Goal: Task Accomplishment & Management: Manage account settings

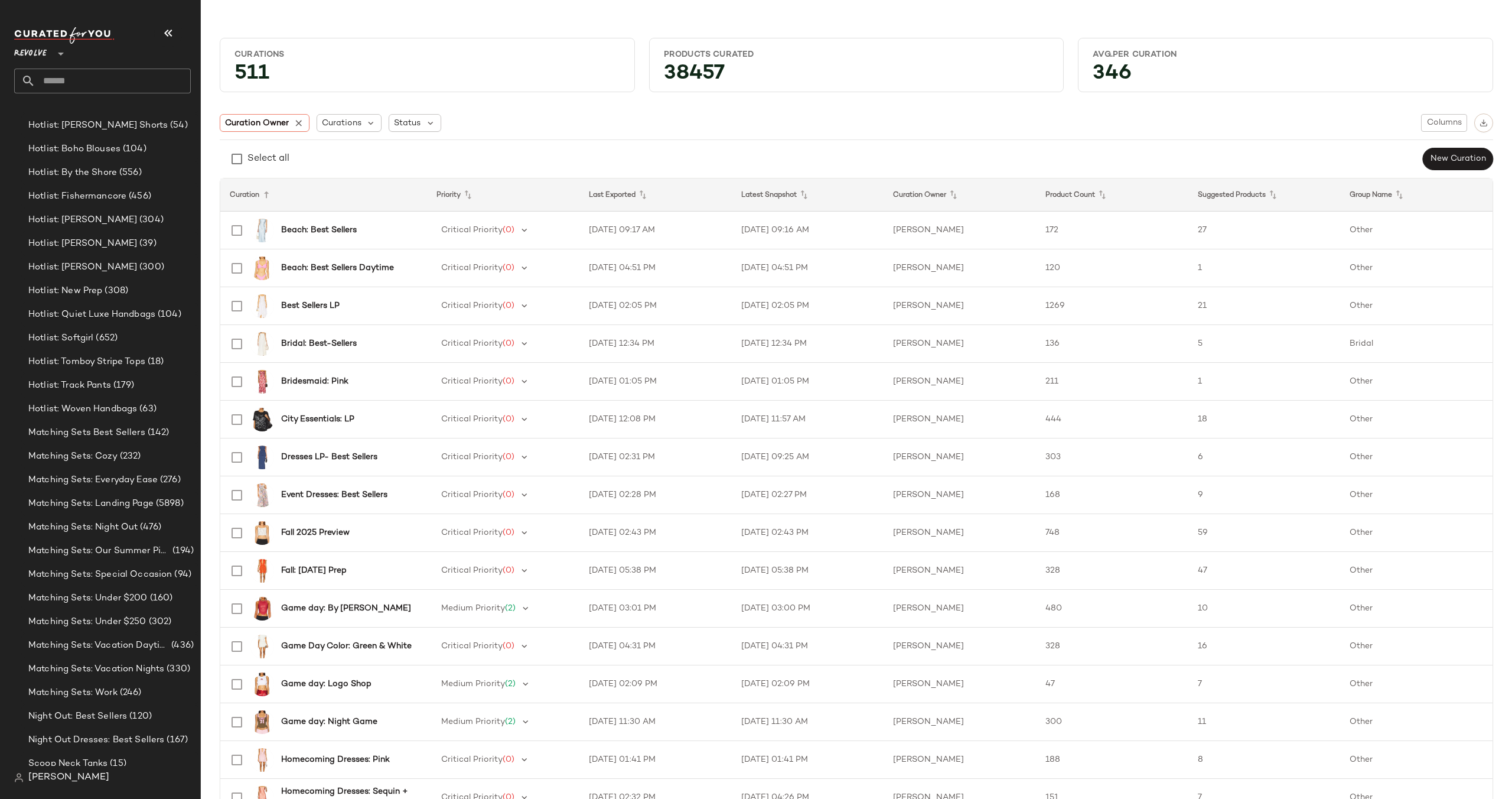
scroll to position [1230, 0]
click at [113, 433] on span "Matching Sets: Landing Page" at bounding box center [91, 430] width 125 height 14
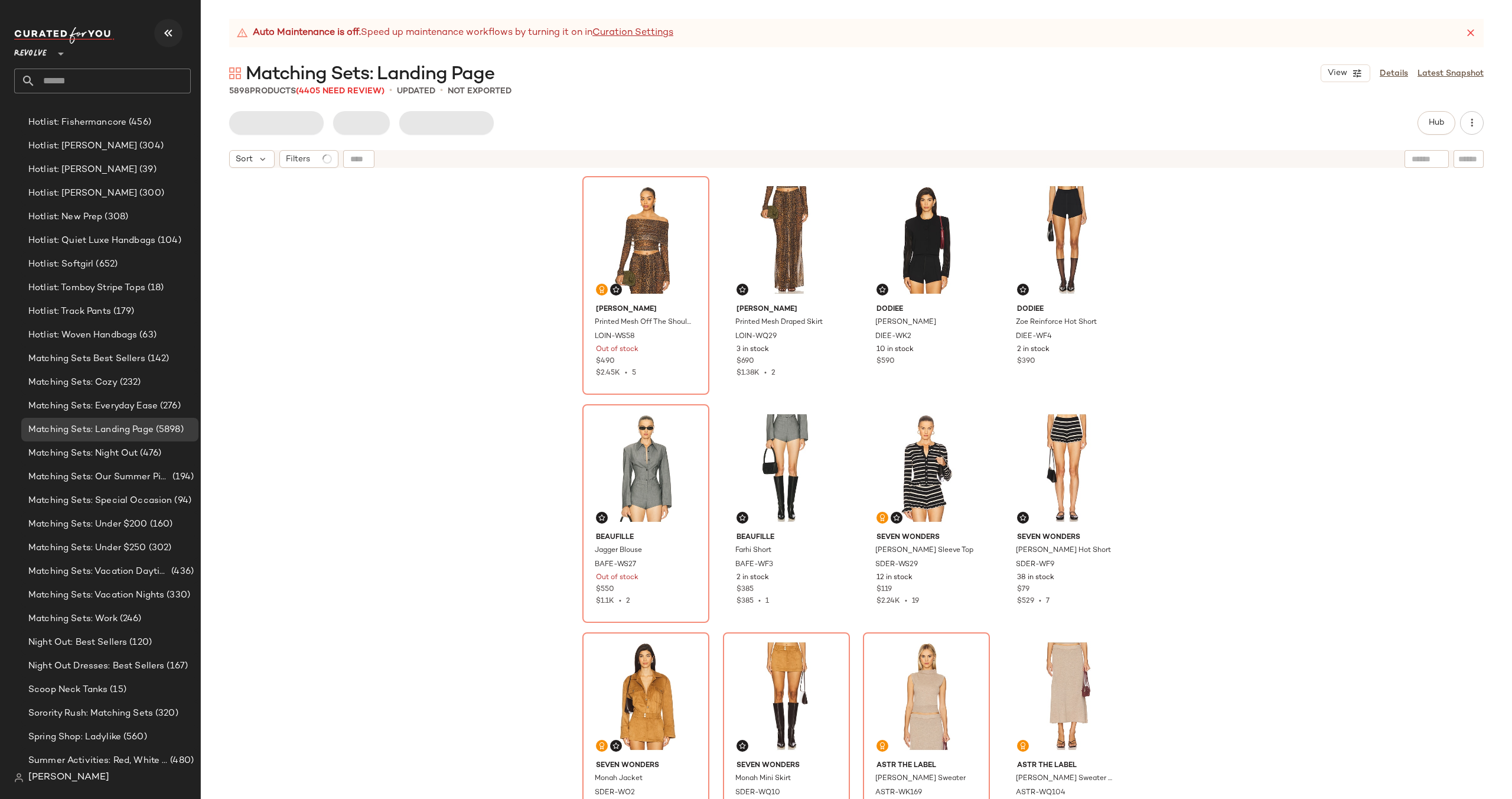
click at [169, 30] on icon "button" at bounding box center [169, 33] width 14 height 14
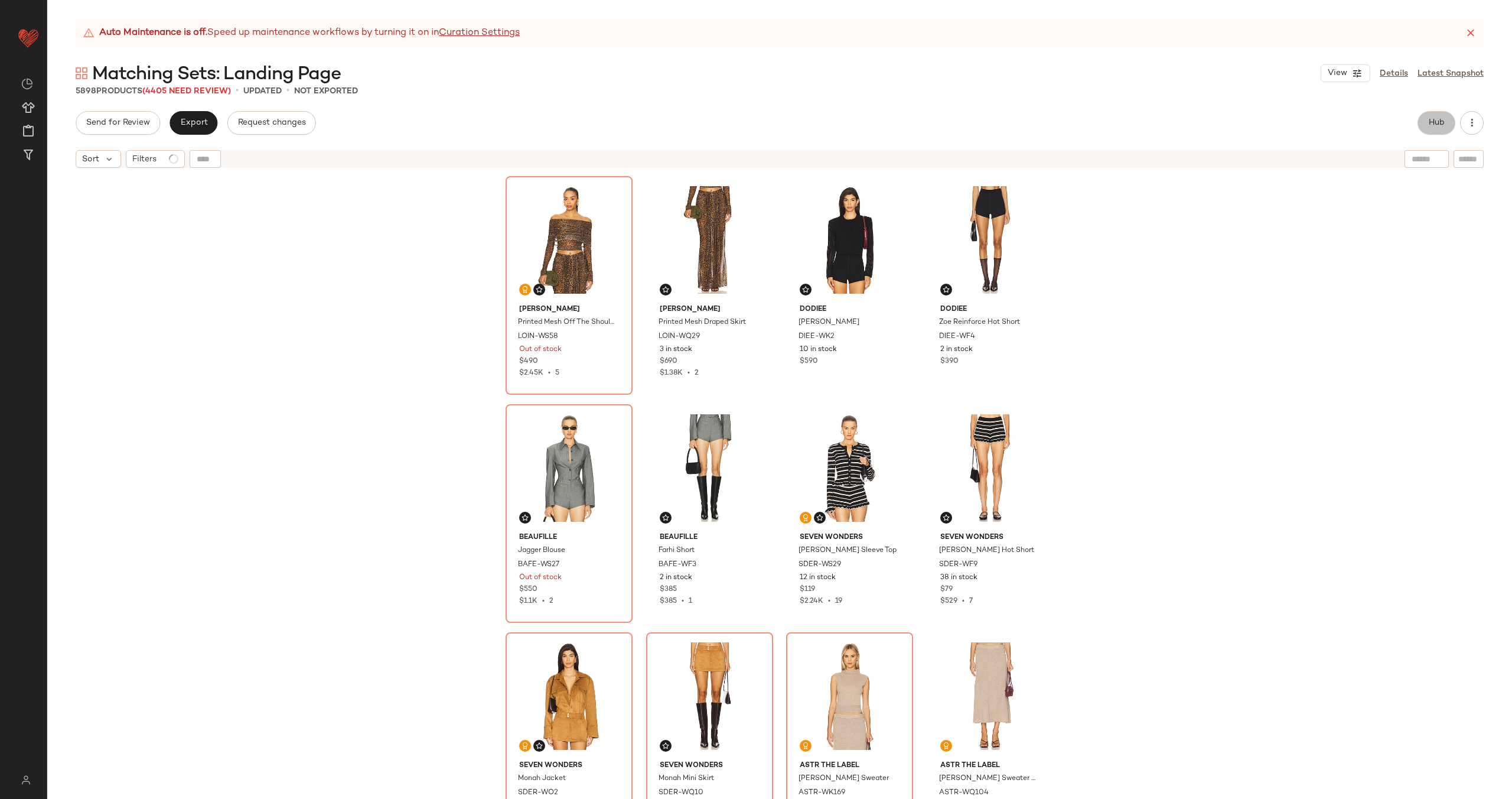
click at [1441, 123] on span "Hub" at bounding box center [1436, 123] width 17 height 9
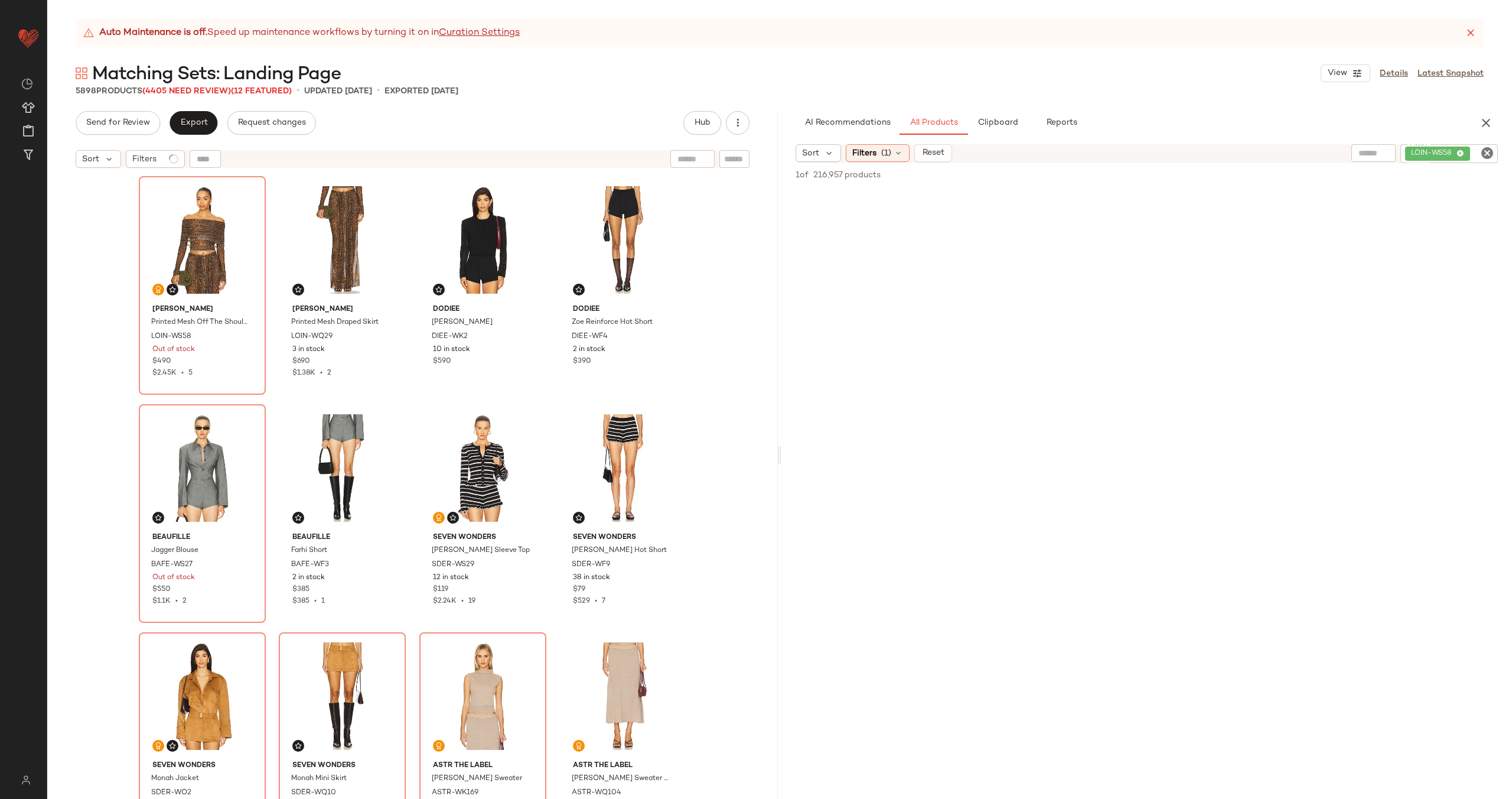
click at [1487, 155] on icon "Clear Filter" at bounding box center [1487, 153] width 14 height 14
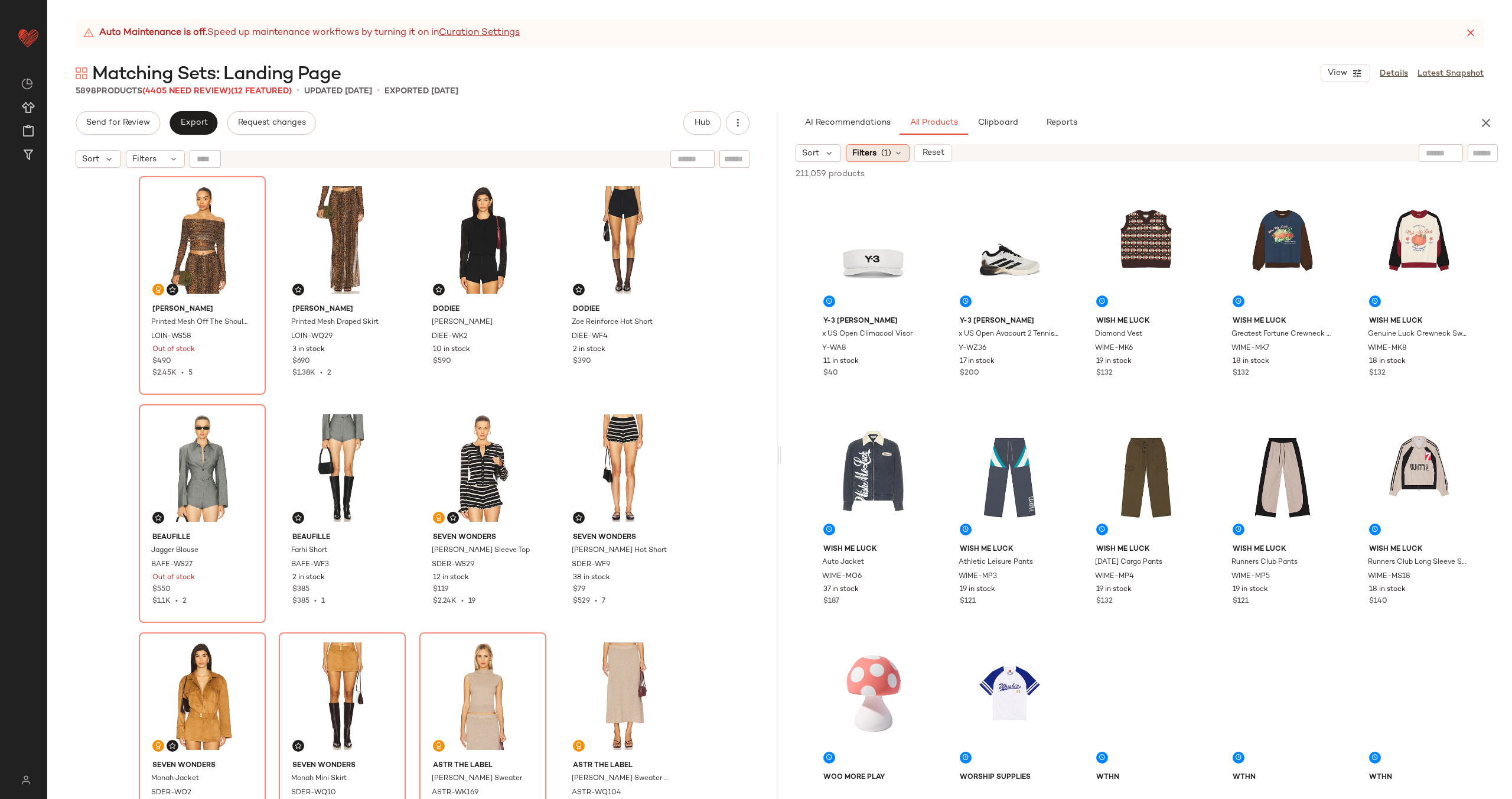
click at [898, 156] on icon at bounding box center [898, 153] width 9 height 9
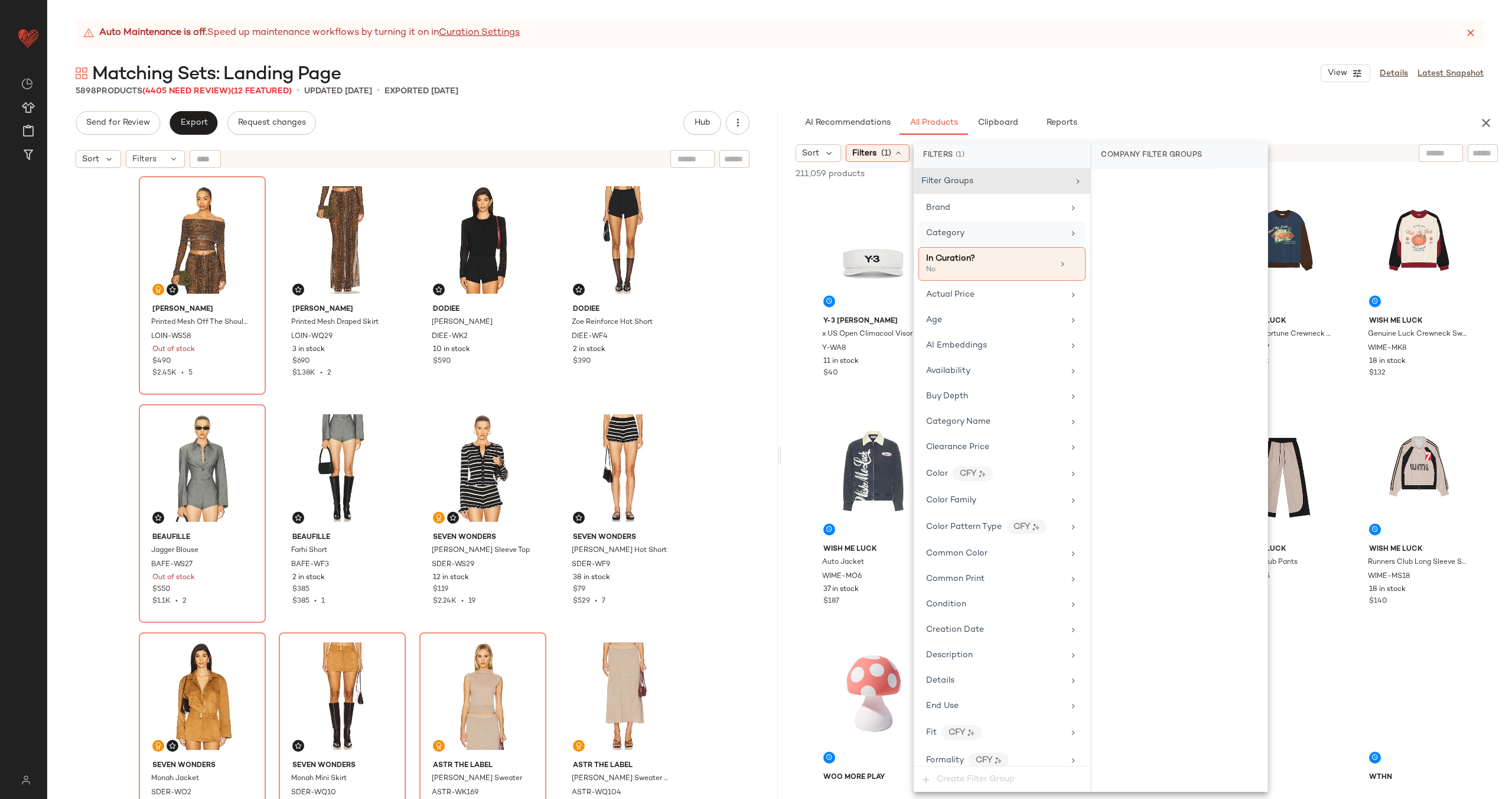
click at [1010, 231] on div "Category" at bounding box center [995, 233] width 138 height 12
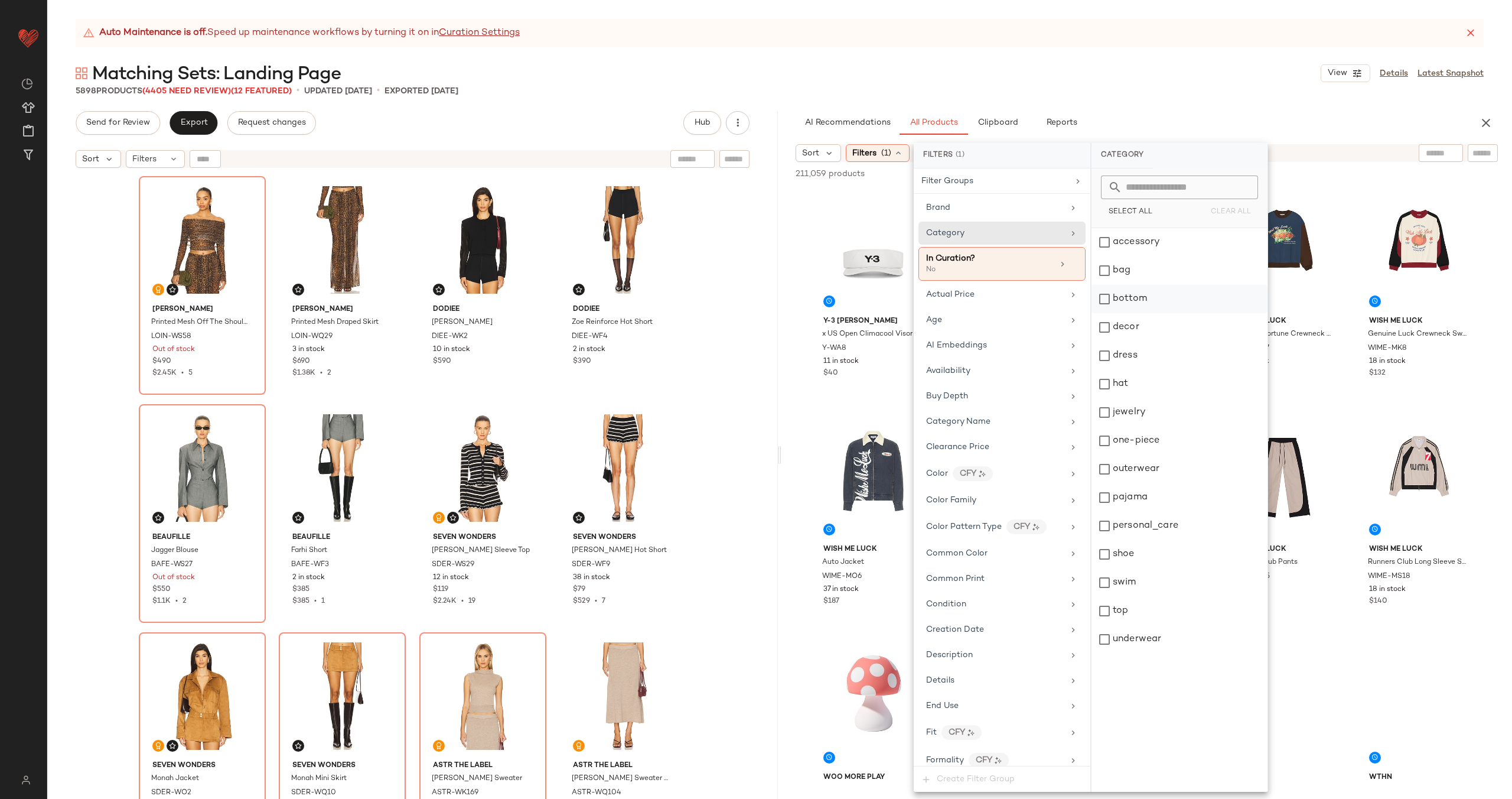
click at [1192, 295] on div "bottom" at bounding box center [1179, 299] width 176 height 28
click at [1204, 471] on div "outerwear" at bounding box center [1180, 469] width 176 height 28
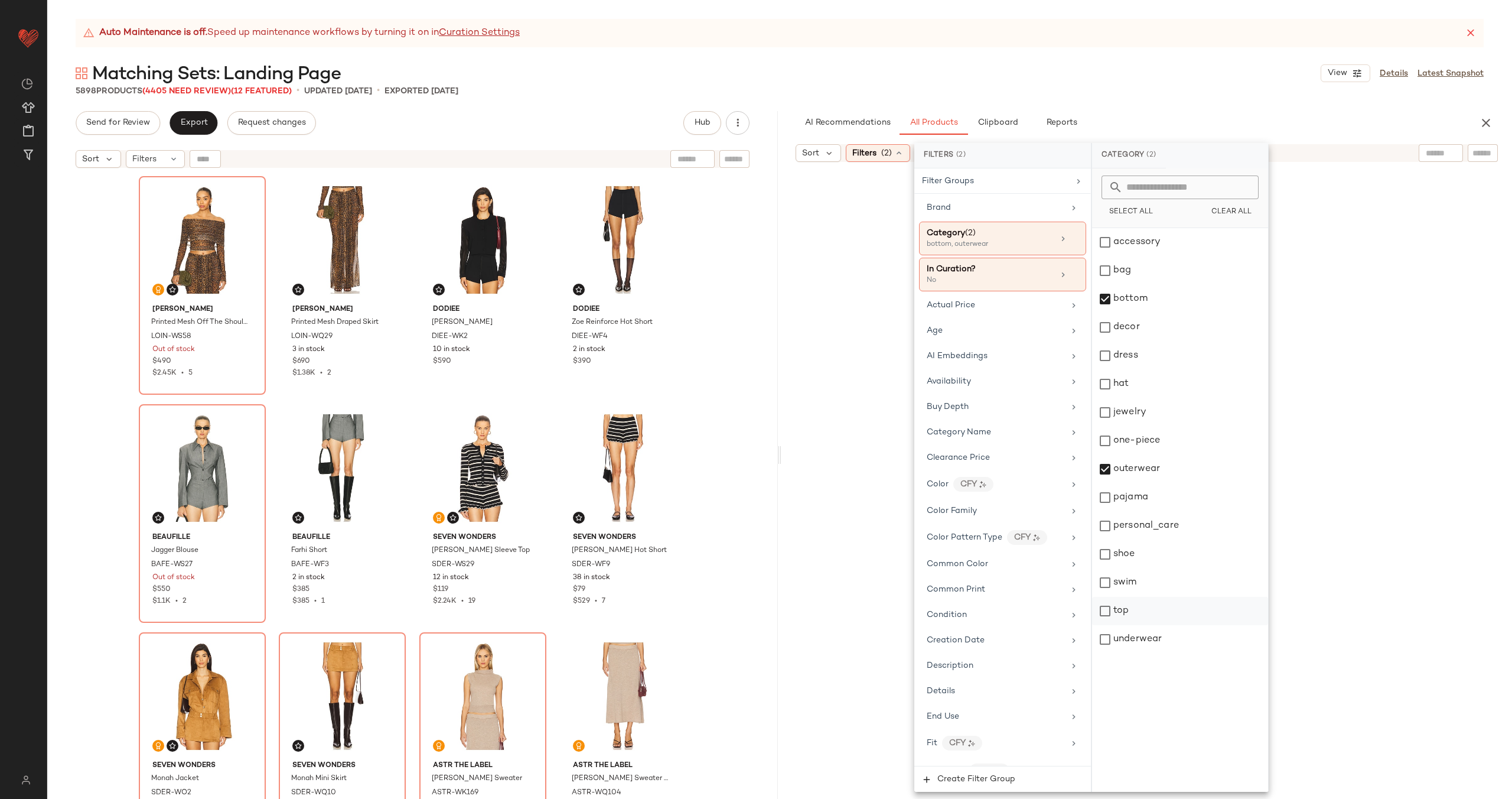
click at [1157, 608] on div "top" at bounding box center [1180, 611] width 176 height 28
click at [1027, 332] on div "Age" at bounding box center [995, 330] width 138 height 12
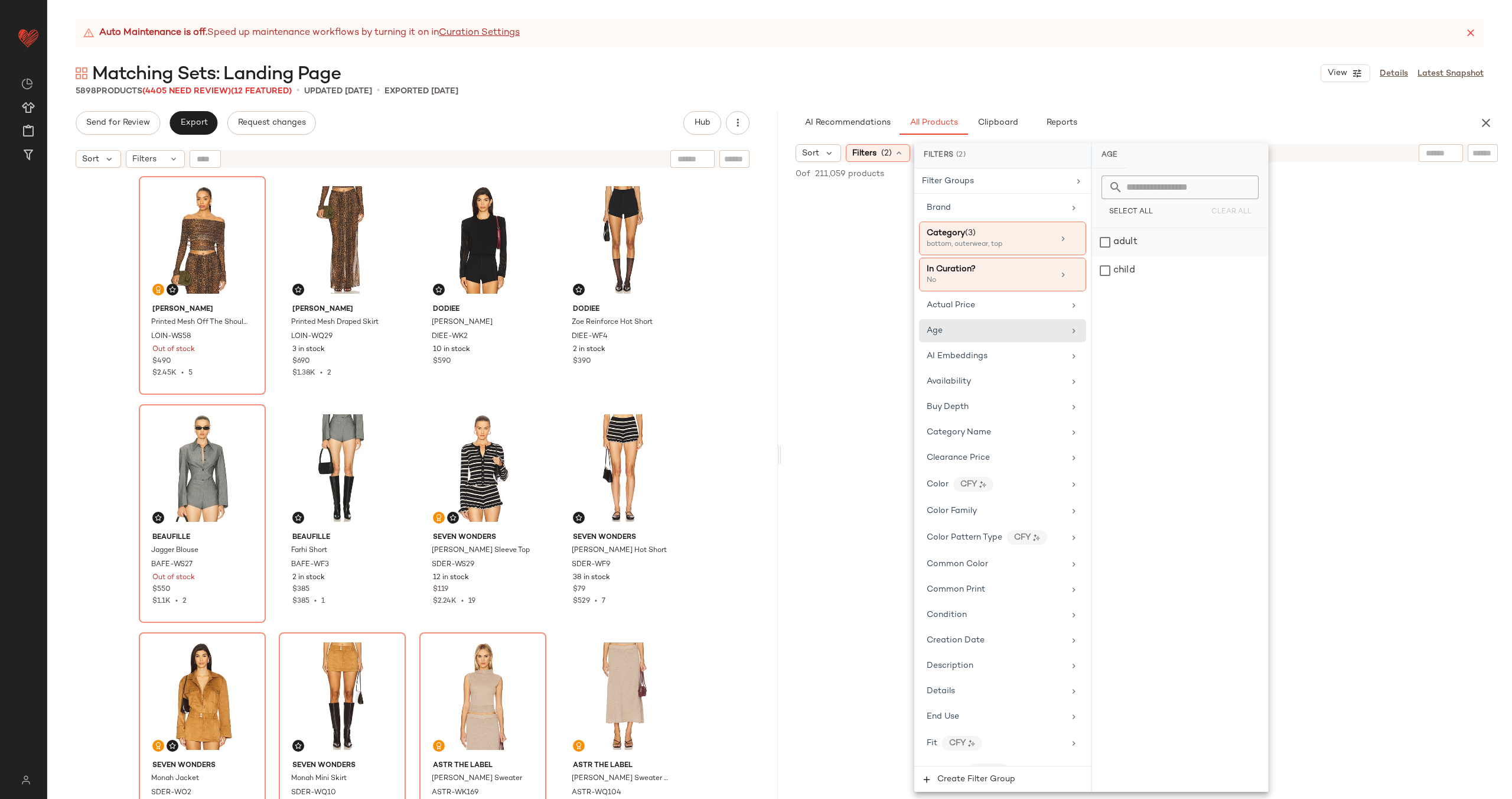
click at [1157, 239] on div "adult" at bounding box center [1180, 242] width 176 height 28
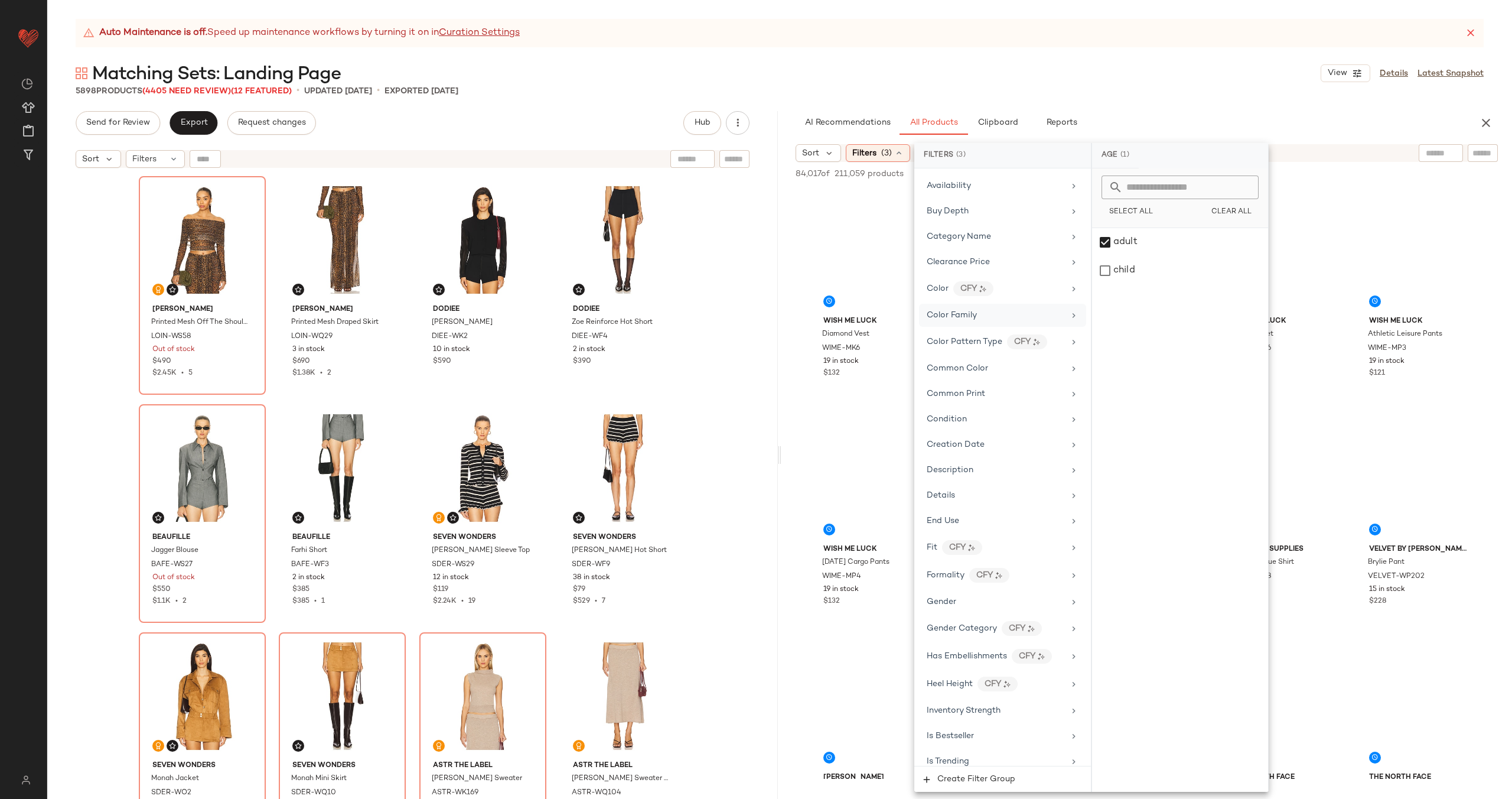
scroll to position [345, 0]
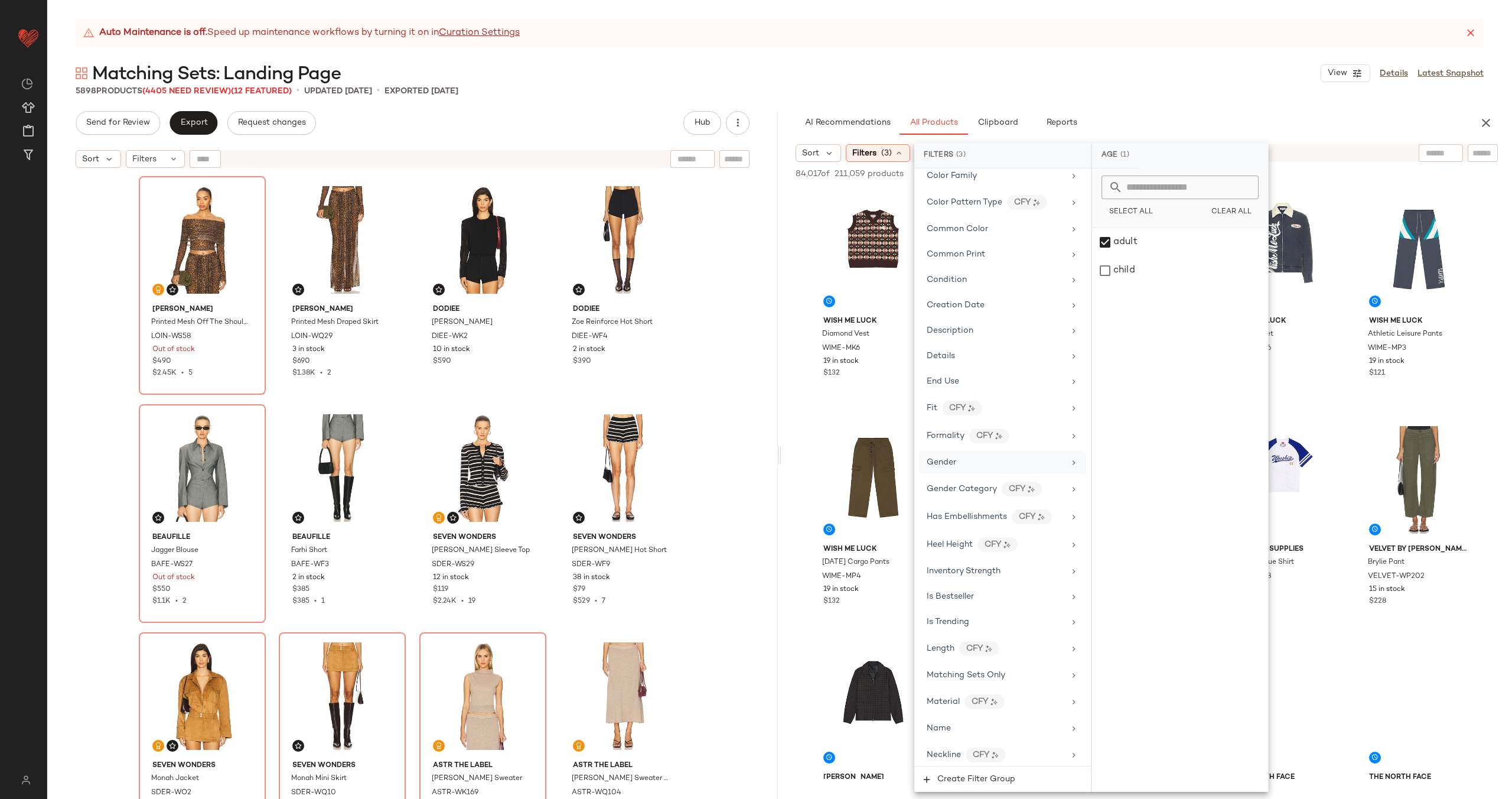
click at [1012, 454] on div "Gender" at bounding box center [1002, 462] width 167 height 23
click at [1152, 246] on div "female" at bounding box center [1180, 242] width 176 height 28
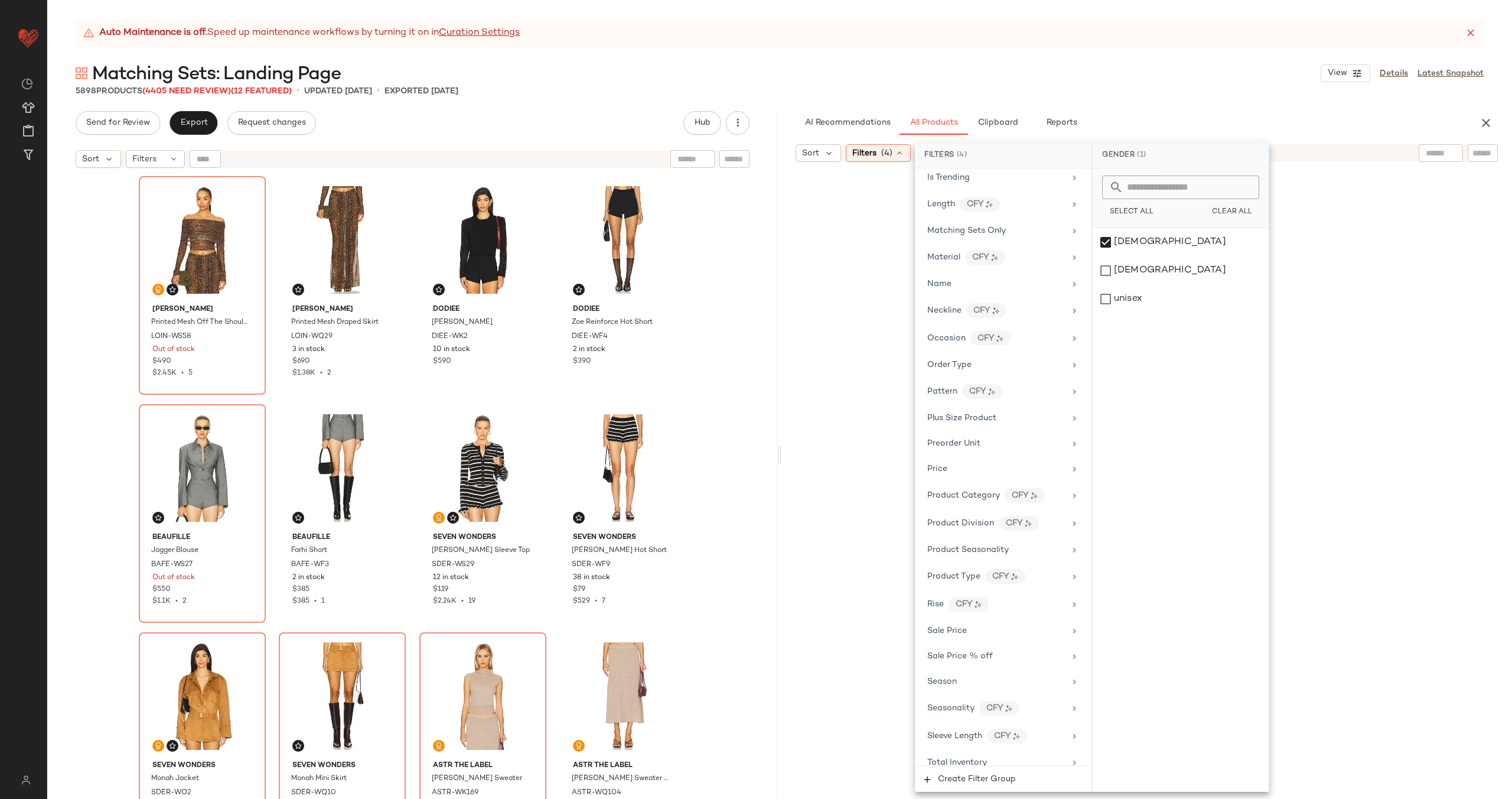
scroll to position [804, 0]
click at [1013, 627] on div "Sale Price" at bounding box center [996, 627] width 138 height 12
click at [1189, 210] on div "Not on sale" at bounding box center [1180, 206] width 166 height 22
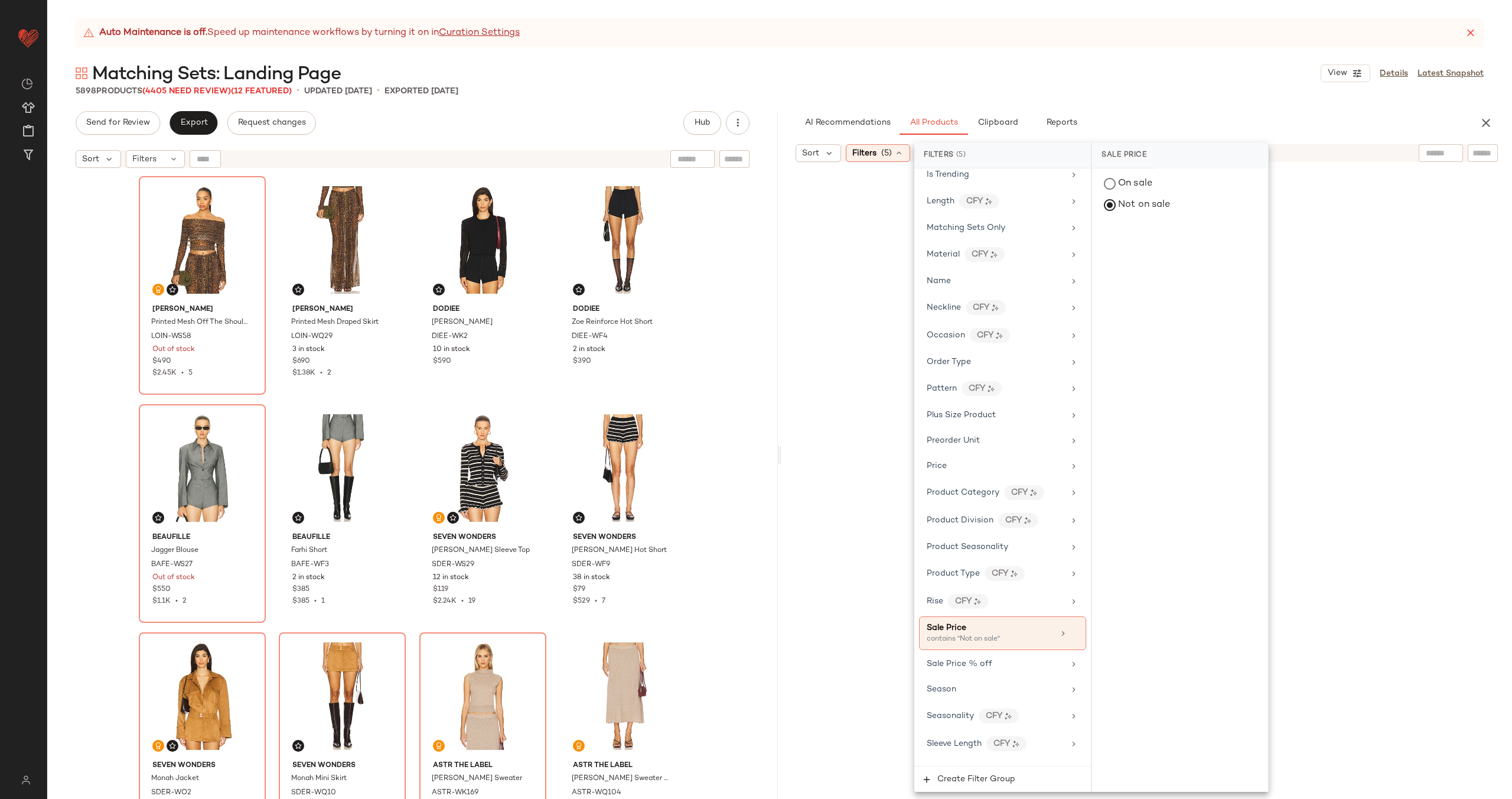
click at [1447, 301] on div at bounding box center [1146, 489] width 726 height 650
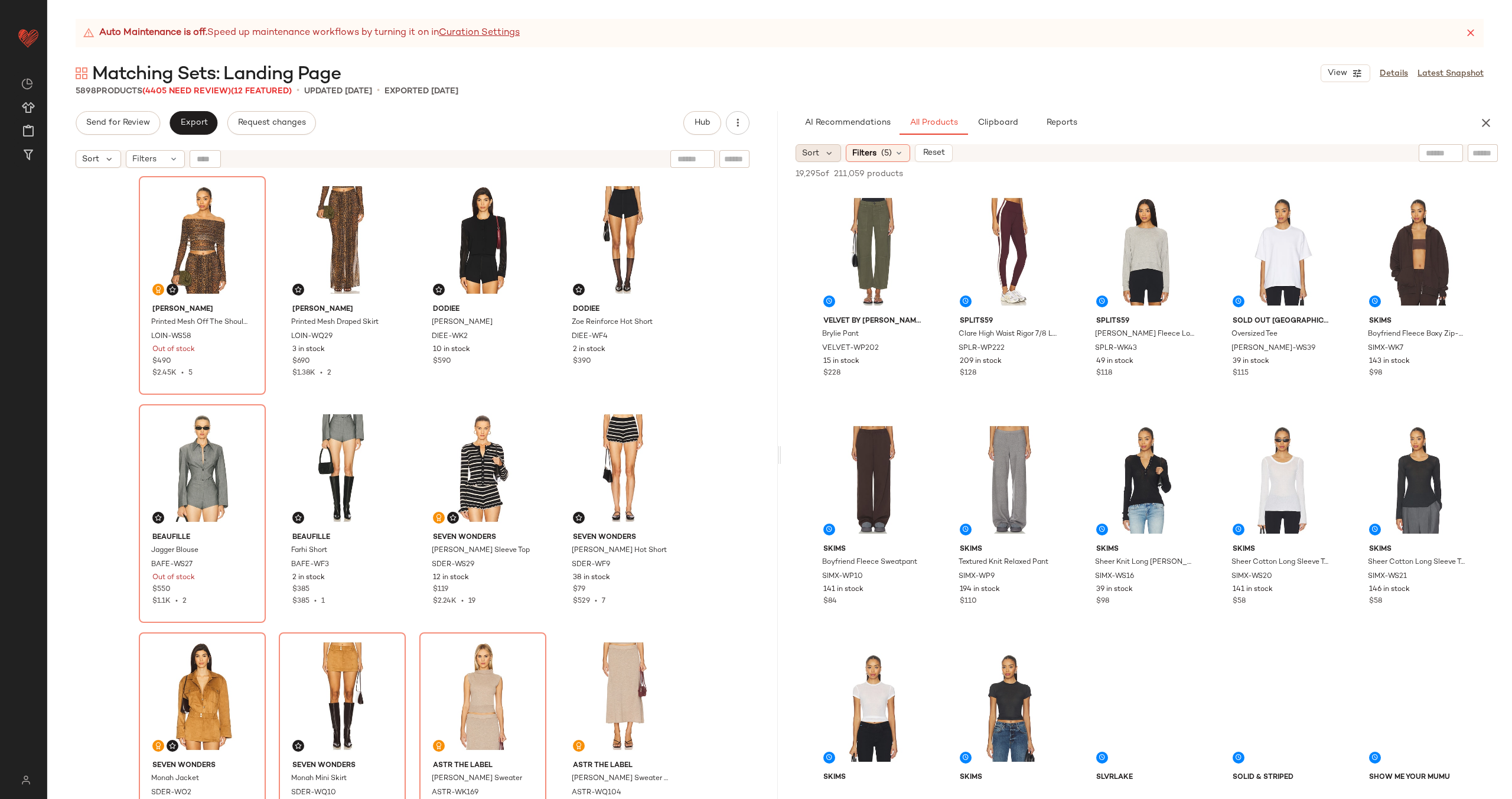
click at [818, 154] on span "Sort" at bounding box center [811, 153] width 17 height 12
click at [845, 186] on span "Newest" at bounding box center [839, 184] width 31 height 12
click at [918, 153] on span "(5)" at bounding box center [918, 153] width 11 height 12
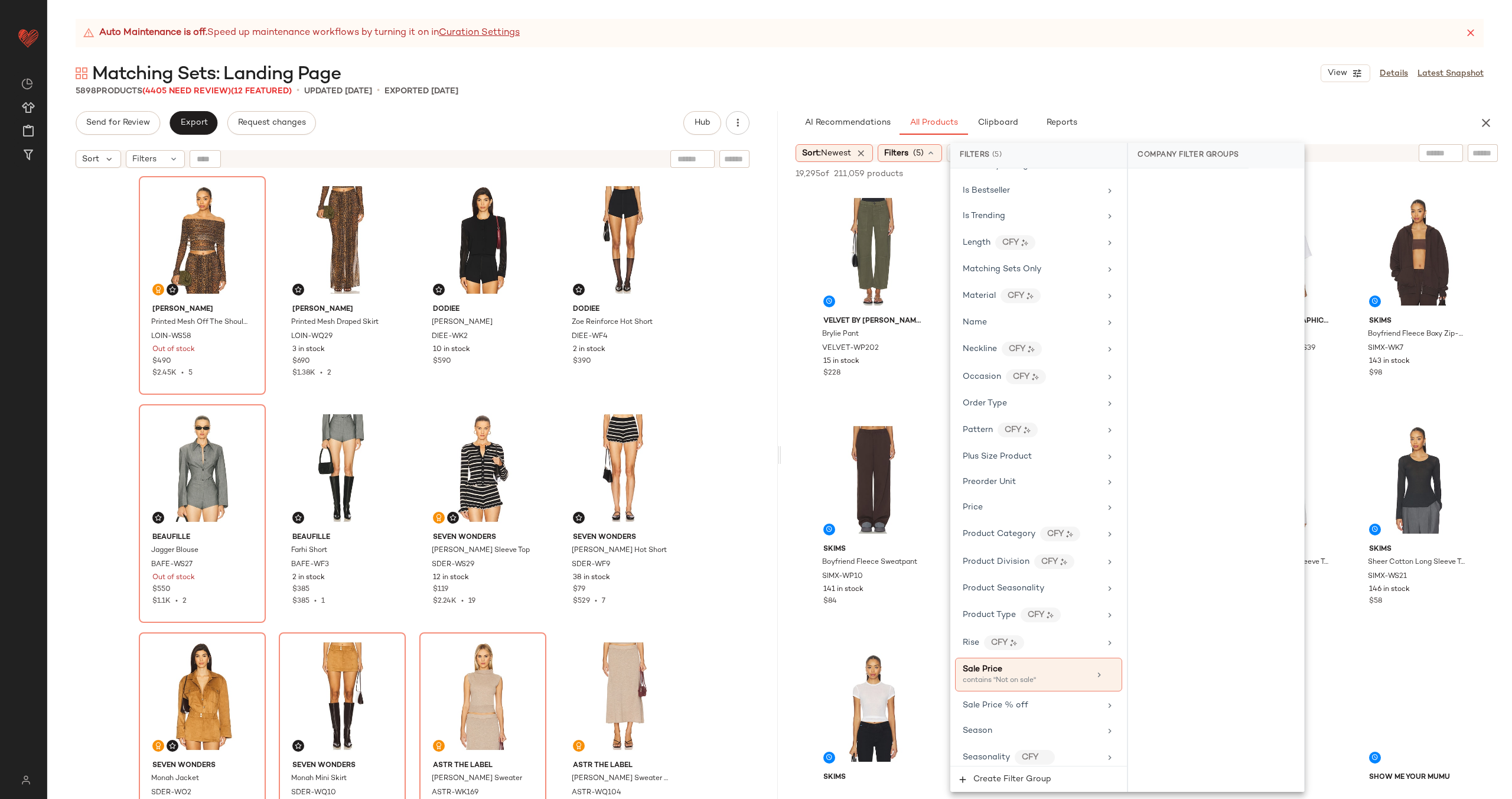
scroll to position [805, 0]
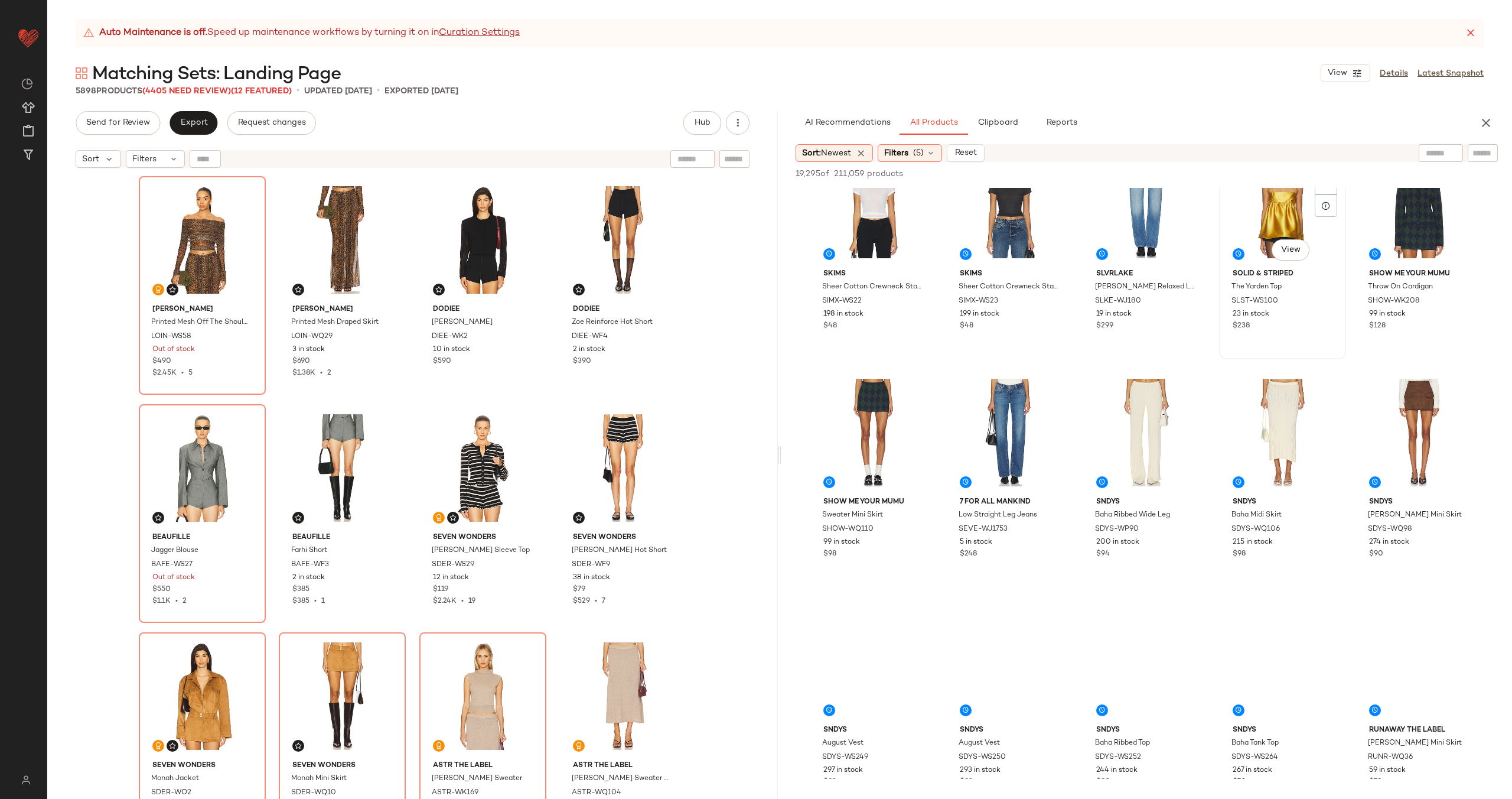
scroll to position [542, 0]
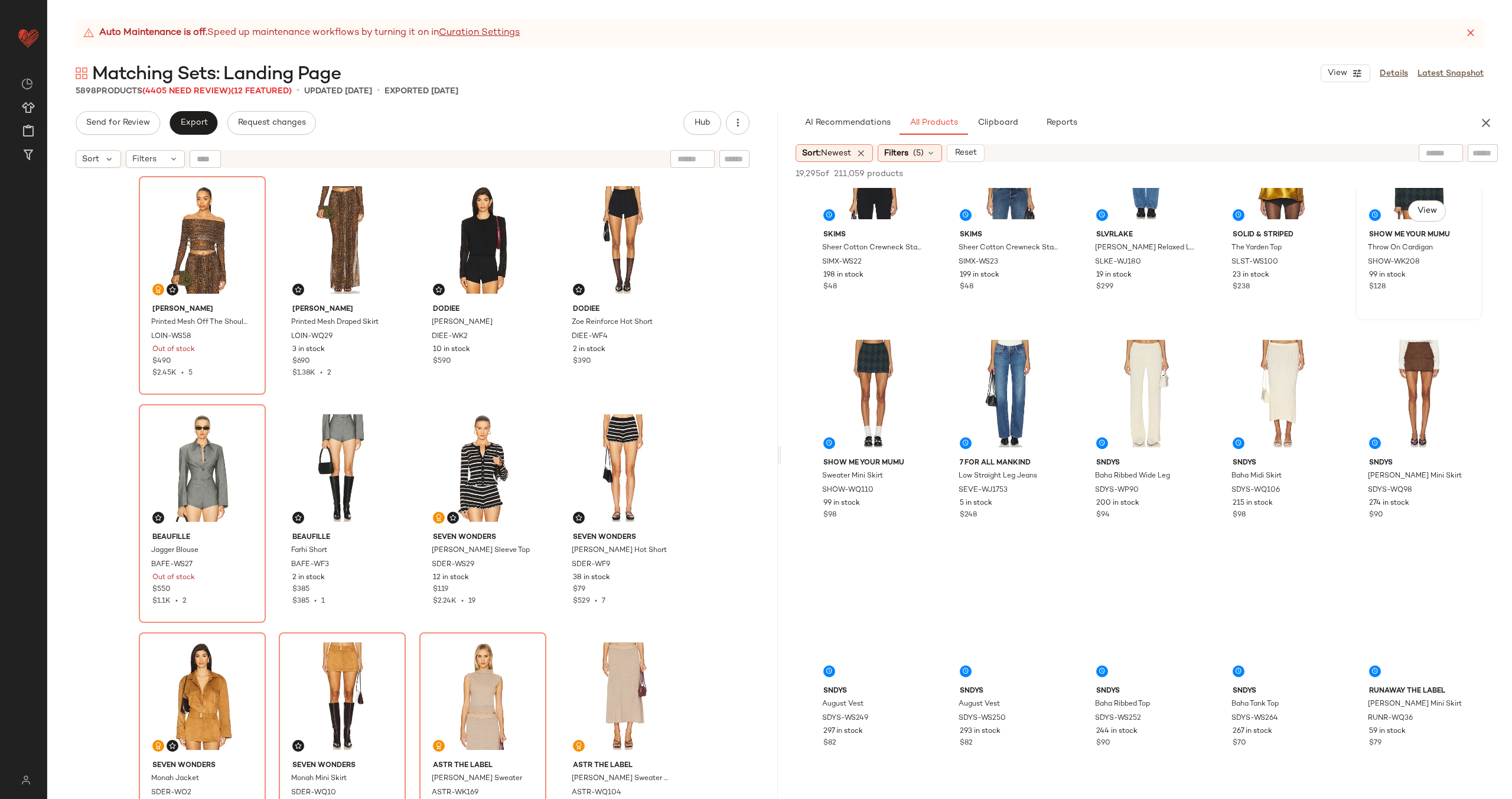
click at [1359, 225] on div "#15 View" at bounding box center [1418, 166] width 119 height 120
click at [933, 384] on div "#16 View" at bounding box center [873, 394] width 119 height 120
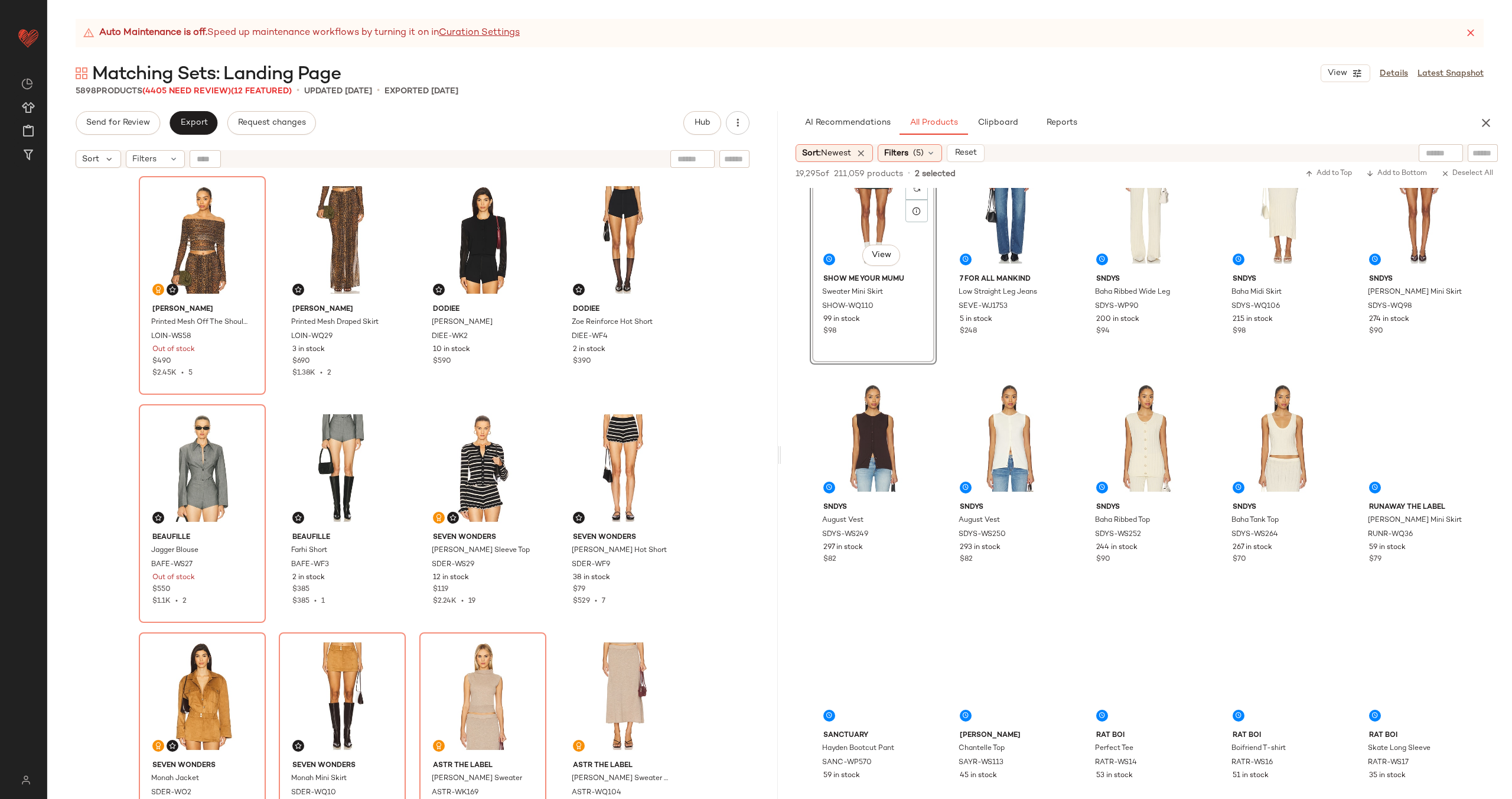
scroll to position [731, 0]
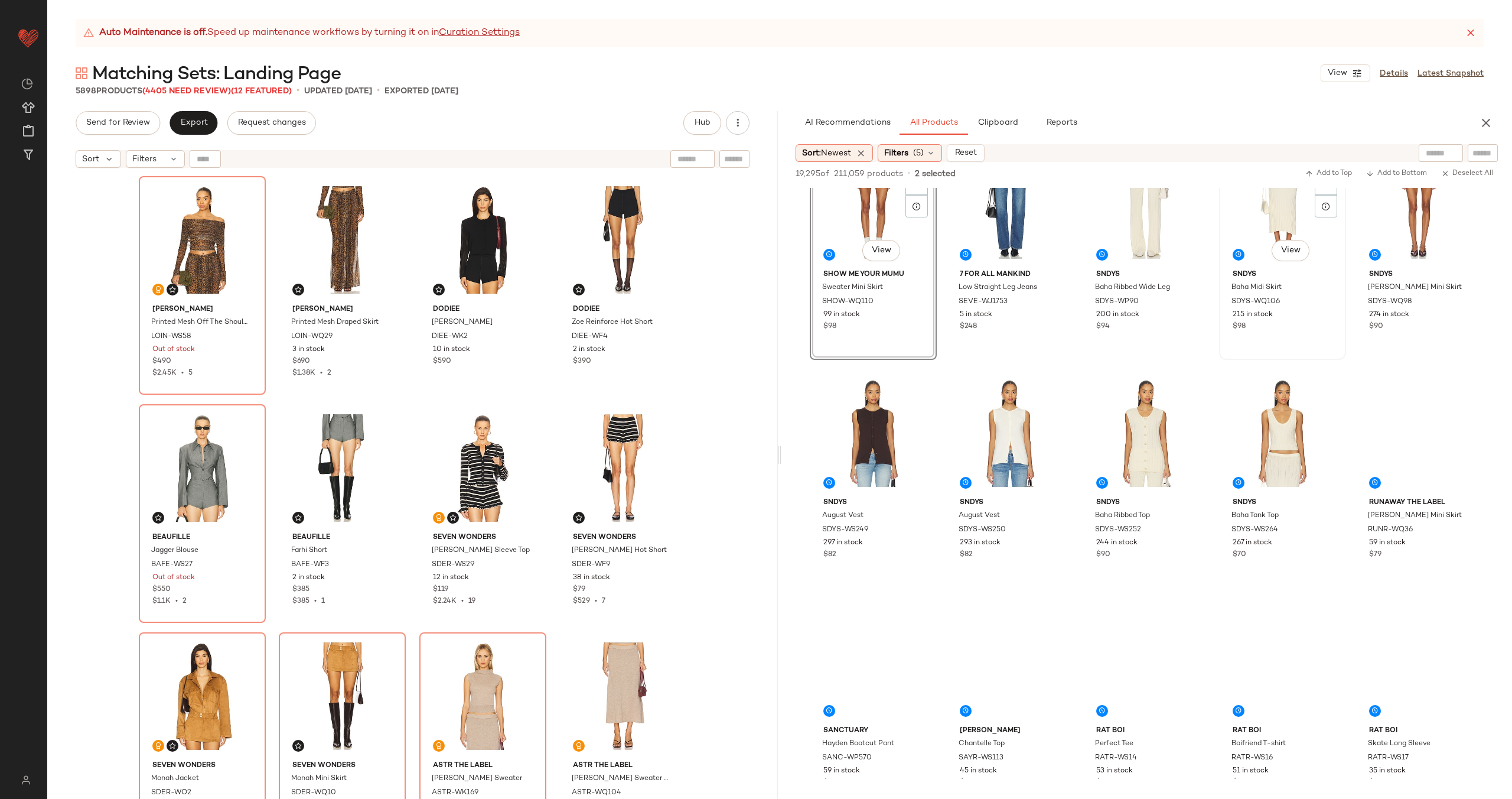
click at [1223, 265] on div "#19 View" at bounding box center [1282, 206] width 119 height 120
click at [1292, 493] on div "#24 View" at bounding box center [1282, 433] width 119 height 120
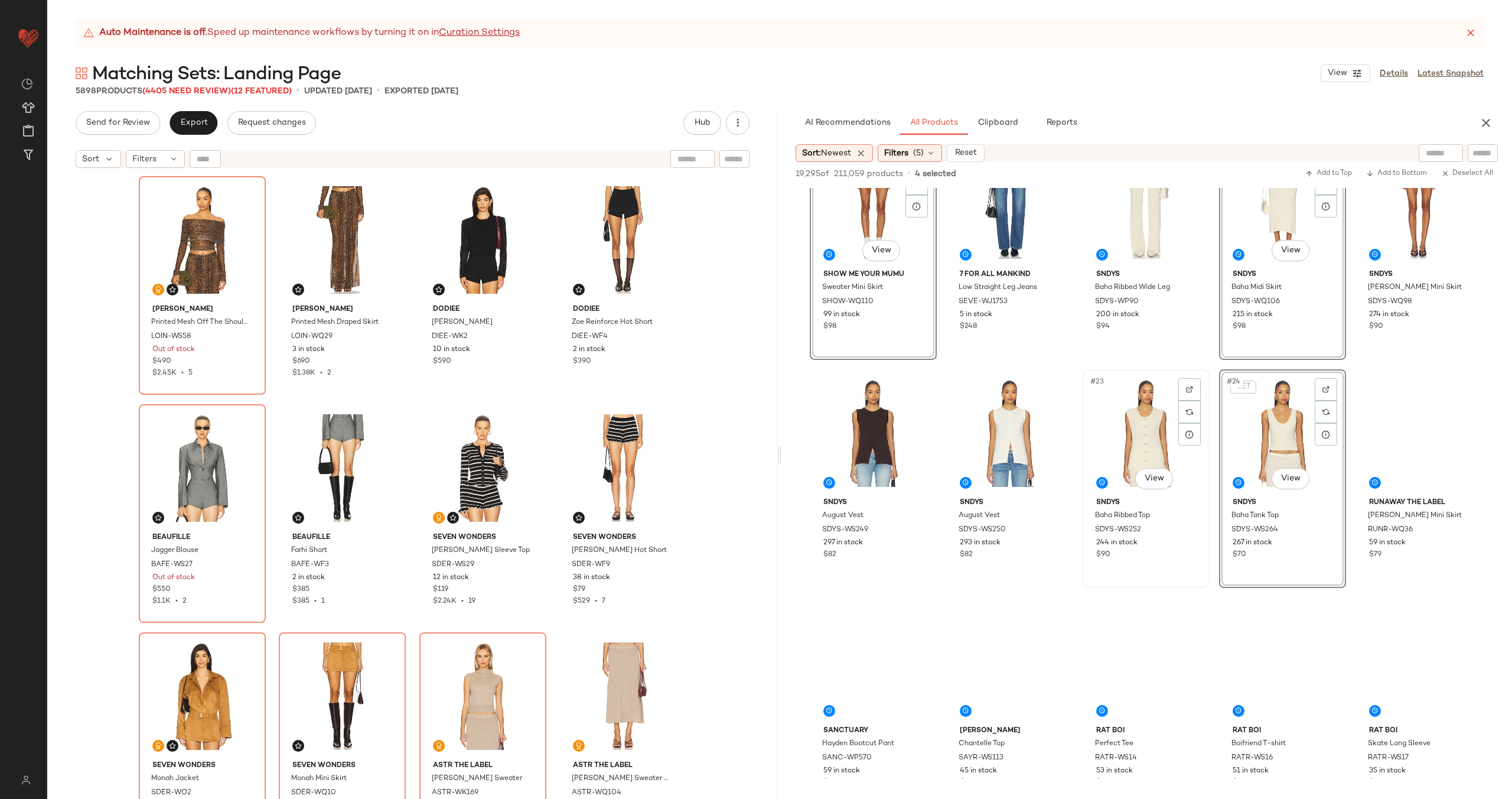
click at [1158, 493] on div "#23 View" at bounding box center [1146, 433] width 119 height 120
click at [1087, 265] on div "#18 View" at bounding box center [1146, 206] width 119 height 120
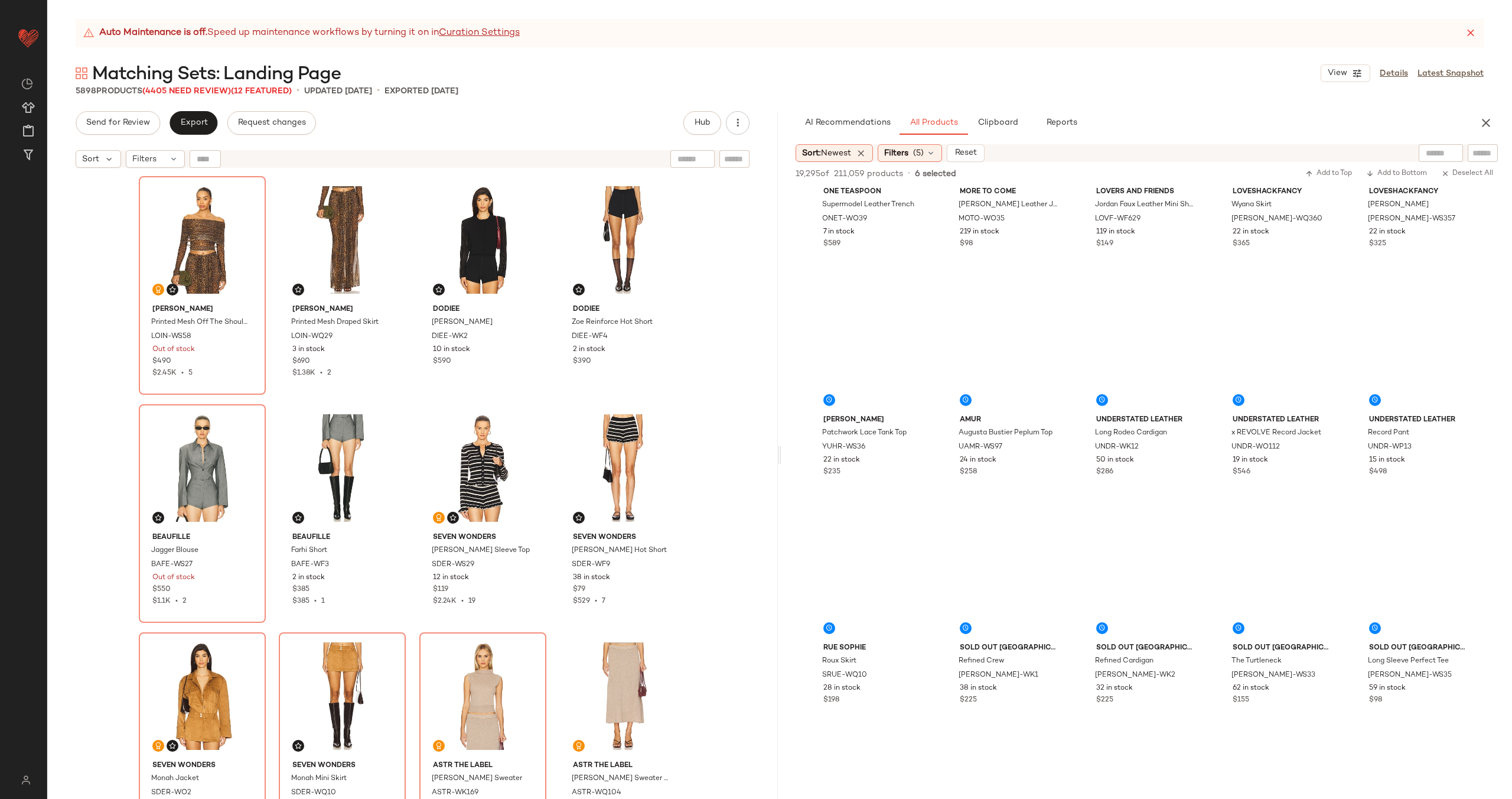
scroll to position [1842, 0]
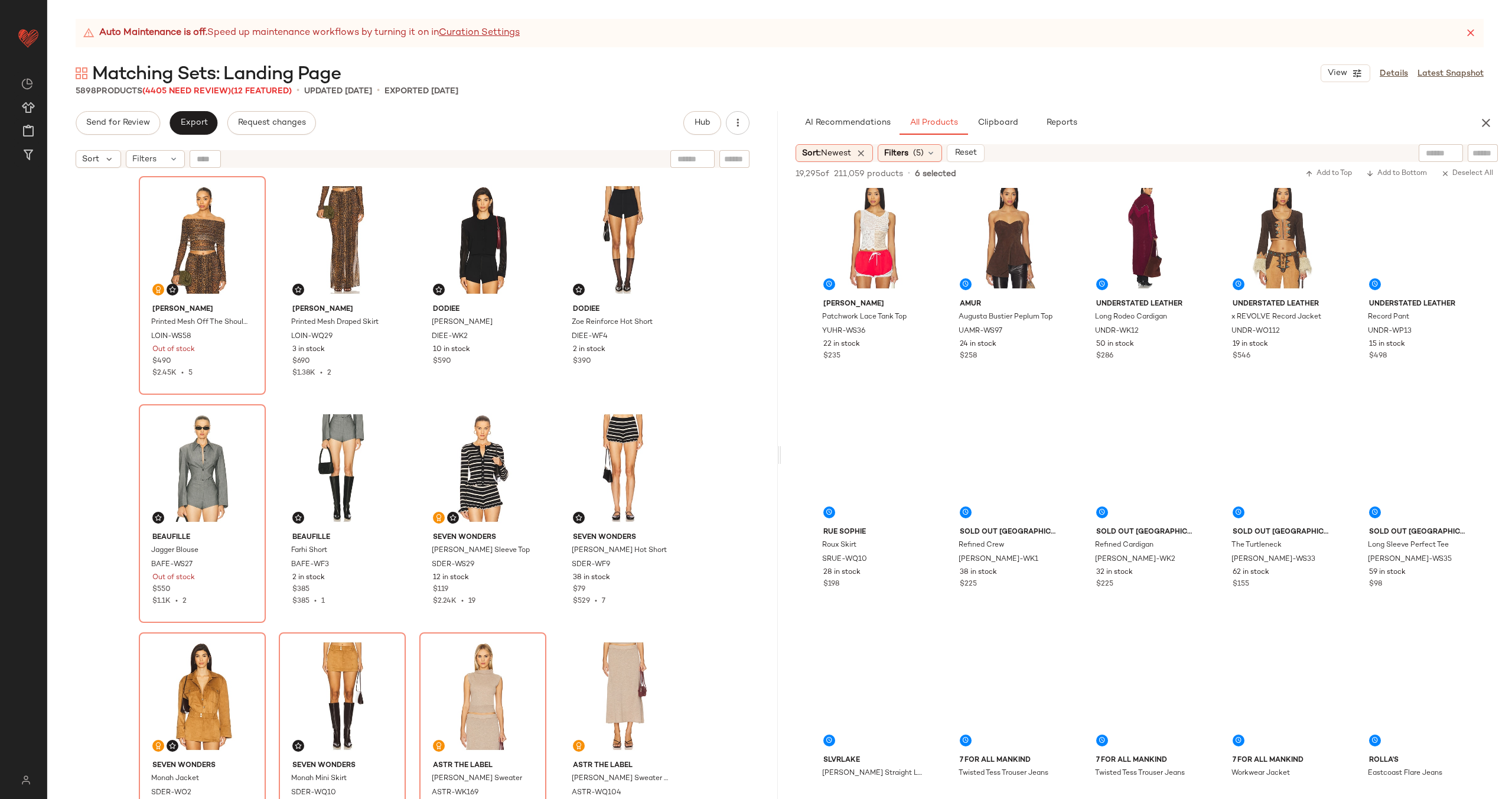
click at [1223, 66] on div "#39 View" at bounding box center [1282, 6] width 119 height 120
click at [1359, 66] on div "#40 View" at bounding box center [1418, 6] width 119 height 120
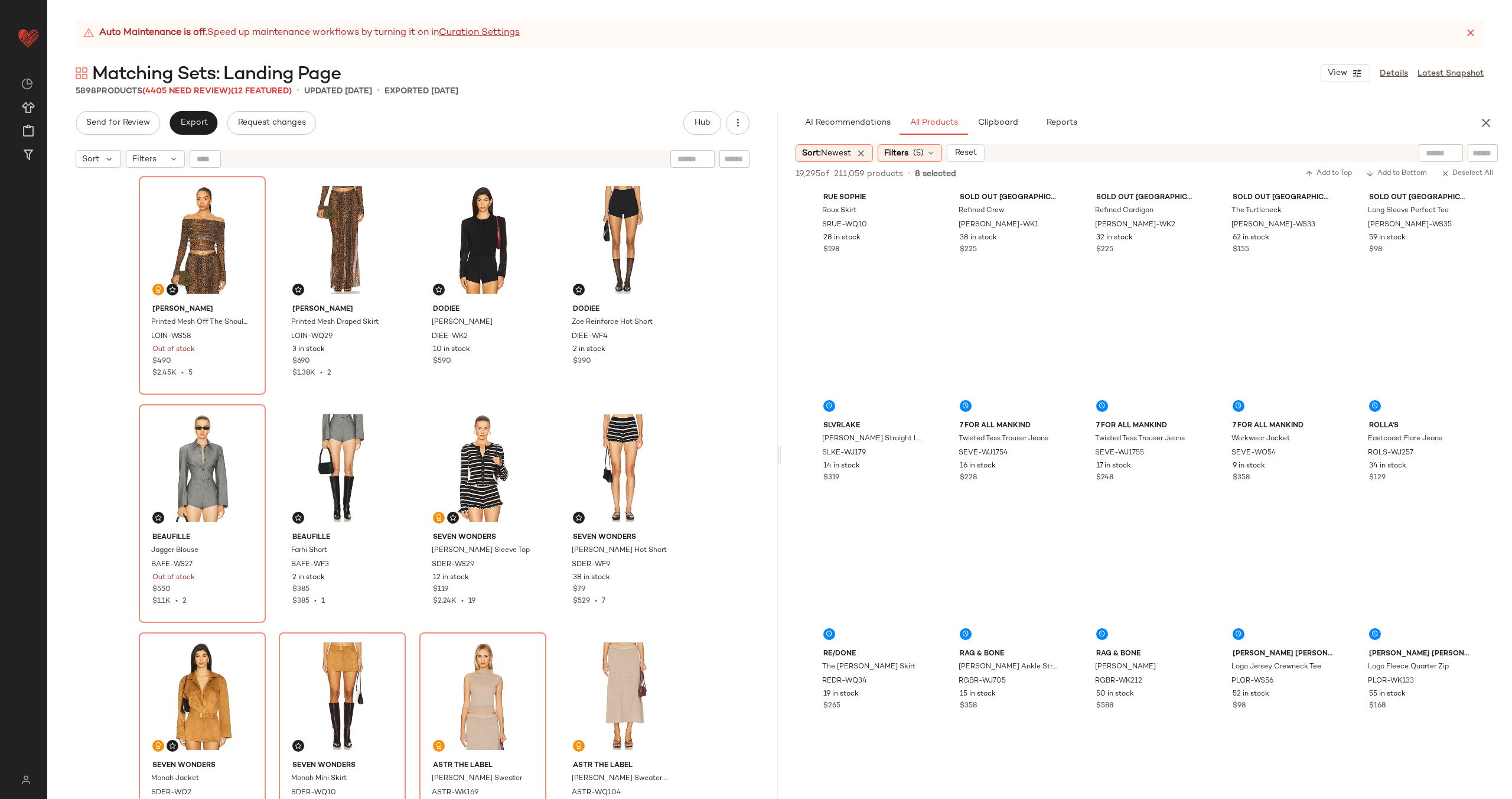
scroll to position [2188, 0]
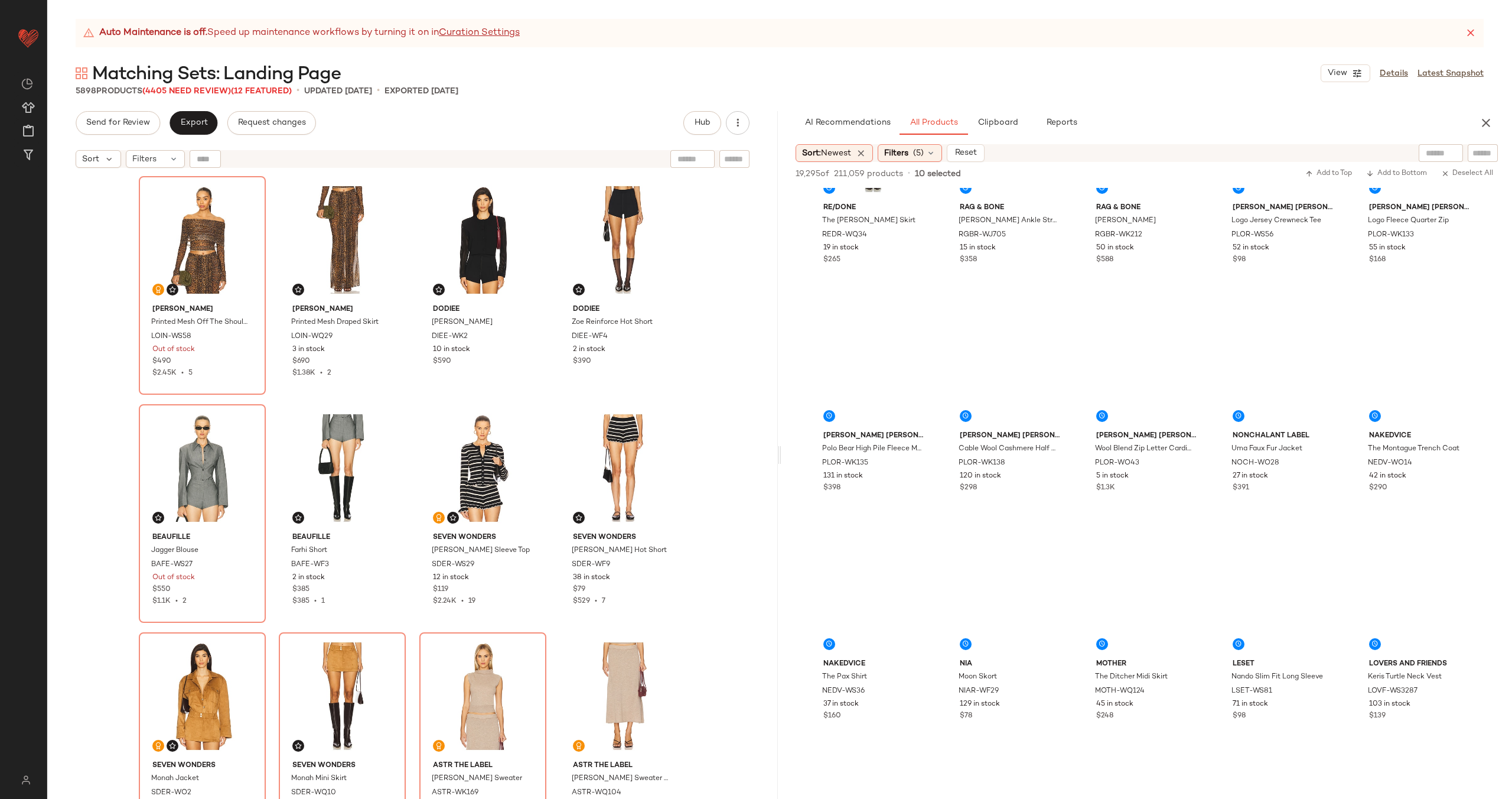
scroll to position [2737, 0]
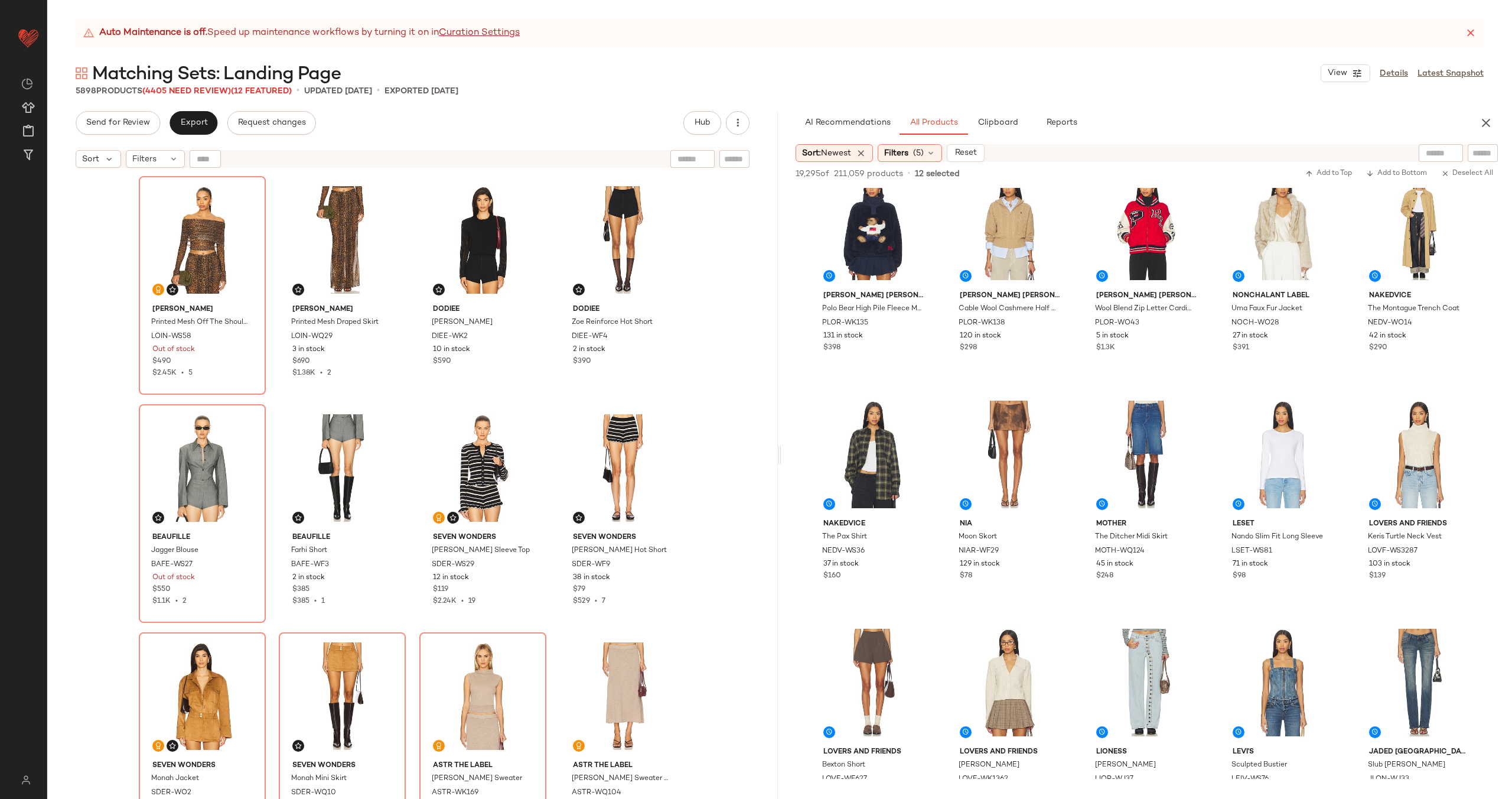
scroll to position [2751, 0]
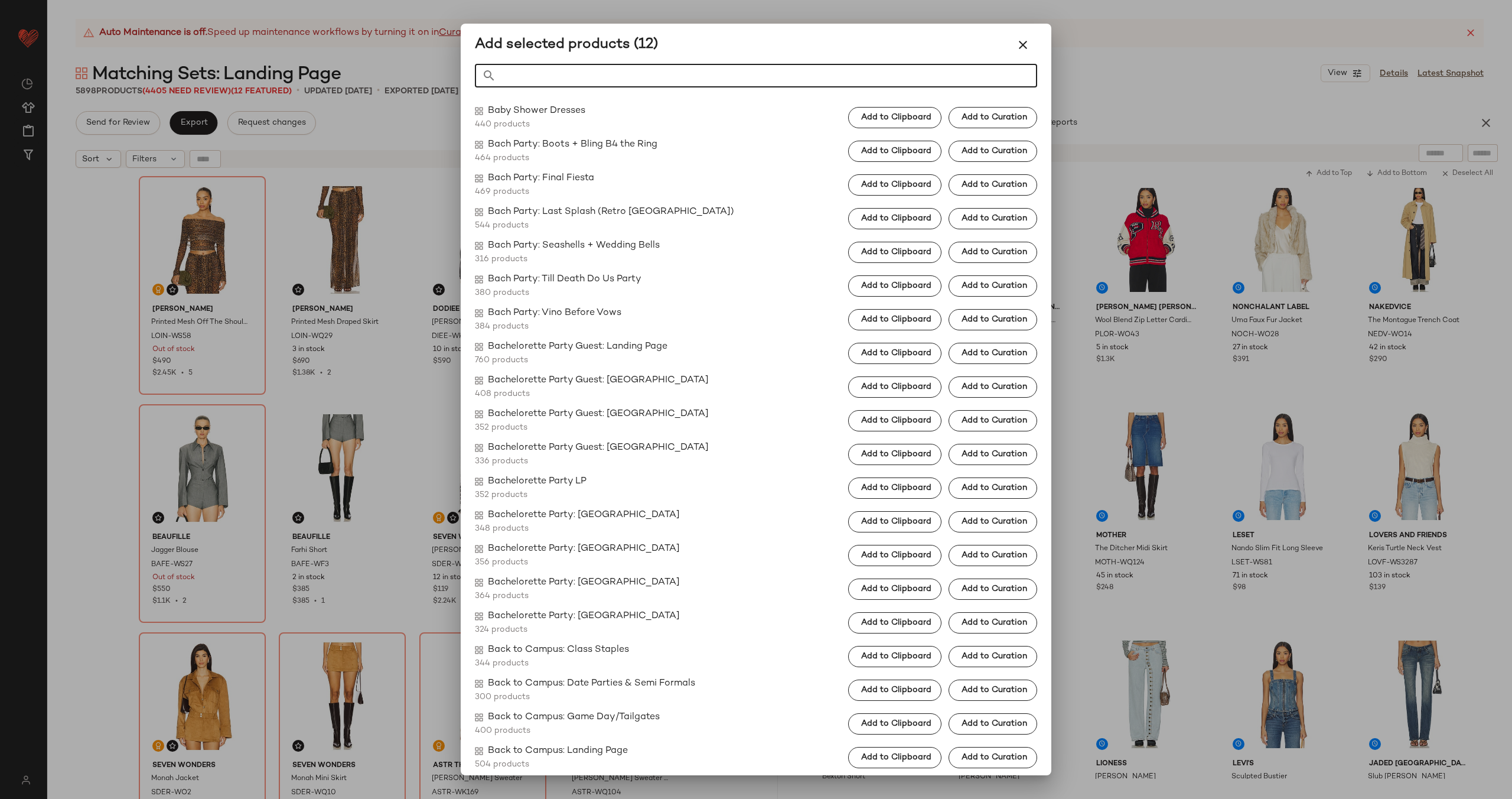
click at [593, 78] on input "Search" at bounding box center [766, 76] width 541 height 24
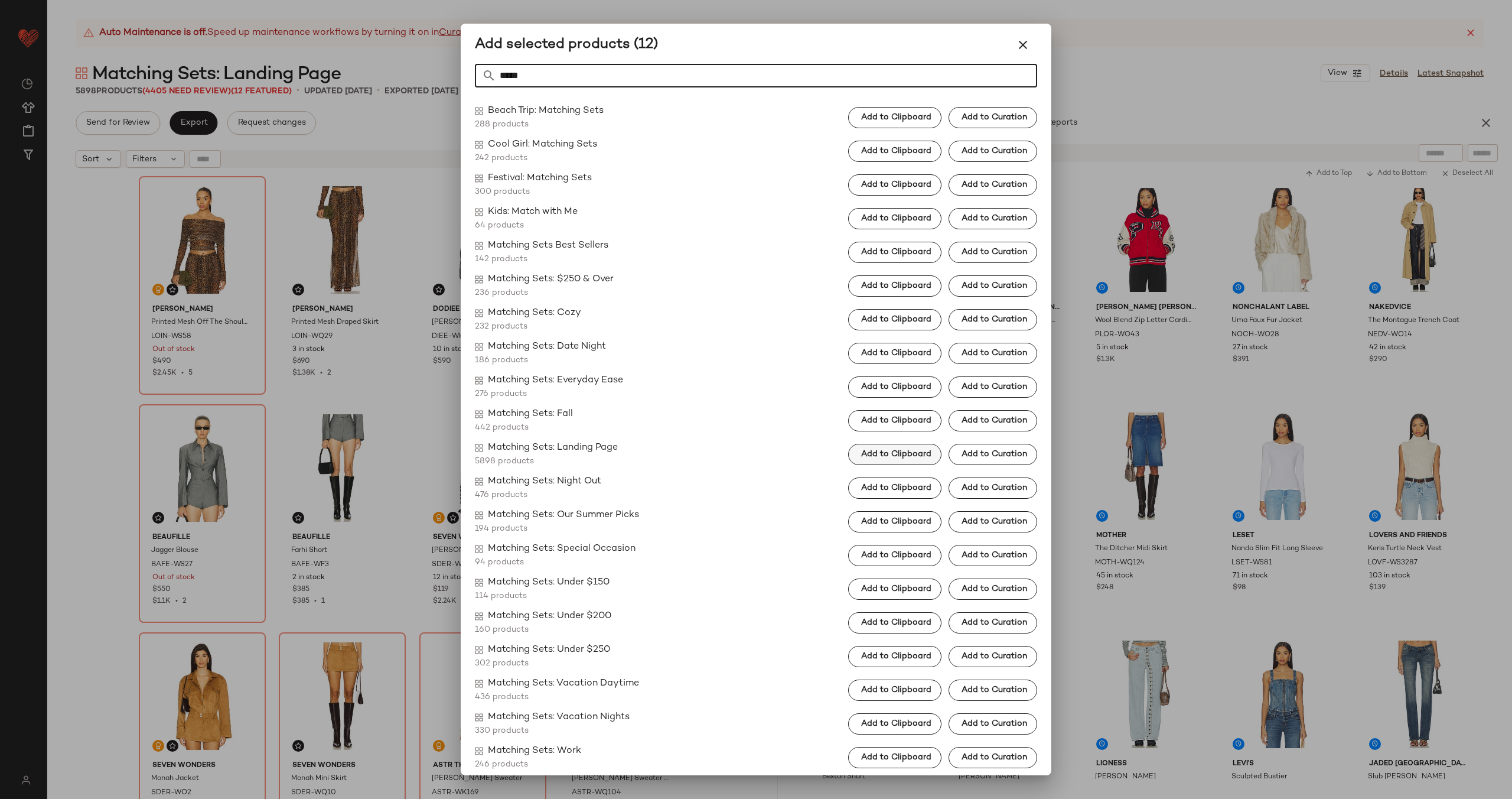
type input "*****"
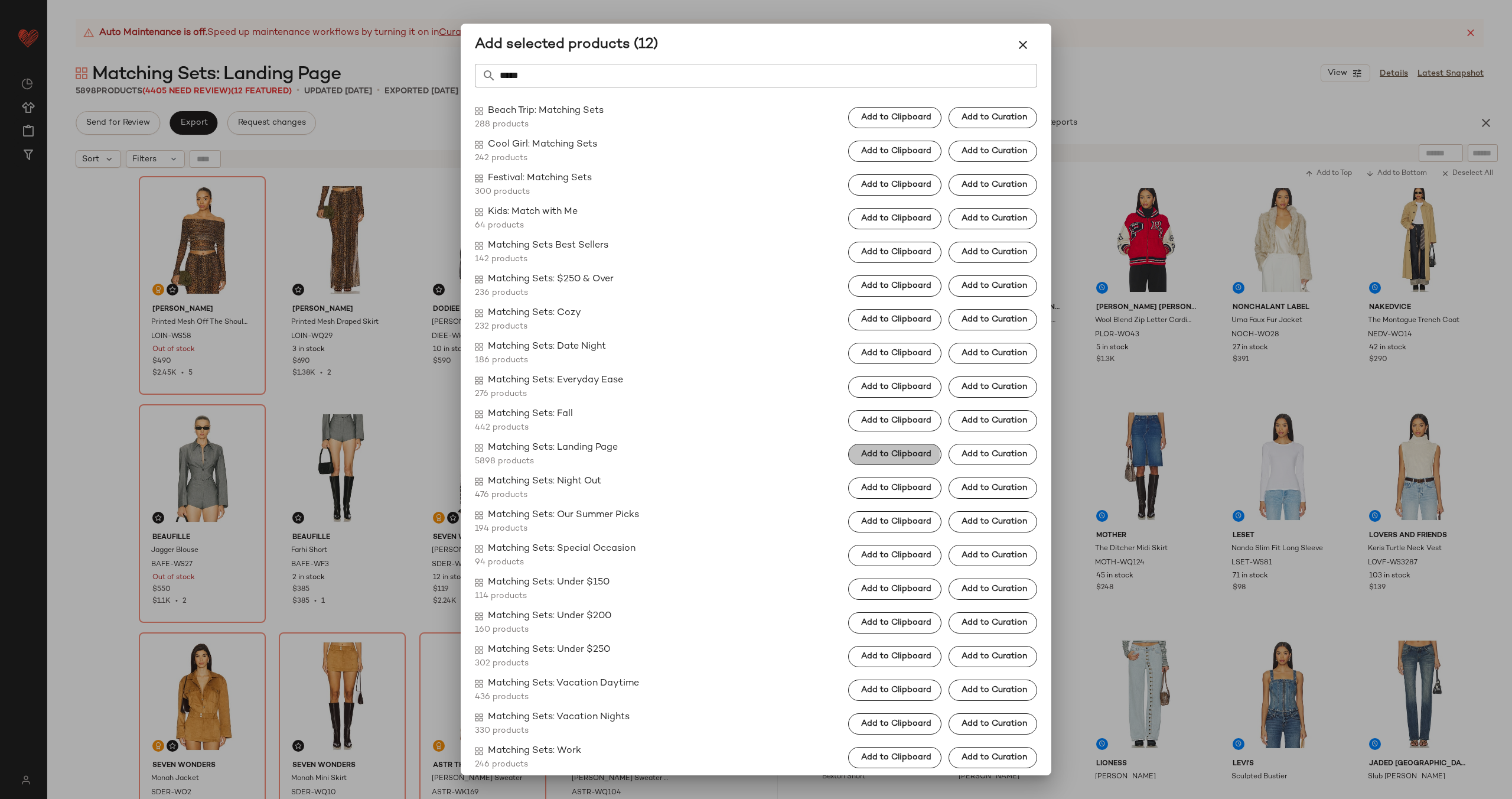
click at [895, 458] on span "Add to Clipboard" at bounding box center [896, 454] width 71 height 9
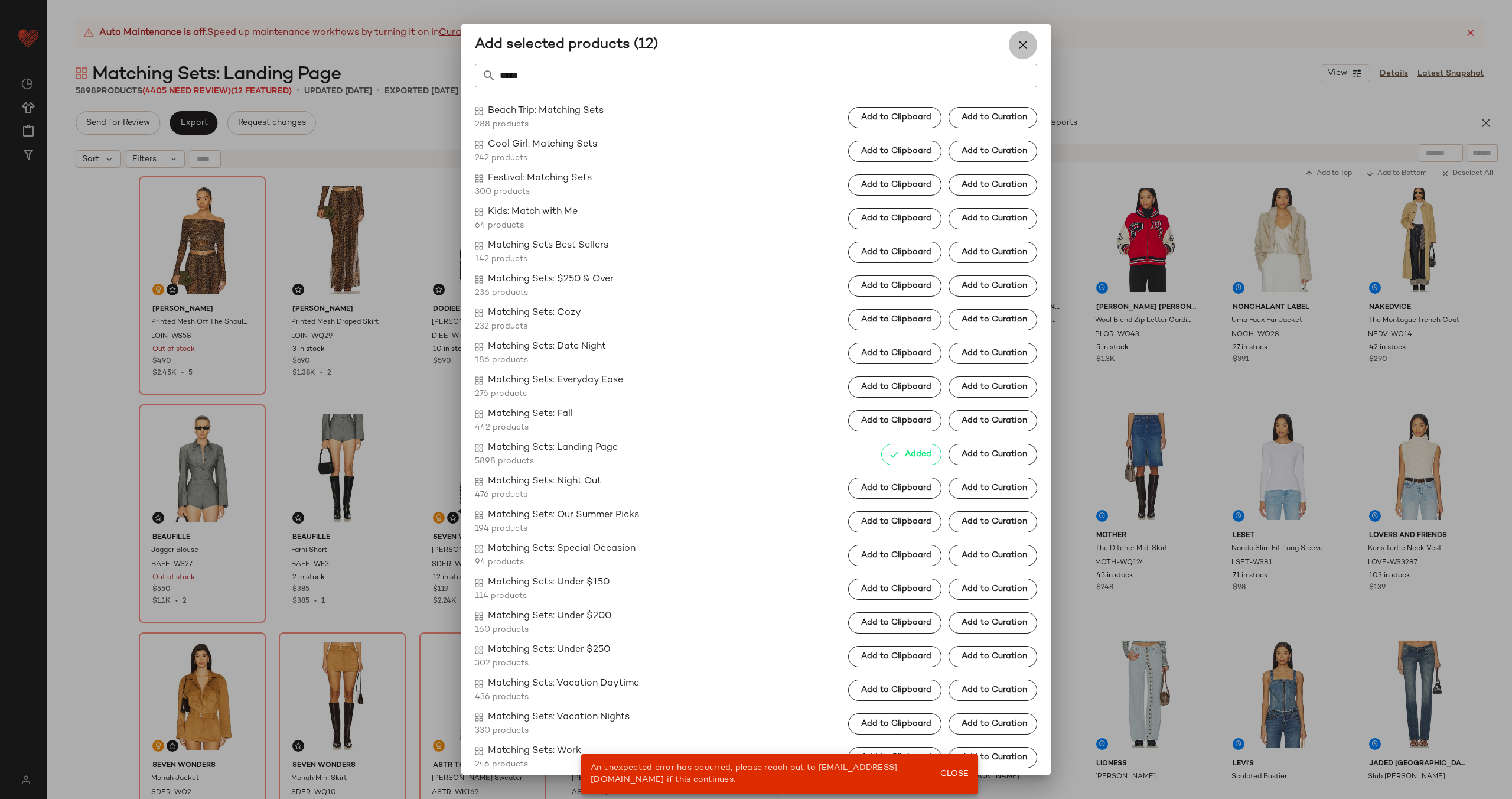
click at [1020, 41] on icon "button" at bounding box center [1023, 45] width 14 height 14
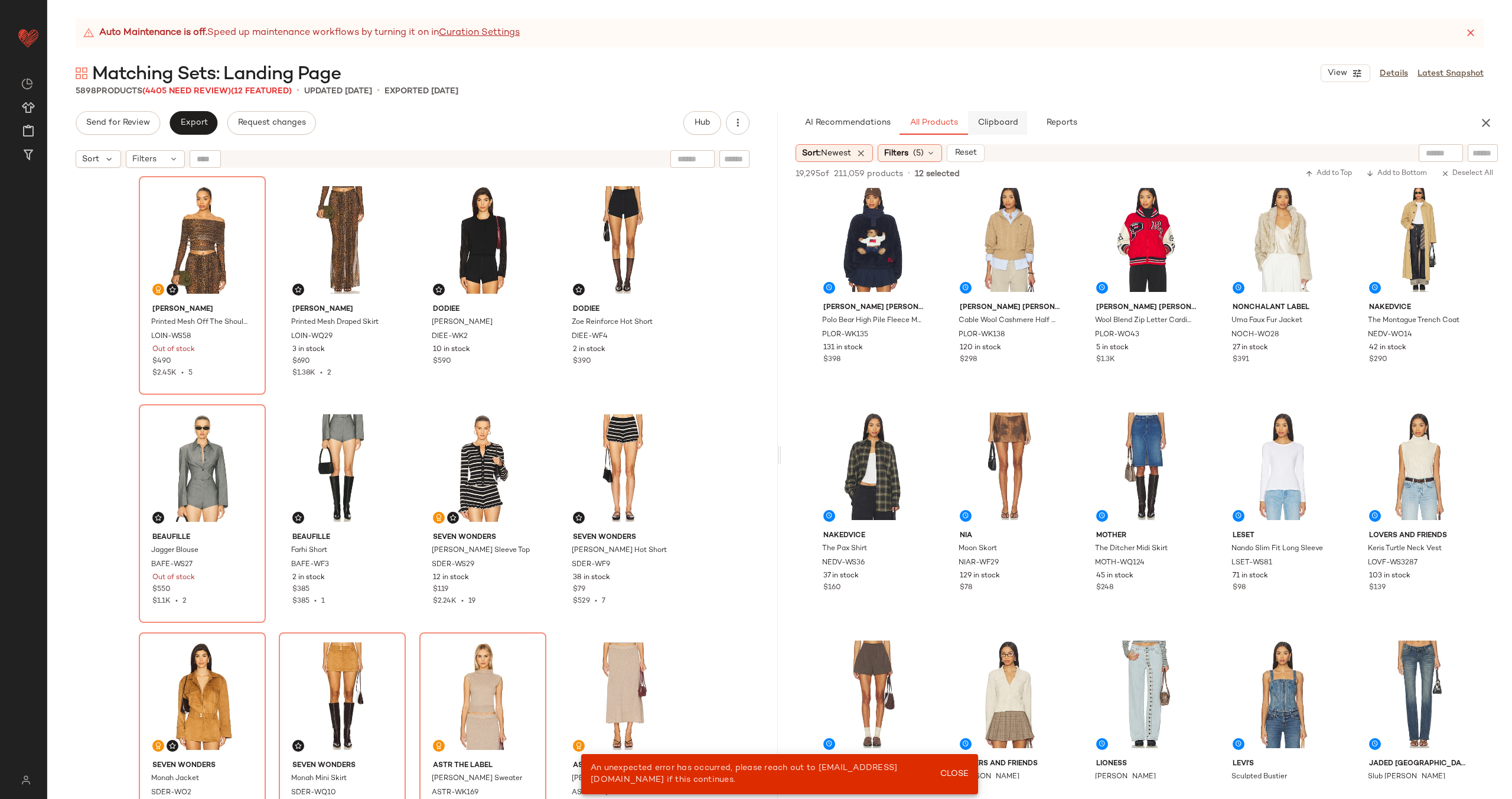
click at [990, 115] on button "Clipboard" at bounding box center [997, 123] width 59 height 24
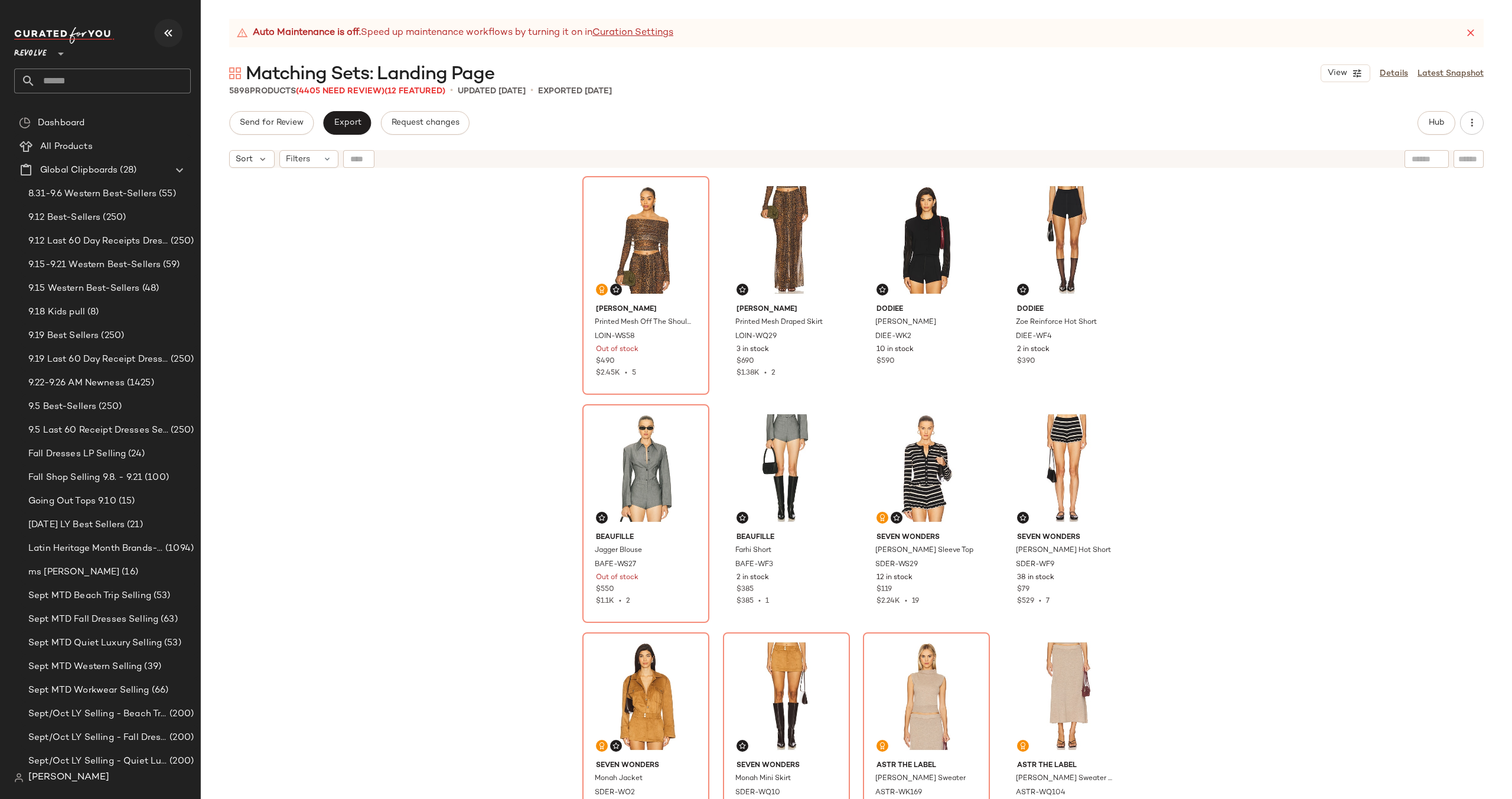
click at [178, 37] on button "button" at bounding box center [168, 32] width 28 height 28
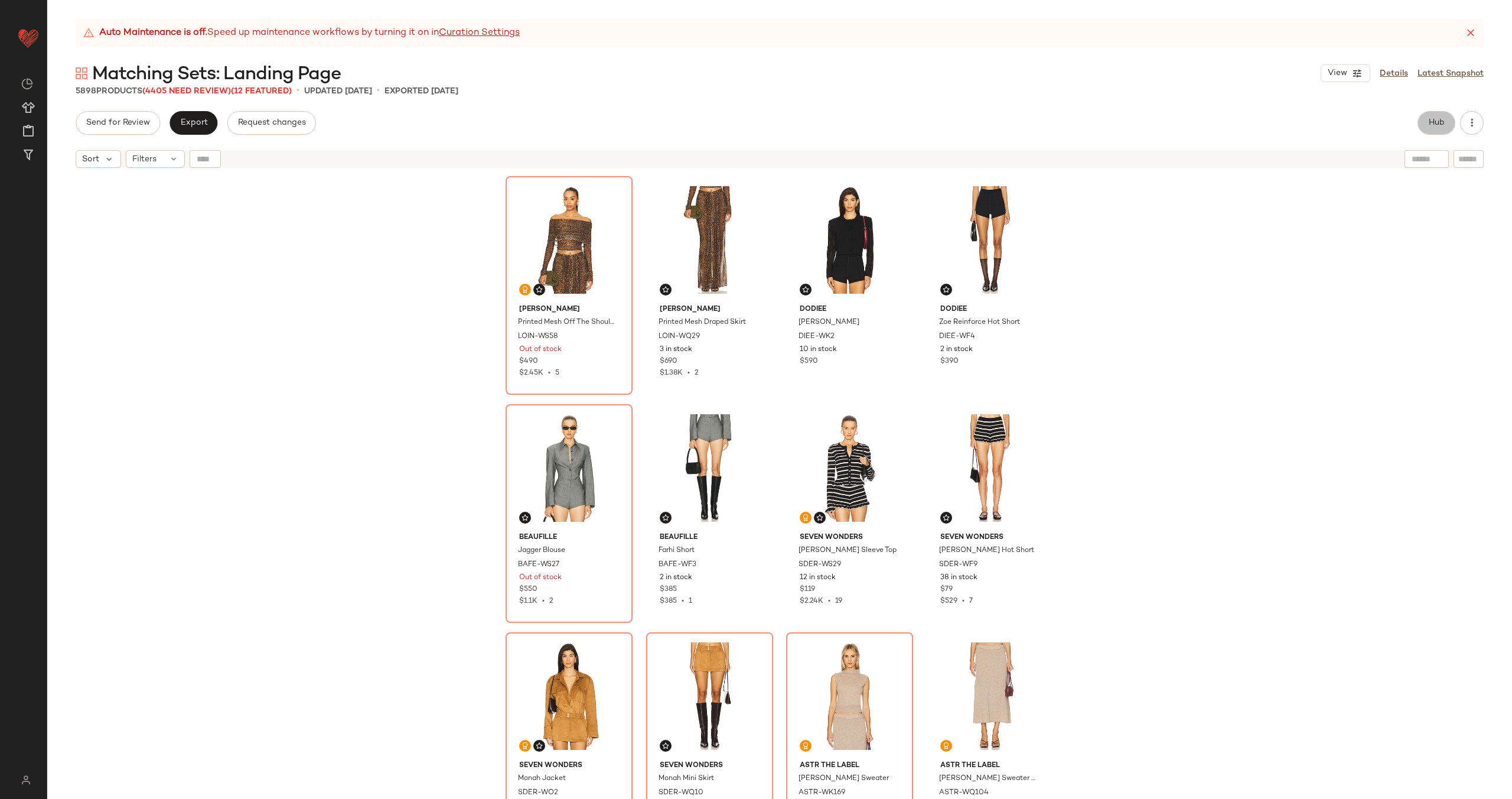
click at [1447, 131] on button "Hub" at bounding box center [1436, 123] width 37 height 24
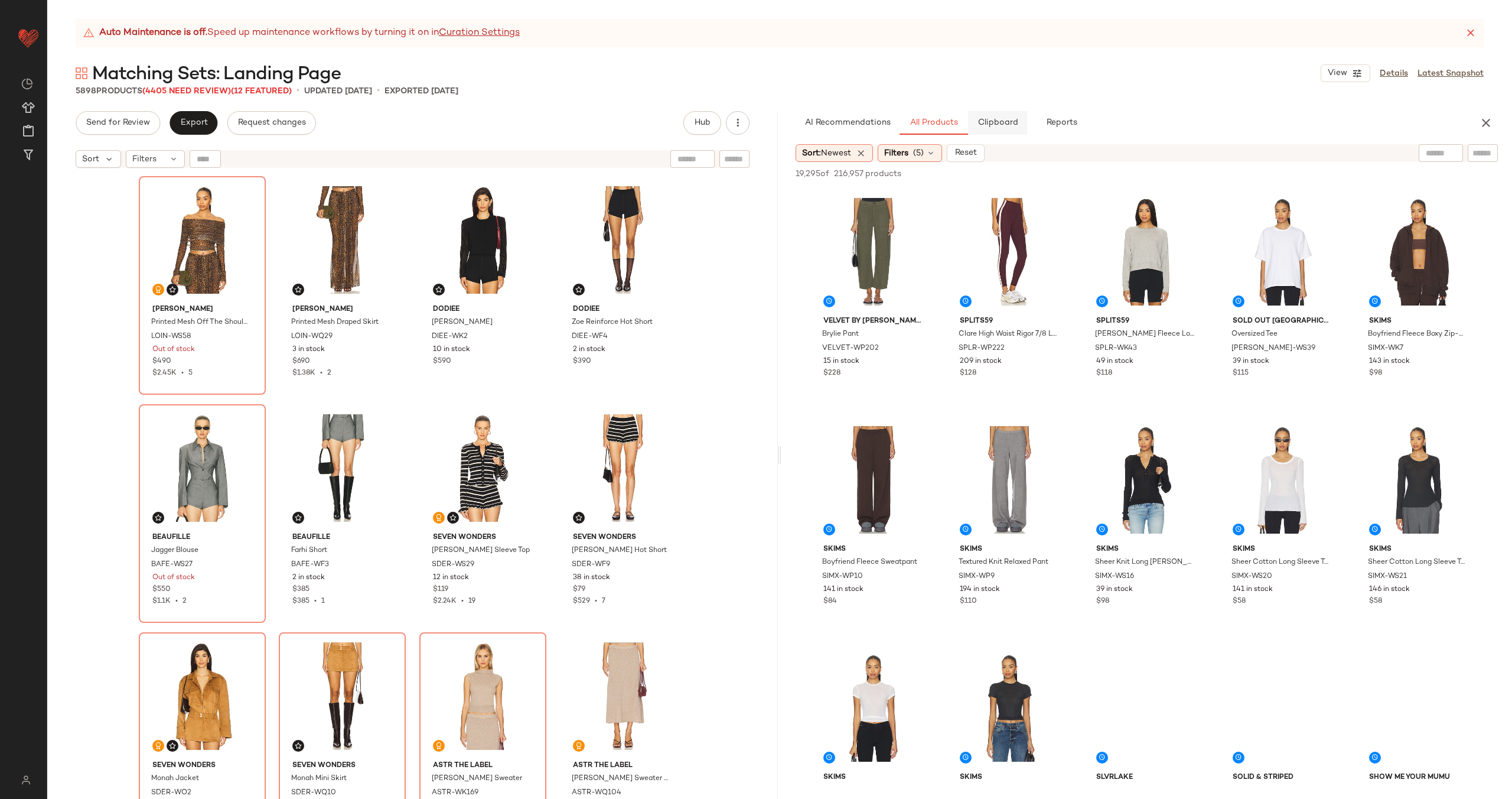
click at [995, 122] on span "Clipboard" at bounding box center [997, 123] width 41 height 9
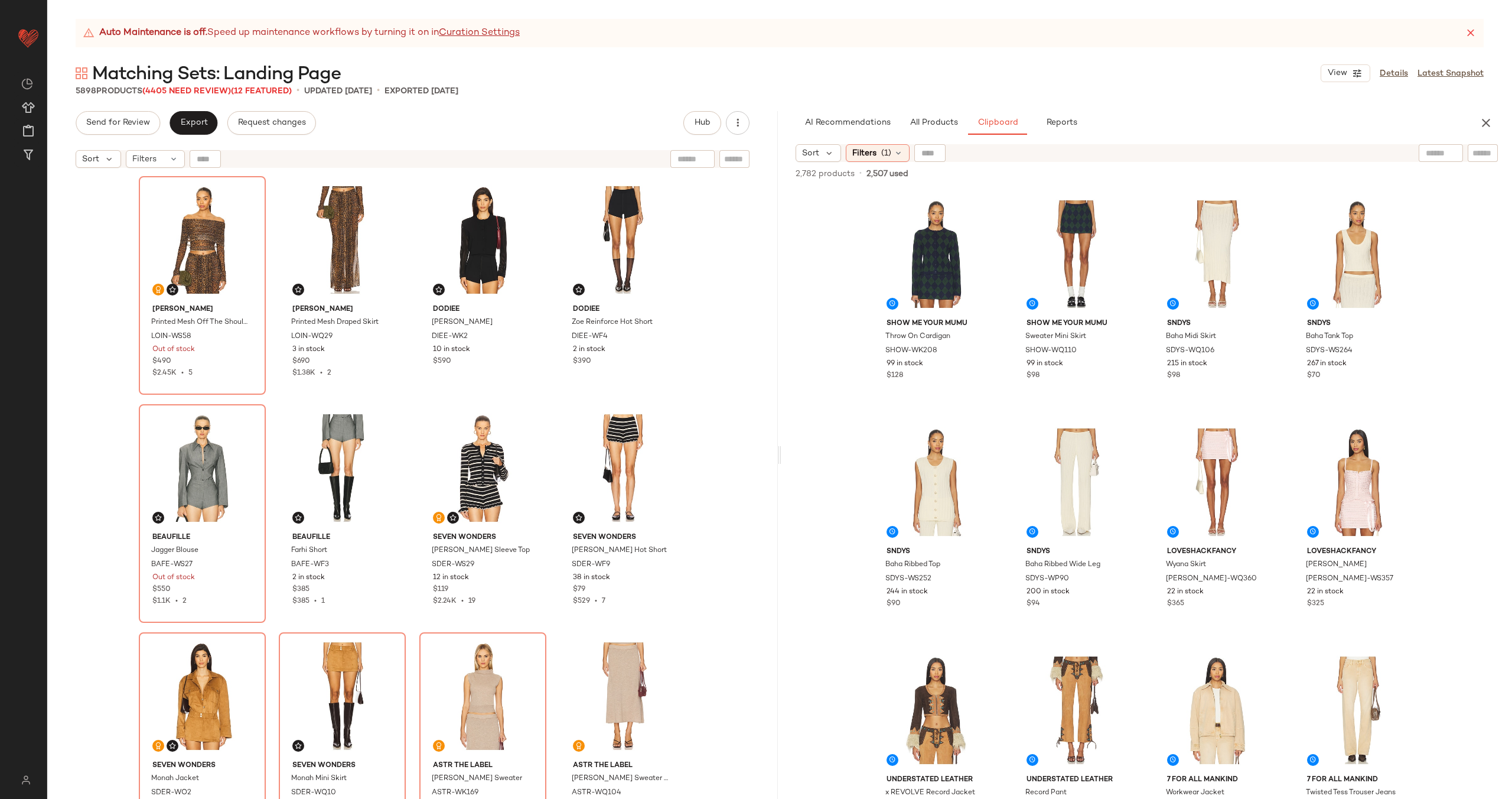
click at [407, 297] on div "Lapointe Printed Mesh Off The Shoulder Top LOIN-WS58 Out of stock $490 $2.45K •…" at bounding box center [413, 502] width 548 height 653
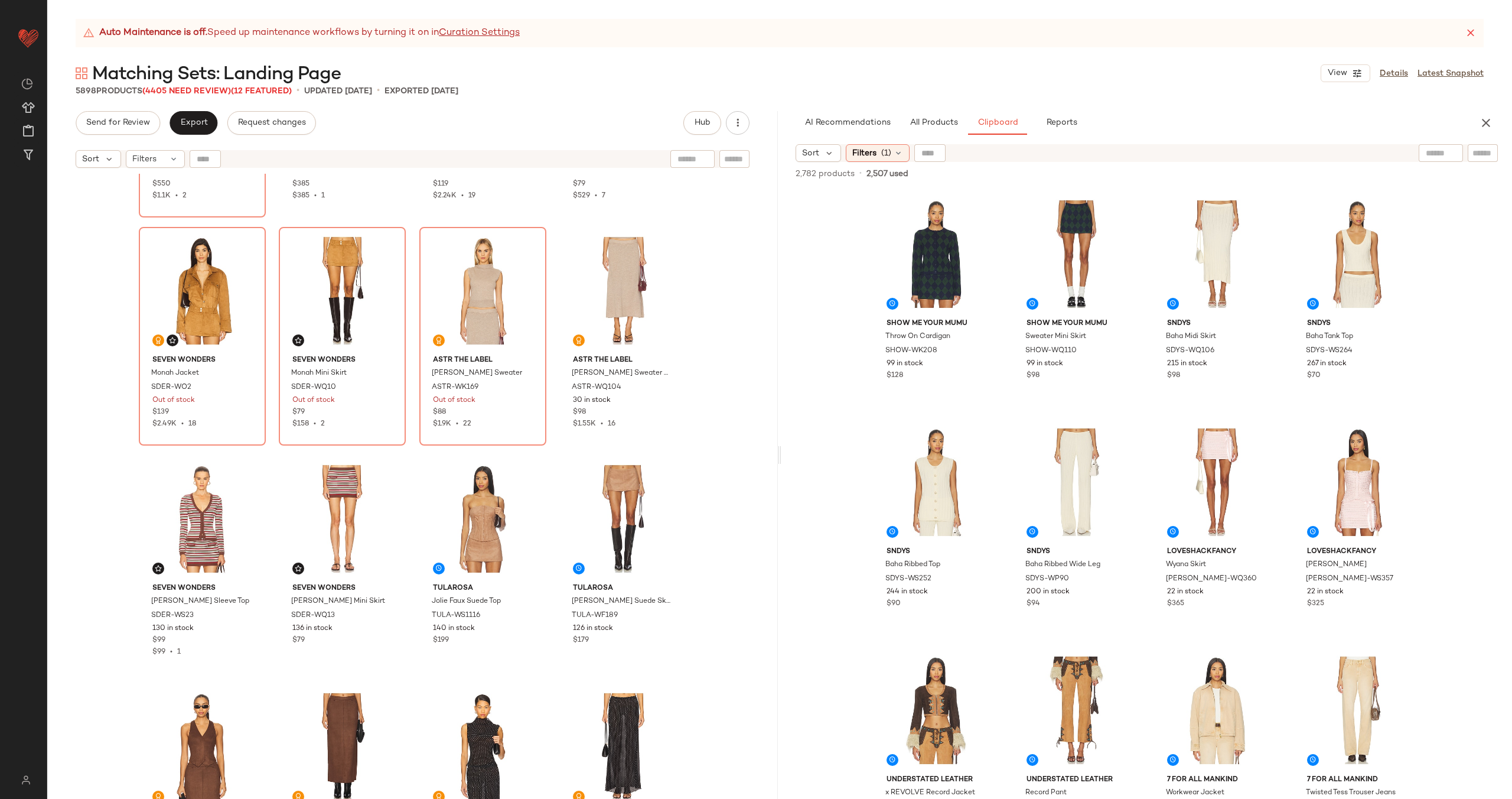
scroll to position [418, 0]
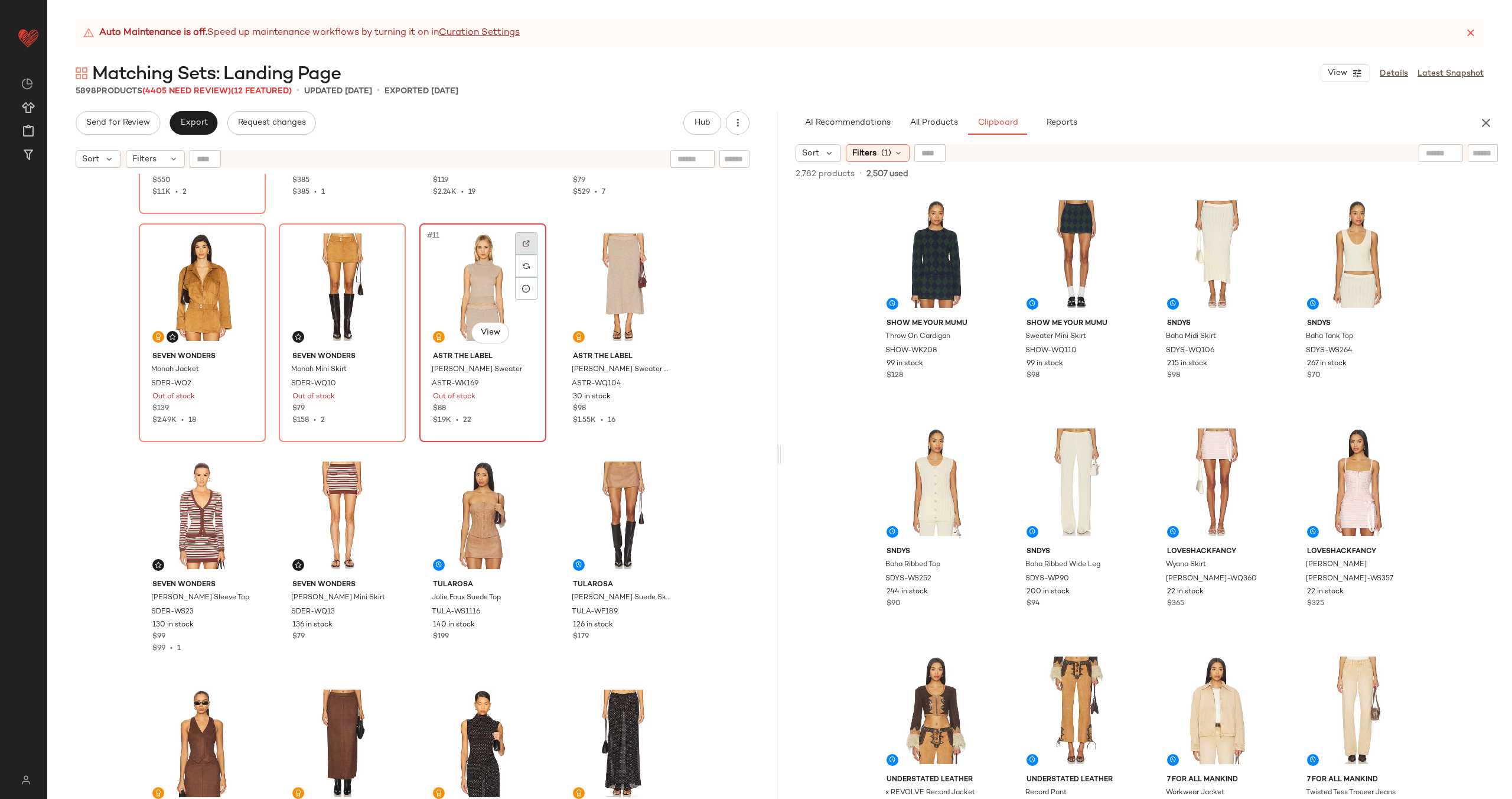
click at [528, 238] on div at bounding box center [526, 243] width 22 height 22
click at [545, 311] on div "Beaufille Jagger Blouse BAFE-WS27 Out of stock $550 $1.1K • 2 Beaufille Farhi S…" at bounding box center [413, 84] width 548 height 653
click at [917, 257] on div "#1 View" at bounding box center [936, 255] width 119 height 120
click at [1053, 255] on div "#2 View" at bounding box center [1076, 255] width 119 height 120
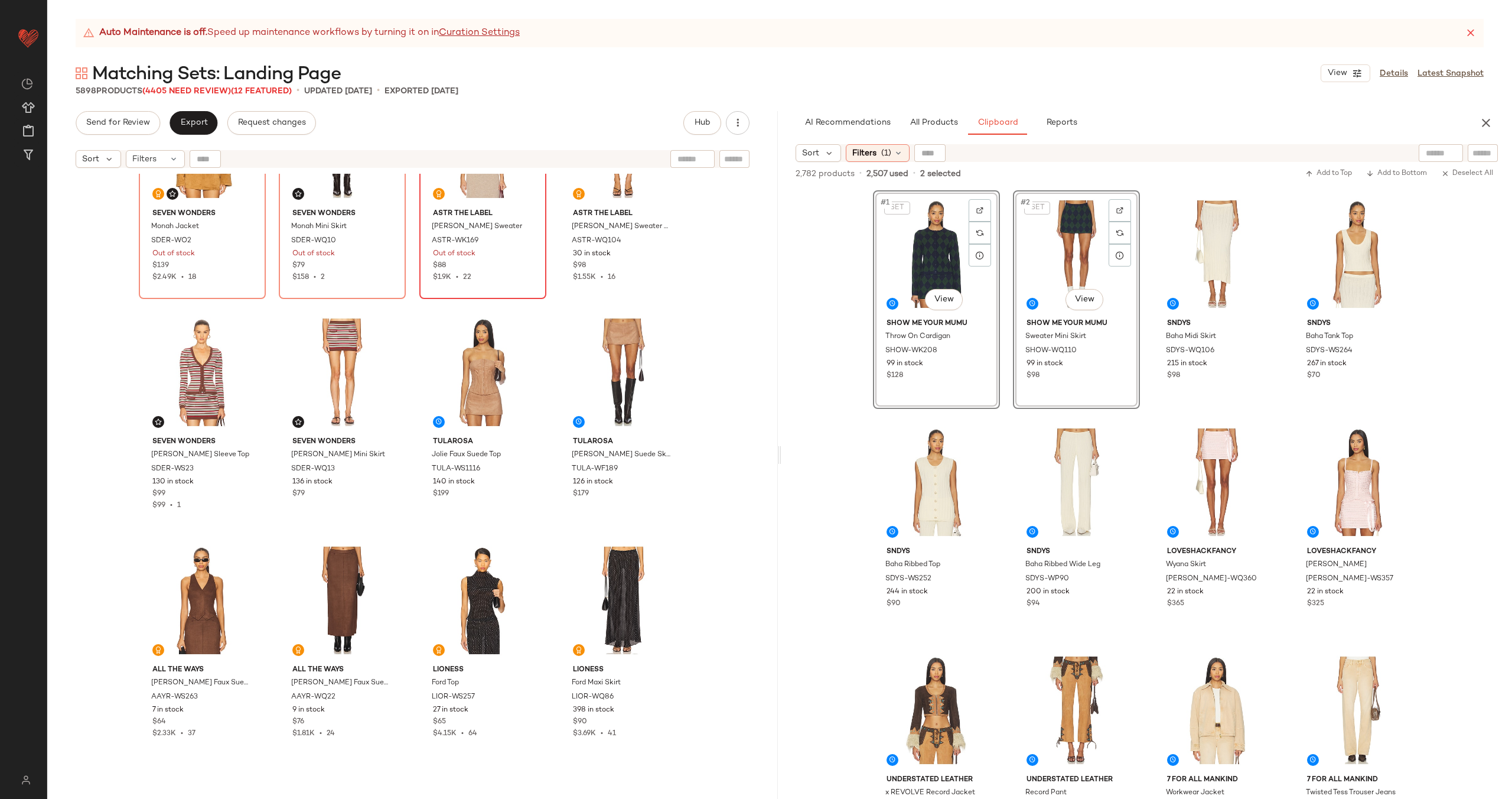
scroll to position [607, 0]
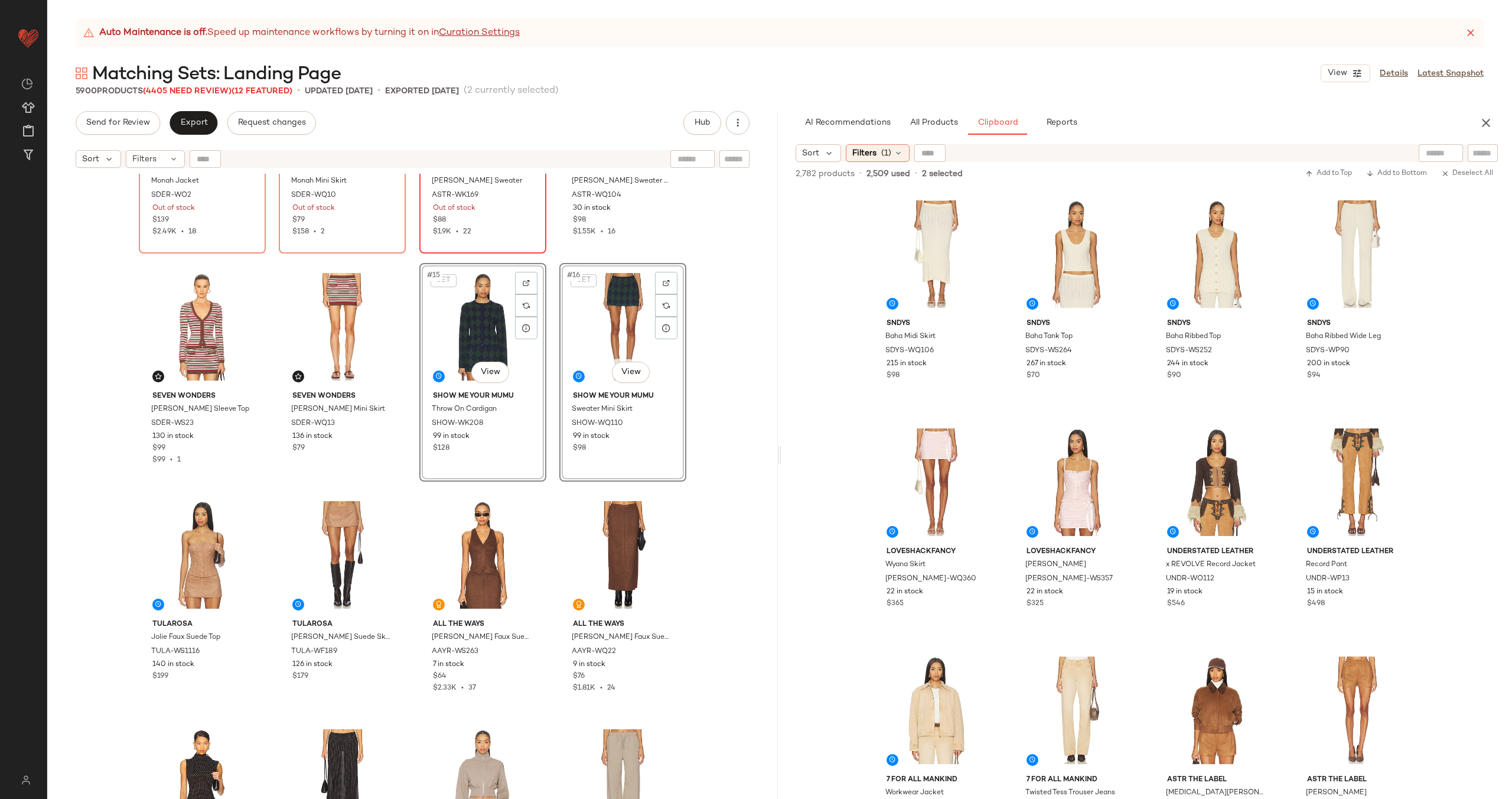
click at [551, 366] on div "SEVEN WONDERS Monah Jacket SDER-WO2 Out of stock $139 $2.49K • 18 SEVEN WONDERS…" at bounding box center [413, 501] width 731 height 655
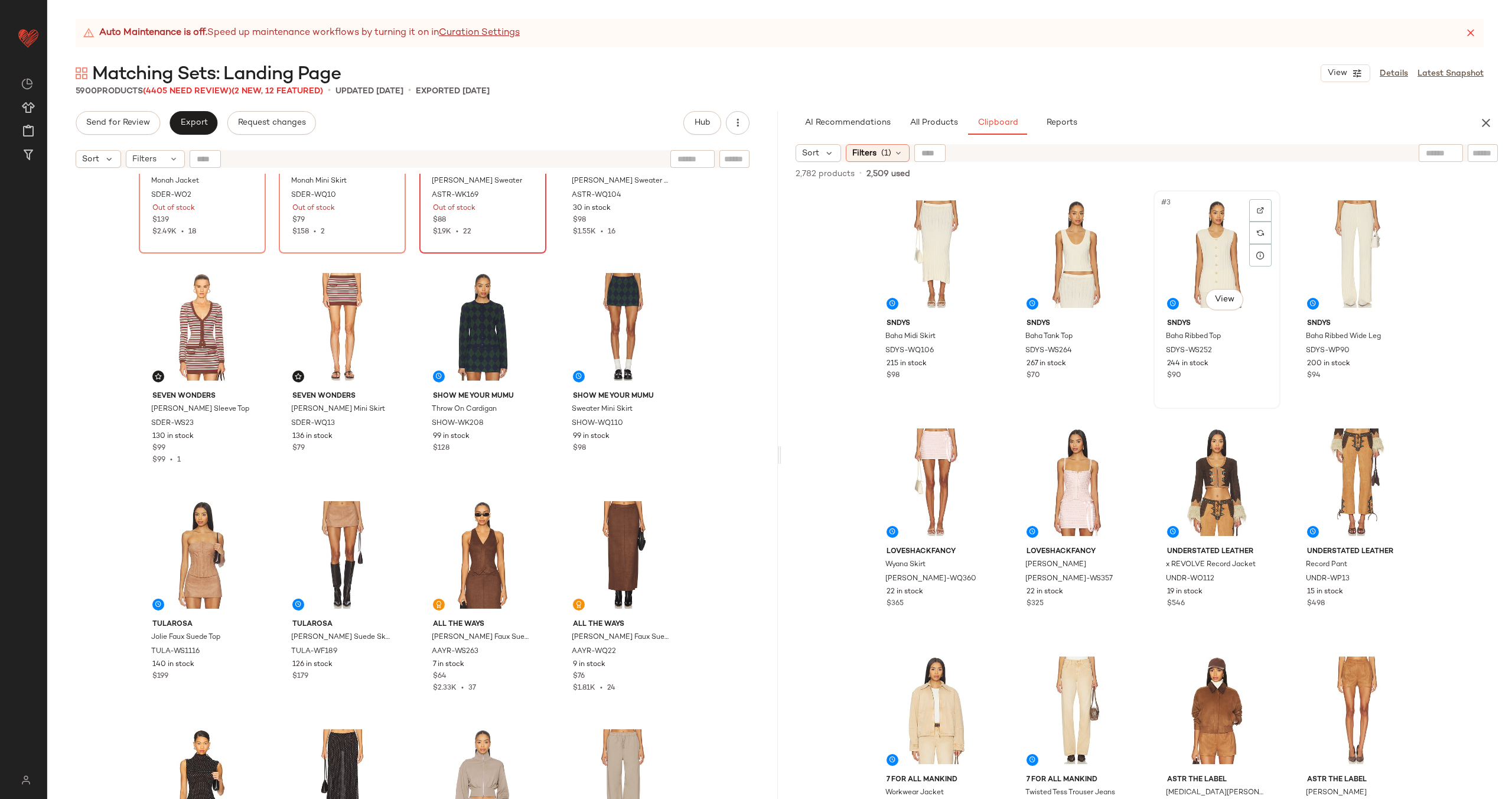
click at [1204, 270] on div "#3 View" at bounding box center [1217, 255] width 119 height 120
click at [1042, 259] on div "#2 View" at bounding box center [1076, 255] width 119 height 120
click at [931, 257] on div "#1 View" at bounding box center [936, 255] width 119 height 120
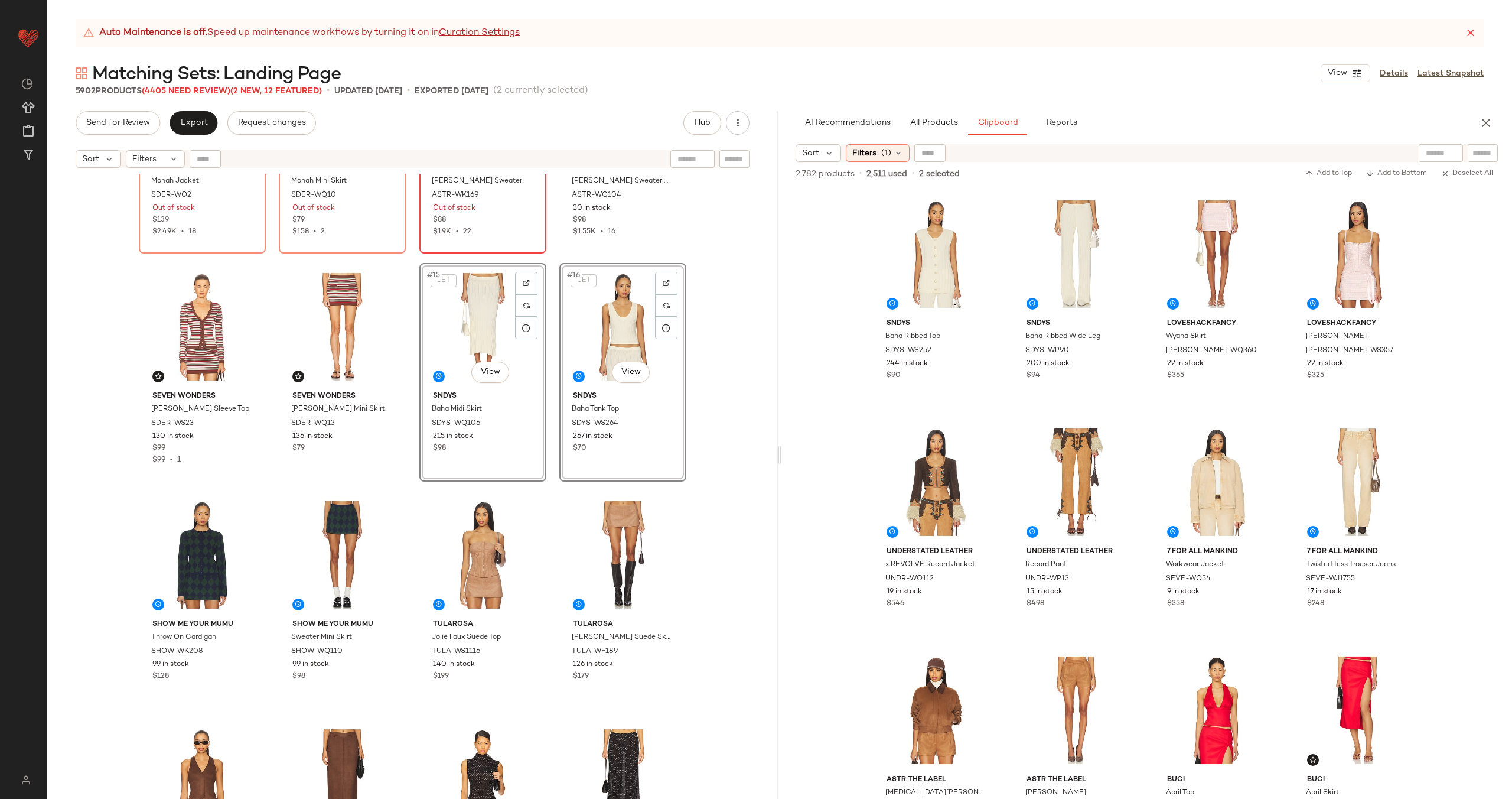
click at [548, 345] on div "SEVEN WONDERS Monah Jacket SDER-WO2 Out of stock $139 $2.49K • 18 SEVEN WONDERS…" at bounding box center [413, 501] width 731 height 655
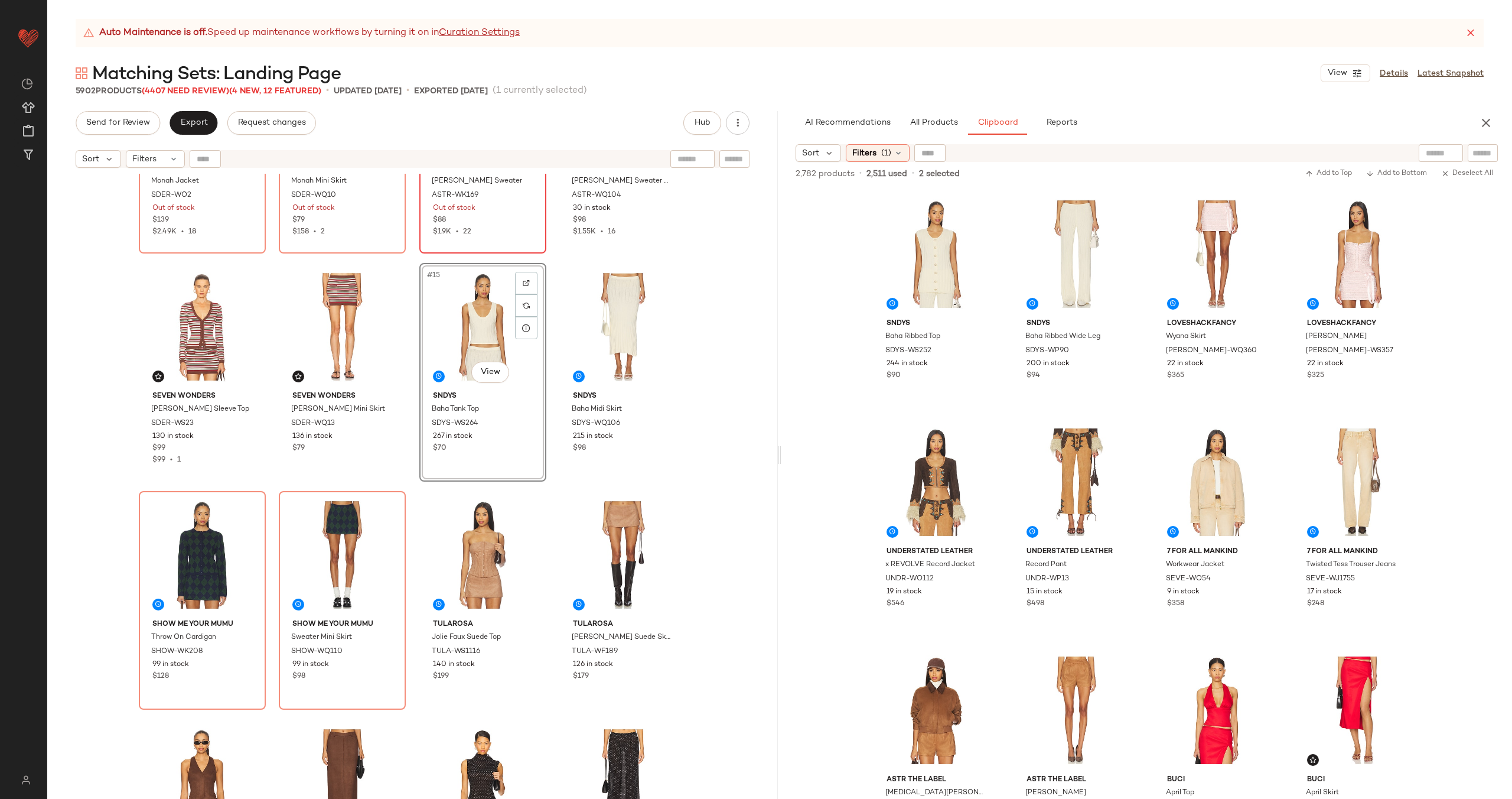
click at [548, 350] on div "SEVEN WONDERS Monah Jacket SDER-WO2 Out of stock $139 $2.49K • 18 SEVEN WONDERS…" at bounding box center [413, 501] width 731 height 655
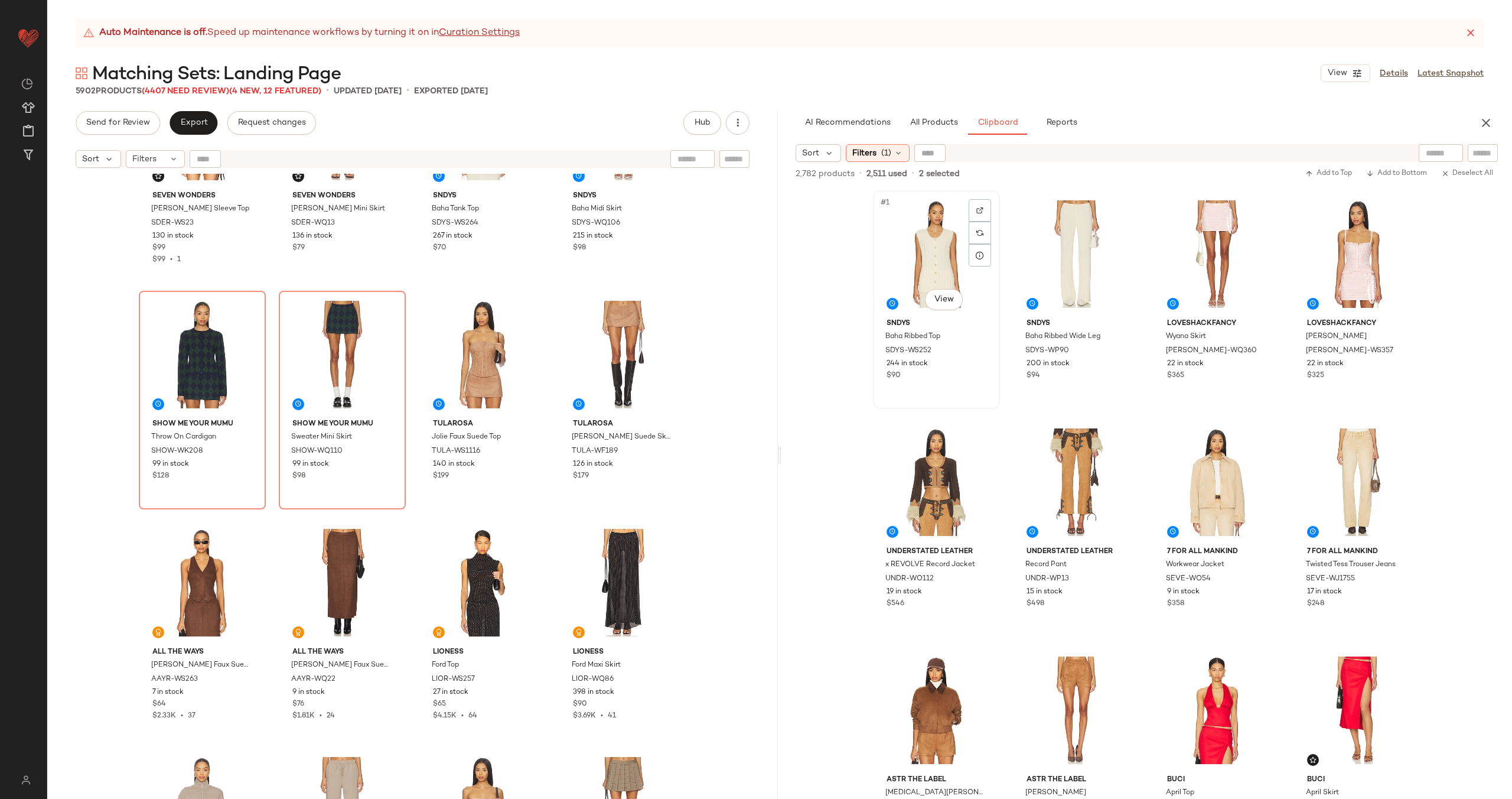
click at [942, 254] on div "#1 View" at bounding box center [936, 255] width 119 height 120
click at [1086, 260] on div "#2 View" at bounding box center [1076, 255] width 119 height 120
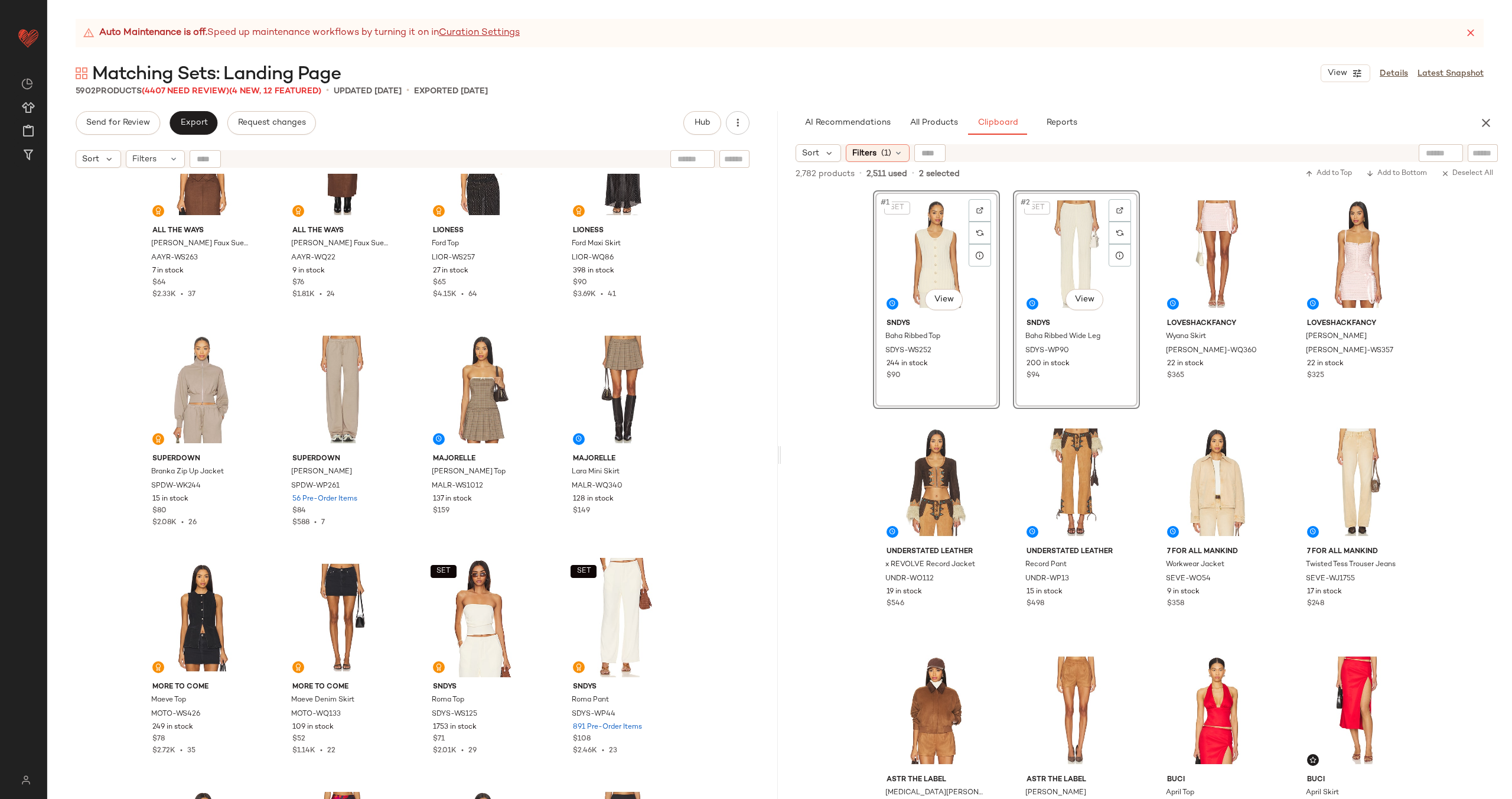
scroll to position [1227, 0]
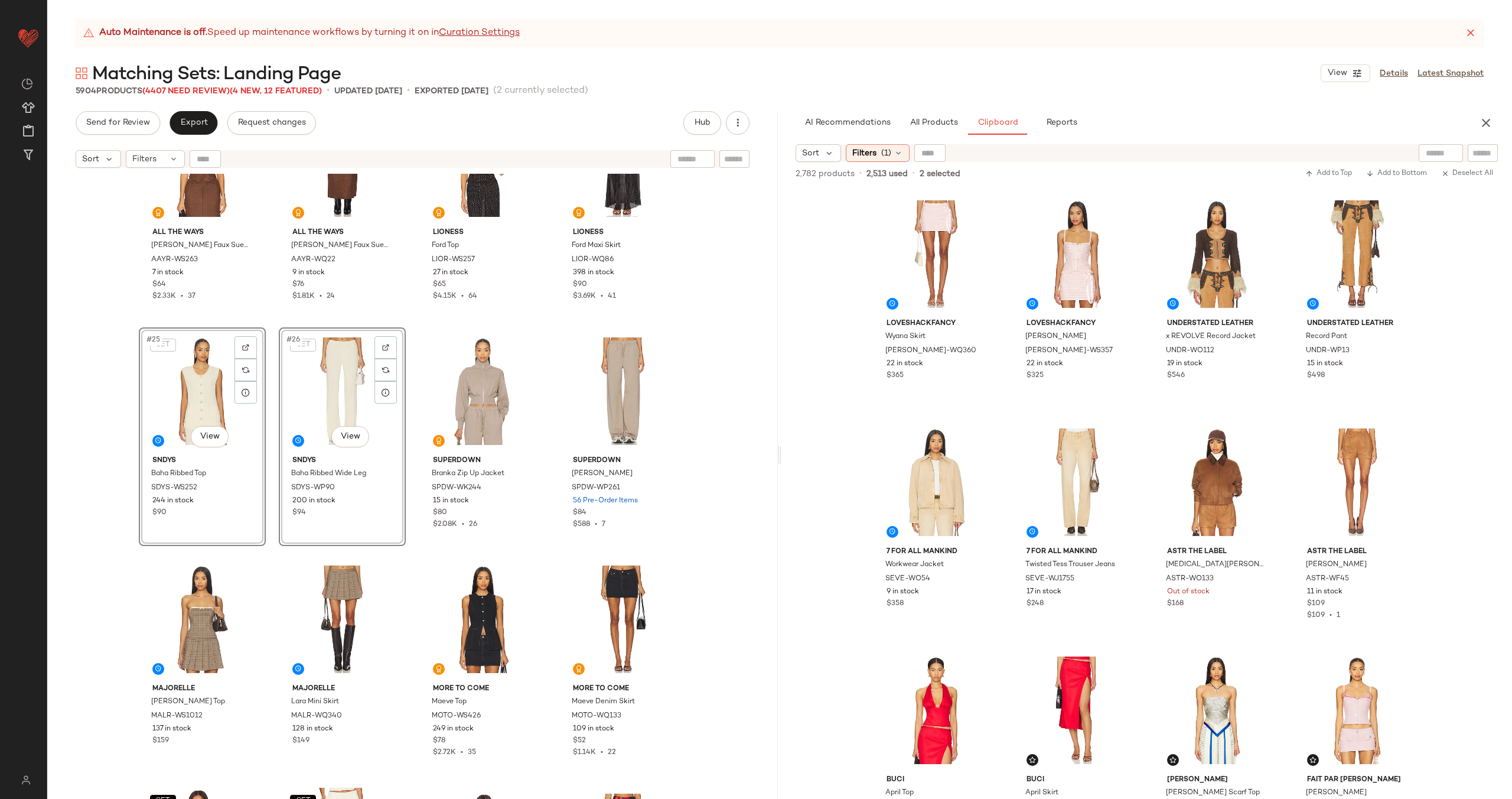
click at [407, 395] on div "ALL THE WAYS Bailey Faux Suede Vest AAYR-WS263 7 in stock $64 $2.33K • 37 ALL T…" at bounding box center [413, 501] width 731 height 655
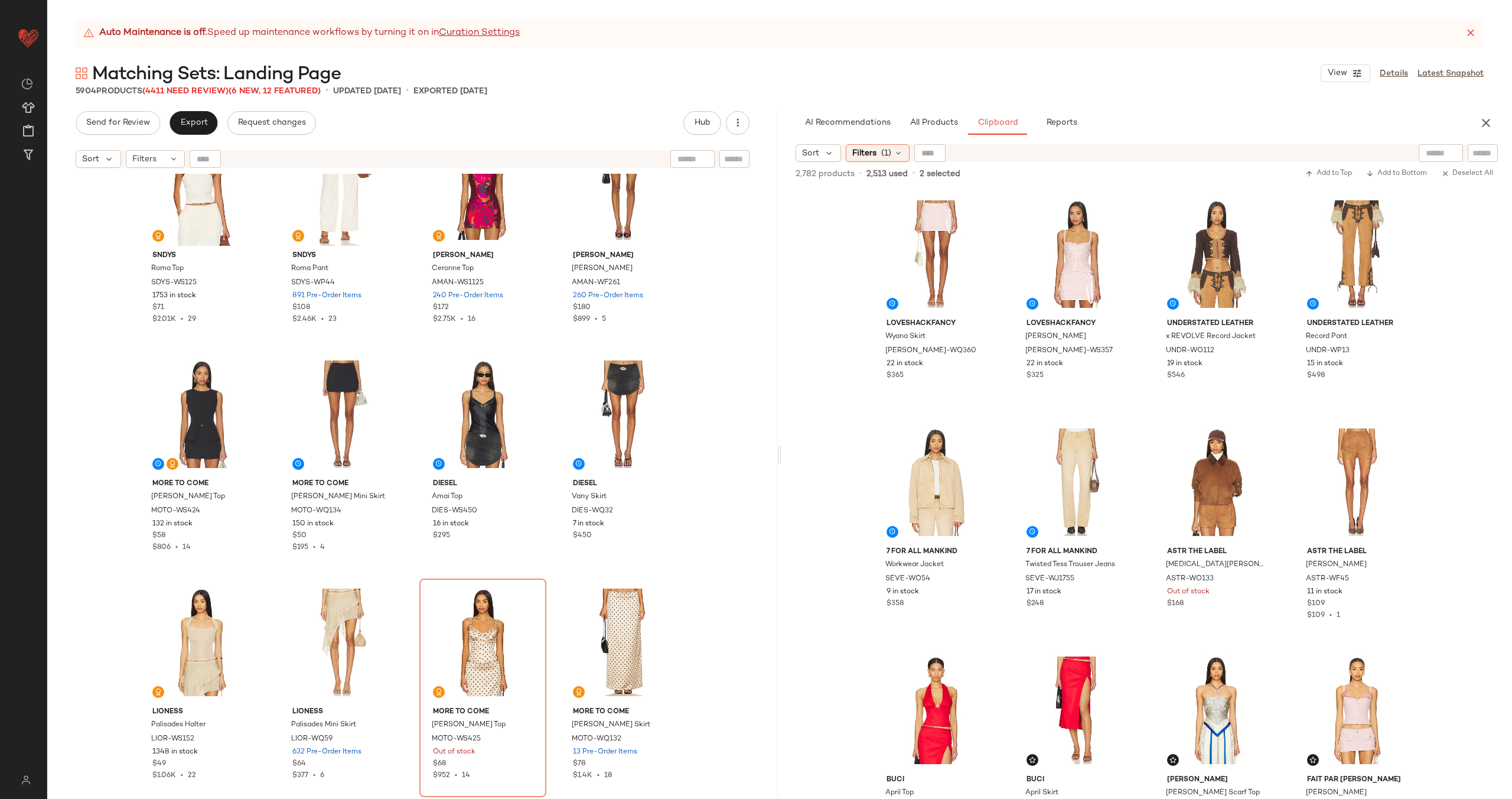
scroll to position [1845, 0]
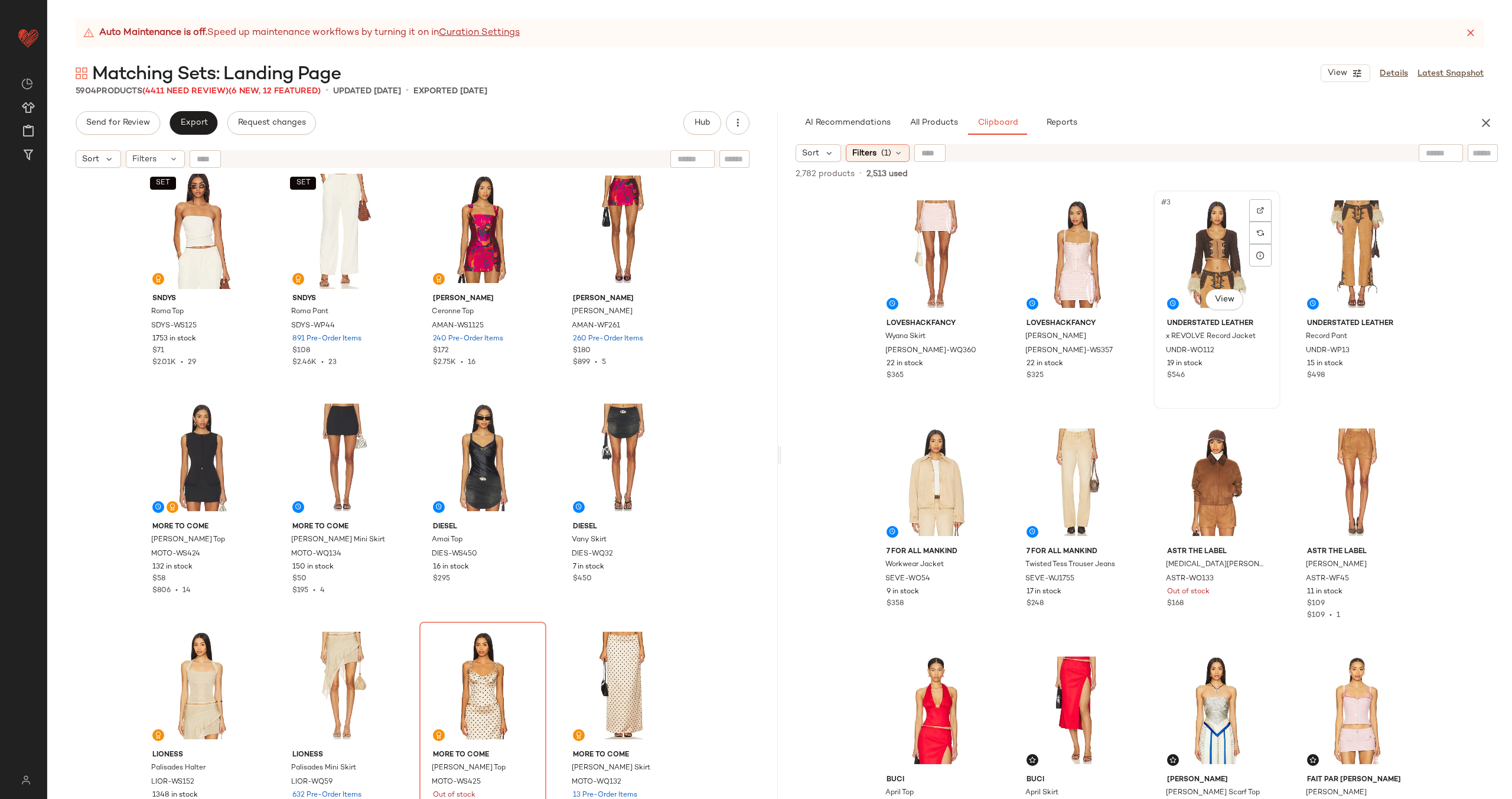
click at [1183, 239] on div "#3 View" at bounding box center [1217, 255] width 119 height 120
click at [1353, 255] on div "#4 View" at bounding box center [1356, 255] width 119 height 120
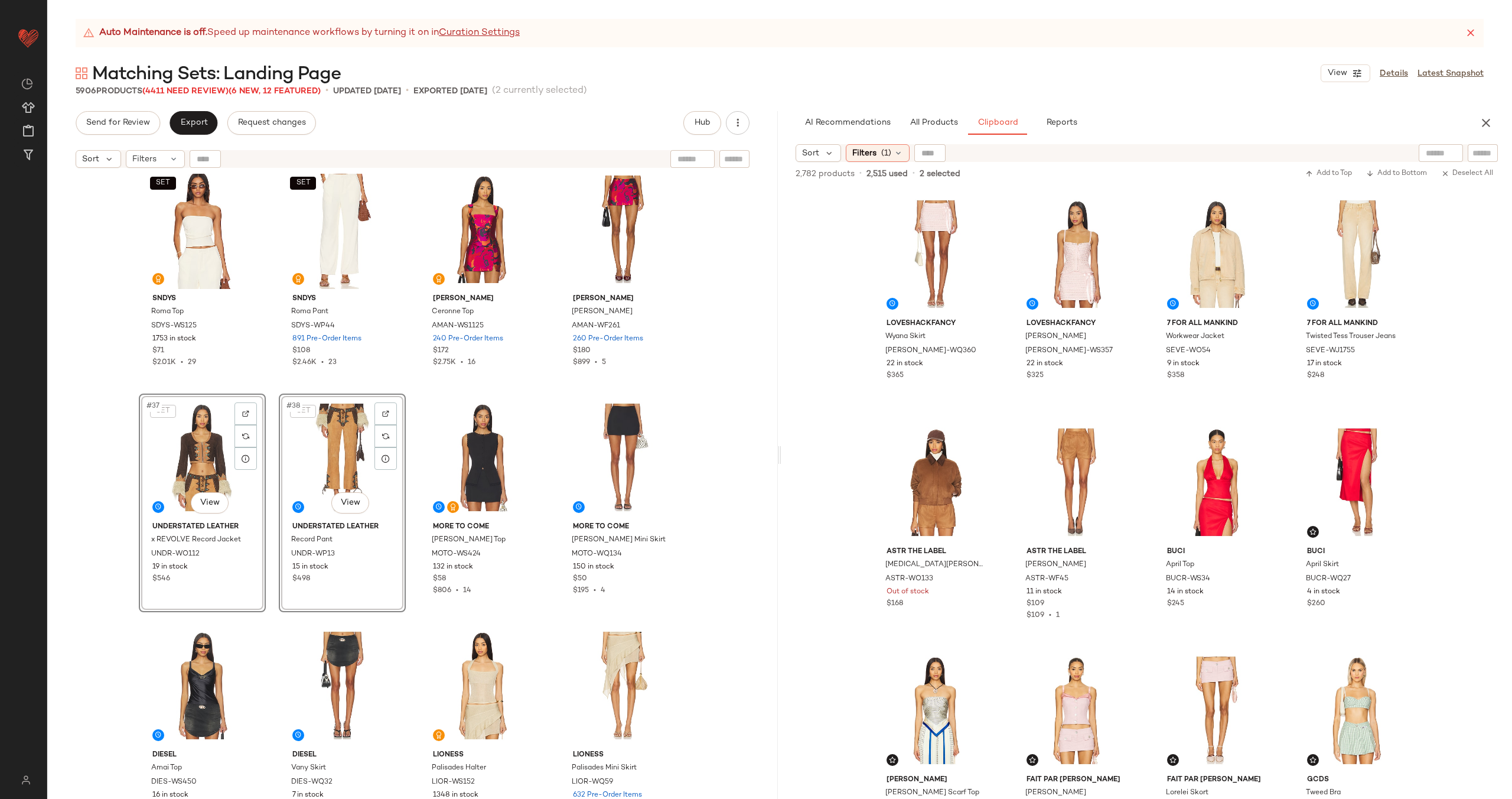
click at [410, 454] on div "SET SNDYS Roma Top SDYS-WS125 1753 in stock $71 $2.01K • 29 SET SNDYS Roma Pant…" at bounding box center [413, 501] width 731 height 655
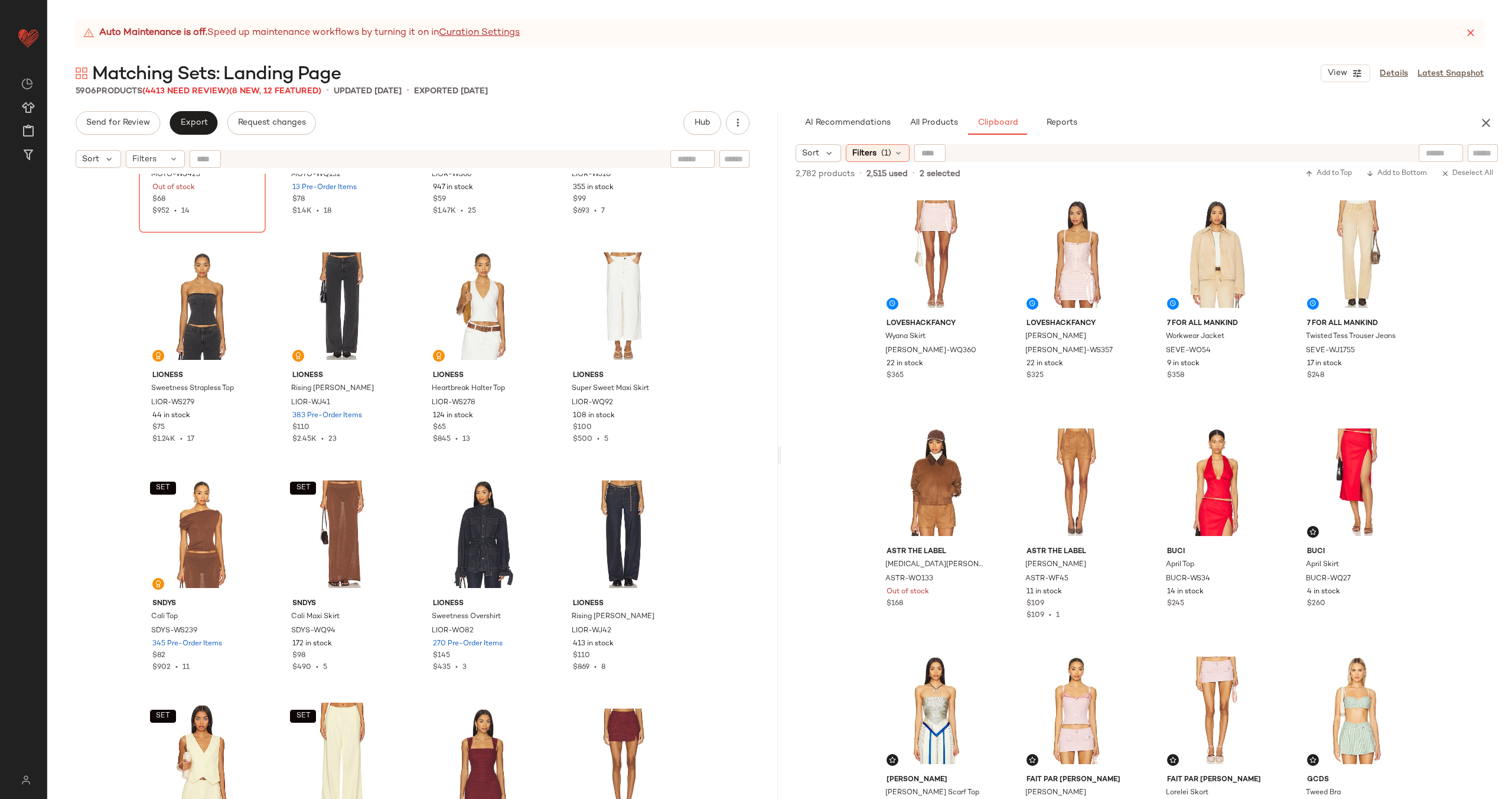
scroll to position [2682, 0]
click at [1217, 253] on div "#3 View" at bounding box center [1217, 255] width 119 height 120
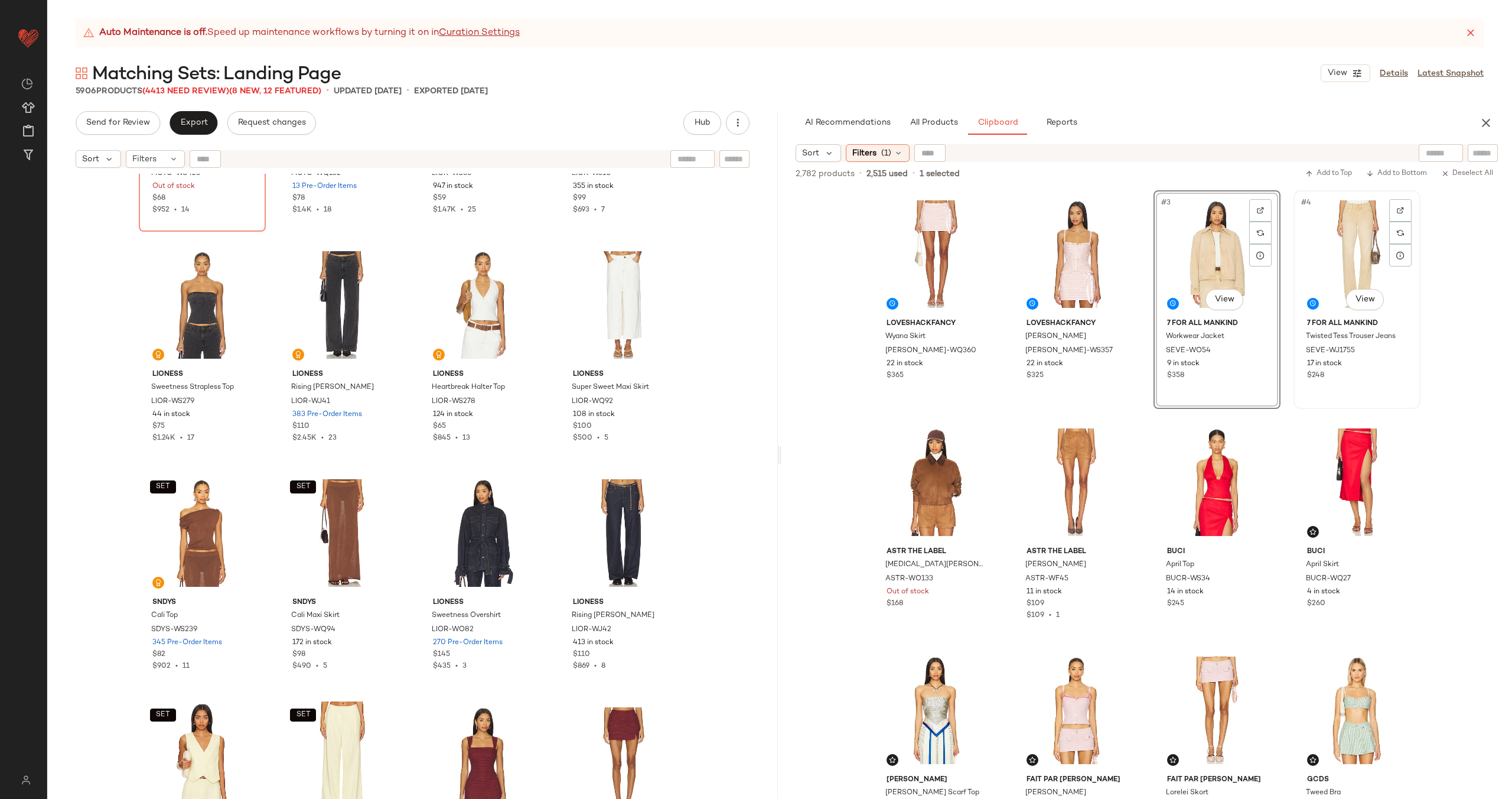
click at [1330, 258] on div "#4 View" at bounding box center [1356, 255] width 119 height 120
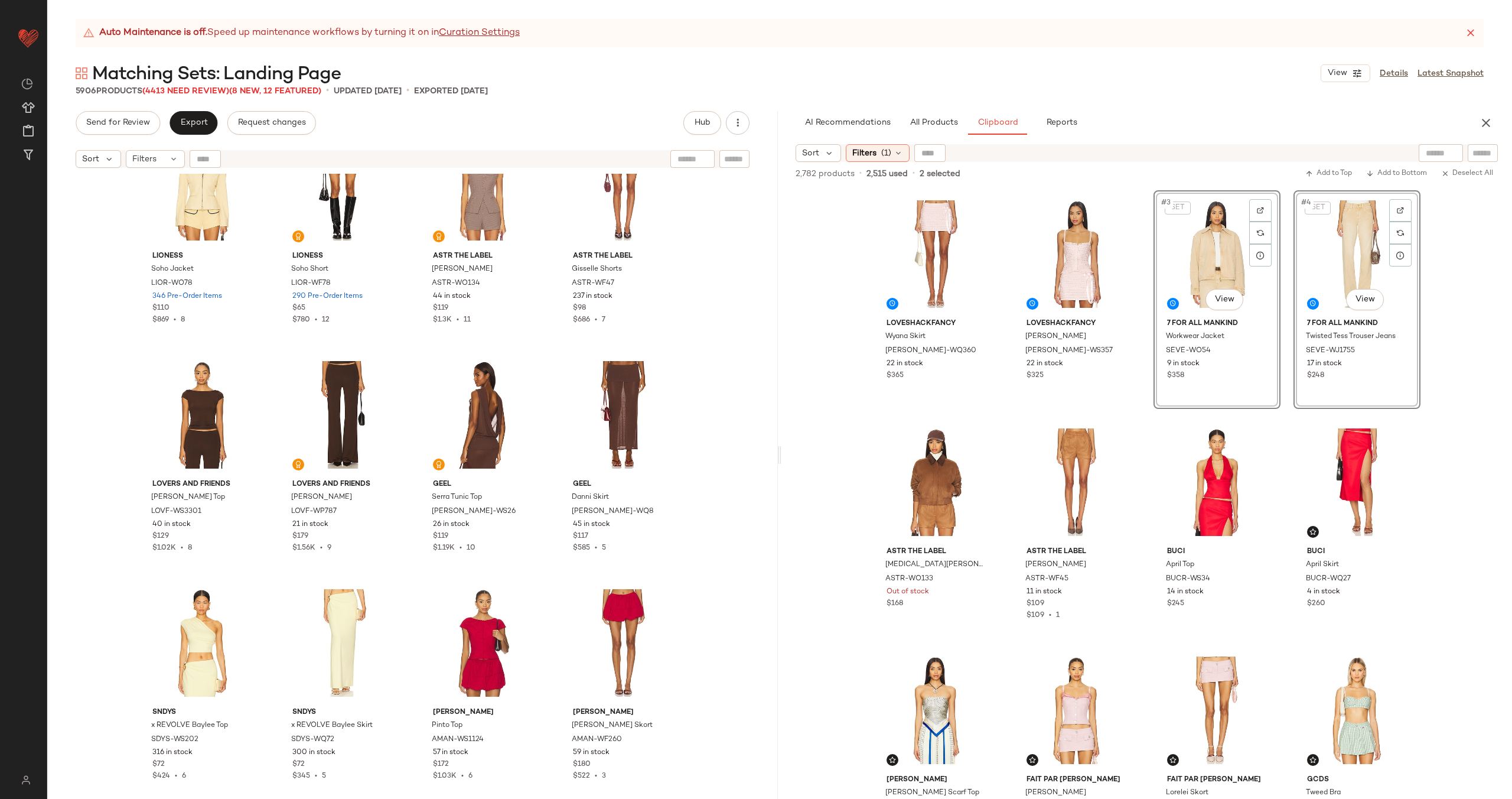
scroll to position [5274, 0]
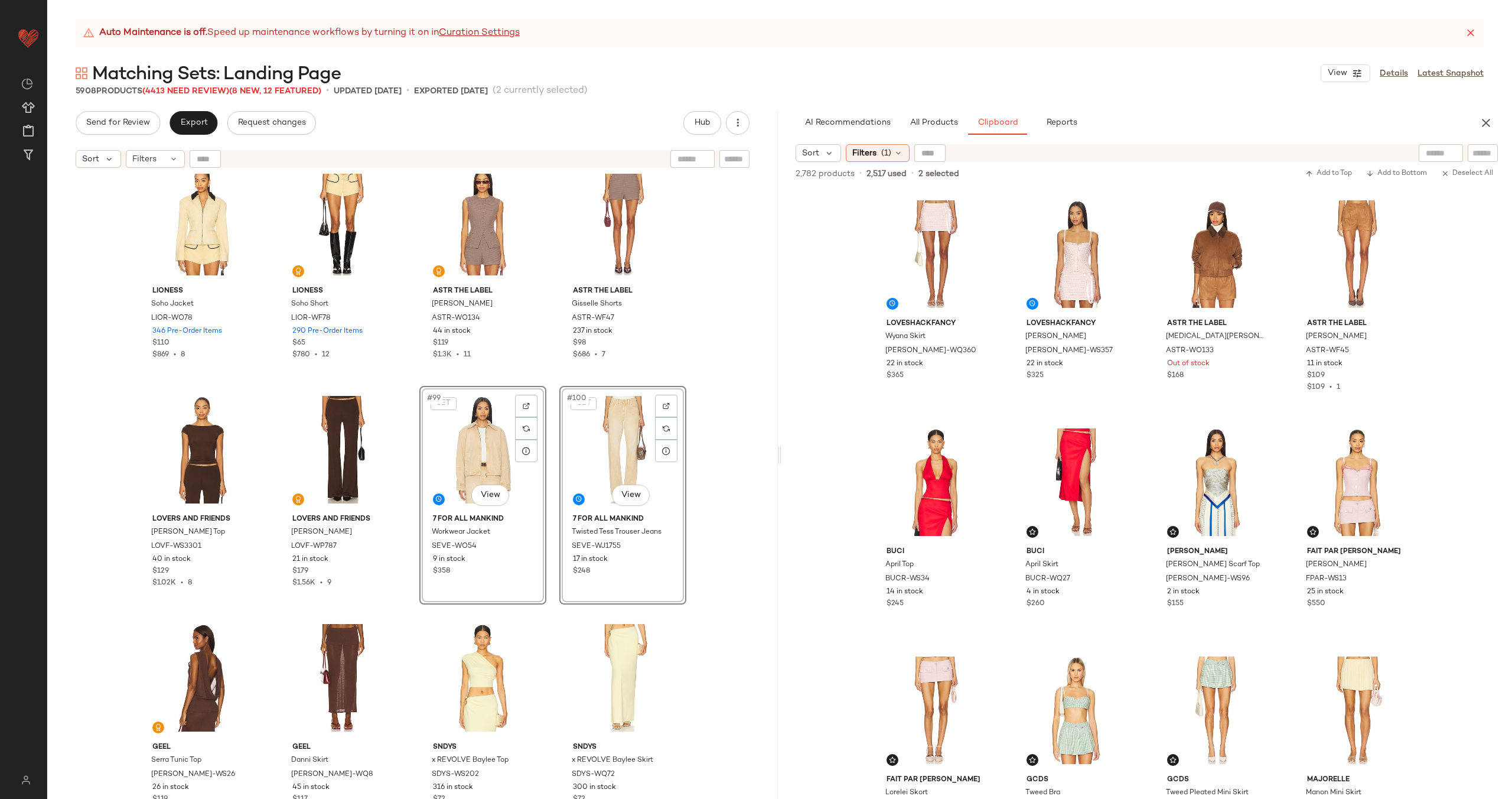
click at [554, 456] on div "LIONESS Soho Jacket LIOR-WO78 346 Pre-Order Items $110 $869 • 8 LIONESS Soho Sh…" at bounding box center [413, 501] width 731 height 655
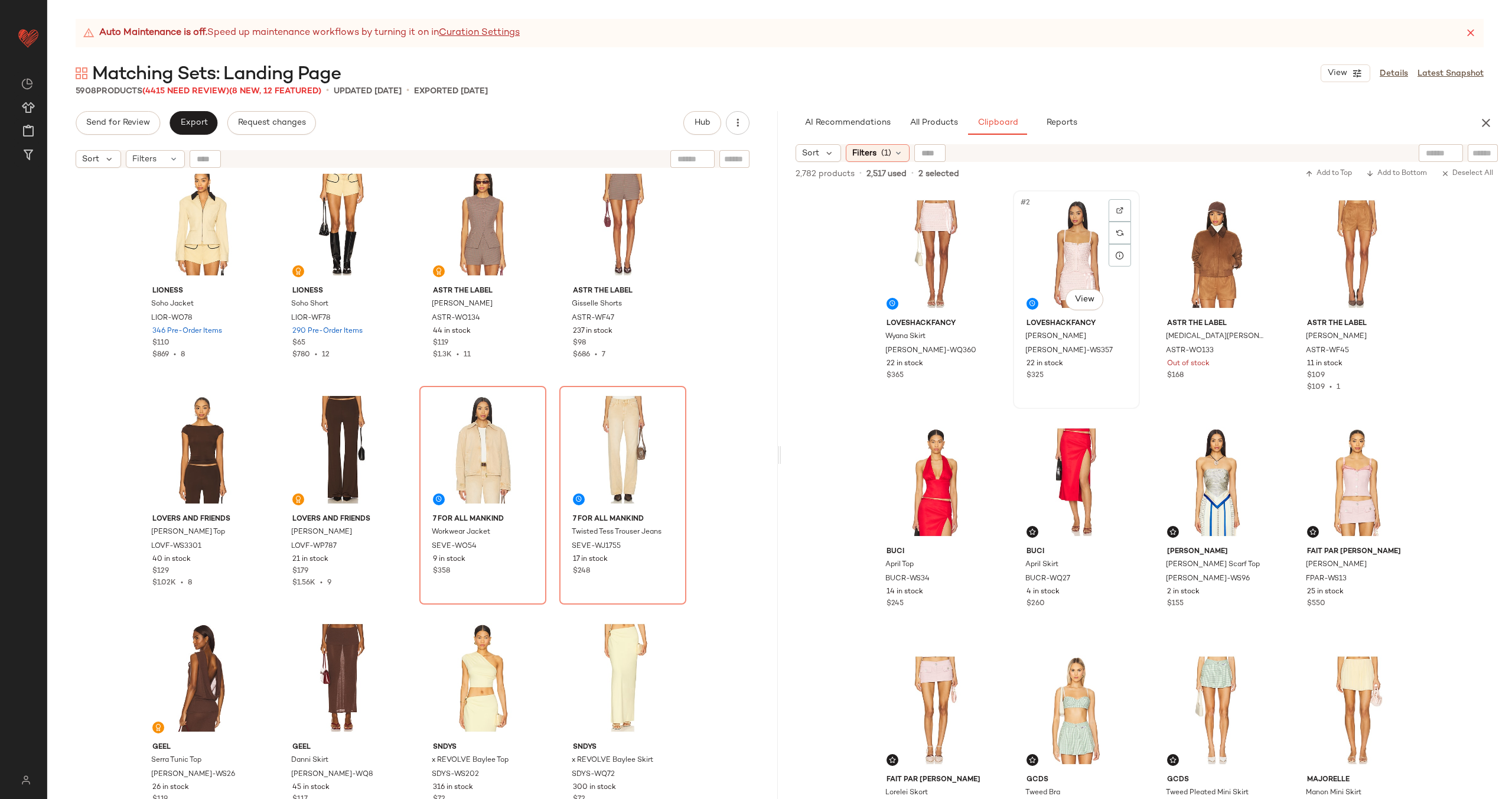
click at [1044, 272] on div "#2 View" at bounding box center [1076, 255] width 119 height 120
click at [910, 267] on div "#1 View" at bounding box center [936, 255] width 119 height 120
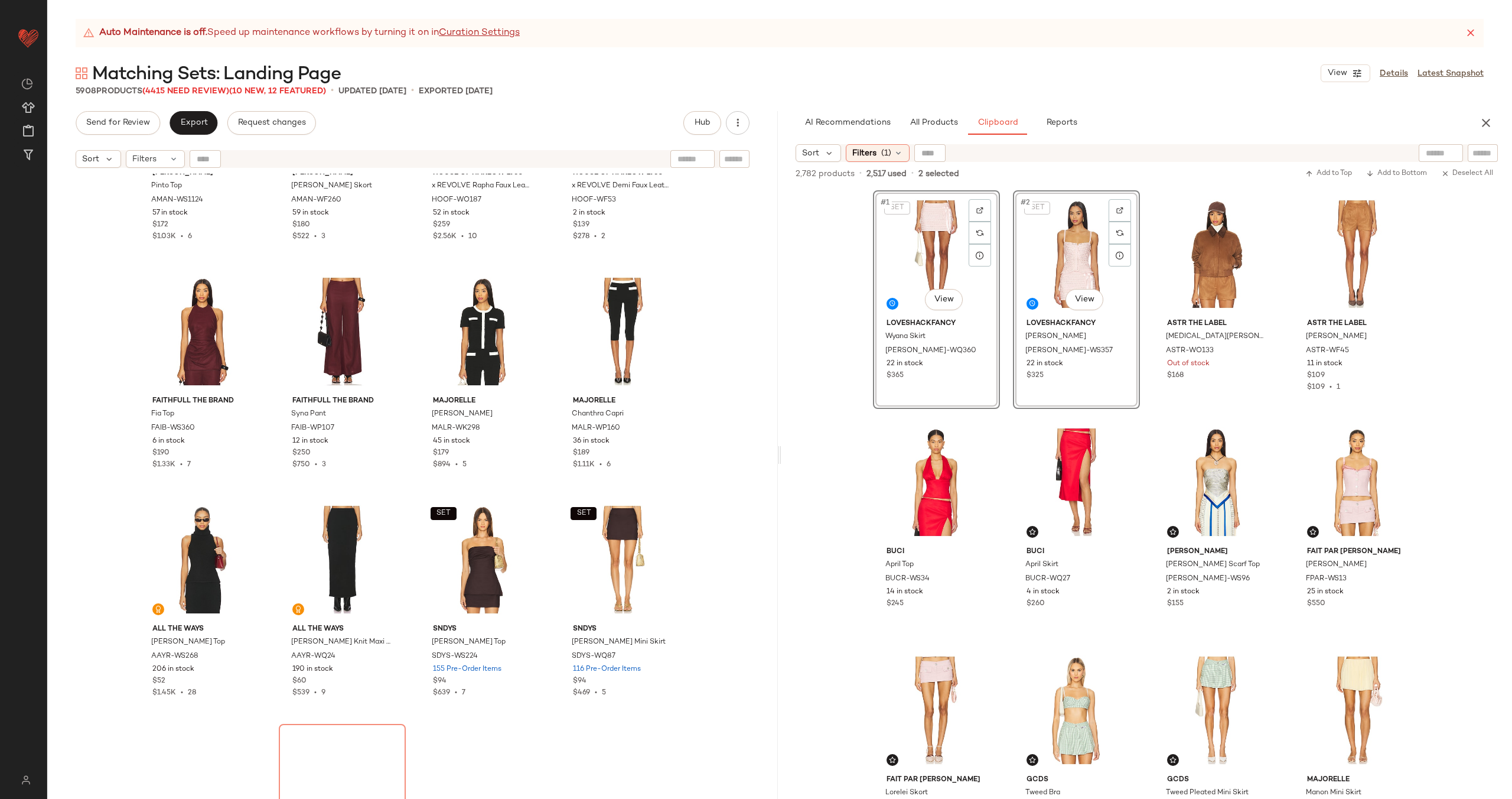
scroll to position [6079, 0]
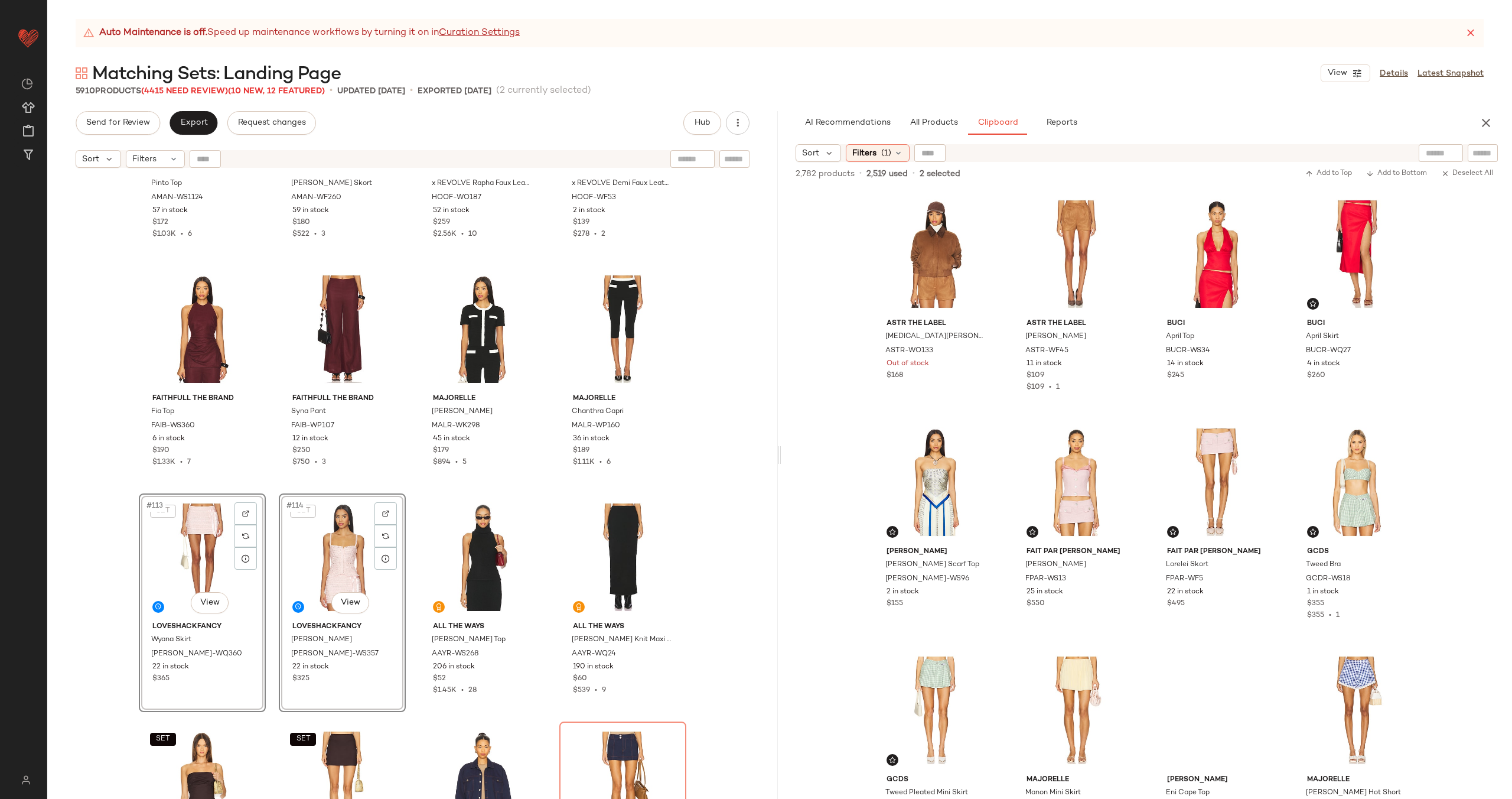
click at [413, 489] on div "Amanda Uprichard Pinto Top AMAN-WS1124 57 in stock $172 $1.03K • 6 Amanda Upric…" at bounding box center [413, 501] width 731 height 655
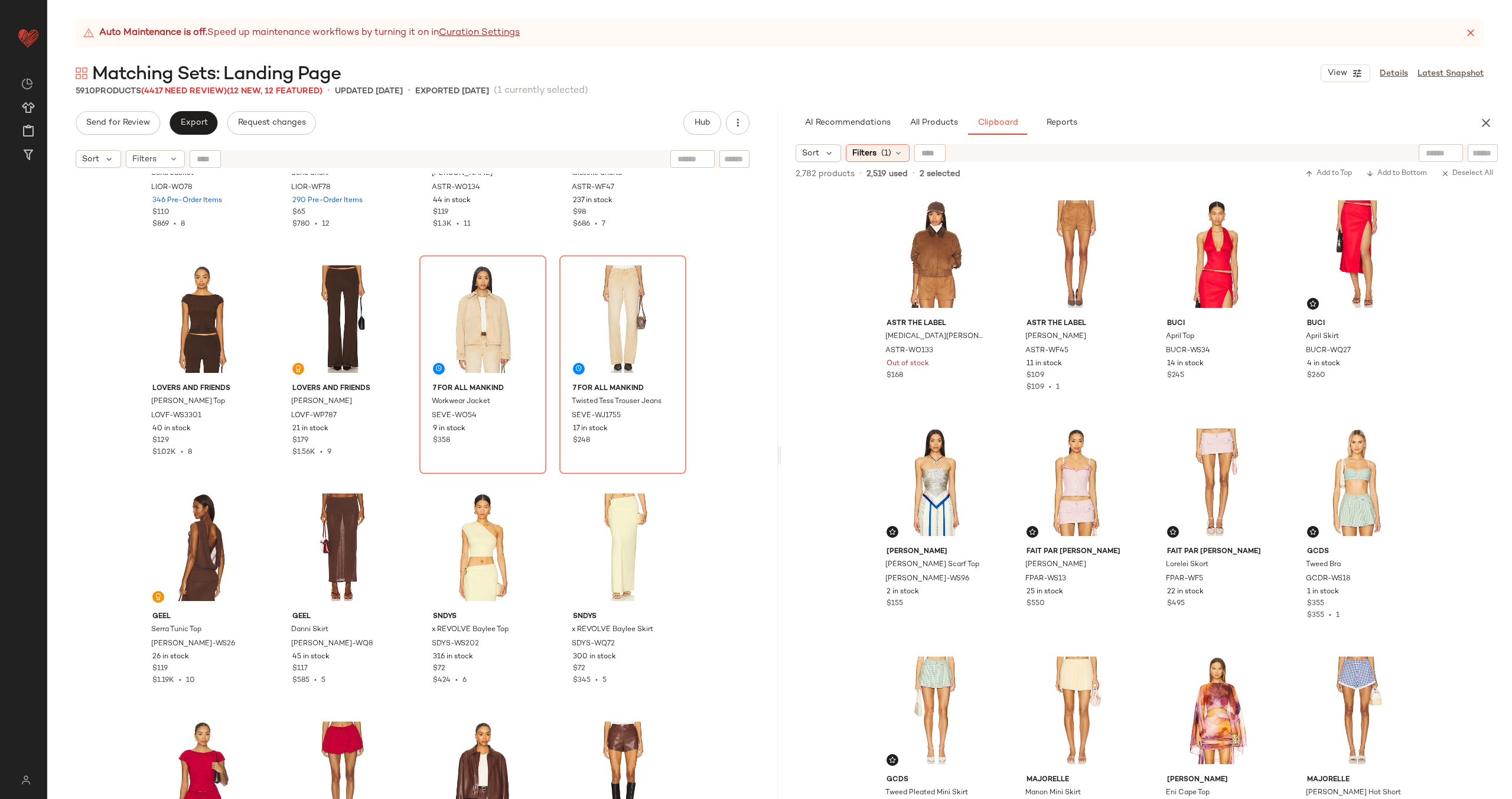
scroll to position [5393, 0]
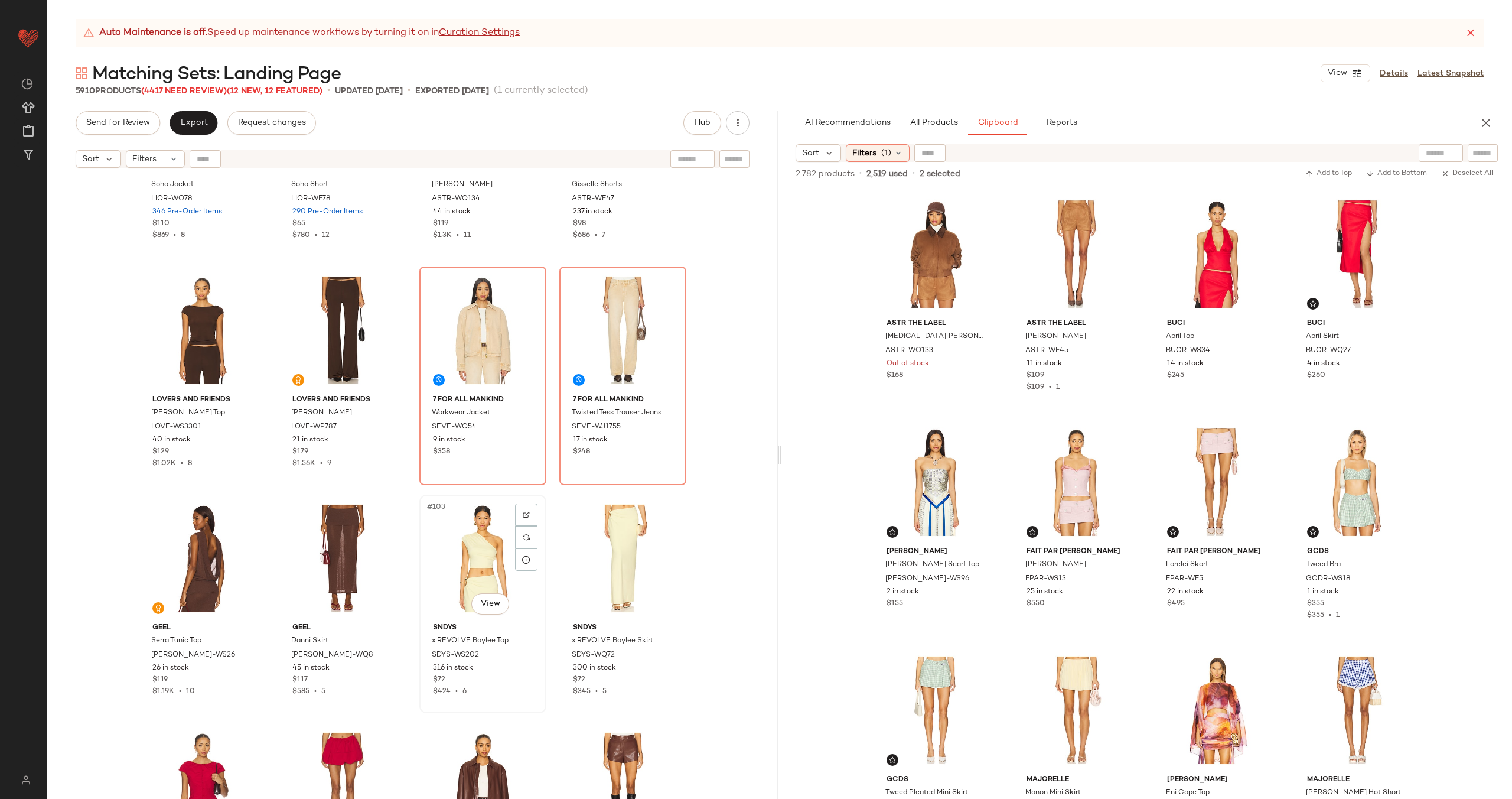
click at [467, 570] on div "#103 View" at bounding box center [483, 559] width 119 height 120
click at [596, 559] on div "#104 View" at bounding box center [623, 559] width 119 height 120
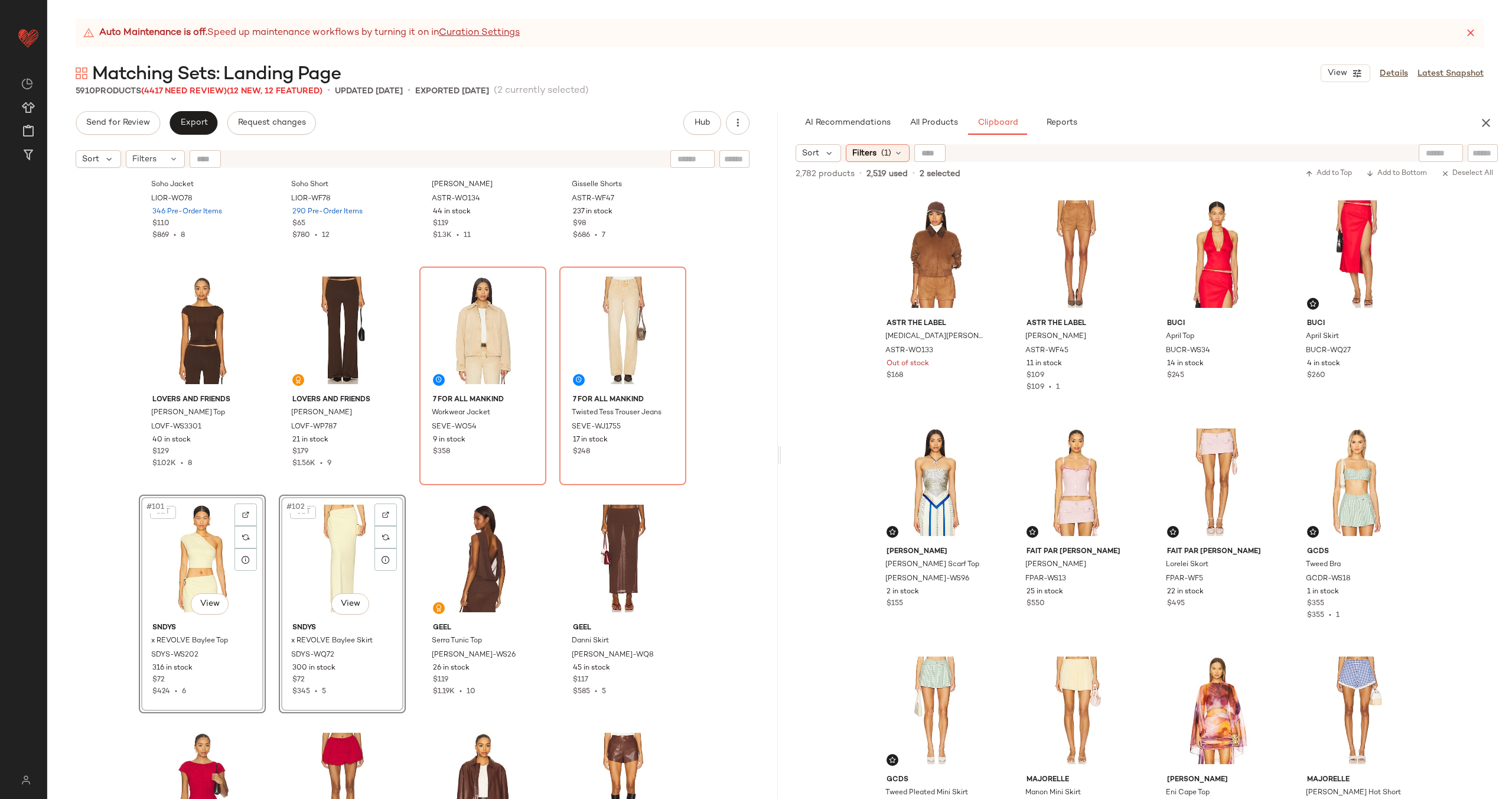
click at [406, 492] on div "LIONESS Soho Jacket LIOR-WO78 346 Pre-Order Items $110 $869 • 8 LIONESS Soho Sh…" at bounding box center [413, 501] width 731 height 655
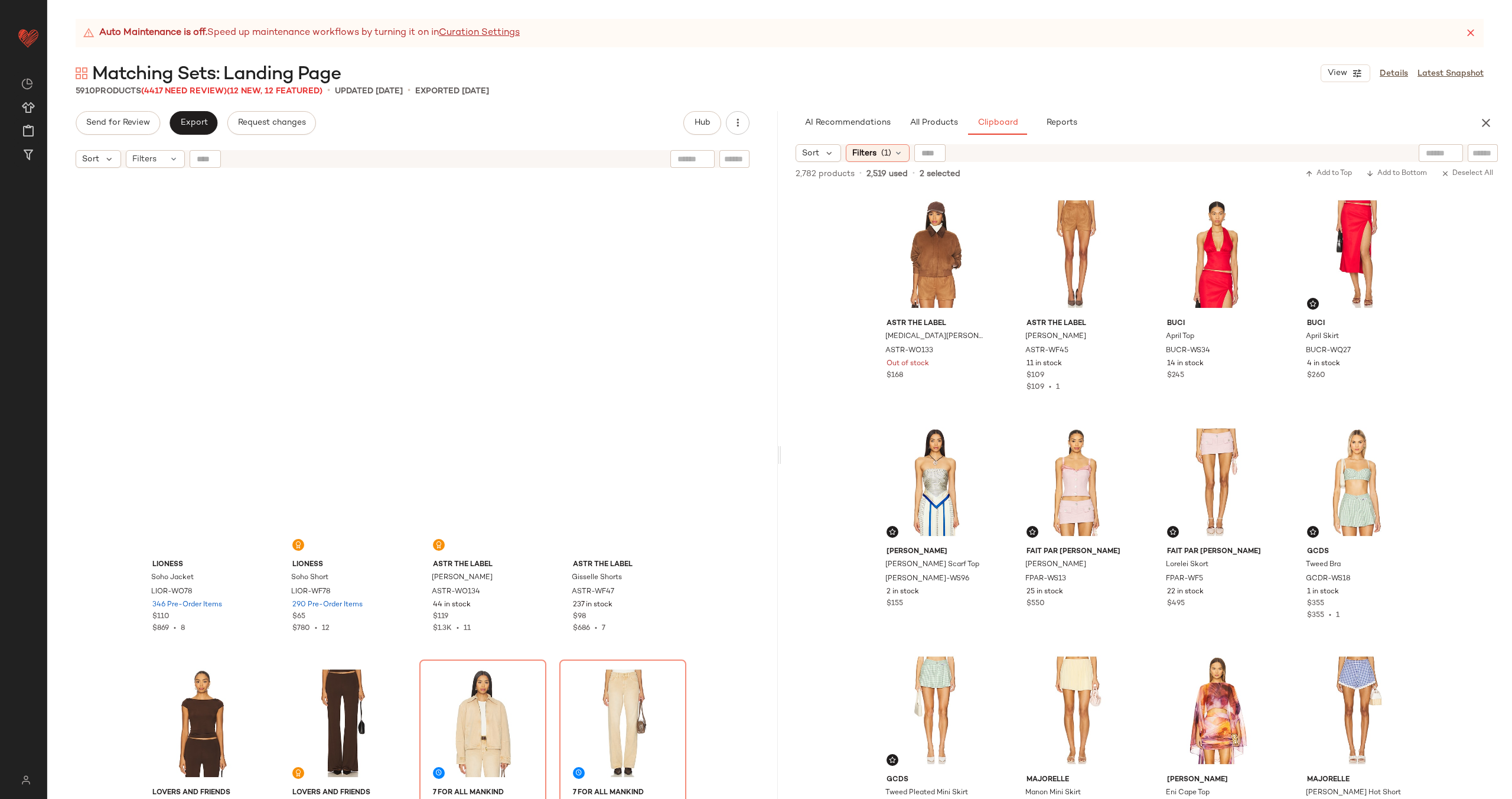
scroll to position [5000, 0]
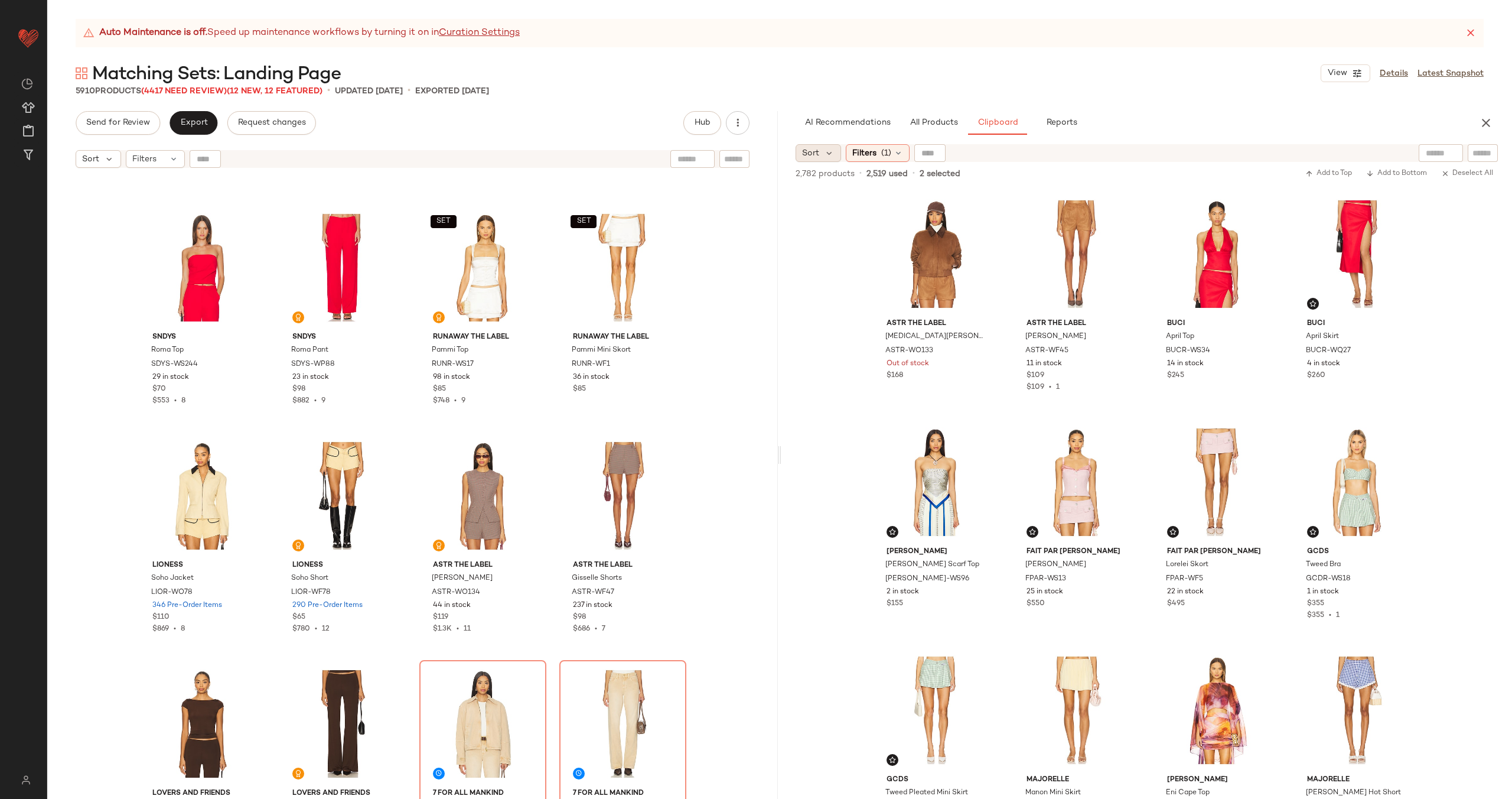
click at [814, 154] on span "Sort" at bounding box center [811, 153] width 17 height 12
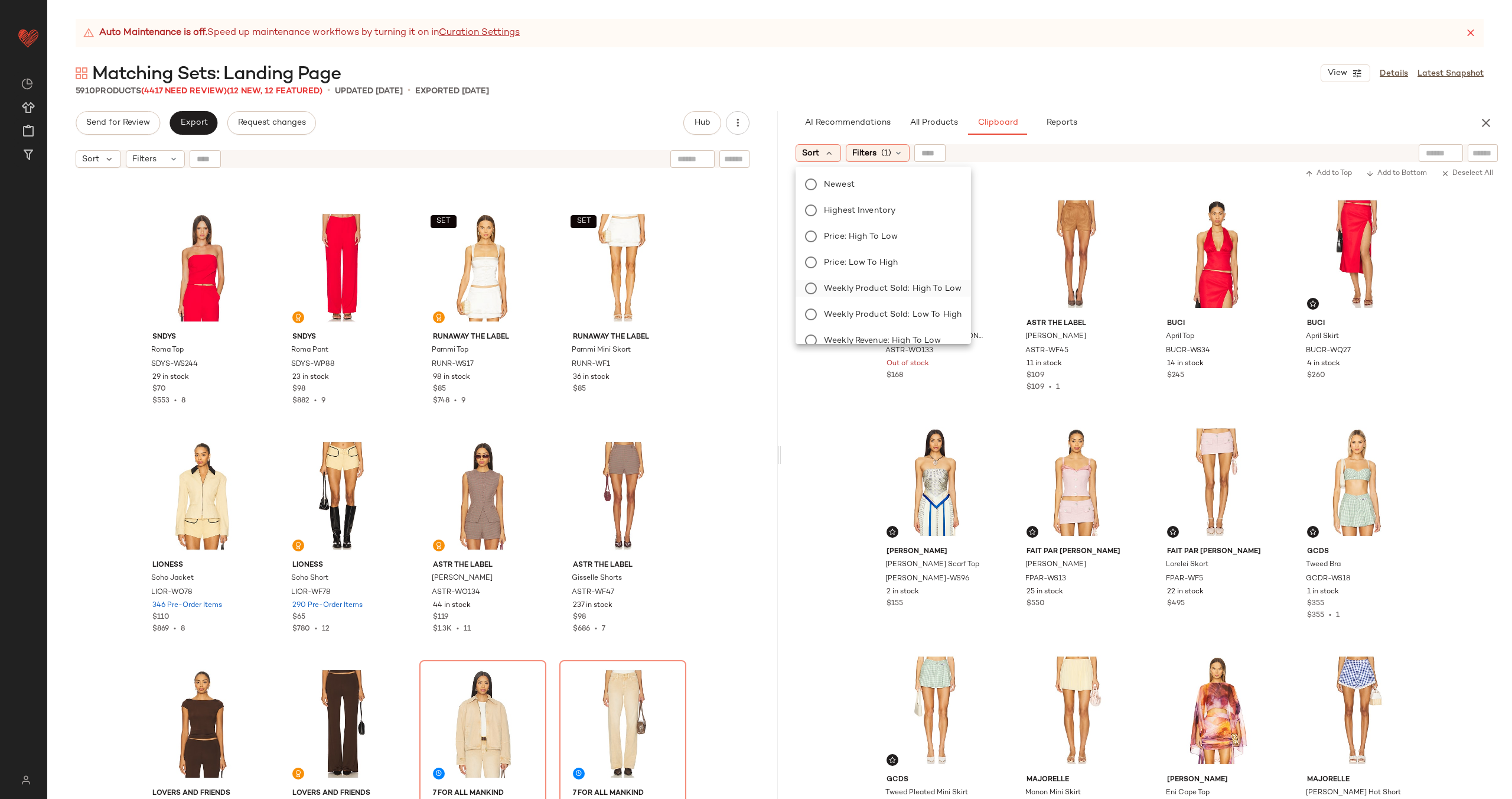
click at [865, 286] on span "Weekly Product Sold: High to Low" at bounding box center [892, 288] width 138 height 12
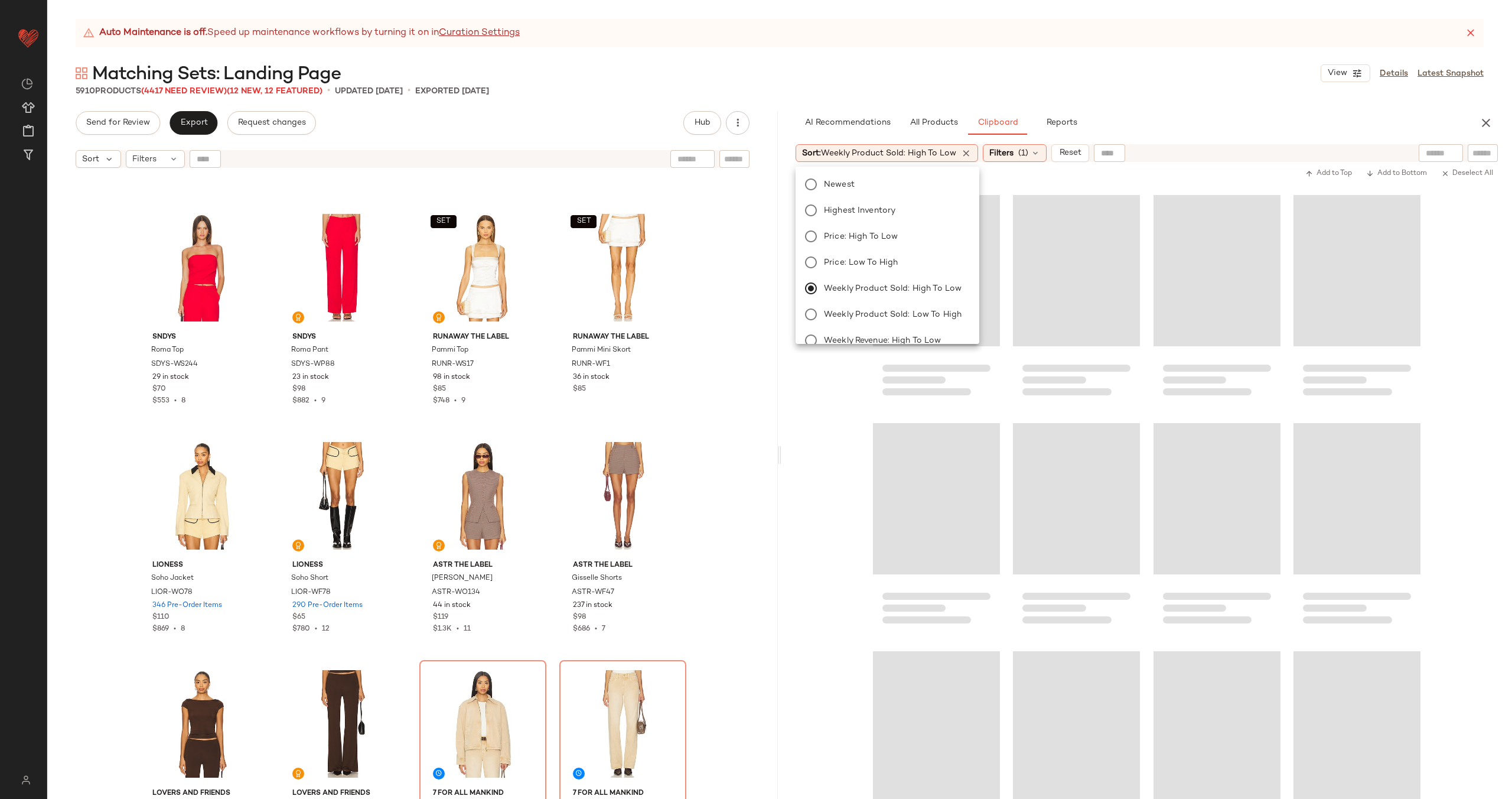
click at [836, 456] on div at bounding box center [1147, 493] width 731 height 611
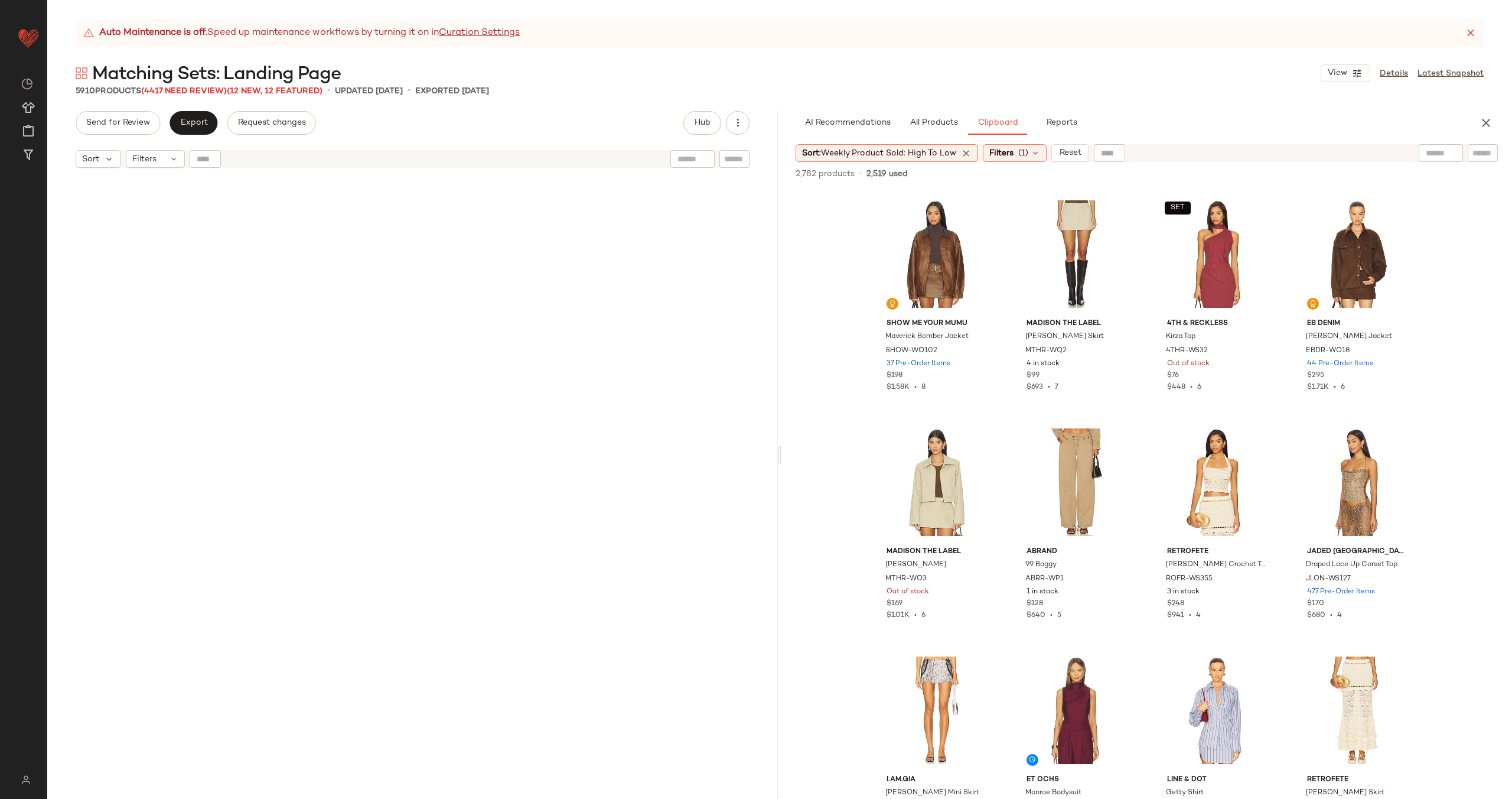
scroll to position [0, 0]
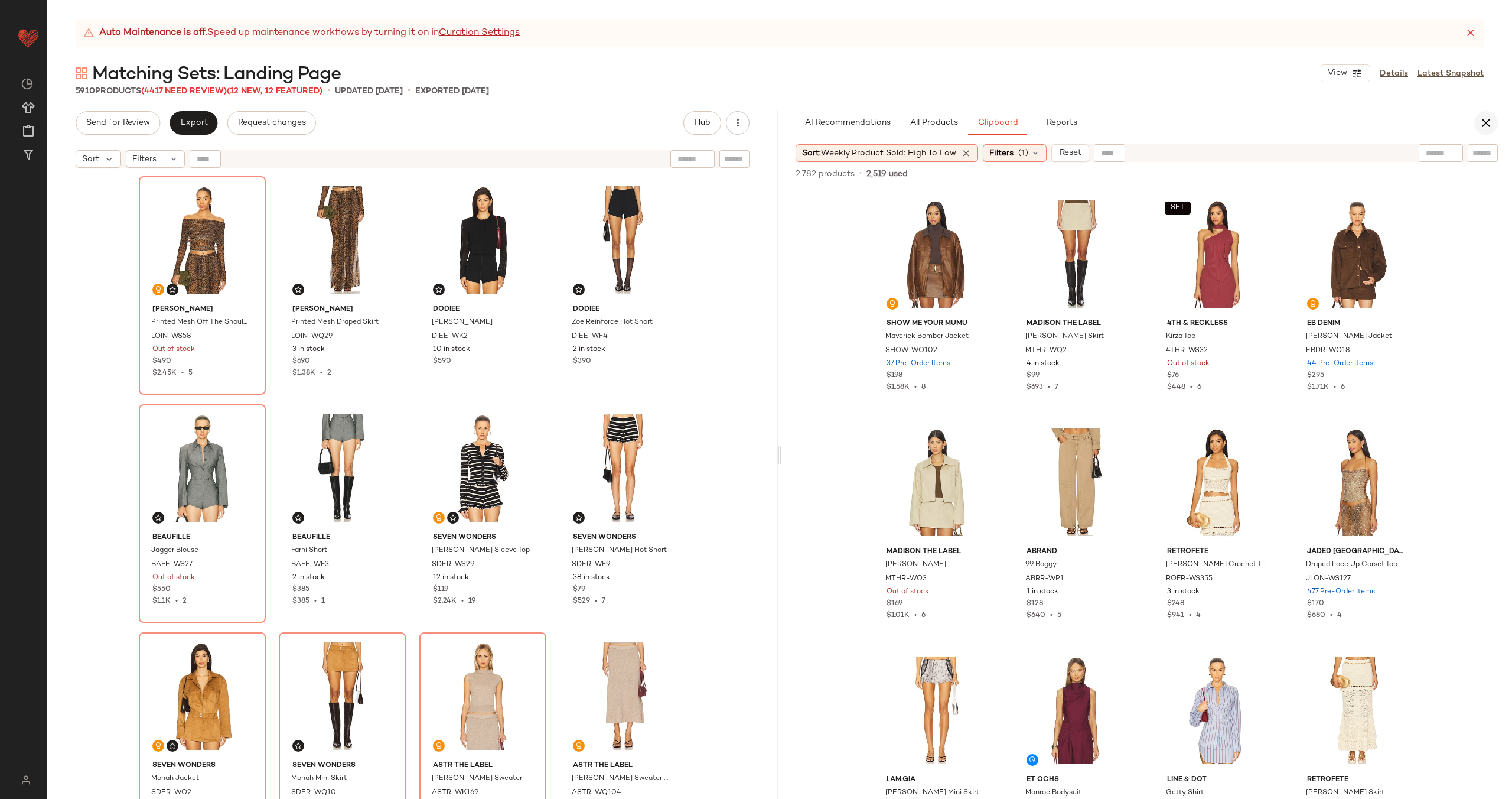
click at [1491, 123] on icon "button" at bounding box center [1486, 123] width 14 height 14
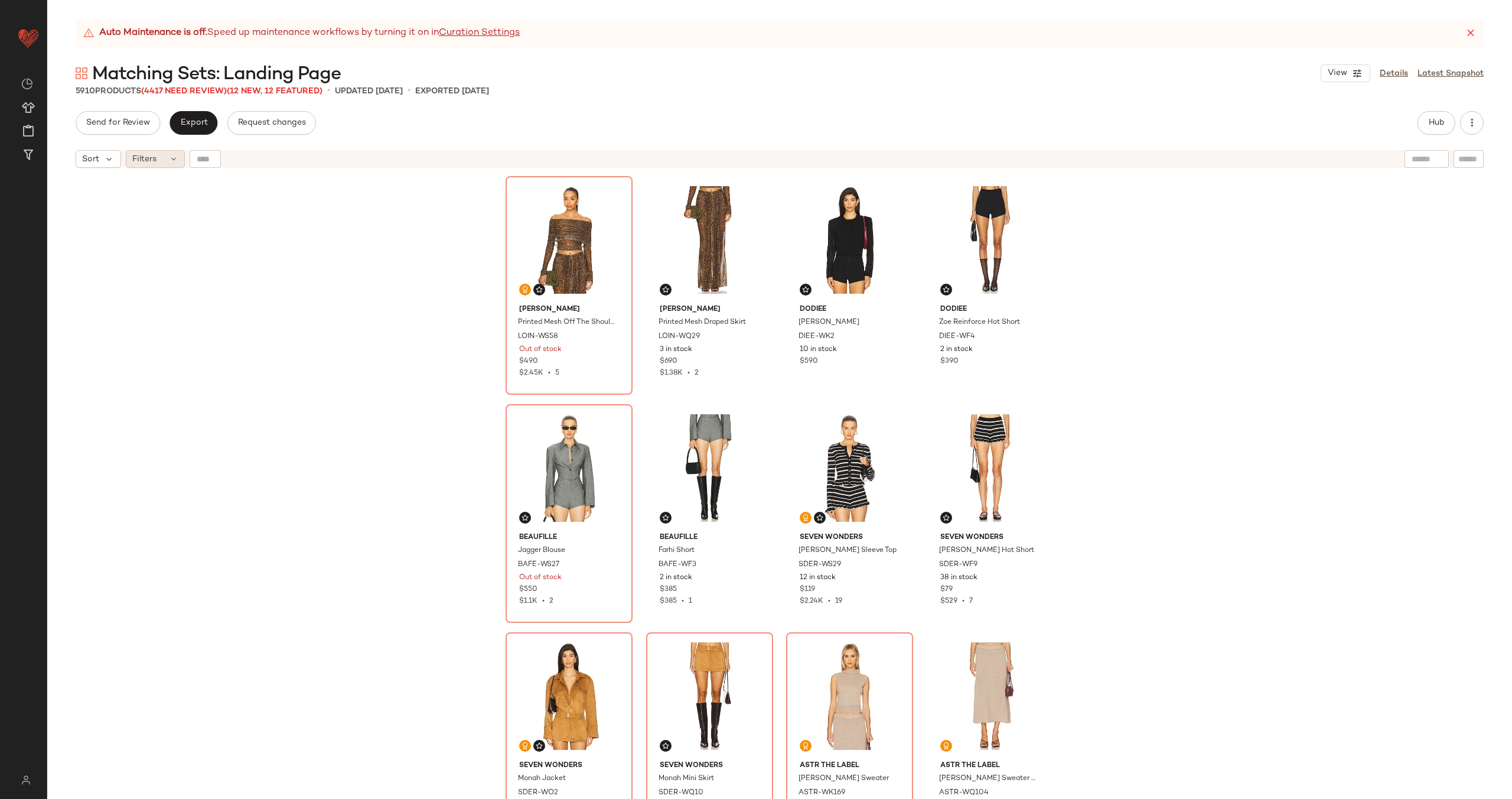
click at [156, 156] on div "Filters" at bounding box center [156, 159] width 59 height 18
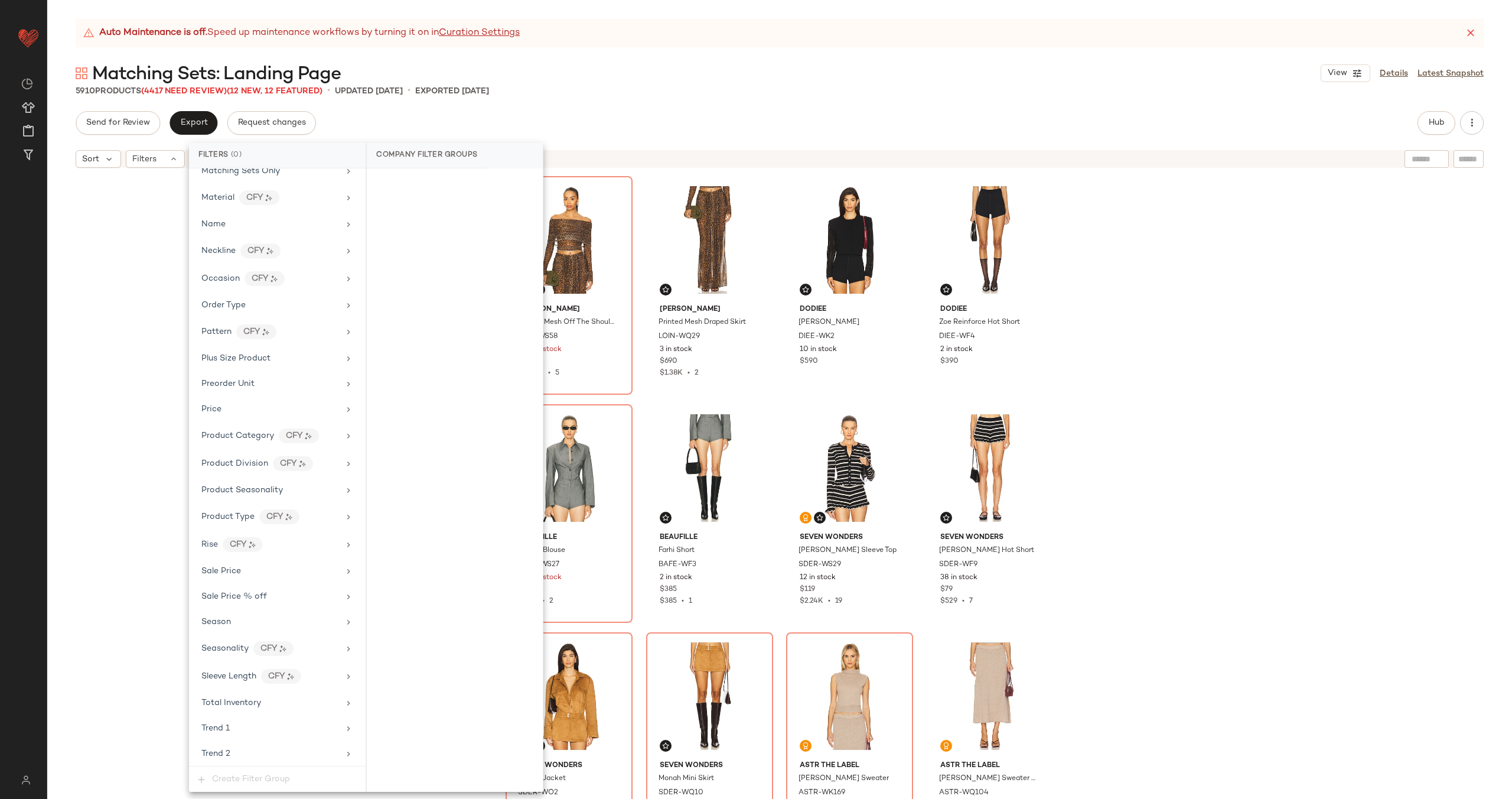
scroll to position [794, 0]
click at [301, 562] on div "Sale Price" at bounding box center [270, 568] width 138 height 12
click at [434, 187] on div "On sale" at bounding box center [454, 184] width 166 height 22
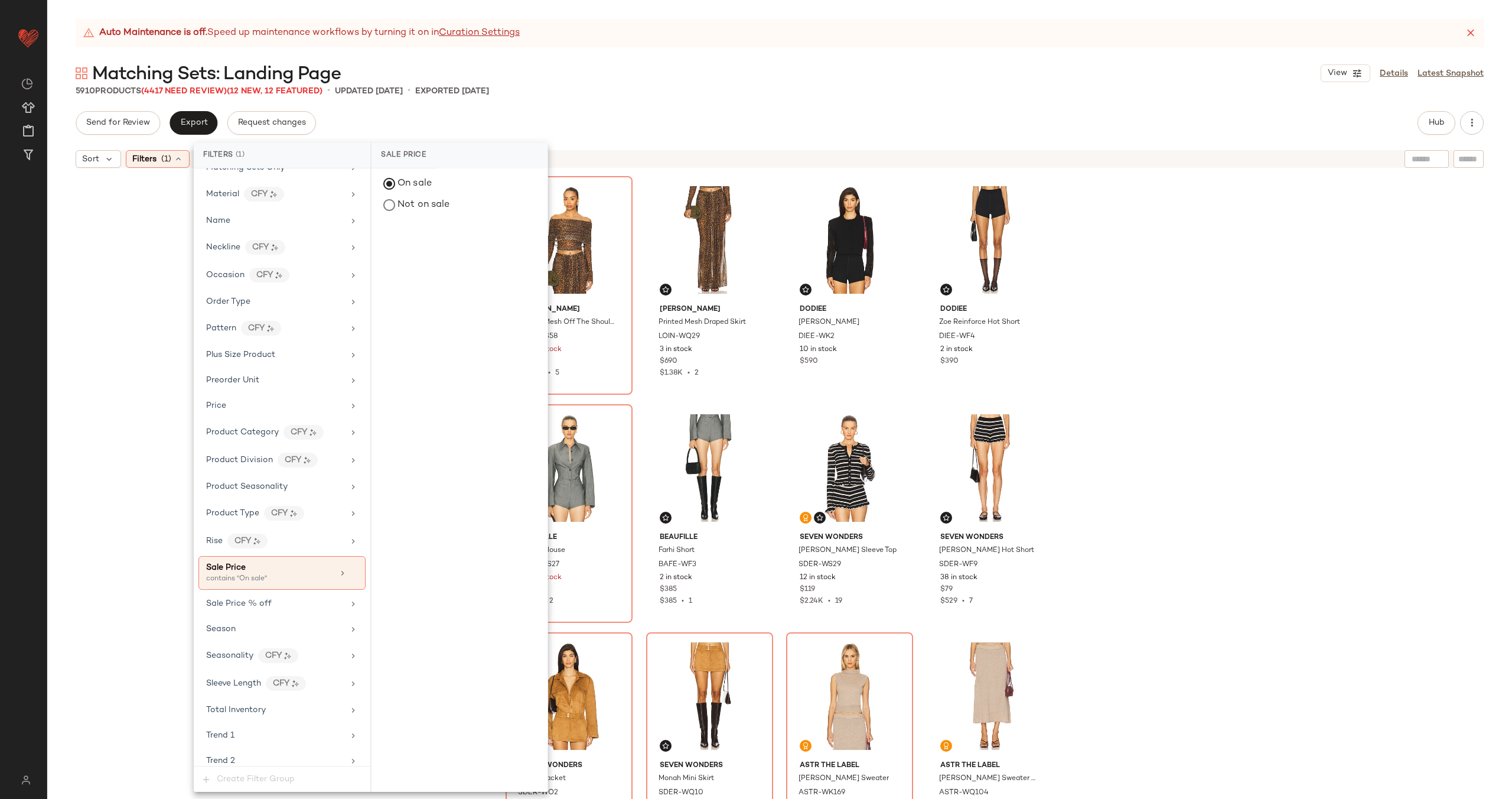
click at [136, 335] on div "Lapointe Printed Mesh Off The Shoulder Top LOIN-WS58 Out of stock $490 $2.45K •…" at bounding box center [780, 501] width 1464 height 655
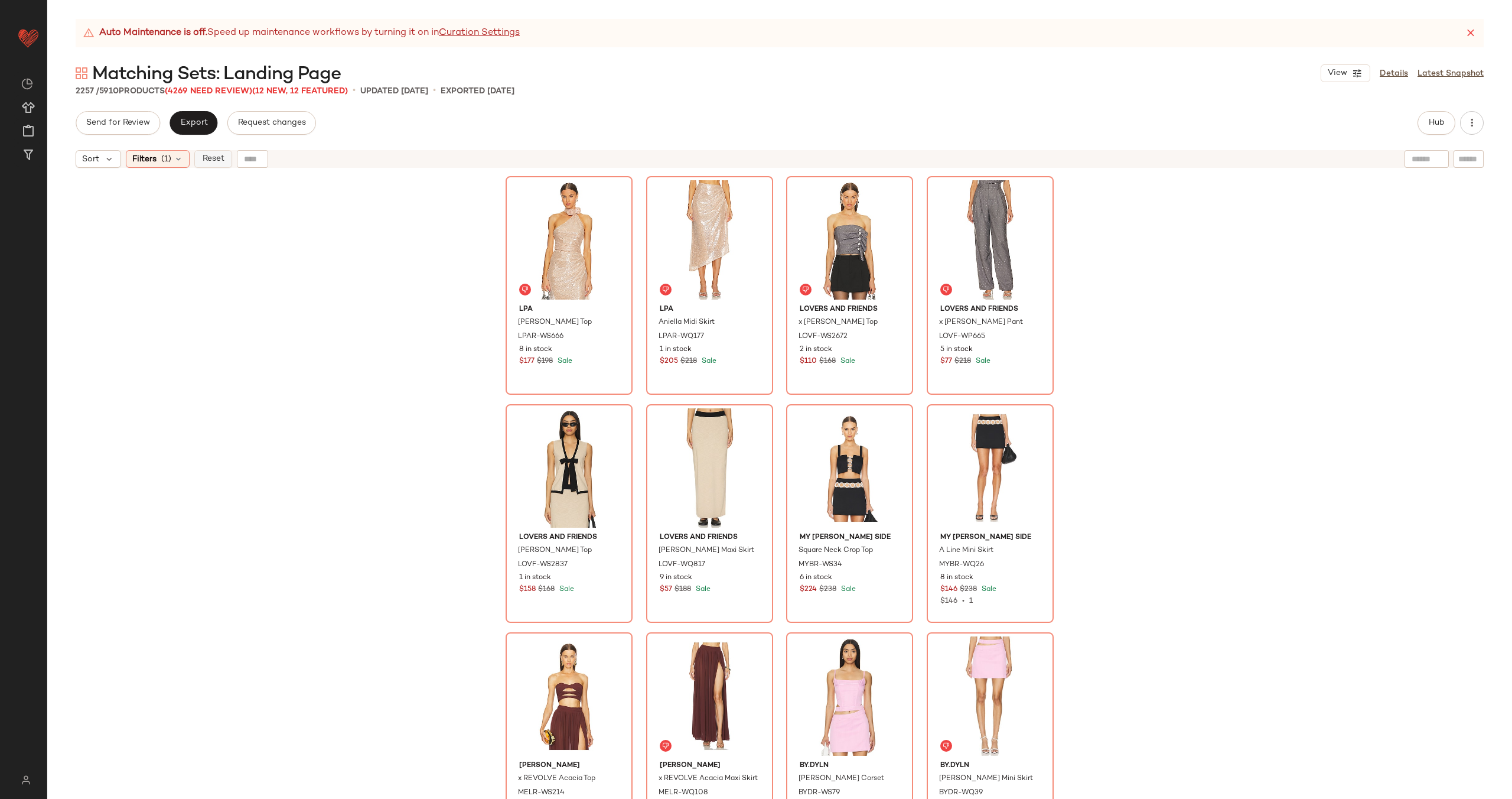
click at [212, 162] on span "Reset" at bounding box center [212, 159] width 22 height 9
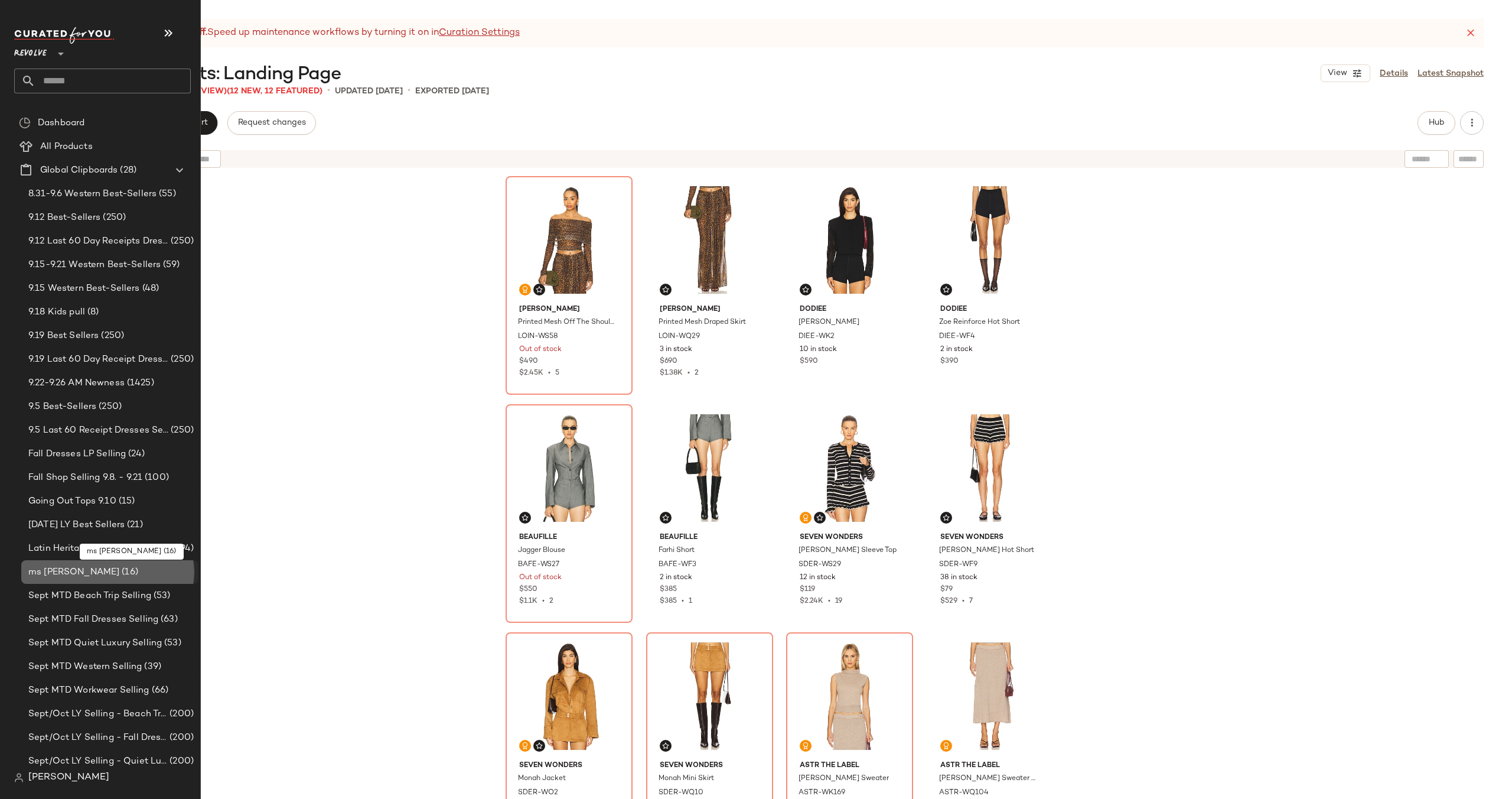
click at [120, 571] on span "(16)" at bounding box center [129, 572] width 19 height 14
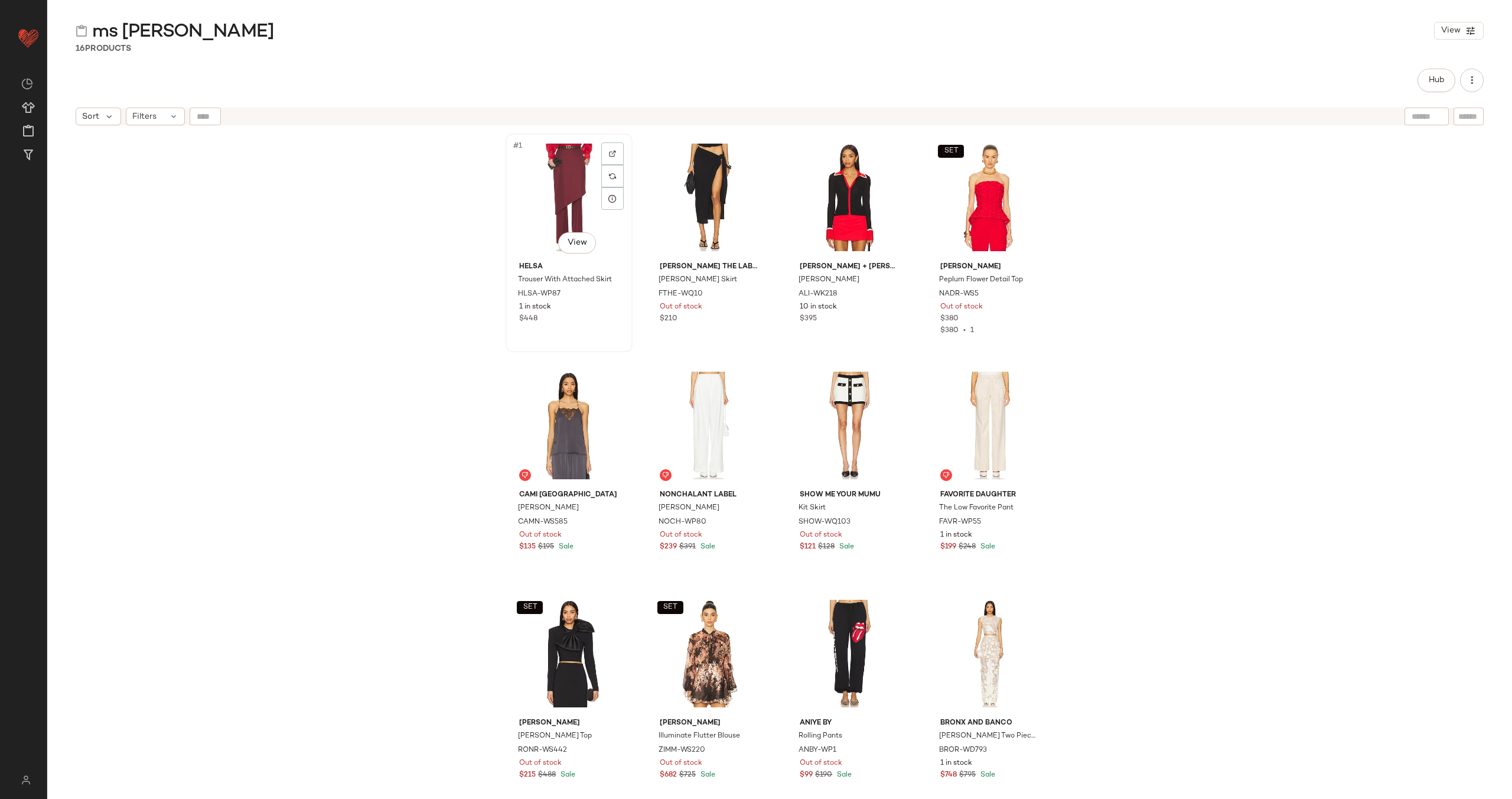
click at [547, 200] on div "#1 View" at bounding box center [569, 198] width 119 height 120
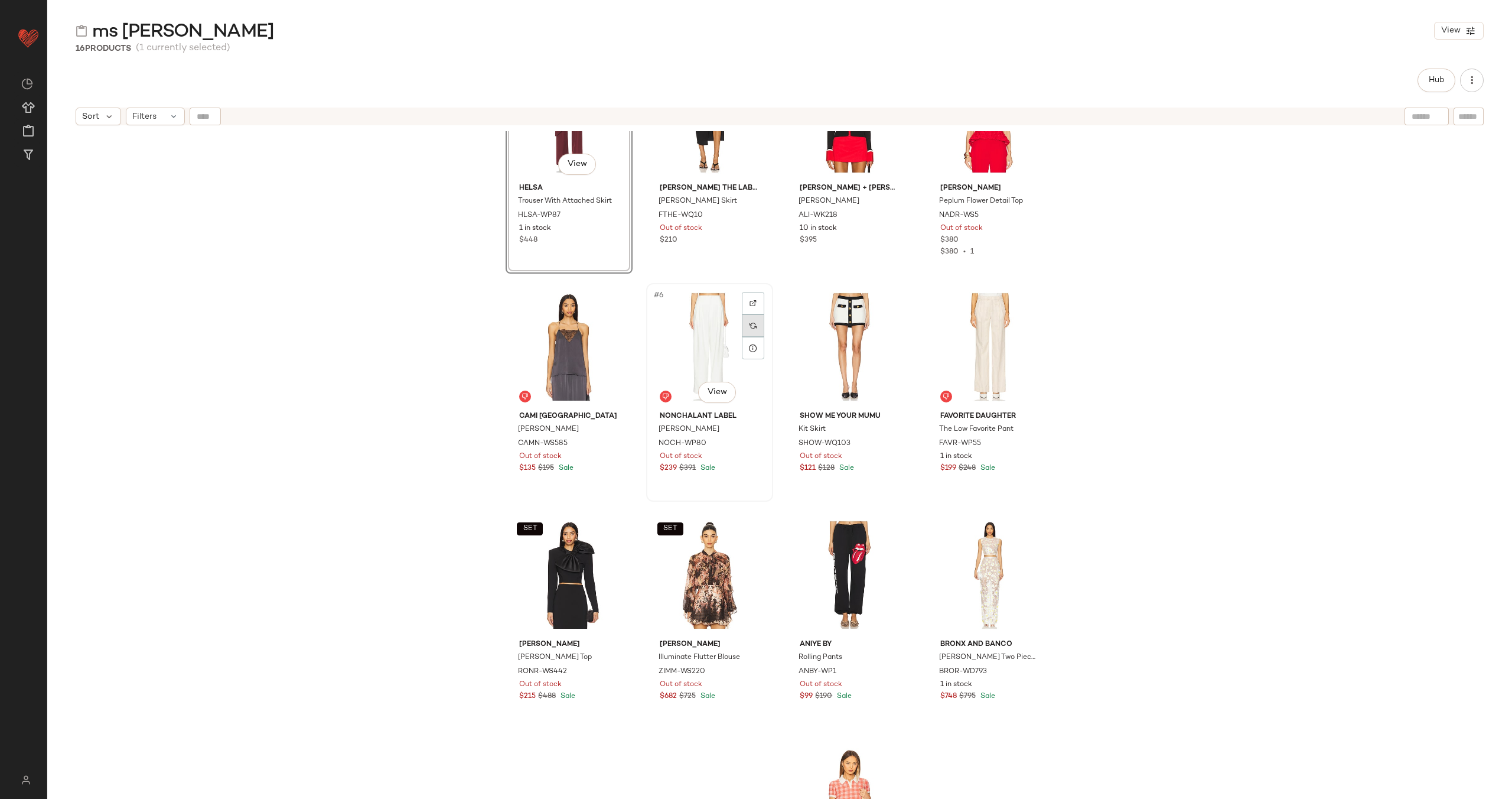
scroll to position [208, 0]
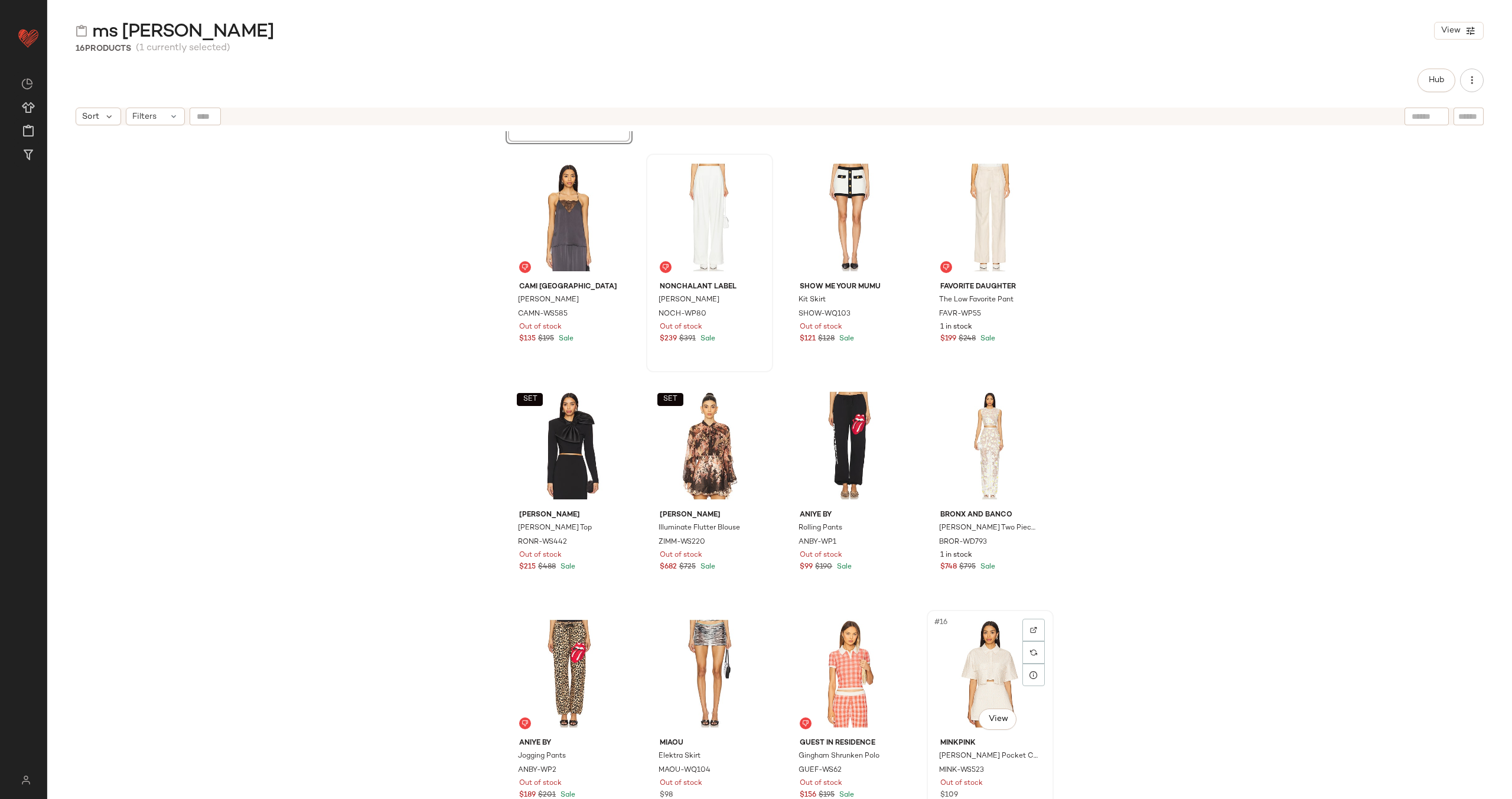
click at [959, 683] on div "#16 View" at bounding box center [990, 674] width 119 height 120
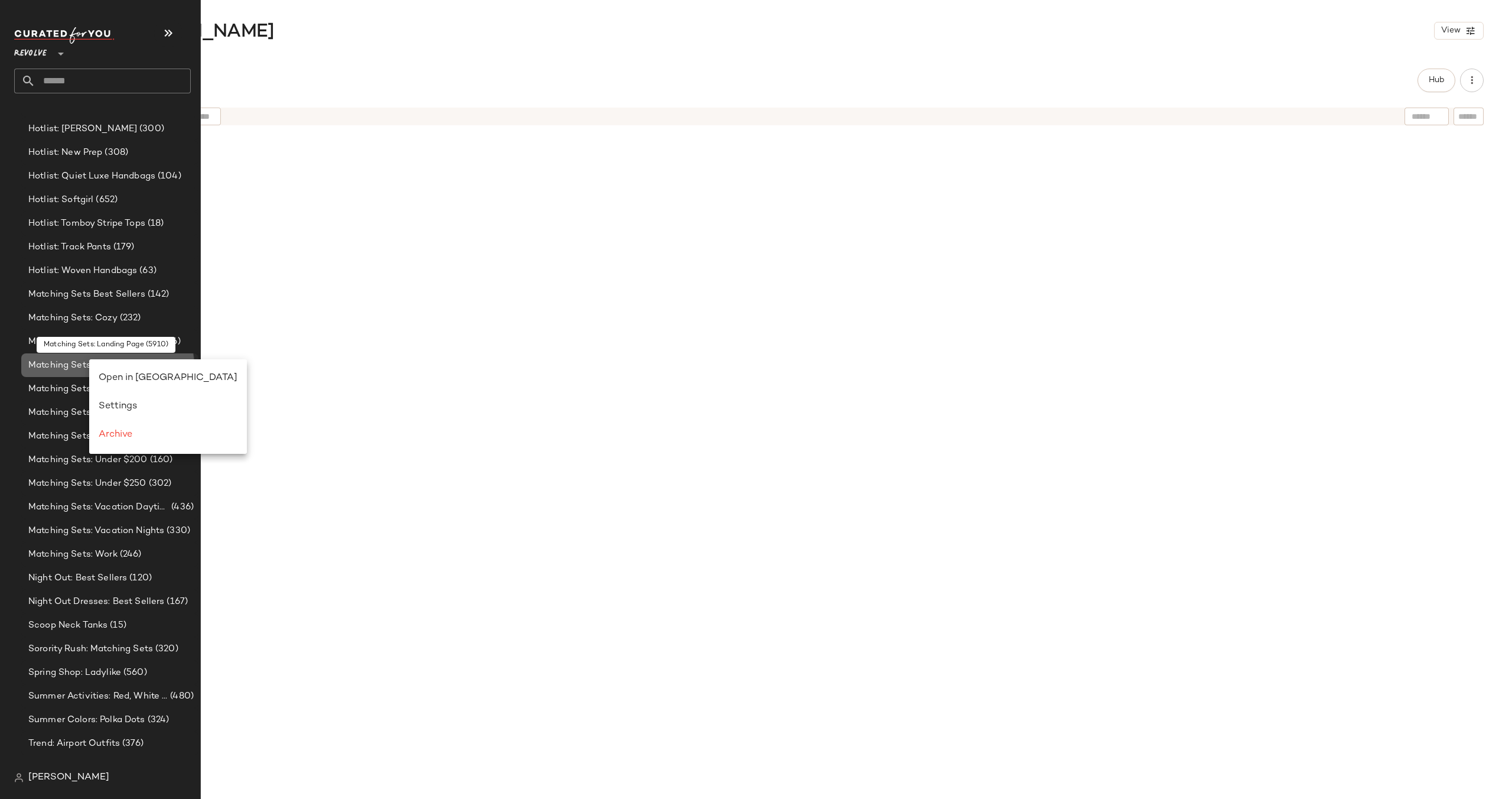
scroll to position [0, 0]
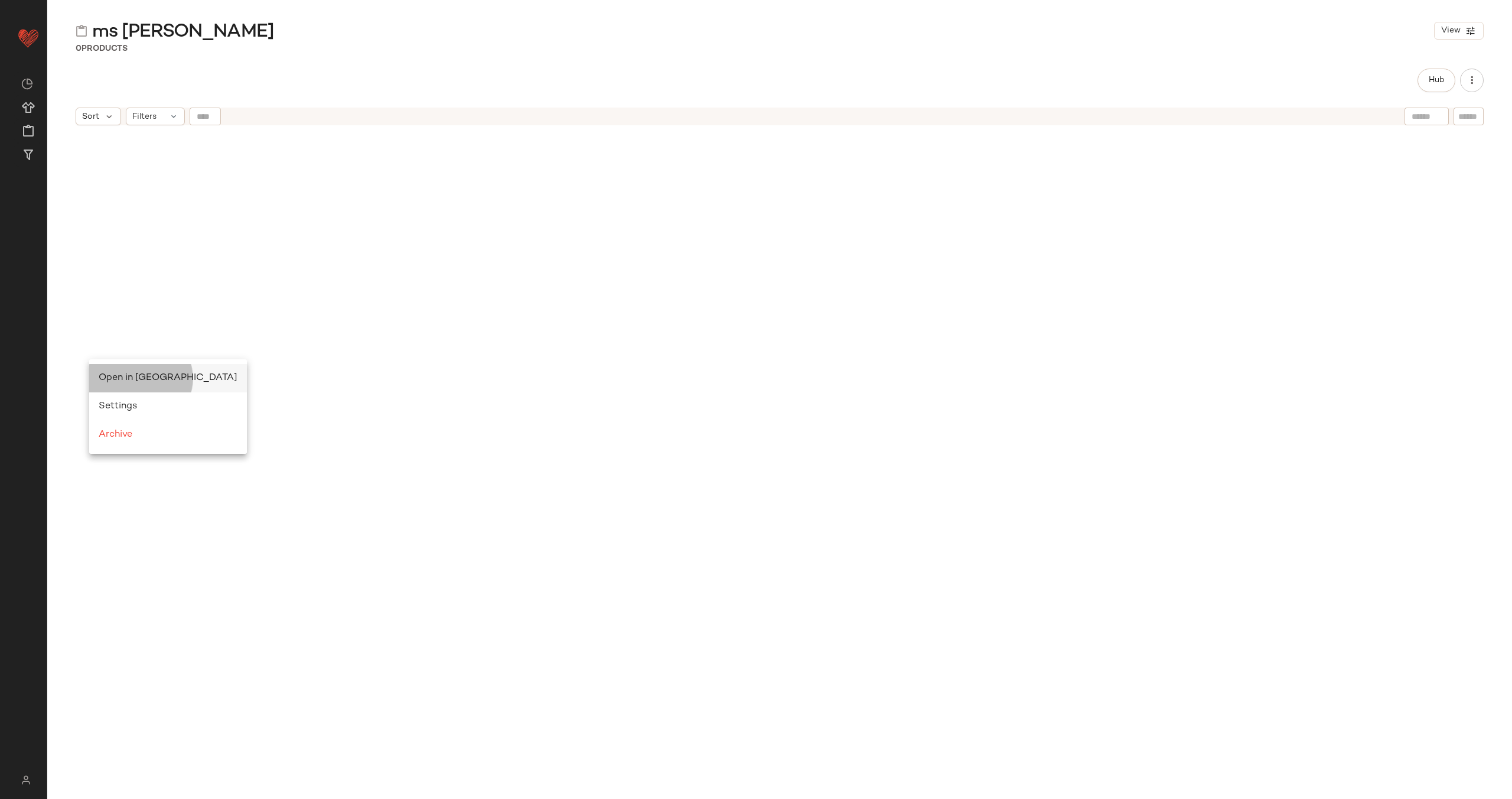
click at [117, 384] on div "Open in [GEOGRAPHIC_DATA]" at bounding box center [168, 379] width 139 height 14
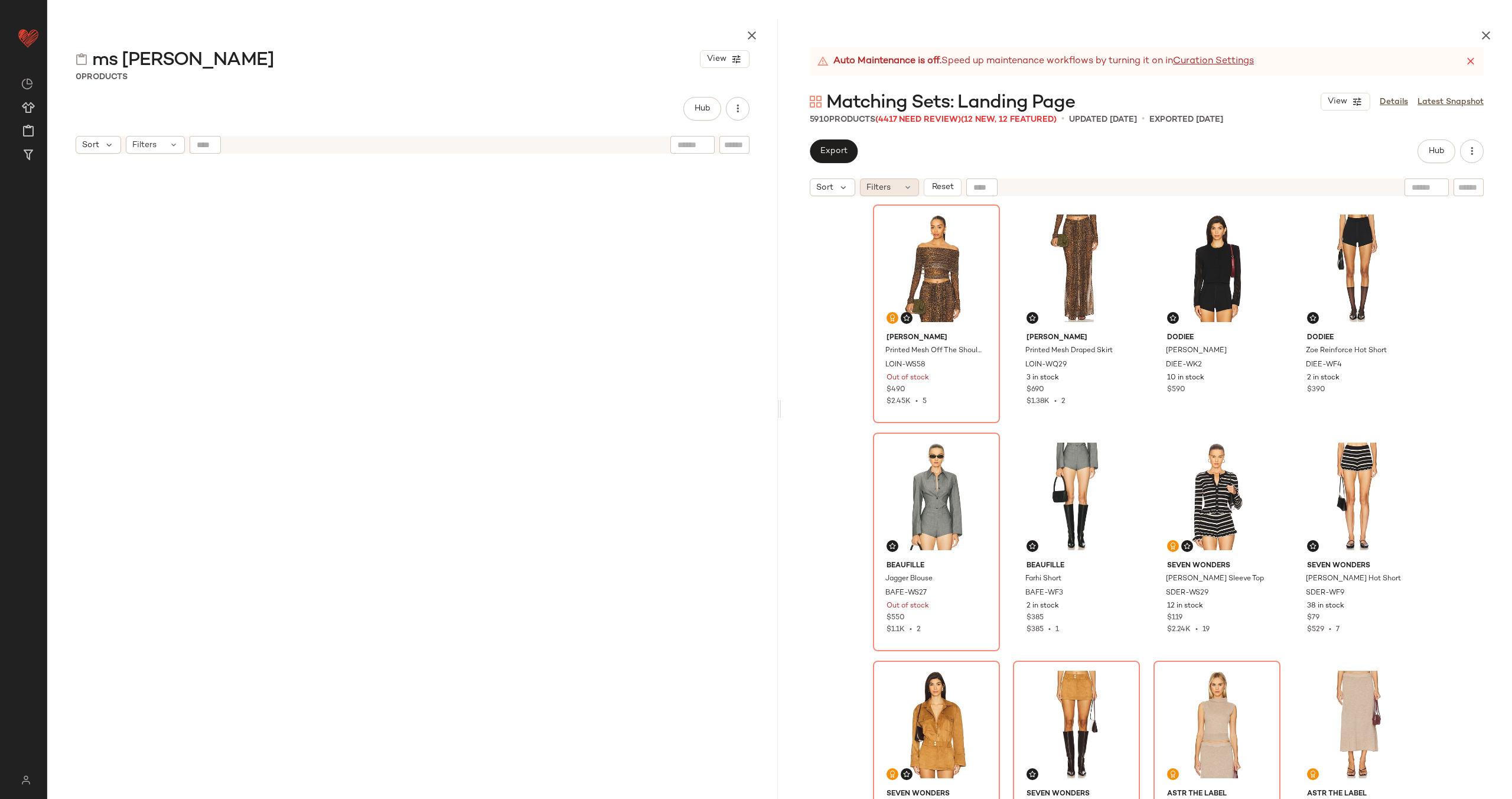
click at [895, 184] on div "Filters" at bounding box center [889, 187] width 59 height 18
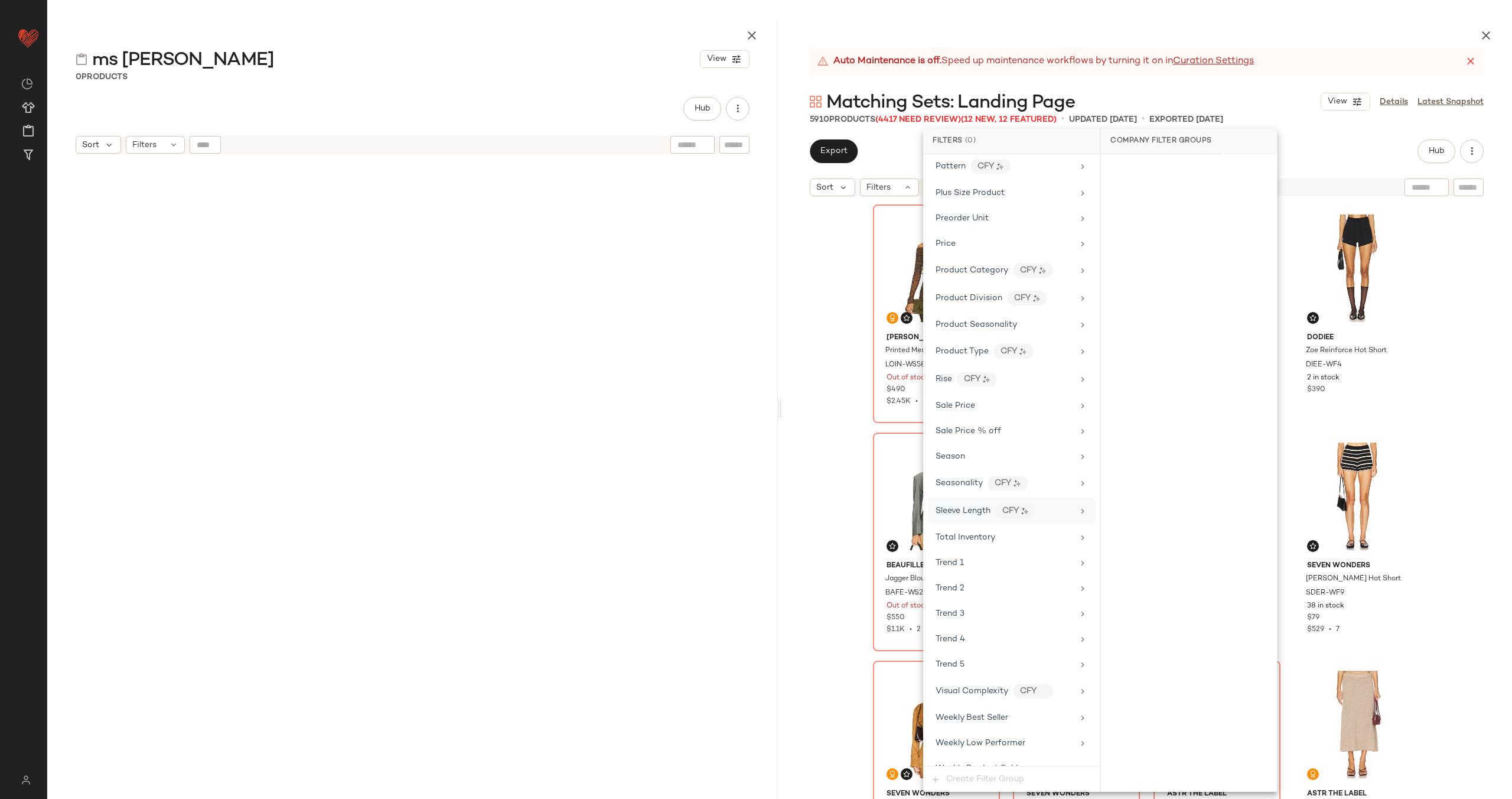
scroll to position [1009, 0]
click at [1020, 498] on div "Total Inventory" at bounding box center [1004, 495] width 138 height 12
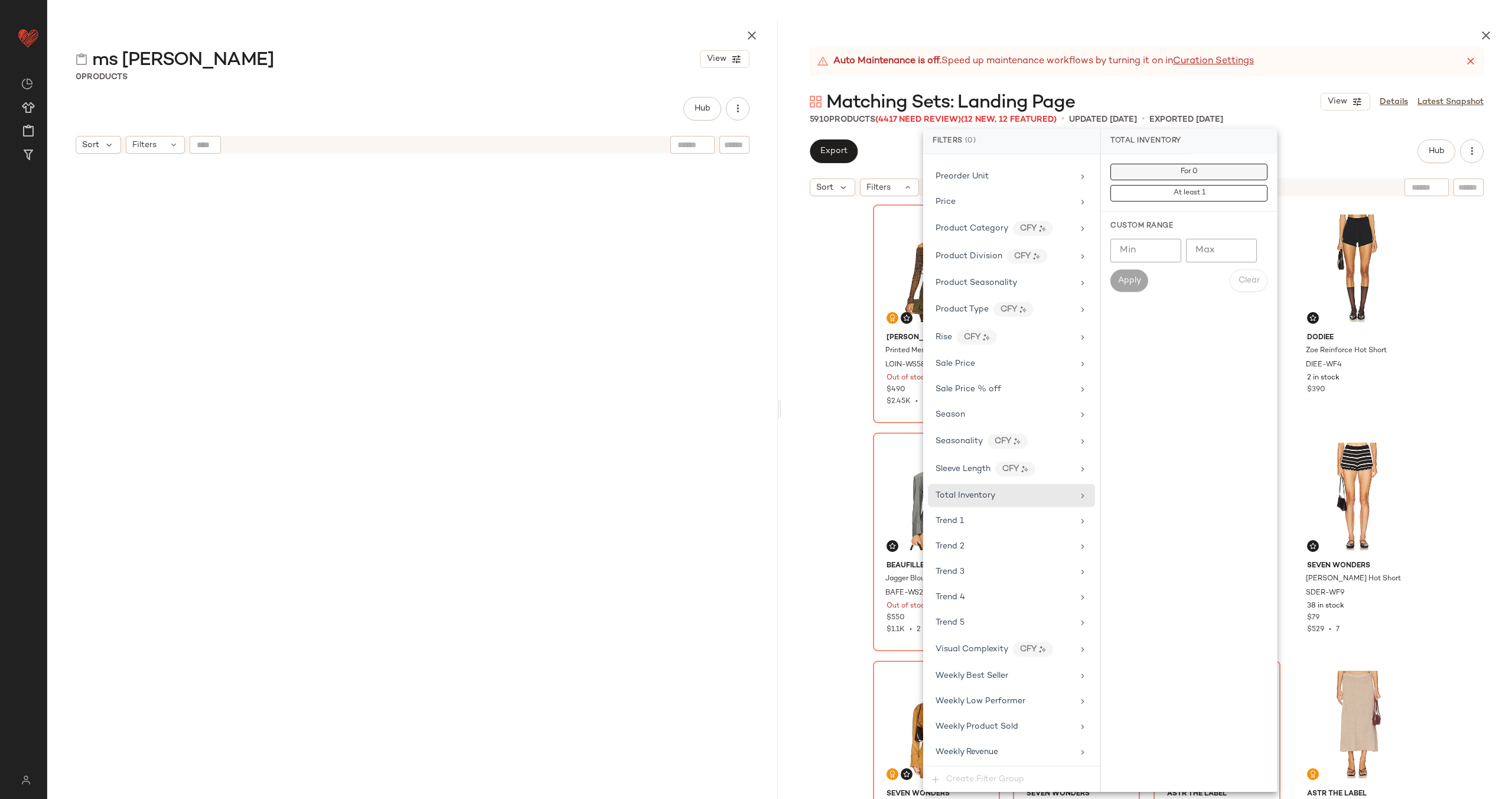
click at [1191, 175] on span "For 0" at bounding box center [1188, 172] width 18 height 8
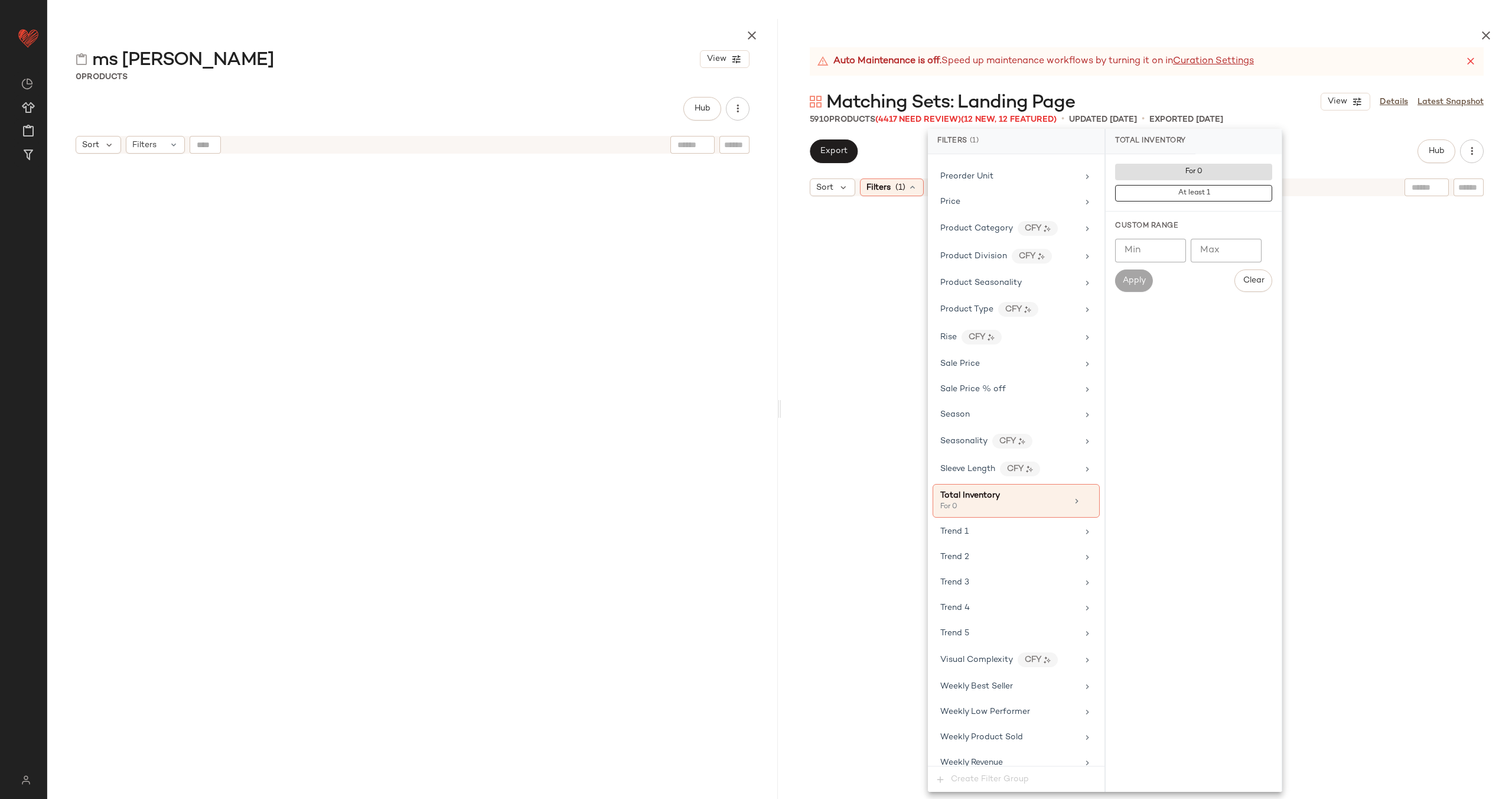
click at [835, 303] on div at bounding box center [1146, 516] width 726 height 622
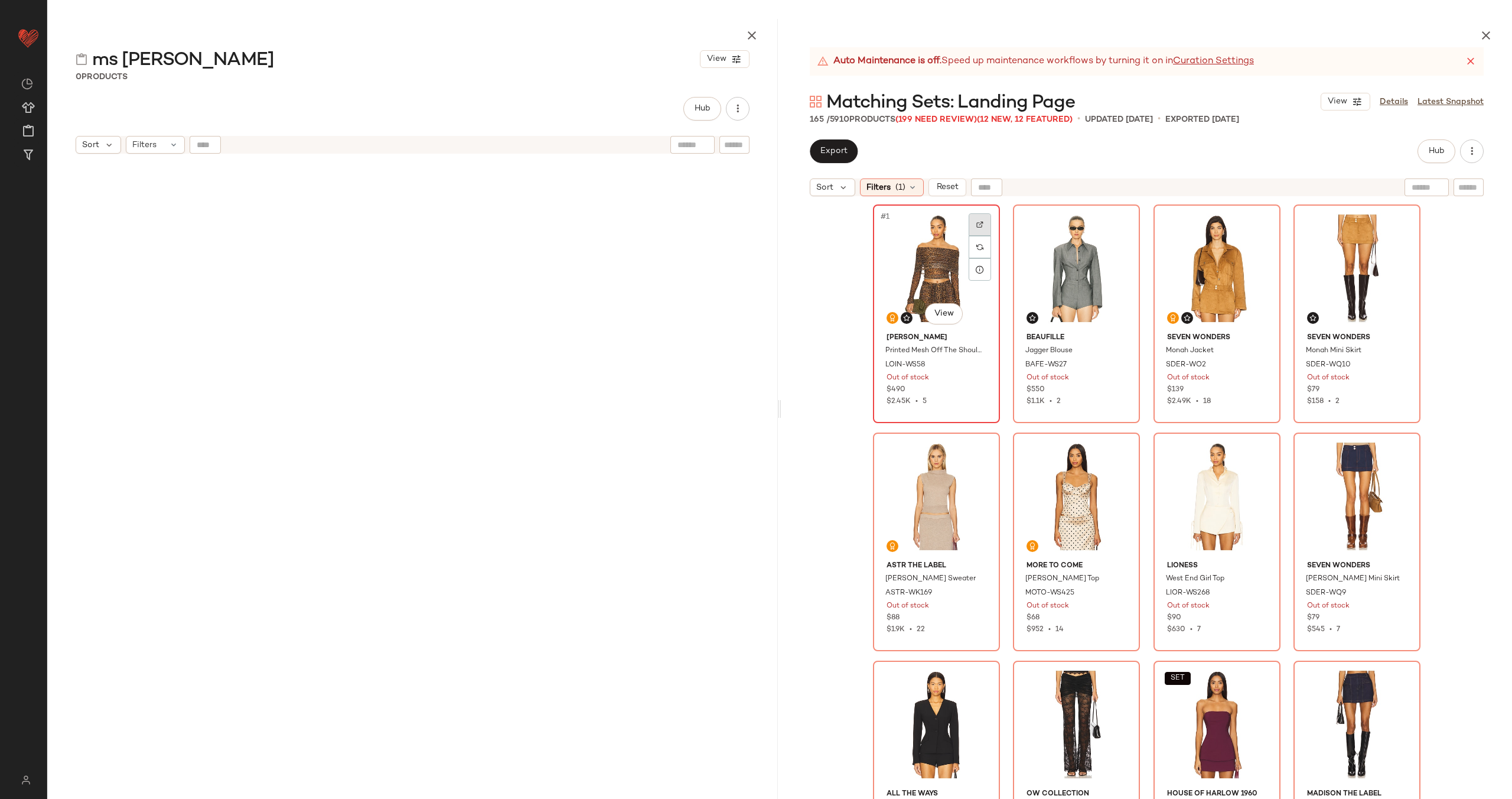
click at [975, 219] on div at bounding box center [979, 224] width 22 height 22
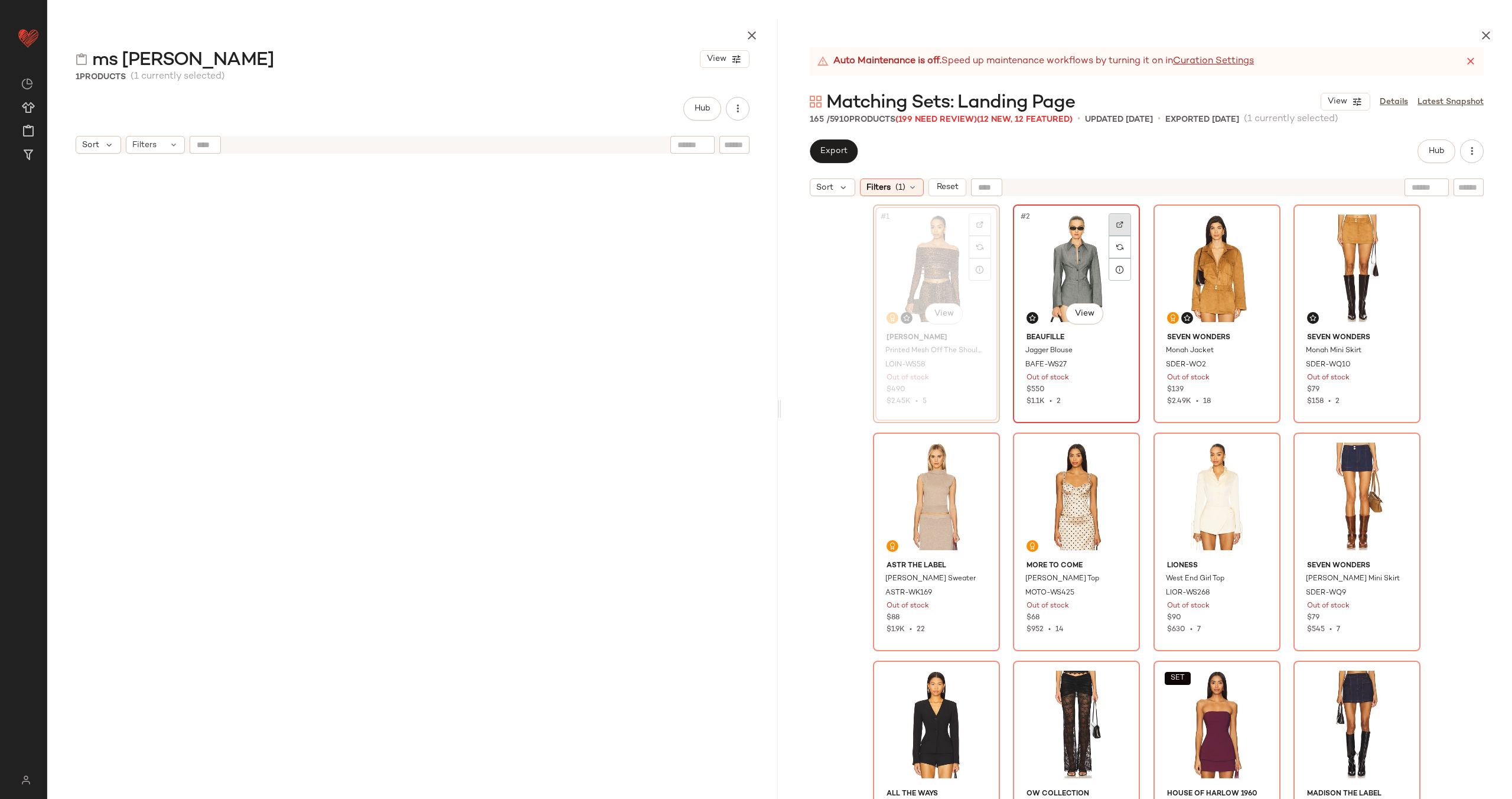
click at [1112, 229] on div at bounding box center [1119, 224] width 22 height 22
click at [1258, 226] on img at bounding box center [1260, 224] width 7 height 7
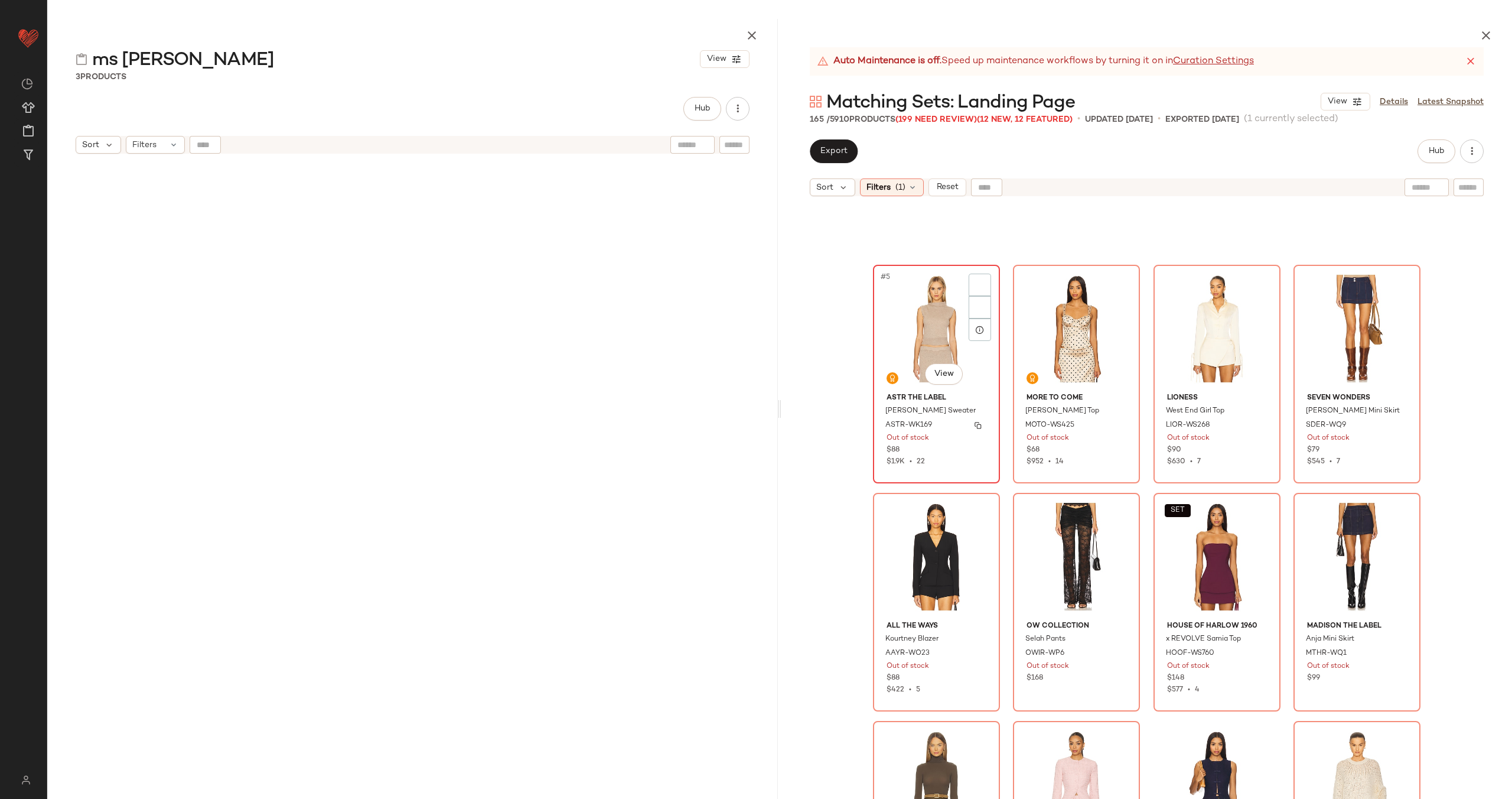
scroll to position [113, 0]
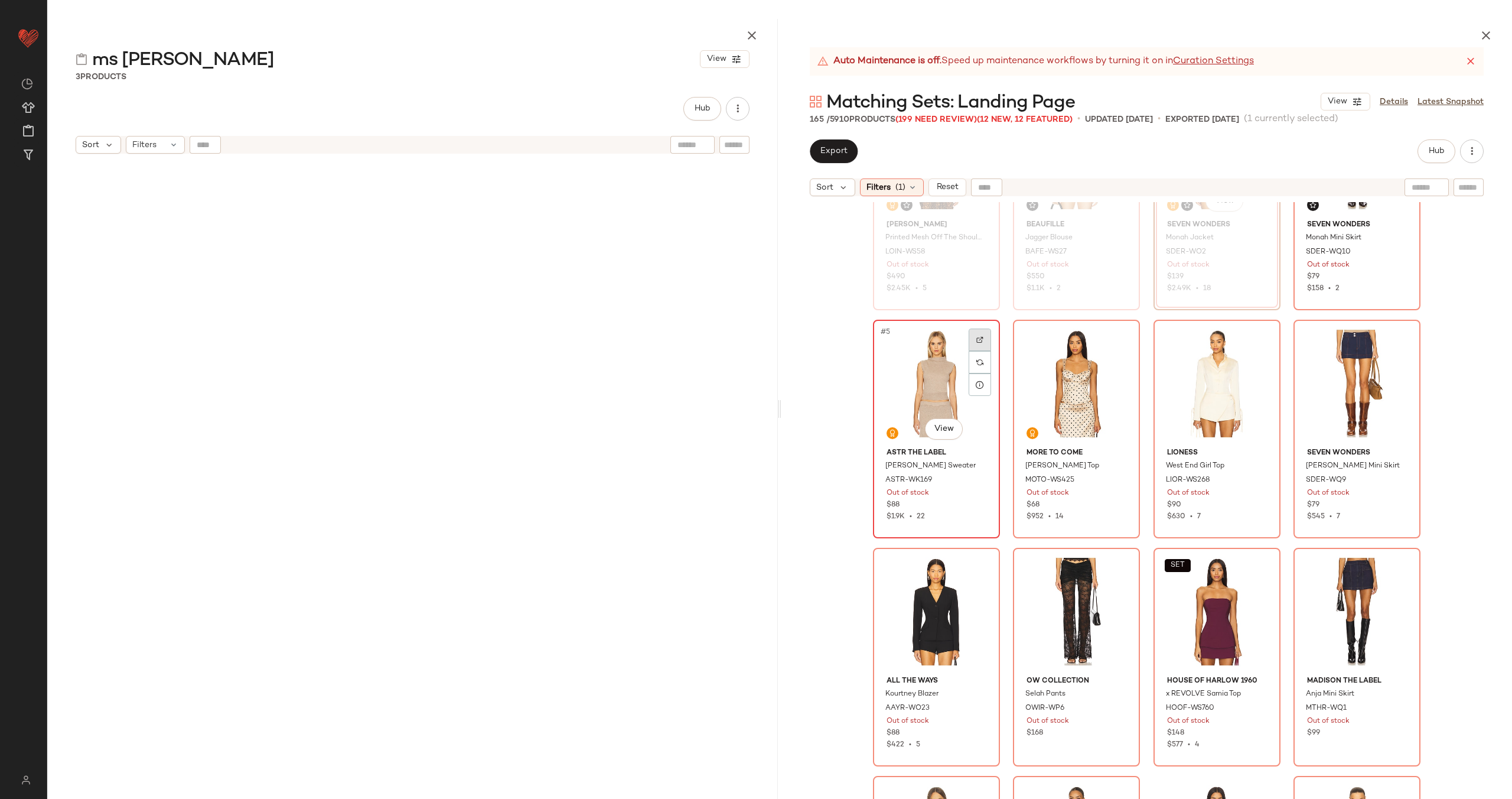
click at [971, 339] on div at bounding box center [979, 340] width 22 height 22
click at [1116, 336] on img at bounding box center [1120, 340] width 7 height 7
click at [1257, 339] on img at bounding box center [1260, 340] width 7 height 7
click at [1400, 339] on div at bounding box center [1400, 340] width 22 height 22
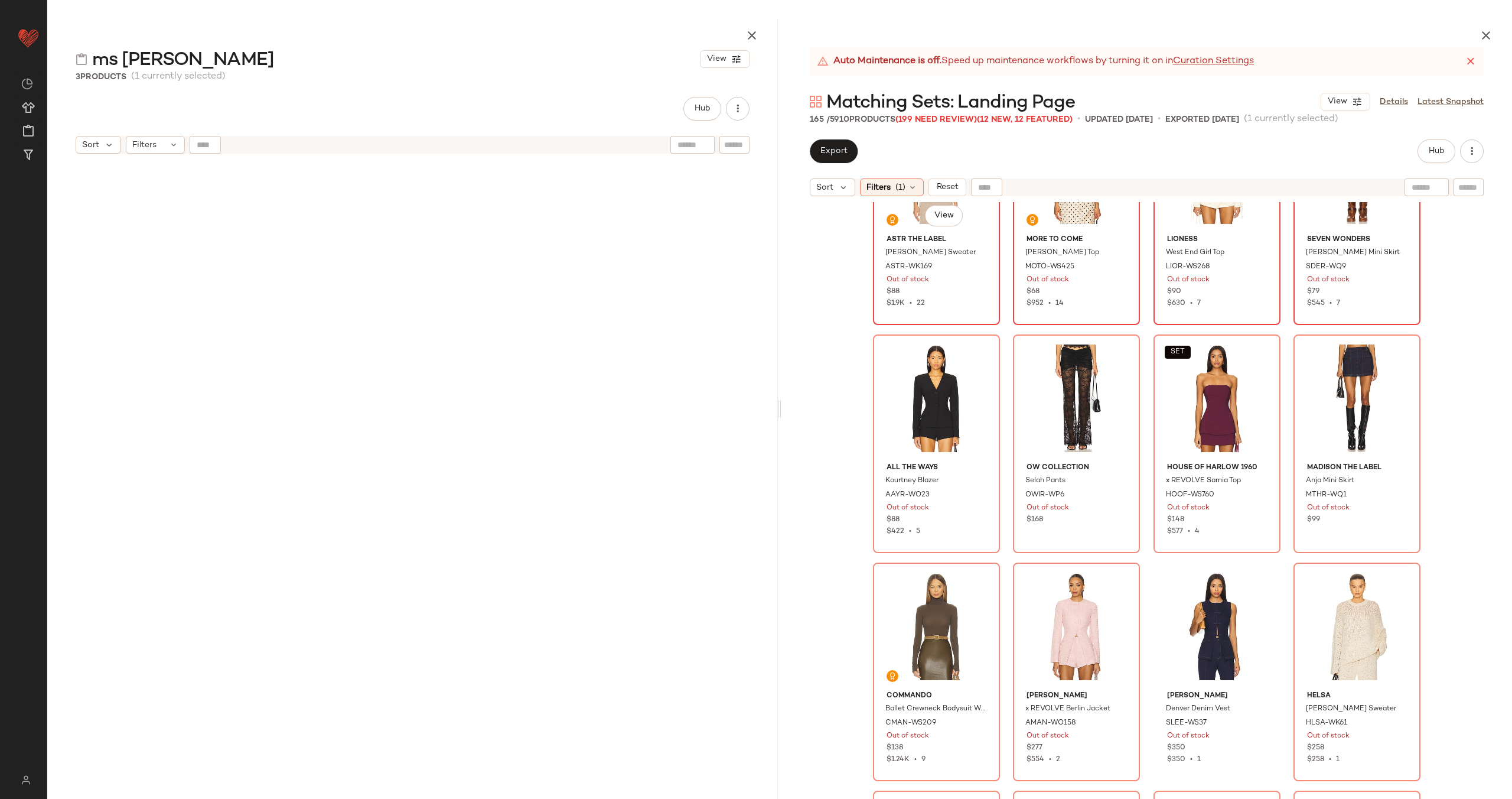
scroll to position [337, 0]
click at [977, 356] on img at bounding box center [980, 353] width 7 height 7
click at [1116, 353] on img at bounding box center [1120, 353] width 7 height 7
click at [1257, 352] on img at bounding box center [1260, 353] width 7 height 7
click at [1402, 344] on div at bounding box center [1400, 353] width 22 height 22
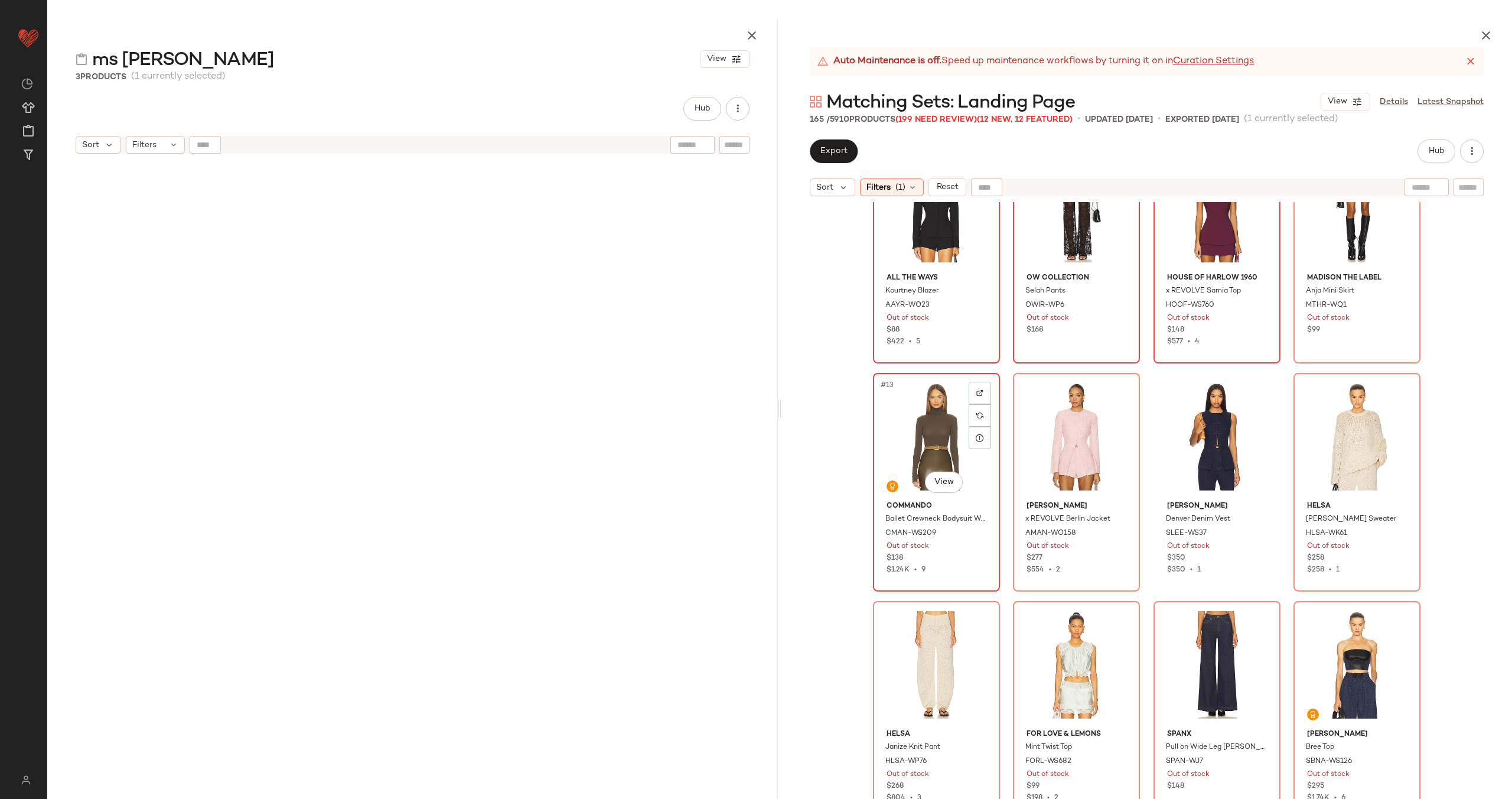
scroll to position [526, 0]
click at [969, 388] on div at bounding box center [979, 392] width 22 height 22
click at [1117, 385] on div at bounding box center [1119, 392] width 22 height 22
click at [1264, 388] on div at bounding box center [1260, 392] width 22 height 22
click at [1400, 389] on img at bounding box center [1400, 392] width 7 height 7
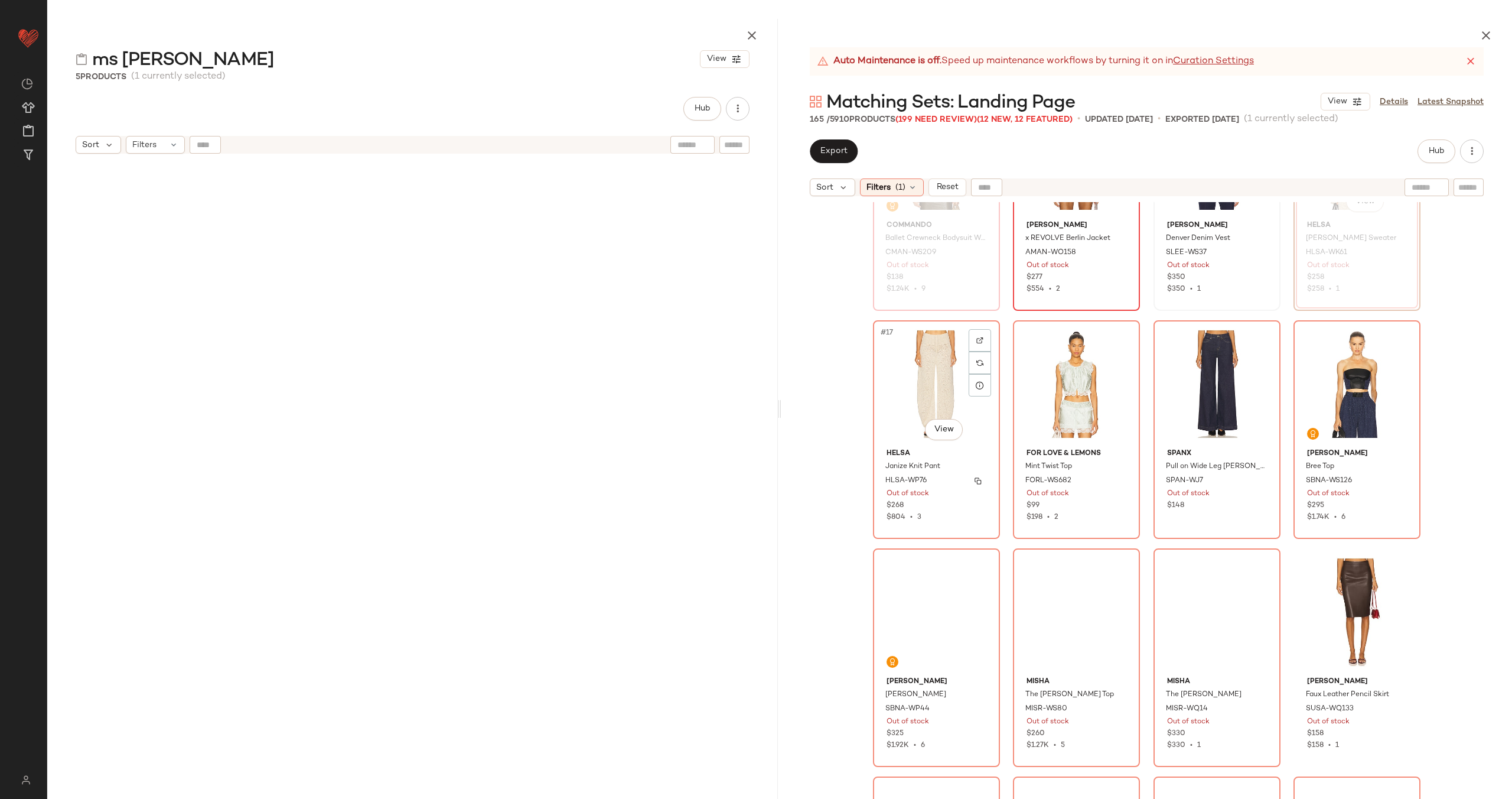
scroll to position [849, 0]
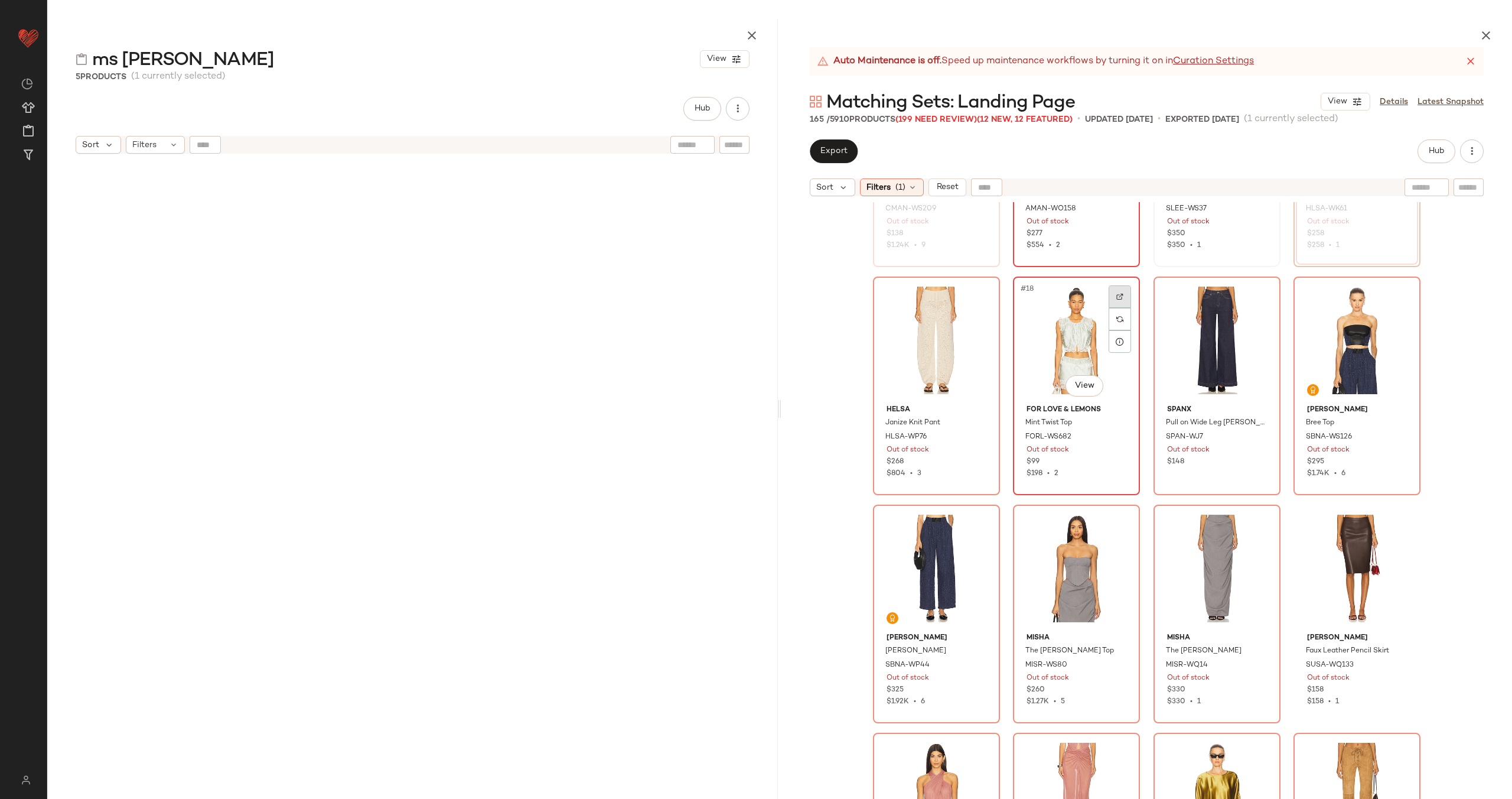
click at [1108, 296] on div at bounding box center [1119, 296] width 22 height 22
click at [1258, 293] on img at bounding box center [1260, 296] width 7 height 7
click at [1401, 292] on div at bounding box center [1400, 296] width 22 height 22
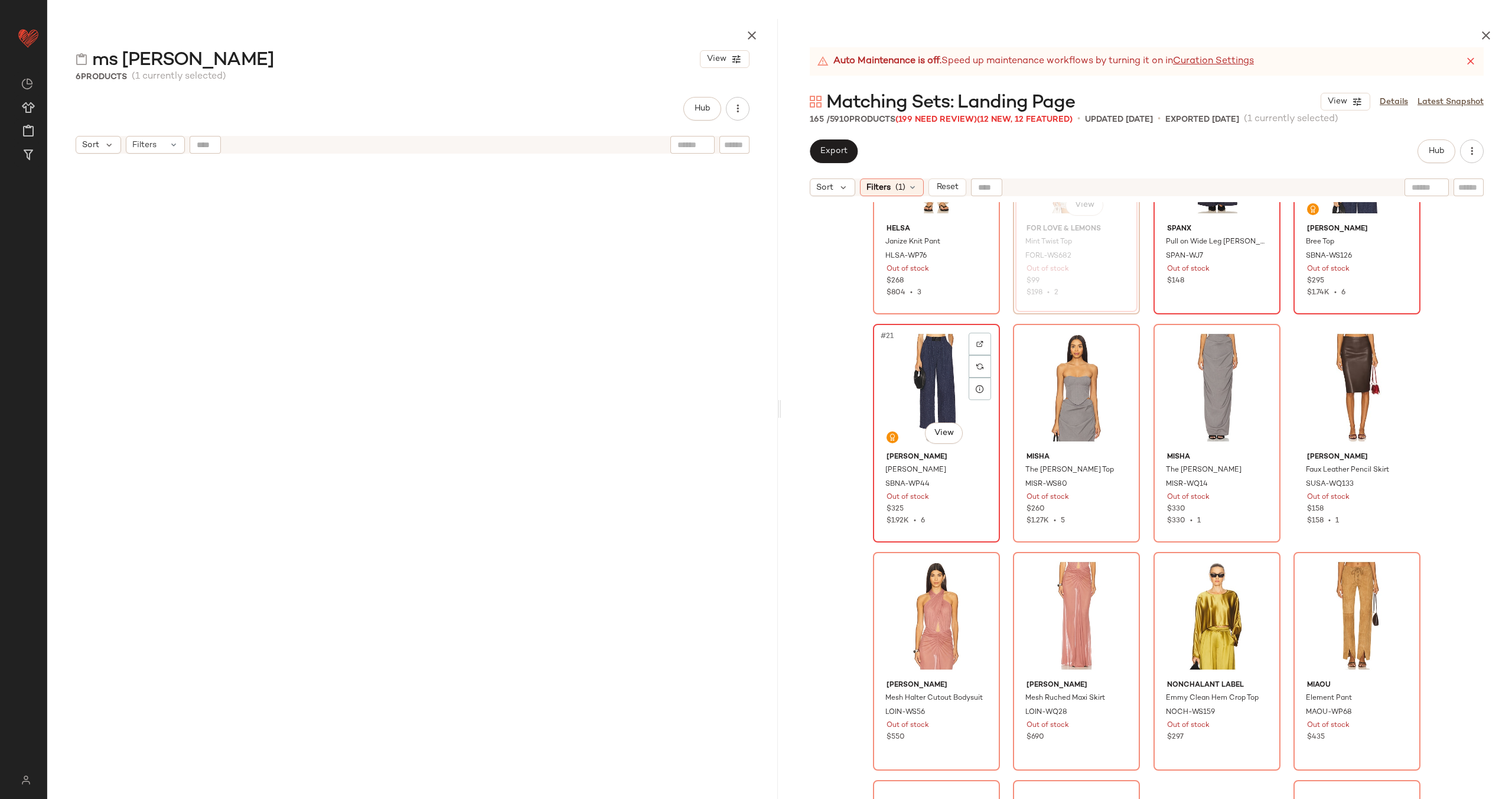
scroll to position [1072, 0]
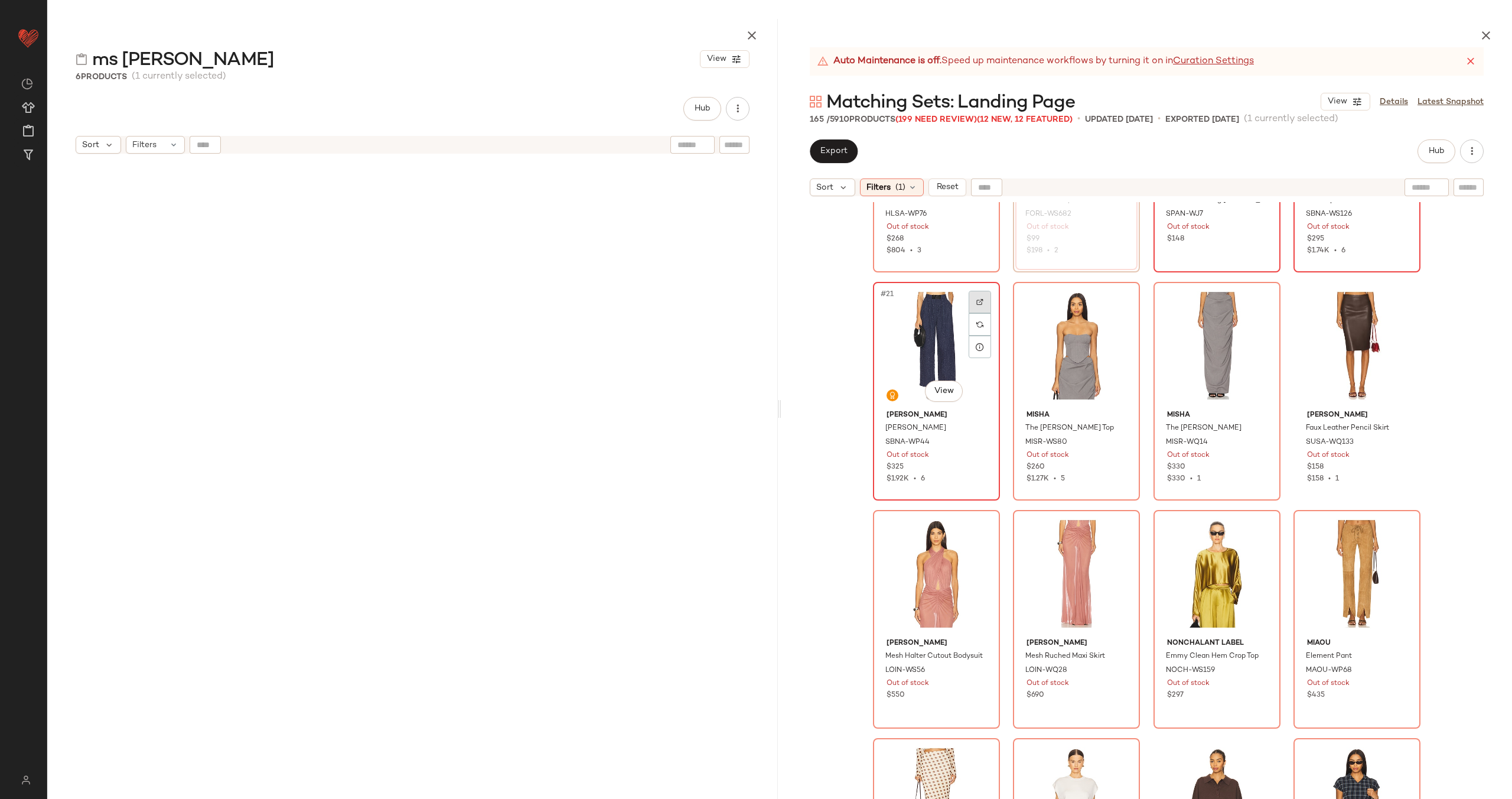
click at [977, 299] on img at bounding box center [980, 302] width 7 height 7
click at [1116, 301] on img at bounding box center [1120, 302] width 7 height 7
click at [1258, 304] on img at bounding box center [1260, 302] width 7 height 7
click at [1389, 298] on div at bounding box center [1400, 301] width 22 height 22
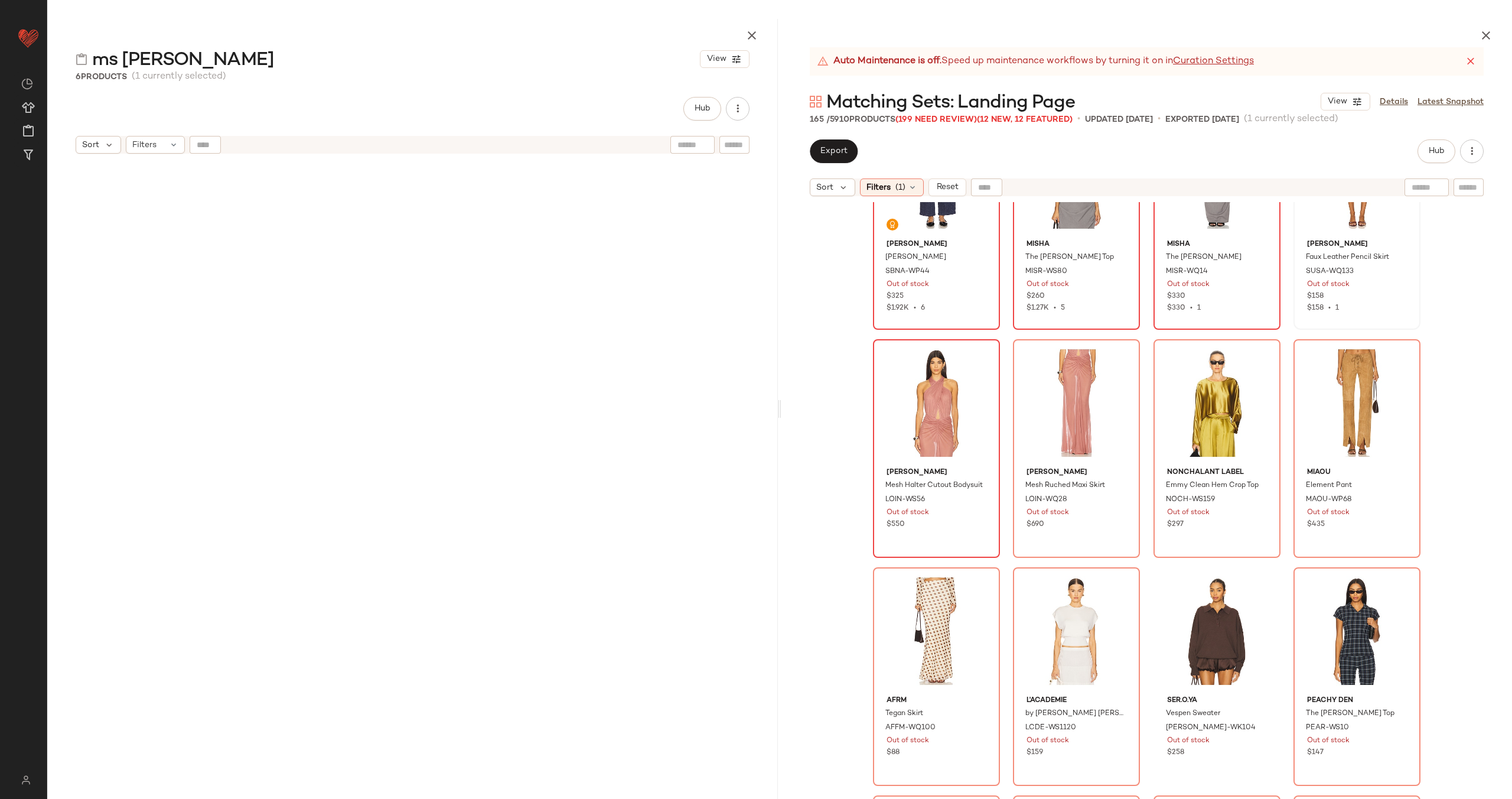
scroll to position [1245, 0]
click at [977, 358] on img at bounding box center [980, 358] width 7 height 7
click at [1115, 353] on div at bounding box center [1119, 357] width 22 height 22
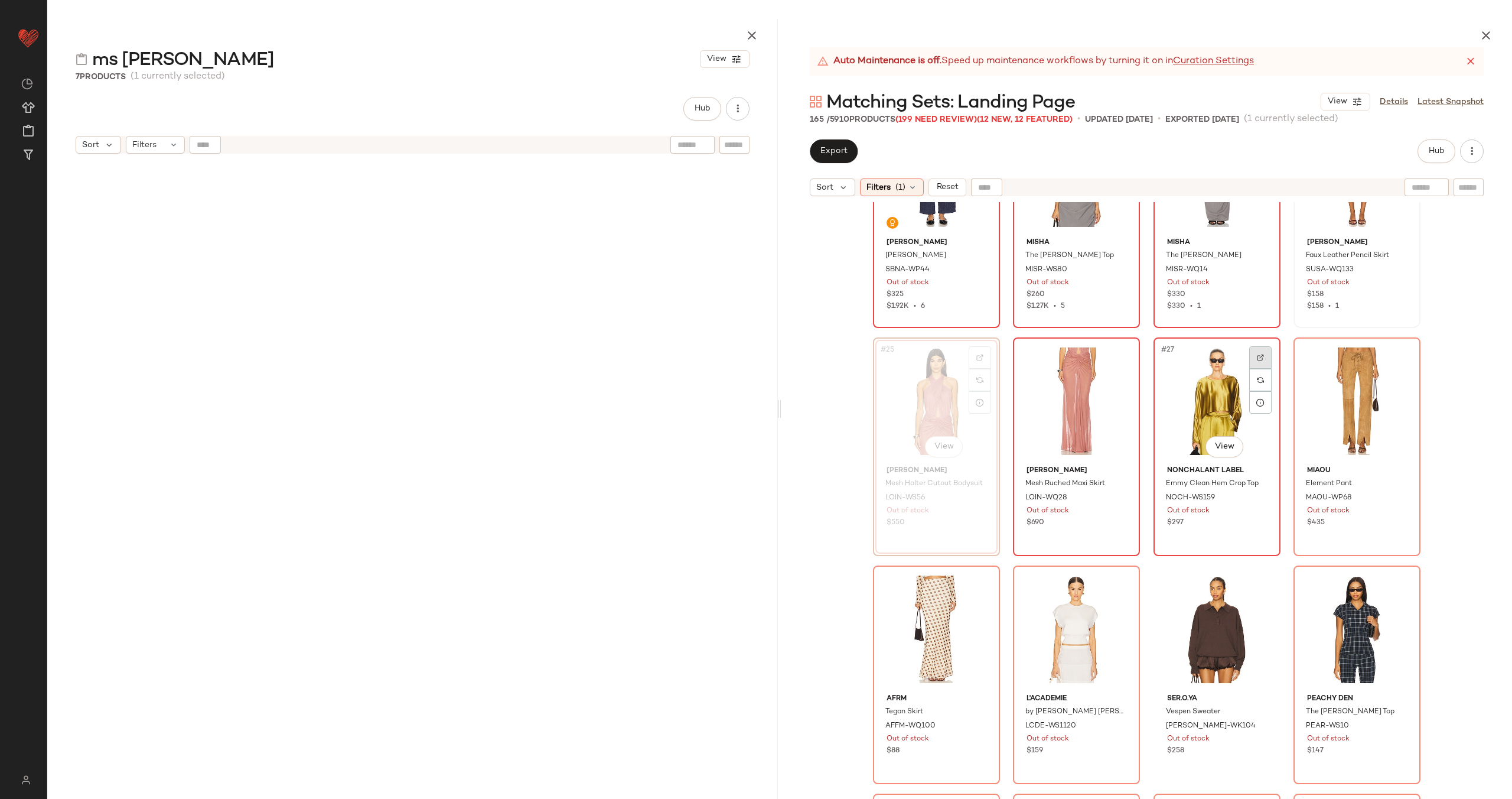
click at [1257, 357] on img at bounding box center [1260, 358] width 7 height 7
click at [1392, 356] on div at bounding box center [1400, 357] width 22 height 22
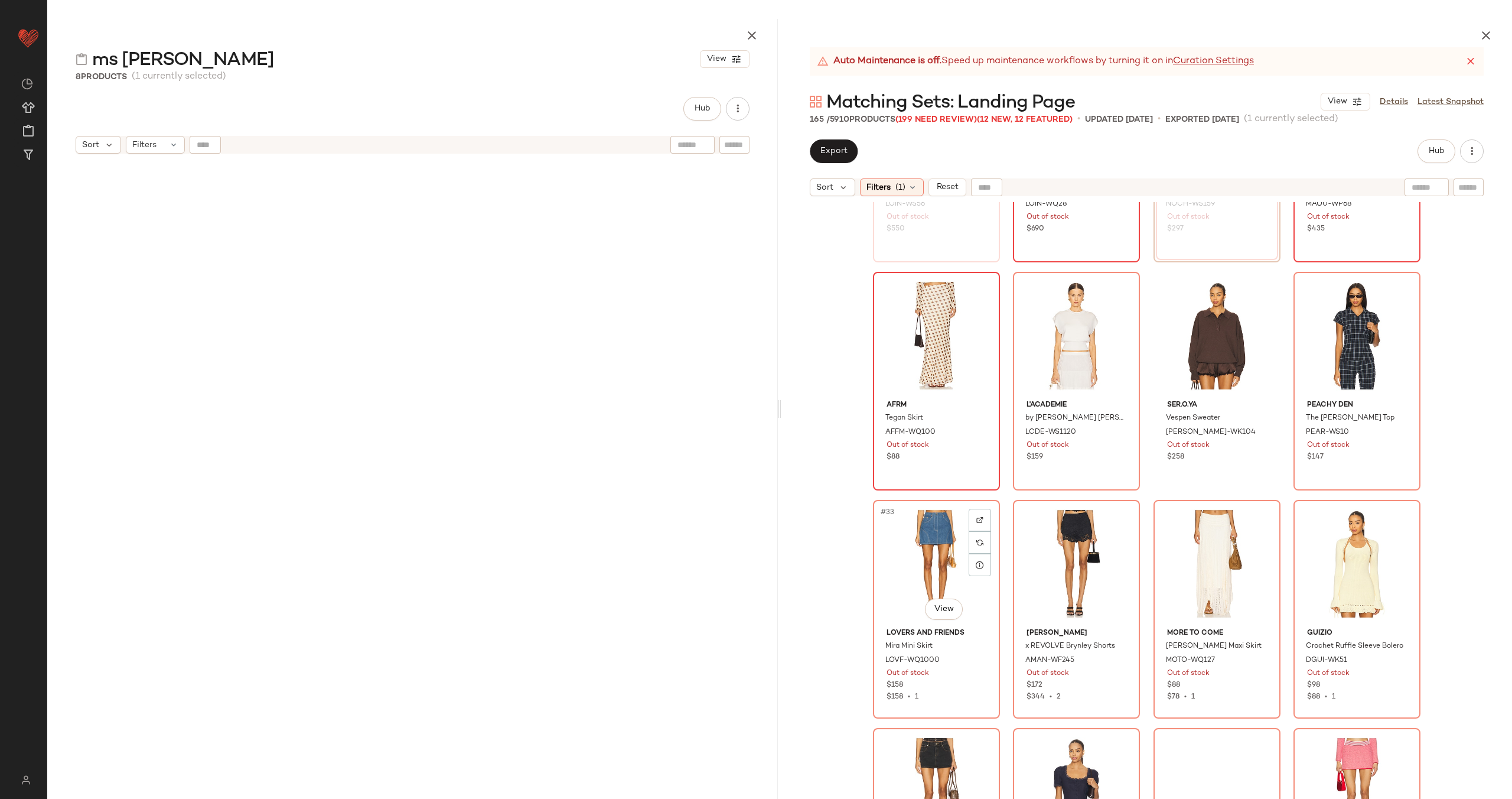
scroll to position [1512, 0]
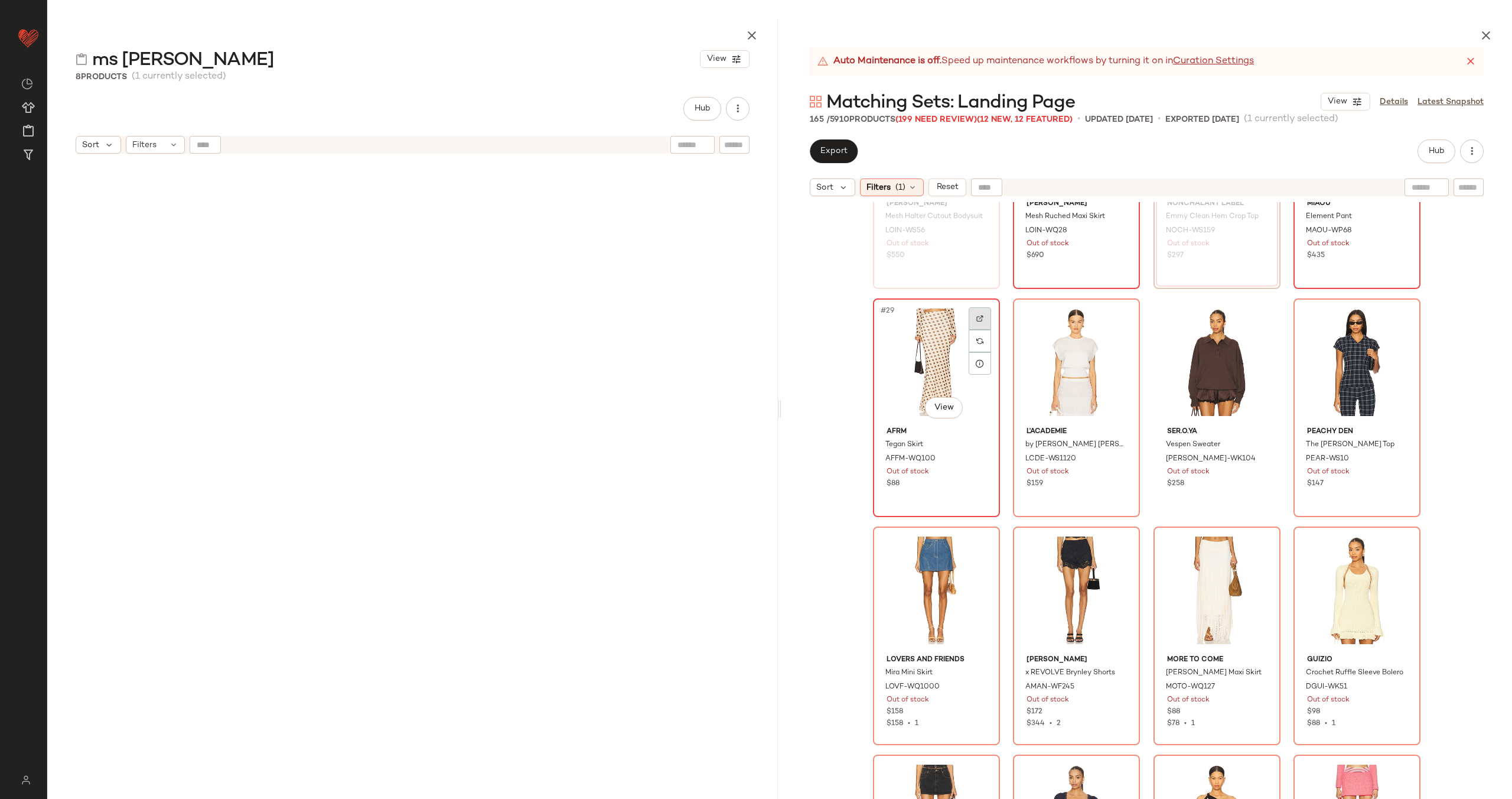
click at [969, 313] on div at bounding box center [979, 318] width 22 height 22
click at [1117, 317] on img at bounding box center [1120, 319] width 7 height 7
click at [1249, 318] on div at bounding box center [1260, 318] width 22 height 22
click at [1397, 319] on img at bounding box center [1400, 319] width 7 height 7
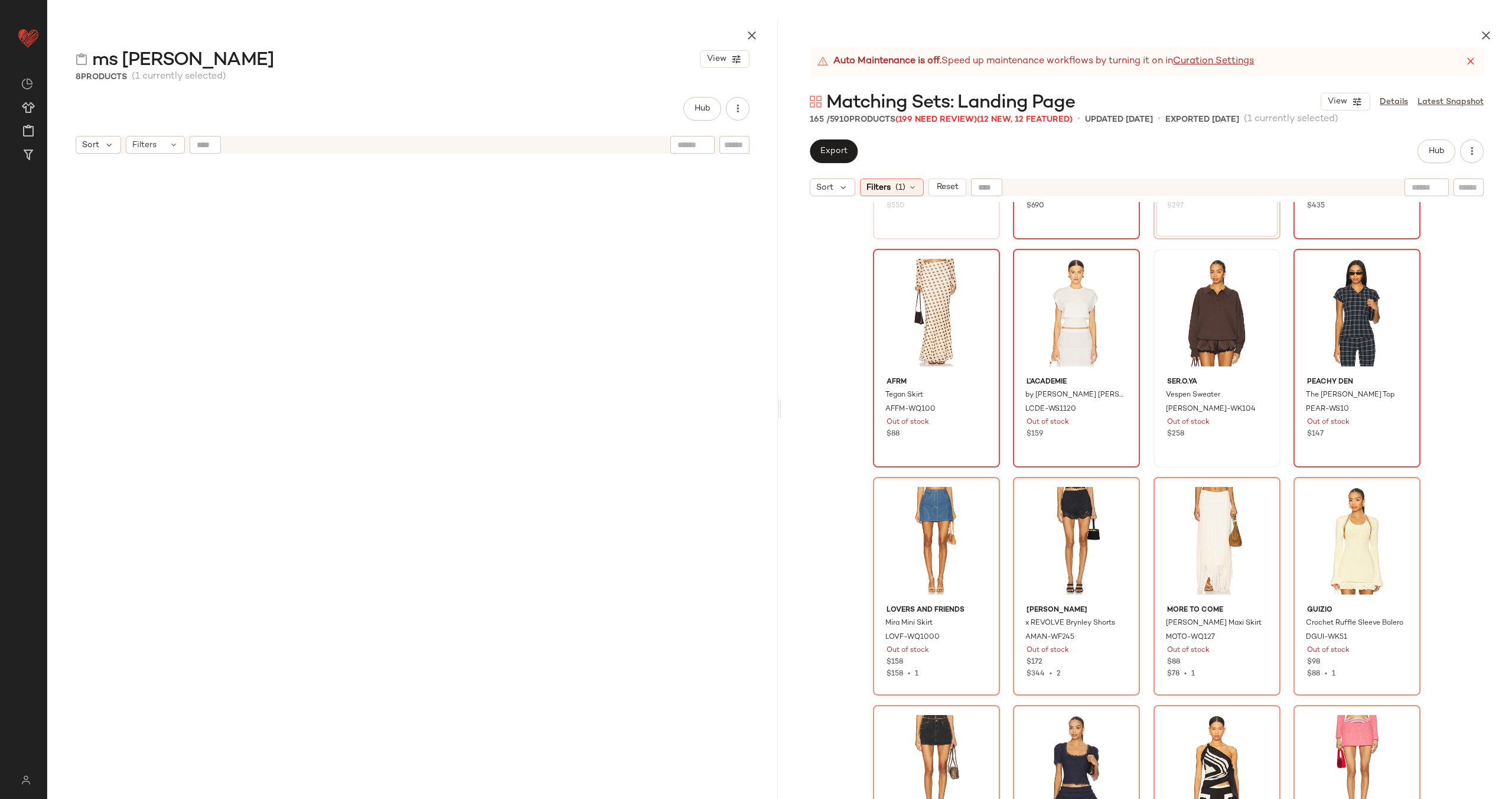
scroll to position [1661, 0]
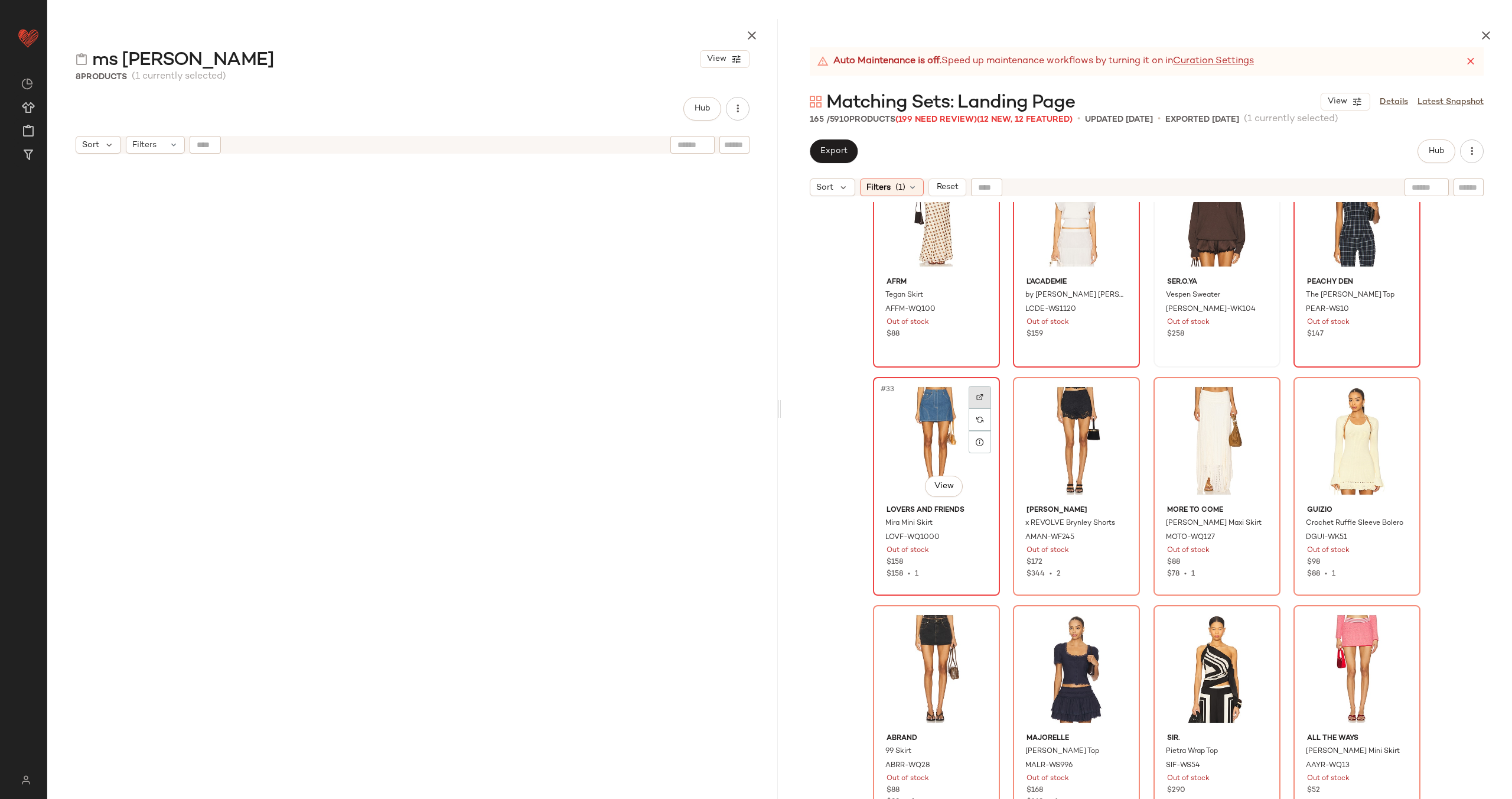
click at [969, 397] on div at bounding box center [979, 397] width 22 height 22
click at [1124, 399] on div at bounding box center [1119, 397] width 22 height 22
click at [1255, 391] on div at bounding box center [1260, 397] width 22 height 22
click at [1397, 400] on img at bounding box center [1400, 397] width 7 height 7
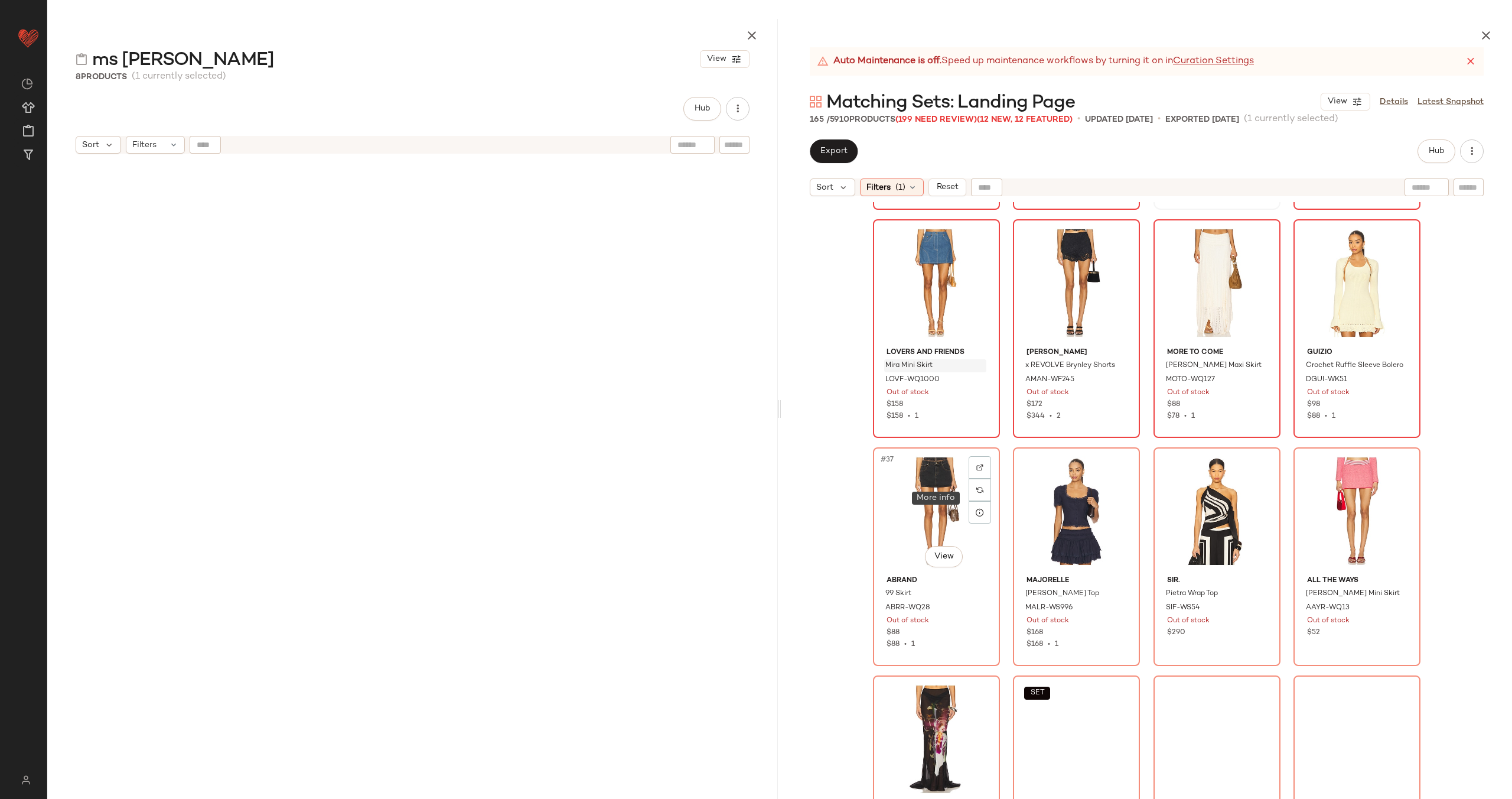
scroll to position [1975, 0]
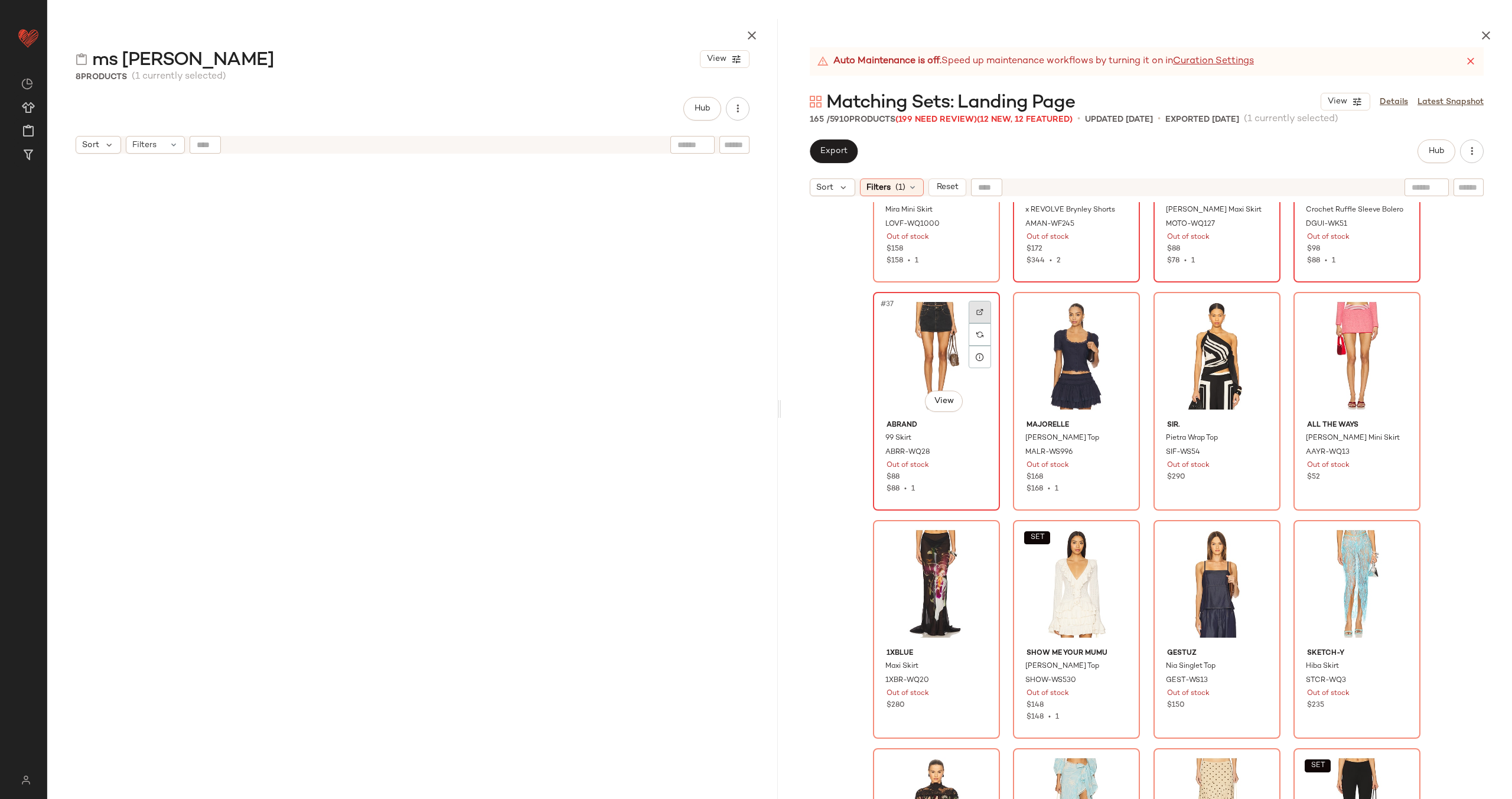
click at [978, 304] on div at bounding box center [979, 312] width 22 height 22
click at [1116, 309] on img at bounding box center [1120, 312] width 7 height 7
click at [1260, 306] on div at bounding box center [1260, 312] width 22 height 22
click at [1392, 310] on div at bounding box center [1400, 312] width 22 height 22
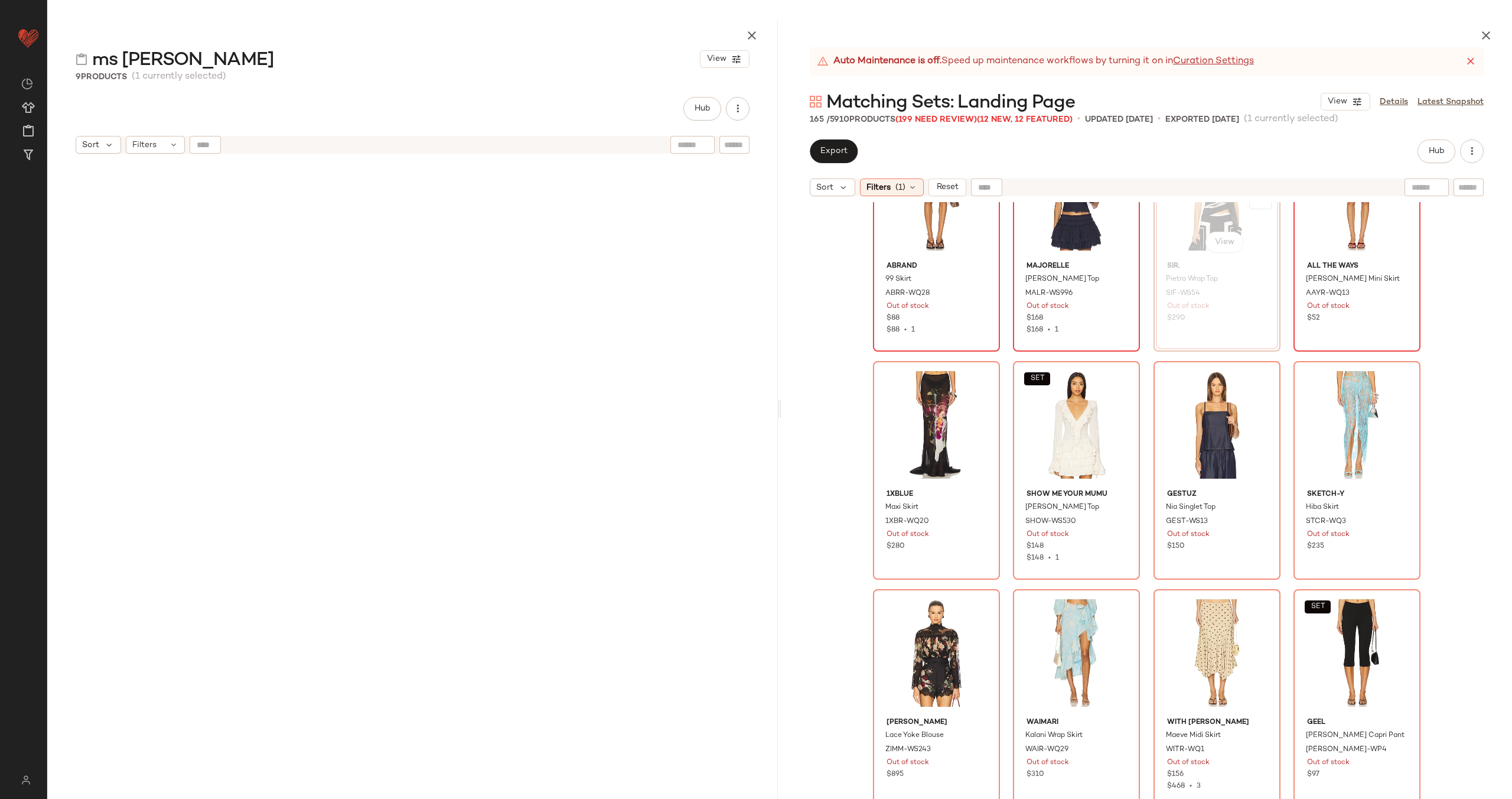
scroll to position [2170, 0]
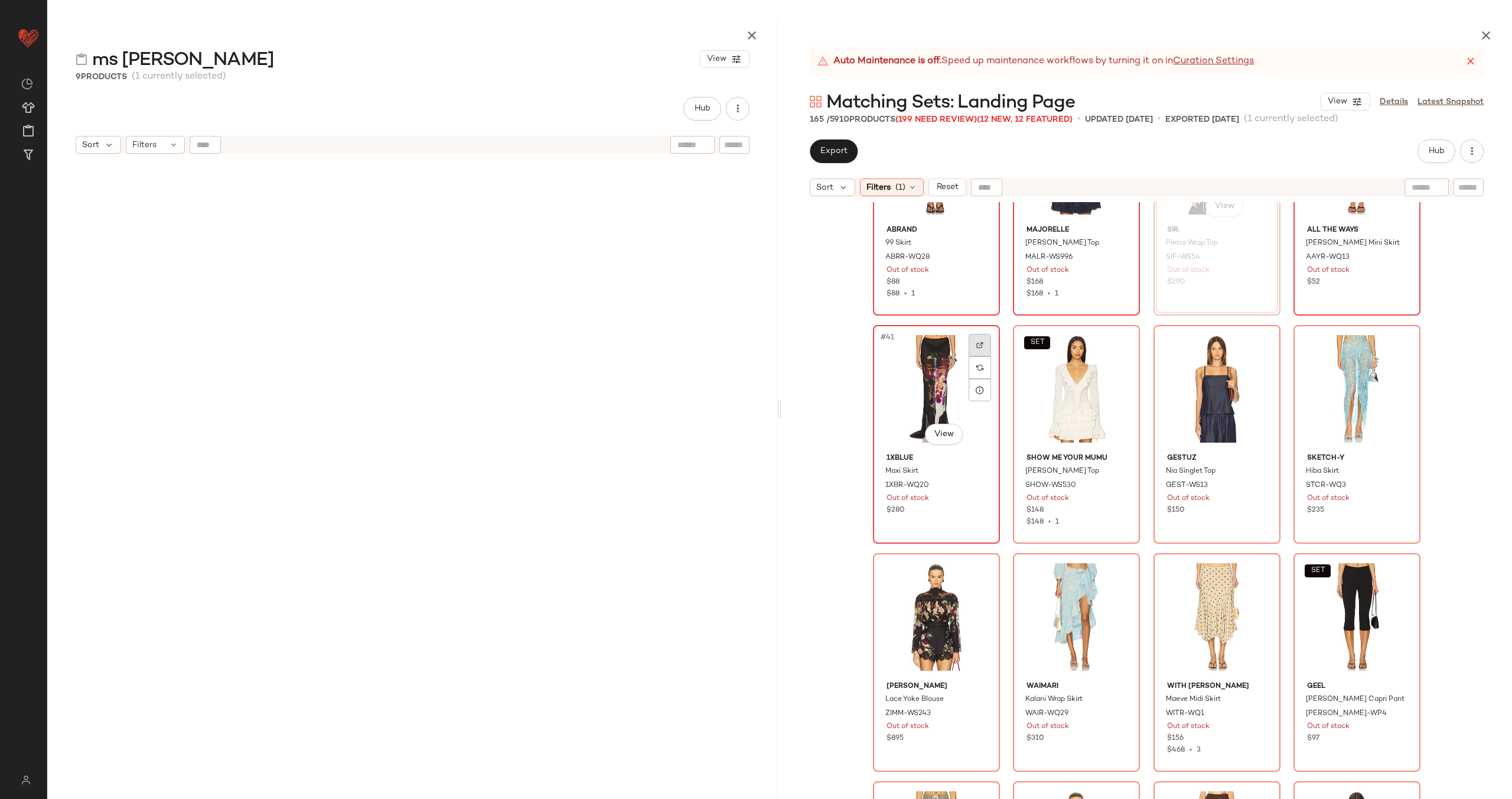
click at [970, 340] on div at bounding box center [979, 345] width 22 height 22
click at [1116, 342] on img at bounding box center [1120, 345] width 7 height 7
click at [1255, 337] on div at bounding box center [1260, 345] width 22 height 22
click at [1389, 342] on div at bounding box center [1400, 345] width 22 height 22
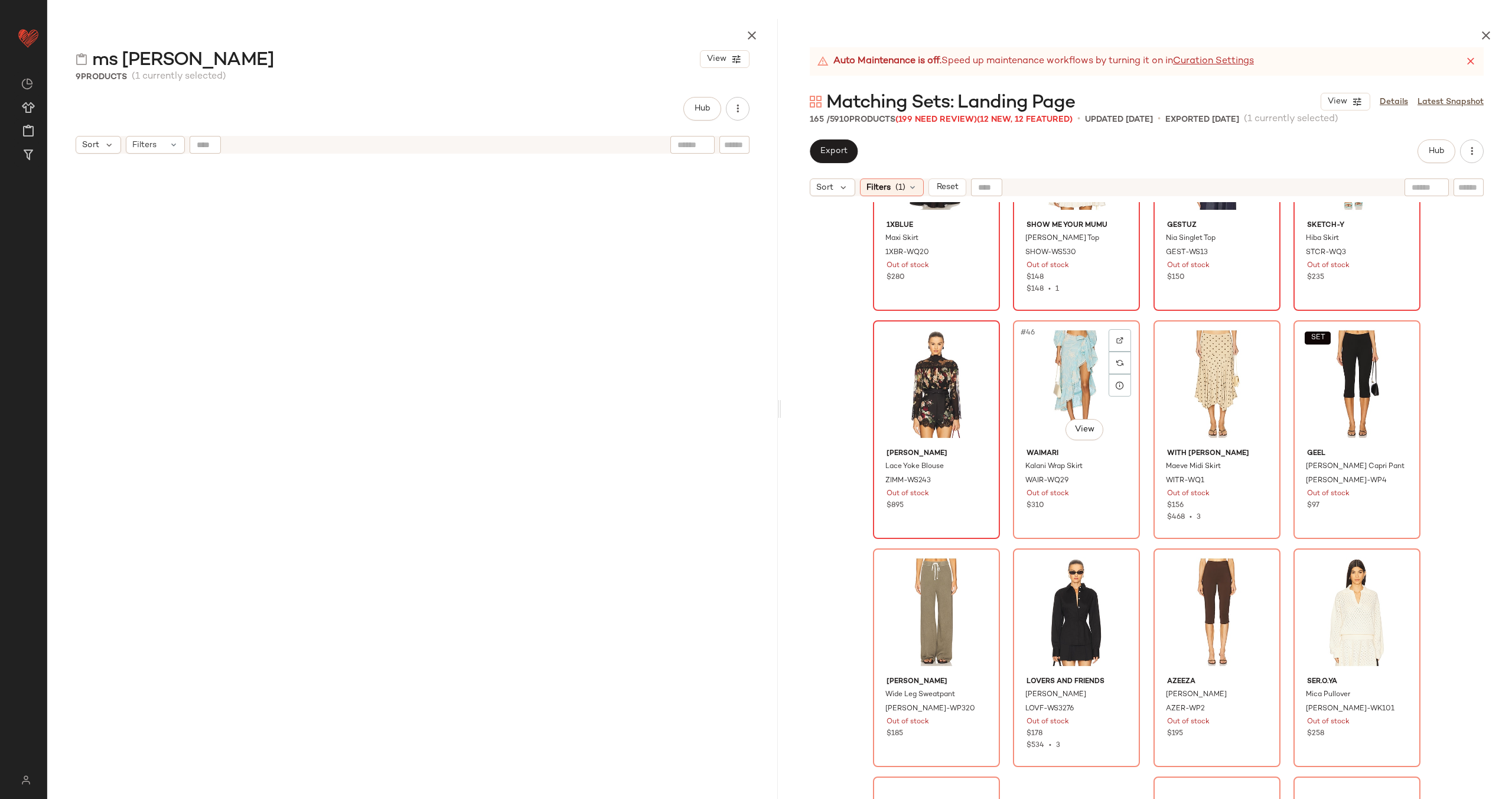
scroll to position [2408, 0]
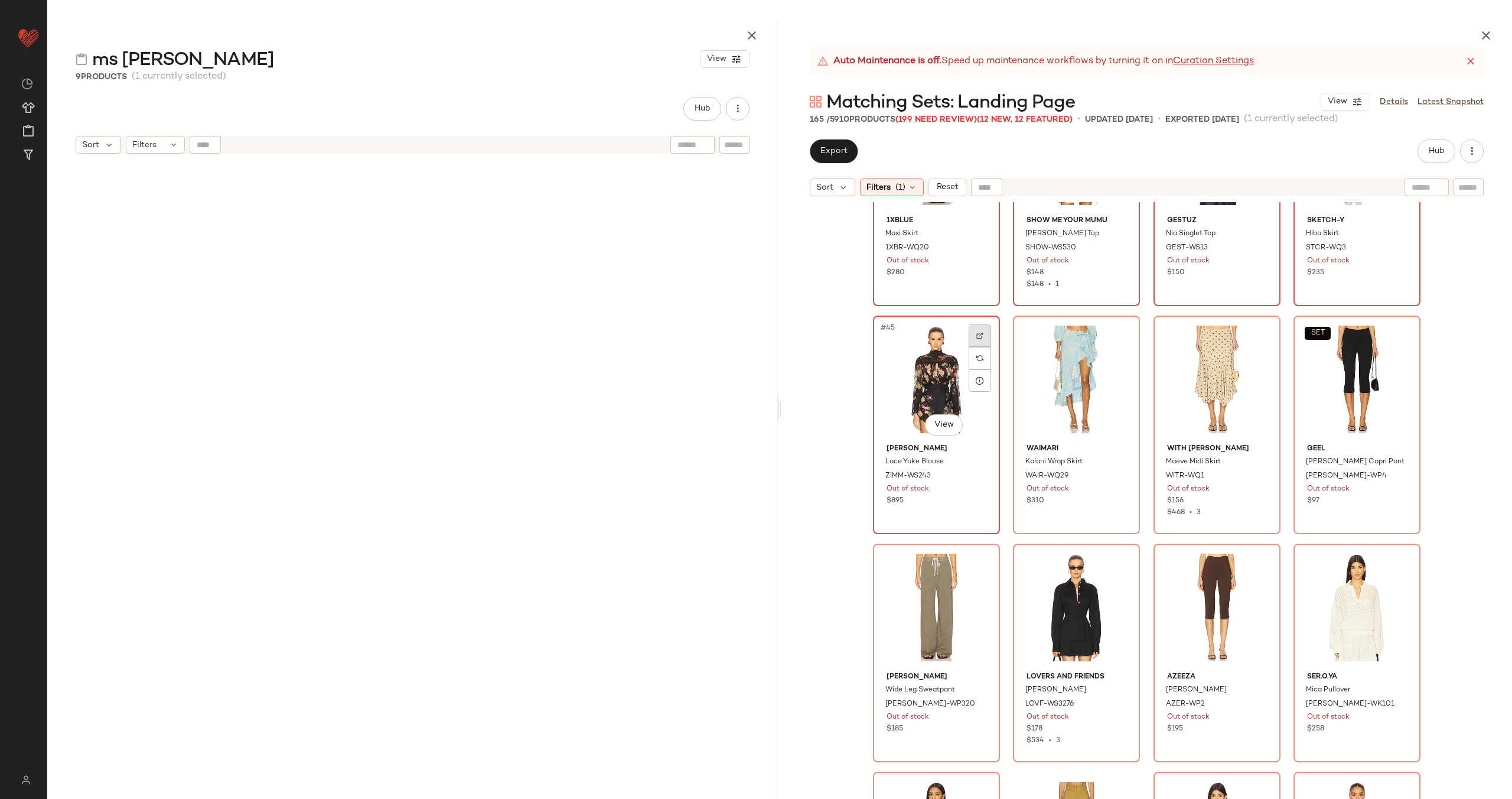
click at [969, 332] on div at bounding box center [979, 335] width 22 height 22
click at [1111, 334] on div at bounding box center [1119, 335] width 22 height 22
click at [1257, 332] on img at bounding box center [1260, 336] width 7 height 7
click at [1391, 332] on div at bounding box center [1400, 335] width 22 height 22
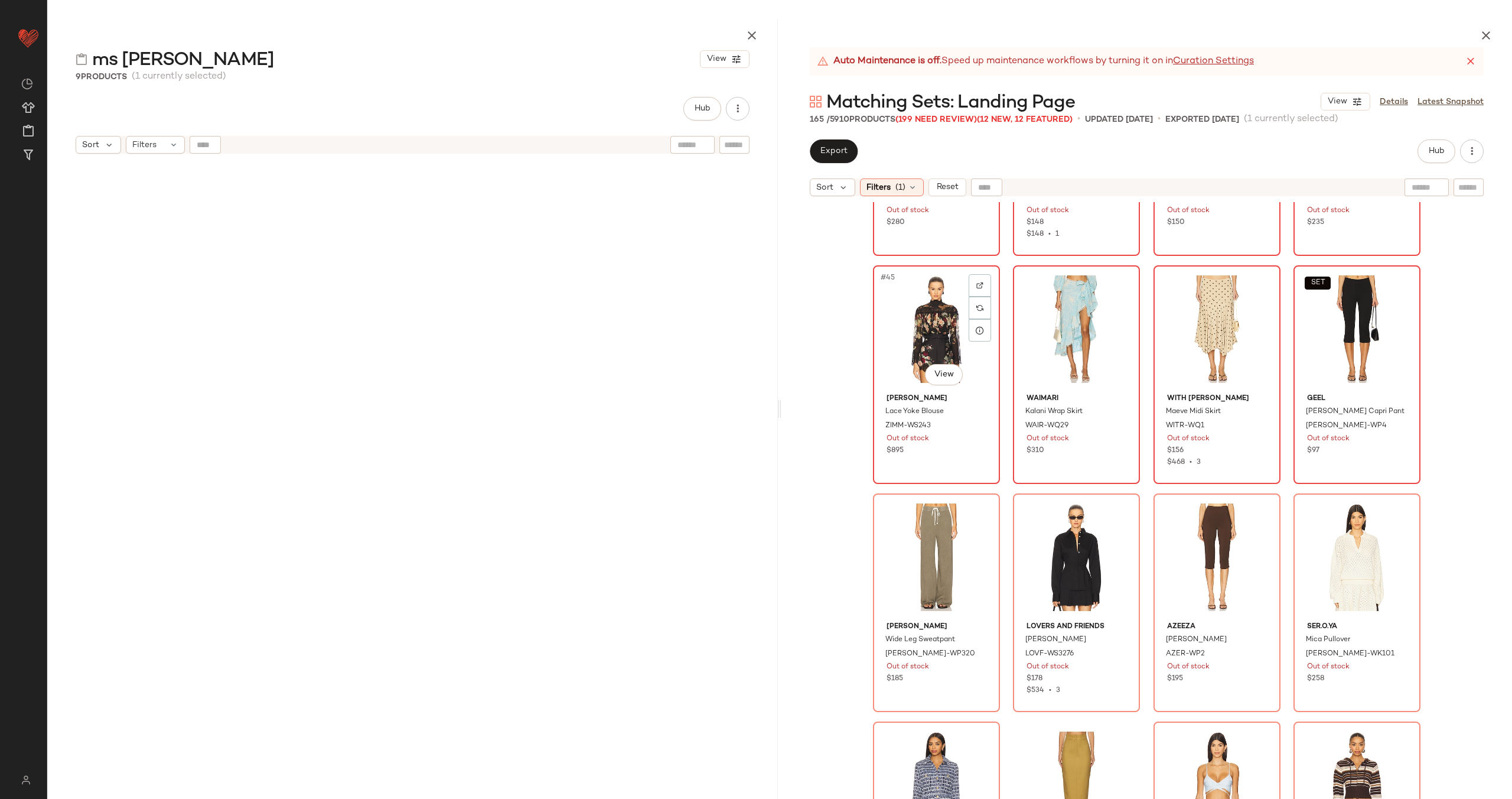
scroll to position [2552, 0]
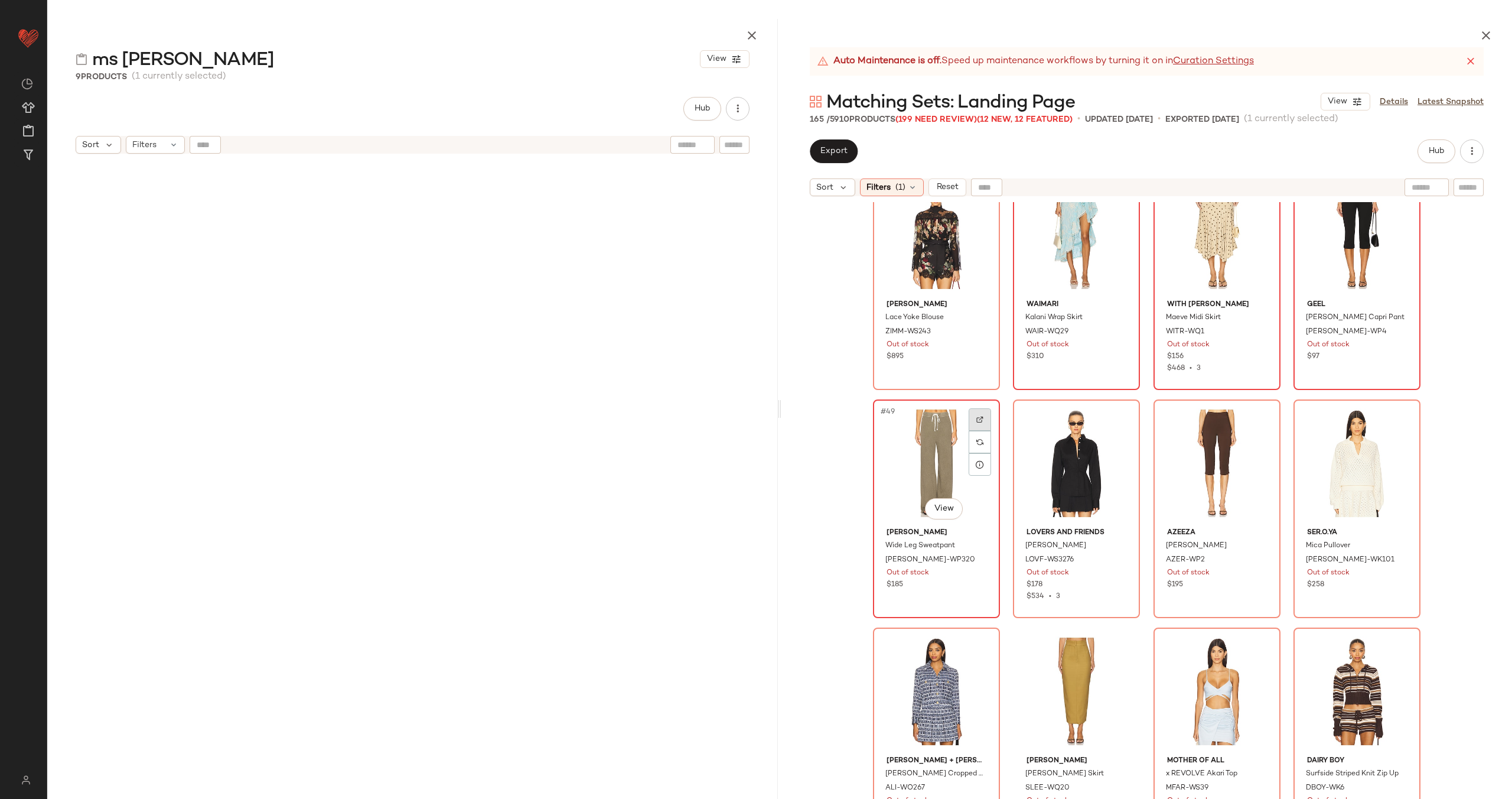
click at [974, 415] on div at bounding box center [979, 419] width 22 height 22
click at [1119, 419] on img at bounding box center [1120, 420] width 7 height 7
click at [1252, 418] on div at bounding box center [1260, 419] width 22 height 22
click at [1400, 423] on img at bounding box center [1400, 420] width 7 height 7
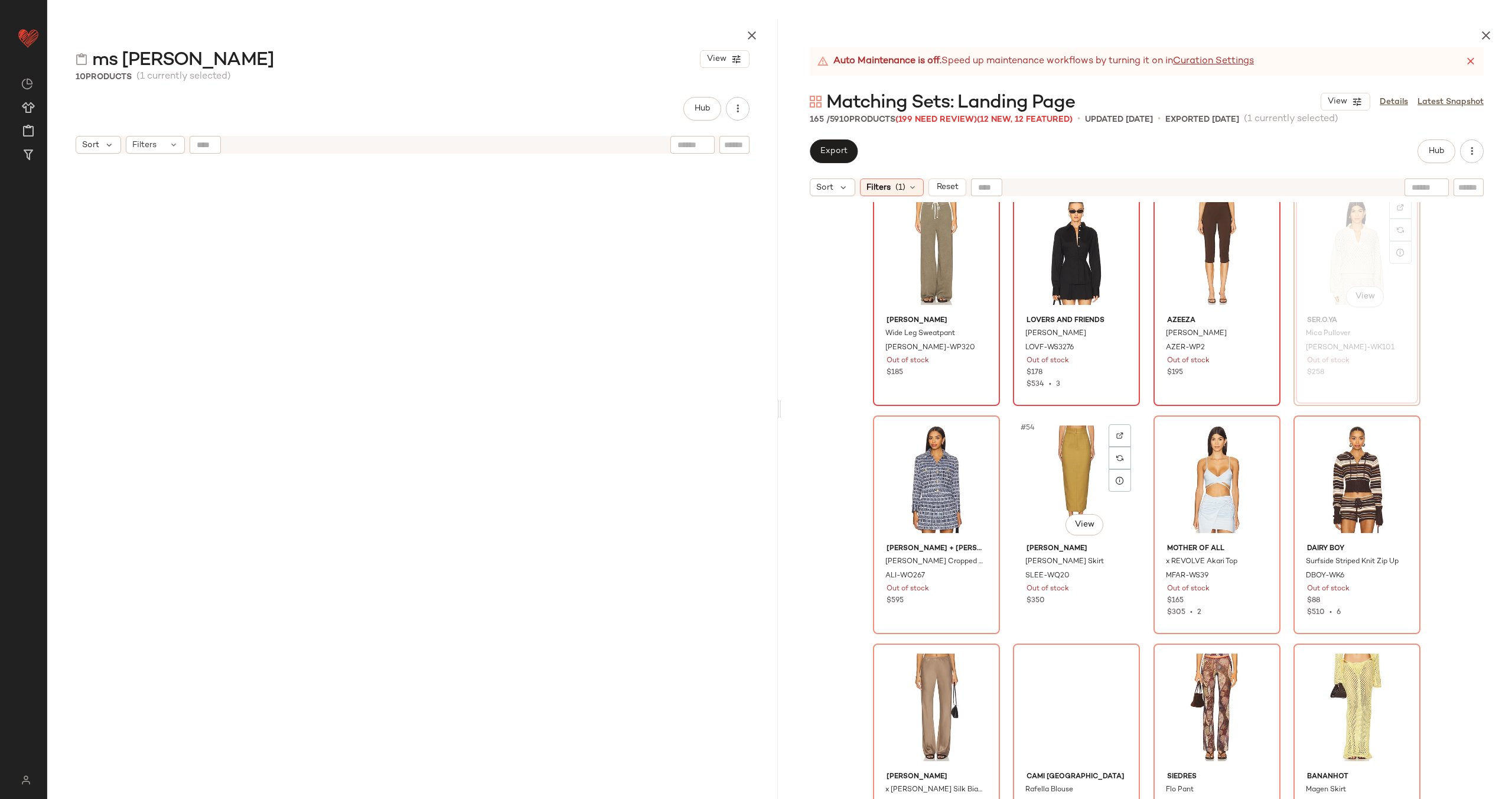
scroll to position [2766, 0]
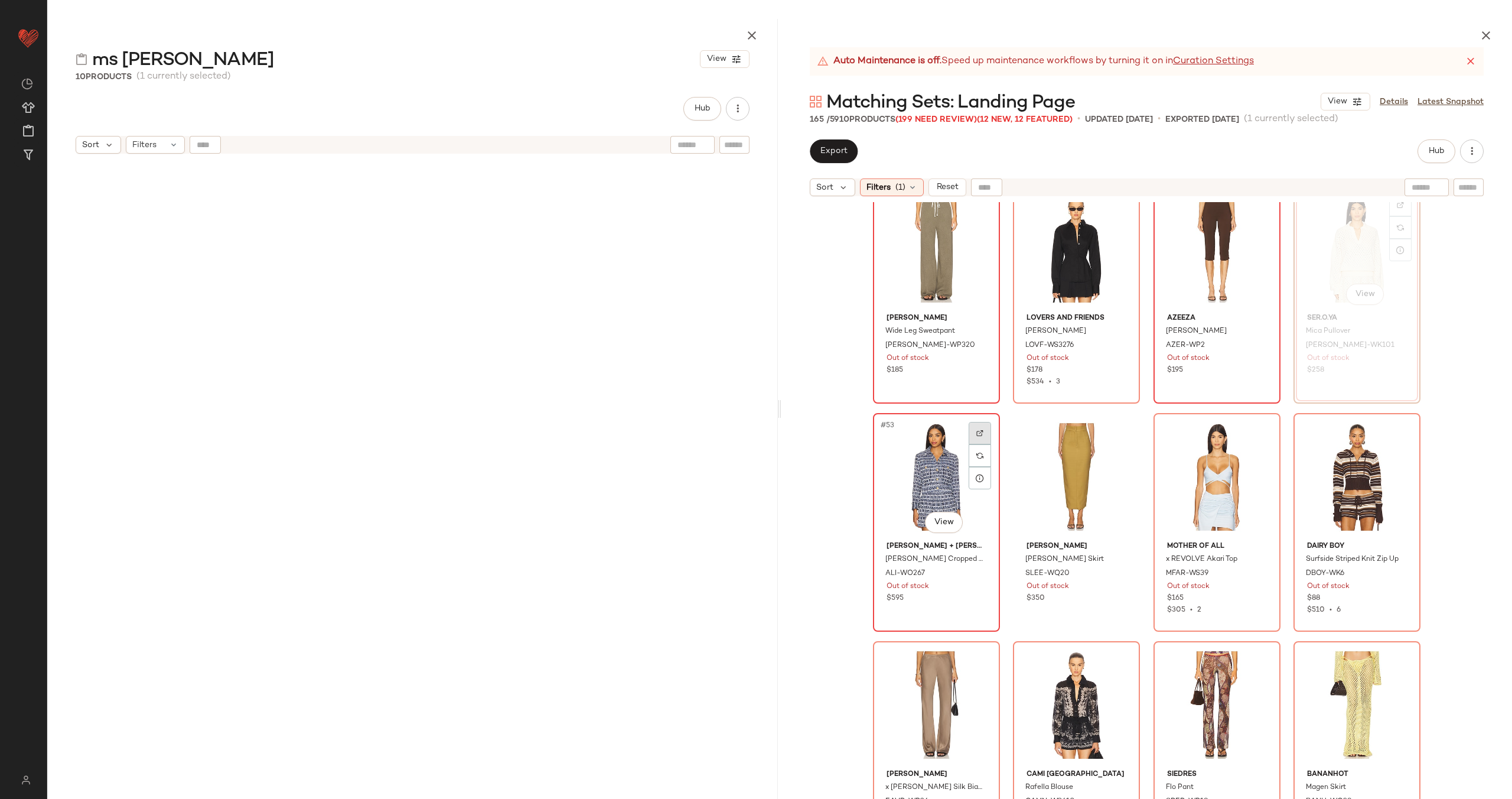
click at [982, 433] on div at bounding box center [979, 433] width 22 height 22
click at [1116, 433] on img at bounding box center [1120, 433] width 7 height 7
click at [1260, 434] on div at bounding box center [1260, 433] width 22 height 22
click at [1395, 427] on div at bounding box center [1400, 433] width 22 height 22
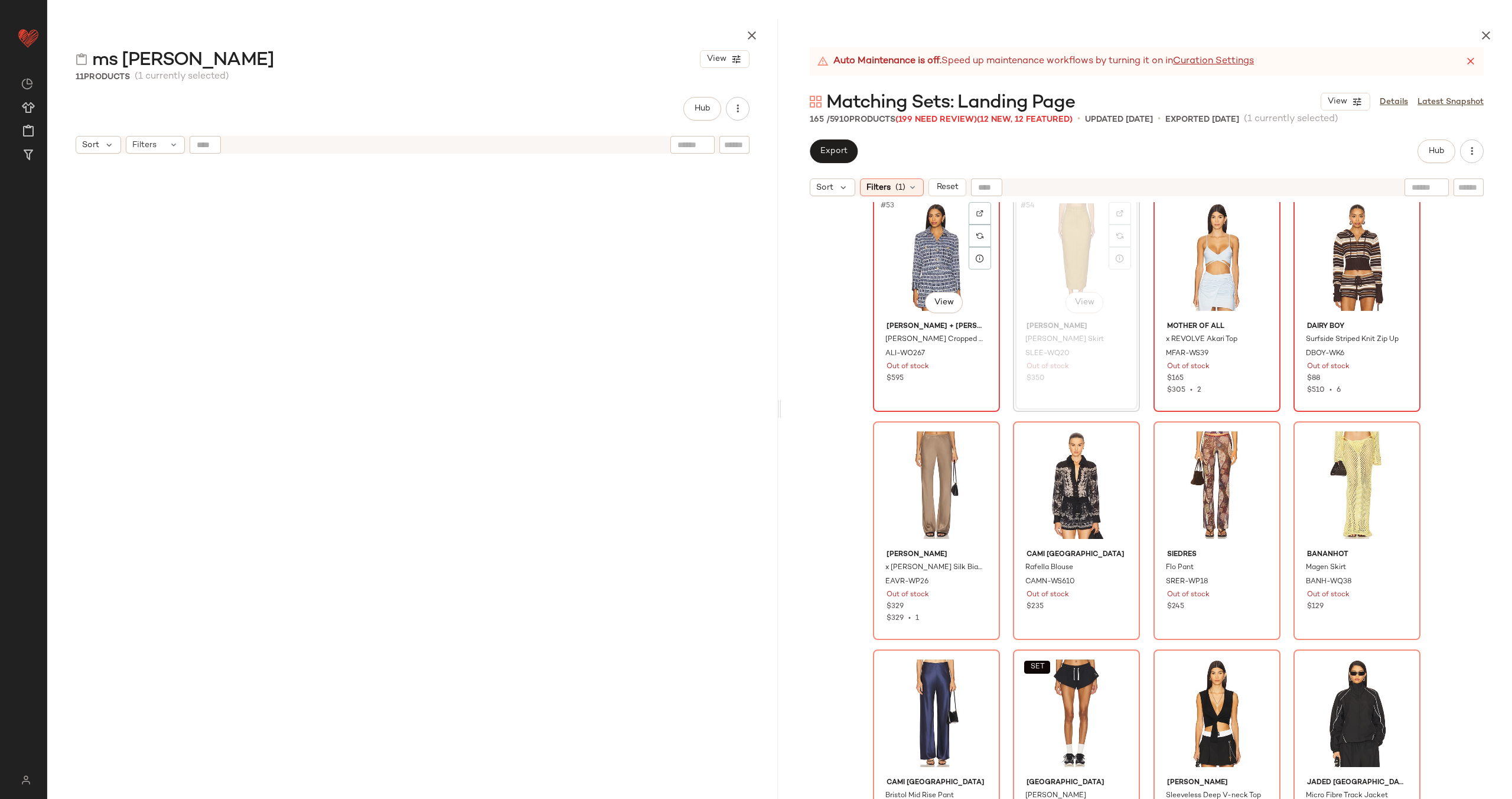
scroll to position [3024, 0]
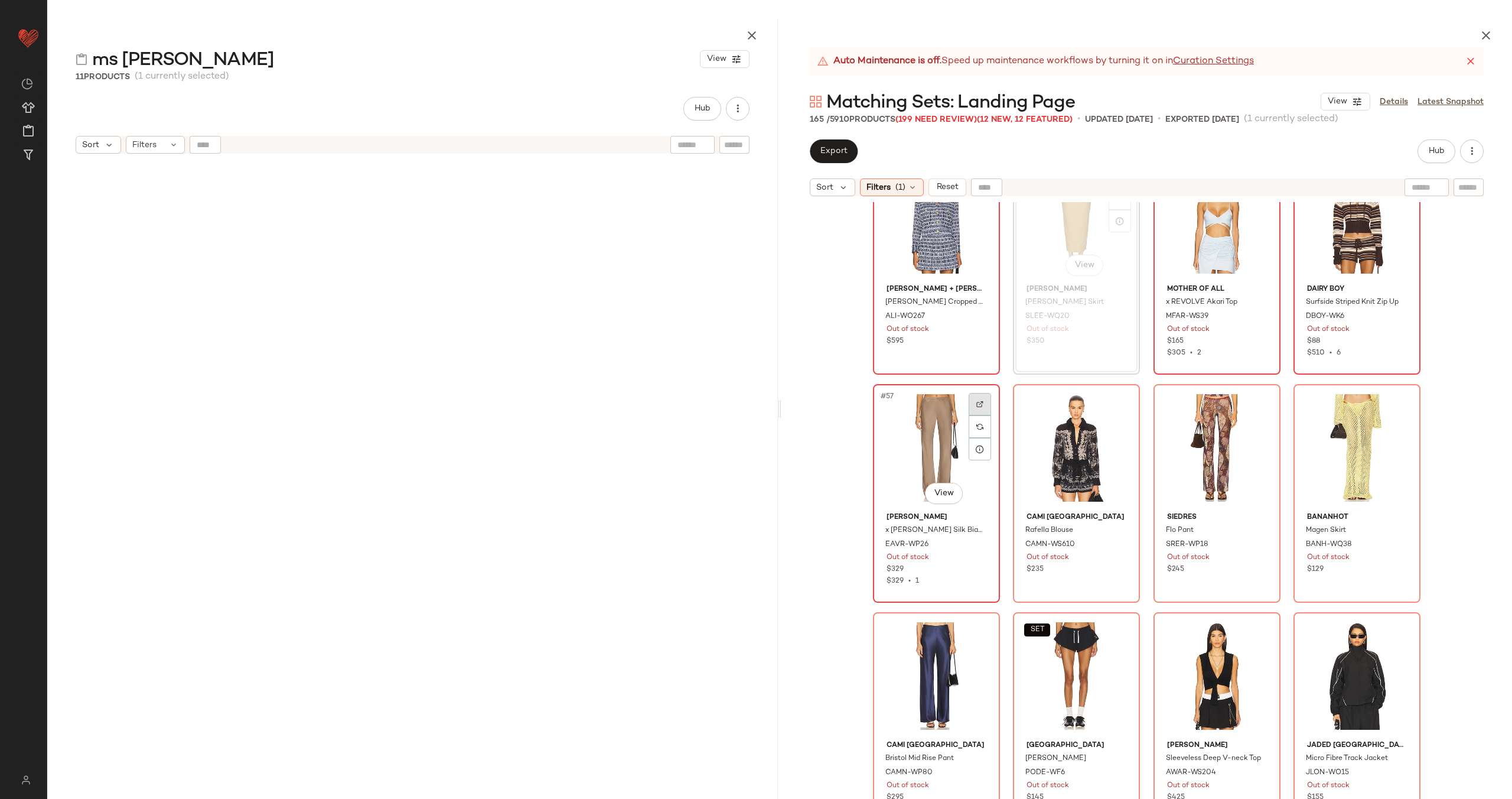
click at [980, 398] on div at bounding box center [979, 404] width 22 height 22
click at [1111, 399] on div at bounding box center [1119, 404] width 22 height 22
click at [1258, 397] on div at bounding box center [1260, 404] width 22 height 22
click at [1398, 398] on div at bounding box center [1400, 404] width 22 height 22
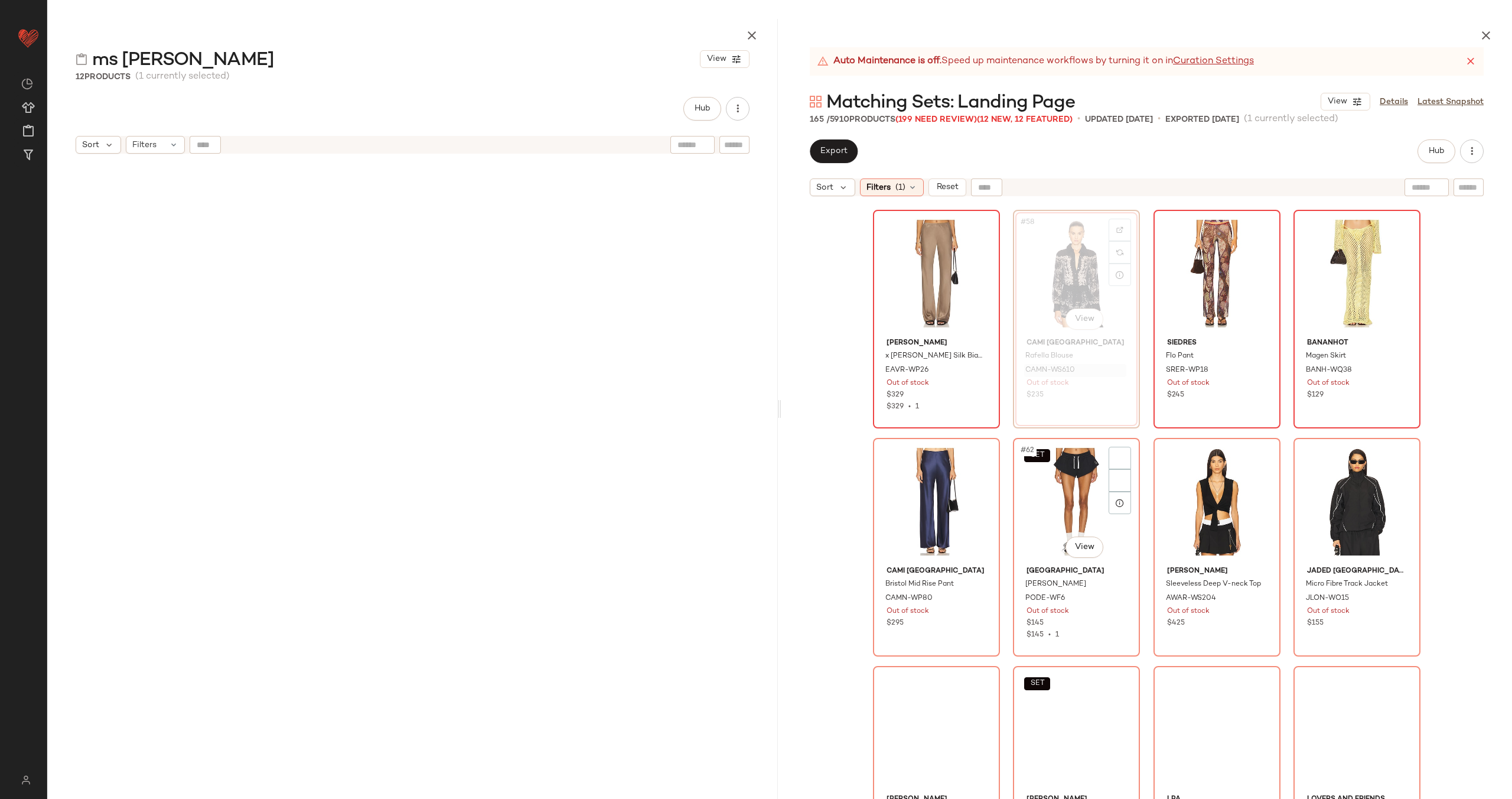
scroll to position [3239, 0]
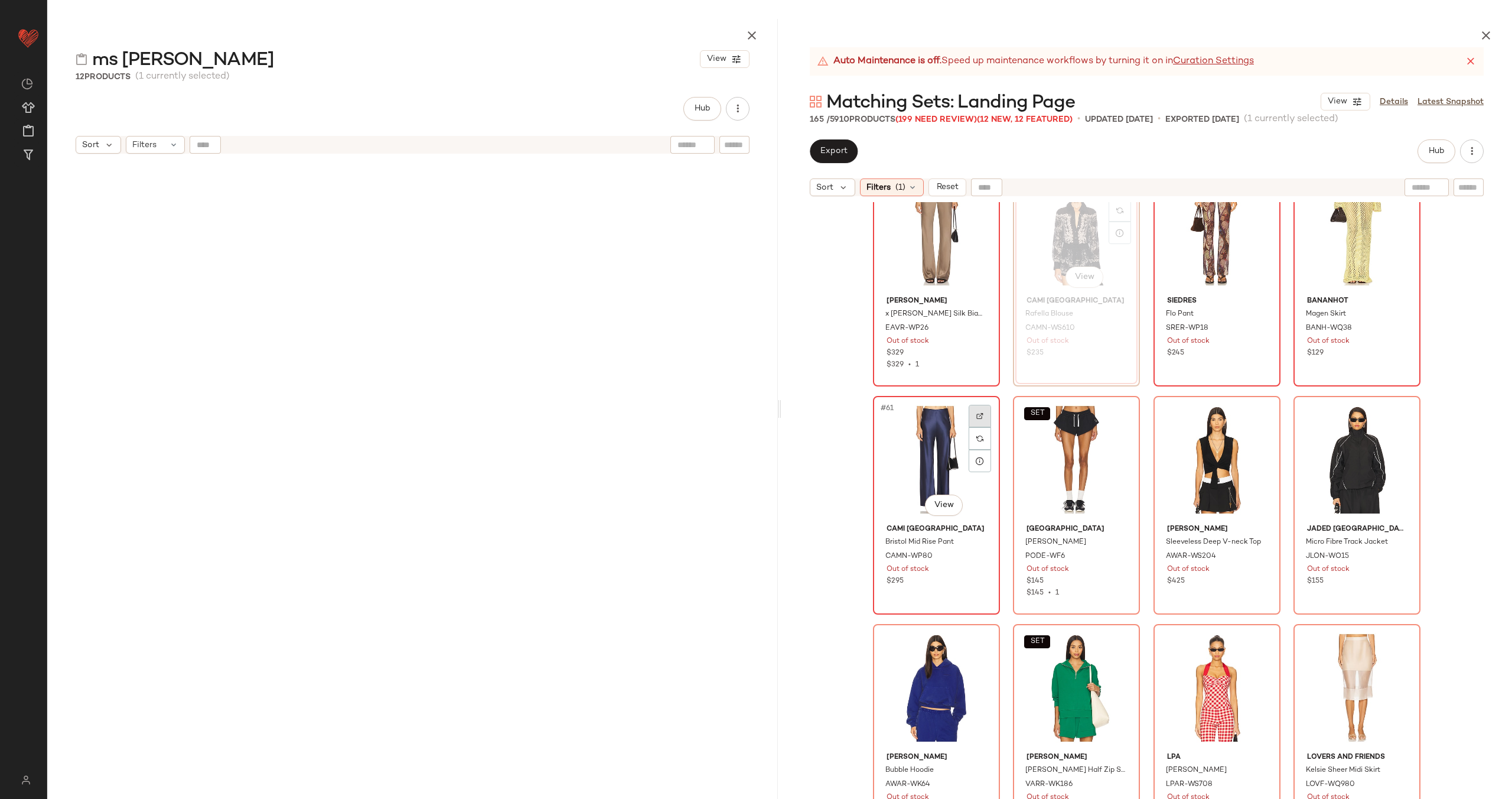
click at [970, 407] on div at bounding box center [979, 415] width 22 height 22
click at [1121, 414] on div at bounding box center [1119, 415] width 22 height 22
click at [1257, 415] on img at bounding box center [1260, 416] width 7 height 7
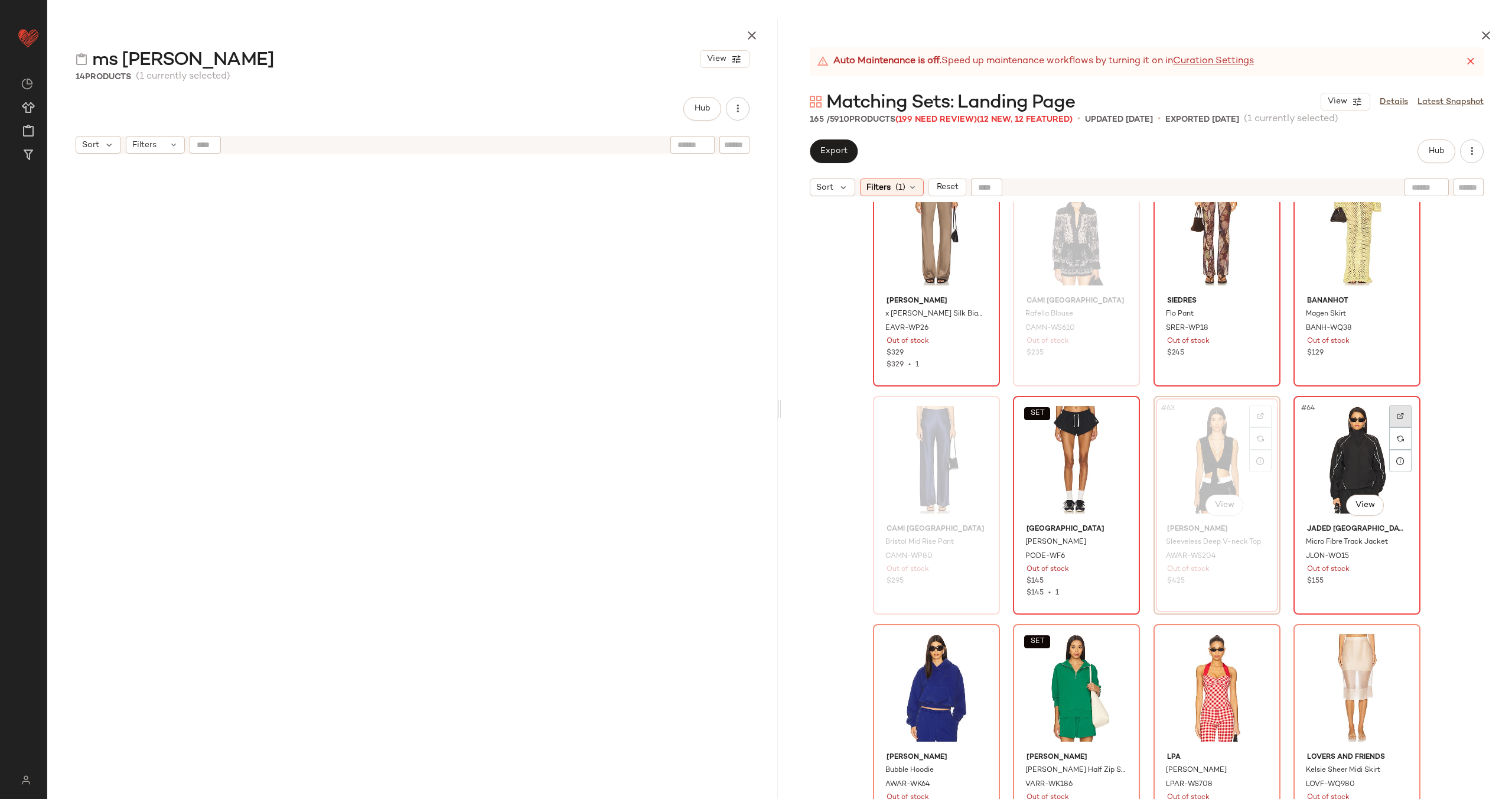
click at [1392, 415] on div at bounding box center [1400, 415] width 22 height 22
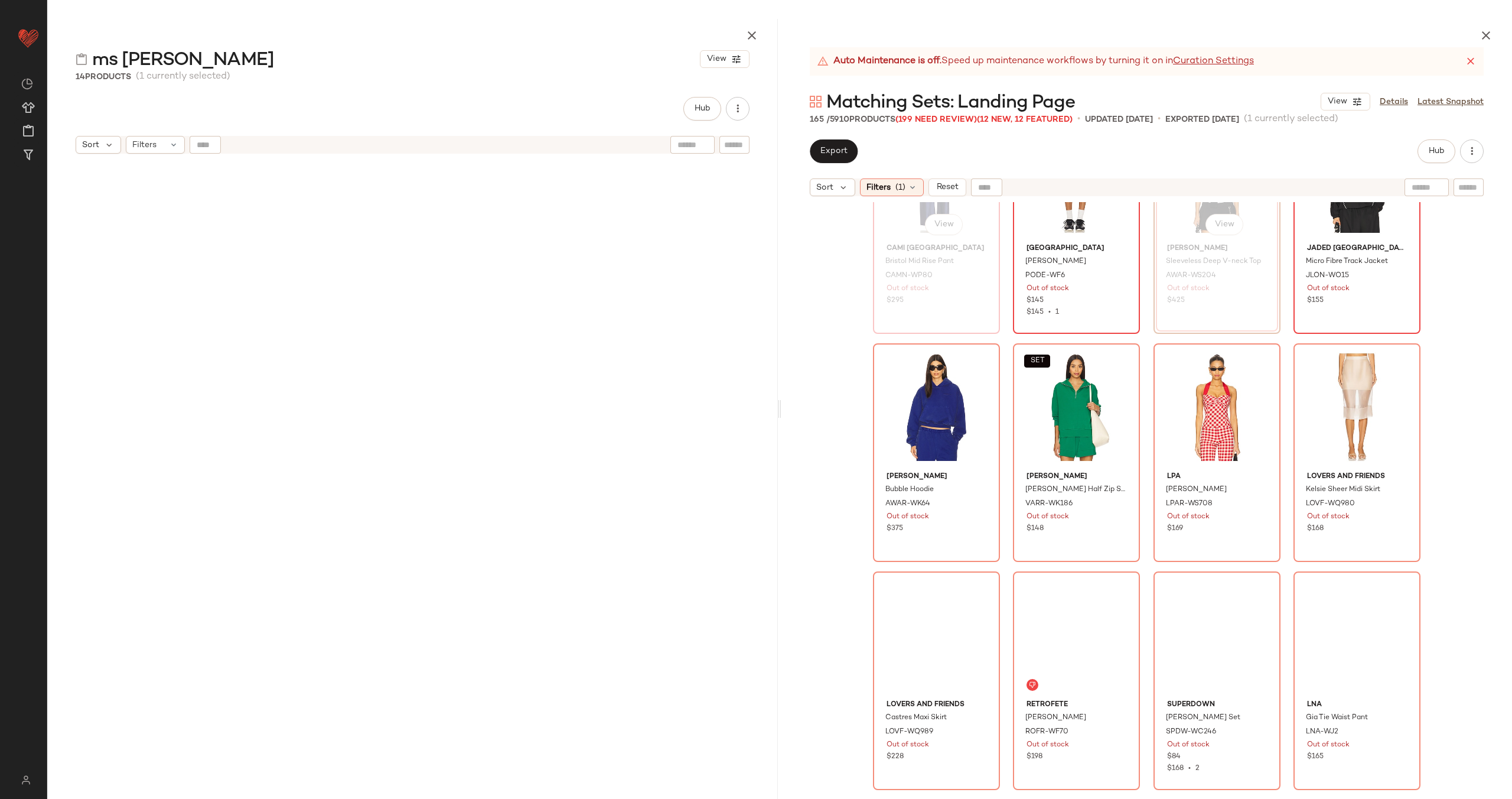
scroll to position [3526, 0]
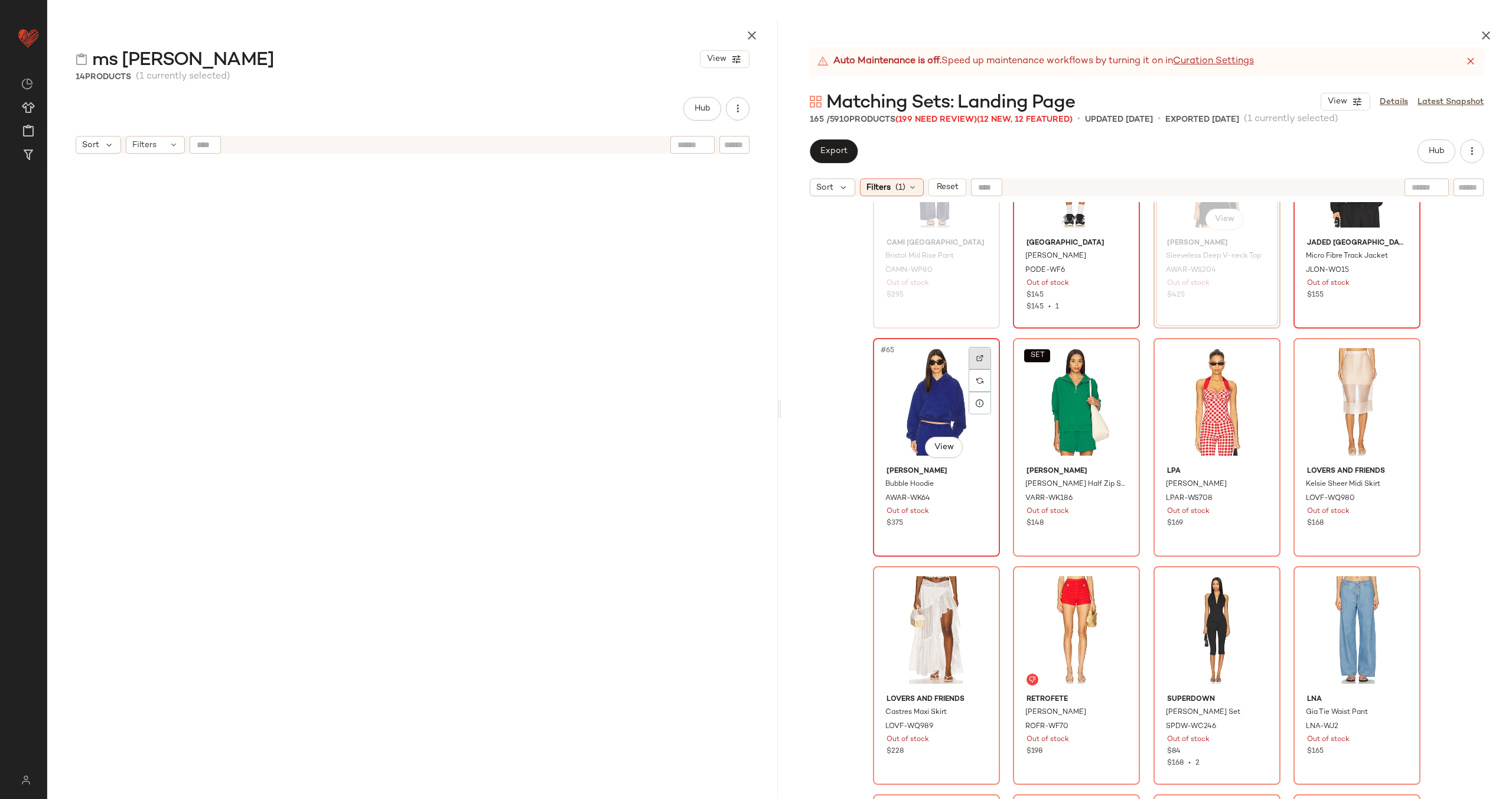
click at [977, 350] on div at bounding box center [979, 358] width 22 height 22
click at [1123, 353] on div at bounding box center [1119, 358] width 22 height 22
click at [1263, 355] on div at bounding box center [1260, 358] width 22 height 22
click at [1399, 362] on div at bounding box center [1400, 358] width 22 height 22
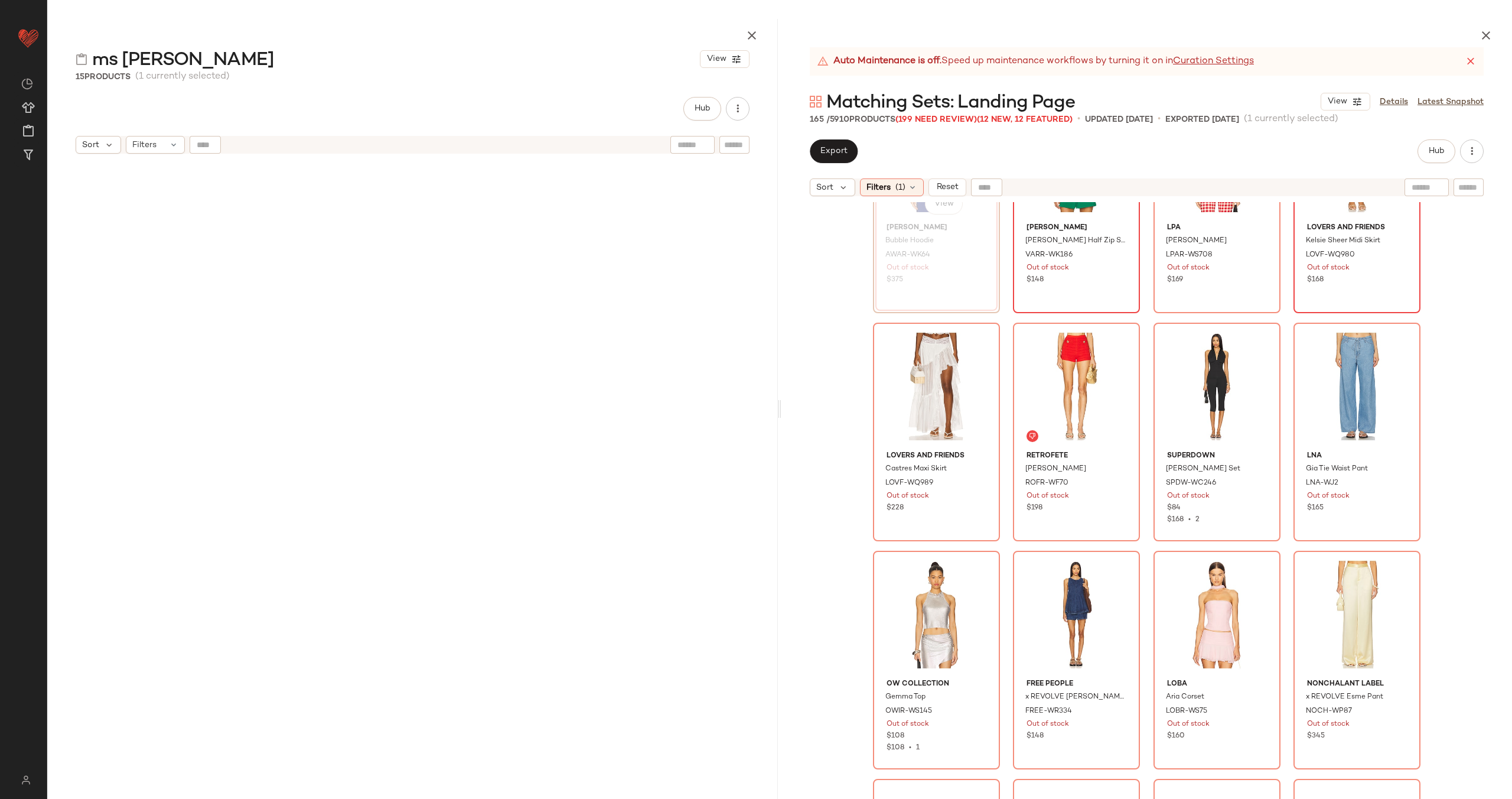
scroll to position [3779, 0]
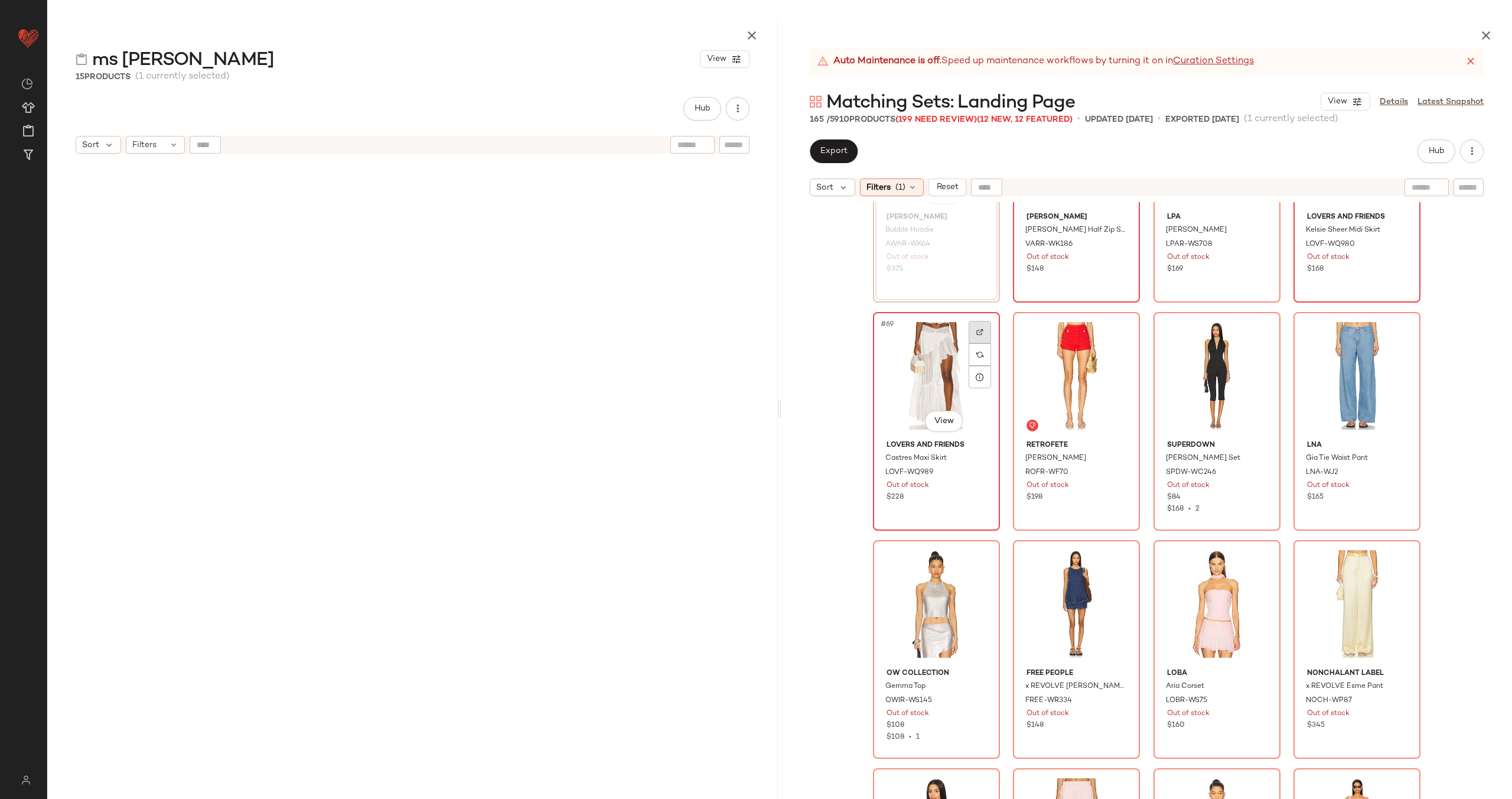
click at [979, 329] on img at bounding box center [980, 332] width 7 height 7
click at [1119, 332] on img at bounding box center [1120, 332] width 7 height 7
click at [1263, 330] on div at bounding box center [1260, 332] width 22 height 22
click at [1401, 332] on div at bounding box center [1400, 332] width 22 height 22
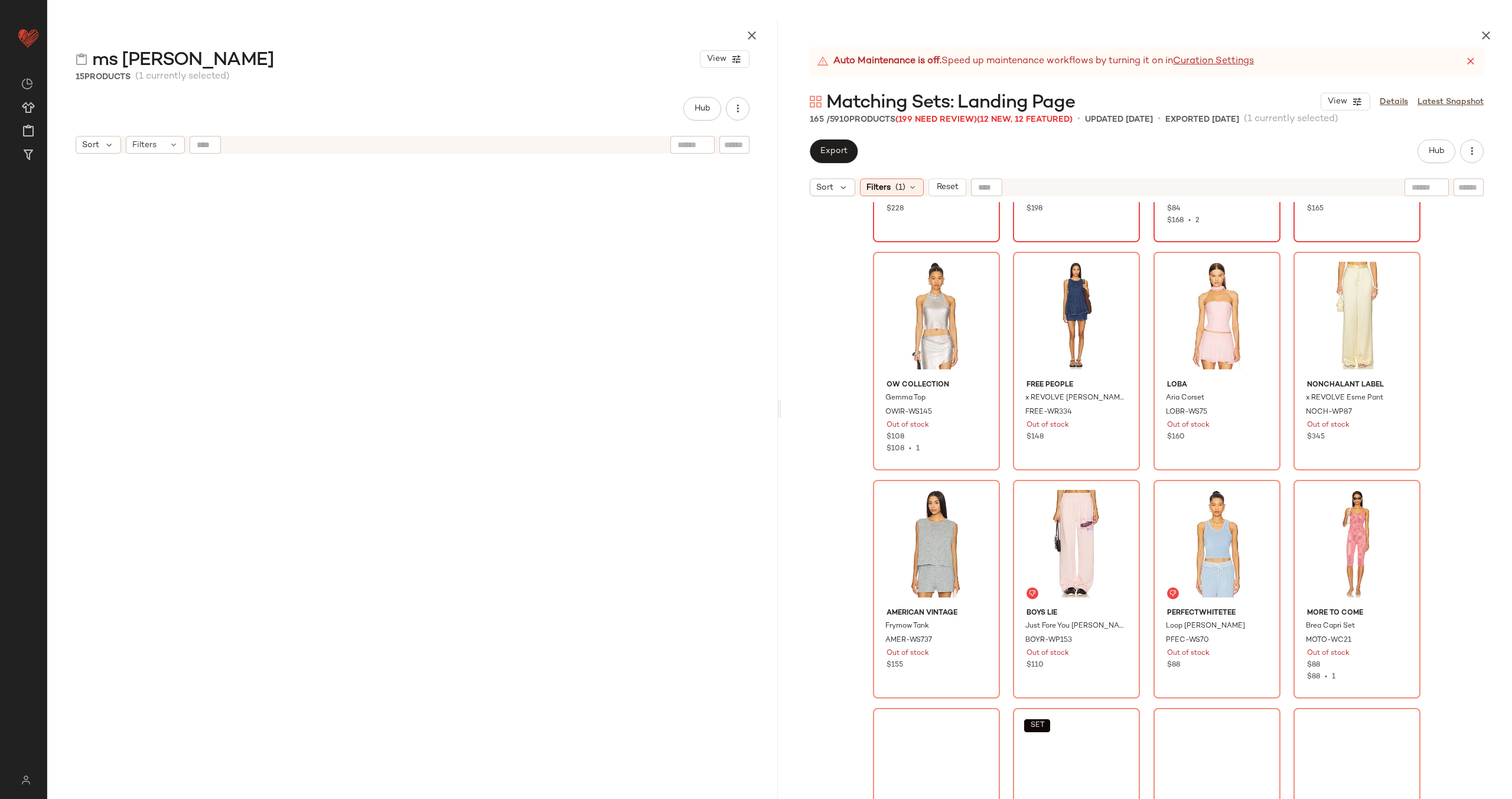
scroll to position [4081, 0]
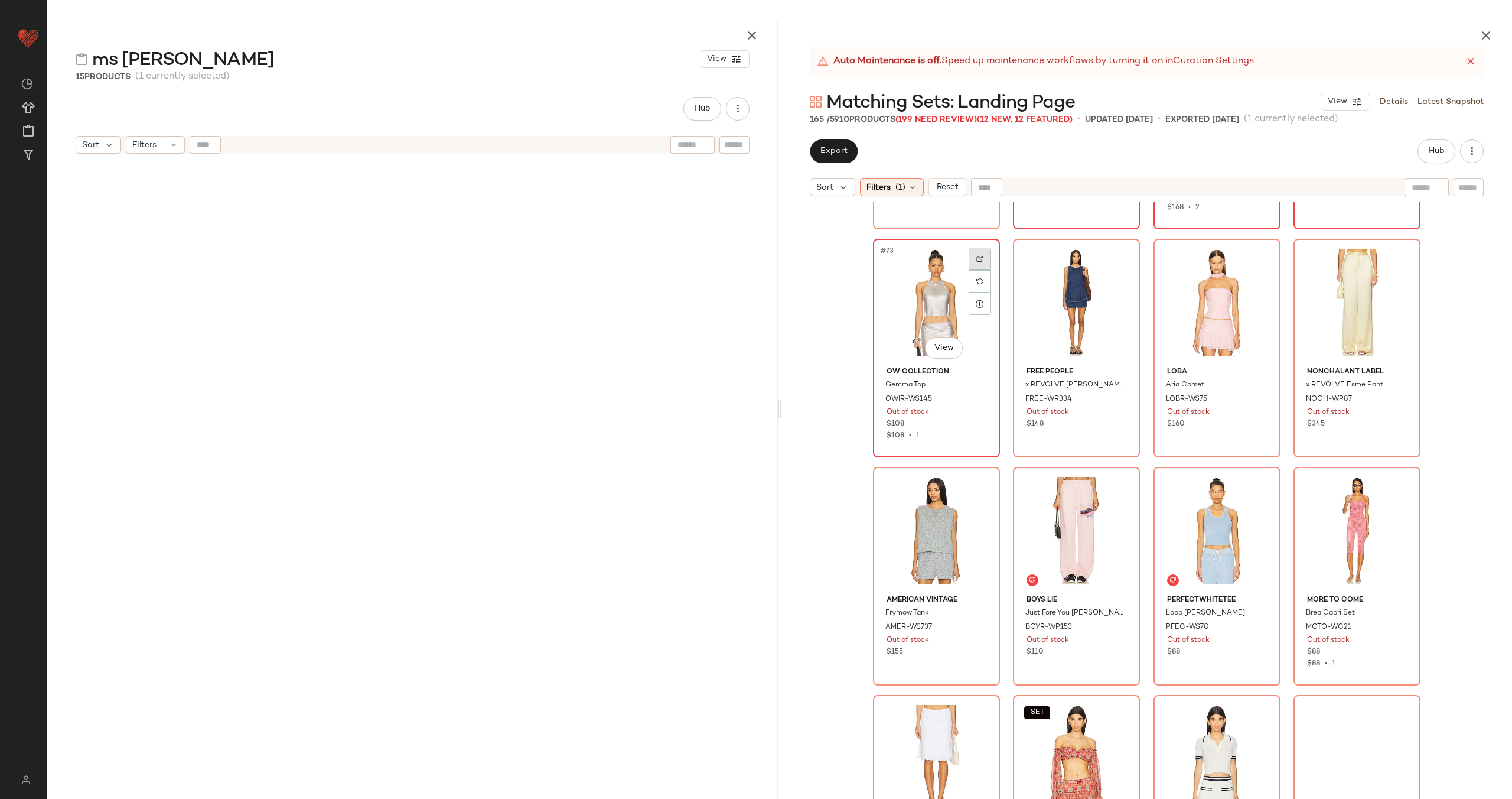
click at [977, 256] on img at bounding box center [980, 259] width 7 height 7
click at [1124, 250] on div at bounding box center [1119, 258] width 22 height 22
click at [1254, 253] on div at bounding box center [1260, 258] width 22 height 22
click at [1403, 257] on div at bounding box center [1400, 258] width 22 height 22
click at [984, 487] on div at bounding box center [979, 487] width 22 height 22
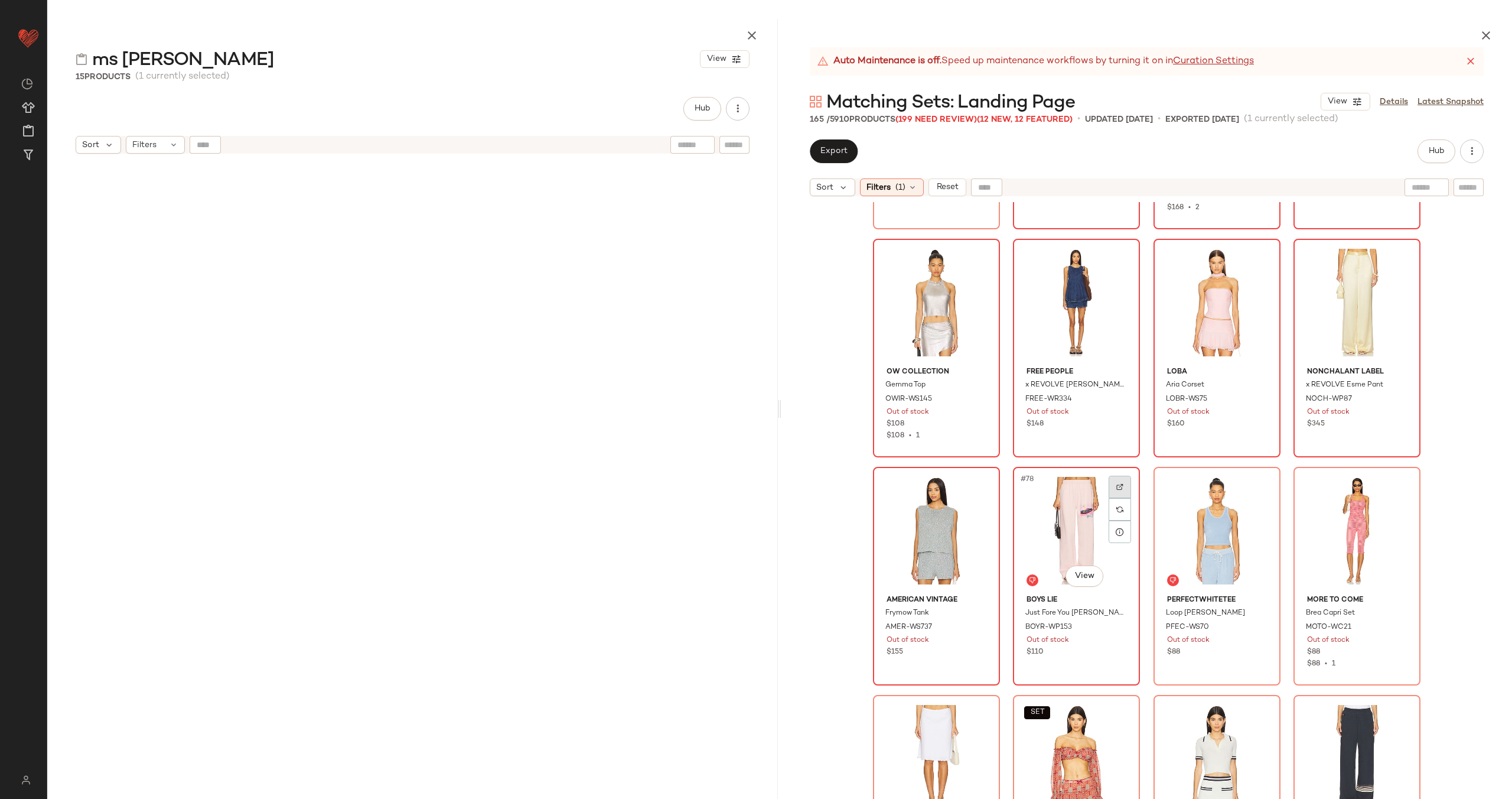
click at [1117, 484] on img at bounding box center [1120, 487] width 7 height 7
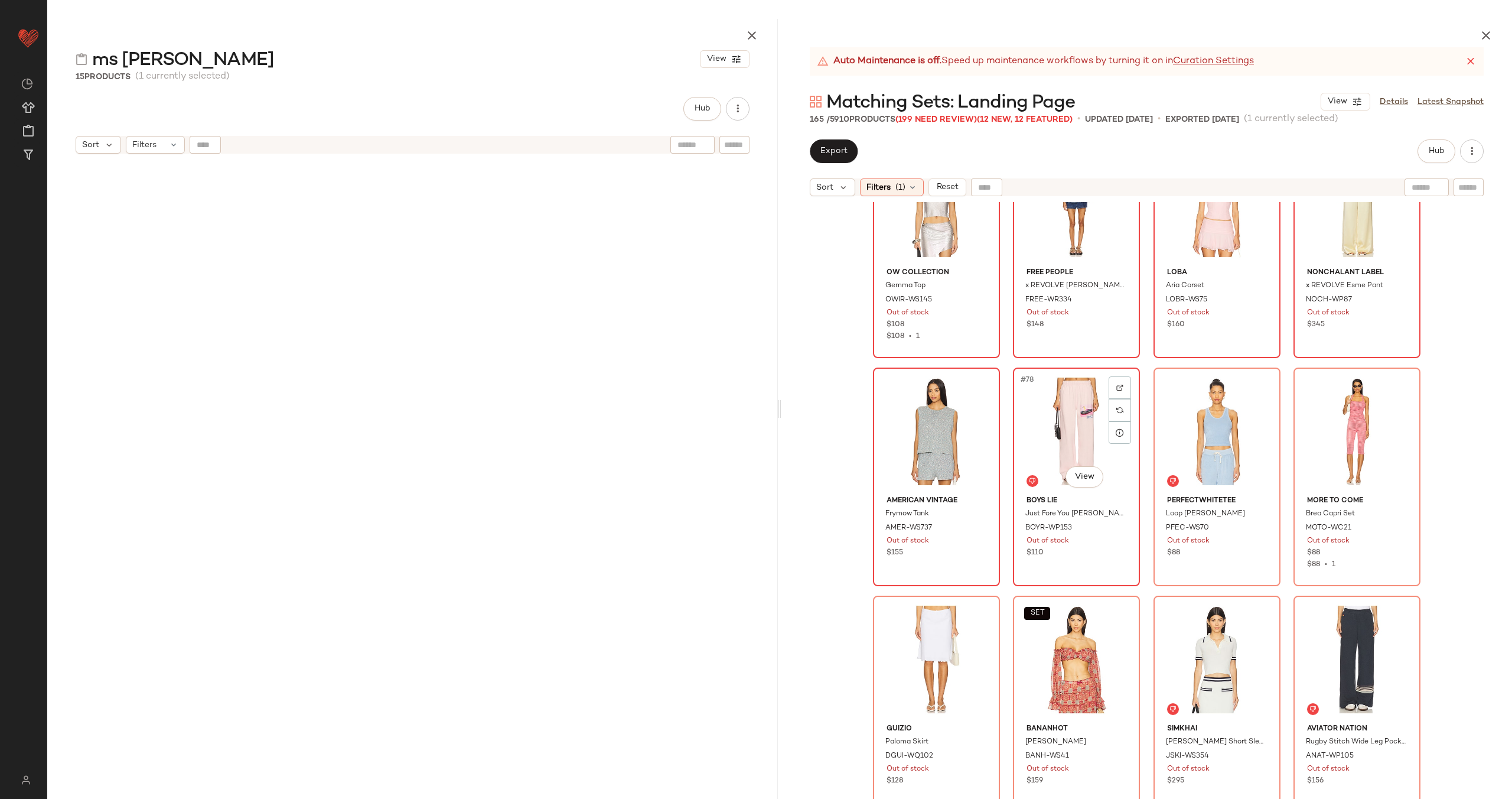
scroll to position [4214, 0]
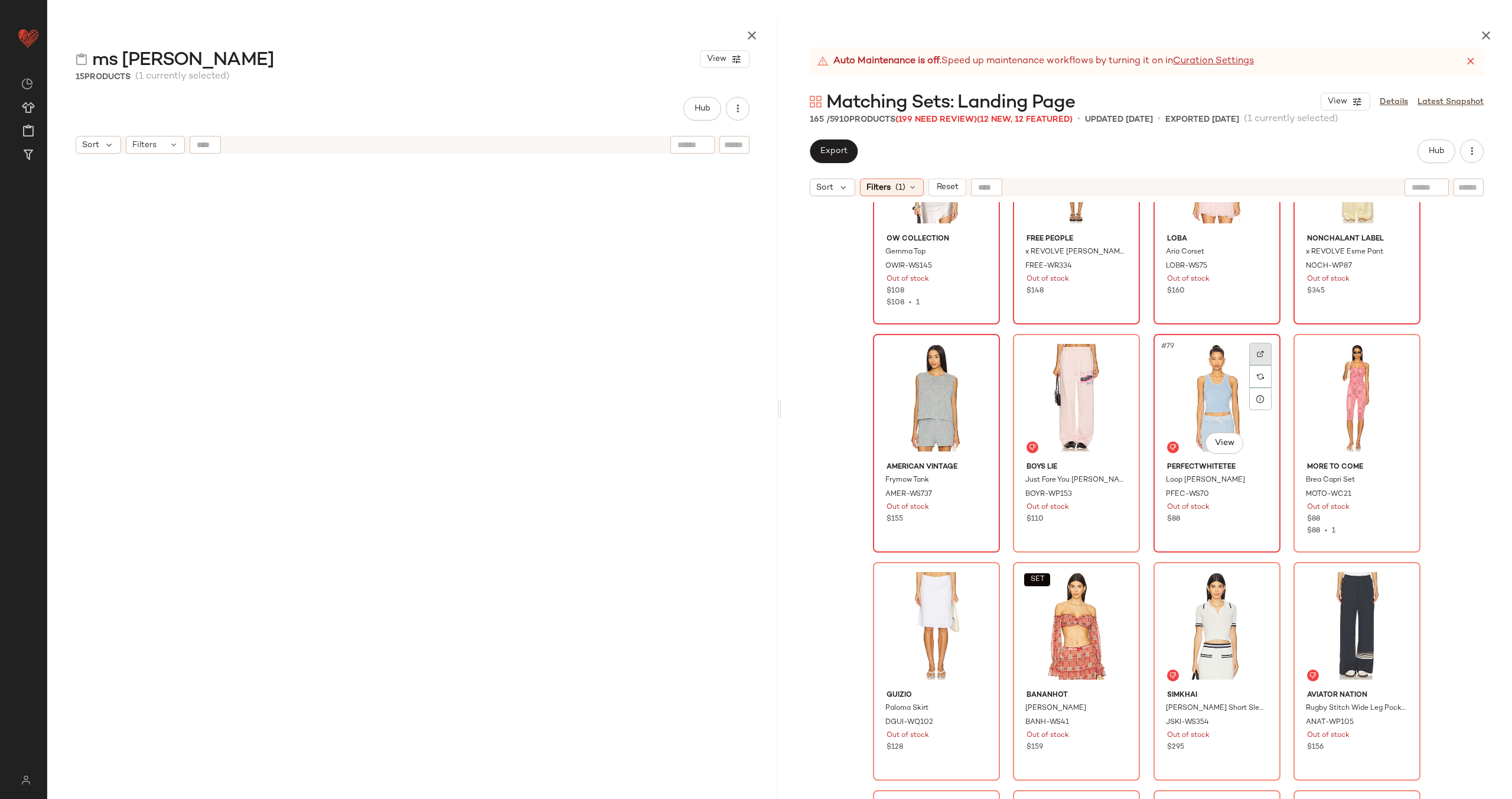
click at [1260, 350] on img at bounding box center [1260, 354] width 7 height 7
click at [1395, 349] on div at bounding box center [1400, 353] width 22 height 22
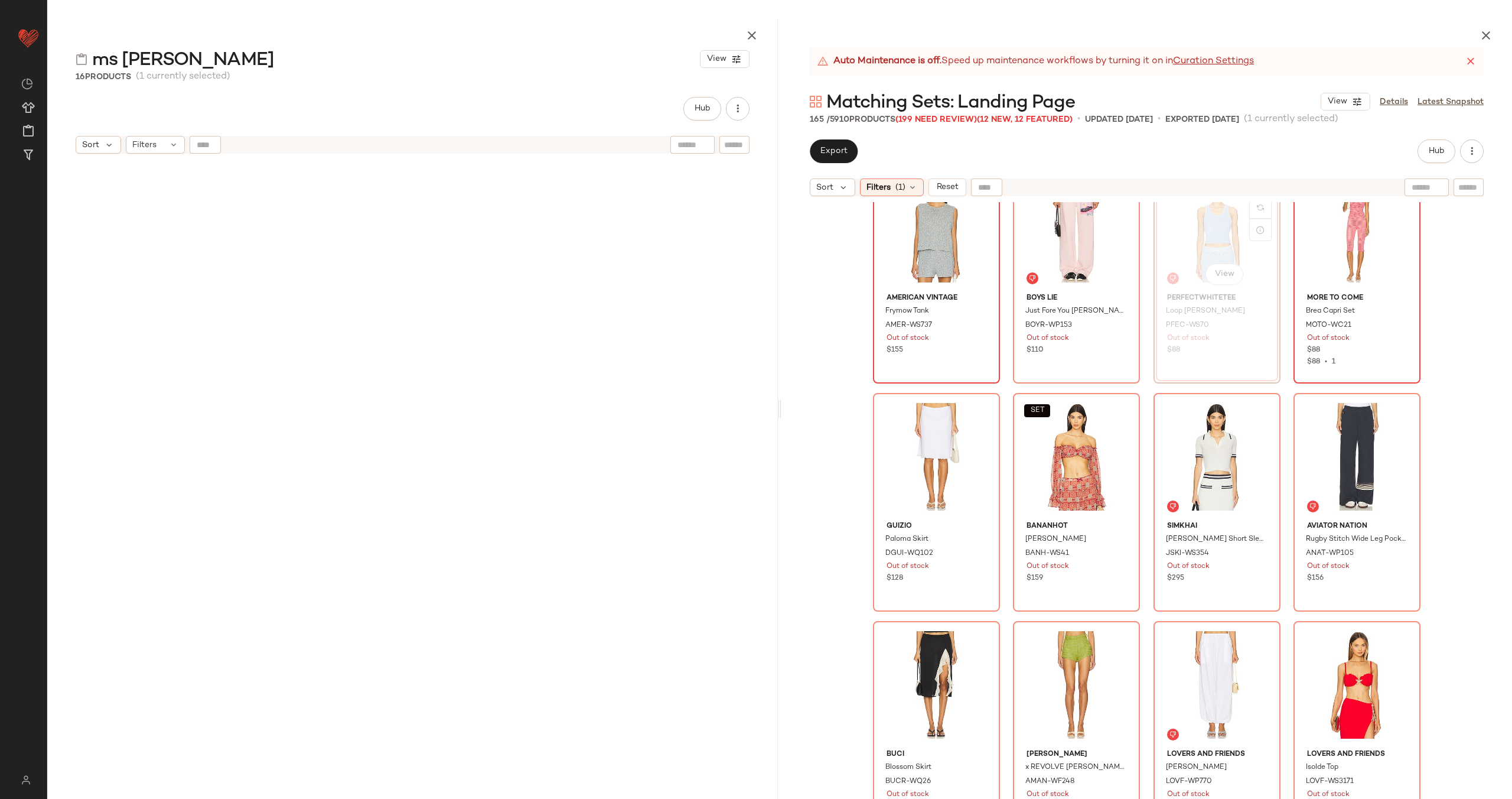
scroll to position [4405, 0]
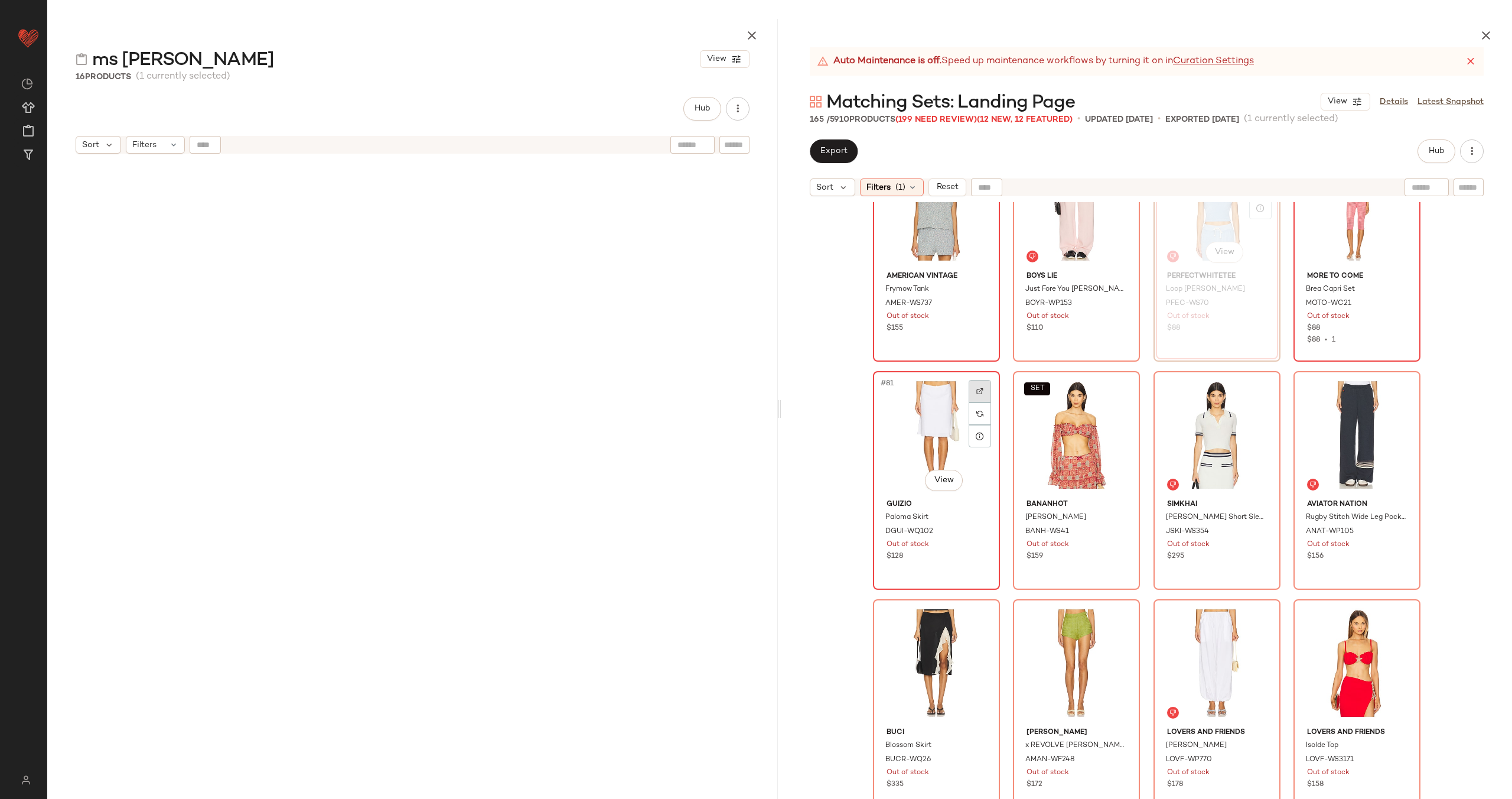
click at [979, 389] on img at bounding box center [980, 392] width 7 height 7
click at [1121, 390] on div at bounding box center [1119, 391] width 22 height 22
click at [1257, 392] on img at bounding box center [1260, 392] width 7 height 7
click at [1397, 389] on img at bounding box center [1400, 392] width 7 height 7
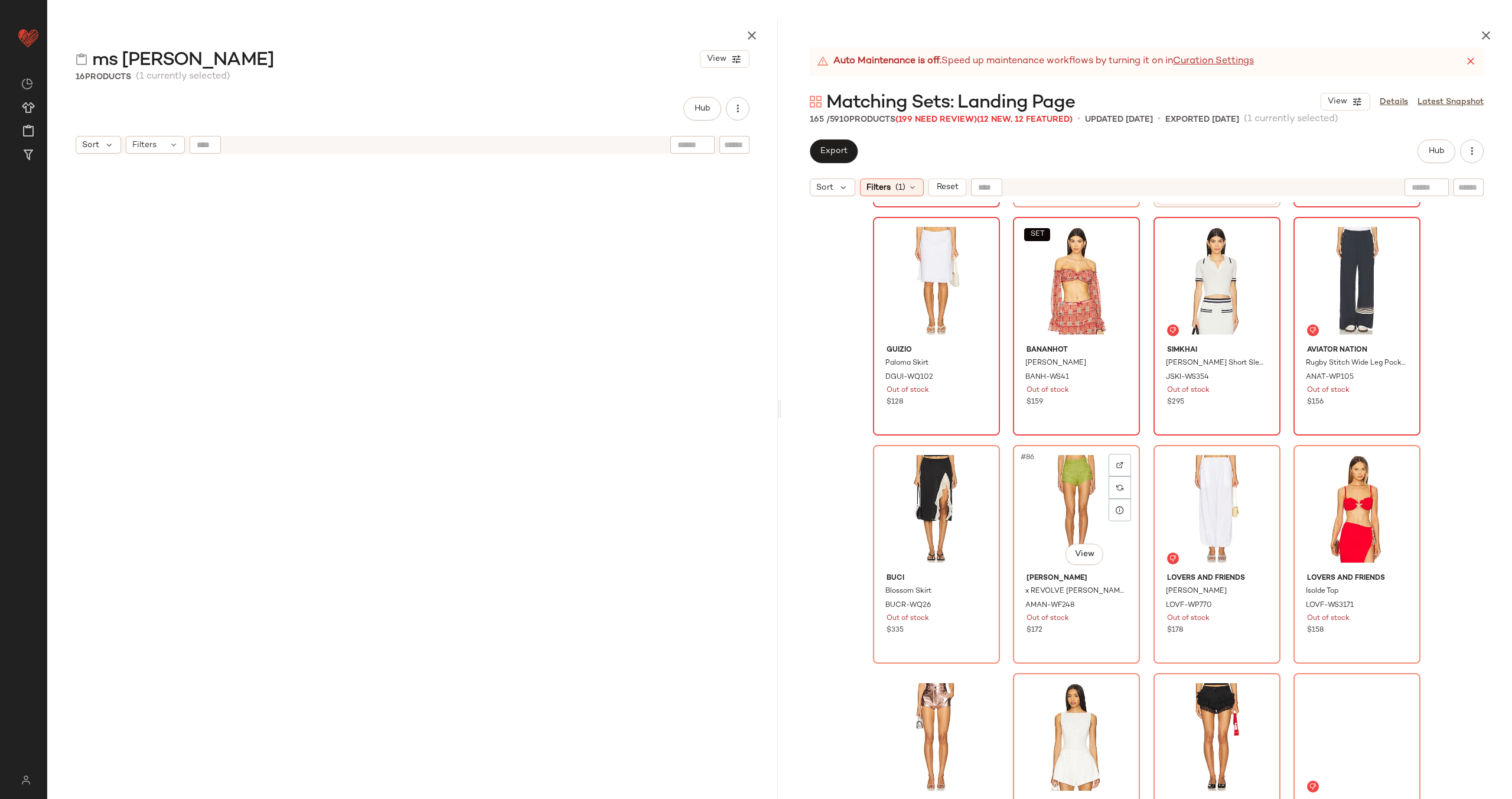
scroll to position [4560, 0]
click at [979, 469] on div at bounding box center [979, 464] width 22 height 22
click at [1115, 457] on div at bounding box center [1119, 464] width 22 height 22
click at [1250, 462] on div at bounding box center [1260, 464] width 22 height 22
click at [1402, 462] on div at bounding box center [1400, 464] width 22 height 22
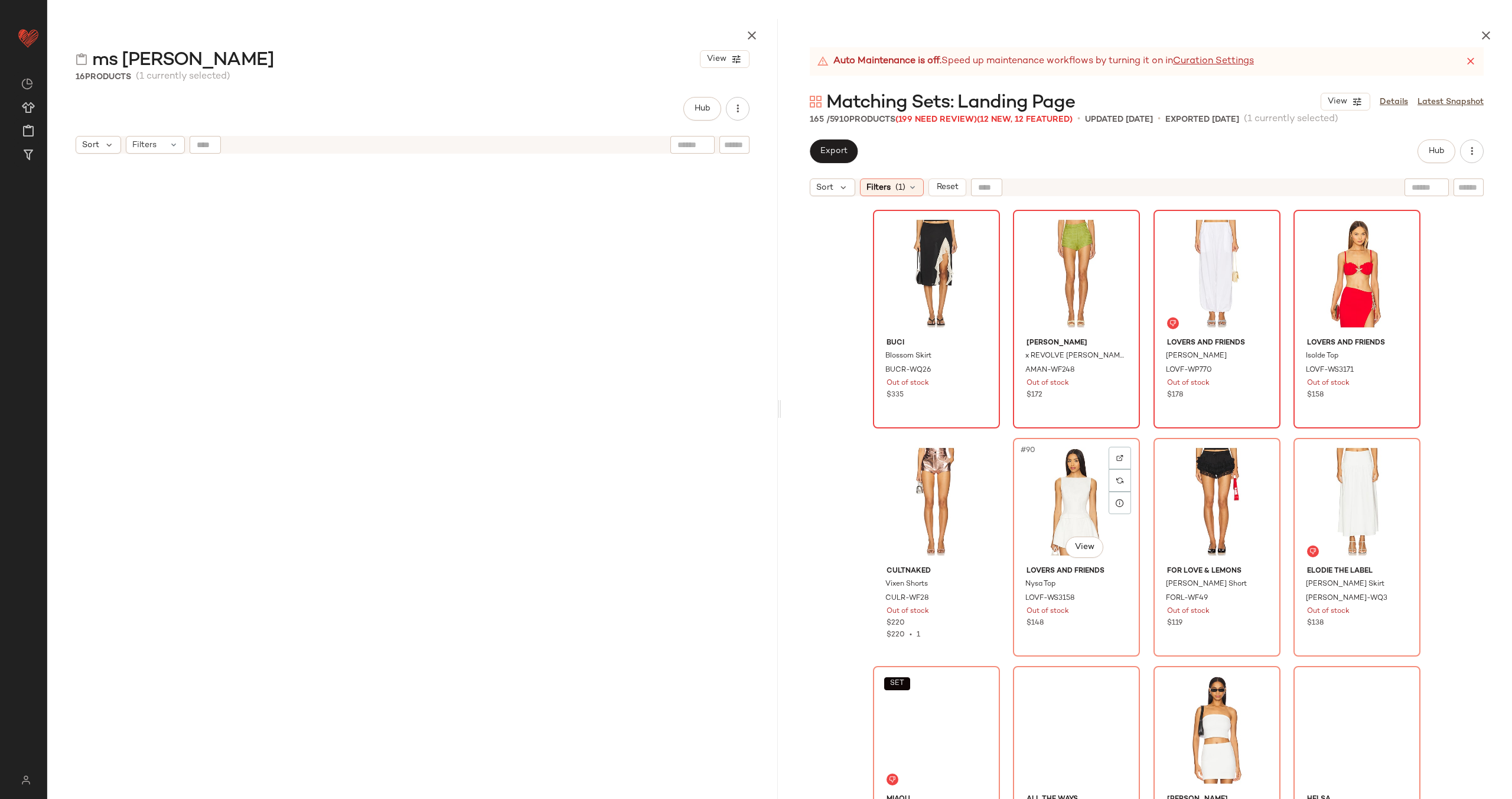
scroll to position [4809, 0]
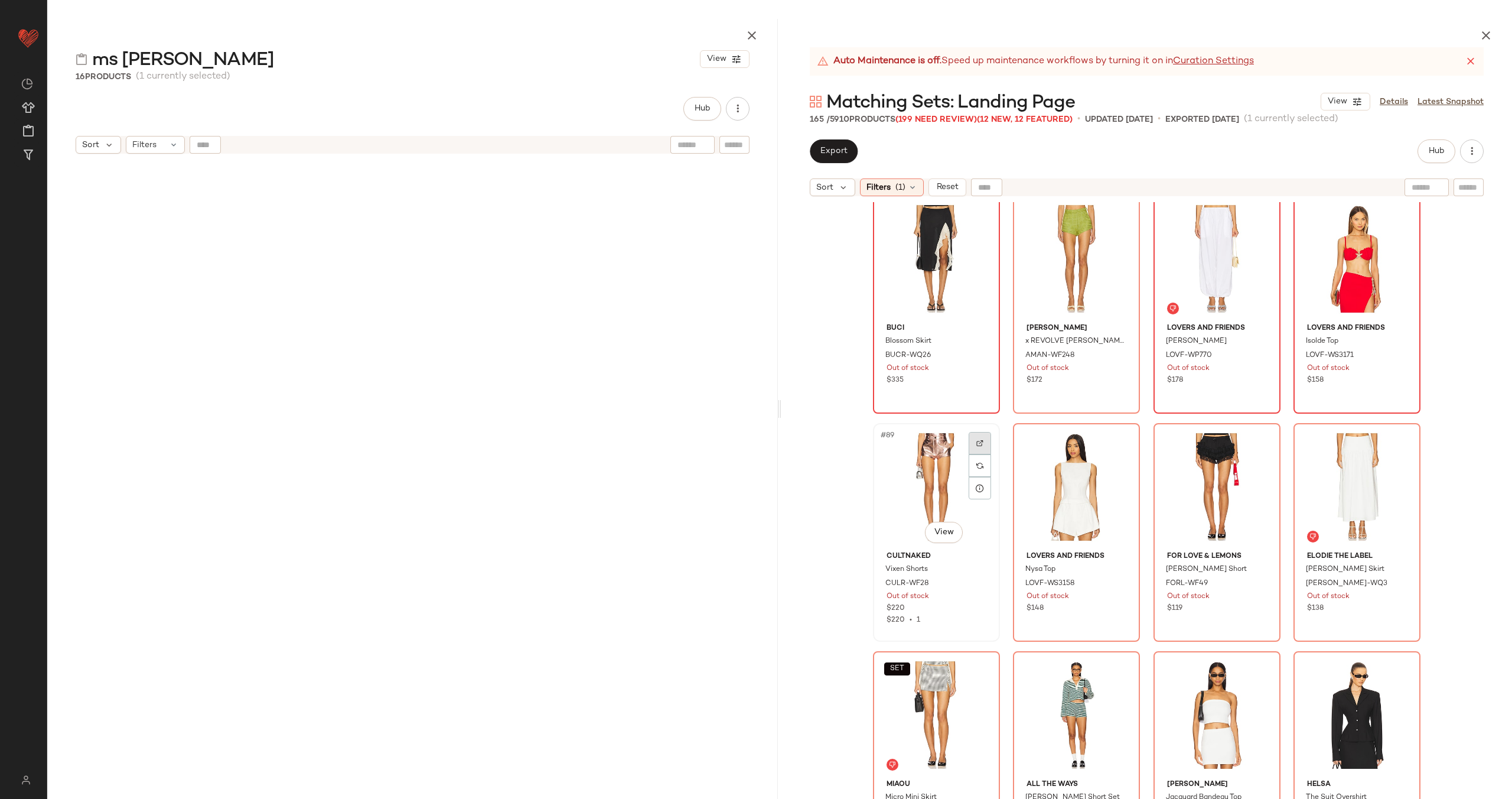
click at [977, 440] on img at bounding box center [980, 443] width 7 height 7
click at [1116, 441] on img at bounding box center [1120, 443] width 7 height 7
click at [1258, 447] on div at bounding box center [1260, 443] width 22 height 22
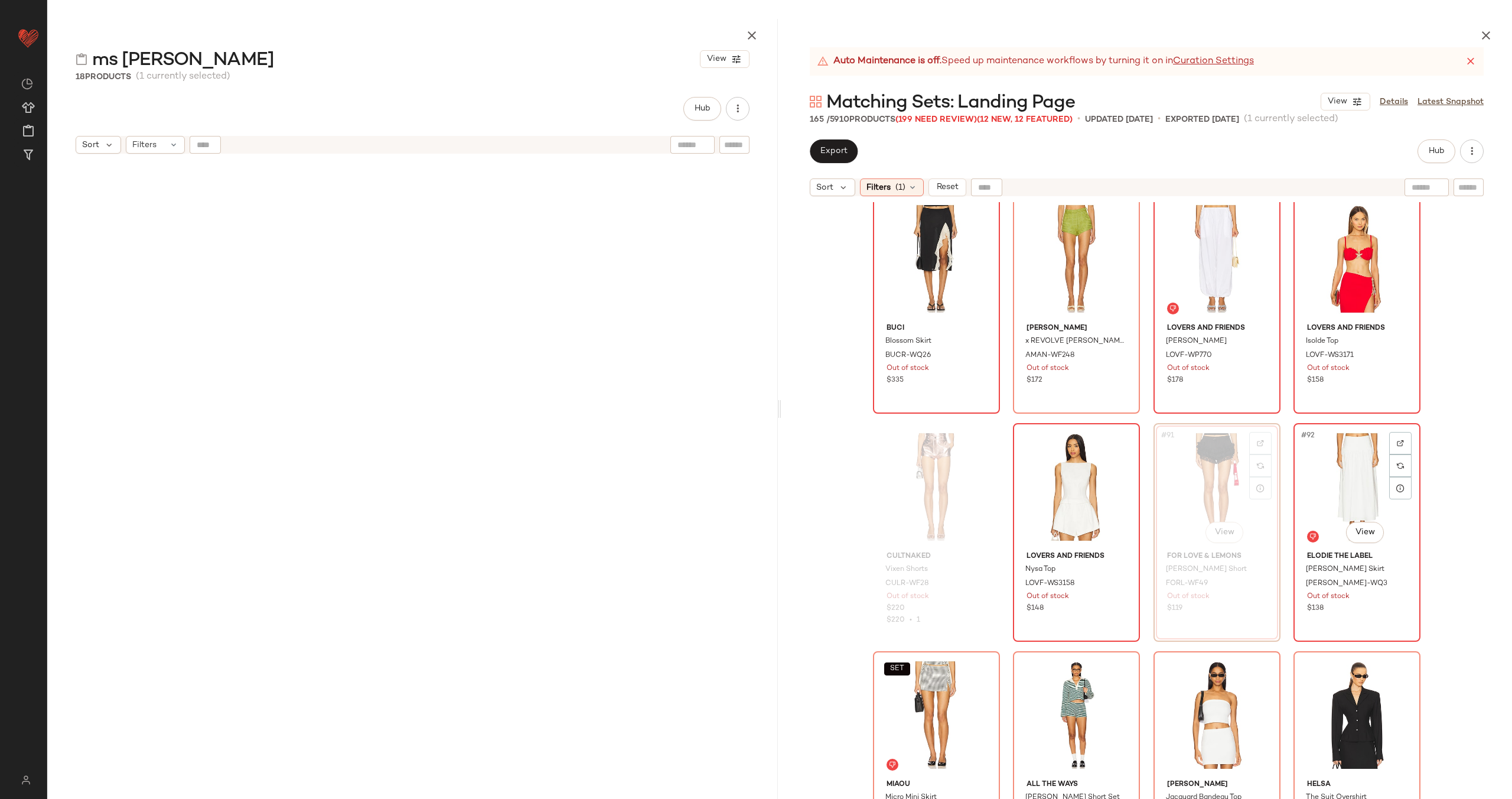
click at [1398, 443] on img at bounding box center [1400, 443] width 7 height 7
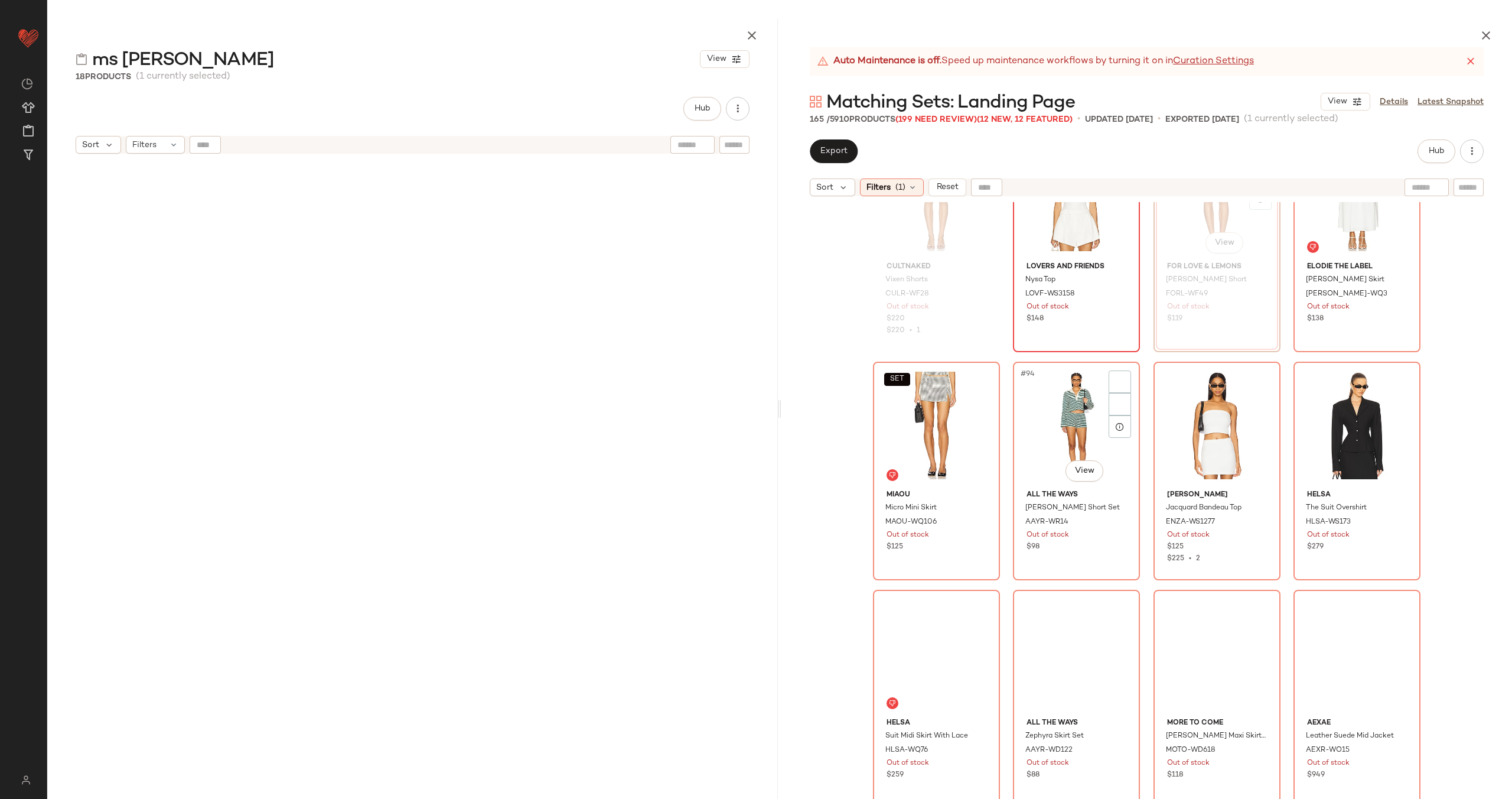
scroll to position [5142, 0]
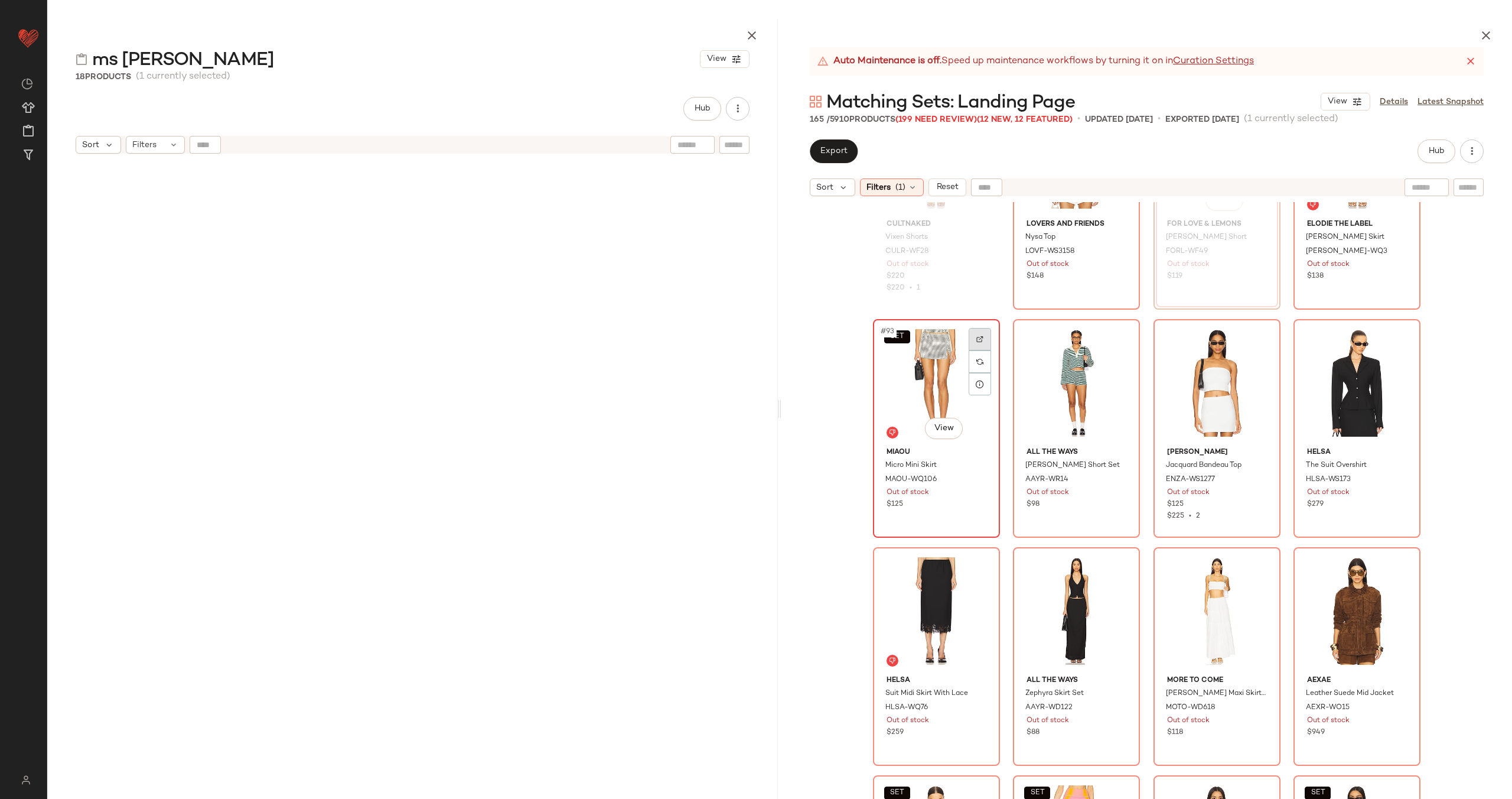
click at [970, 335] on div at bounding box center [979, 339] width 22 height 22
click at [1110, 336] on div at bounding box center [1119, 339] width 22 height 22
click at [1255, 332] on div at bounding box center [1260, 339] width 22 height 22
click at [1402, 339] on div at bounding box center [1400, 339] width 22 height 22
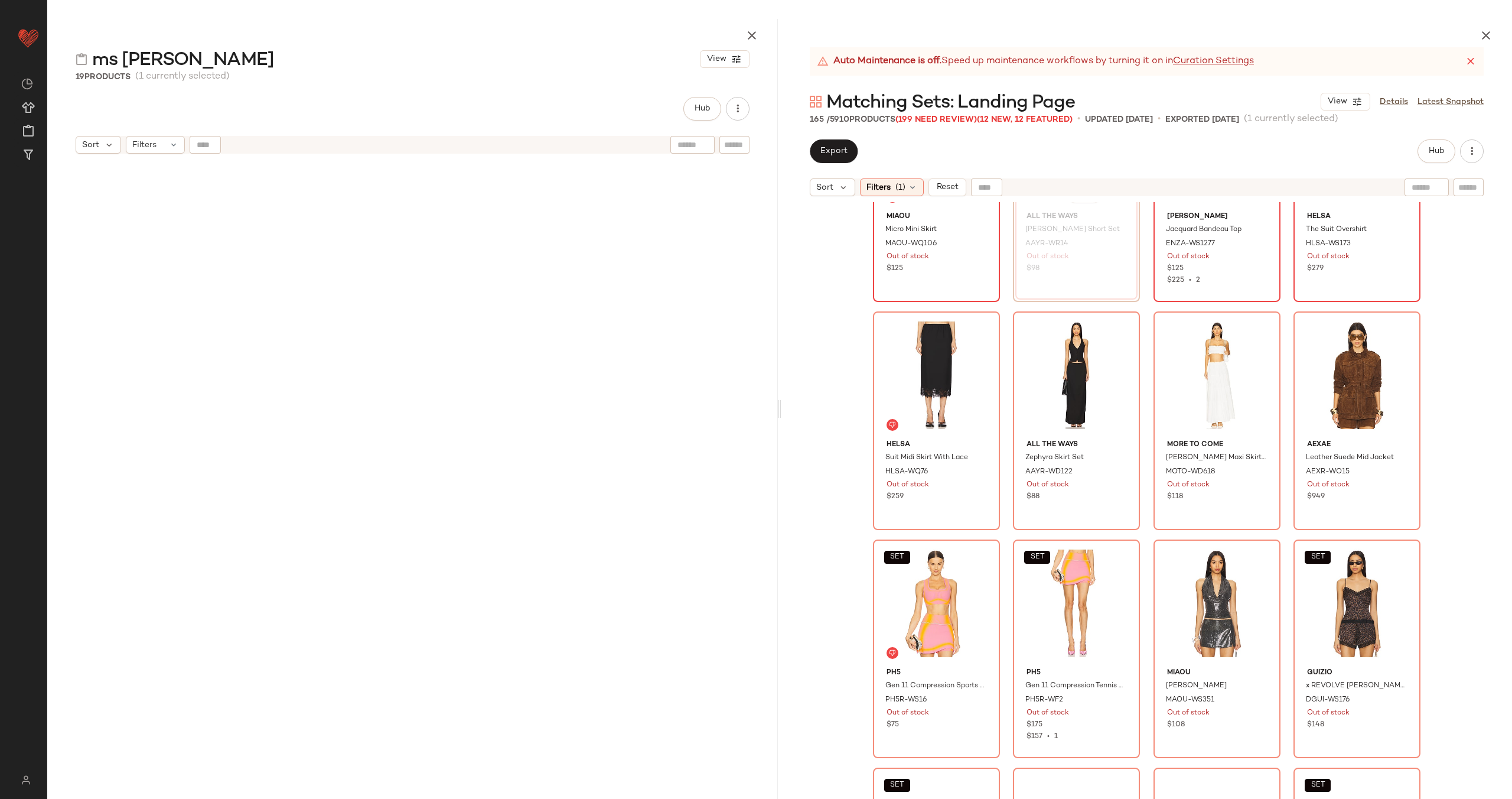
scroll to position [5402, 0]
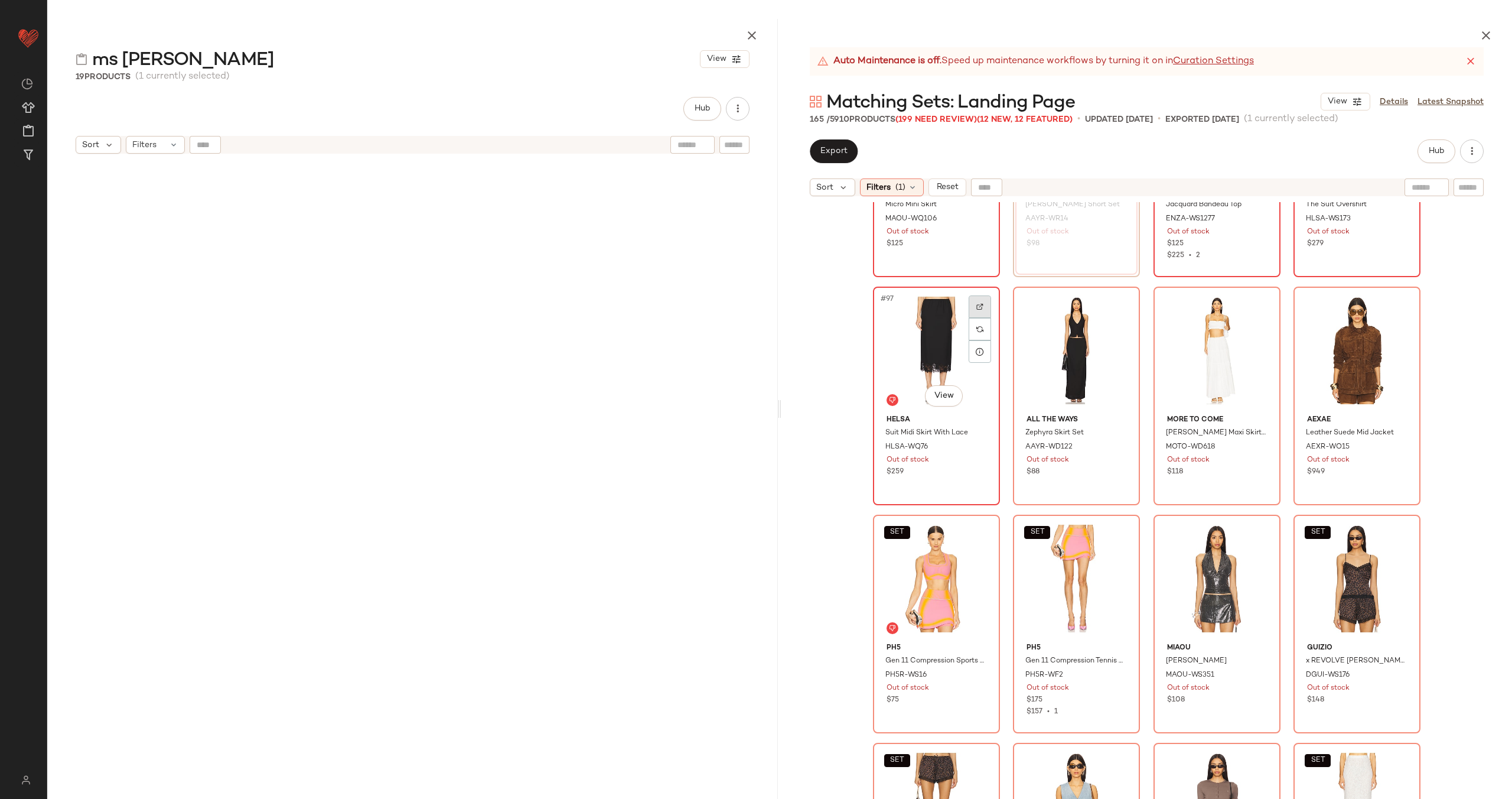
click at [972, 302] on div at bounding box center [979, 306] width 22 height 22
click at [1121, 304] on div at bounding box center [1119, 306] width 22 height 22
click at [1255, 312] on div at bounding box center [1260, 306] width 22 height 22
click at [1395, 310] on div at bounding box center [1400, 306] width 22 height 22
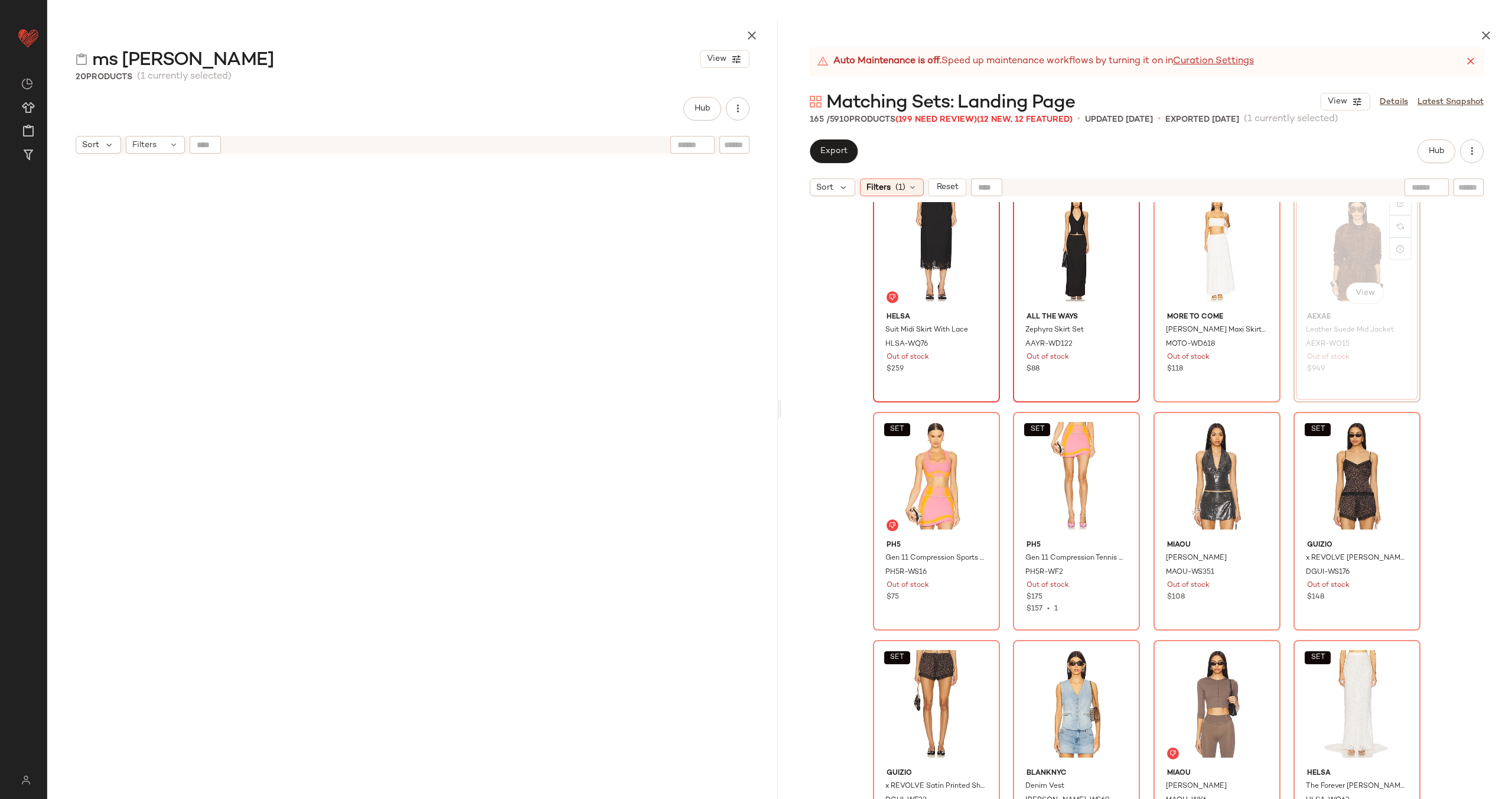
scroll to position [5507, 0]
click at [971, 425] on div at bounding box center [979, 429] width 22 height 22
click at [1126, 430] on div at bounding box center [1119, 429] width 22 height 22
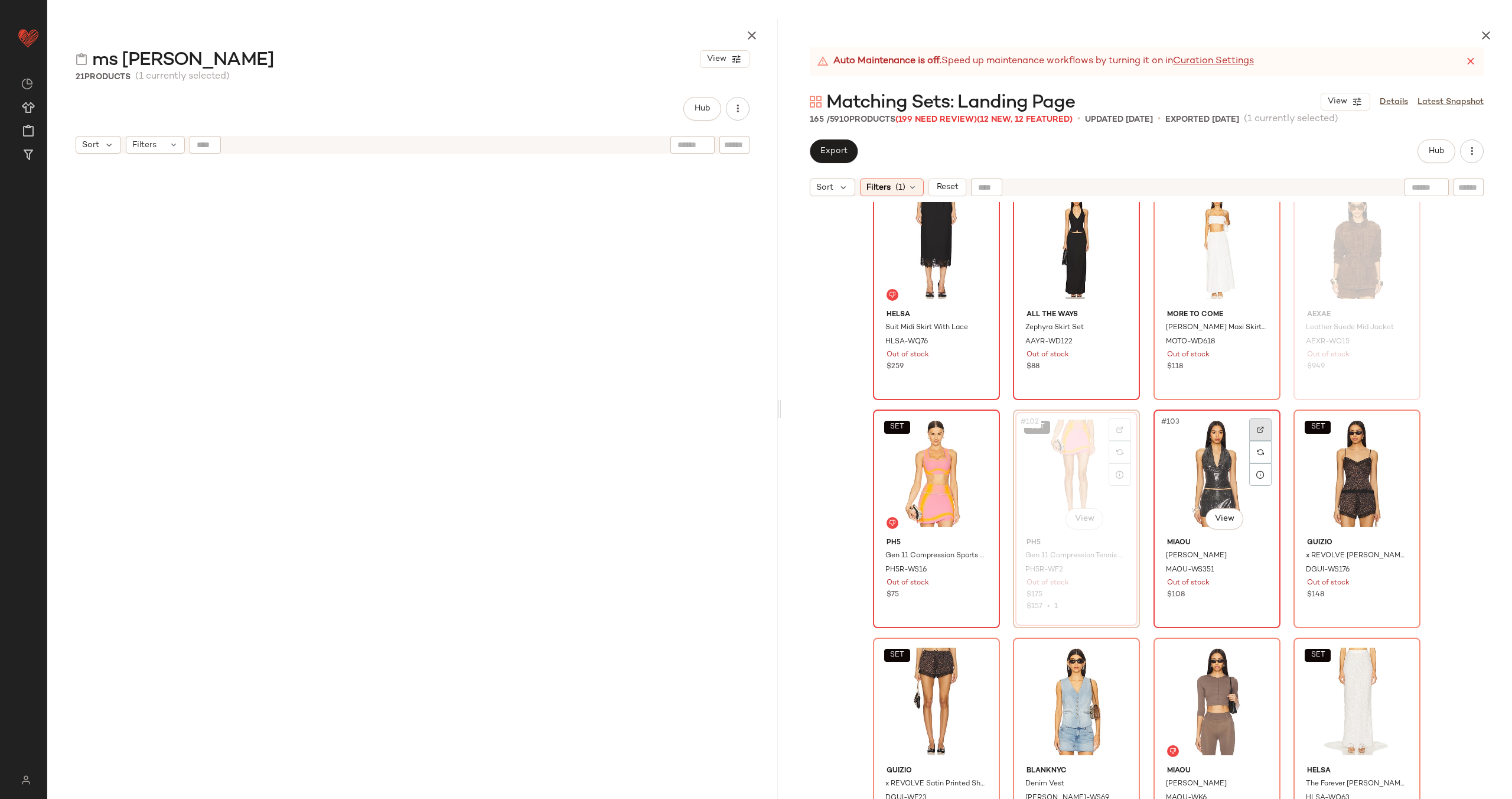
click at [1260, 429] on div at bounding box center [1260, 429] width 22 height 22
click at [1390, 421] on div at bounding box center [1400, 429] width 22 height 22
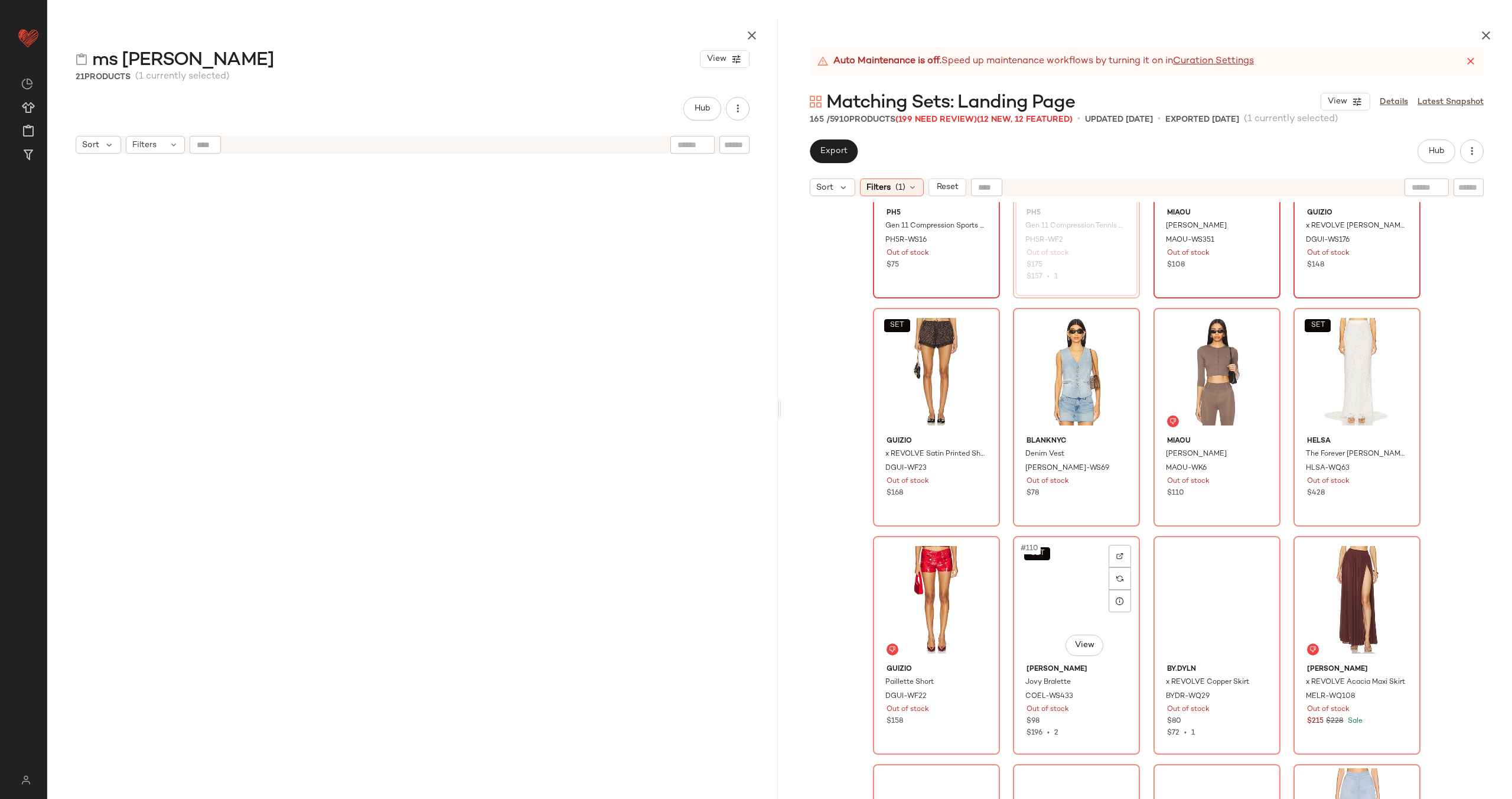
scroll to position [5843, 0]
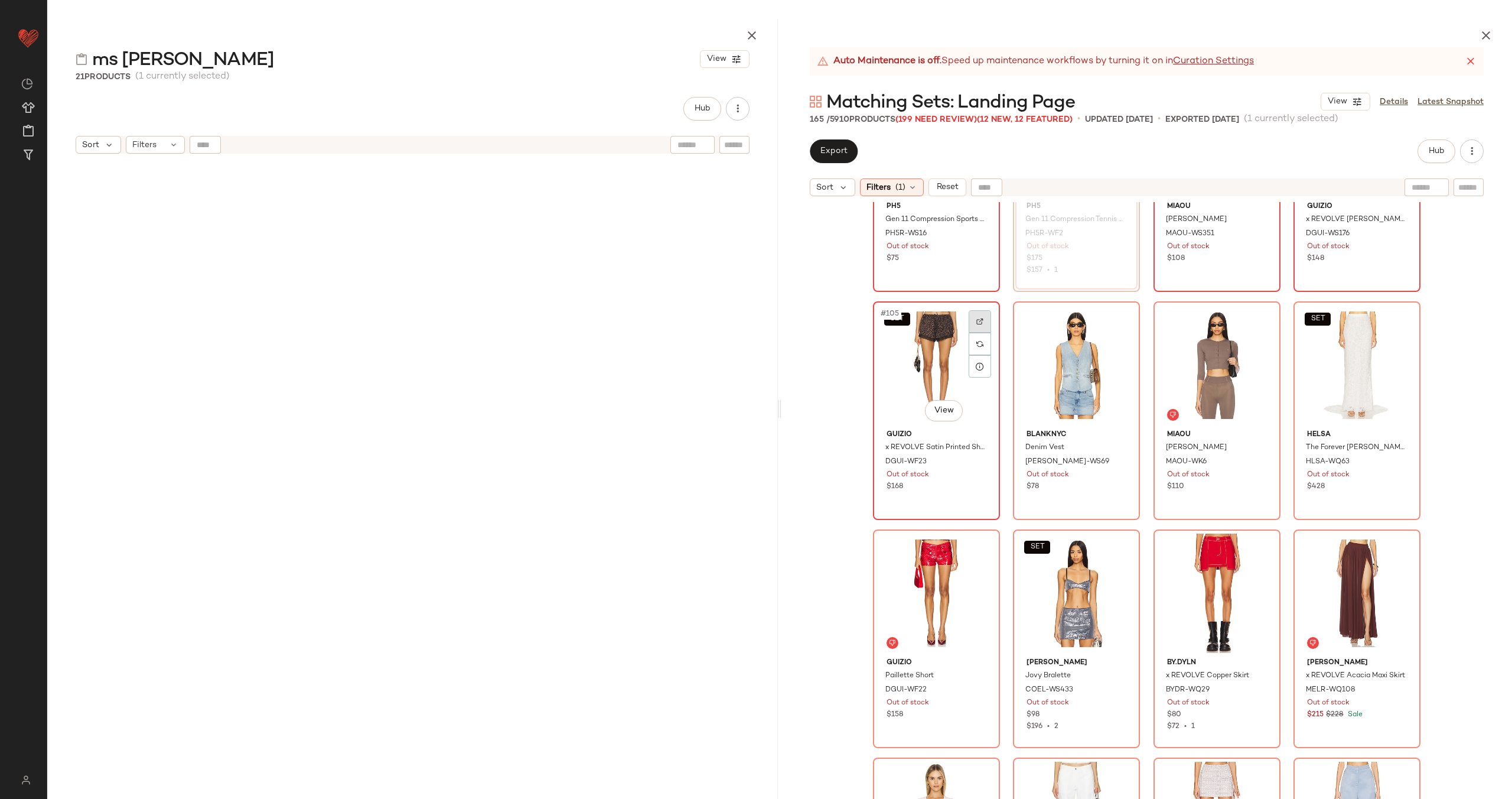
click at [971, 319] on div at bounding box center [979, 321] width 22 height 22
click at [1116, 318] on img at bounding box center [1120, 322] width 7 height 7
click at [1259, 325] on img at bounding box center [1260, 322] width 7 height 7
click at [1399, 322] on img at bounding box center [1400, 322] width 7 height 7
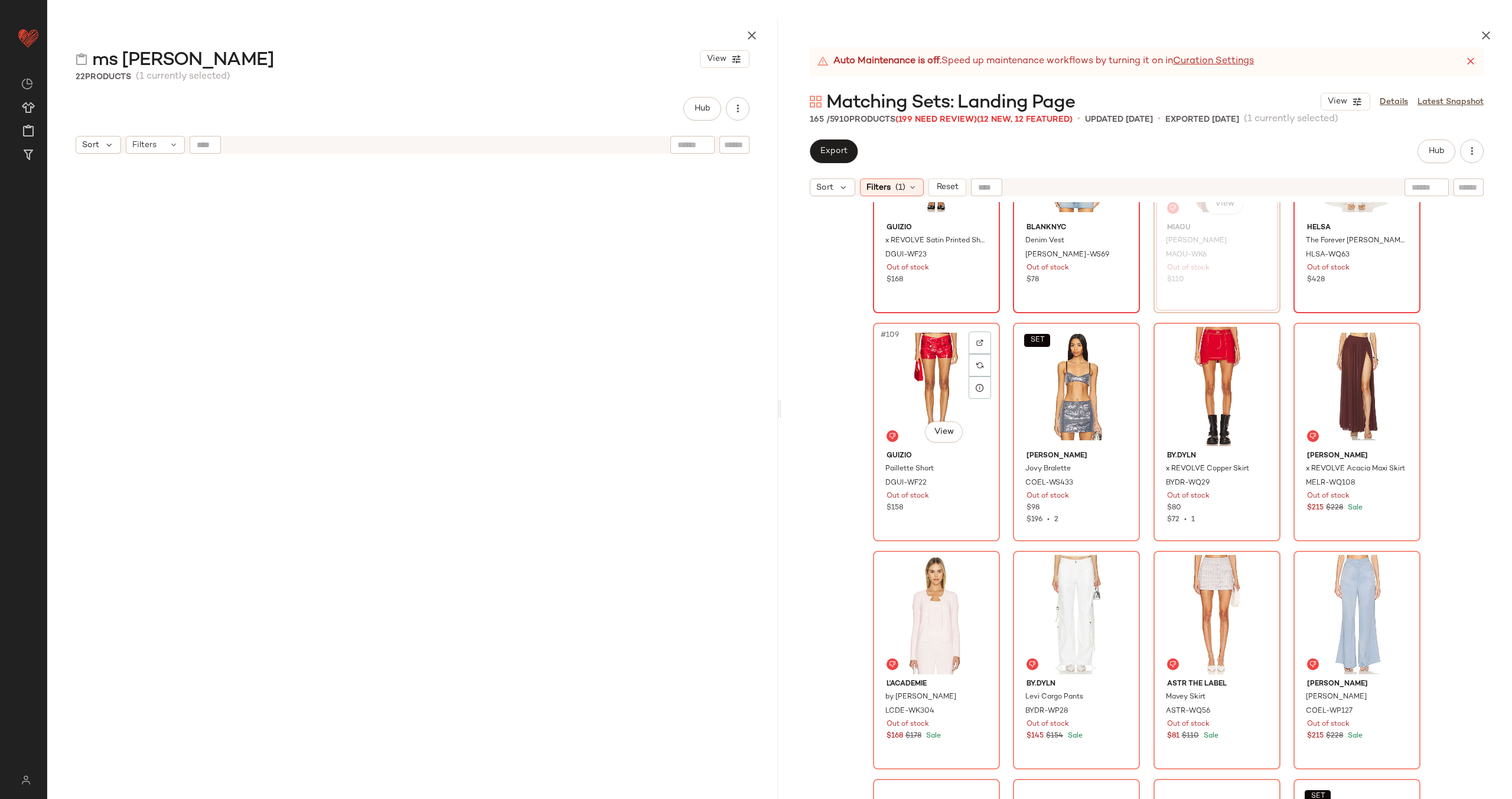
scroll to position [6051, 0]
click at [979, 342] on img at bounding box center [980, 343] width 7 height 7
click at [1113, 334] on div at bounding box center [1119, 342] width 22 height 22
click at [1261, 343] on div at bounding box center [1260, 342] width 22 height 22
click at [1392, 345] on div at bounding box center [1400, 342] width 22 height 22
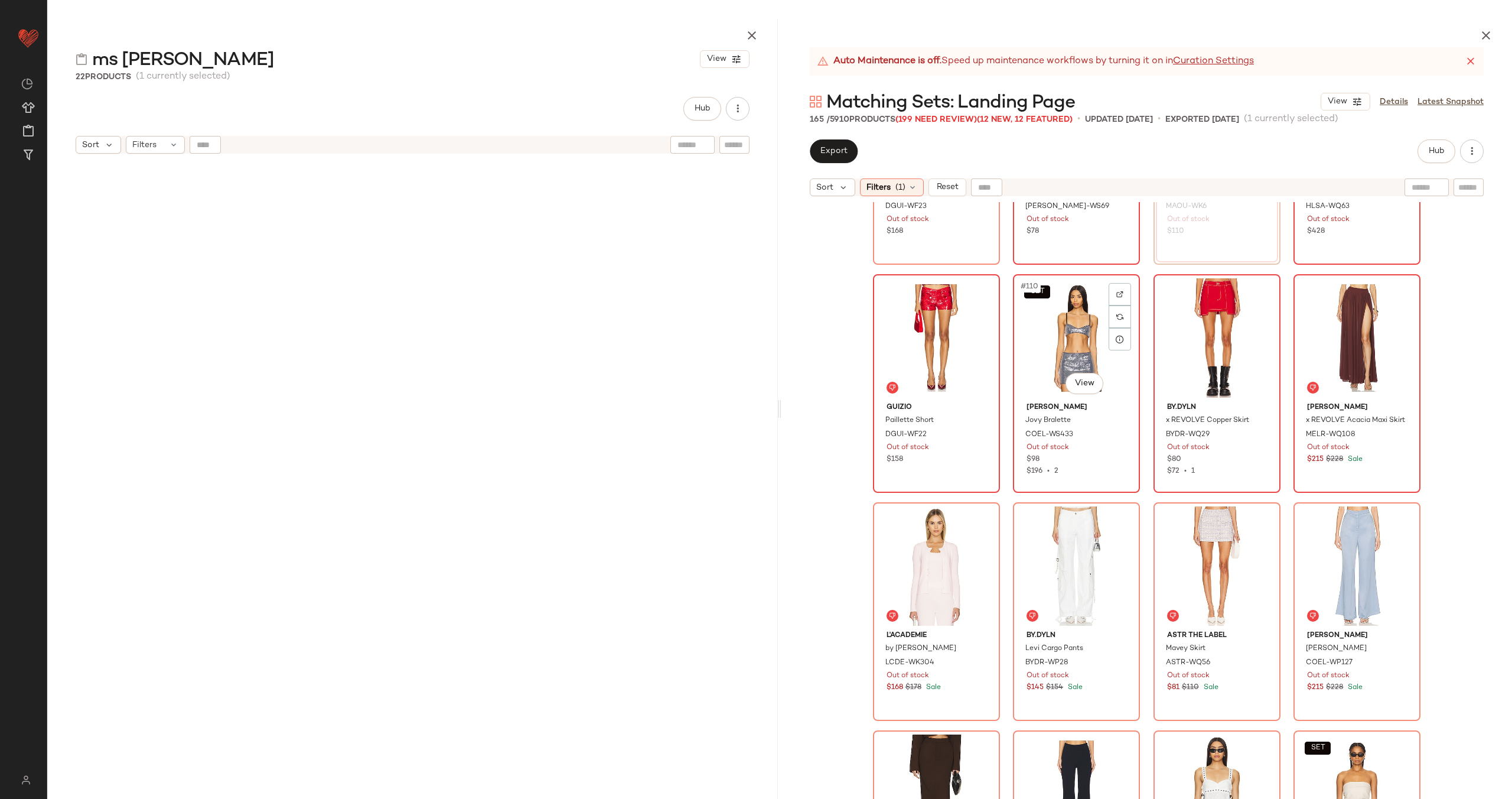
scroll to position [6225, 0]
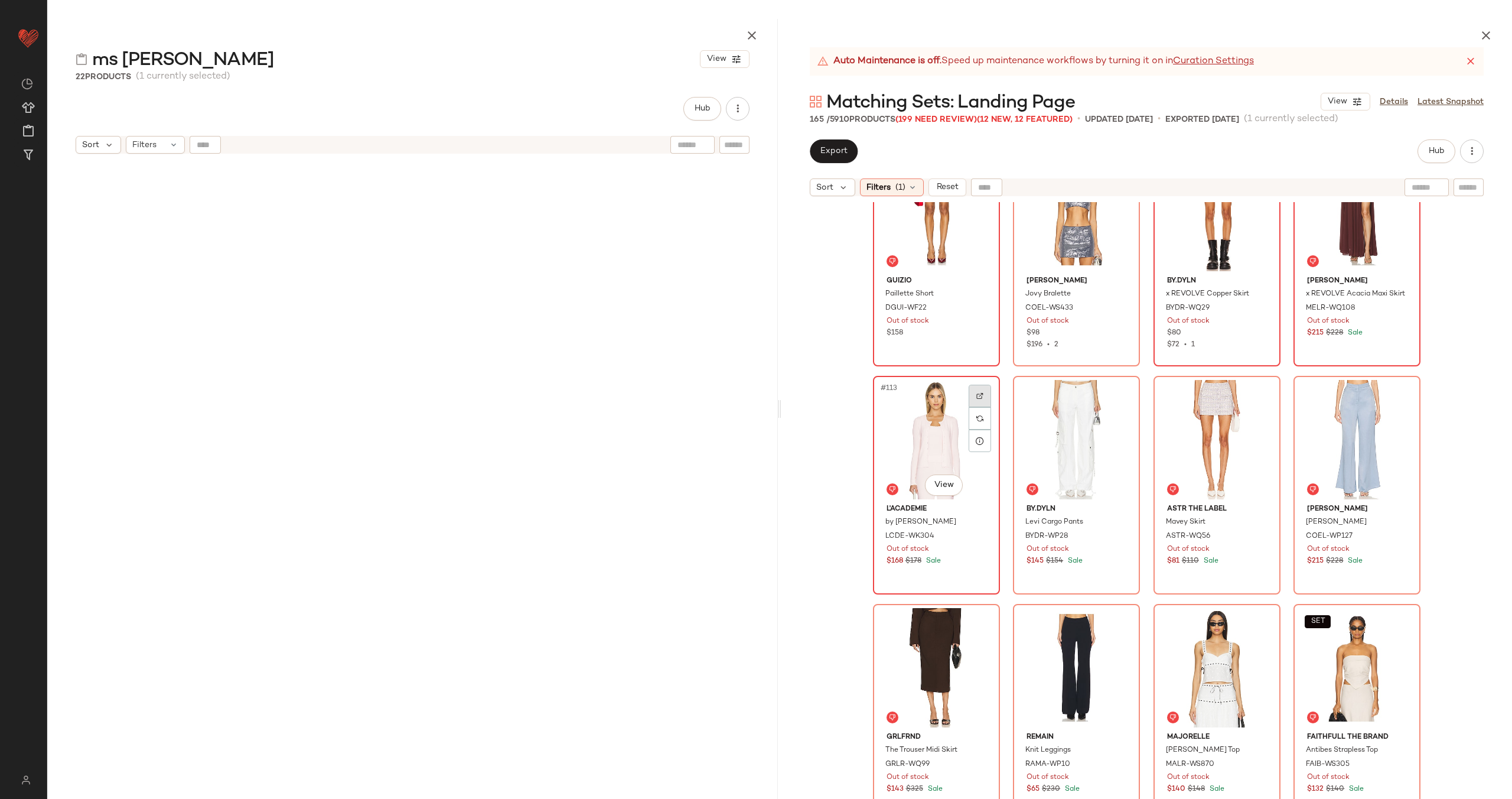
click at [977, 399] on img at bounding box center [980, 396] width 7 height 7
click at [1119, 396] on img at bounding box center [1120, 396] width 7 height 7
click at [1263, 392] on div at bounding box center [1260, 395] width 22 height 22
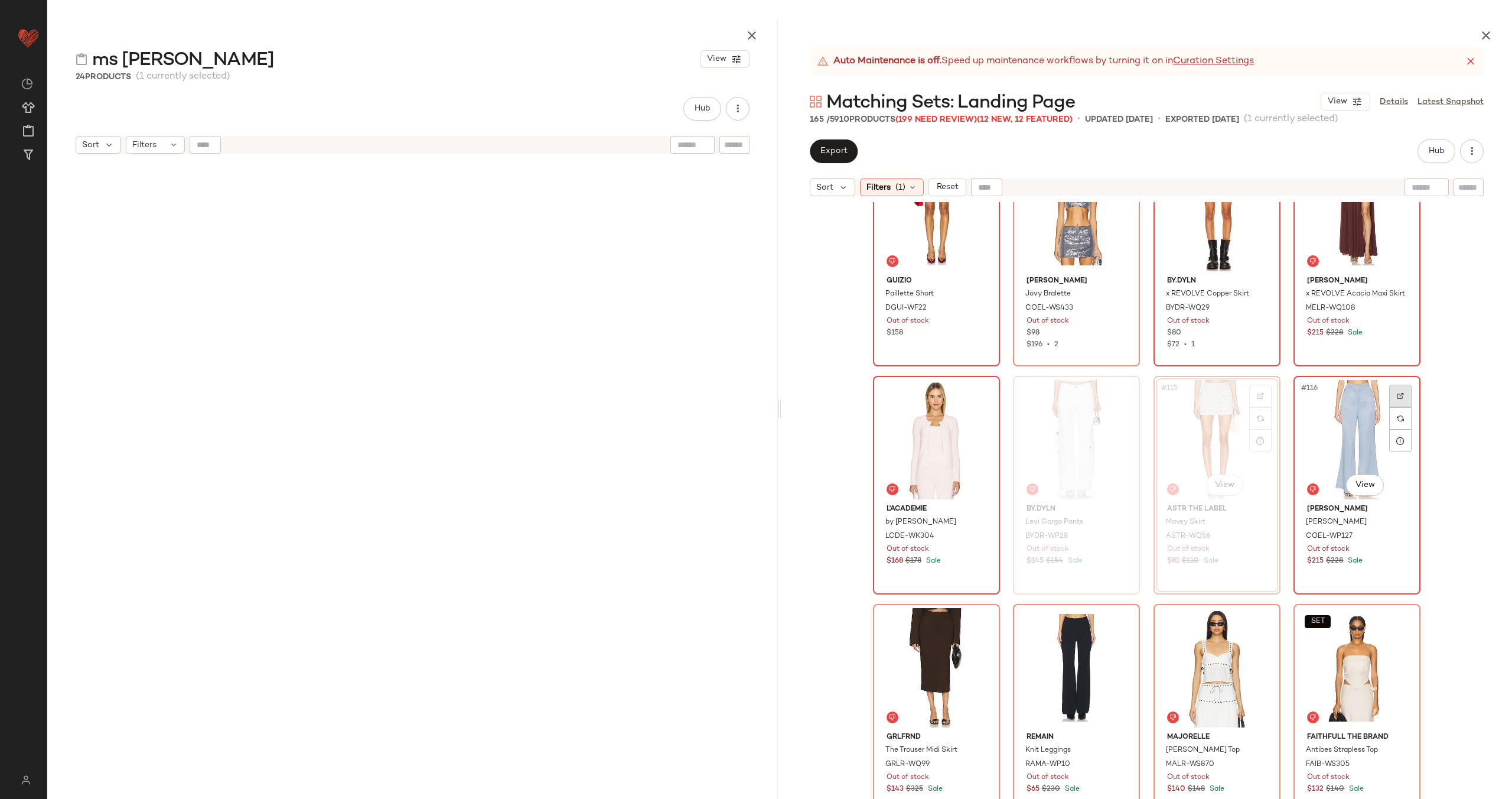
click at [1397, 393] on img at bounding box center [1400, 396] width 7 height 7
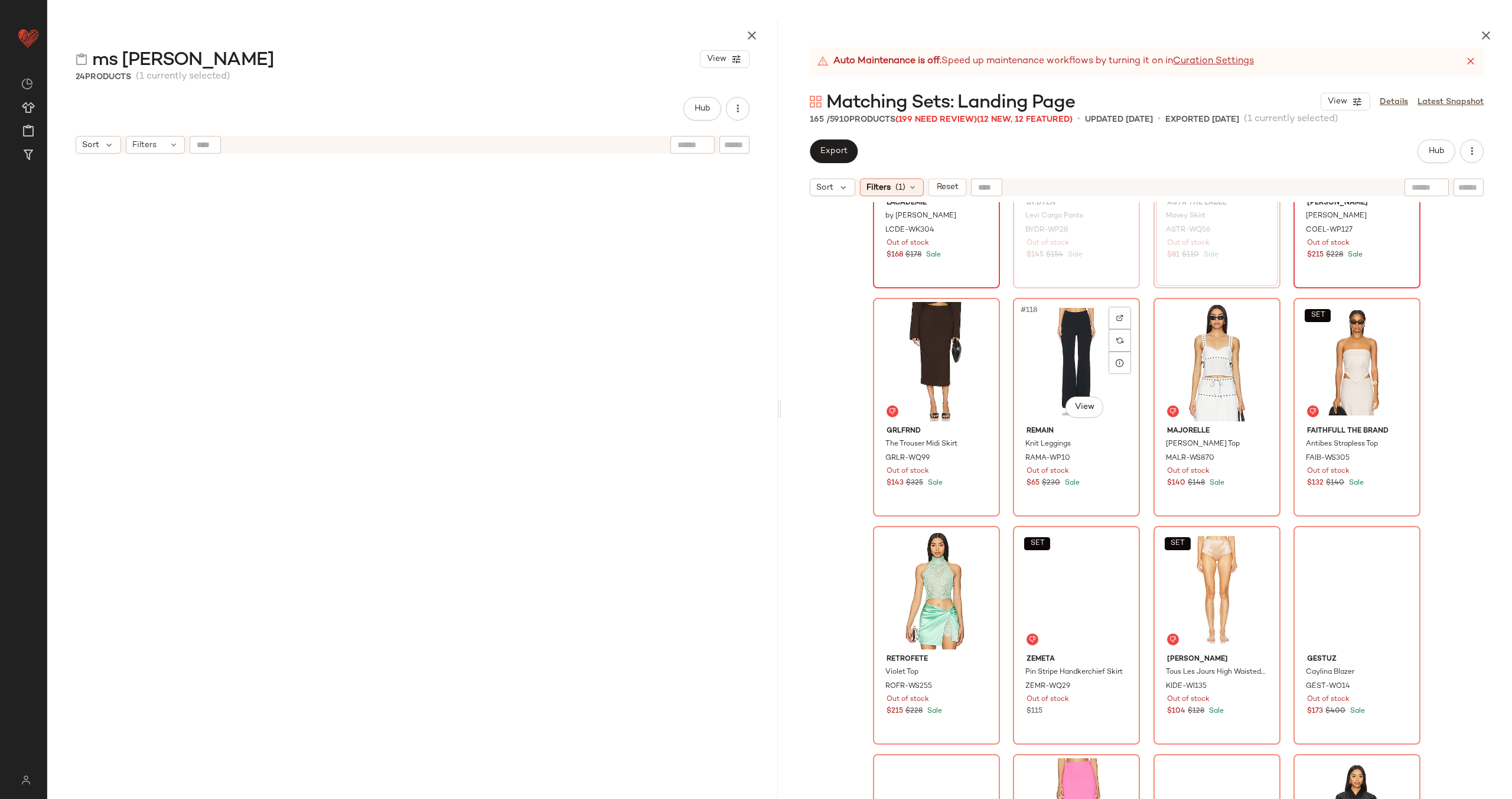
scroll to position [6536, 0]
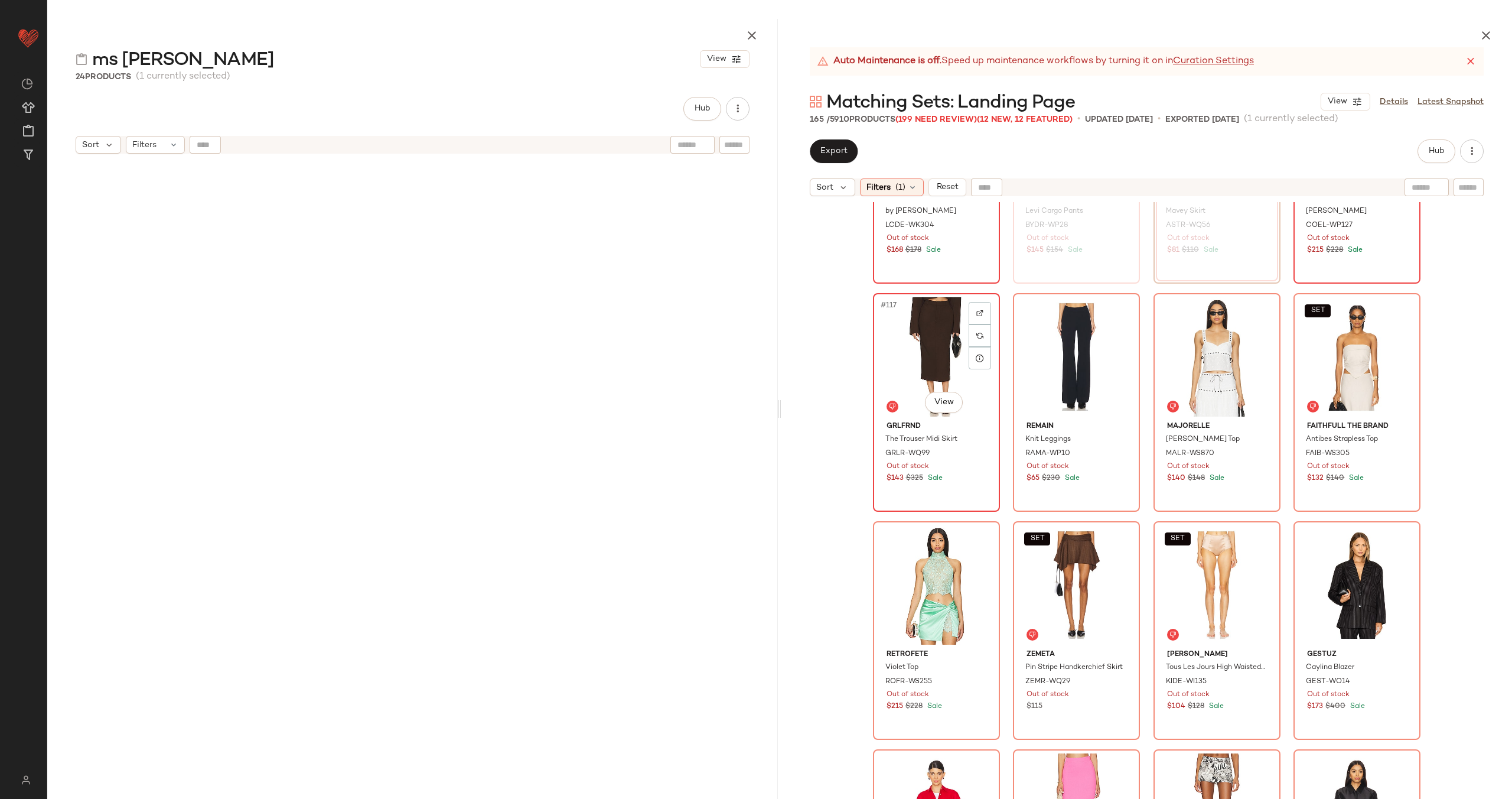
click at [977, 307] on div at bounding box center [979, 313] width 22 height 22
click at [1124, 312] on div at bounding box center [1119, 313] width 22 height 22
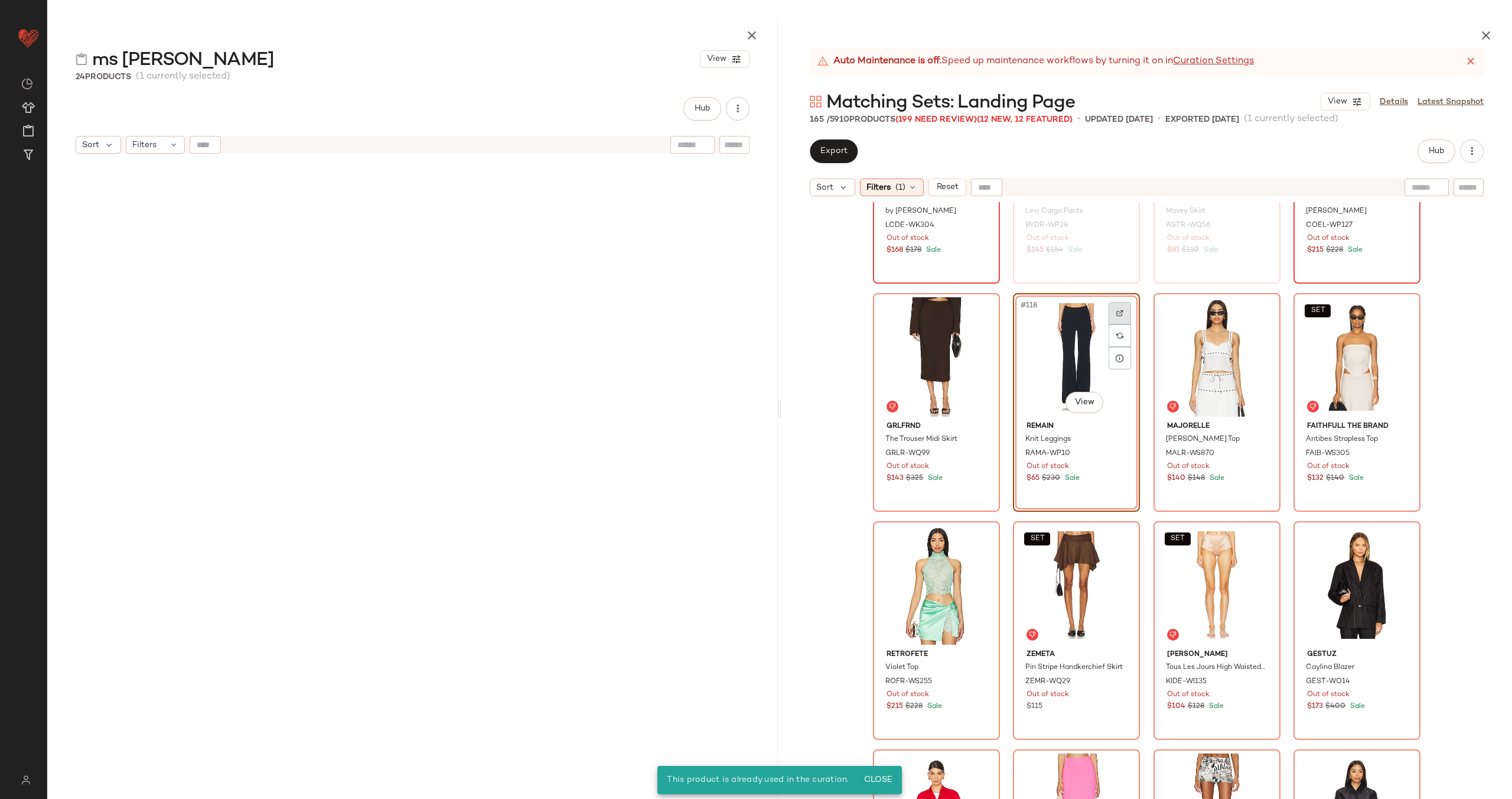
click at [1119, 310] on img at bounding box center [1120, 313] width 7 height 7
click at [1258, 311] on img at bounding box center [1260, 313] width 7 height 7
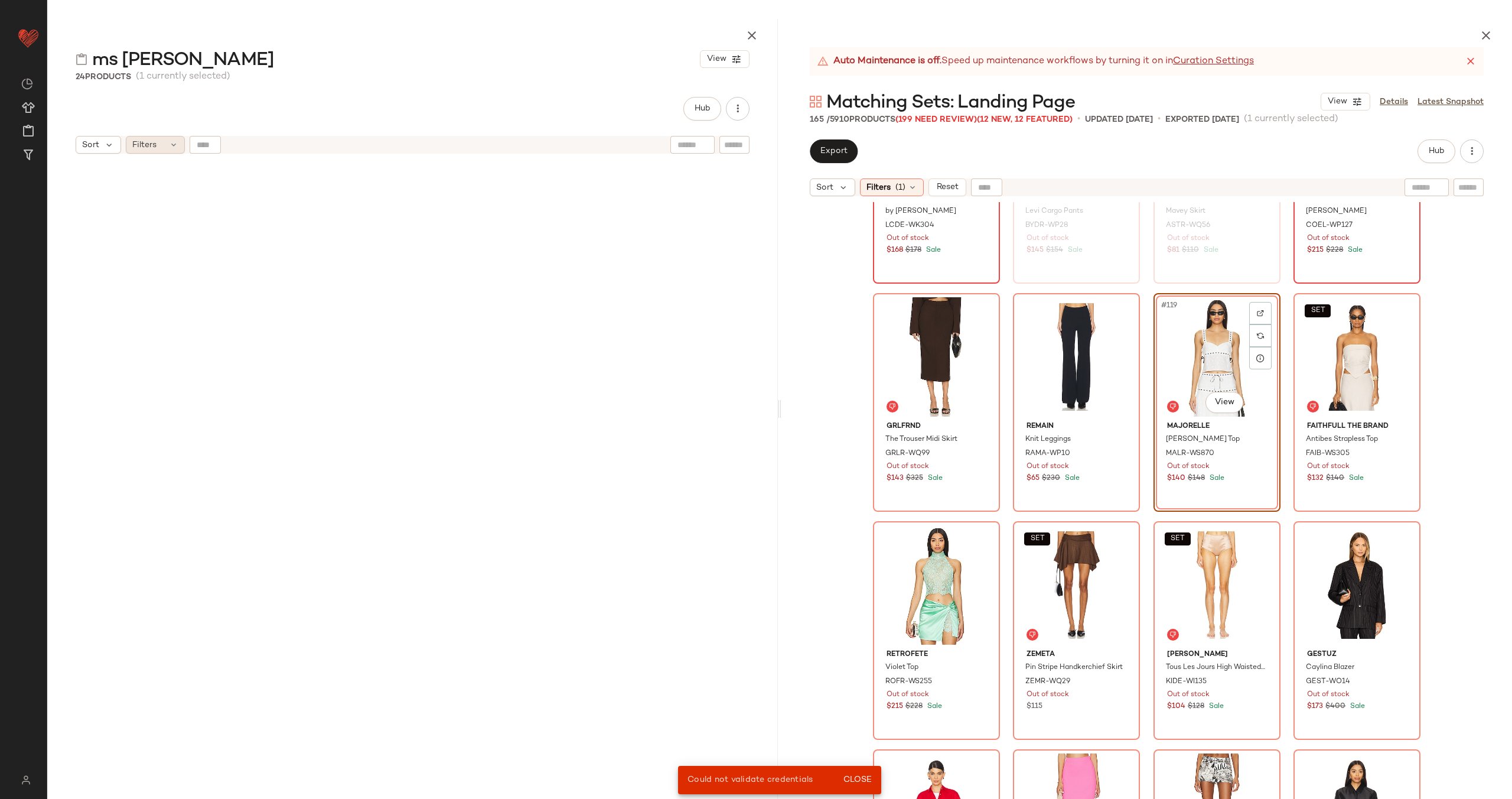
click at [176, 148] on icon at bounding box center [173, 144] width 9 height 9
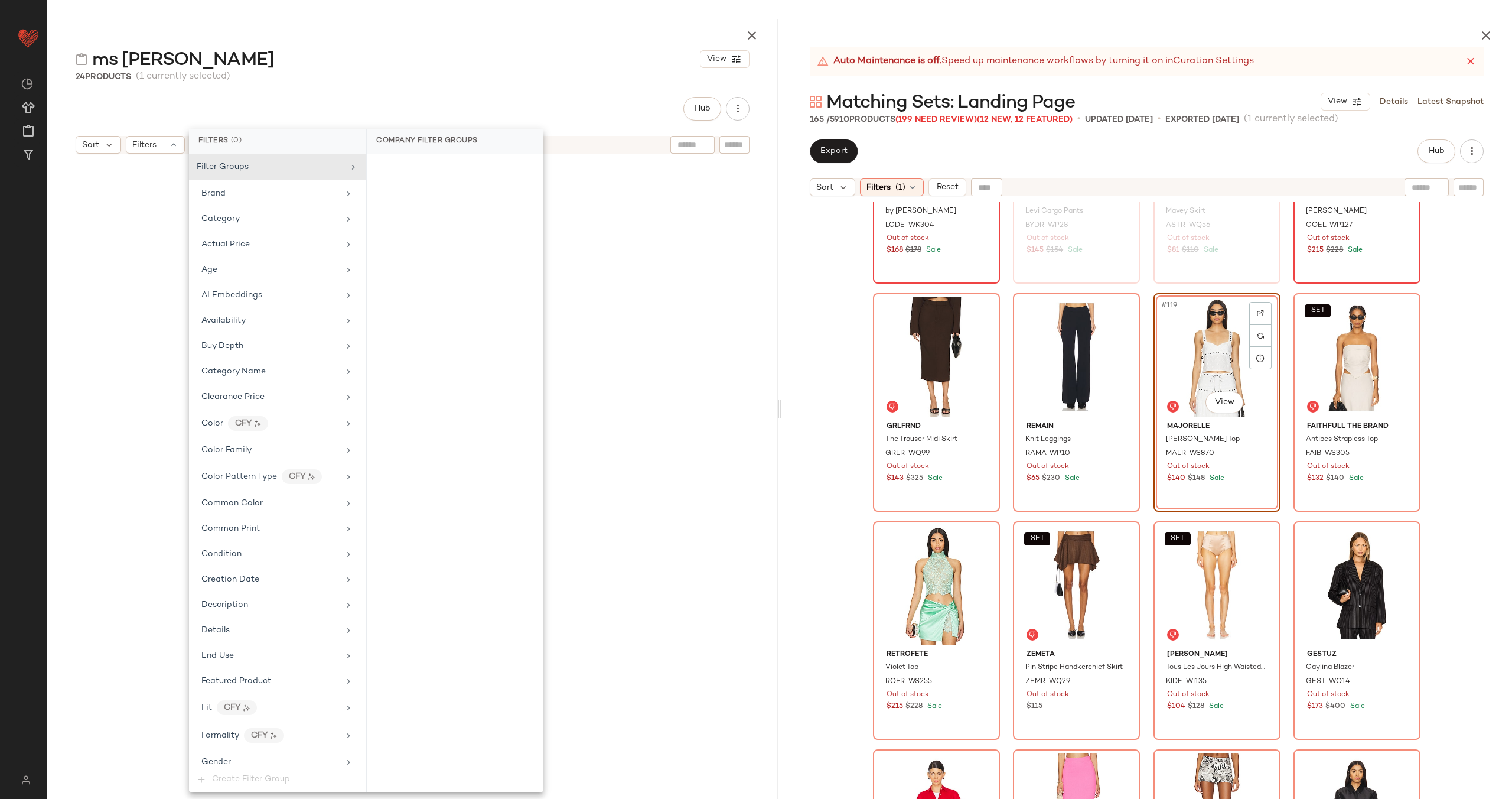
click at [646, 249] on div at bounding box center [413, 495] width 548 height 666
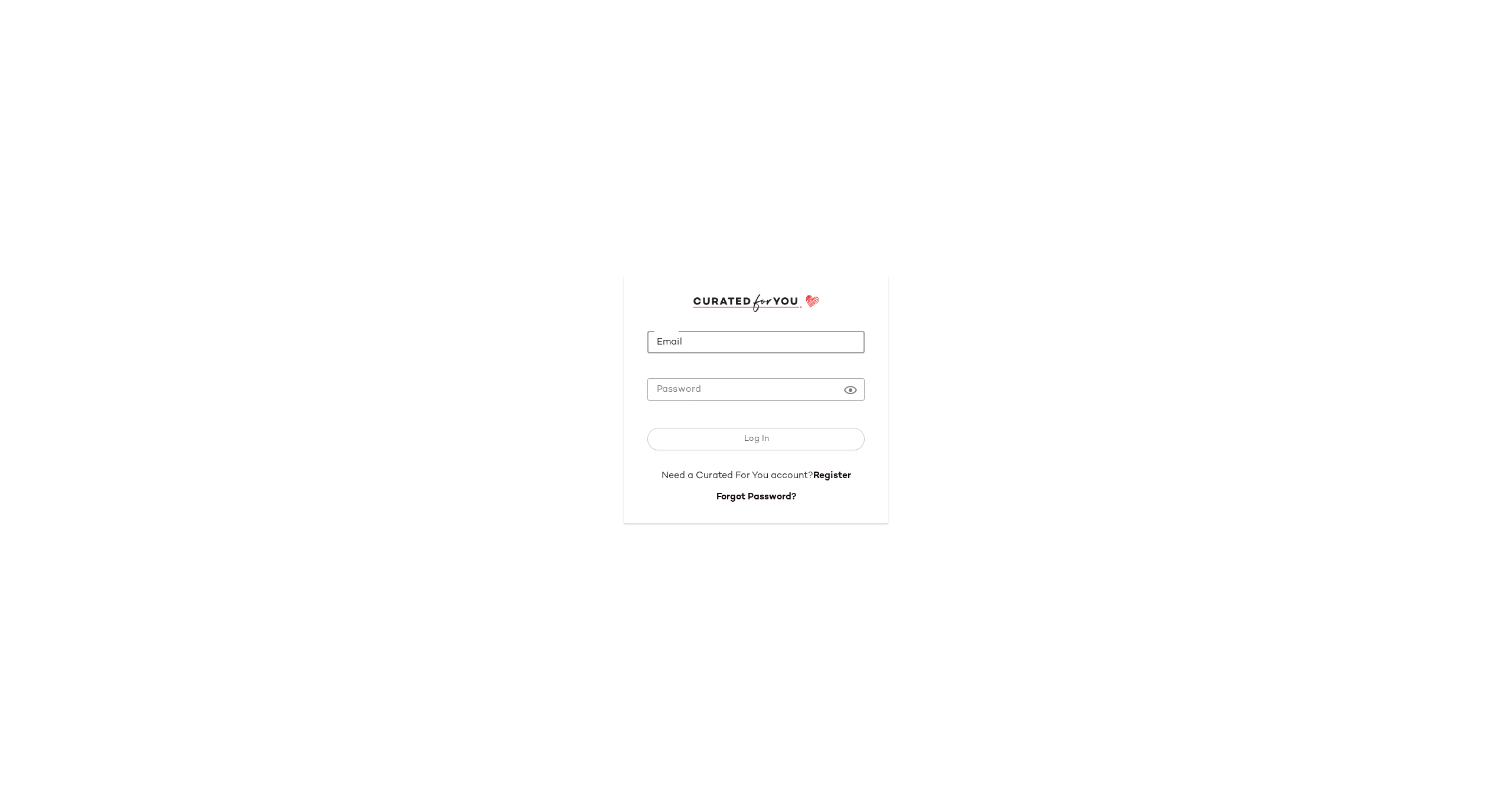
click at [734, 343] on input "Email" at bounding box center [756, 343] width 218 height 23
type input "**********"
click at [754, 438] on span "Log In" at bounding box center [755, 438] width 25 height 9
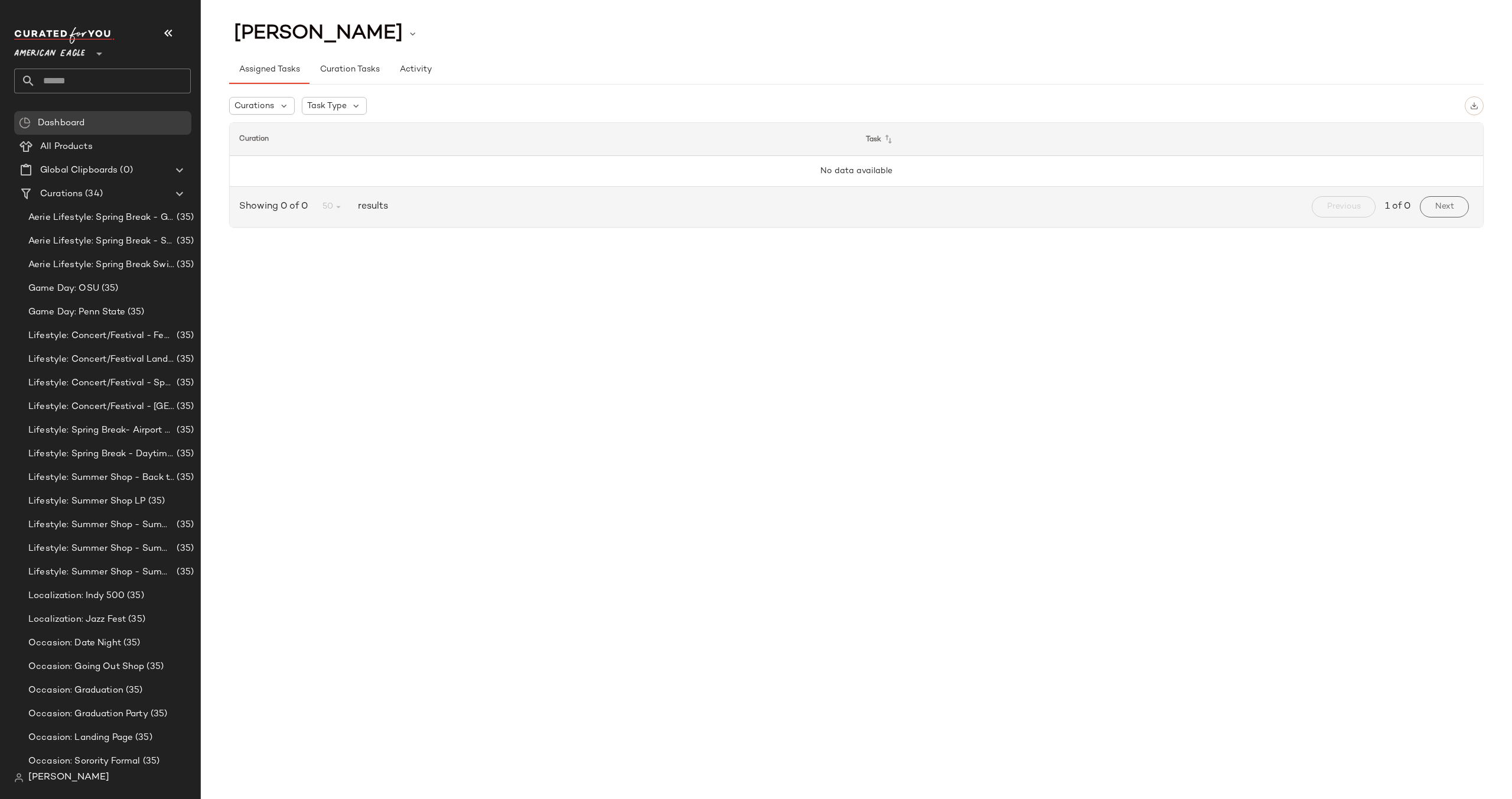
click at [75, 48] on span "American Eagle" at bounding box center [50, 51] width 71 height 22
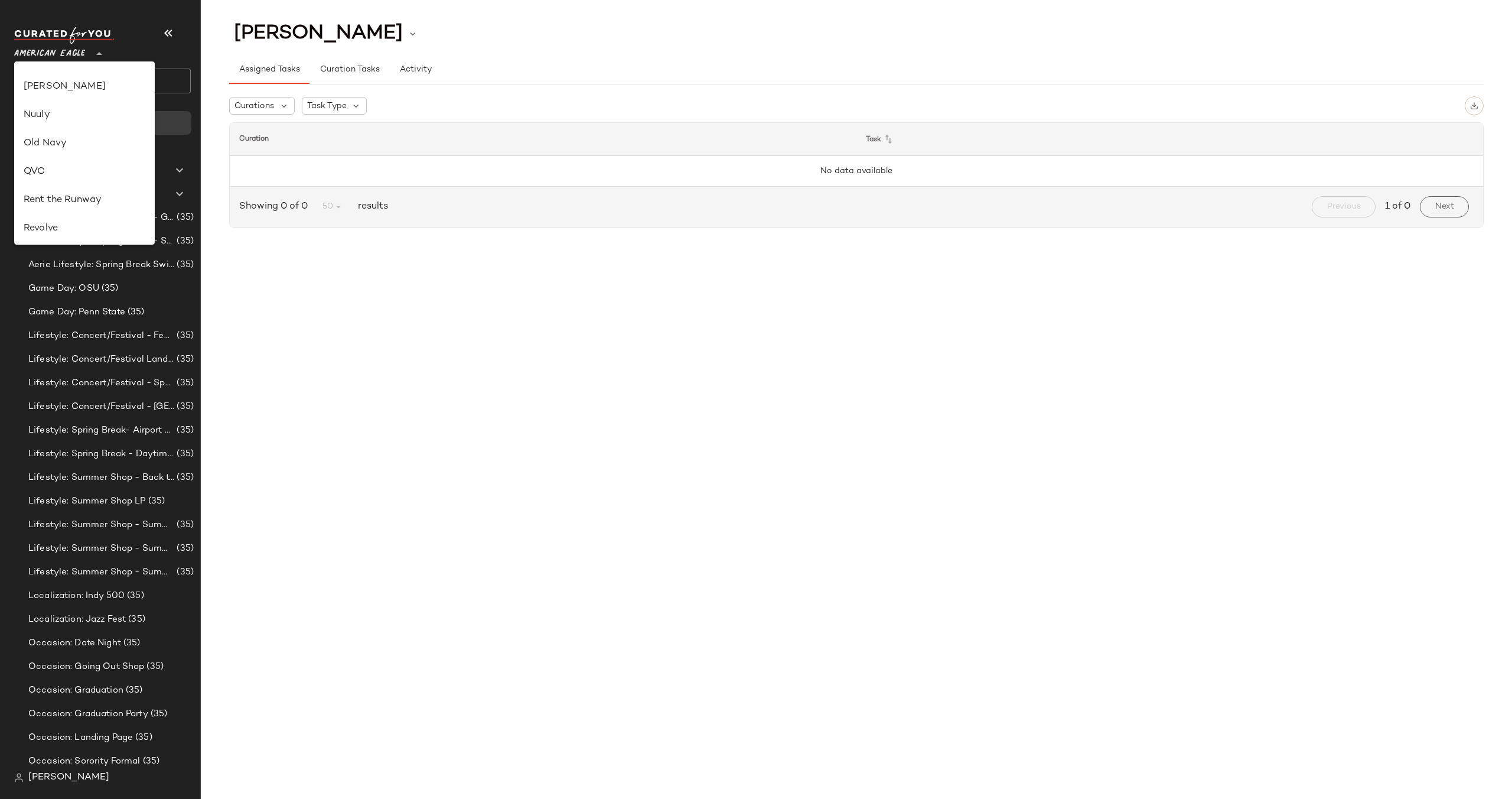
scroll to position [482, 0]
click at [73, 162] on div "Revolve" at bounding box center [84, 166] width 122 height 14
type input "**"
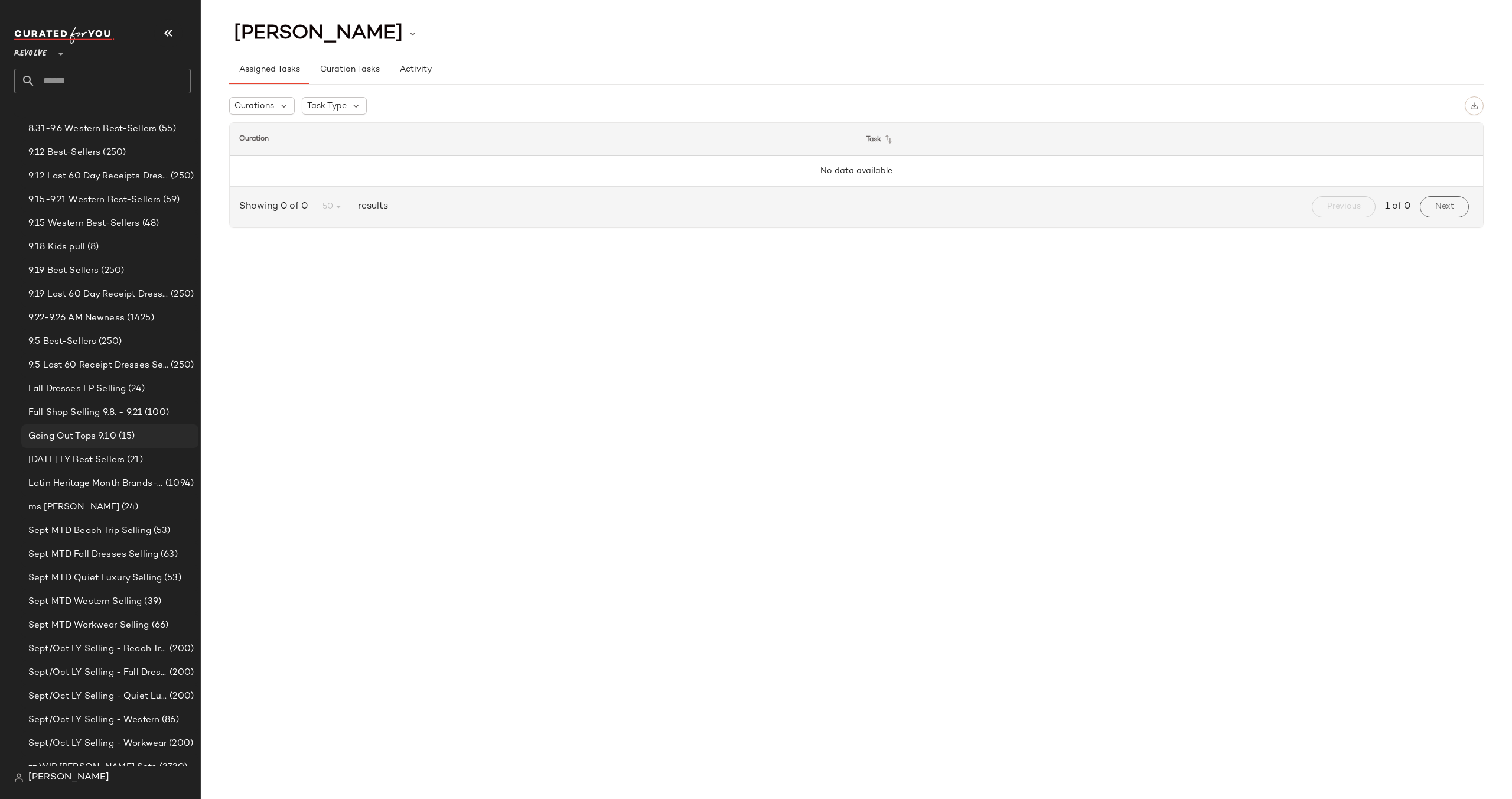
scroll to position [92, 0]
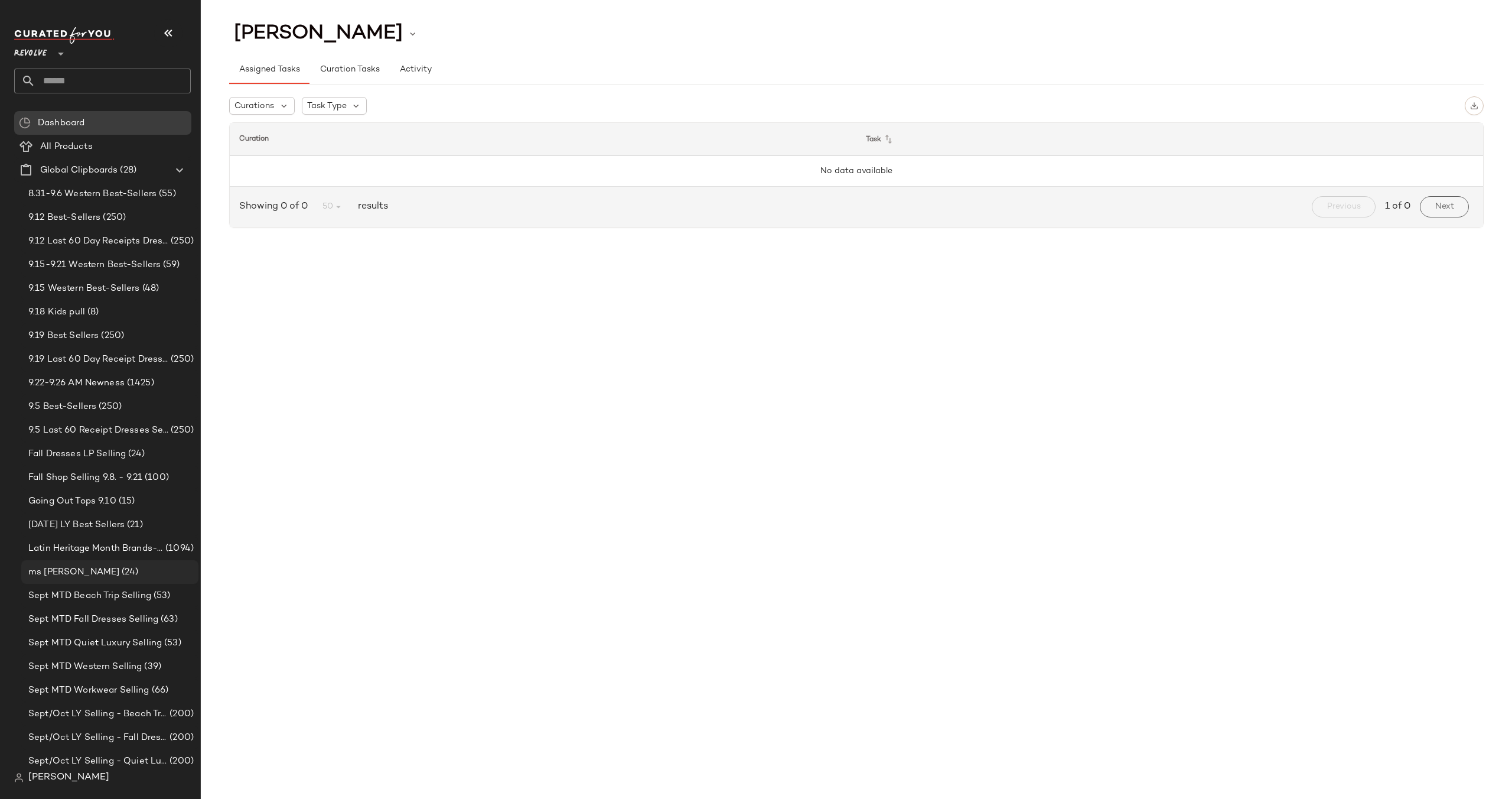
click at [86, 565] on div "ms oos (24)" at bounding box center [109, 572] width 169 height 14
click at [120, 573] on span "(24)" at bounding box center [129, 572] width 19 height 14
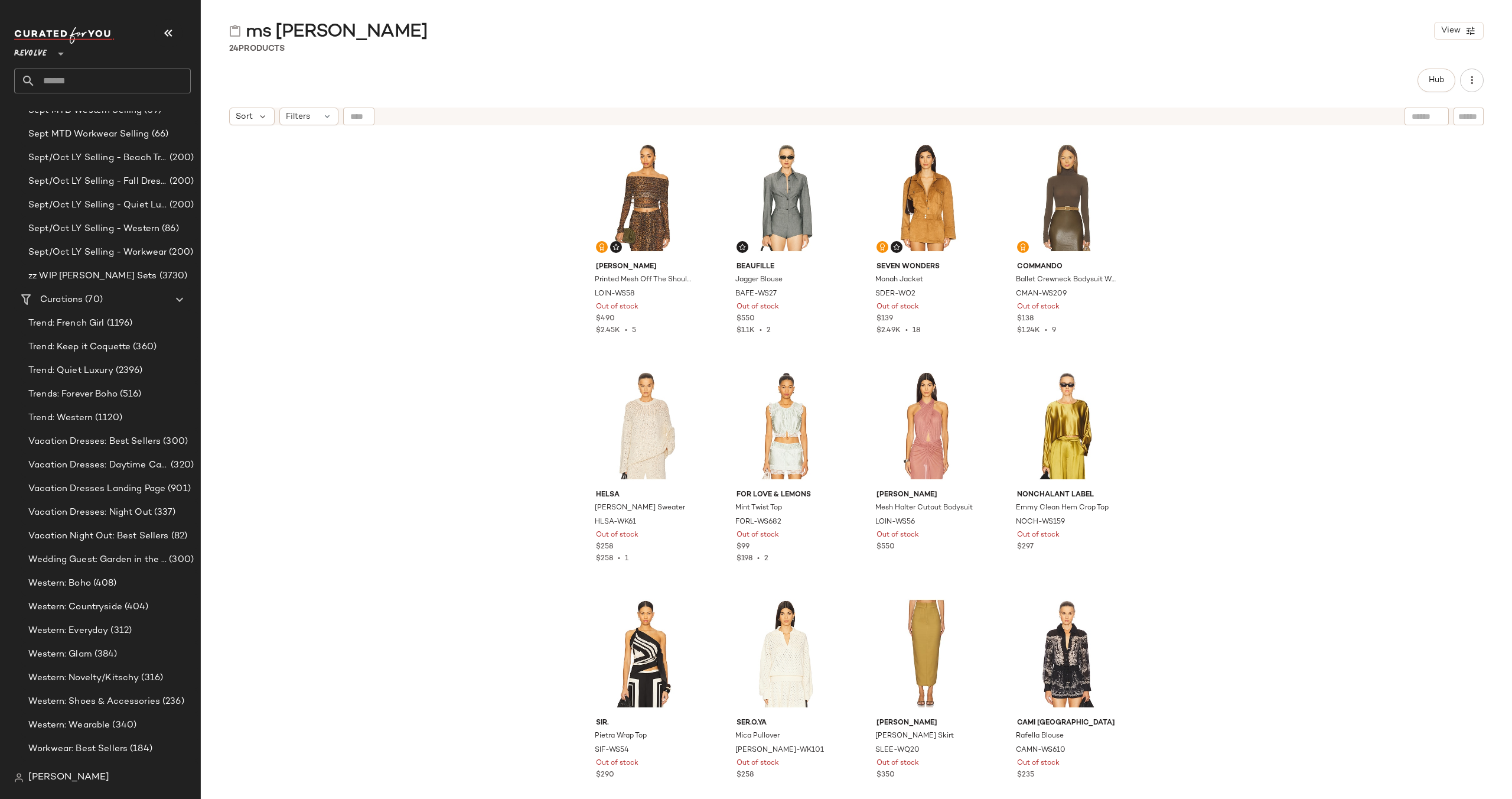
scroll to position [575, 0]
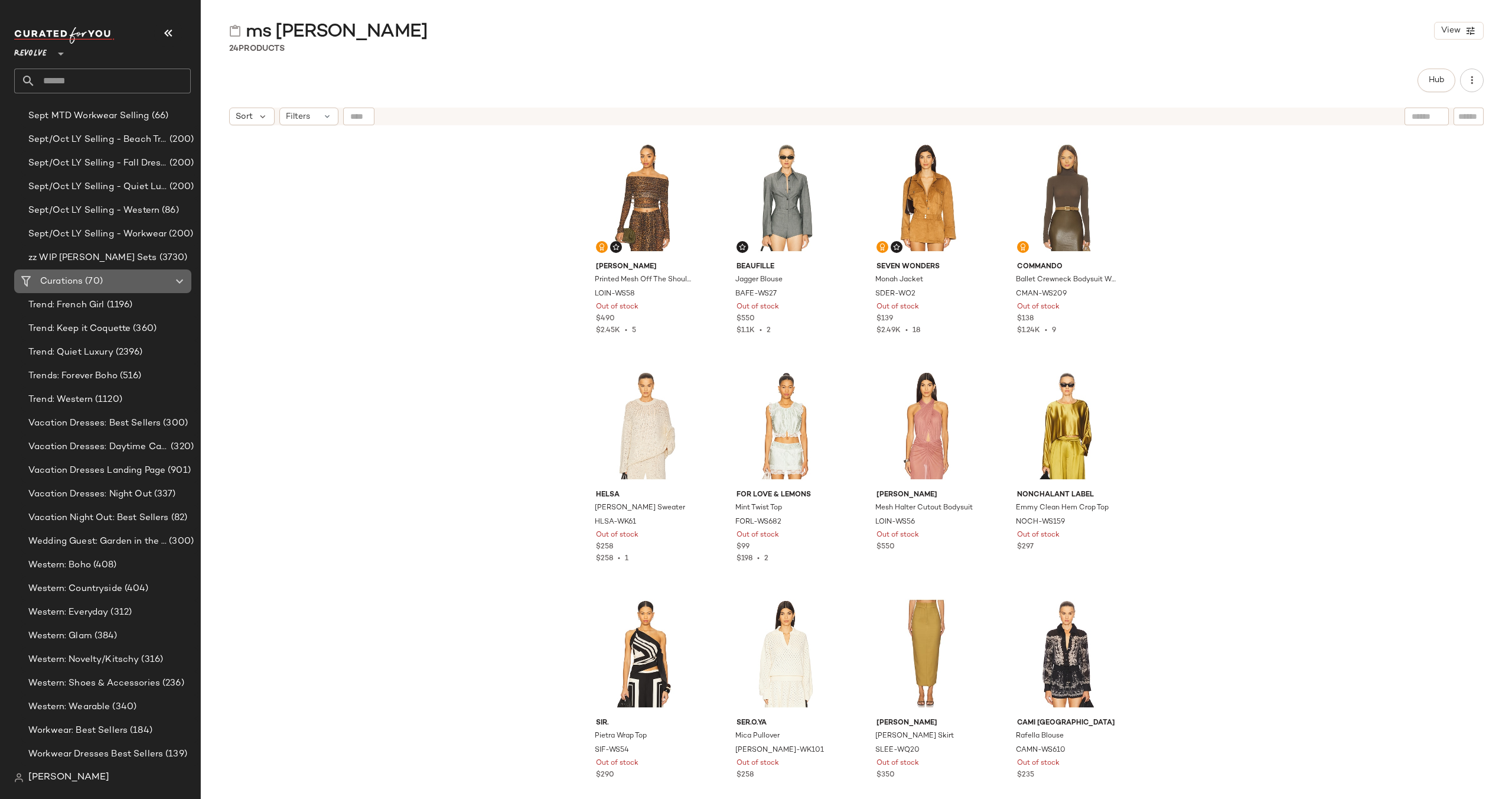
click at [178, 282] on icon at bounding box center [179, 281] width 14 height 14
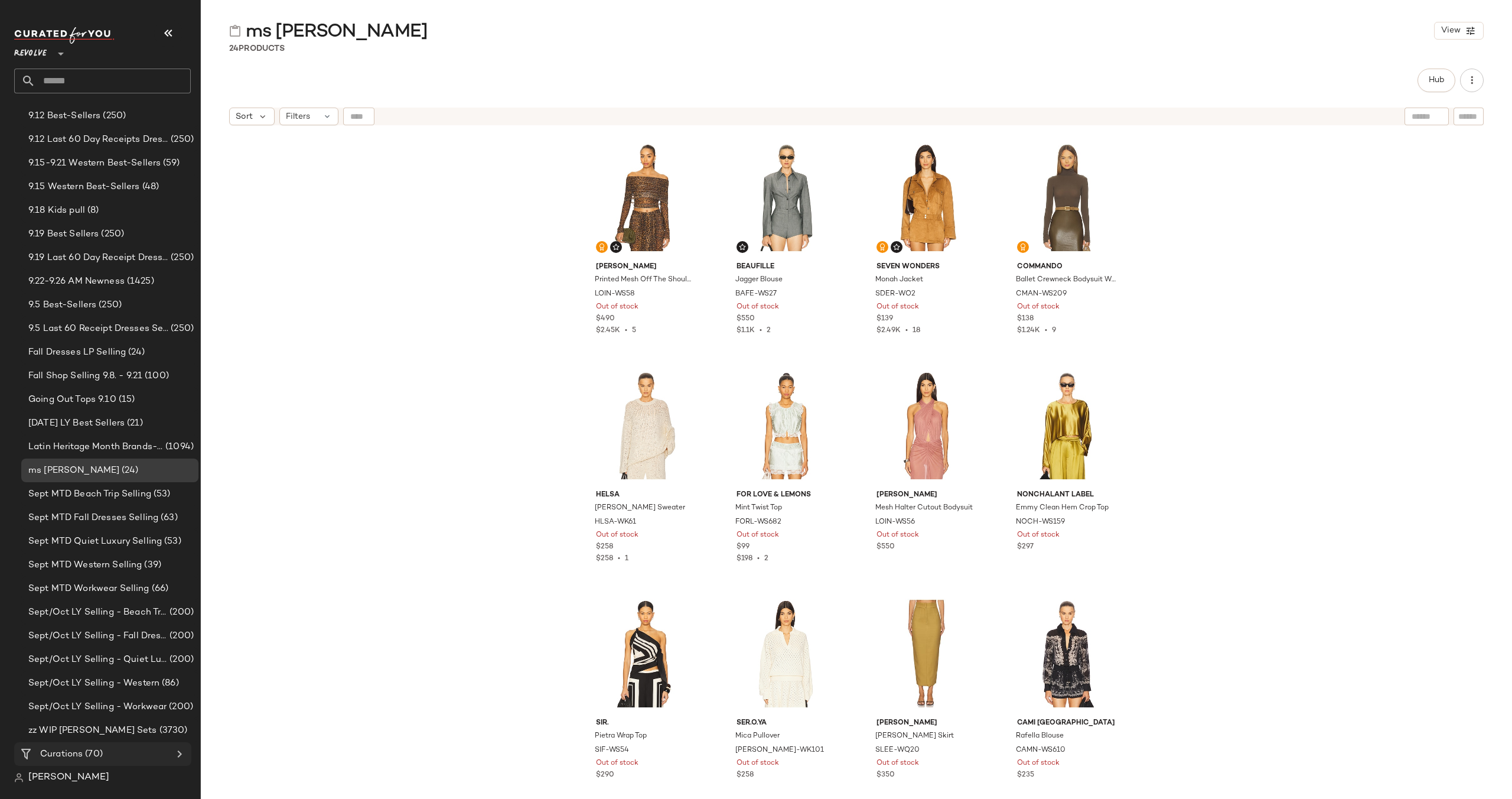
click at [172, 753] on icon at bounding box center [179, 754] width 14 height 14
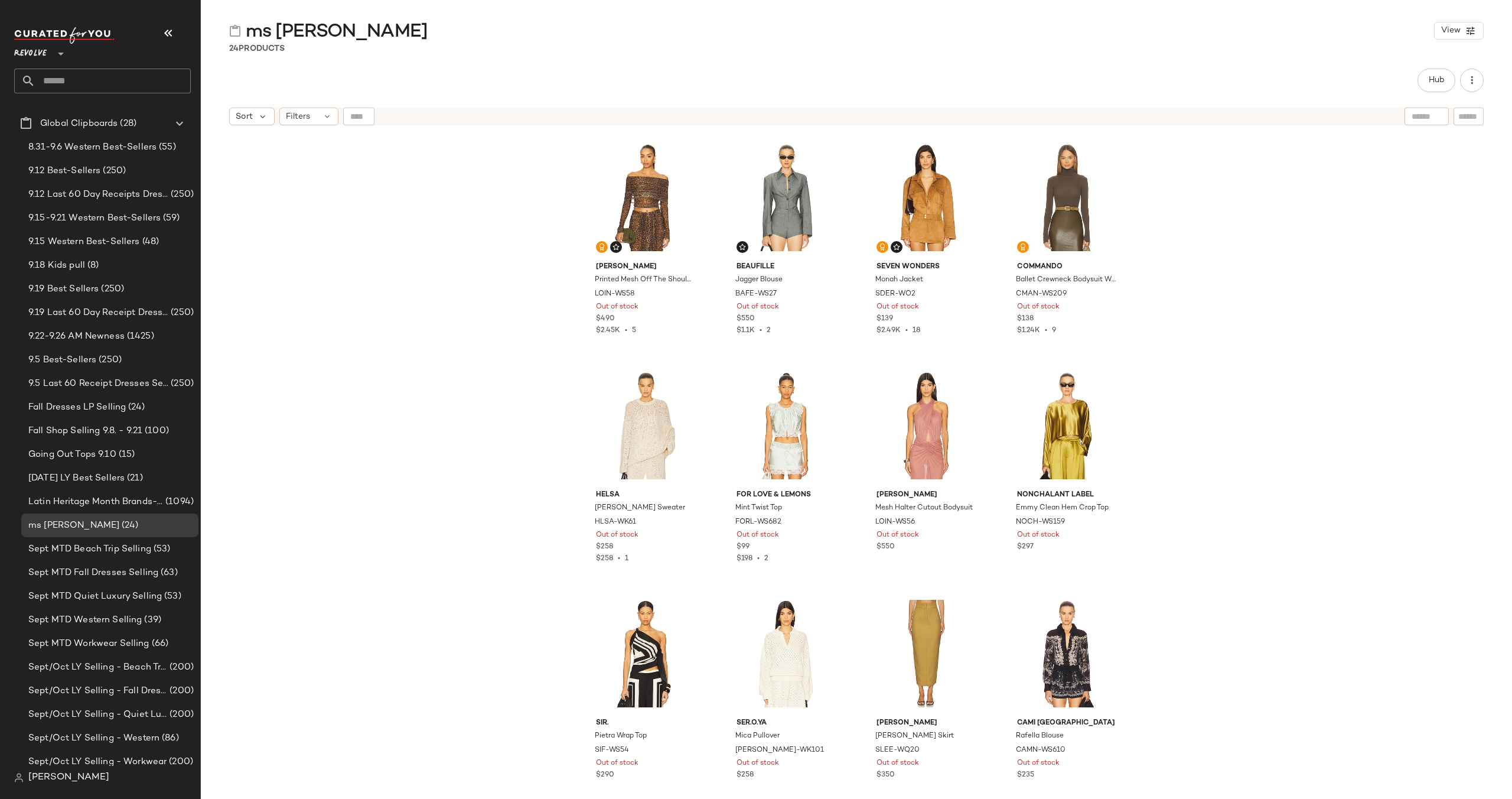
scroll to position [0, 0]
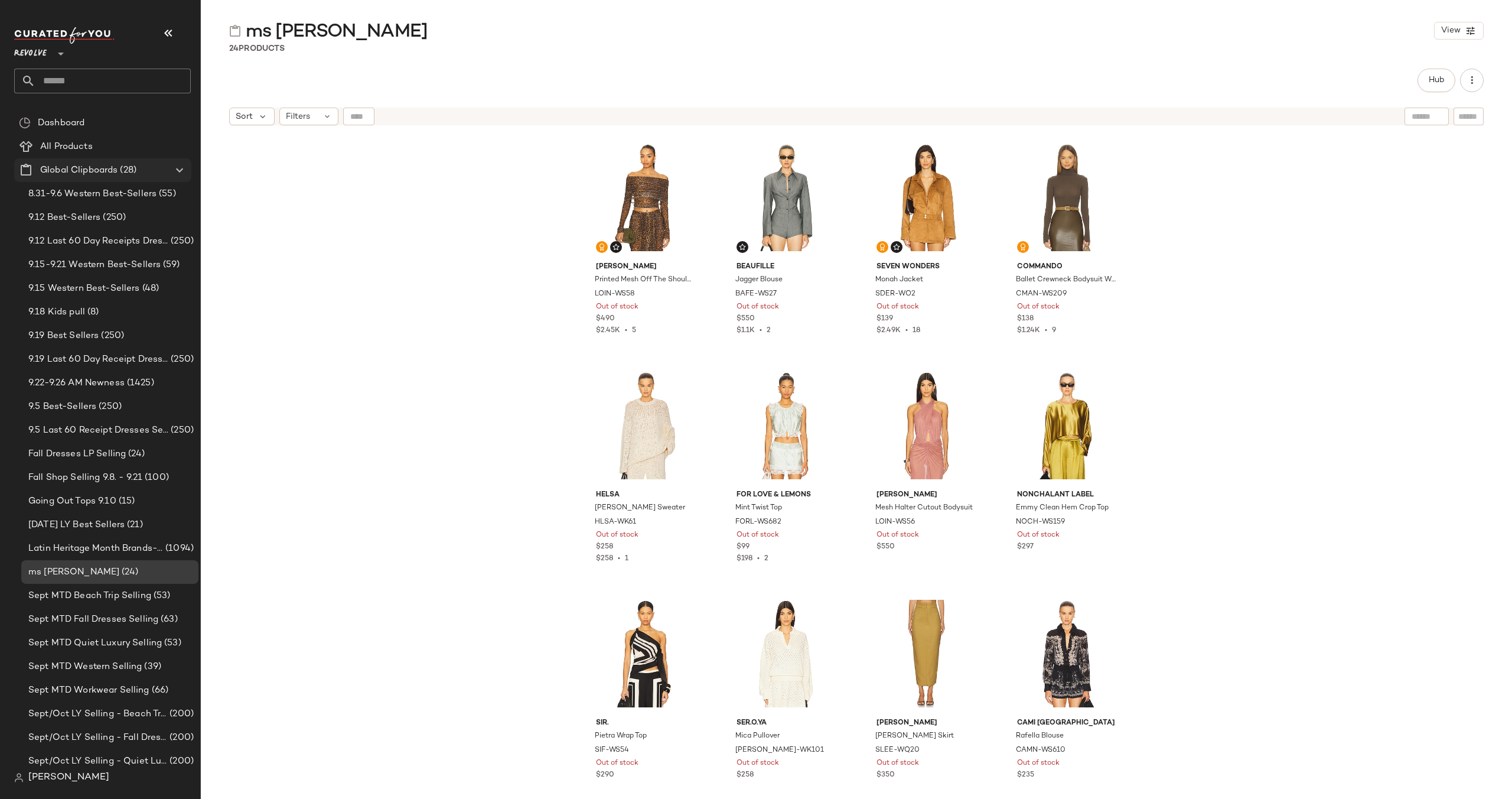
click at [178, 165] on icon at bounding box center [179, 170] width 14 height 14
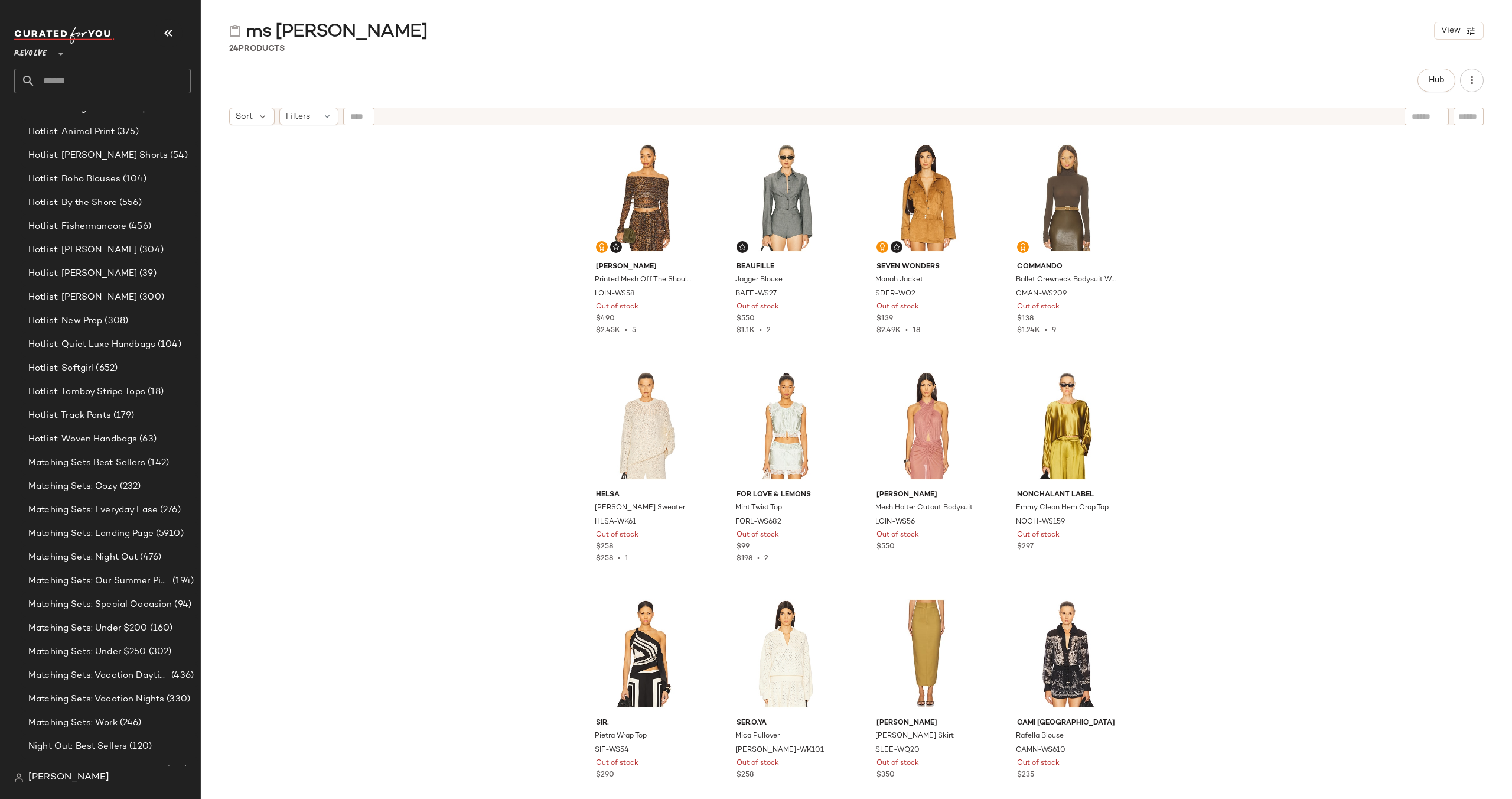
scroll to position [523, 0]
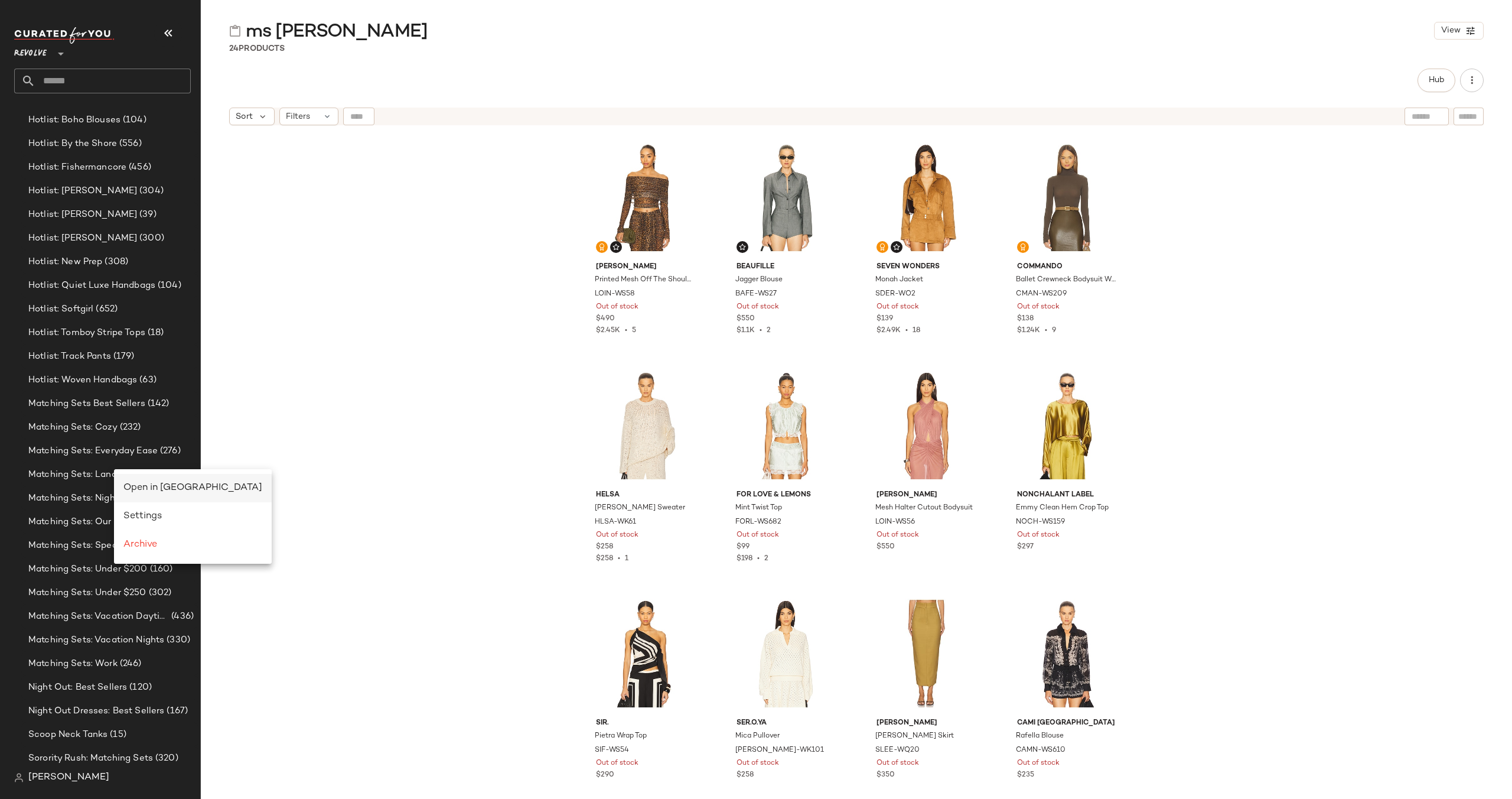
click at [128, 480] on div "Open in [GEOGRAPHIC_DATA]" at bounding box center [192, 487] width 158 height 28
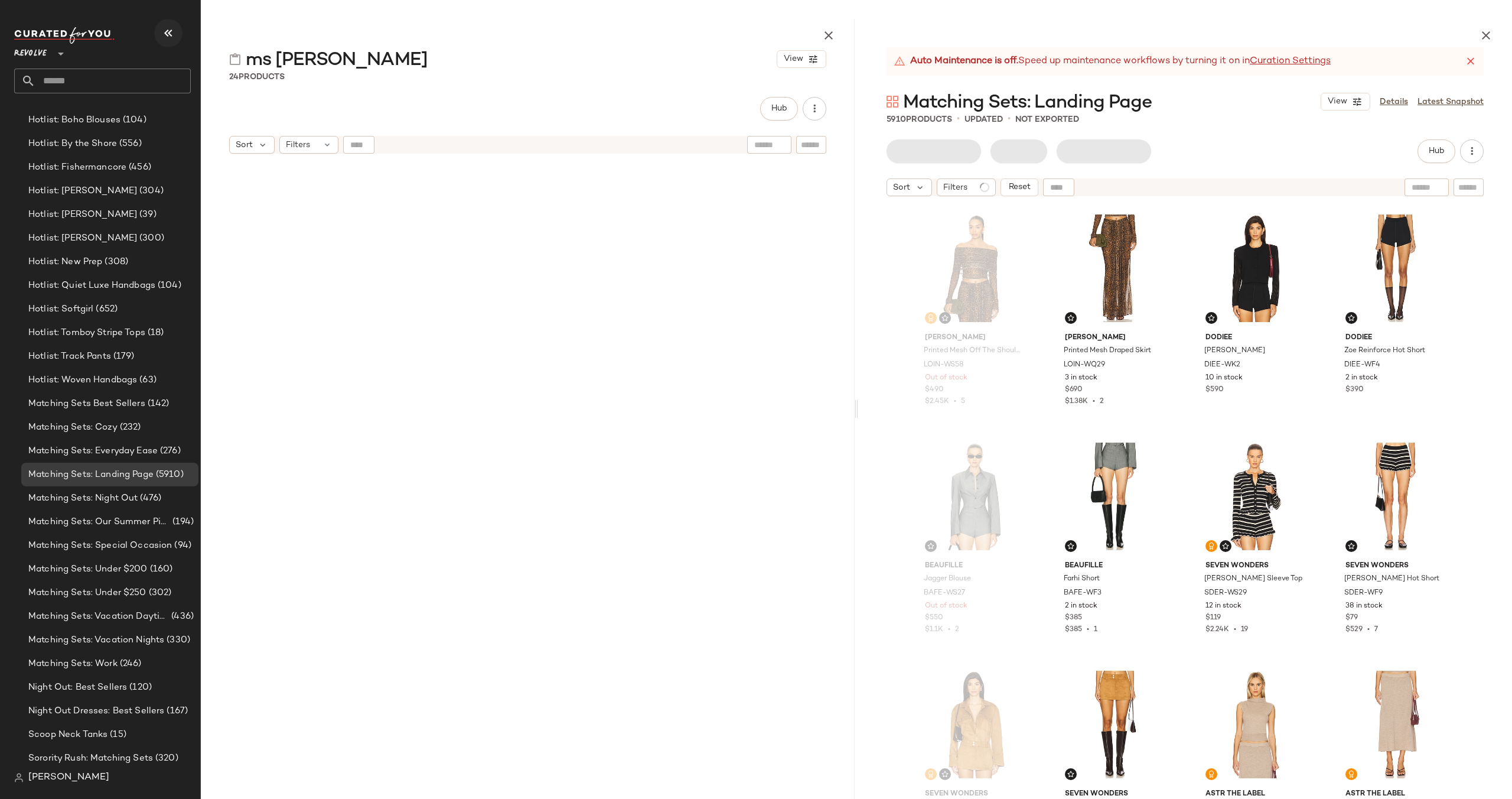
click at [164, 32] on icon "button" at bounding box center [169, 33] width 14 height 14
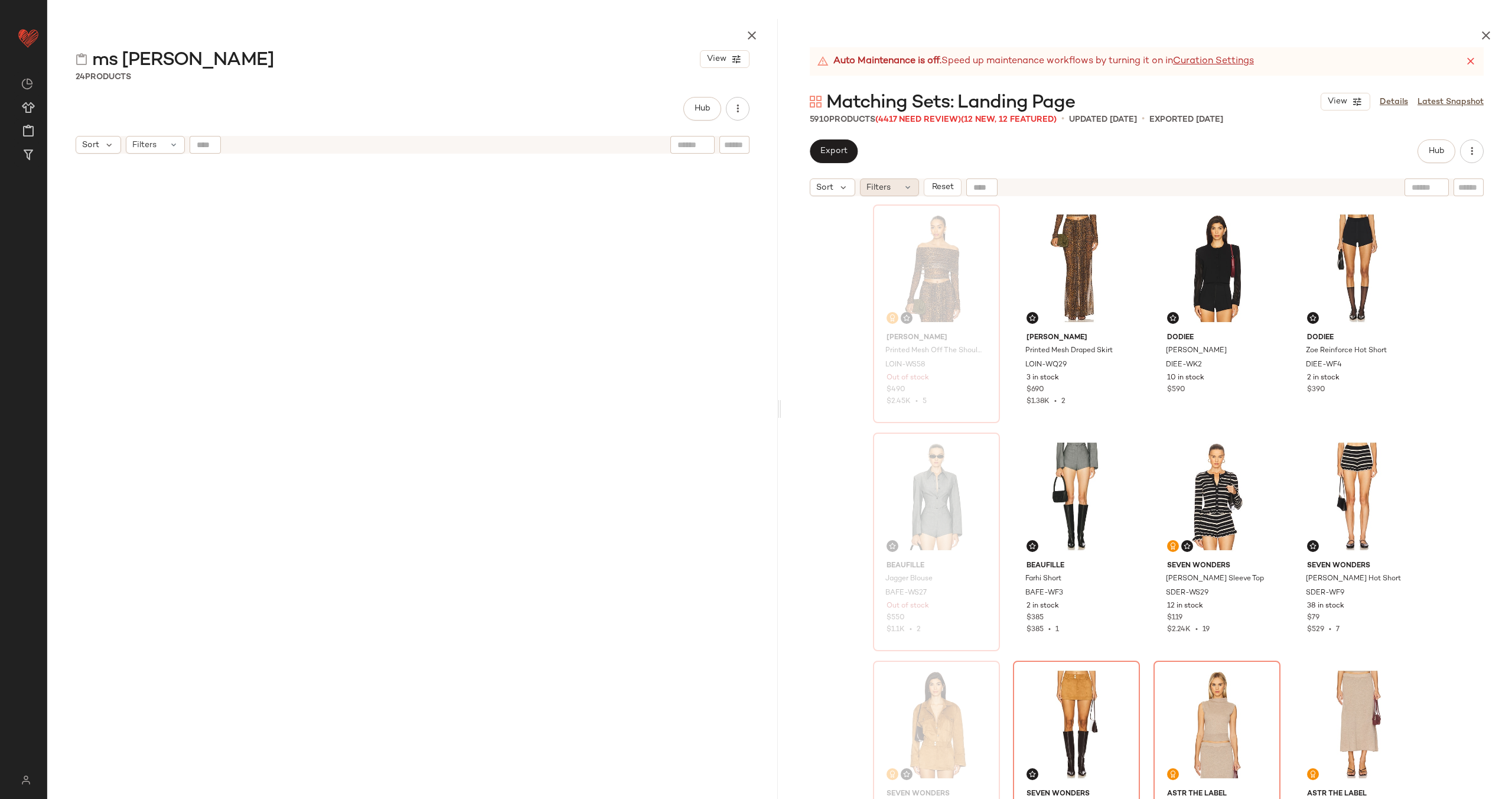
click at [904, 182] on div "Filters" at bounding box center [889, 187] width 59 height 18
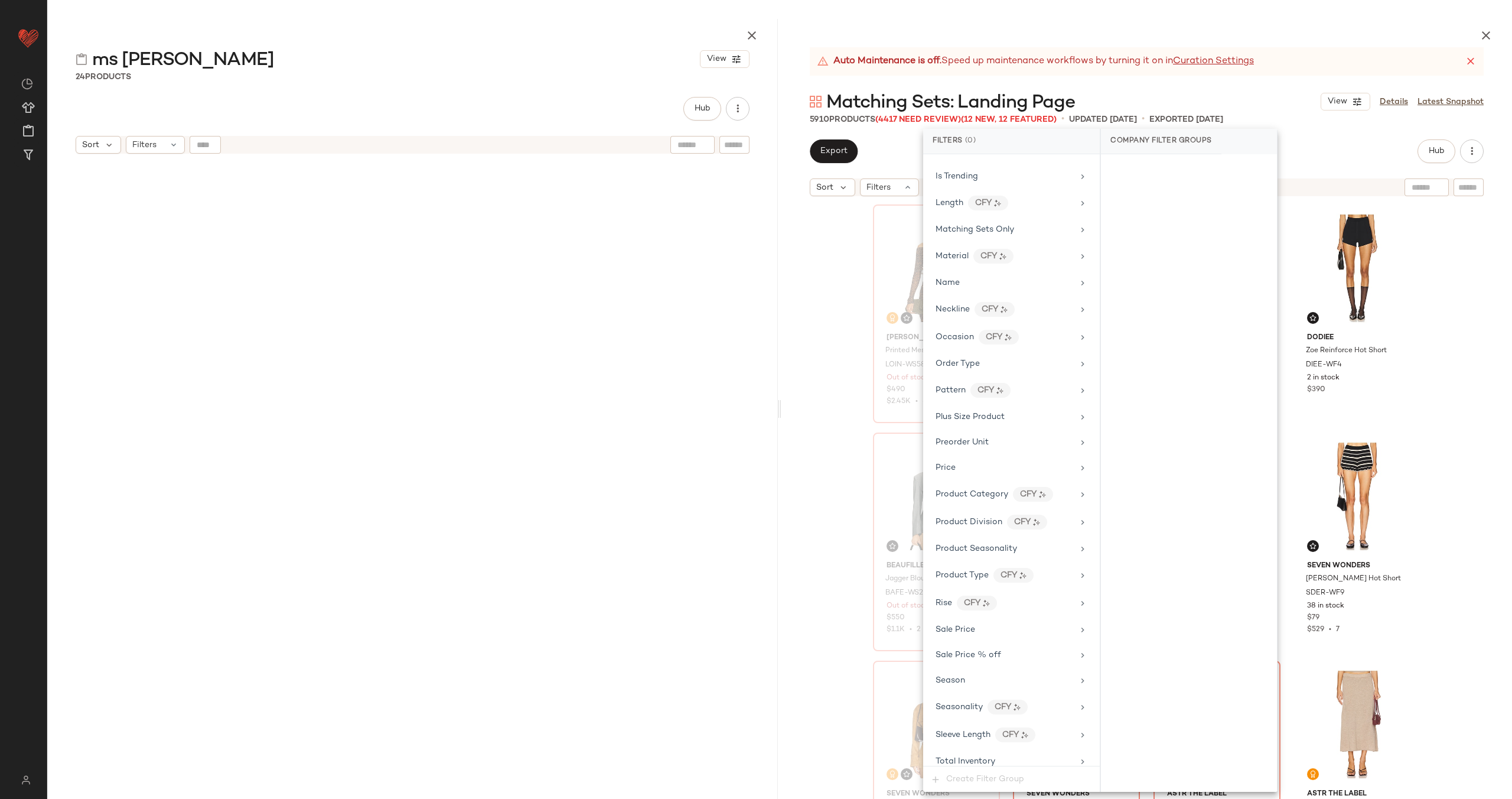
scroll to position [1009, 0]
click at [1014, 493] on div "Total Inventory" at bounding box center [1004, 495] width 138 height 12
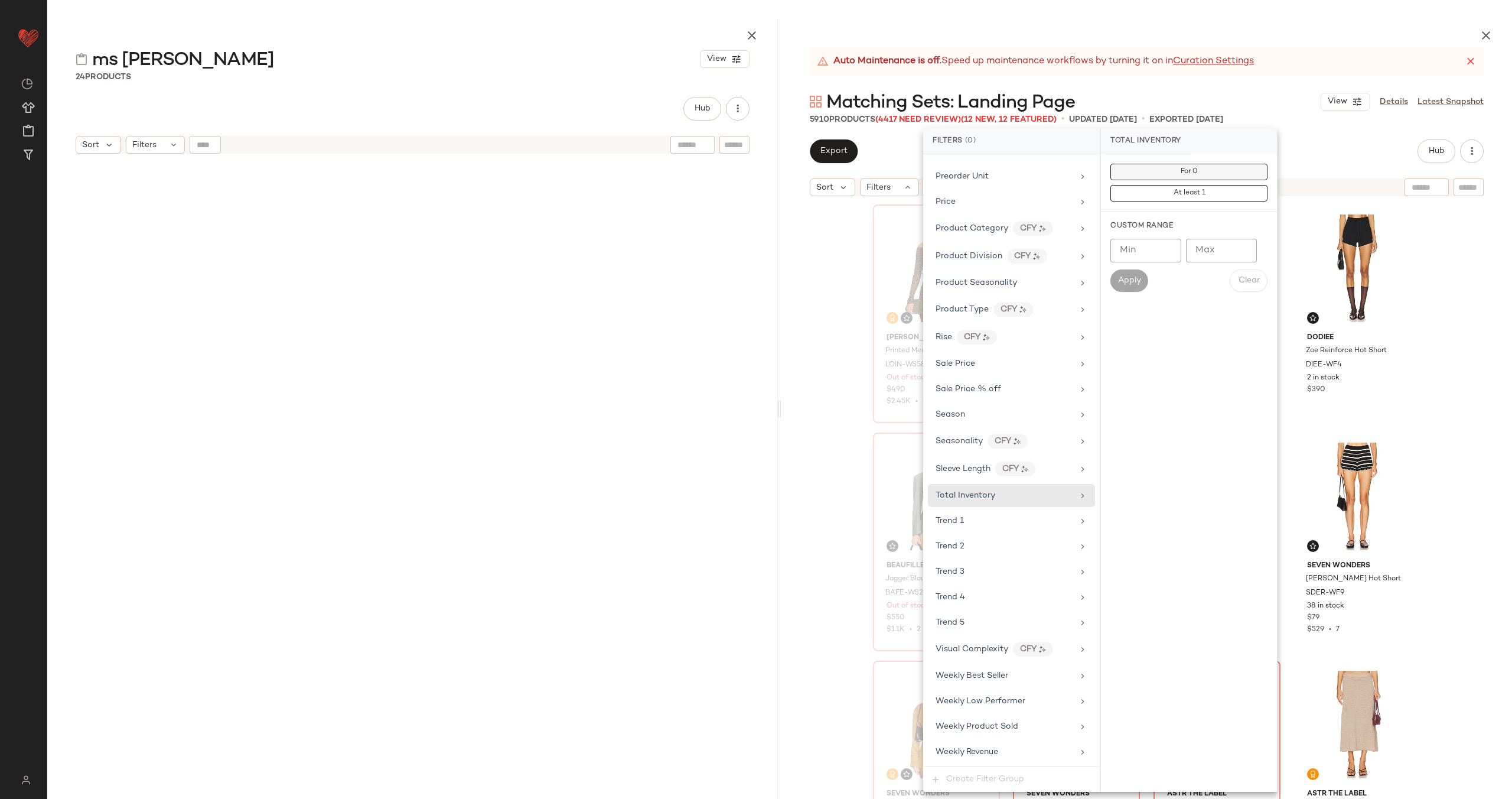
click at [1186, 175] on span "For 0" at bounding box center [1188, 172] width 18 height 8
click at [834, 365] on div "[PERSON_NAME] Printed Mesh Off The Shoulder Top LOIN-WS58 Out of stock $490 $2.…" at bounding box center [1147, 528] width 731 height 653
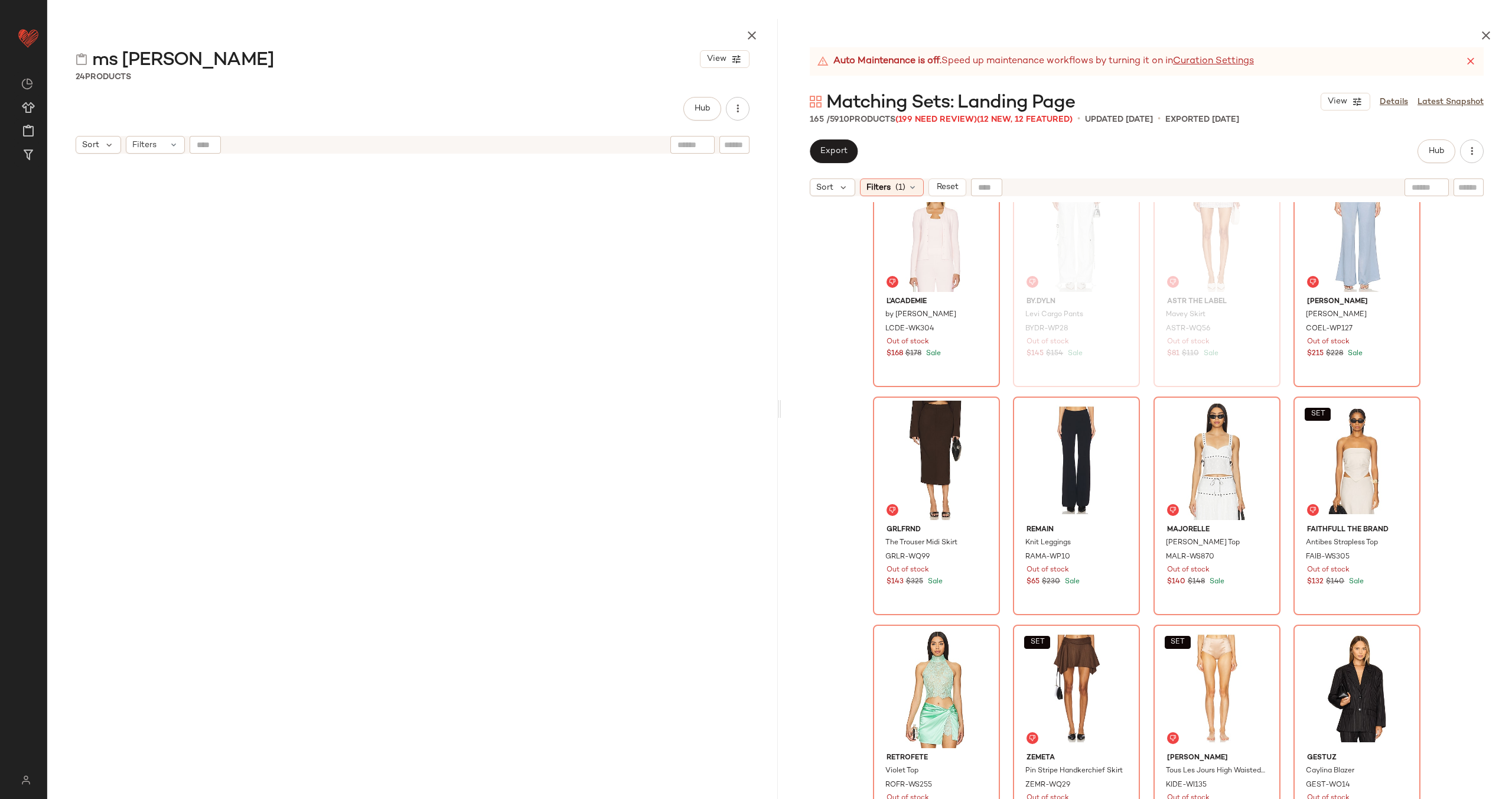
scroll to position [6405, 0]
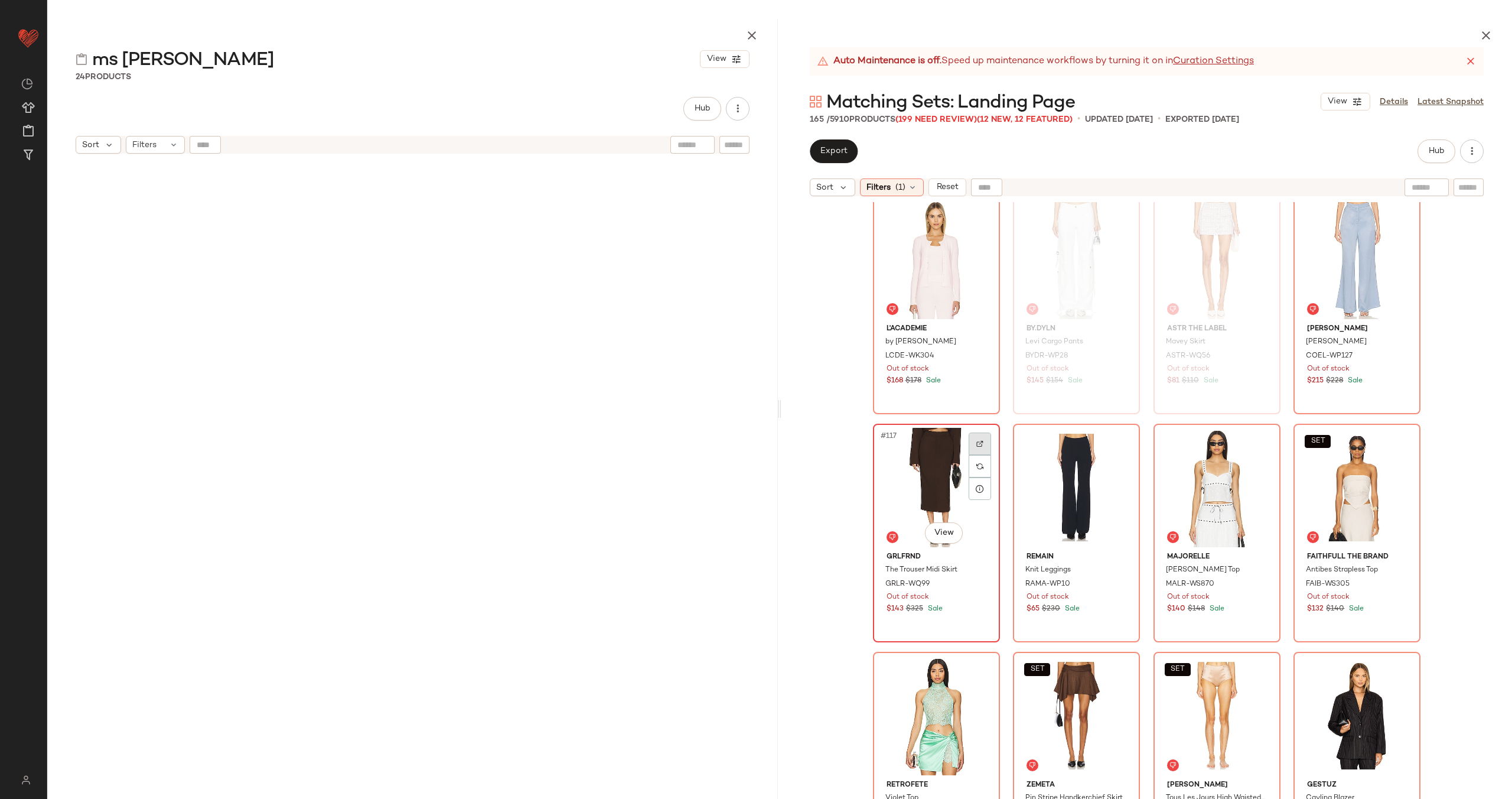
click at [977, 444] on img at bounding box center [980, 444] width 7 height 7
click at [1121, 445] on div at bounding box center [1119, 443] width 22 height 22
click at [1260, 441] on div at bounding box center [1260, 443] width 22 height 22
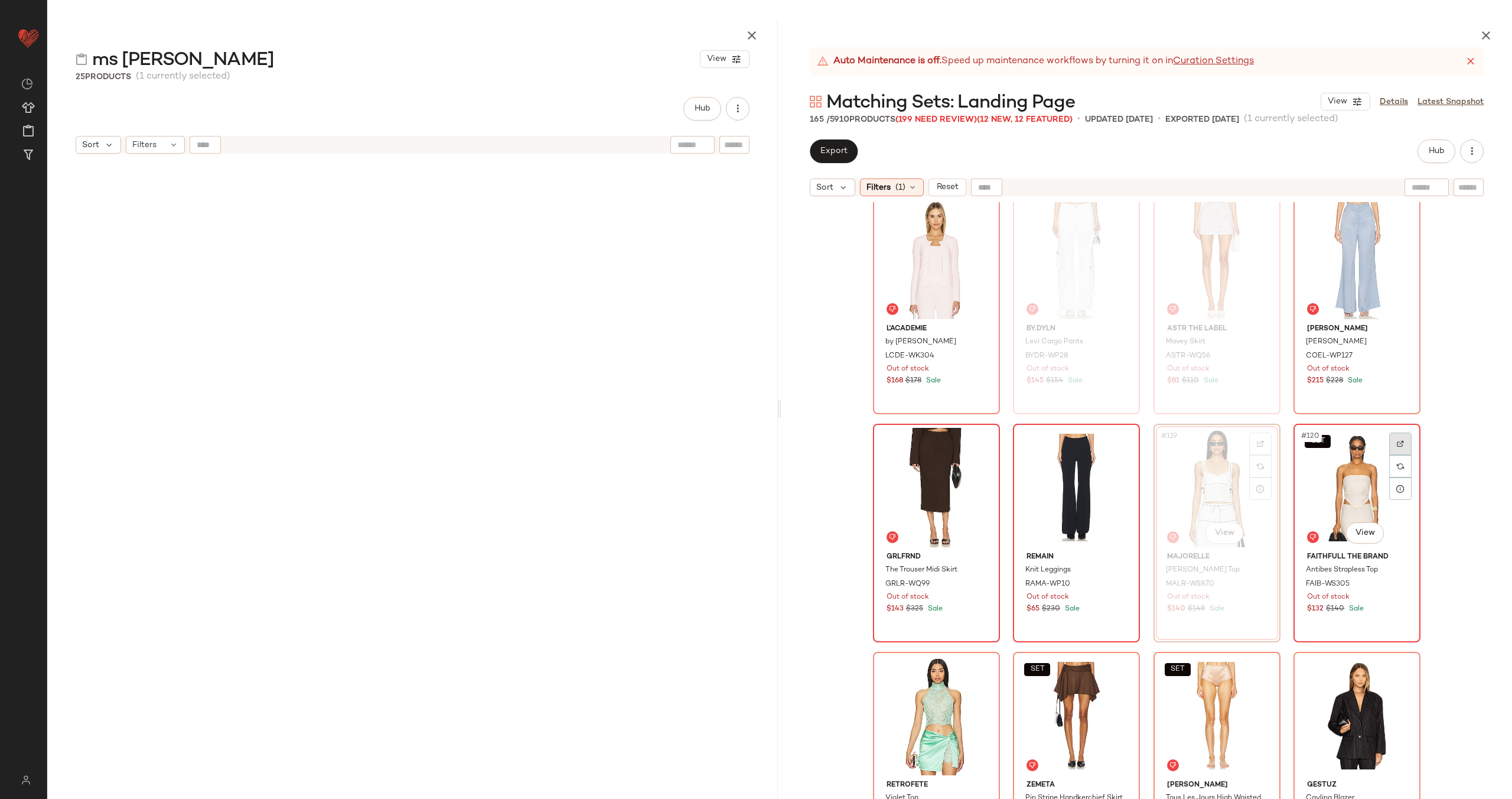
click at [1399, 435] on div at bounding box center [1400, 443] width 22 height 22
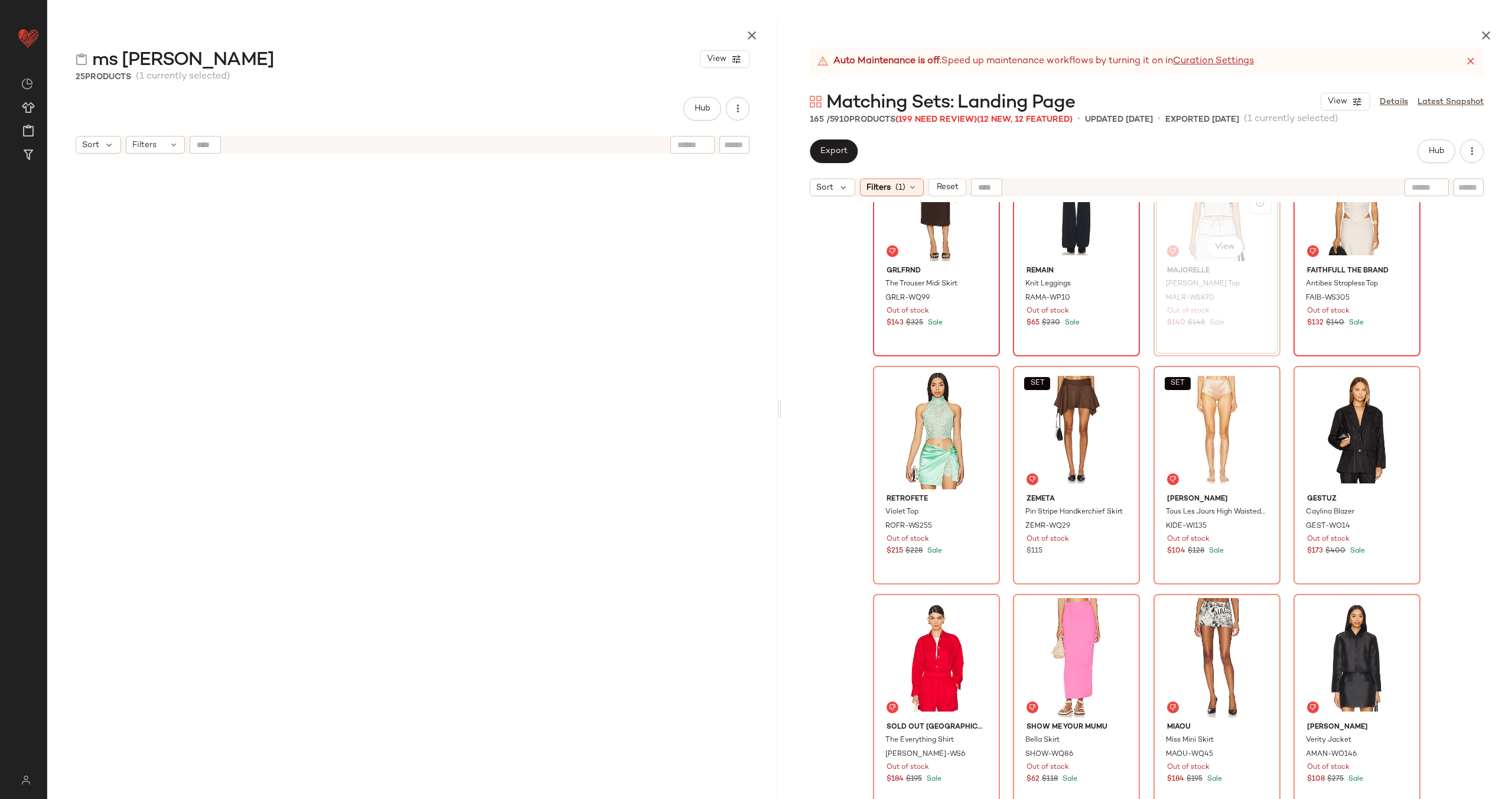
scroll to position [6704, 0]
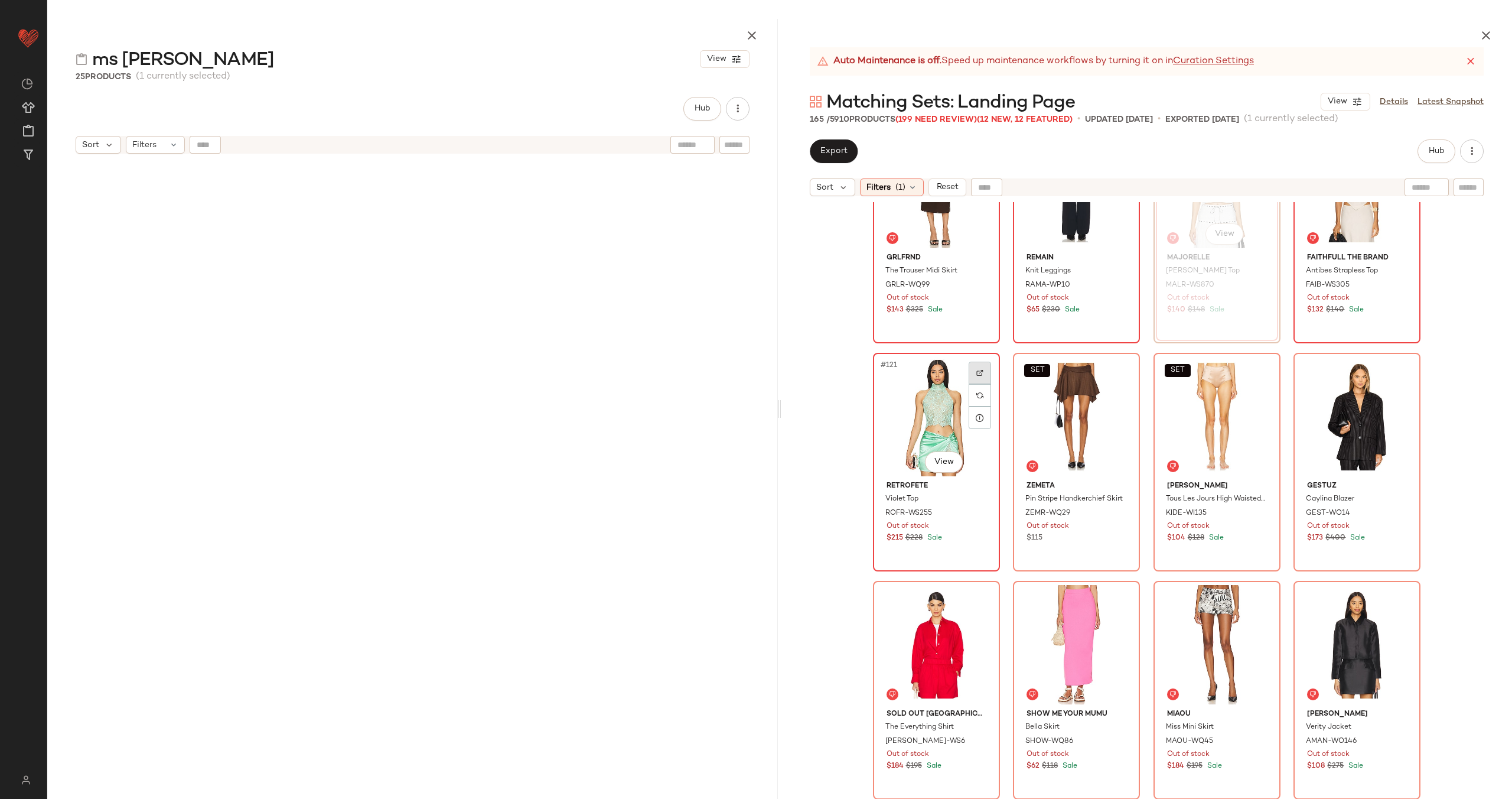
click at [977, 373] on img at bounding box center [980, 373] width 7 height 7
click at [1121, 364] on div at bounding box center [1119, 373] width 22 height 22
click at [1257, 368] on div at bounding box center [1260, 373] width 22 height 22
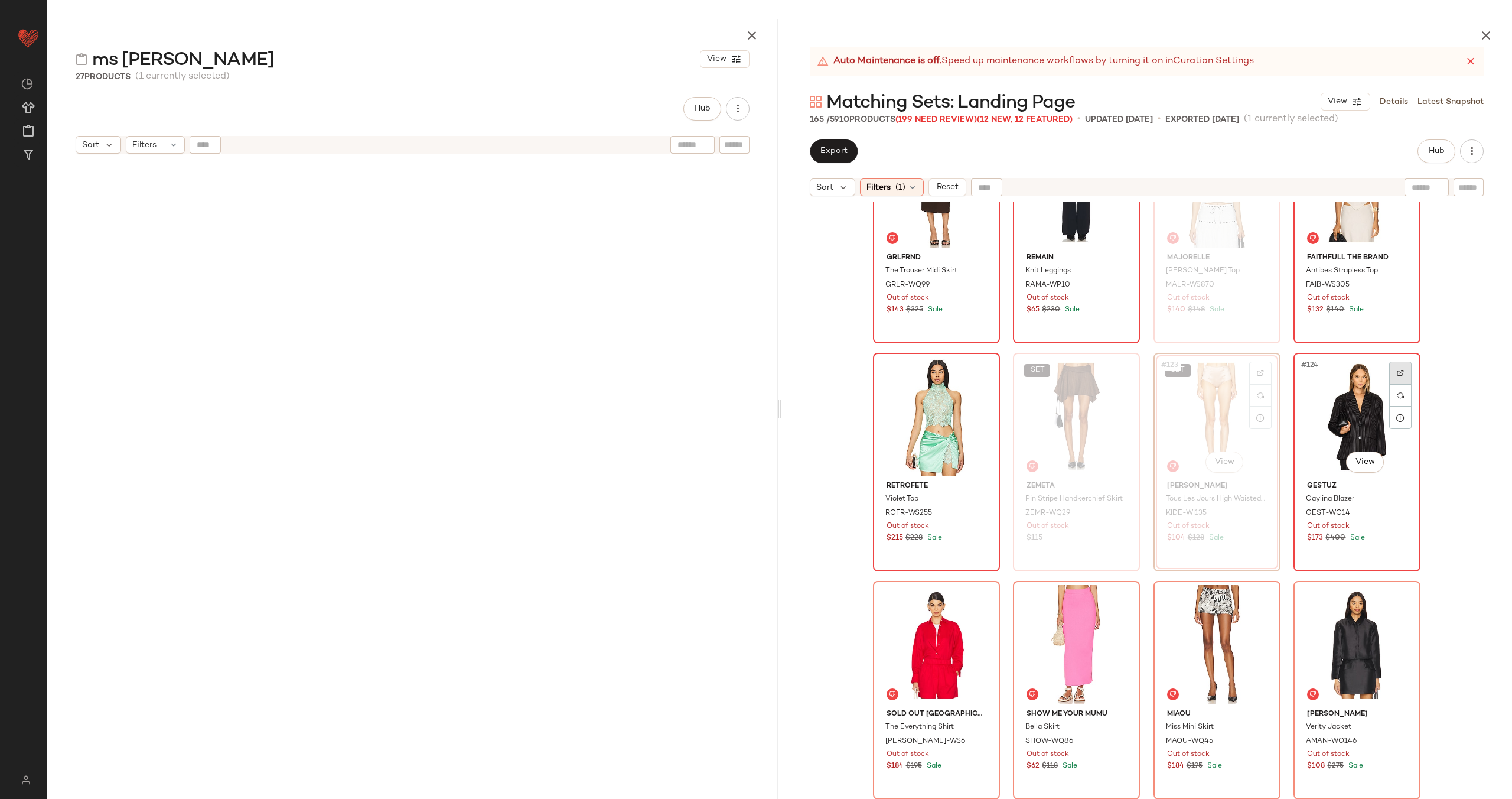
click at [1395, 368] on div at bounding box center [1400, 373] width 22 height 22
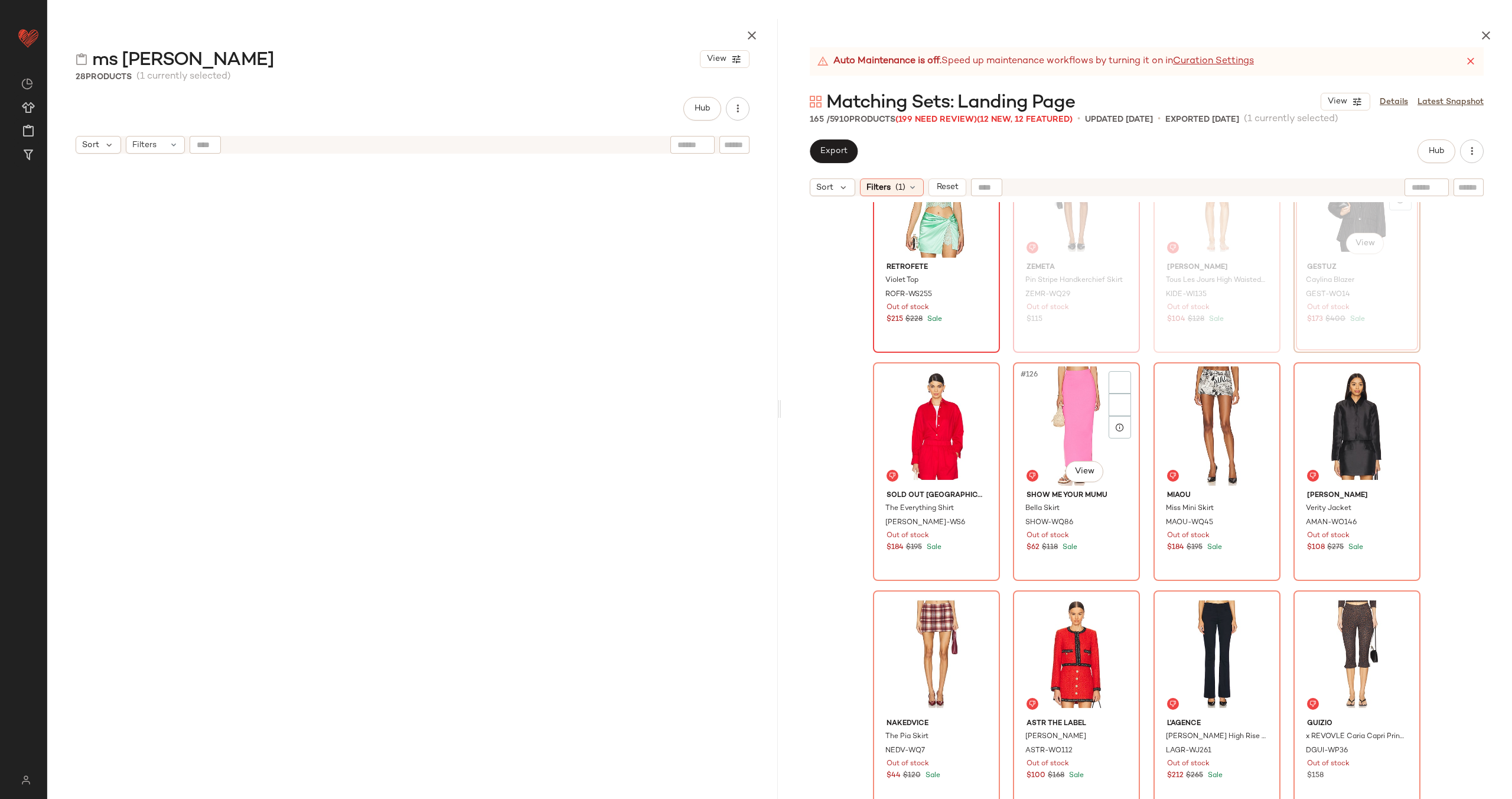
scroll to position [7010, 0]
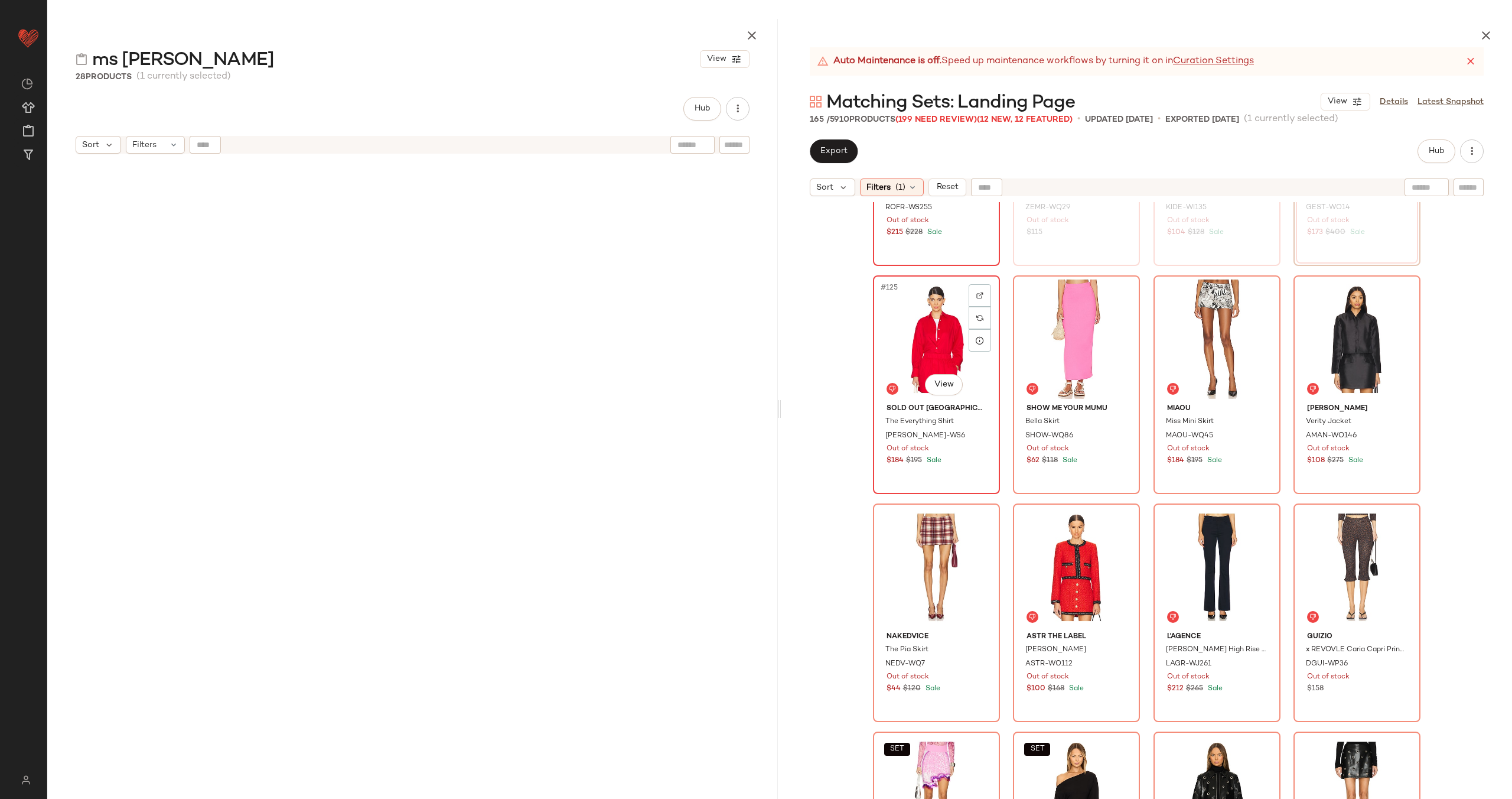
click at [969, 291] on div at bounding box center [979, 295] width 22 height 22
click at [1120, 293] on div at bounding box center [1119, 295] width 22 height 22
click at [1253, 288] on div at bounding box center [1260, 295] width 22 height 22
click at [1395, 290] on div at bounding box center [1400, 295] width 22 height 22
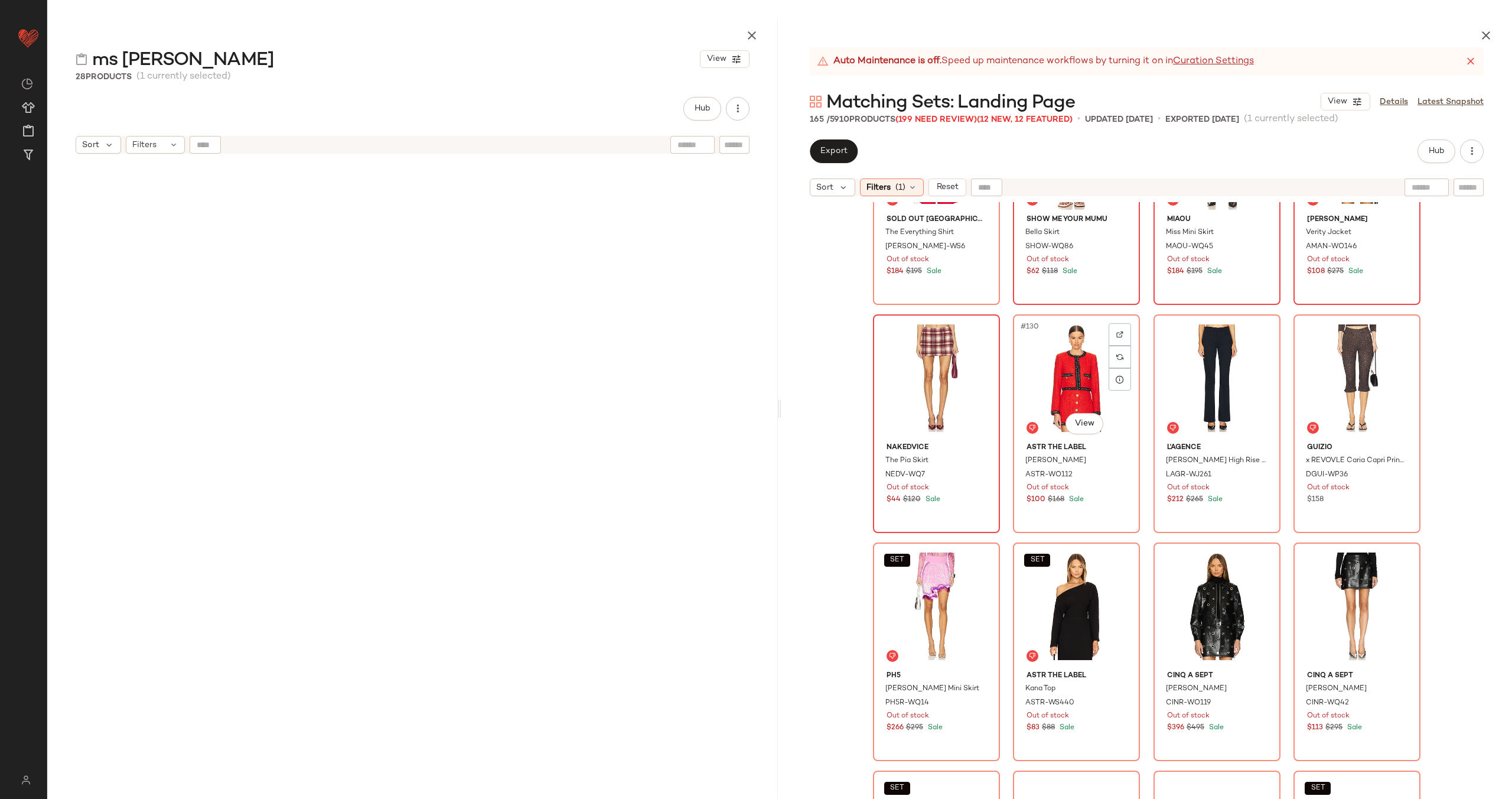
scroll to position [7238, 0]
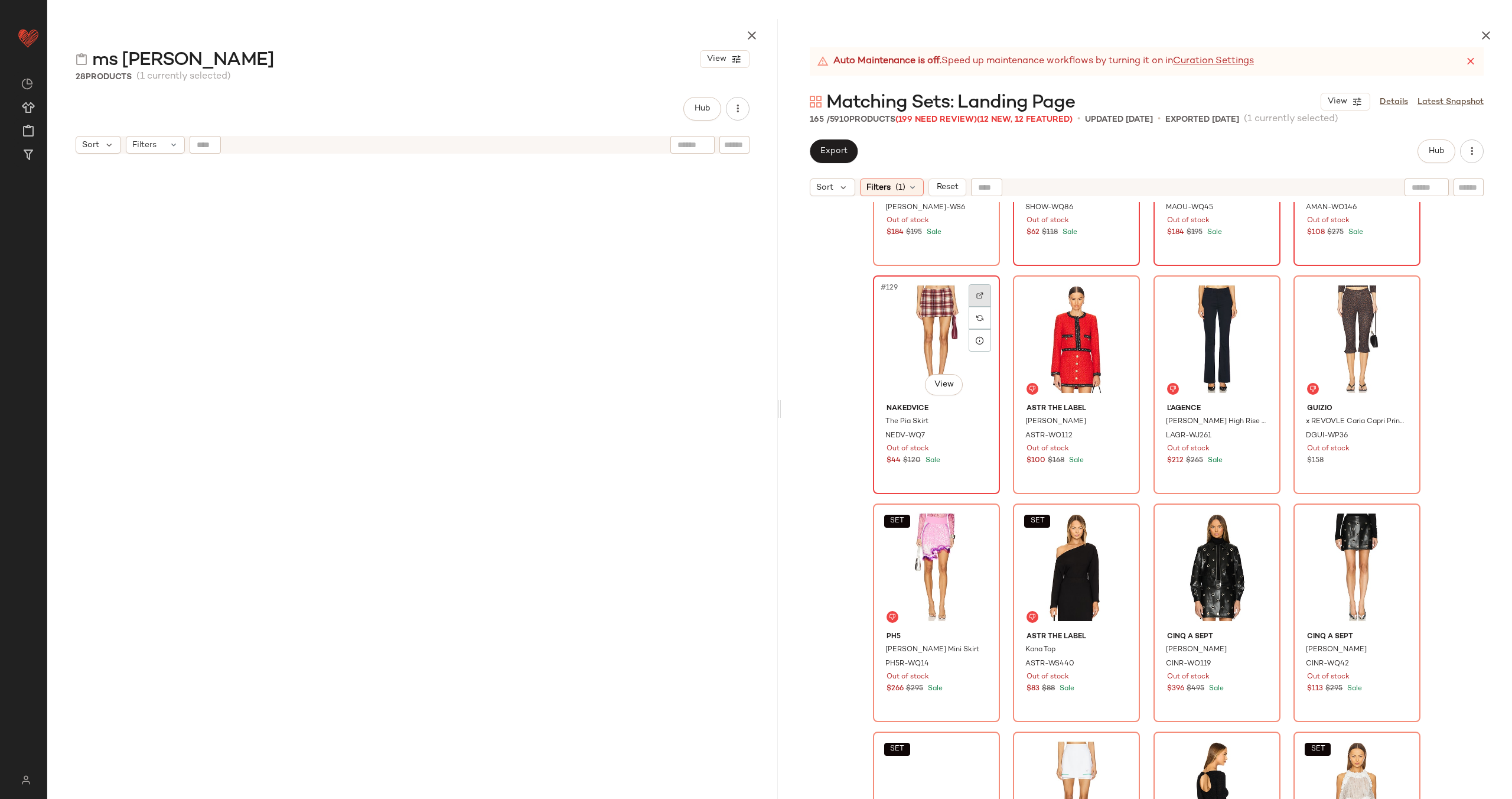
click at [975, 290] on div at bounding box center [979, 295] width 22 height 22
click at [1116, 292] on img at bounding box center [1120, 296] width 7 height 7
click at [1267, 293] on div at bounding box center [1260, 295] width 22 height 22
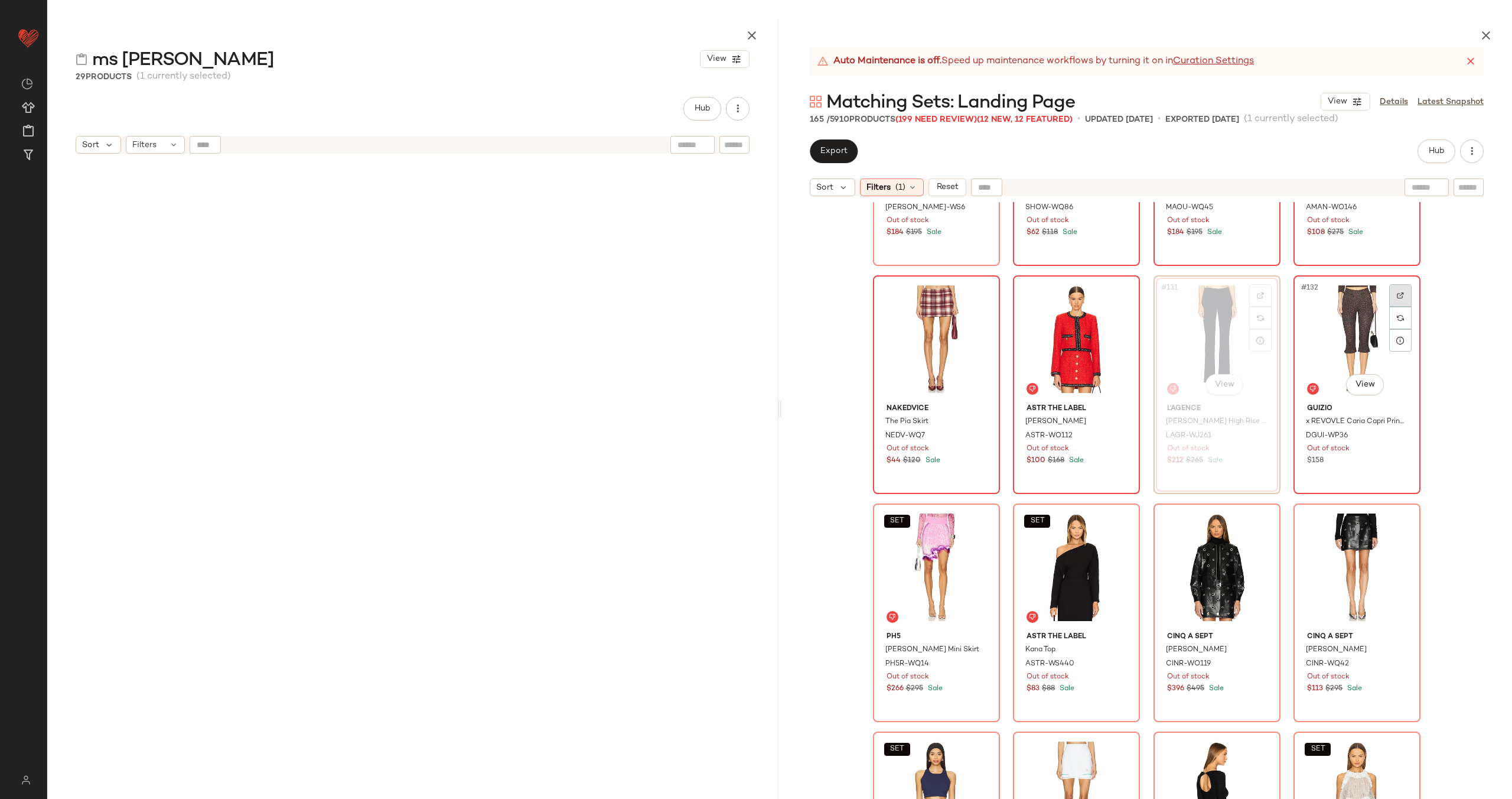
click at [1401, 293] on div at bounding box center [1400, 295] width 22 height 22
click at [977, 516] on div at bounding box center [979, 523] width 22 height 22
click at [1119, 522] on img at bounding box center [1120, 524] width 7 height 7
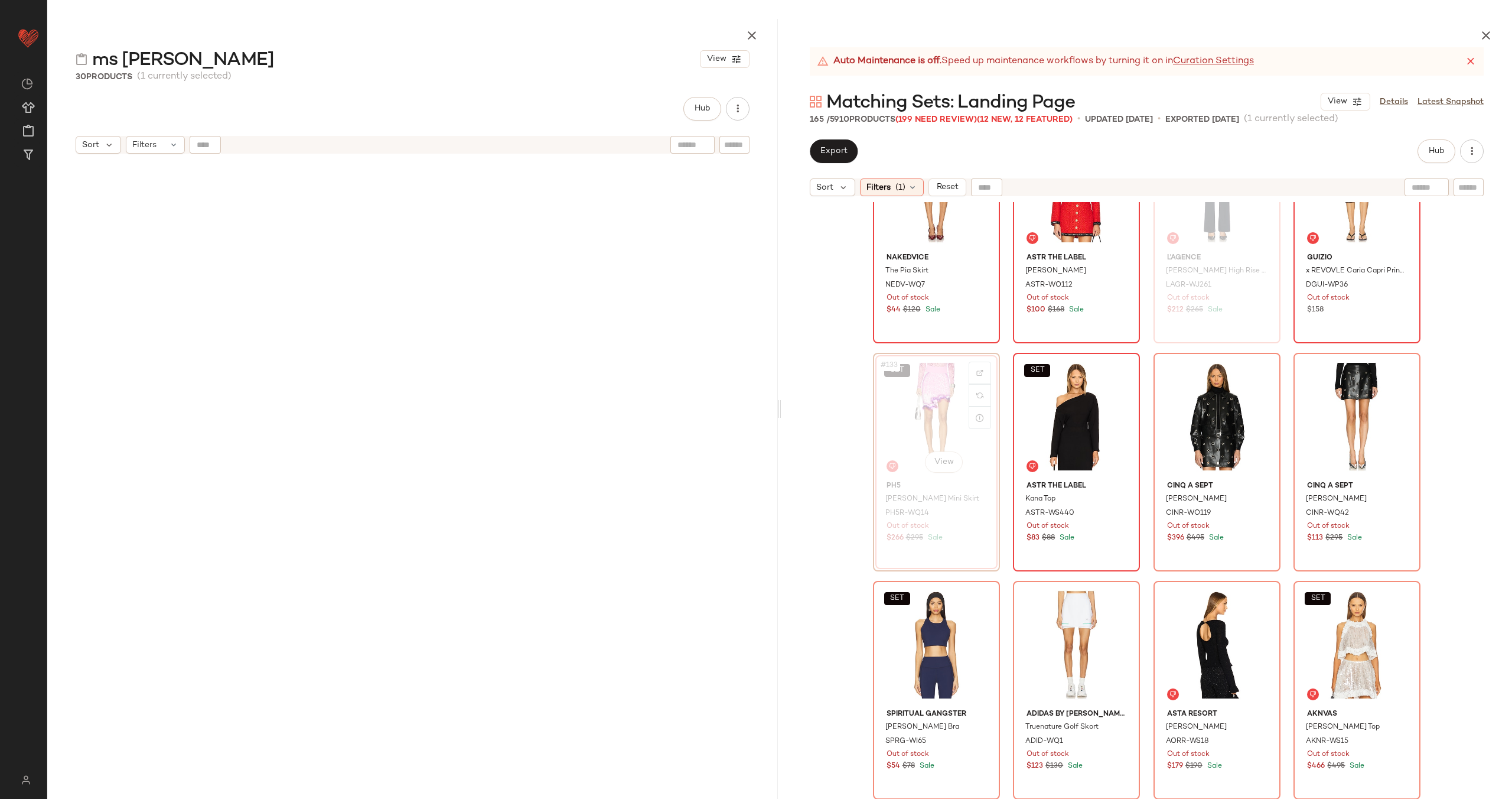
scroll to position [7411, 0]
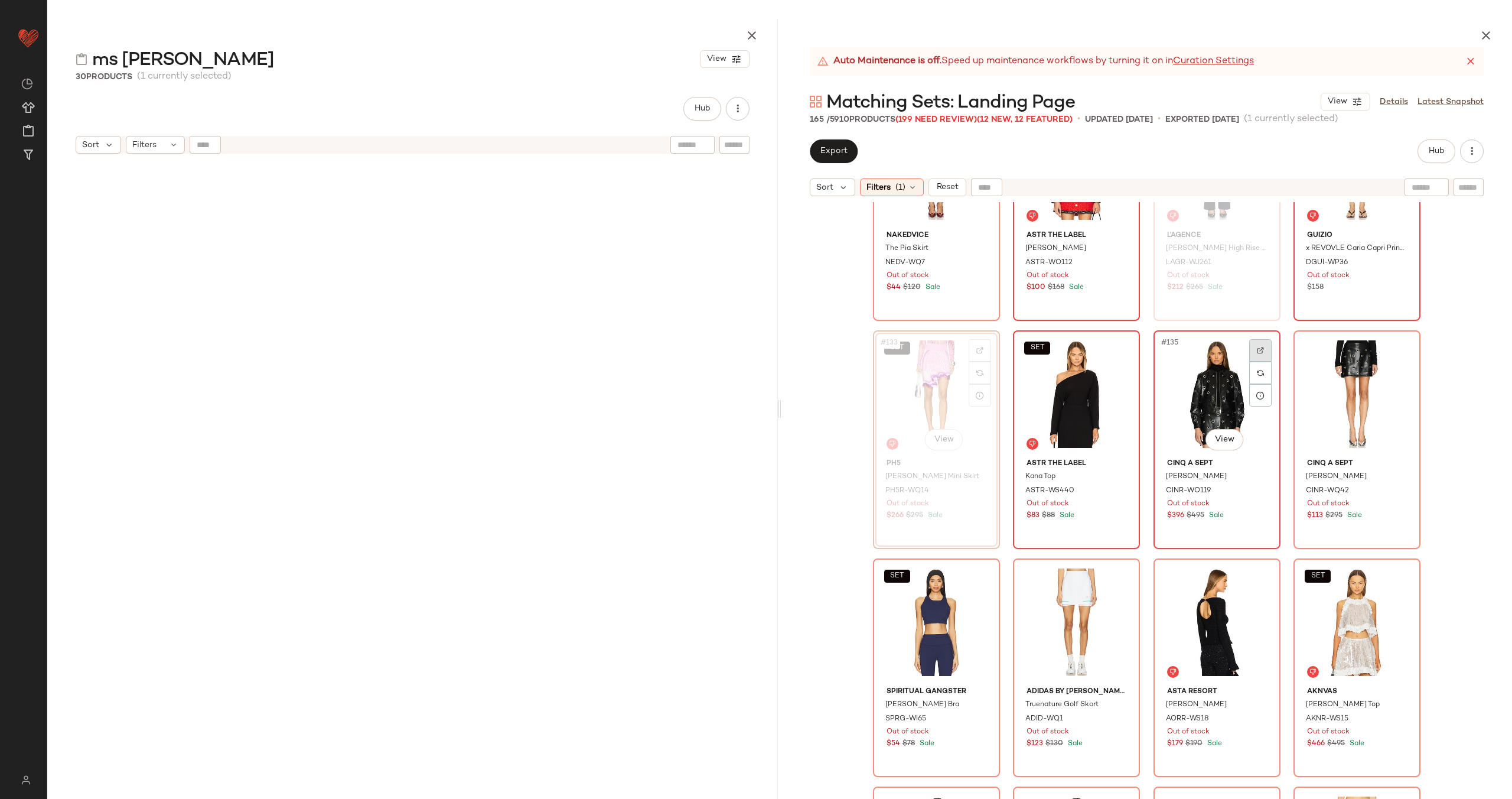
click at [1261, 350] on div at bounding box center [1260, 350] width 22 height 22
click at [1404, 348] on div at bounding box center [1400, 350] width 22 height 22
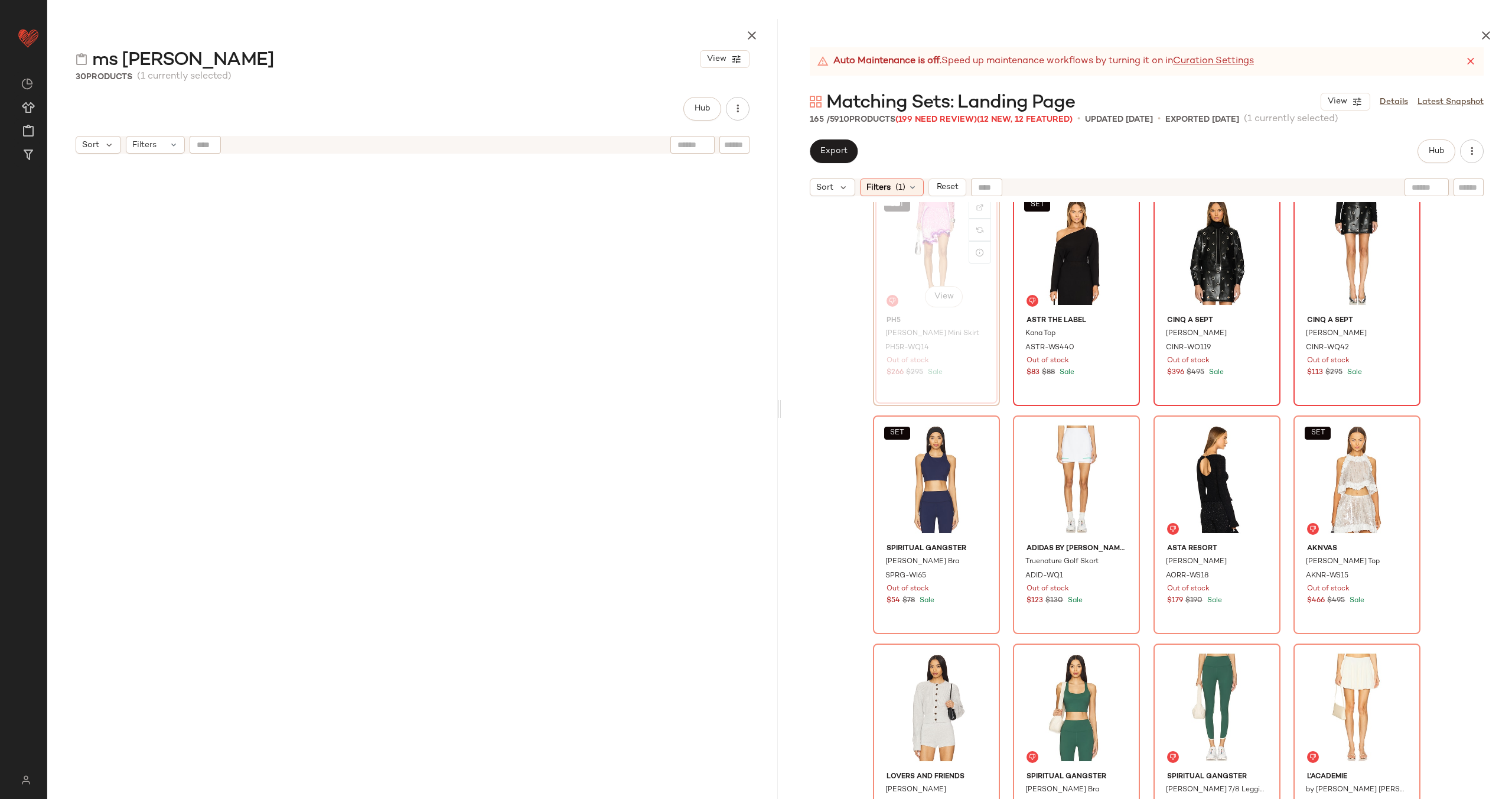
scroll to position [7611, 0]
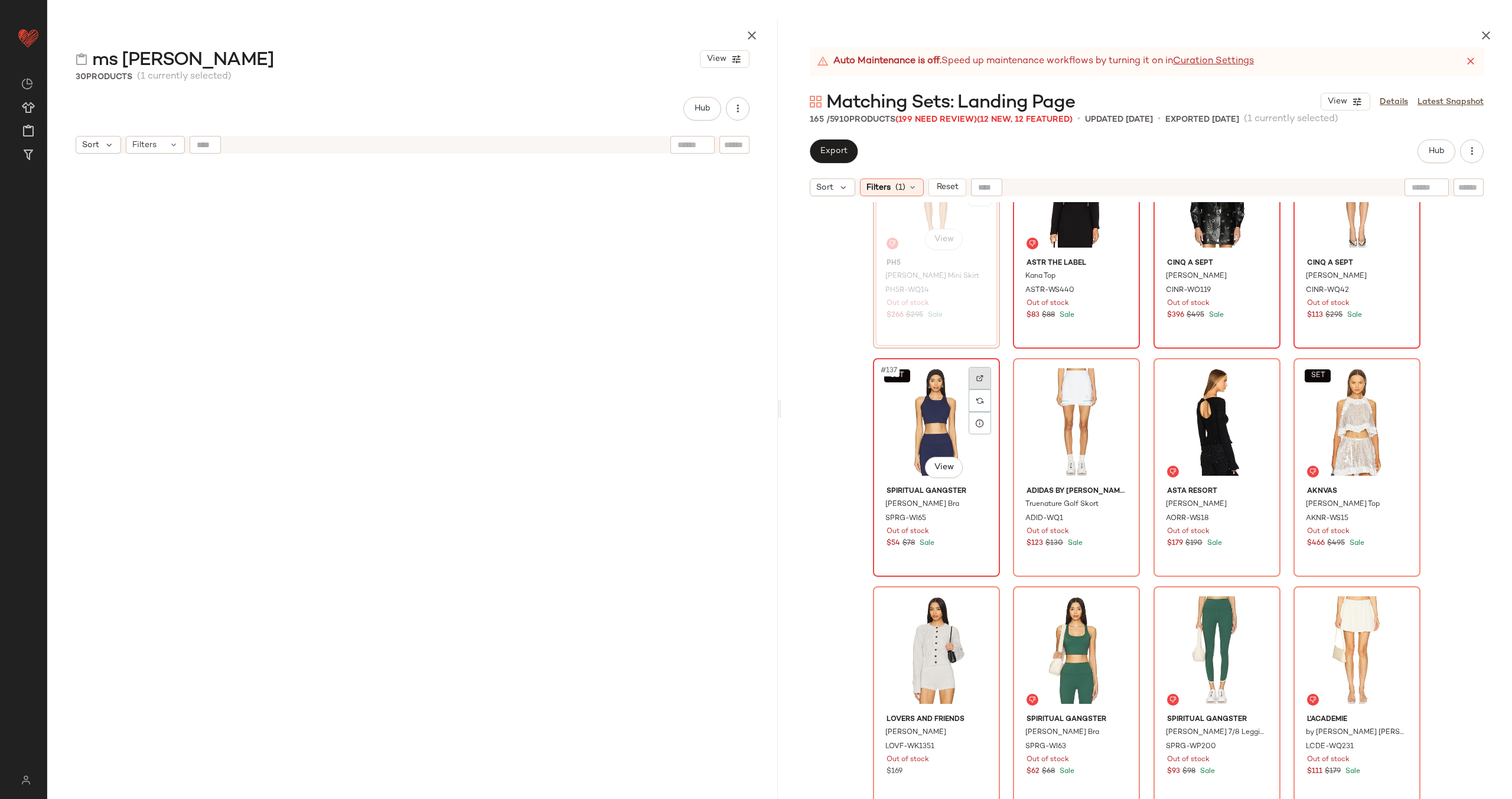
click at [977, 377] on img at bounding box center [980, 379] width 7 height 7
click at [1113, 374] on div at bounding box center [1119, 378] width 22 height 22
click at [1122, 379] on div at bounding box center [1119, 378] width 22 height 22
click at [1251, 374] on div at bounding box center [1260, 378] width 22 height 22
click at [1399, 374] on div at bounding box center [1400, 378] width 22 height 22
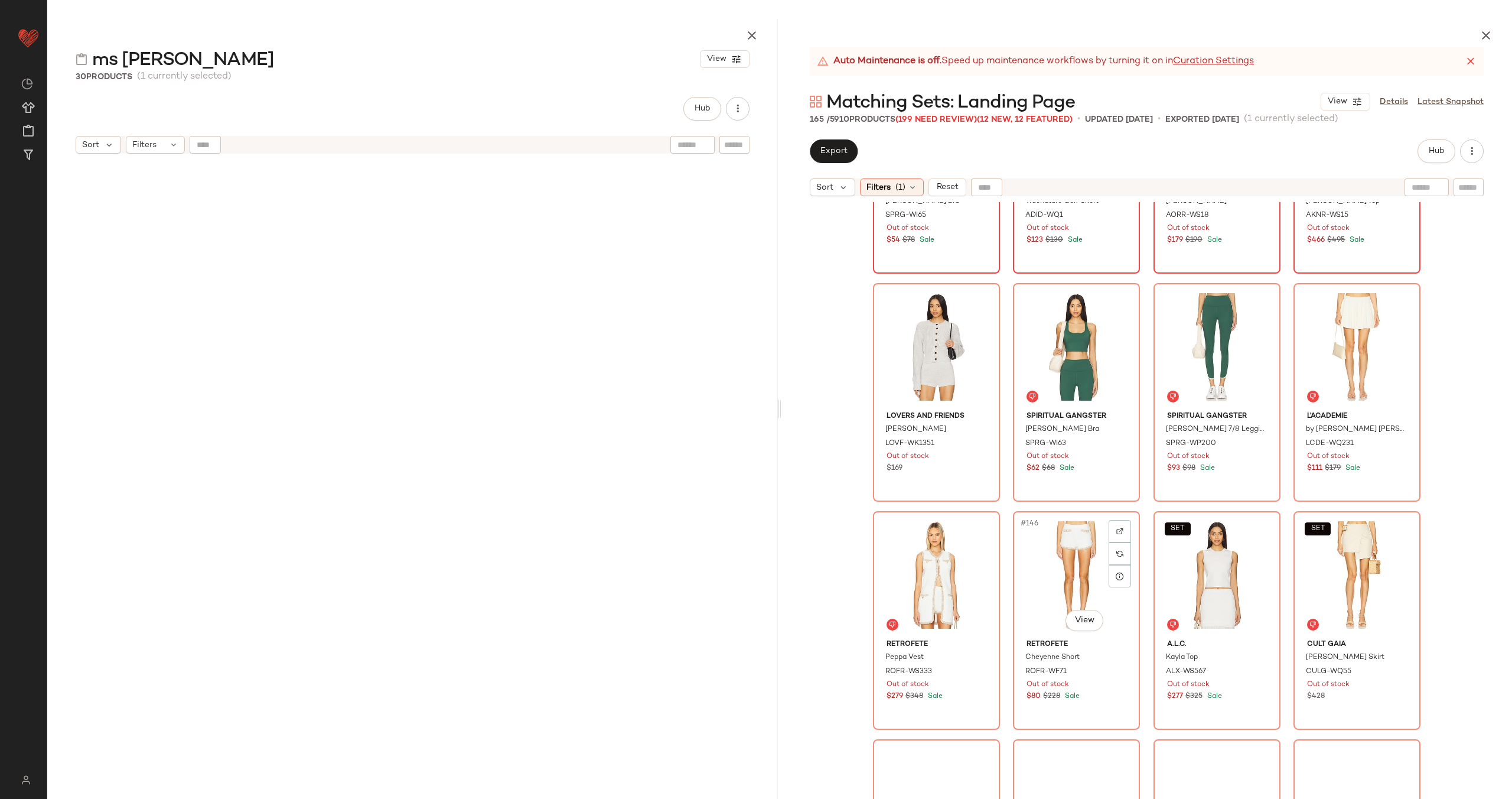
scroll to position [7921, 0]
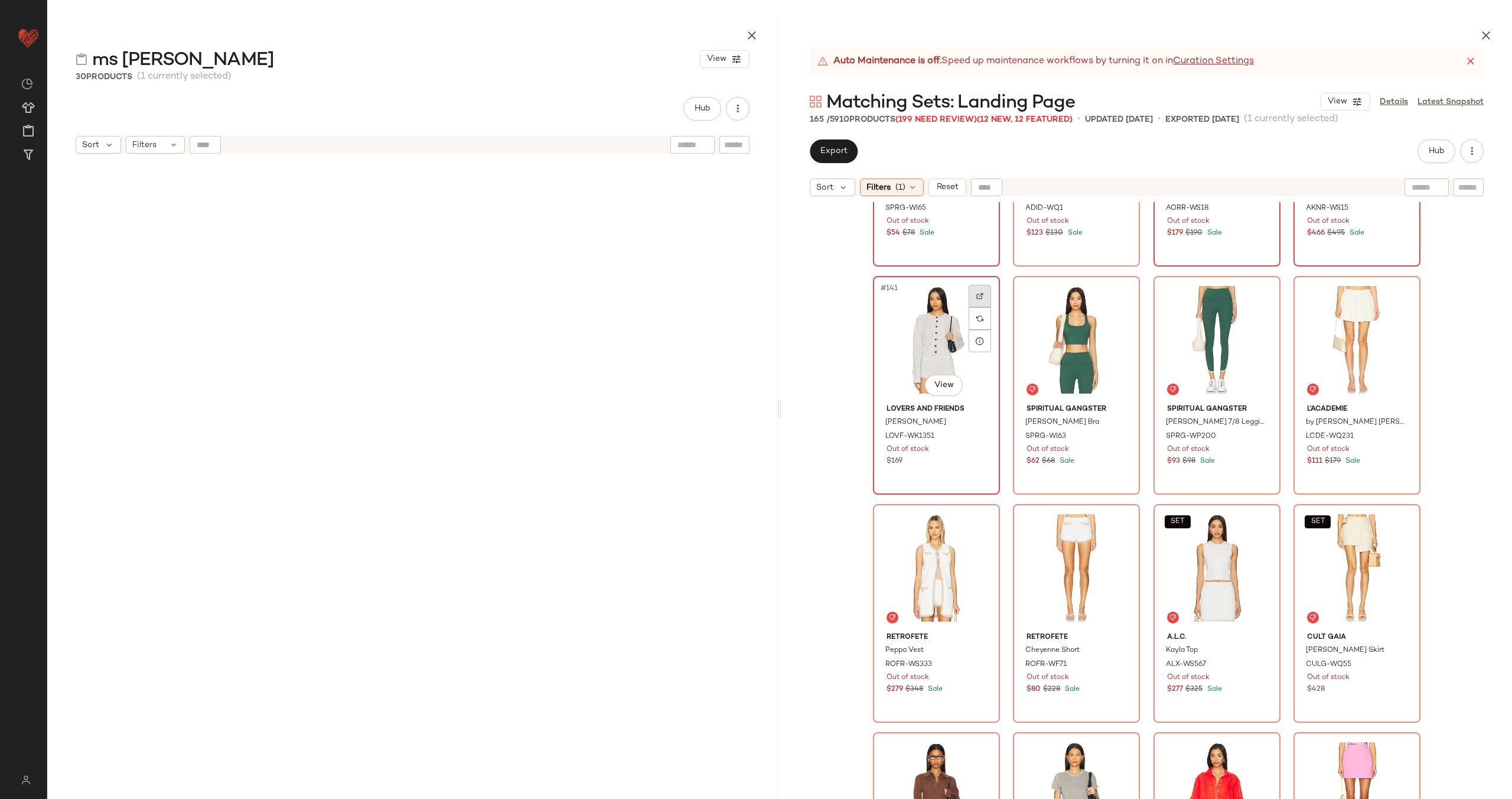
click at [980, 295] on div at bounding box center [979, 296] width 22 height 22
click at [1111, 292] on div at bounding box center [1119, 296] width 22 height 22
click at [1258, 296] on img at bounding box center [1260, 296] width 7 height 7
click at [1395, 290] on div at bounding box center [1400, 296] width 22 height 22
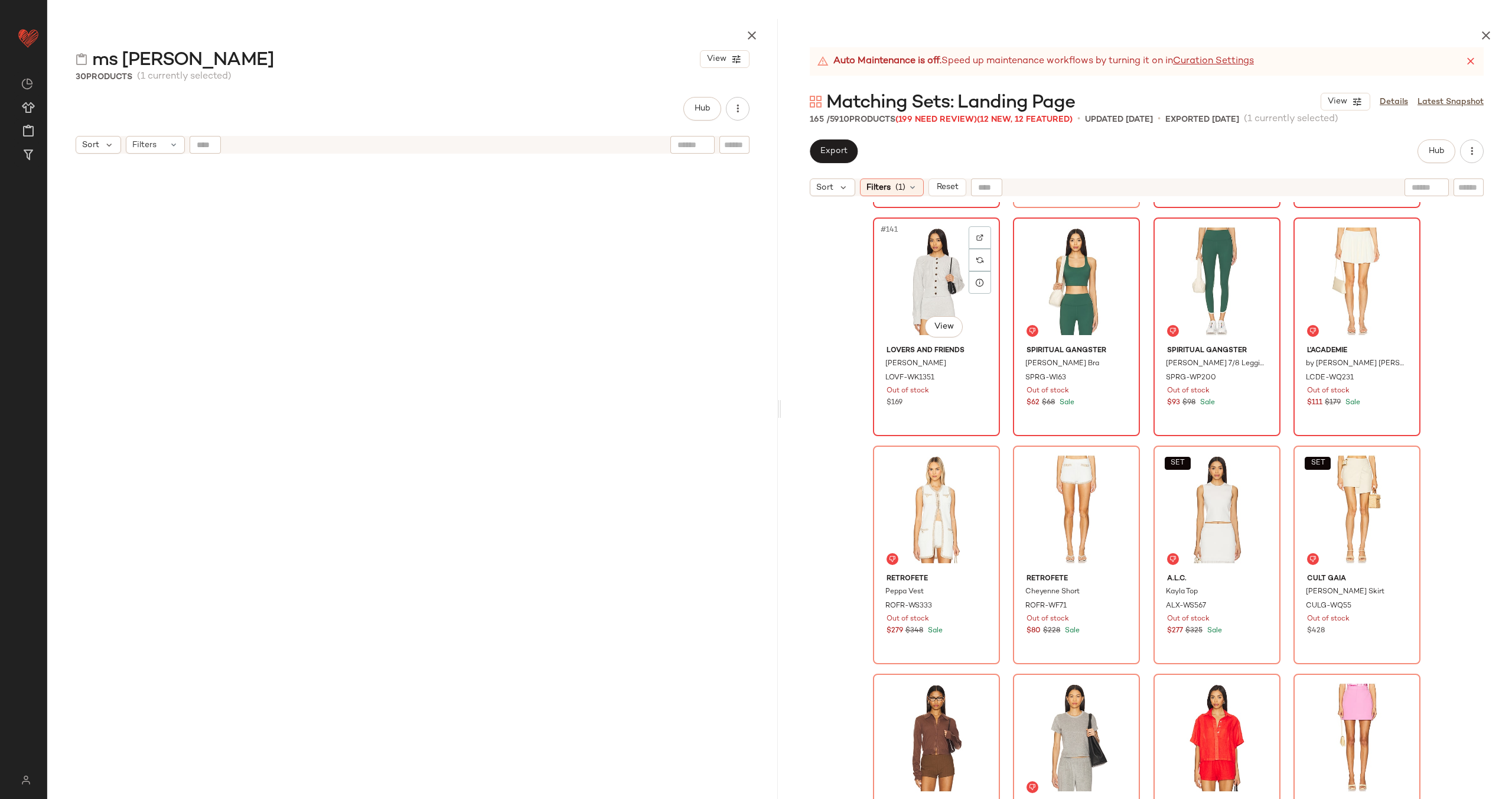
scroll to position [8097, 0]
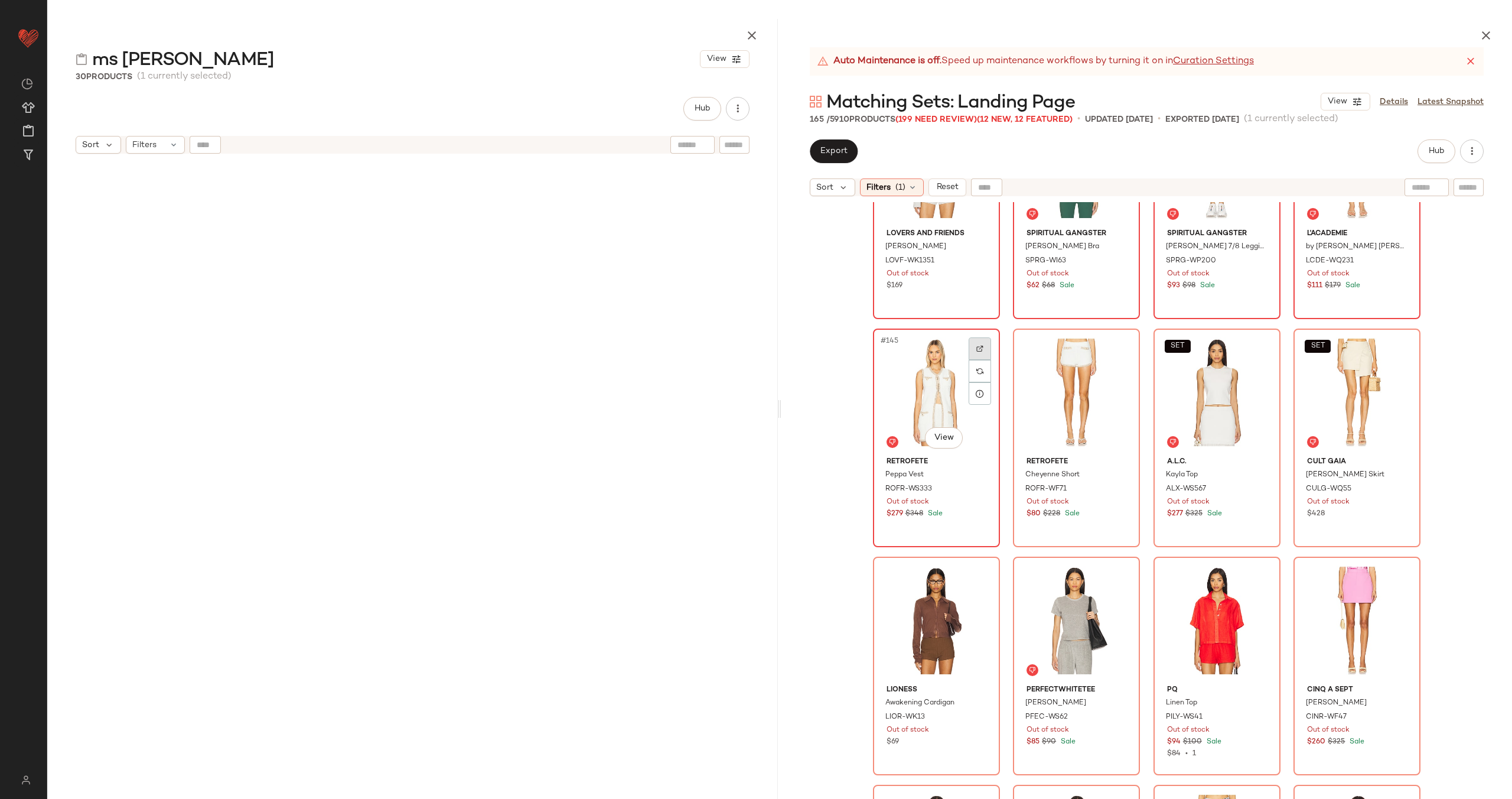
click at [977, 345] on img at bounding box center [980, 349] width 7 height 7
click at [1116, 345] on img at bounding box center [1120, 349] width 7 height 7
click at [1263, 343] on div at bounding box center [1260, 348] width 22 height 22
click at [1257, 345] on img at bounding box center [1260, 349] width 7 height 7
click at [1400, 342] on div at bounding box center [1400, 348] width 22 height 22
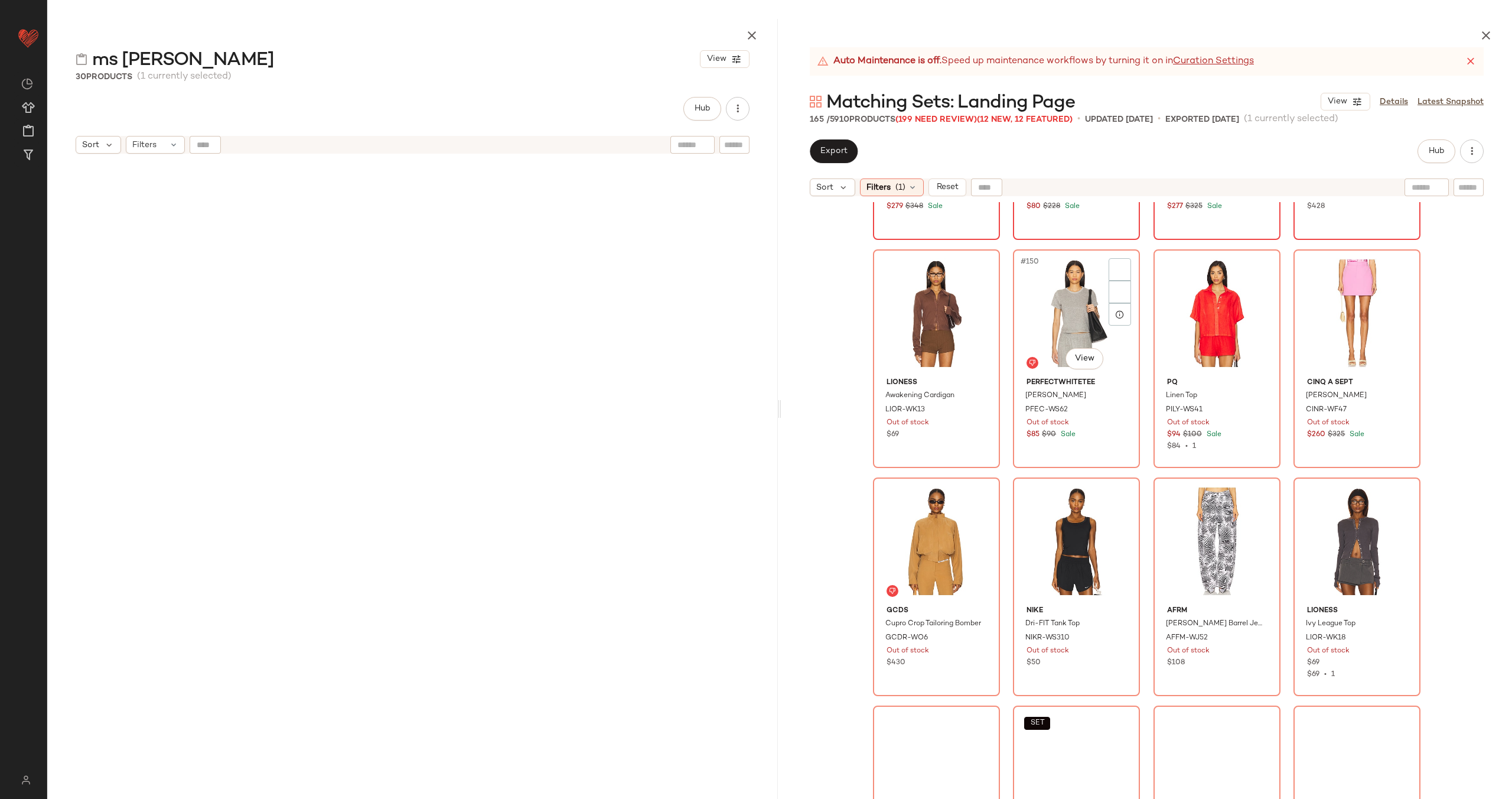
scroll to position [8405, 0]
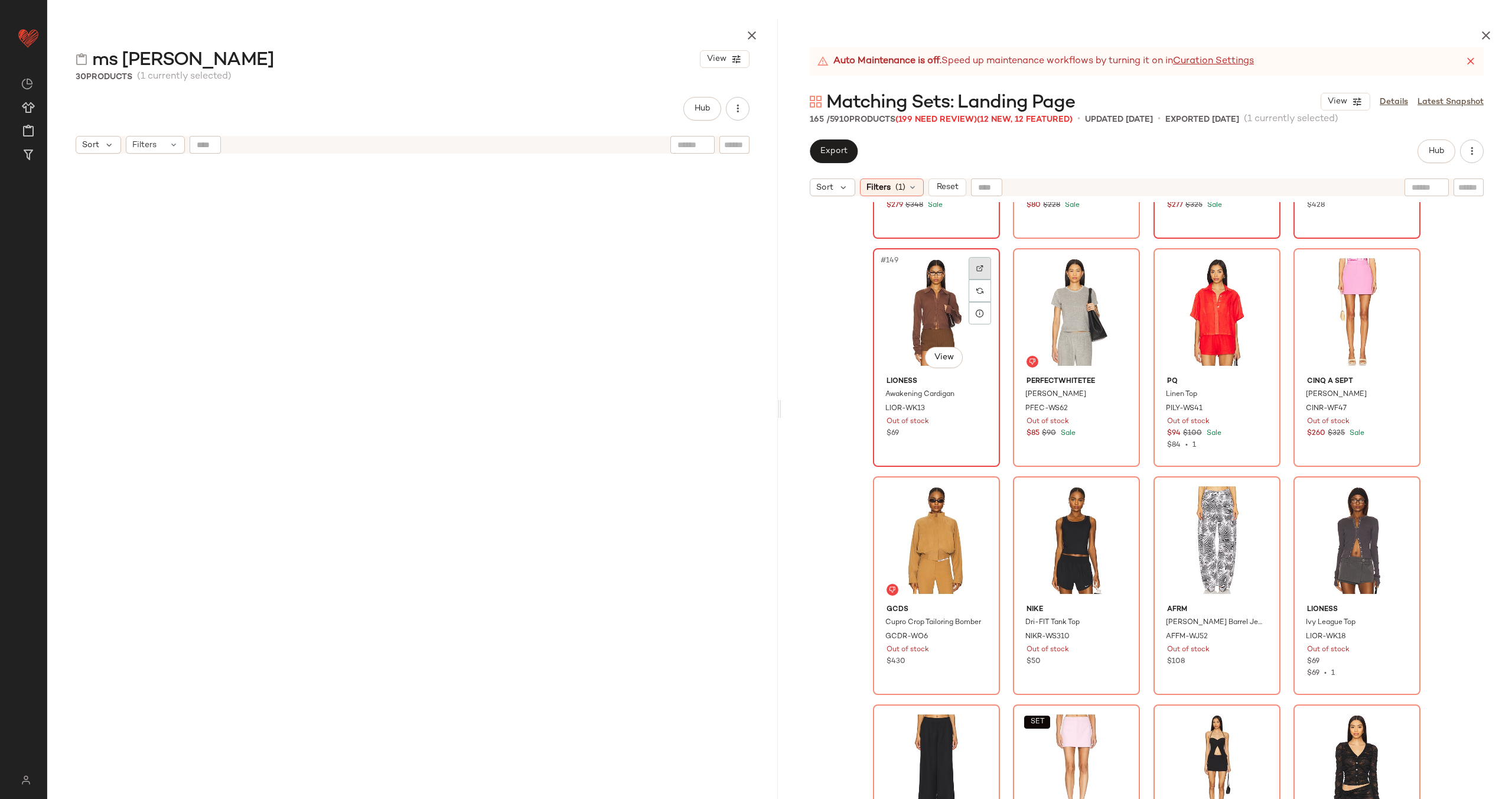
click at [981, 270] on div at bounding box center [979, 268] width 22 height 22
click at [1119, 270] on img at bounding box center [1120, 268] width 7 height 7
click at [1258, 268] on img at bounding box center [1260, 268] width 7 height 7
click at [1408, 265] on div at bounding box center [1400, 268] width 22 height 22
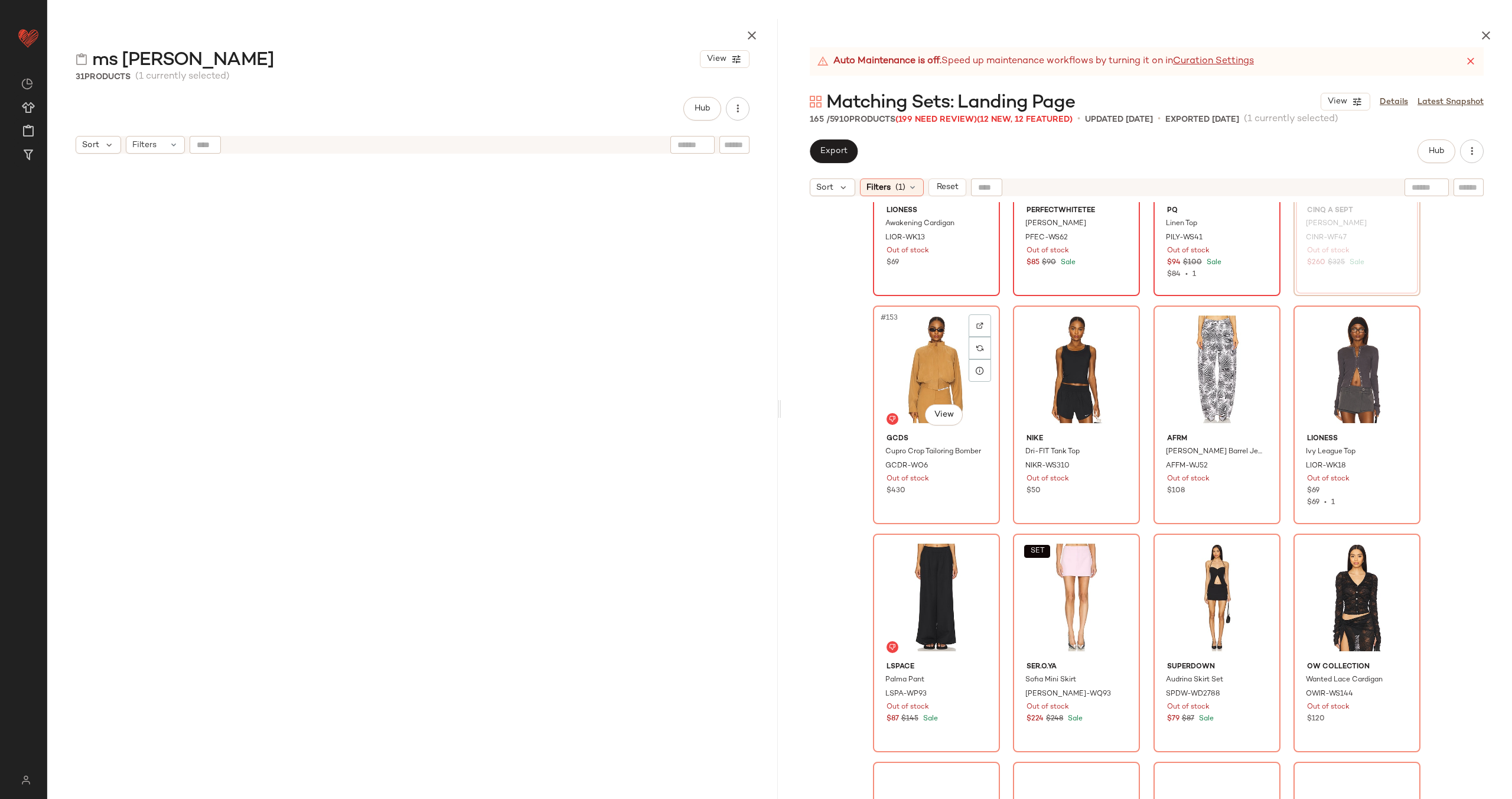
scroll to position [8577, 0]
click at [970, 319] on div at bounding box center [979, 325] width 22 height 22
click at [1116, 327] on img at bounding box center [1120, 325] width 7 height 7
click at [1266, 327] on div at bounding box center [1260, 325] width 22 height 22
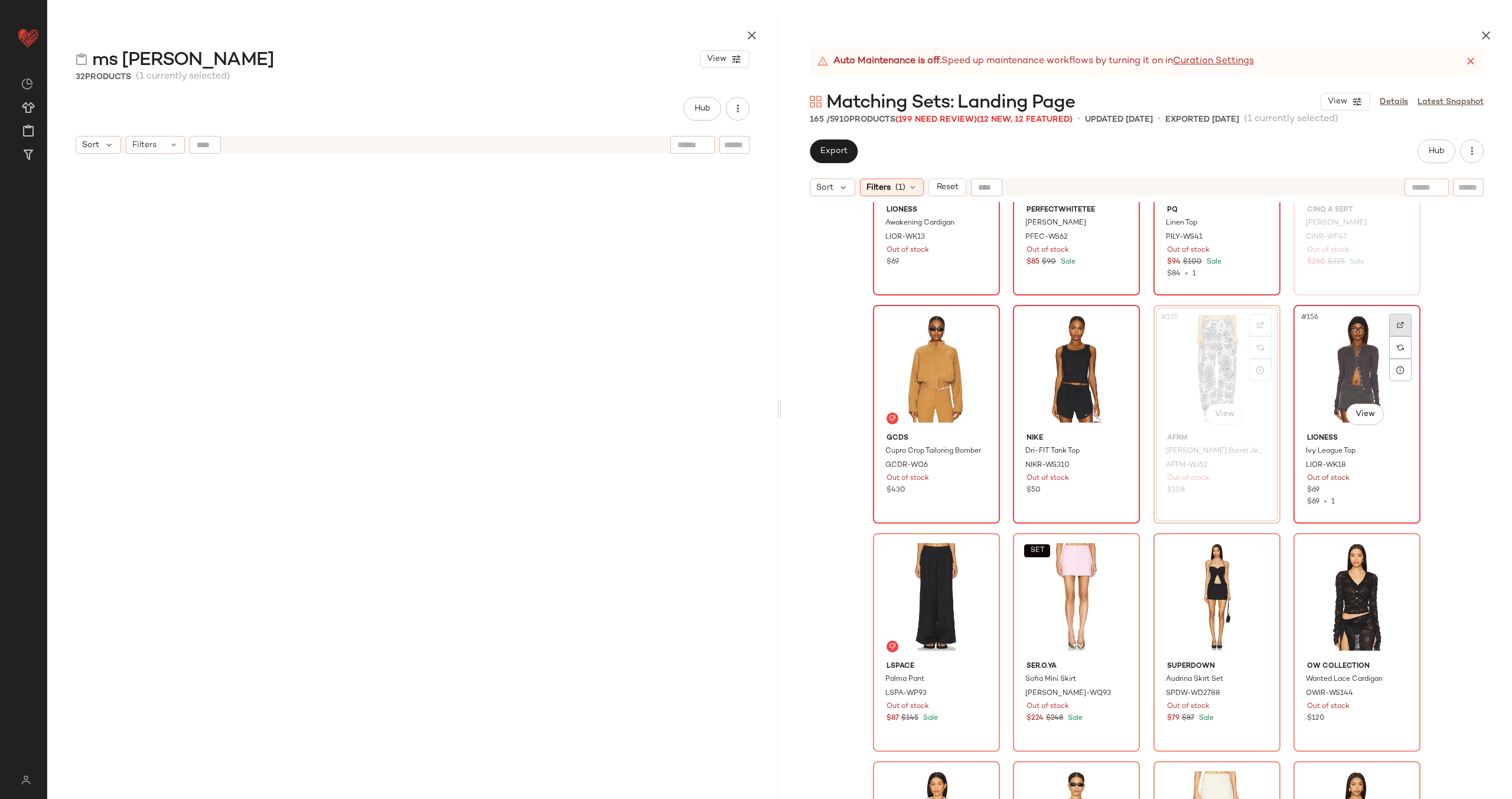
click at [1397, 324] on img at bounding box center [1400, 325] width 7 height 7
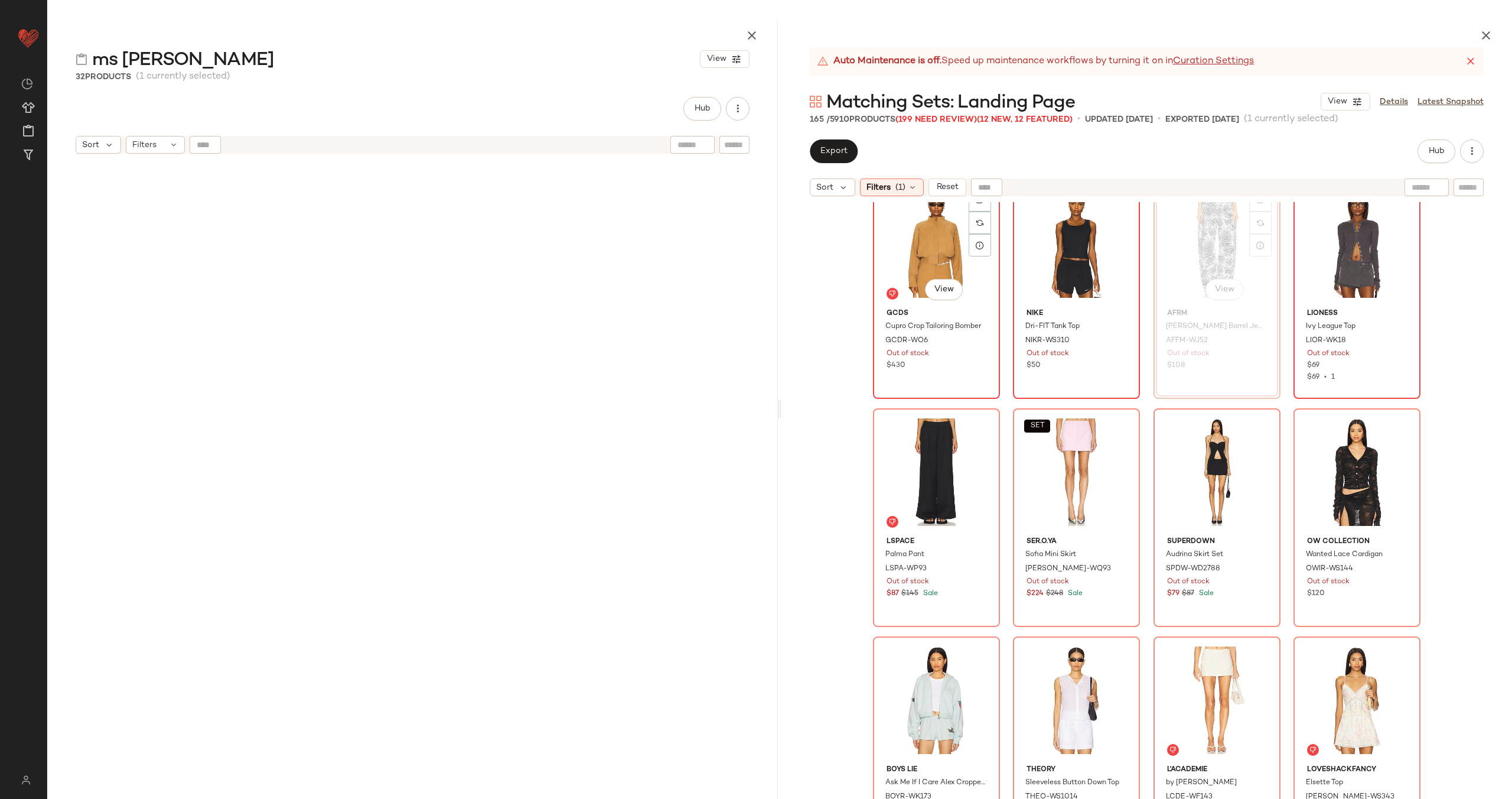
scroll to position [8723, 0]
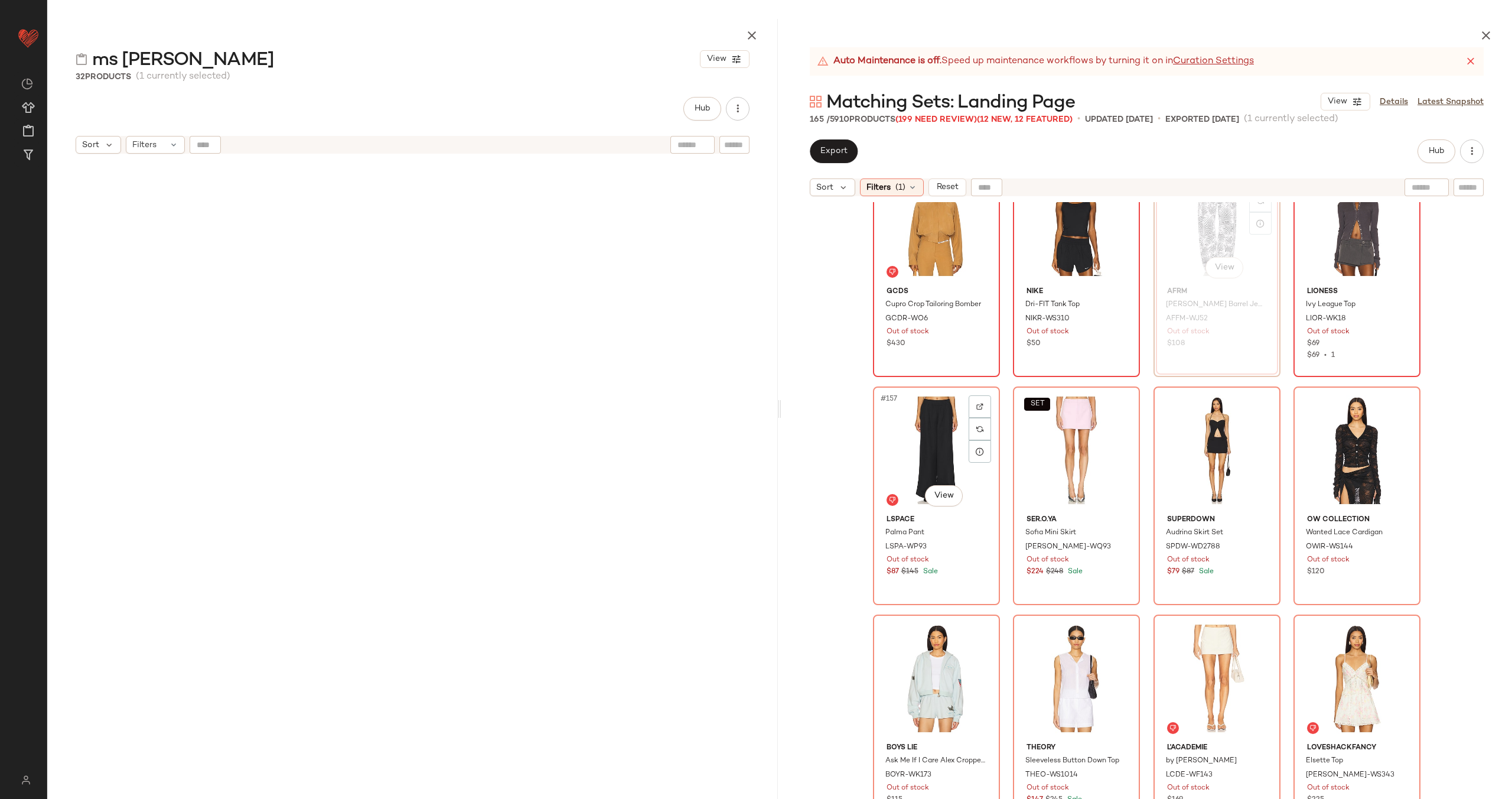
click at [975, 395] on div at bounding box center [979, 406] width 22 height 22
click at [1116, 405] on img at bounding box center [1120, 407] width 7 height 7
click at [1259, 404] on img at bounding box center [1260, 407] width 7 height 7
click at [1399, 405] on img at bounding box center [1400, 407] width 7 height 7
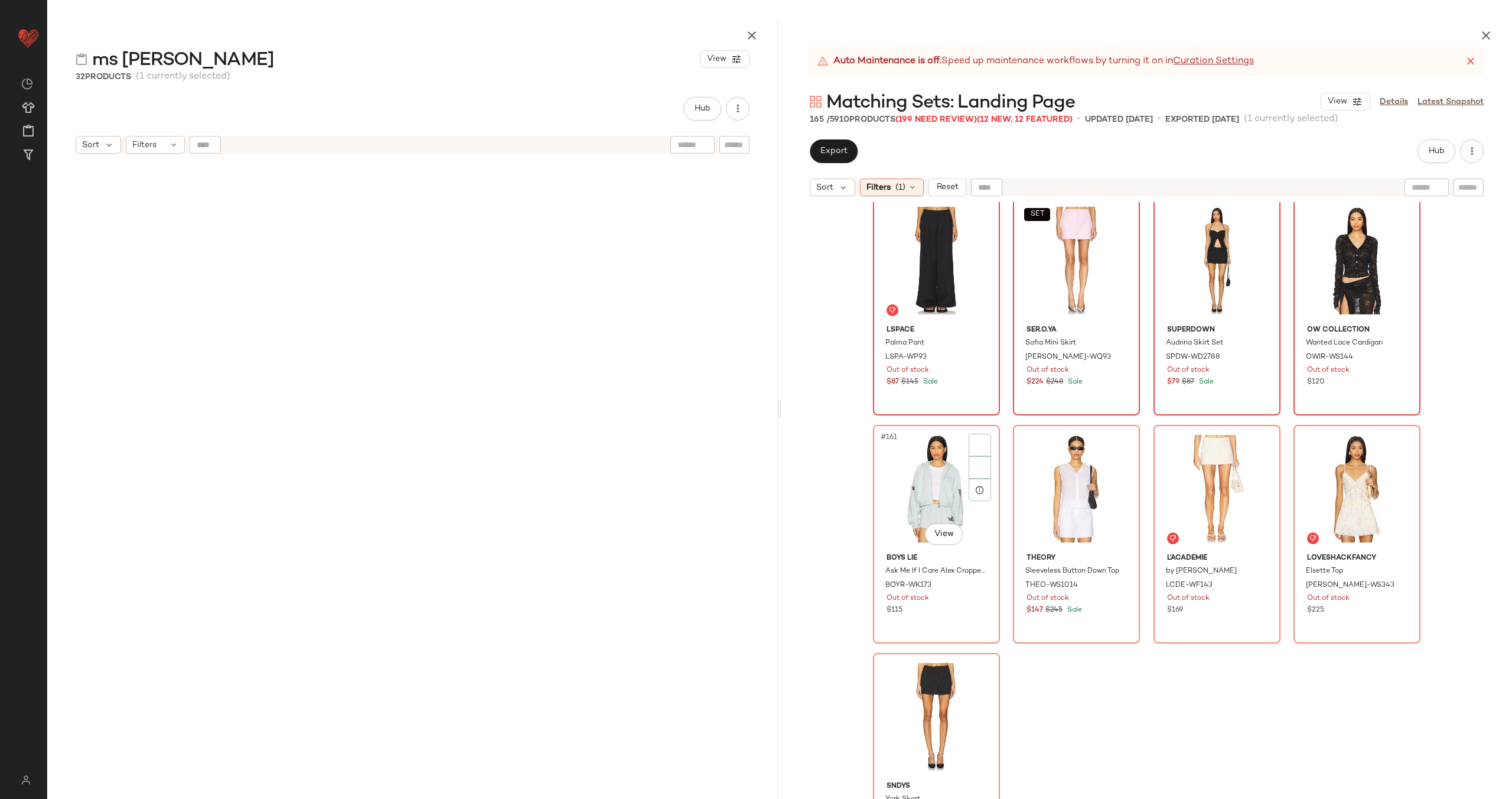
scroll to position [8930, 0]
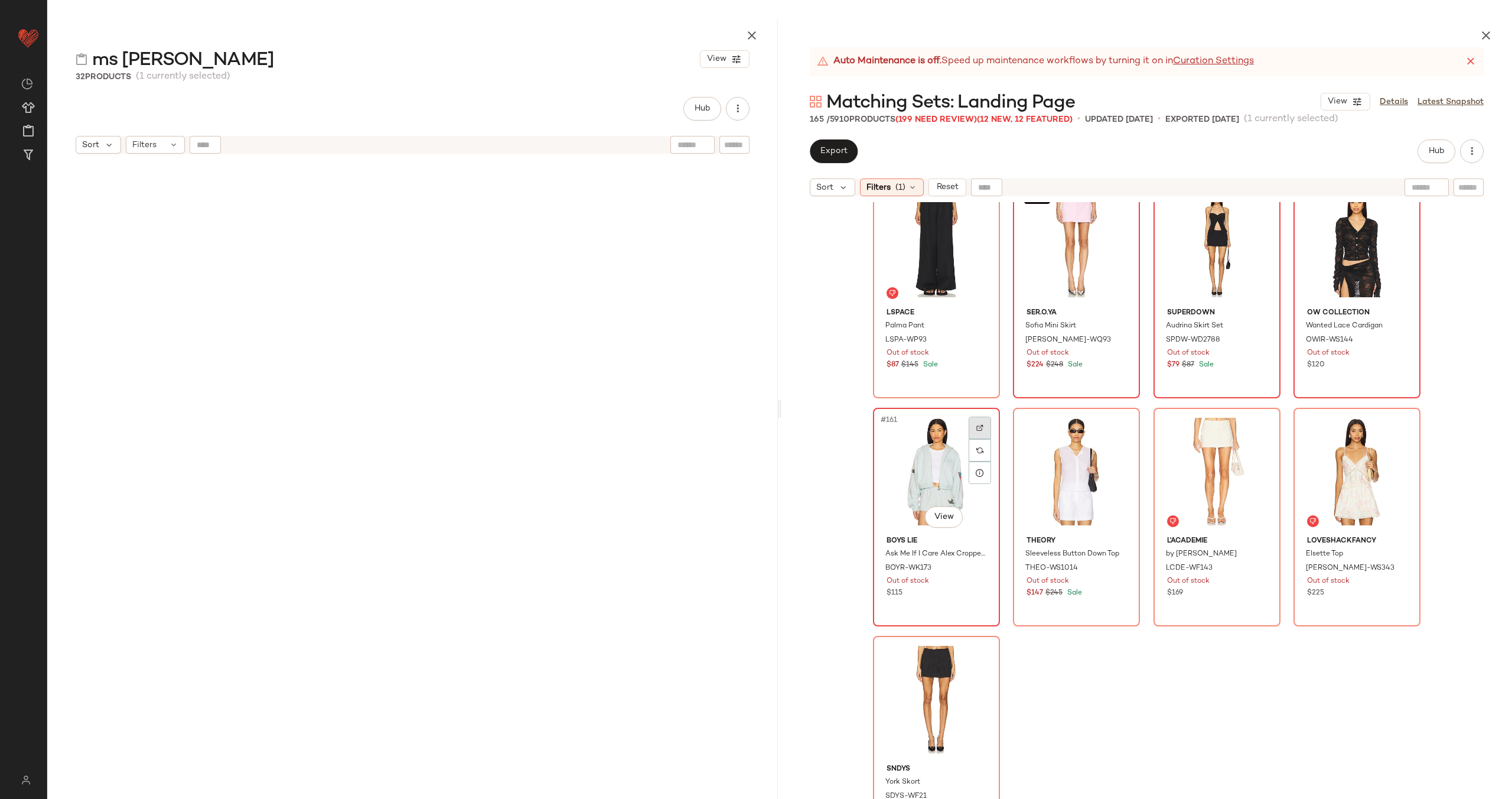
click at [973, 422] on div at bounding box center [979, 428] width 22 height 22
click at [1116, 426] on img at bounding box center [1120, 428] width 7 height 7
click at [1249, 423] on div at bounding box center [1260, 428] width 22 height 22
click at [1397, 427] on img at bounding box center [1400, 428] width 7 height 7
click at [977, 656] on img at bounding box center [980, 656] width 7 height 7
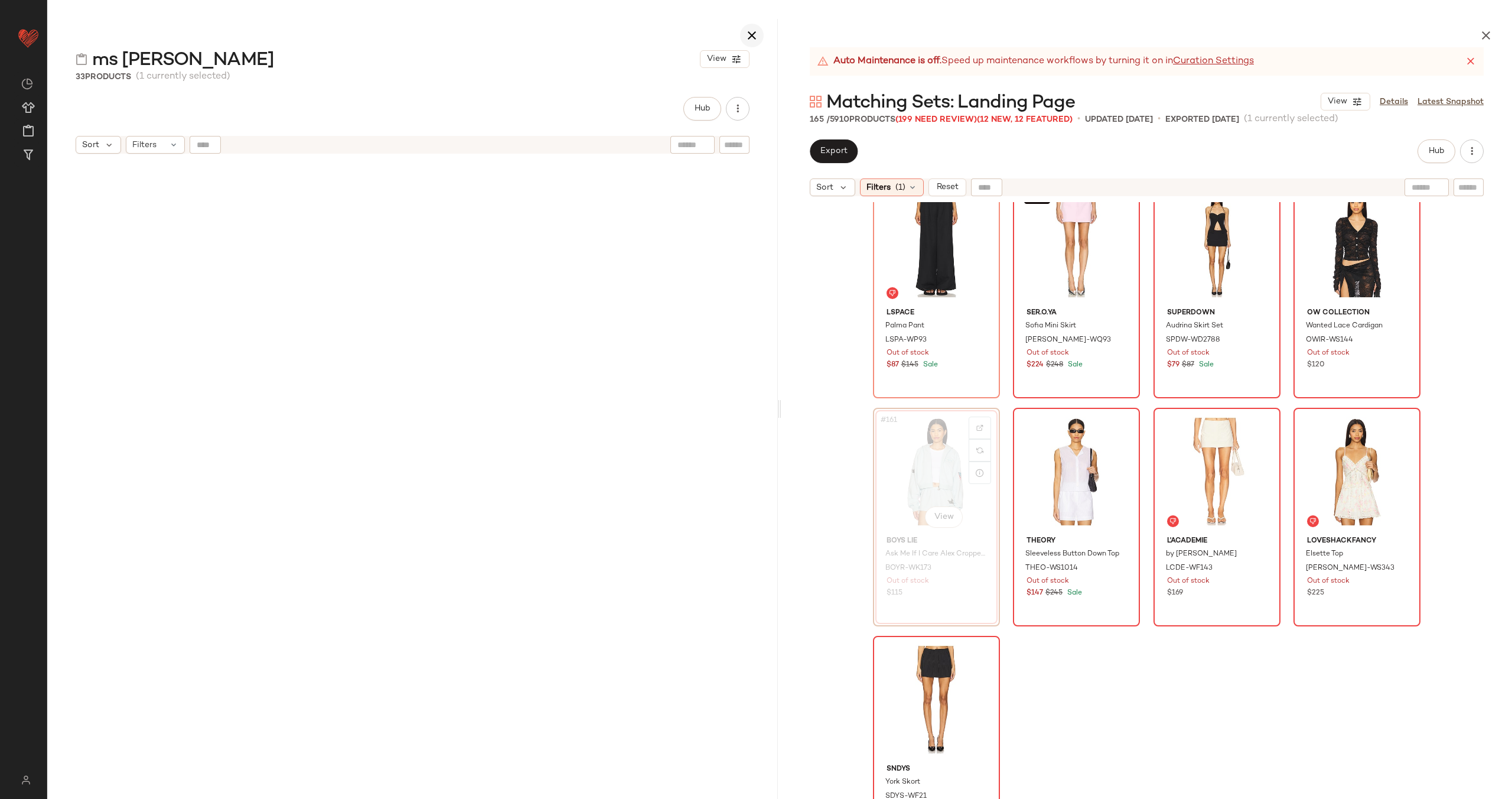
click at [752, 35] on icon "button" at bounding box center [752, 35] width 14 height 14
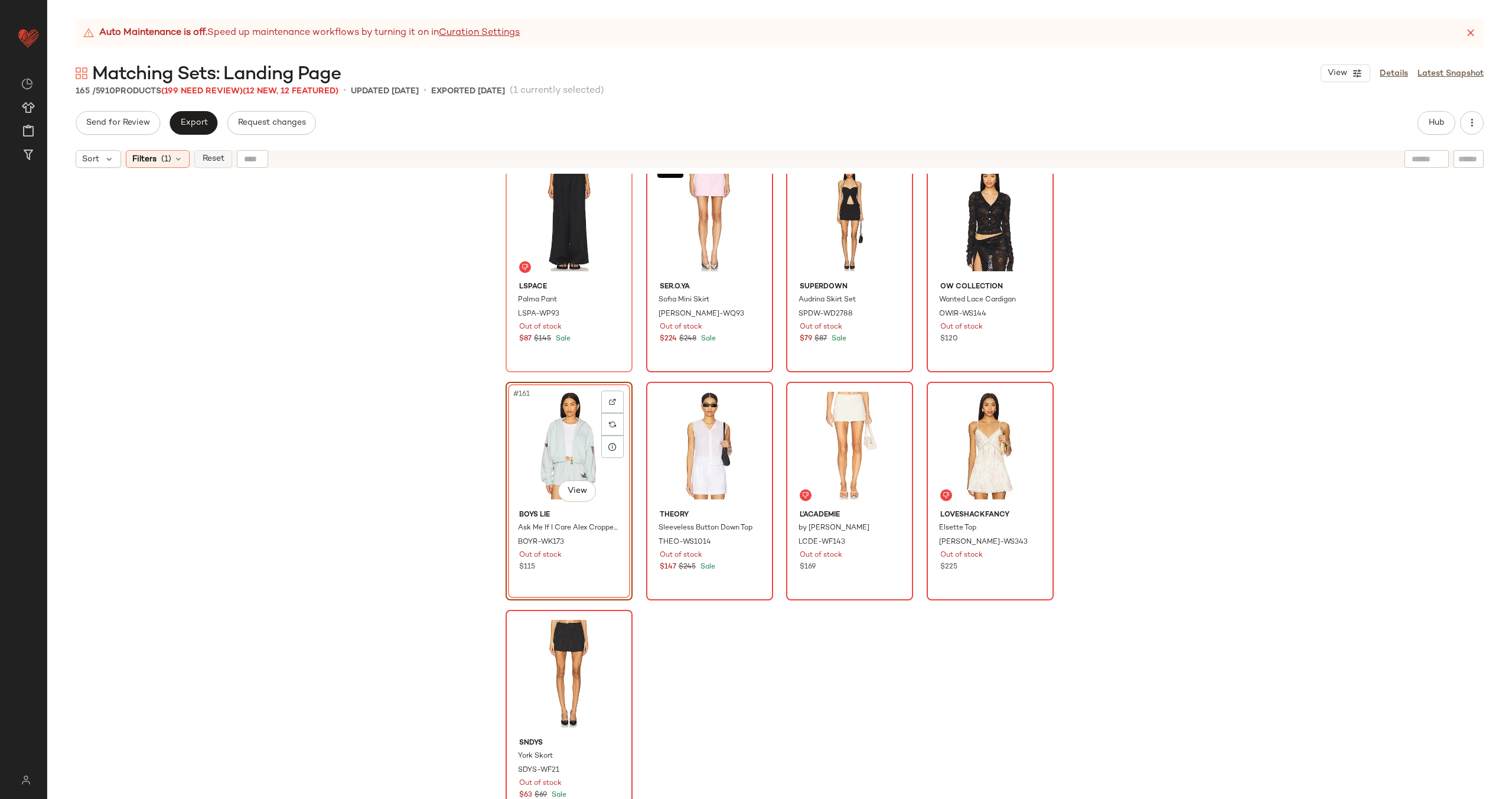
click at [210, 156] on span "Reset" at bounding box center [212, 159] width 22 height 9
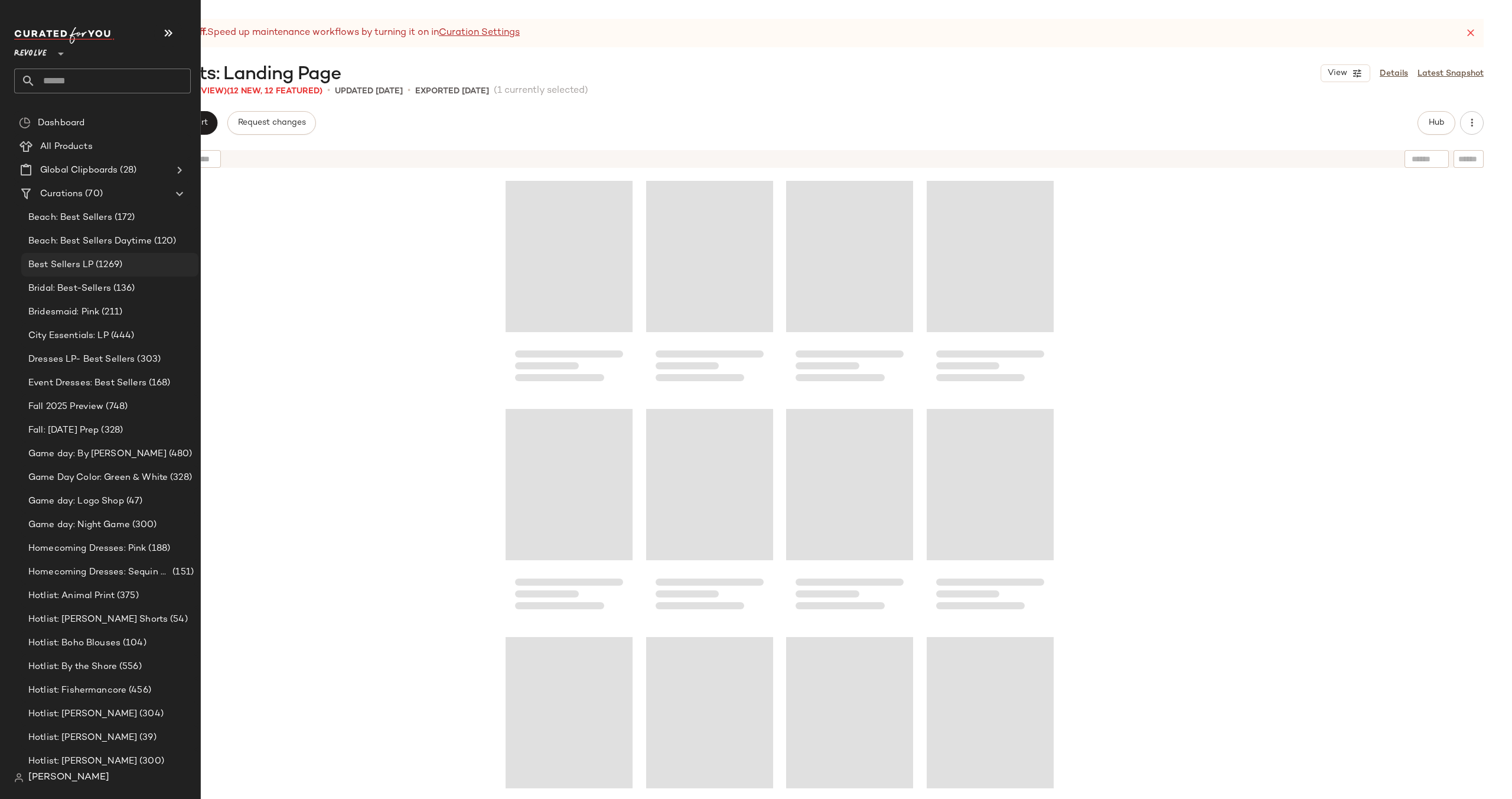
scroll to position [311593, 0]
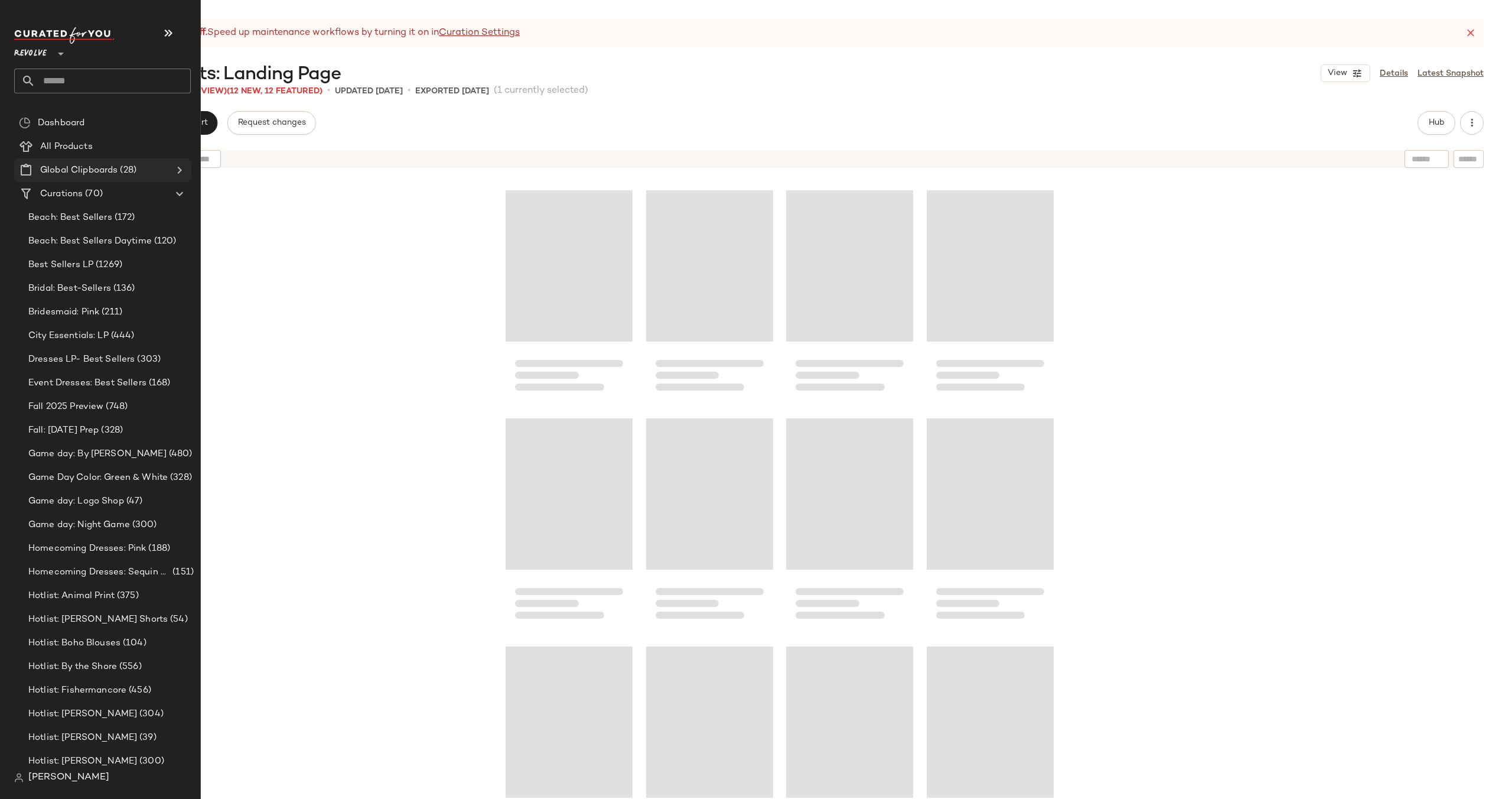
click at [176, 168] on icon at bounding box center [179, 170] width 14 height 14
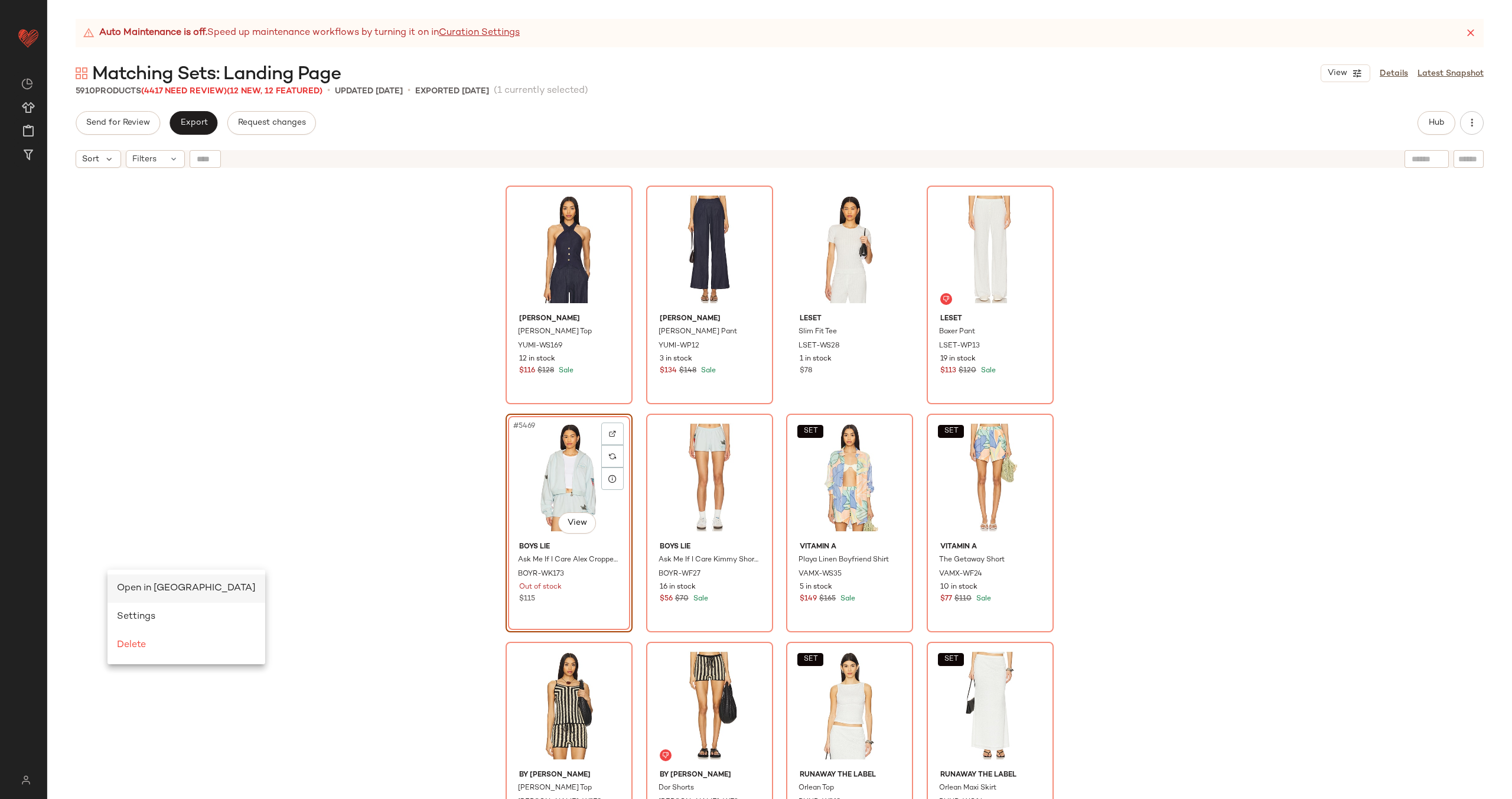
click at [150, 587] on span "Open in [GEOGRAPHIC_DATA]" at bounding box center [186, 588] width 139 height 10
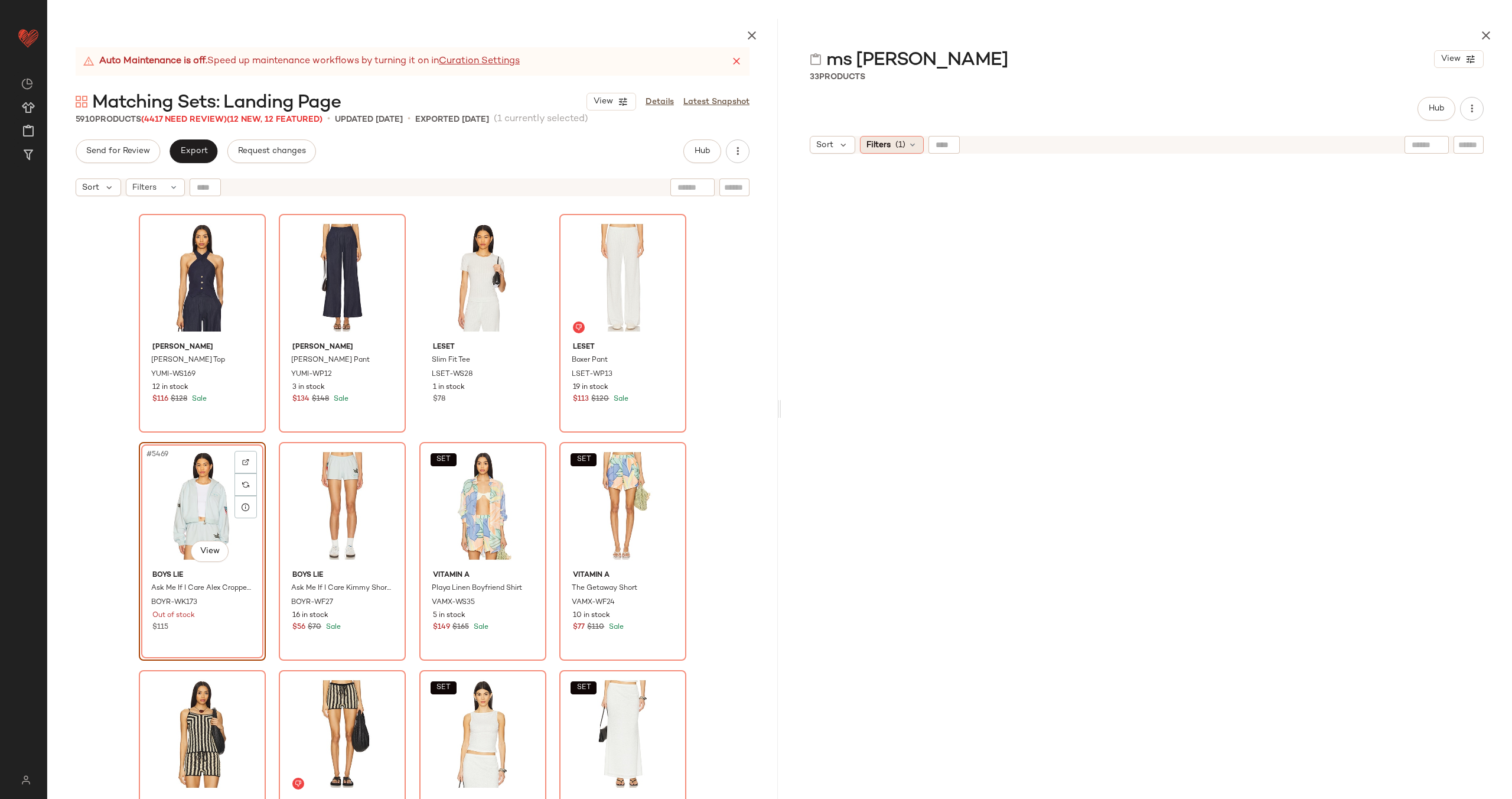
click at [904, 140] on span "(1)" at bounding box center [900, 145] width 10 height 12
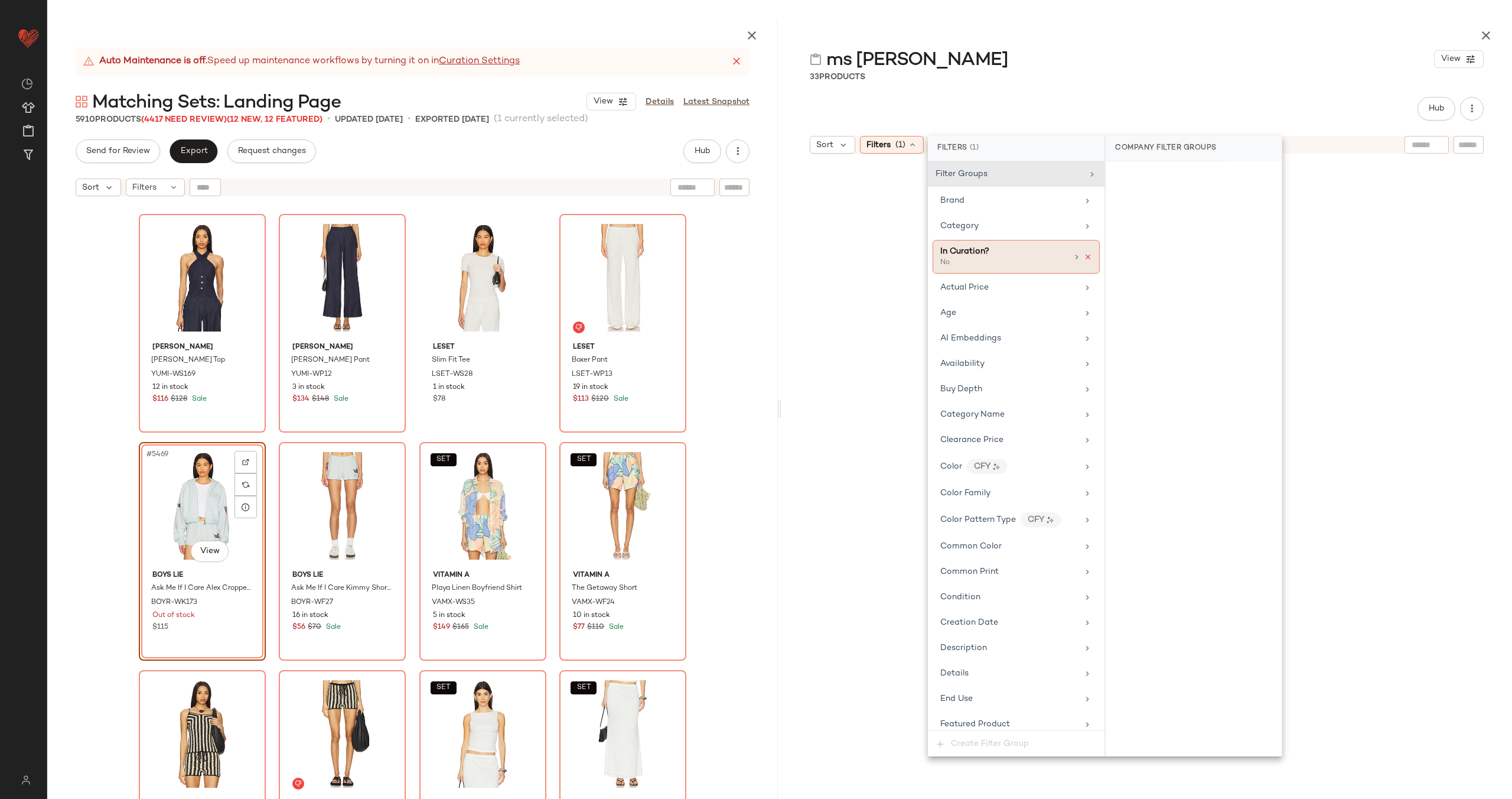
click at [1084, 257] on icon at bounding box center [1088, 257] width 8 height 8
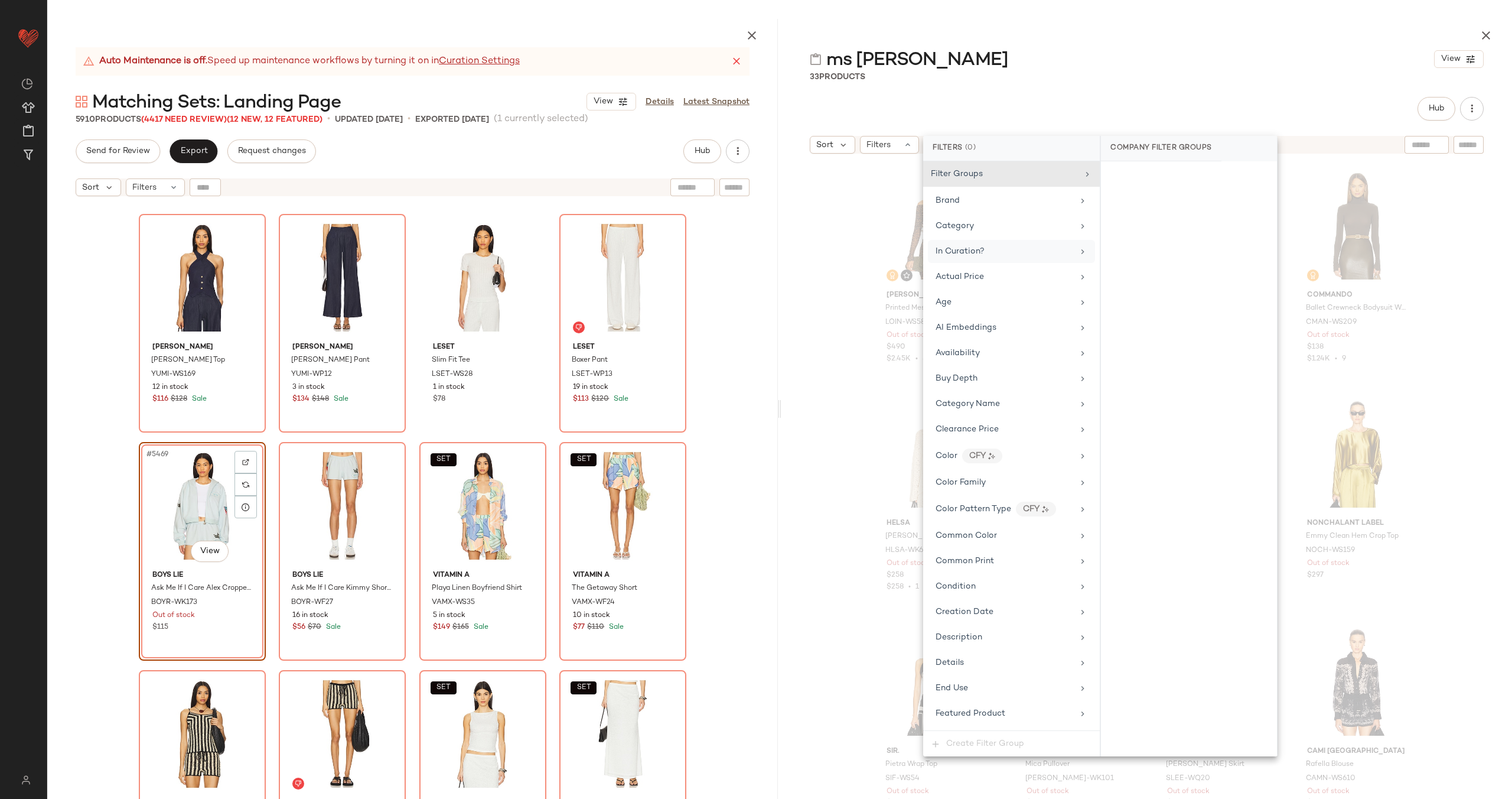
click at [820, 471] on div "Lapointe Printed Mesh Off The Shoulder Top LOIN-WS58 Out of stock $490 $2.45K •…" at bounding box center [1147, 508] width 731 height 697
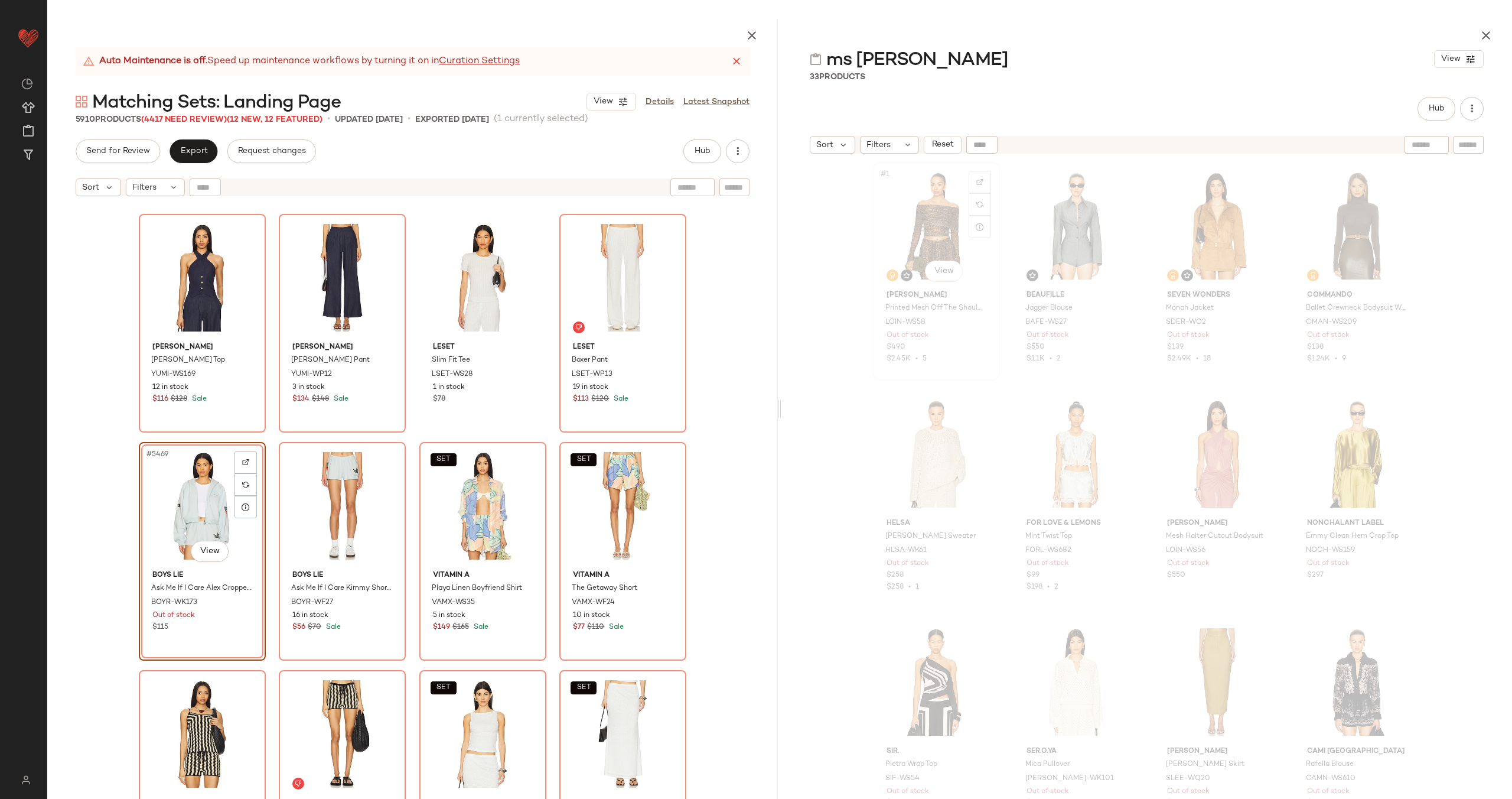
click at [922, 234] on div "#1 View" at bounding box center [936, 226] width 119 height 120
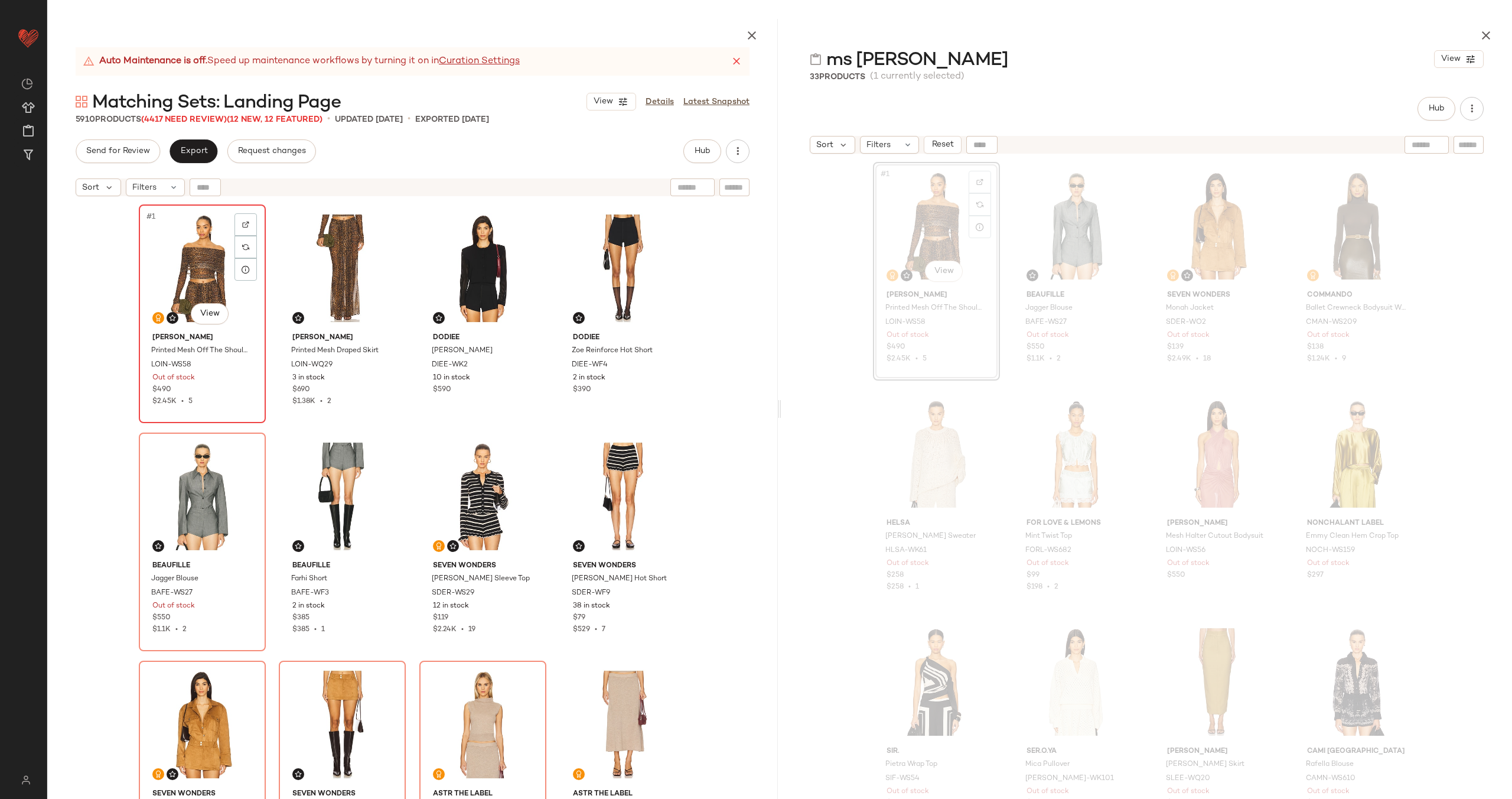
click at [184, 259] on div "#1 View" at bounding box center [202, 268] width 119 height 120
click at [350, 264] on div "#2 View" at bounding box center [342, 268] width 119 height 120
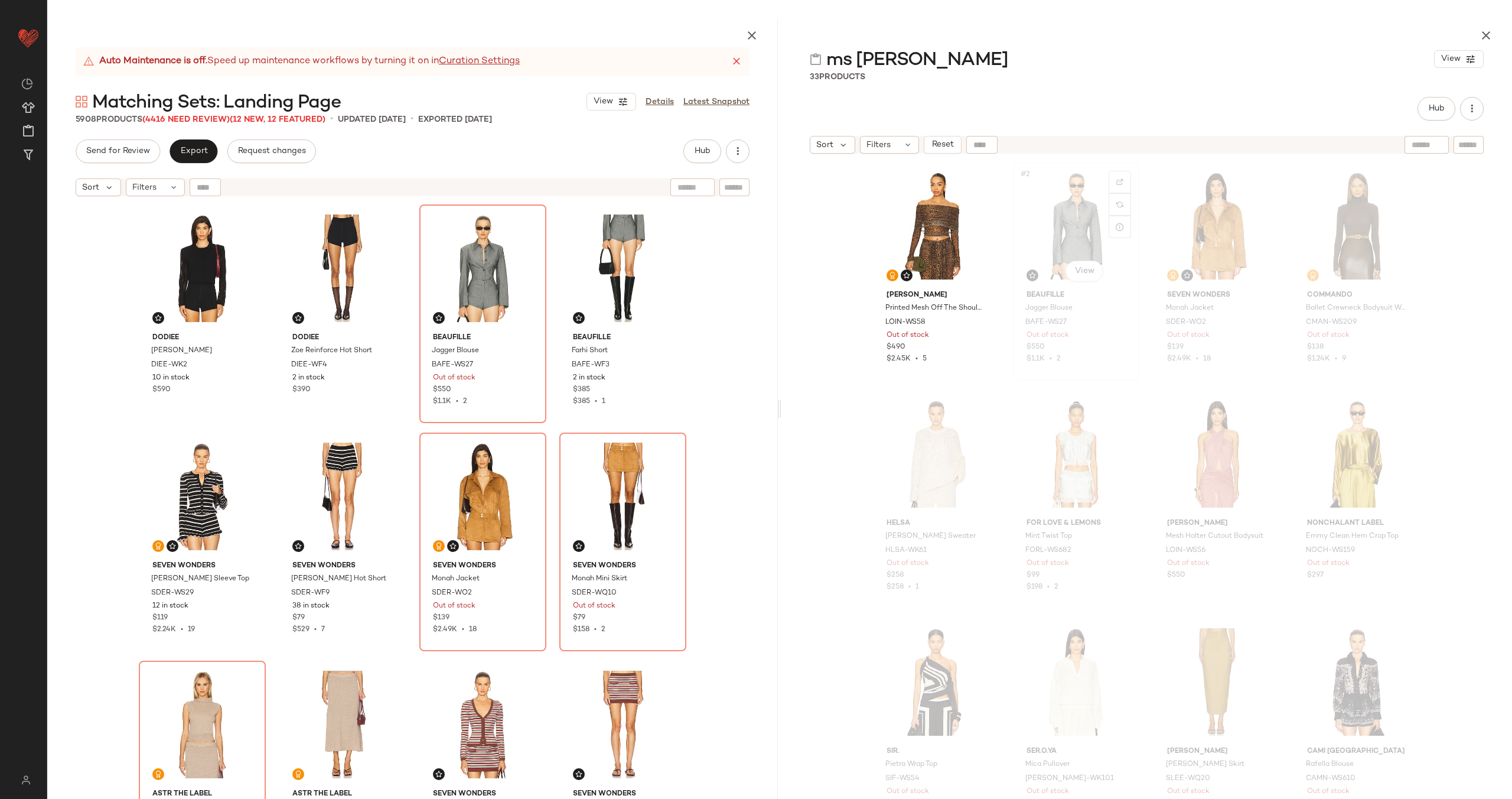
click at [1062, 223] on div "#2 View" at bounding box center [1076, 226] width 119 height 120
click at [481, 265] on div "#3 View" at bounding box center [483, 268] width 119 height 120
click at [634, 254] on div "#4 View" at bounding box center [623, 268] width 119 height 120
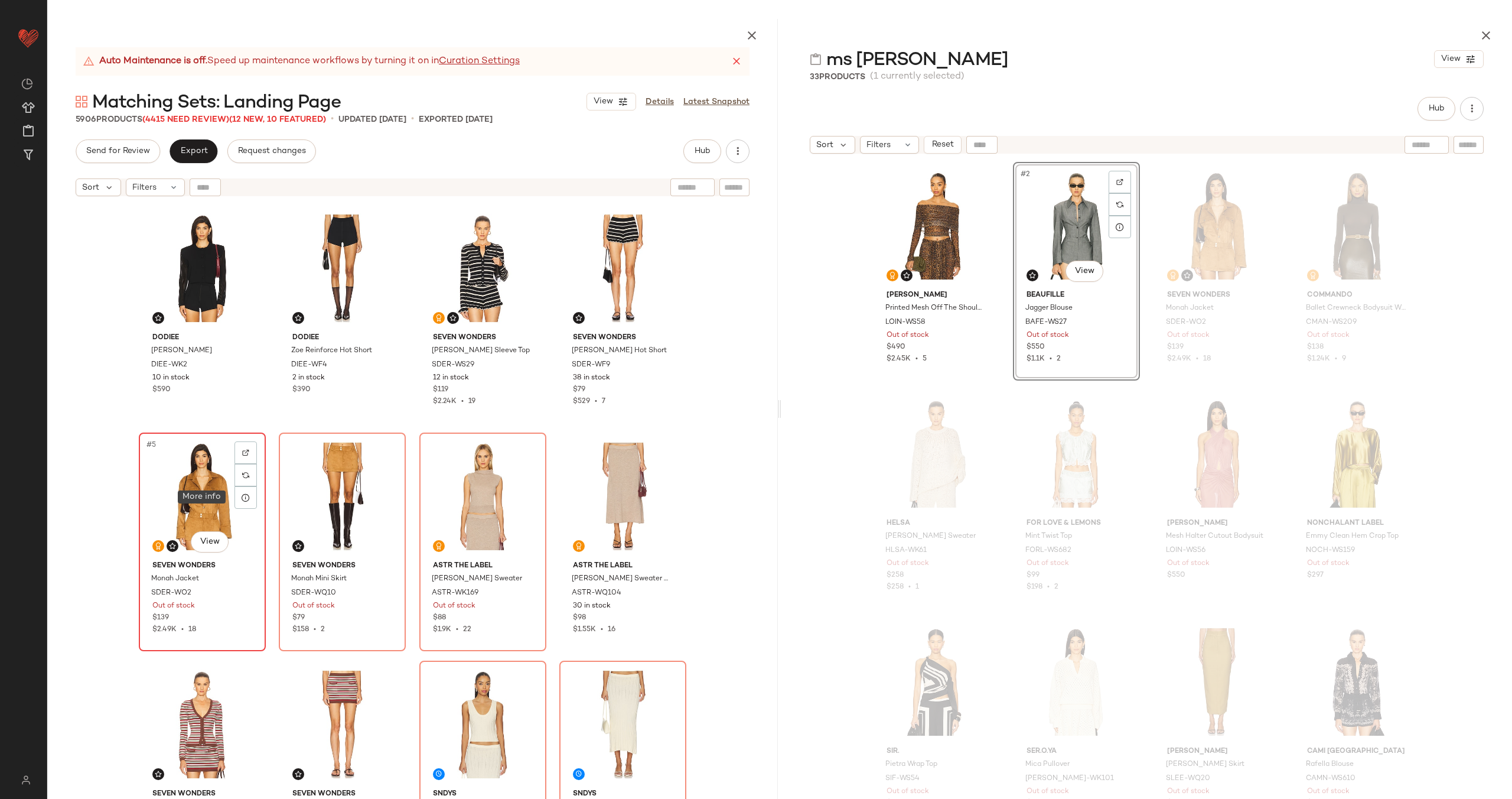
click at [205, 490] on div "#5 View" at bounding box center [202, 497] width 119 height 120
click at [337, 490] on div "#6 View" at bounding box center [342, 497] width 119 height 120
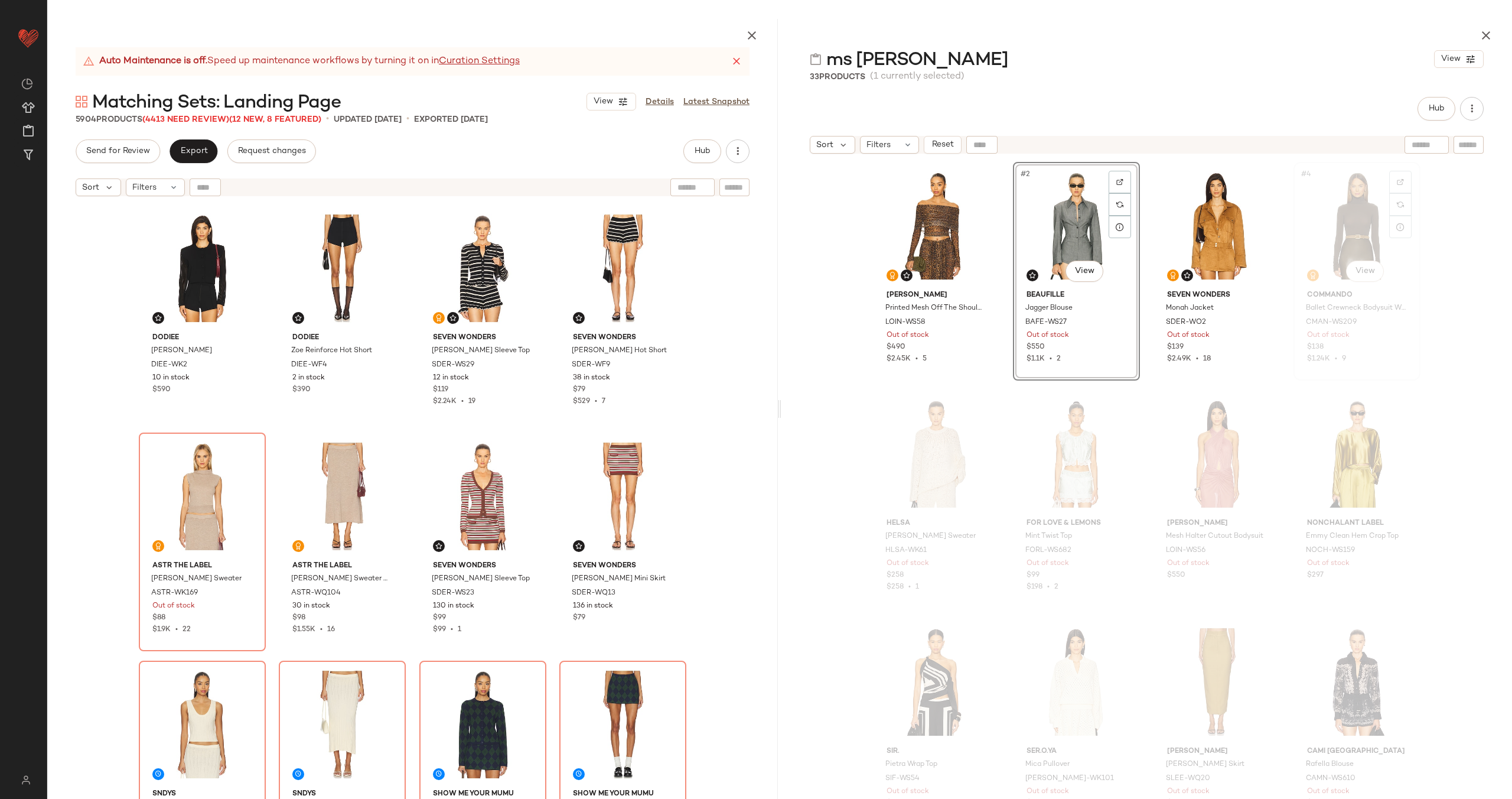
click at [1320, 239] on div "#4 View" at bounding box center [1356, 226] width 119 height 120
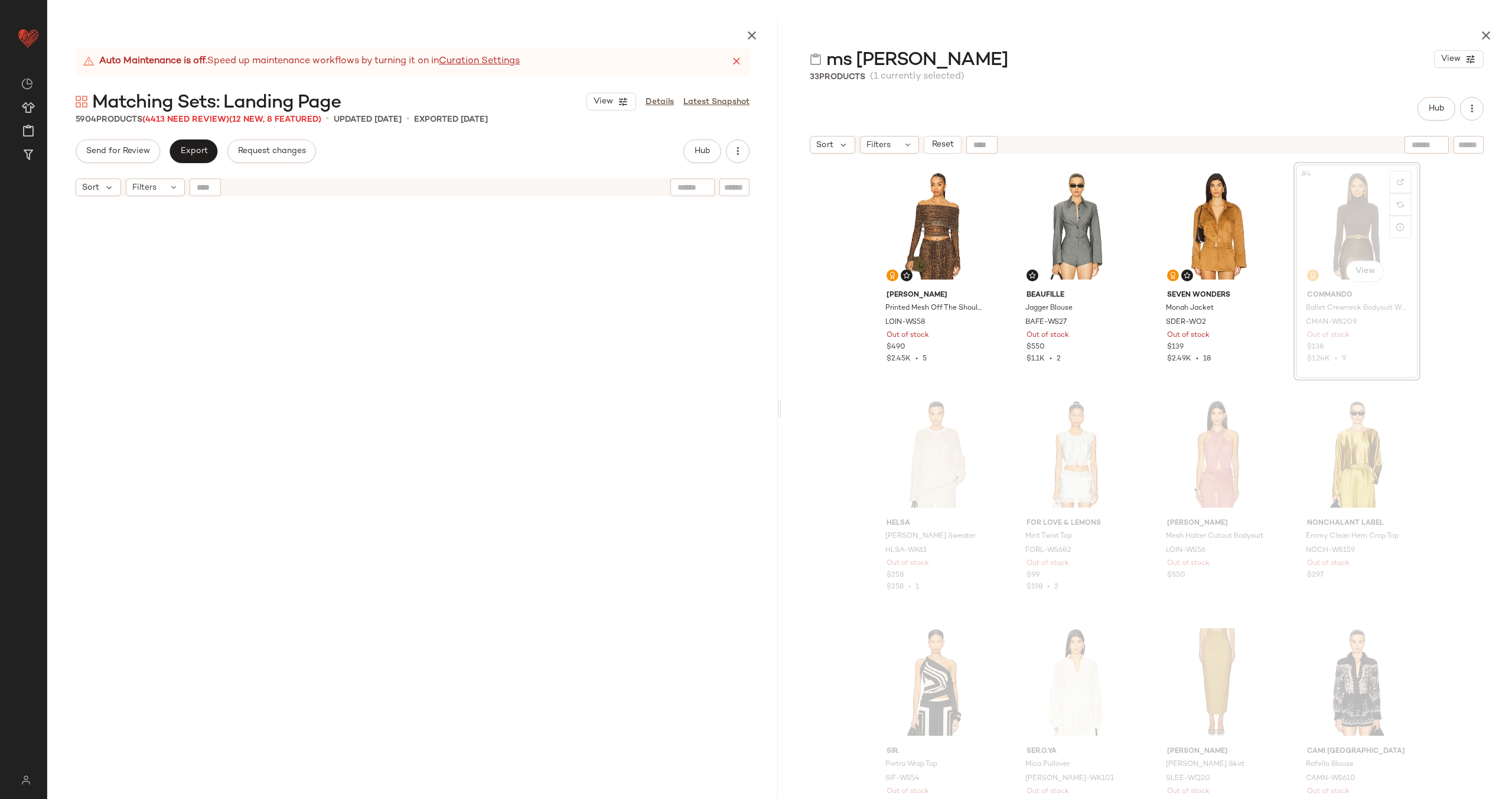
scroll to position [11862, 0]
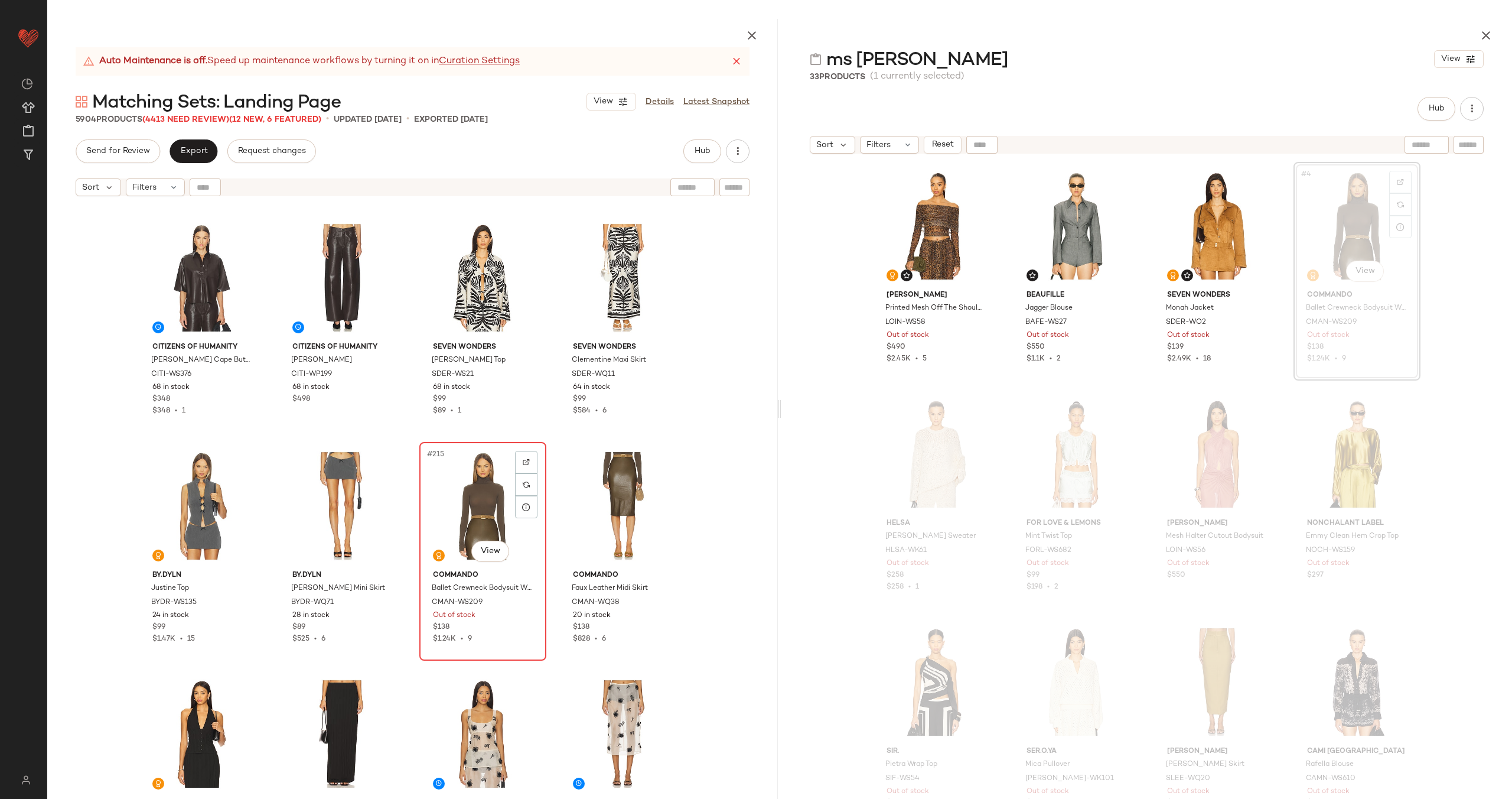
click at [471, 519] on div "#215 View" at bounding box center [483, 506] width 119 height 120
click at [600, 500] on div "#216 View" at bounding box center [623, 506] width 119 height 120
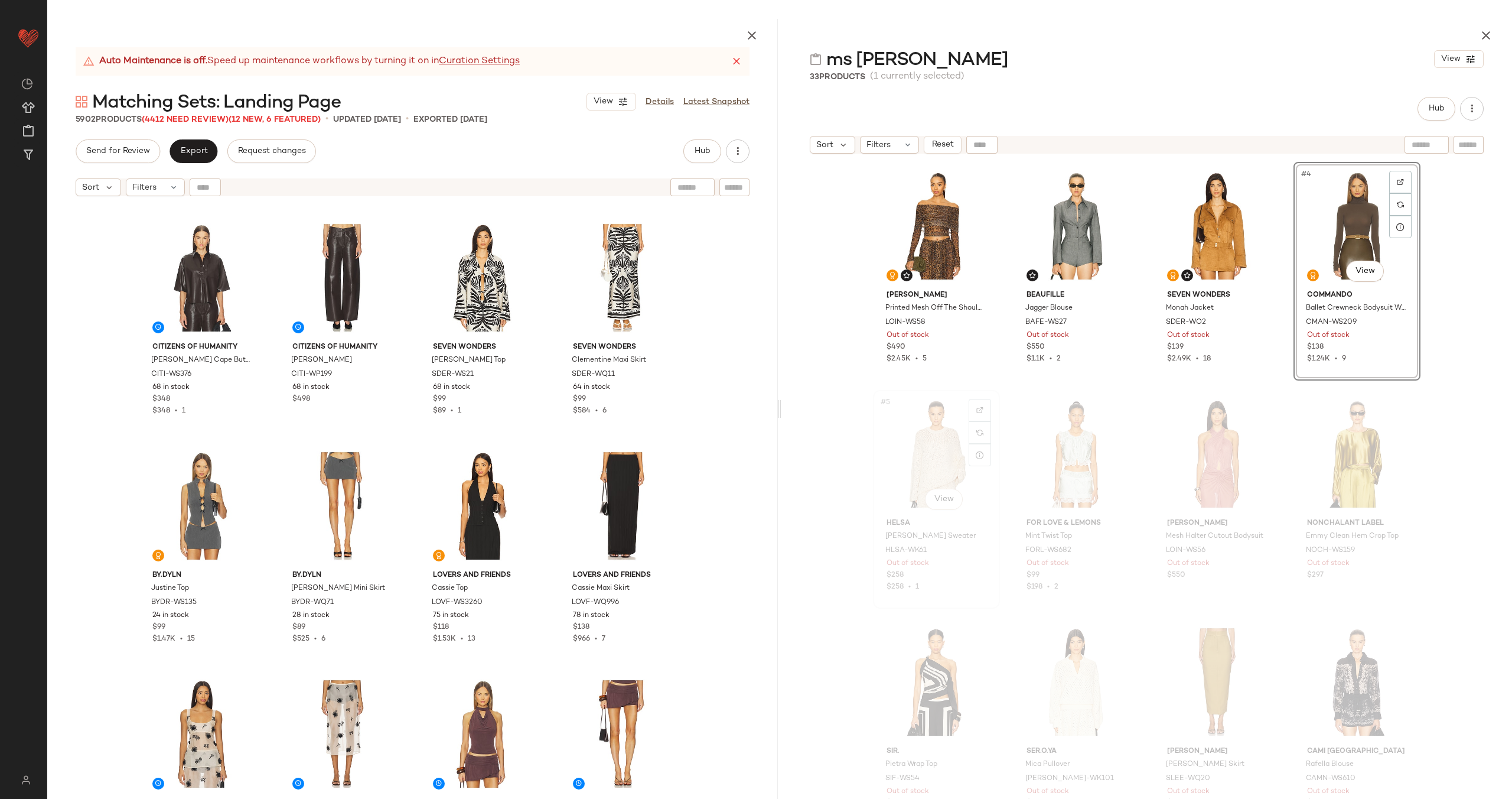
click at [918, 473] on div "#5 View" at bounding box center [936, 454] width 119 height 120
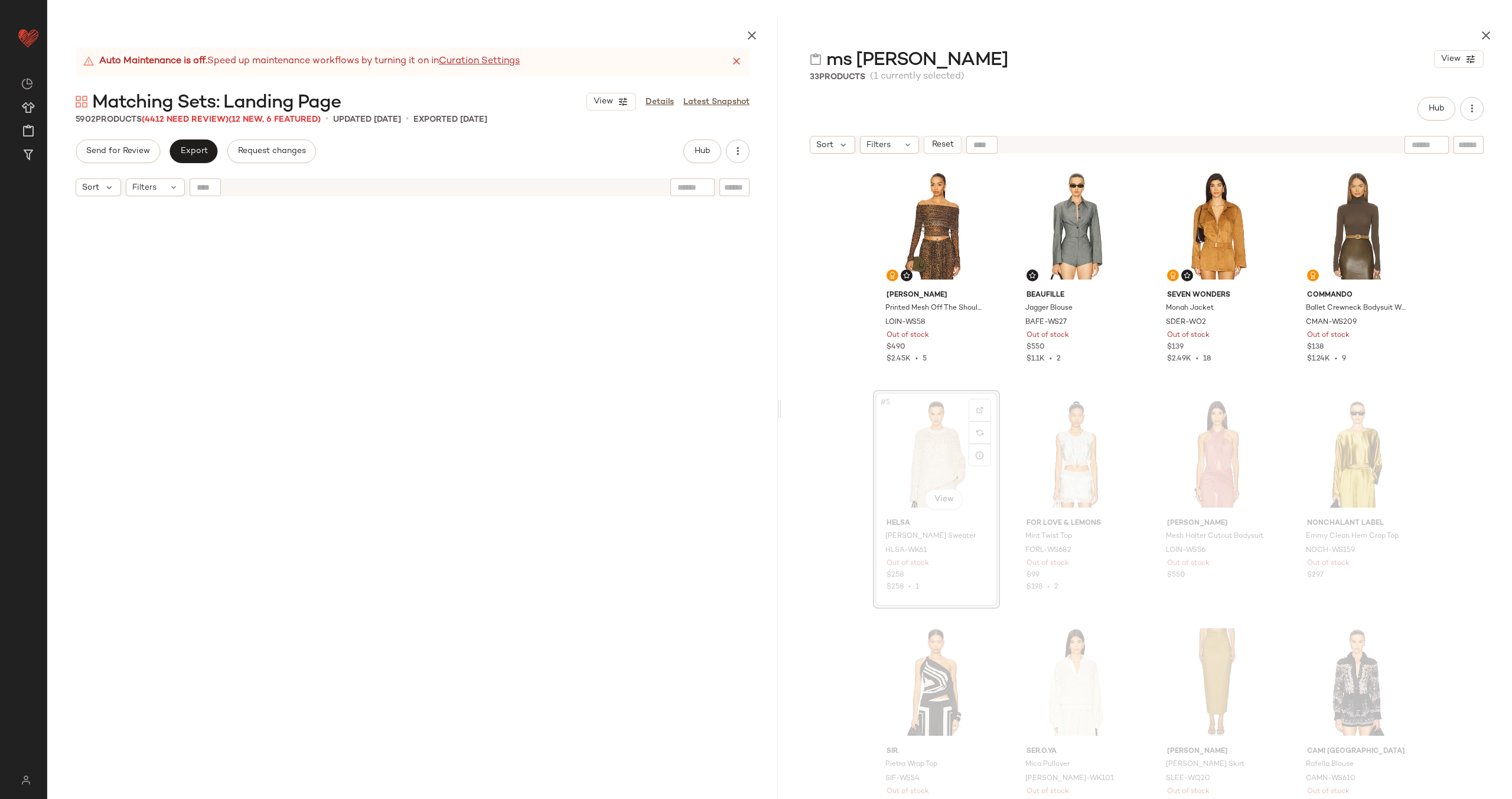
scroll to position [18020, 0]
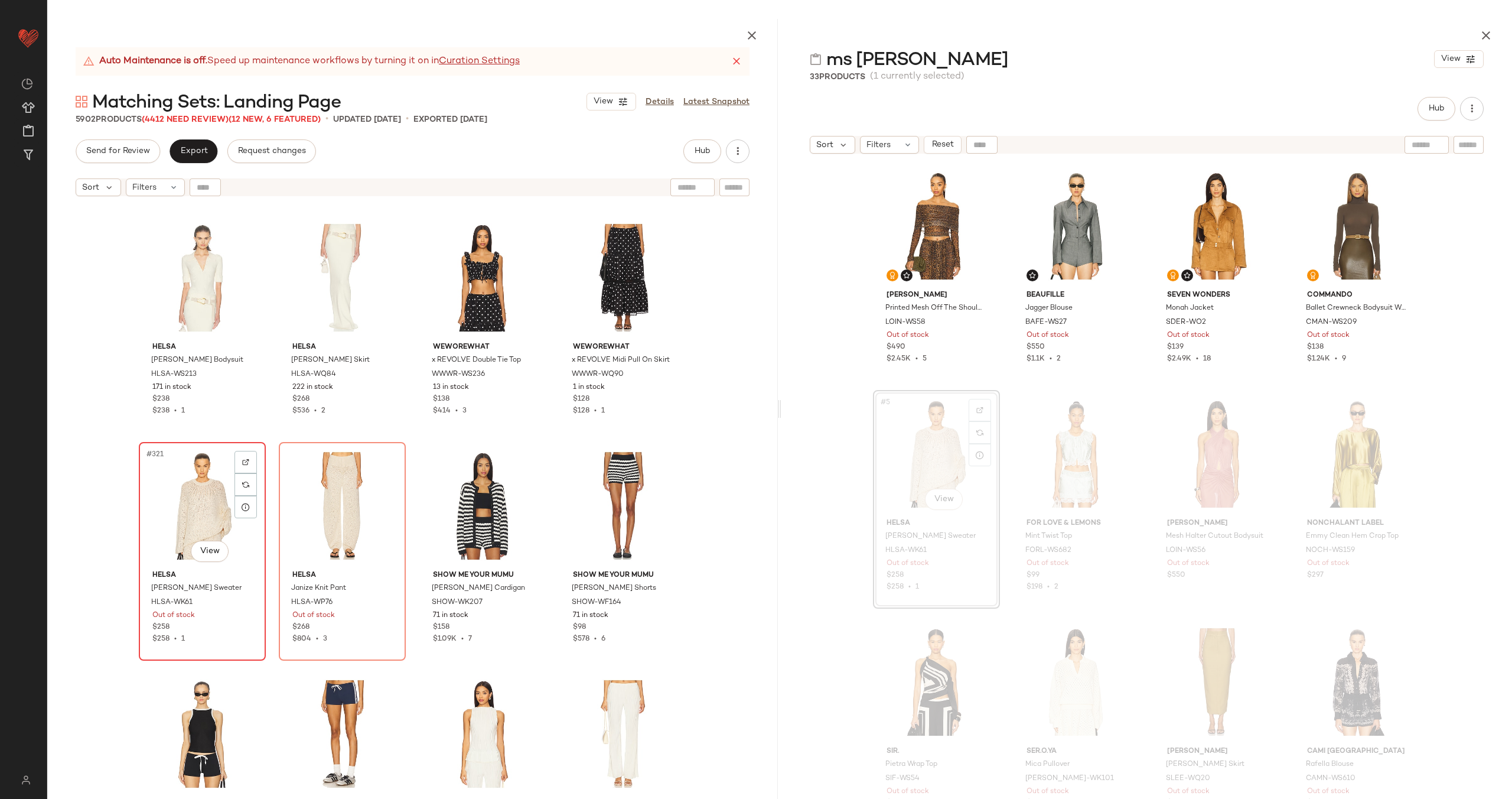
click at [199, 509] on div "#321 View" at bounding box center [202, 506] width 119 height 120
click at [301, 509] on div "#322 View" at bounding box center [342, 506] width 119 height 120
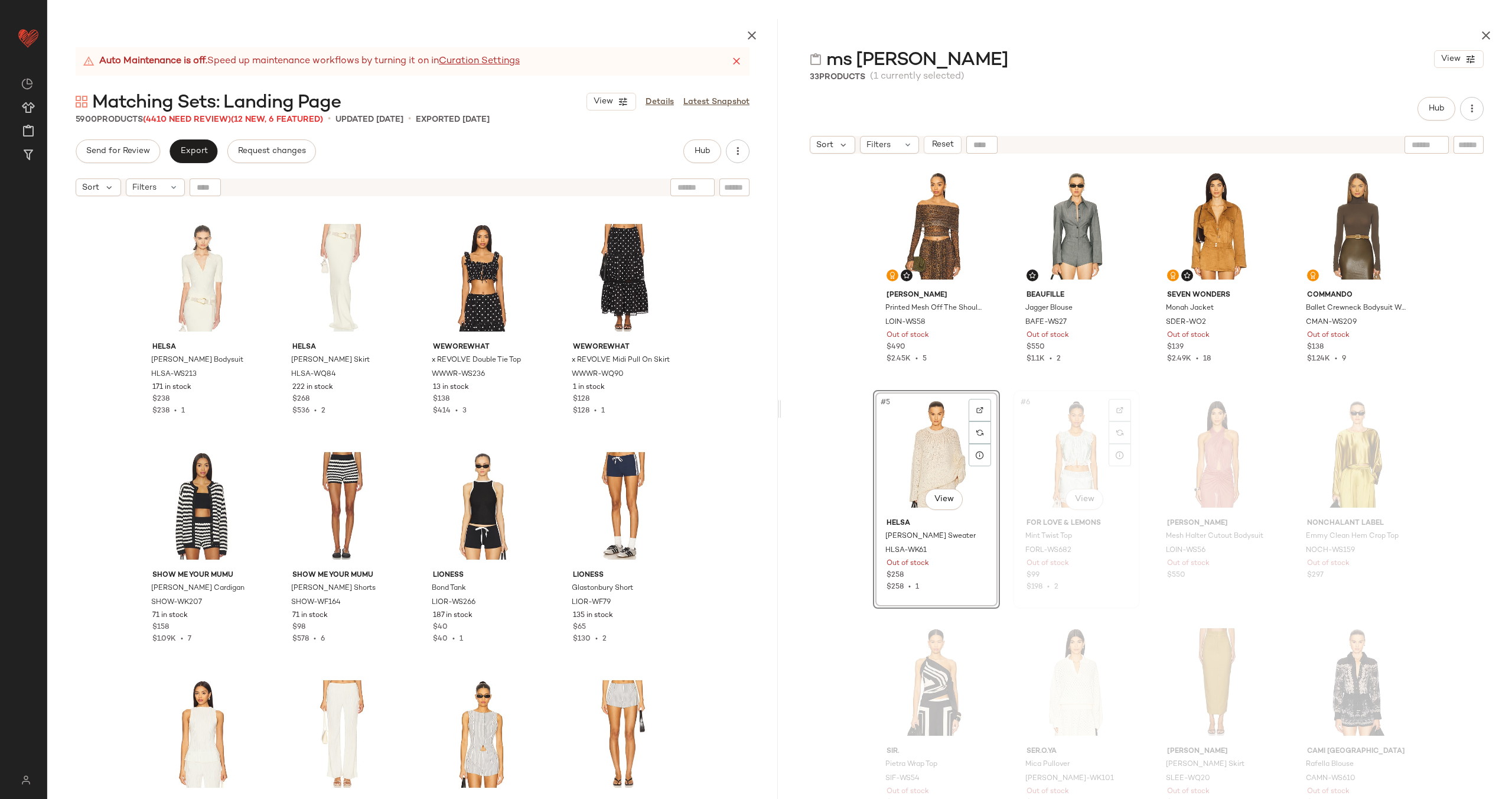
click at [1048, 449] on div "#6 View" at bounding box center [1076, 454] width 119 height 120
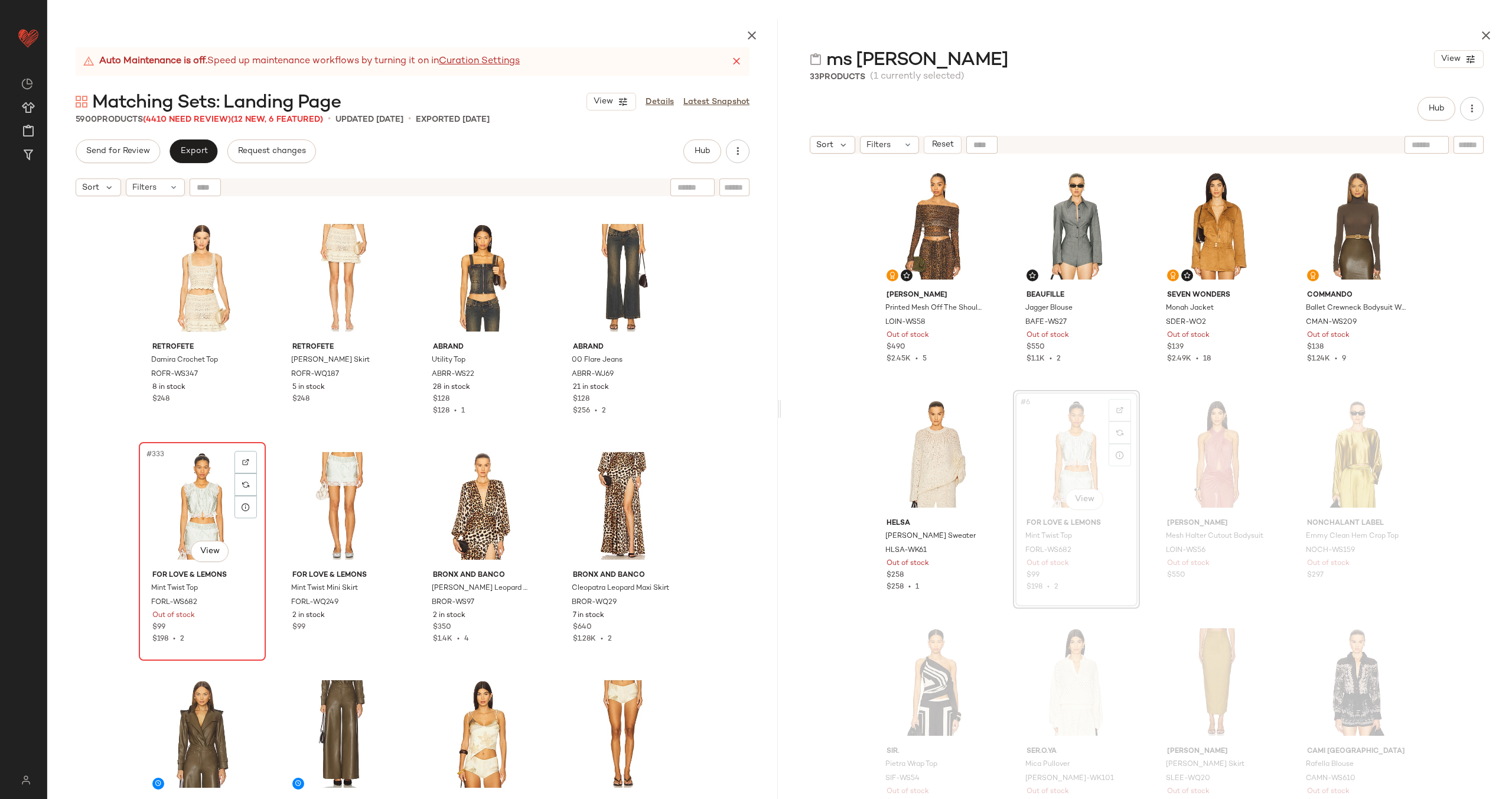
click at [178, 501] on div "#333 View" at bounding box center [202, 506] width 119 height 120
click at [332, 512] on div "#334 View" at bounding box center [342, 506] width 119 height 120
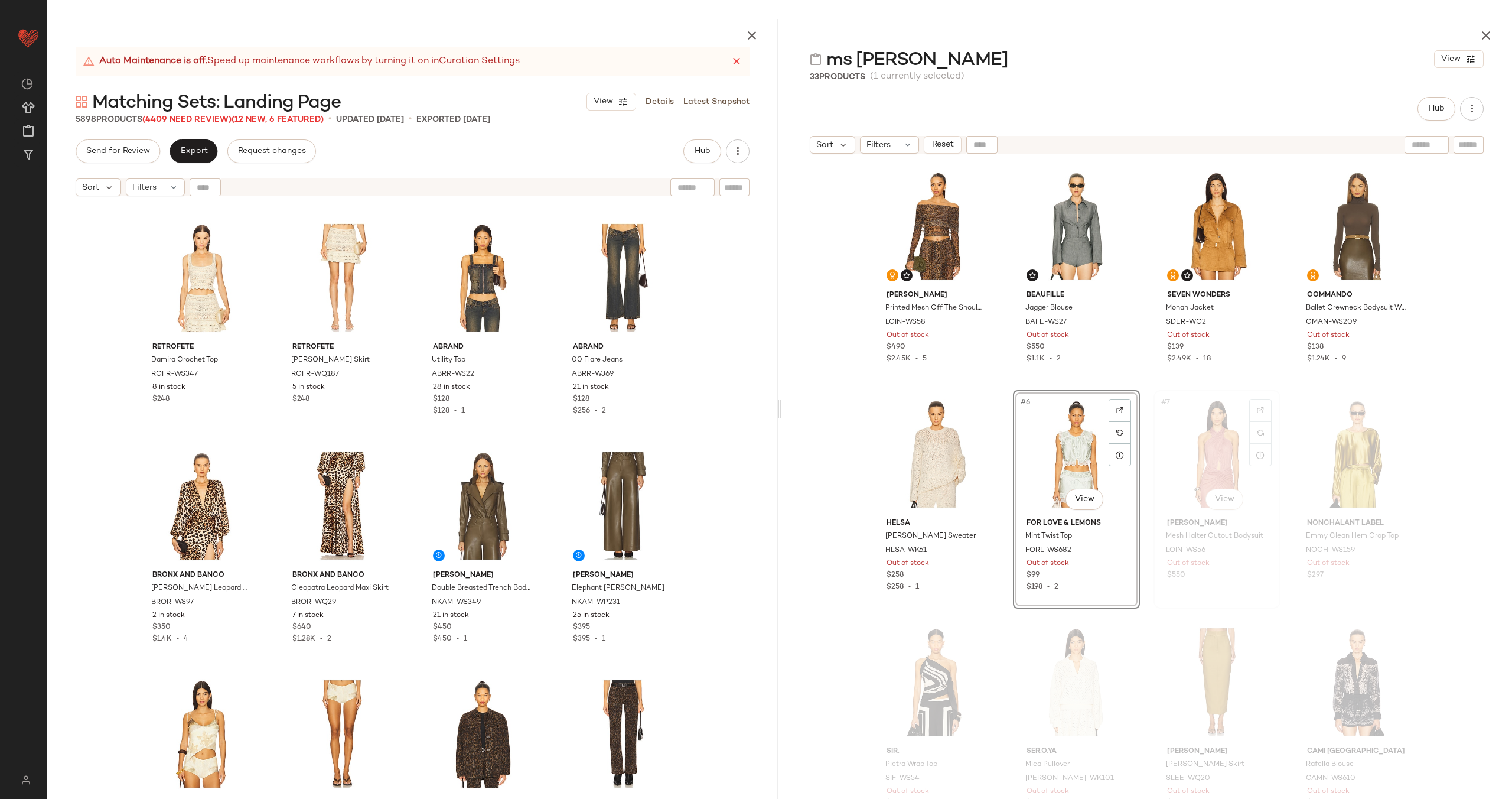
click at [1203, 463] on div "#7 View" at bounding box center [1217, 454] width 119 height 120
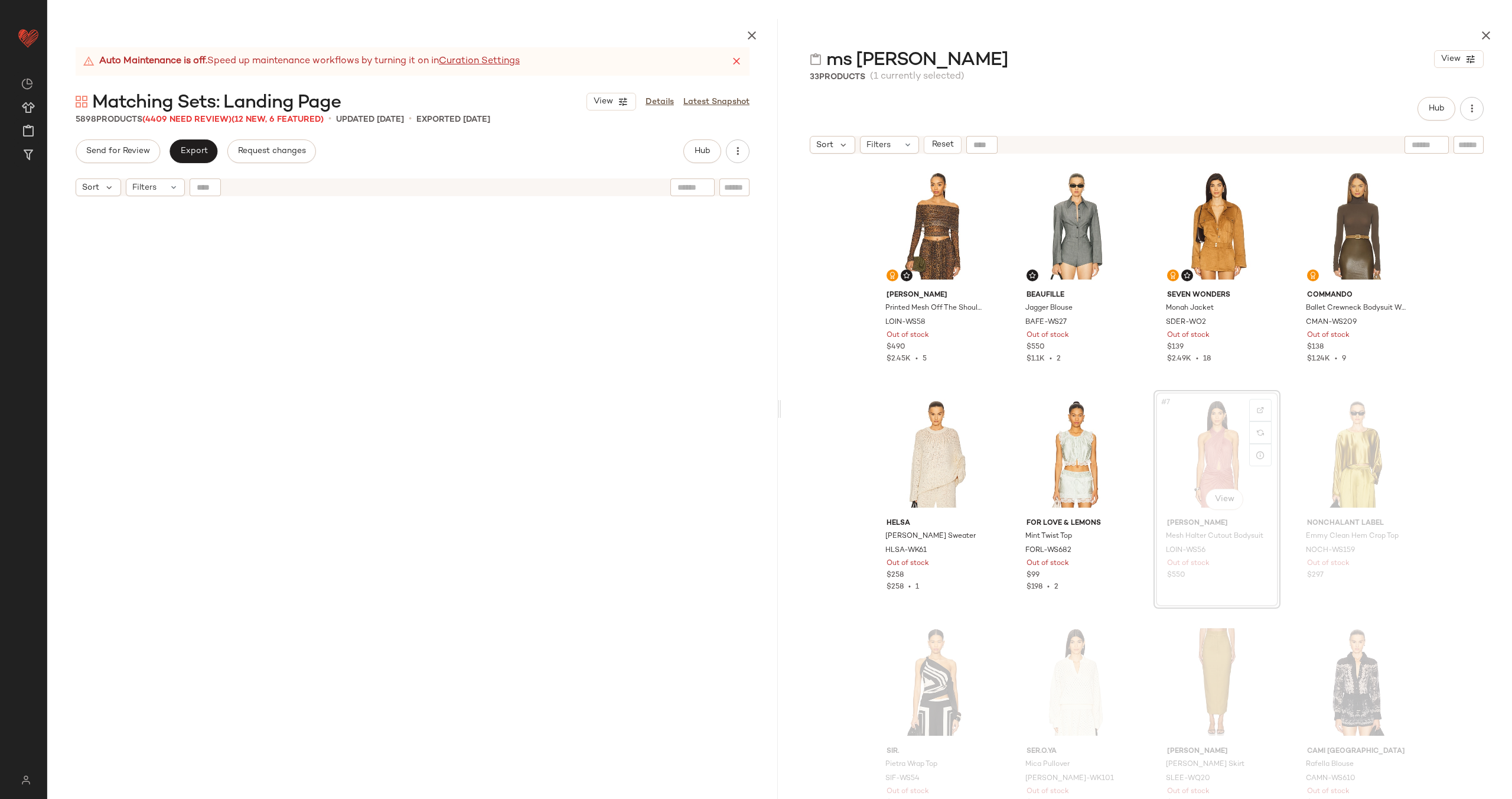
scroll to position [31935, 0]
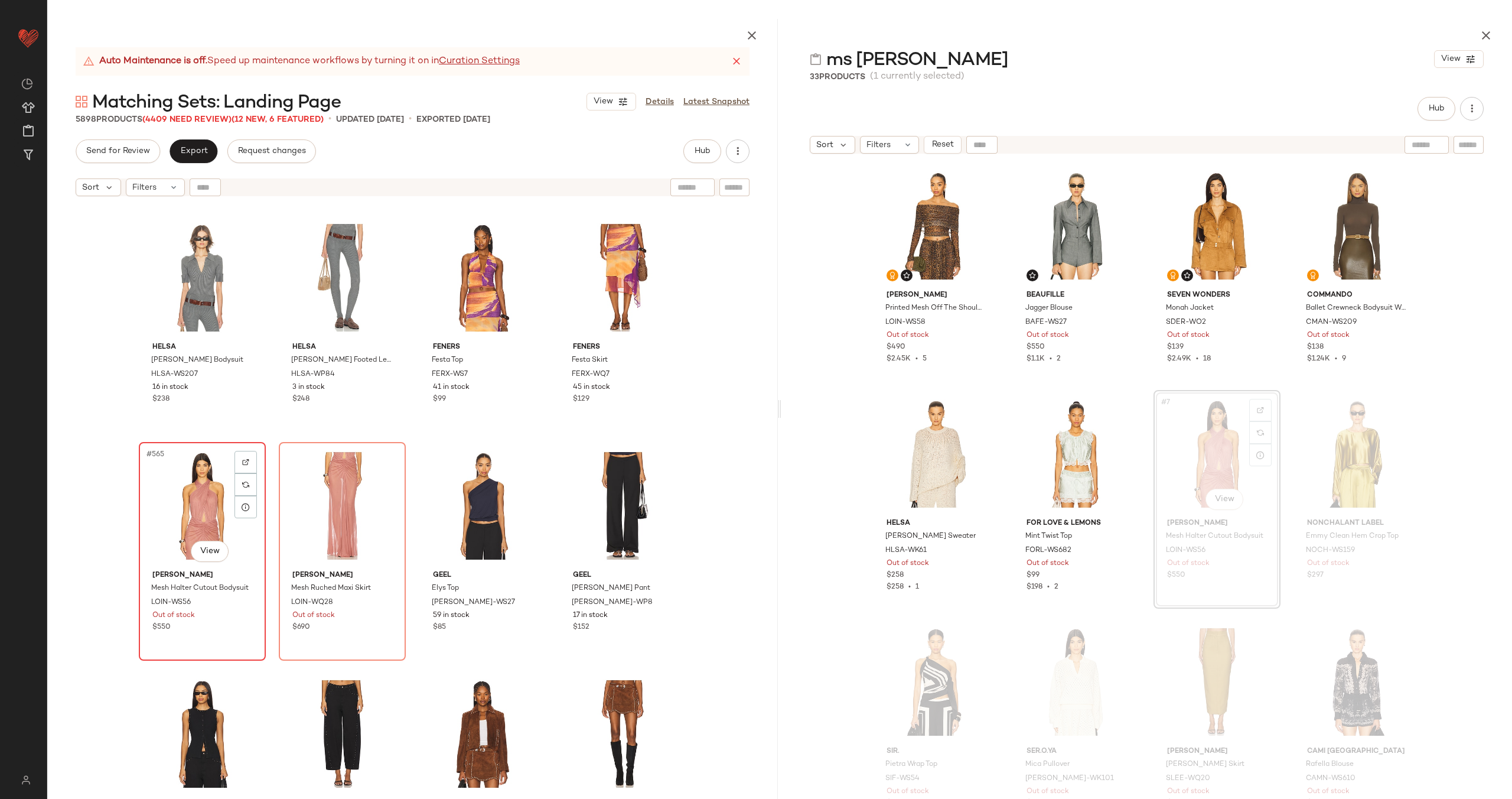
click at [165, 499] on div "#565 View" at bounding box center [202, 506] width 119 height 120
click at [339, 507] on div "#566 View" at bounding box center [342, 506] width 119 height 120
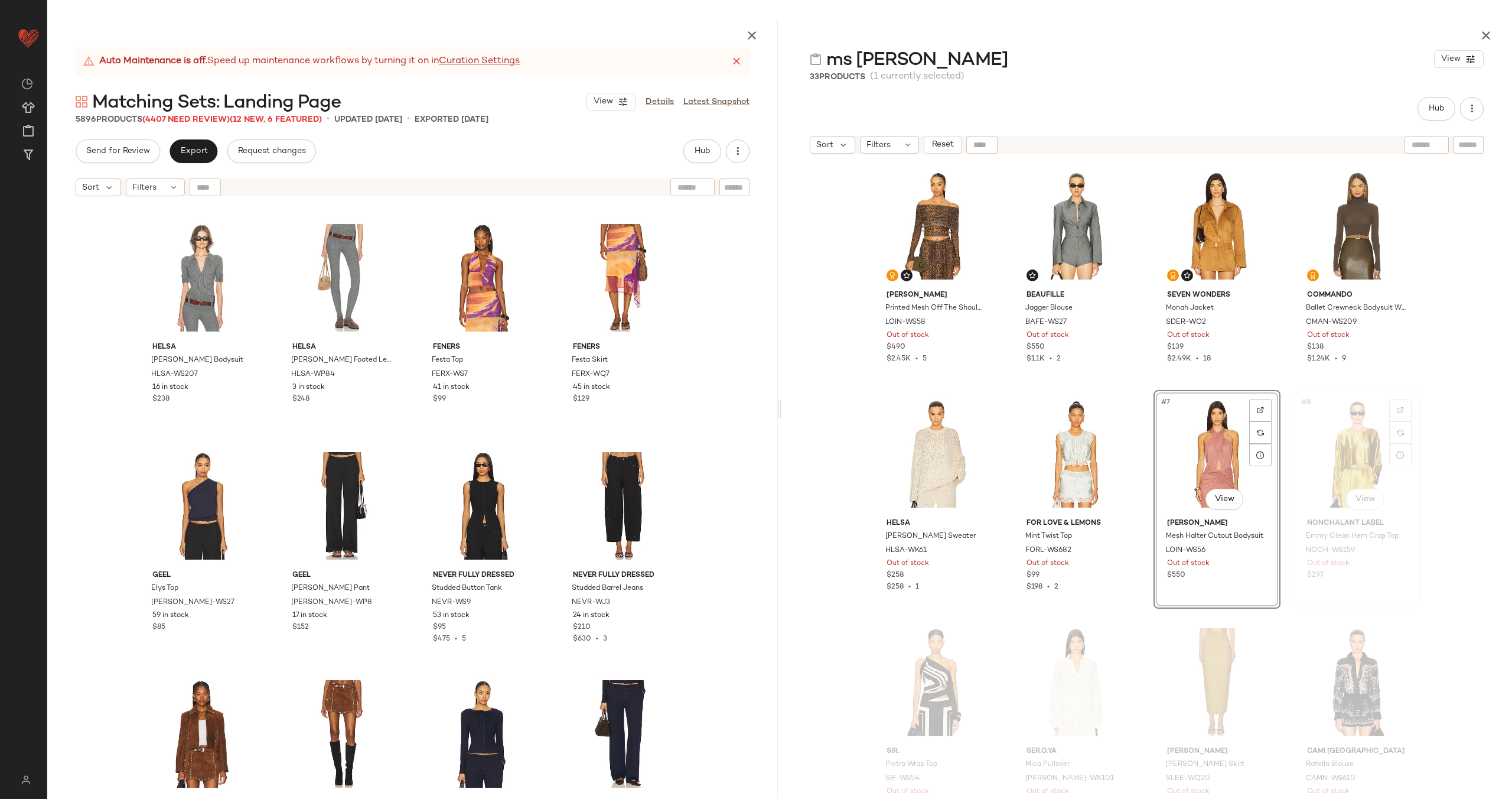
click at [1316, 441] on div "#8 View" at bounding box center [1356, 454] width 119 height 120
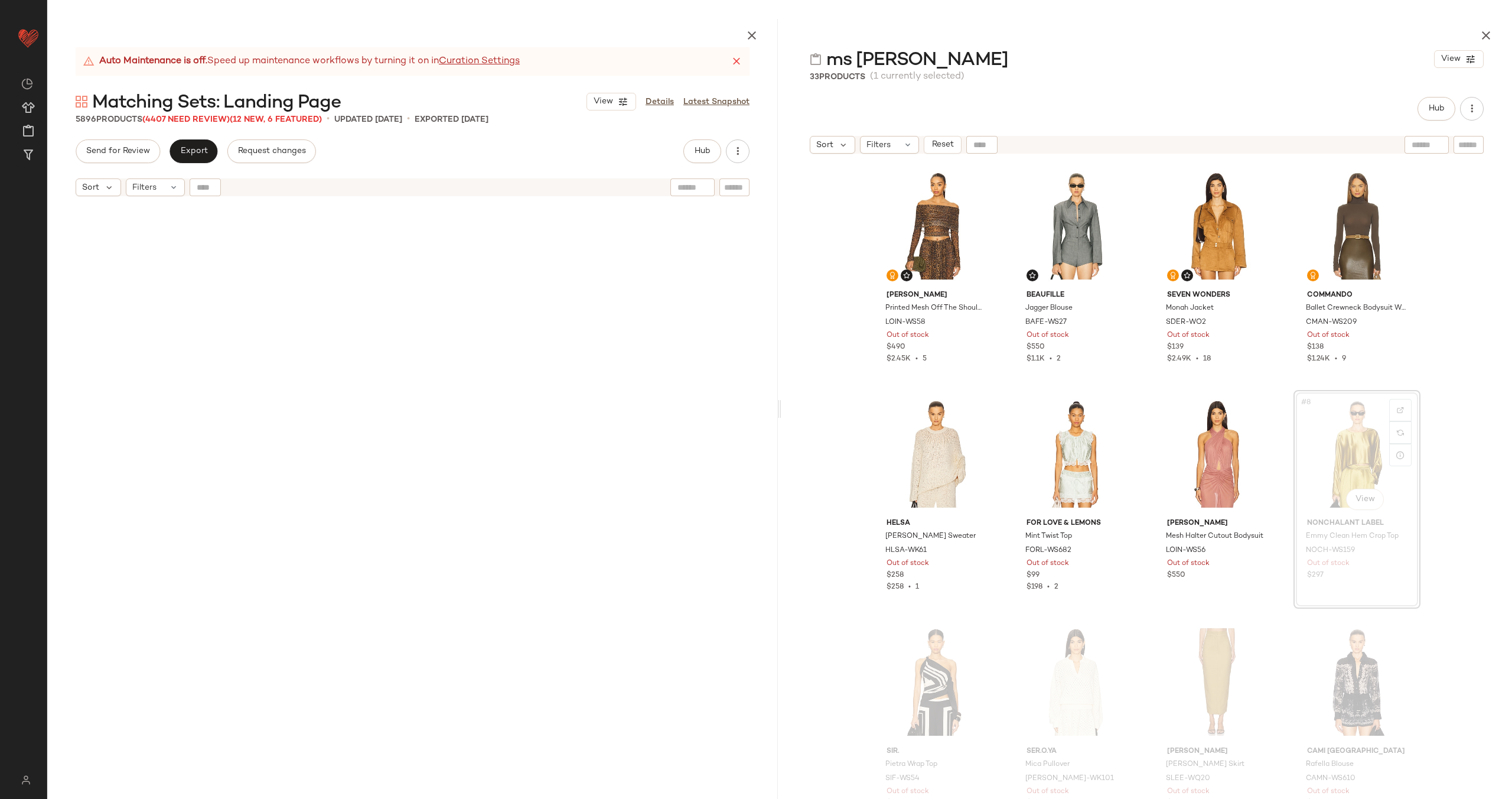
scroll to position [32847, 0]
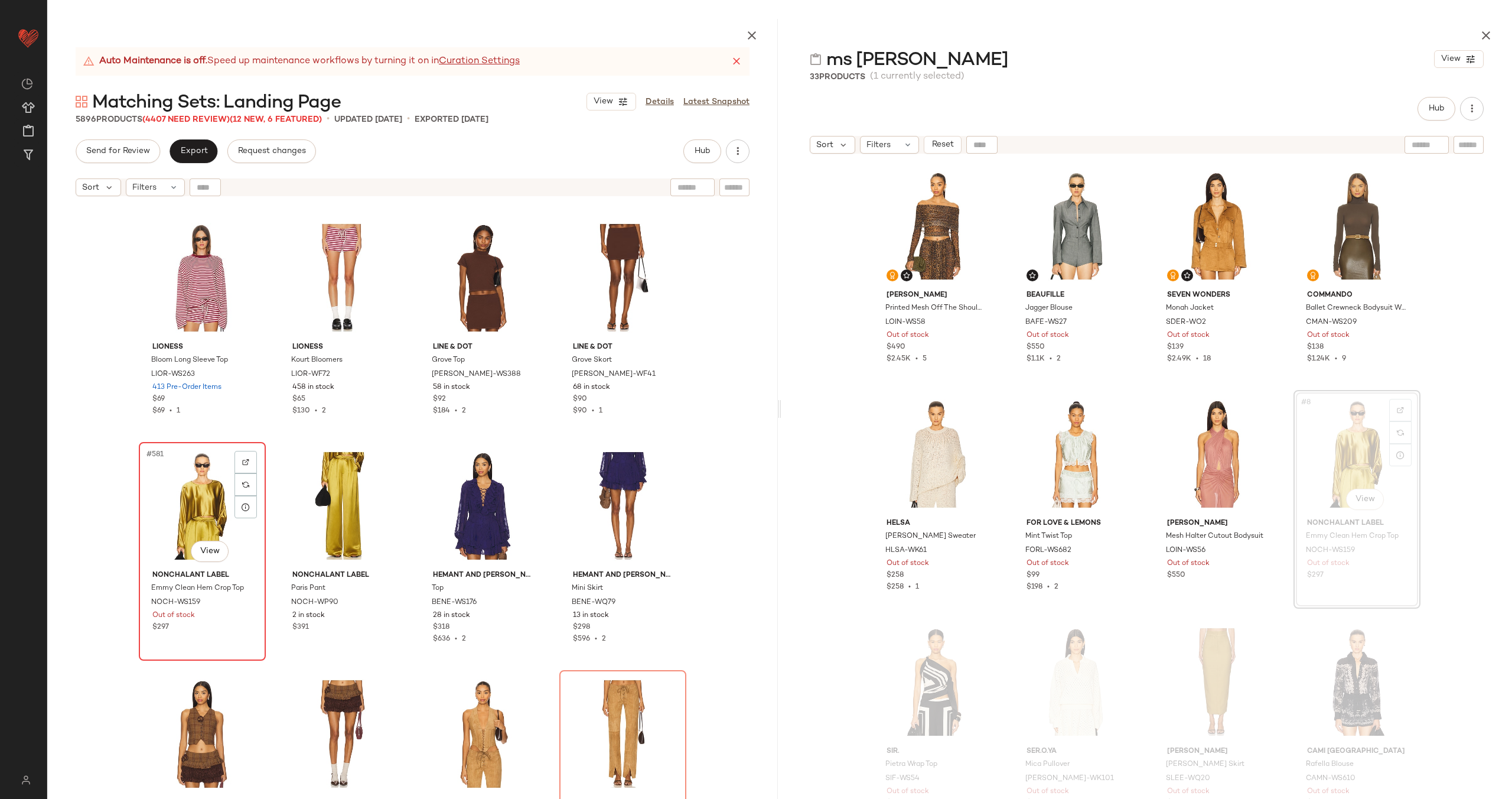
click at [177, 498] on div "#581 View" at bounding box center [202, 506] width 119 height 120
click at [357, 490] on div "#582 View" at bounding box center [342, 506] width 119 height 120
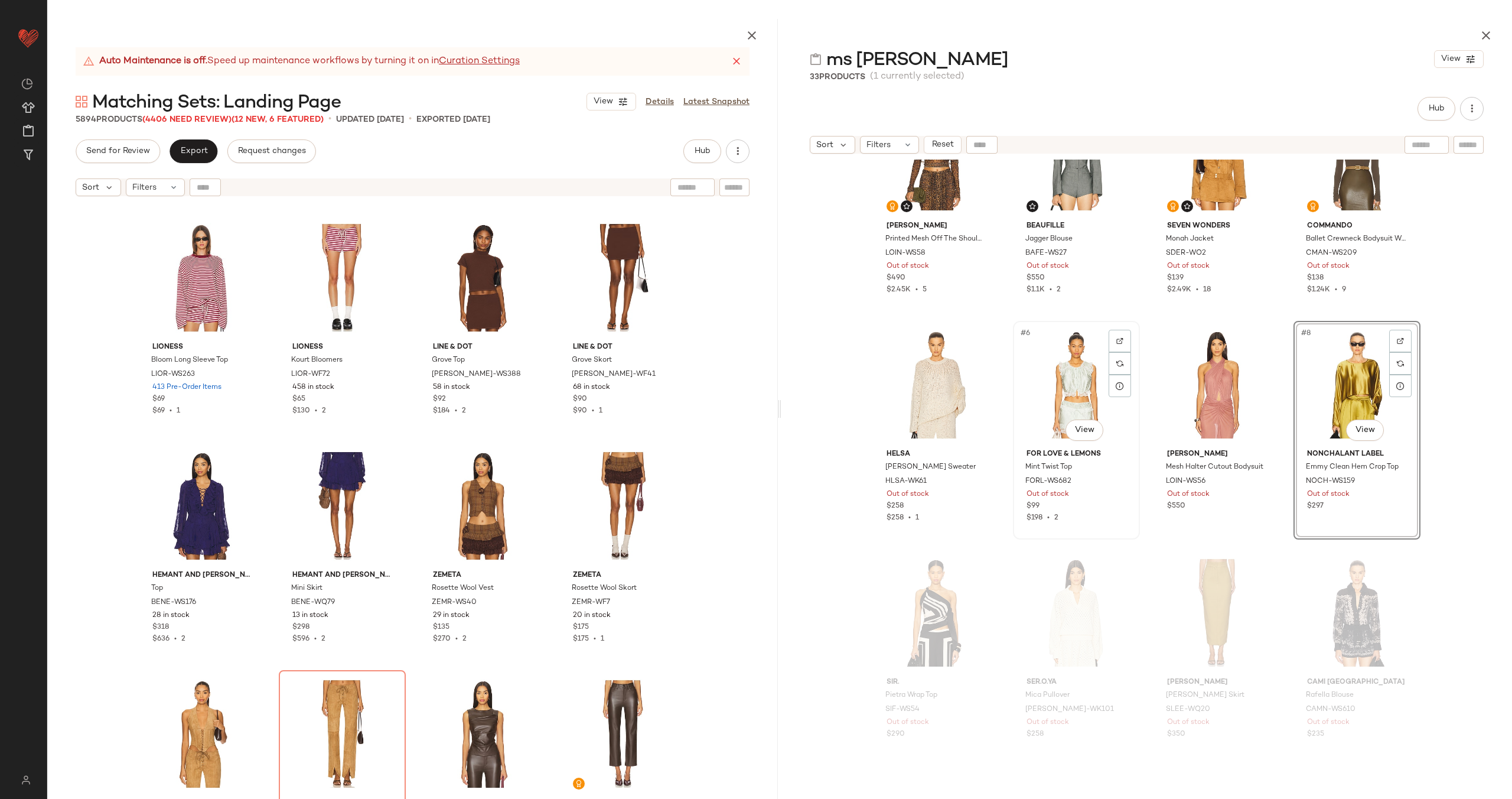
scroll to position [96, 0]
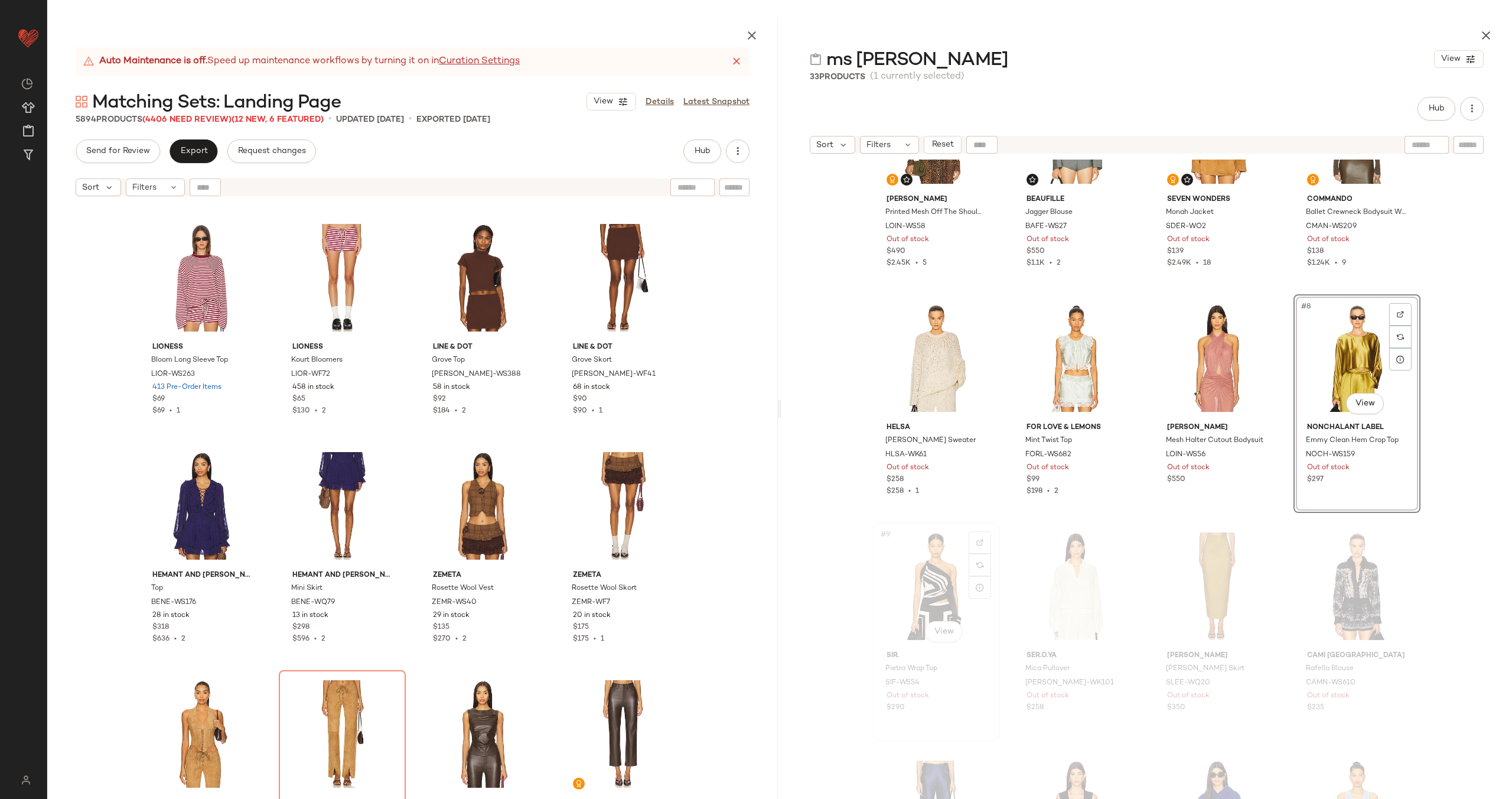
click at [925, 563] on div "#9 View" at bounding box center [936, 586] width 119 height 120
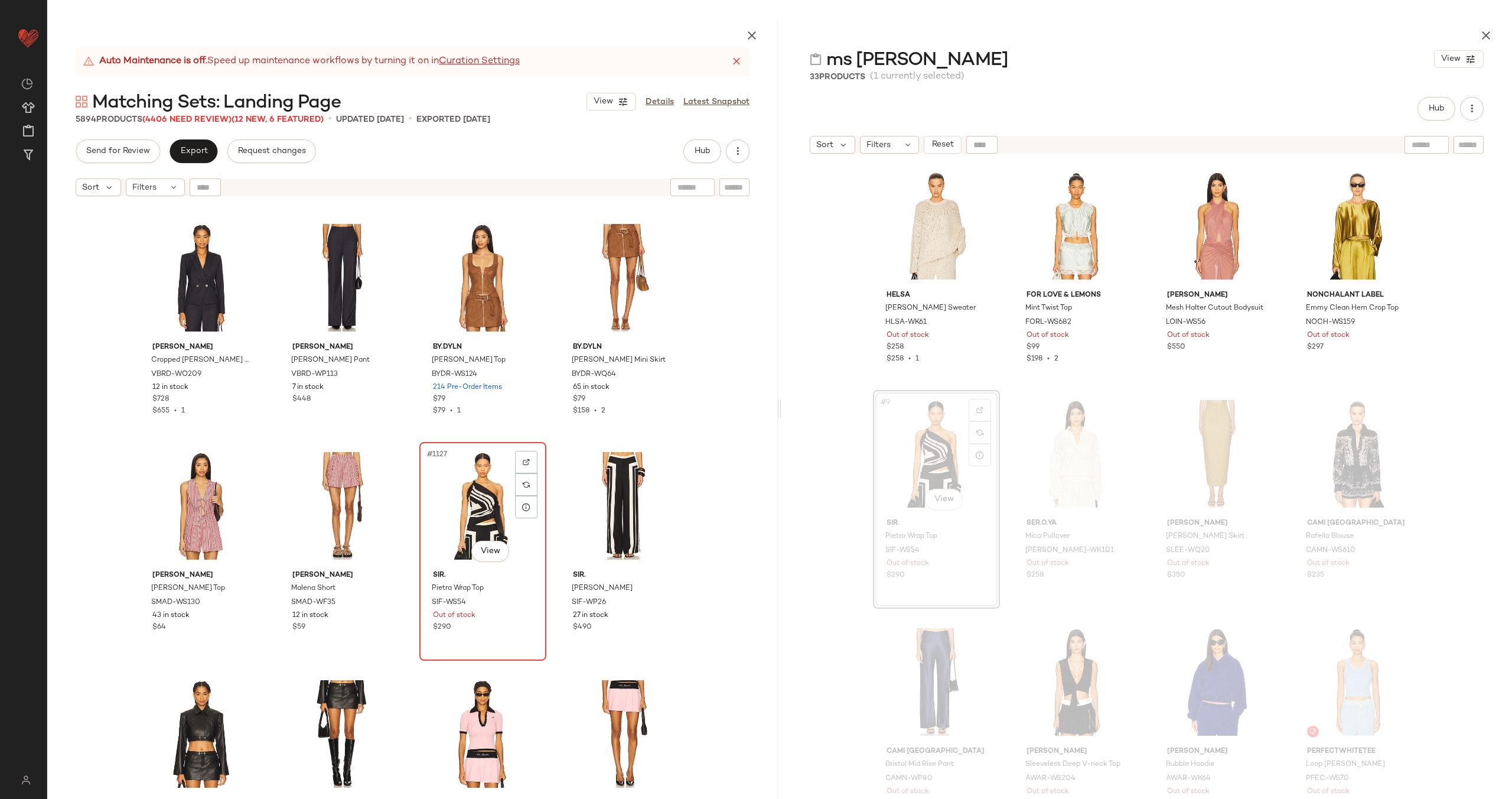
click at [481, 512] on div "#1127 View" at bounding box center [483, 506] width 119 height 120
click at [625, 502] on div "#1128 View" at bounding box center [623, 506] width 119 height 120
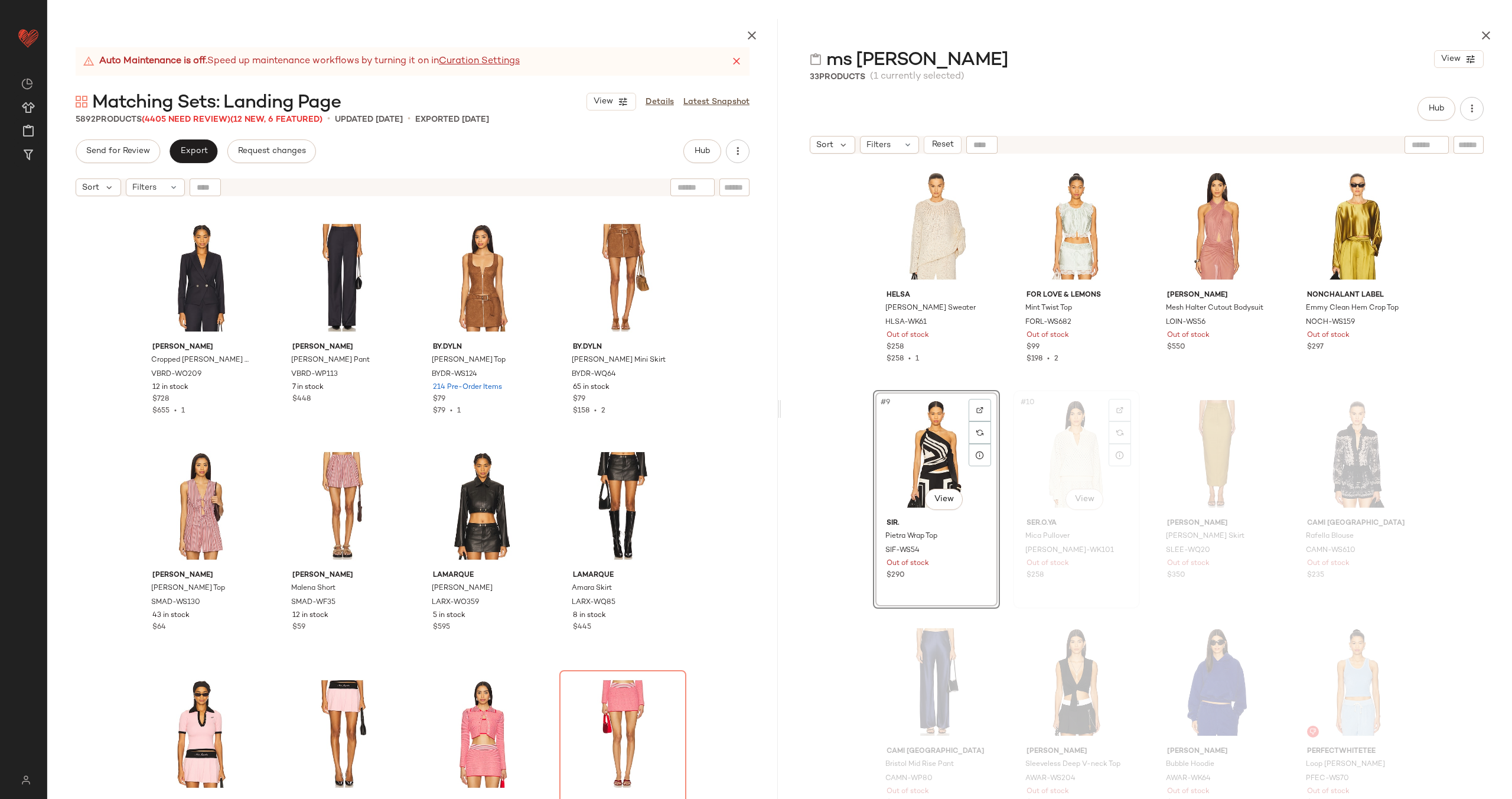
click at [1049, 451] on div "#10 View" at bounding box center [1076, 454] width 119 height 120
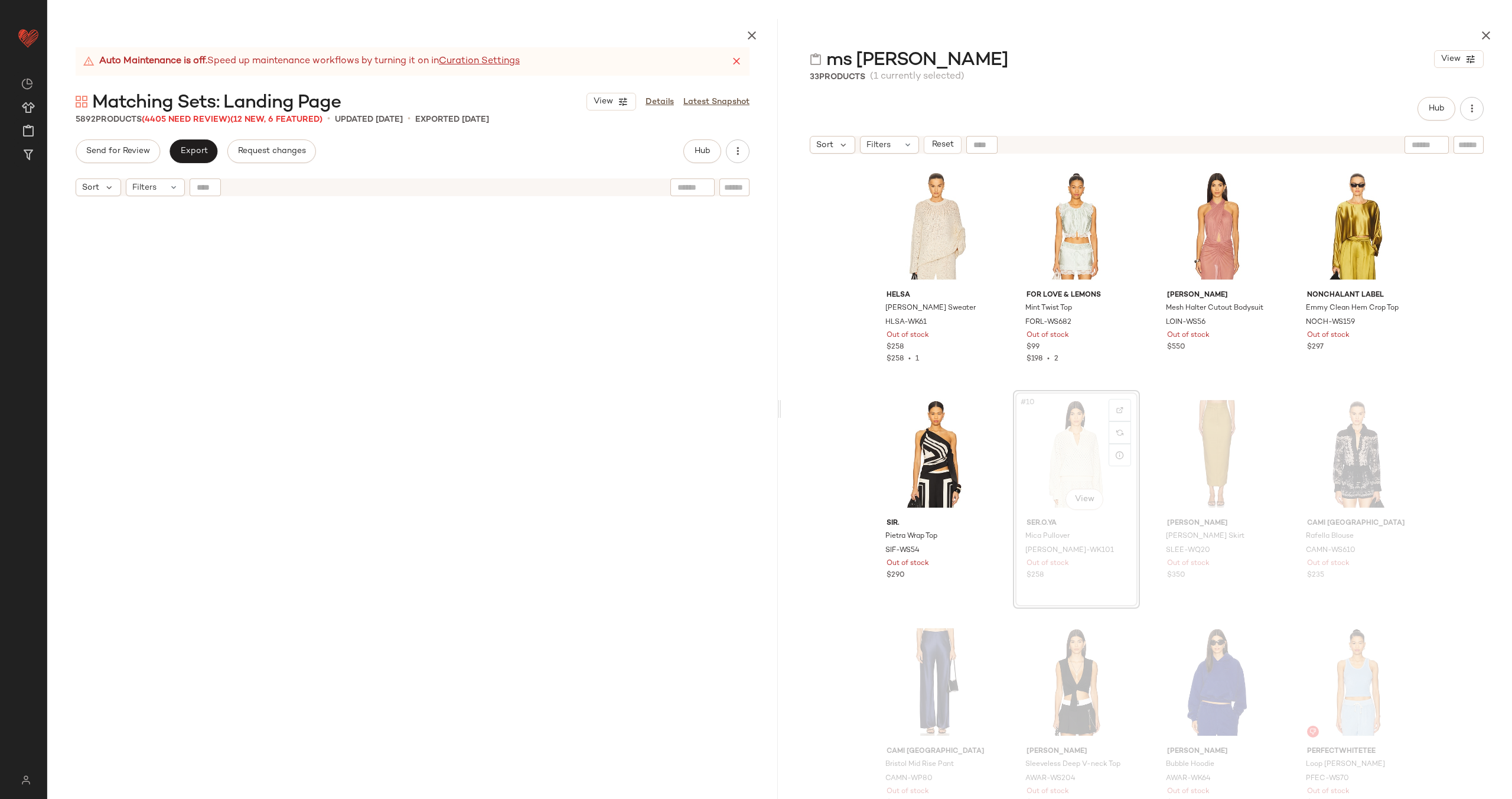
scroll to position [228, 0]
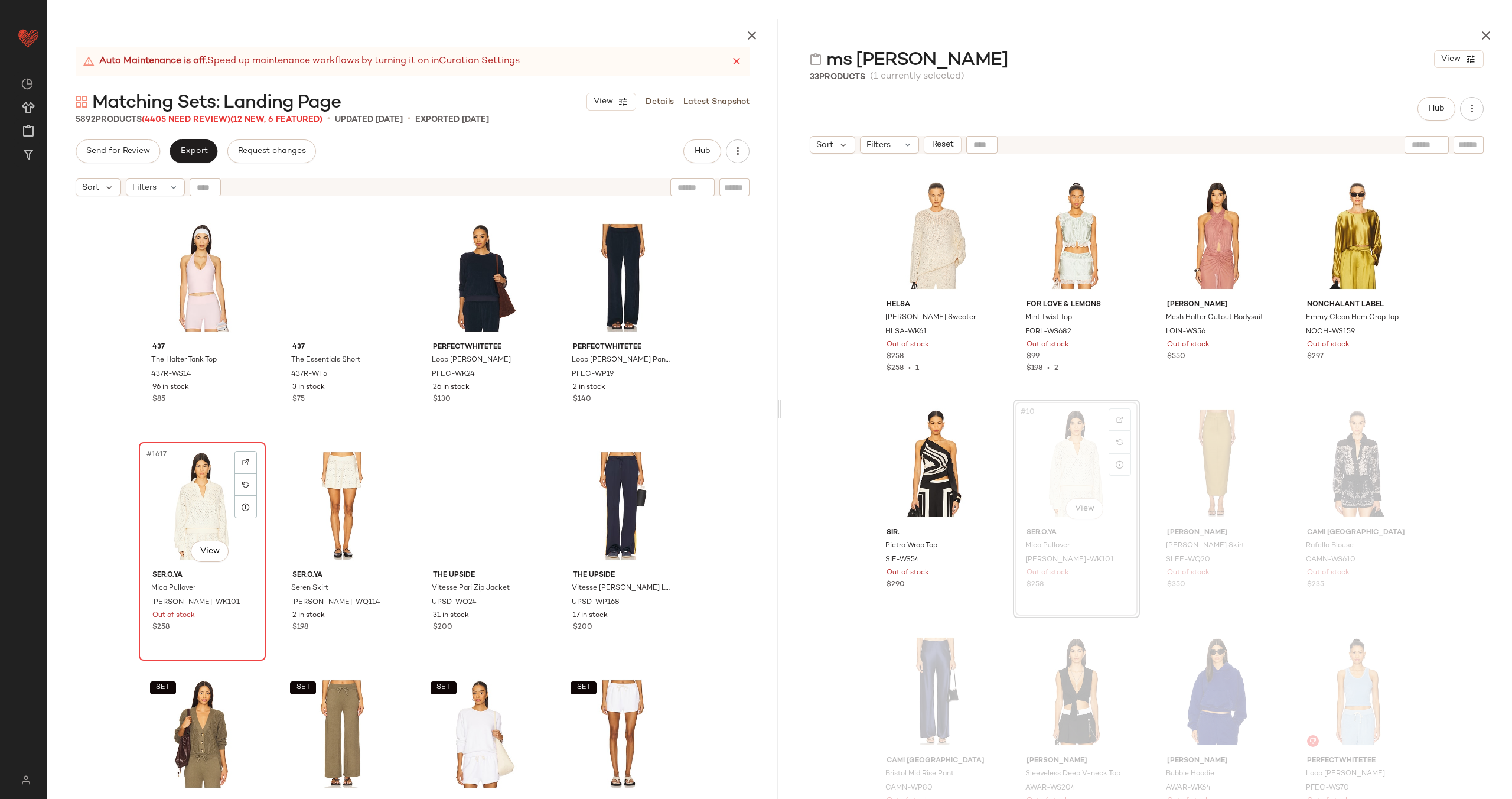
click at [185, 516] on div "#1617 View" at bounding box center [202, 506] width 119 height 120
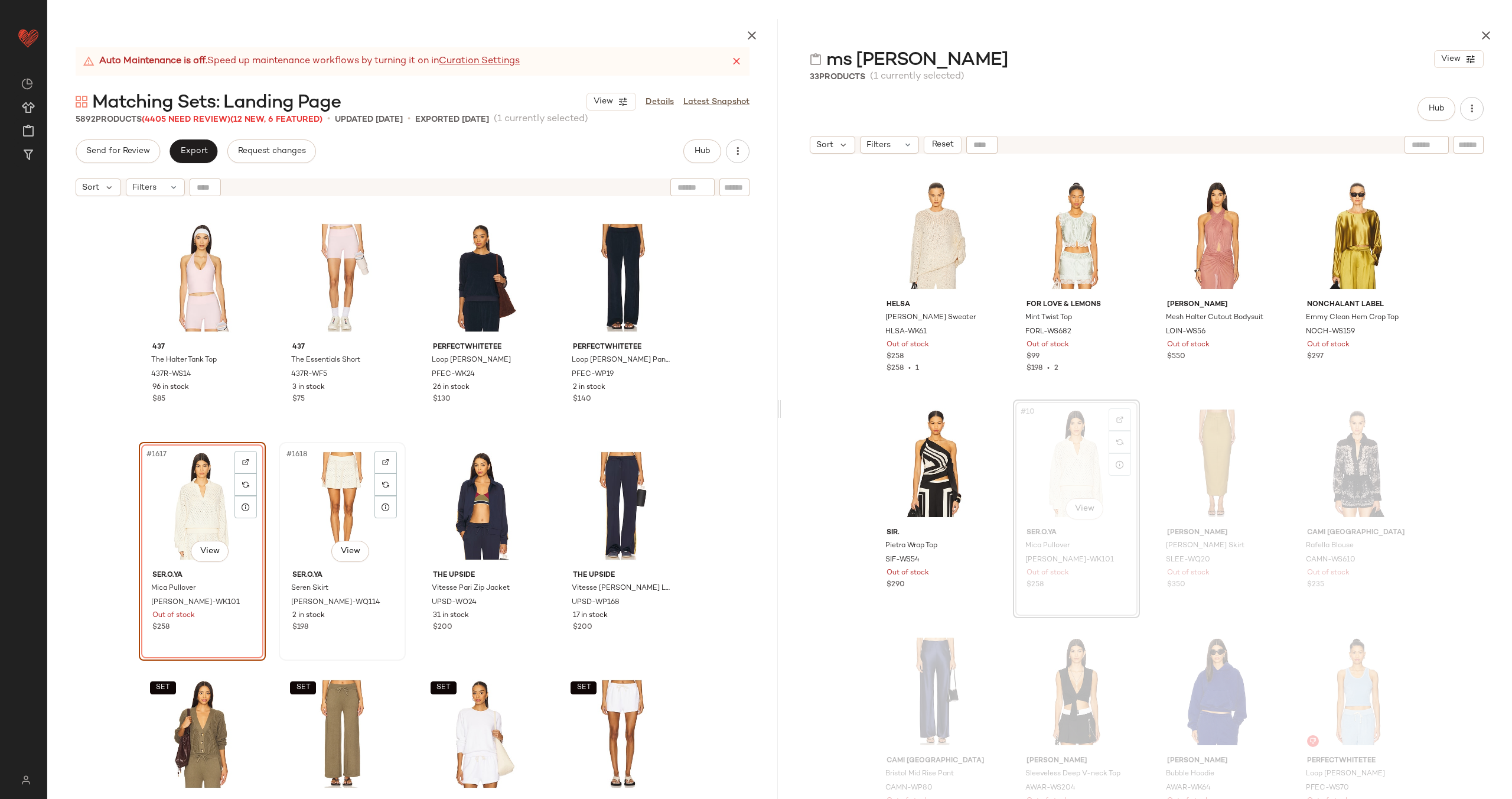
click at [300, 493] on div "#1618 View" at bounding box center [342, 506] width 119 height 120
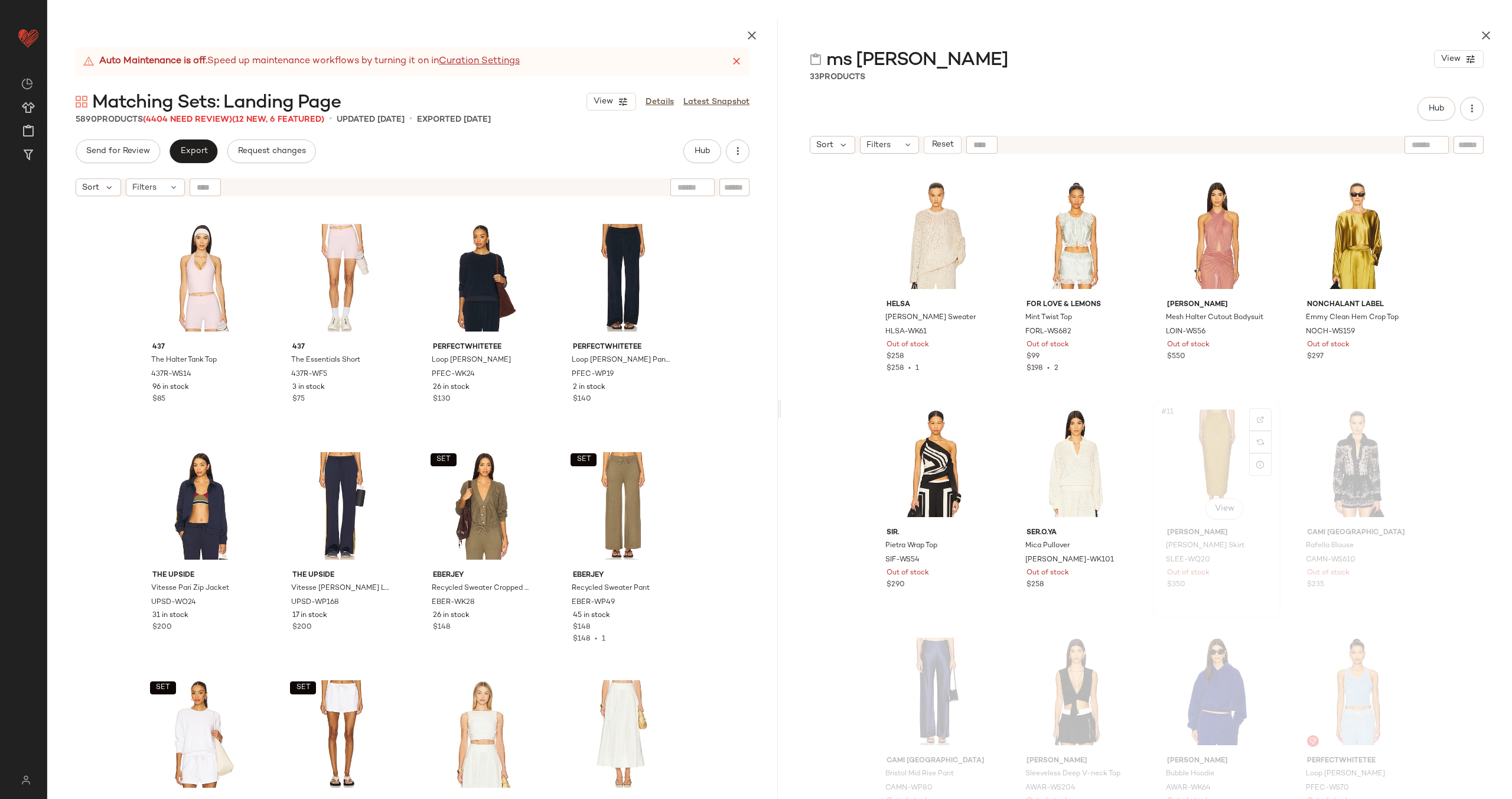
click at [1180, 458] on div "#11 View" at bounding box center [1217, 464] width 119 height 120
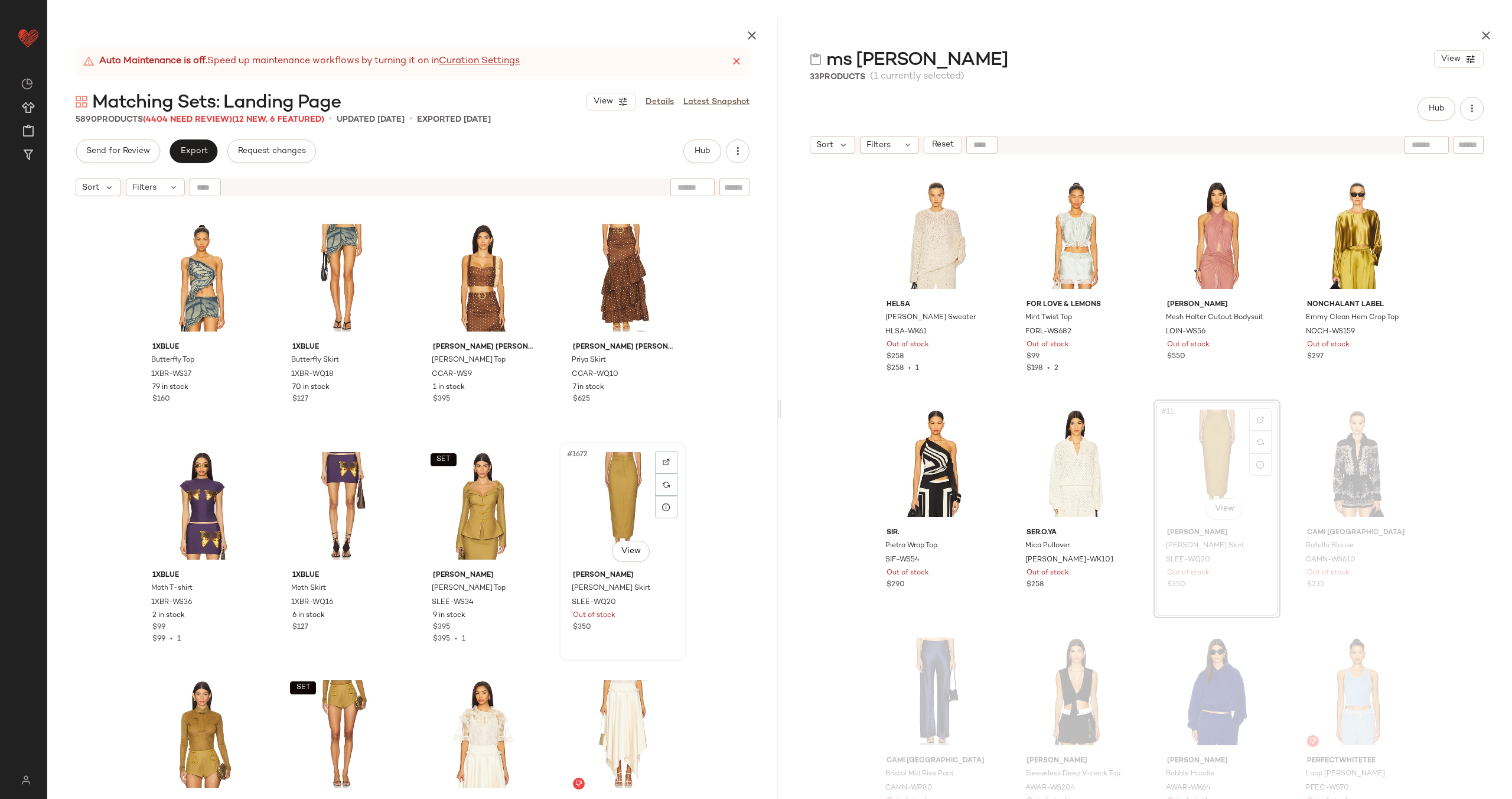
click at [577, 503] on div "#1672 View" at bounding box center [623, 506] width 119 height 120
click at [455, 510] on div "SET #1671 View" at bounding box center [483, 506] width 119 height 120
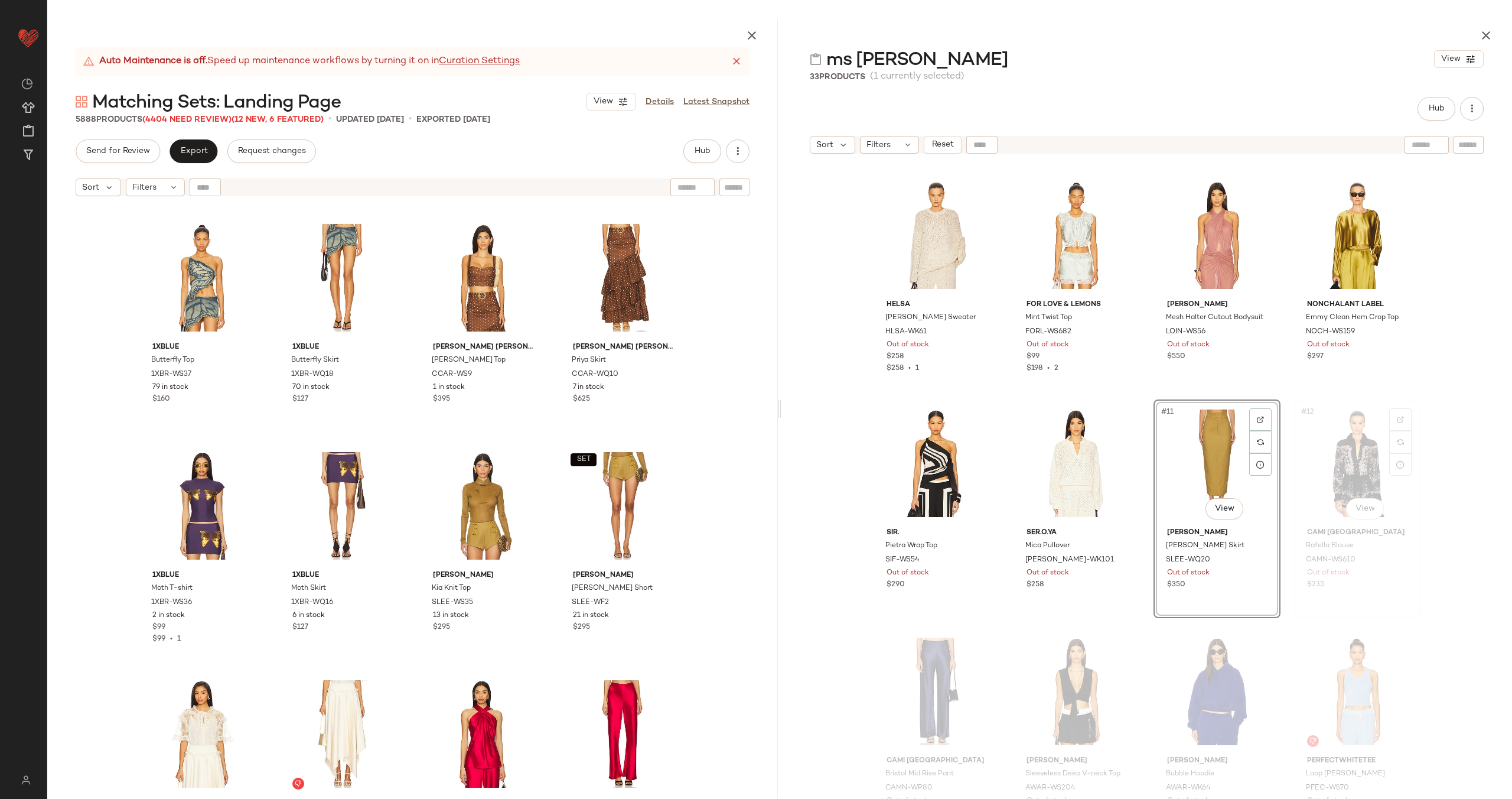
click at [1338, 473] on div "#12 View" at bounding box center [1356, 464] width 119 height 120
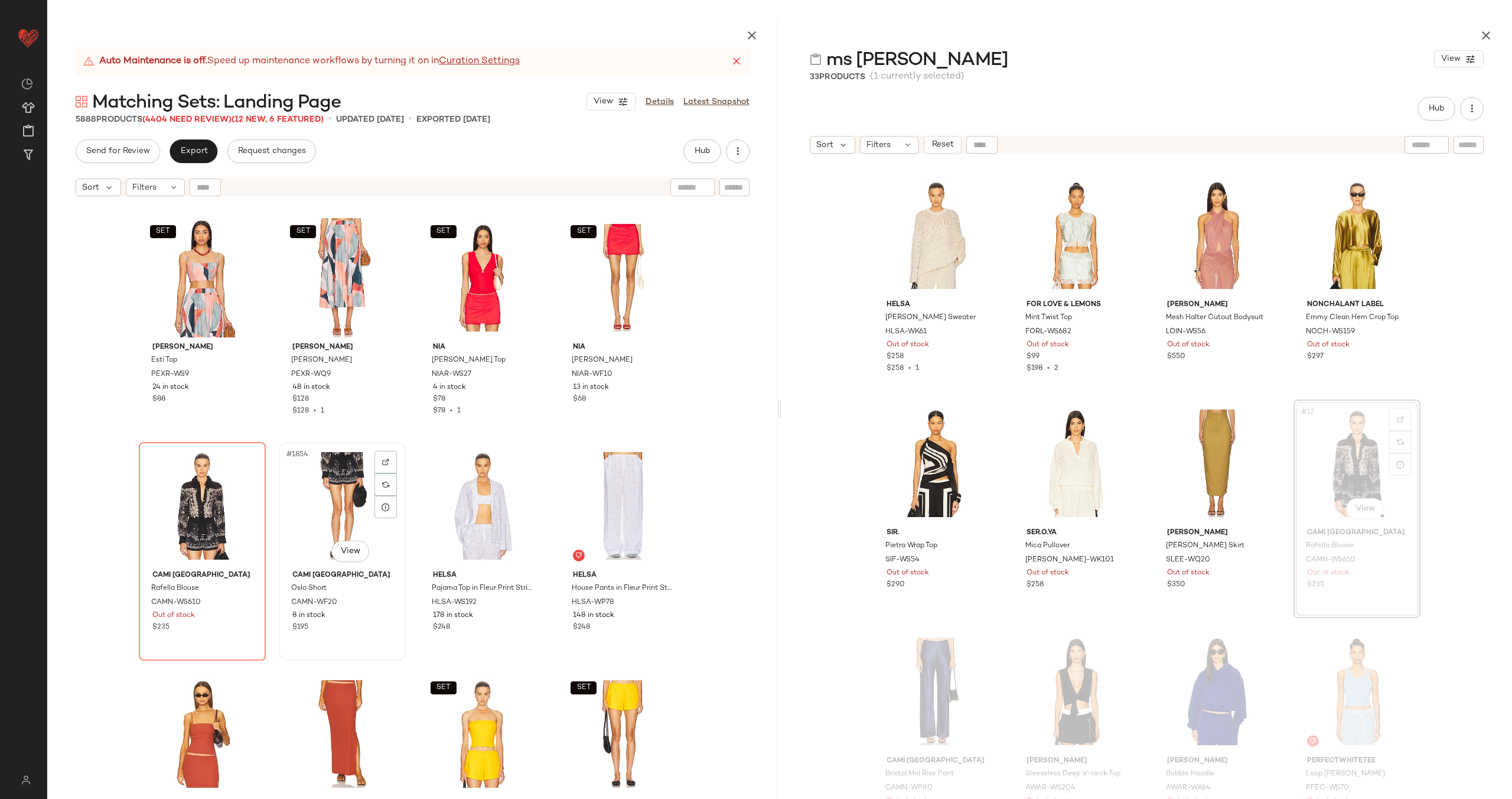
click at [346, 503] on div "#1854 View" at bounding box center [342, 506] width 119 height 120
click at [178, 500] on div "#1853 View" at bounding box center [202, 506] width 119 height 120
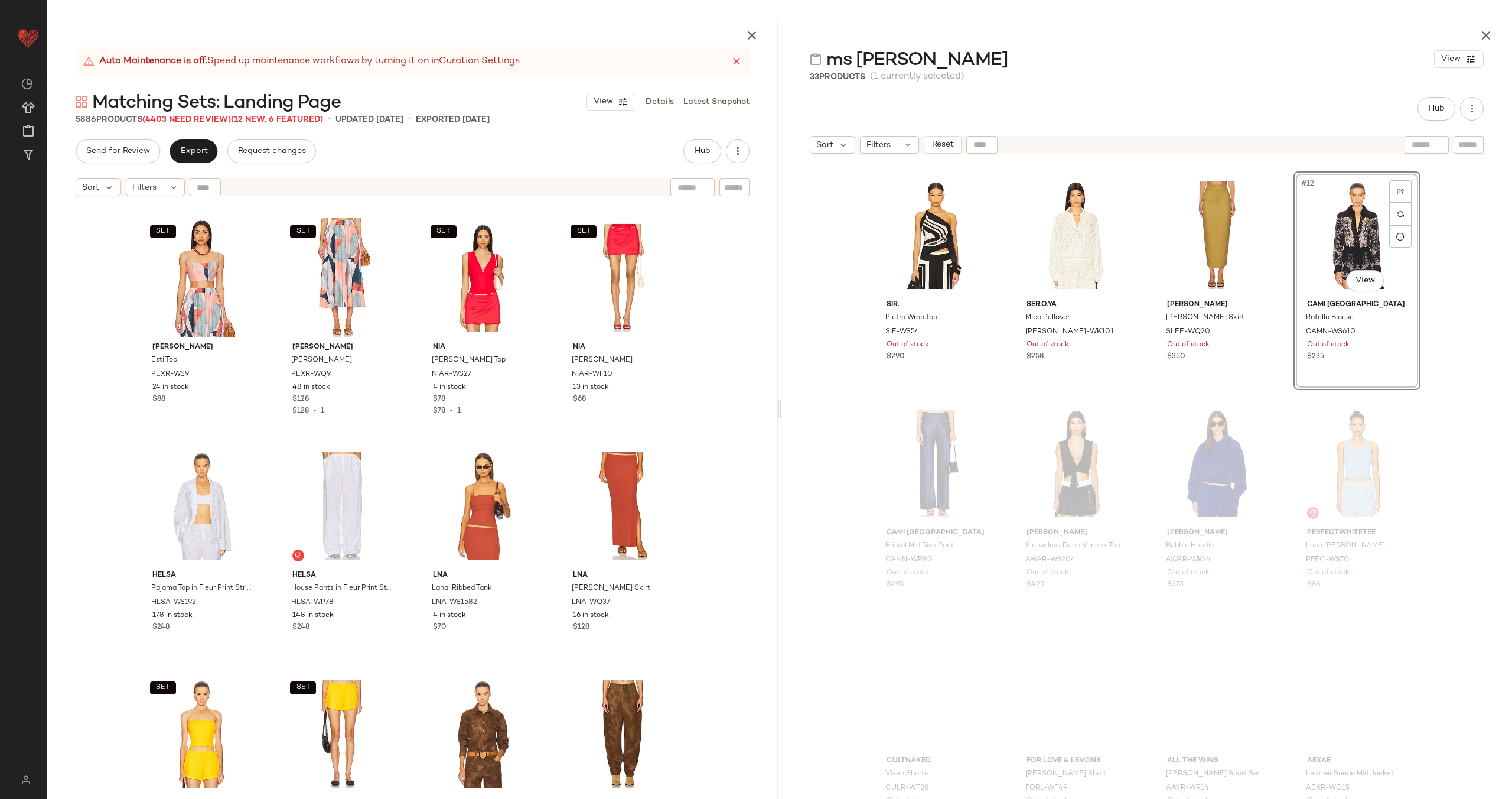
scroll to position [457, 0]
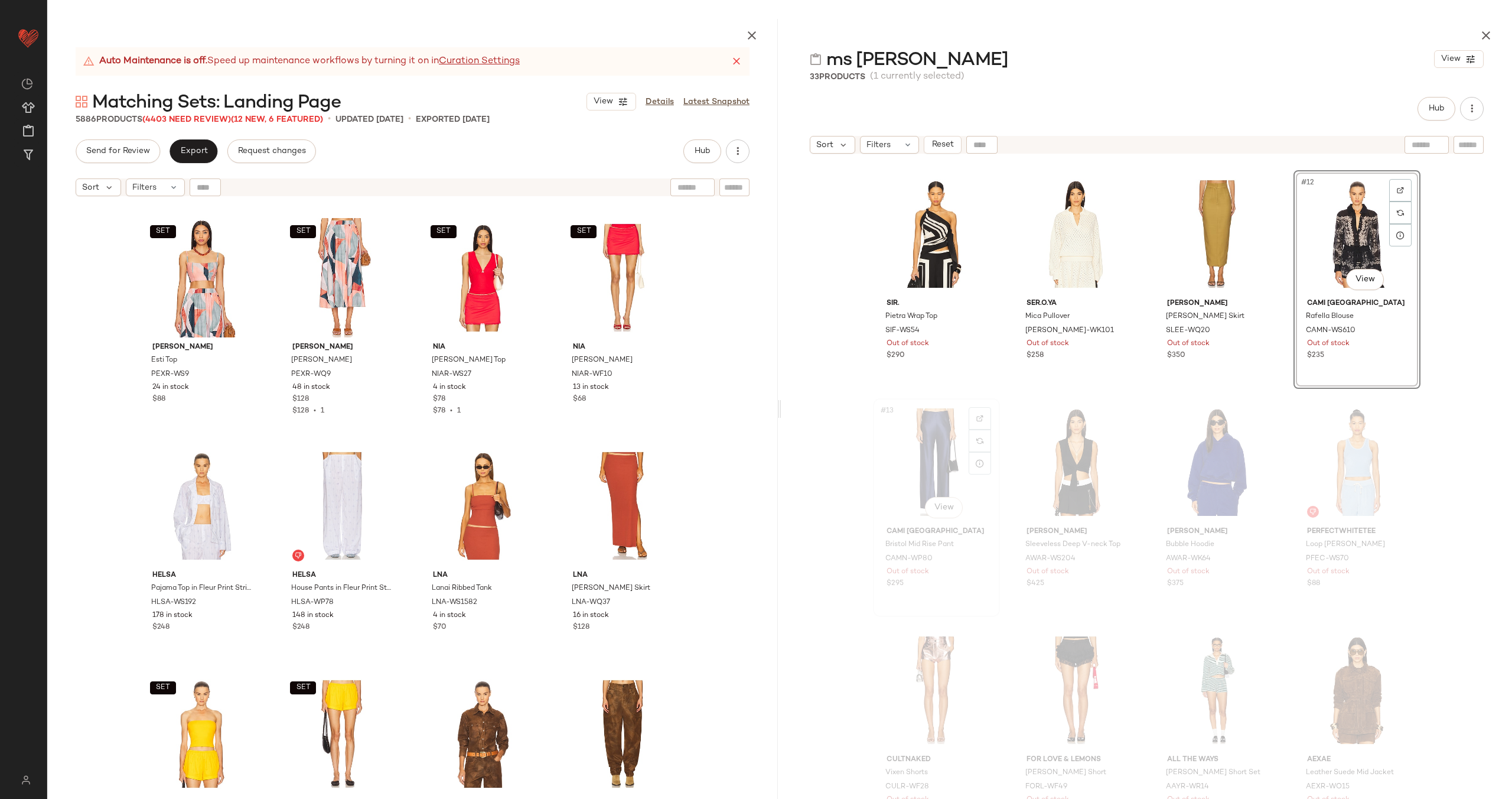
click at [952, 467] on div "#13 View" at bounding box center [936, 462] width 119 height 120
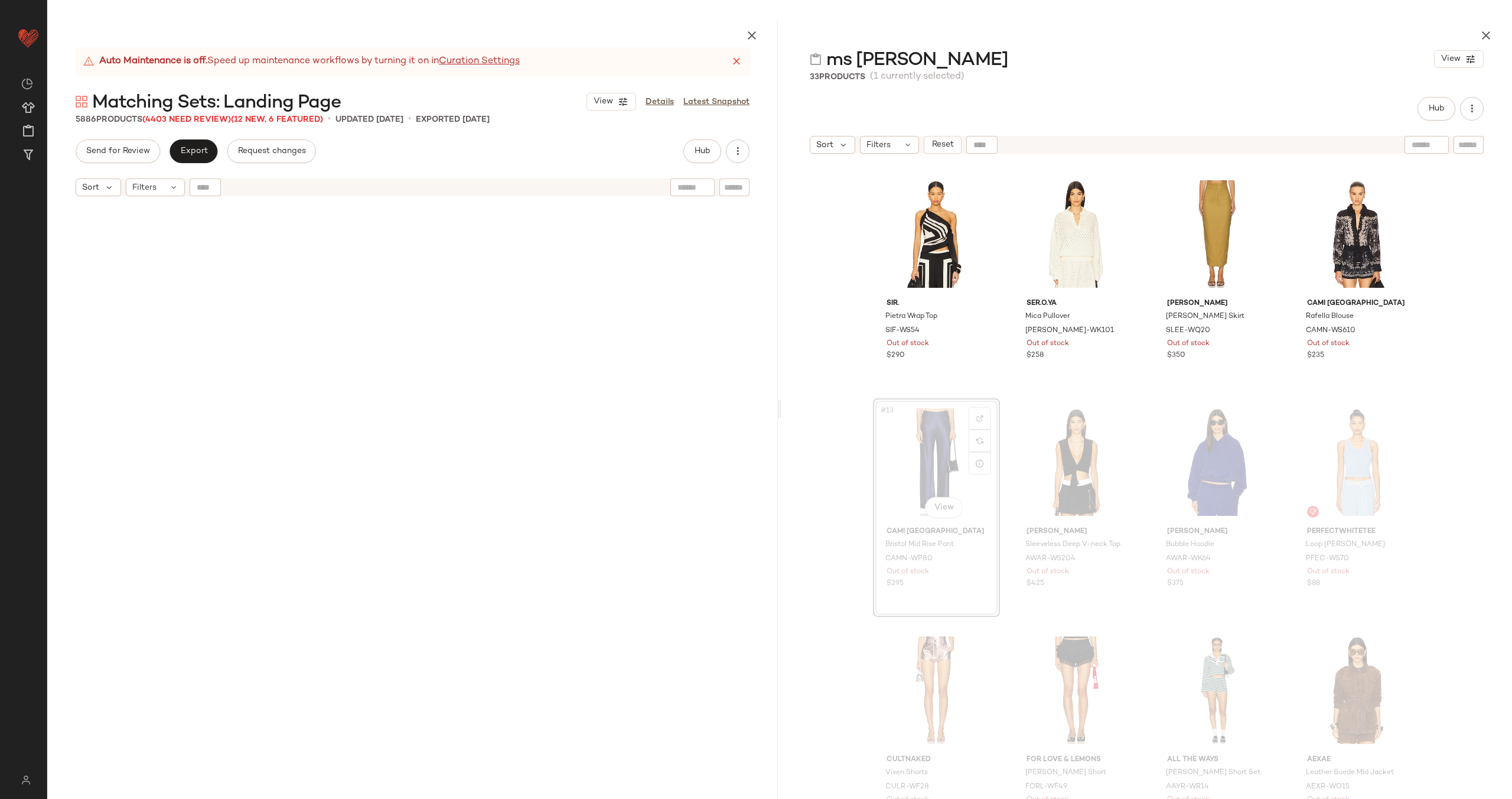
scroll to position [456, 0]
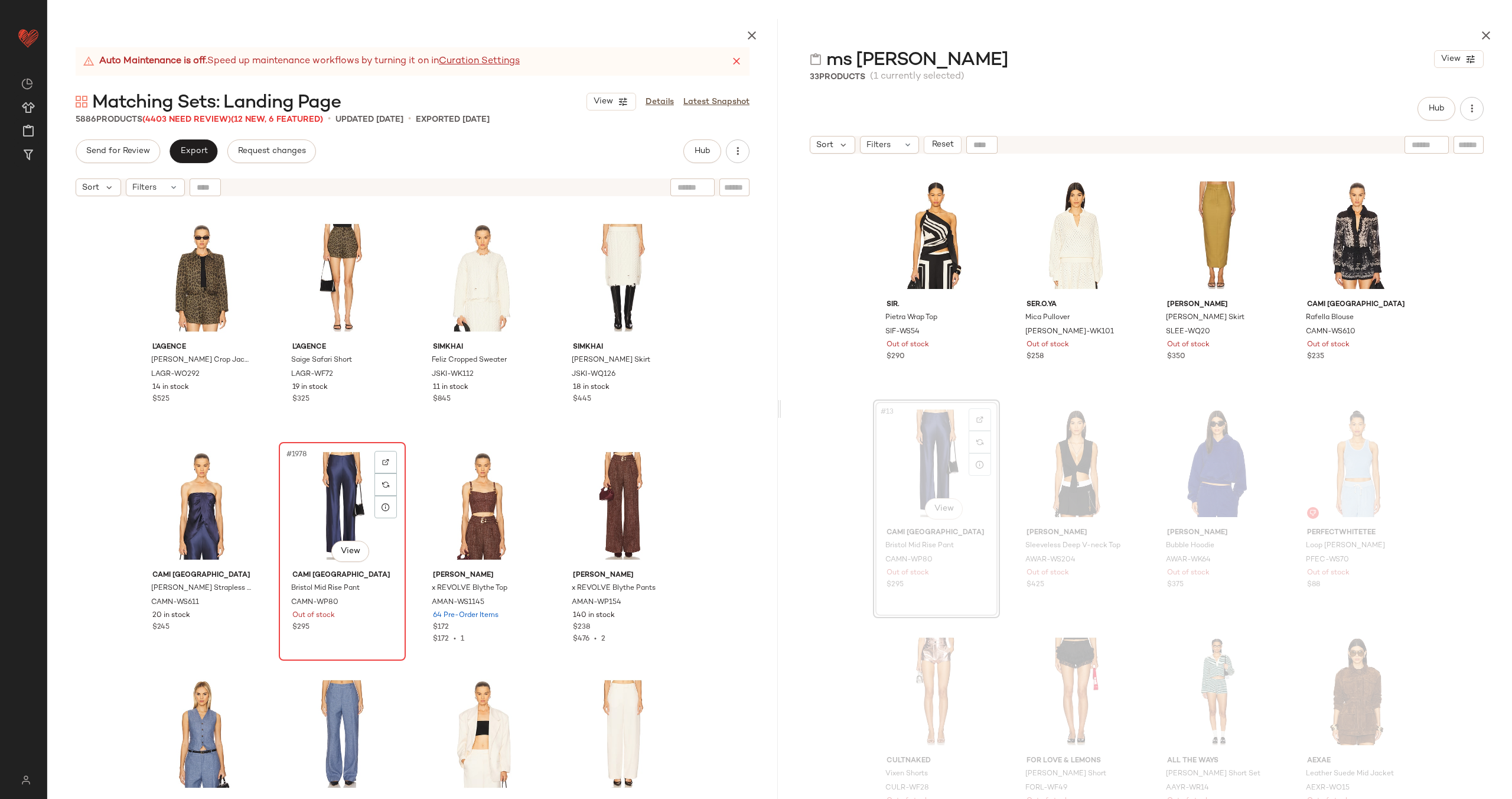
click at [306, 493] on div "#1978 View" at bounding box center [342, 506] width 119 height 120
click at [188, 502] on div "#1977 View" at bounding box center [202, 506] width 119 height 120
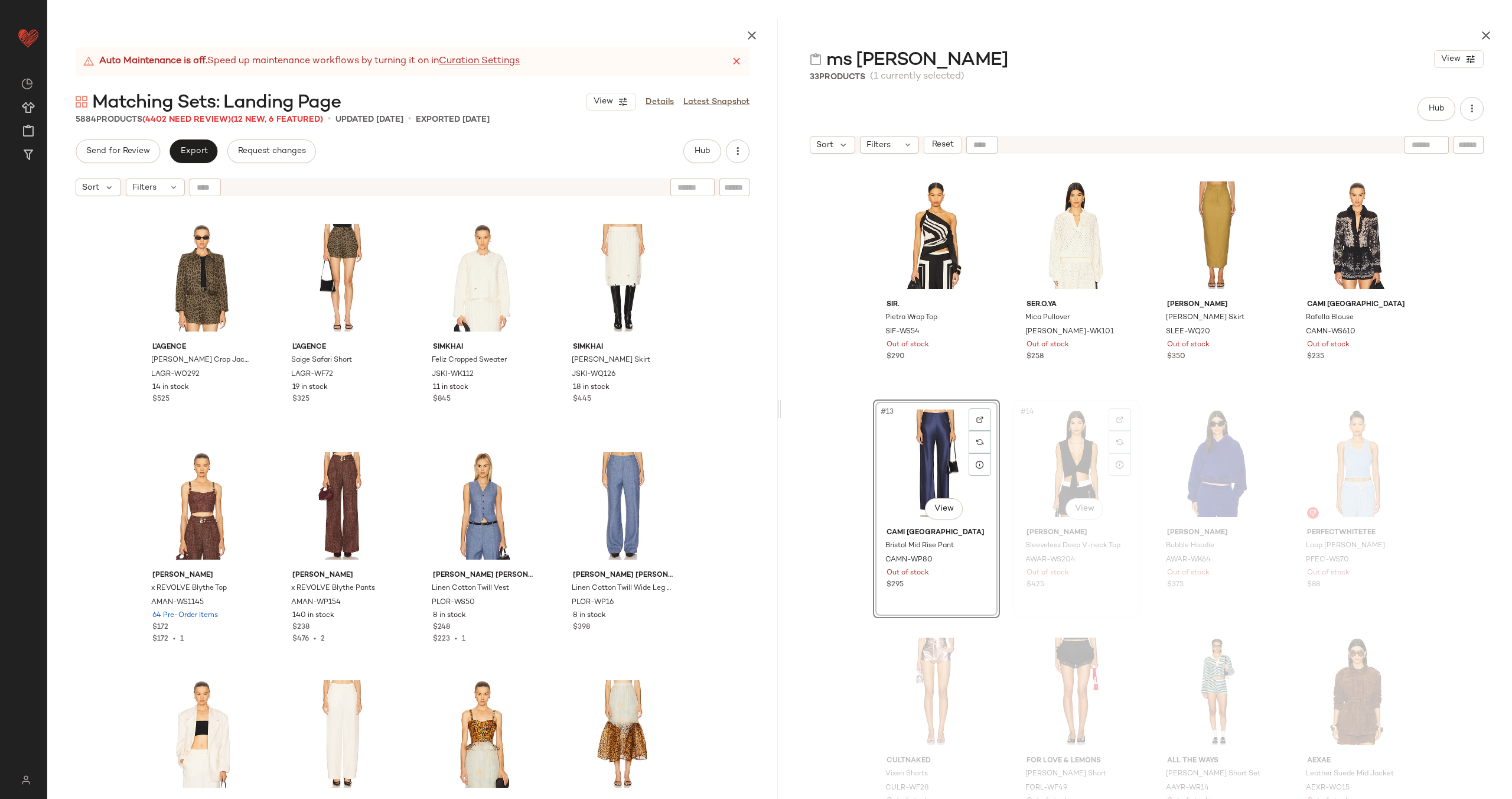
click at [1042, 461] on div "#14 View" at bounding box center [1076, 464] width 119 height 120
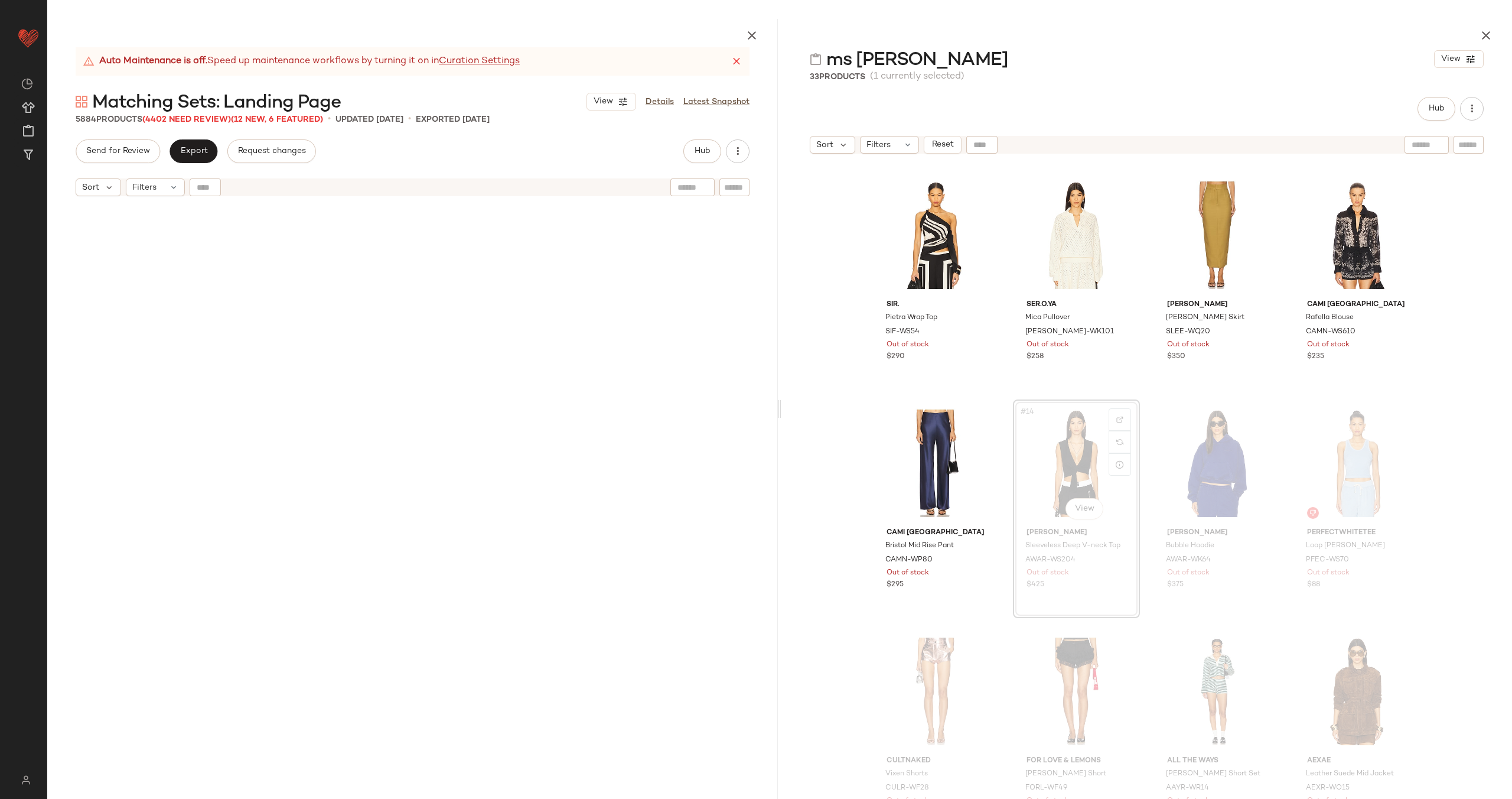
scroll to position [119528, 0]
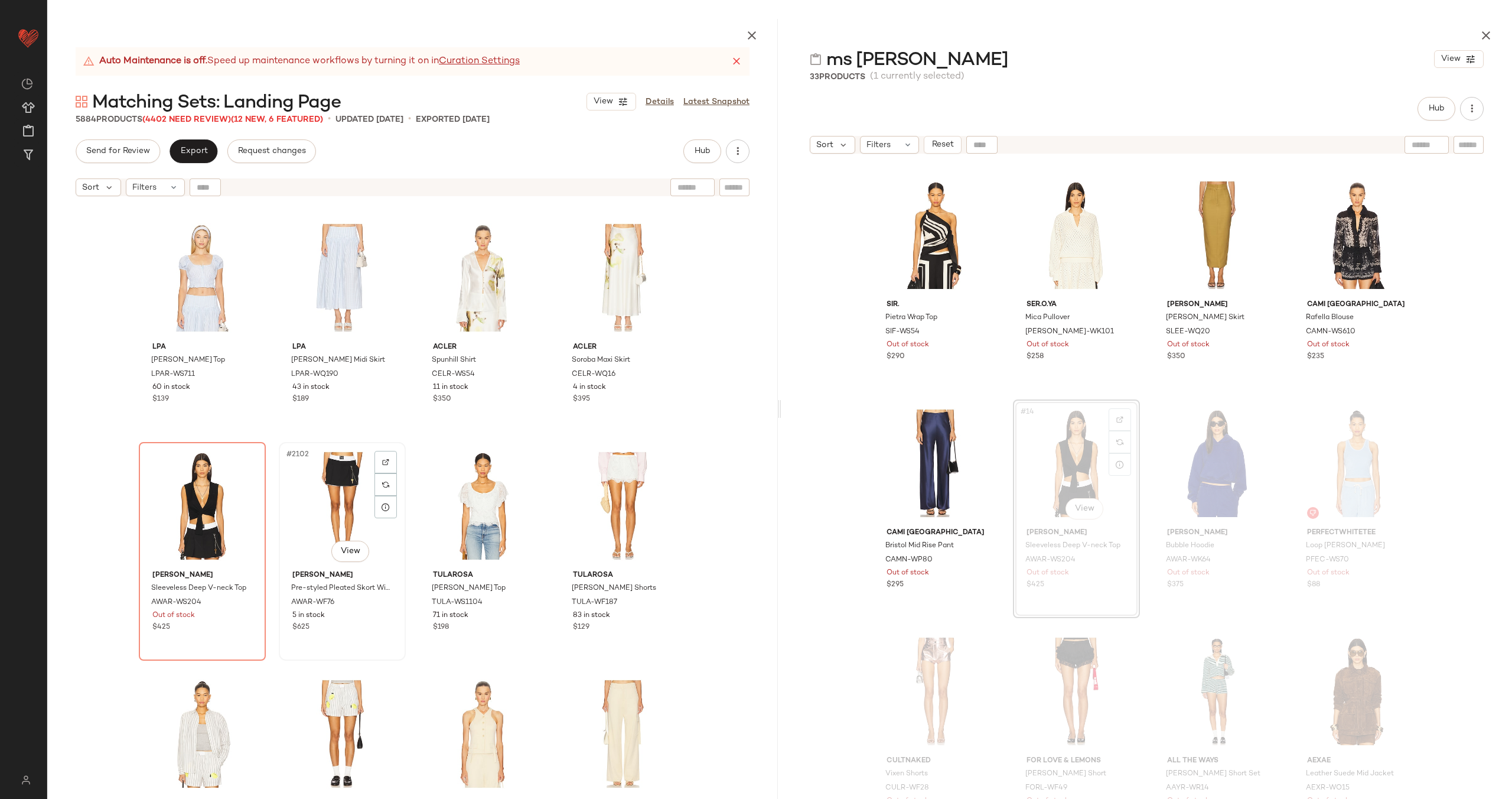
click at [337, 509] on div "#2102 View" at bounding box center [342, 506] width 119 height 120
click at [207, 509] on div "#2101 View" at bounding box center [202, 506] width 119 height 120
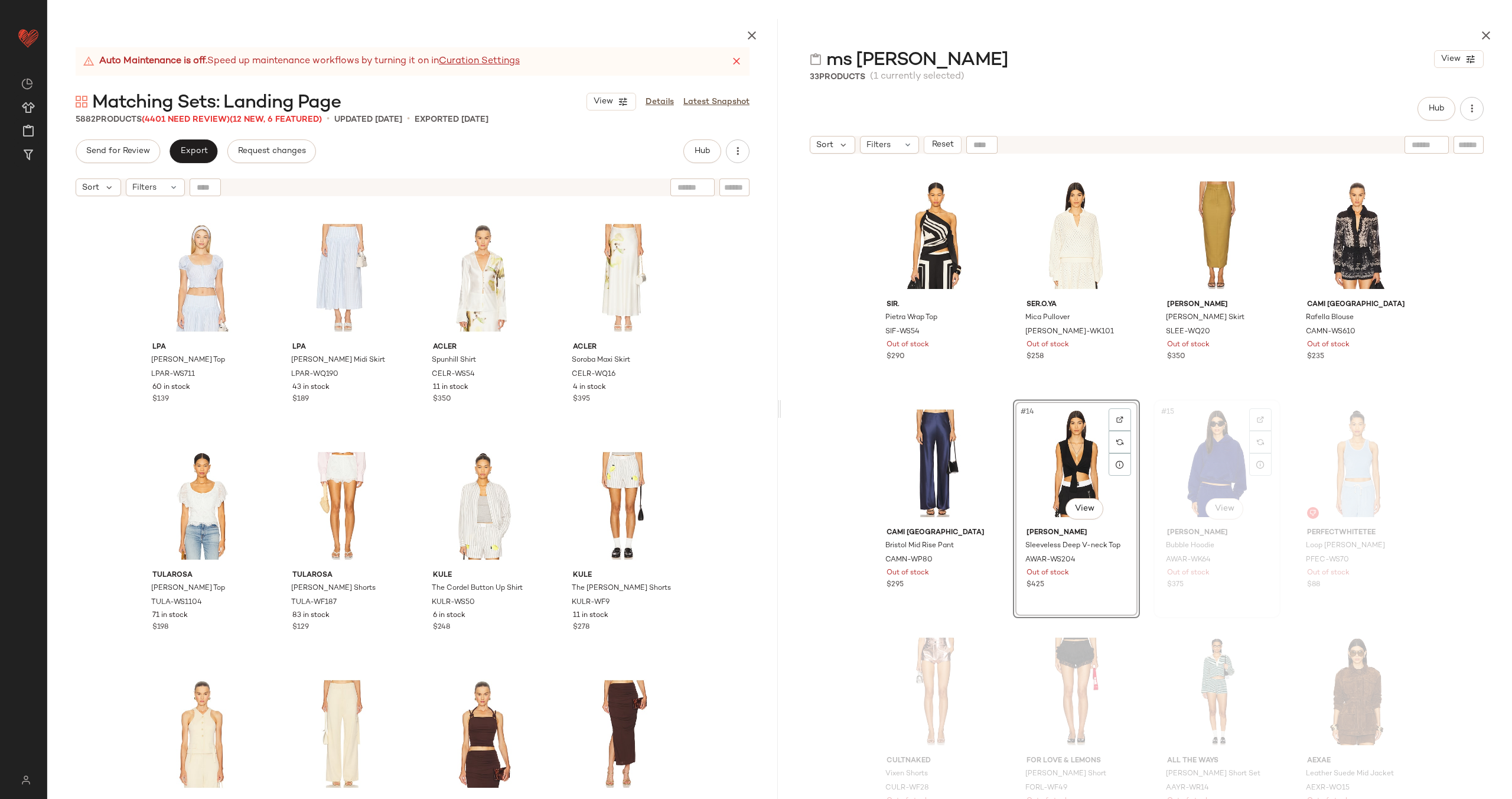
click at [1180, 450] on div "#15 View" at bounding box center [1217, 464] width 119 height 120
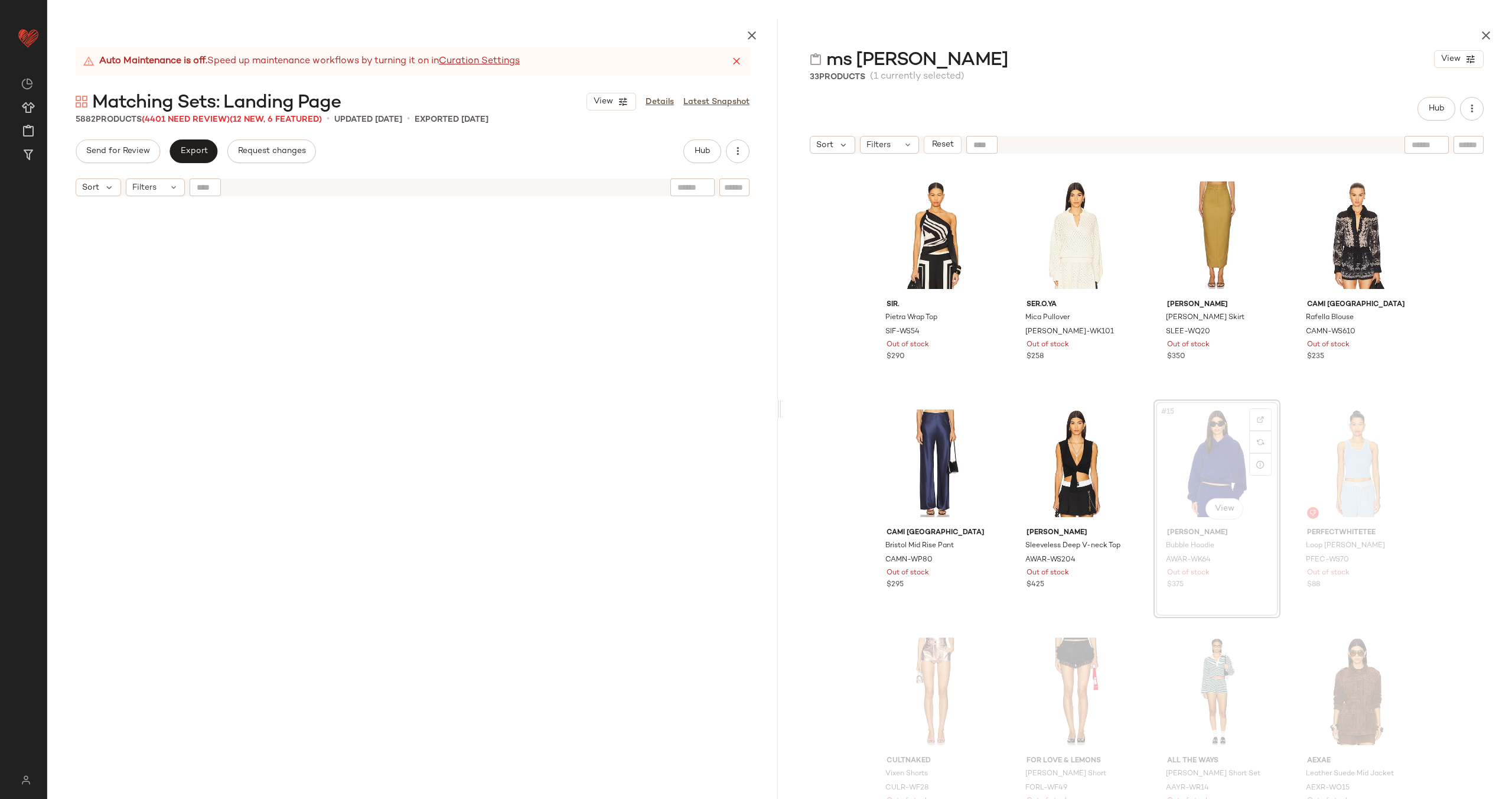
scroll to position [124774, 0]
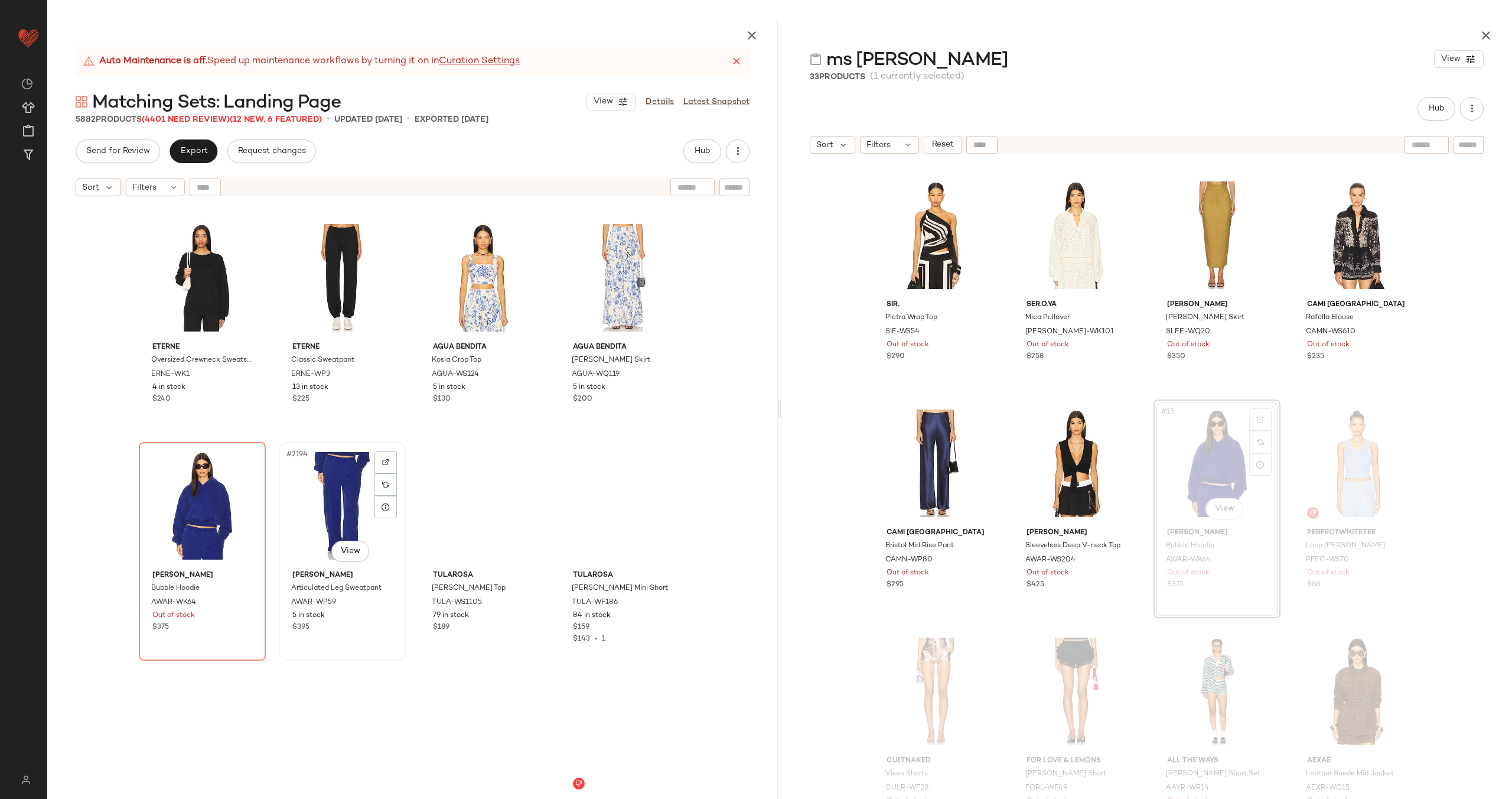
click at [323, 511] on div "#2194 View" at bounding box center [342, 506] width 119 height 120
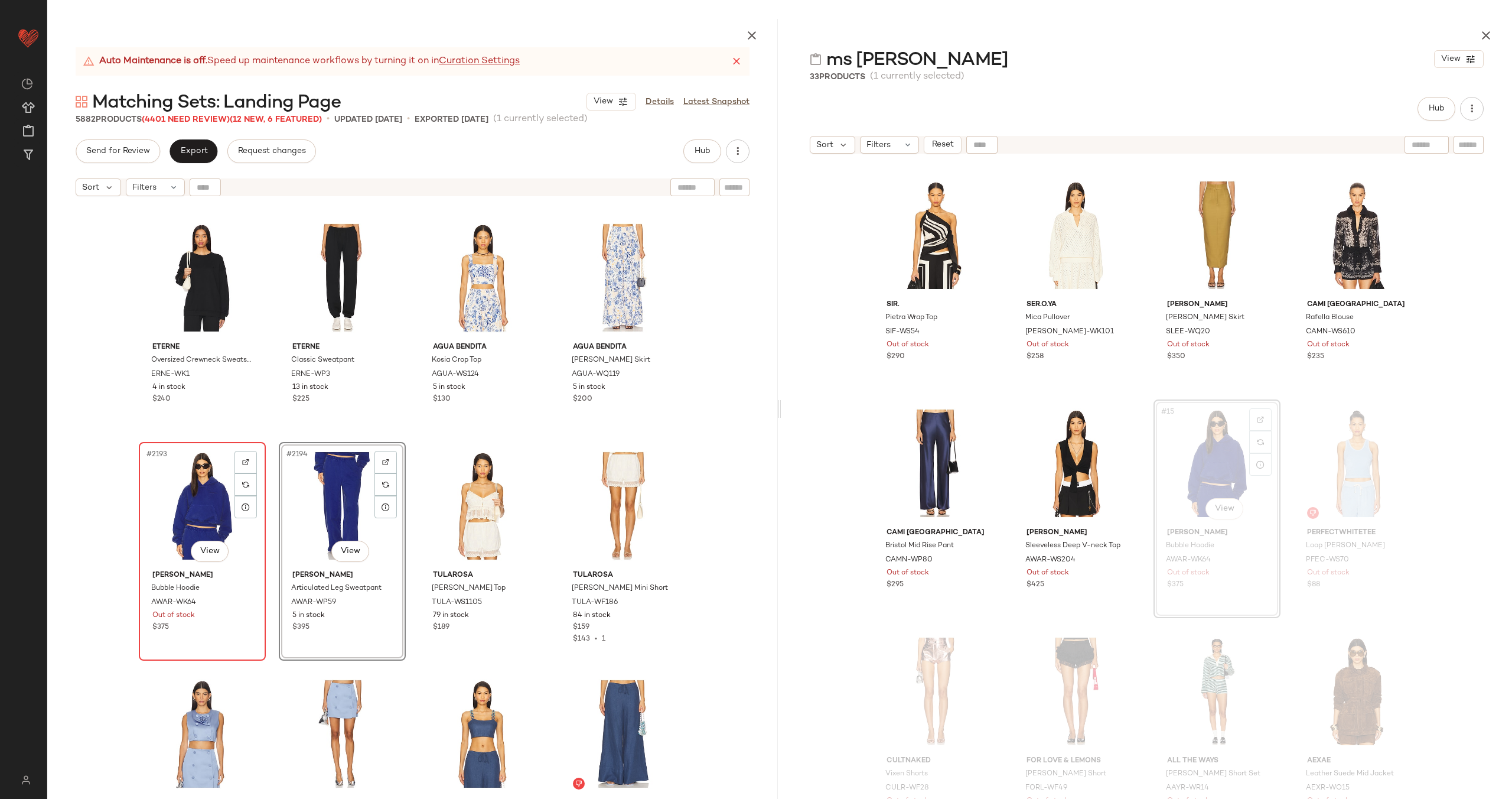
click at [198, 511] on div "#2193 View" at bounding box center [202, 506] width 119 height 120
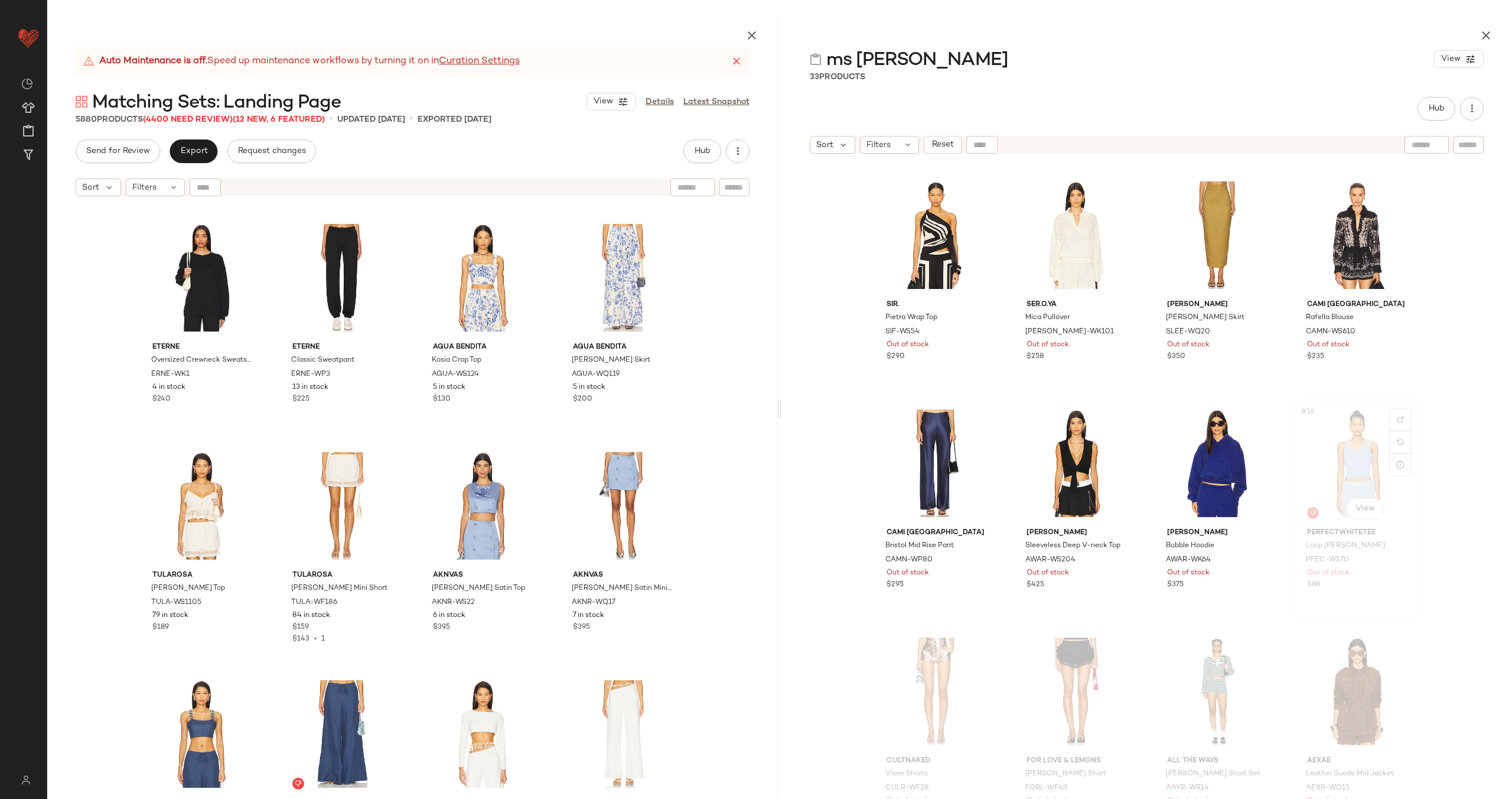
click at [1342, 462] on div "#16 View" at bounding box center [1356, 464] width 119 height 120
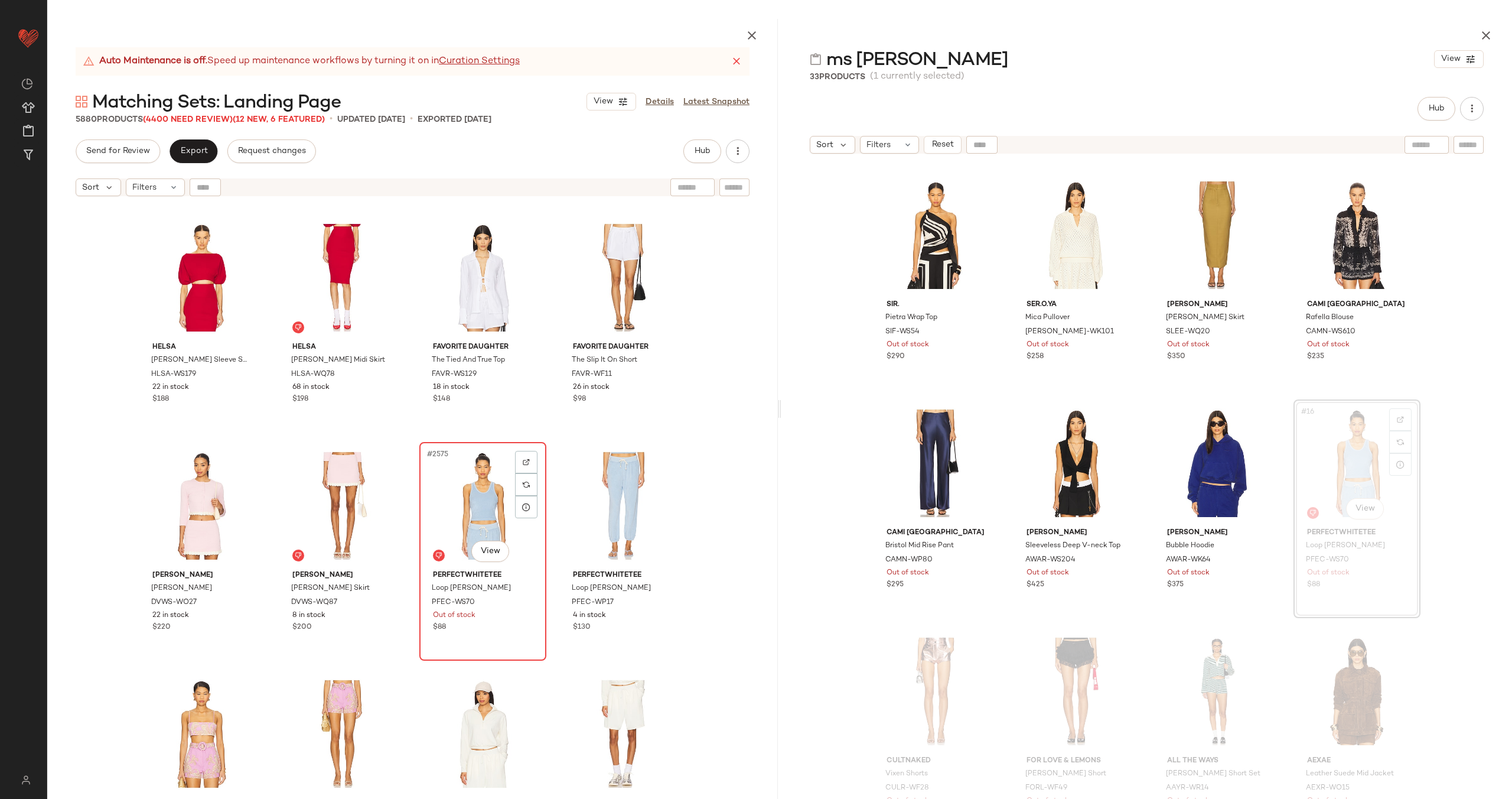
click at [484, 519] on div "#2575 View" at bounding box center [483, 506] width 119 height 120
click at [618, 500] on div "#2576 View" at bounding box center [623, 506] width 119 height 120
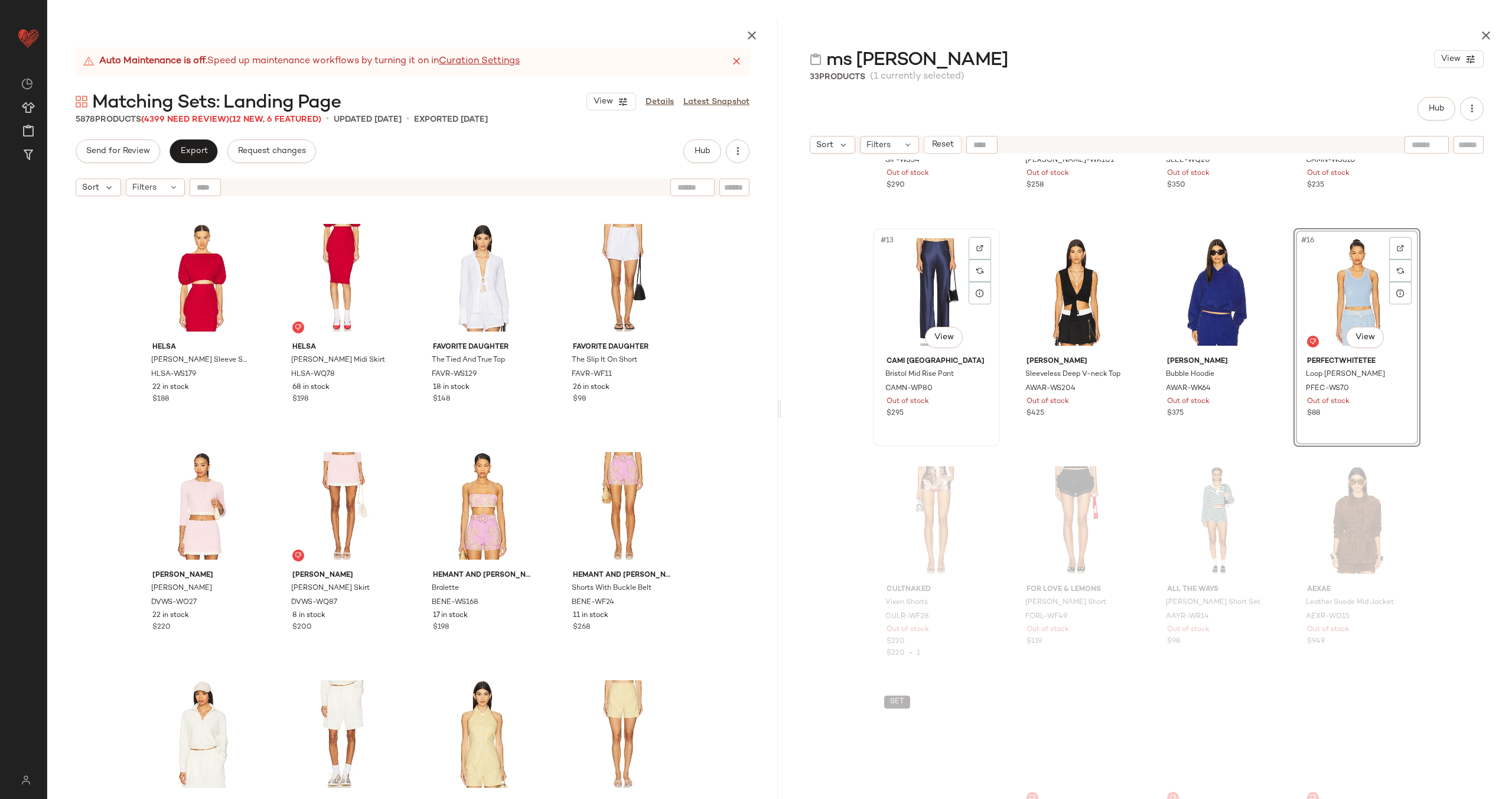
scroll to position [669, 0]
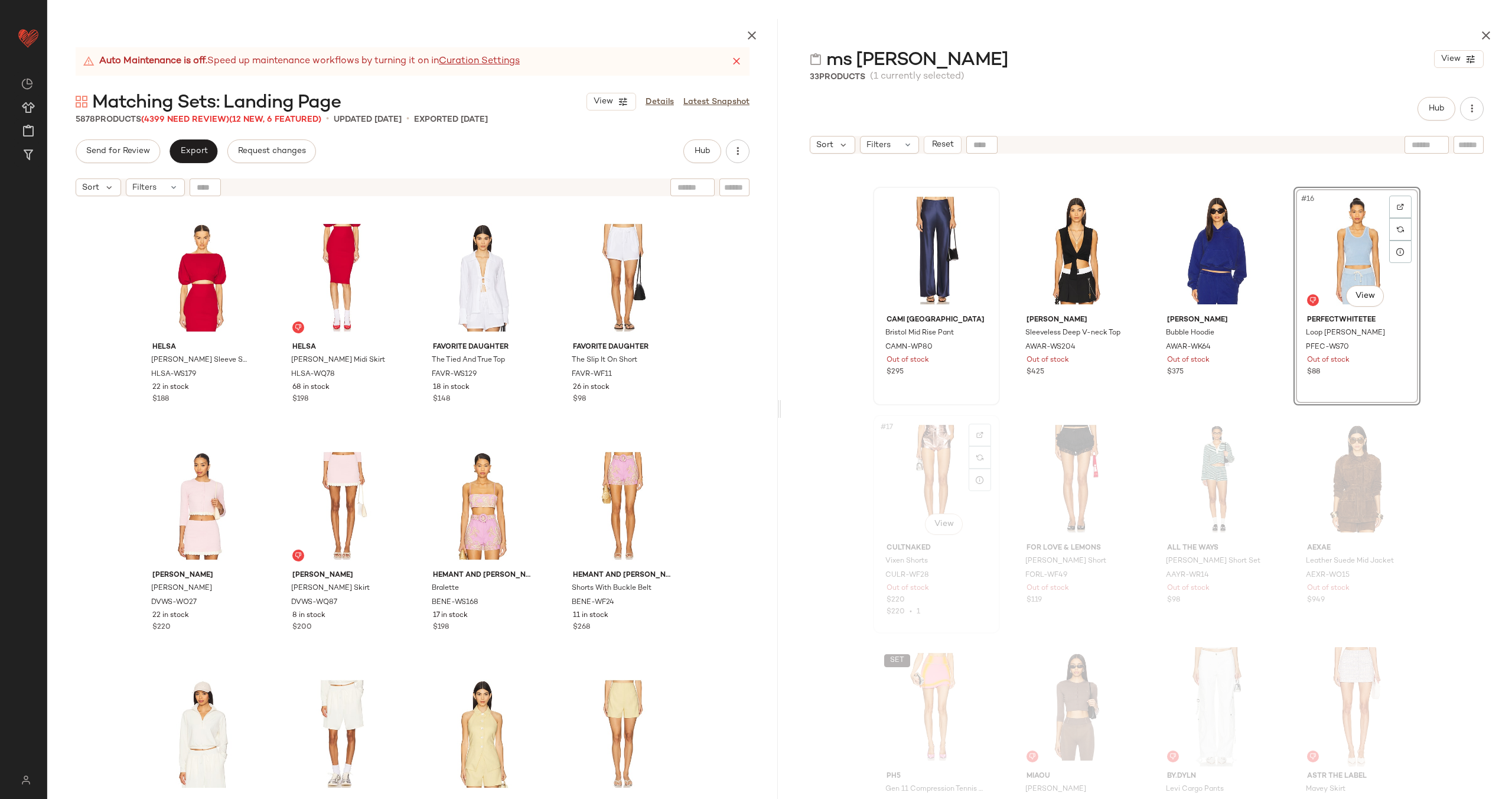
click at [928, 473] on div "#17 View" at bounding box center [936, 479] width 119 height 120
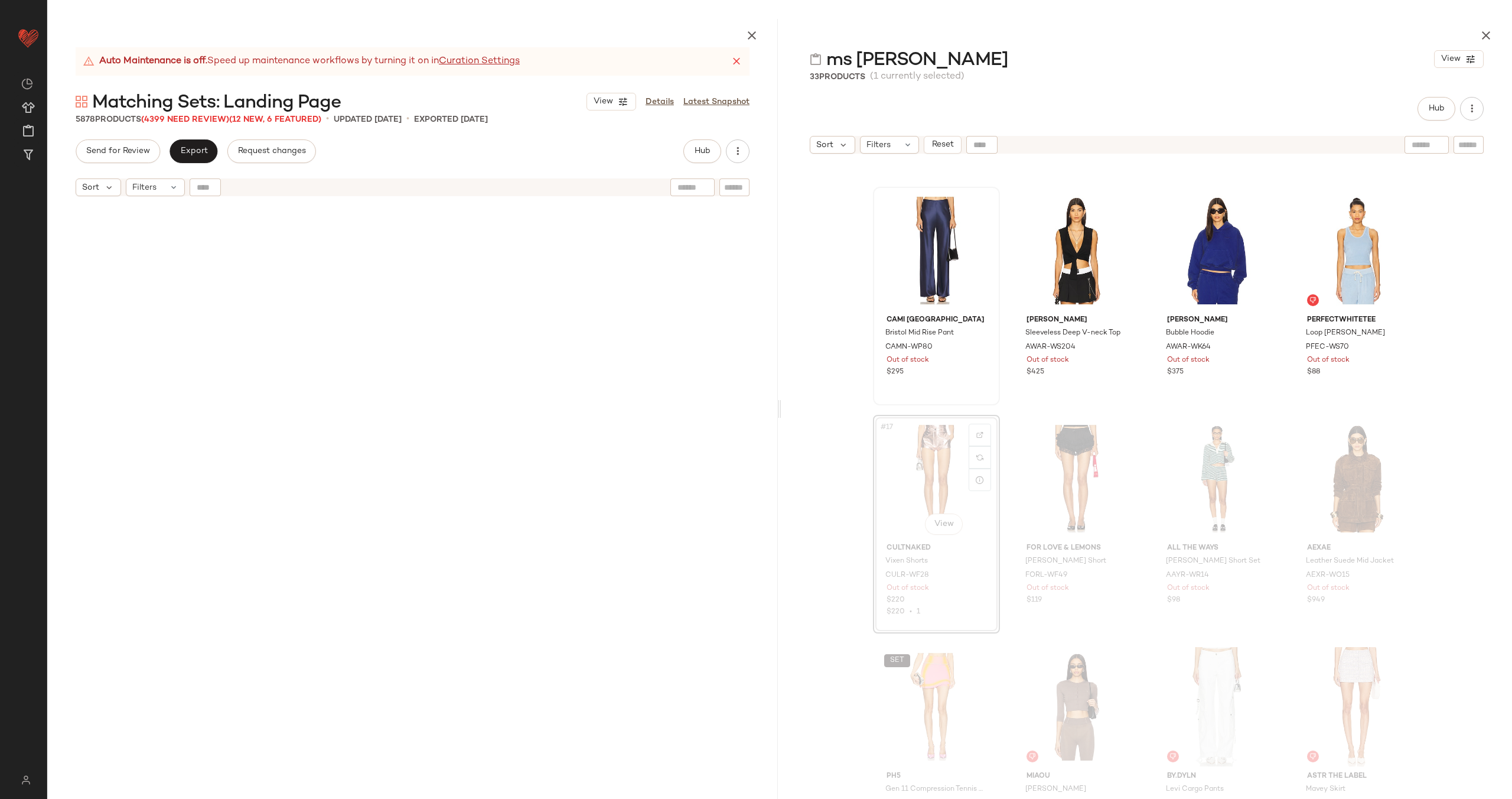
scroll to position [684, 0]
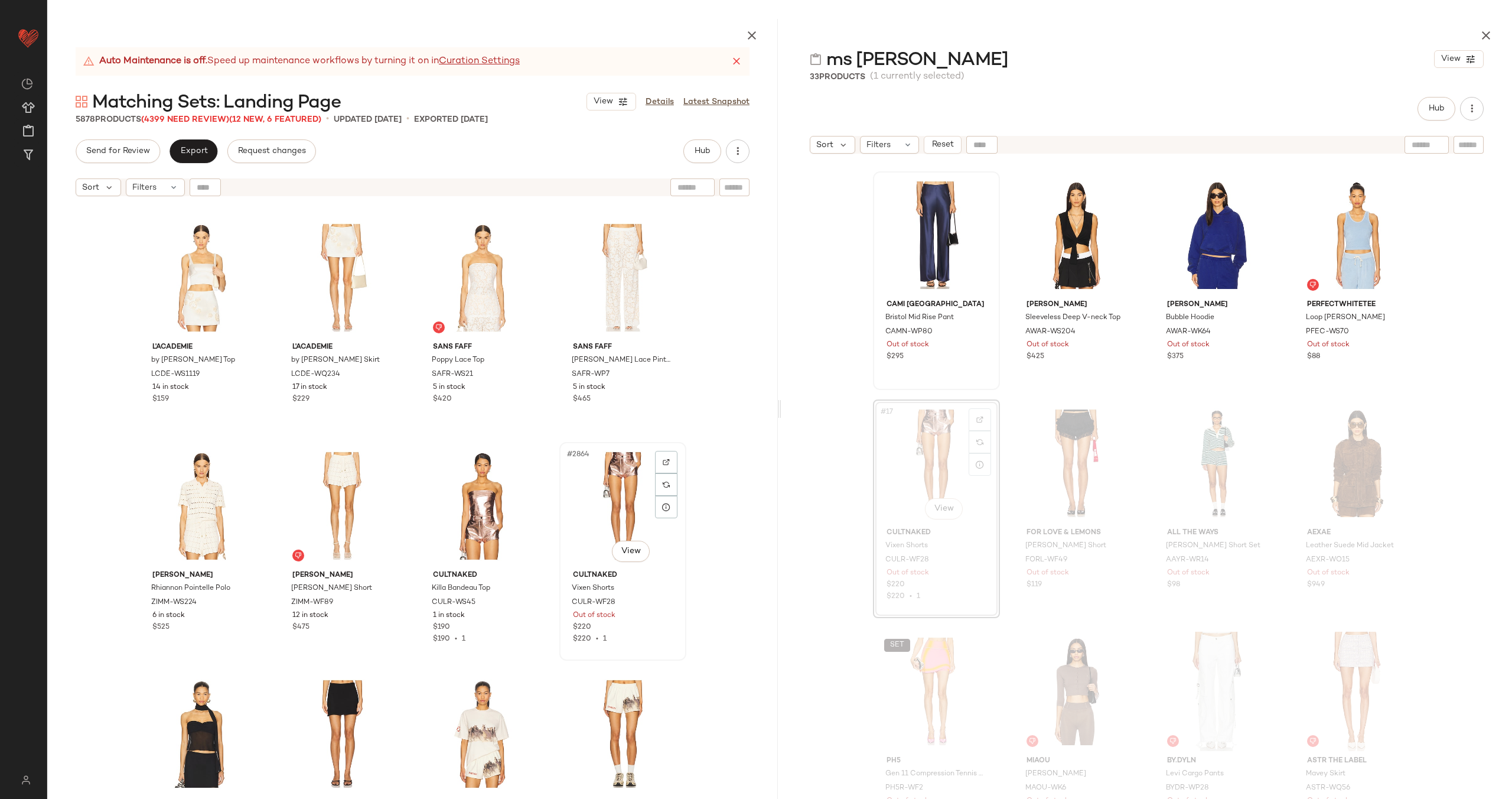
click at [593, 490] on div "#2864 View" at bounding box center [623, 506] width 119 height 120
click at [455, 502] on div "#2863 View" at bounding box center [483, 506] width 119 height 120
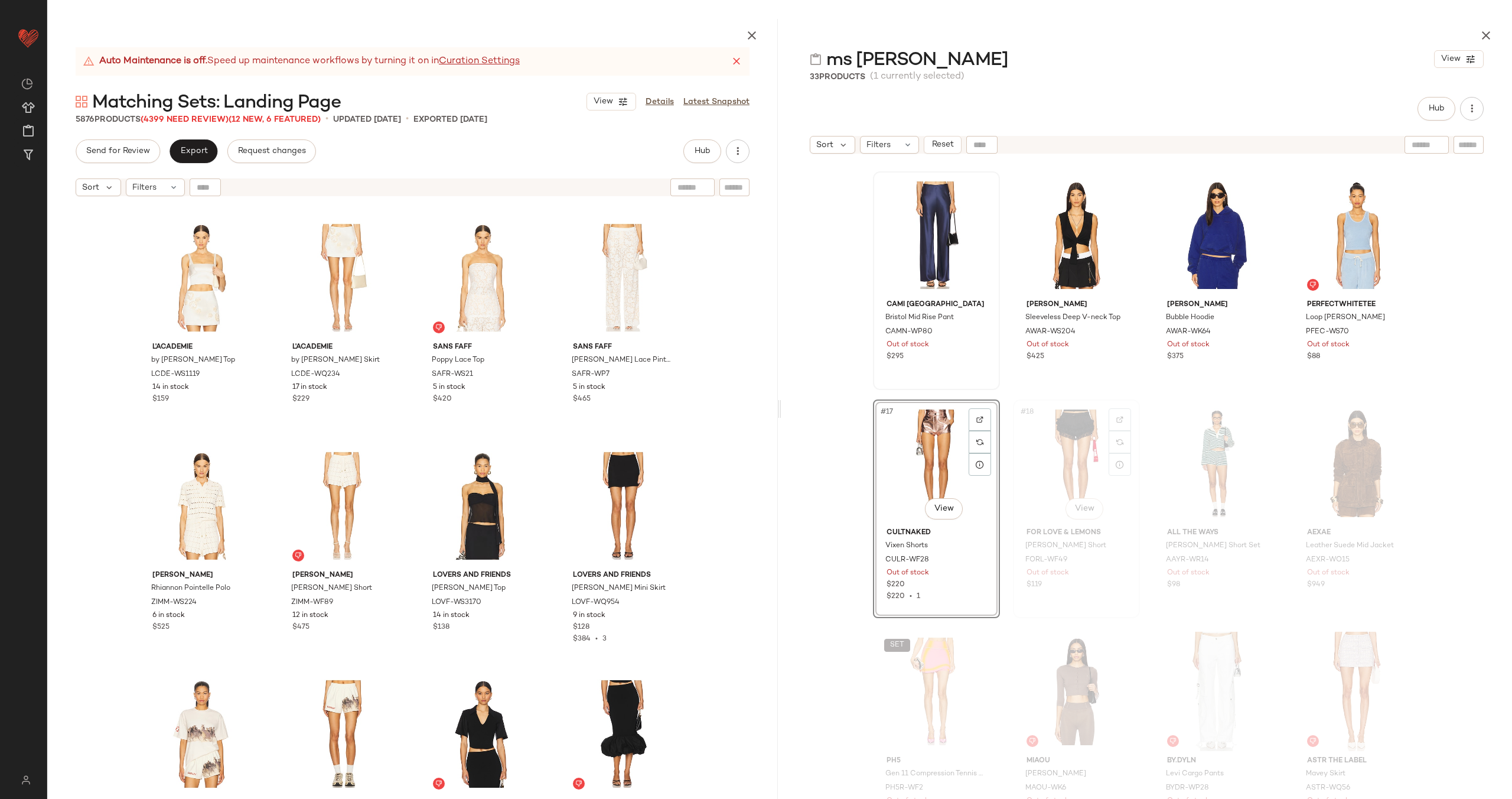
click at [1065, 456] on div "#18 View" at bounding box center [1076, 464] width 119 height 120
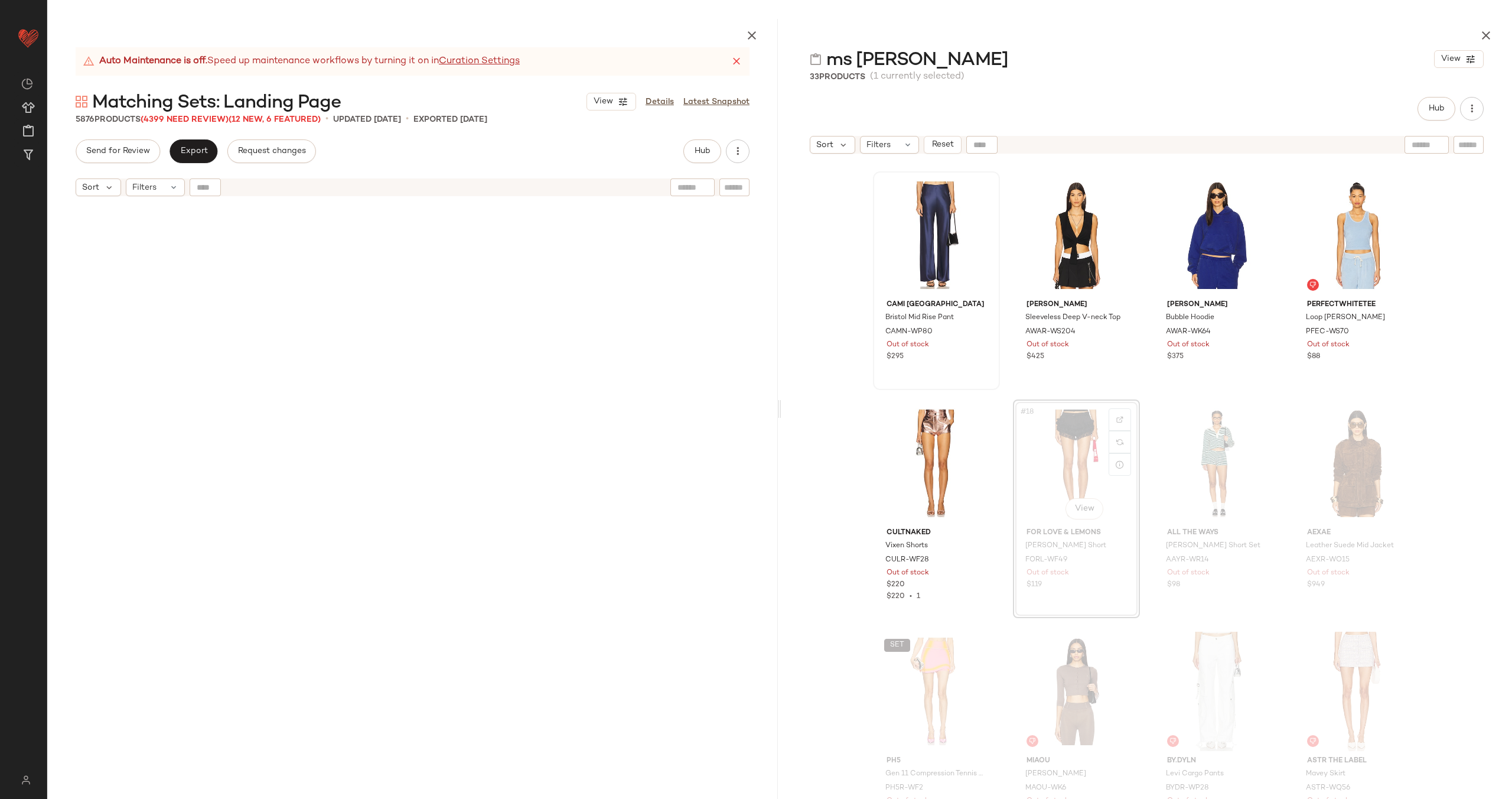
scroll to position [163780, 0]
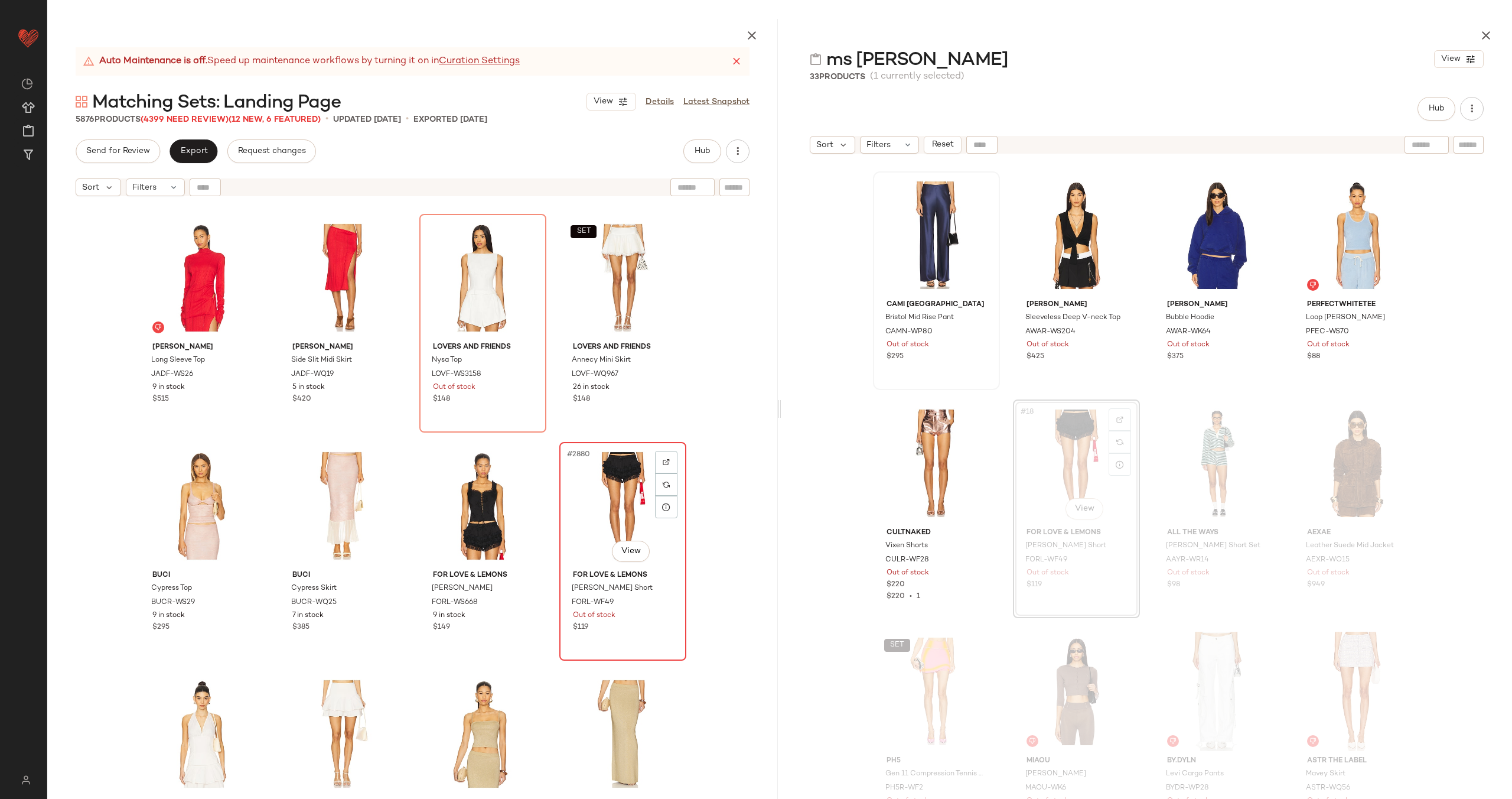
click at [591, 493] on div "#2880 View" at bounding box center [623, 506] width 119 height 120
click at [456, 500] on div "#2879 View" at bounding box center [483, 506] width 119 height 120
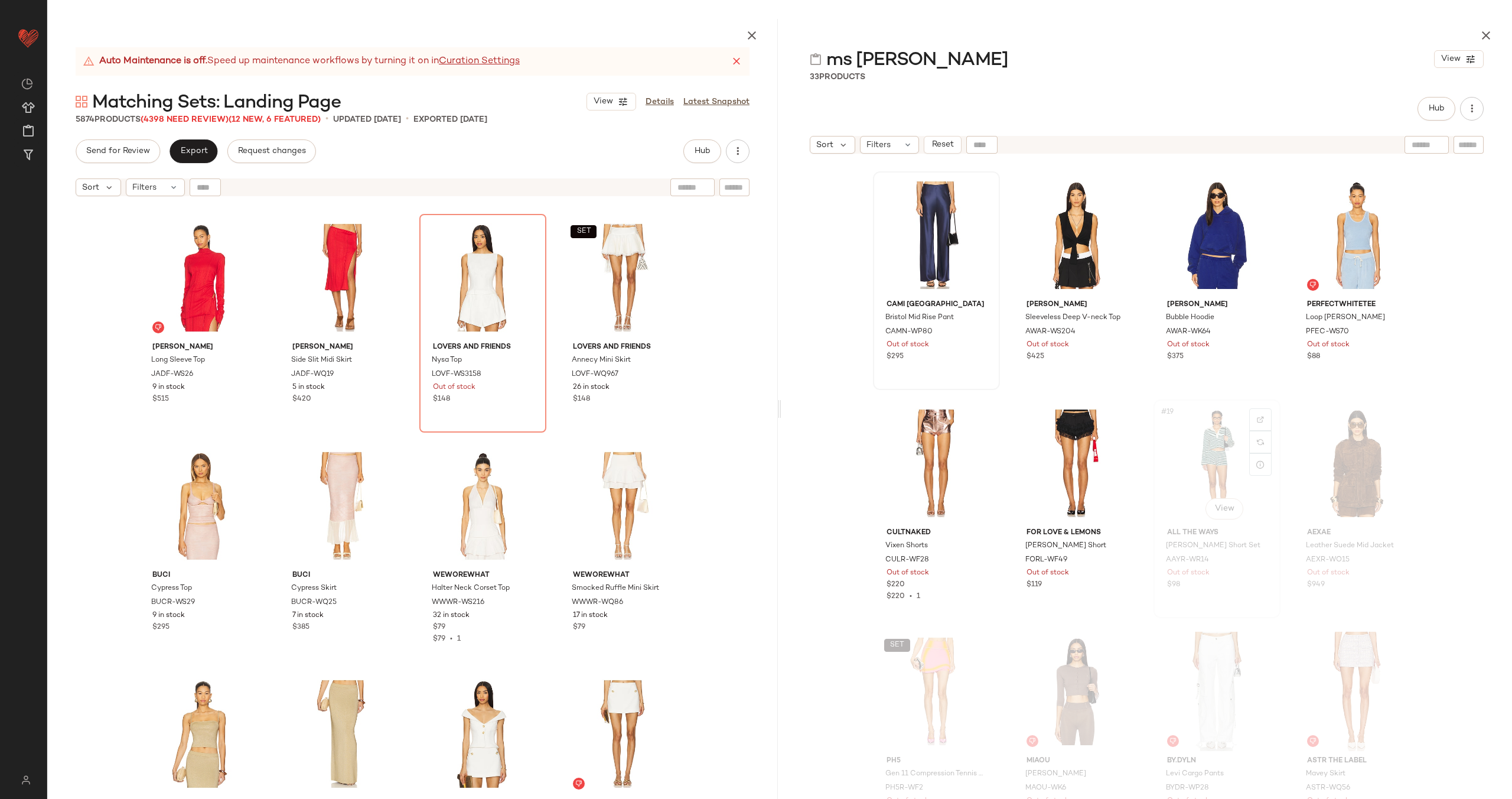
click at [1182, 447] on div "#19 View" at bounding box center [1217, 464] width 119 height 120
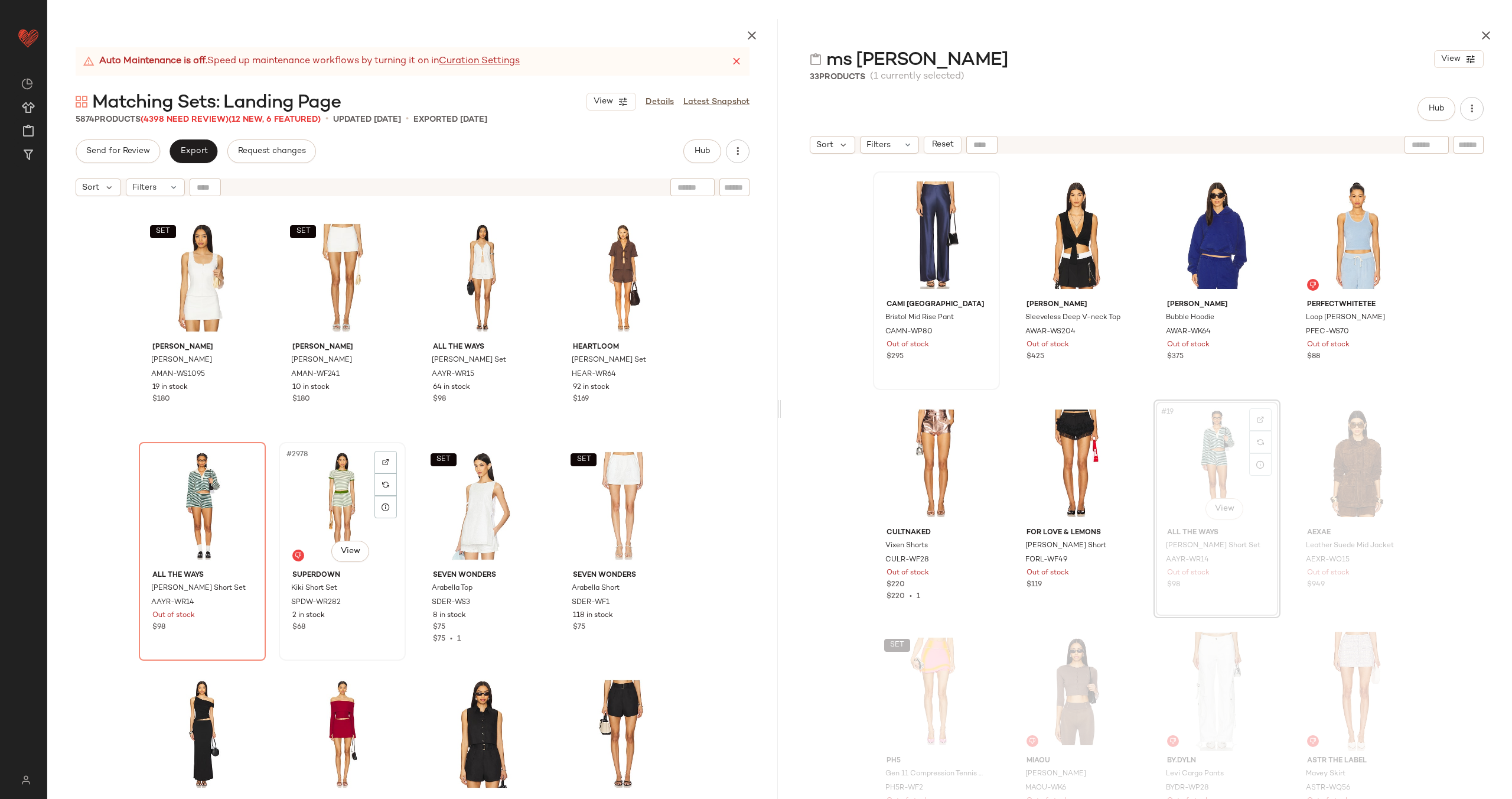
click at [332, 511] on div "#2978 View" at bounding box center [342, 506] width 119 height 120
click at [191, 513] on div "#2977 View" at bounding box center [202, 506] width 119 height 120
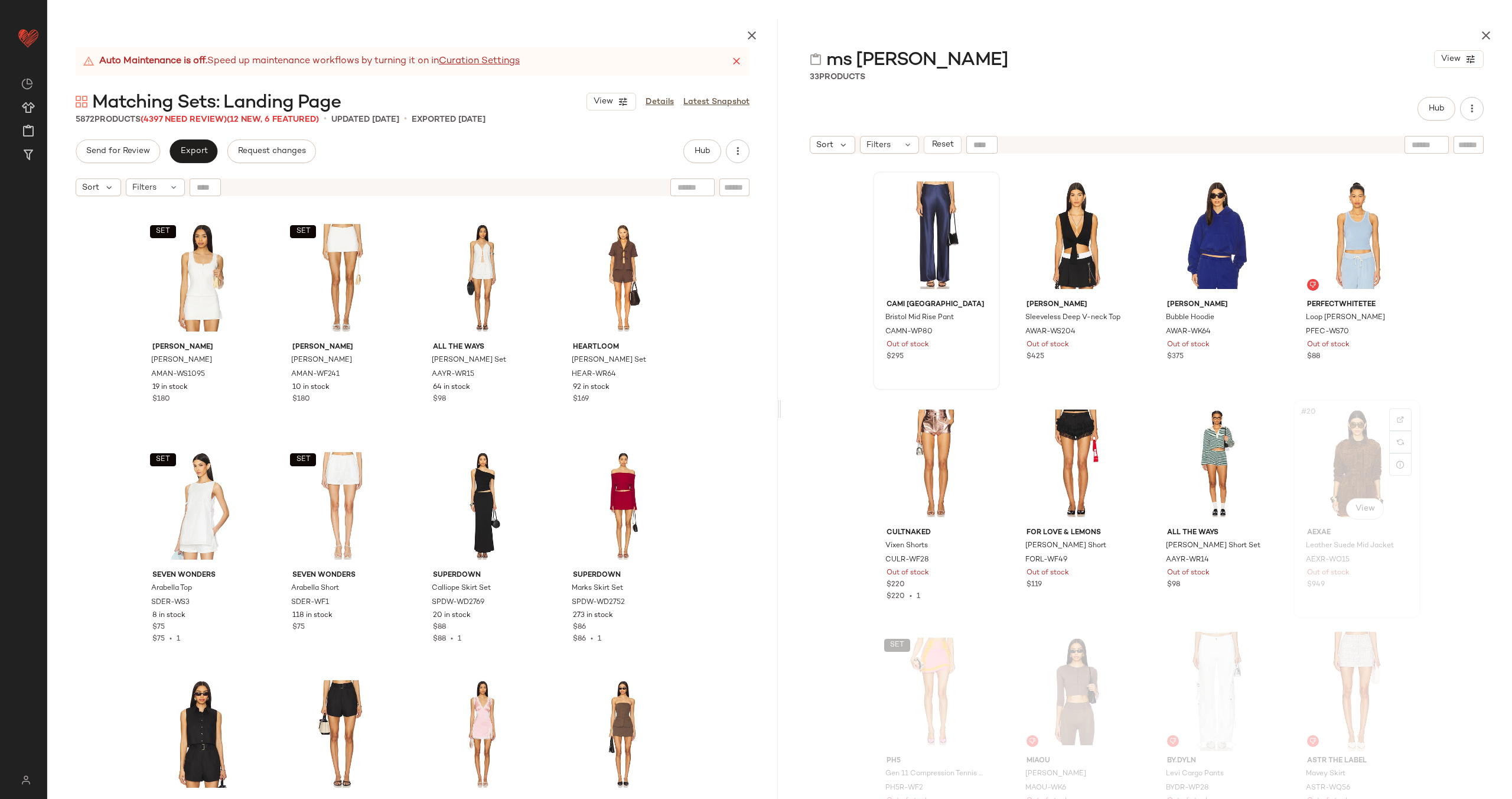
click at [1325, 452] on div "#20 View" at bounding box center [1356, 464] width 119 height 120
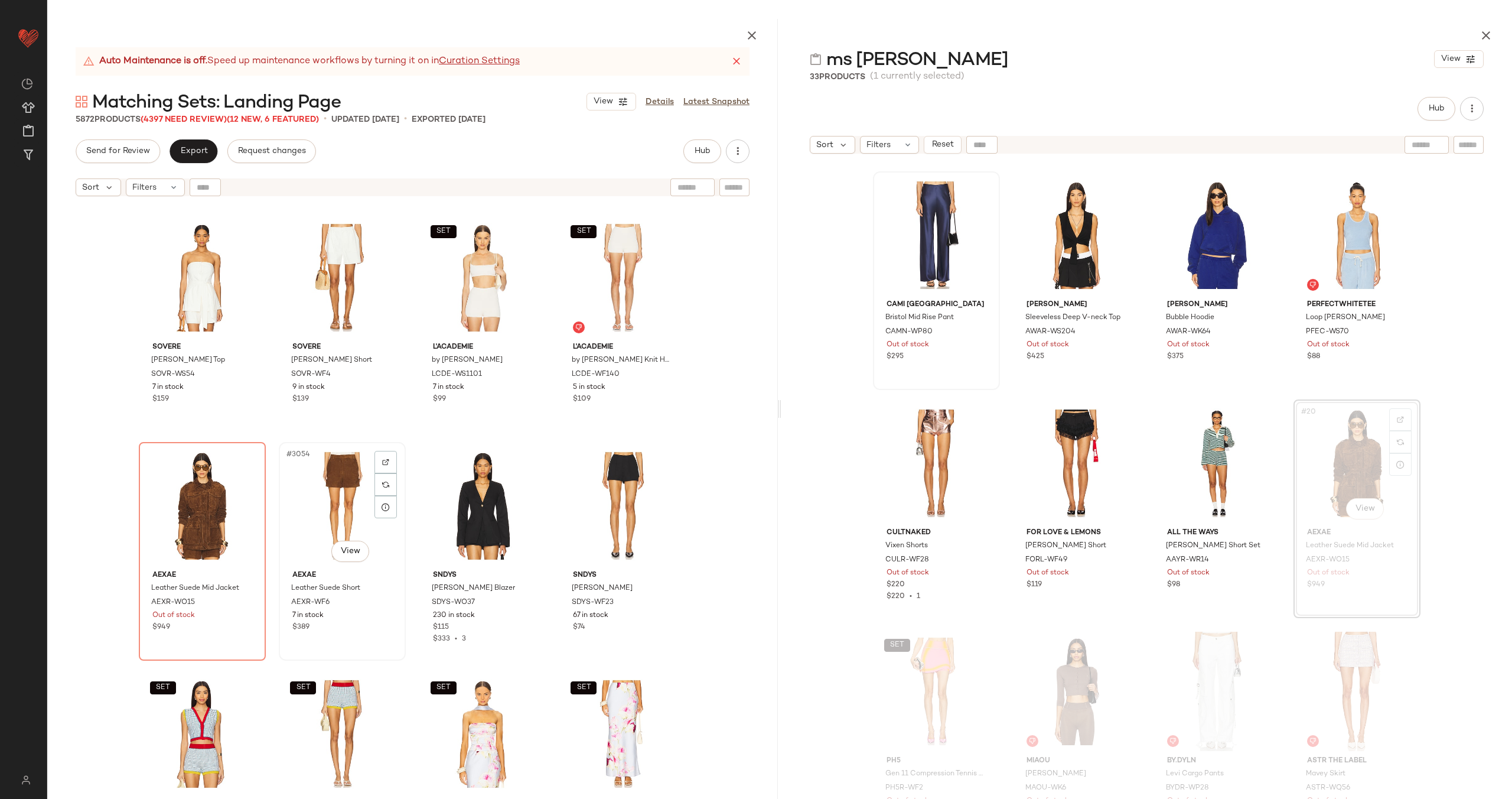
click at [344, 516] on div "#3054 View" at bounding box center [342, 506] width 119 height 120
click at [201, 513] on div "#3053 View" at bounding box center [202, 506] width 119 height 120
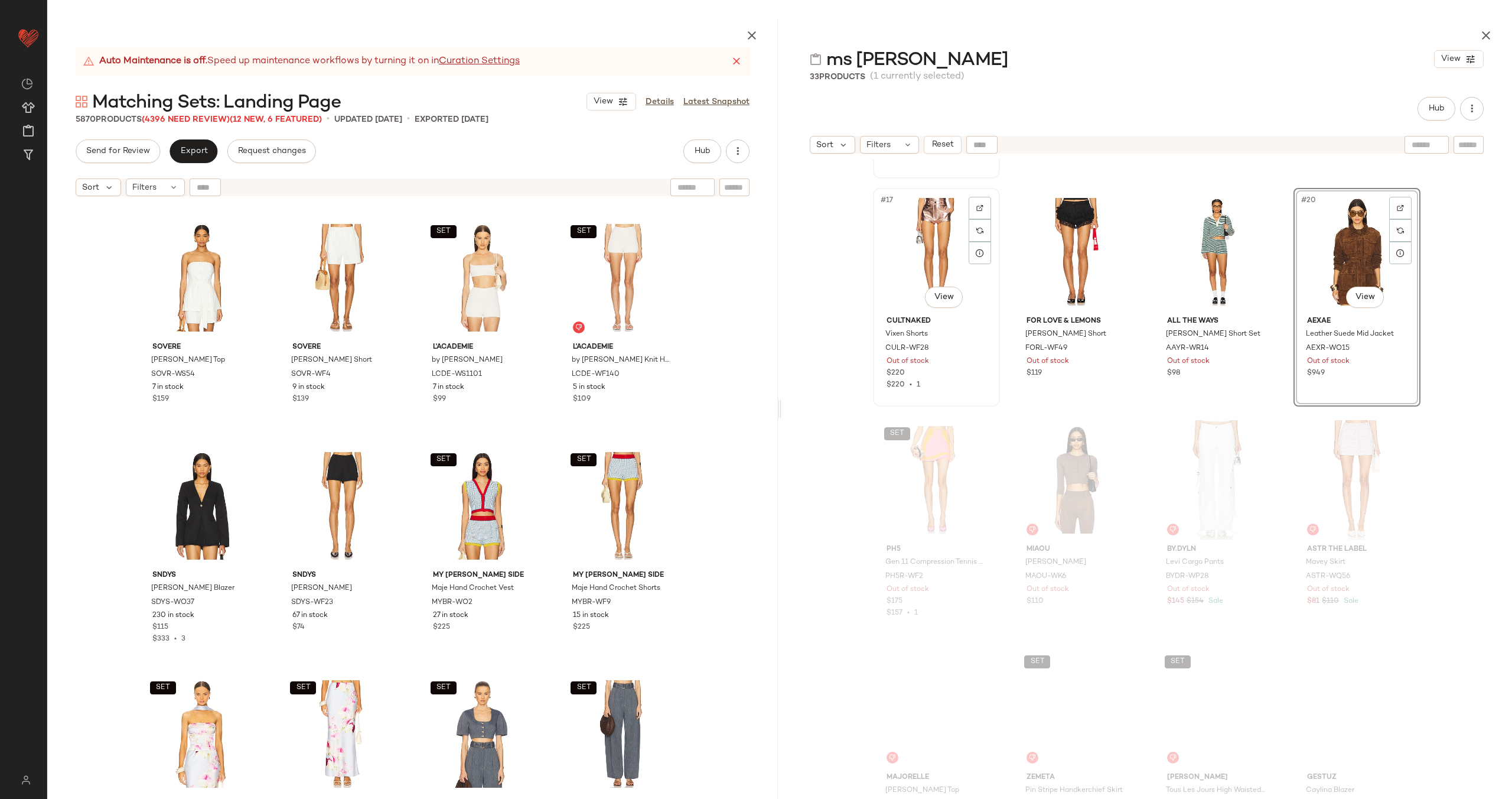
scroll to position [1019, 0]
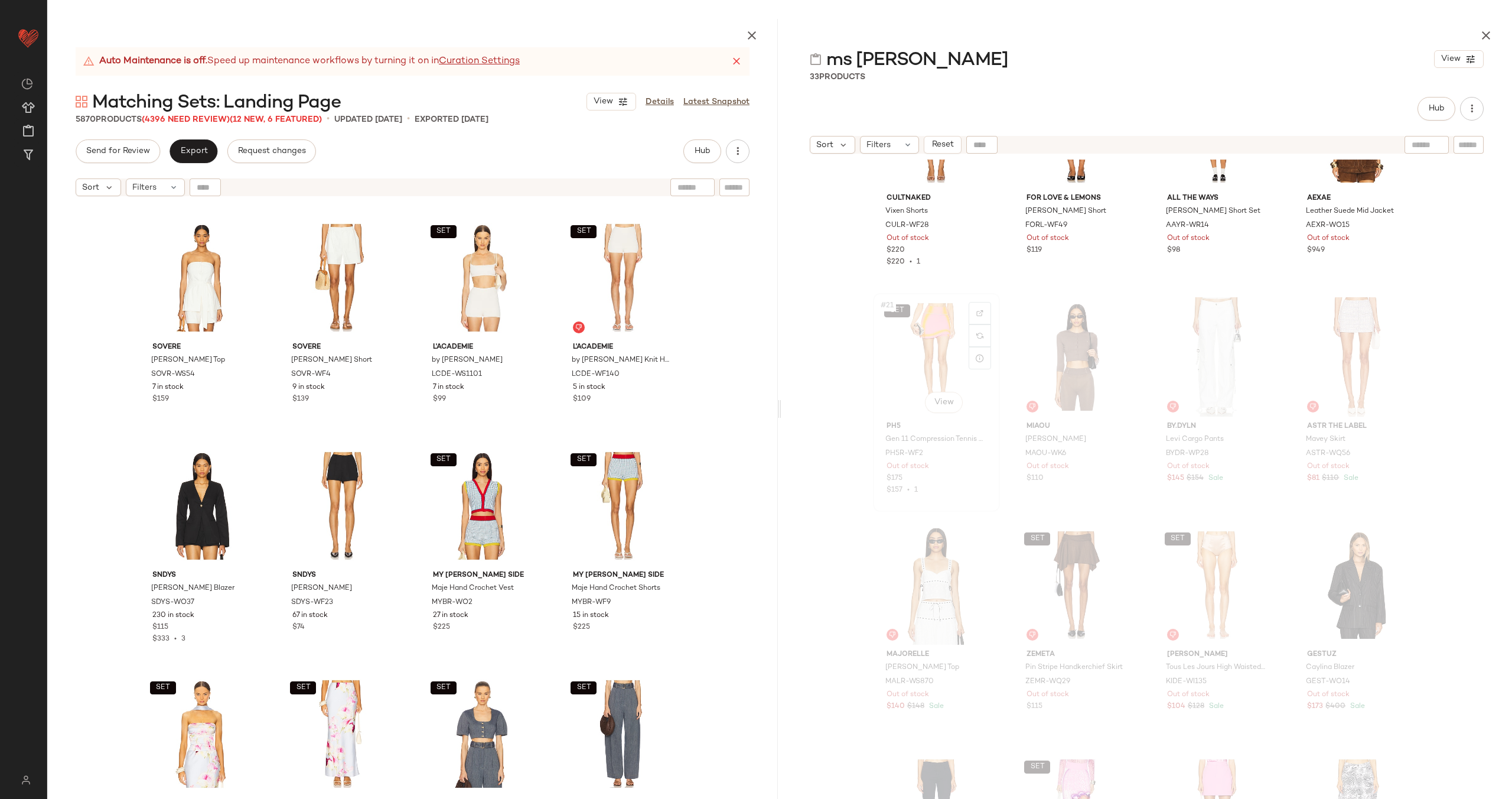
click at [935, 355] on div "SET #21 View" at bounding box center [936, 357] width 119 height 120
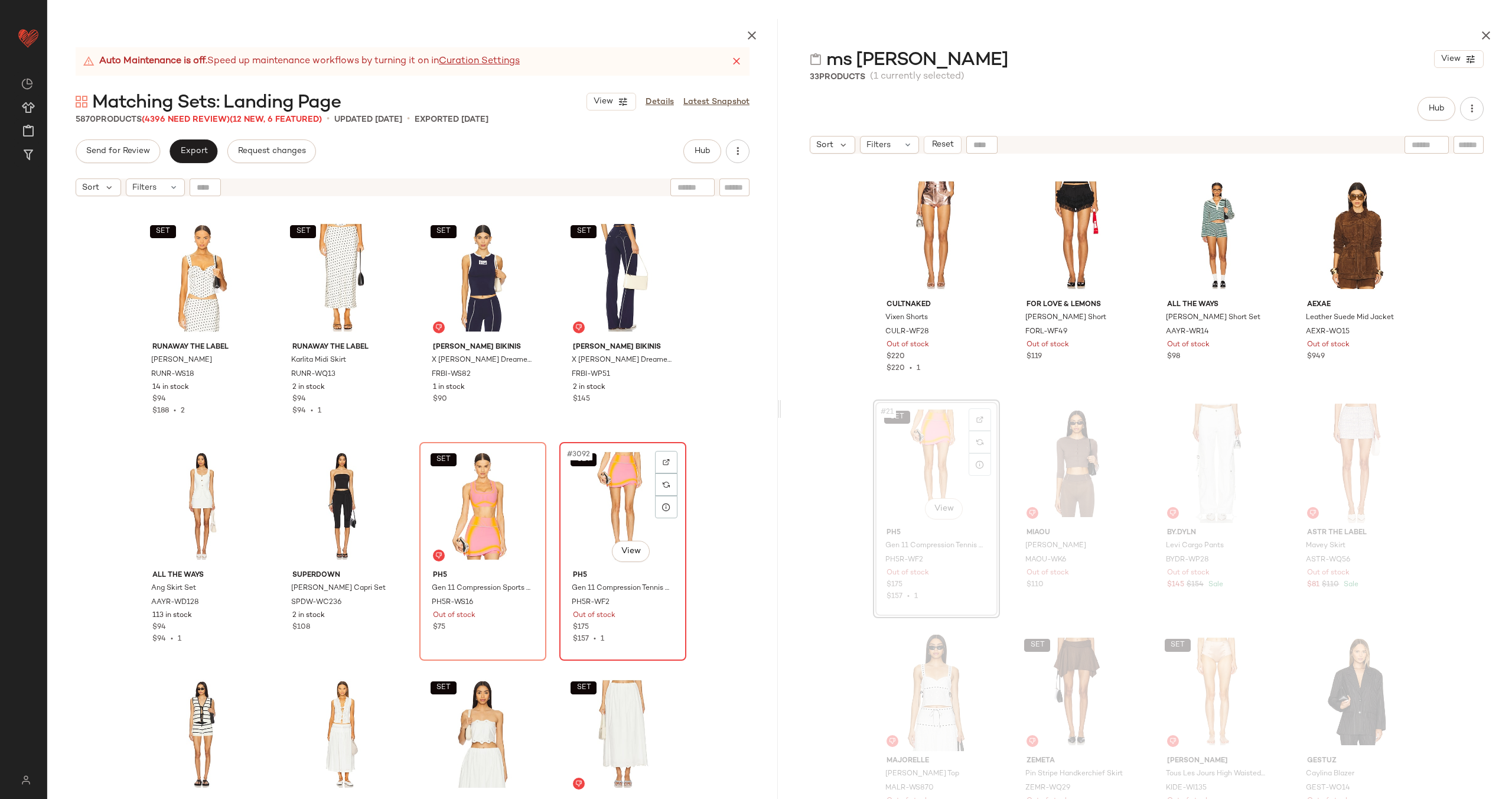
click at [595, 506] on div "SET #3092 View" at bounding box center [623, 506] width 119 height 120
click at [458, 513] on div "SET #3091 View" at bounding box center [483, 506] width 119 height 120
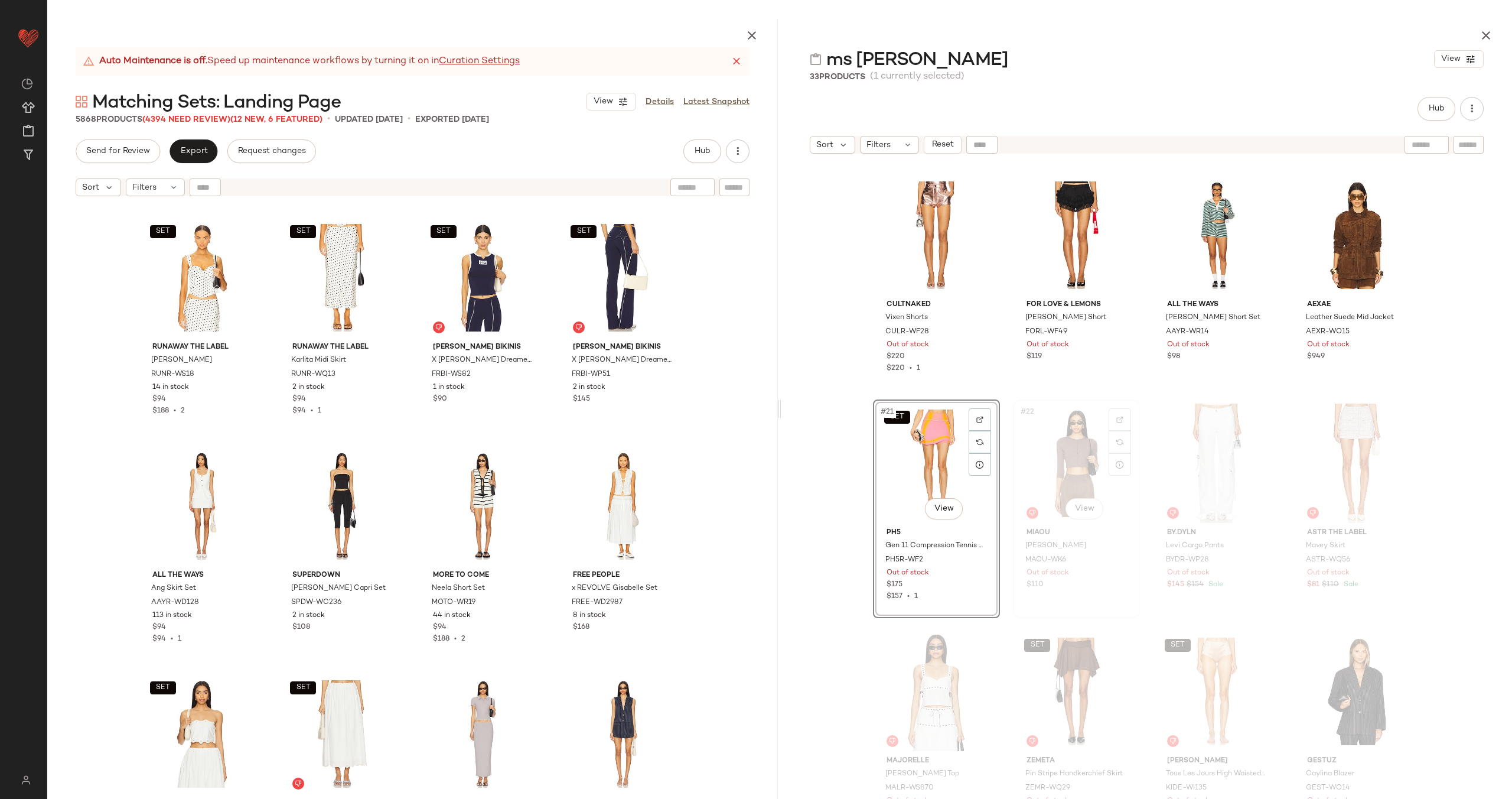
click at [1064, 473] on div "#22 View" at bounding box center [1076, 464] width 119 height 120
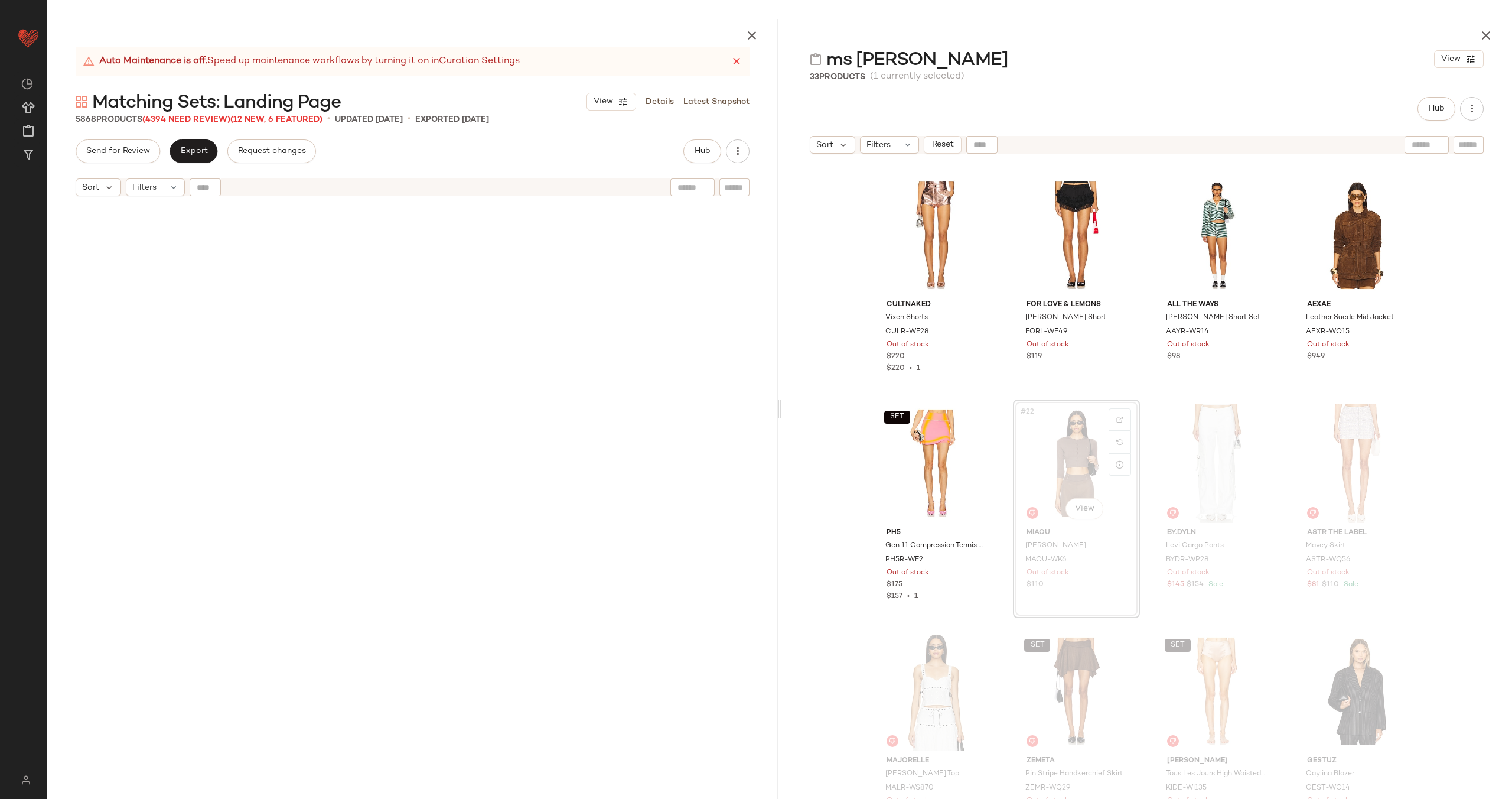
scroll to position [179063, 0]
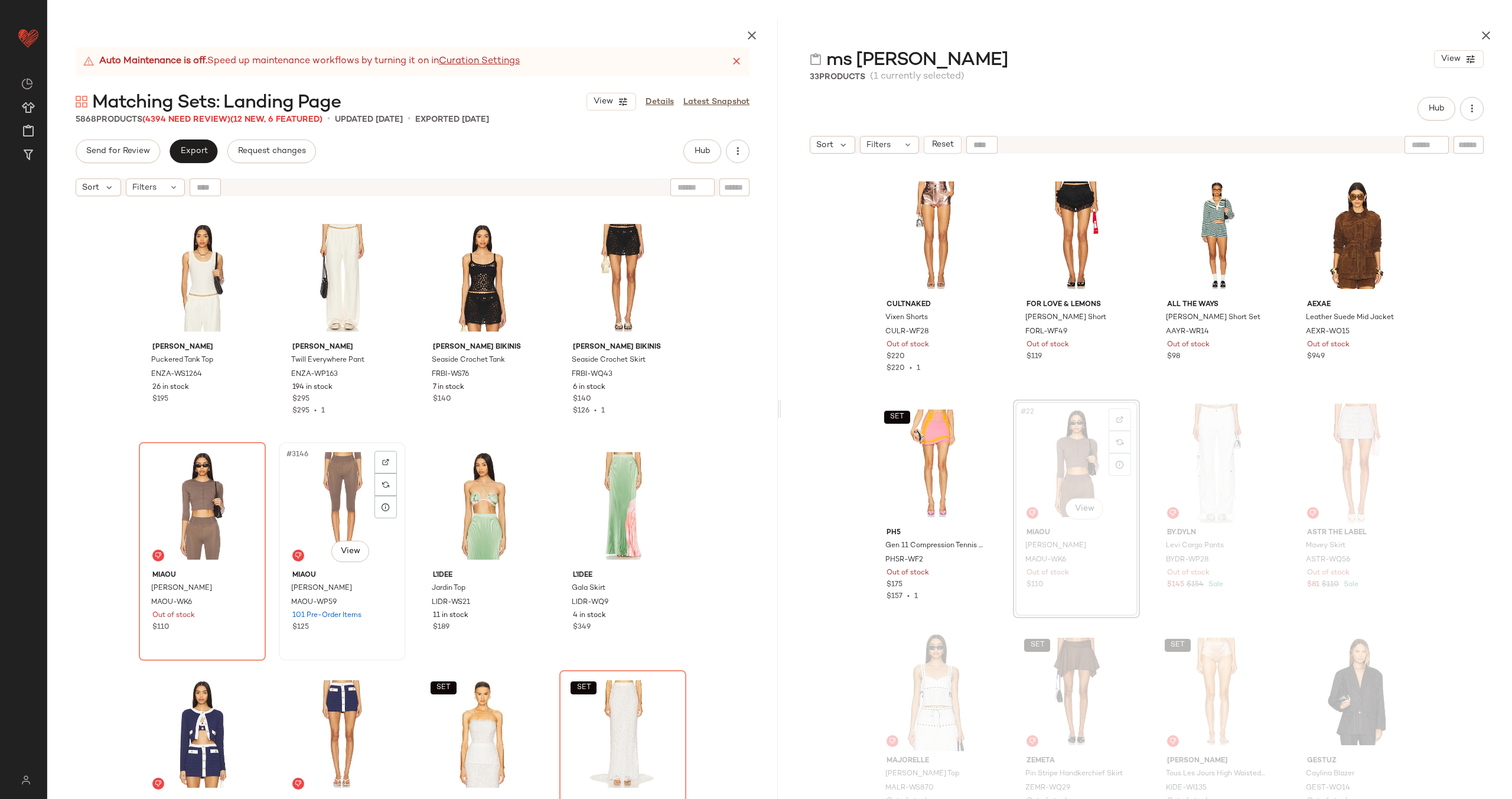
click at [321, 488] on div "#3146 View" at bounding box center [342, 506] width 119 height 120
click at [197, 503] on div "#3145 View" at bounding box center [202, 506] width 119 height 120
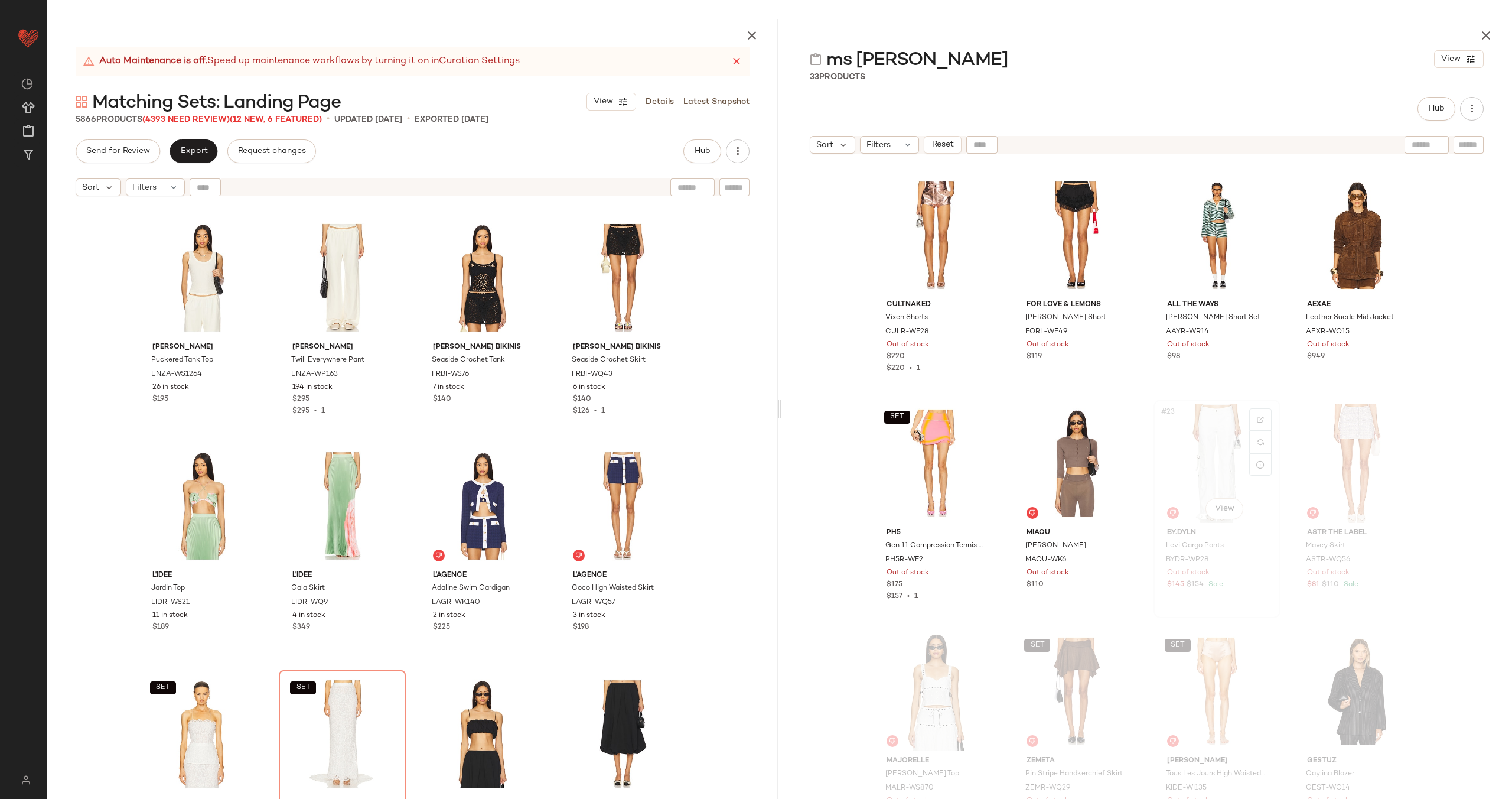
click at [1230, 445] on div "#23 View" at bounding box center [1217, 464] width 119 height 120
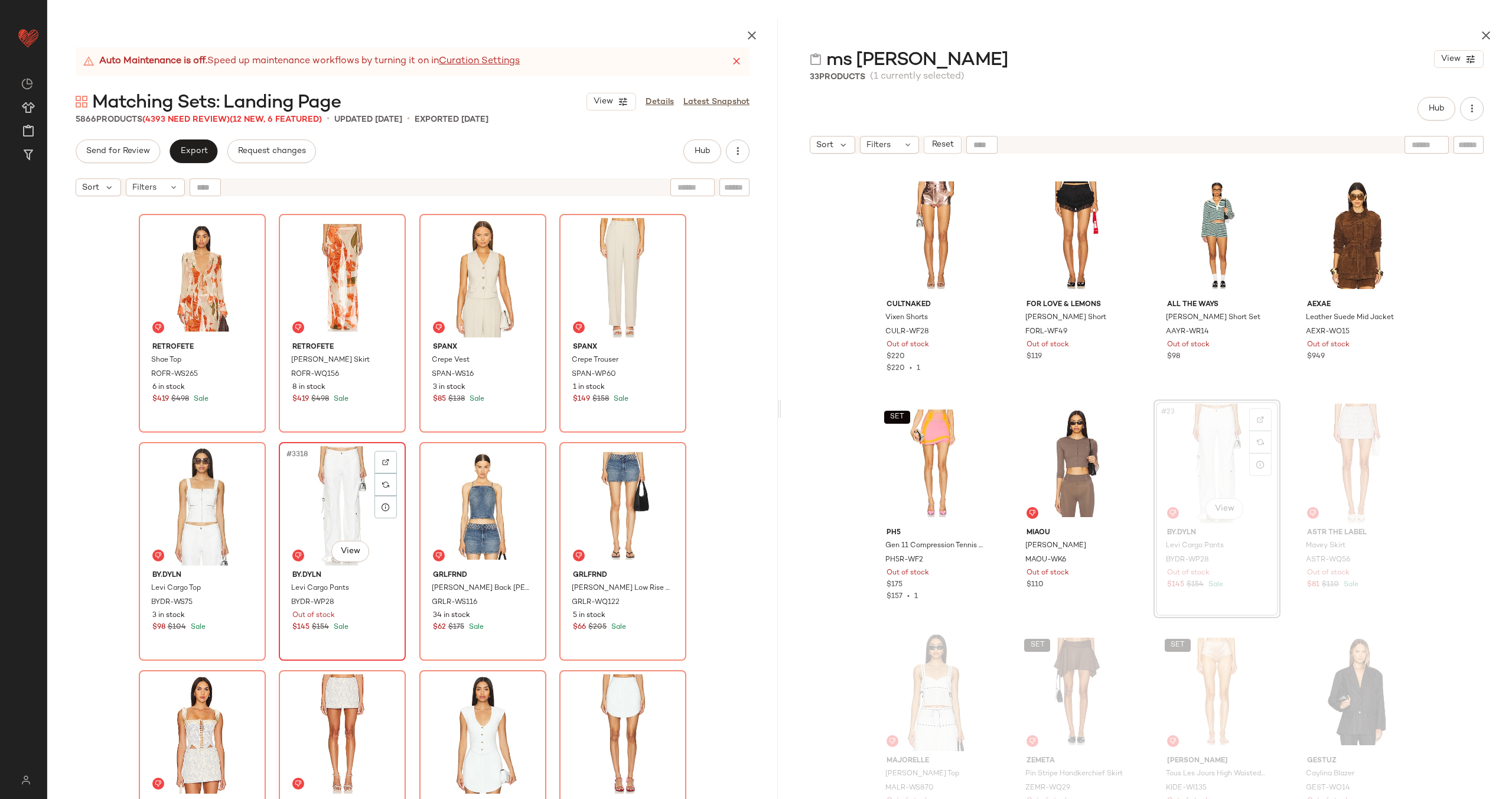
click at [322, 506] on div "#3318 View" at bounding box center [342, 506] width 119 height 120
click at [163, 512] on div "#3317 View" at bounding box center [202, 506] width 119 height 120
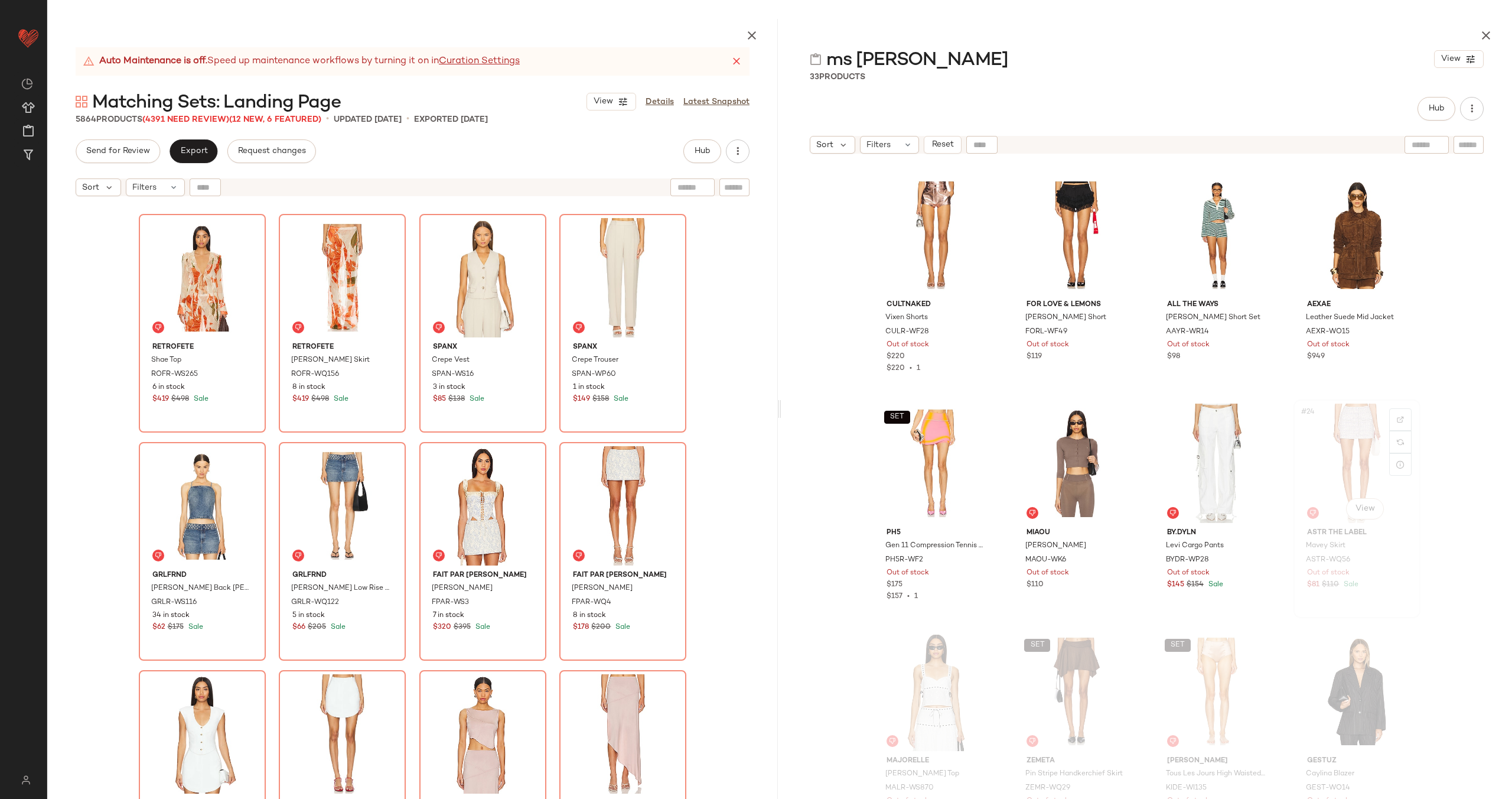
click at [1349, 458] on div "#24 View" at bounding box center [1356, 464] width 119 height 120
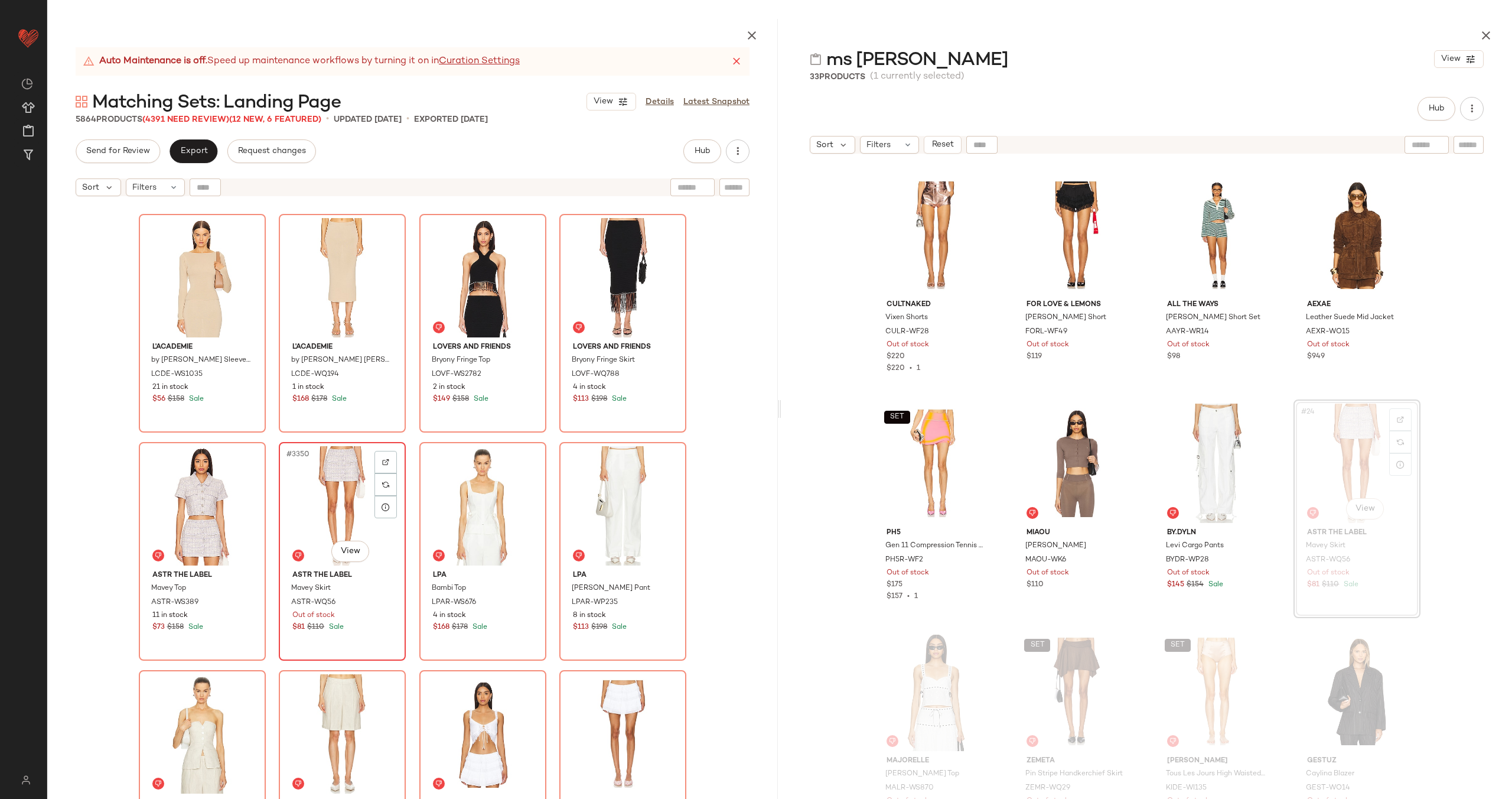
click at [284, 509] on div "#3350 View" at bounding box center [342, 506] width 119 height 120
click at [173, 508] on div "#3349 View" at bounding box center [202, 506] width 119 height 120
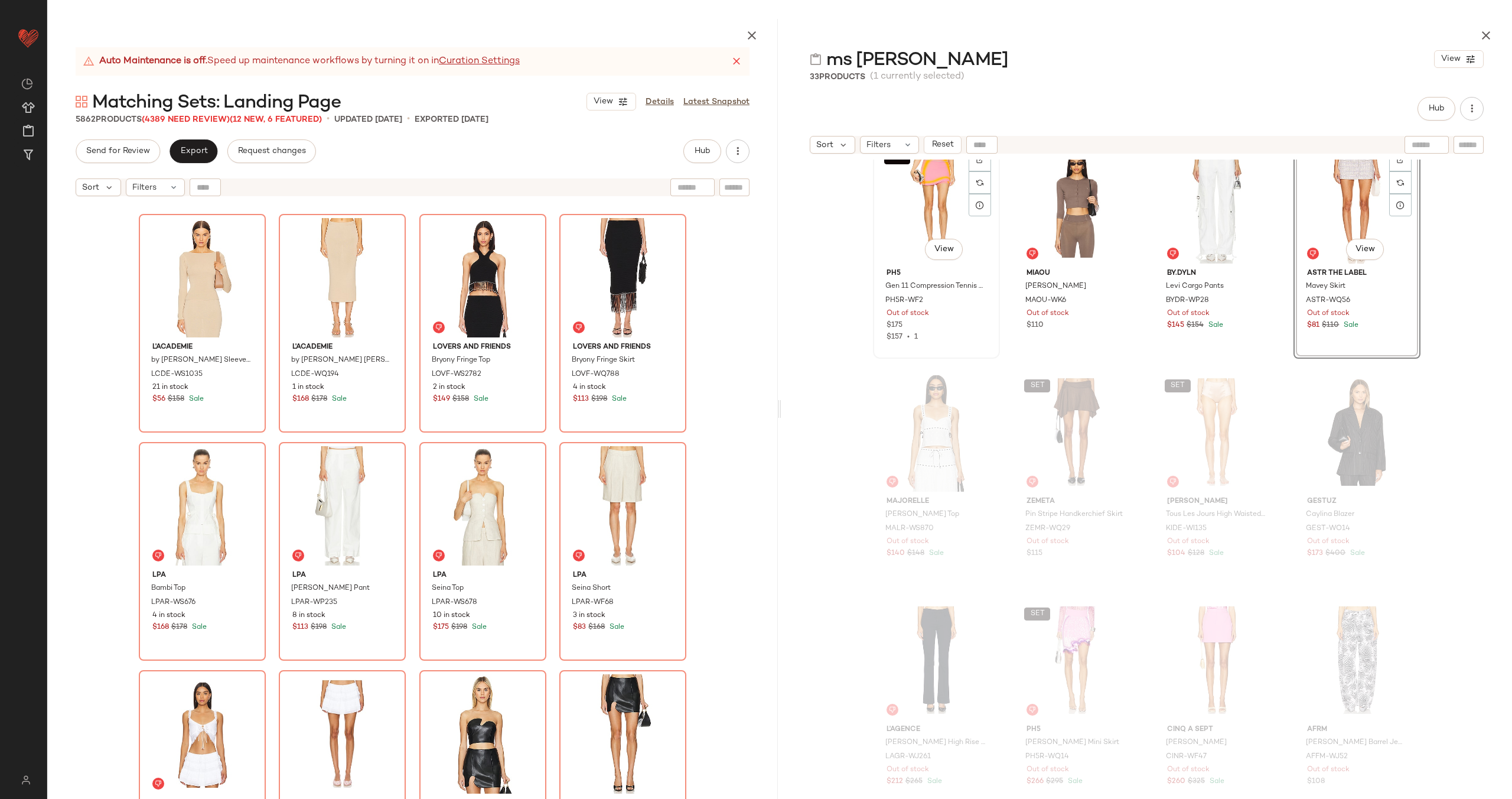
scroll to position [1189, 0]
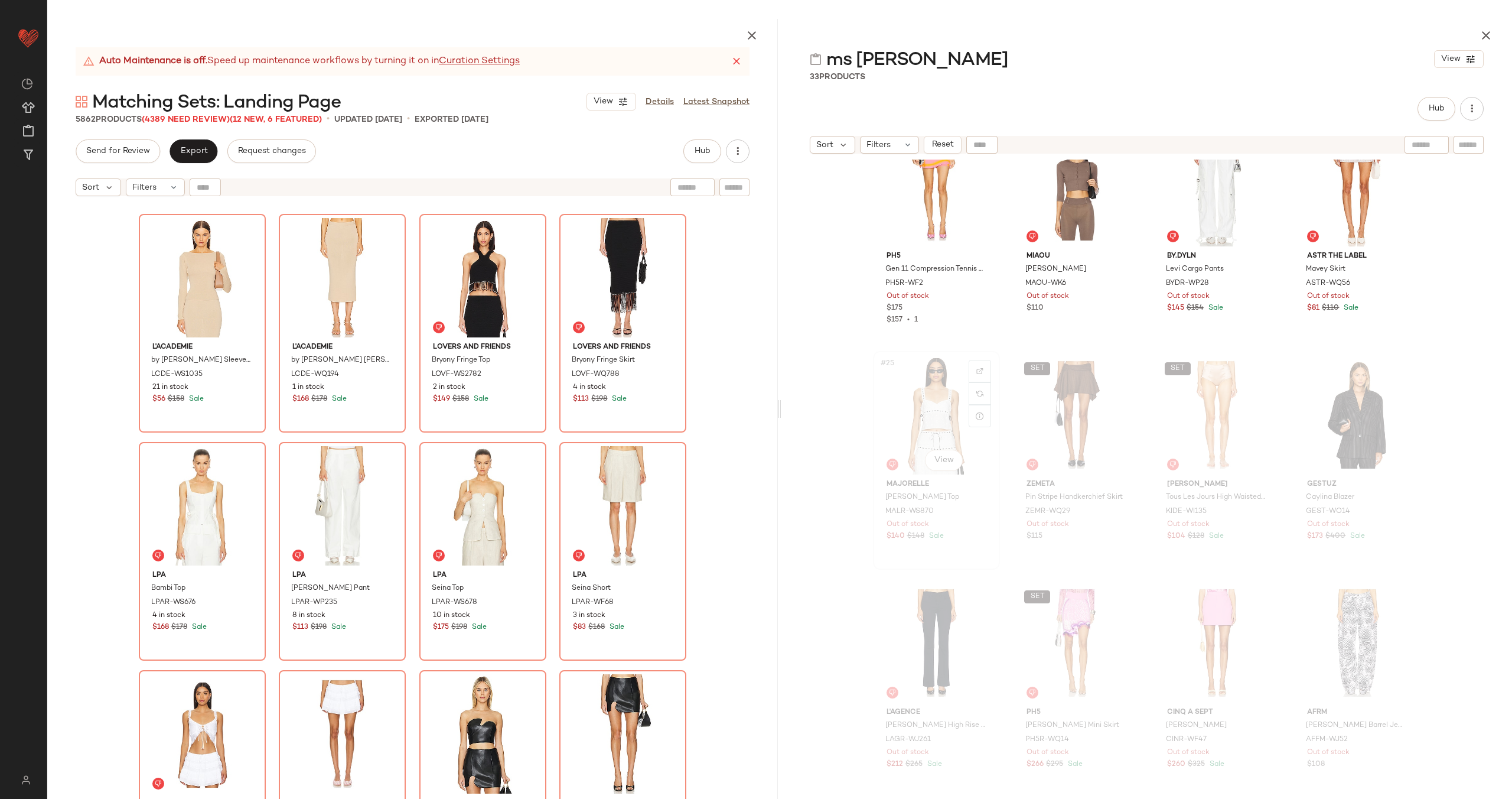
click at [934, 408] on div "#25 View" at bounding box center [936, 415] width 119 height 120
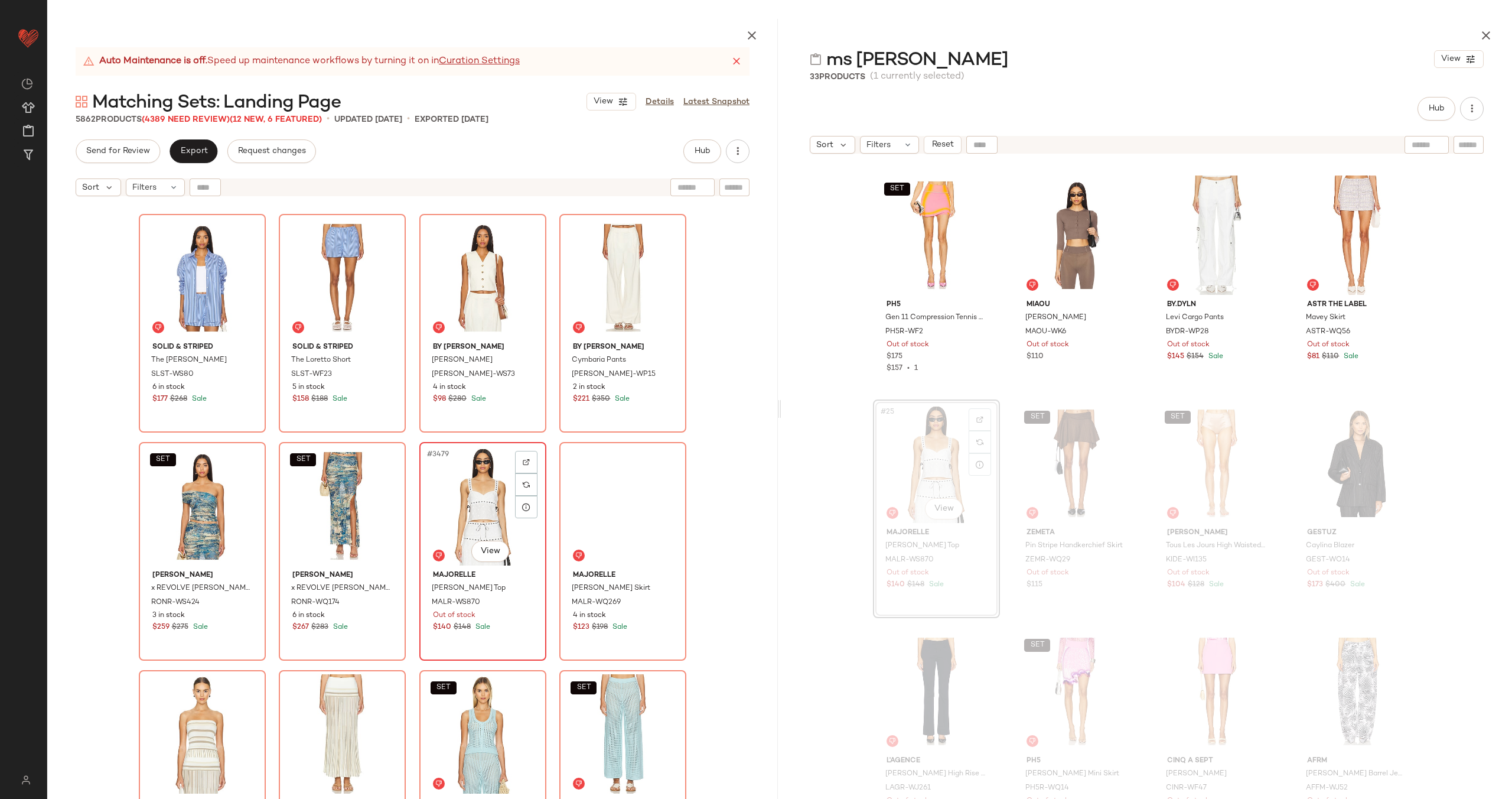
click at [486, 518] on div "#3479 View" at bounding box center [483, 506] width 119 height 120
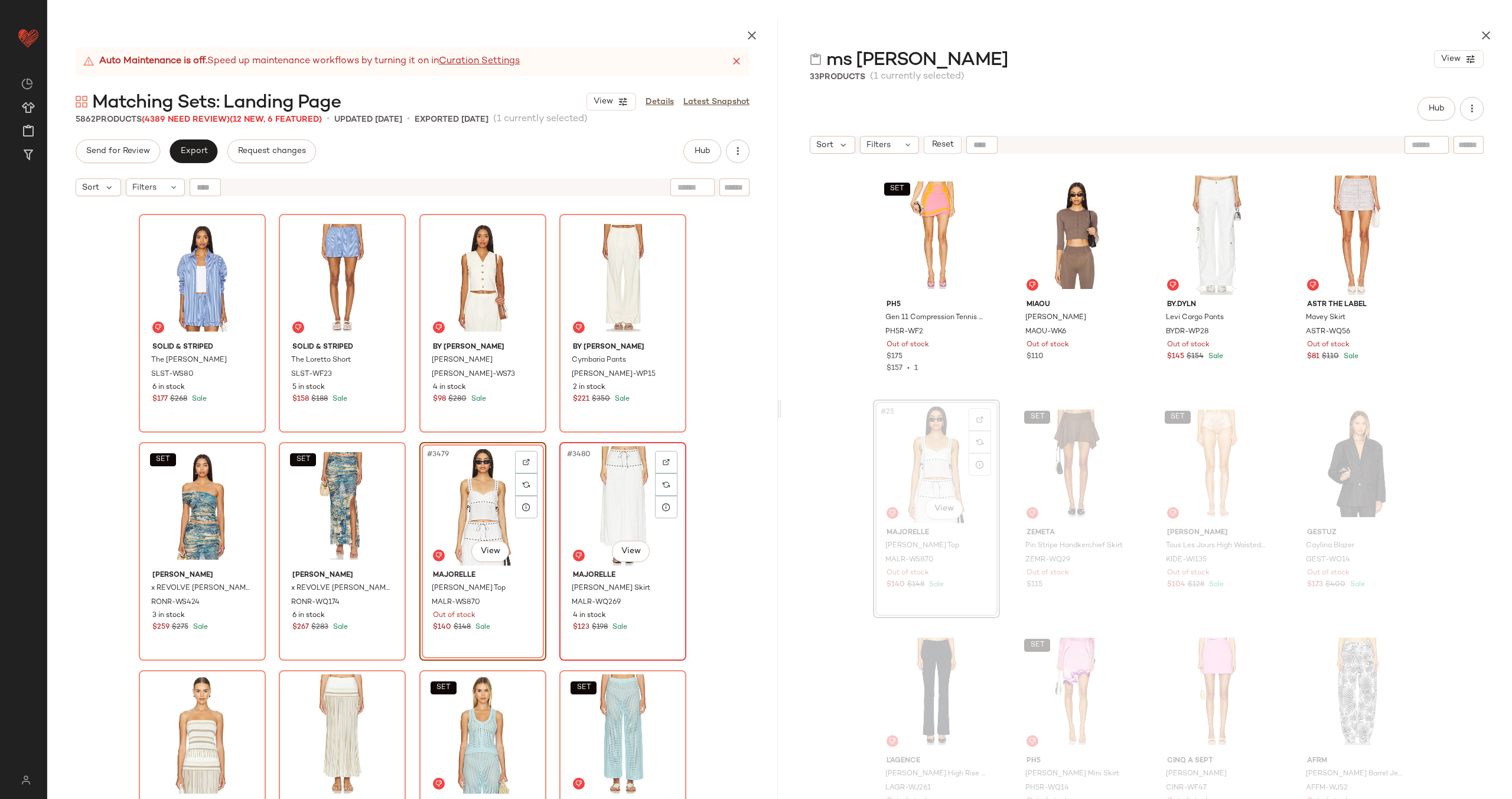
click at [618, 508] on div "#3480 View" at bounding box center [623, 506] width 119 height 120
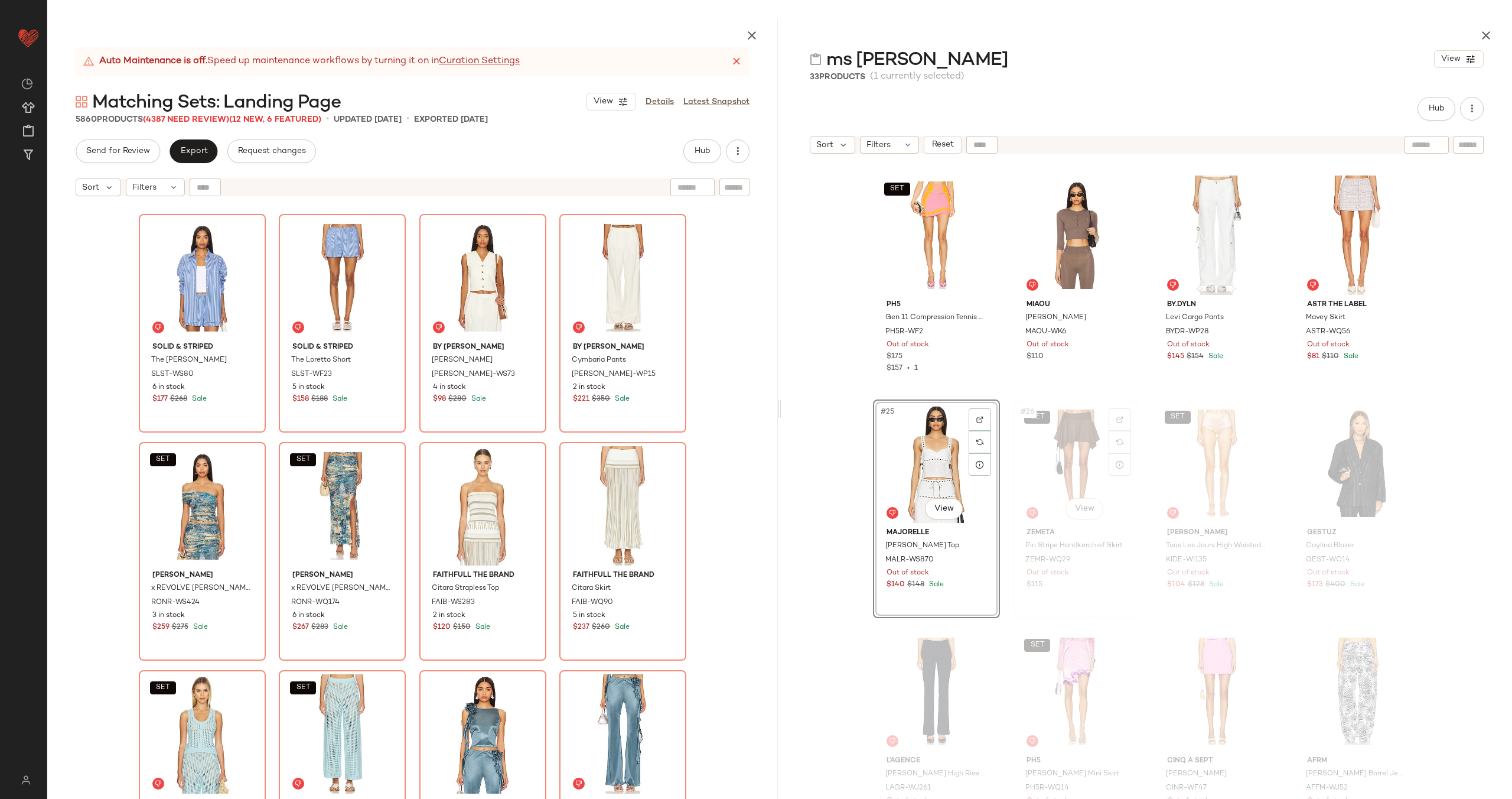
click at [1042, 467] on div "SET #26 View" at bounding box center [1076, 464] width 119 height 120
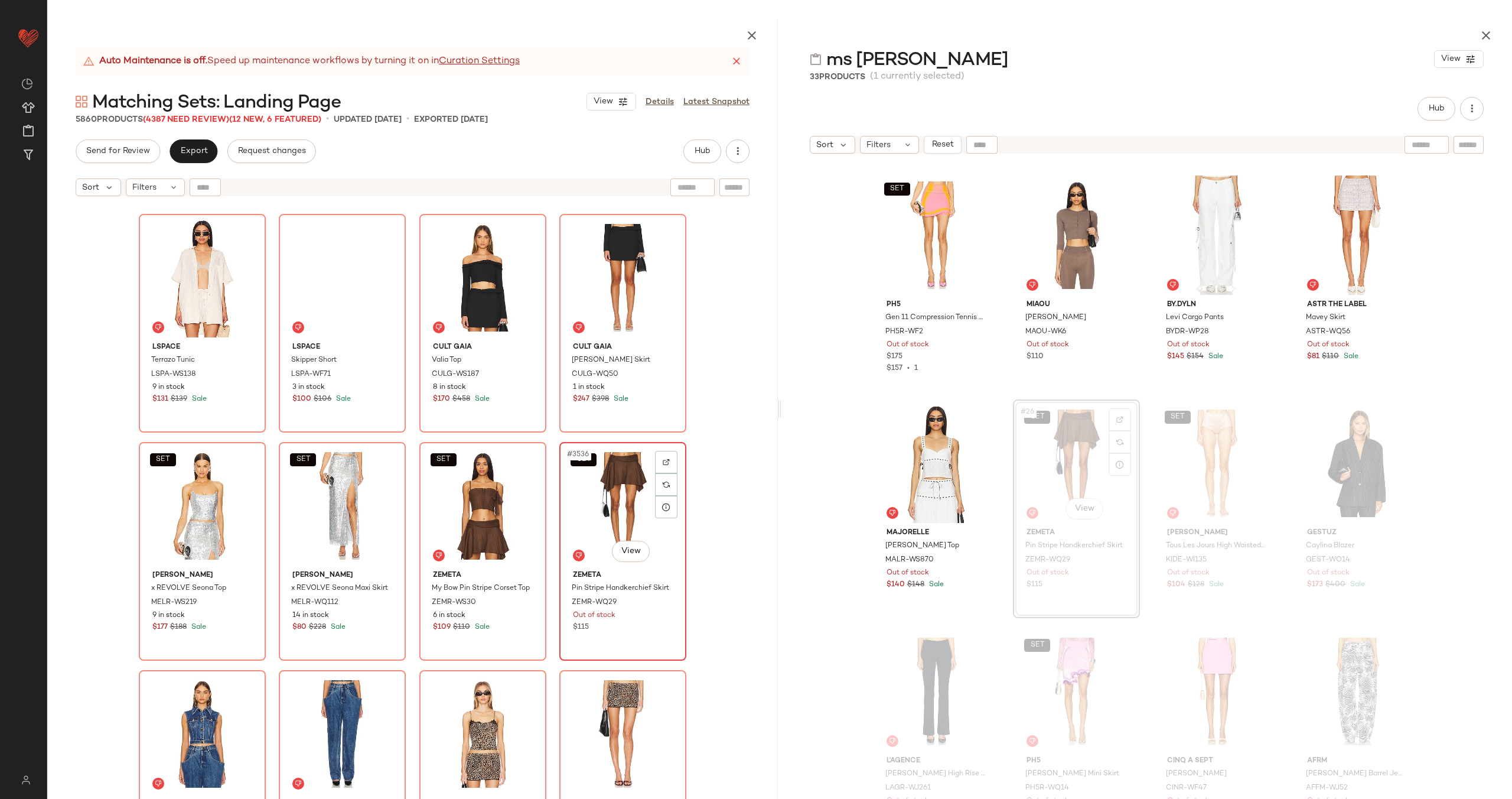
click at [597, 509] on div "SET #3536 View" at bounding box center [623, 506] width 119 height 120
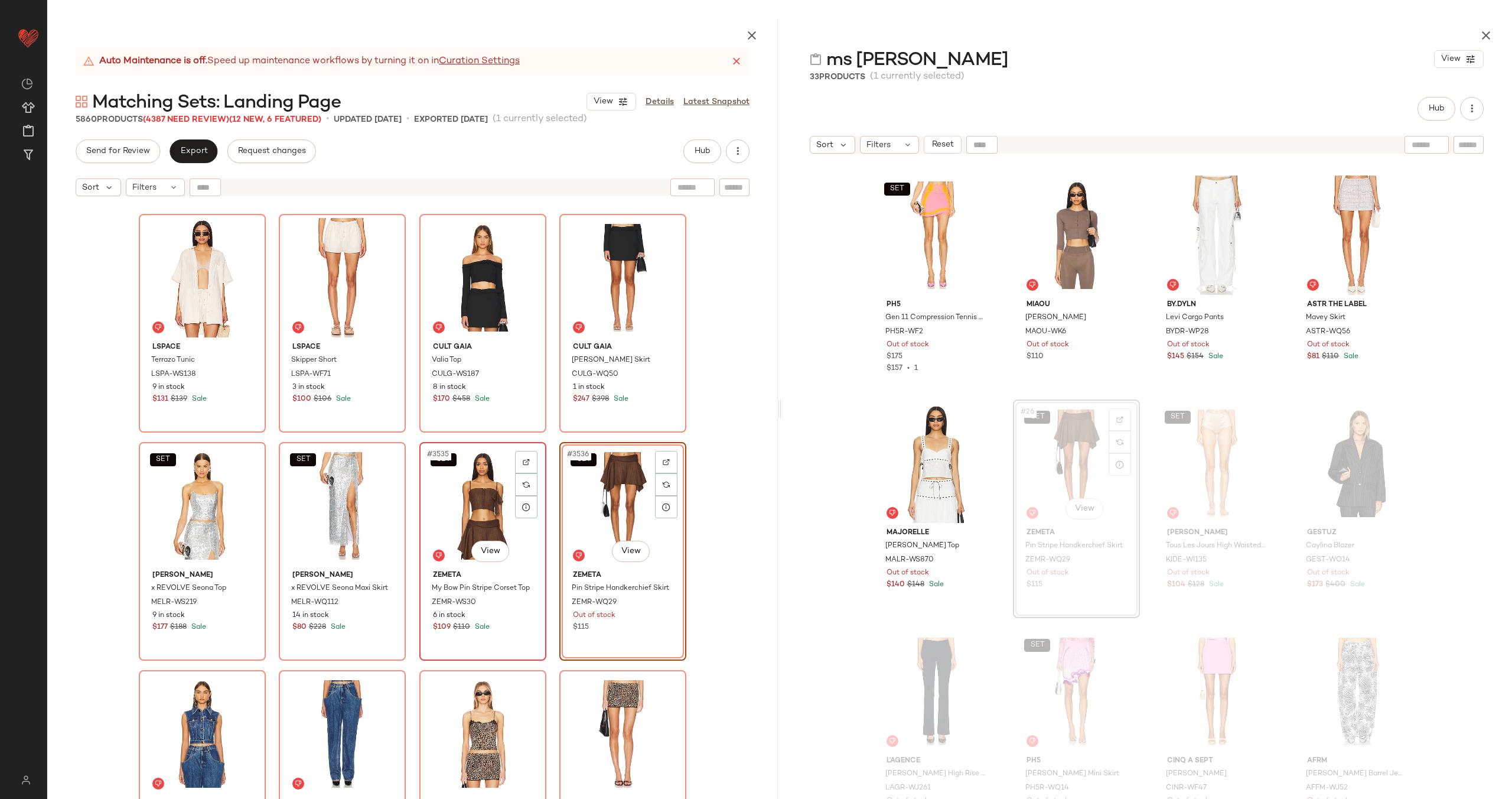
click at [483, 514] on div "SET #3535 View" at bounding box center [483, 506] width 119 height 120
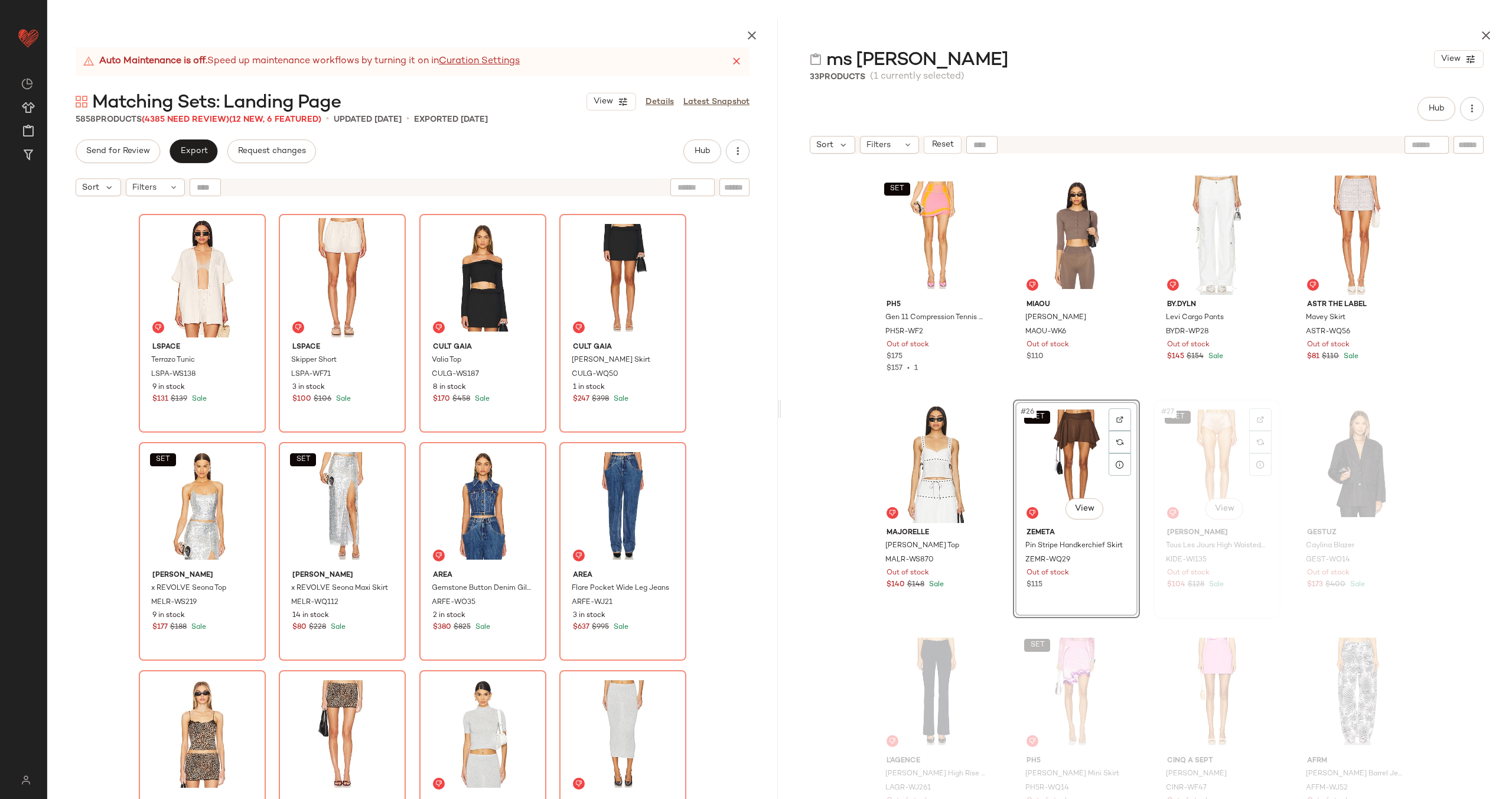
click at [1175, 444] on div "SET #27 View" at bounding box center [1217, 464] width 119 height 120
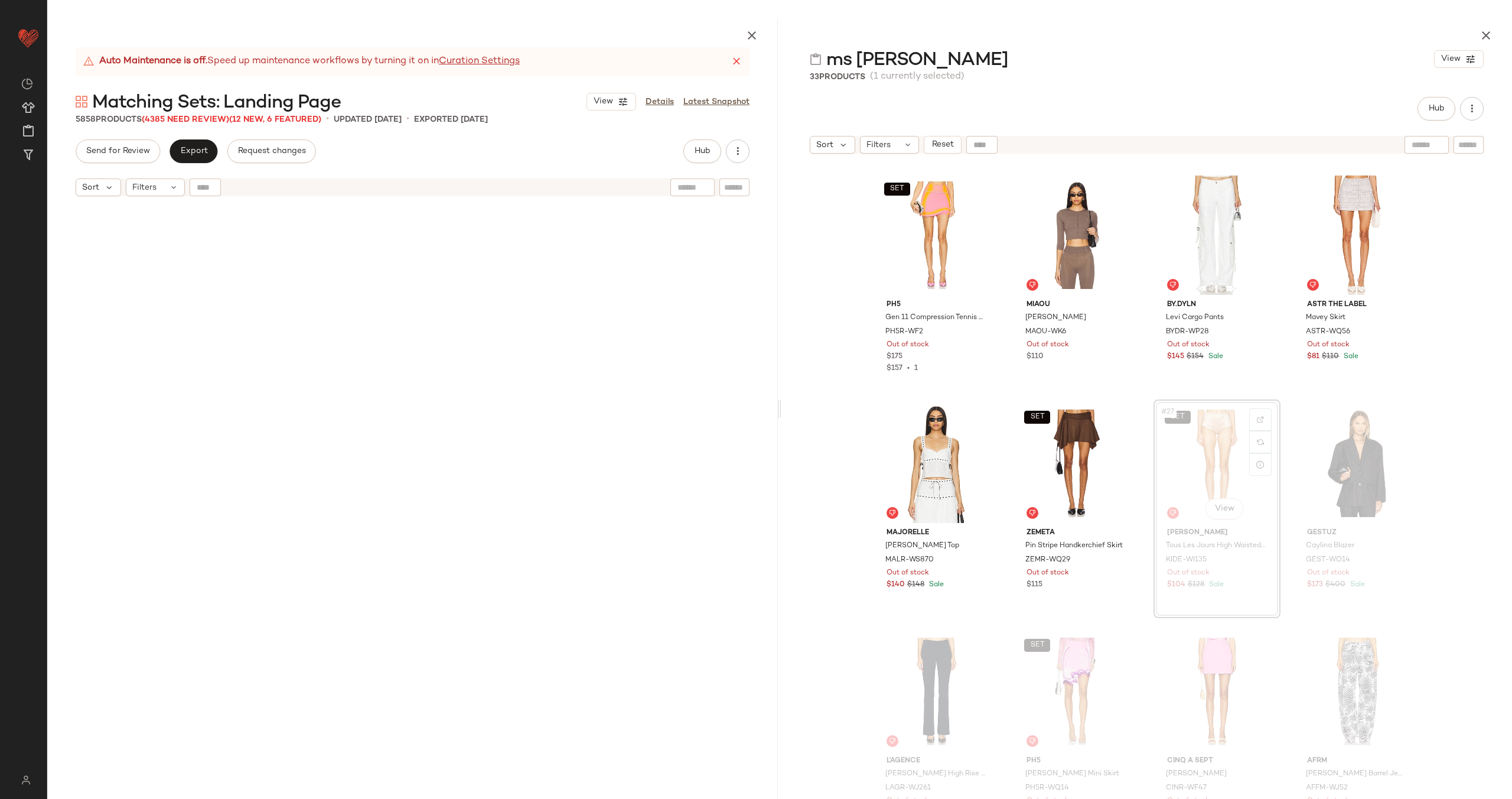
scroll to position [202787, 0]
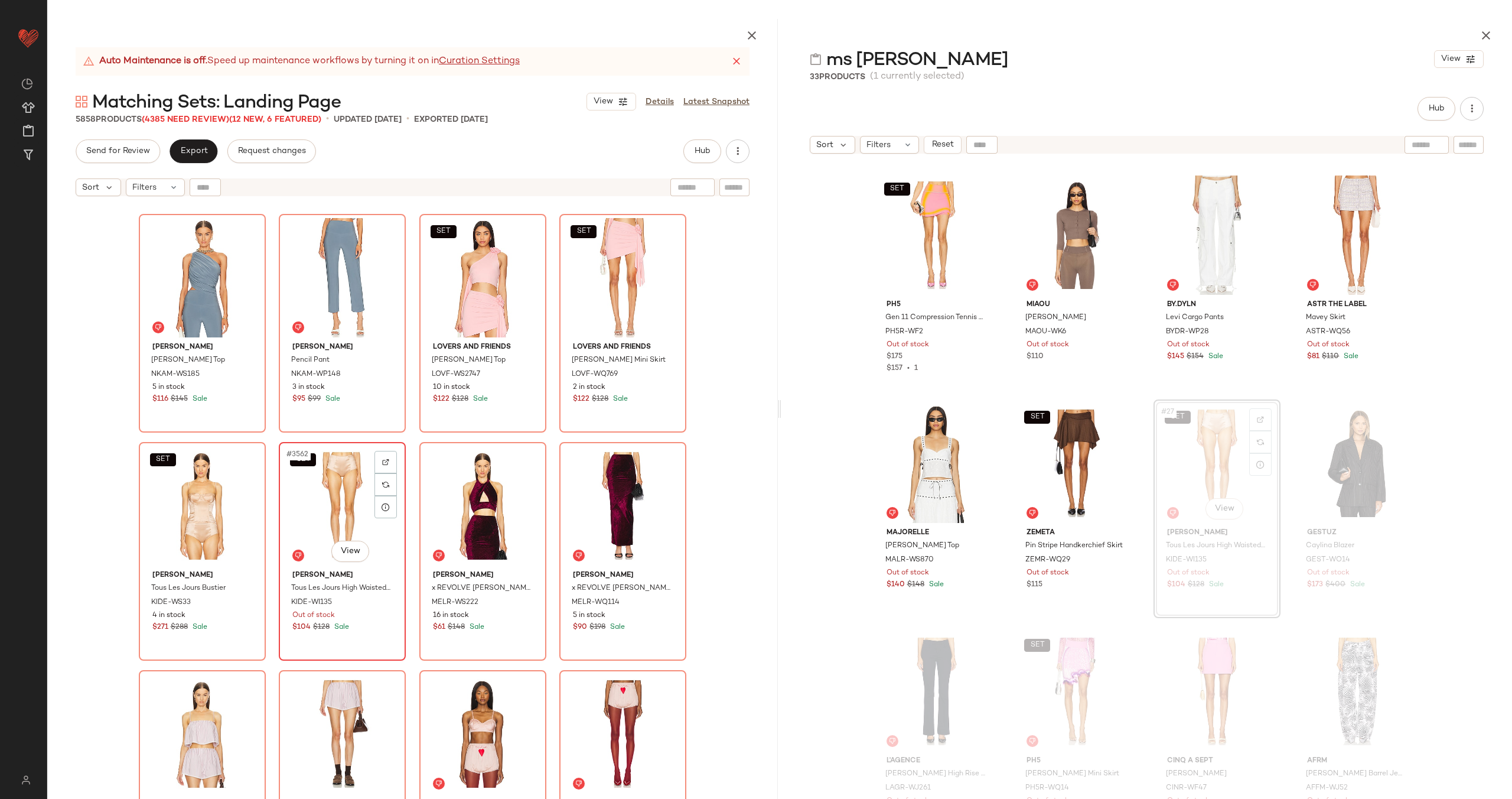
click at [344, 491] on div "SET #3562 View" at bounding box center [342, 506] width 119 height 120
click at [205, 509] on div "SET #3561 View" at bounding box center [202, 506] width 119 height 120
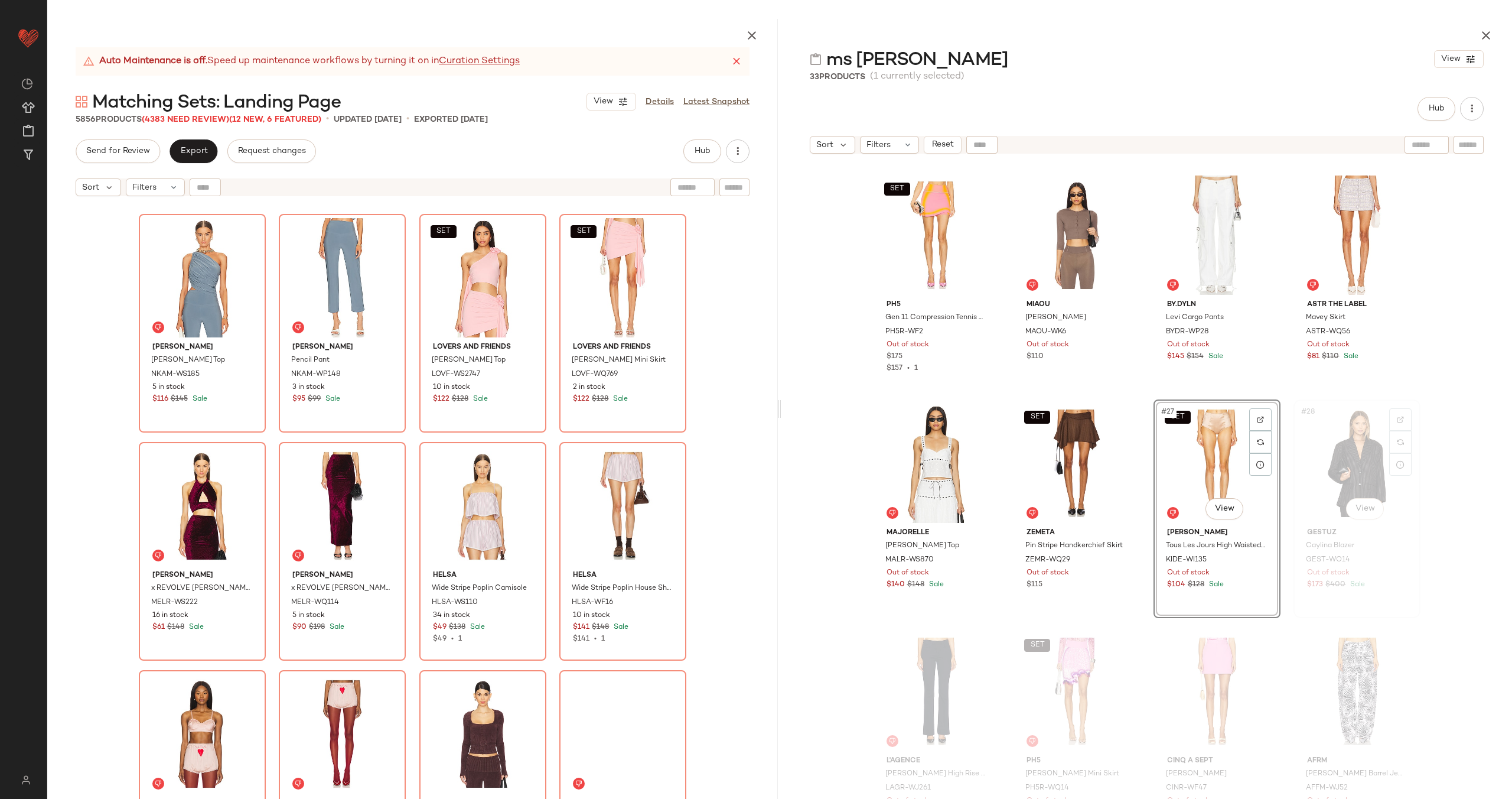
click at [1344, 470] on div "#28 View" at bounding box center [1356, 464] width 119 height 120
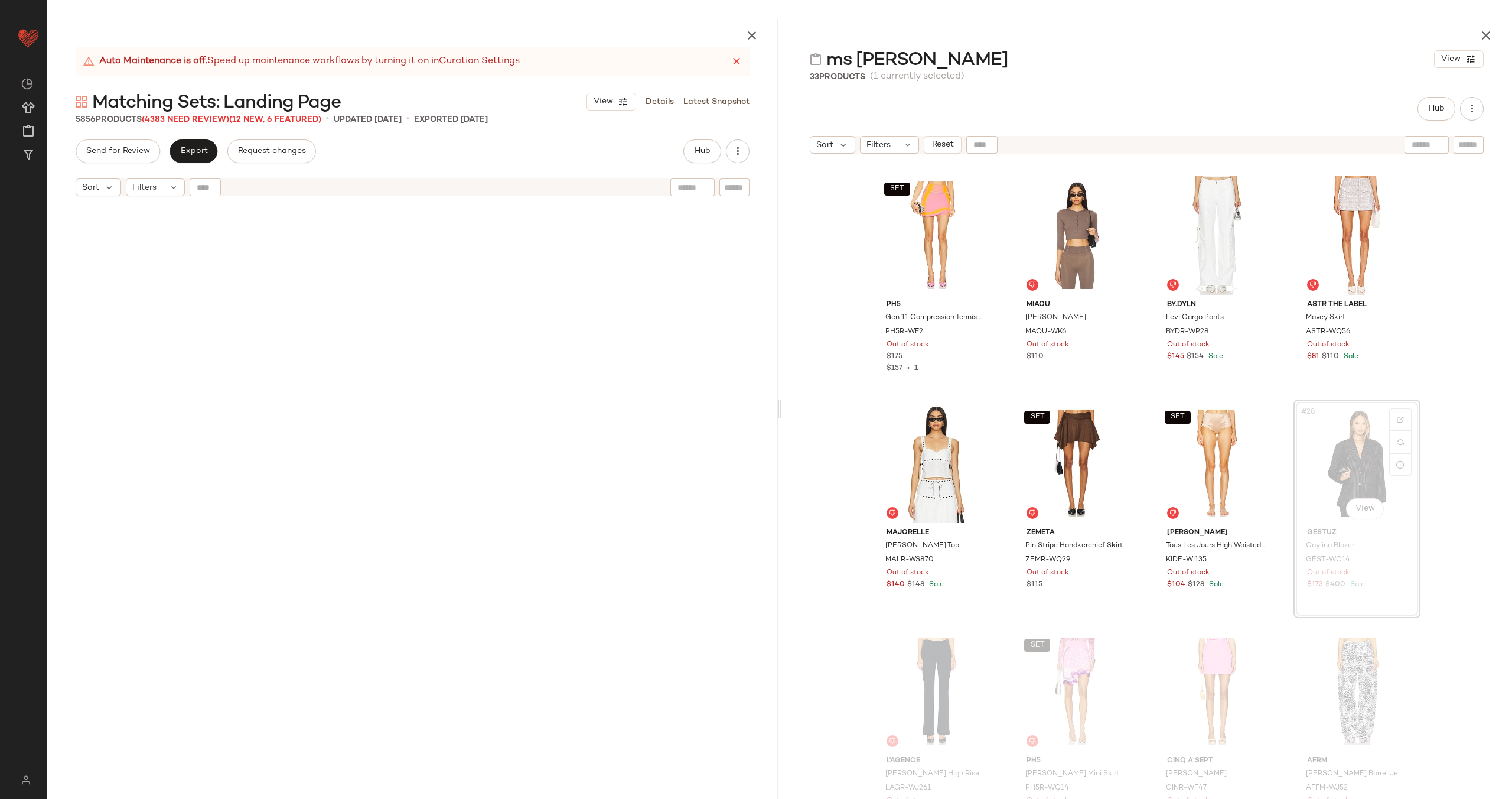
scroll to position [205295, 0]
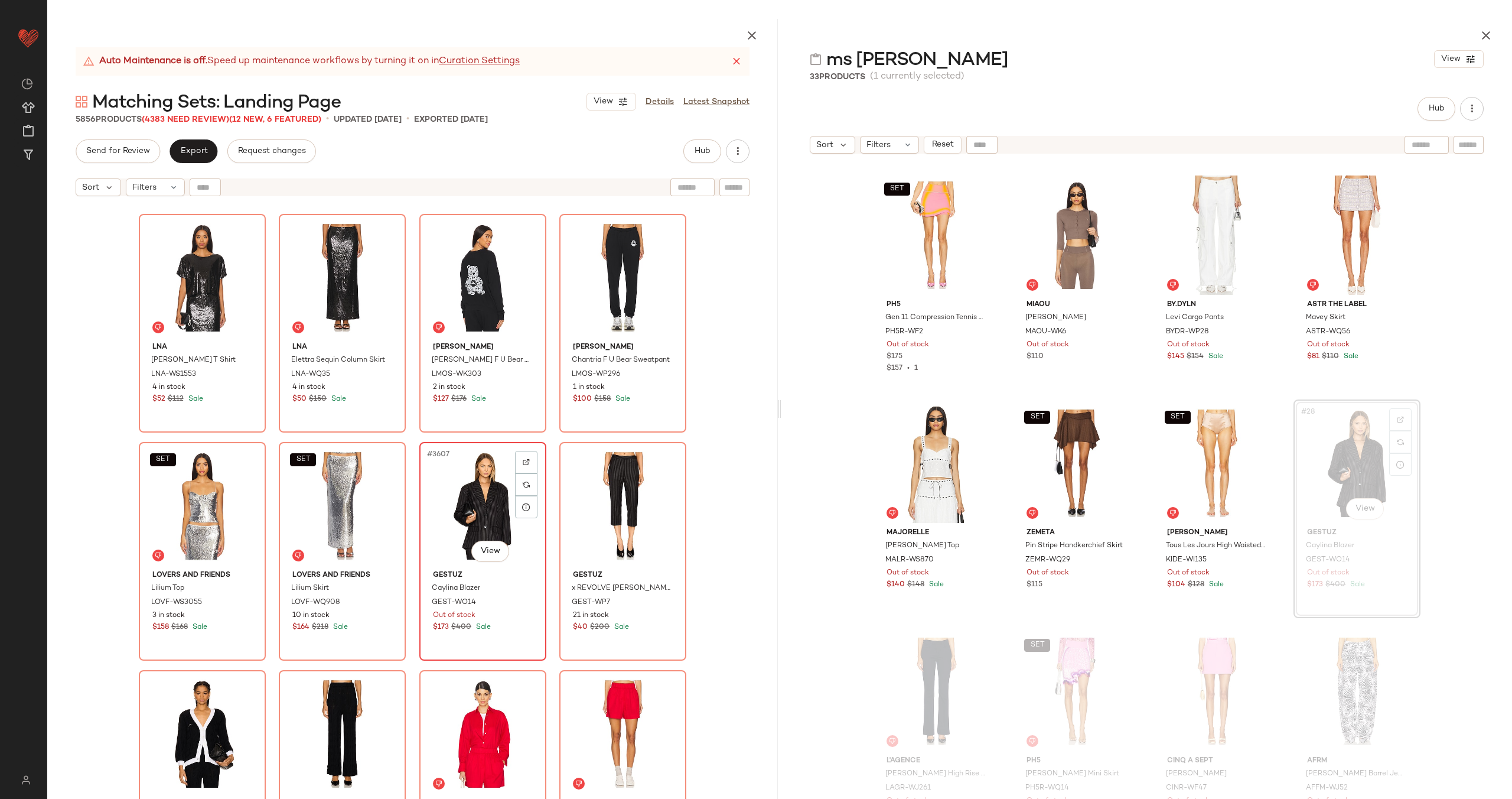
click at [481, 513] on div "#3607 View" at bounding box center [483, 506] width 119 height 120
click at [600, 506] on div "#3608 View" at bounding box center [623, 506] width 119 height 120
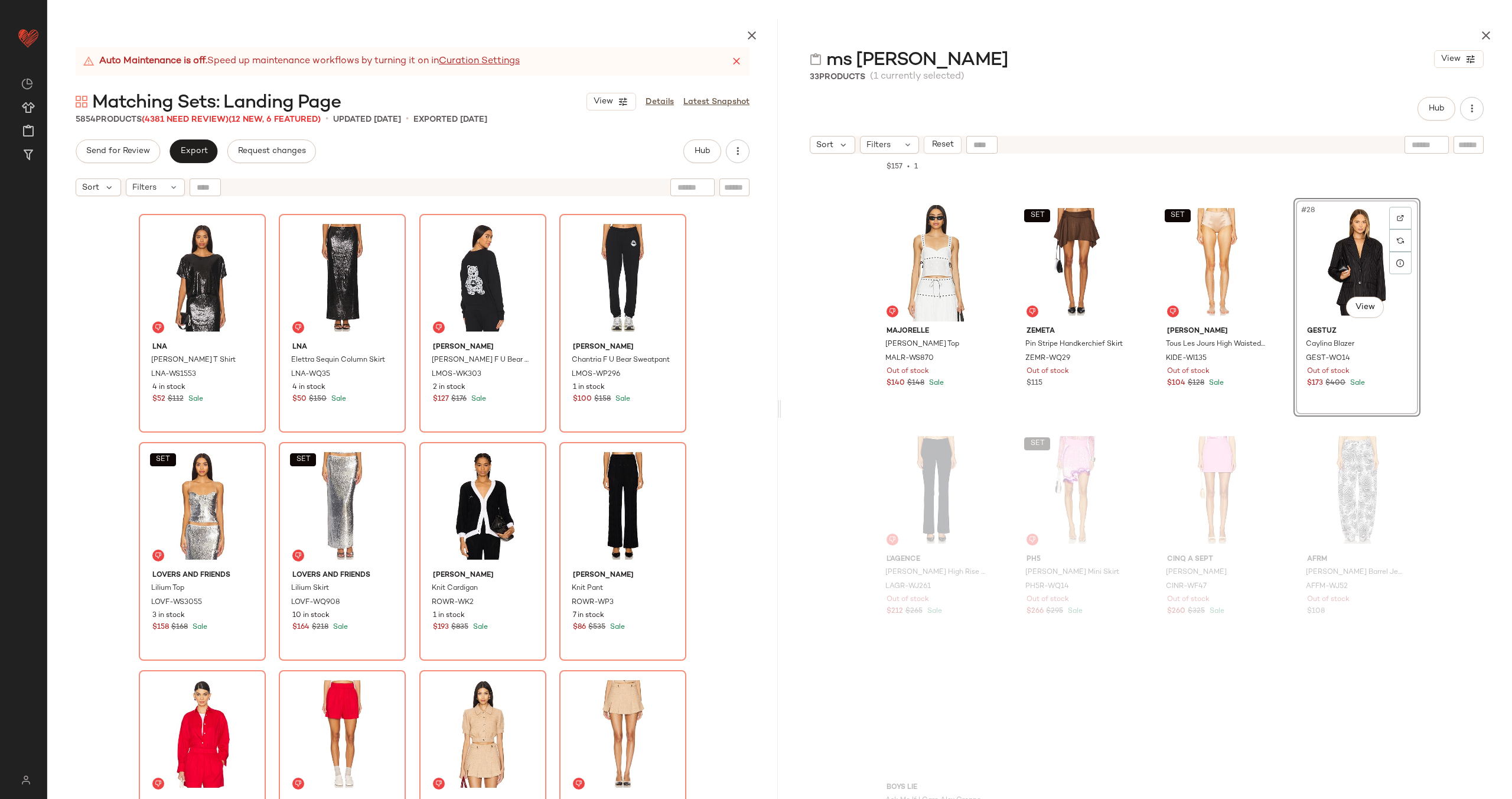
scroll to position [1358, 0]
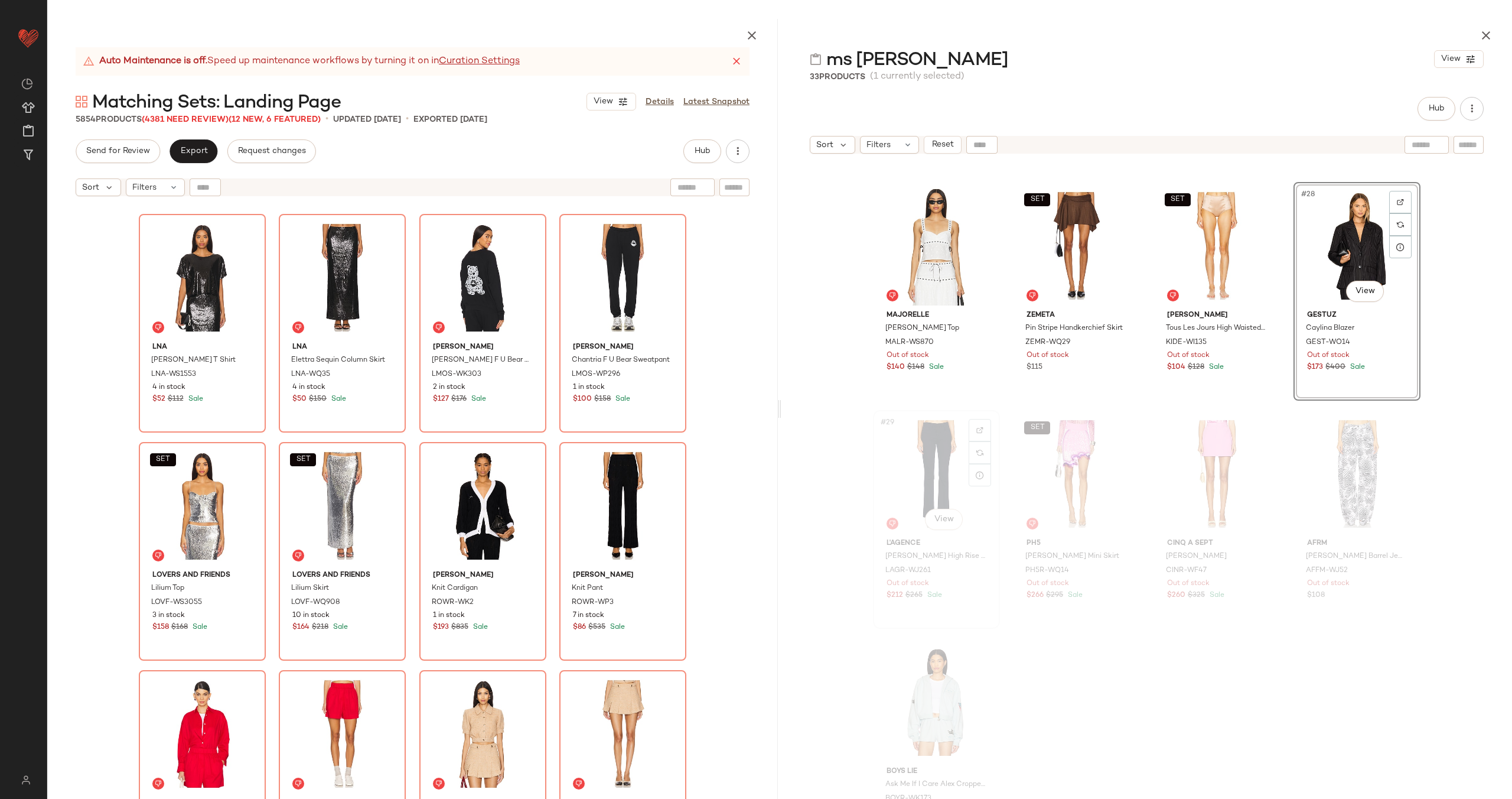
click at [933, 477] on div "#29 View" at bounding box center [936, 474] width 119 height 120
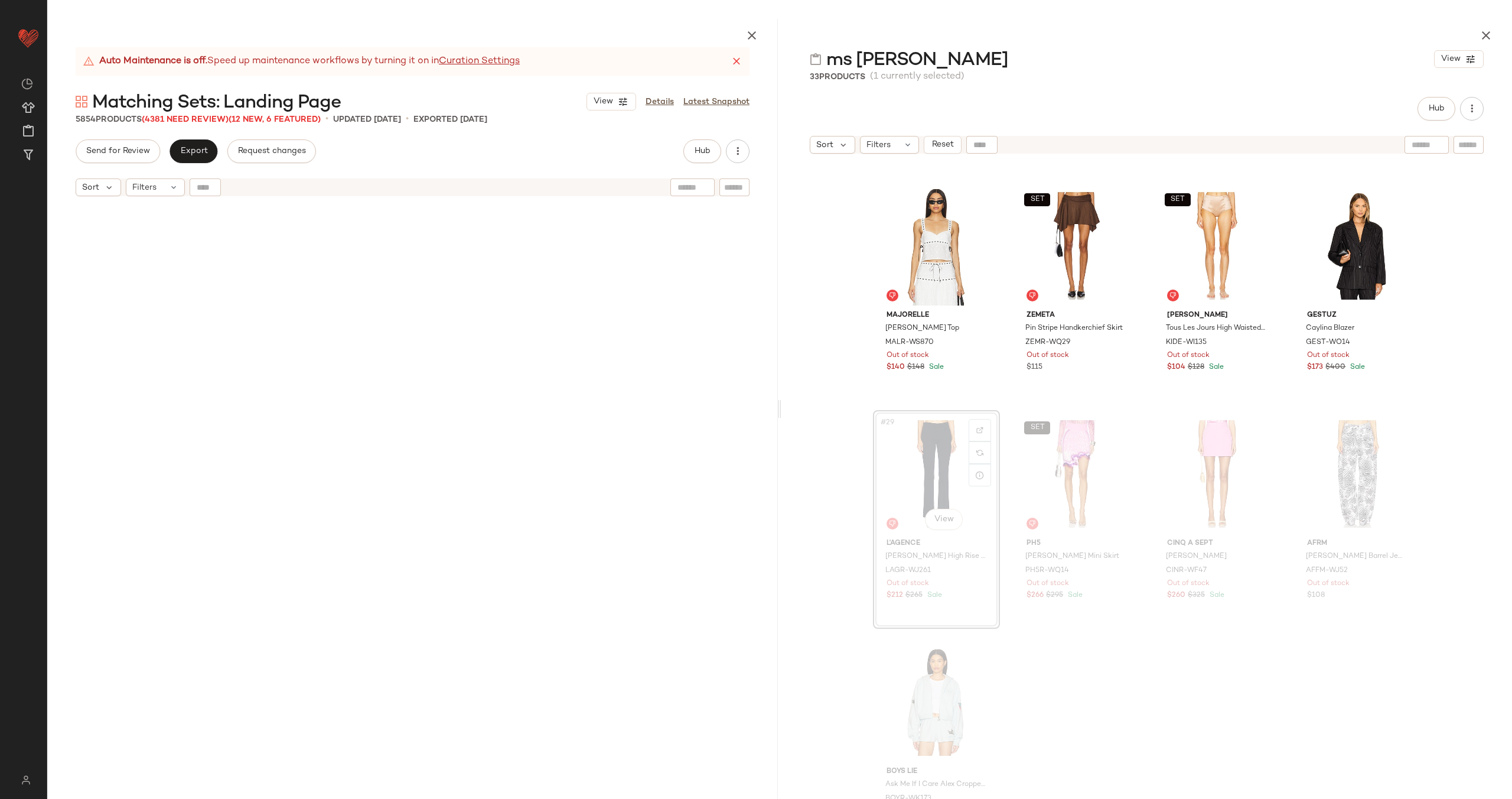
scroll to position [217157, 0]
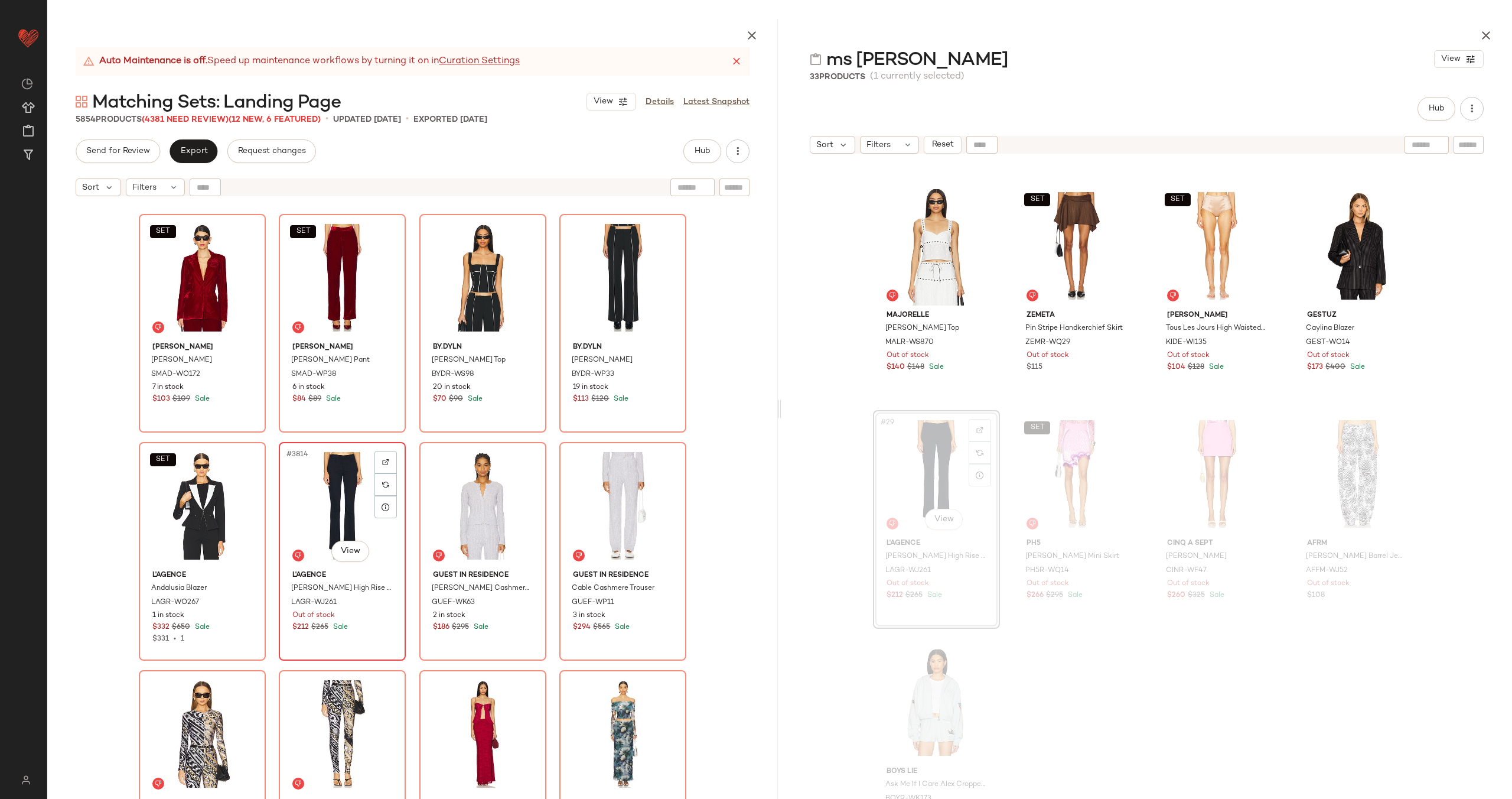
click at [326, 499] on div "#3814 View" at bounding box center [342, 506] width 119 height 120
click at [198, 500] on div "SET #3813 View" at bounding box center [202, 506] width 119 height 120
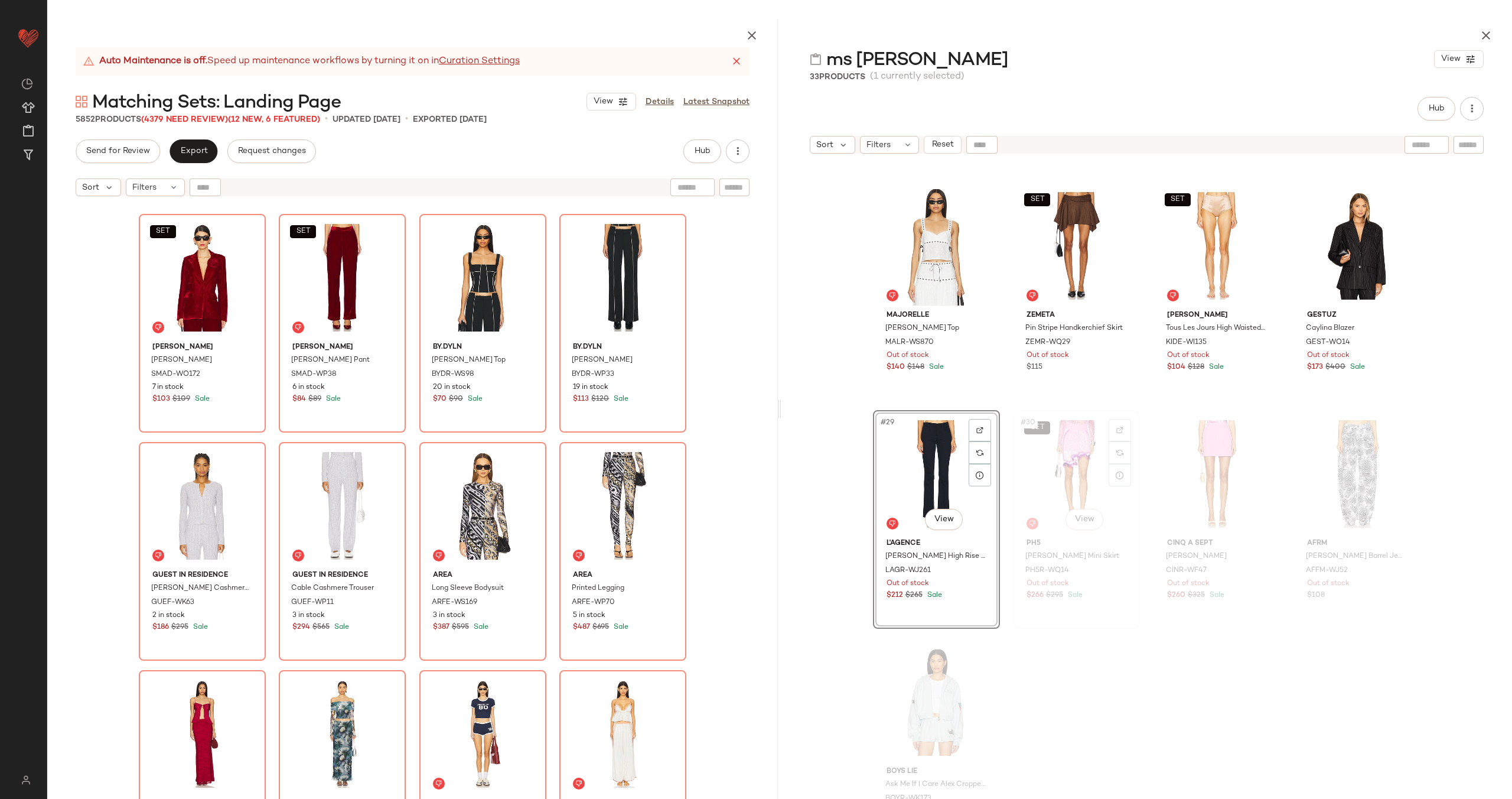
click at [1052, 471] on div "SET #30 View" at bounding box center [1076, 474] width 119 height 120
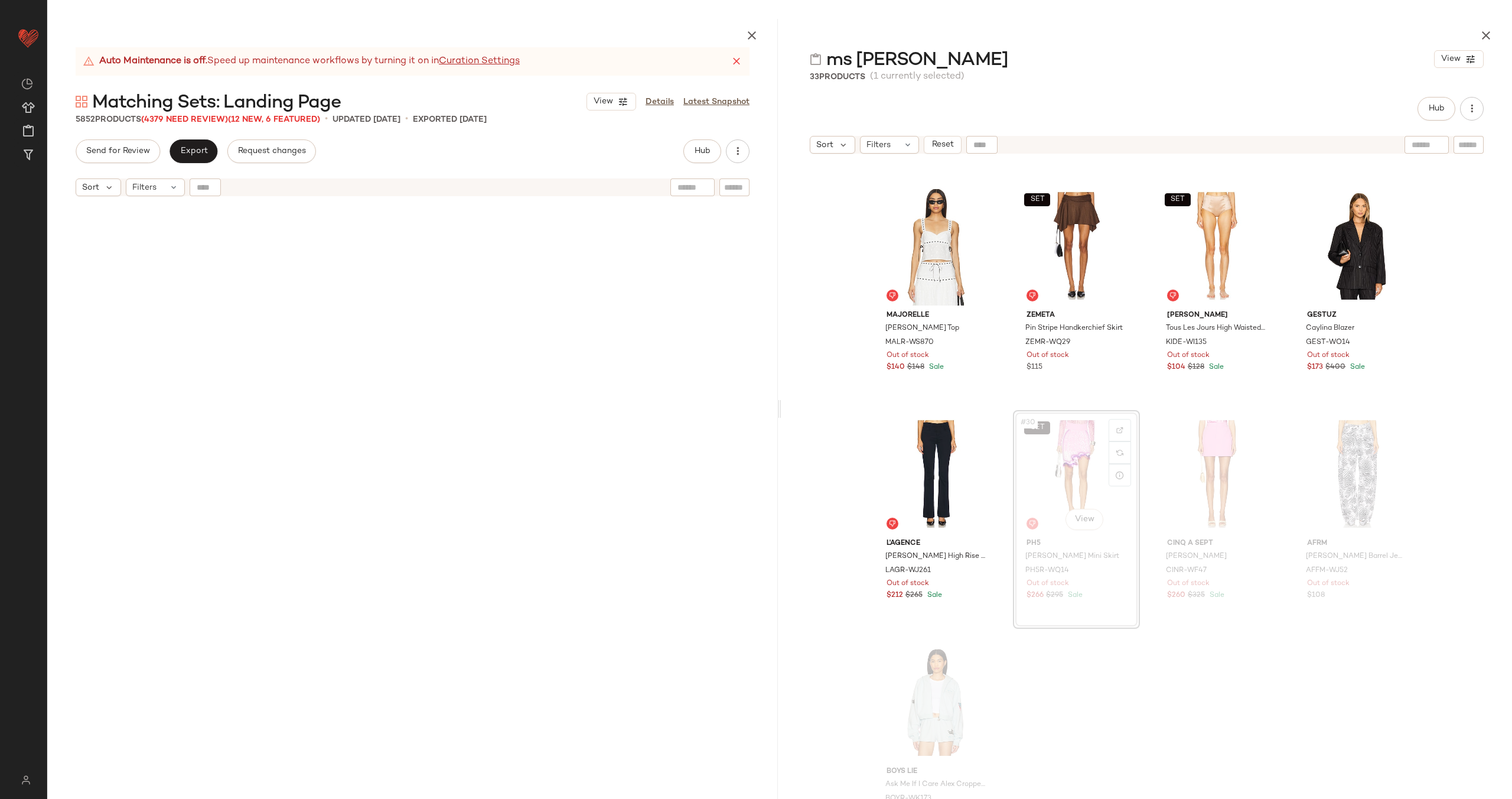
scroll to position [223772, 0]
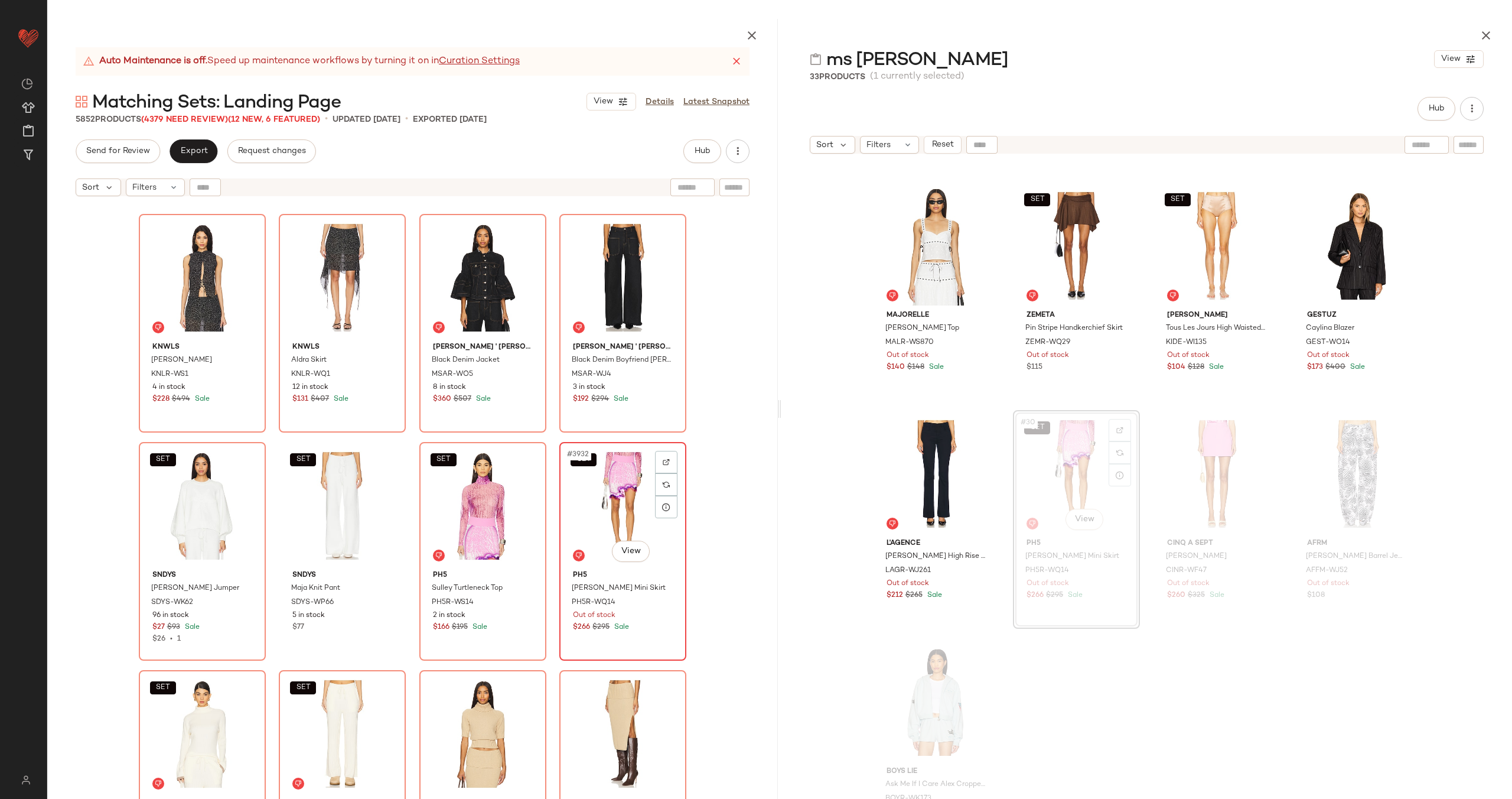
click at [587, 503] on div "SET #3932 View" at bounding box center [623, 506] width 119 height 120
click at [463, 505] on div "SET #3931 View" at bounding box center [483, 506] width 119 height 120
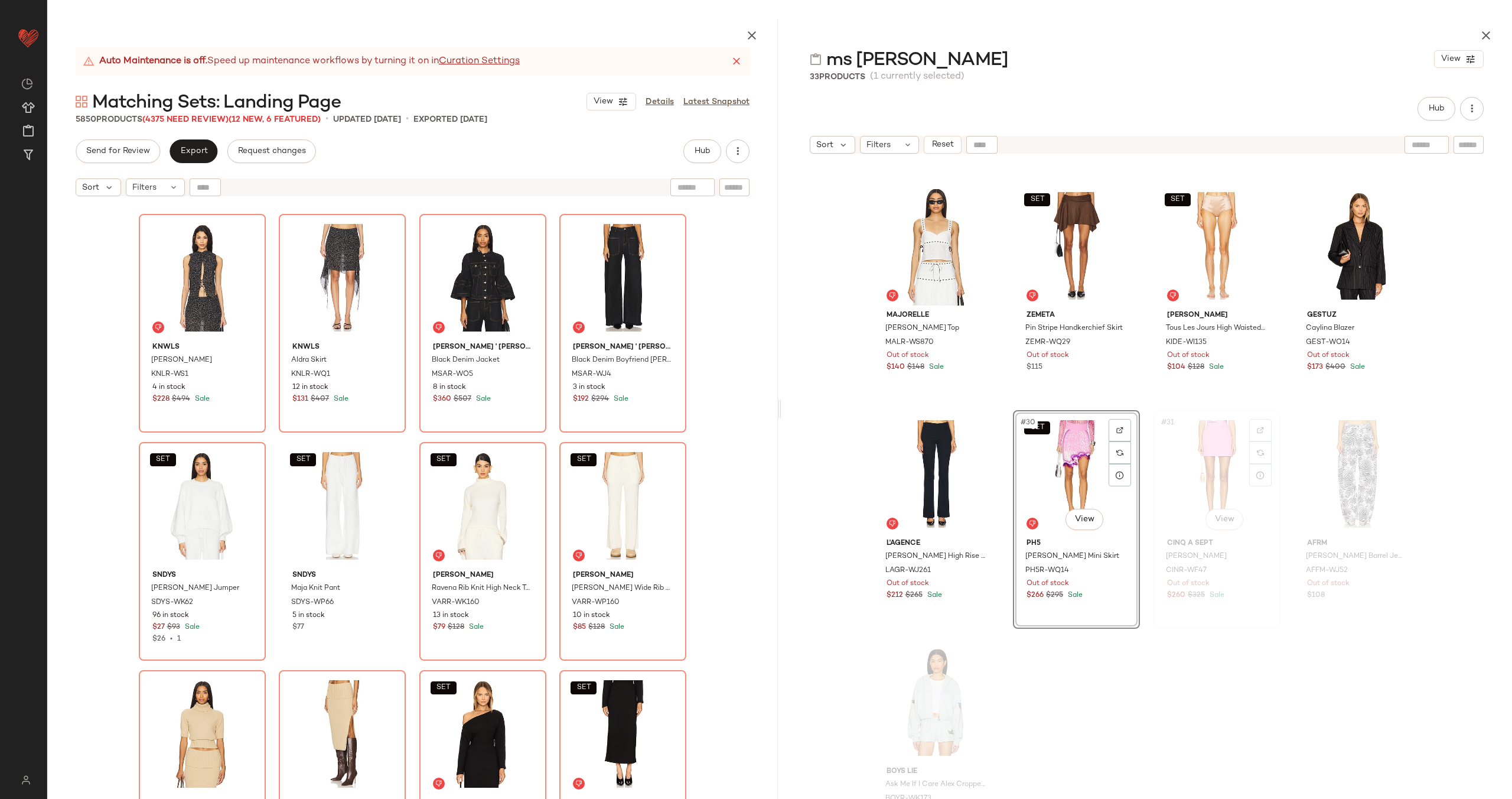
click at [1209, 491] on div "#31 View" at bounding box center [1217, 474] width 119 height 120
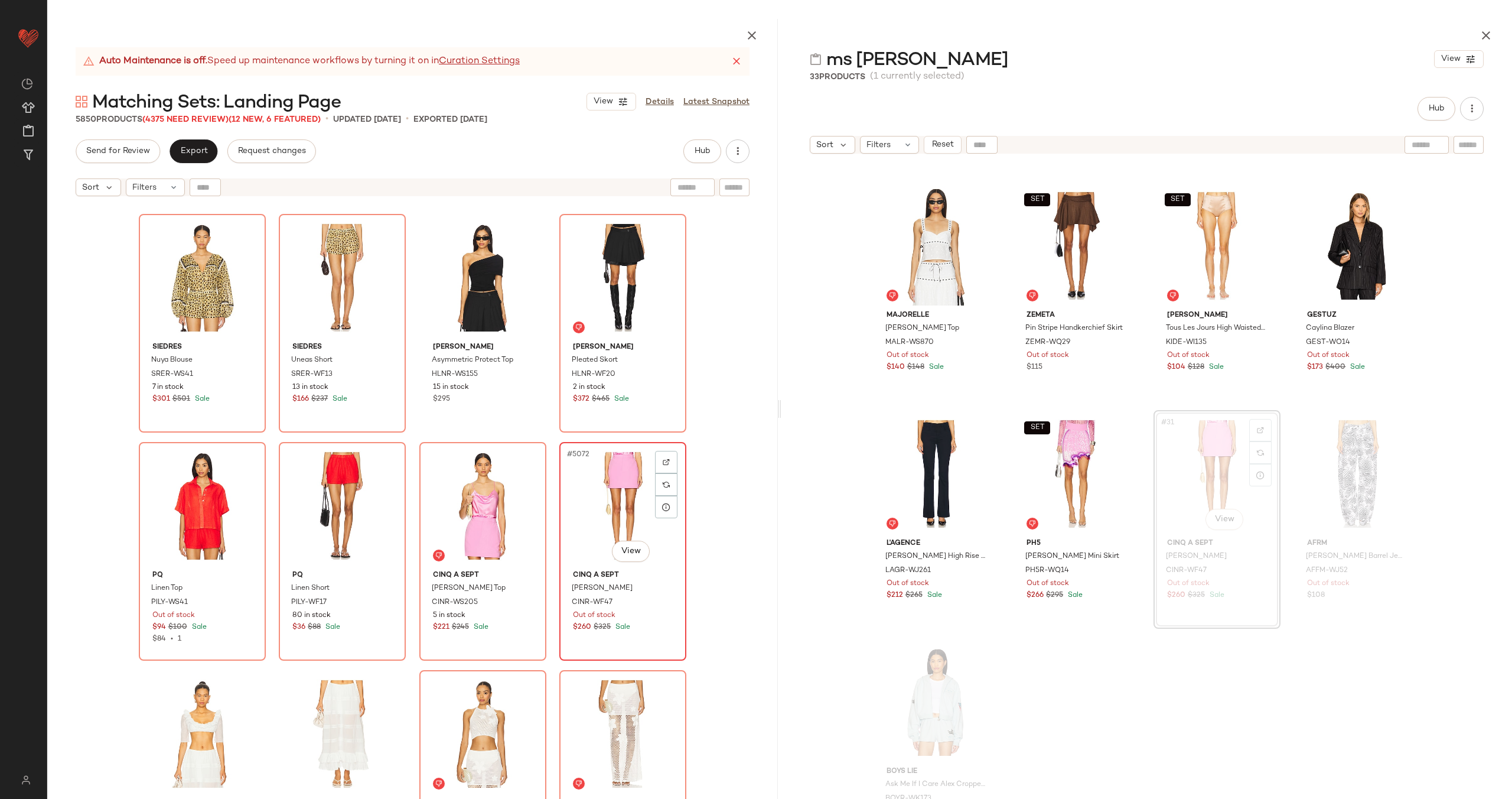
click at [604, 503] on div "#5072 View" at bounding box center [623, 506] width 119 height 120
click at [467, 503] on div "#5071 View" at bounding box center [483, 506] width 119 height 120
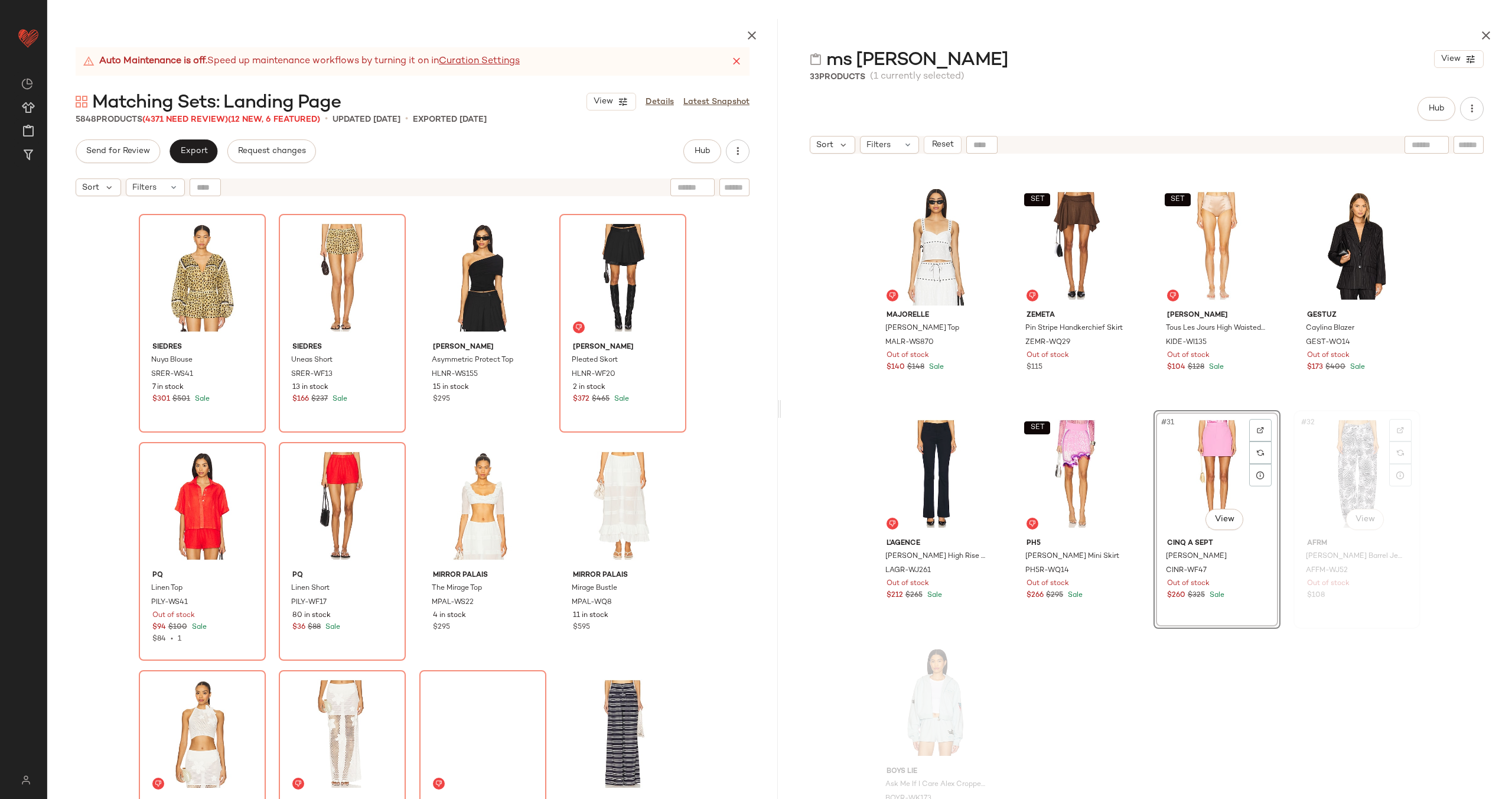
click at [1348, 478] on div "#32 View" at bounding box center [1356, 474] width 119 height 120
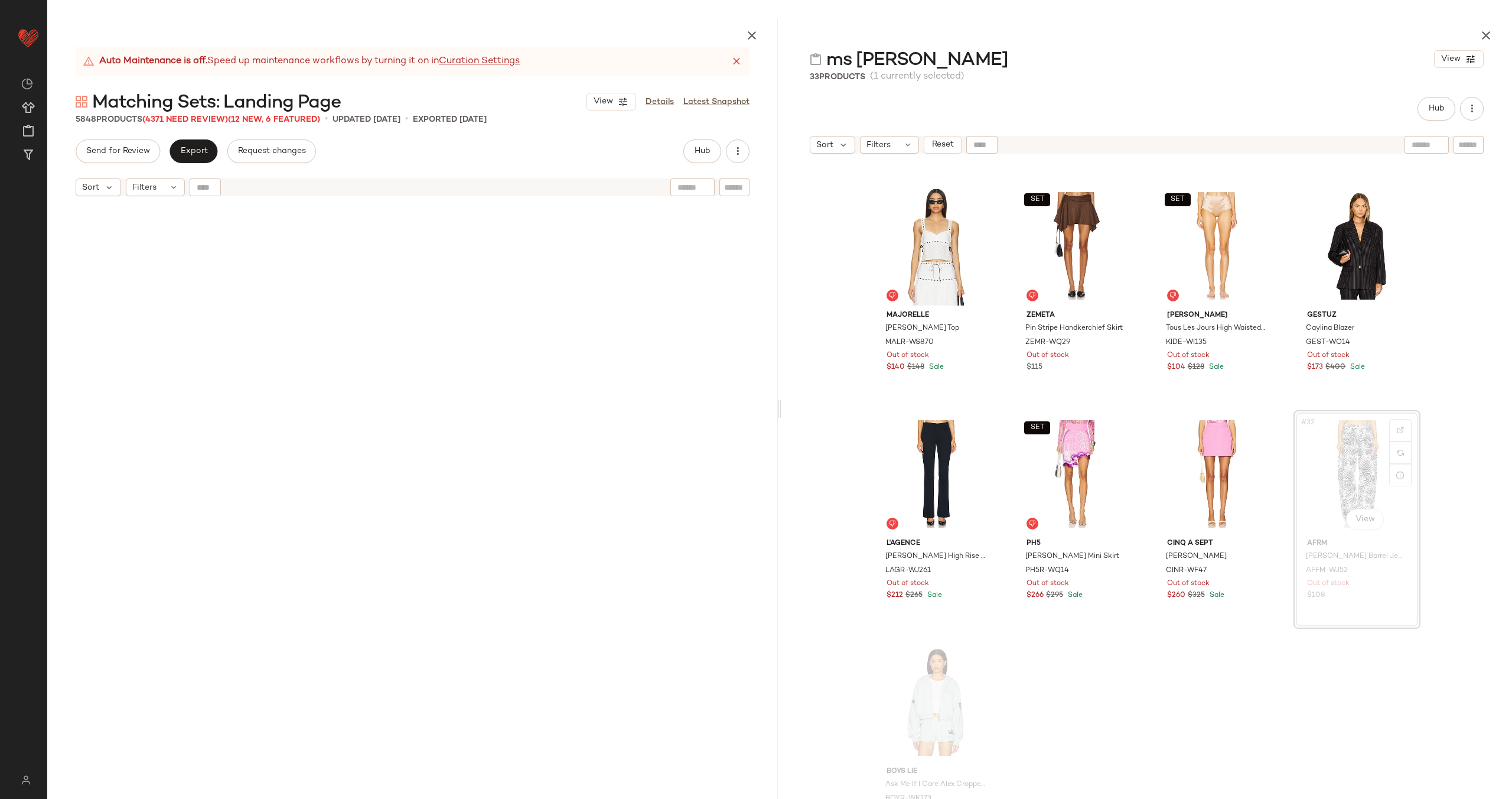
scroll to position [293573, 0]
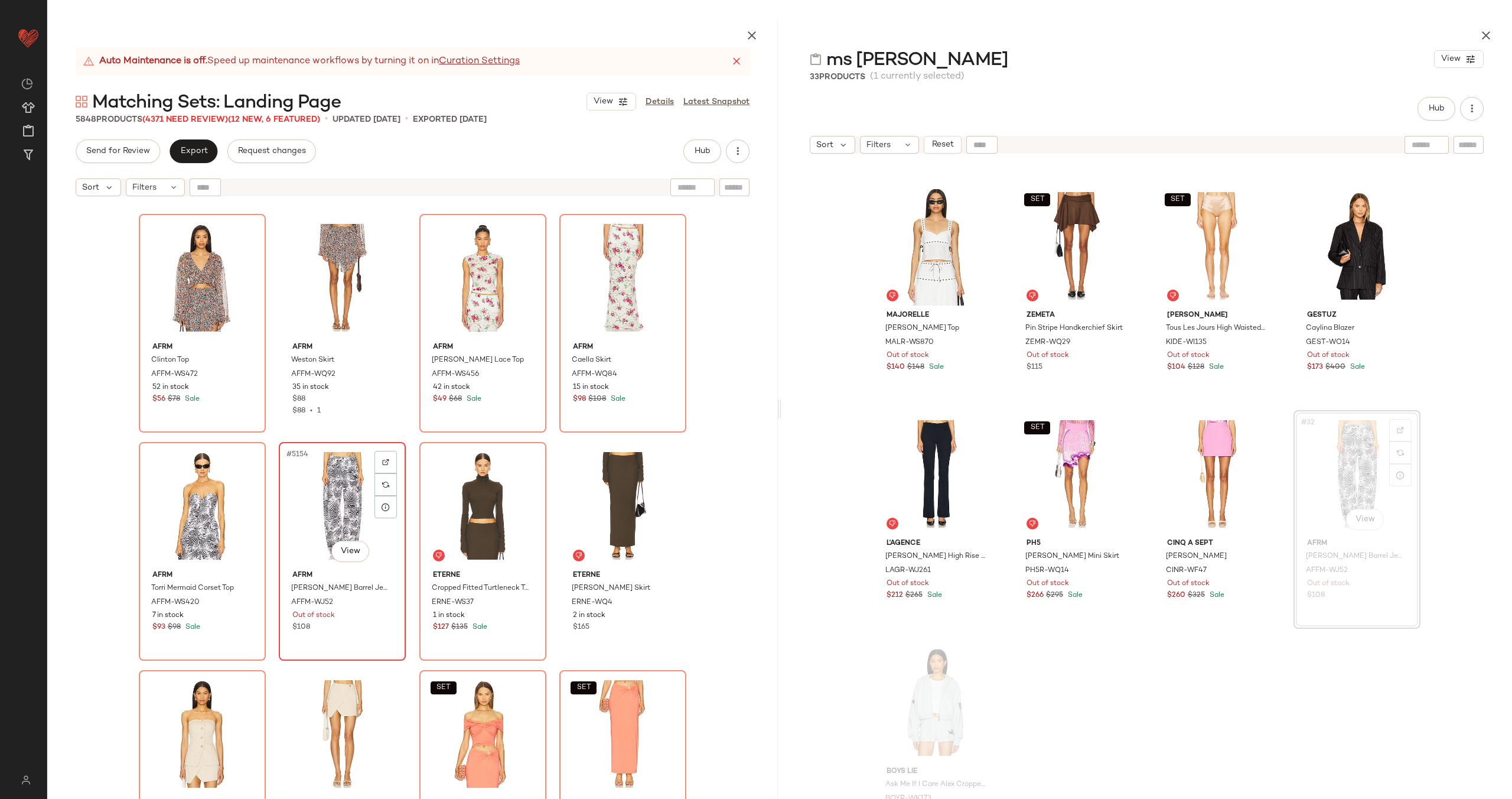
click at [321, 506] on div "#5154 View" at bounding box center [342, 506] width 119 height 120
click at [192, 508] on div "#5153 View" at bounding box center [202, 506] width 119 height 120
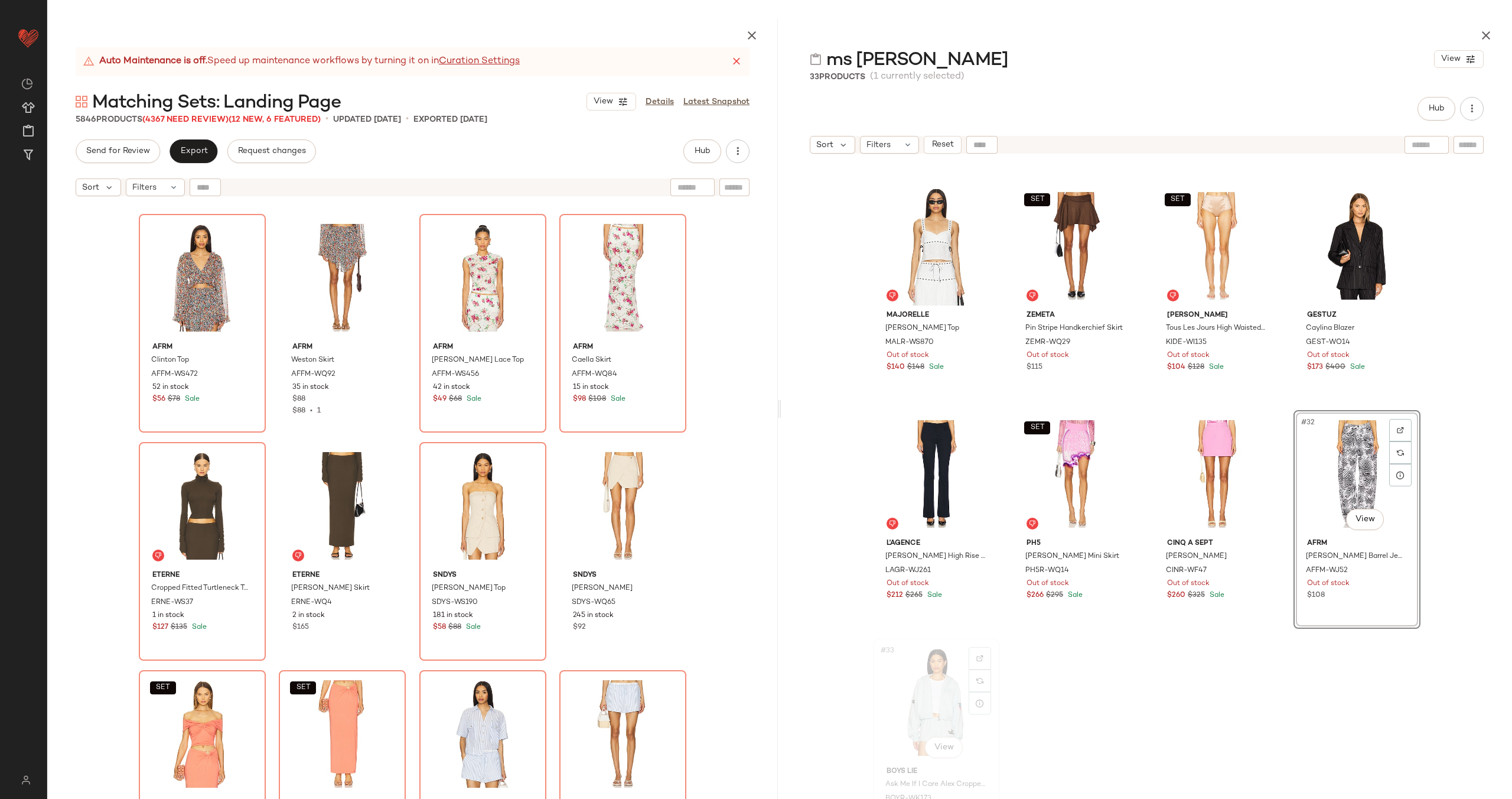
click at [927, 670] on div "#33 View" at bounding box center [936, 702] width 119 height 120
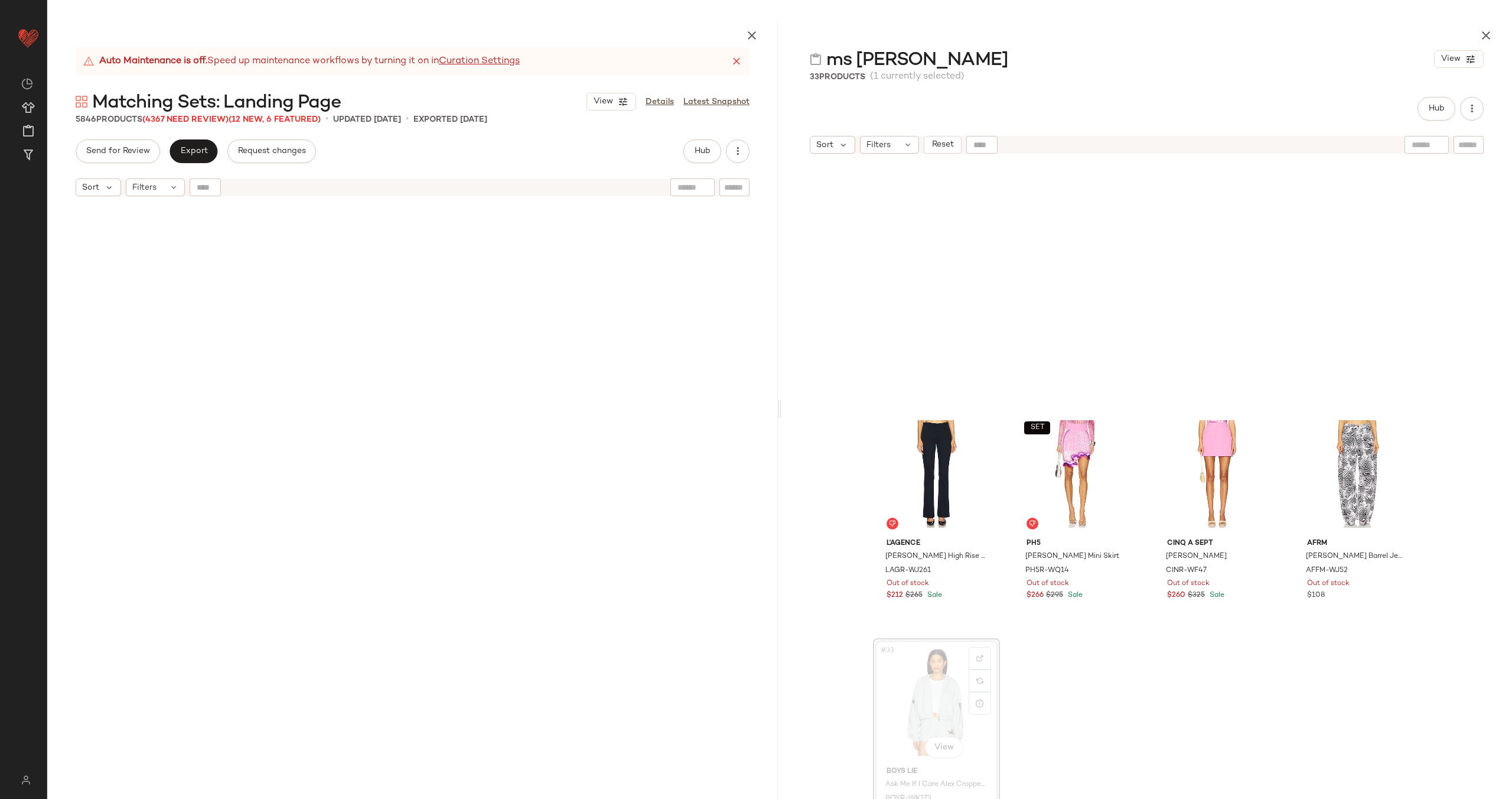
scroll to position [307943, 0]
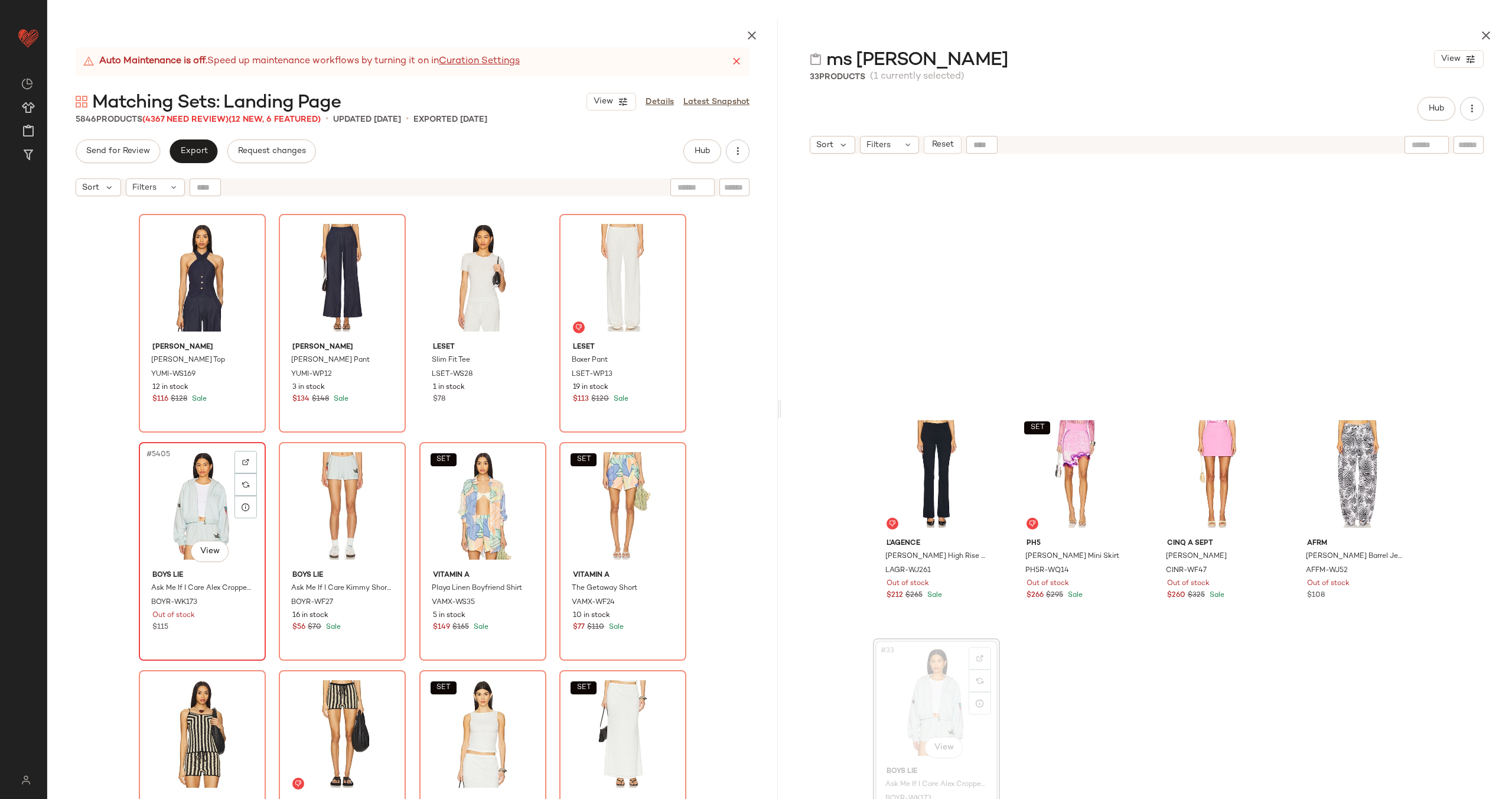
click at [199, 499] on div "#5405 View" at bounding box center [202, 506] width 119 height 120
click at [319, 493] on div "#5406 View" at bounding box center [342, 506] width 119 height 120
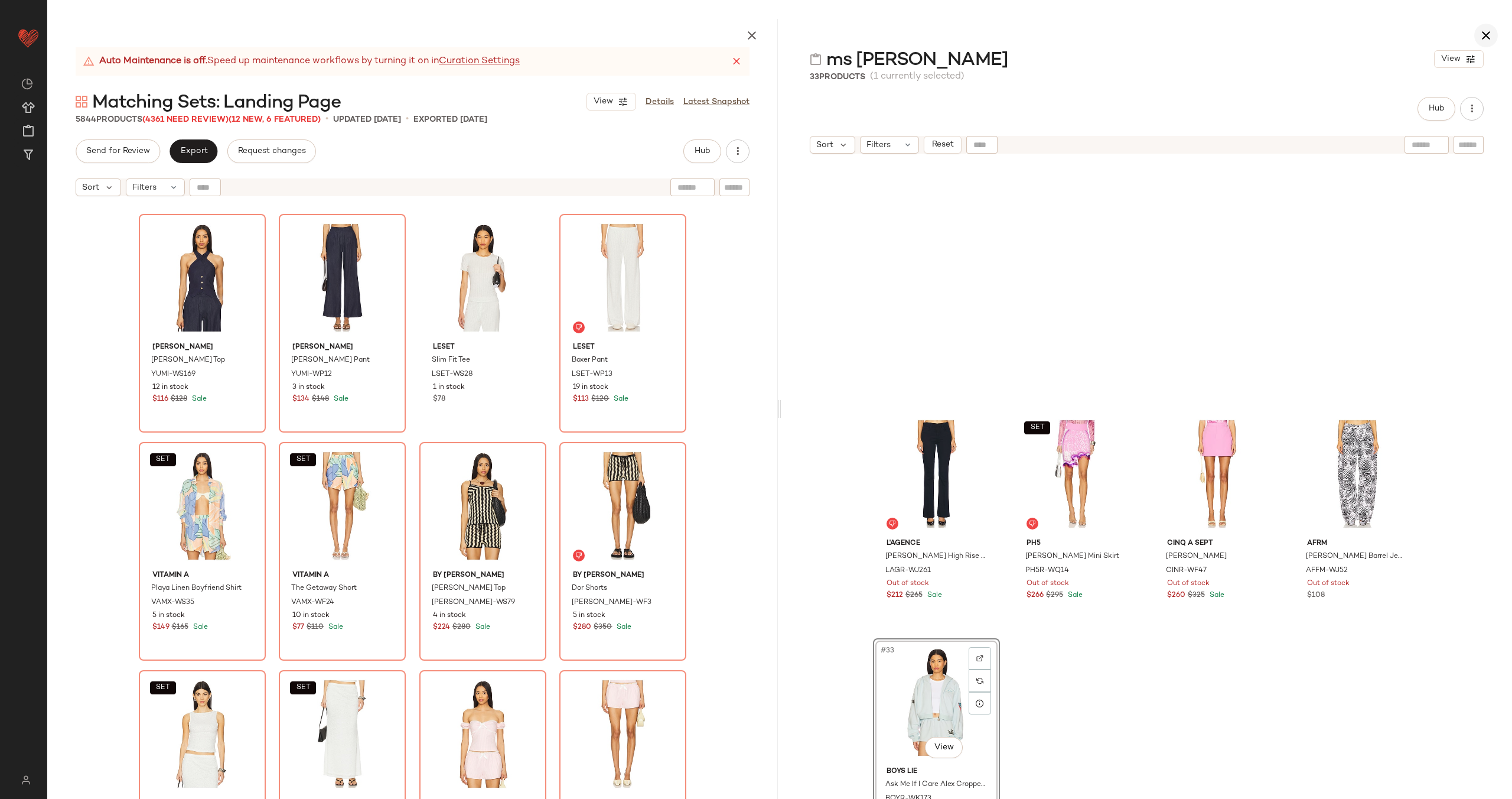
click at [1480, 31] on icon "button" at bounding box center [1486, 35] width 14 height 14
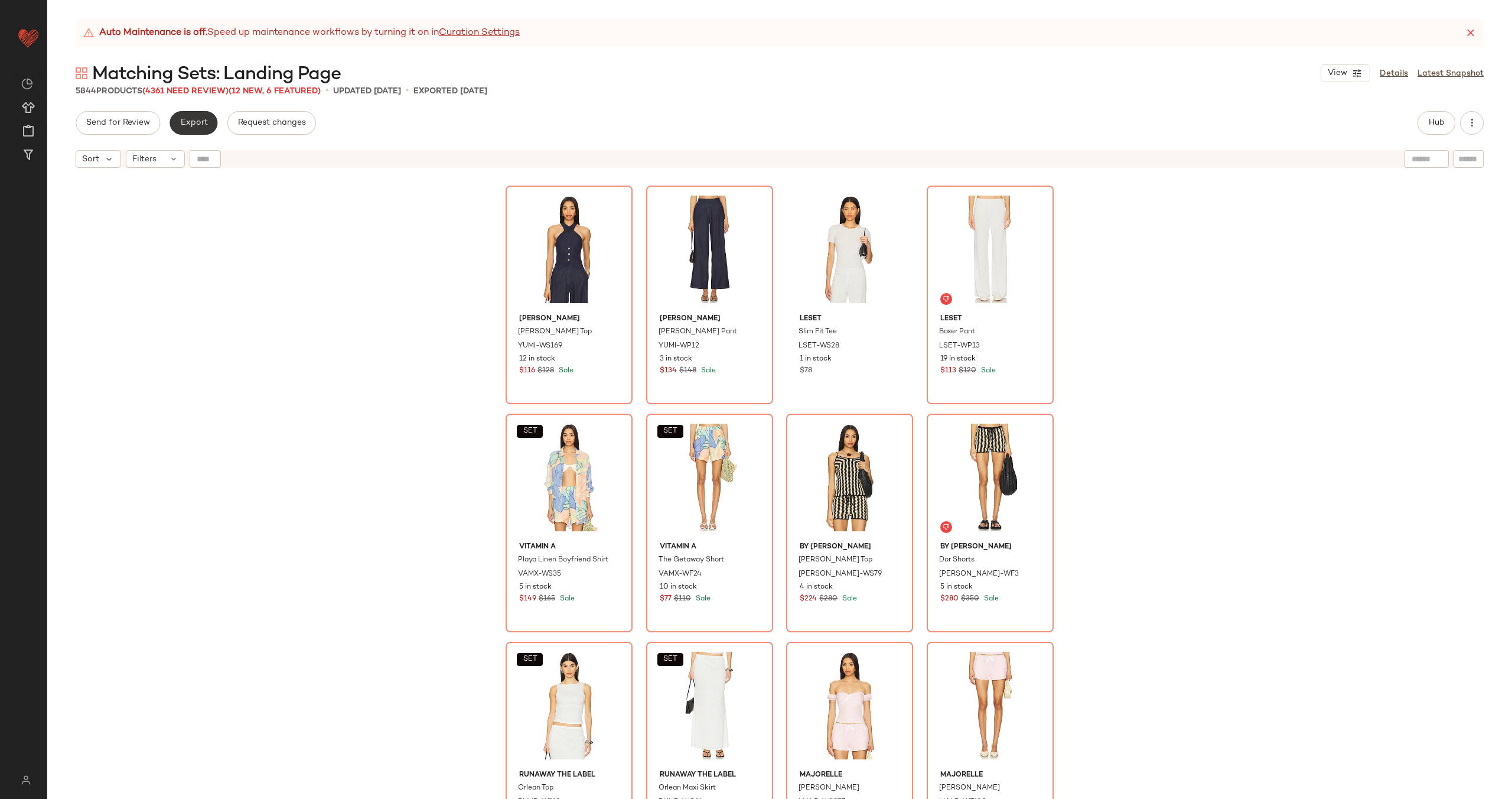
click at [195, 125] on span "Export" at bounding box center [193, 123] width 28 height 9
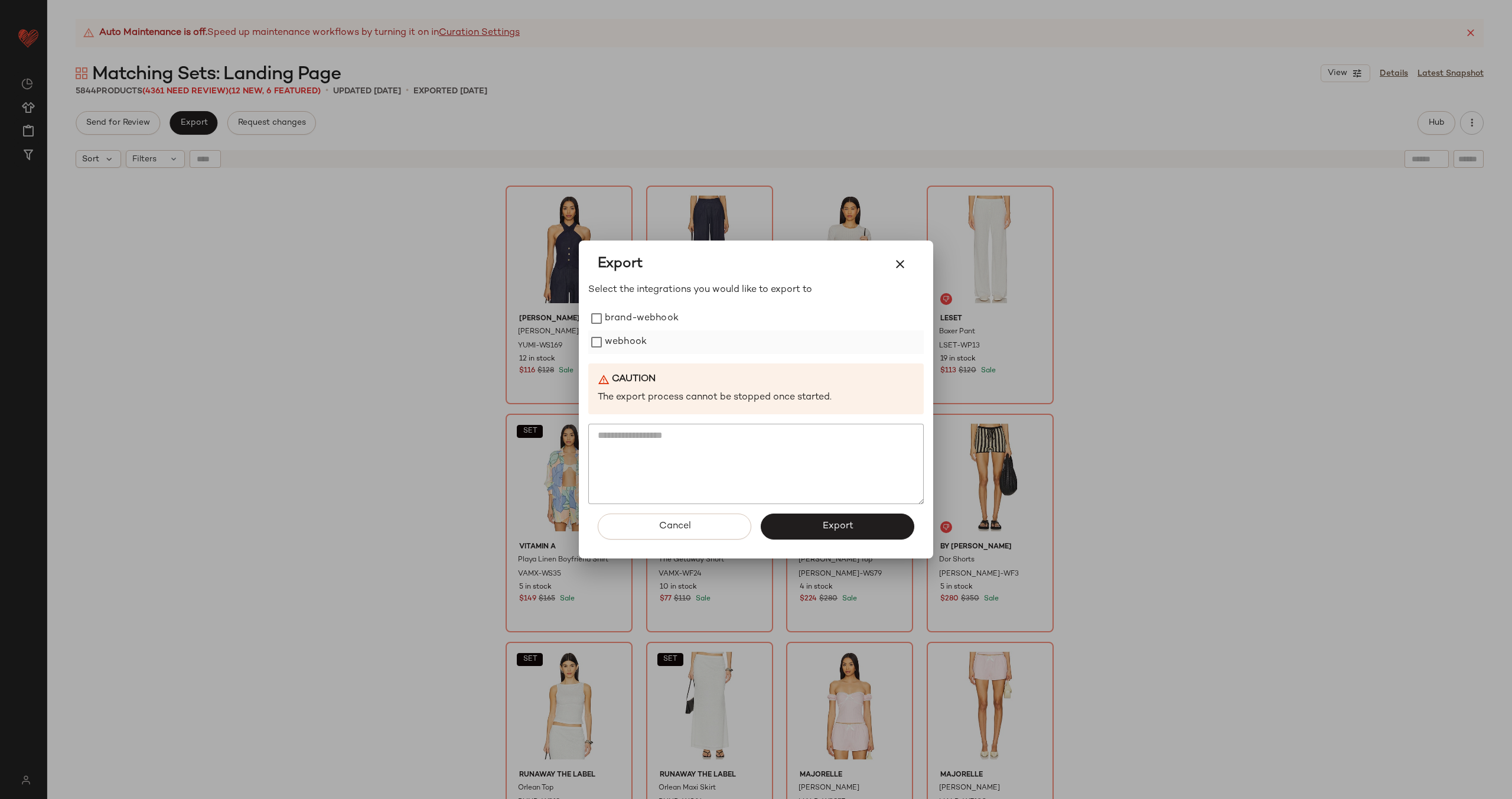
click at [622, 343] on label "webhook" at bounding box center [626, 342] width 42 height 24
click at [810, 533] on button "Export" at bounding box center [837, 526] width 154 height 26
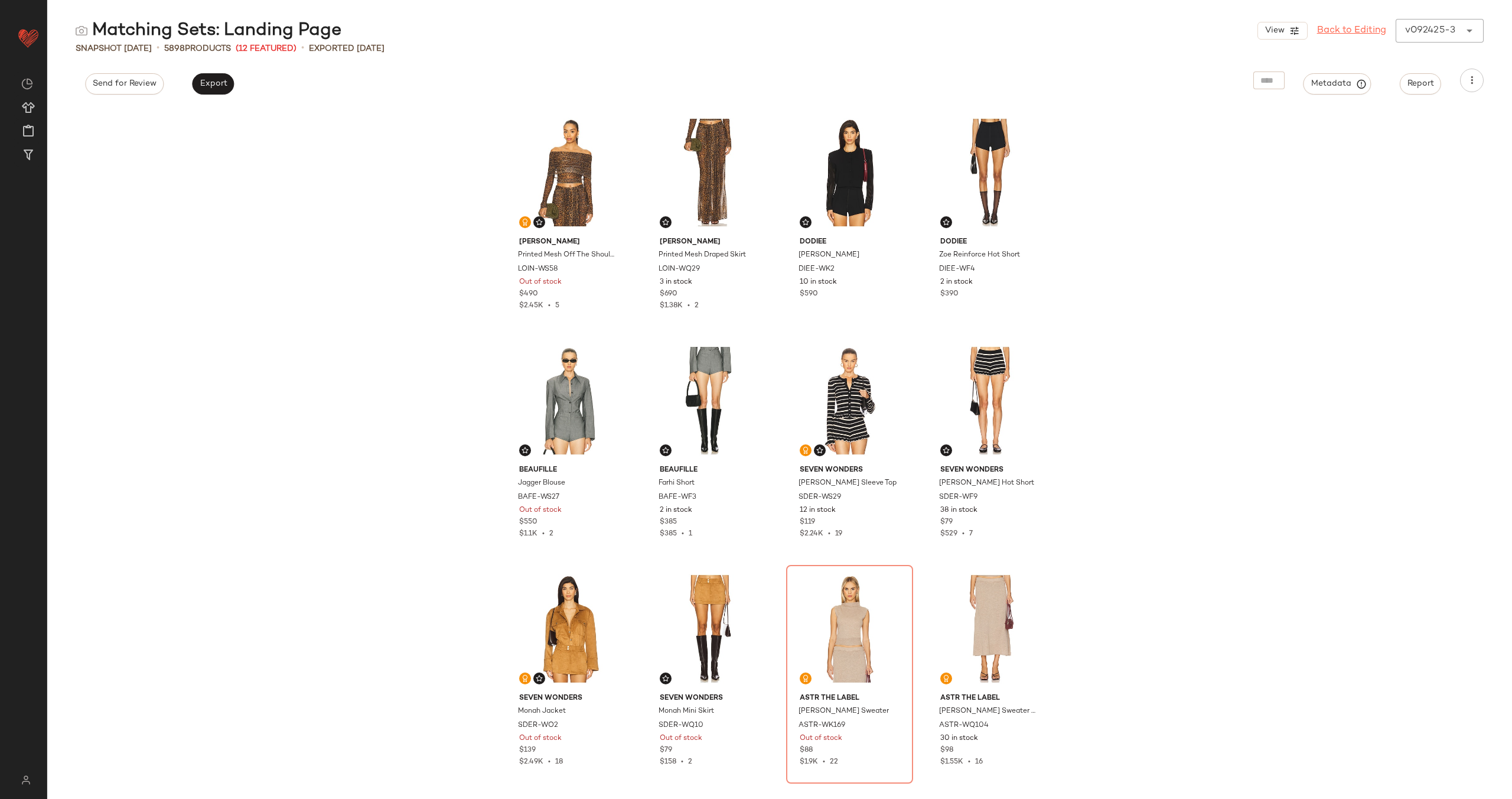
click at [1356, 35] on link "Back to Editing" at bounding box center [1351, 31] width 69 height 14
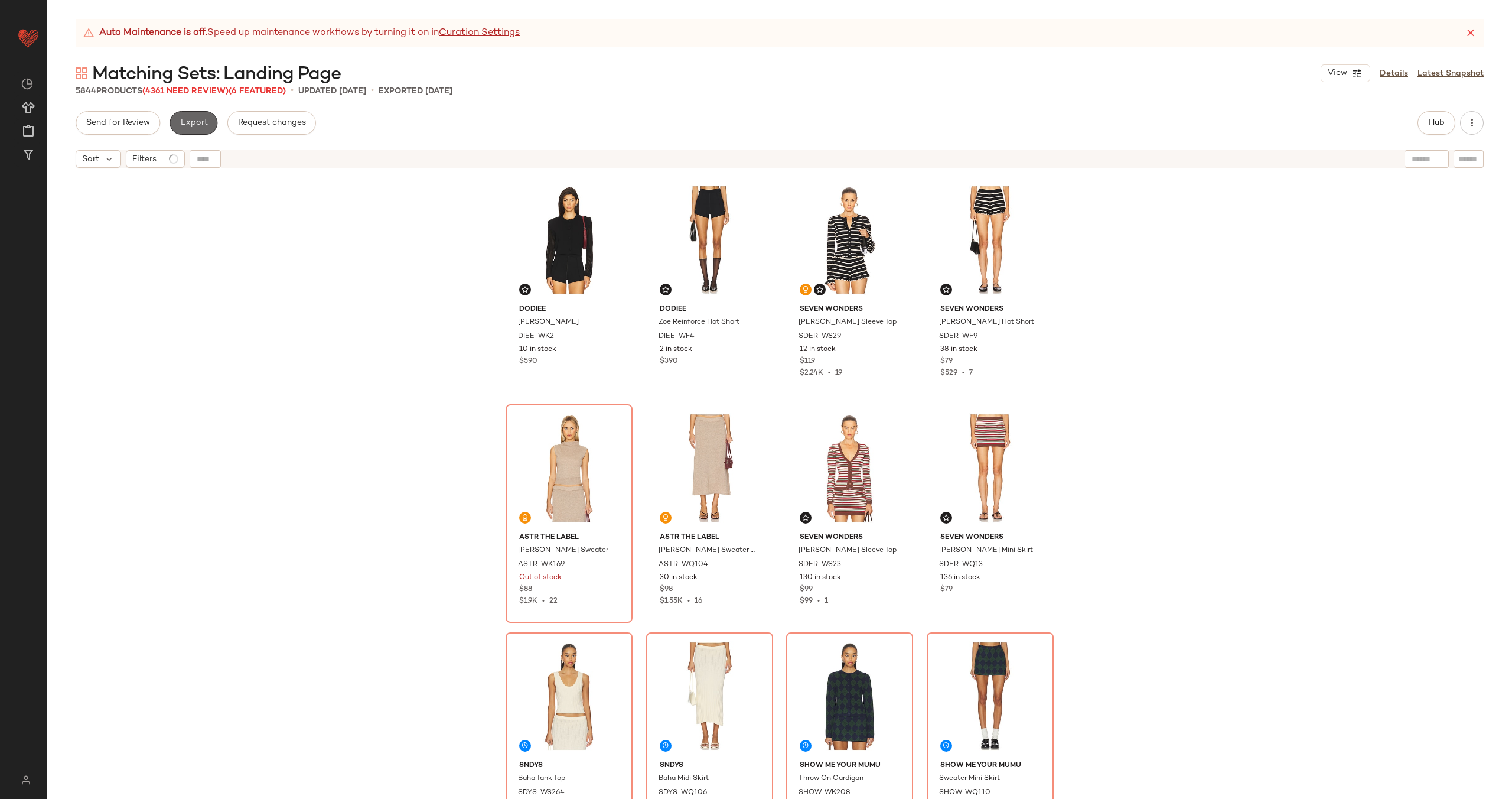
click at [192, 121] on span "Export" at bounding box center [193, 123] width 28 height 9
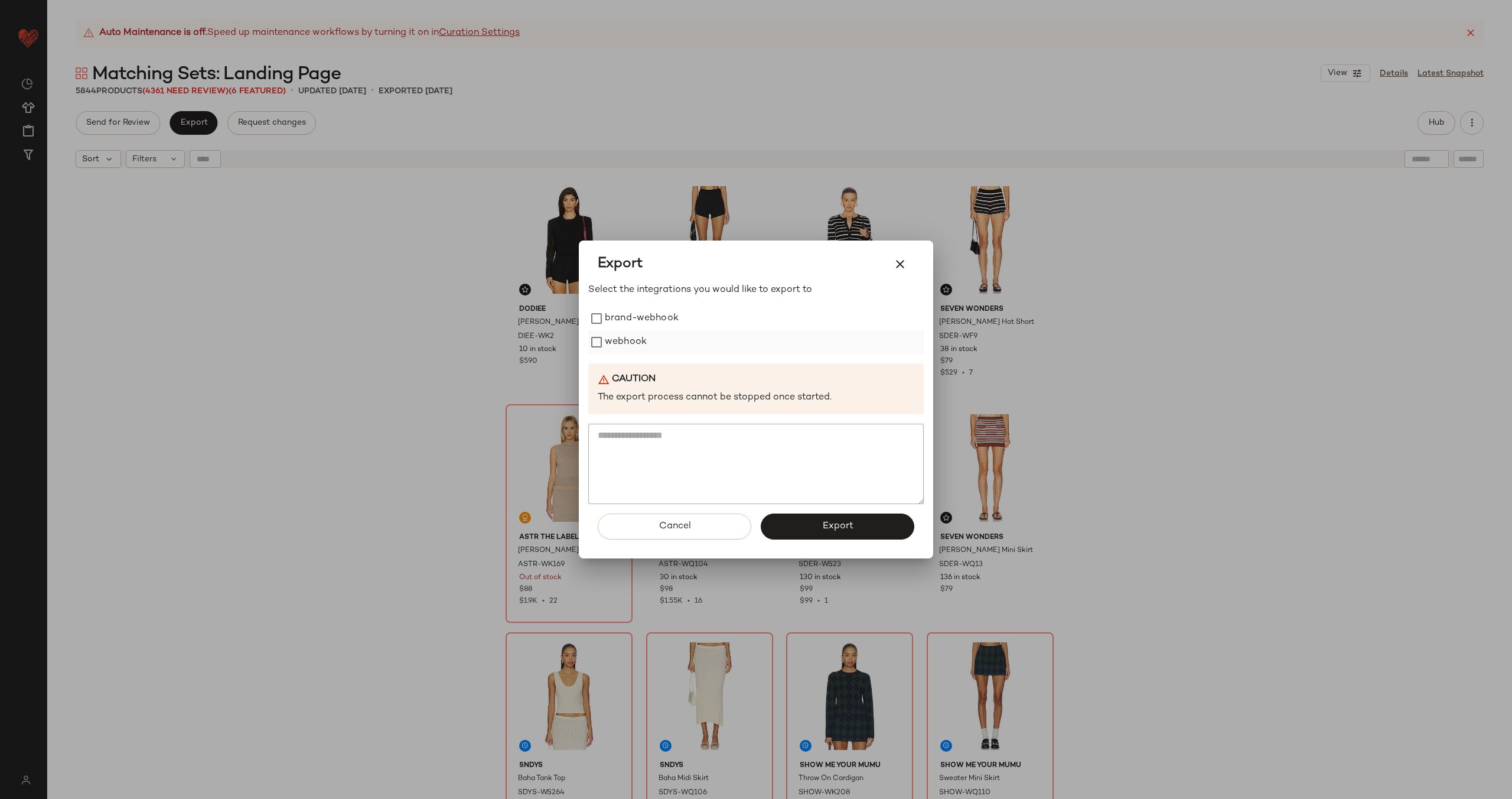
click at [628, 345] on label "webhook" at bounding box center [626, 342] width 42 height 24
click at [859, 542] on div "Cancel Export" at bounding box center [755, 531] width 335 height 54
click at [860, 529] on button "Export" at bounding box center [837, 526] width 154 height 26
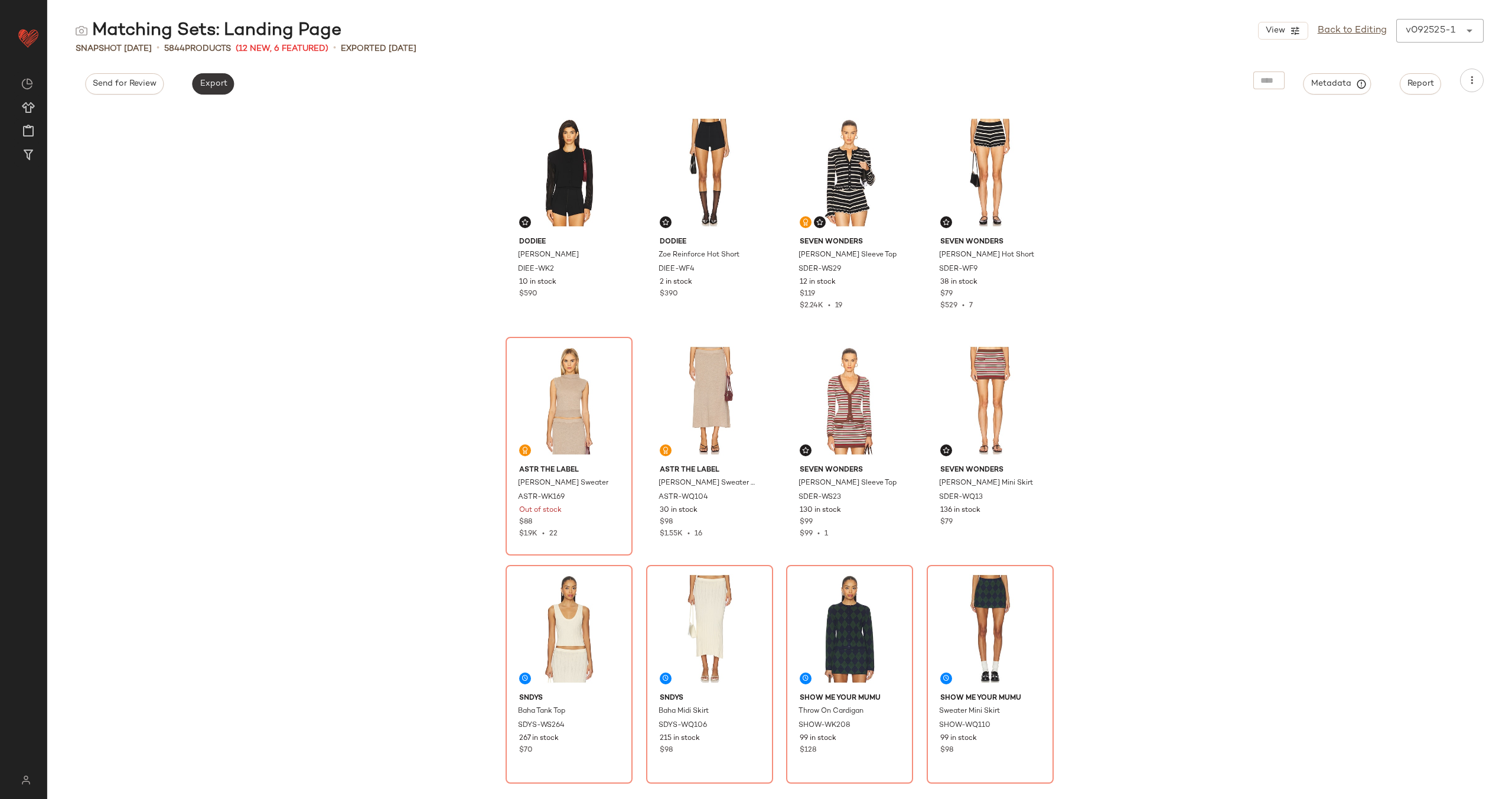
click at [206, 82] on span "Export" at bounding box center [213, 84] width 28 height 9
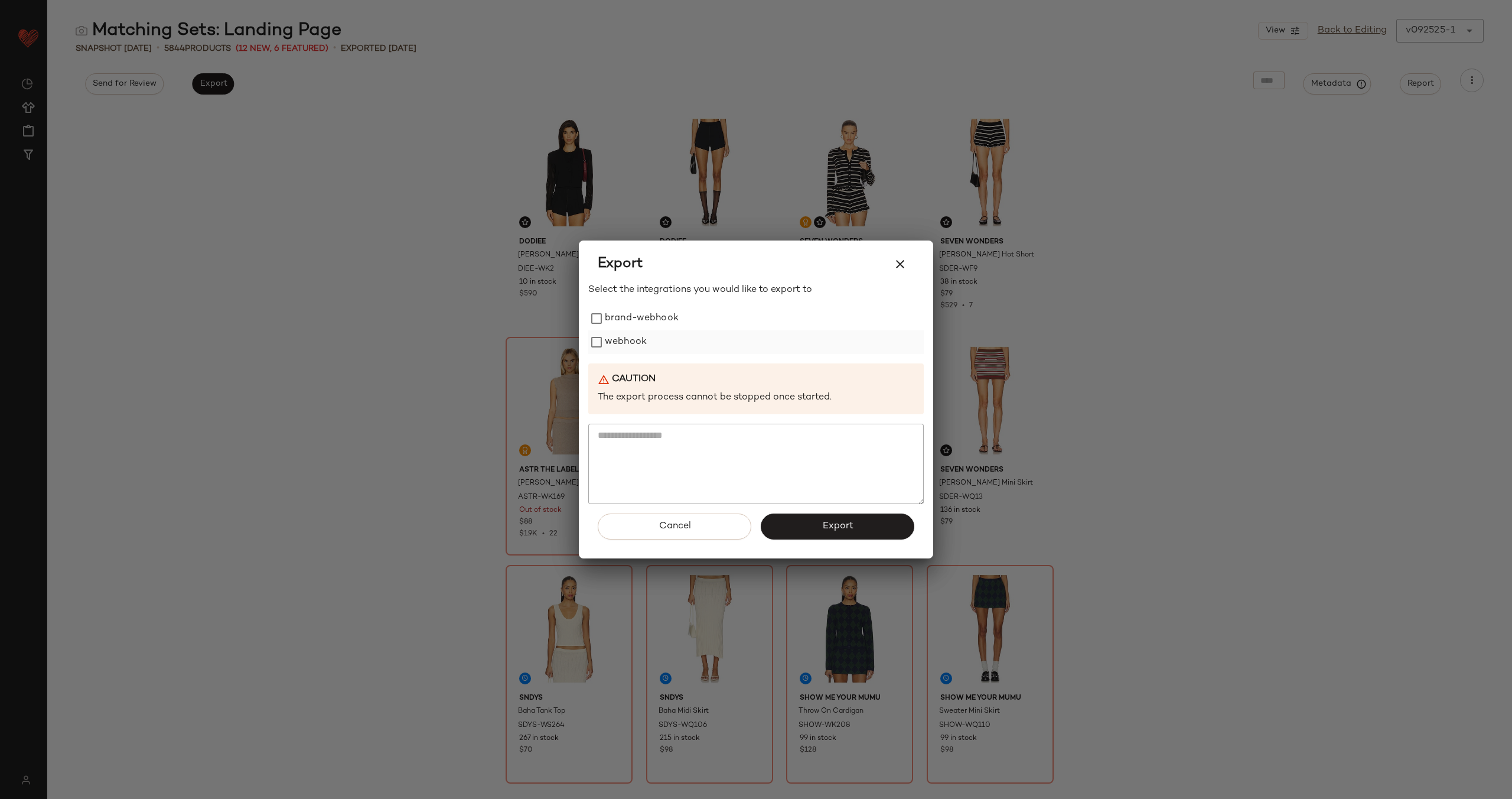
click at [626, 335] on label "webhook" at bounding box center [626, 342] width 42 height 24
click at [850, 530] on span "Export" at bounding box center [837, 526] width 31 height 12
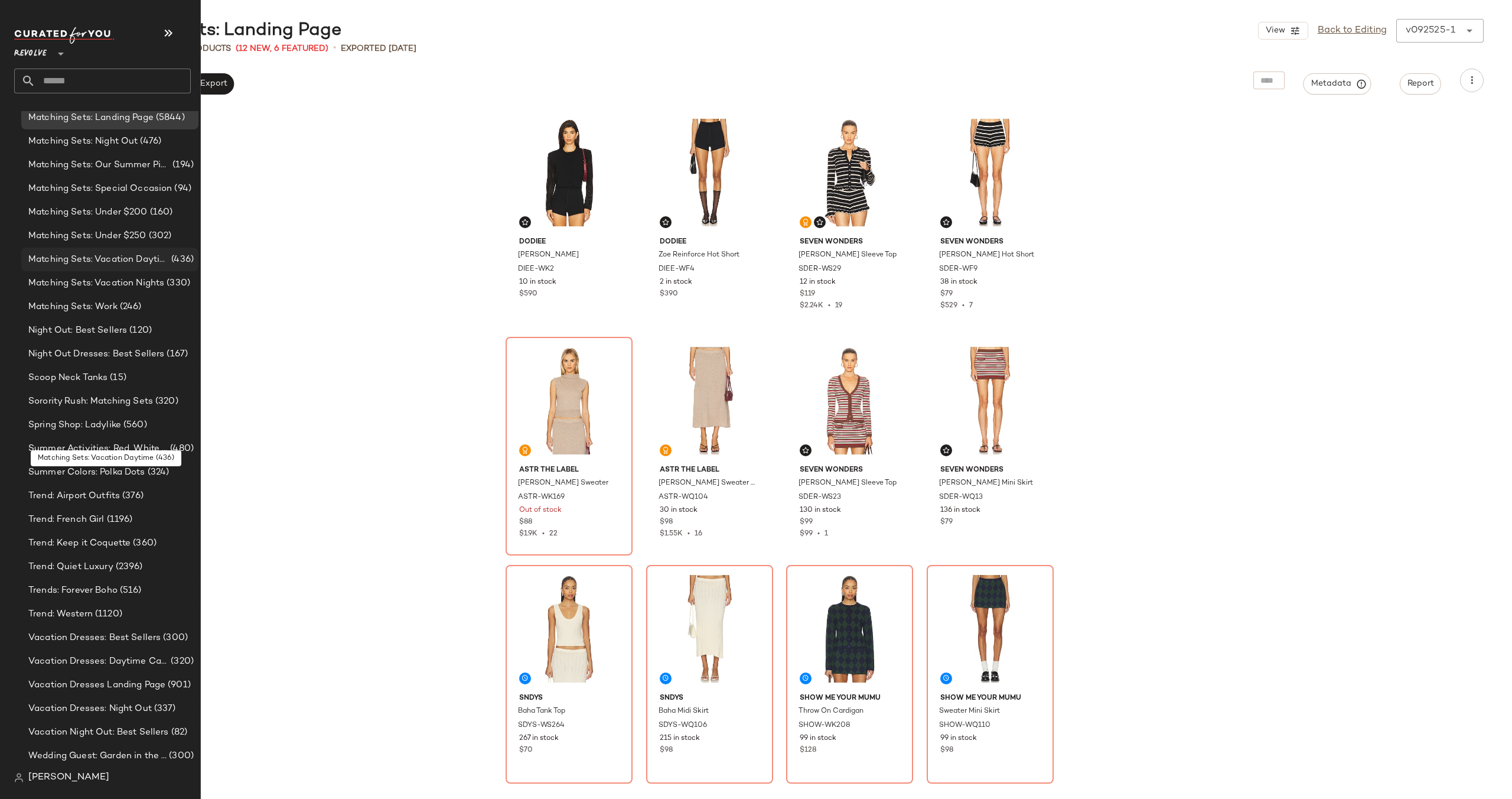
scroll to position [1657, 0]
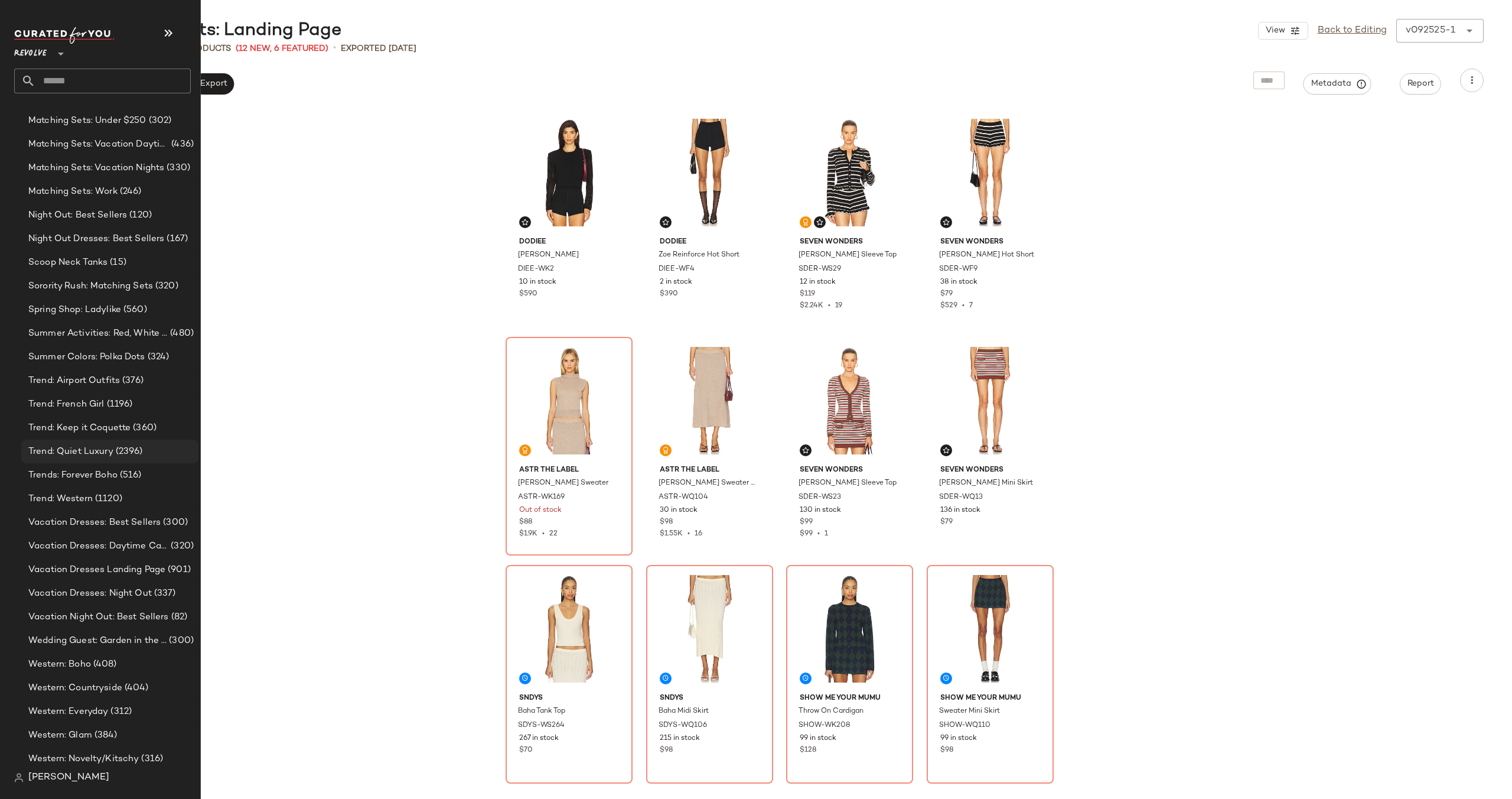
click at [97, 446] on span "Trend: Quiet Luxury" at bounding box center [71, 451] width 85 height 14
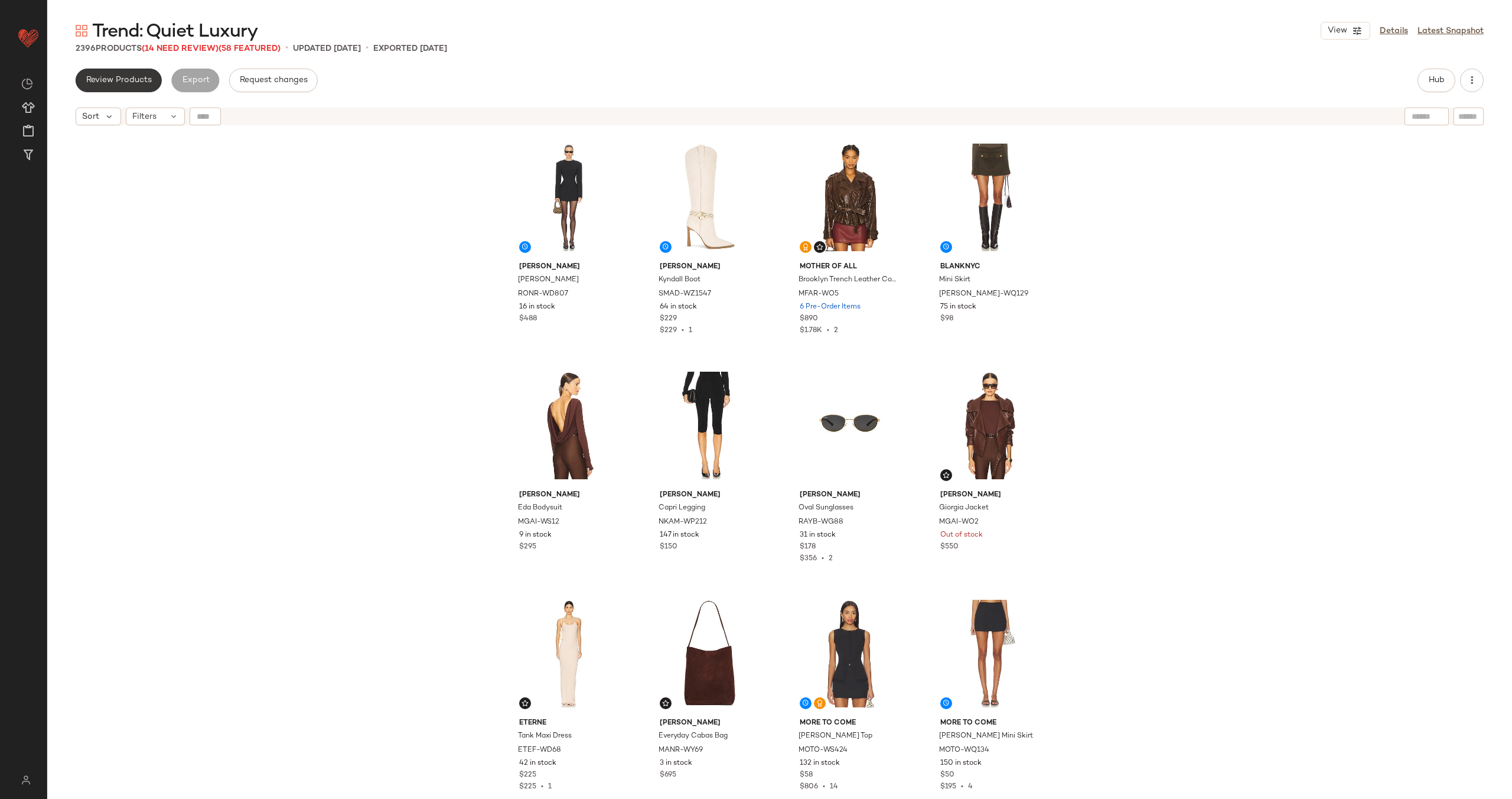
click at [117, 74] on button "Review Products" at bounding box center [119, 80] width 86 height 24
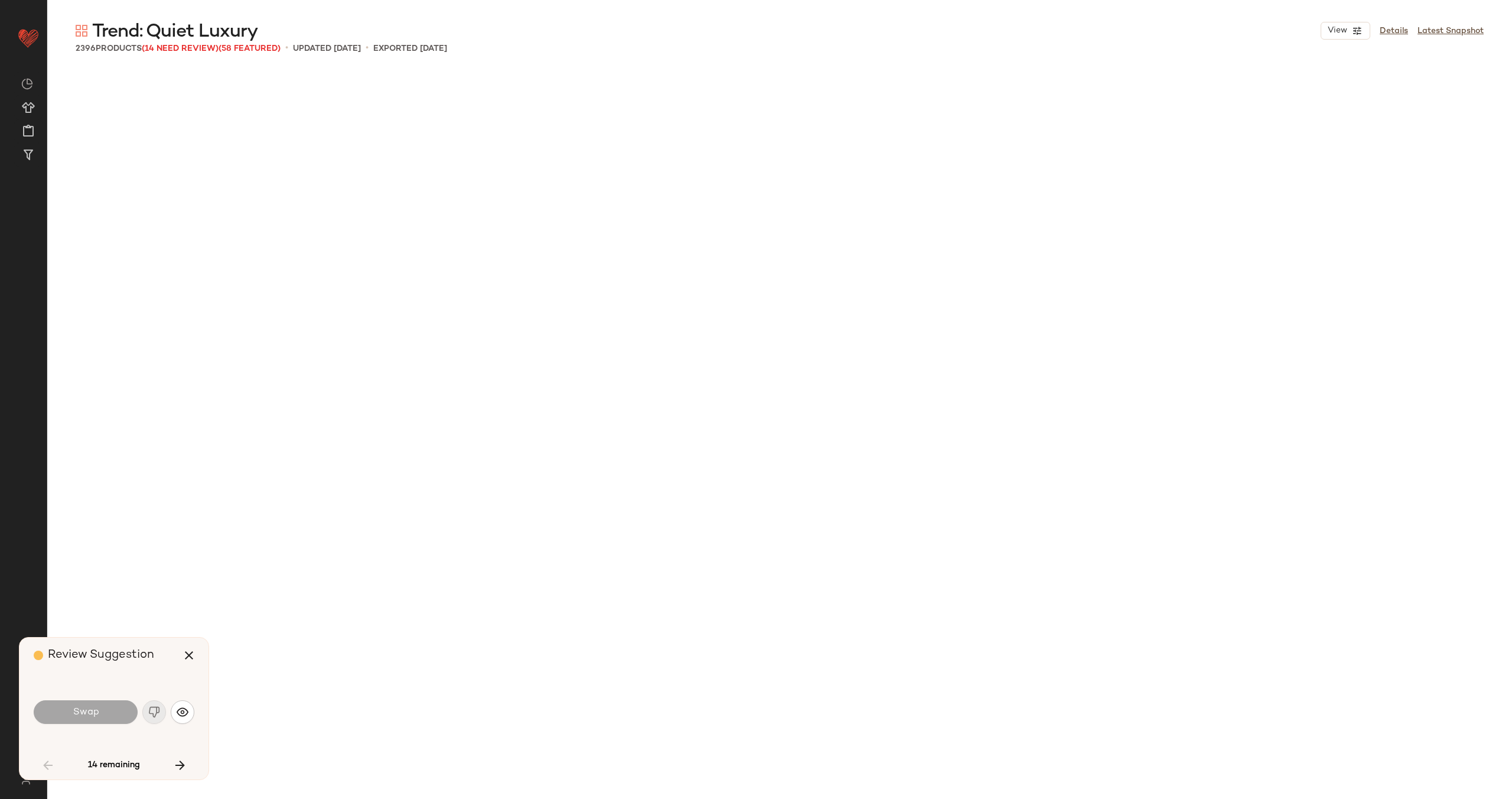
scroll to position [3422, 0]
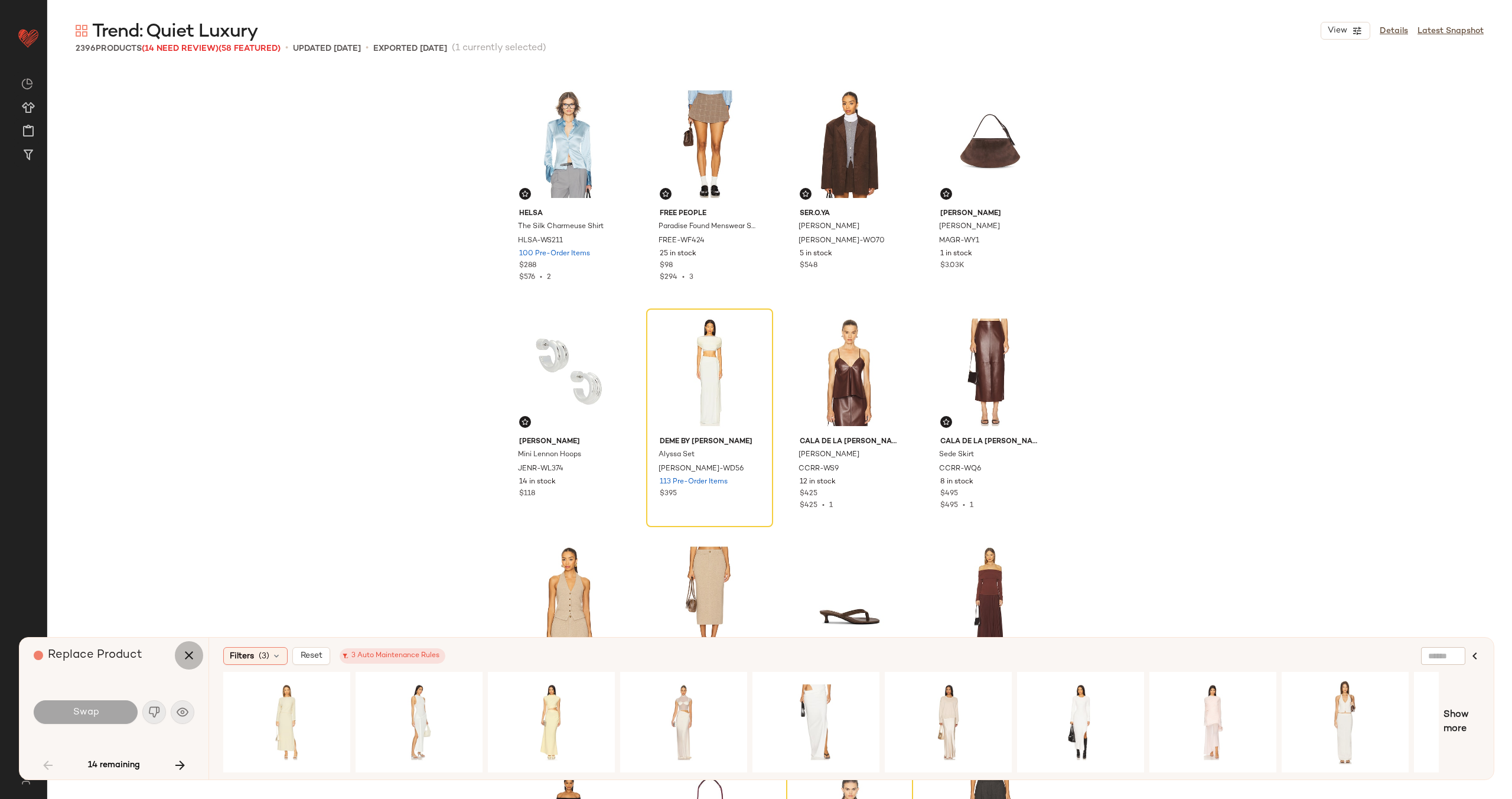
click at [190, 656] on icon "button" at bounding box center [189, 655] width 14 height 14
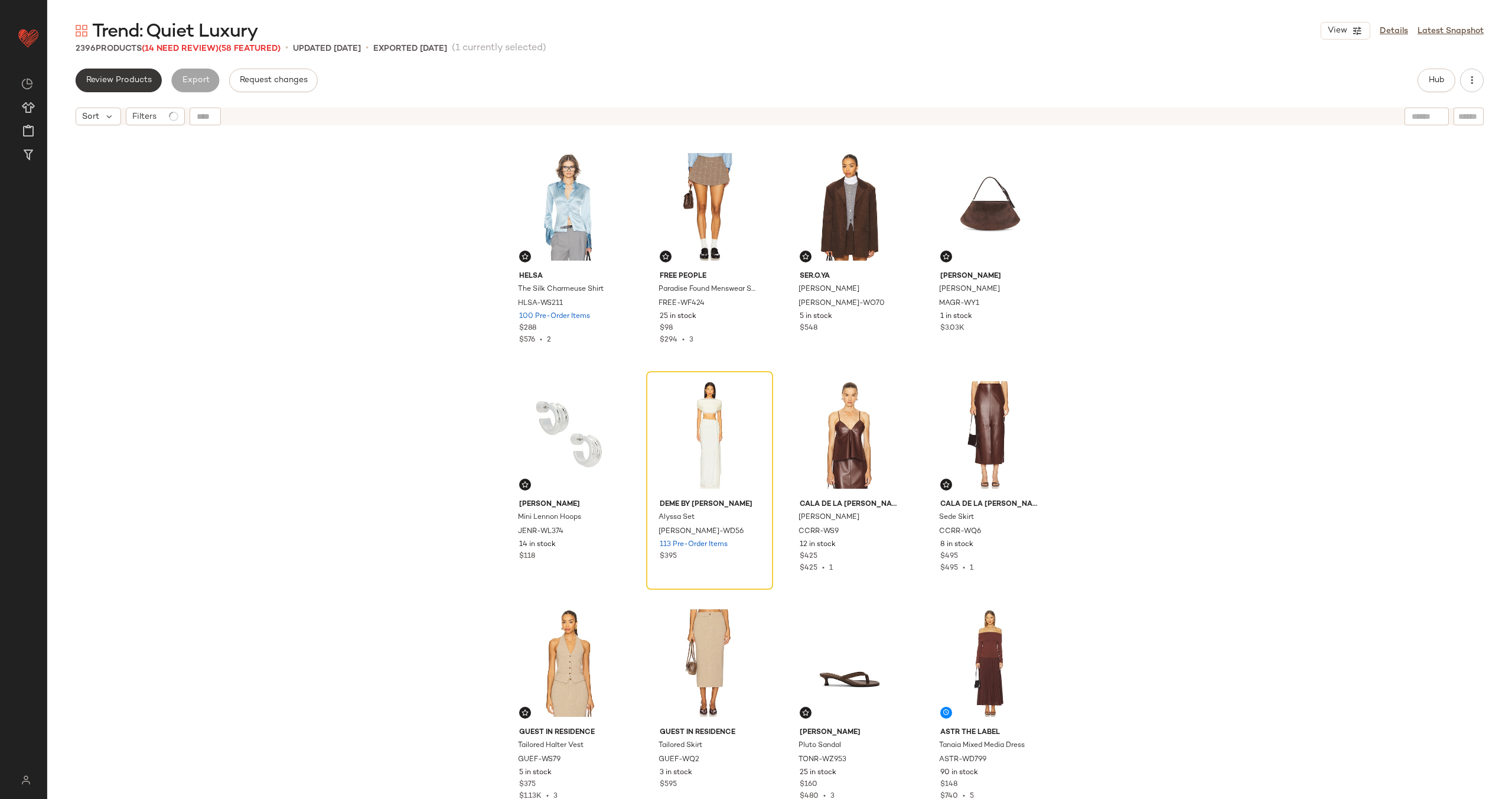
click at [131, 76] on span "Review Products" at bounding box center [119, 80] width 66 height 9
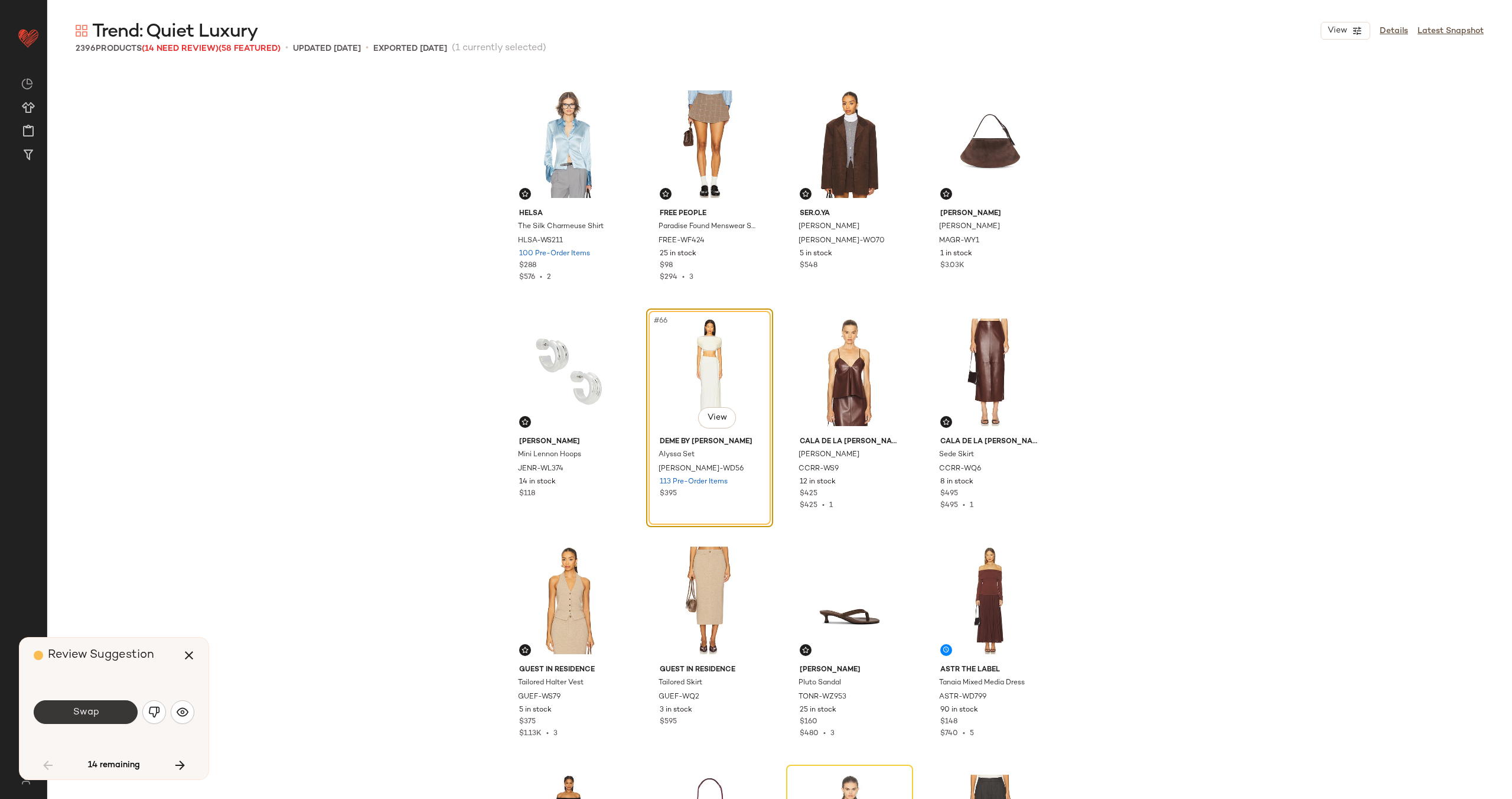
click at [92, 705] on button "Swap" at bounding box center [86, 712] width 104 height 24
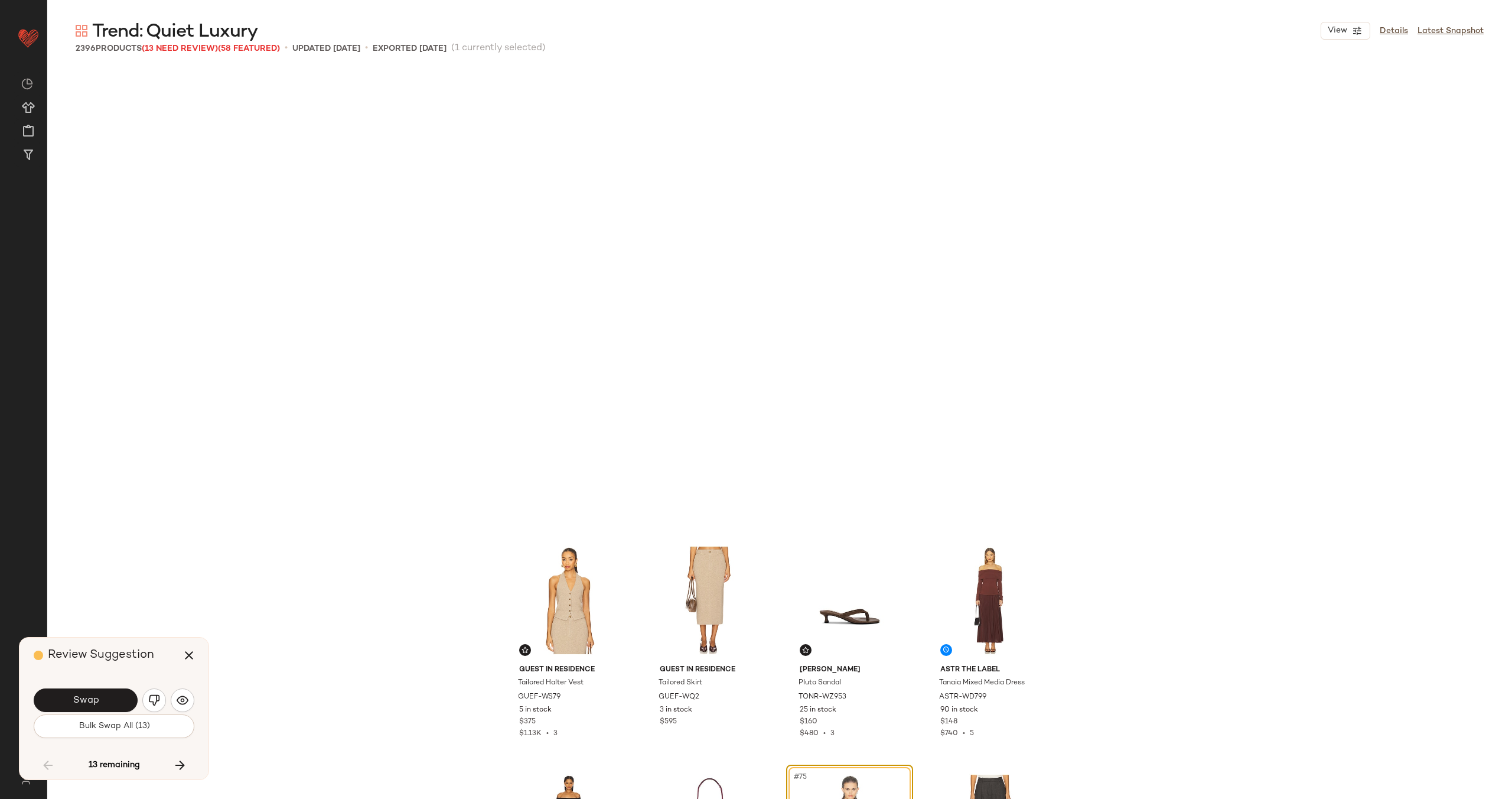
scroll to position [3877, 0]
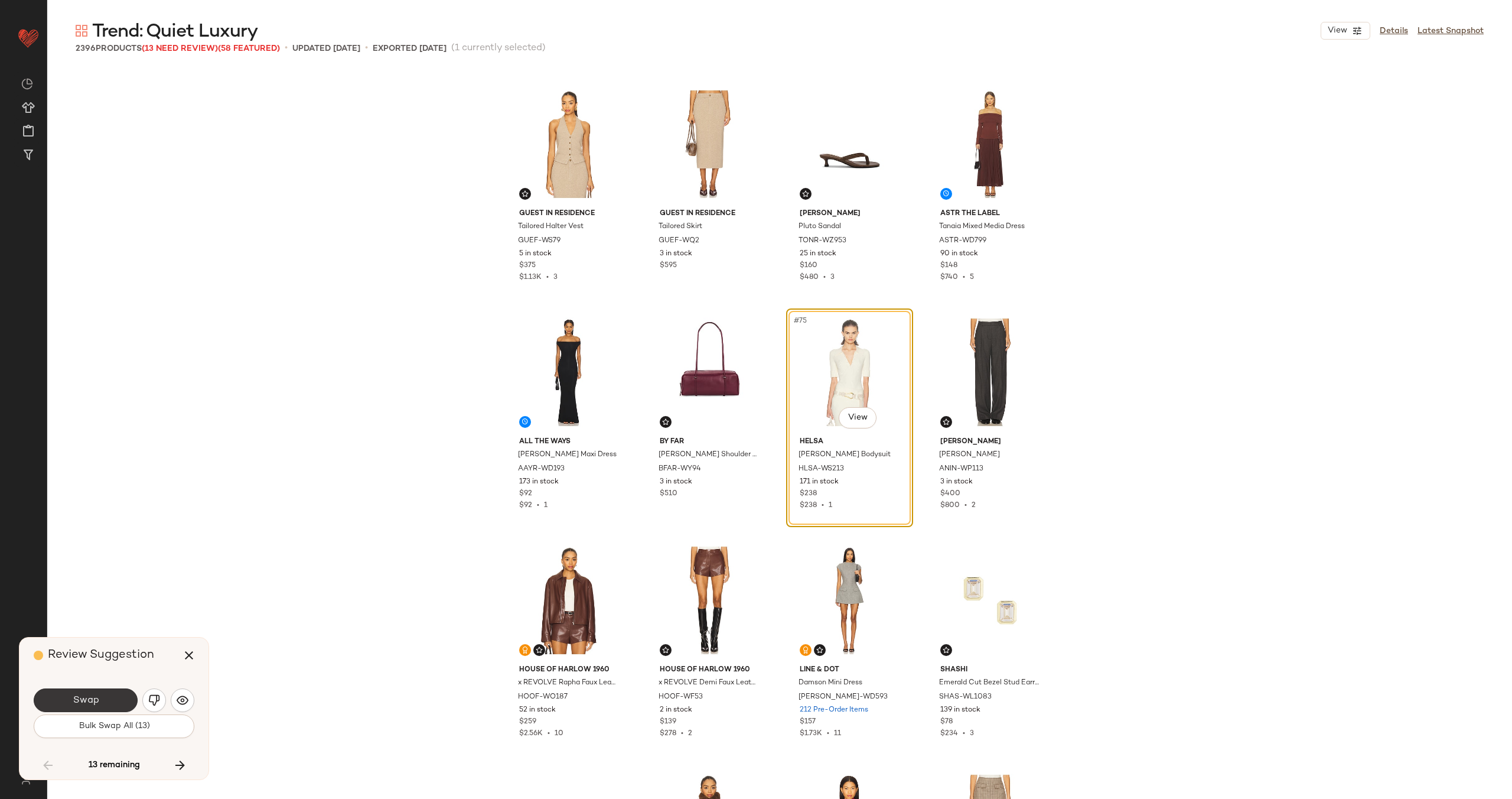
click at [92, 696] on span "Swap" at bounding box center [85, 701] width 27 height 12
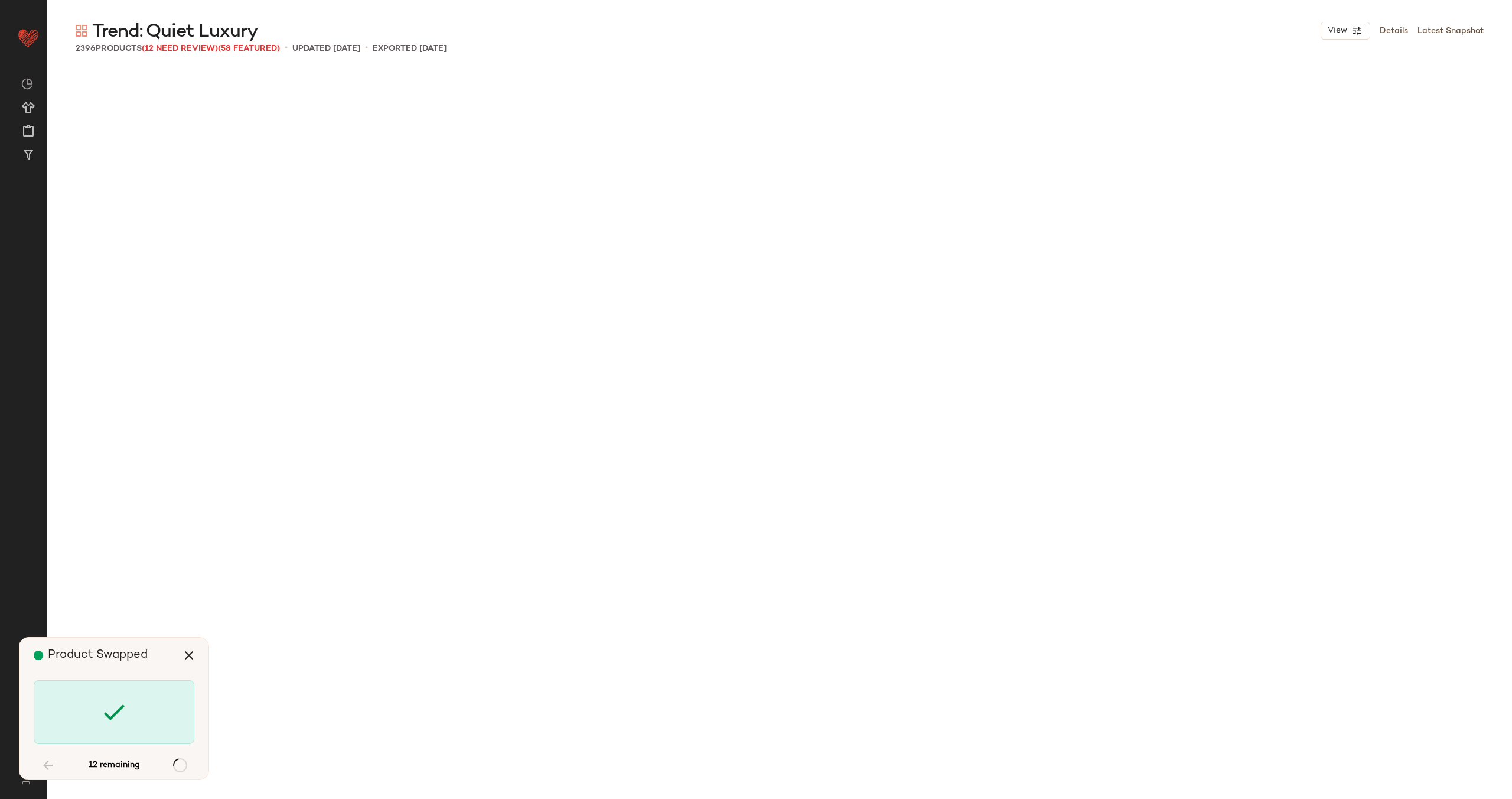
scroll to position [5930, 0]
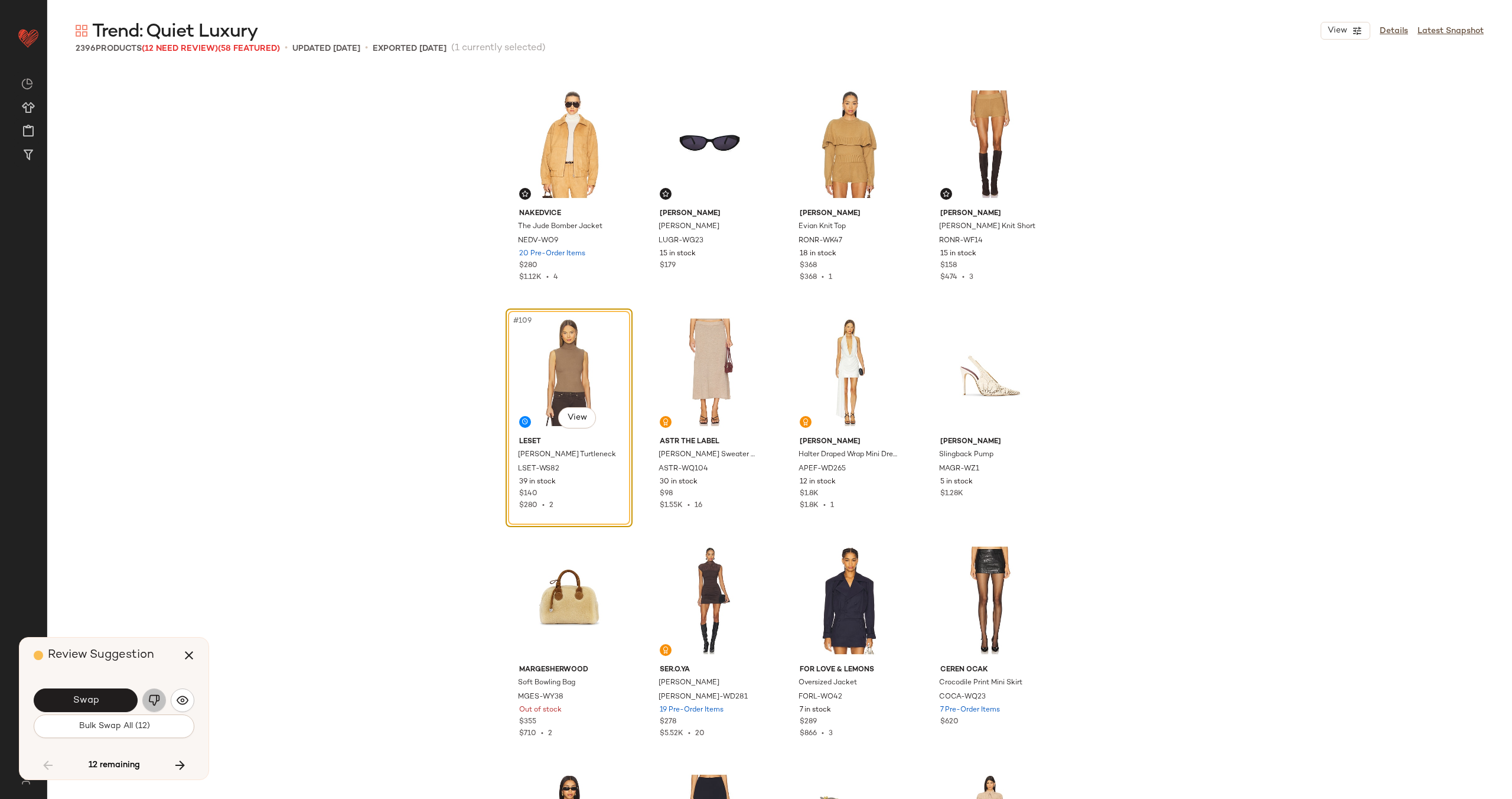
click at [156, 701] on img "button" at bounding box center [154, 700] width 12 height 12
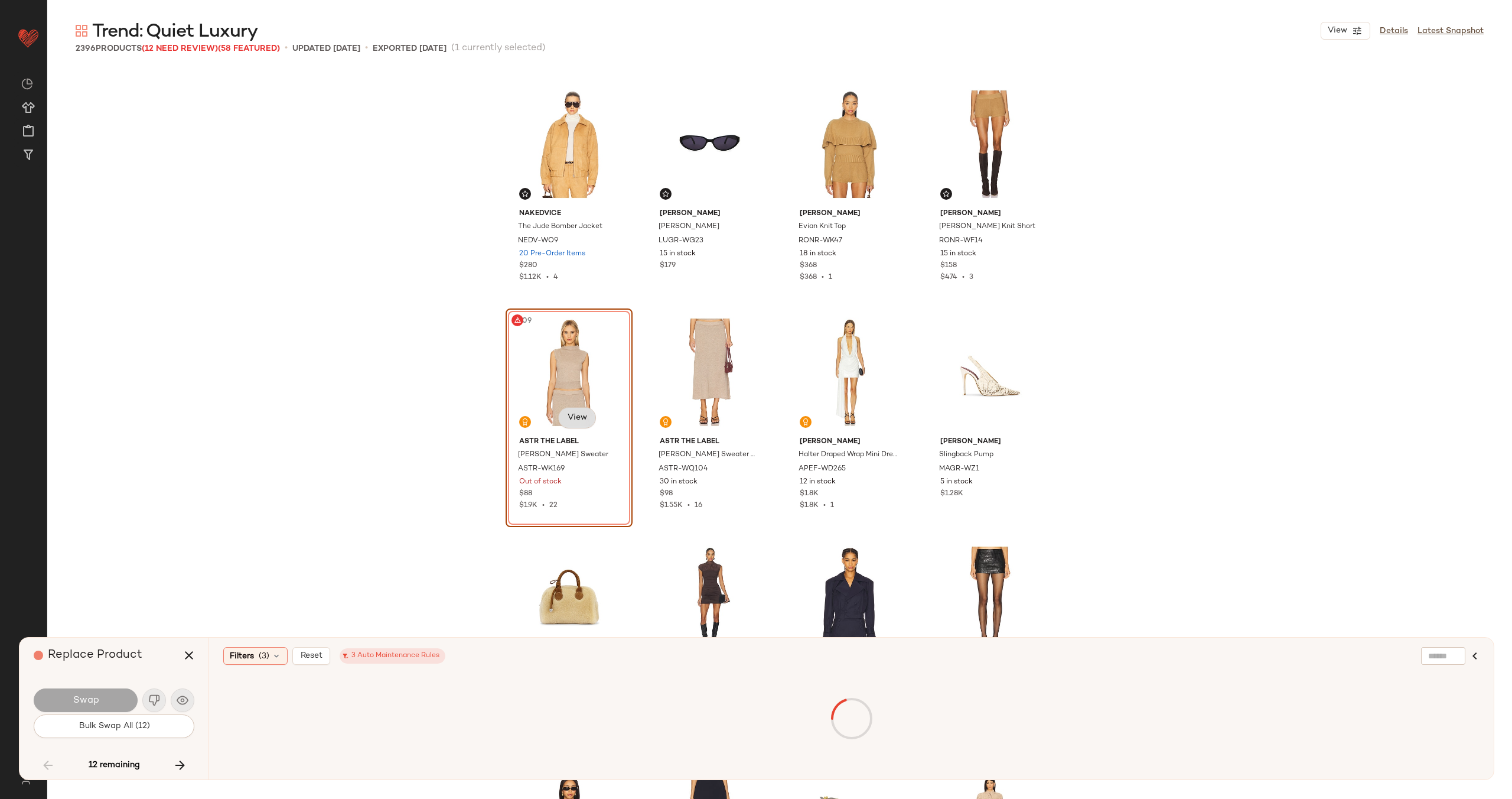
click at [577, 418] on body "Revolve ** Dashboard All Products Global Clipboards (28) Curations (70) Alexis …" at bounding box center [756, 448] width 1512 height 896
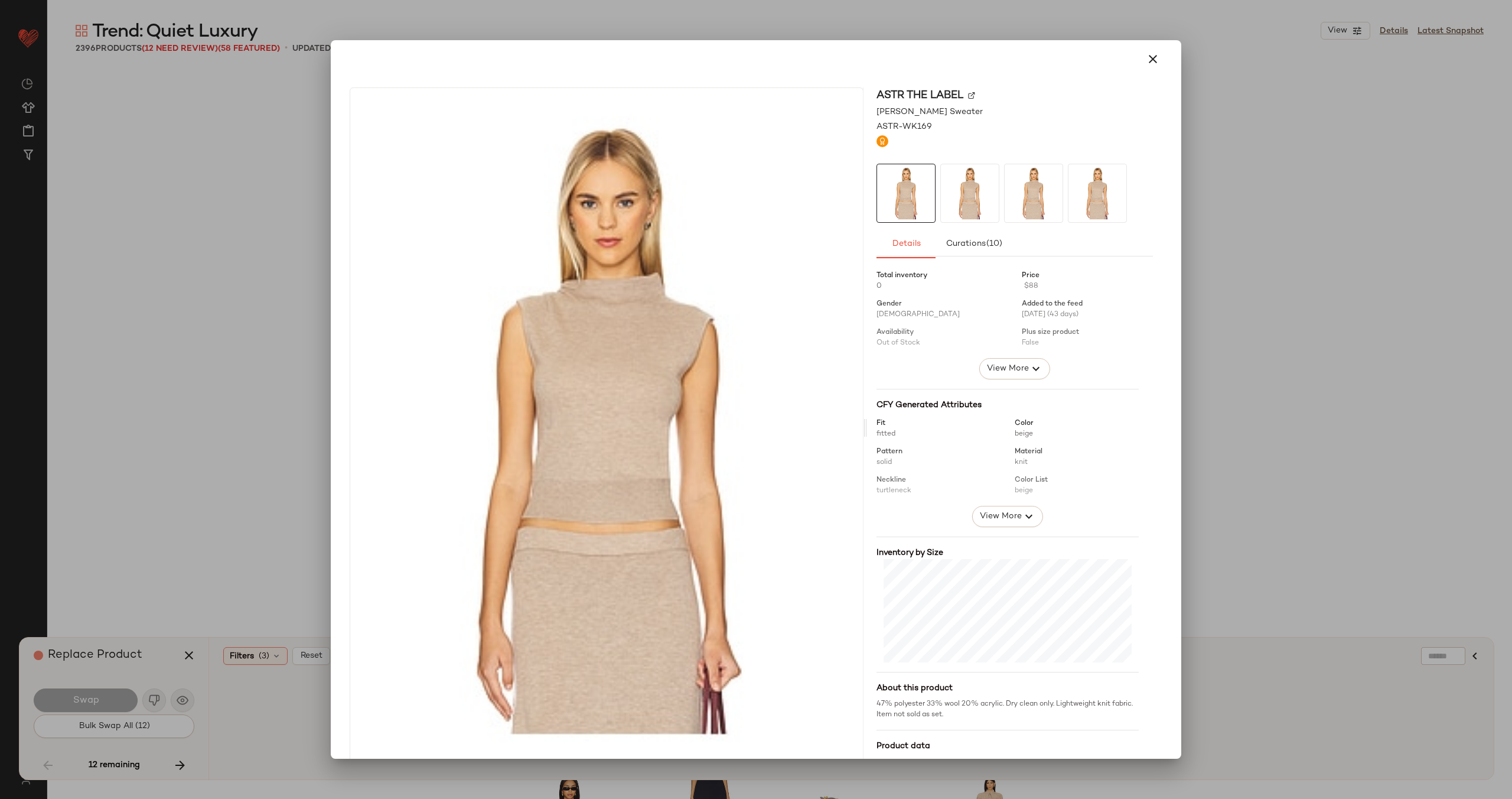
click at [968, 94] on img at bounding box center [971, 95] width 7 height 7
click at [1146, 63] on icon "button" at bounding box center [1153, 59] width 14 height 14
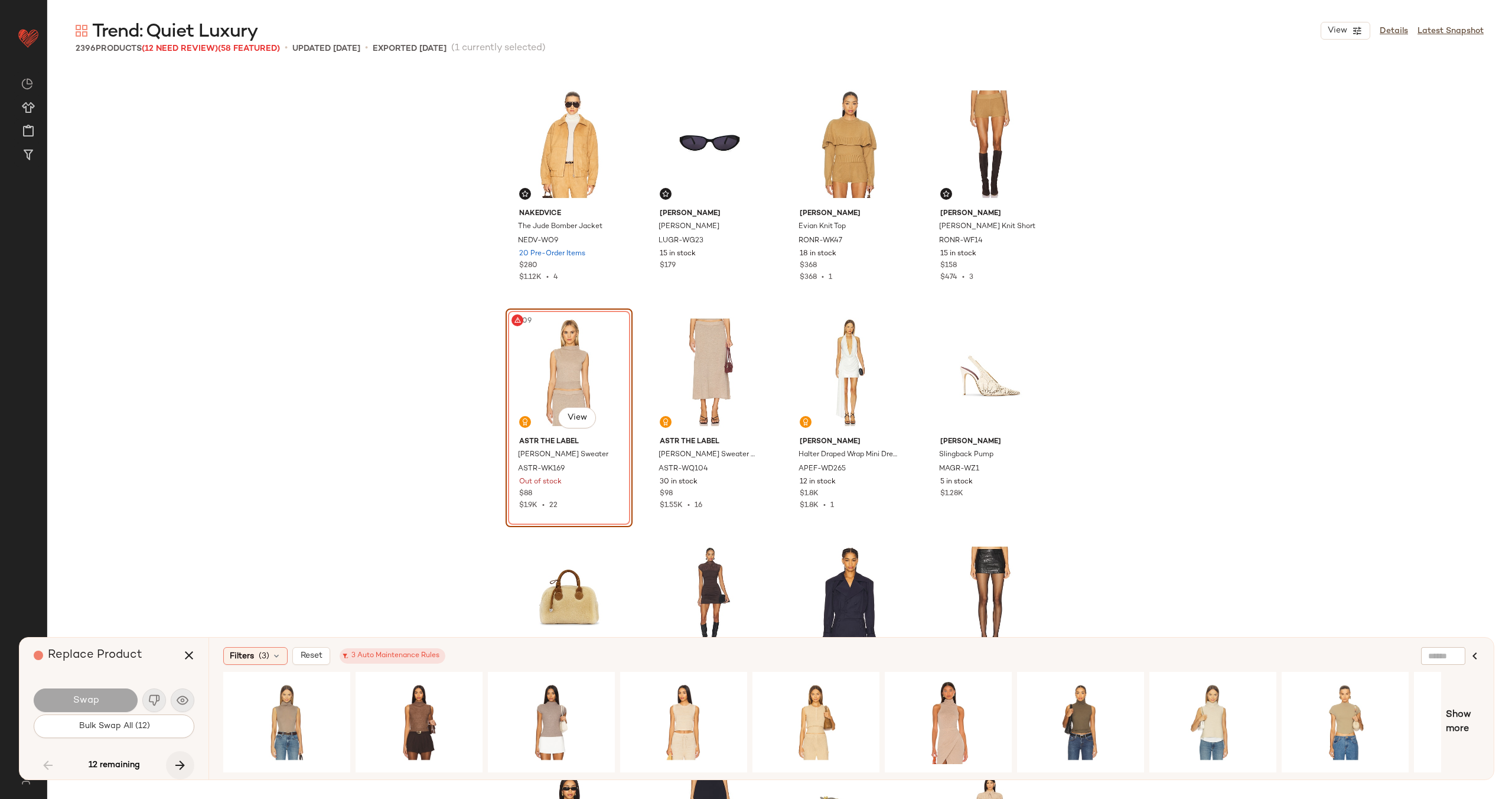
click at [175, 766] on icon "button" at bounding box center [180, 765] width 14 height 14
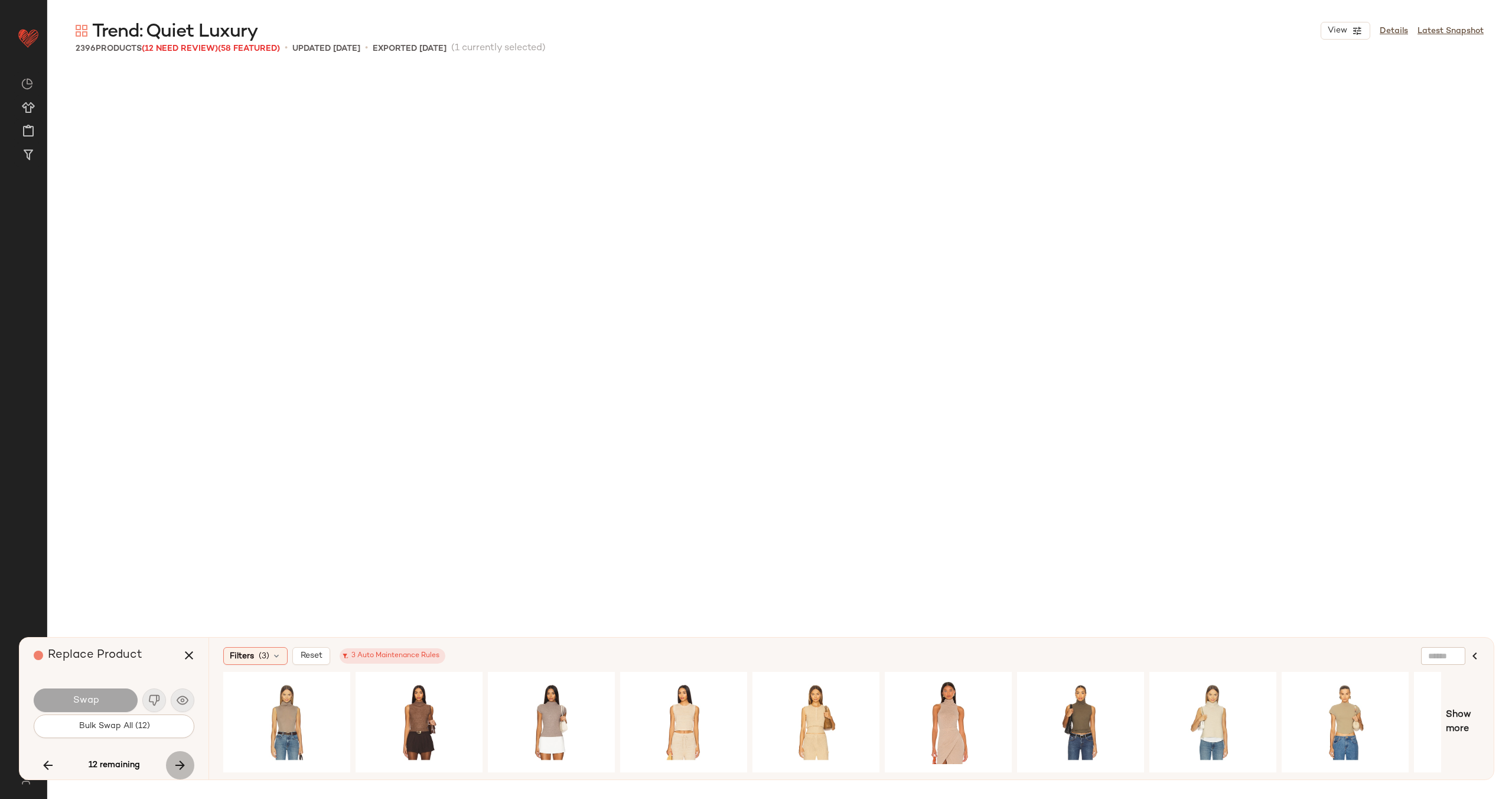
scroll to position [36953, 0]
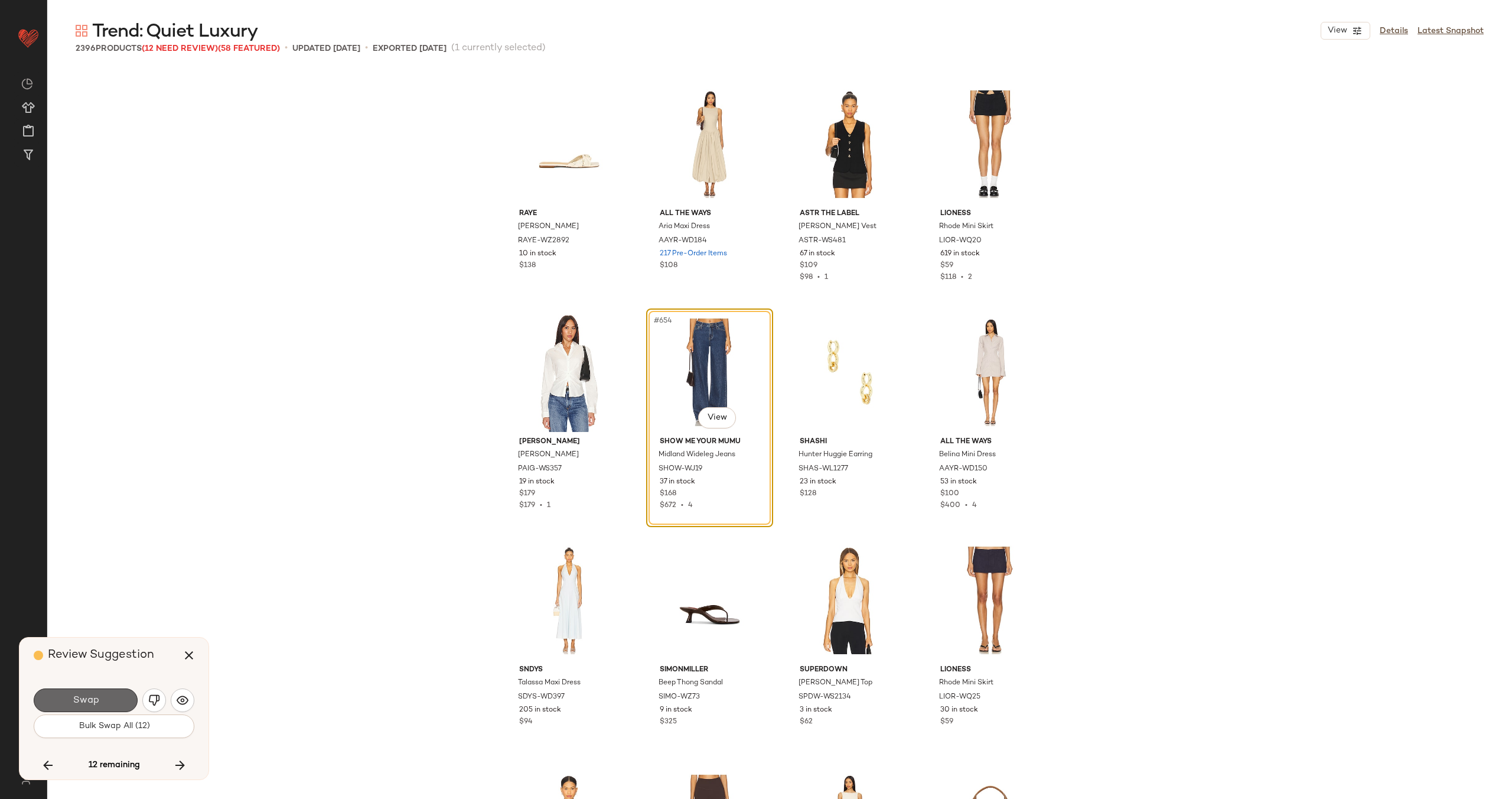
click at [104, 696] on button "Swap" at bounding box center [86, 700] width 104 height 24
click at [158, 702] on img "button" at bounding box center [154, 700] width 12 height 12
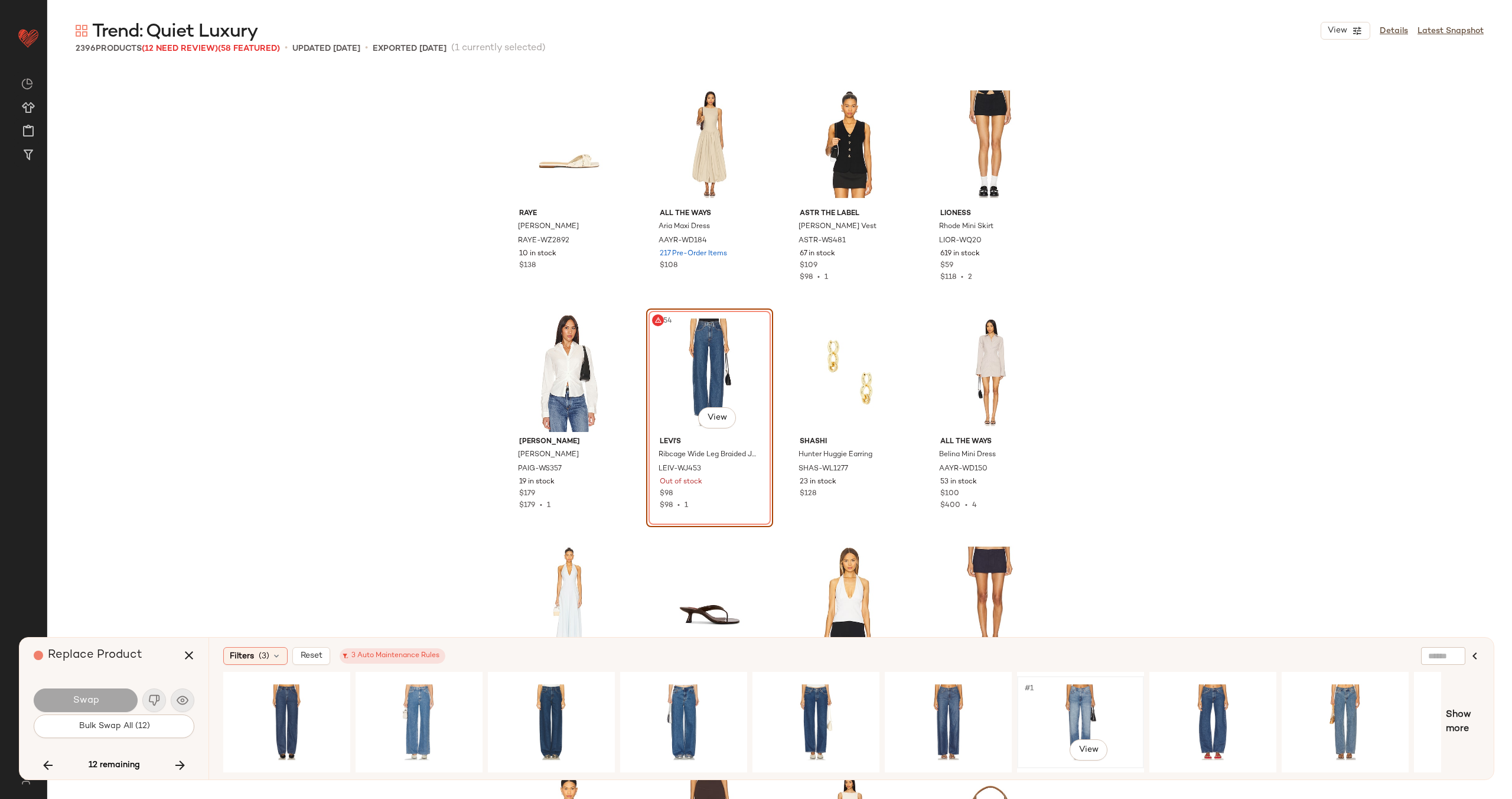
click at [1073, 710] on div "#1 View" at bounding box center [1080, 722] width 119 height 84
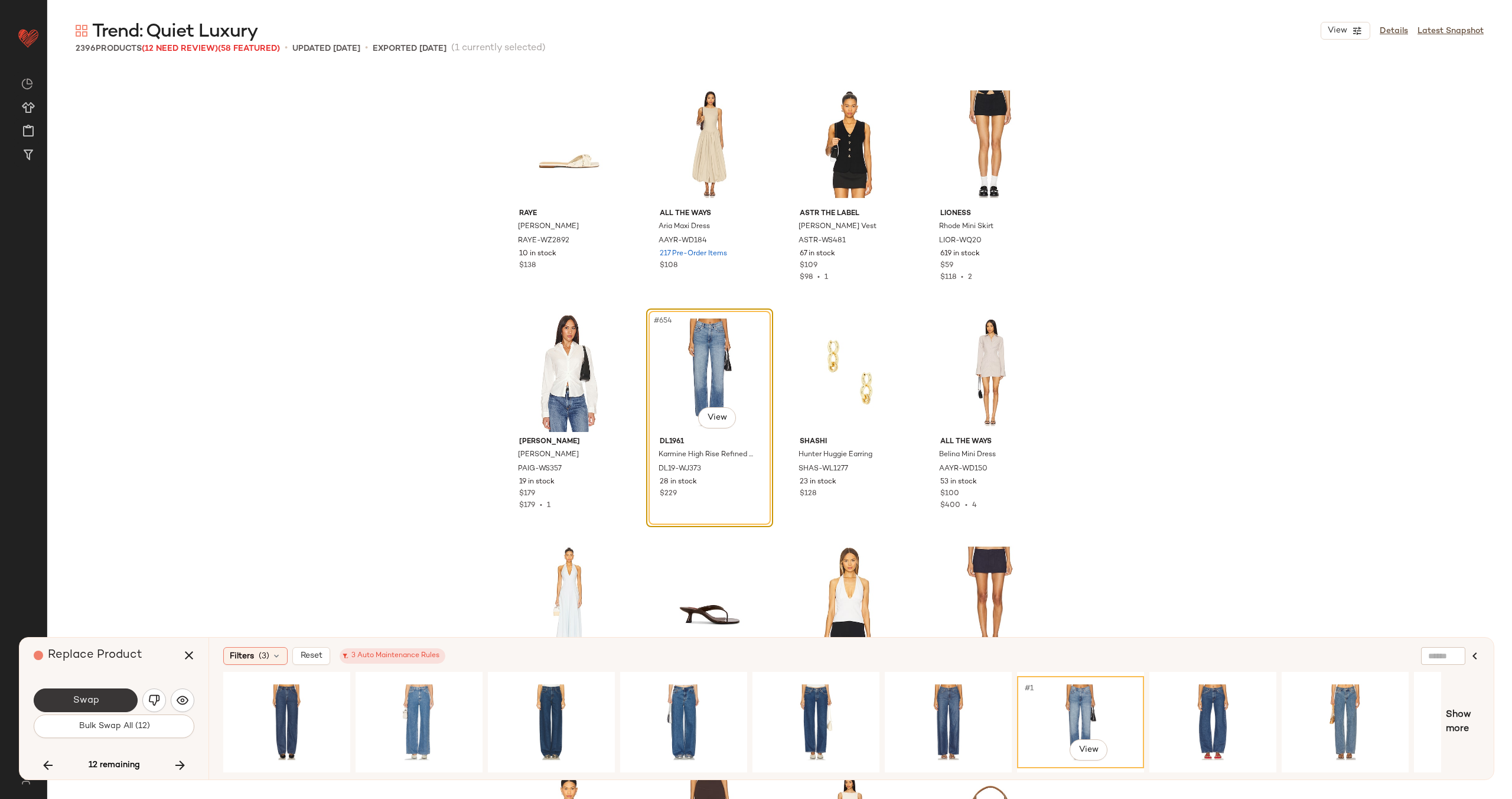
click at [102, 697] on button "Swap" at bounding box center [86, 700] width 104 height 24
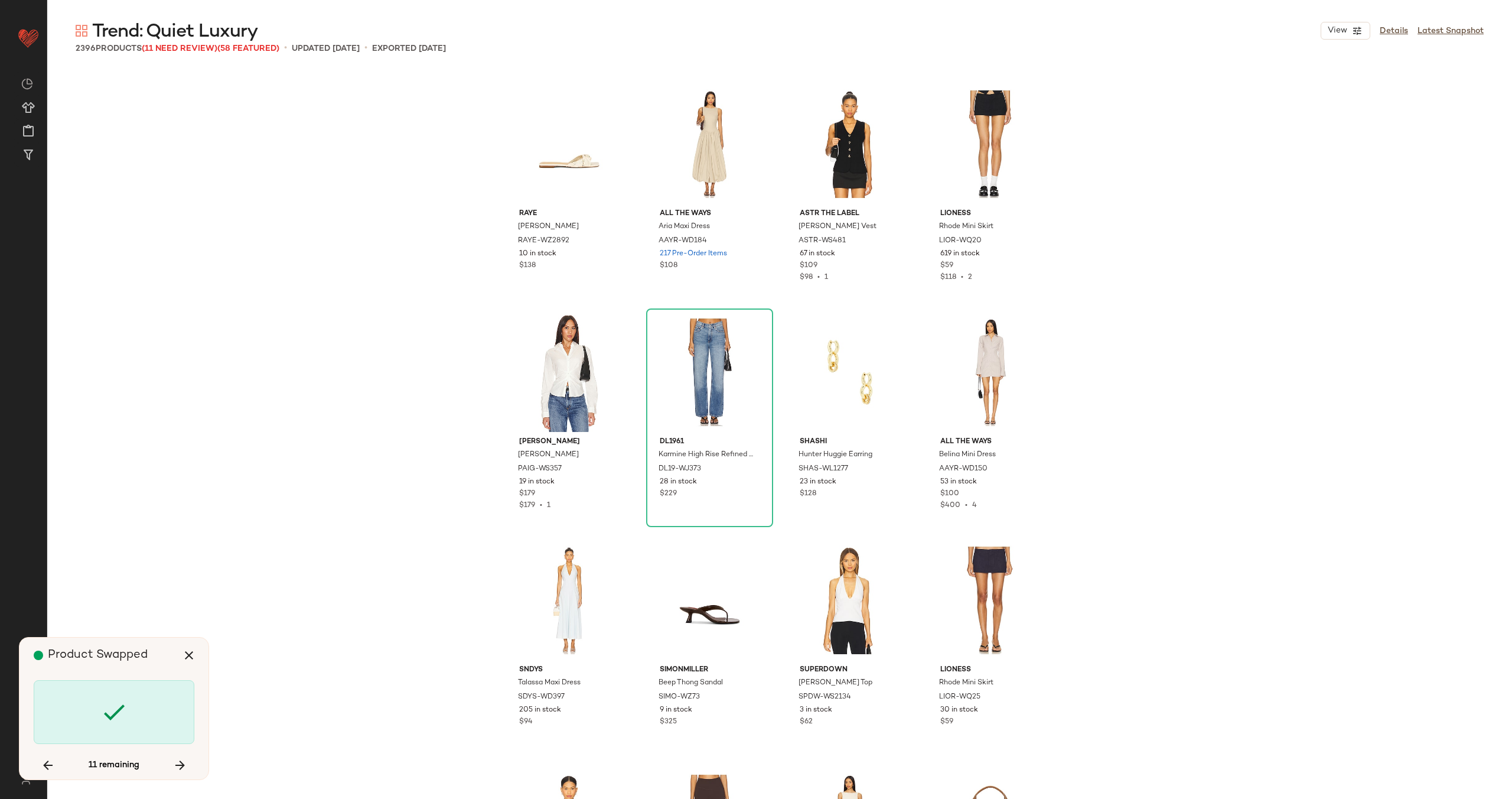
scroll to position [41059, 0]
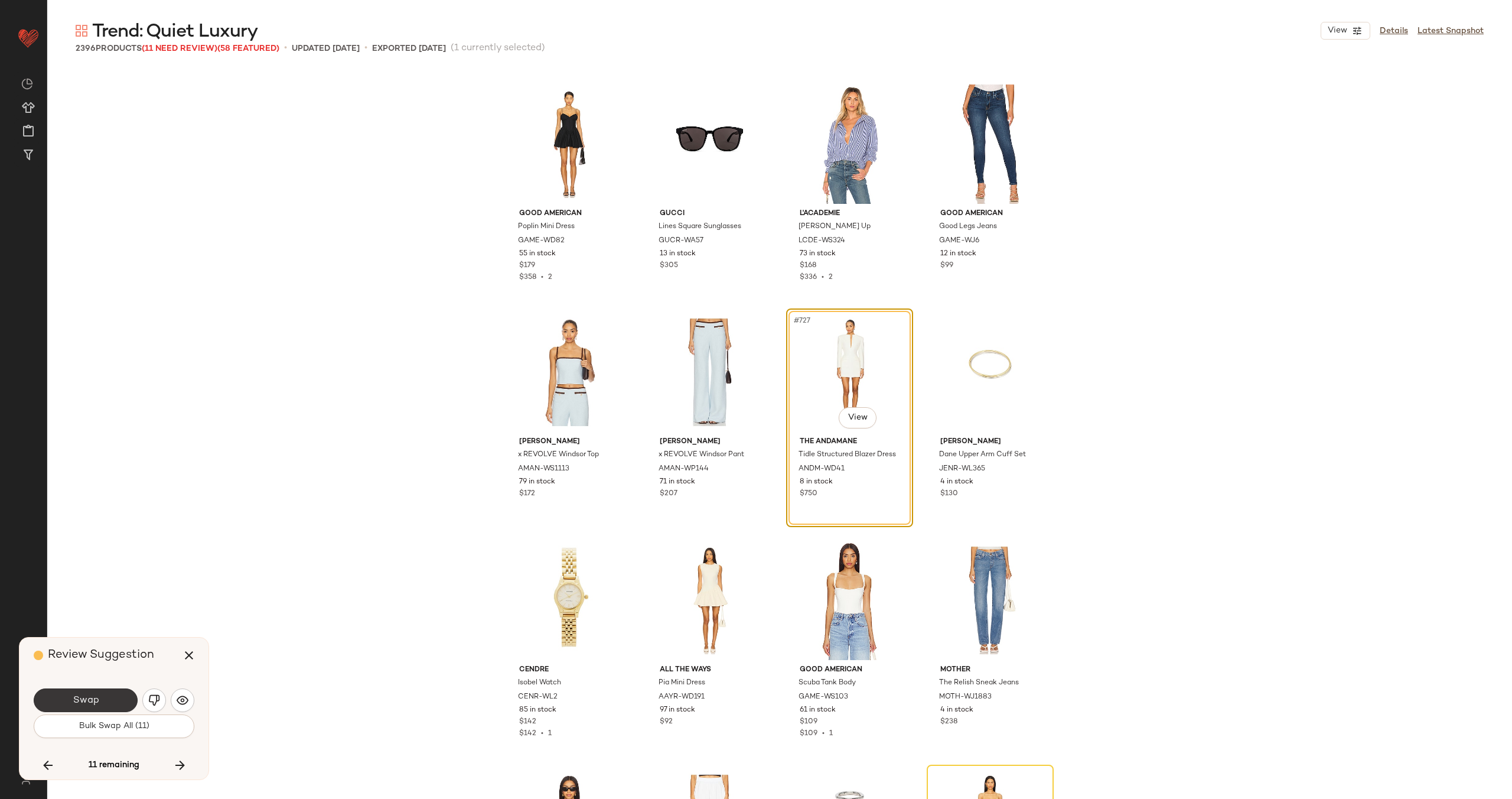
click at [83, 698] on span "Swap" at bounding box center [85, 701] width 27 height 12
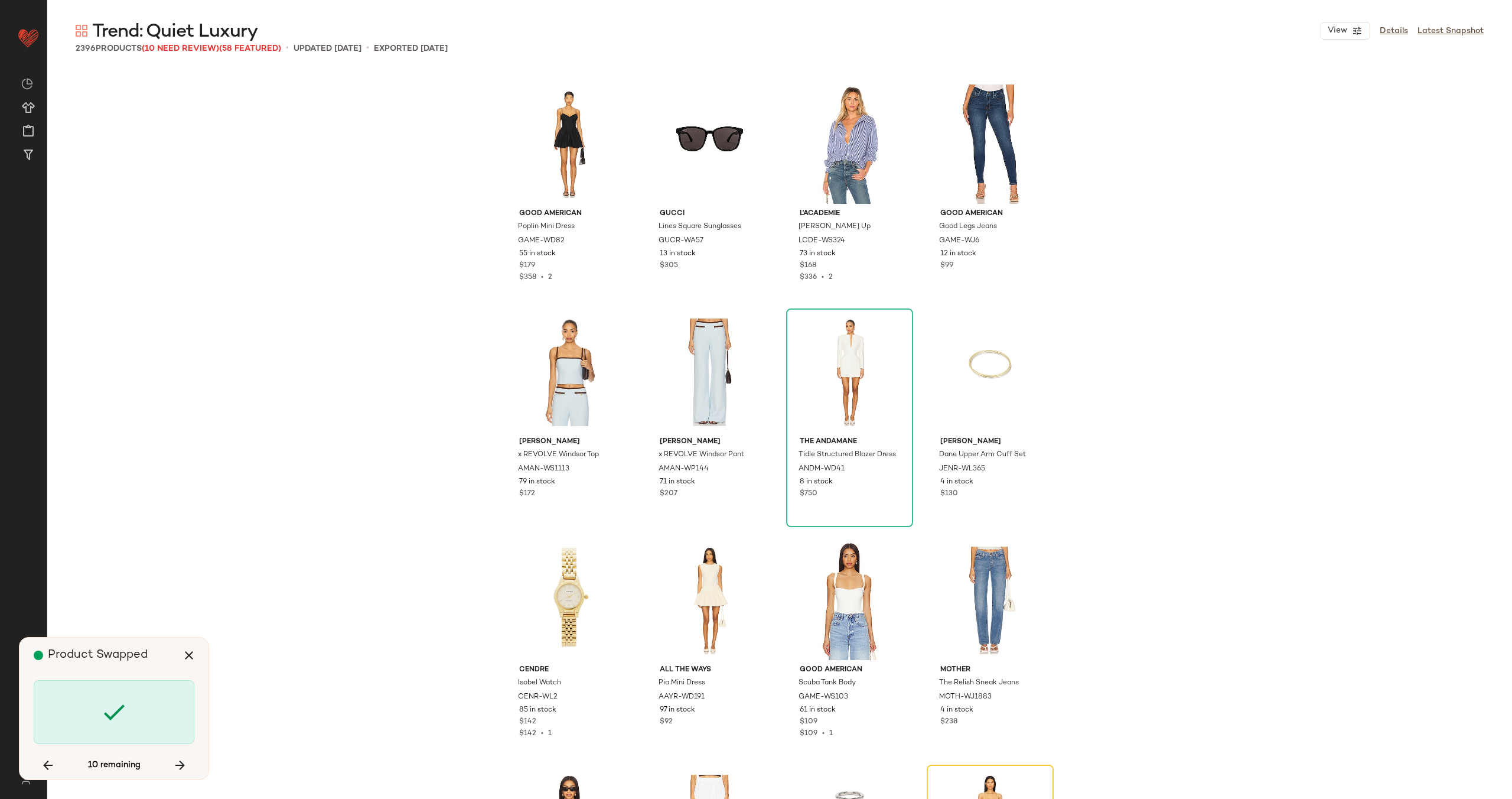
scroll to position [41516, 0]
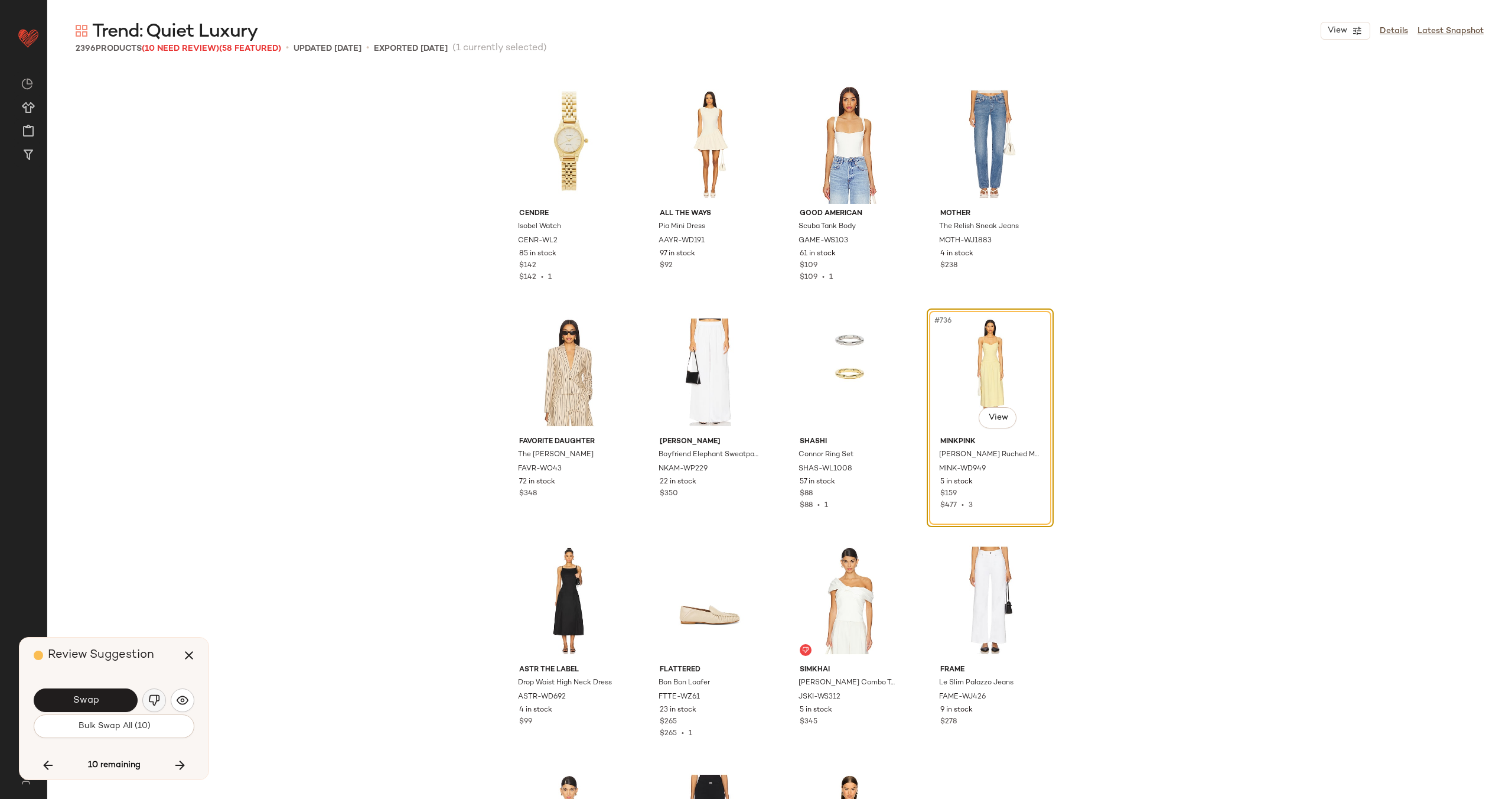
click at [156, 697] on img "button" at bounding box center [154, 700] width 12 height 12
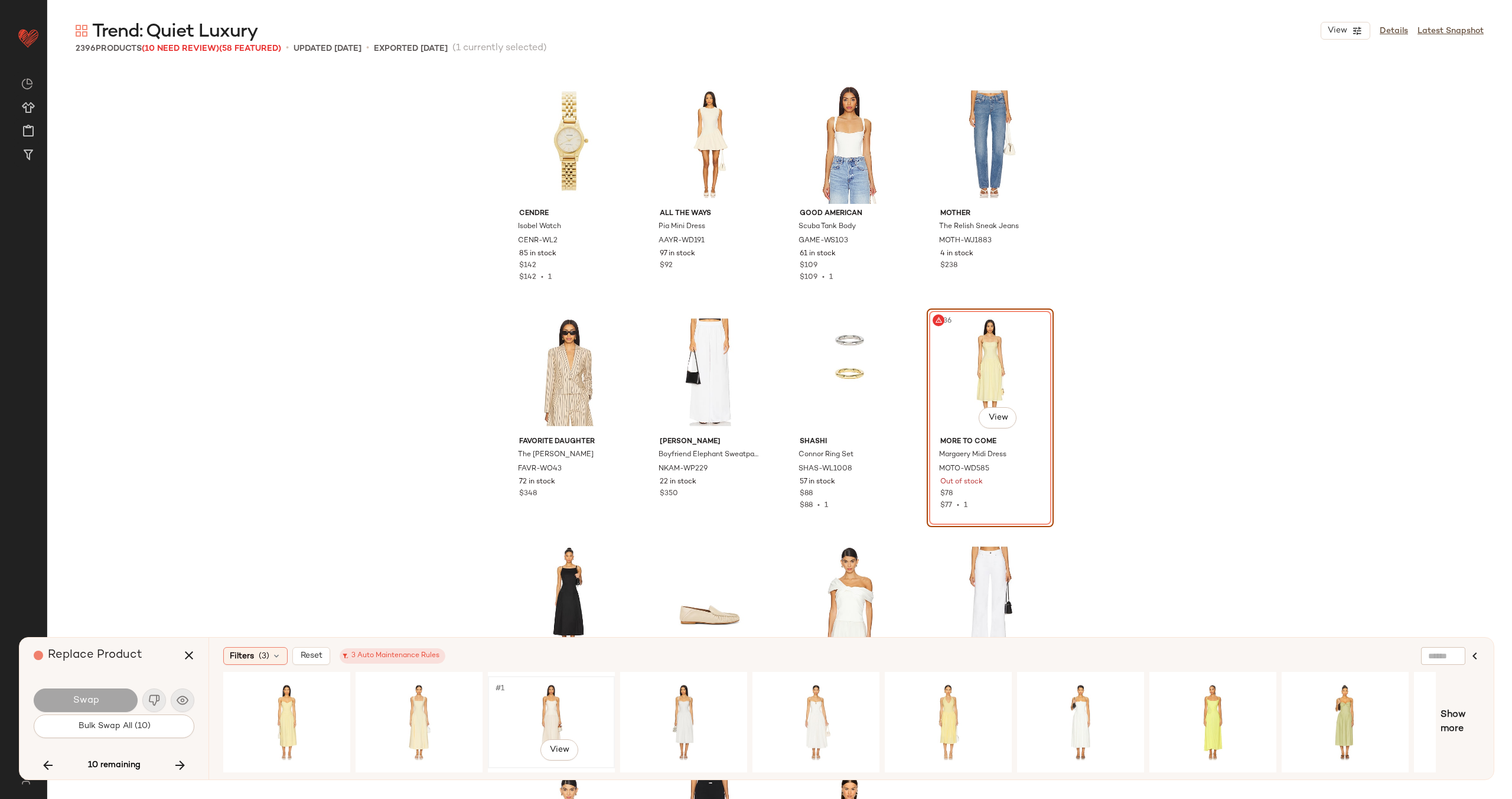
click at [564, 699] on div "#1 View" at bounding box center [551, 722] width 119 height 84
click at [697, 704] on div "#1 View" at bounding box center [683, 722] width 119 height 84
click at [78, 700] on span "Swap" at bounding box center [85, 701] width 27 height 12
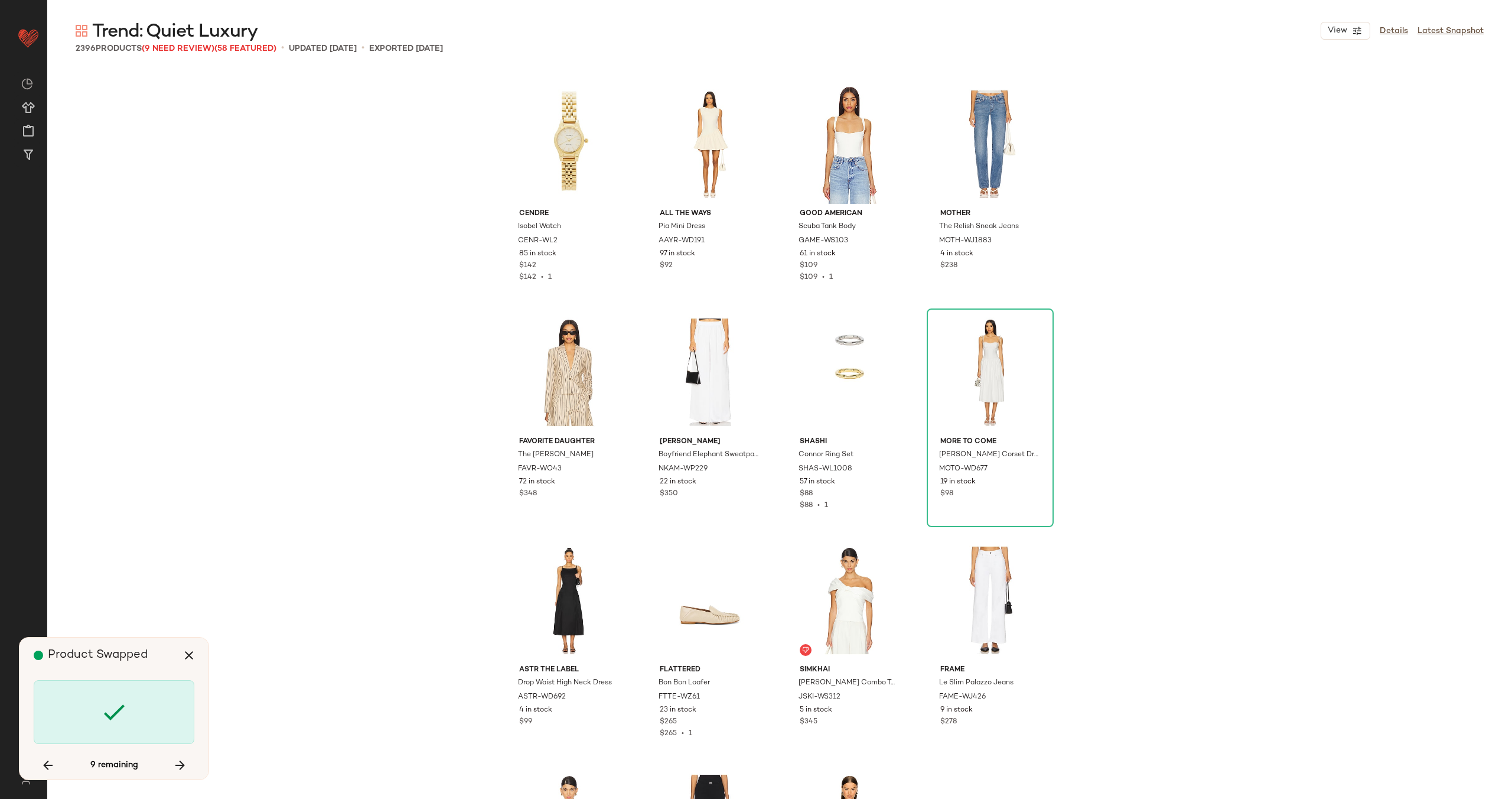
scroll to position [50640, 0]
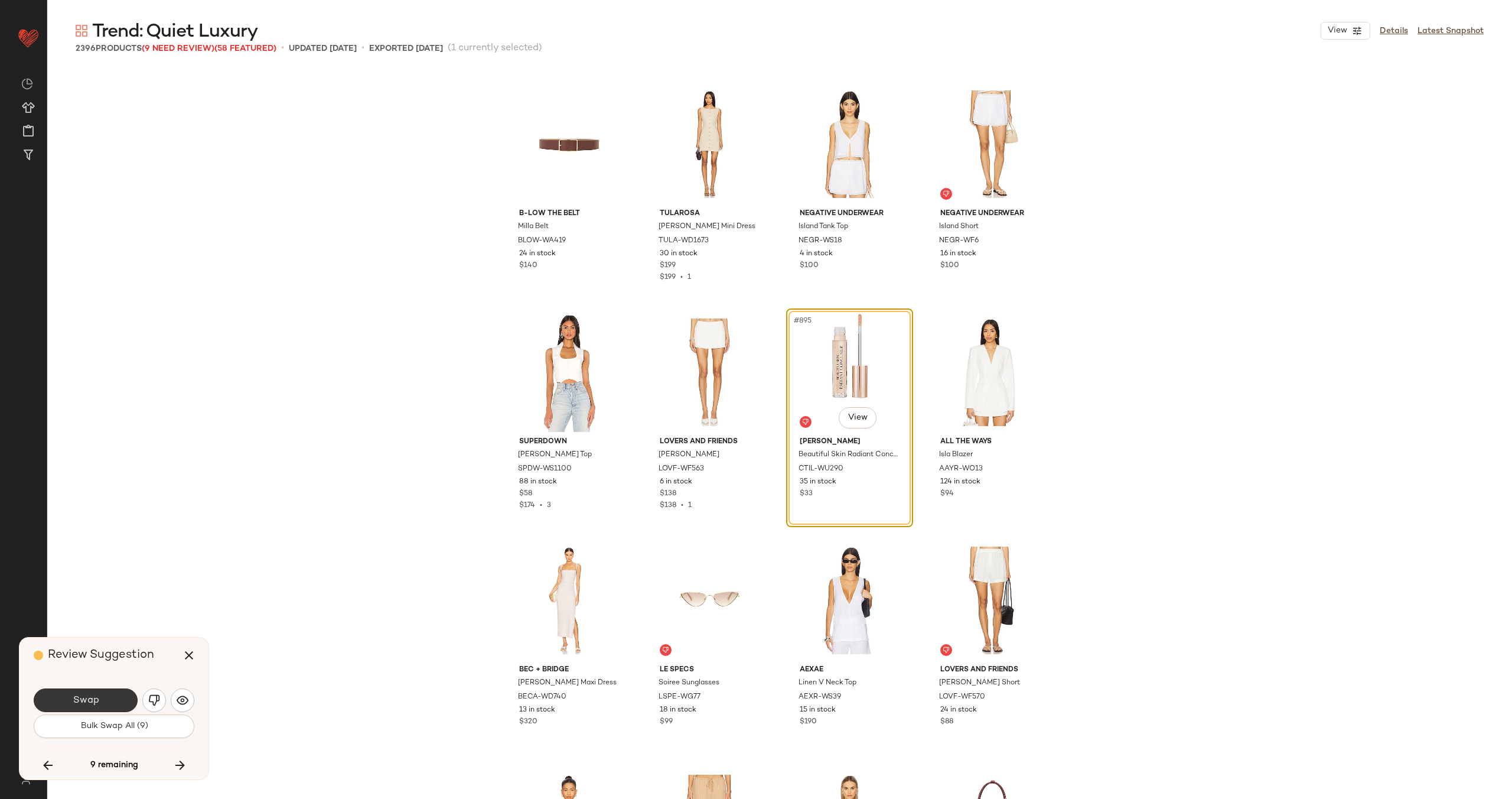
click at [106, 696] on button "Swap" at bounding box center [86, 700] width 104 height 24
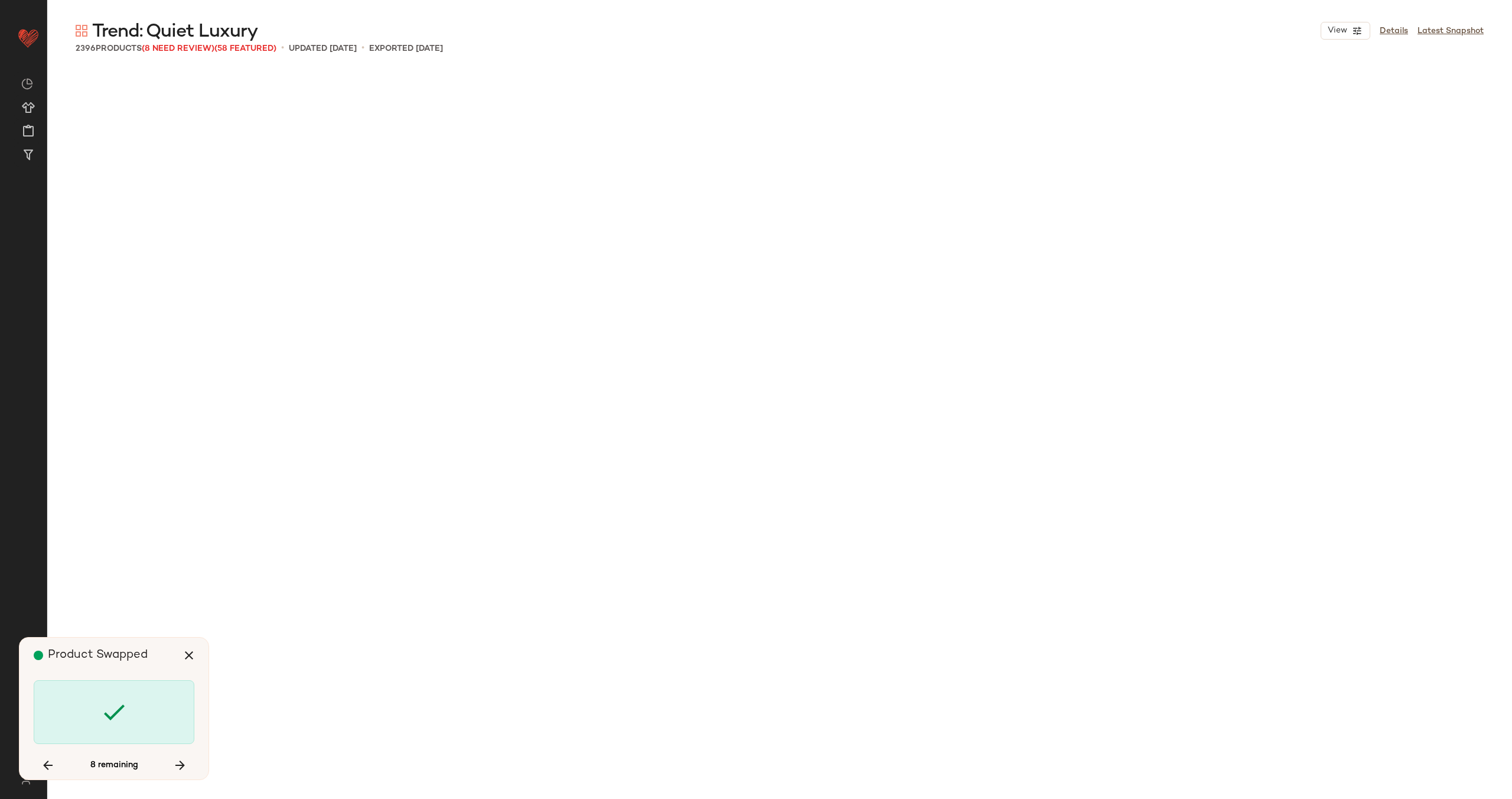
scroll to position [78012, 0]
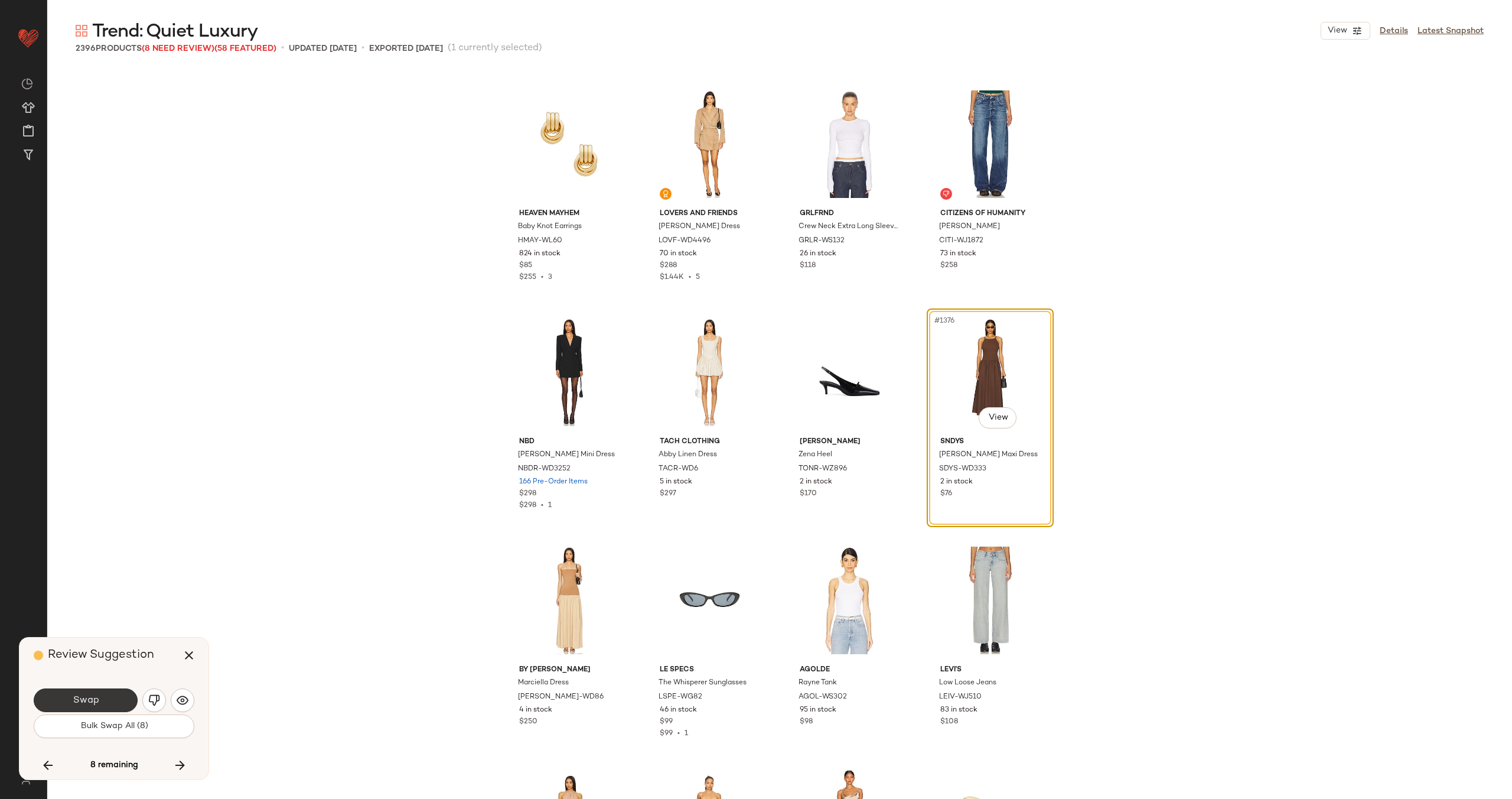
click at [86, 699] on span "Swap" at bounding box center [85, 701] width 27 height 12
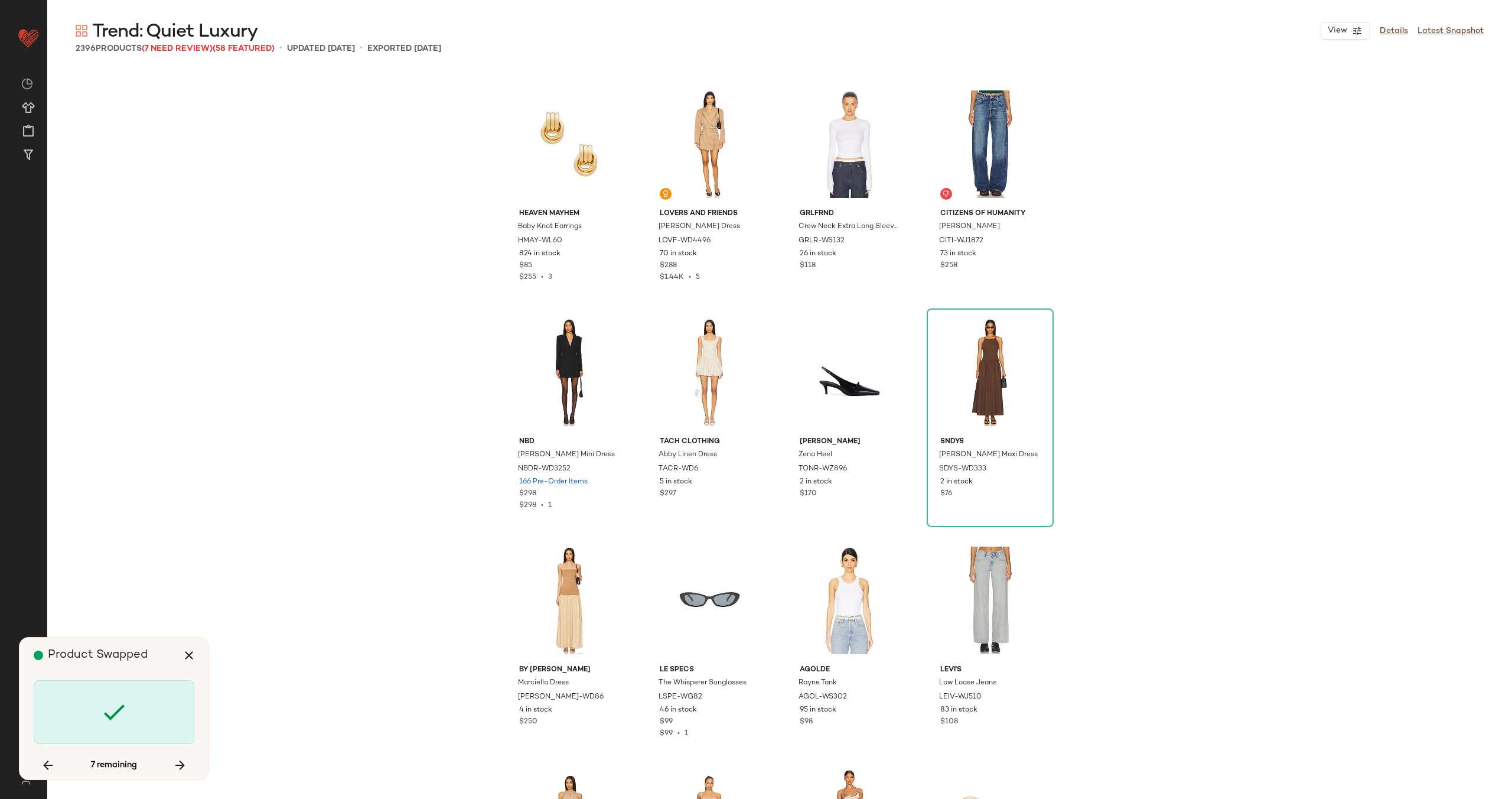
scroll to position [90558, 0]
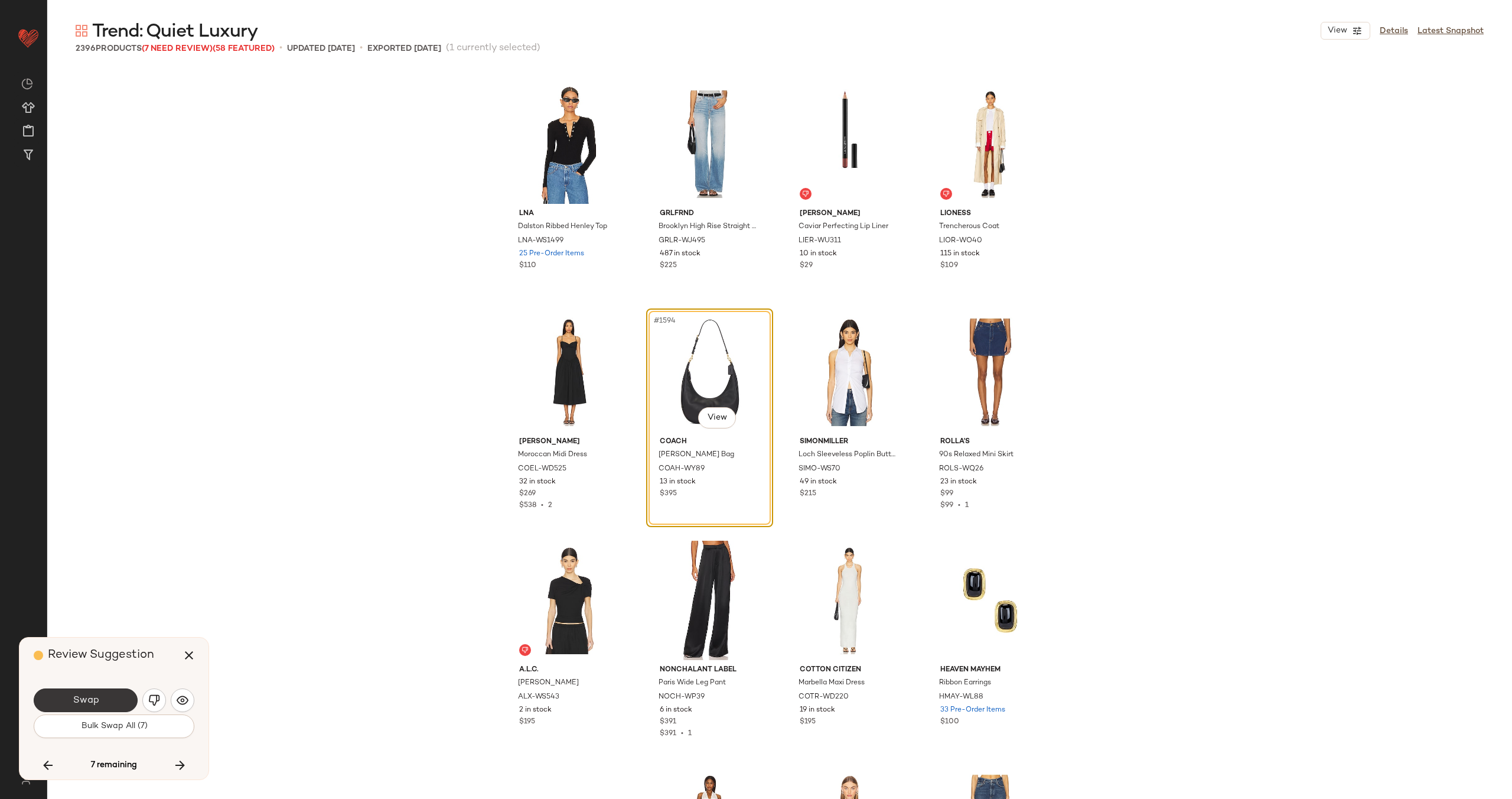
click at [94, 695] on span "Swap" at bounding box center [85, 701] width 27 height 12
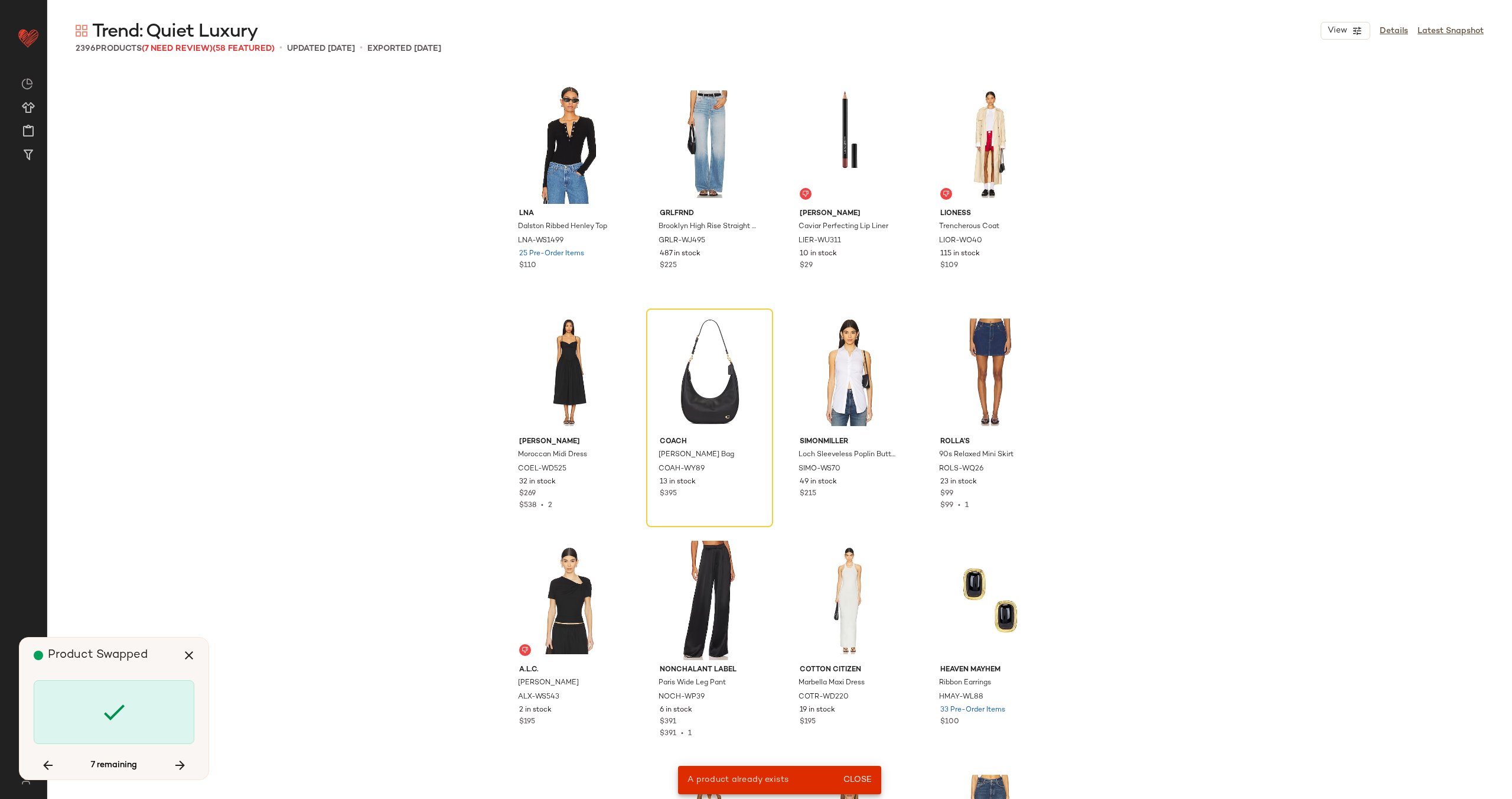
scroll to position [42656, 0]
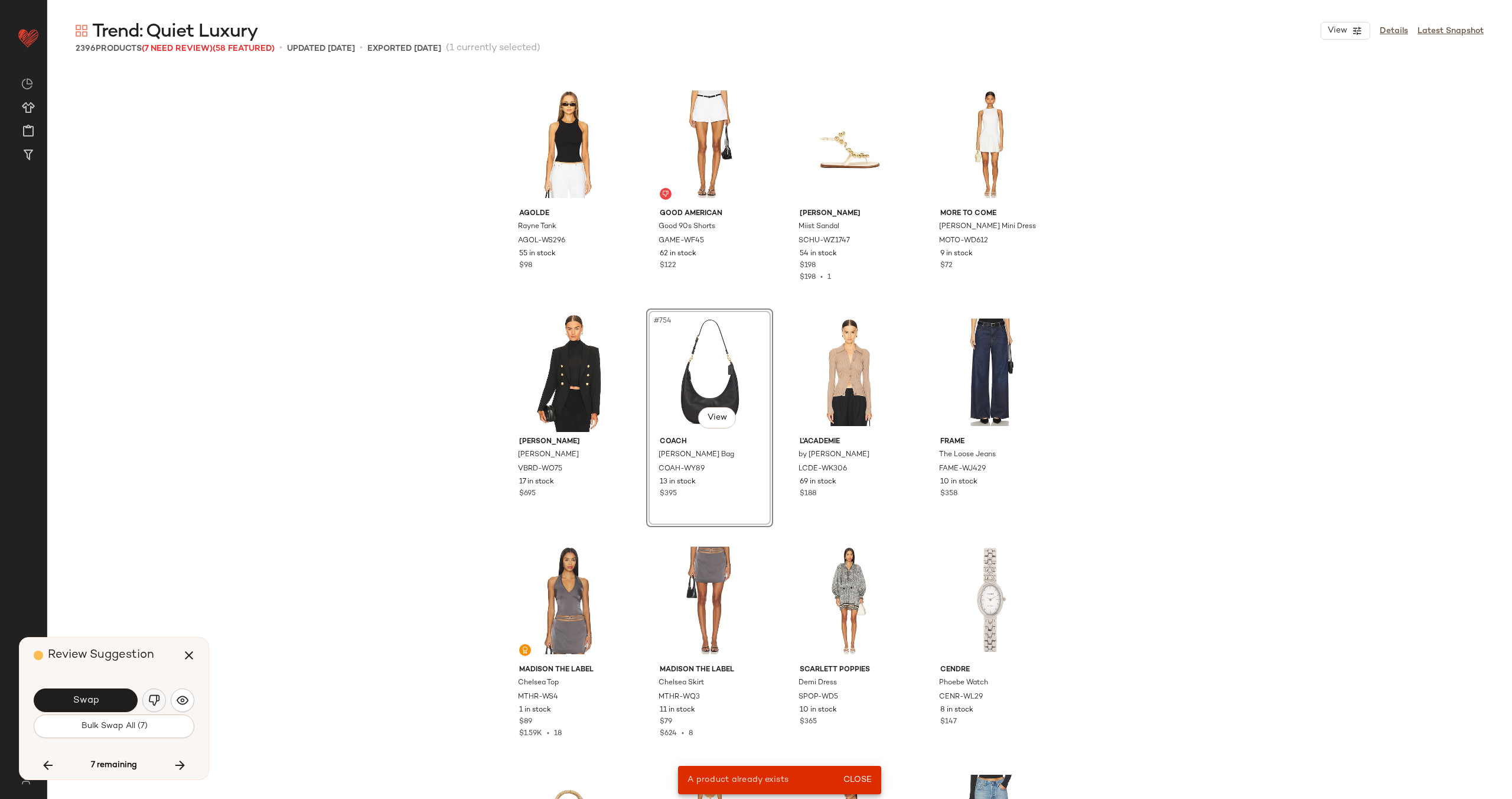
click at [151, 701] on img "button" at bounding box center [154, 700] width 12 height 12
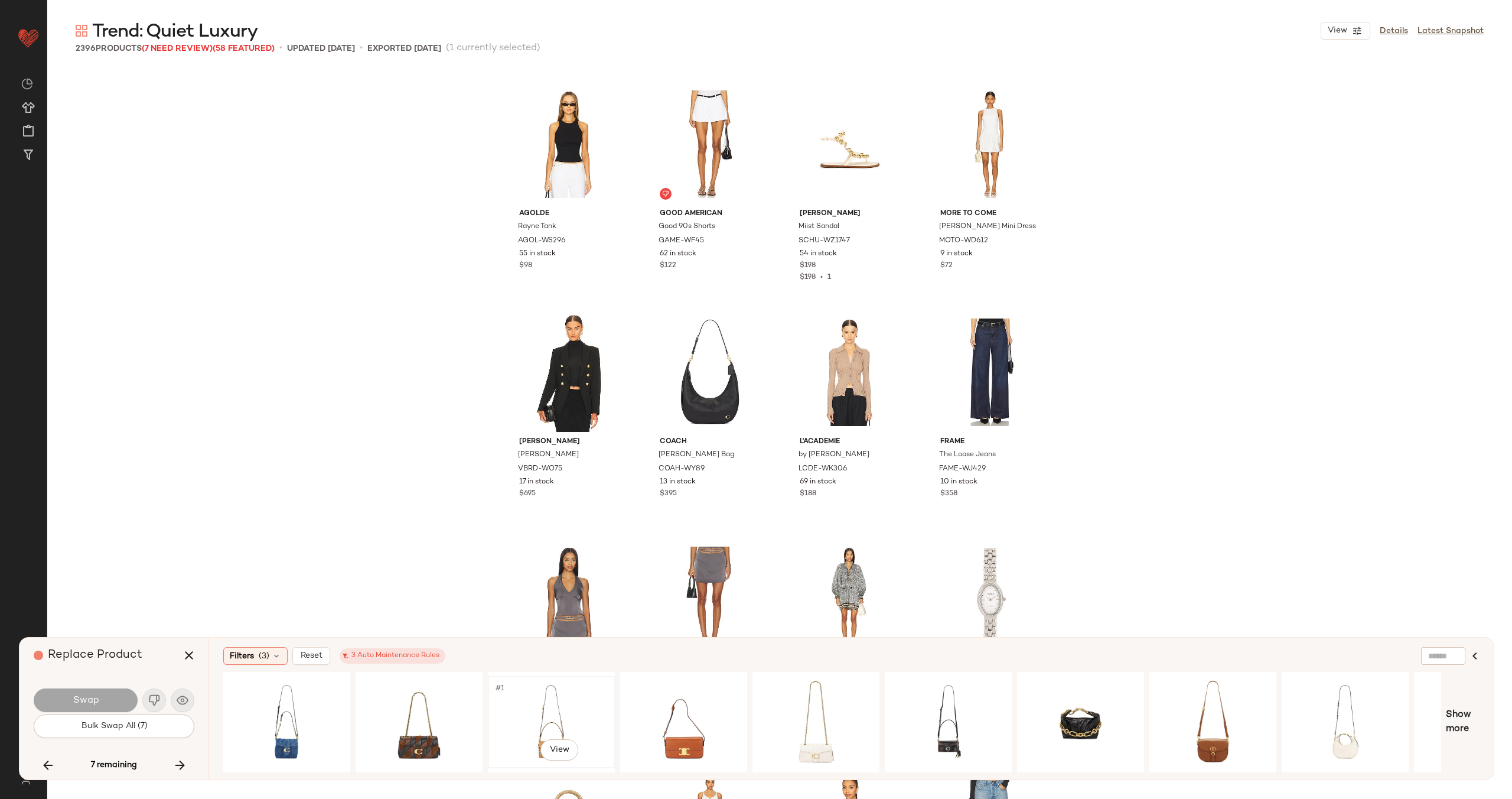
click at [561, 705] on div "#1 View" at bounding box center [551, 722] width 119 height 84
click at [947, 709] on div "#1 View" at bounding box center [948, 722] width 119 height 84
click at [102, 697] on button "Swap" at bounding box center [86, 700] width 104 height 24
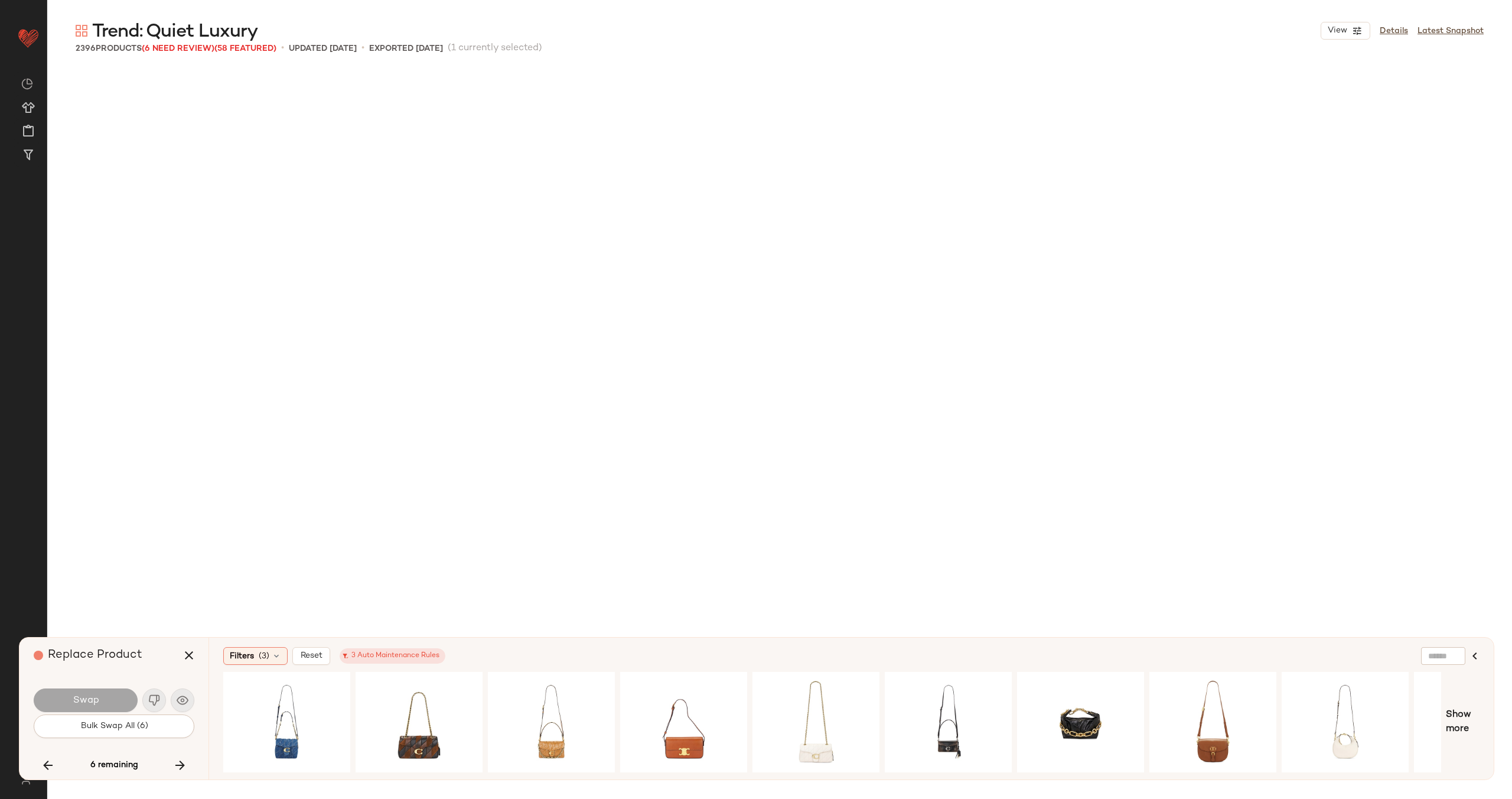
scroll to position [97173, 0]
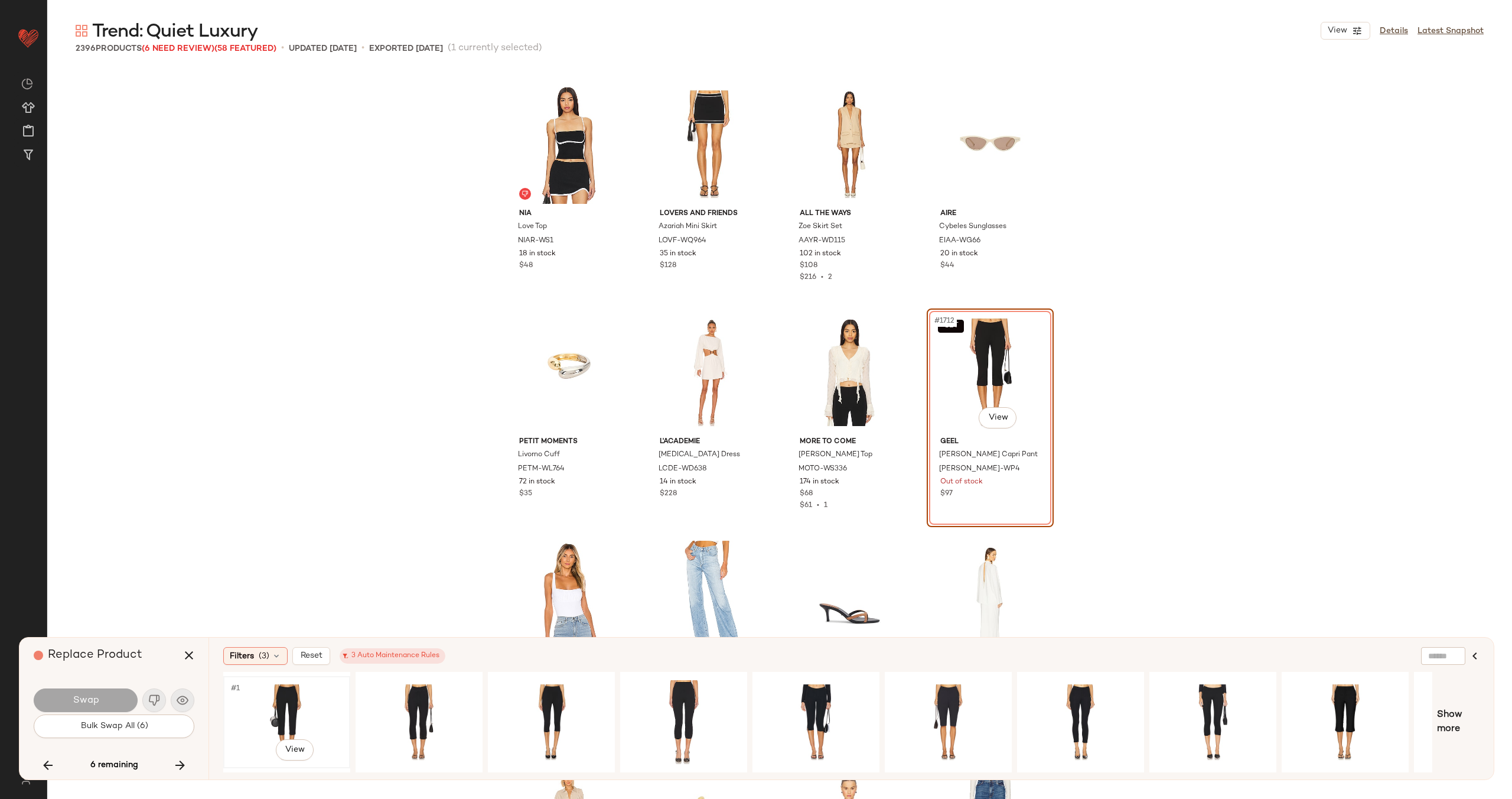
click at [267, 697] on div "#1 View" at bounding box center [287, 722] width 119 height 84
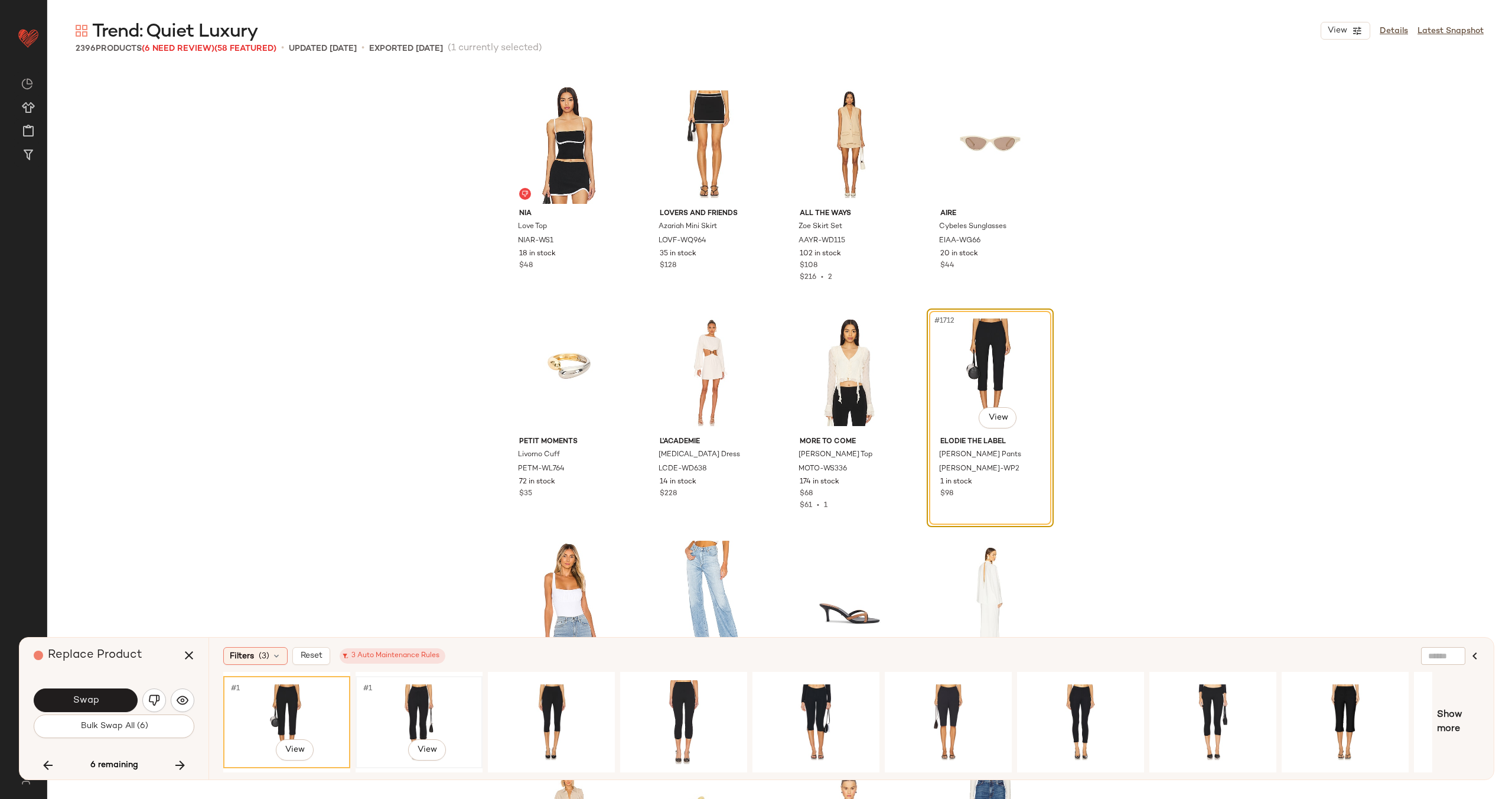
click at [423, 704] on div "#1 View" at bounding box center [419, 722] width 119 height 84
click at [511, 700] on div "#1 View" at bounding box center [551, 722] width 119 height 84
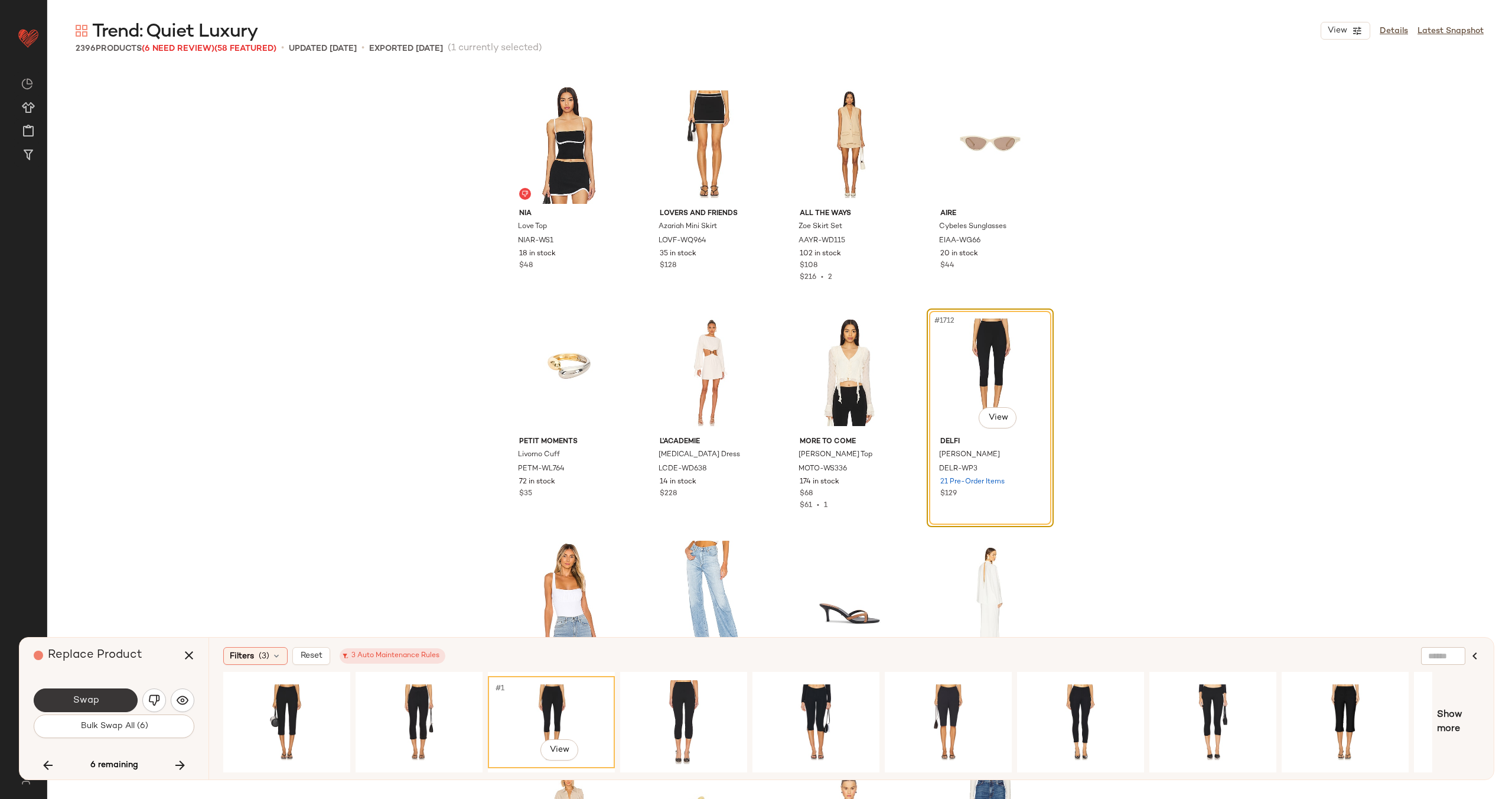
click at [98, 698] on button "Swap" at bounding box center [86, 700] width 104 height 24
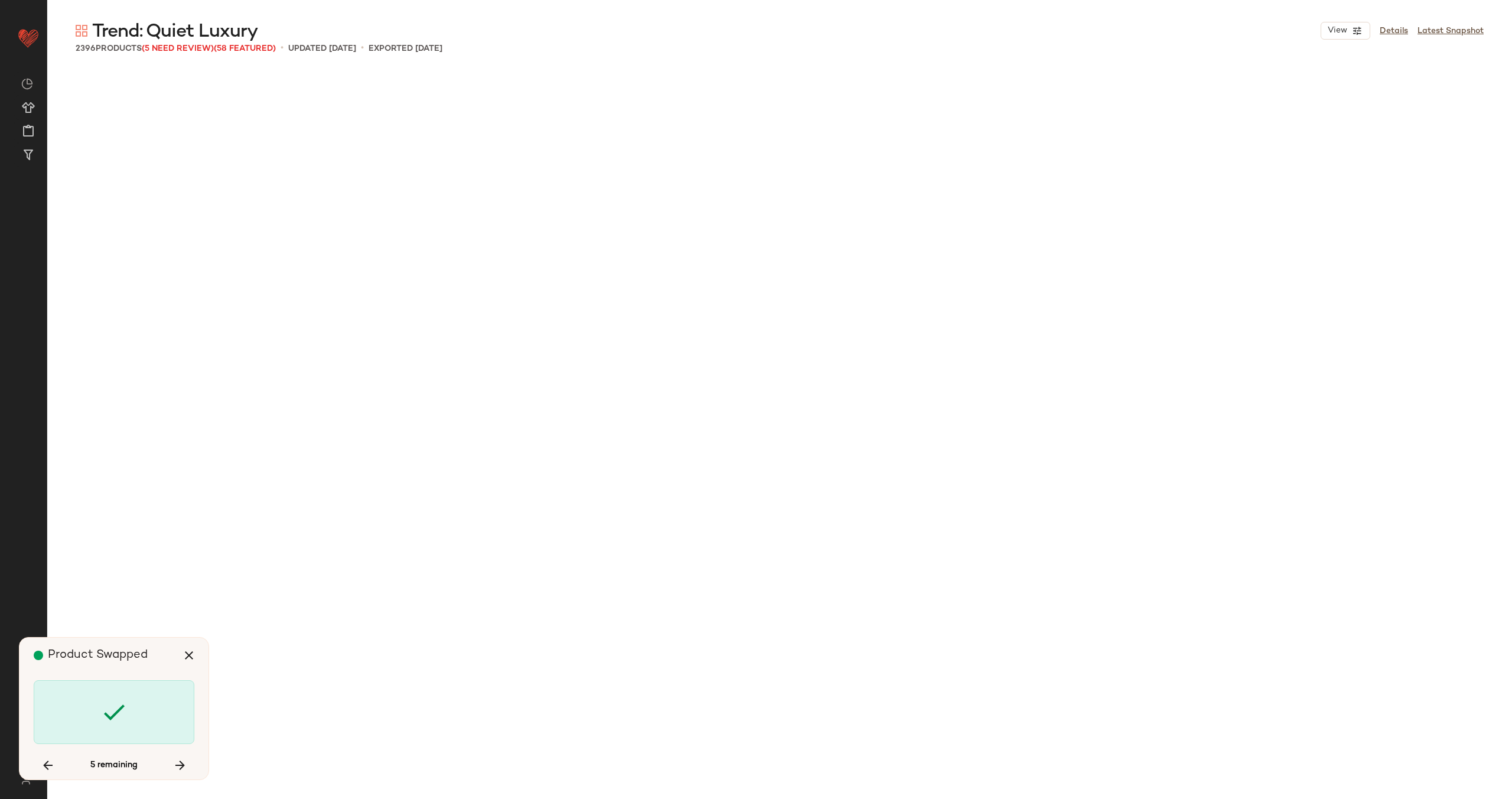
scroll to position [105157, 0]
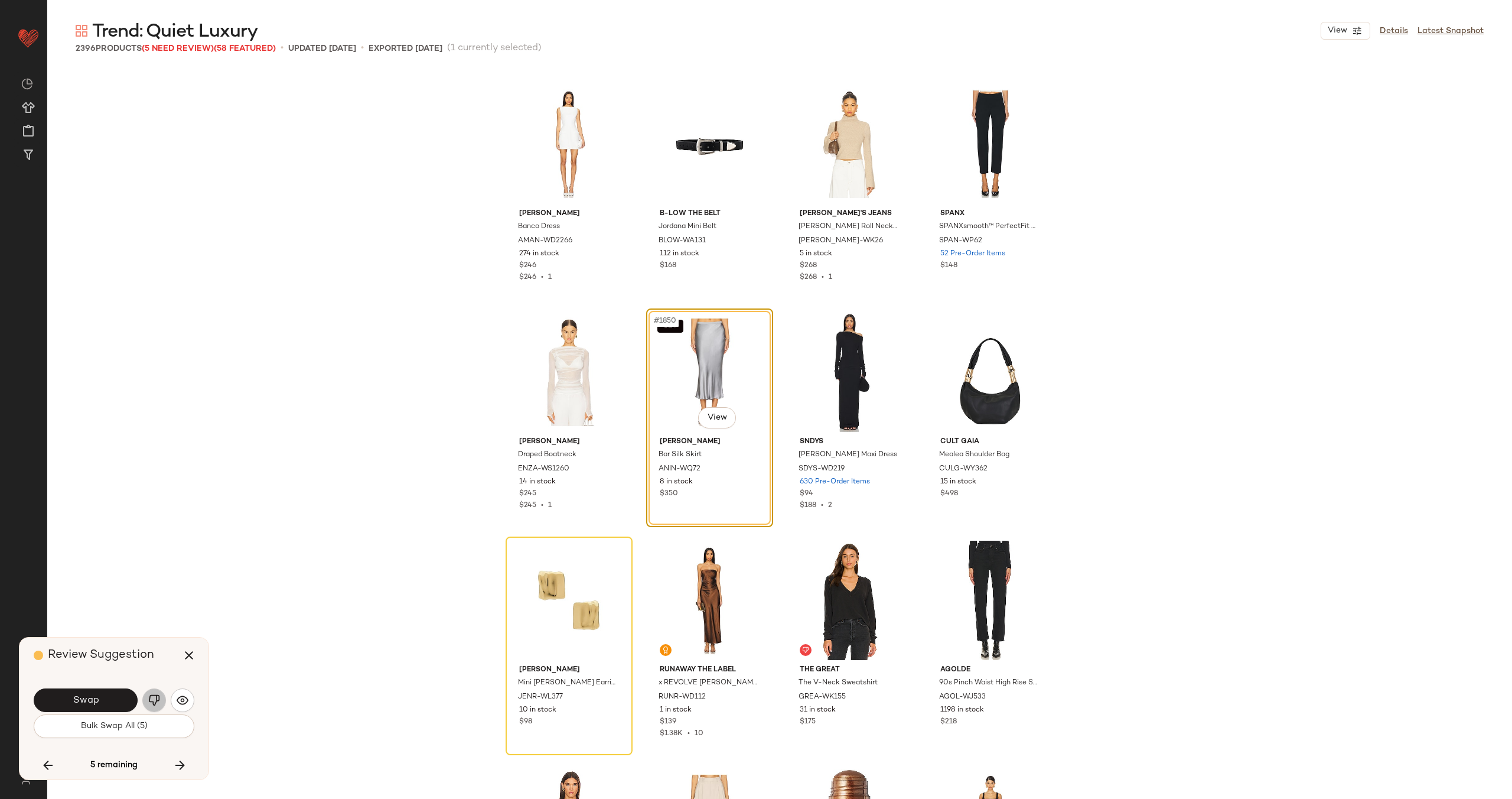
click at [158, 702] on img "button" at bounding box center [154, 700] width 12 height 12
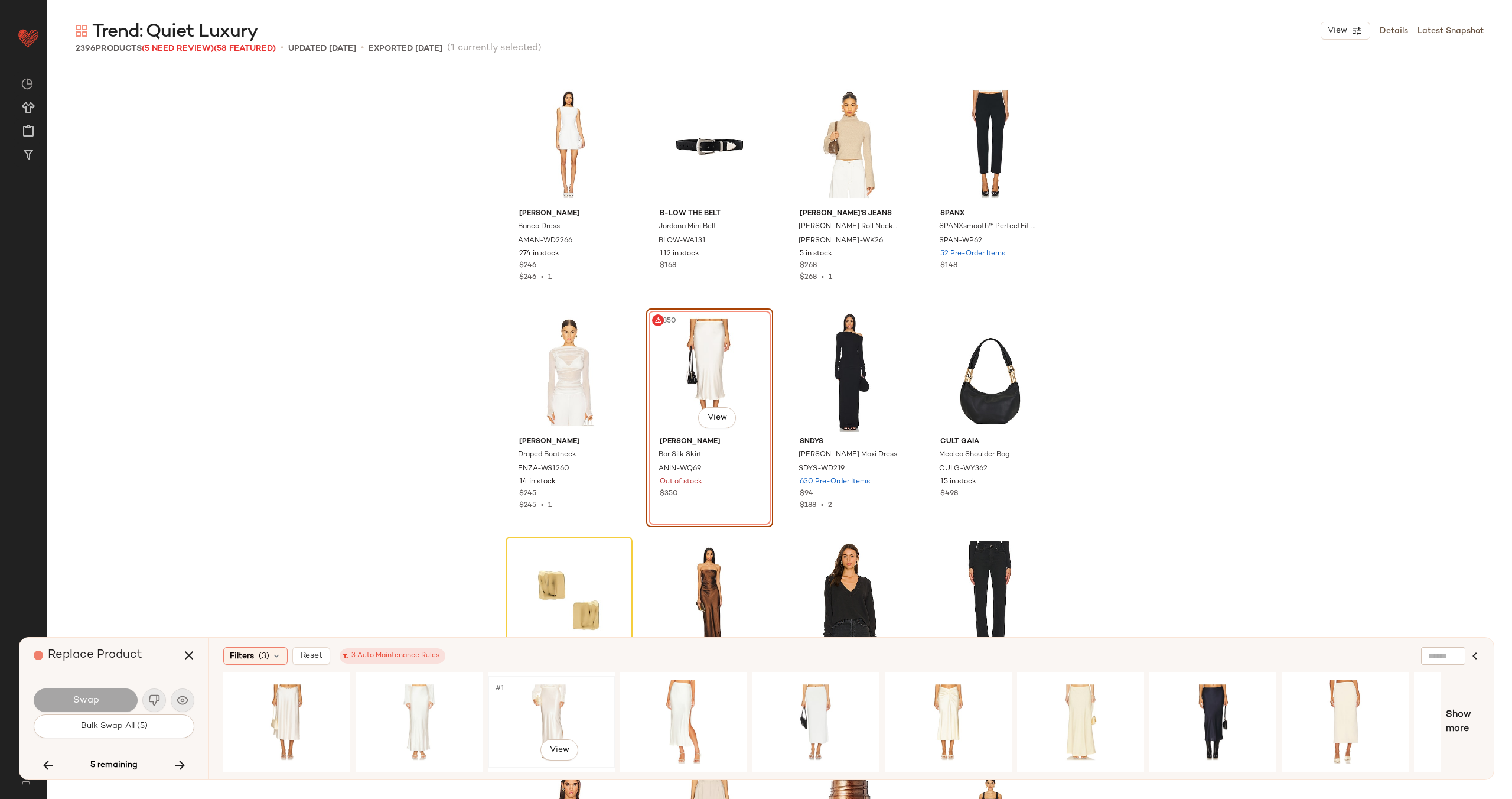
click at [579, 710] on div "#1 View" at bounding box center [551, 722] width 119 height 84
click at [437, 712] on div "#1 View" at bounding box center [419, 722] width 119 height 84
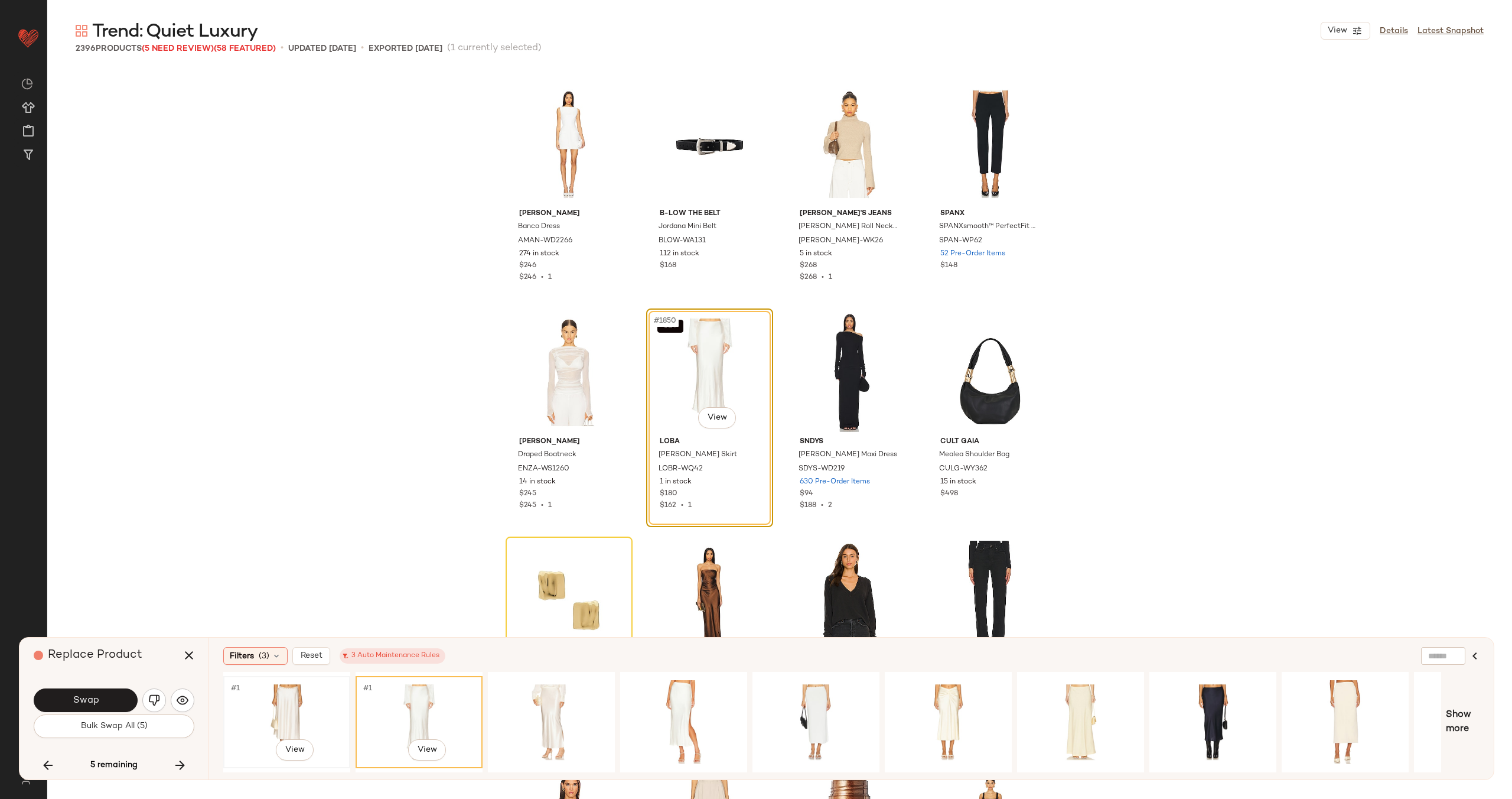
click at [311, 706] on div "#1 View" at bounding box center [287, 722] width 119 height 84
click at [678, 702] on div "#1 View" at bounding box center [683, 722] width 119 height 84
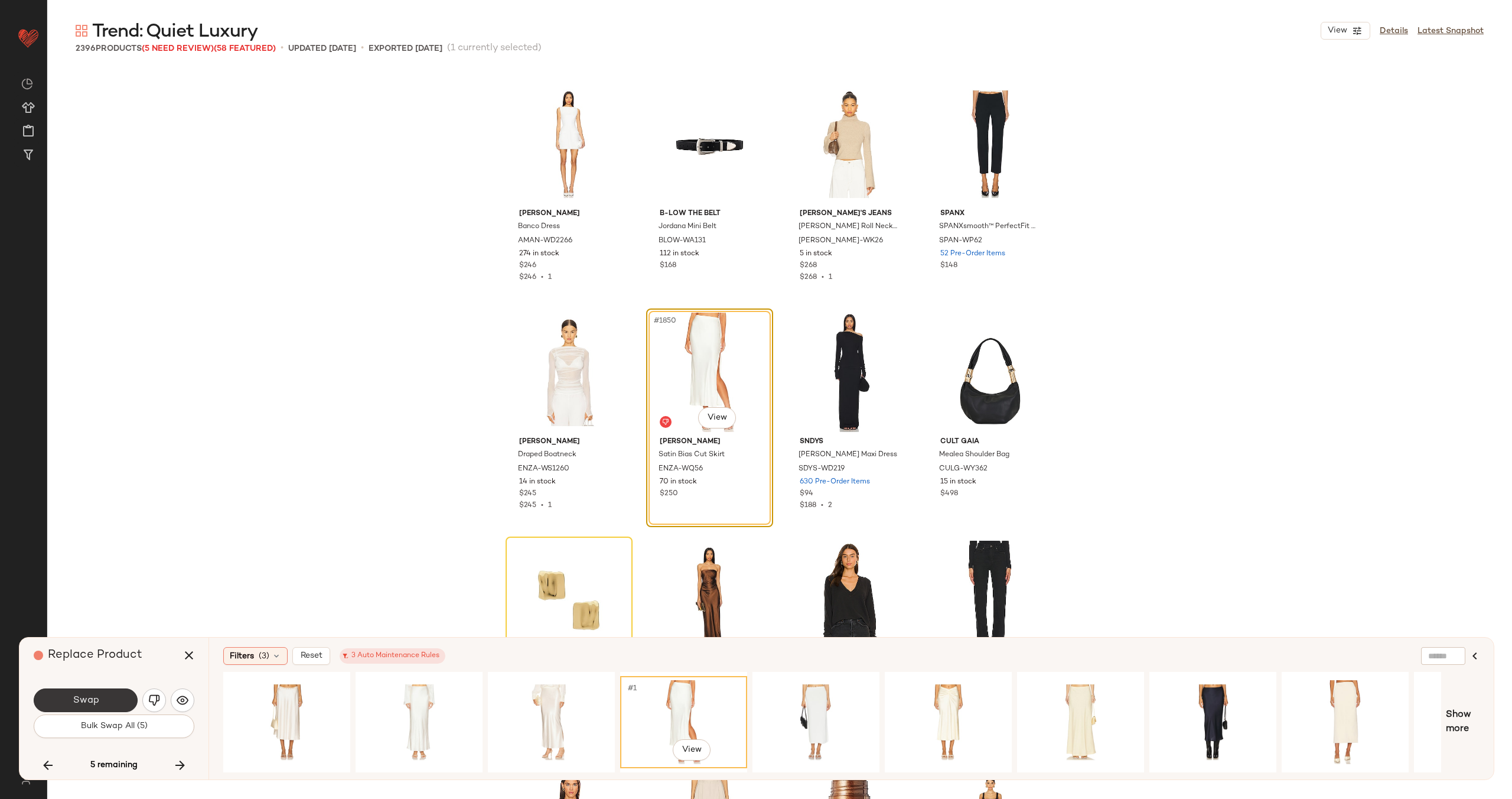
click at [90, 699] on span "Swap" at bounding box center [85, 701] width 27 height 12
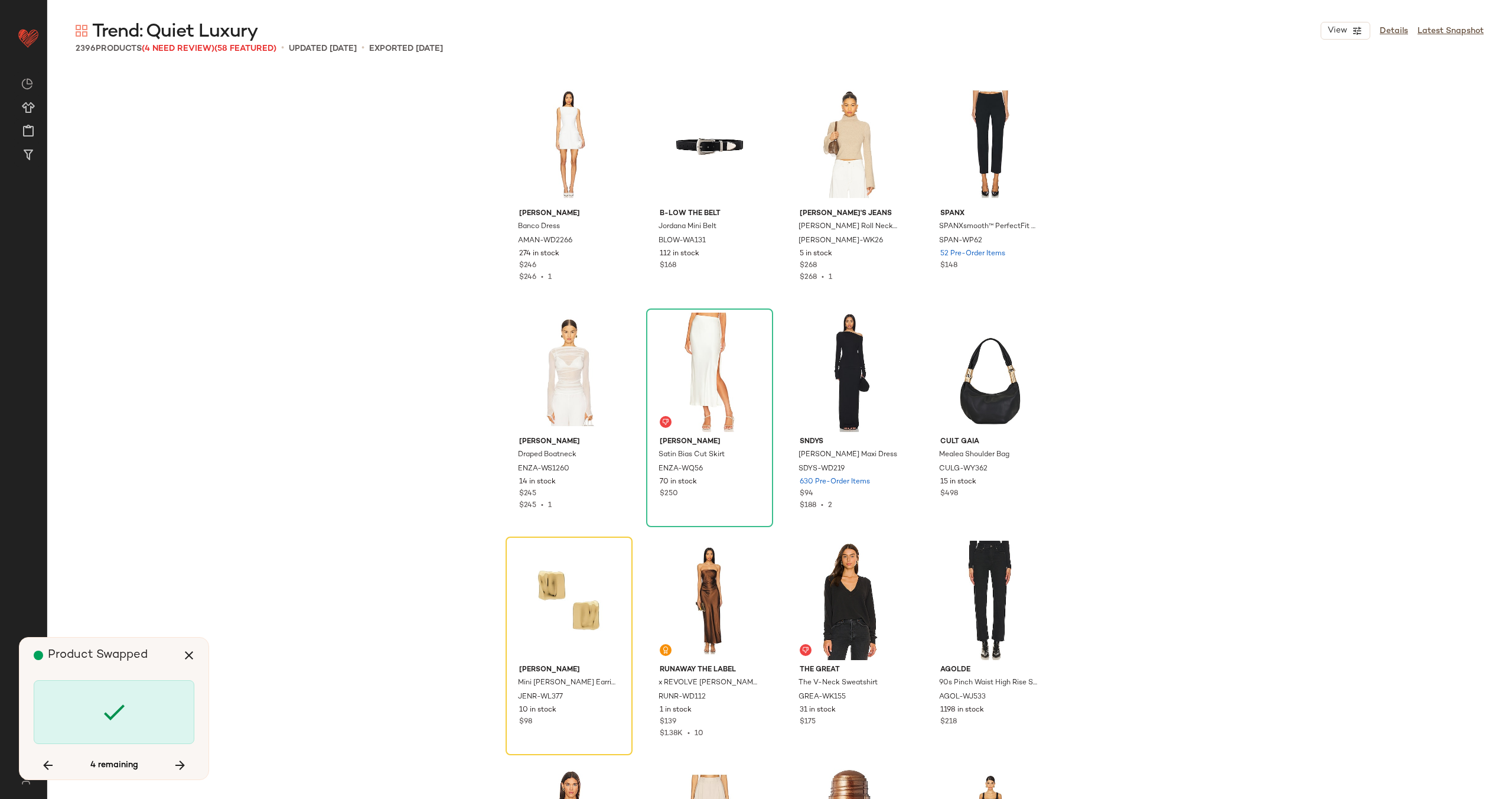
scroll to position [105385, 0]
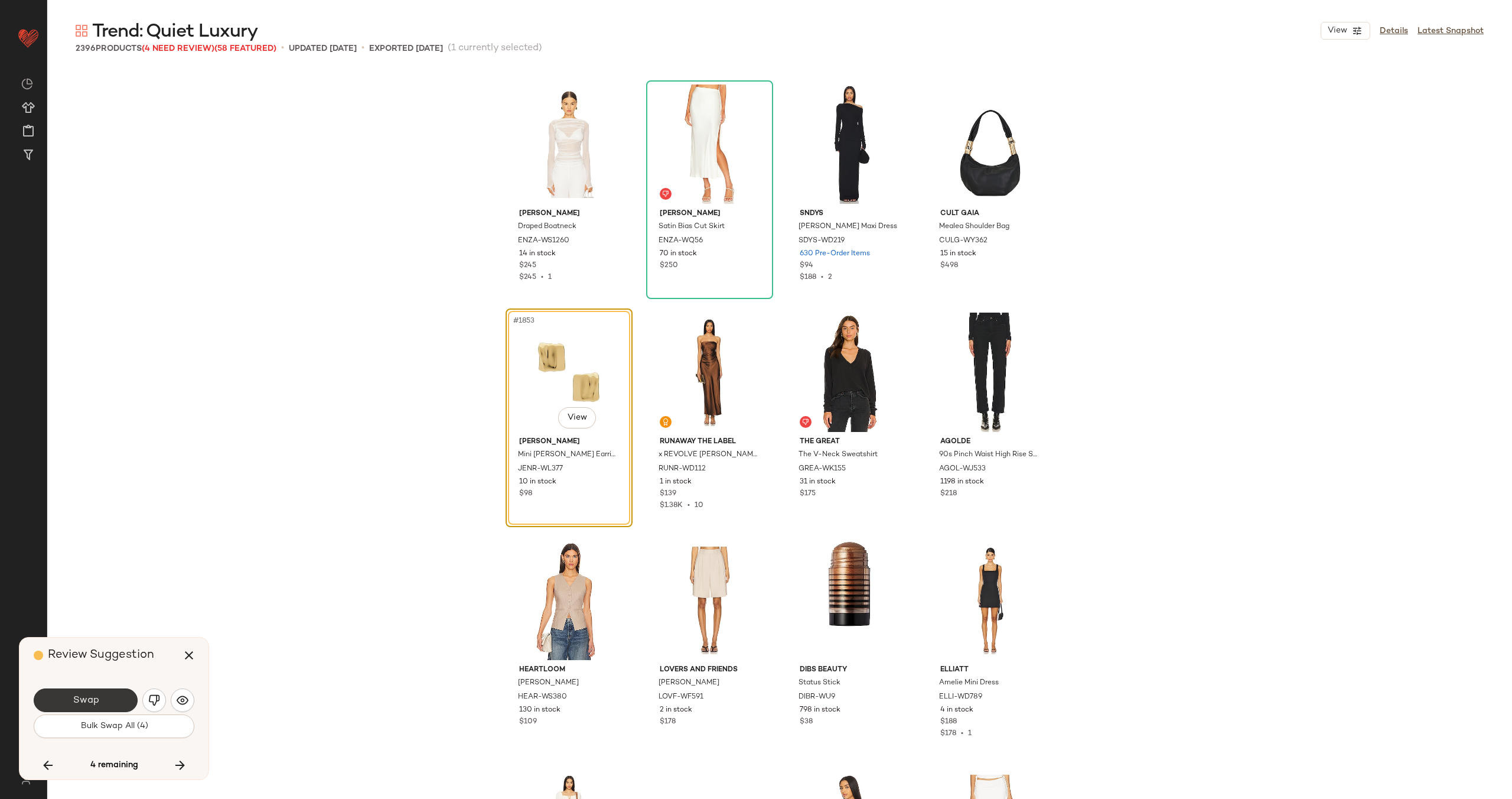
click at [97, 699] on span "Swap" at bounding box center [85, 701] width 27 height 12
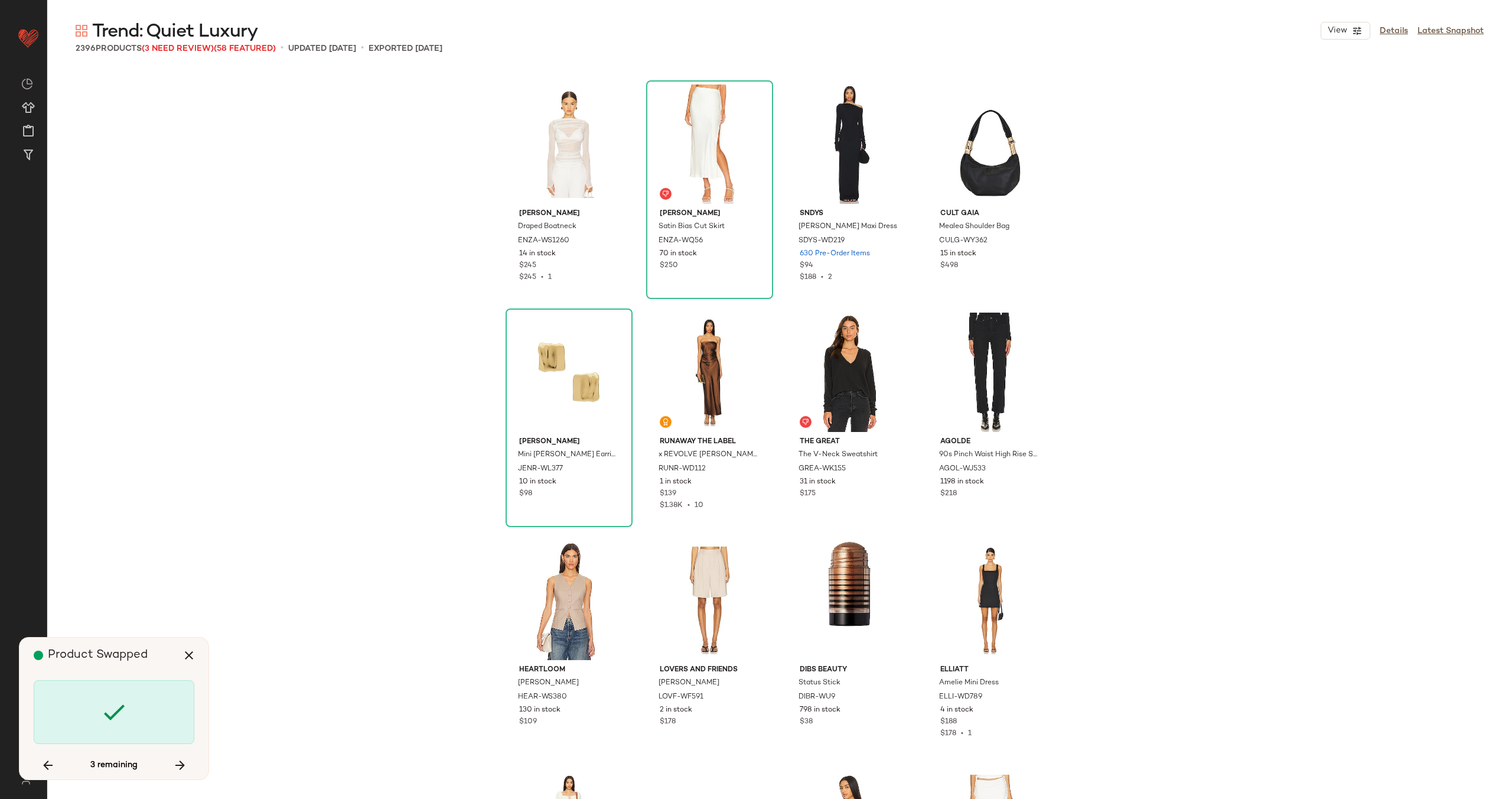
scroll to position [110860, 0]
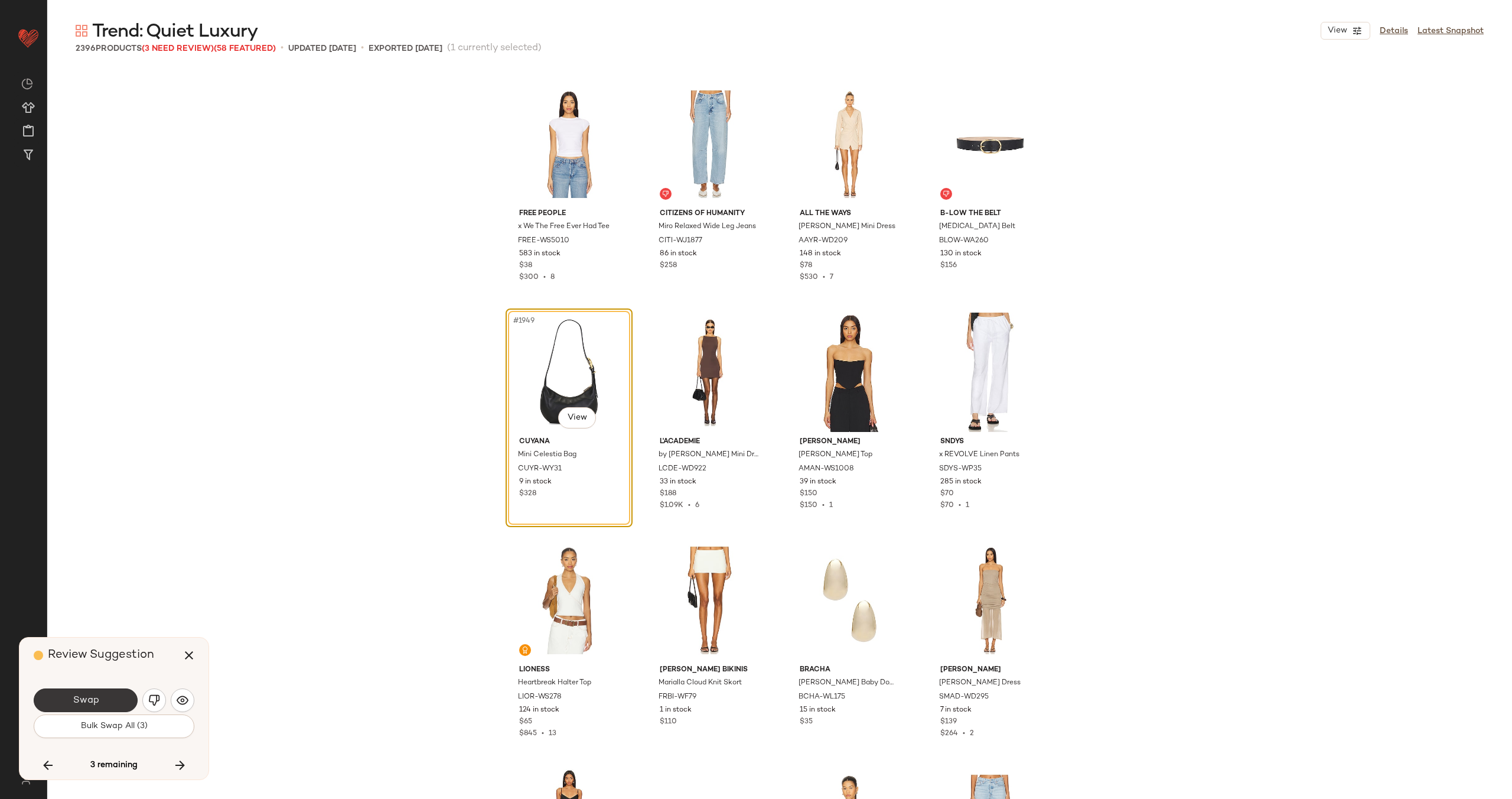
click at [99, 700] on button "Swap" at bounding box center [86, 700] width 104 height 24
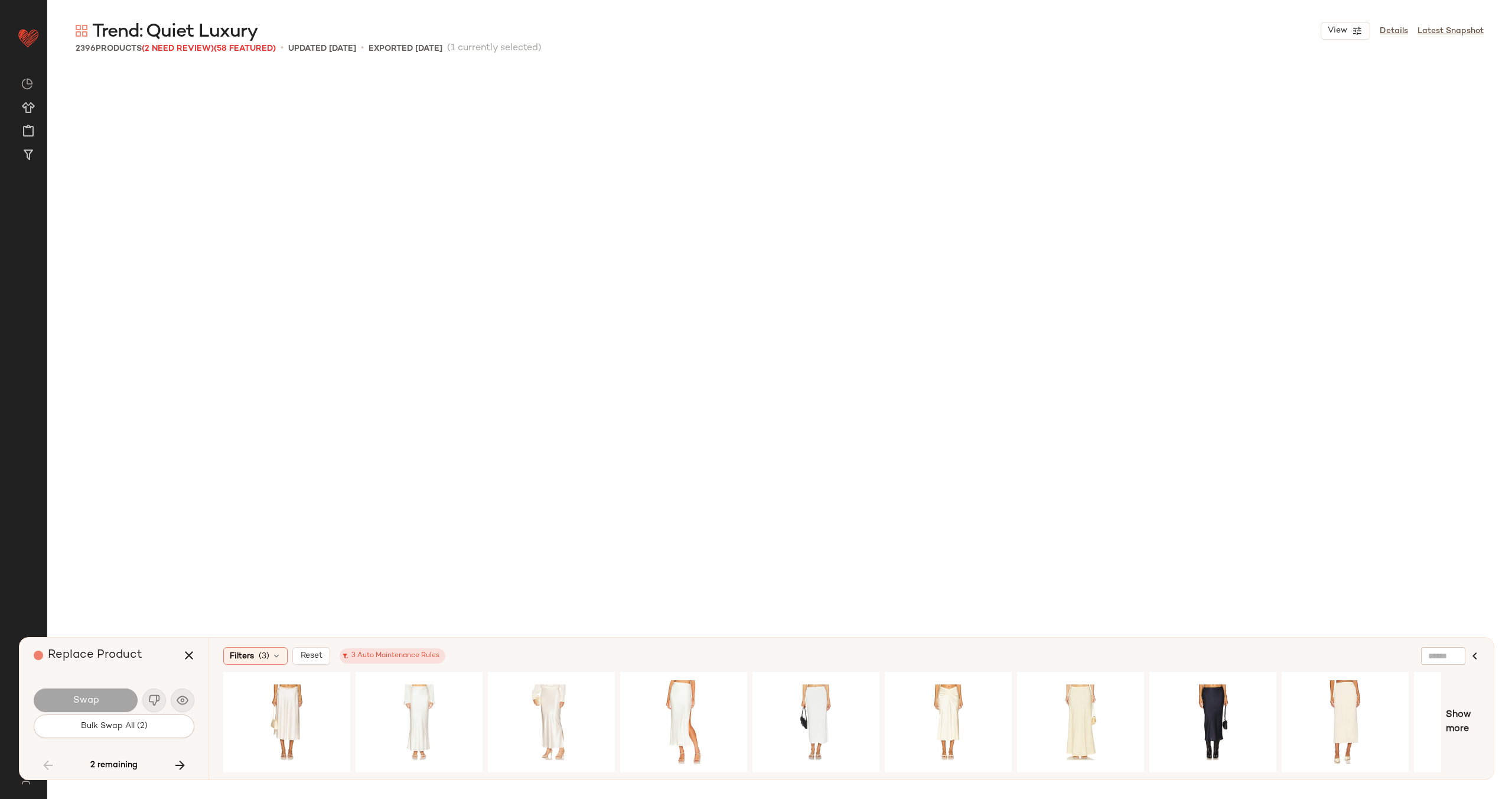
scroll to position [5930, 0]
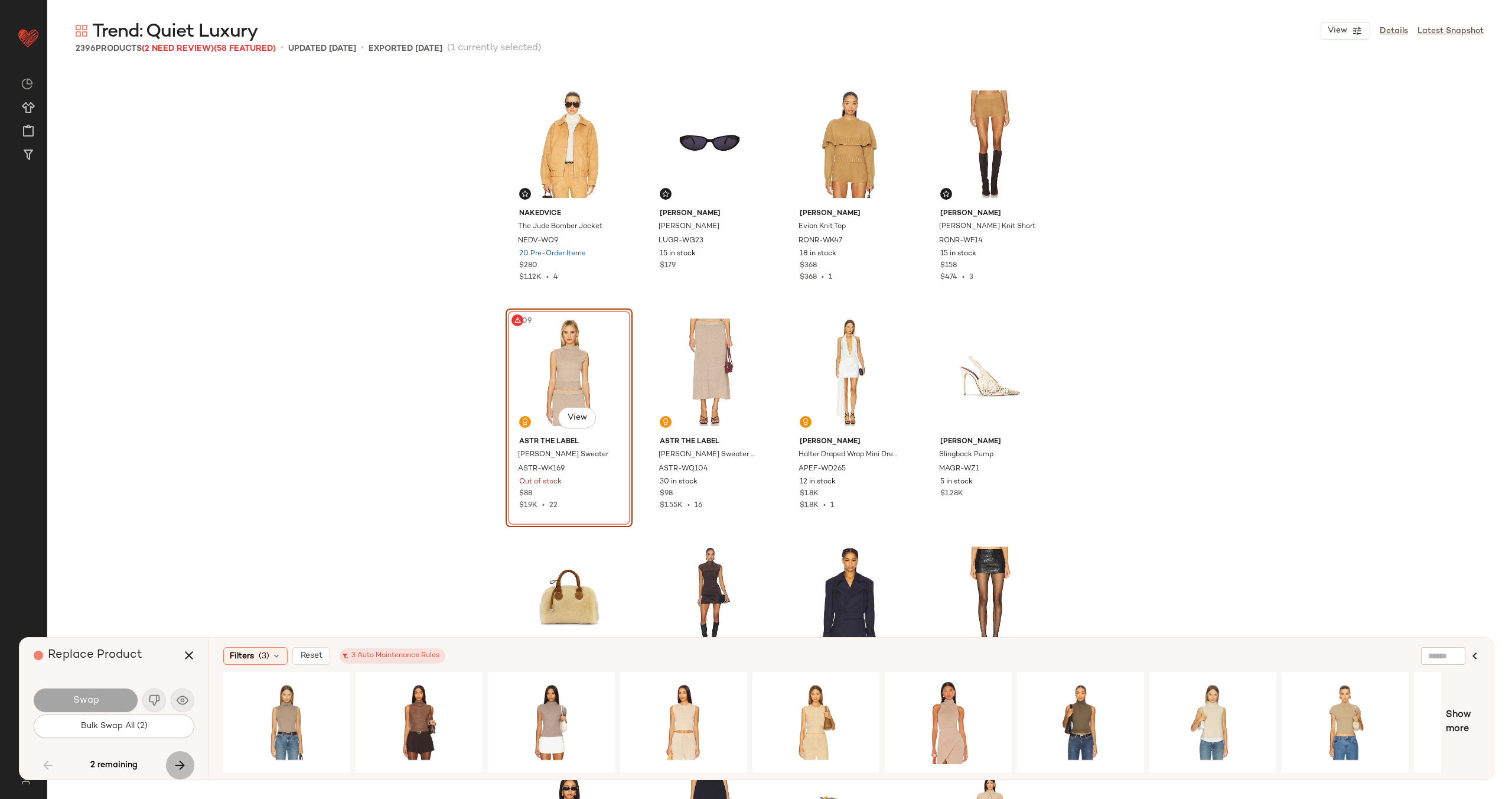
click at [179, 766] on icon "button" at bounding box center [180, 765] width 14 height 14
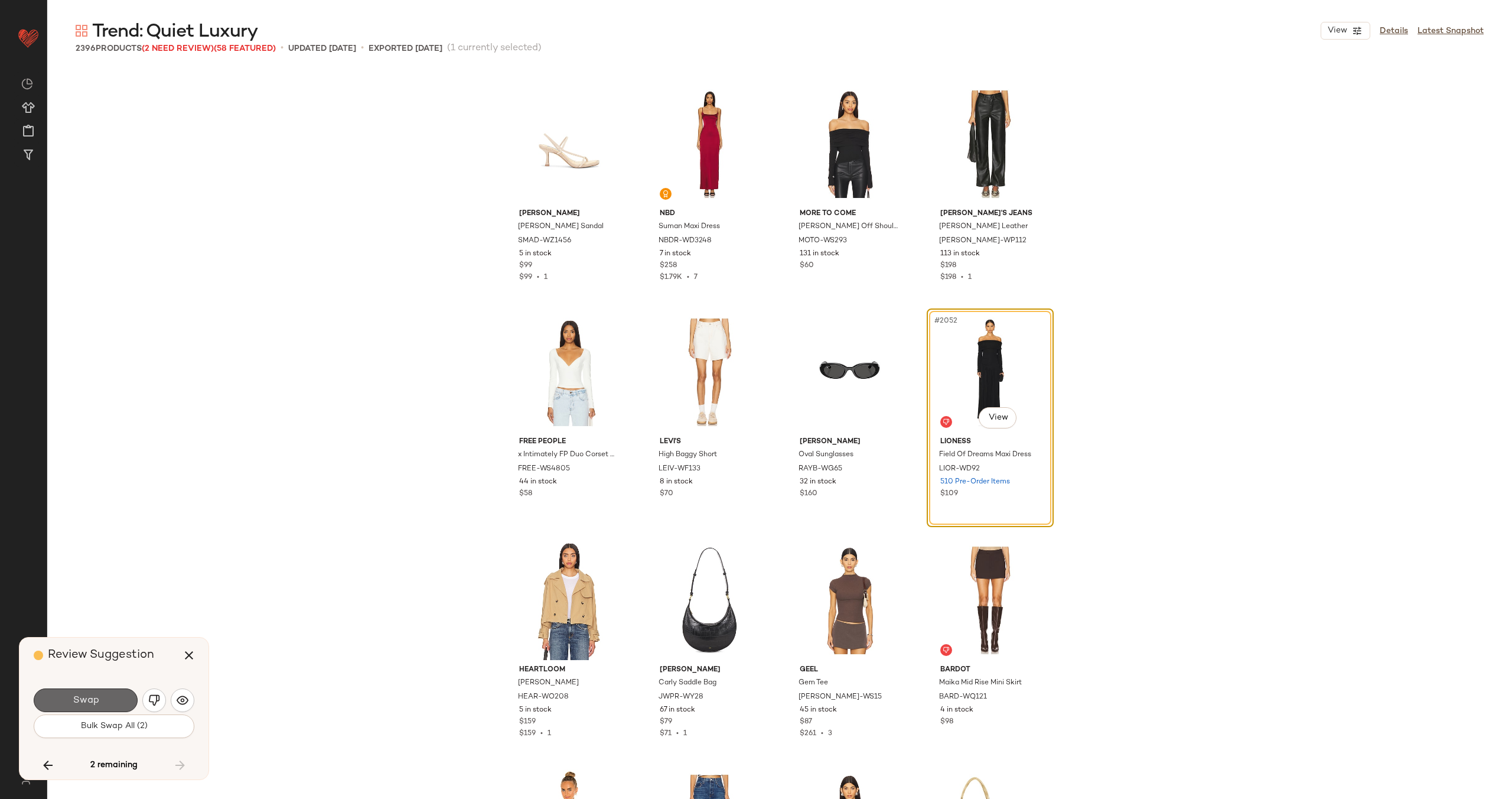
click at [93, 697] on span "Swap" at bounding box center [85, 701] width 27 height 12
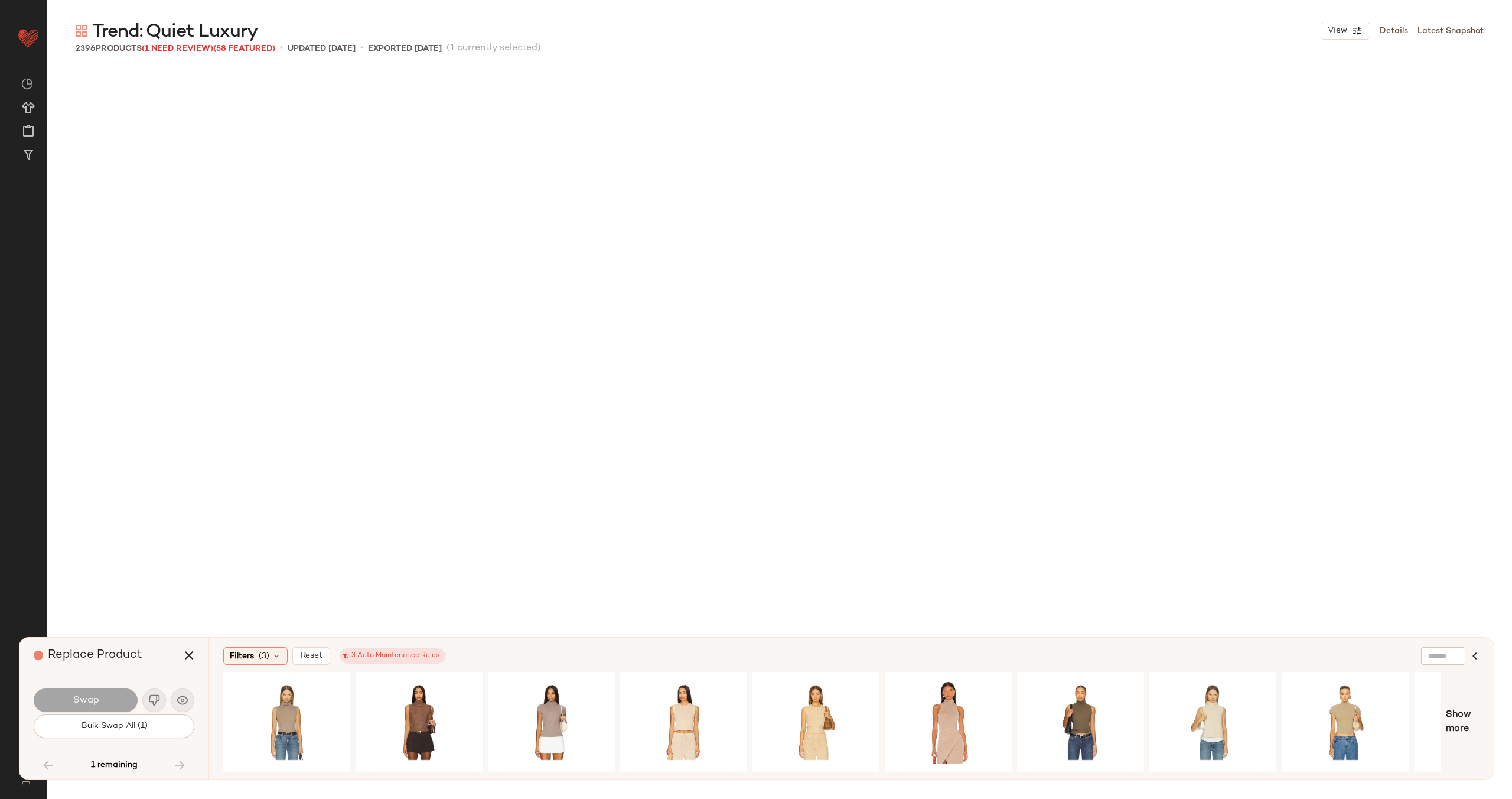
scroll to position [5930, 0]
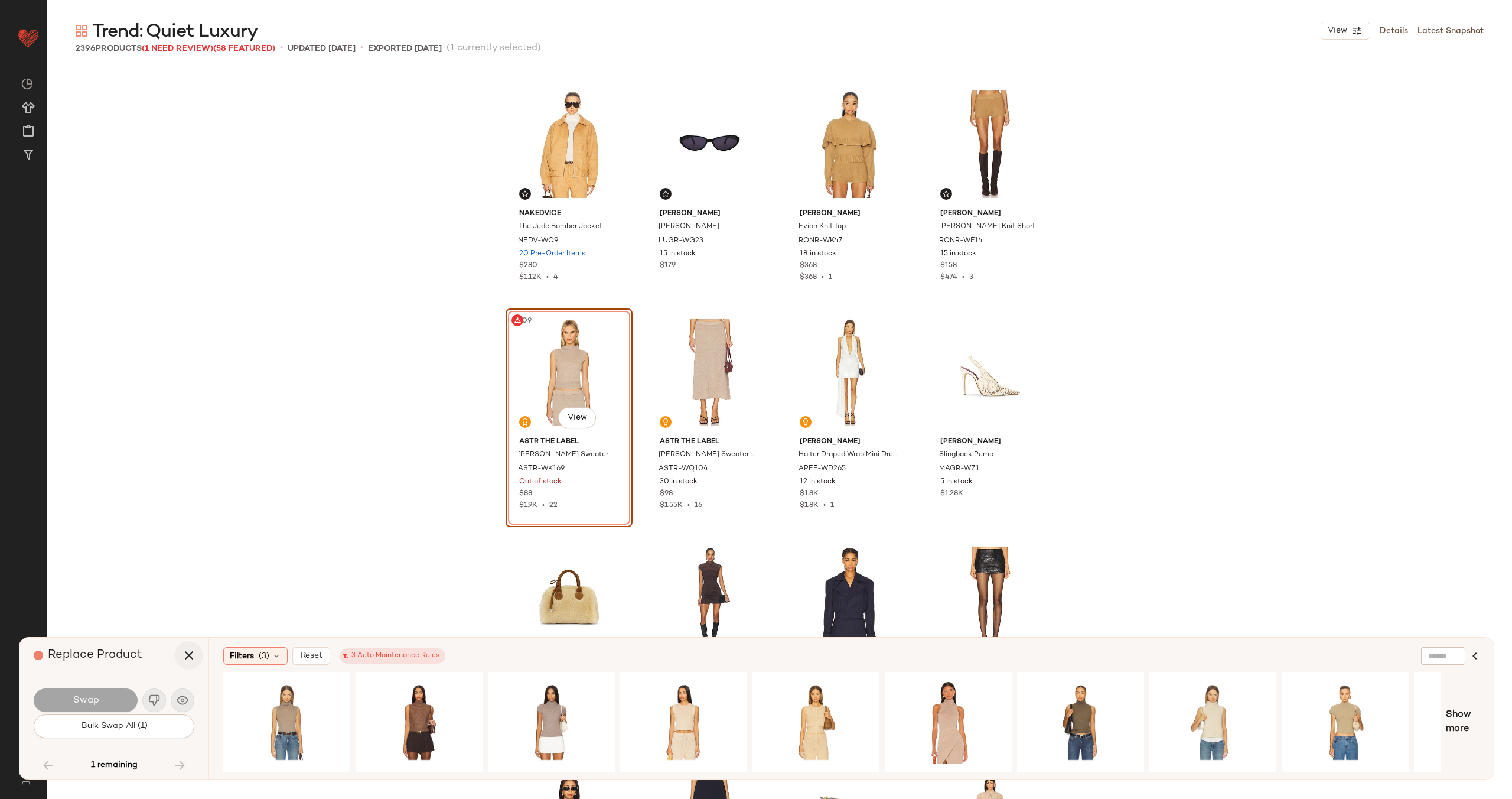
click at [192, 653] on icon "button" at bounding box center [189, 655] width 14 height 14
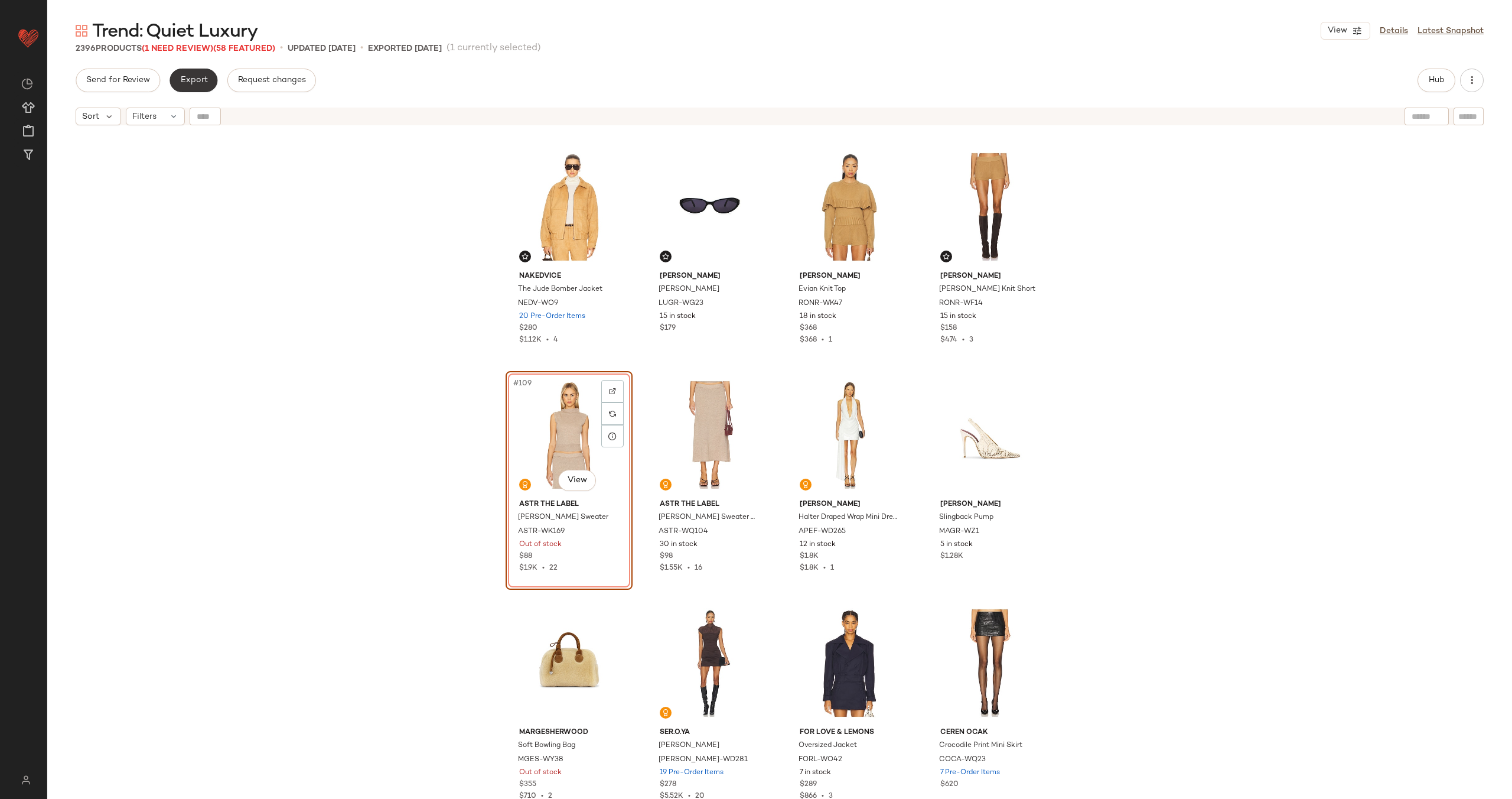
click at [190, 83] on span "Export" at bounding box center [193, 80] width 28 height 9
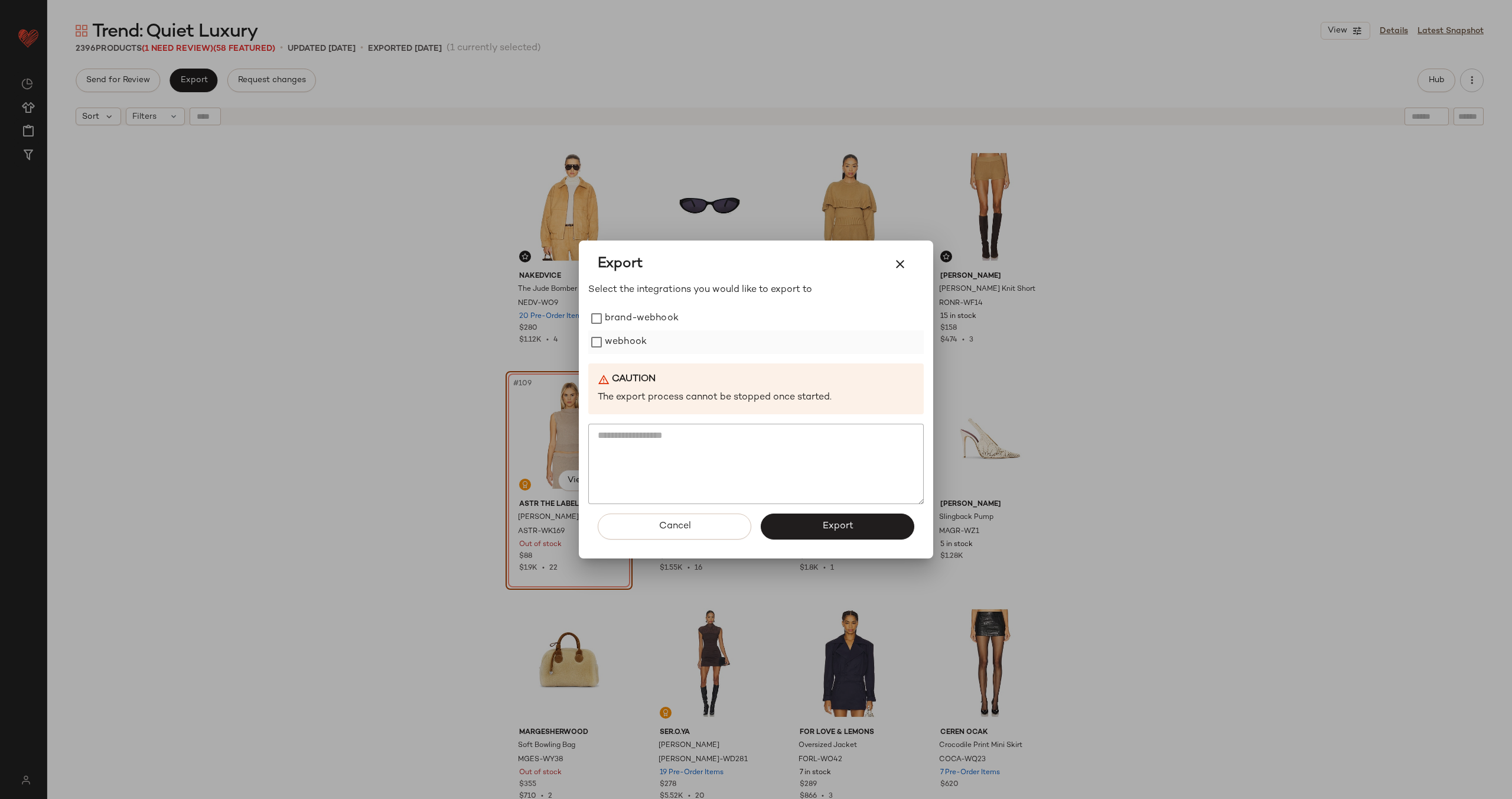
click at [622, 347] on label "webhook" at bounding box center [626, 342] width 42 height 24
click at [835, 519] on button "Export" at bounding box center [837, 526] width 154 height 26
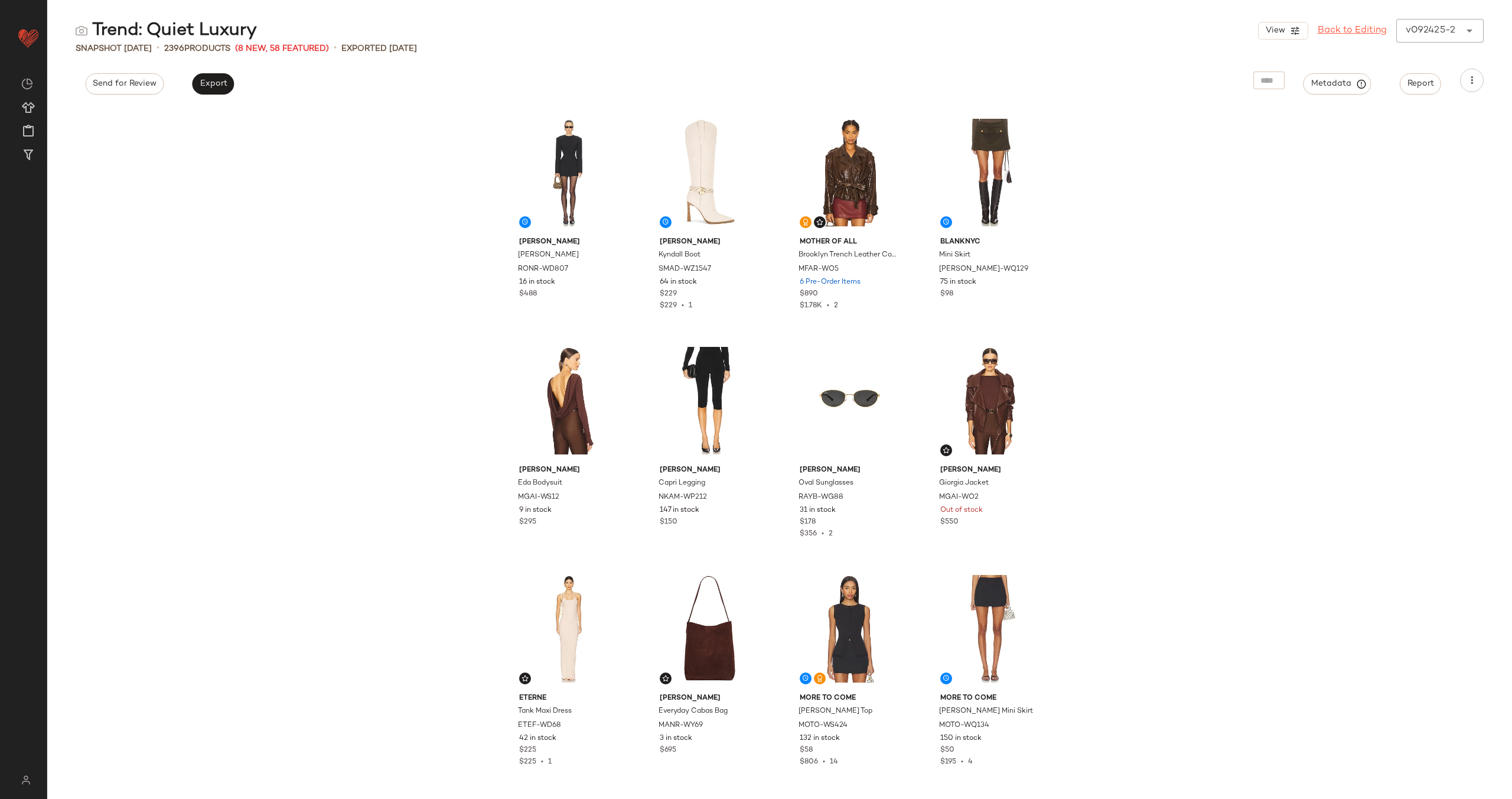
click at [1336, 27] on link "Back to Editing" at bounding box center [1352, 31] width 69 height 14
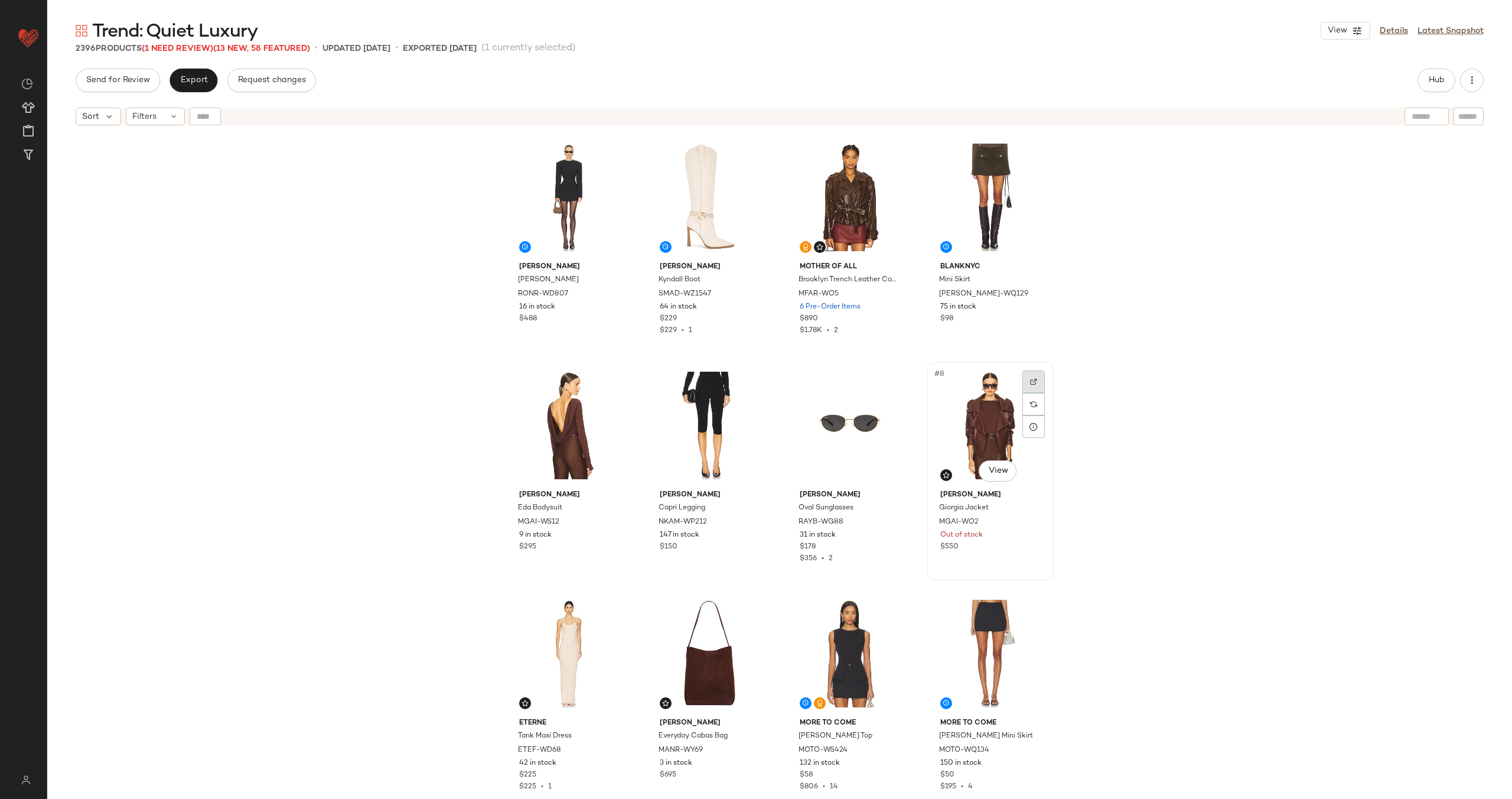
click at [1032, 375] on div at bounding box center [1033, 381] width 22 height 22
click at [182, 74] on button "Export" at bounding box center [193, 80] width 48 height 24
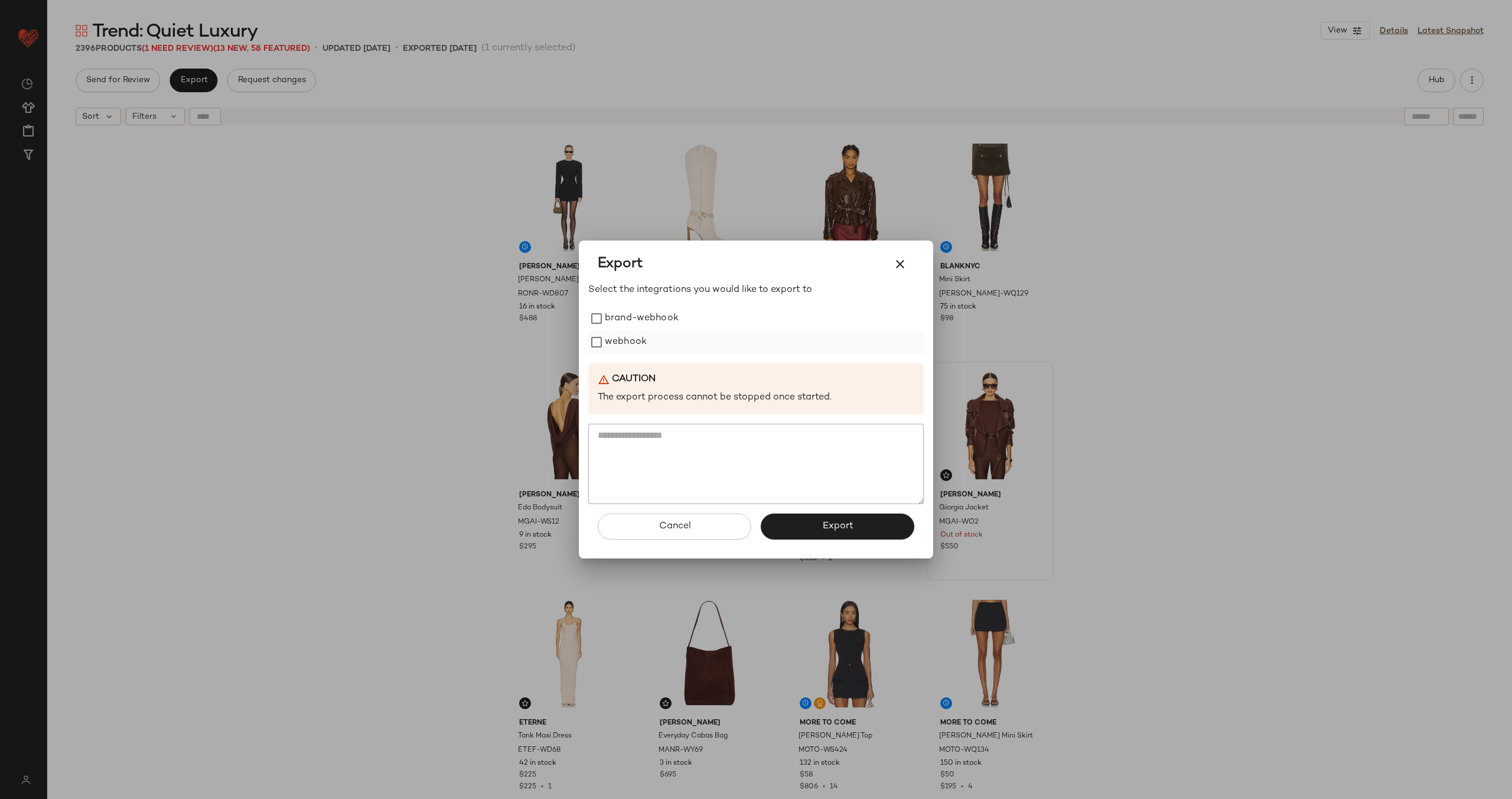
click at [617, 340] on label "webhook" at bounding box center [626, 342] width 42 height 24
click at [862, 524] on button "Export" at bounding box center [837, 526] width 154 height 26
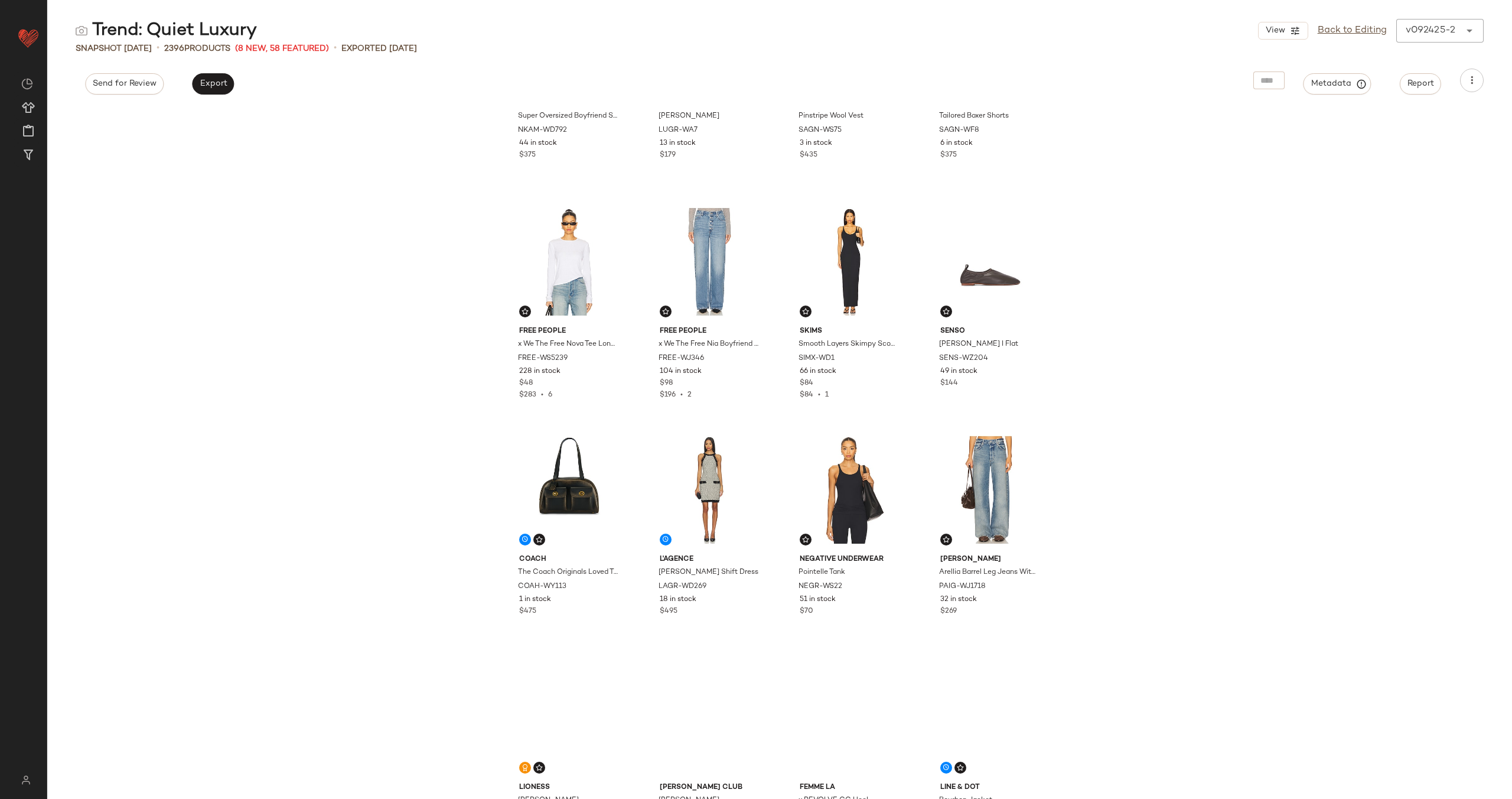
scroll to position [1544, 0]
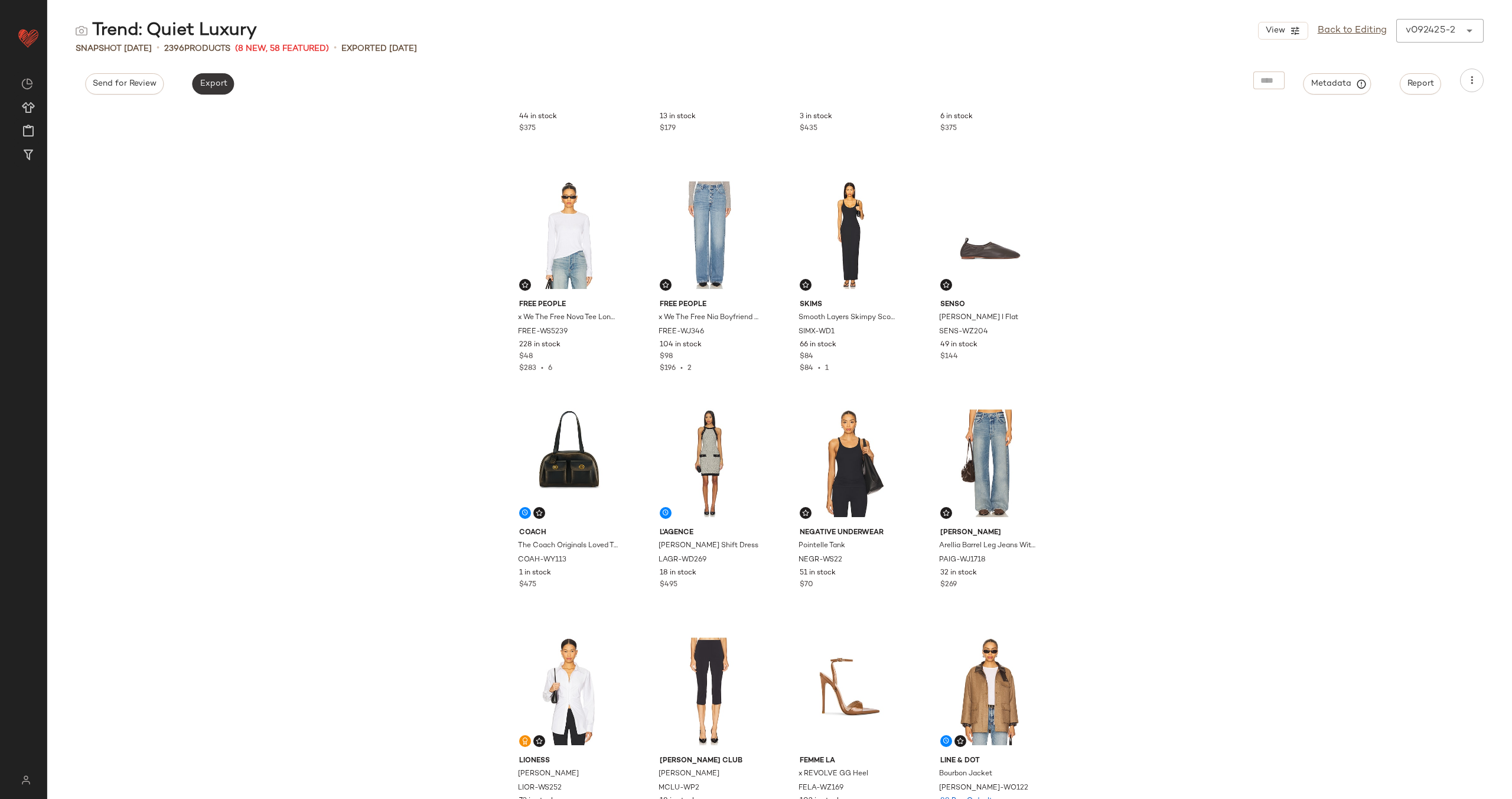
click at [218, 89] on button "Export" at bounding box center [213, 84] width 42 height 22
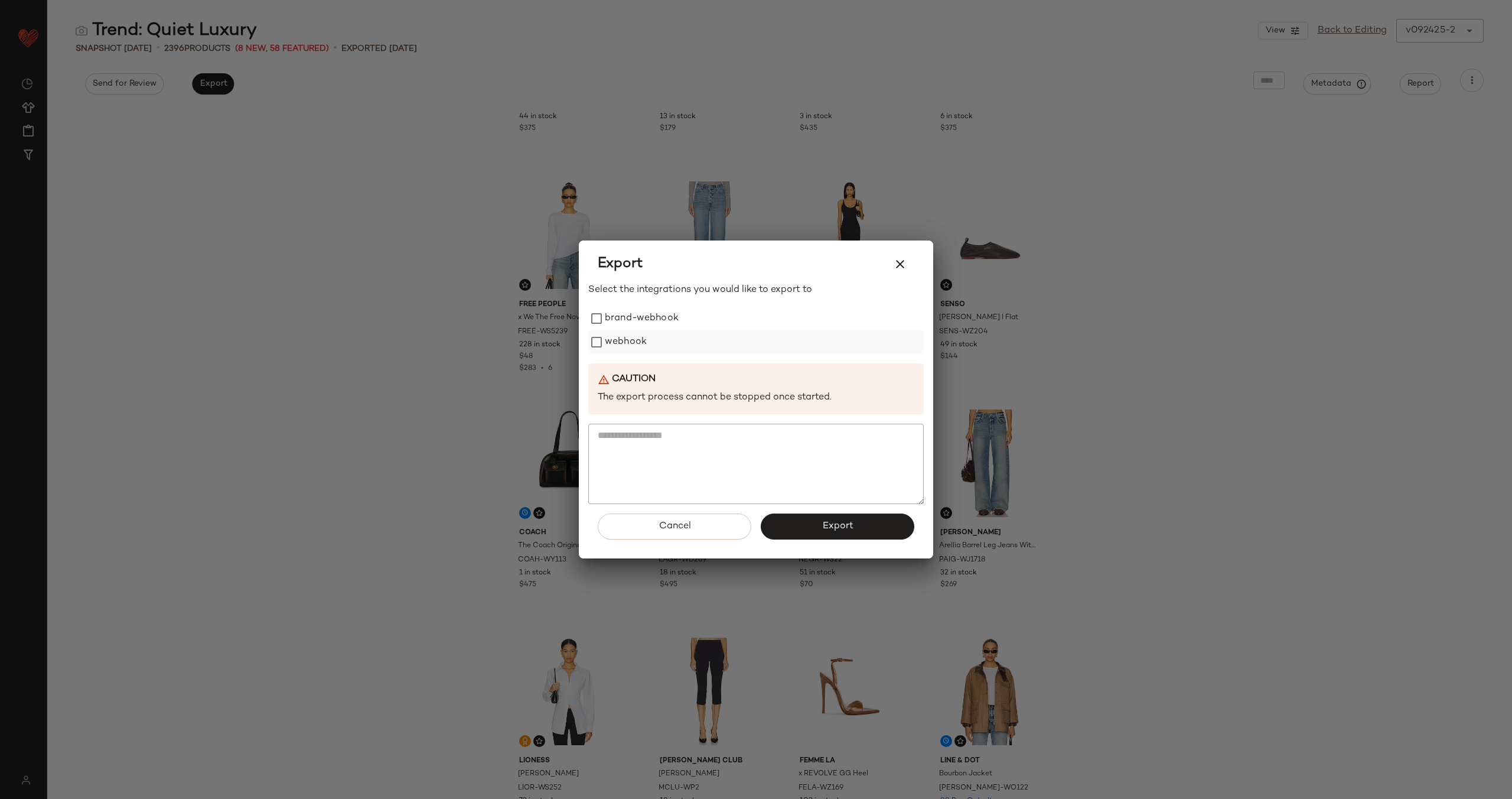
click at [621, 343] on label "webhook" at bounding box center [626, 342] width 42 height 24
click at [836, 523] on span "Export" at bounding box center [837, 526] width 31 height 12
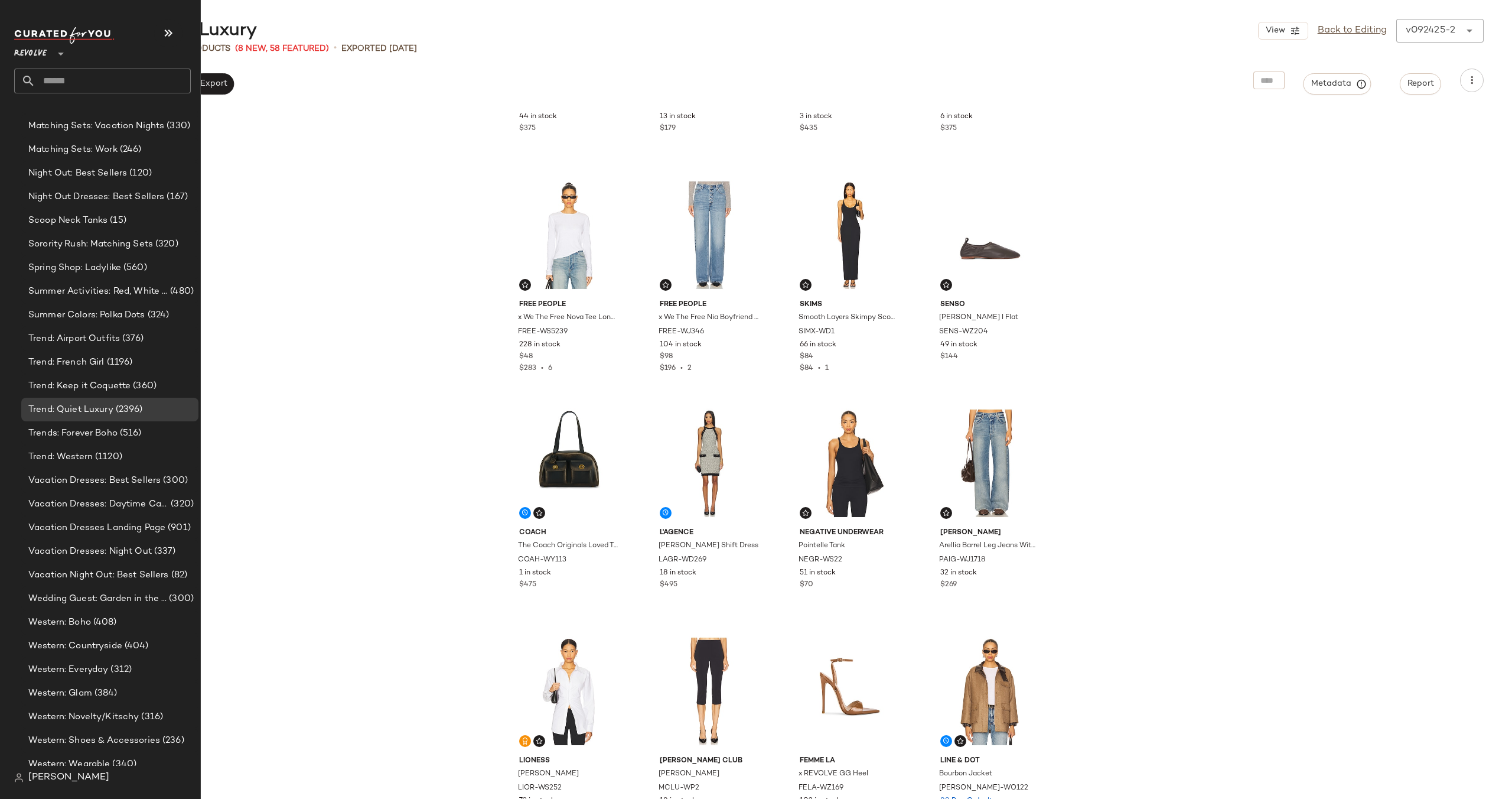
scroll to position [1700, 0]
click at [76, 454] on span "Trend: Western" at bounding box center [60, 456] width 64 height 14
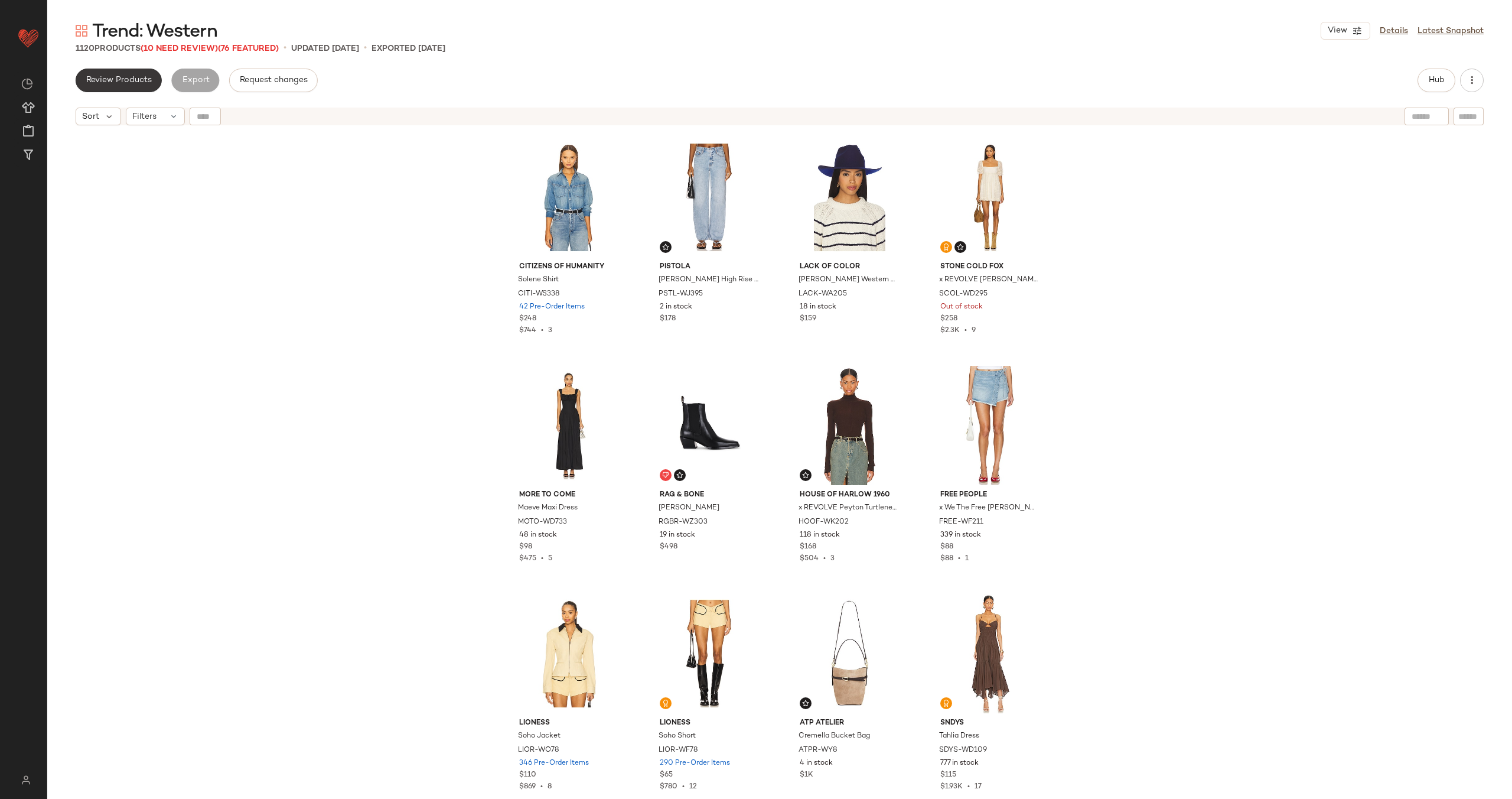
click at [136, 76] on span "Review Products" at bounding box center [119, 80] width 66 height 9
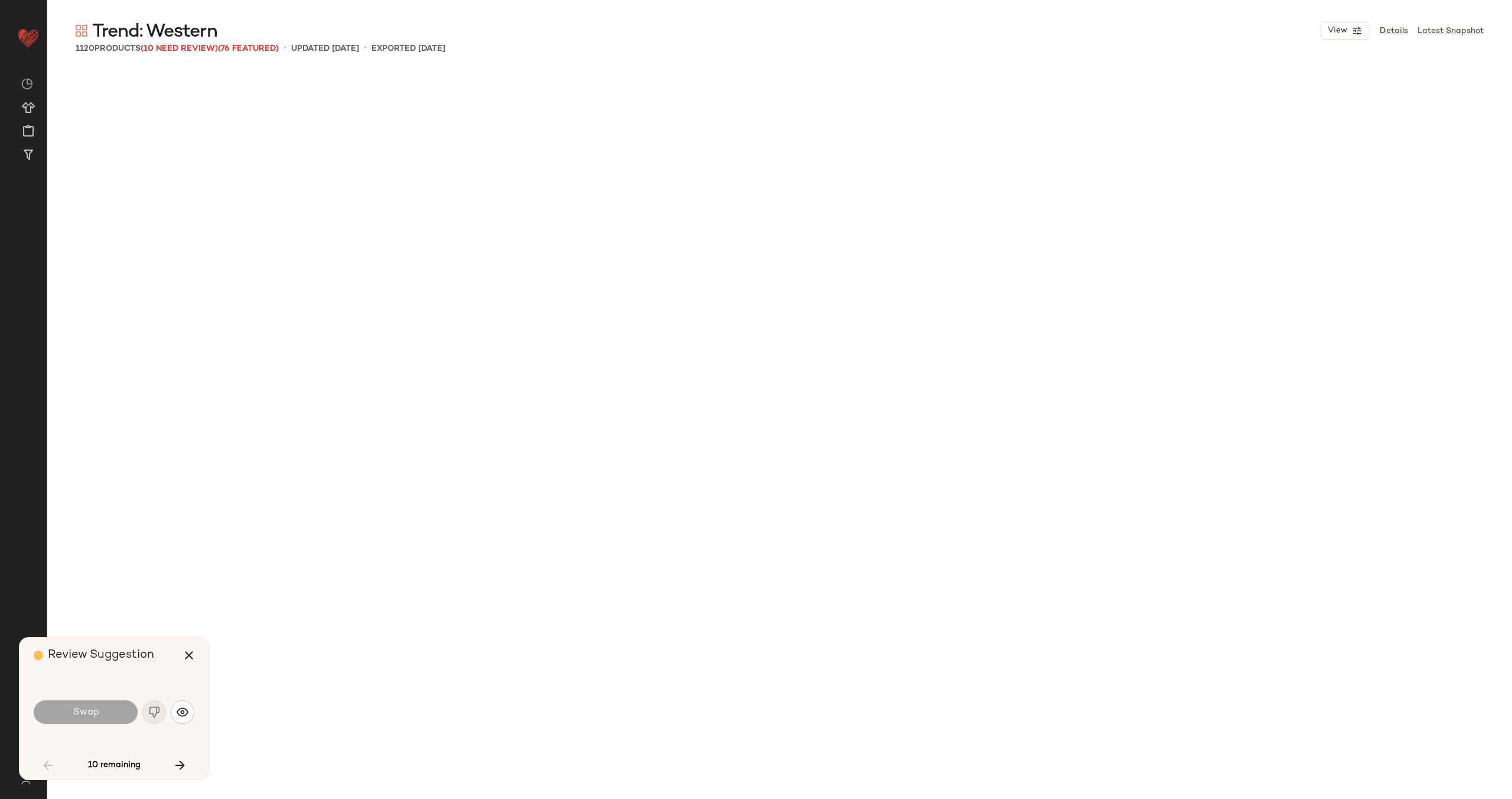
scroll to position [1150, 0]
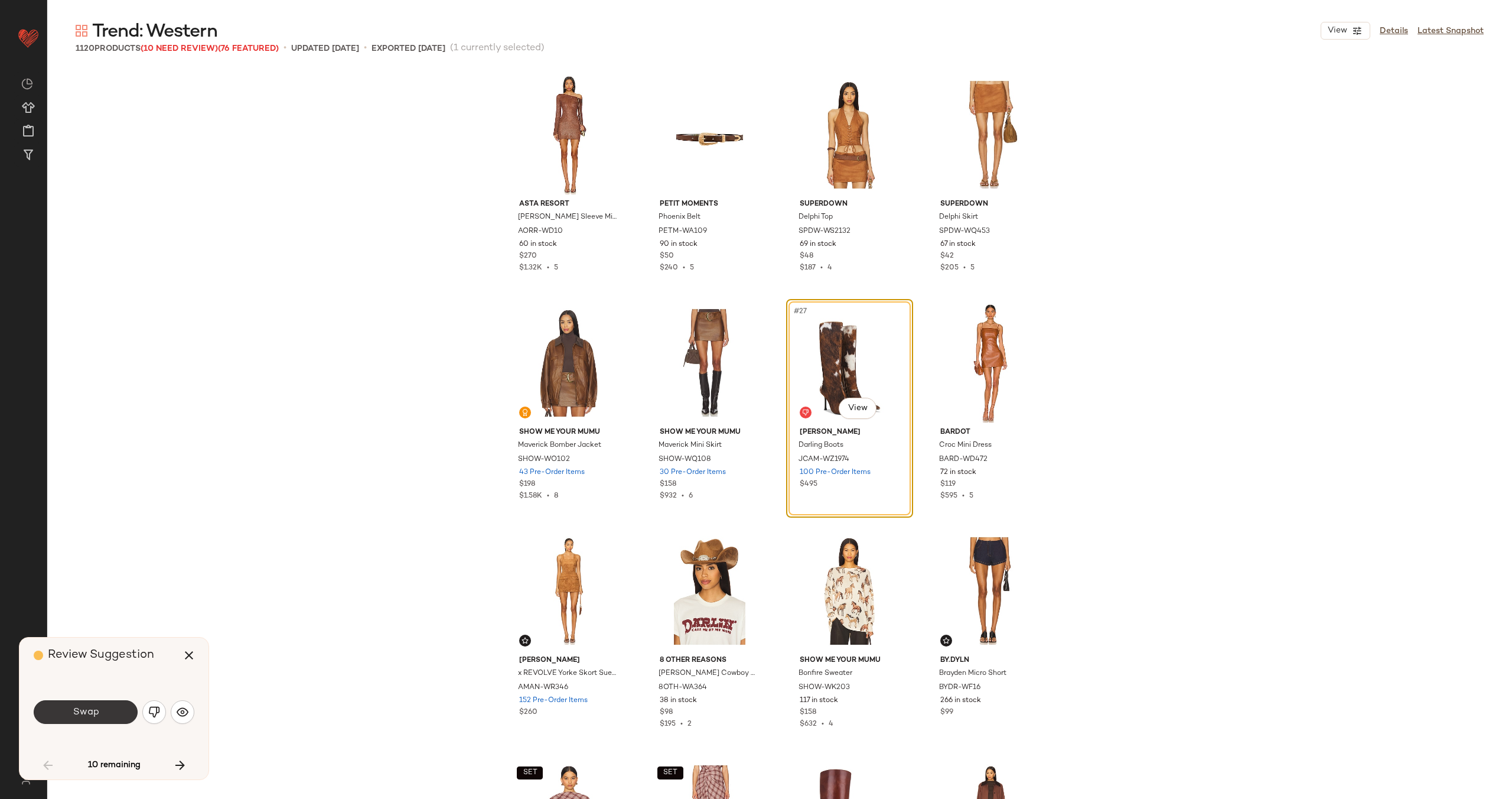
click at [84, 711] on span "Swap" at bounding box center [85, 712] width 27 height 12
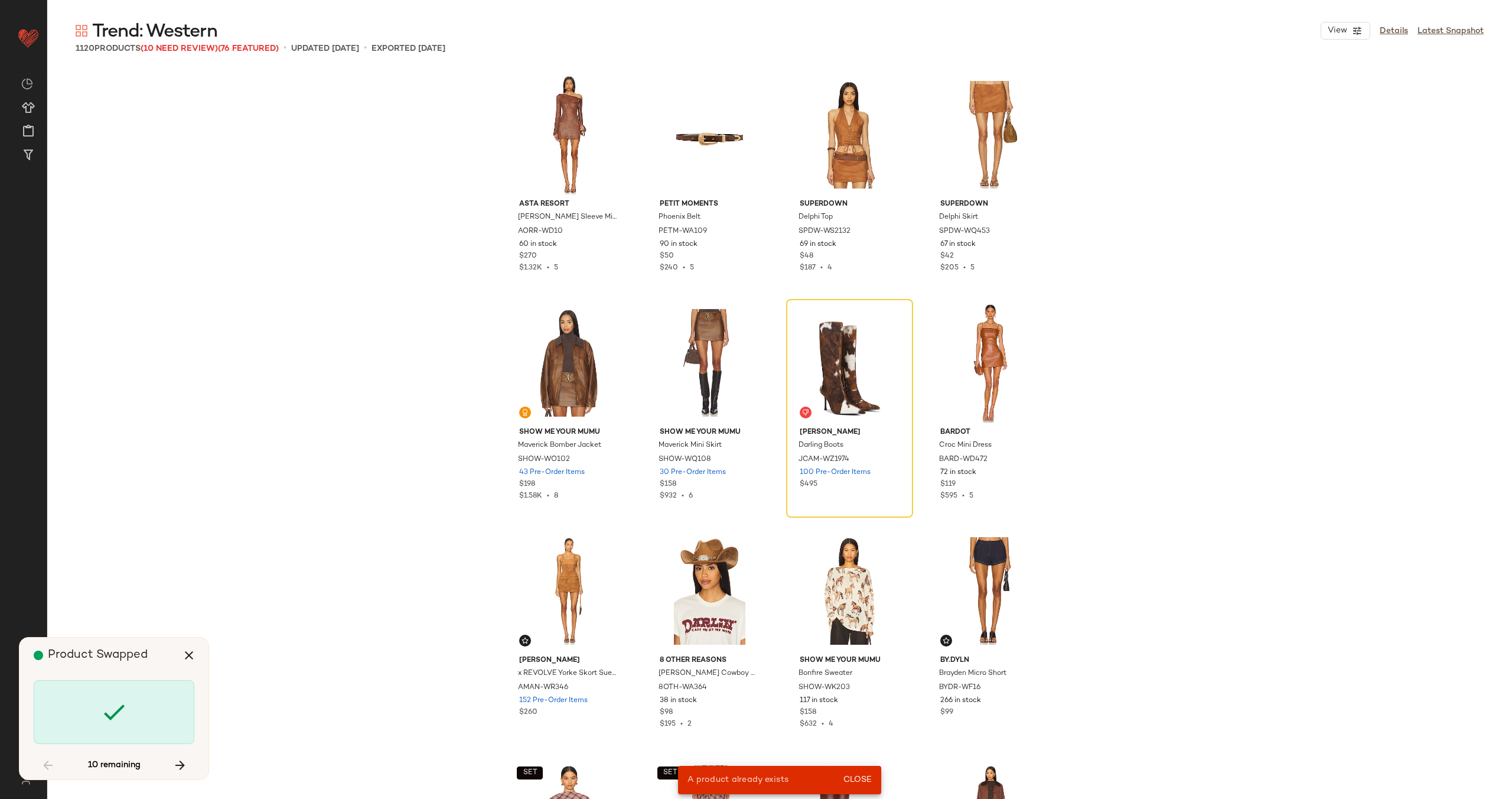
scroll to position [1141, 0]
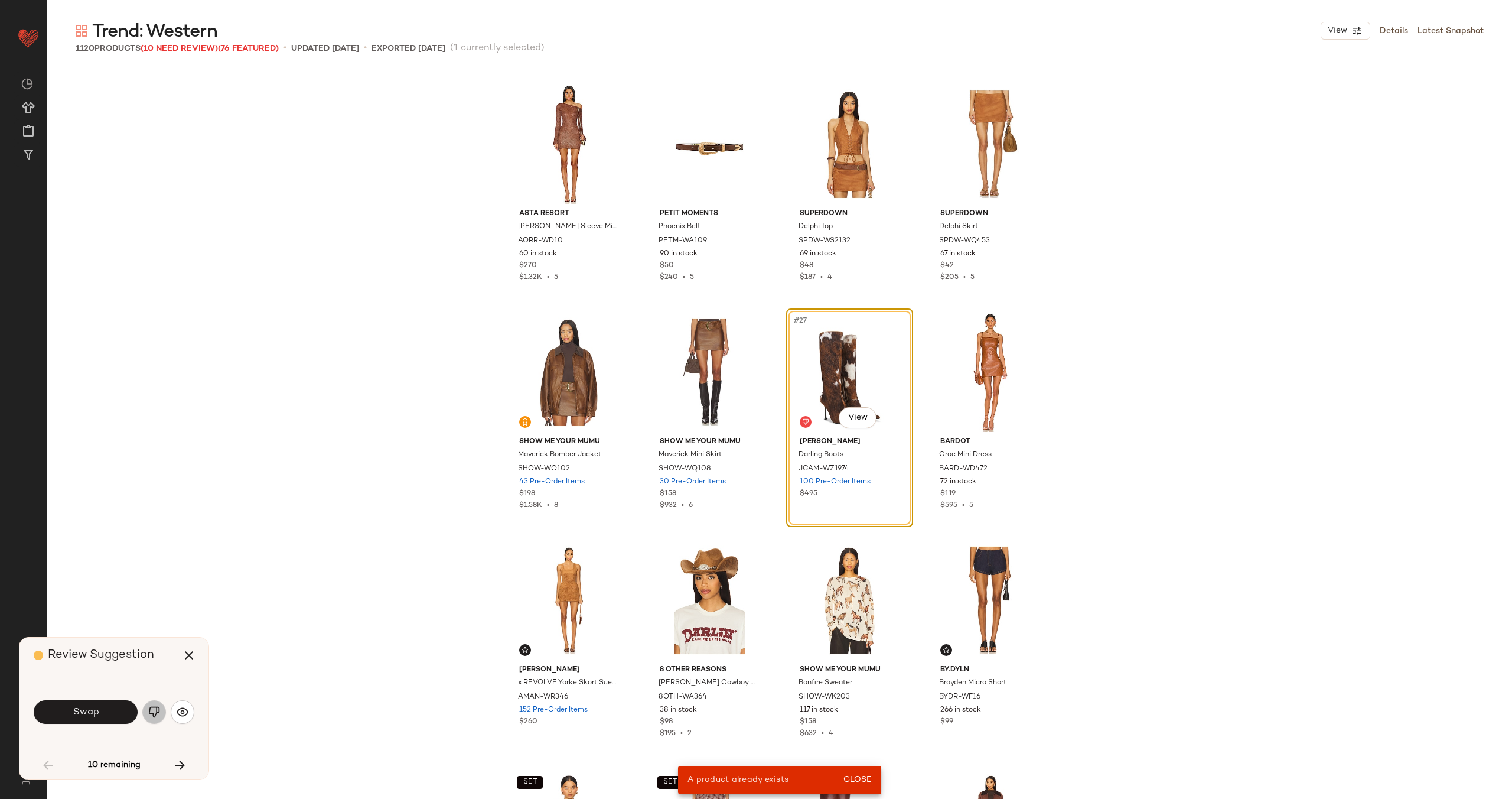
click at [152, 710] on img "button" at bounding box center [154, 712] width 12 height 12
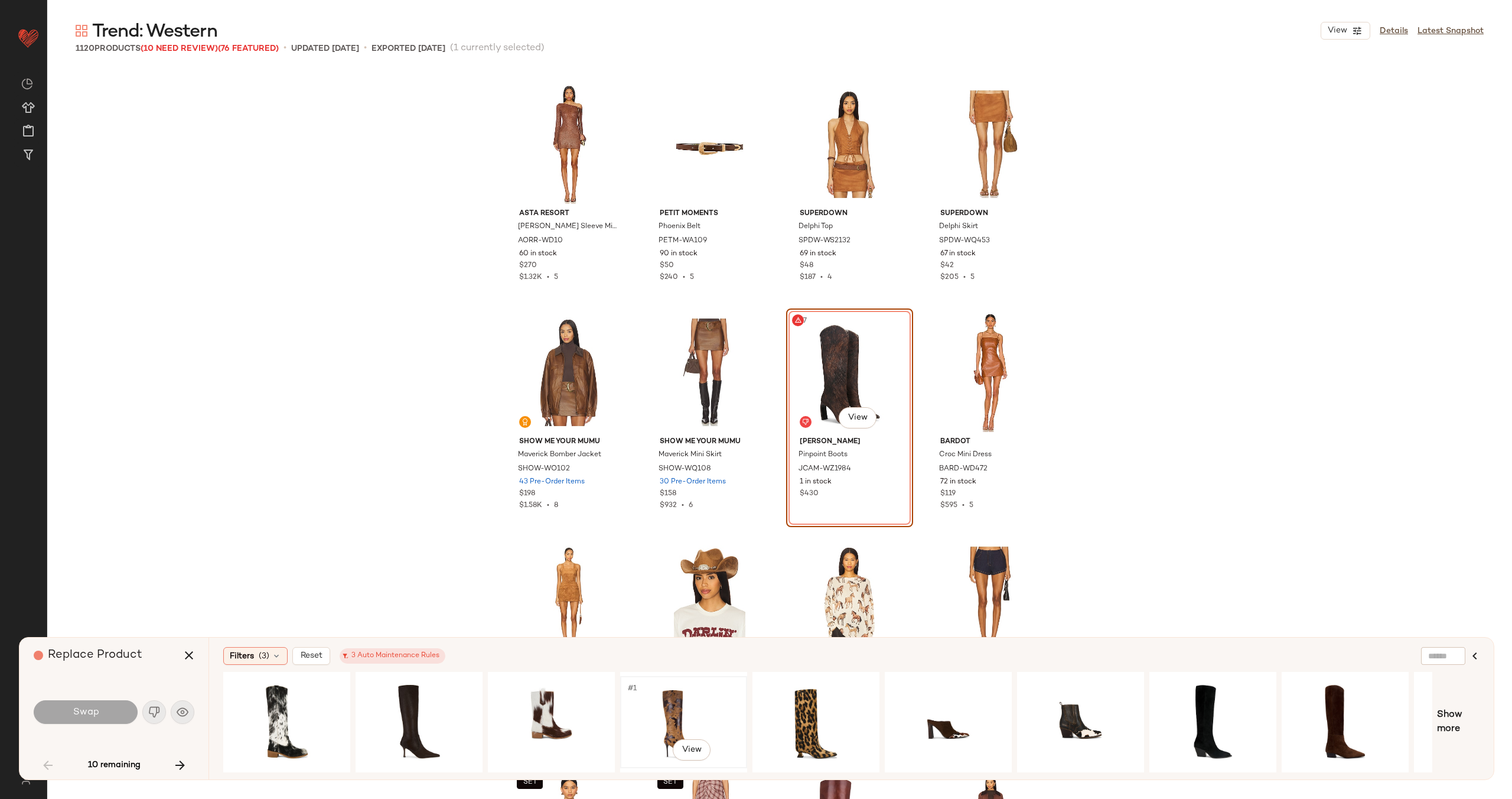
click at [695, 712] on div "#1 View" at bounding box center [683, 722] width 119 height 84
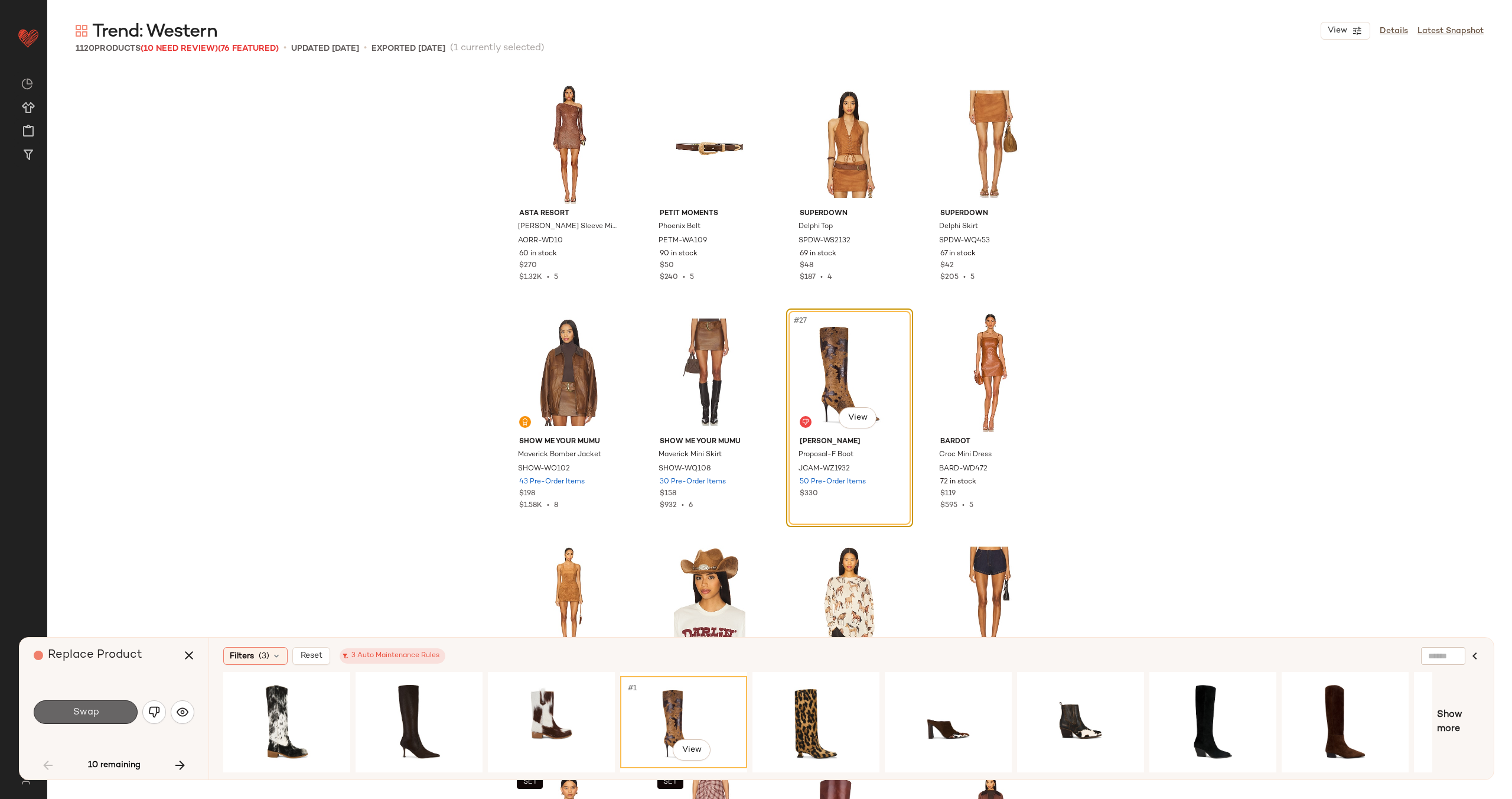
click at [99, 707] on button "Swap" at bounding box center [86, 712] width 104 height 24
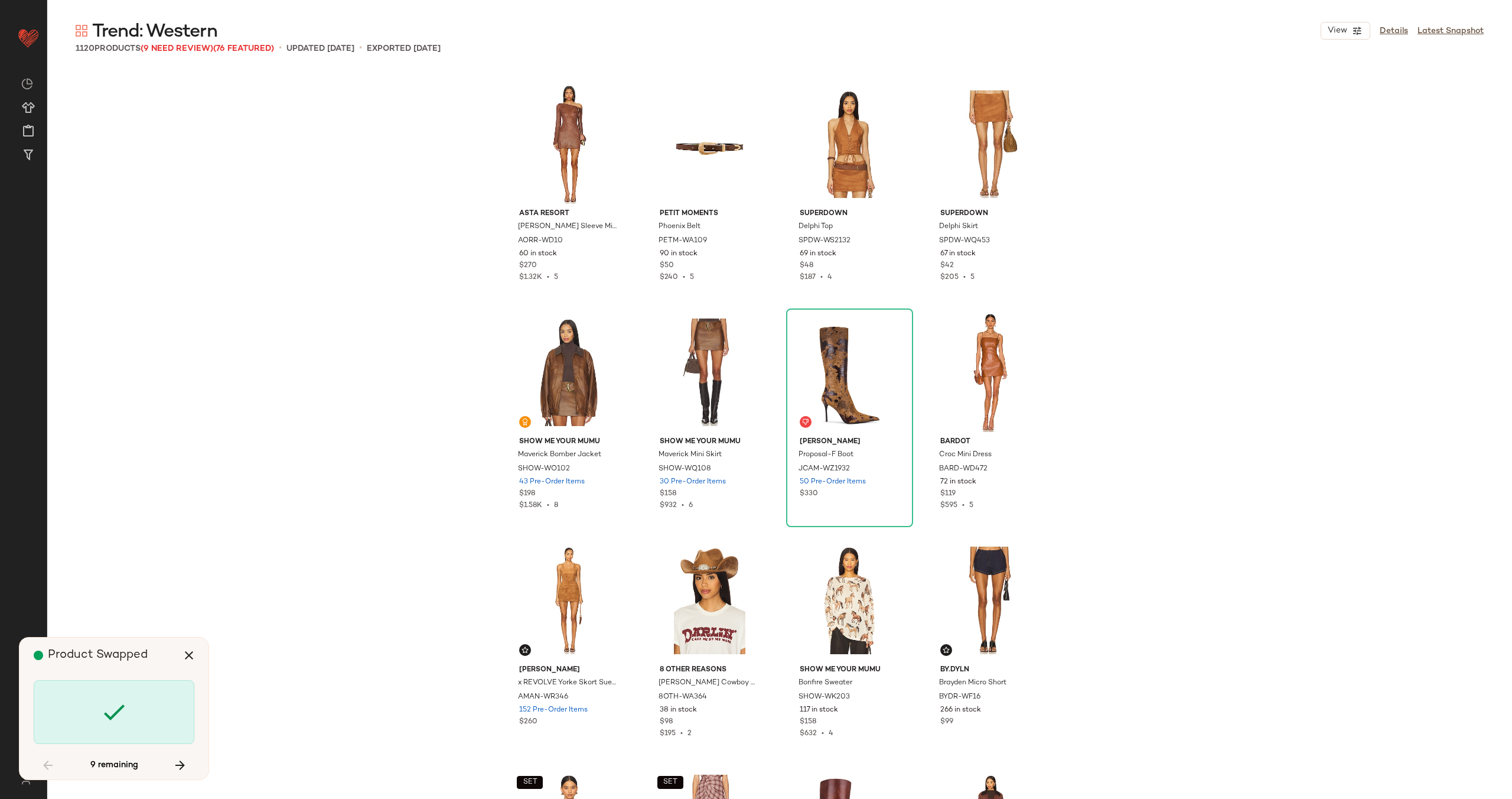
scroll to position [7071, 0]
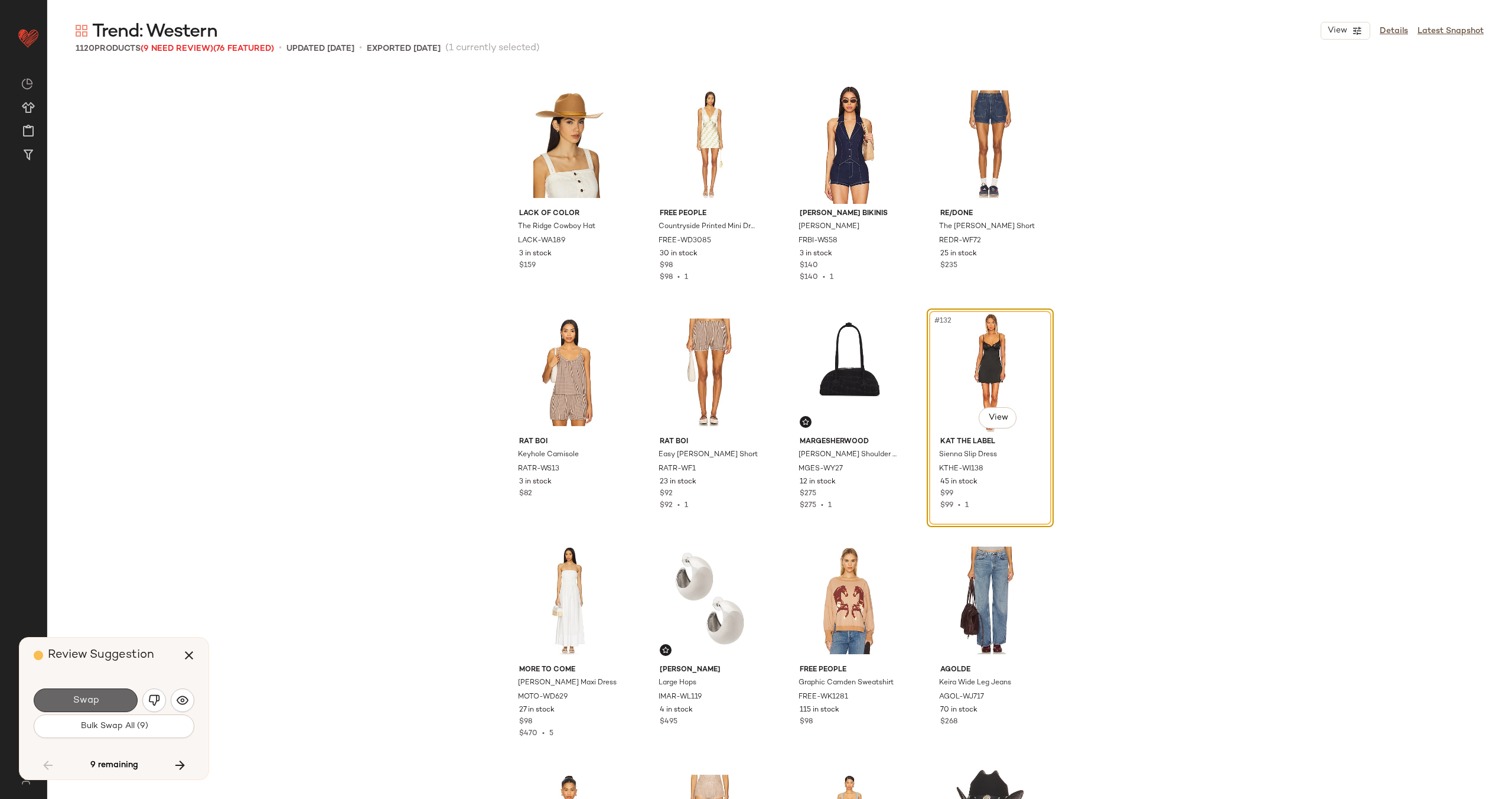
click at [95, 695] on span "Swap" at bounding box center [85, 701] width 27 height 12
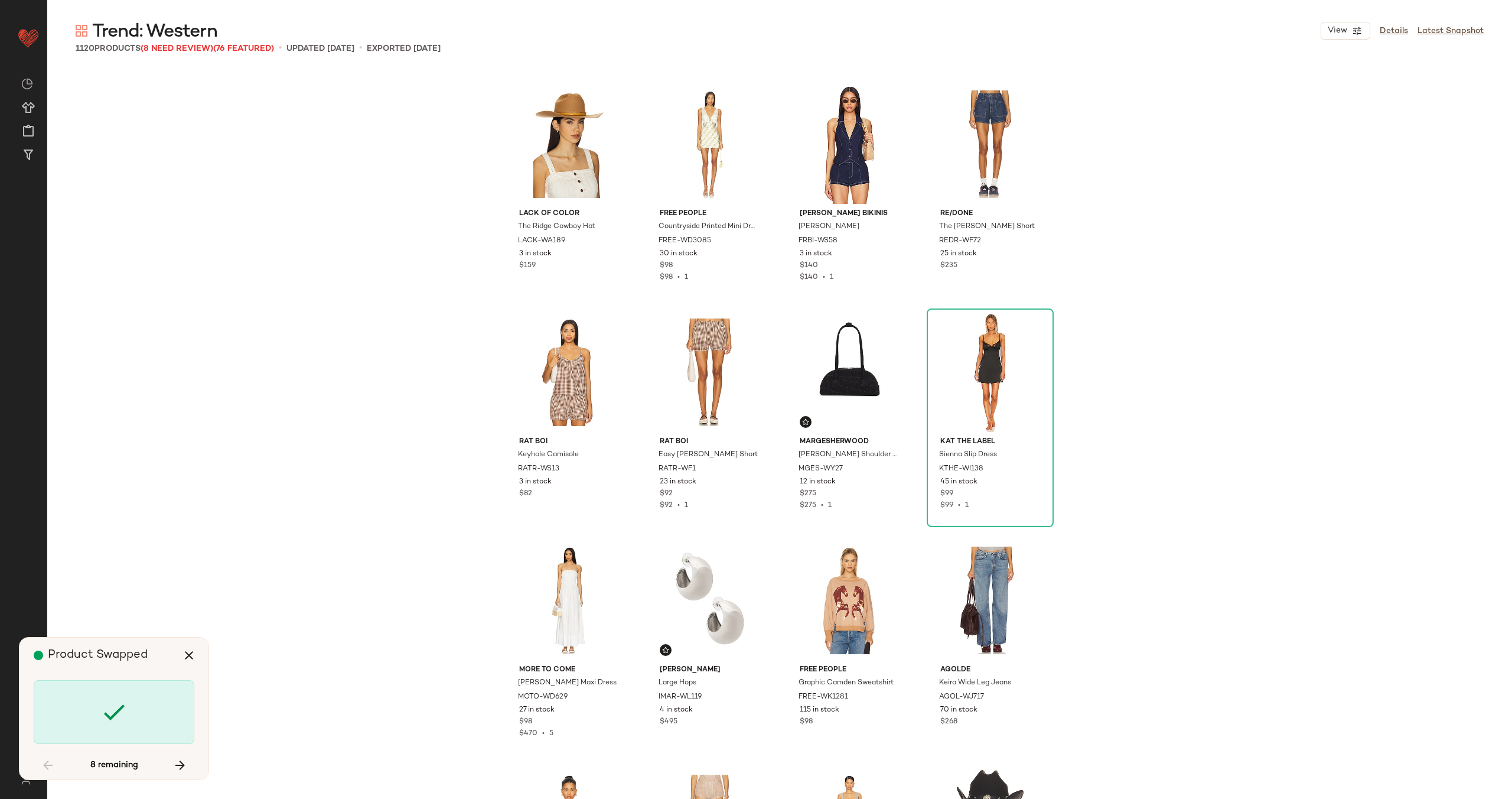
scroll to position [11862, 0]
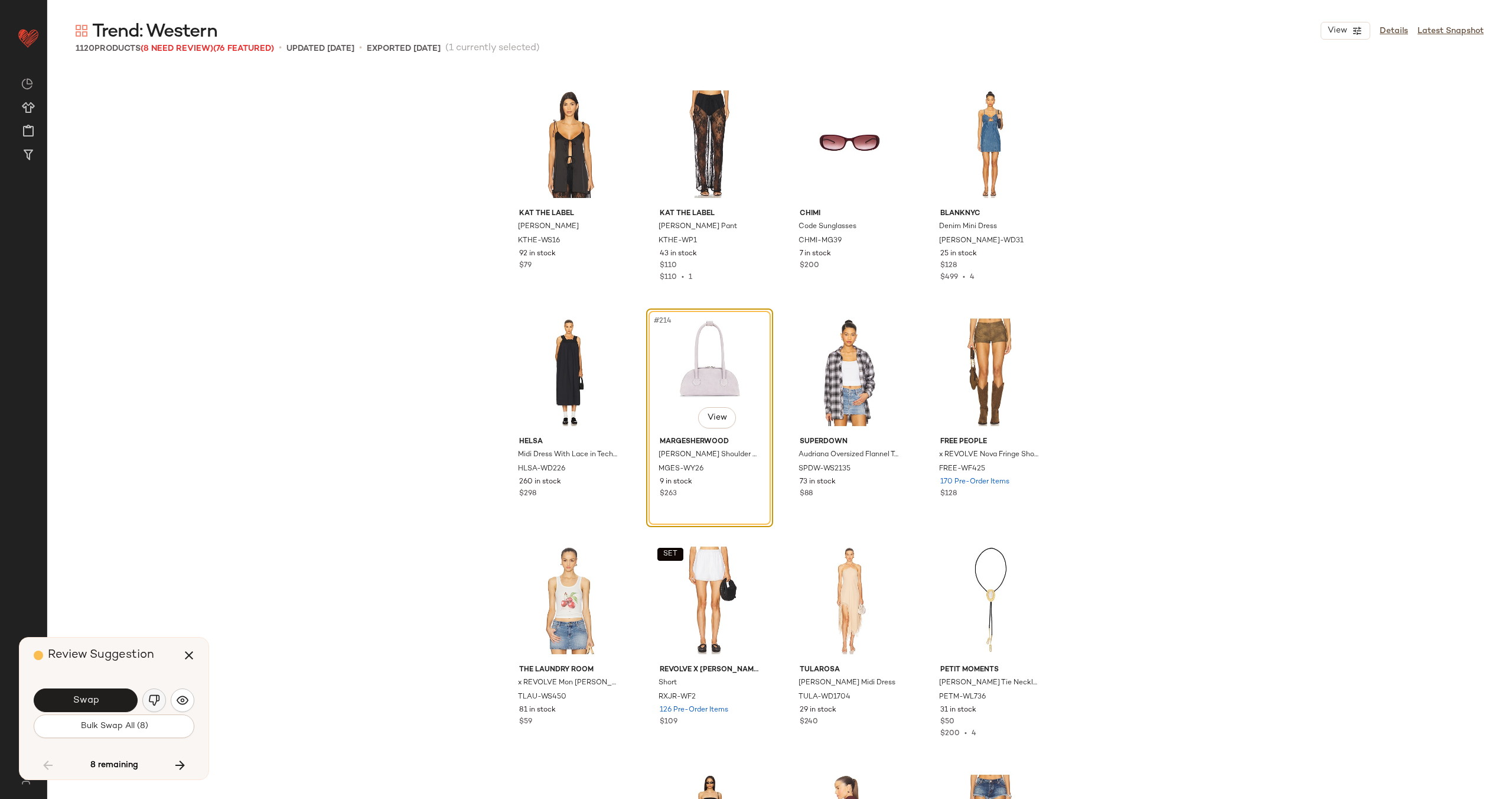
click at [156, 700] on img "button" at bounding box center [154, 700] width 12 height 12
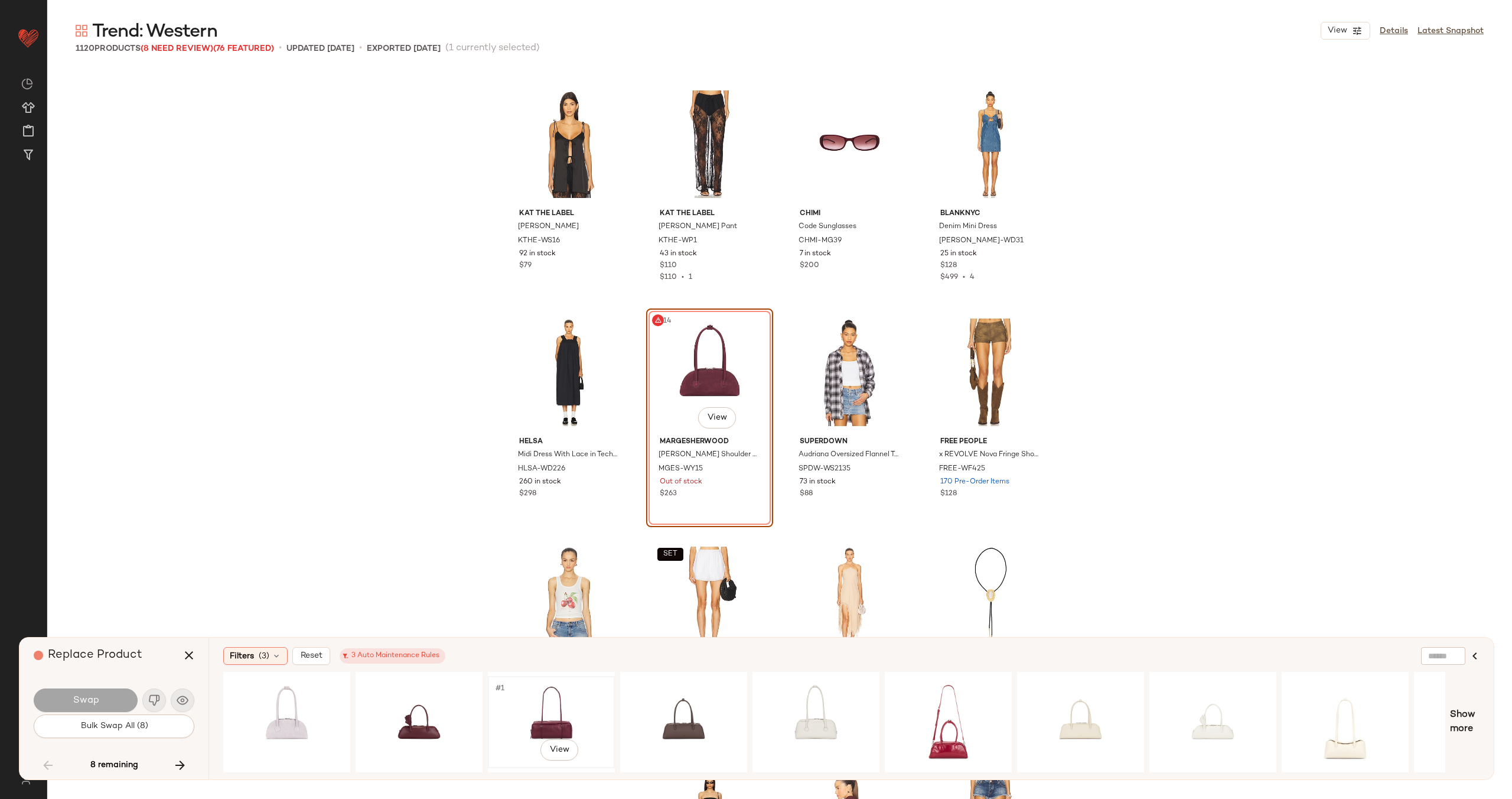
click at [554, 713] on div "#1 View" at bounding box center [551, 722] width 119 height 84
click at [656, 714] on div "#1 View" at bounding box center [683, 722] width 119 height 84
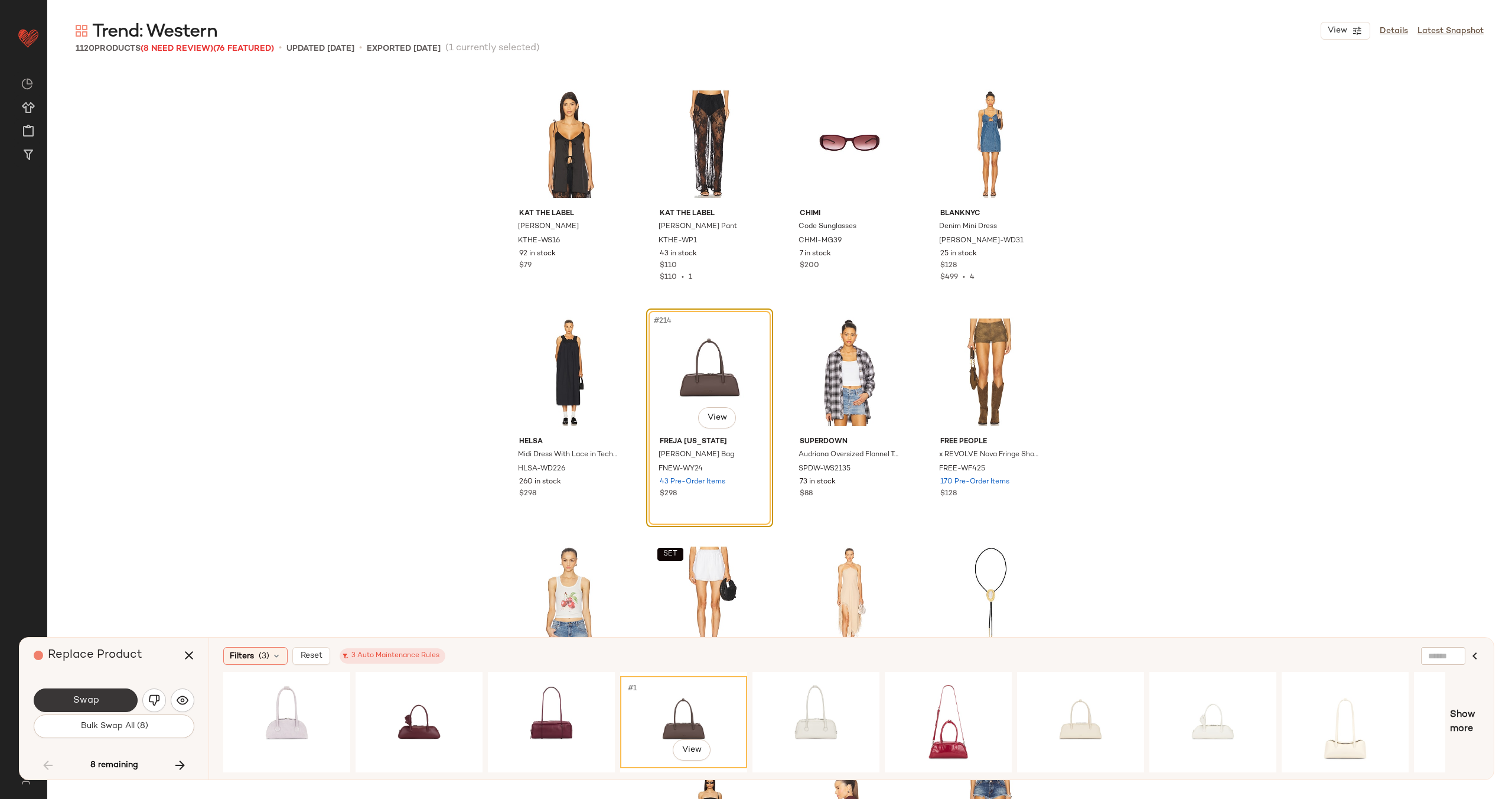
click at [100, 697] on button "Swap" at bounding box center [86, 700] width 104 height 24
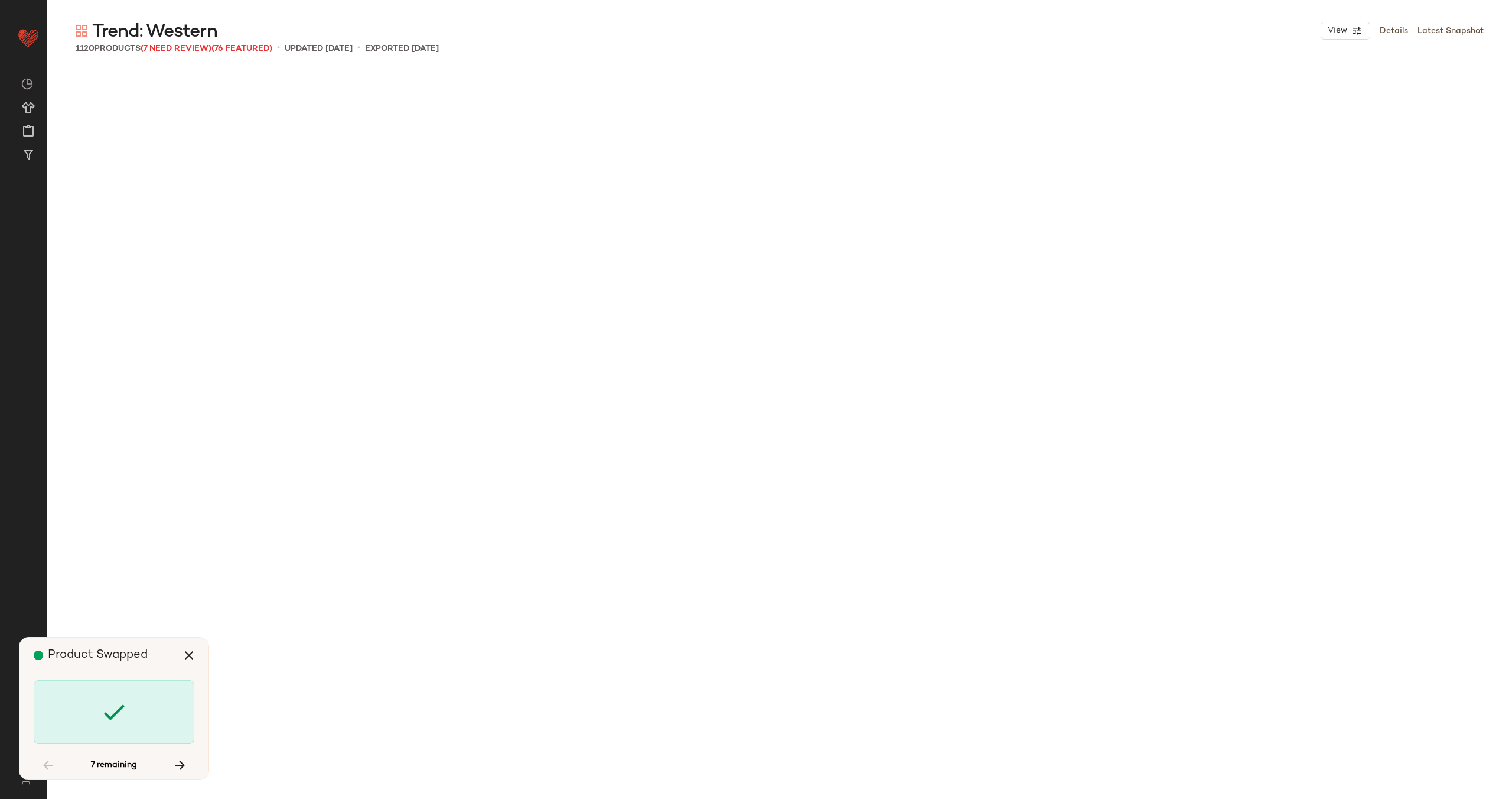
scroll to position [18933, 0]
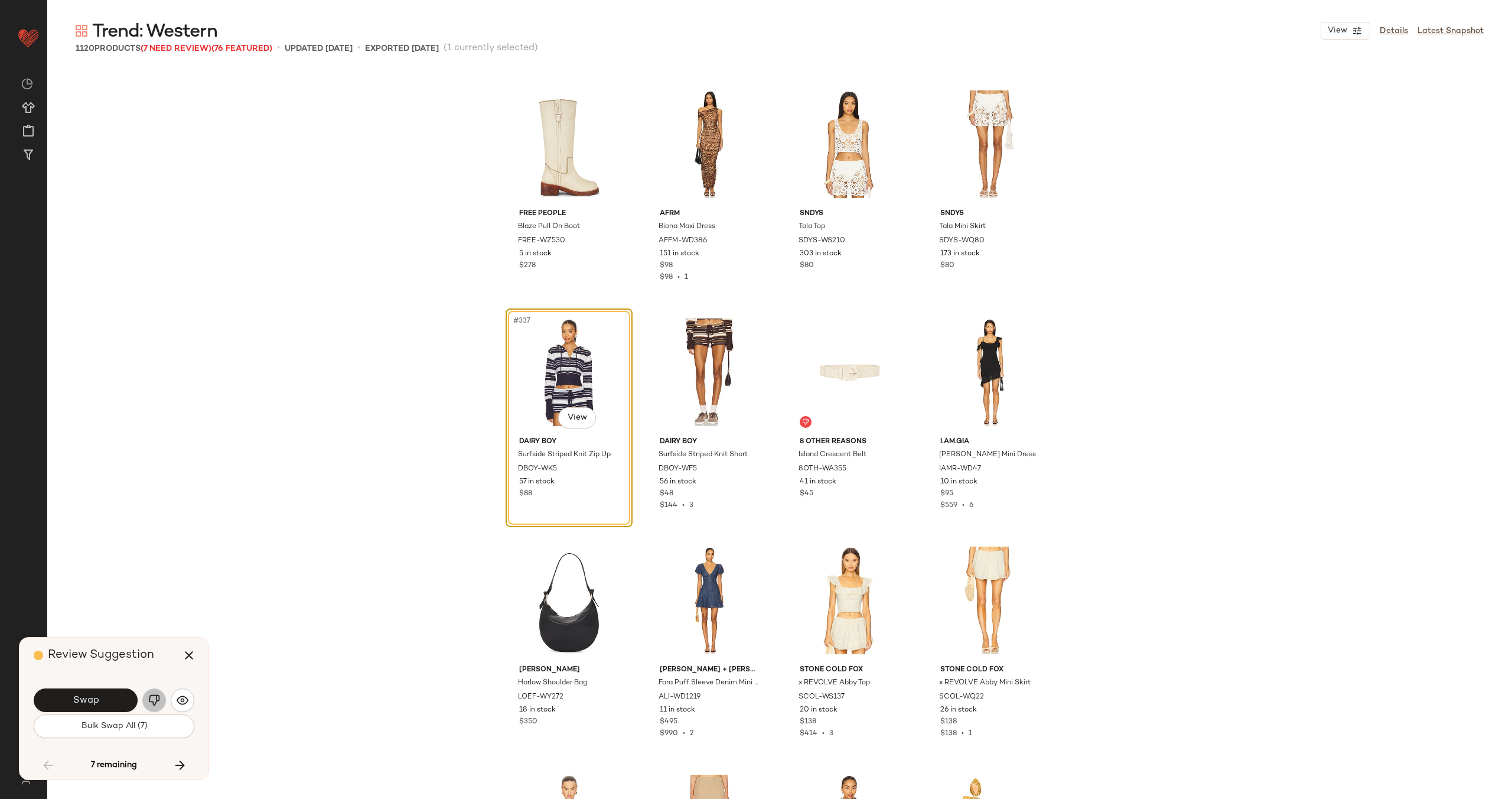
click at [149, 696] on img "button" at bounding box center [154, 700] width 12 height 12
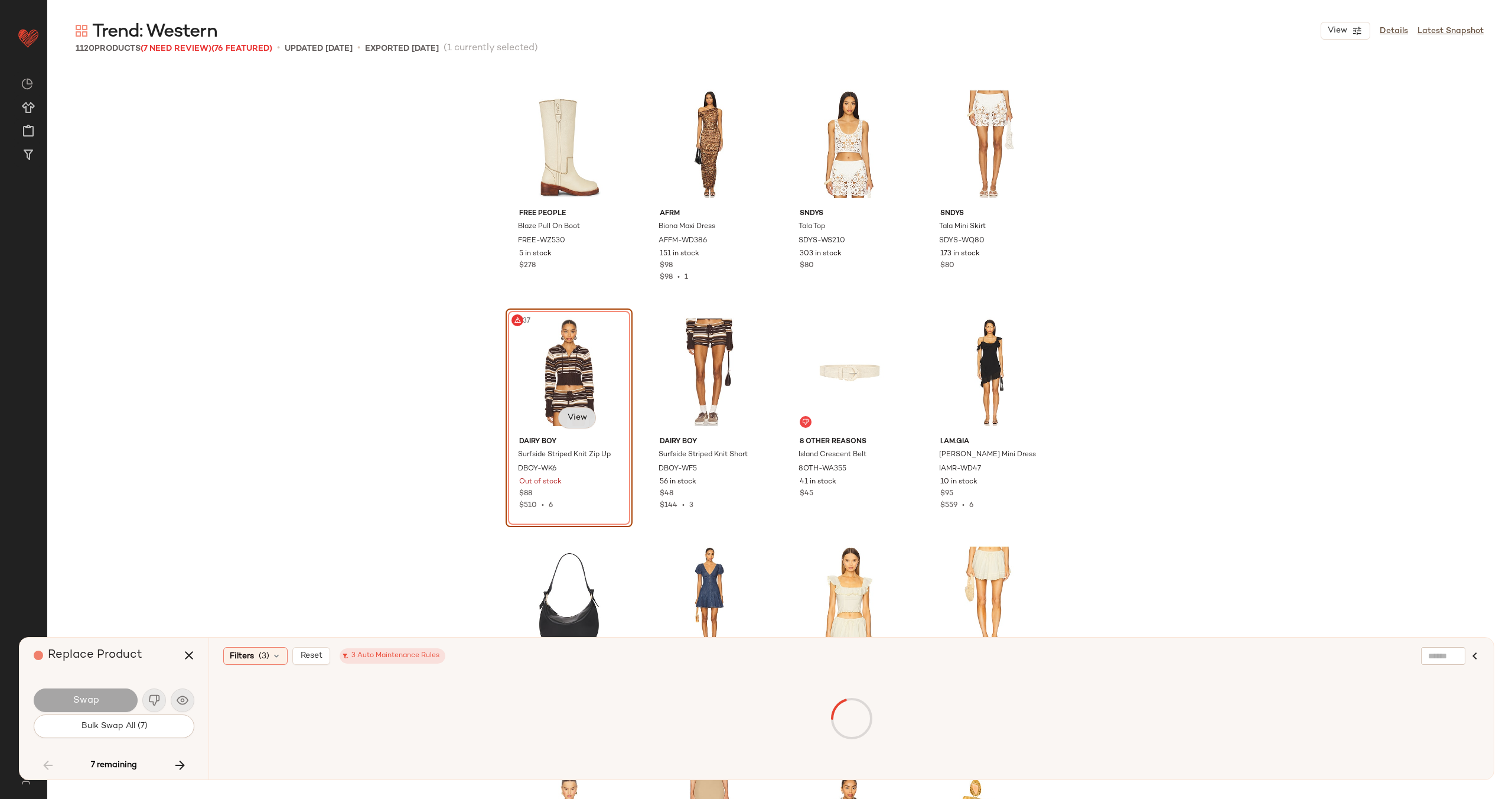
click at [582, 420] on body "Revolve ** Dashboard All Products Global Clipboards (28) Curations (70) Alexis …" at bounding box center [756, 448] width 1512 height 896
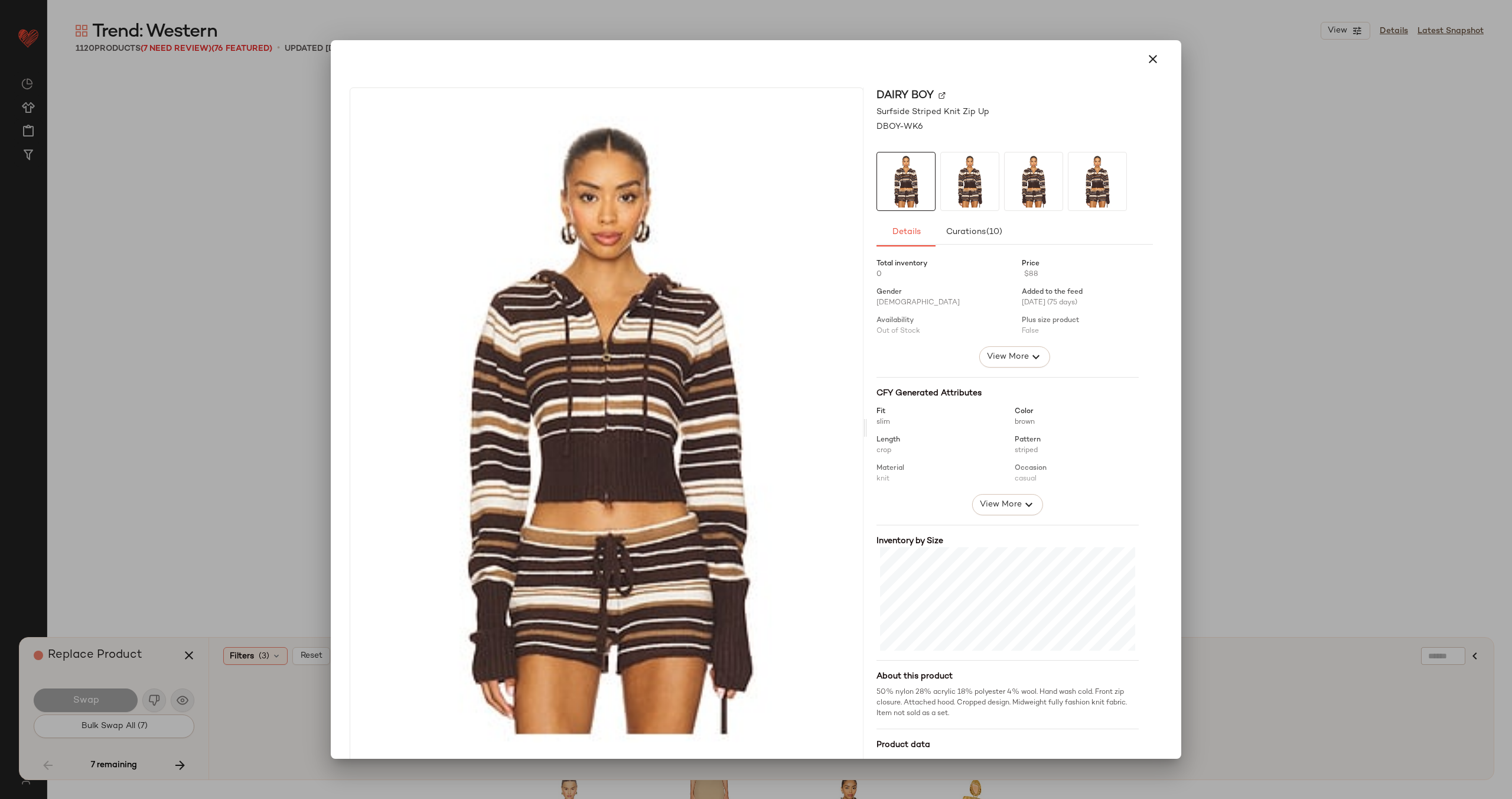
click at [938, 96] on img at bounding box center [942, 95] width 7 height 7
click at [1153, 65] on button "button" at bounding box center [1152, 58] width 28 height 28
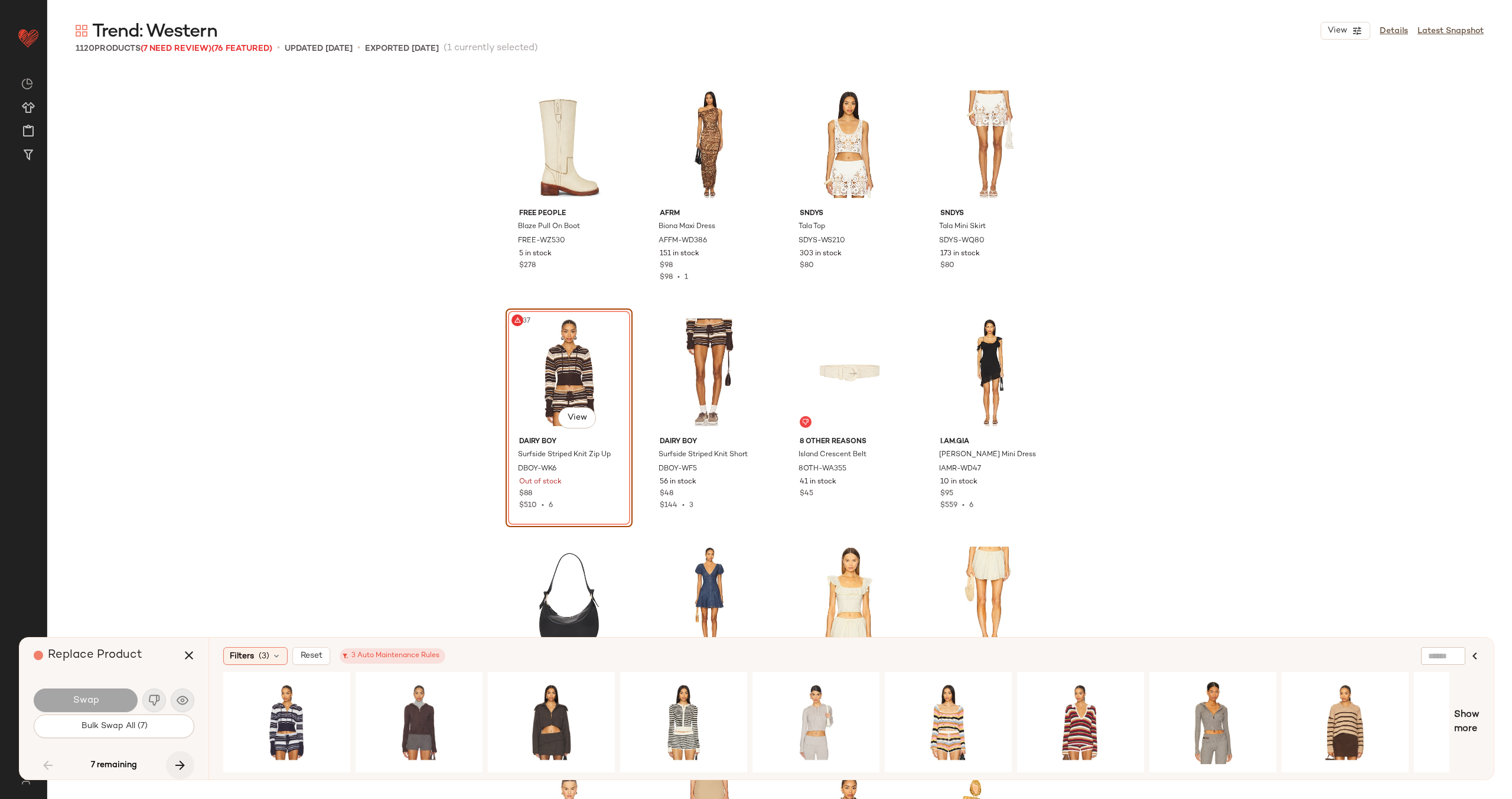
click at [176, 763] on icon "button" at bounding box center [180, 765] width 14 height 14
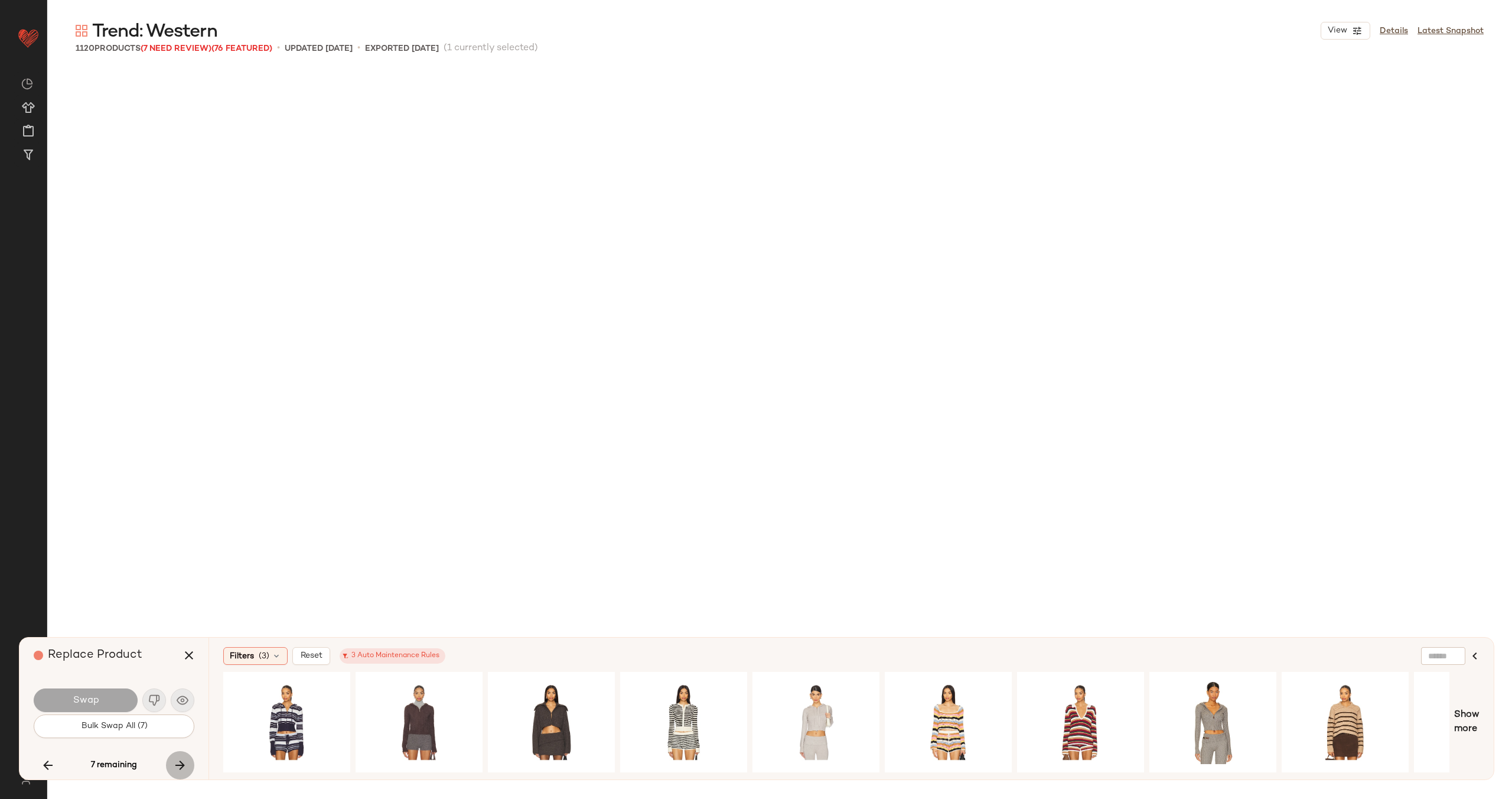
scroll to position [26460, 0]
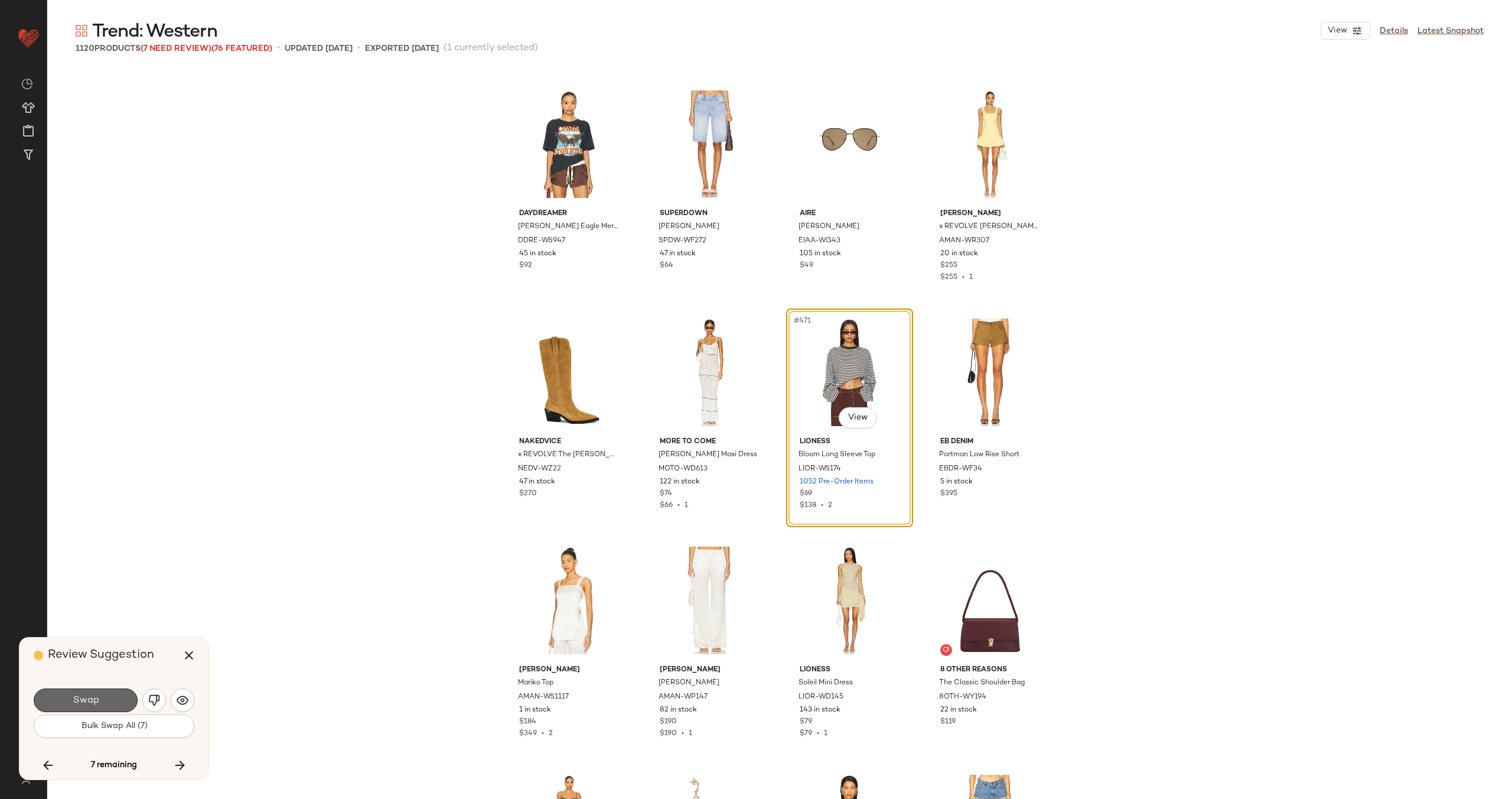
click at [90, 701] on span "Swap" at bounding box center [85, 701] width 27 height 12
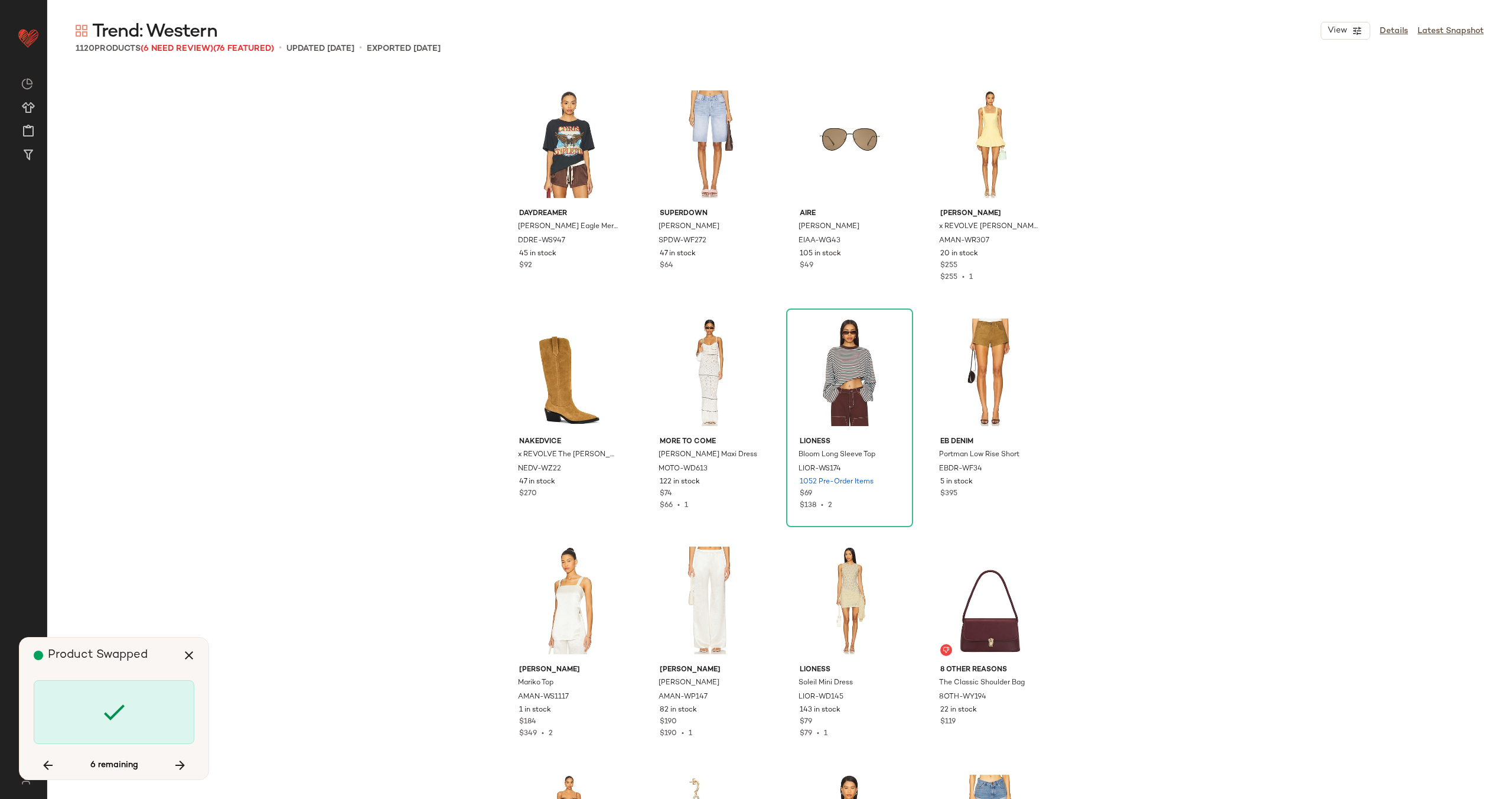
scroll to position [33531, 0]
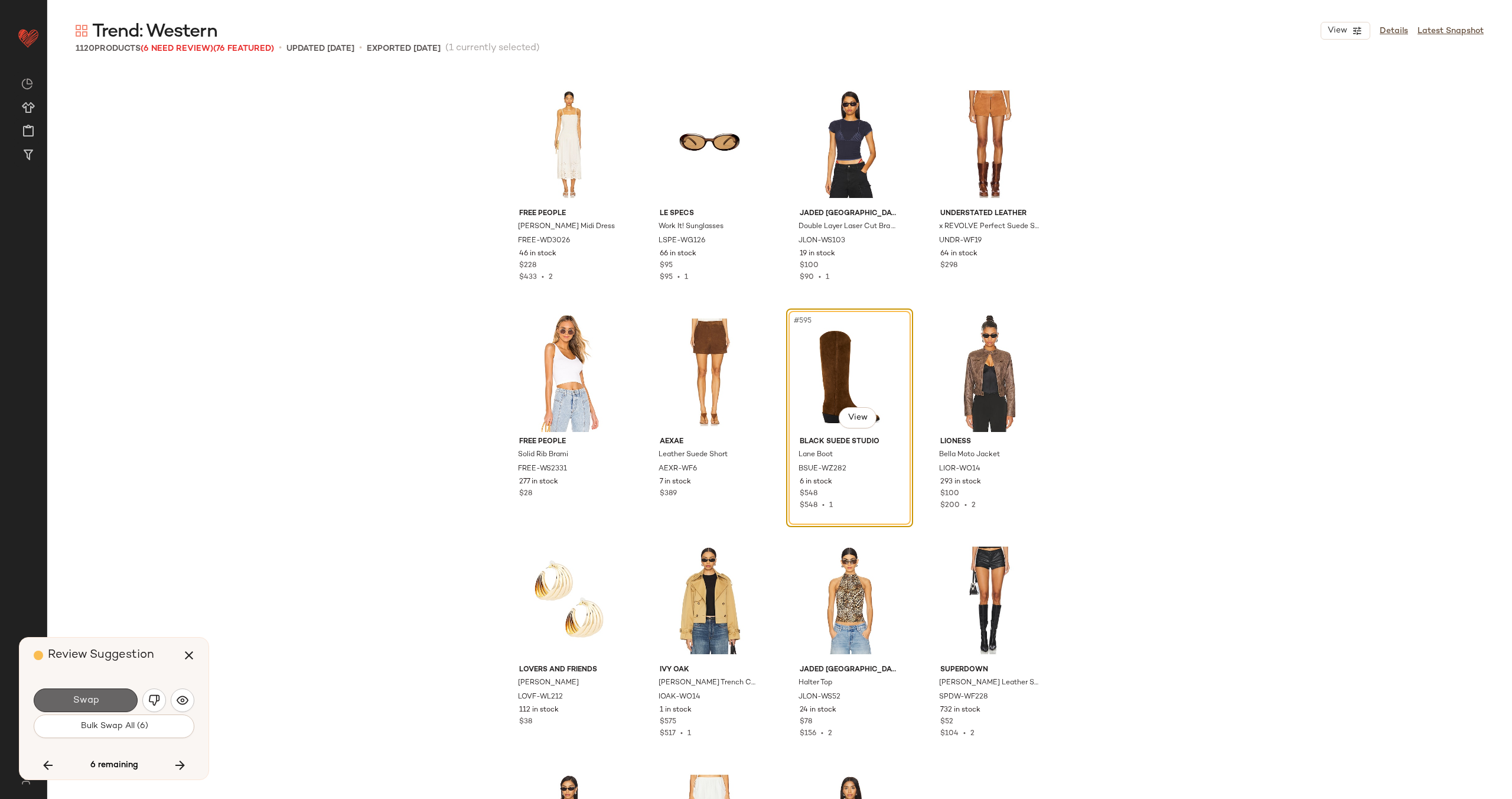
click at [99, 694] on button "Swap" at bounding box center [86, 700] width 104 height 24
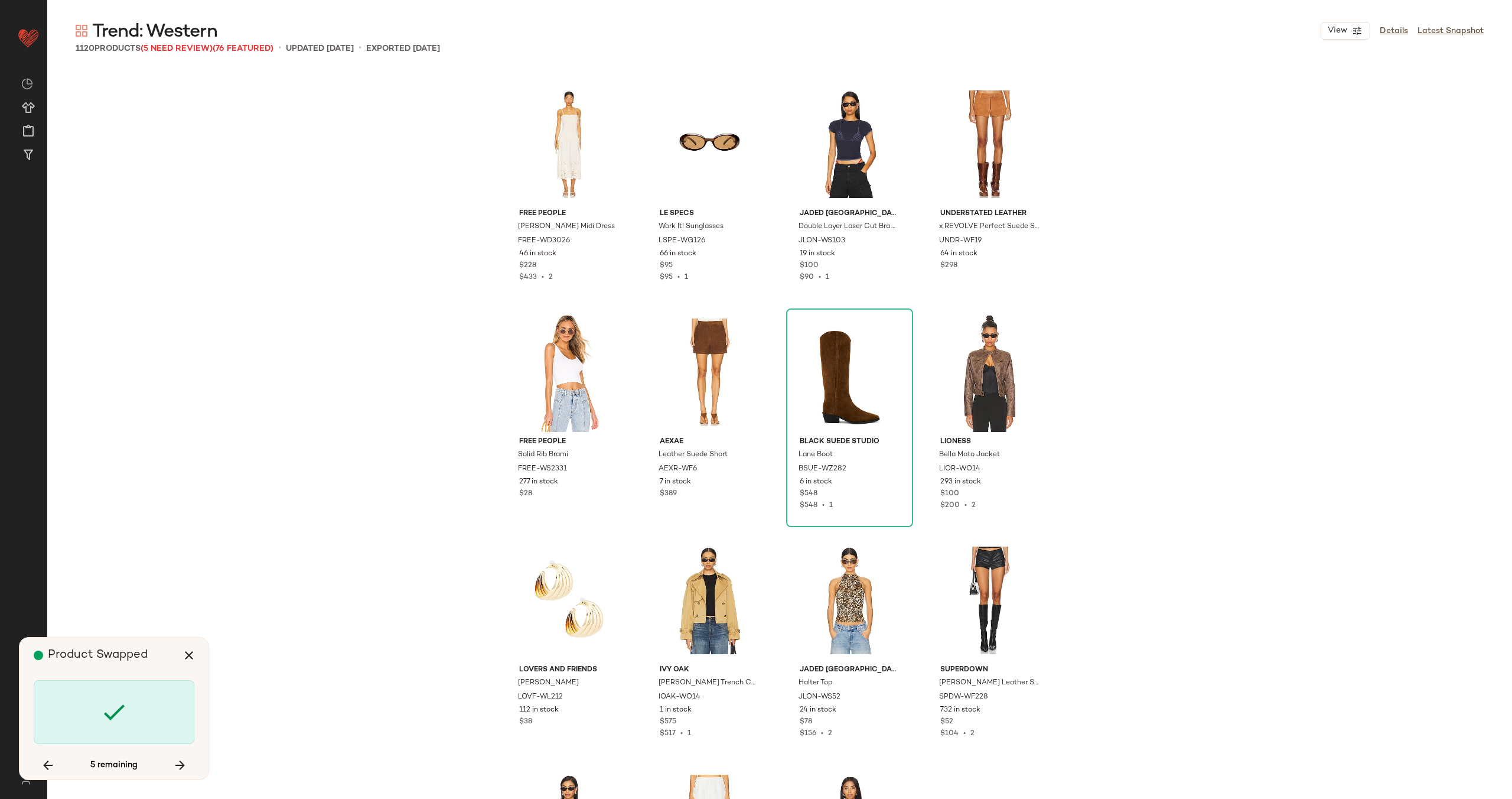
scroll to position [39006, 0]
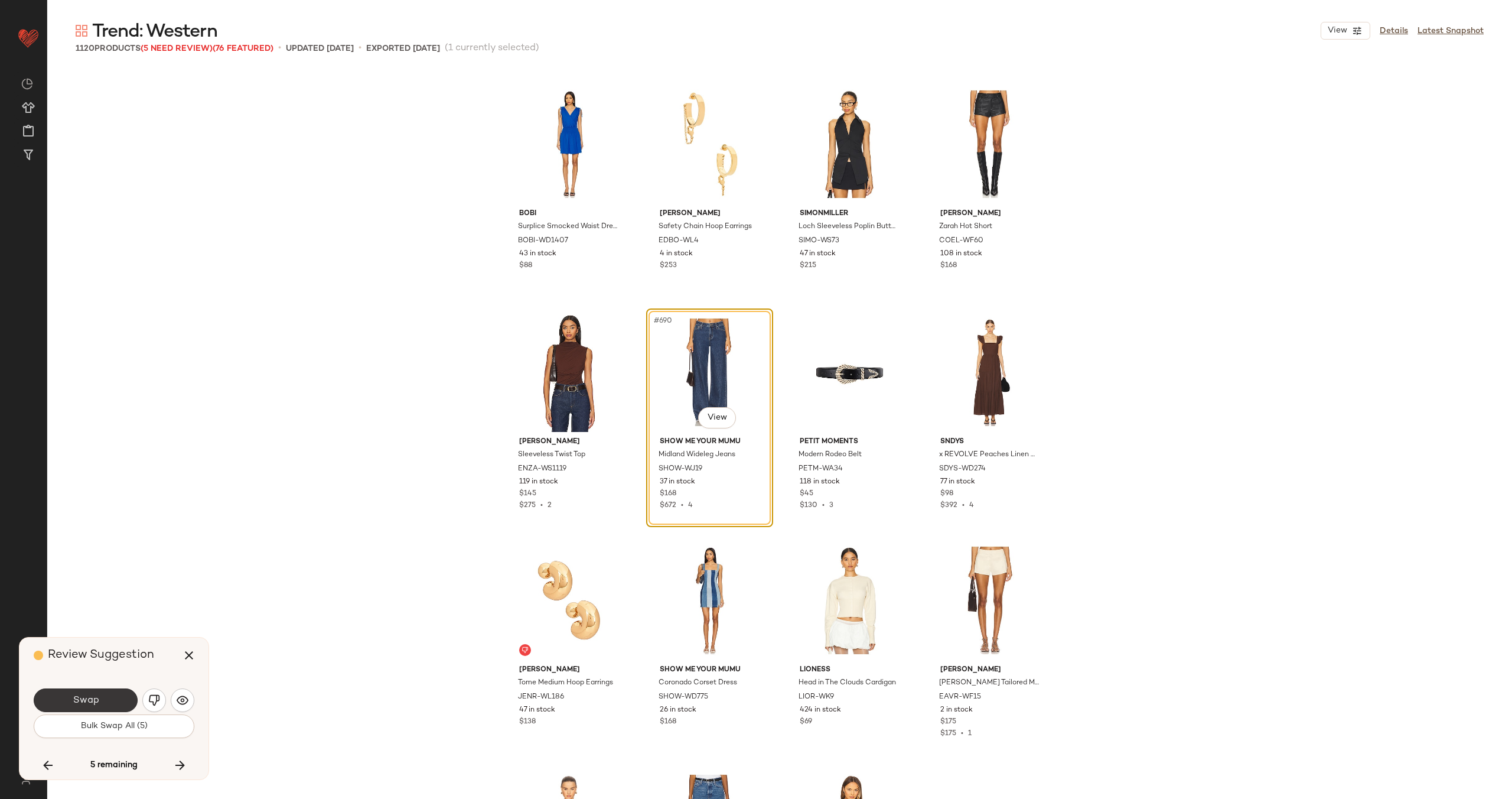
click at [86, 695] on span "Swap" at bounding box center [85, 701] width 27 height 12
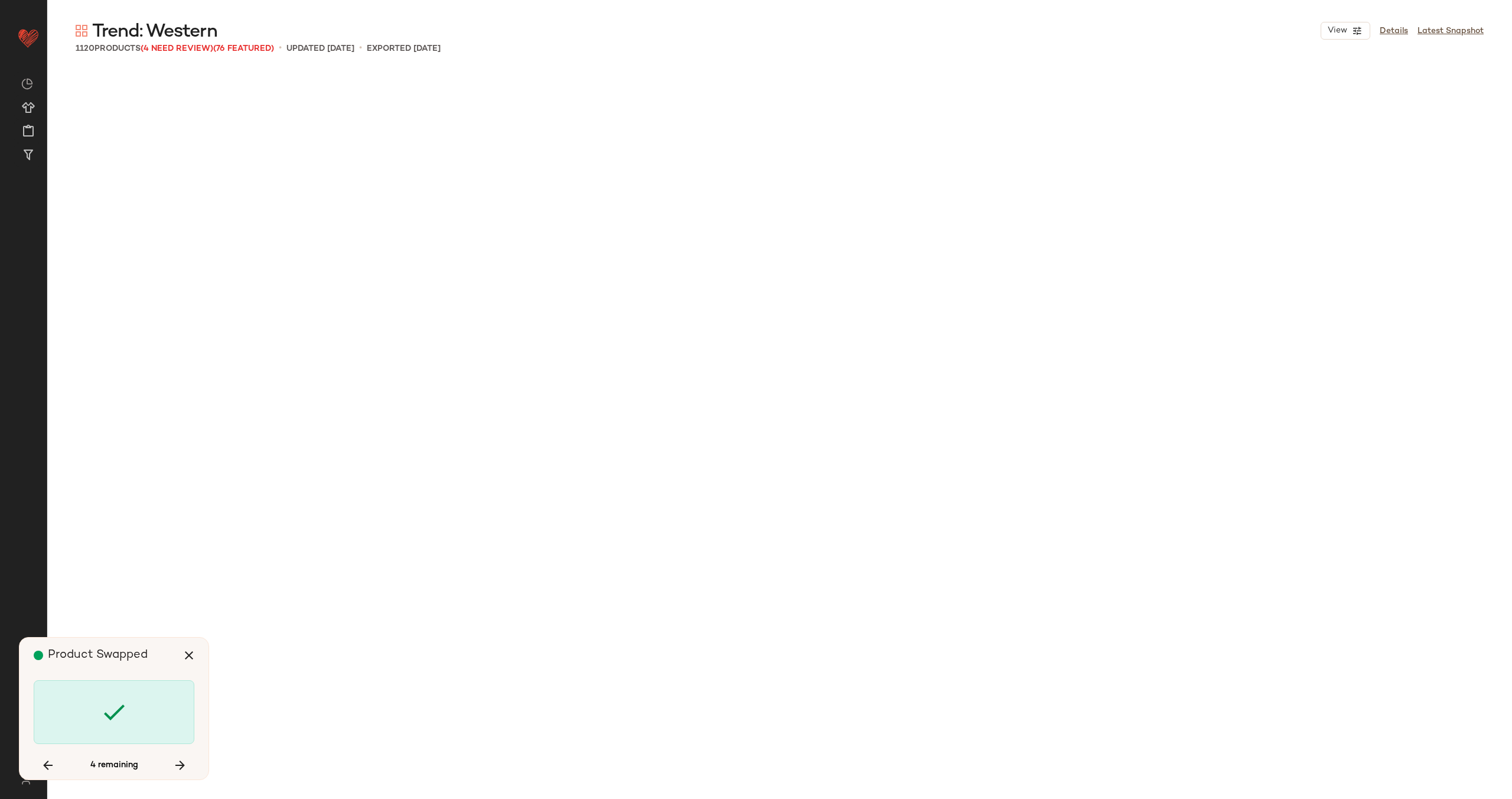
scroll to position [44937, 0]
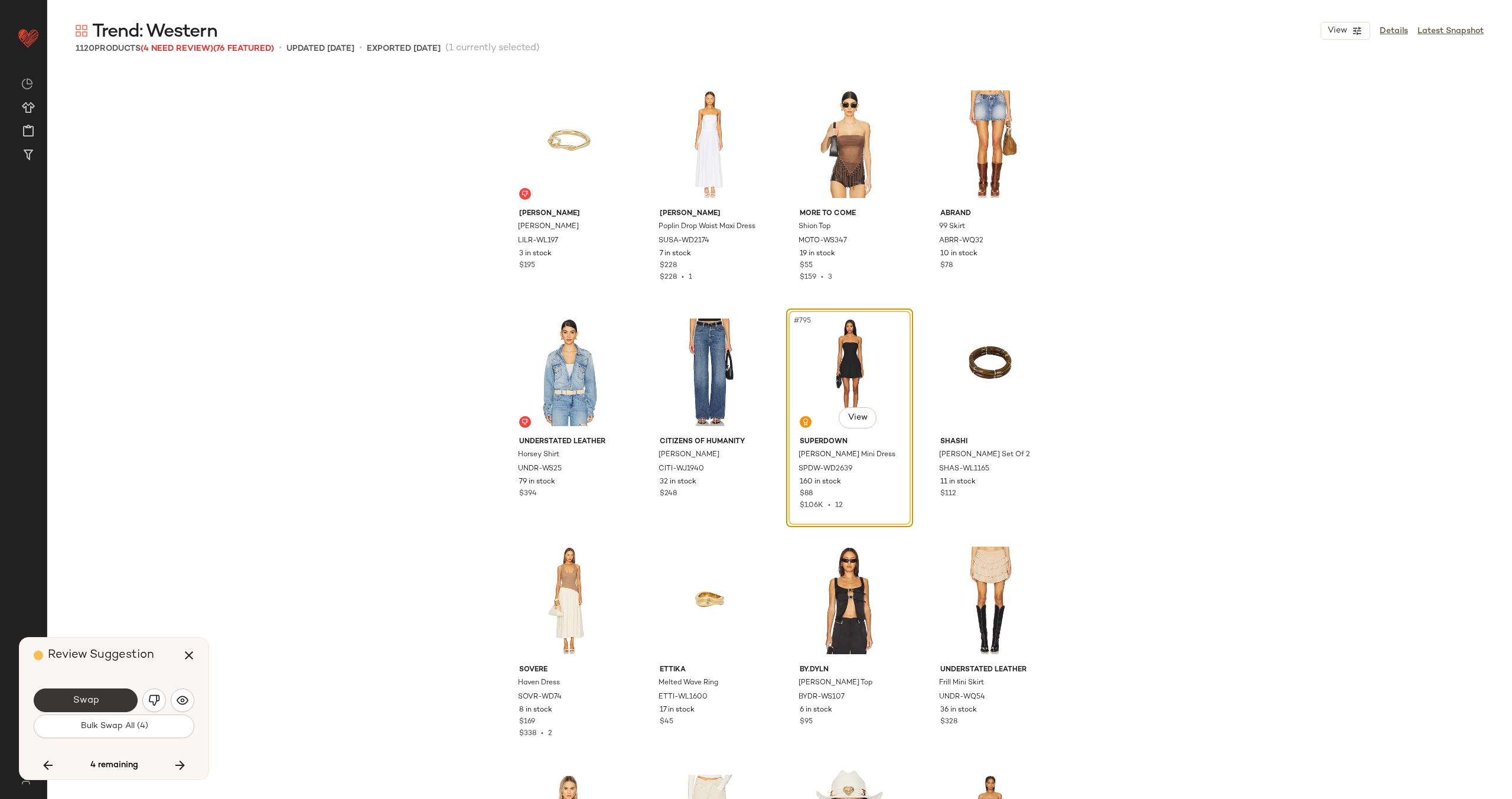
click at [84, 699] on span "Swap" at bounding box center [85, 701] width 27 height 12
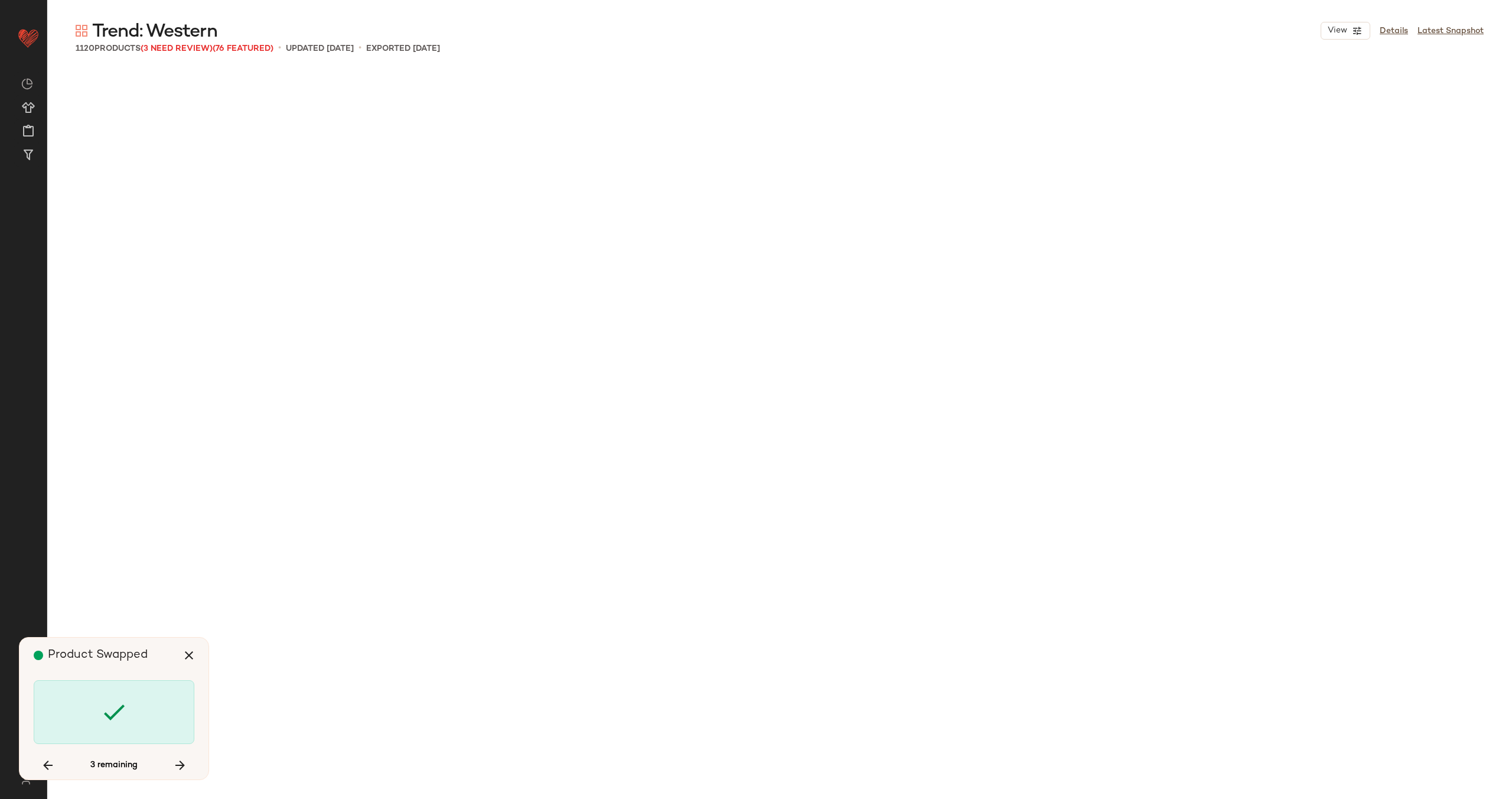
scroll to position [52464, 0]
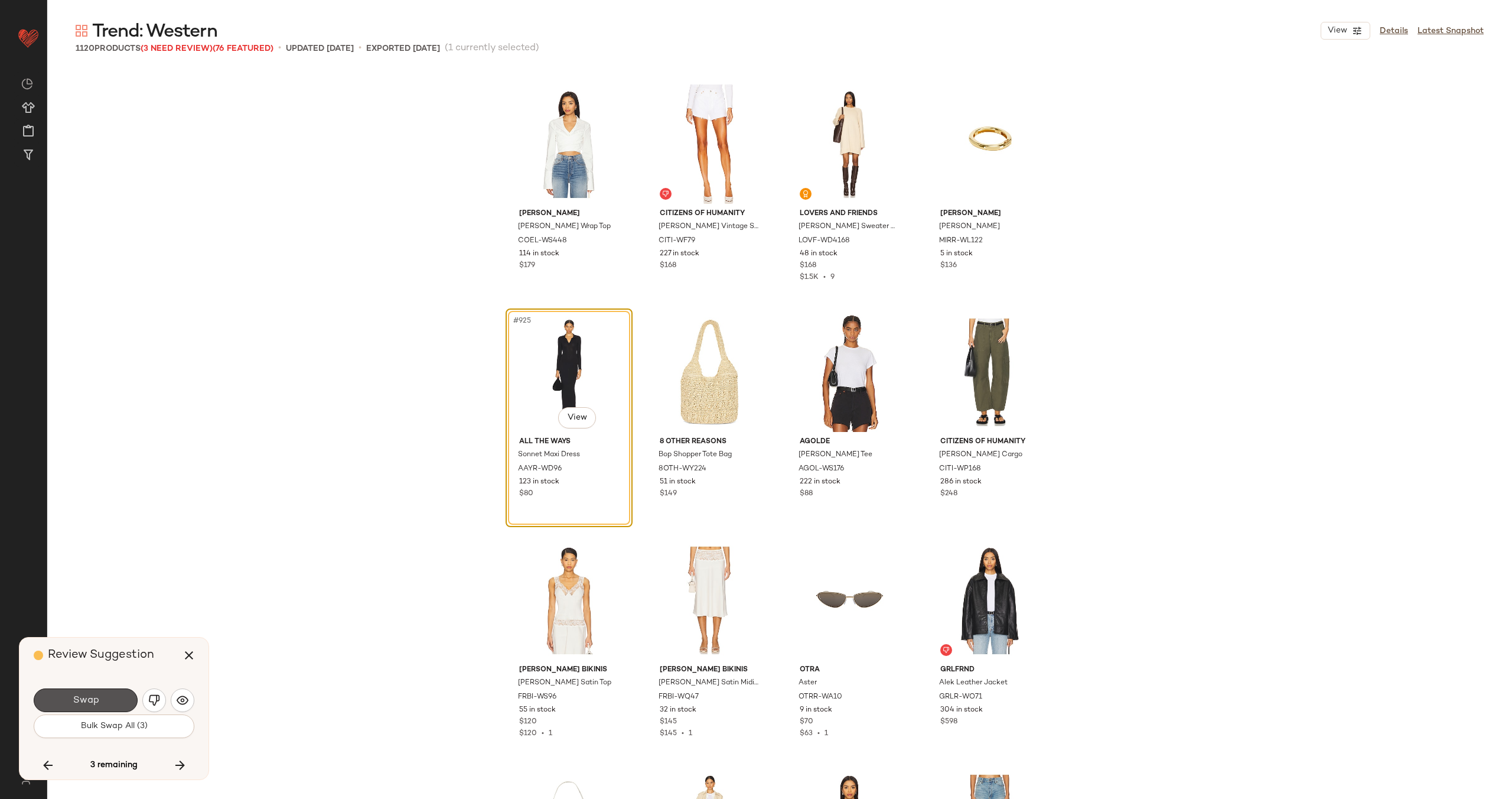
click at [84, 699] on span "Swap" at bounding box center [85, 701] width 27 height 12
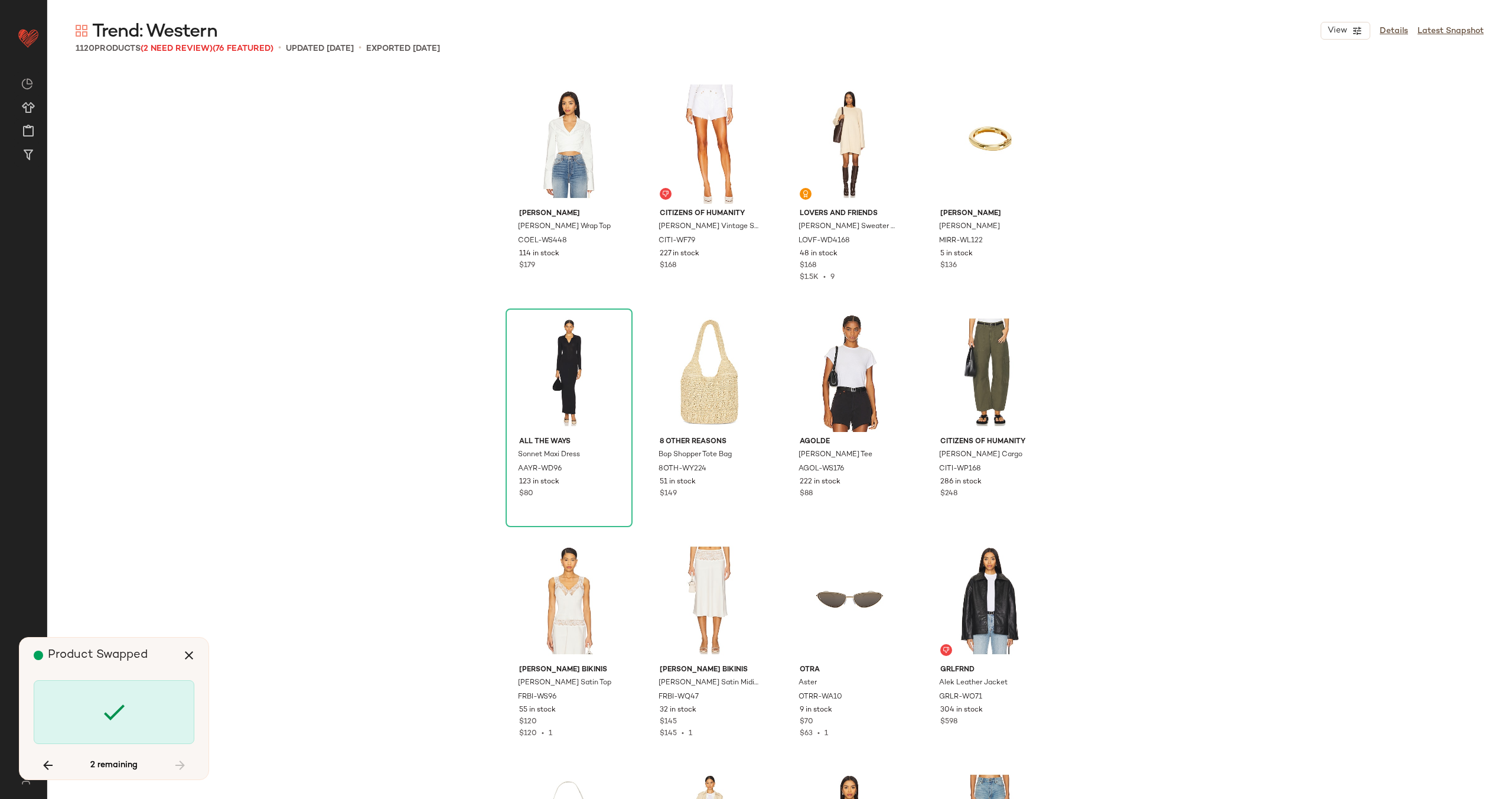
scroll to position [18933, 0]
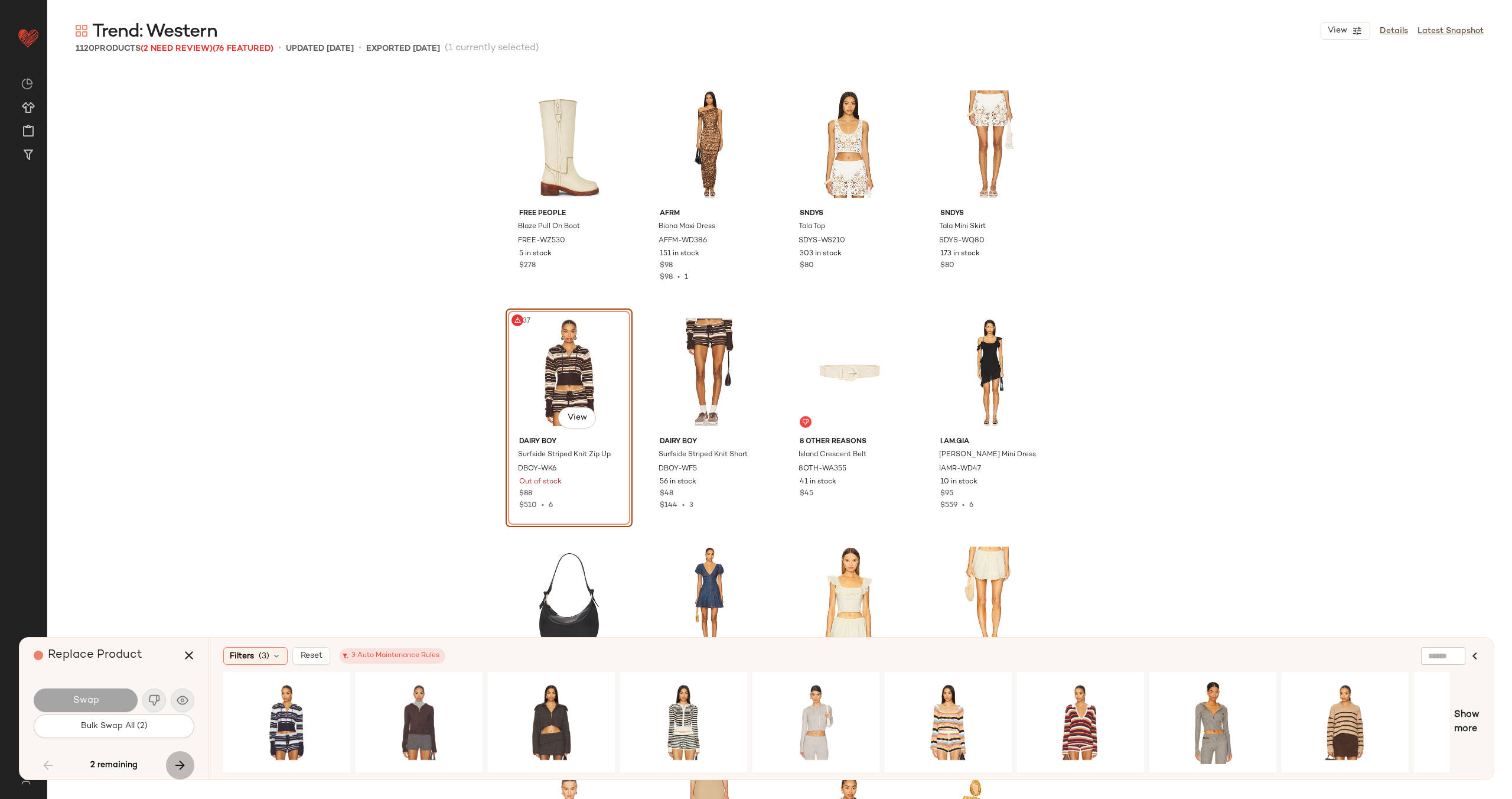
click at [179, 758] on icon "button" at bounding box center [180, 765] width 14 height 14
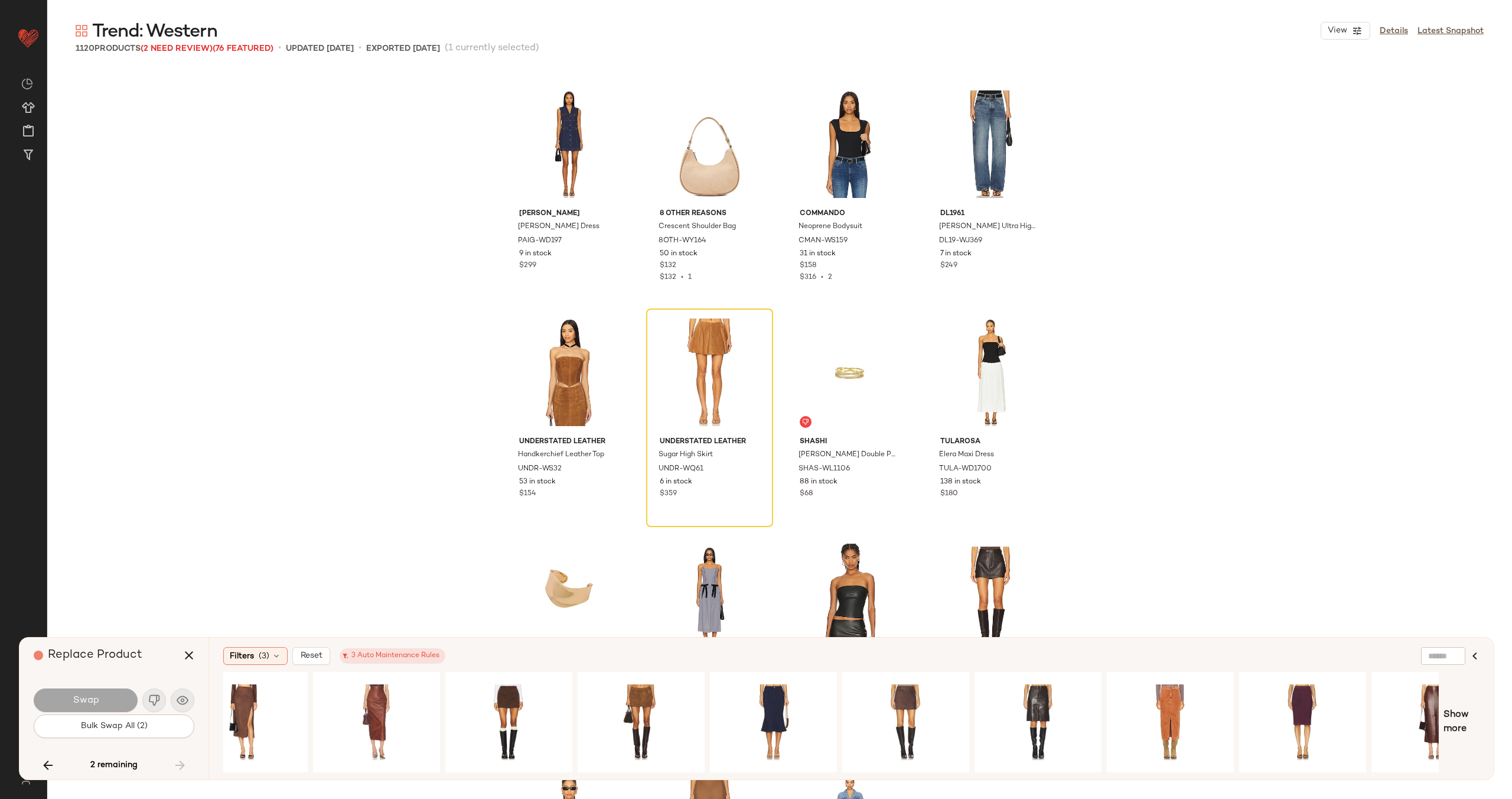
scroll to position [0, 499]
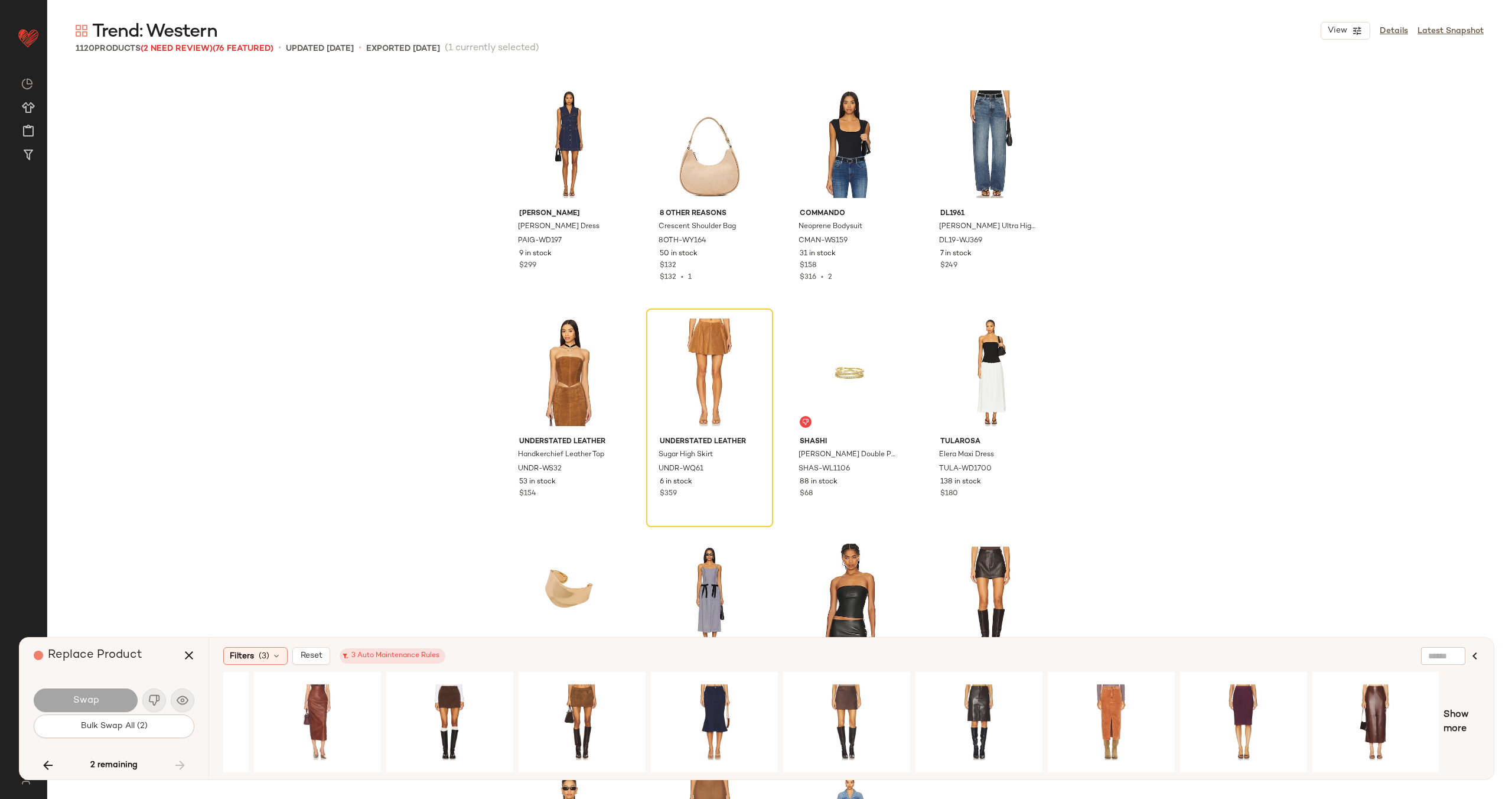
click at [150, 672] on div "Replace Product" at bounding box center [118, 655] width 169 height 35
click at [698, 371] on div "#1026 View" at bounding box center [709, 373] width 119 height 120
click at [41, 766] on icon "button" at bounding box center [48, 765] width 14 height 14
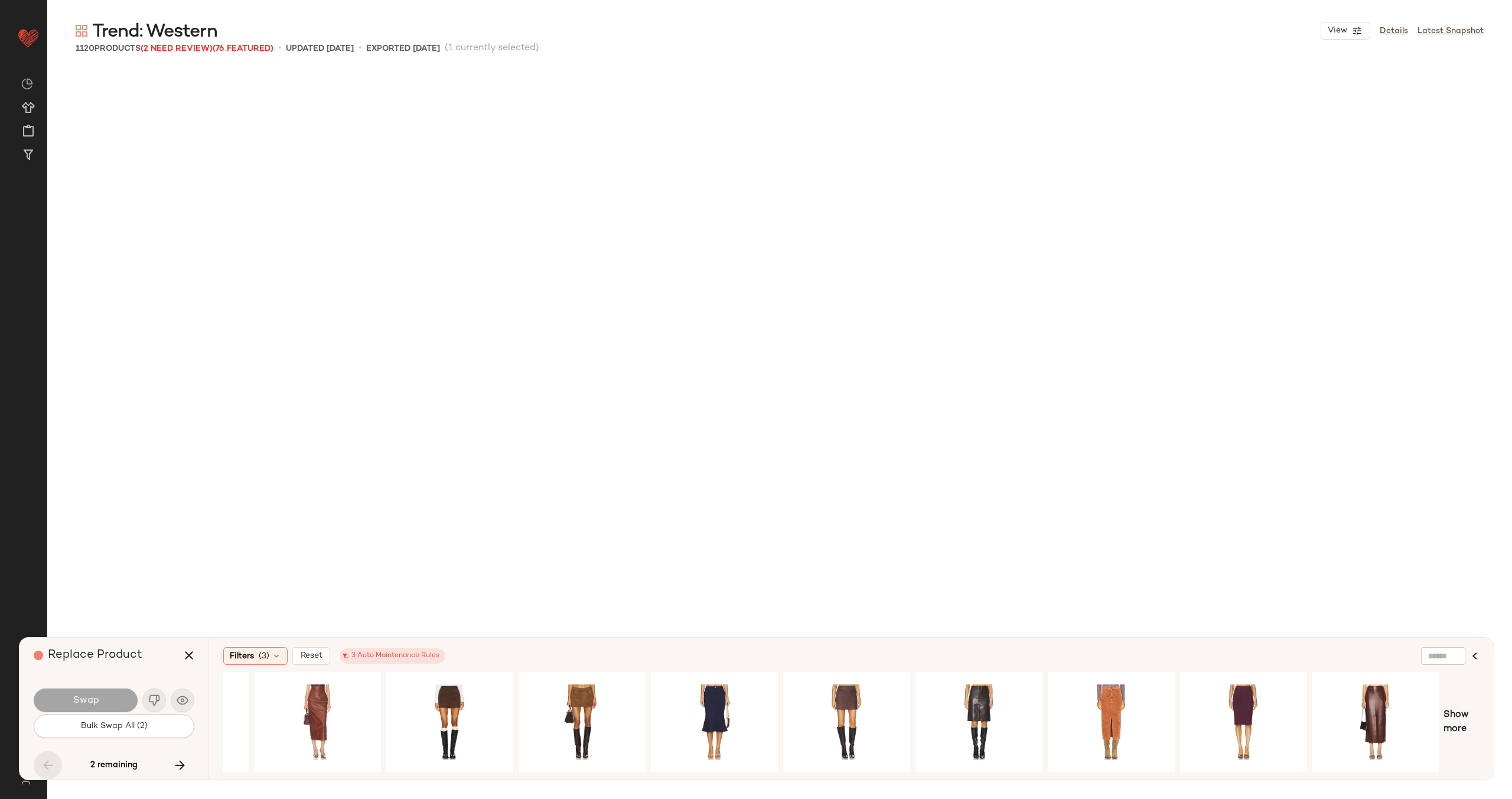
scroll to position [18933, 0]
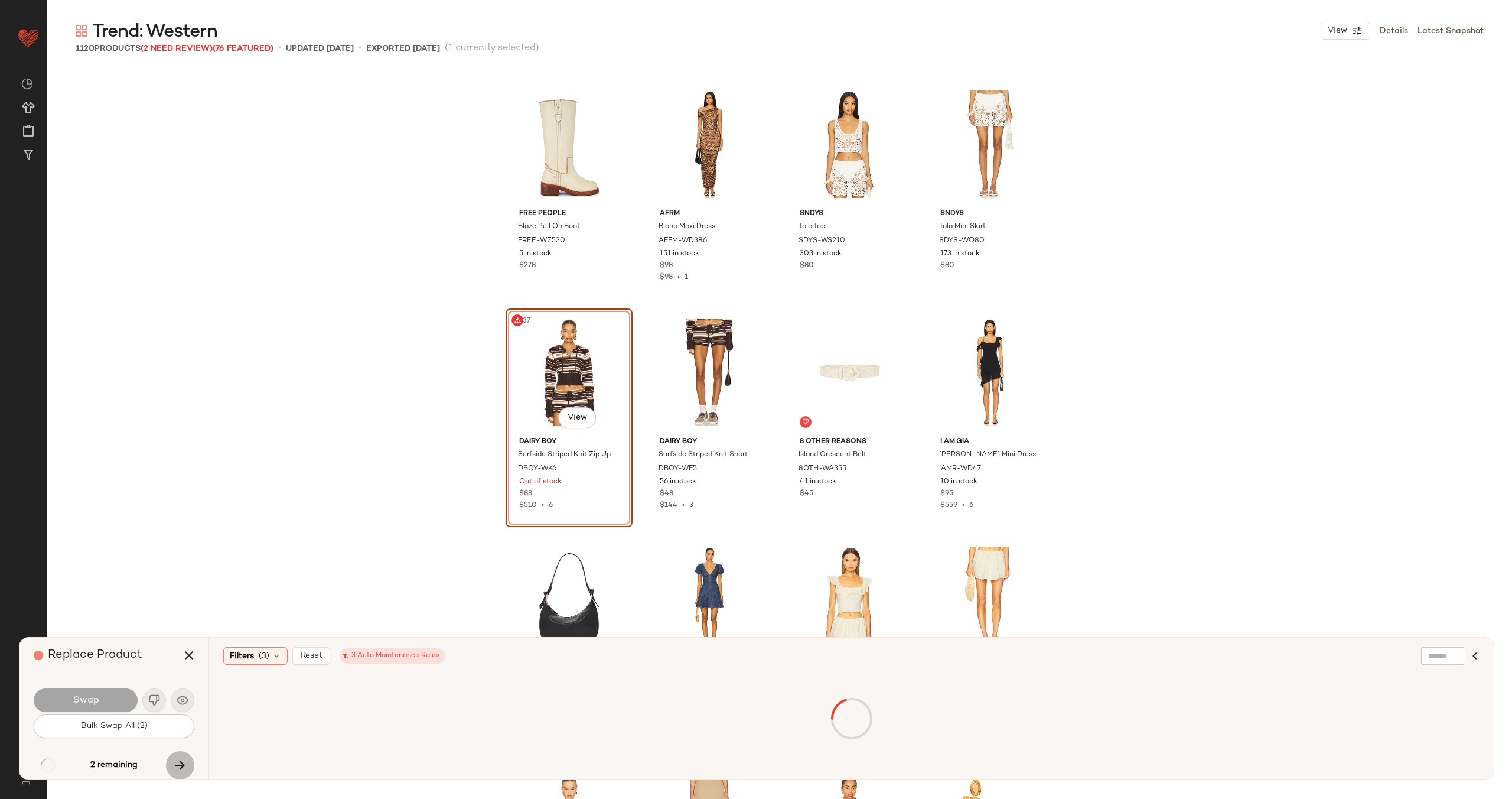
click at [181, 764] on icon "button" at bounding box center [180, 765] width 14 height 14
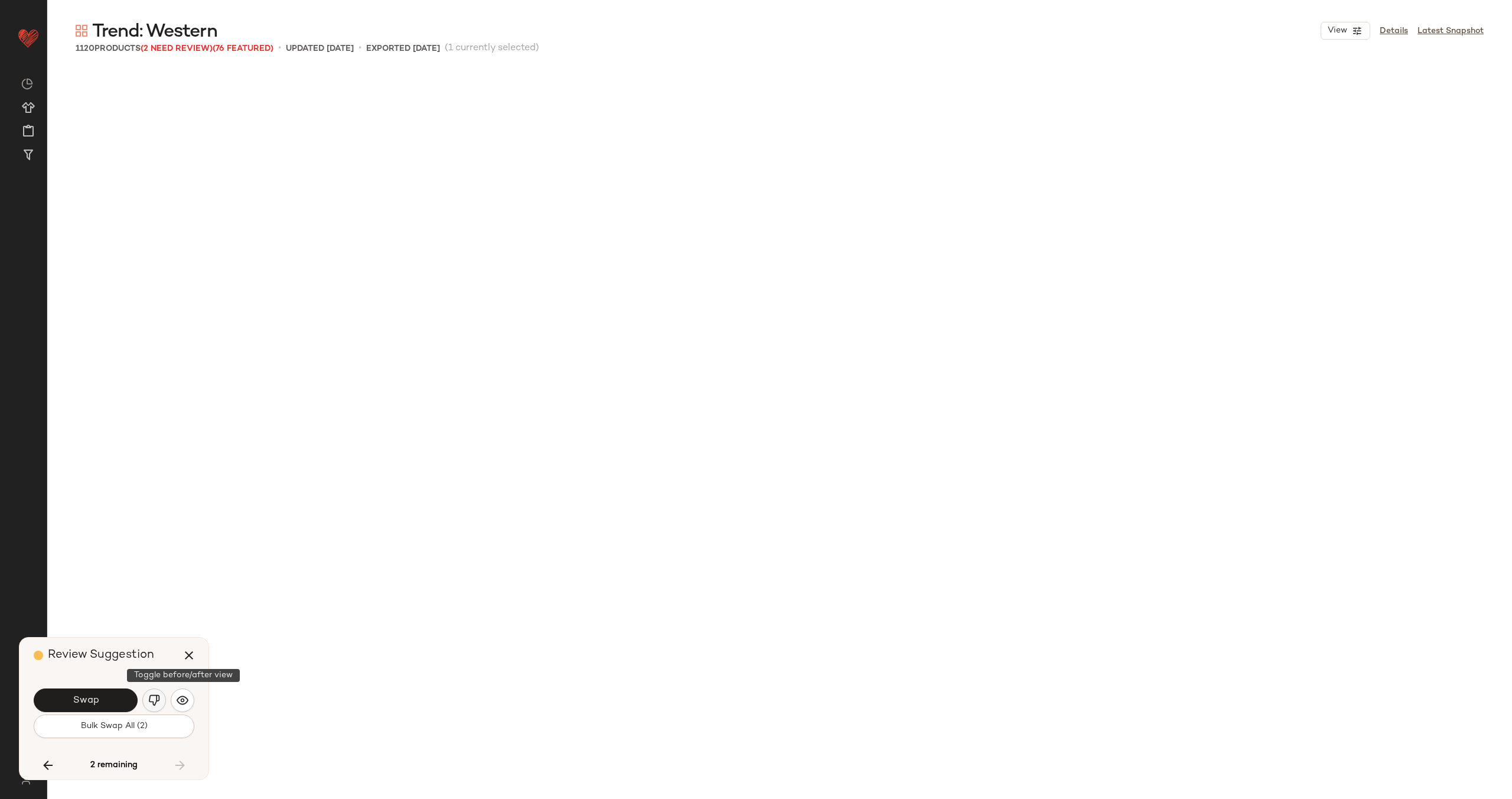
scroll to position [58167, 0]
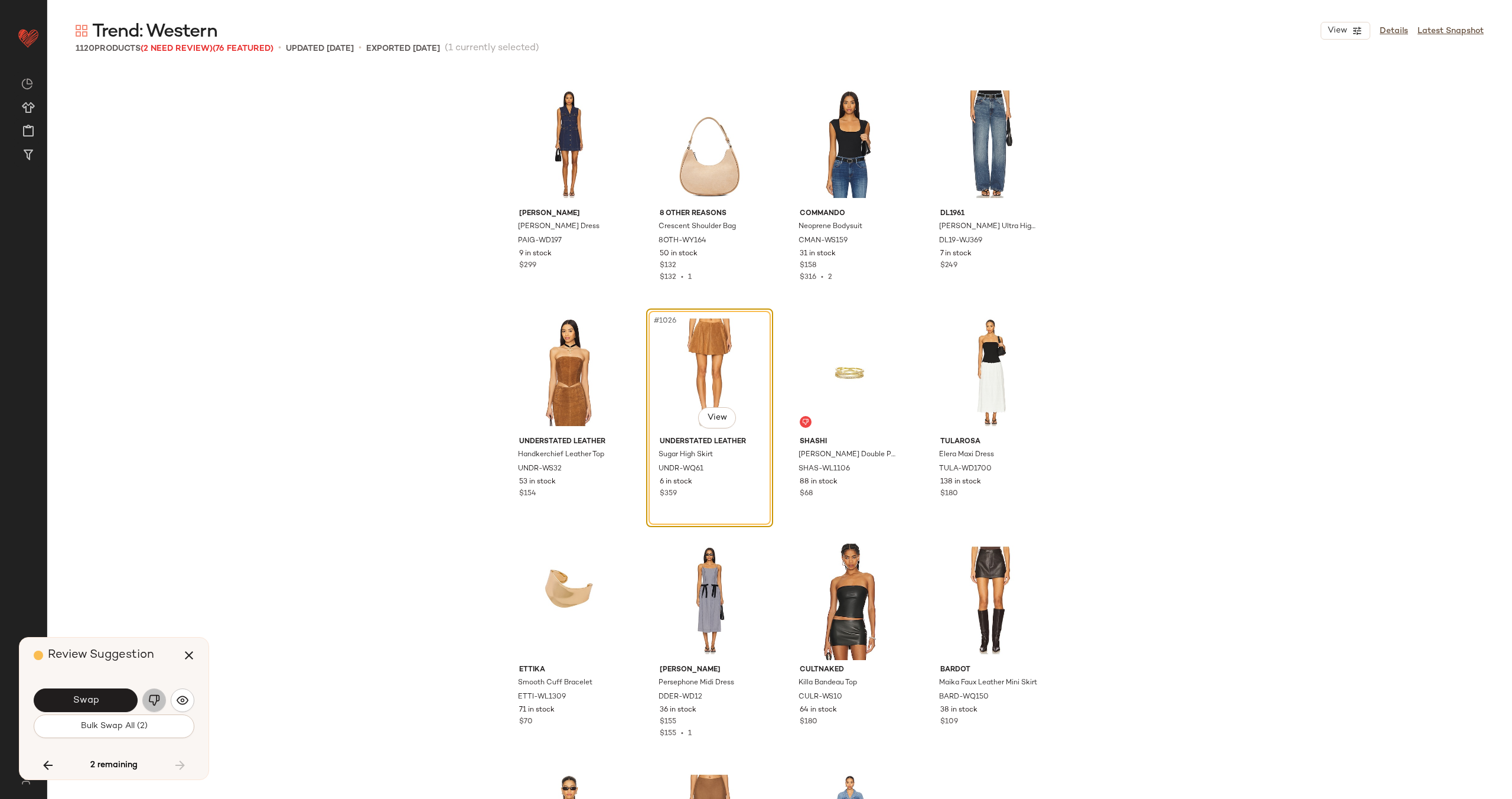
click at [154, 701] on img "button" at bounding box center [154, 700] width 12 height 12
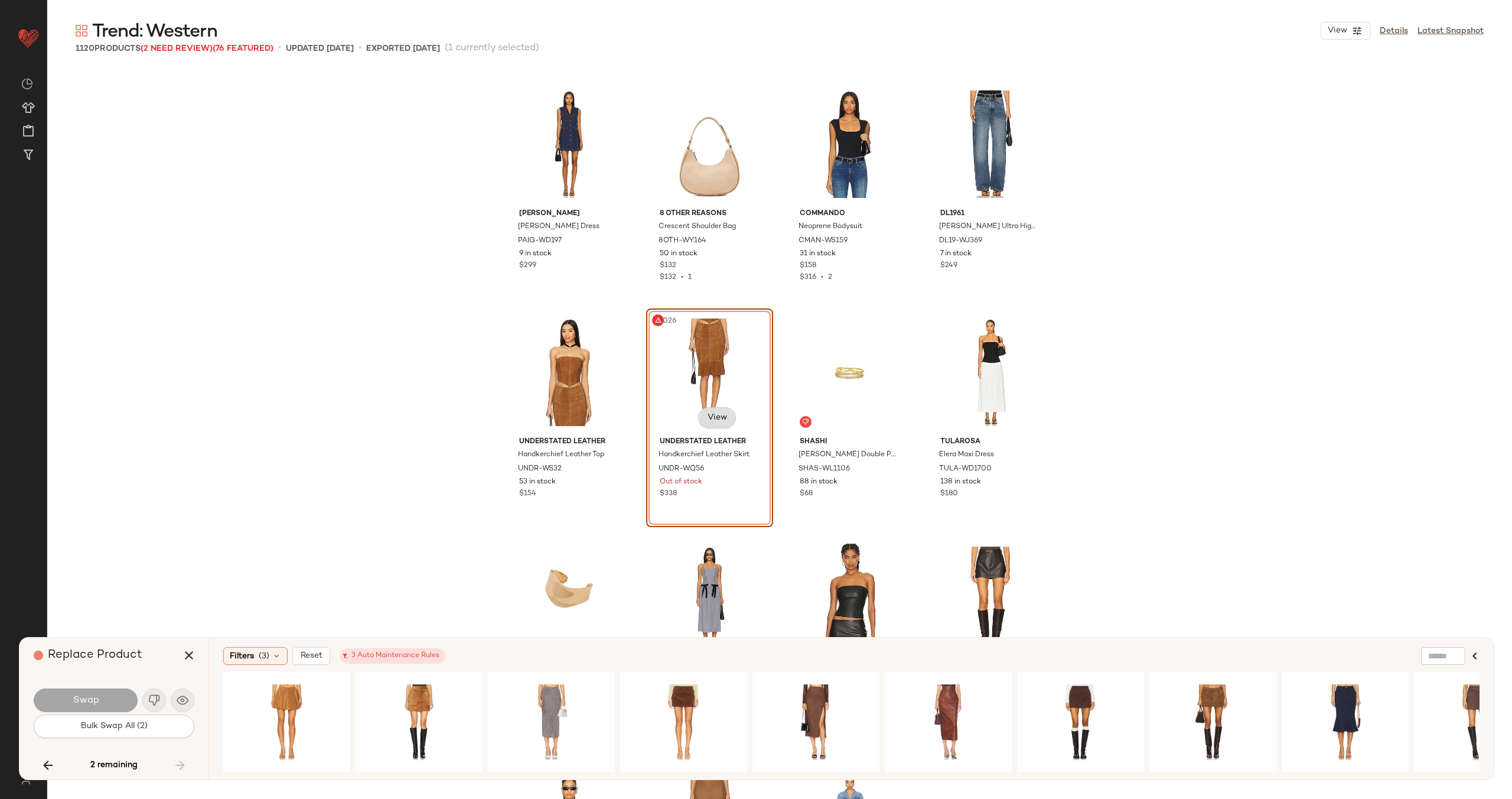
click at [712, 425] on body "Revolve ** Dashboard All Products Global Clipboards (28) Curations (70) [PERSON…" at bounding box center [756, 448] width 1512 height 896
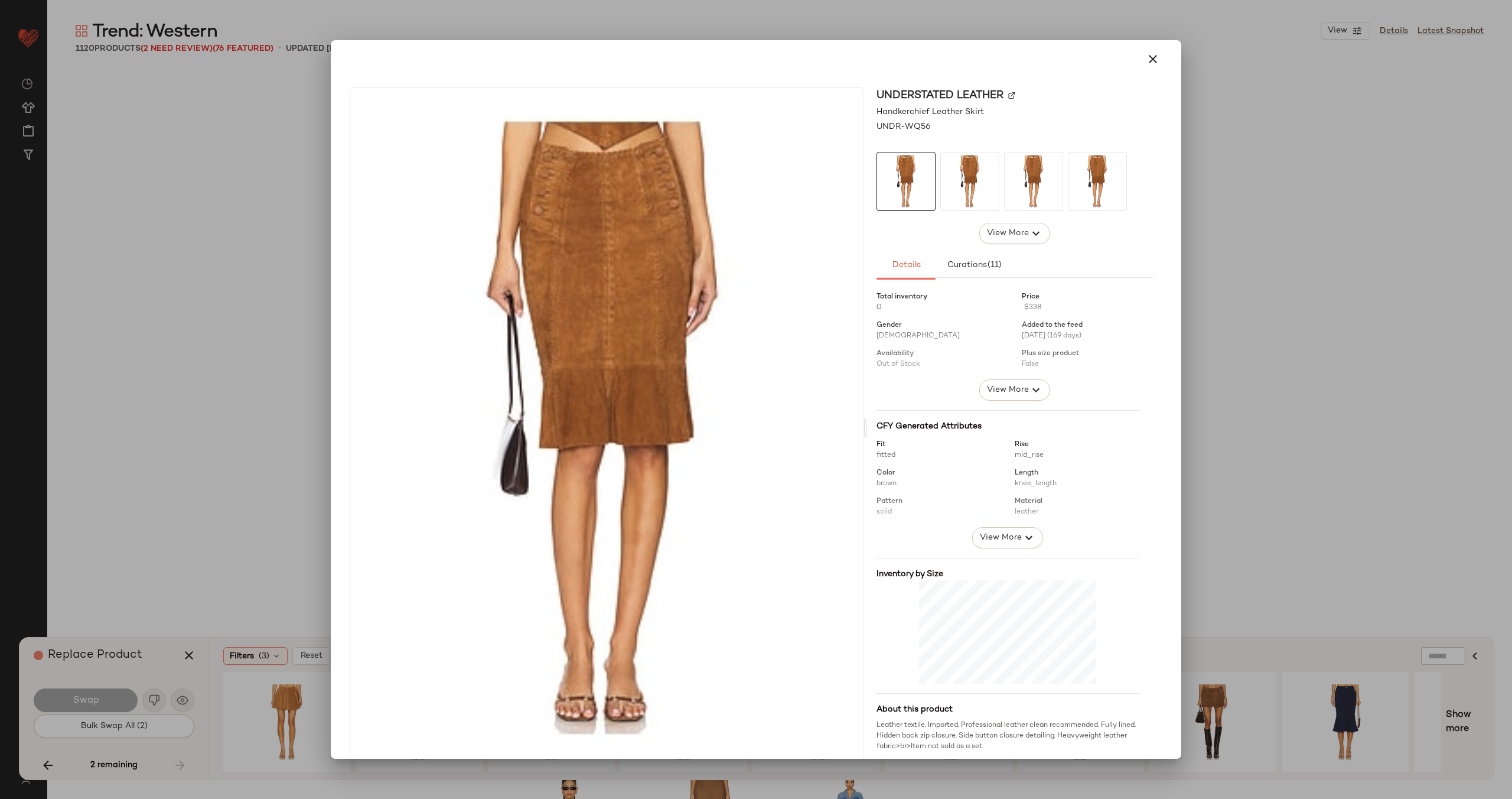
click at [1008, 94] on img at bounding box center [1012, 95] width 7 height 7
click at [1149, 61] on icon "button" at bounding box center [1153, 59] width 14 height 14
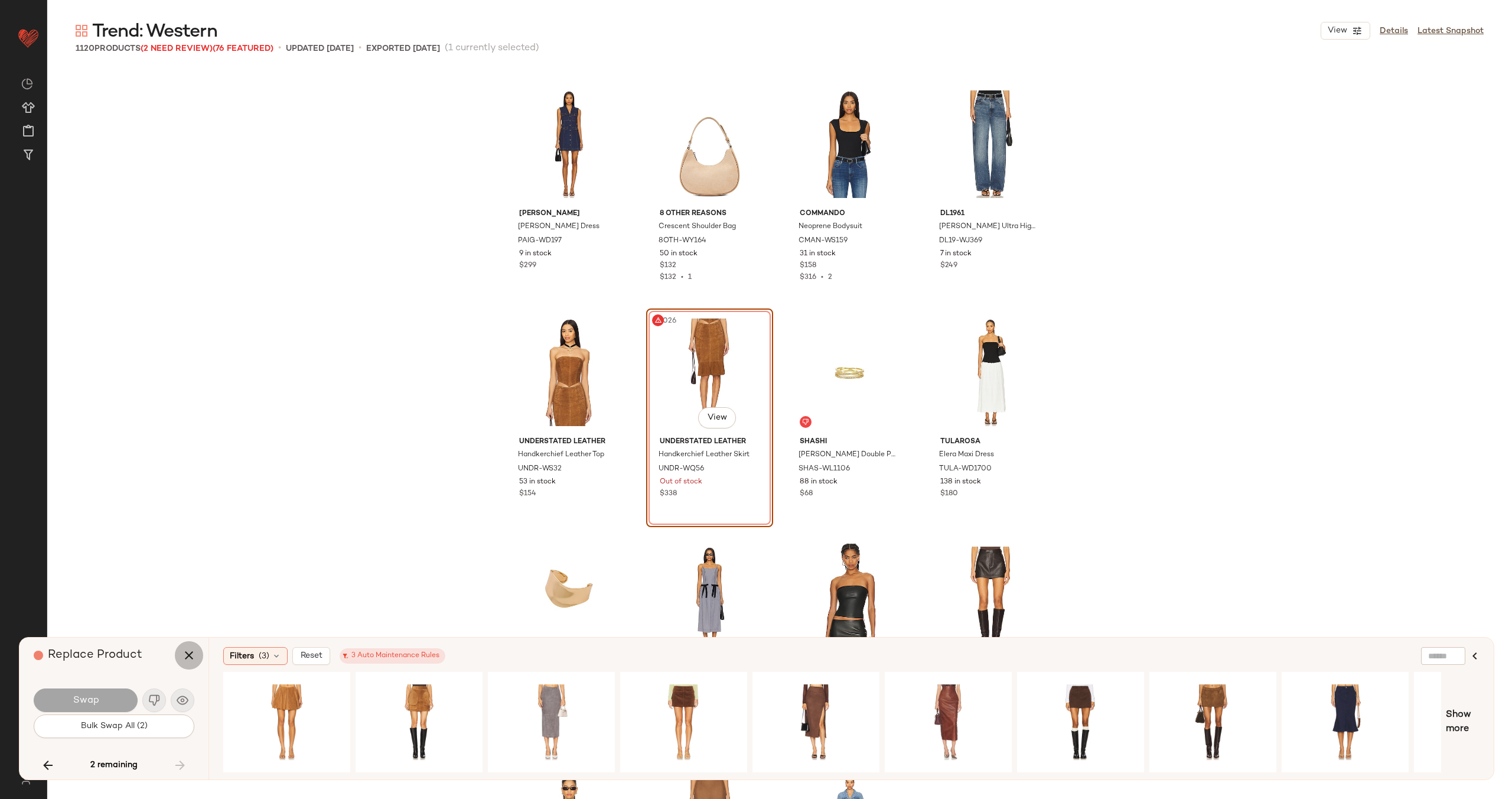
click at [187, 656] on icon "button" at bounding box center [189, 655] width 14 height 14
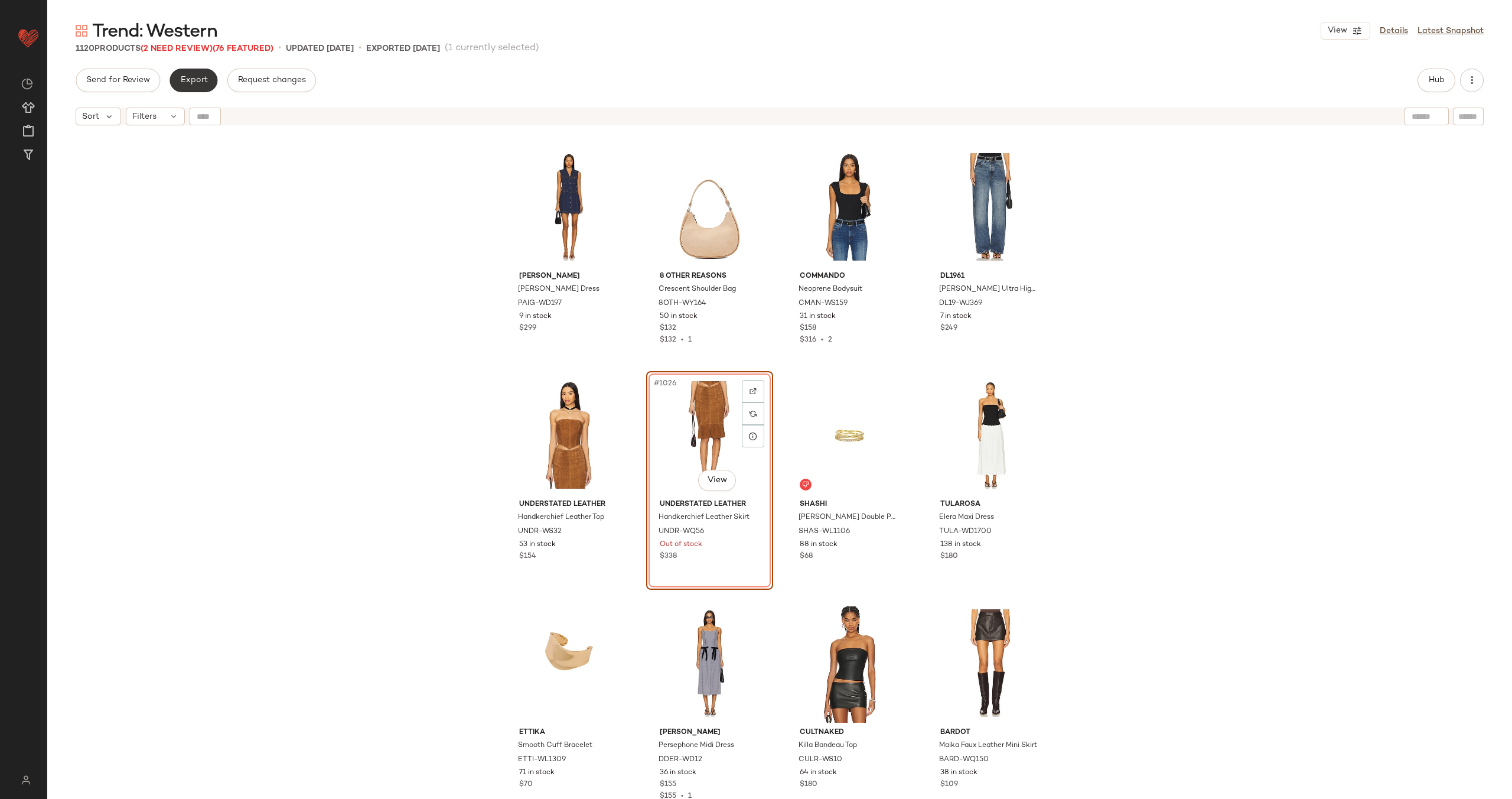
click at [193, 80] on span "Export" at bounding box center [193, 80] width 28 height 9
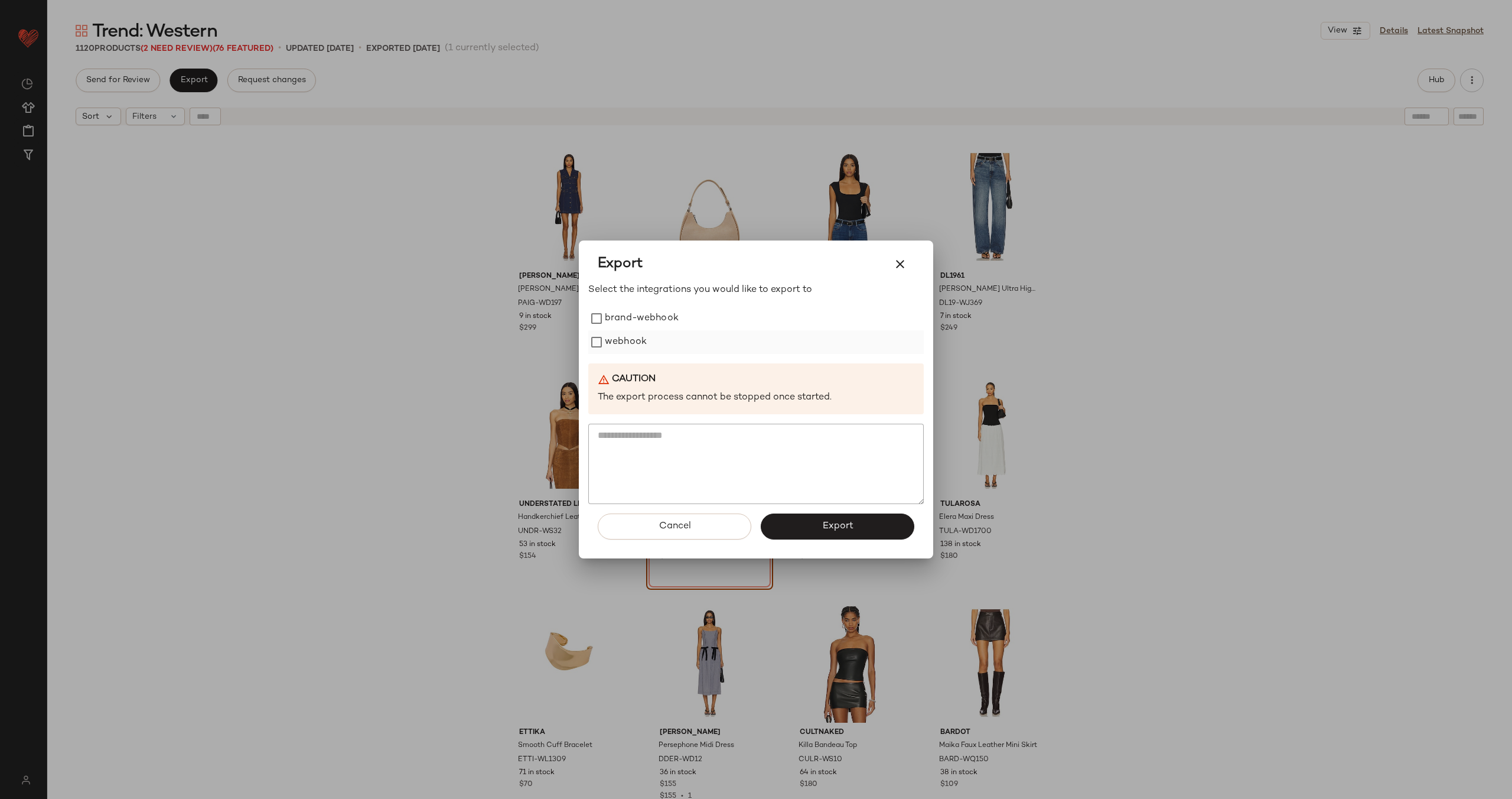
click at [615, 340] on label "webhook" at bounding box center [626, 342] width 42 height 24
click at [809, 528] on button "Export" at bounding box center [837, 526] width 154 height 26
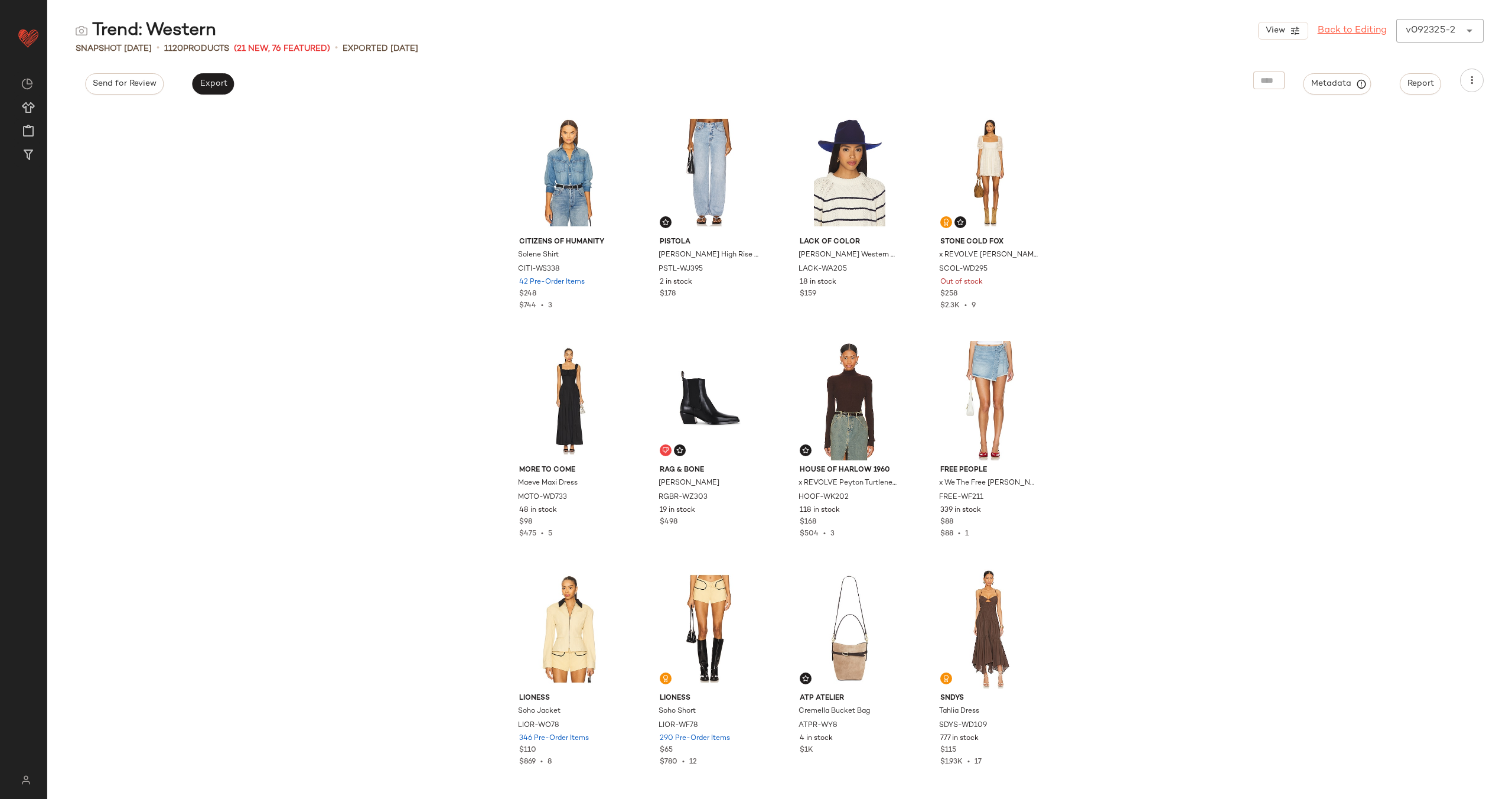
click at [1345, 32] on link "Back to Editing" at bounding box center [1352, 31] width 69 height 14
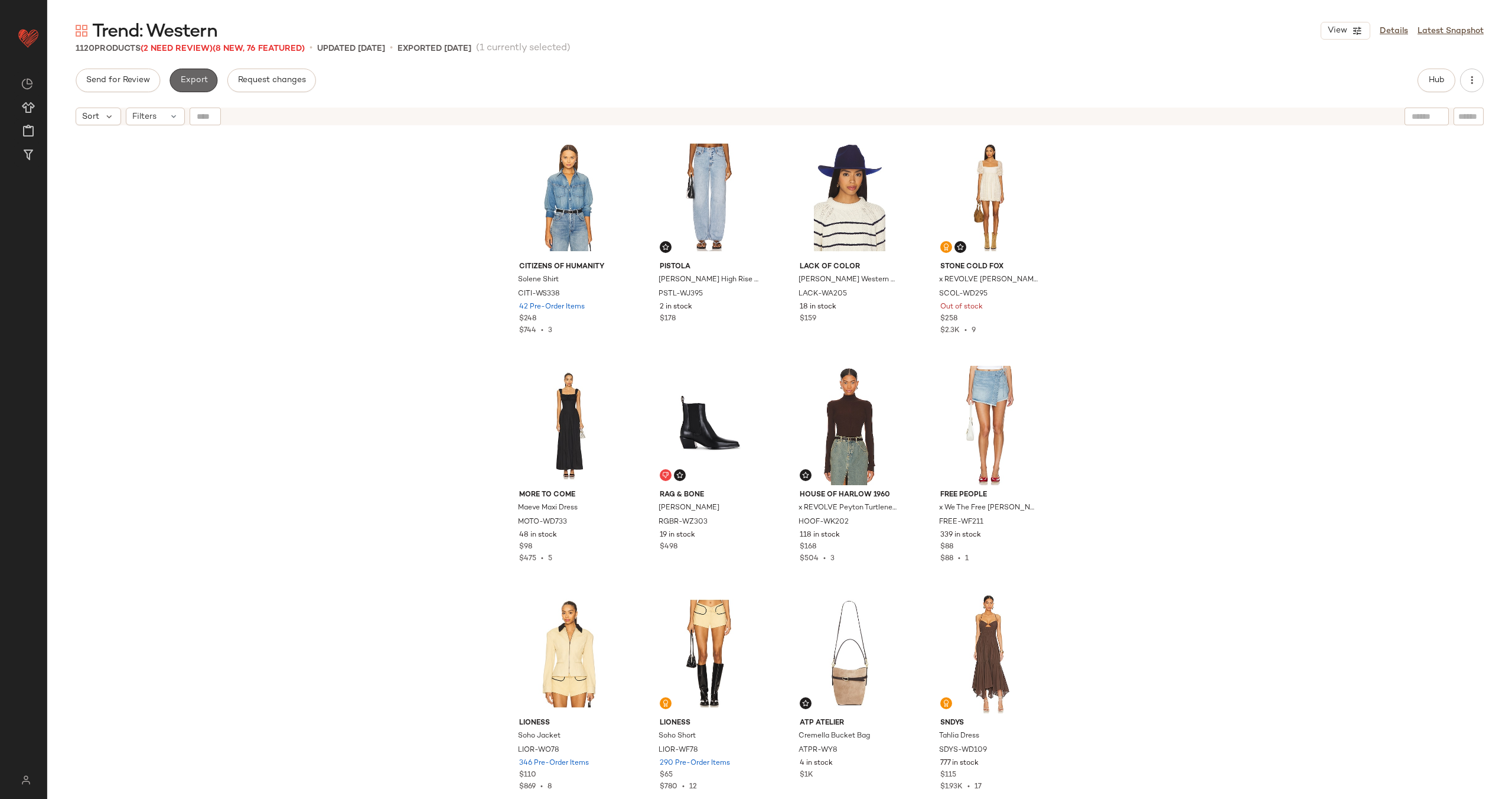
click at [190, 81] on span "Export" at bounding box center [193, 80] width 28 height 9
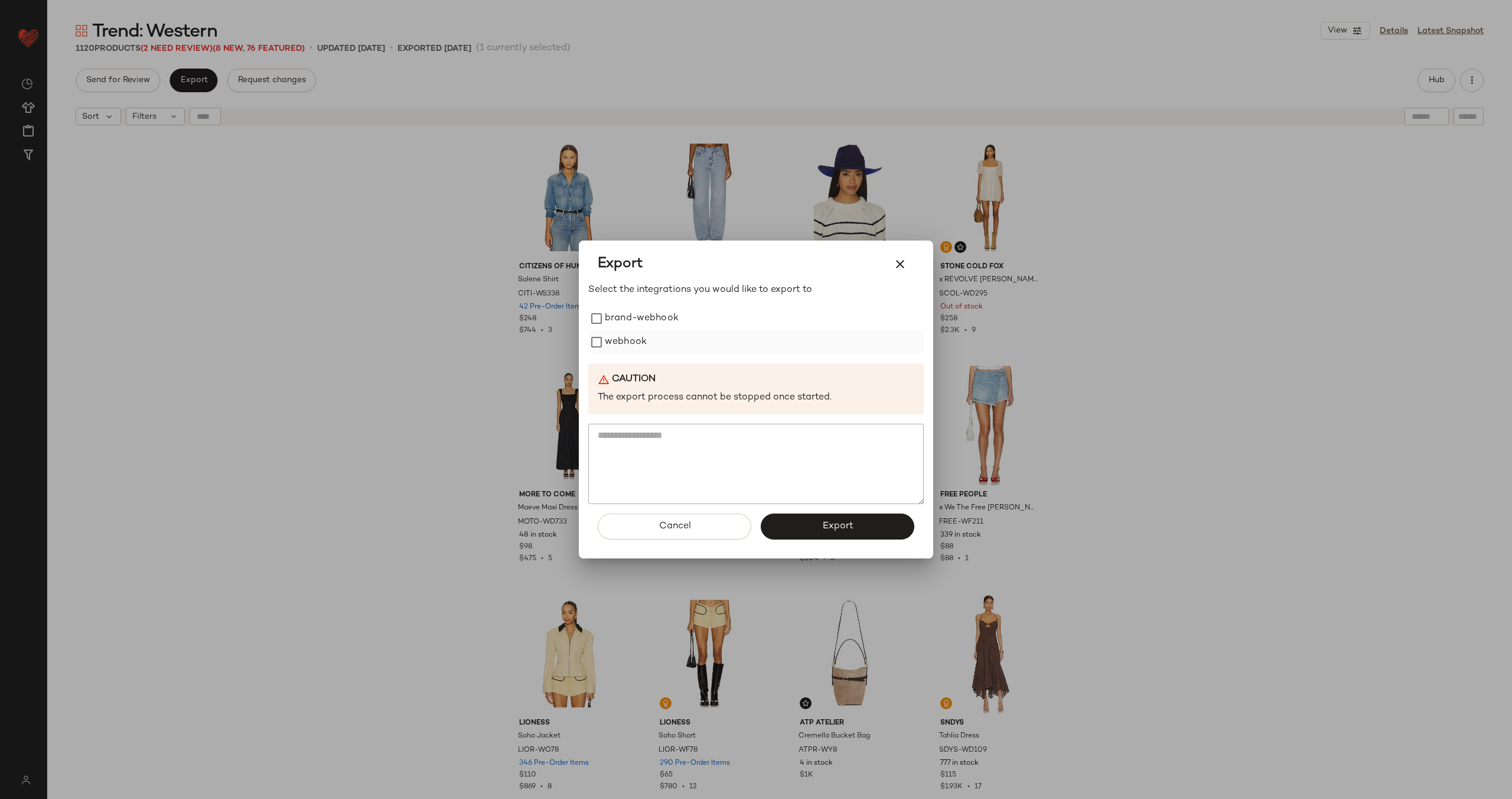
click at [624, 345] on label "webhook" at bounding box center [626, 342] width 42 height 24
click at [845, 522] on span "Export" at bounding box center [837, 526] width 31 height 12
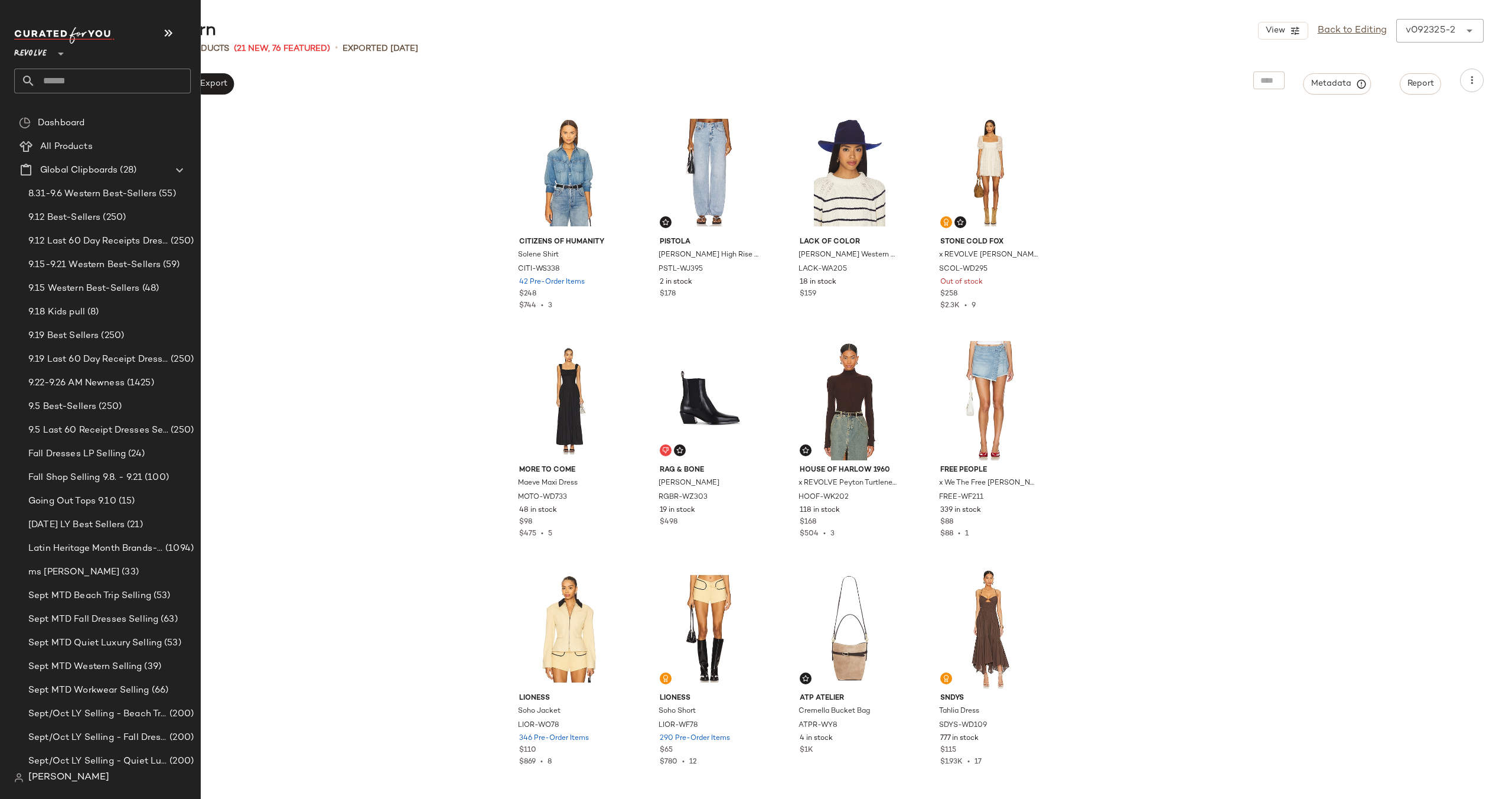
click at [108, 87] on input "text" at bounding box center [113, 81] width 156 height 25
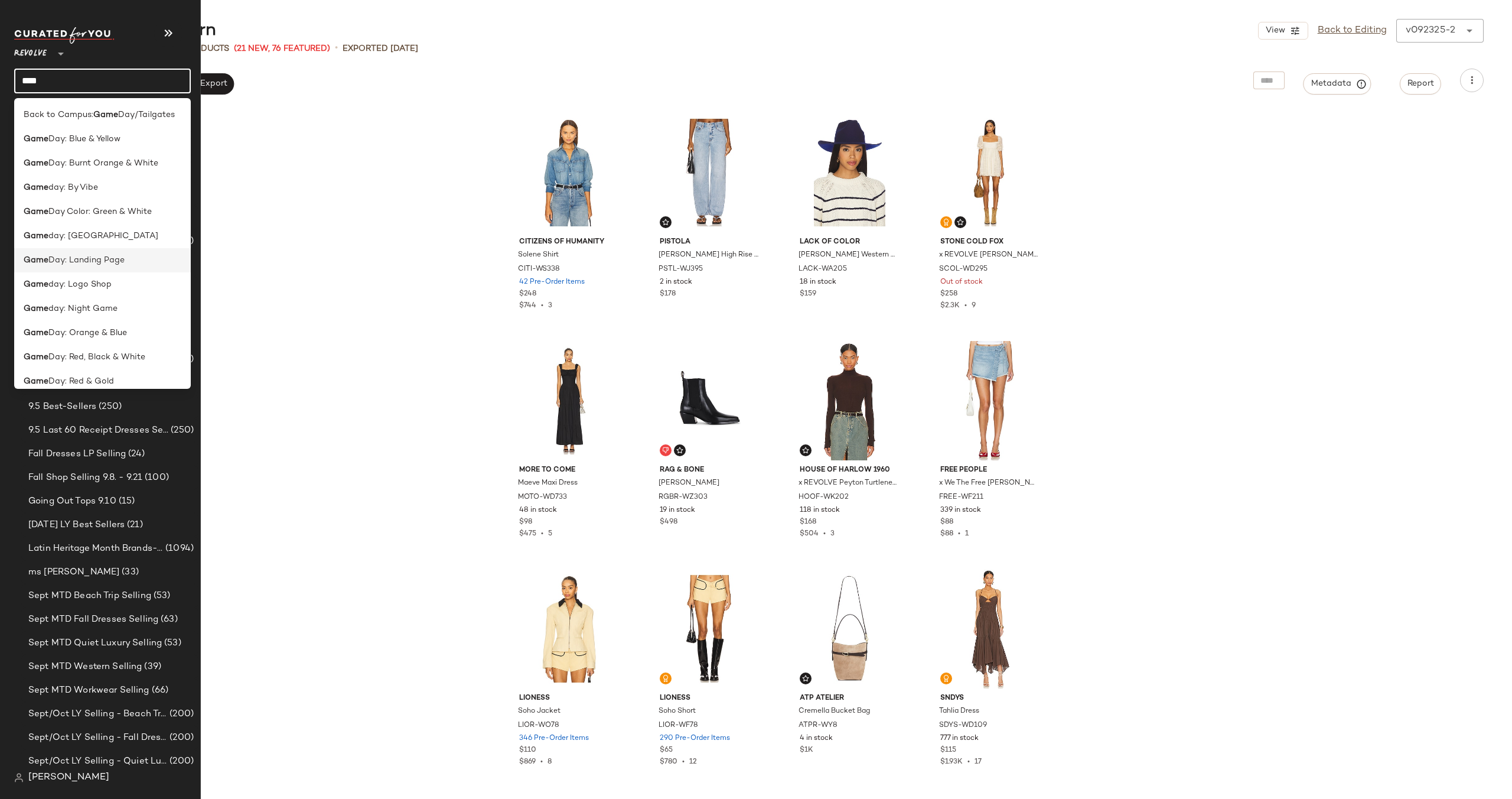
type input "****"
click at [80, 263] on span "Day: Landing Page" at bounding box center [86, 260] width 76 height 12
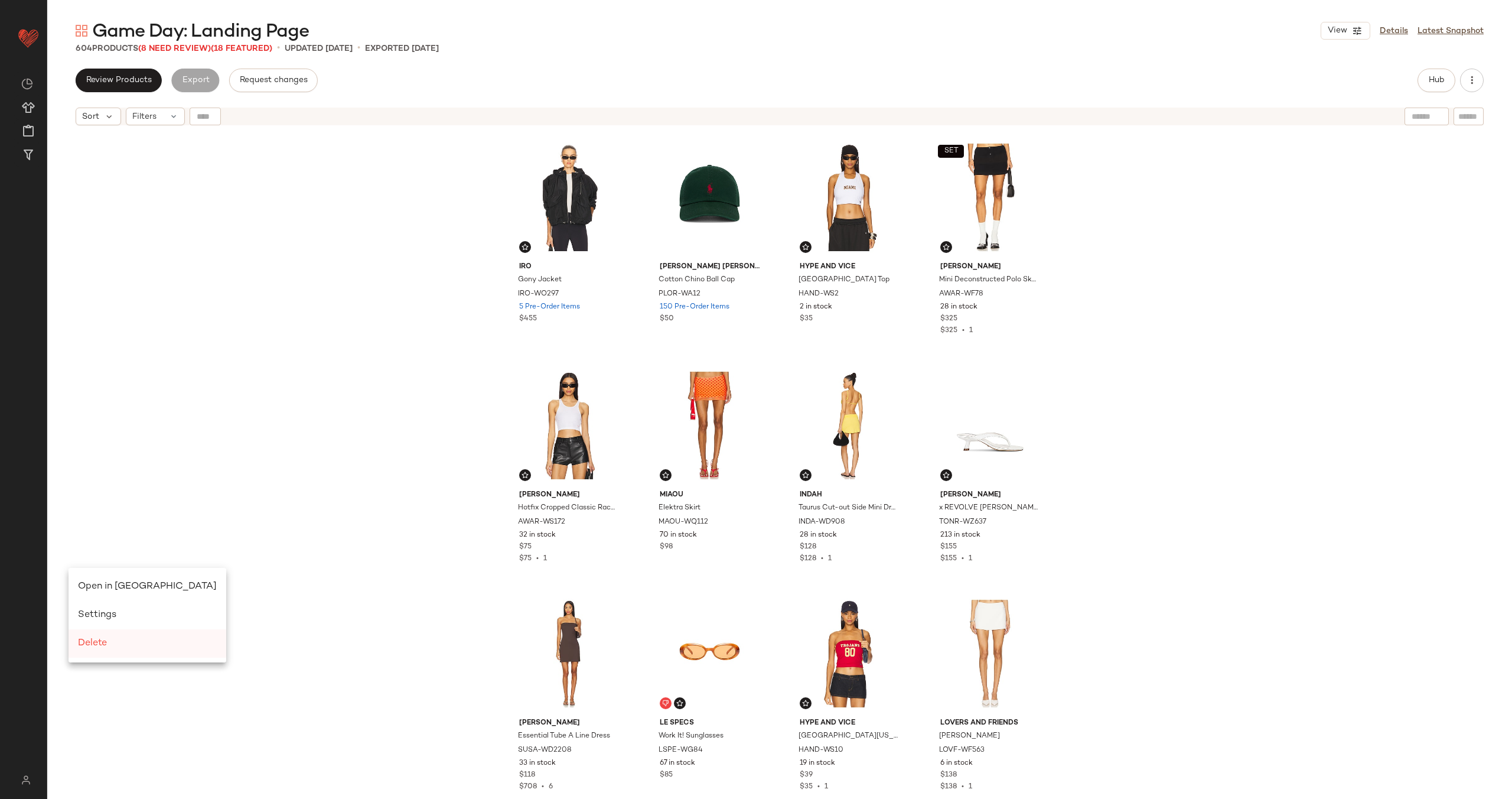
click at [111, 643] on div "Delete" at bounding box center [147, 644] width 139 height 14
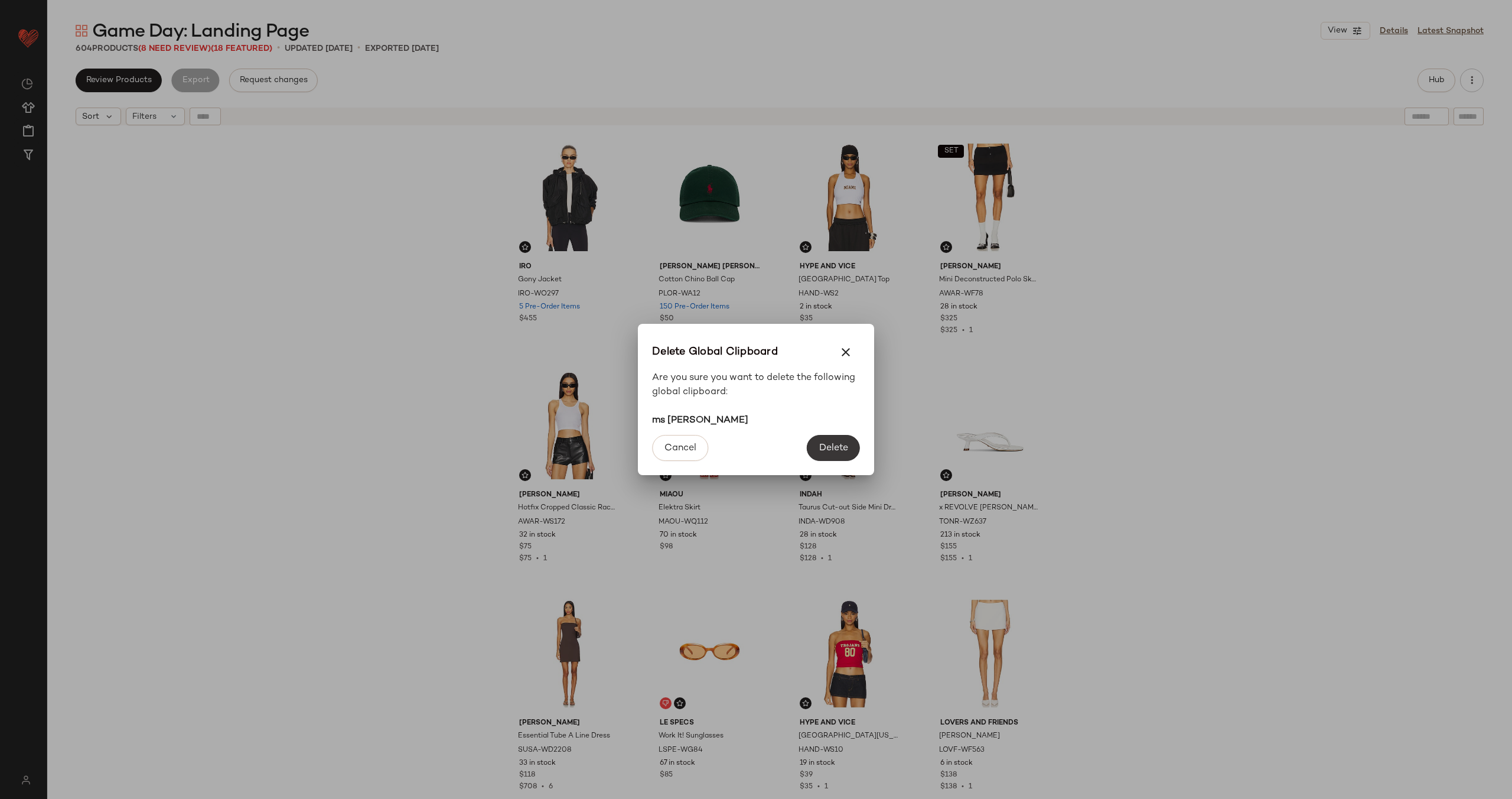
click at [833, 443] on span "Delete" at bounding box center [833, 449] width 30 height 12
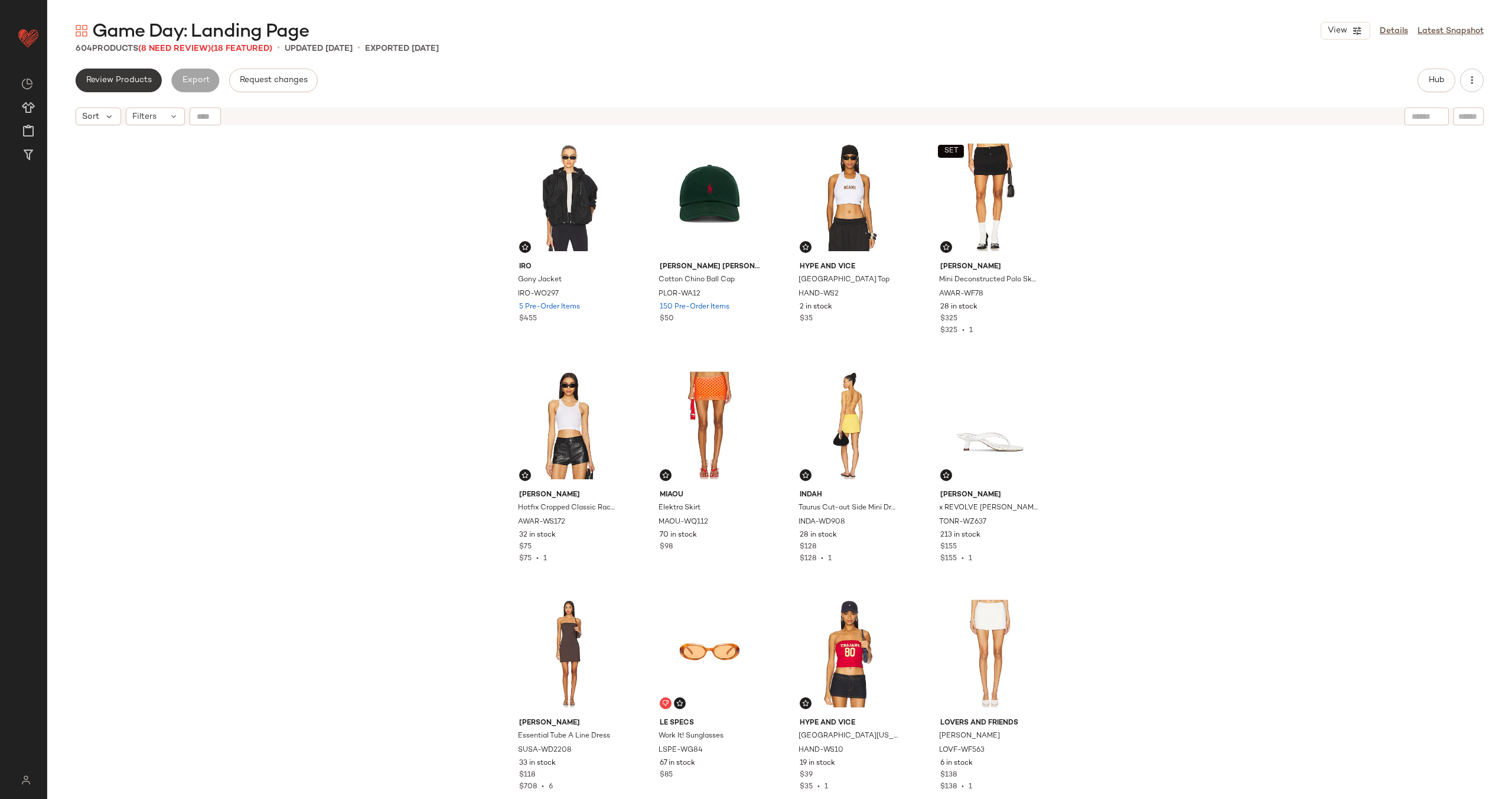
click at [128, 81] on span "Review Products" at bounding box center [119, 80] width 66 height 9
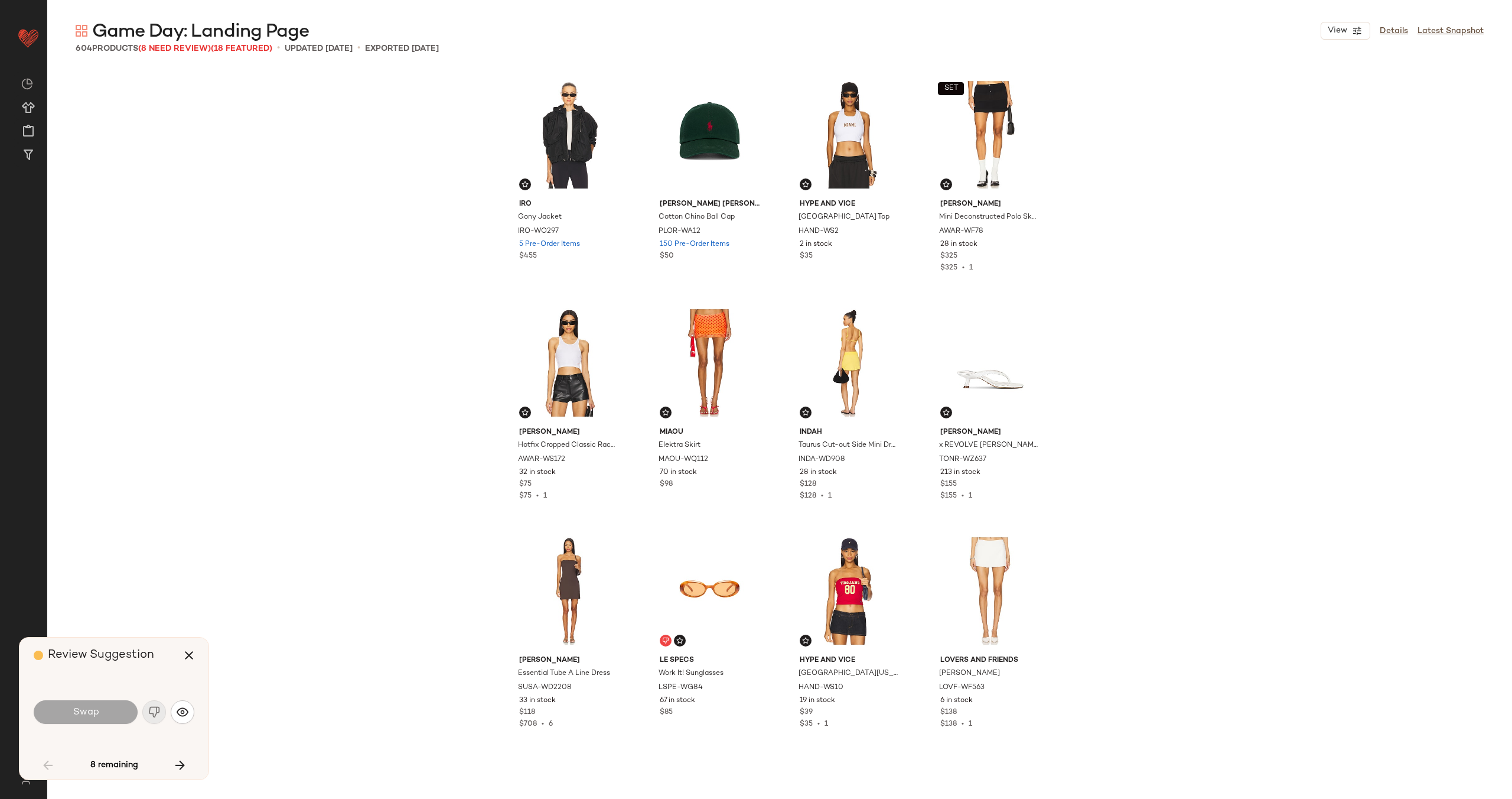
scroll to position [694, 0]
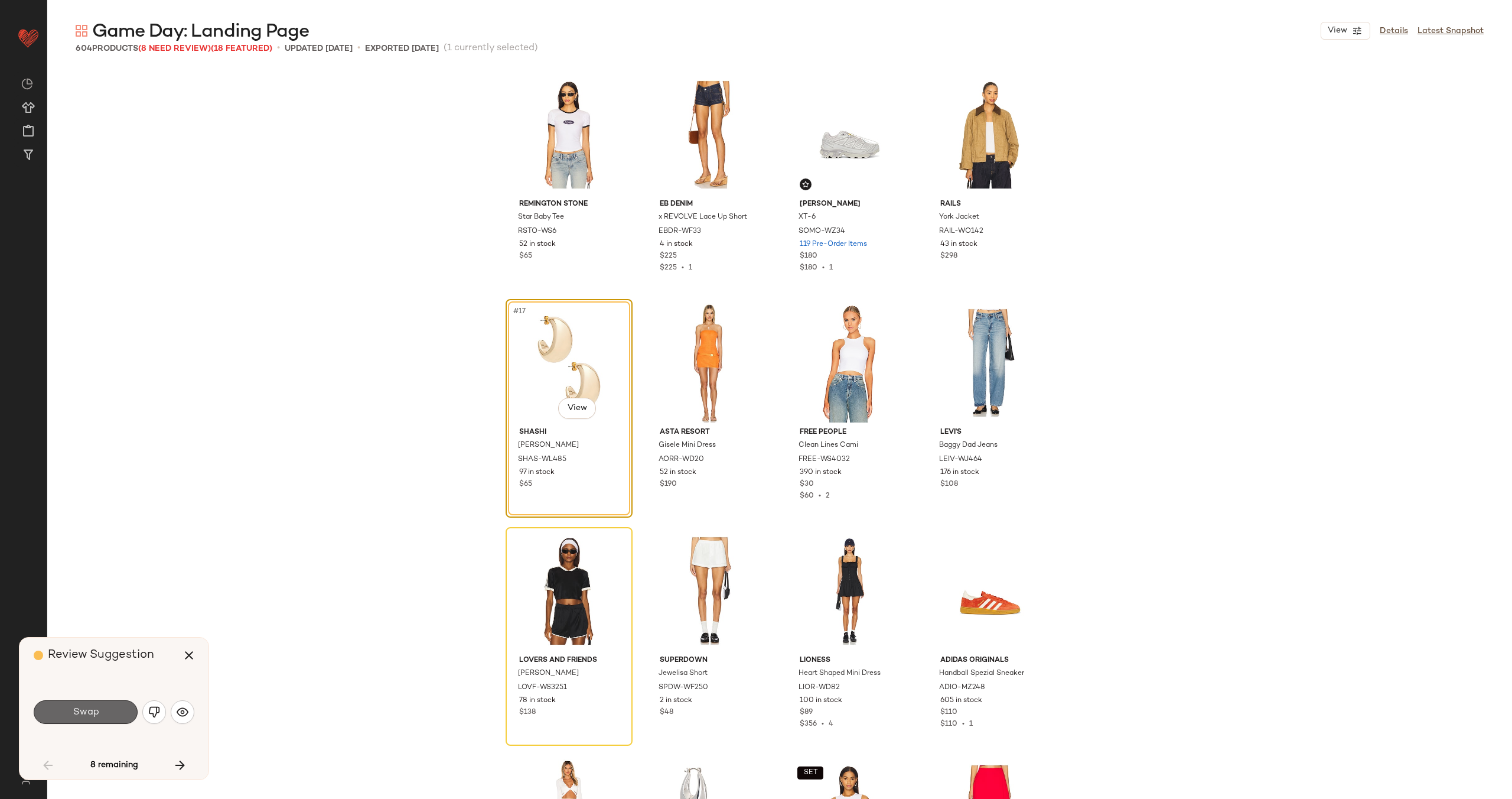
click at [93, 709] on span "Swap" at bounding box center [85, 712] width 27 height 12
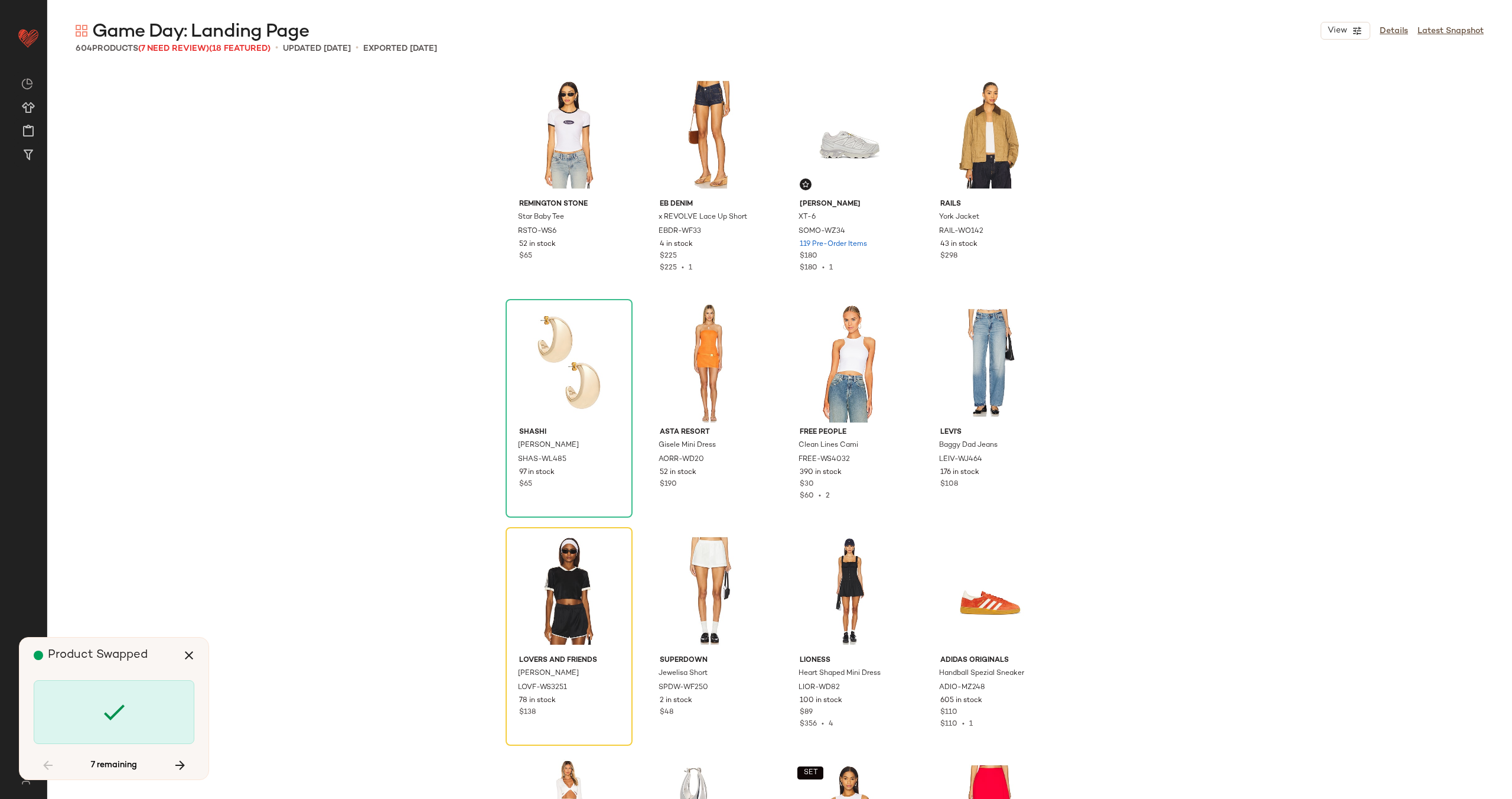
scroll to position [912, 0]
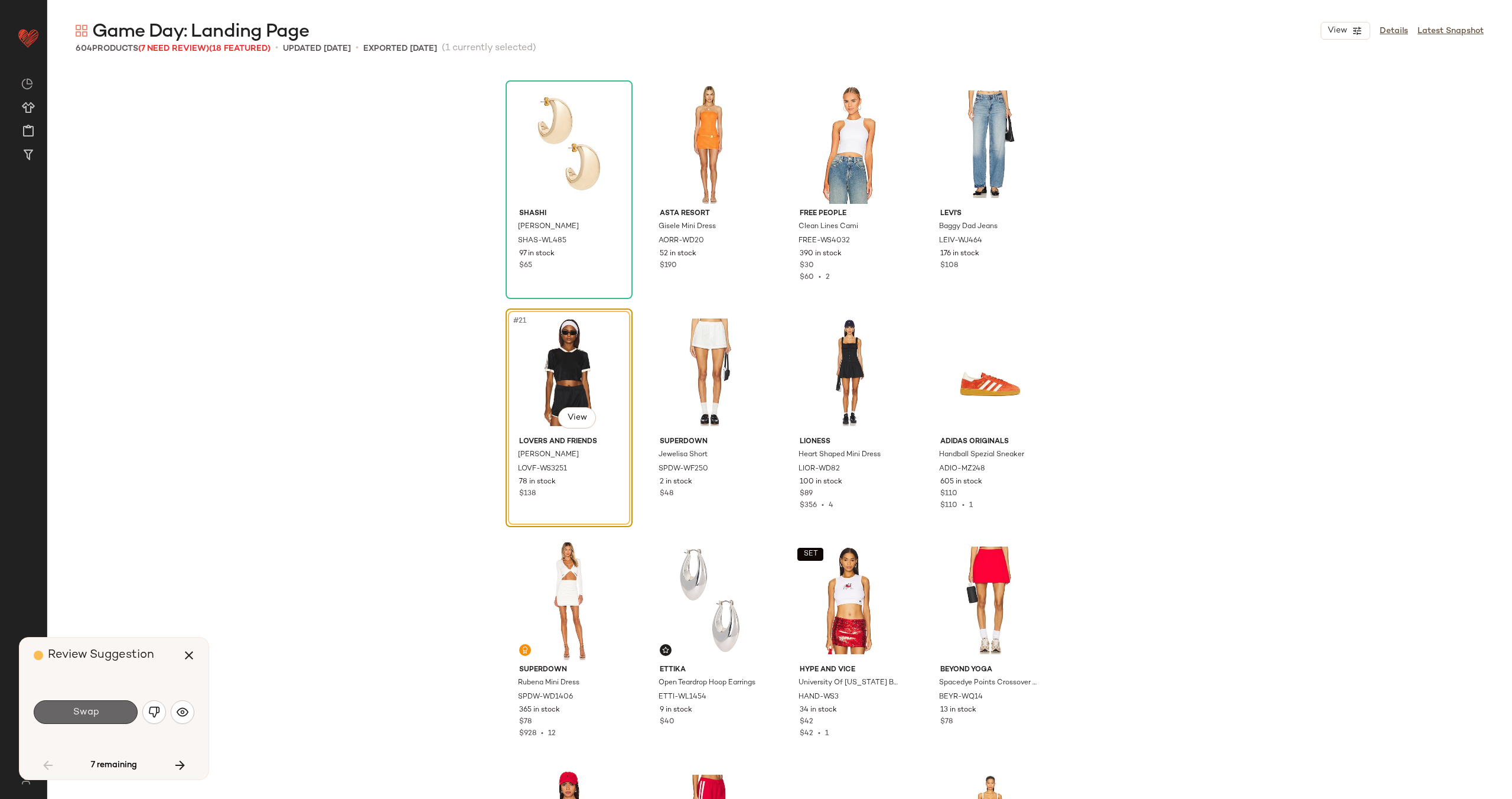
click at [90, 715] on span "Swap" at bounding box center [85, 712] width 27 height 12
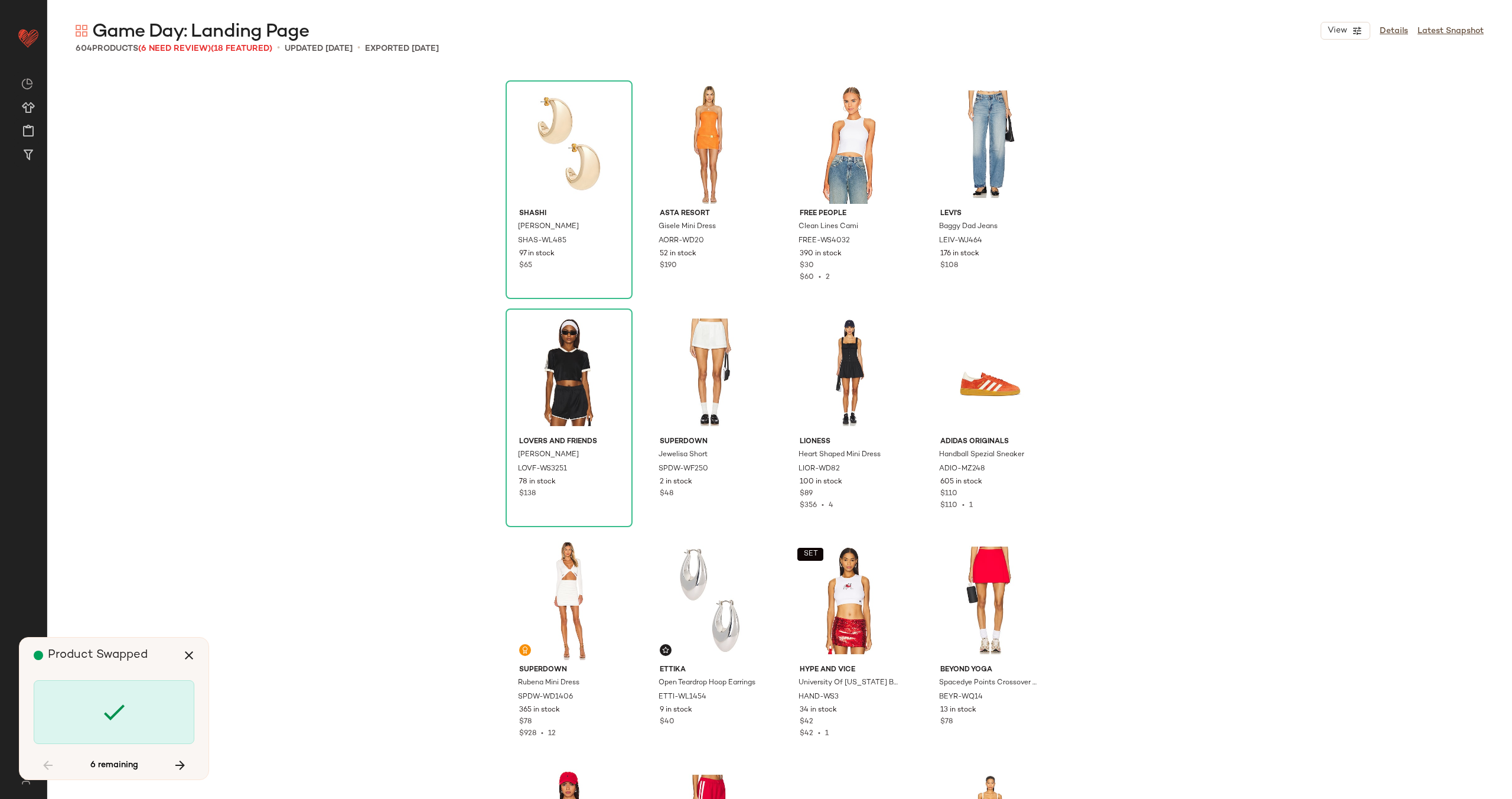
scroll to position [4562, 0]
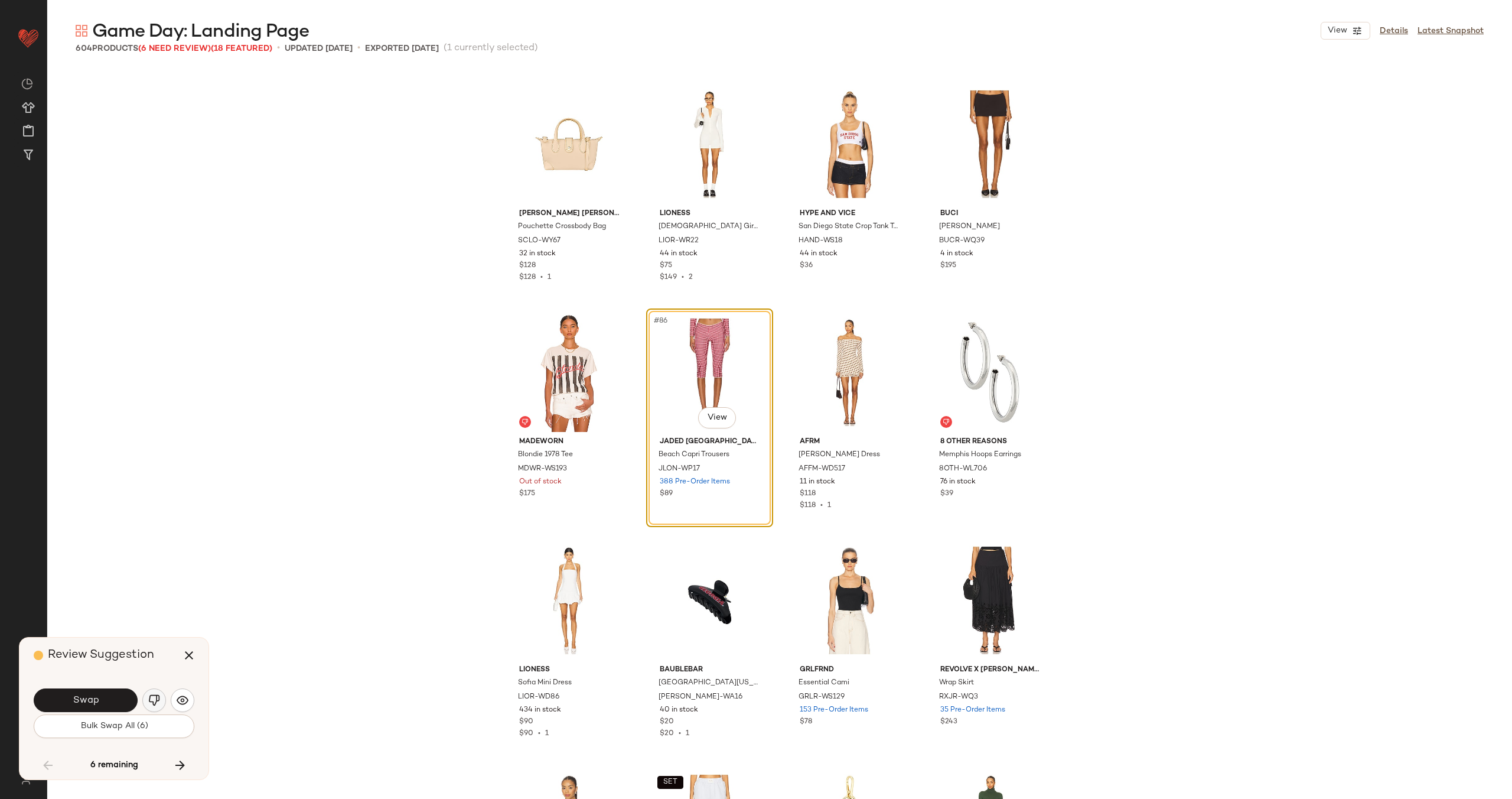
click at [150, 702] on img "button" at bounding box center [154, 700] width 12 height 12
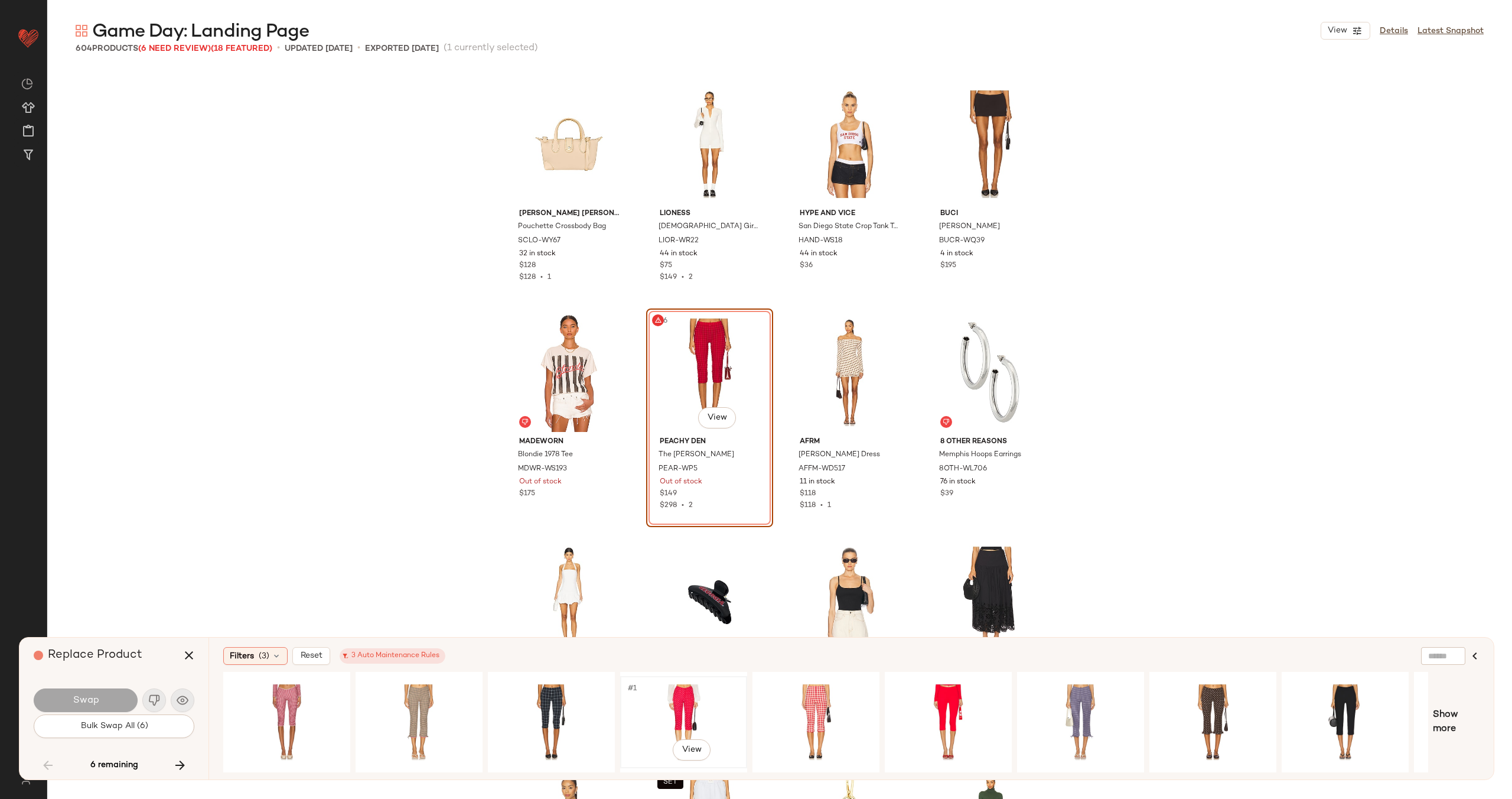
click at [654, 697] on div "#1 View" at bounding box center [683, 722] width 119 height 84
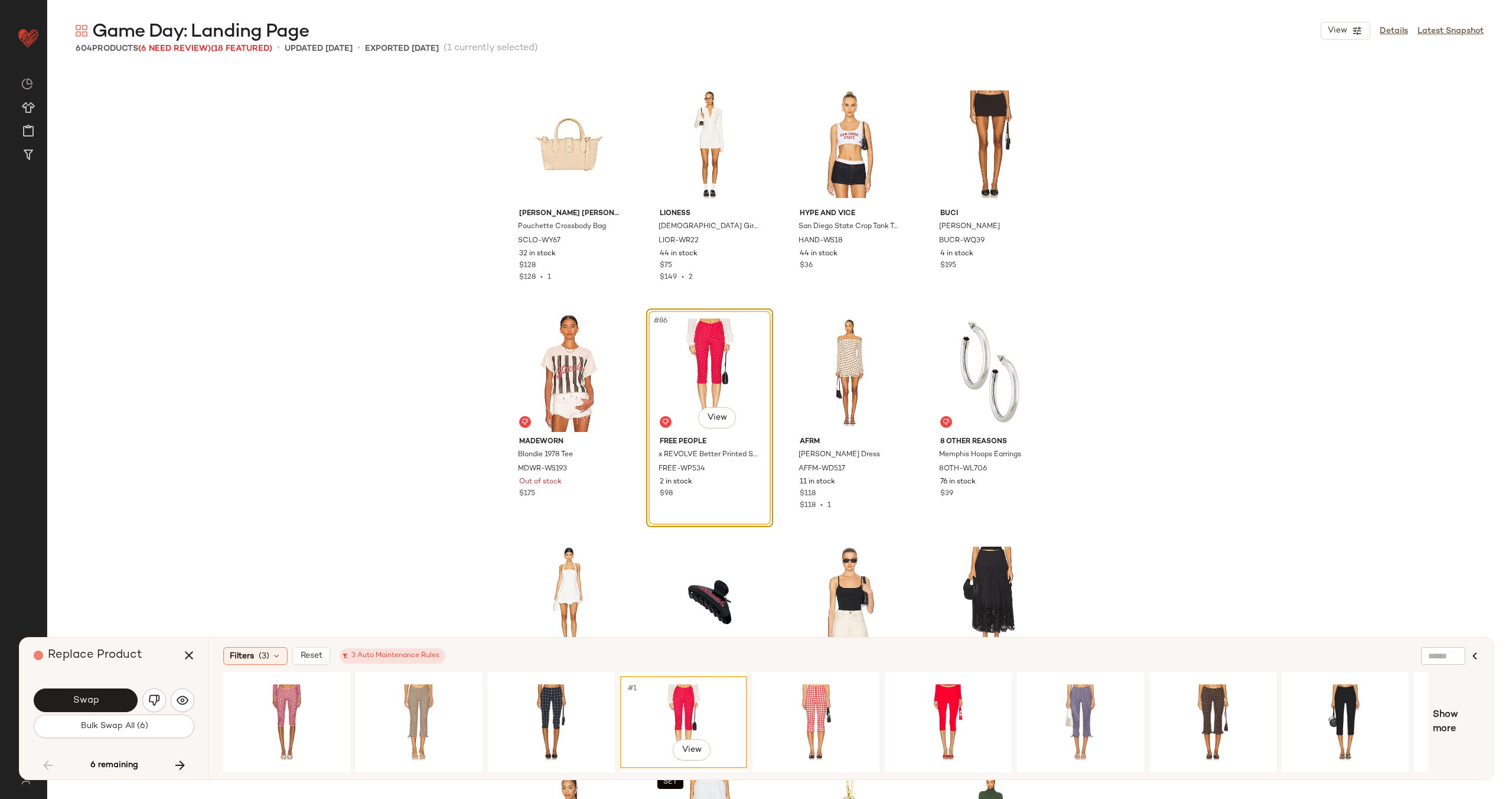
scroll to position [0, 112]
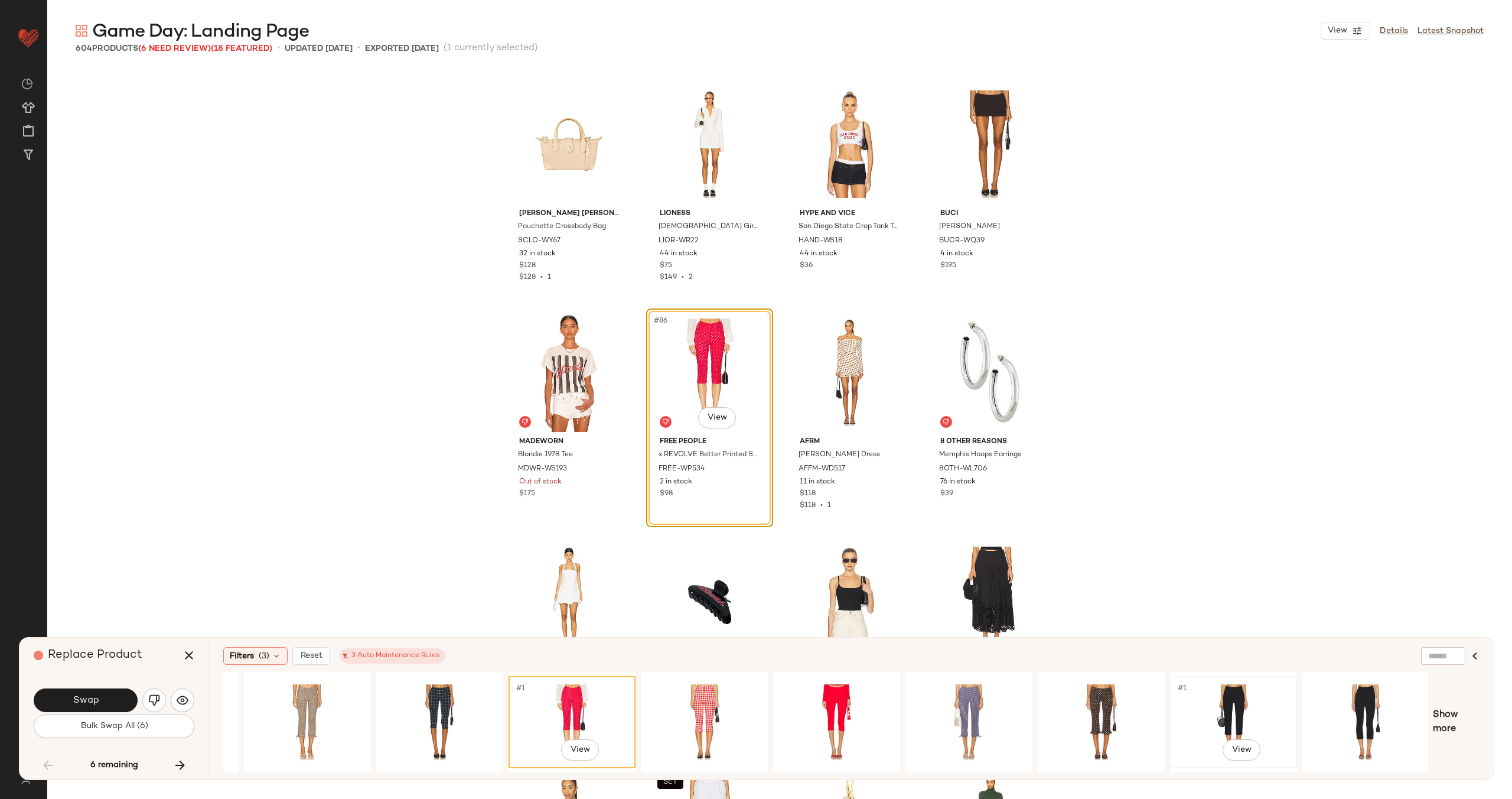
click at [1233, 709] on div "#1 View" at bounding box center [1233, 722] width 119 height 84
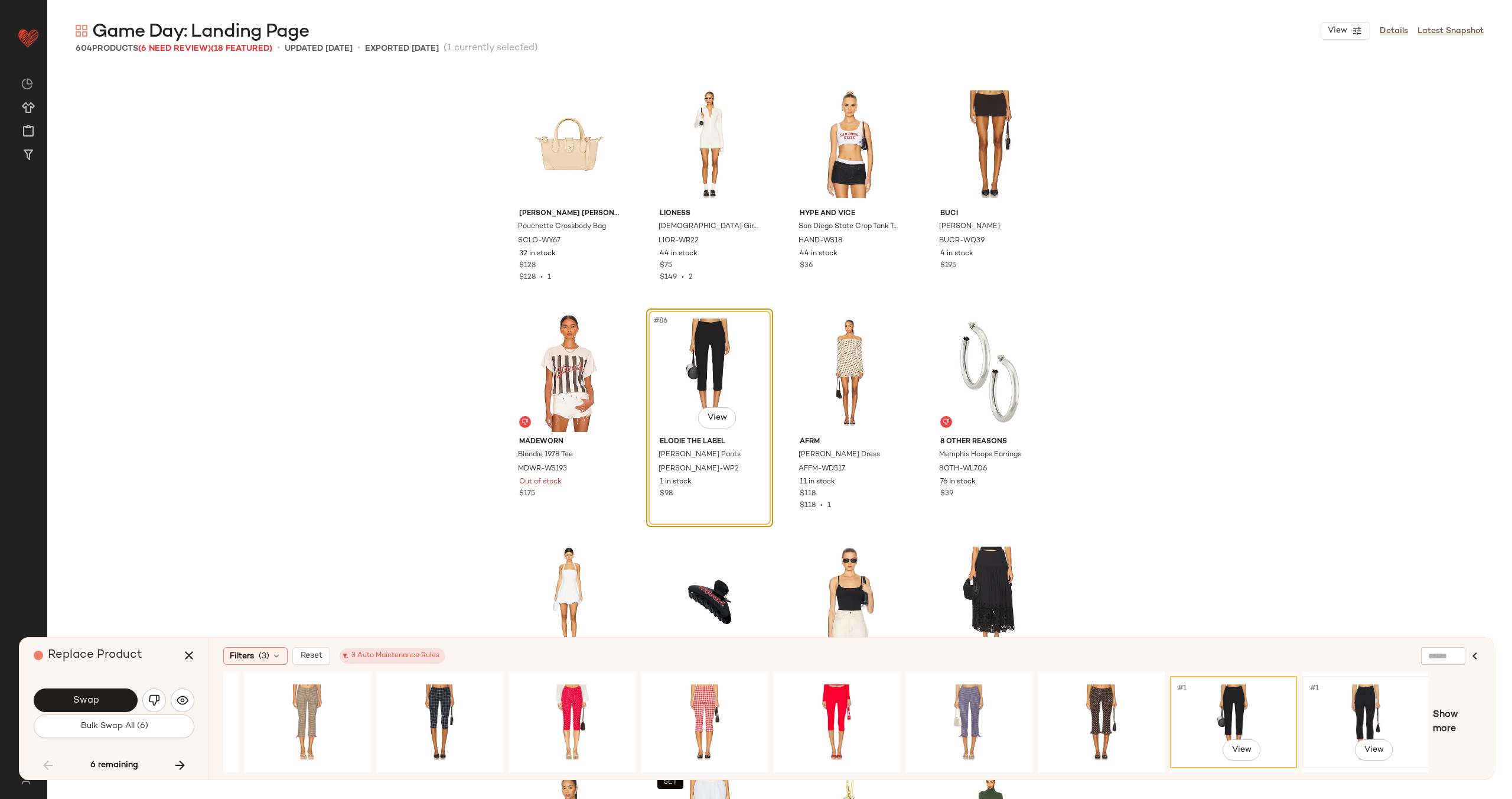
click at [1346, 693] on div "#1 View" at bounding box center [1366, 722] width 119 height 84
click at [1451, 715] on span "Show more" at bounding box center [1456, 722] width 47 height 28
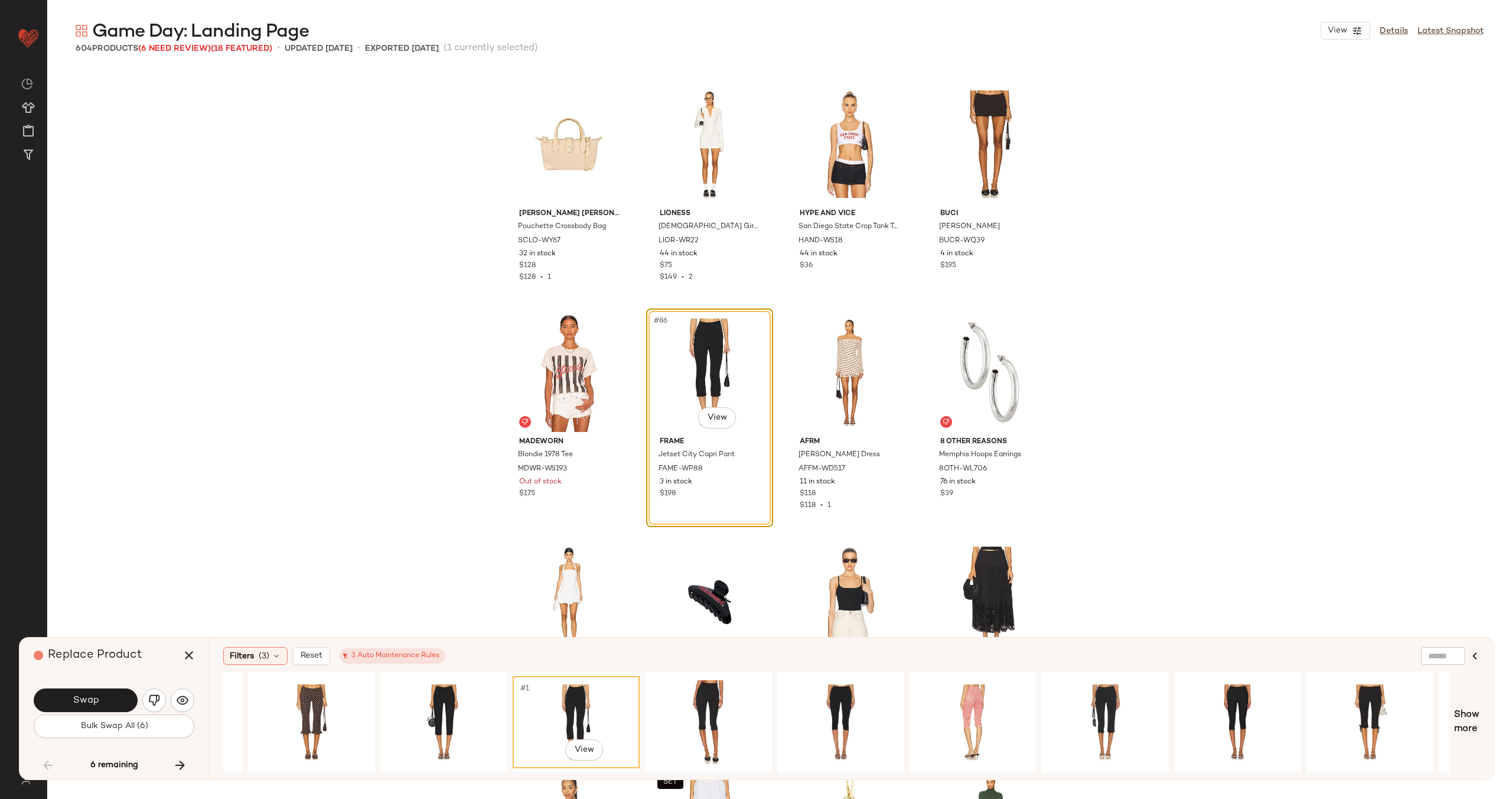
scroll to position [0, 902]
click at [705, 708] on div "#1 View" at bounding box center [707, 722] width 119 height 84
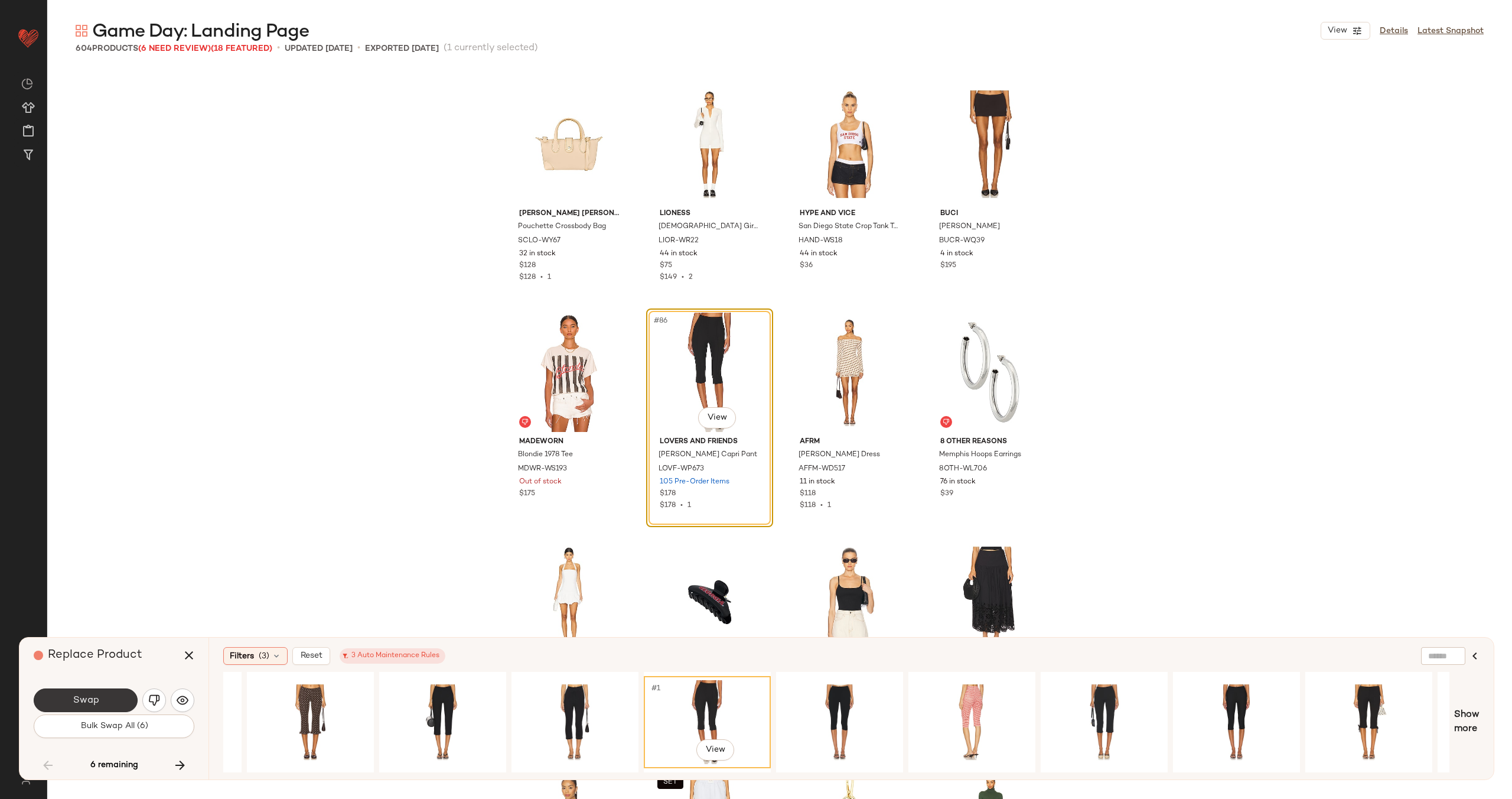
click at [104, 699] on button "Swap" at bounding box center [86, 700] width 104 height 24
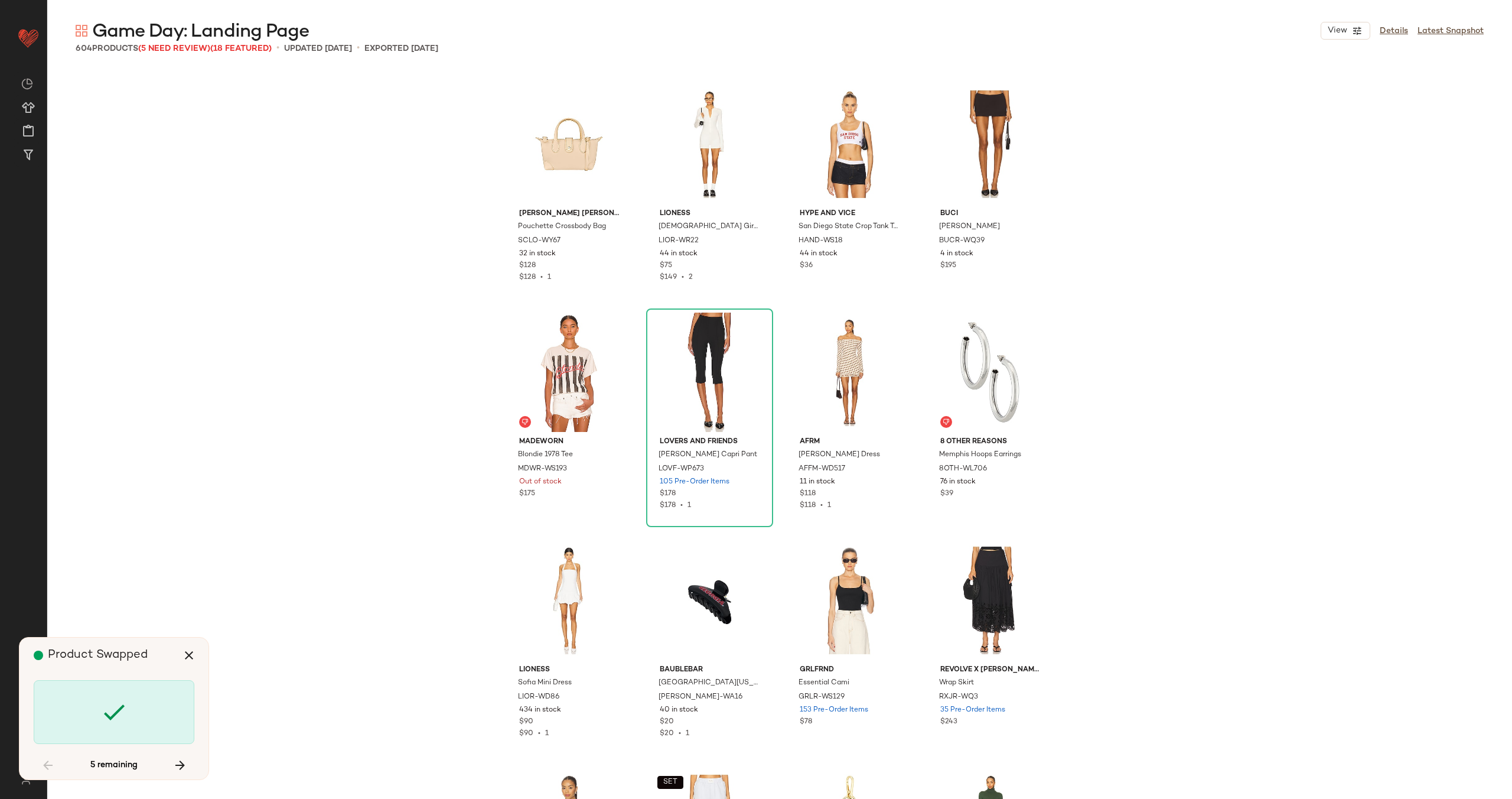
scroll to position [11177, 0]
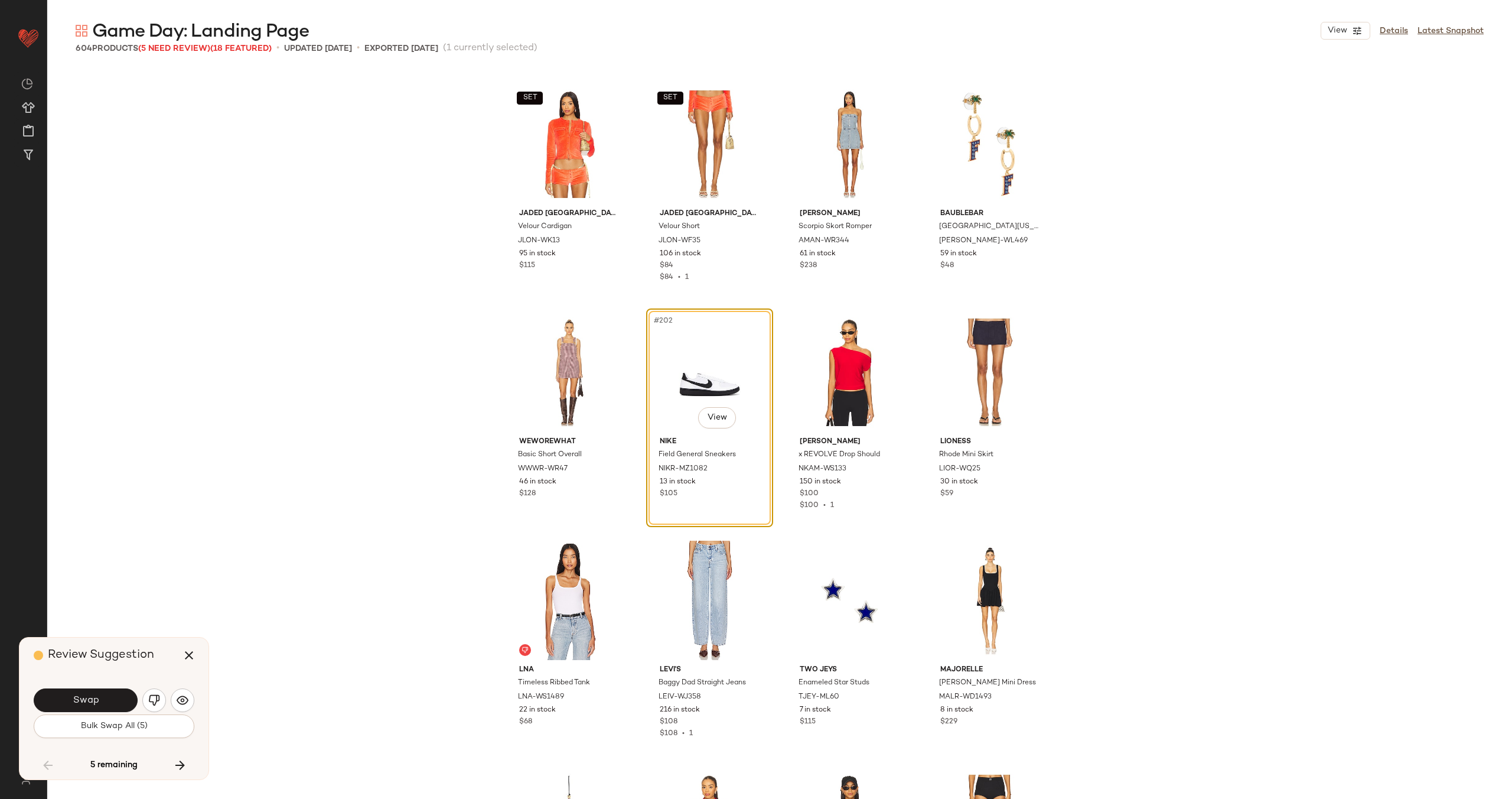
click at [104, 699] on button "Swap" at bounding box center [86, 700] width 104 height 24
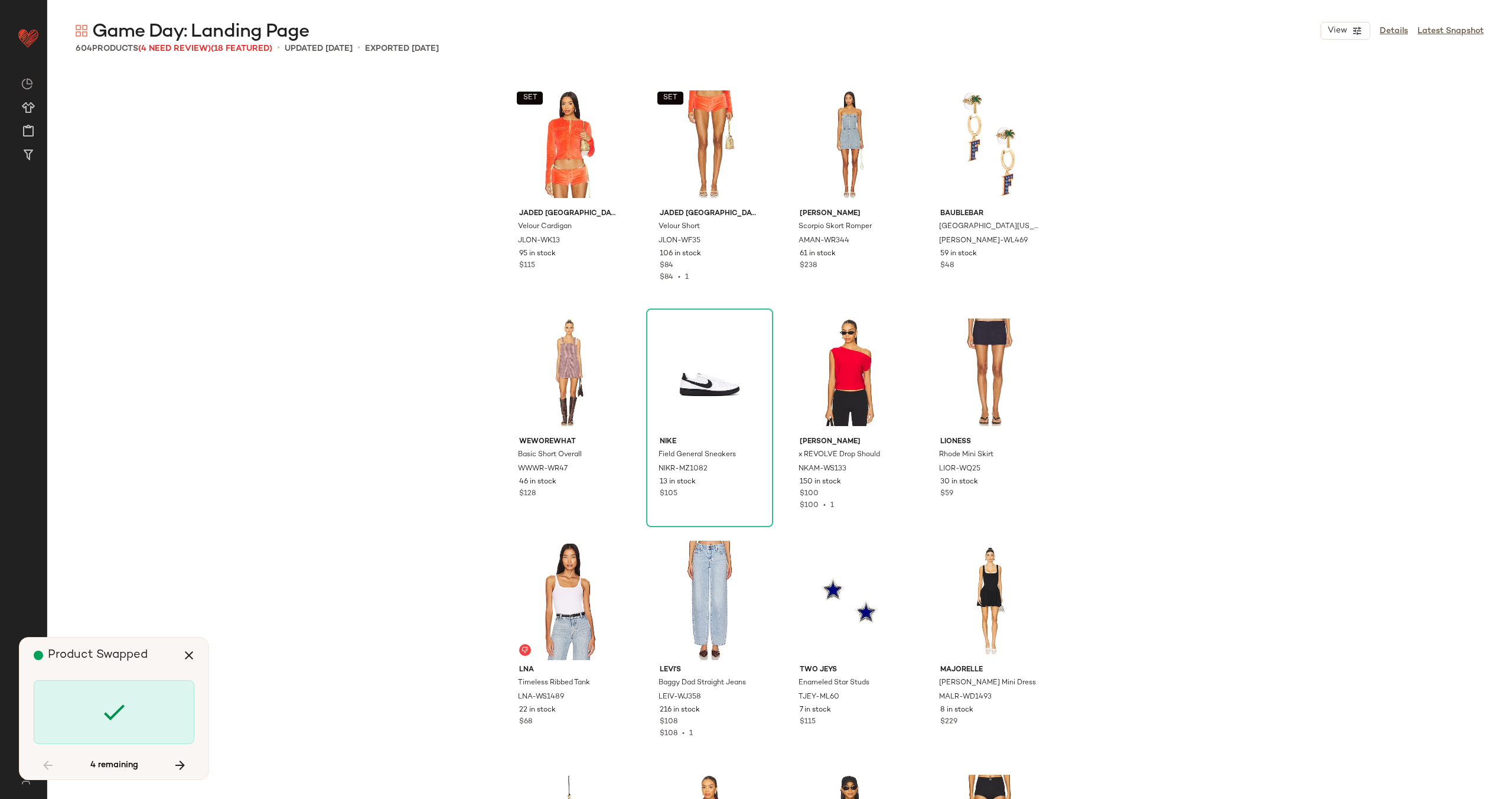
scroll to position [15055, 0]
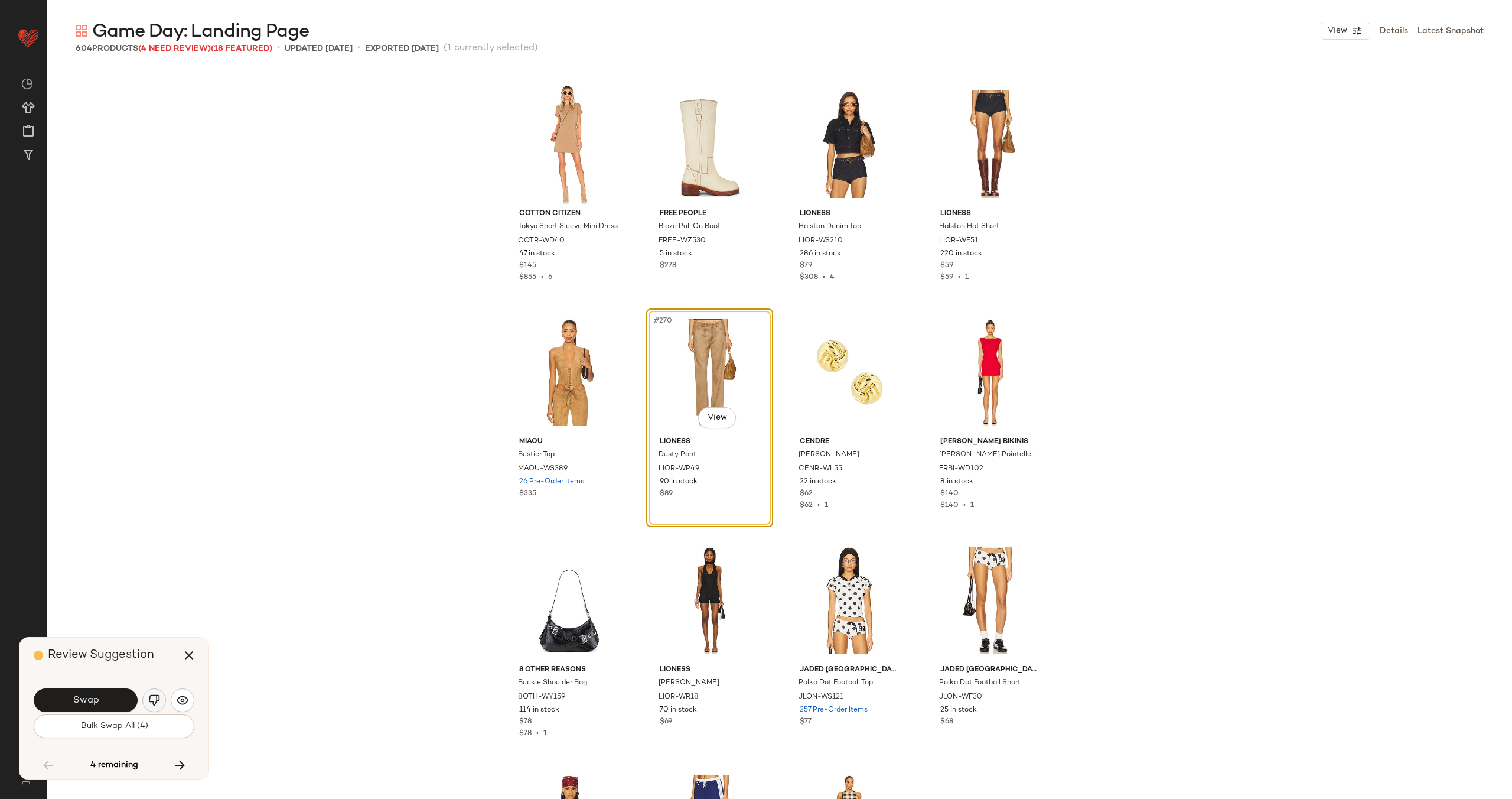
click at [155, 704] on img "button" at bounding box center [154, 700] width 12 height 12
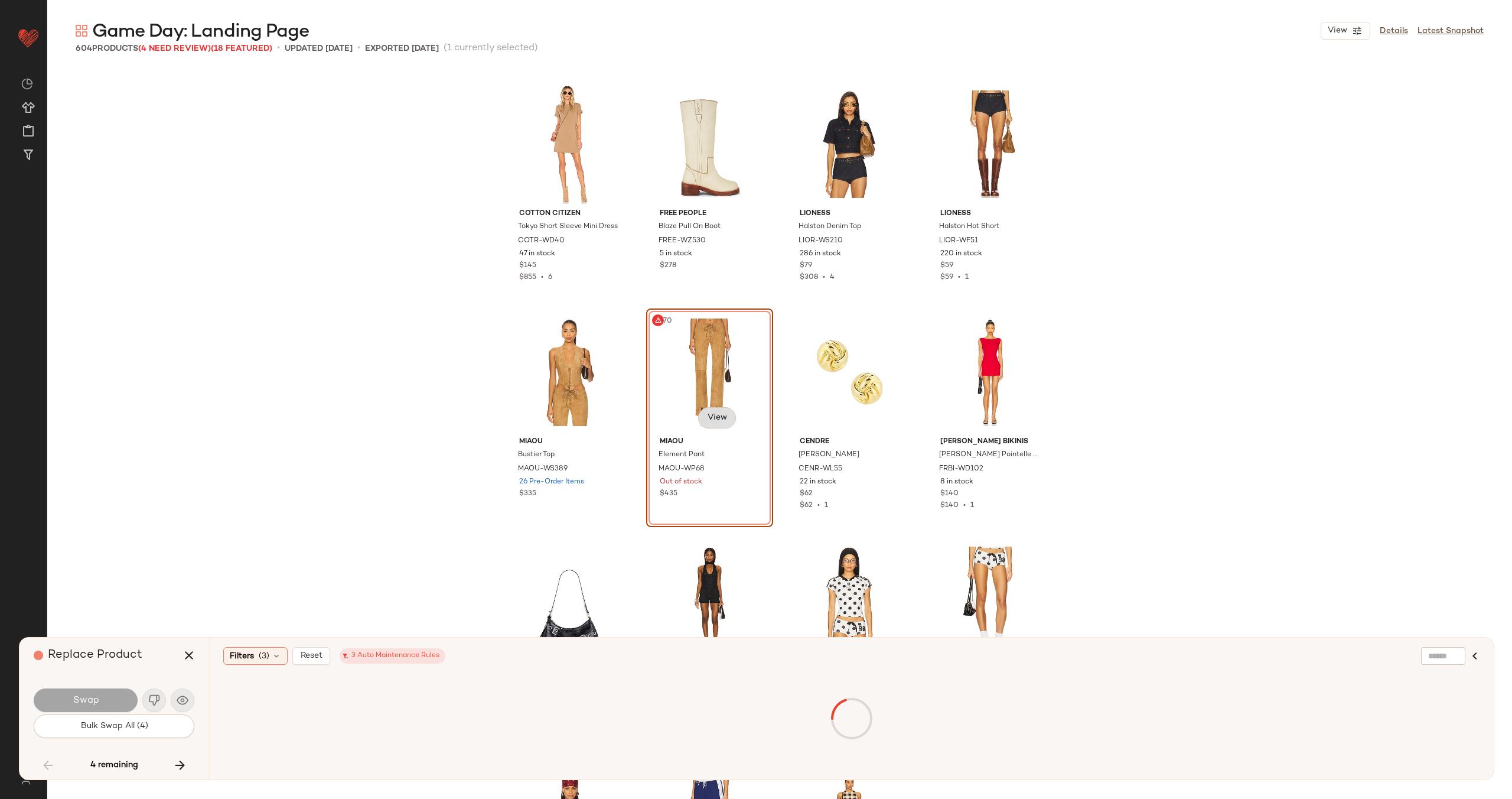
click at [725, 412] on body "Revolve ** Dashboard All Products Global Clipboards (27) Curations (70) Alexis …" at bounding box center [756, 448] width 1512 height 896
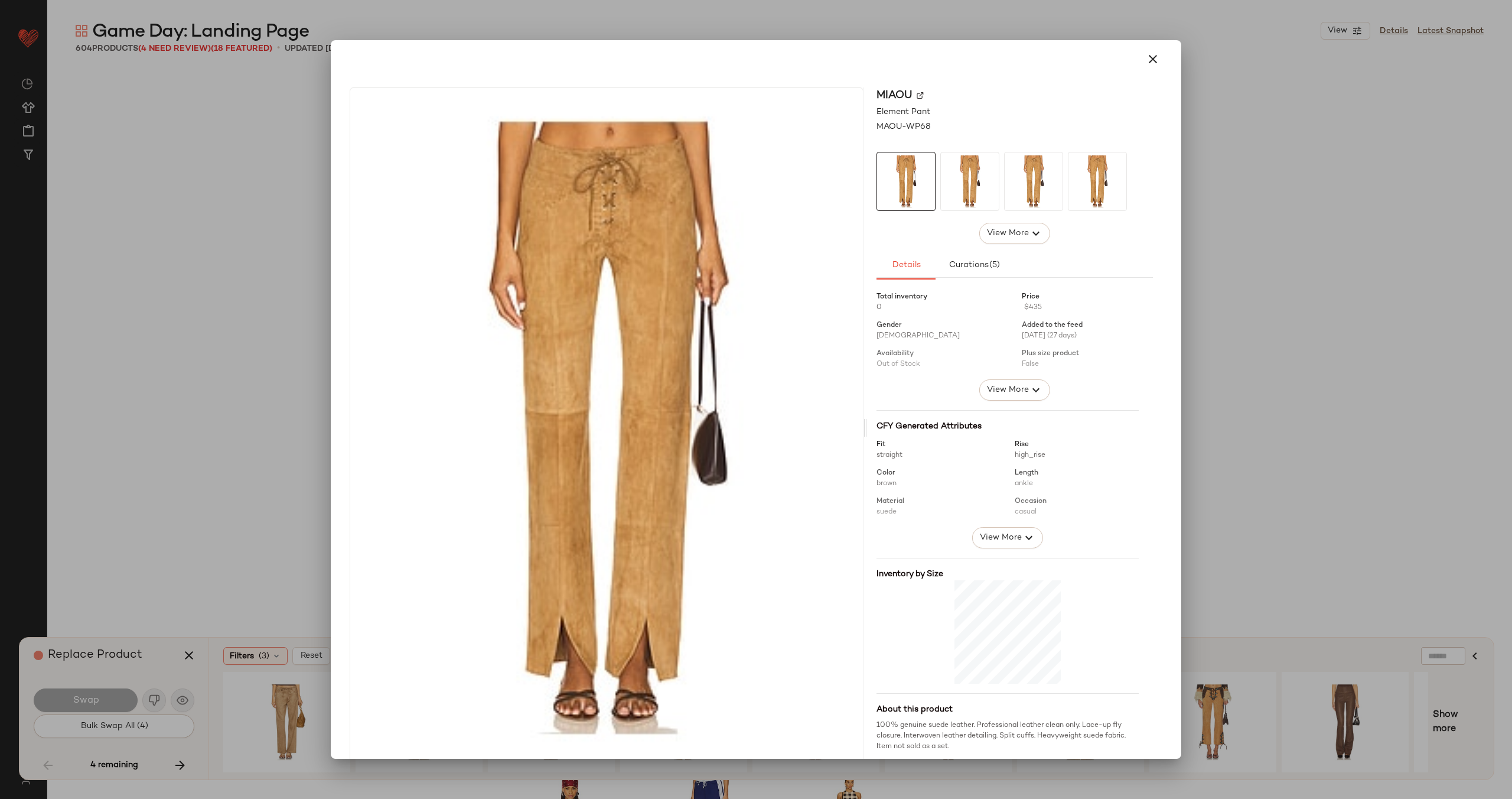
click at [917, 93] on img at bounding box center [920, 95] width 7 height 7
click at [1146, 59] on icon "button" at bounding box center [1153, 59] width 14 height 14
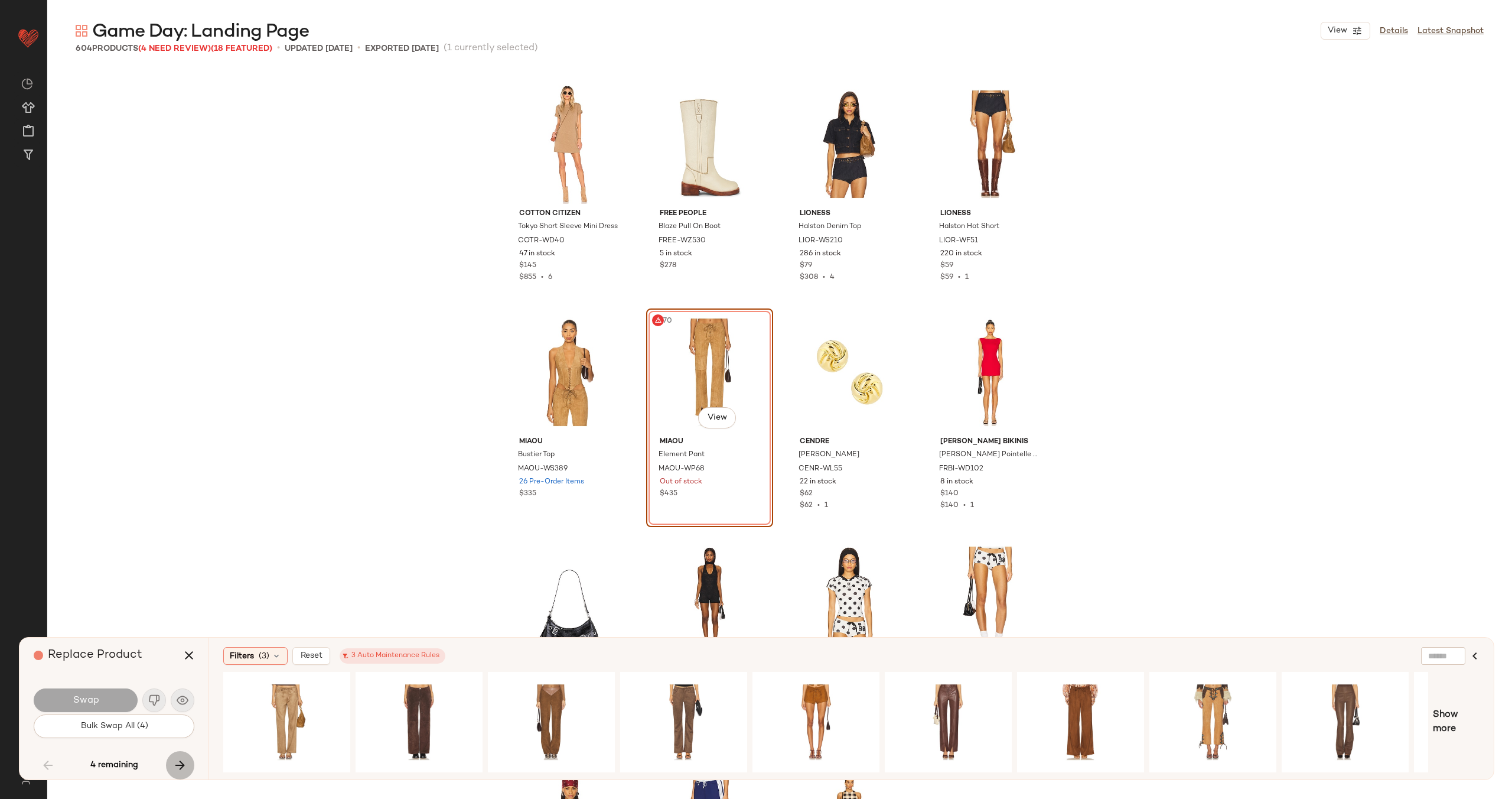
click at [175, 767] on icon "button" at bounding box center [180, 765] width 14 height 14
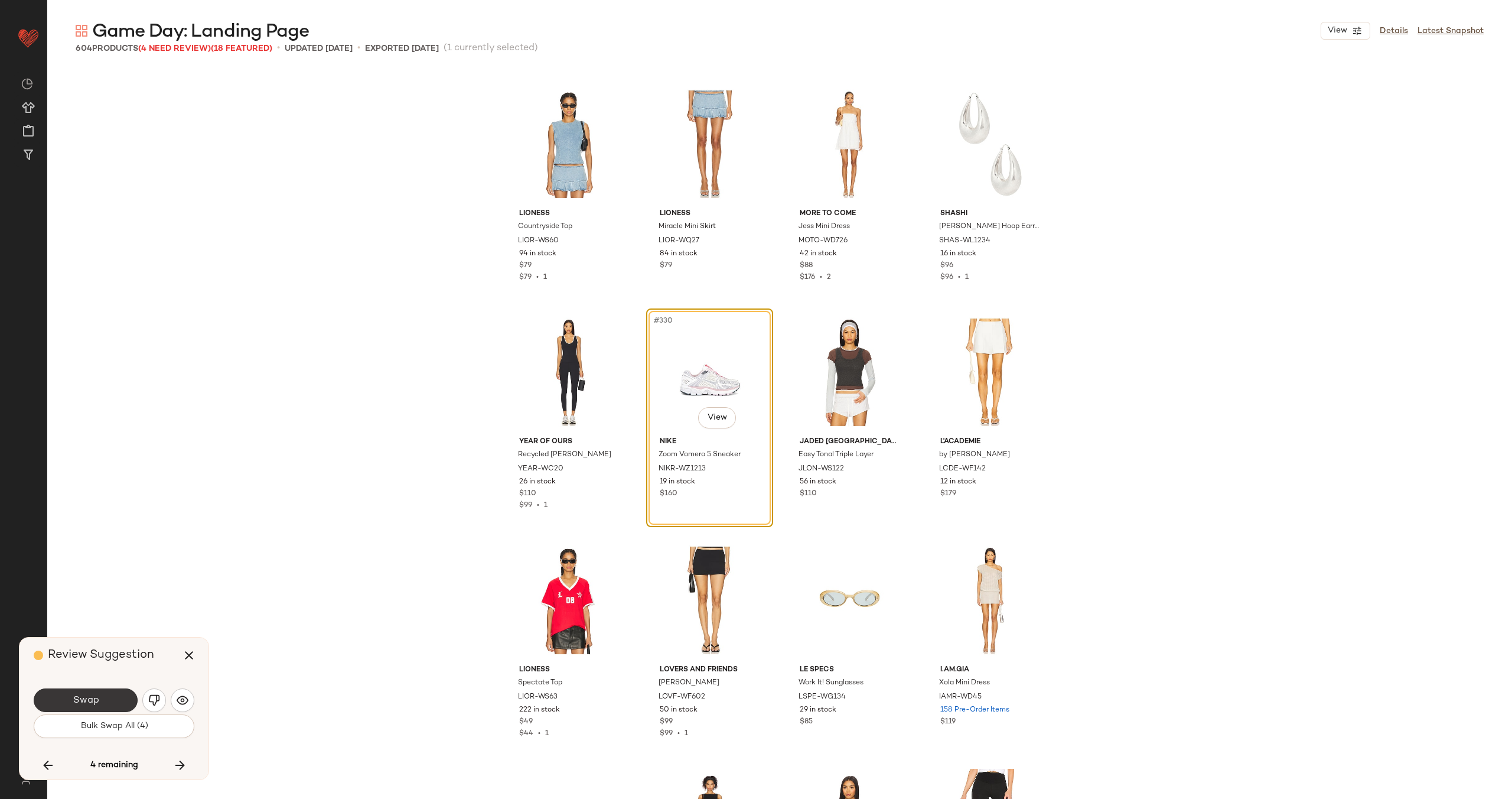
click at [103, 702] on button "Swap" at bounding box center [86, 700] width 104 height 24
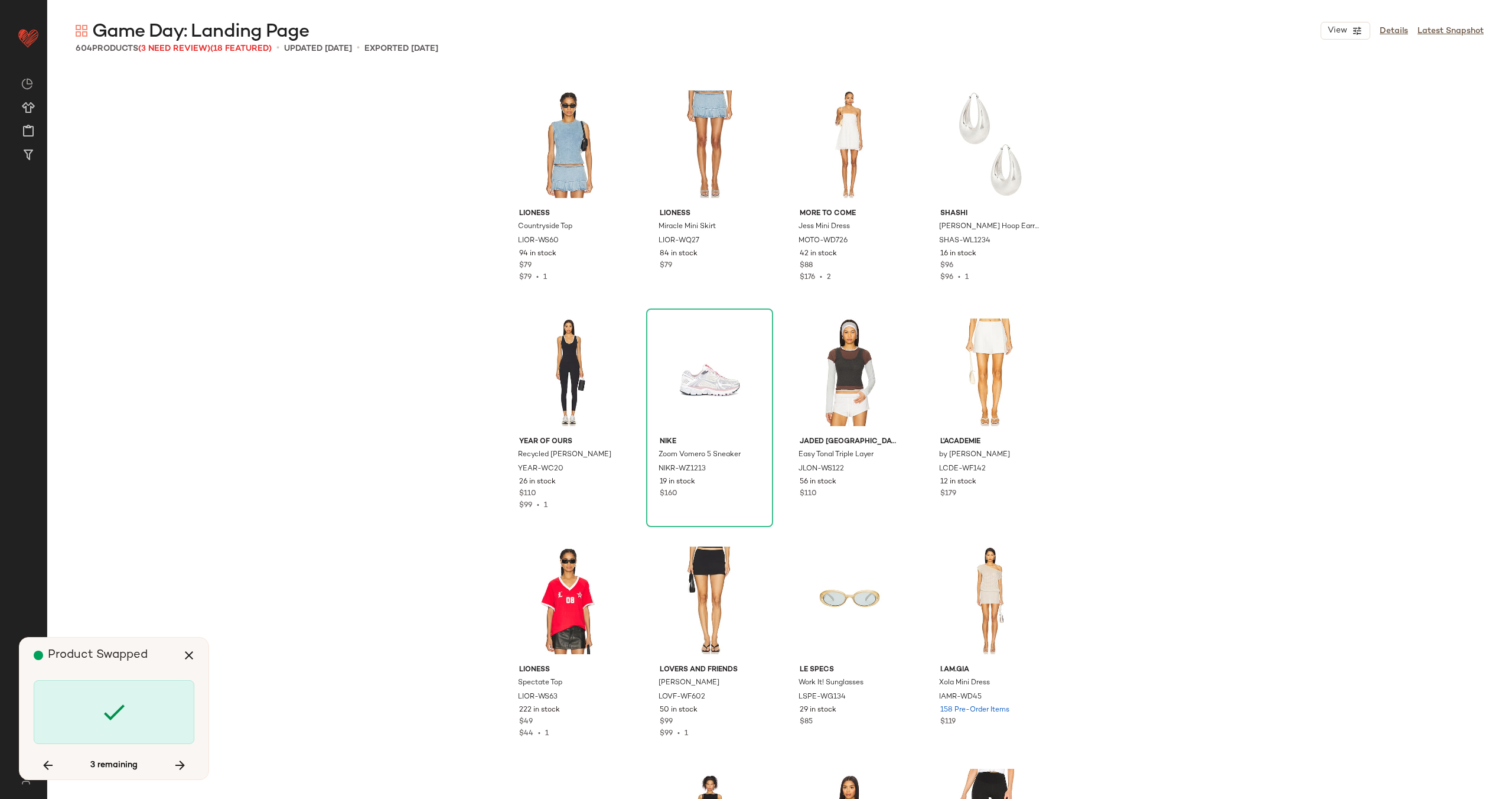
scroll to position [28285, 0]
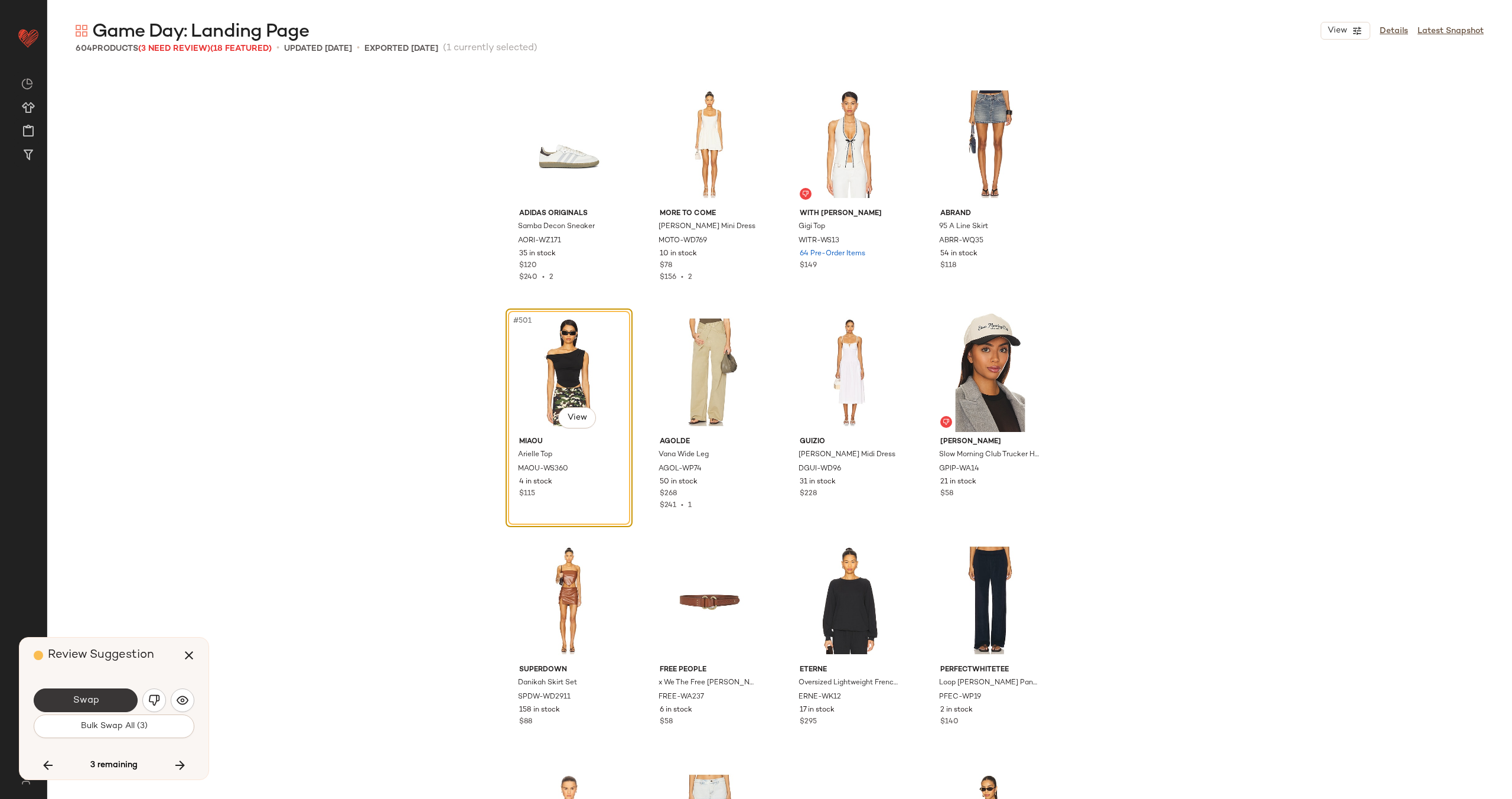
click at [90, 699] on span "Swap" at bounding box center [85, 701] width 27 height 12
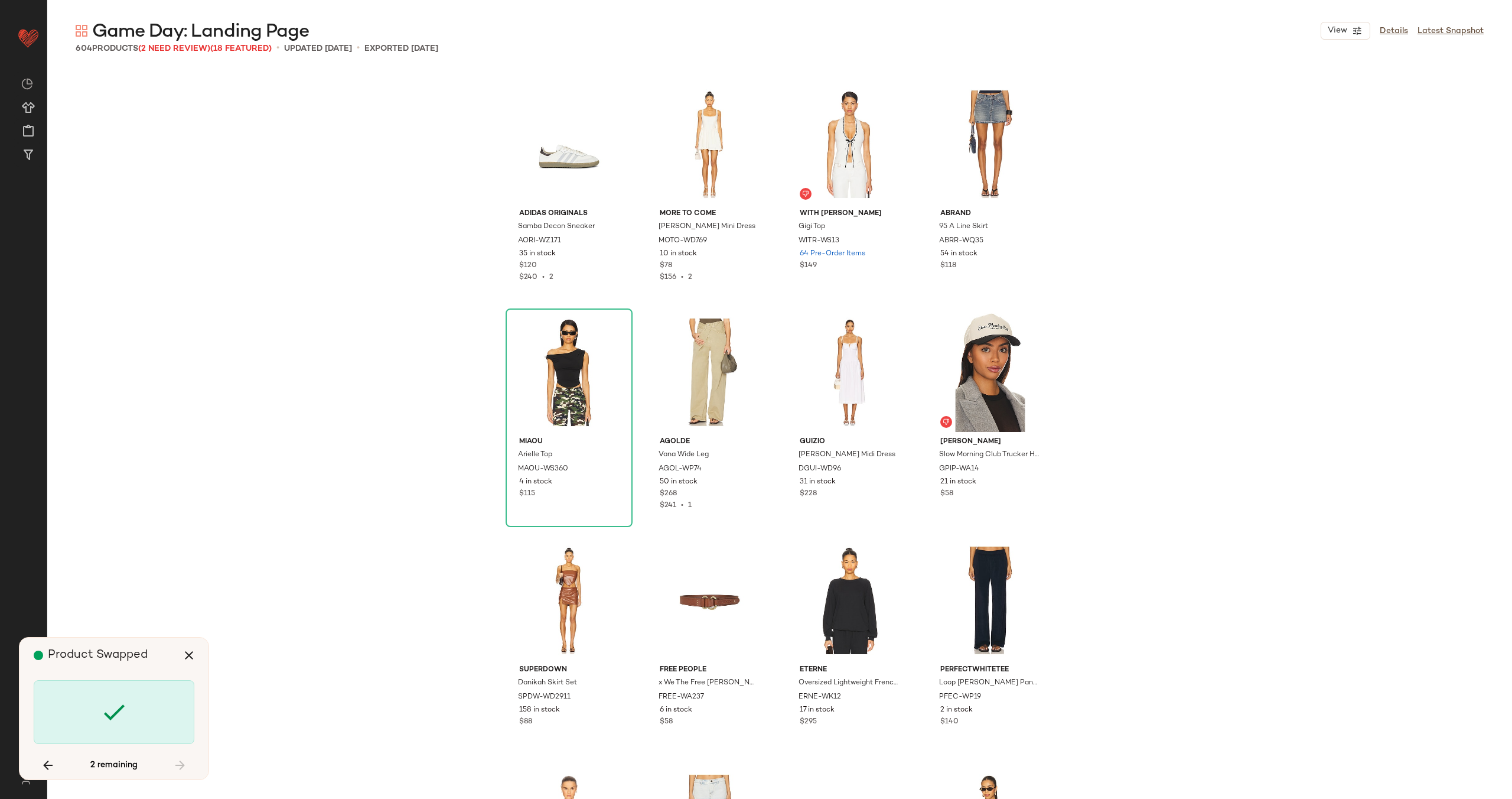
scroll to position [15055, 0]
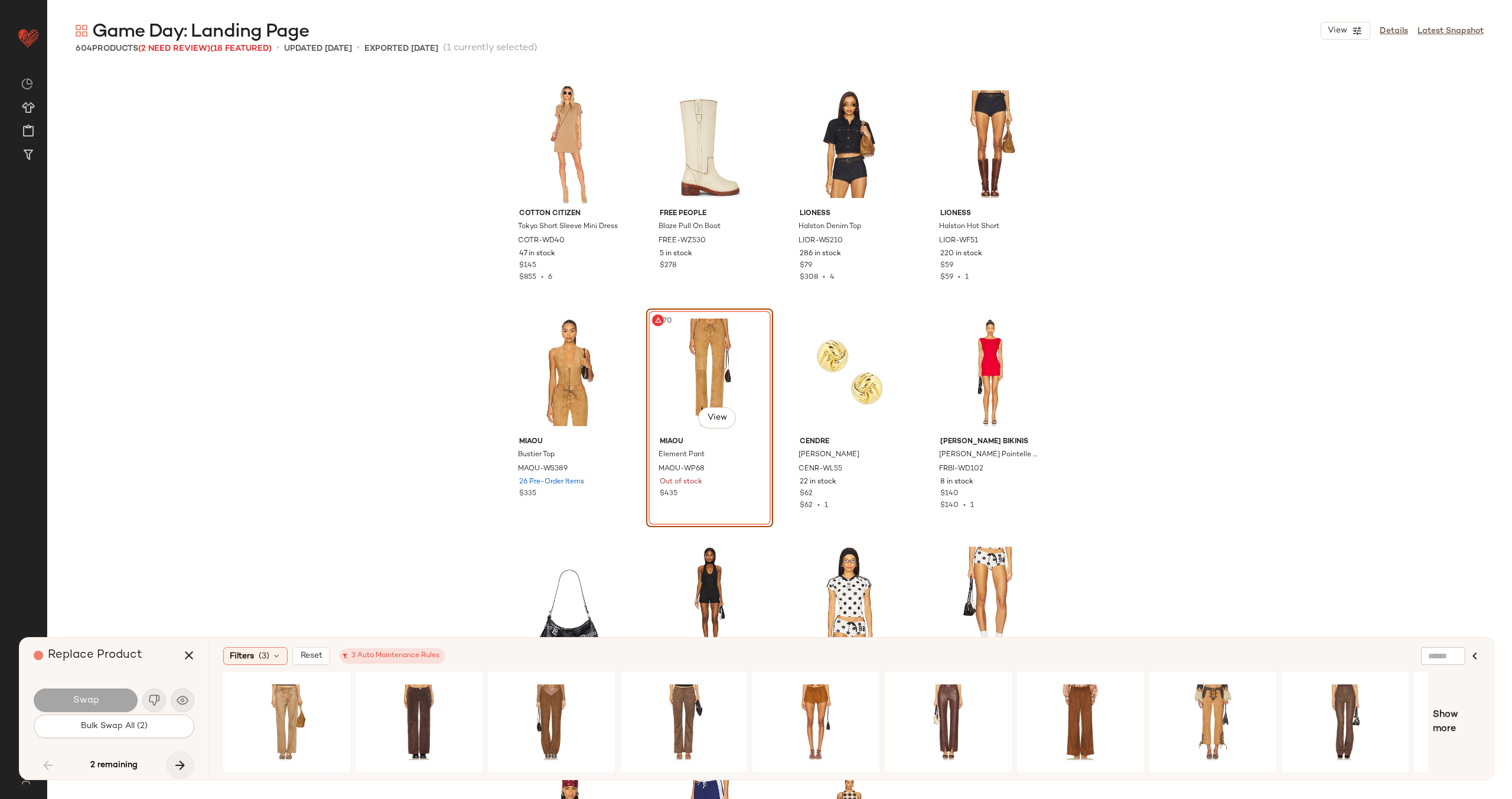
click at [185, 760] on icon "button" at bounding box center [180, 765] width 14 height 14
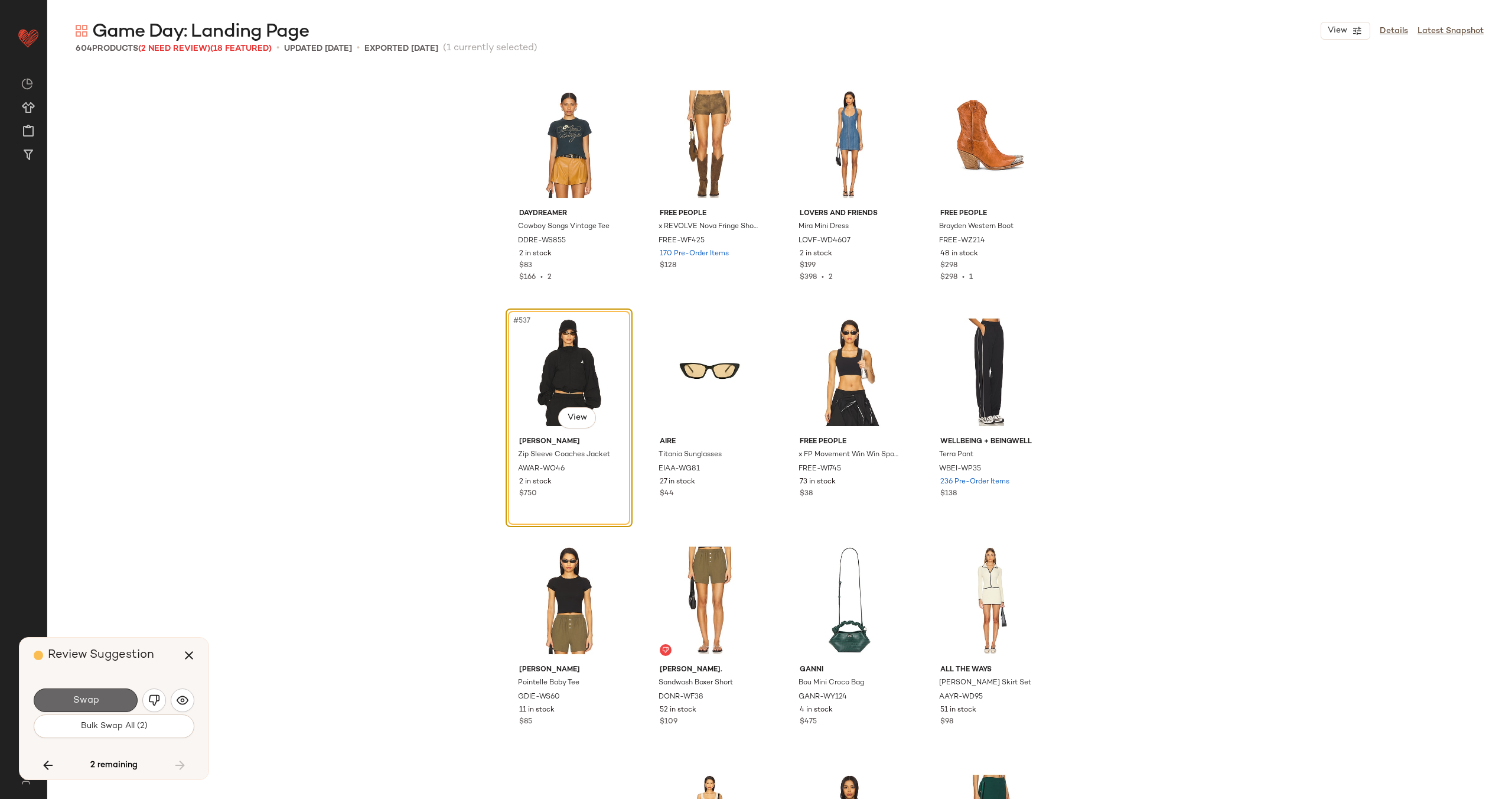
click at [97, 699] on span "Swap" at bounding box center [85, 701] width 27 height 12
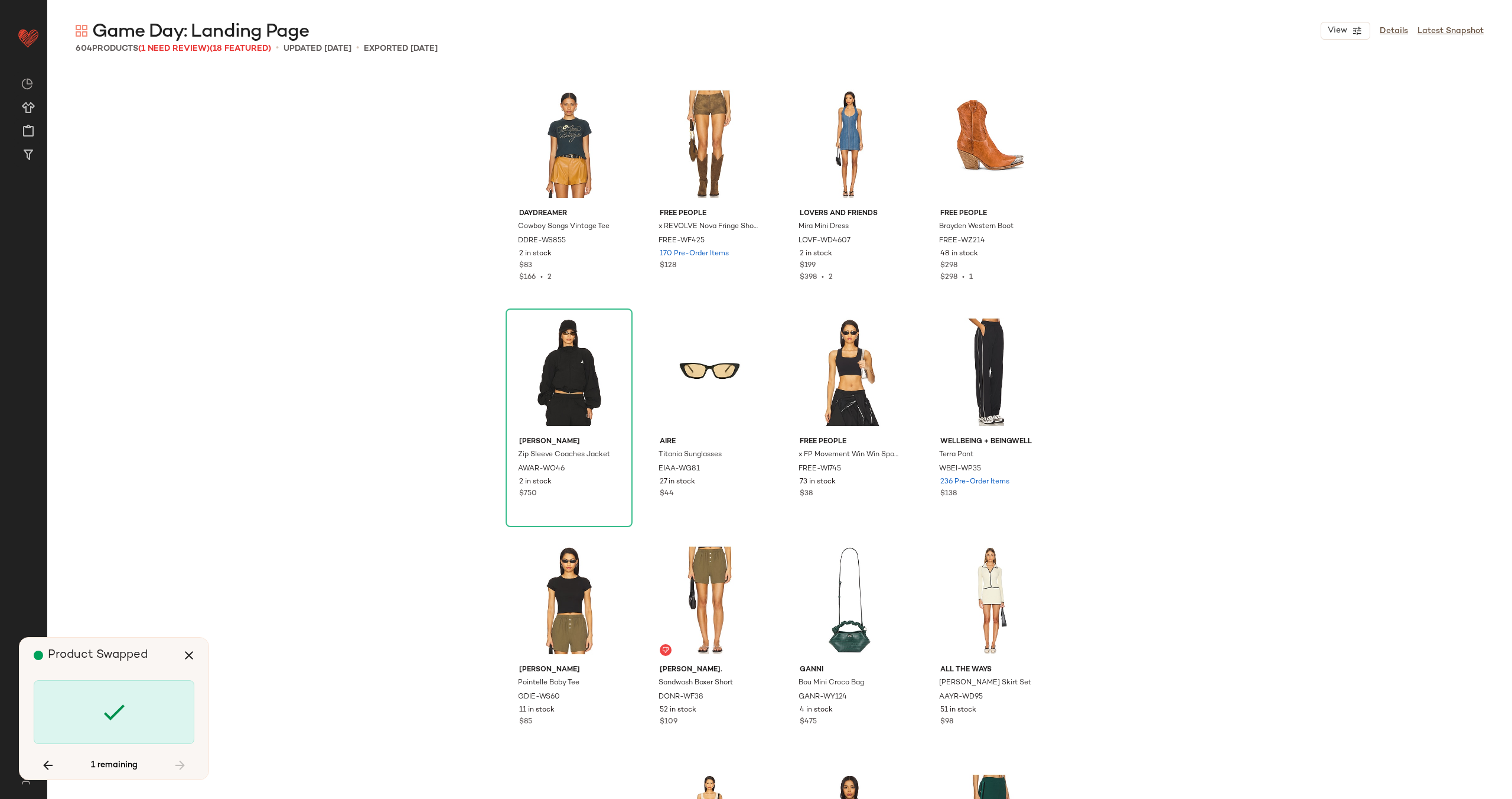
scroll to position [15055, 0]
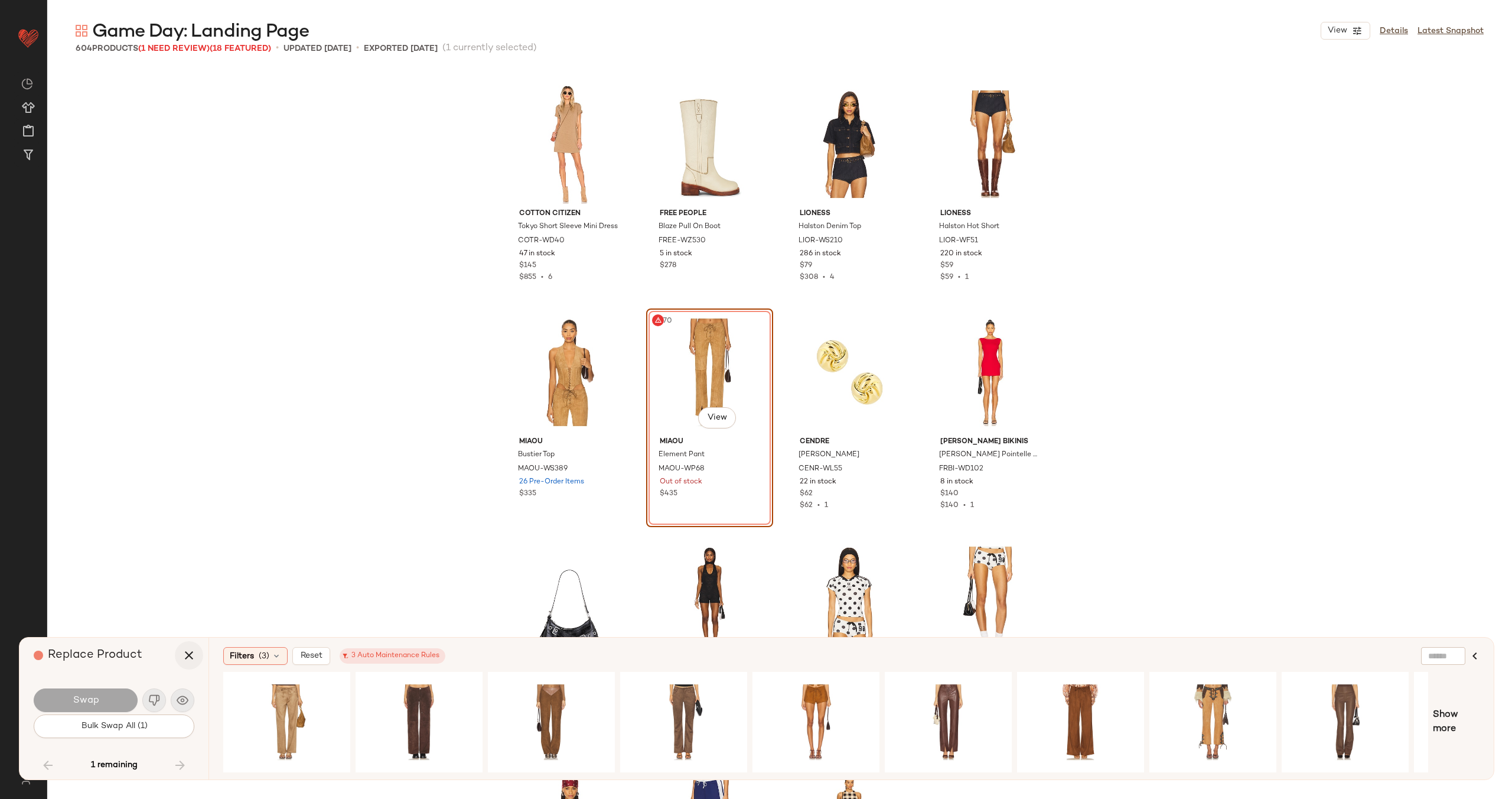
click at [188, 655] on icon "button" at bounding box center [189, 655] width 14 height 14
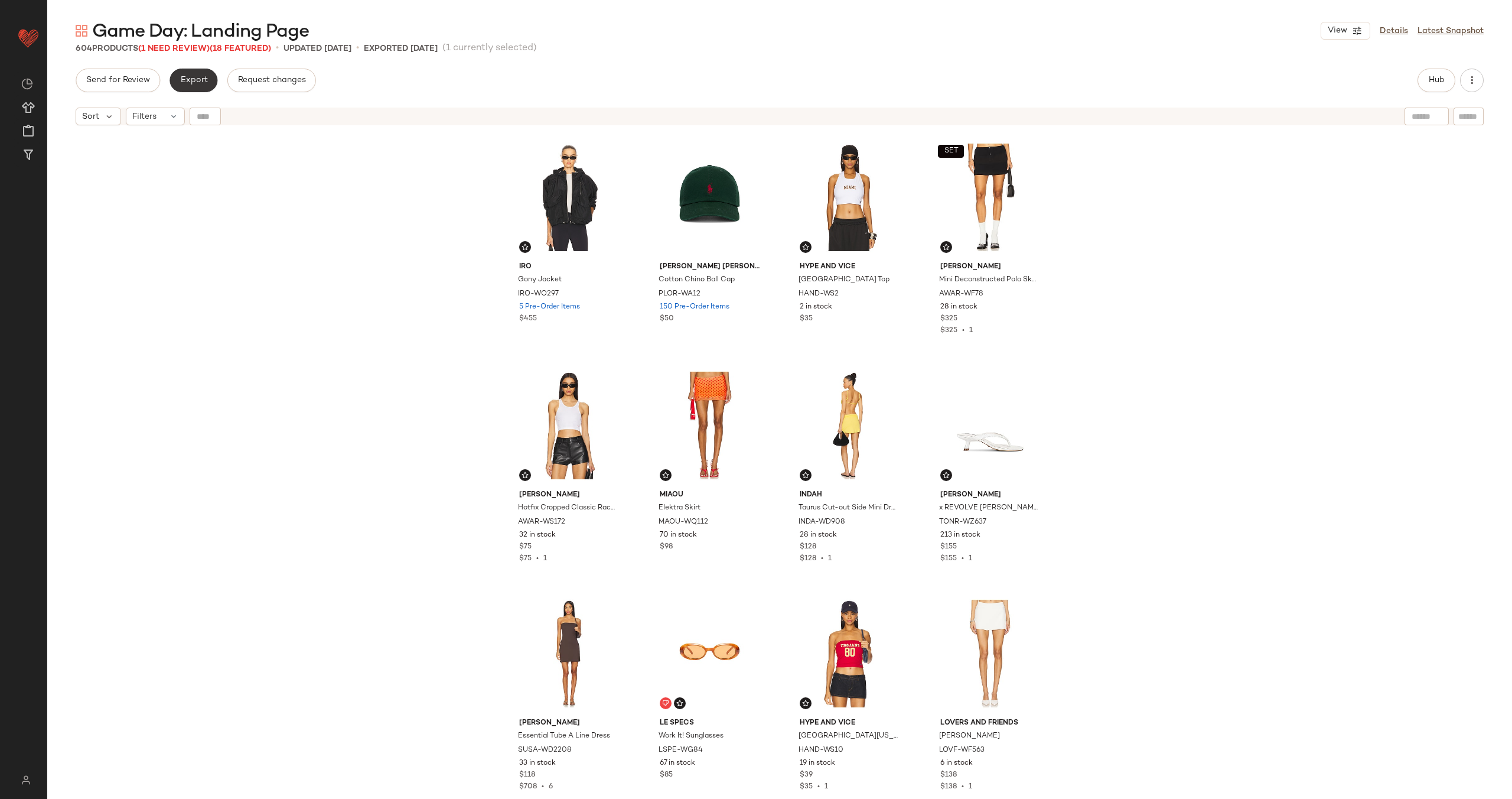
click at [201, 82] on span "Export" at bounding box center [193, 80] width 28 height 9
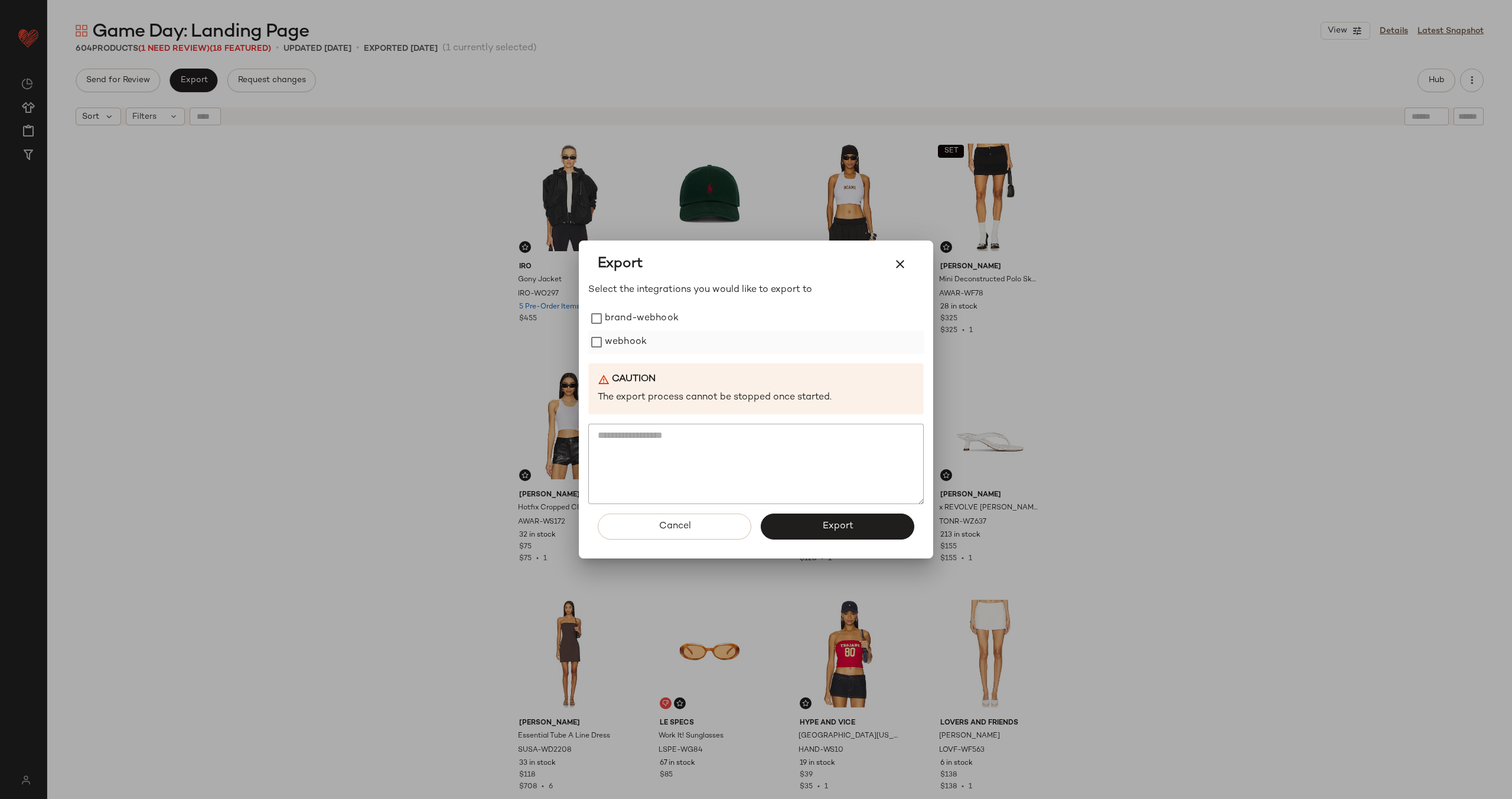
click at [620, 345] on label "webhook" at bounding box center [626, 342] width 42 height 24
click at [825, 521] on span "Export" at bounding box center [837, 526] width 31 height 12
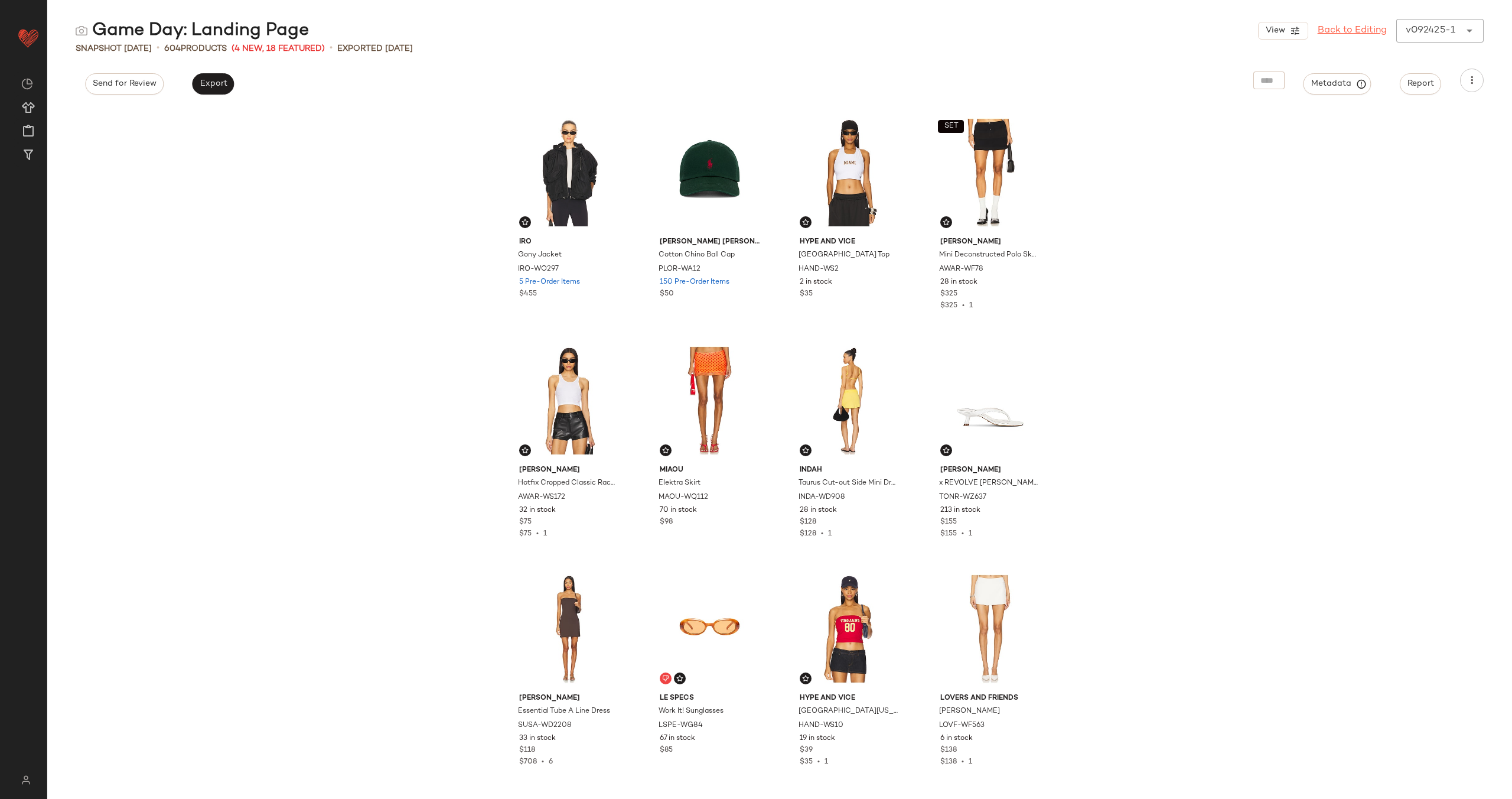
click at [1352, 33] on link "Back to Editing" at bounding box center [1352, 31] width 69 height 14
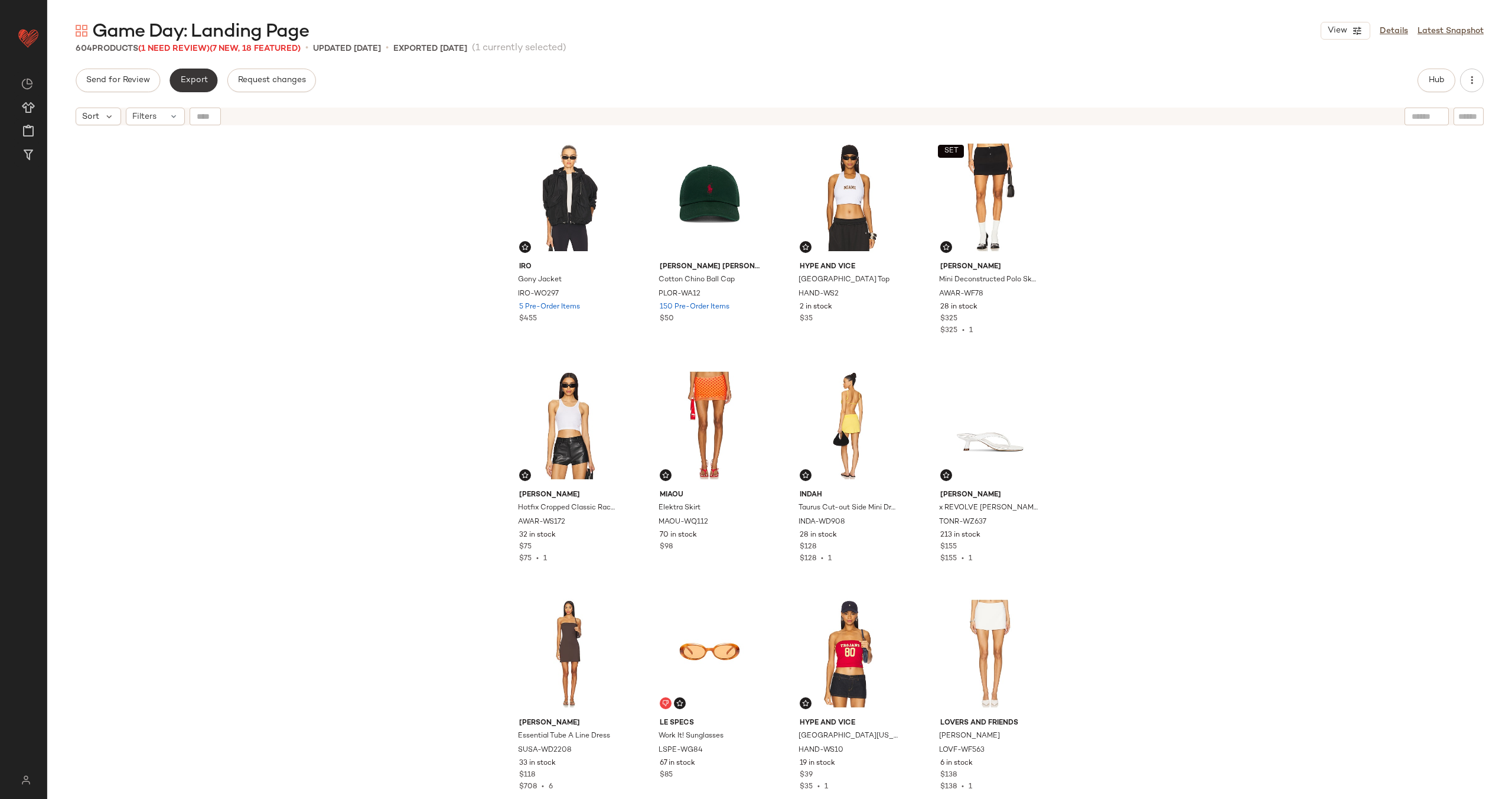
click at [187, 77] on span "Export" at bounding box center [193, 80] width 28 height 9
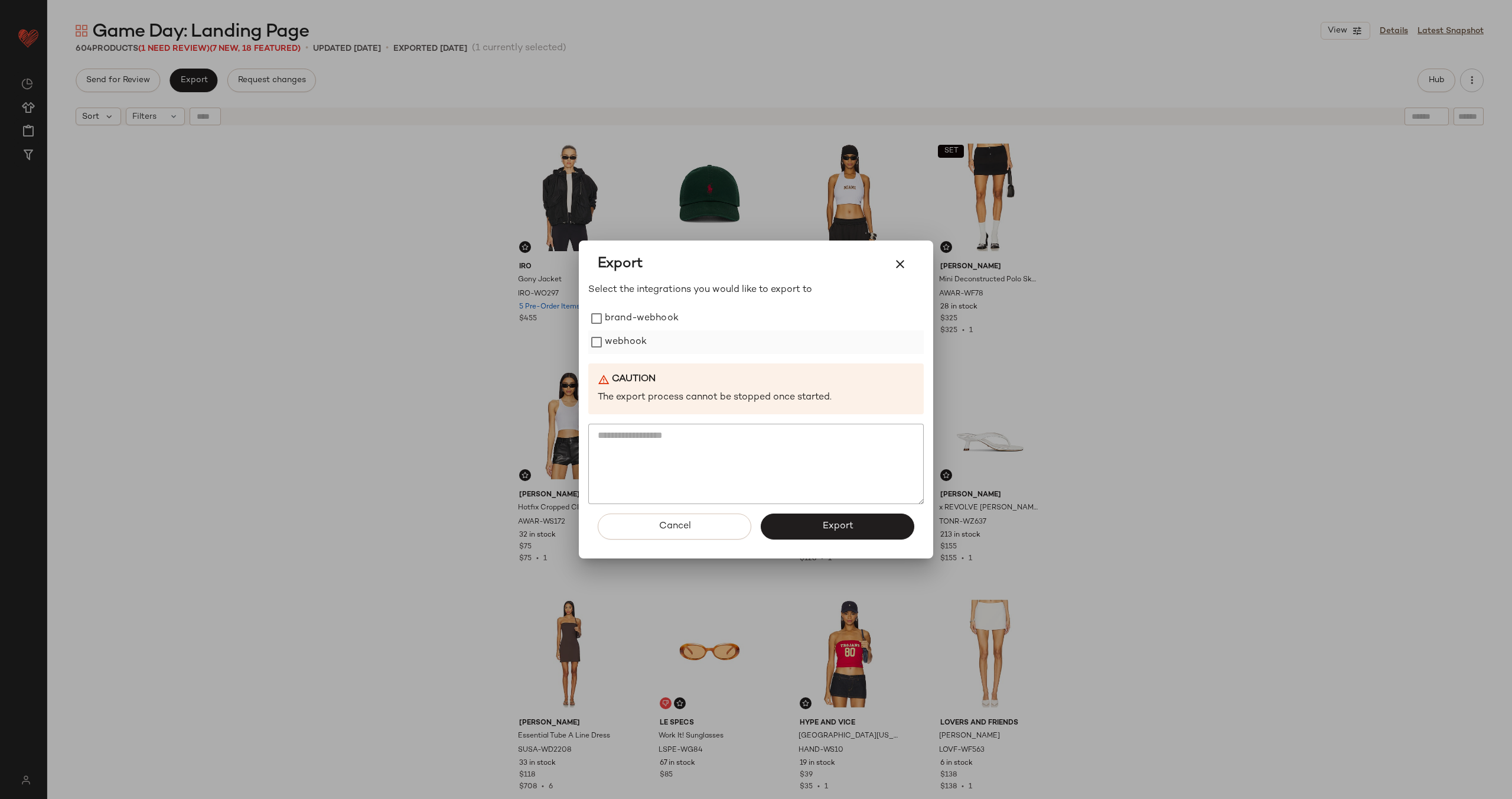
click at [630, 338] on label "webhook" at bounding box center [626, 342] width 42 height 24
click at [837, 524] on span "Export" at bounding box center [837, 526] width 31 height 12
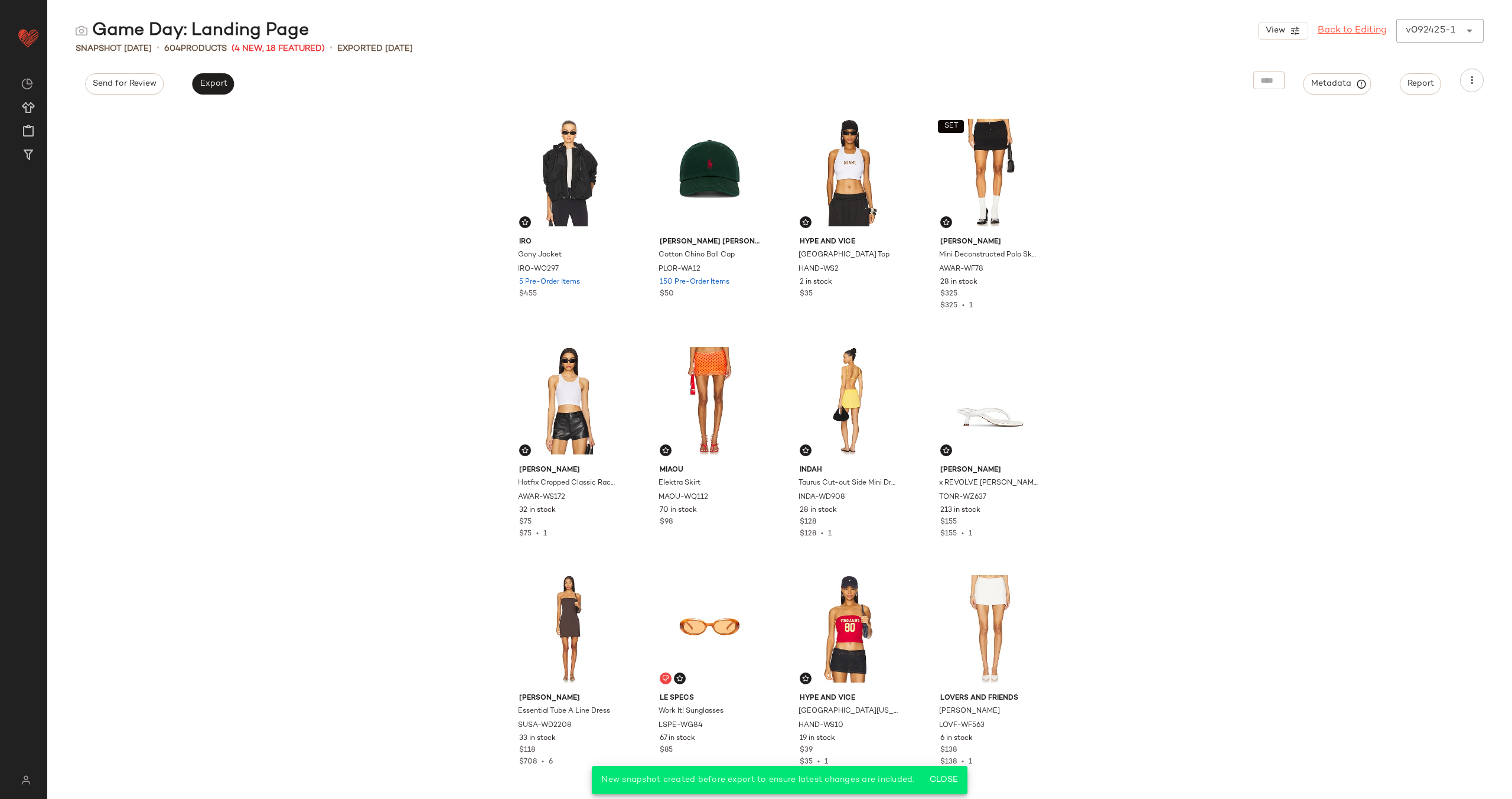
click at [1352, 30] on link "Back to Editing" at bounding box center [1352, 31] width 69 height 14
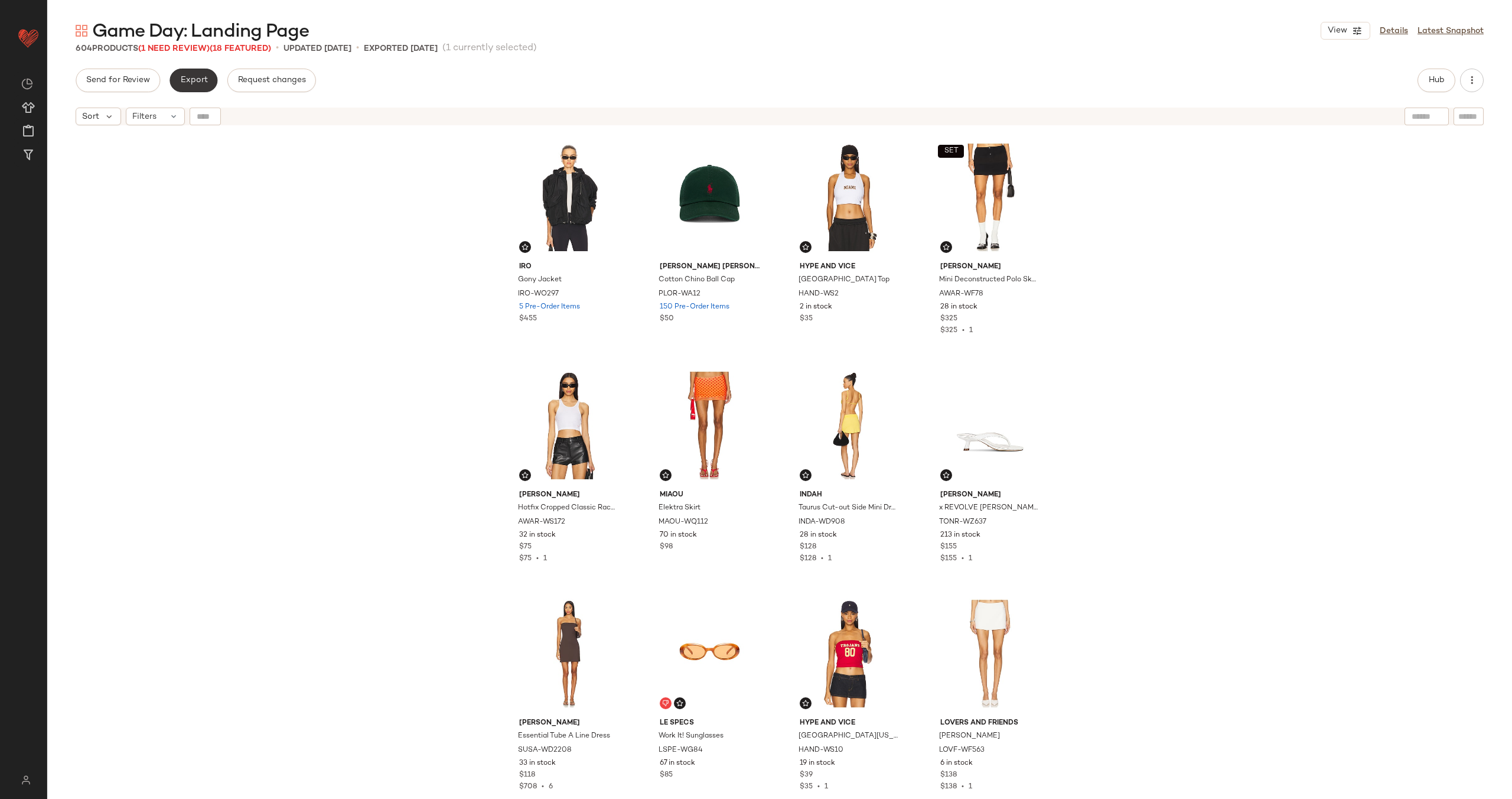
click at [187, 76] on span "Export" at bounding box center [193, 80] width 28 height 9
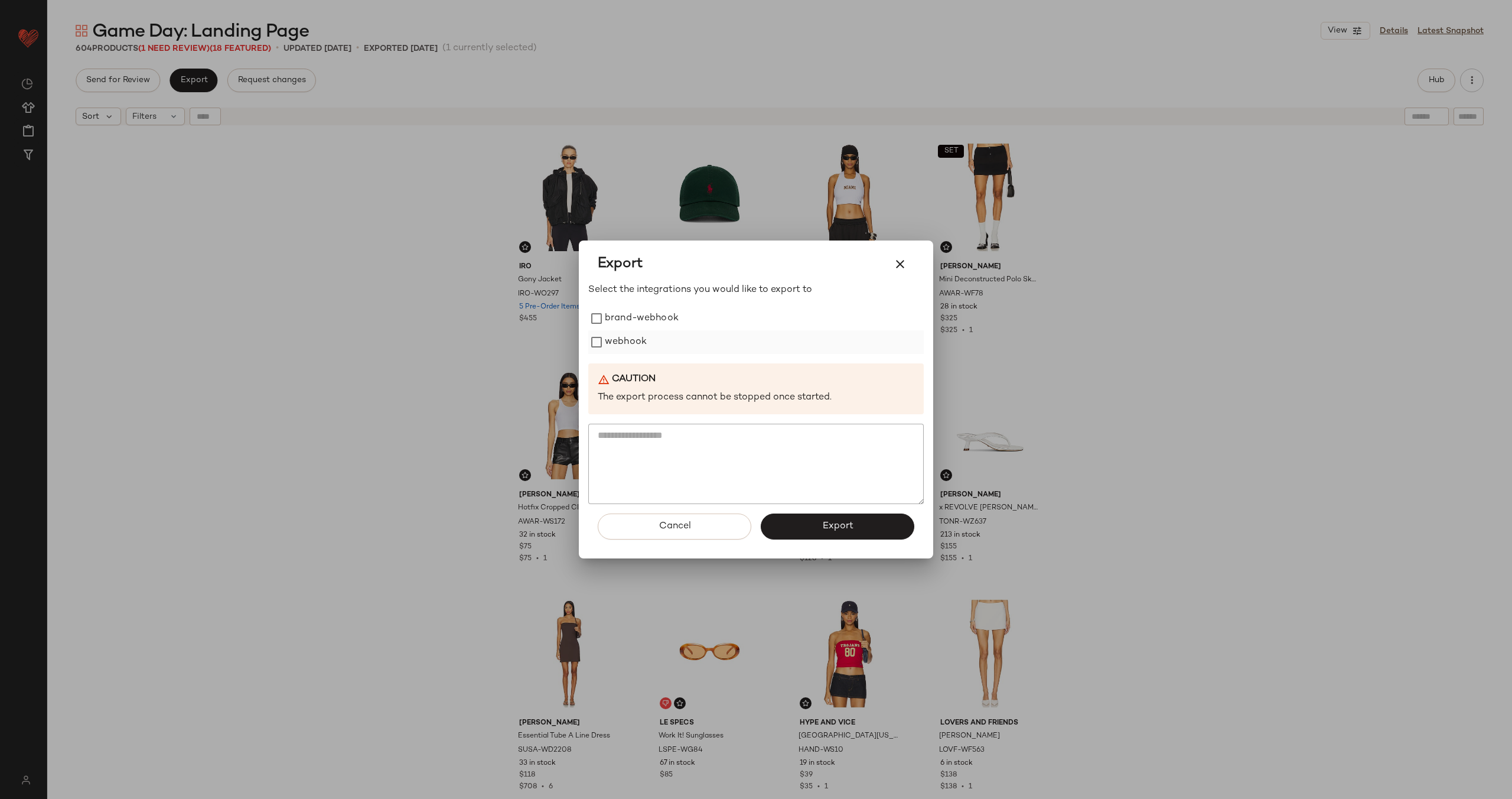
click at [626, 339] on label "webhook" at bounding box center [626, 342] width 42 height 24
click at [827, 521] on span "Export" at bounding box center [837, 526] width 31 height 12
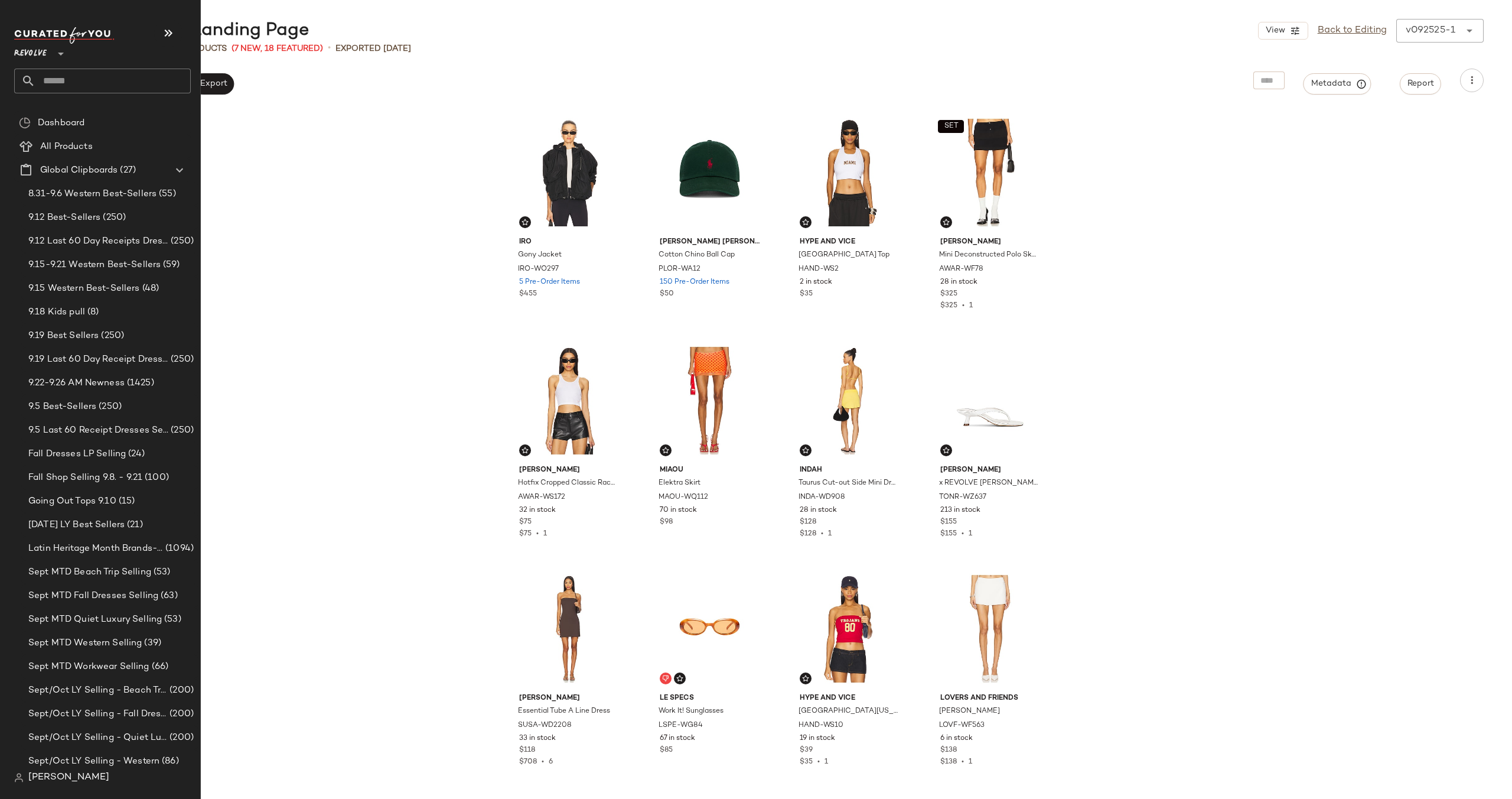
click at [99, 81] on input "text" at bounding box center [113, 81] width 156 height 25
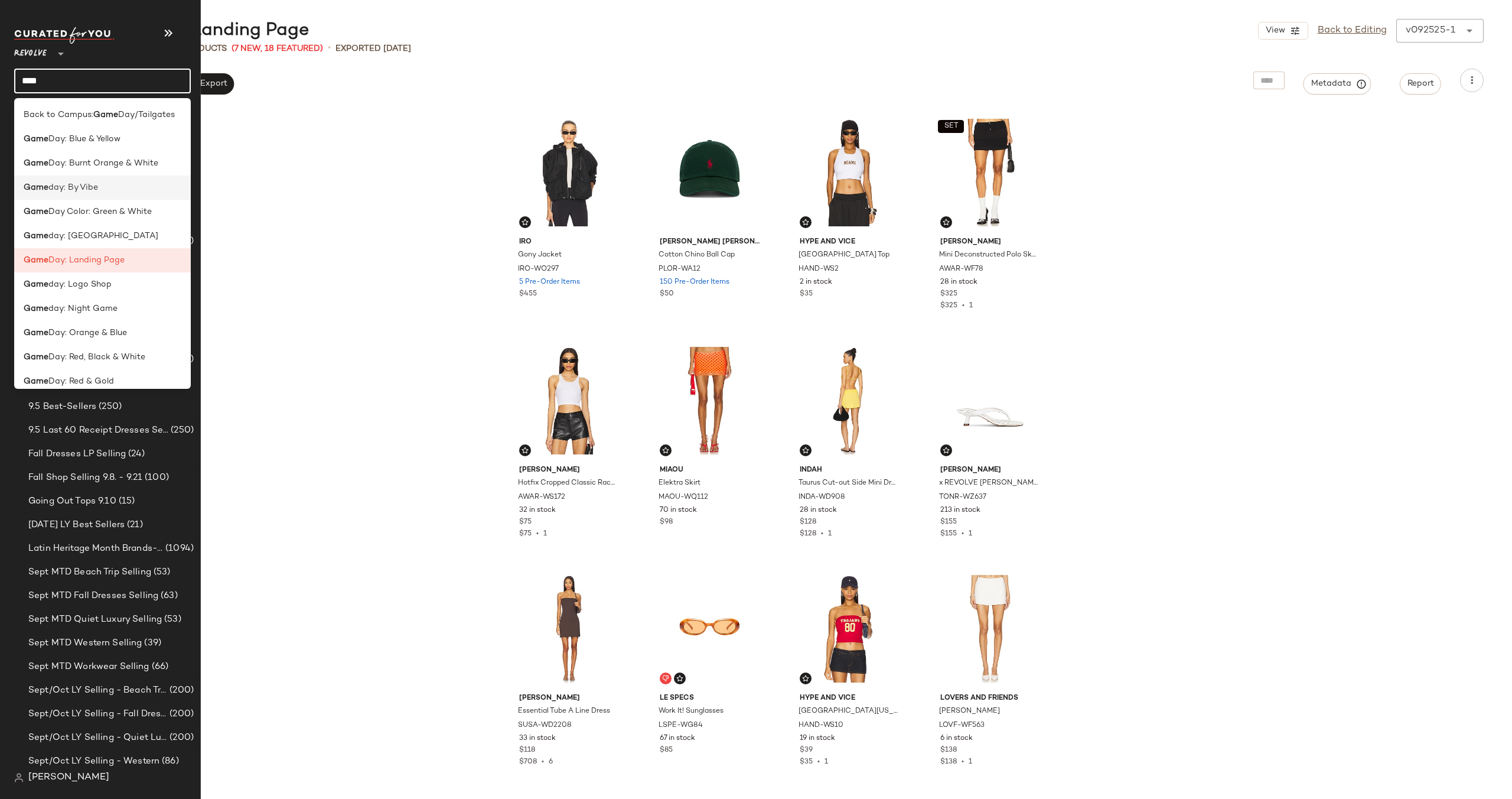
type input "****"
click at [108, 192] on div "Game day: By Vibe" at bounding box center [102, 187] width 158 height 12
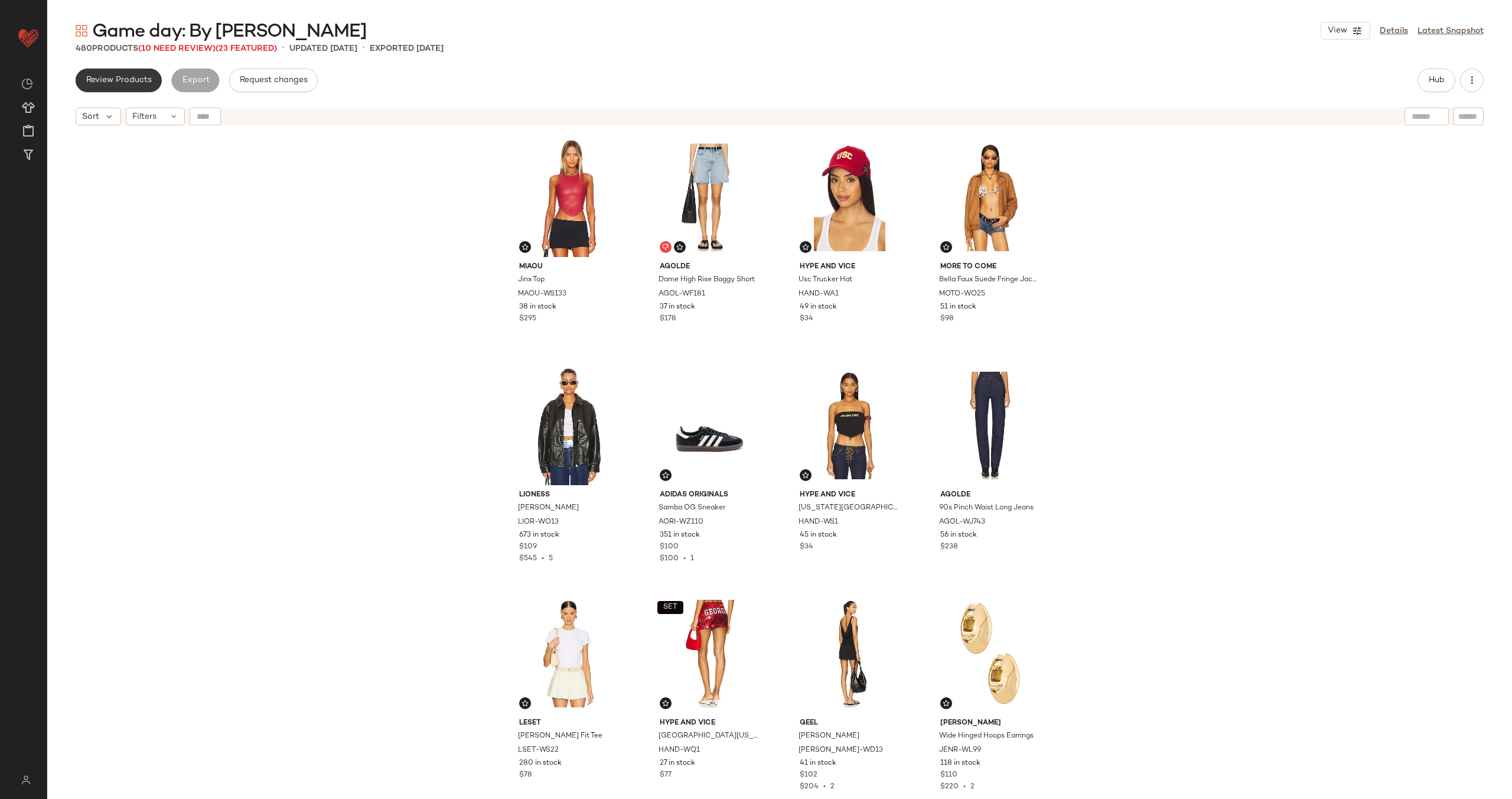
click at [121, 81] on span "Review Products" at bounding box center [119, 80] width 66 height 9
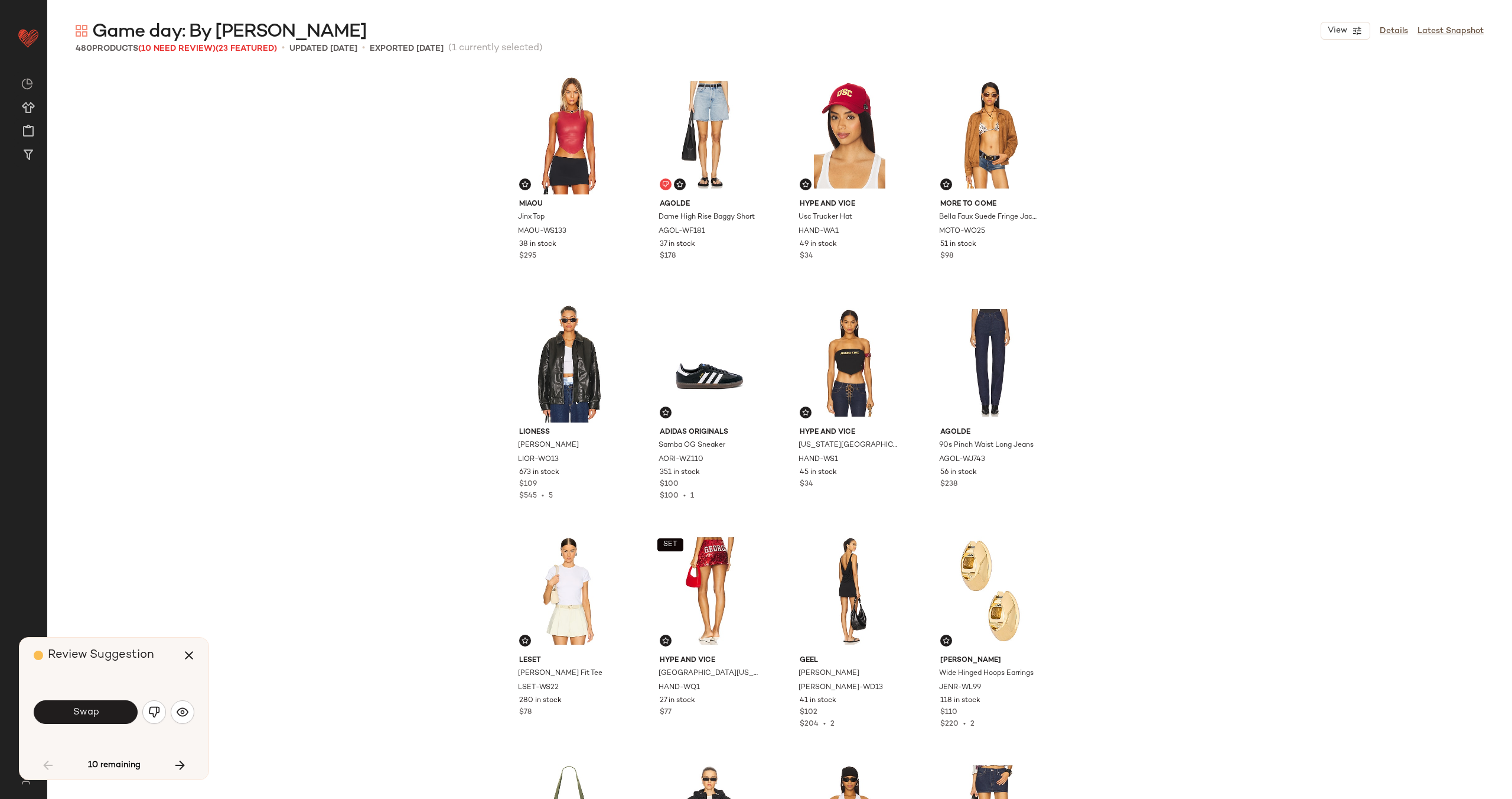
scroll to position [922, 0]
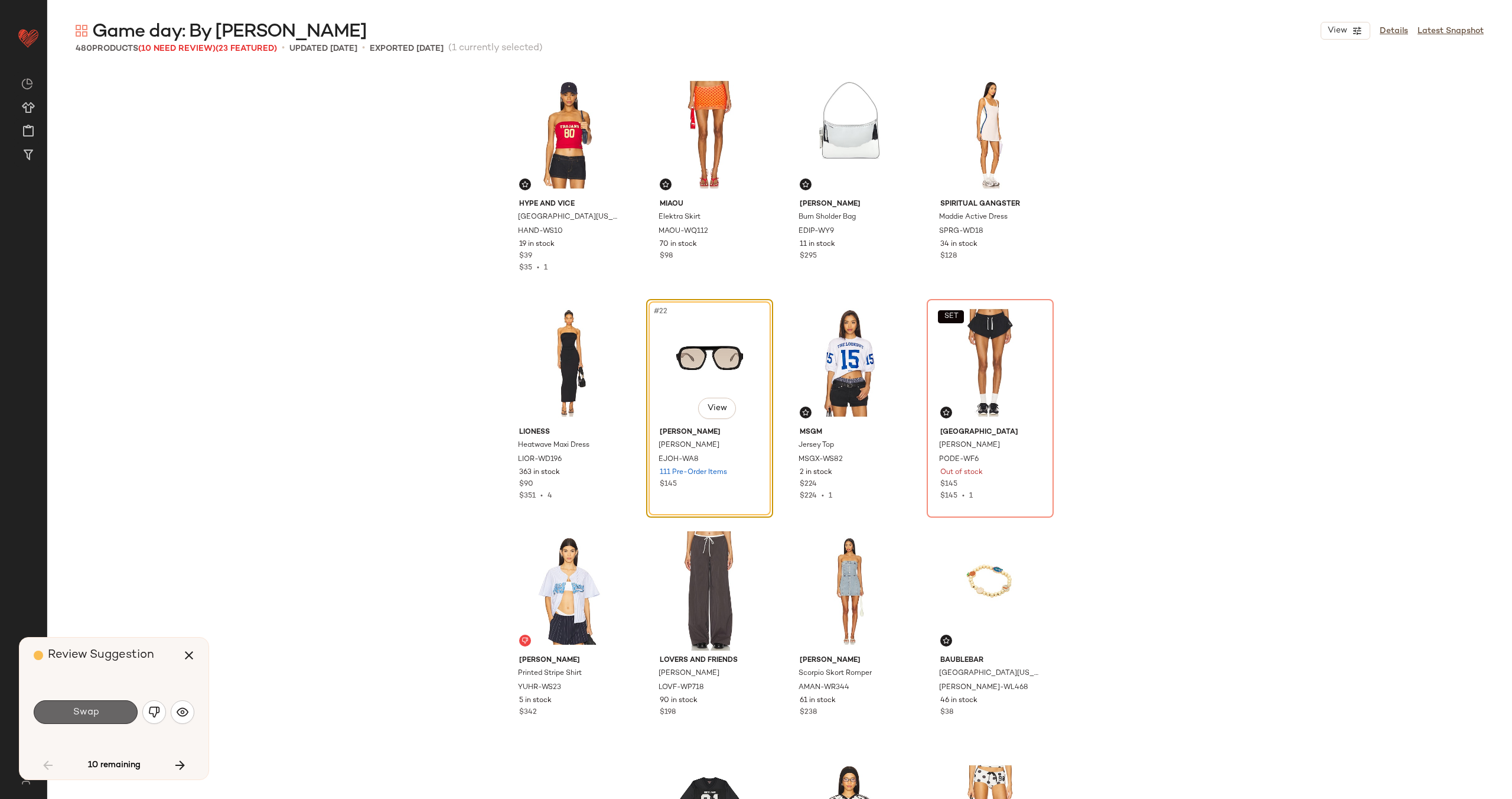
click at [91, 707] on span "Swap" at bounding box center [85, 712] width 27 height 12
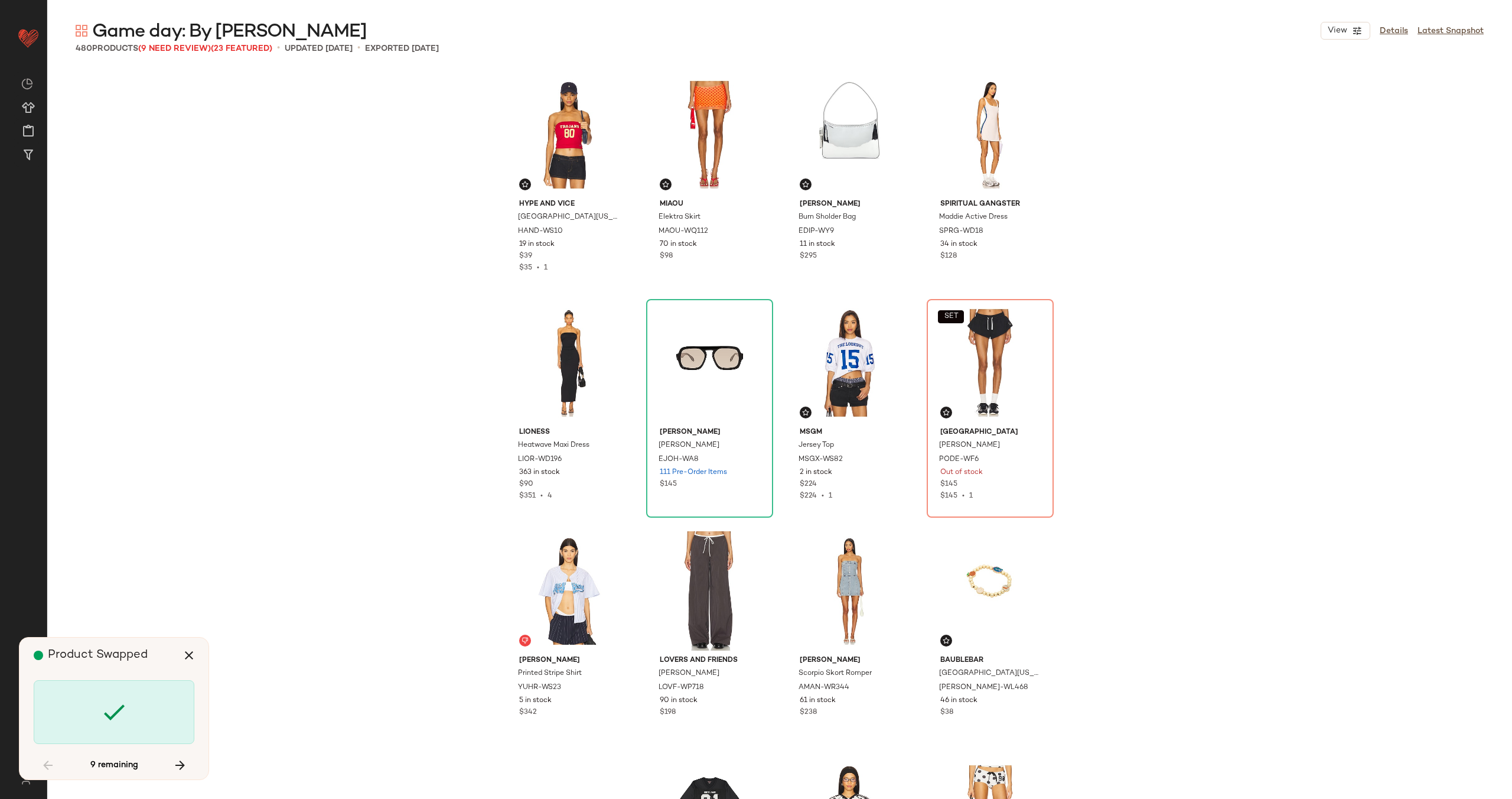
scroll to position [912, 0]
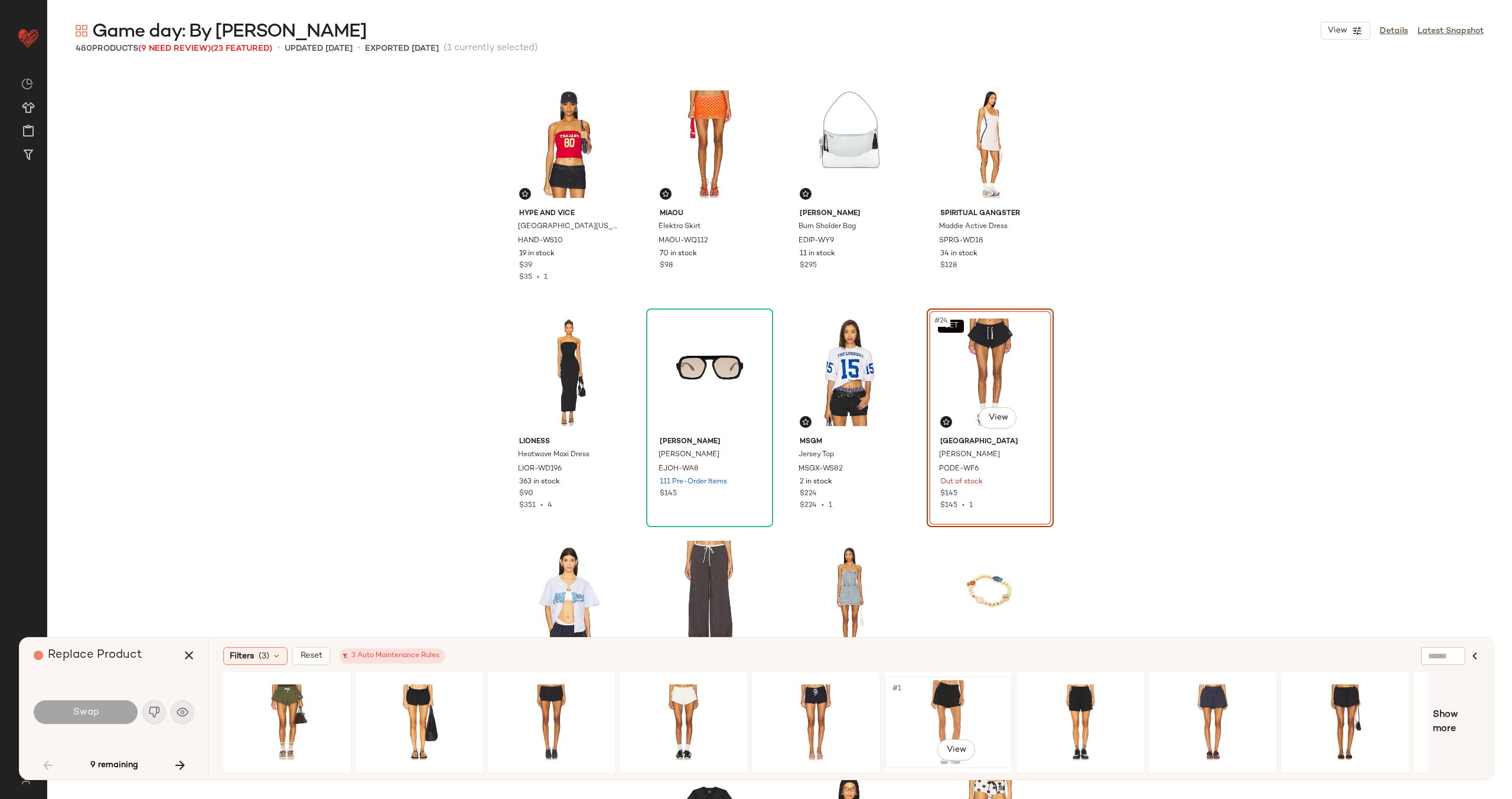
click at [951, 705] on div "#1 View" at bounding box center [948, 722] width 119 height 84
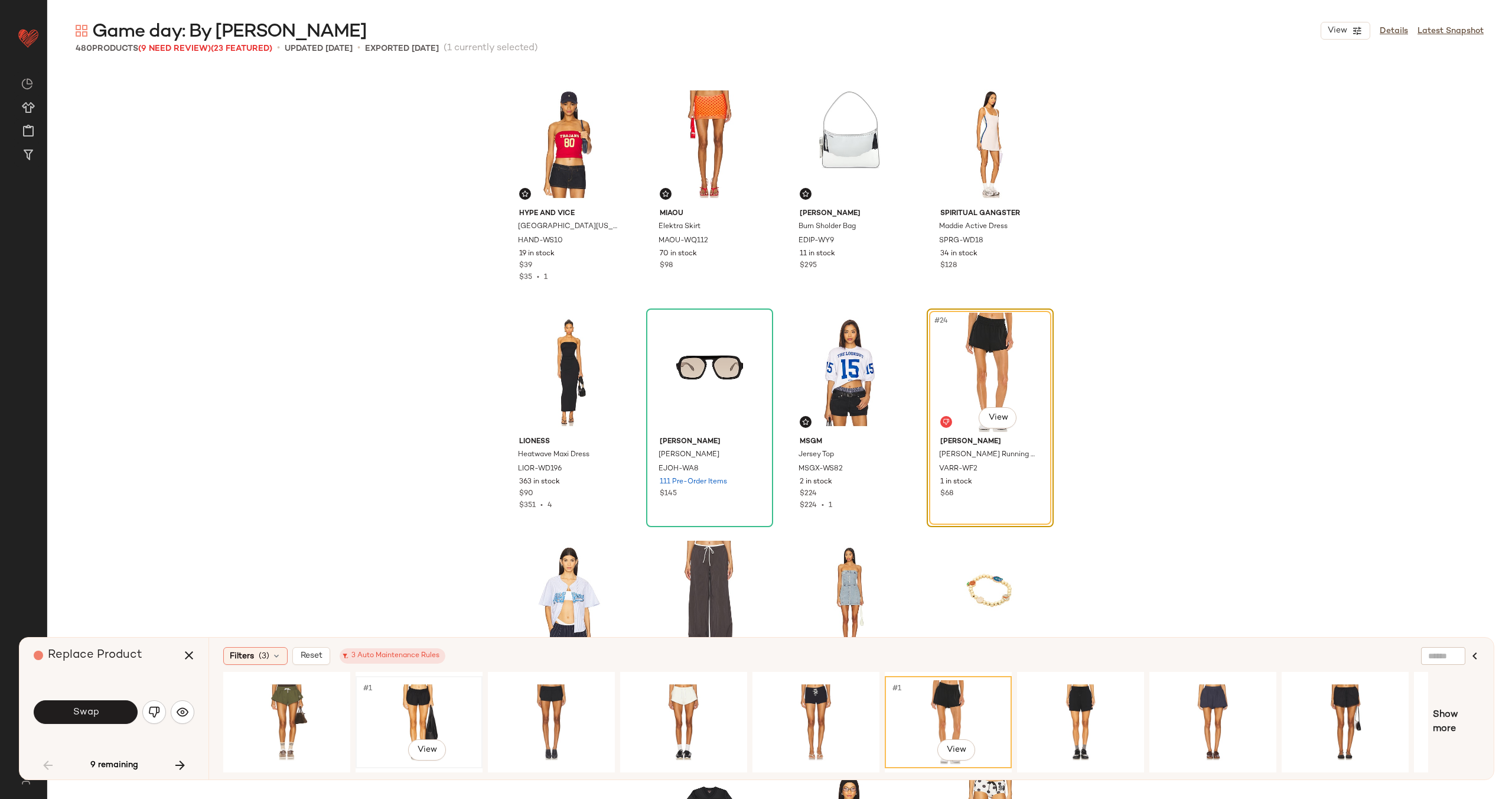
click at [446, 706] on div "#1 View" at bounding box center [419, 722] width 119 height 84
click at [552, 704] on div "#1 View" at bounding box center [551, 722] width 119 height 84
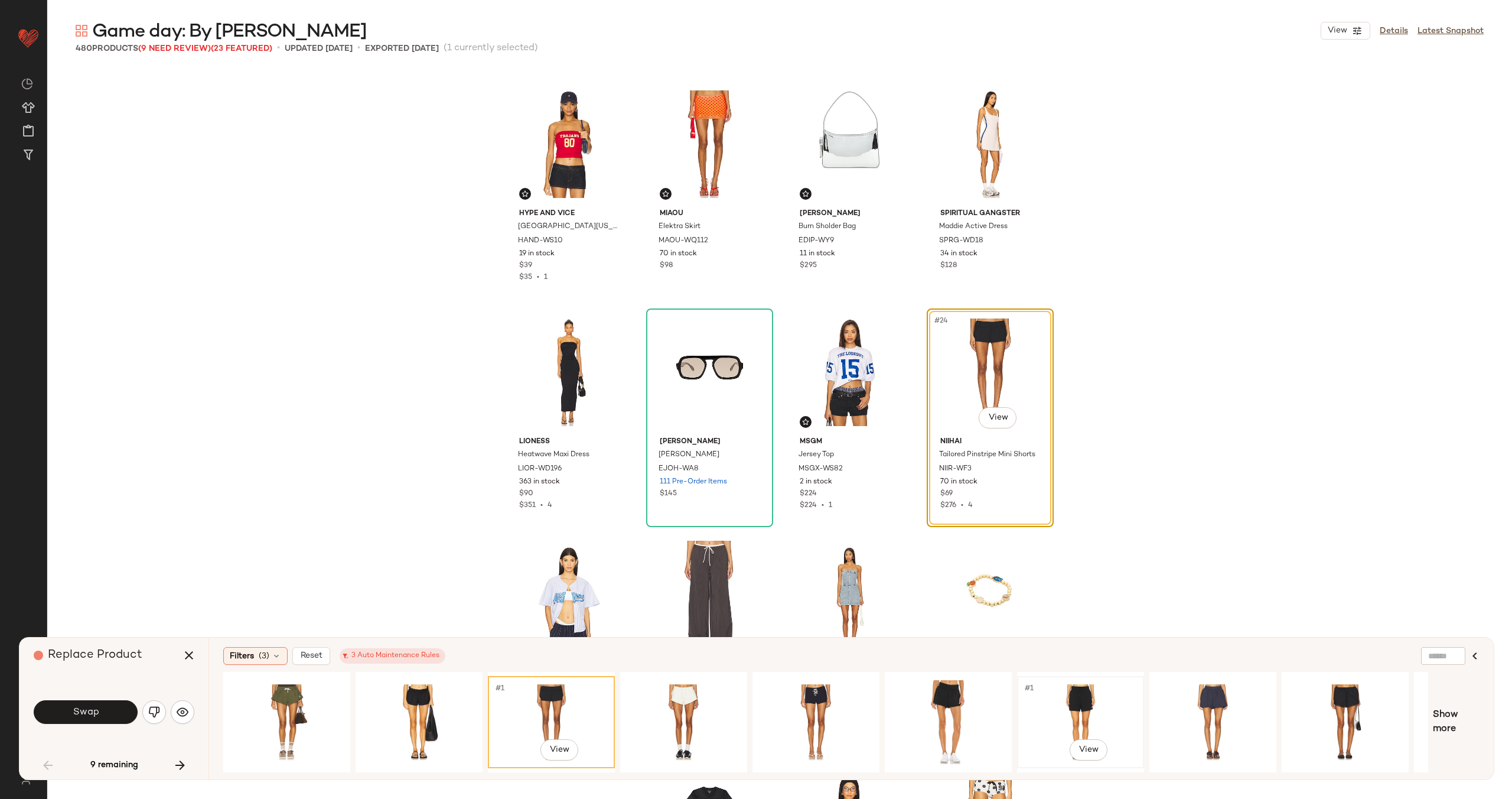
click at [1035, 705] on div "#1 View" at bounding box center [1080, 722] width 119 height 84
click at [1193, 705] on div "#1 View" at bounding box center [1212, 722] width 119 height 84
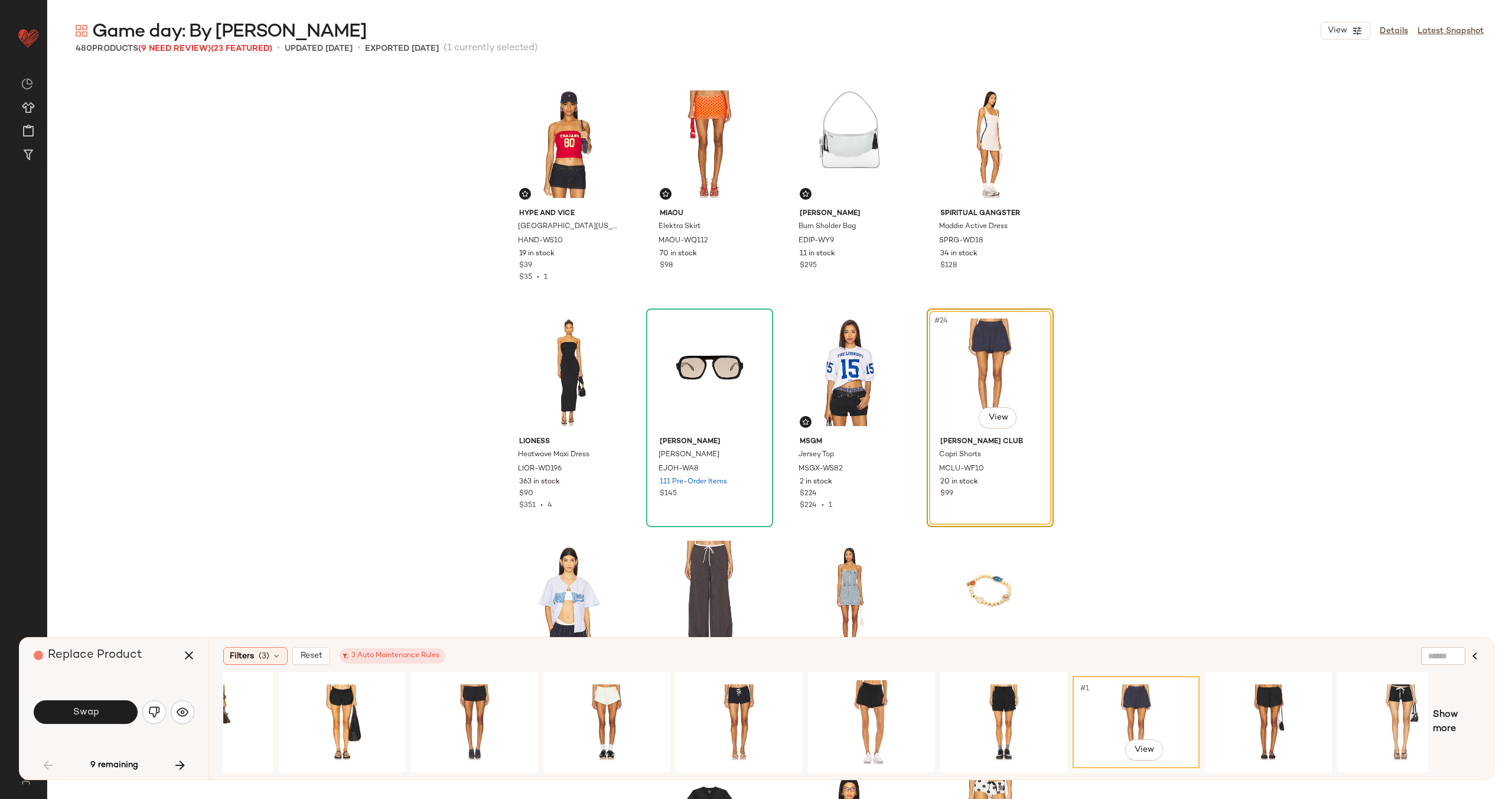
scroll to position [0, 112]
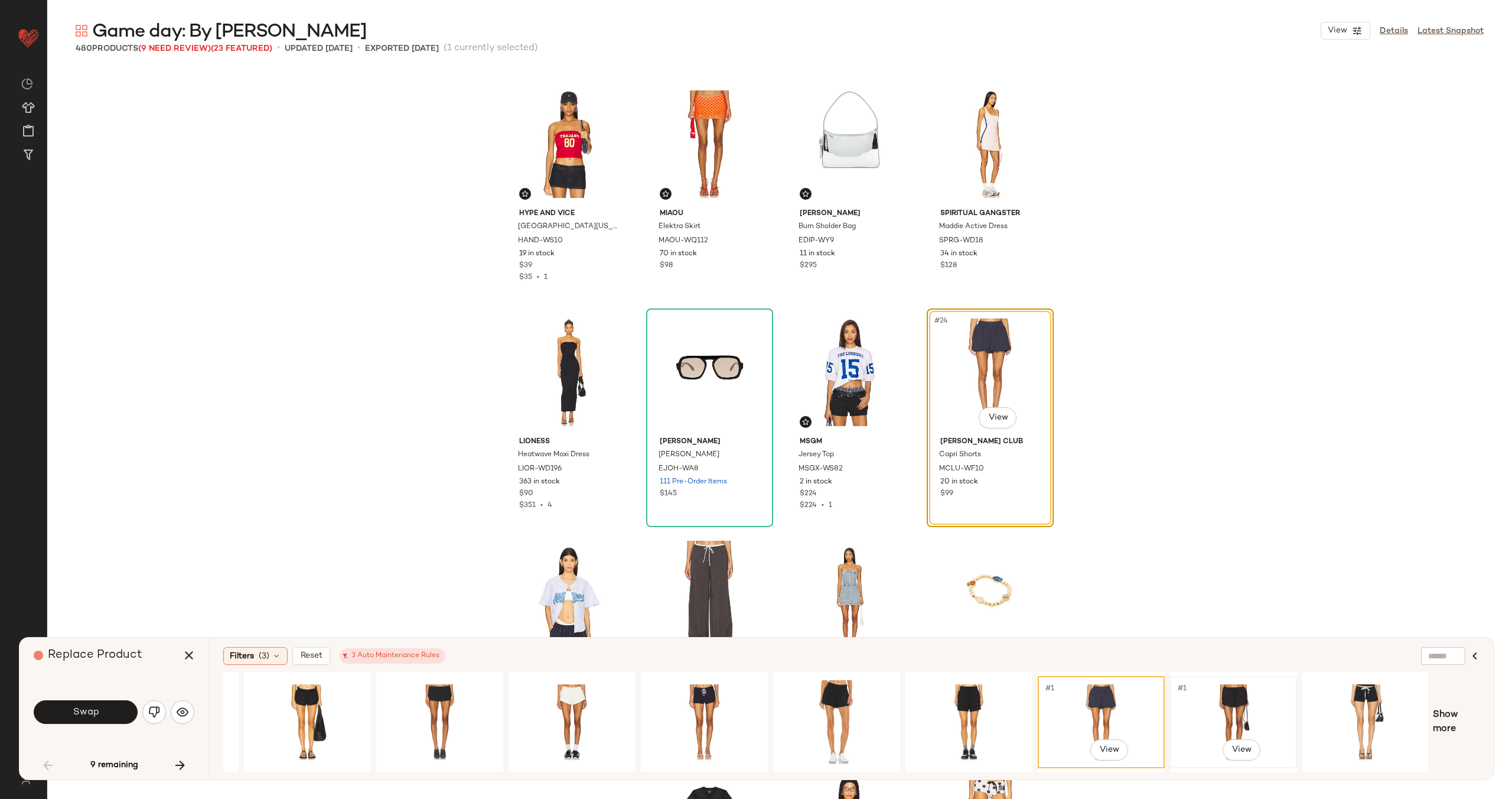
click at [1237, 711] on div "#1 View" at bounding box center [1233, 722] width 119 height 84
click at [951, 704] on div "#1 View" at bounding box center [969, 722] width 119 height 84
click at [88, 710] on span "Swap" at bounding box center [85, 712] width 27 height 12
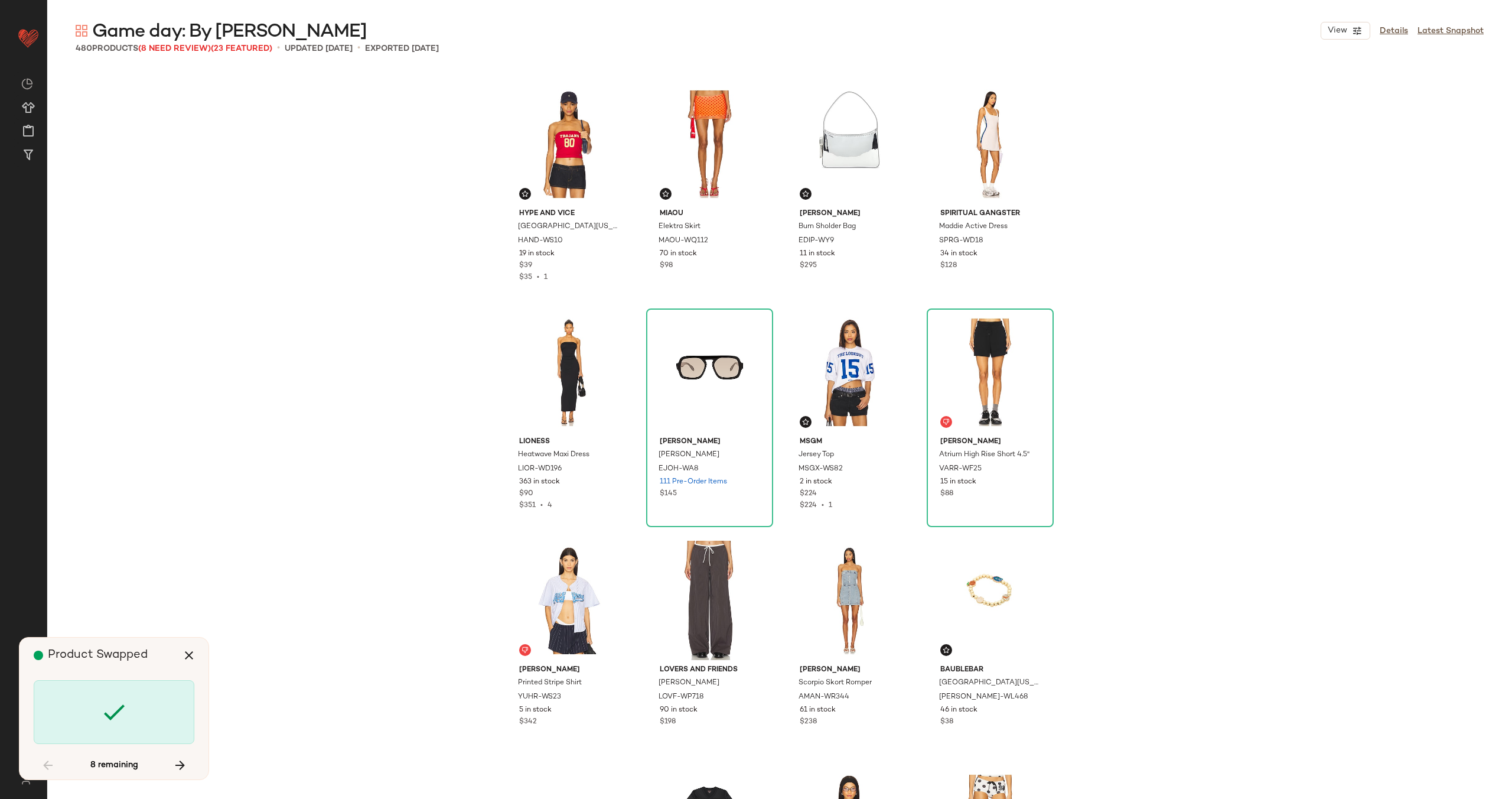
scroll to position [2509, 0]
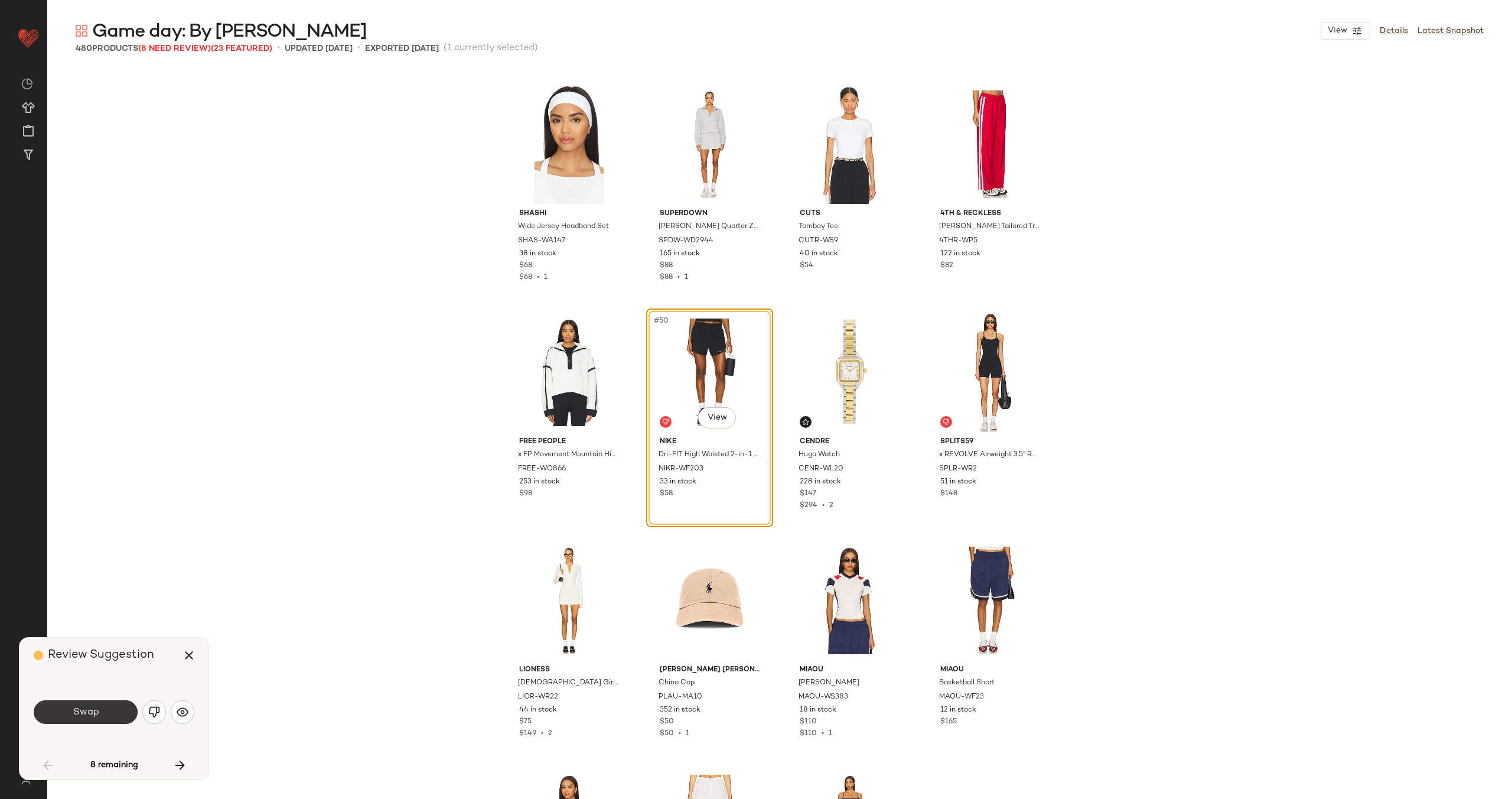
click at [101, 707] on button "Swap" at bounding box center [86, 712] width 104 height 24
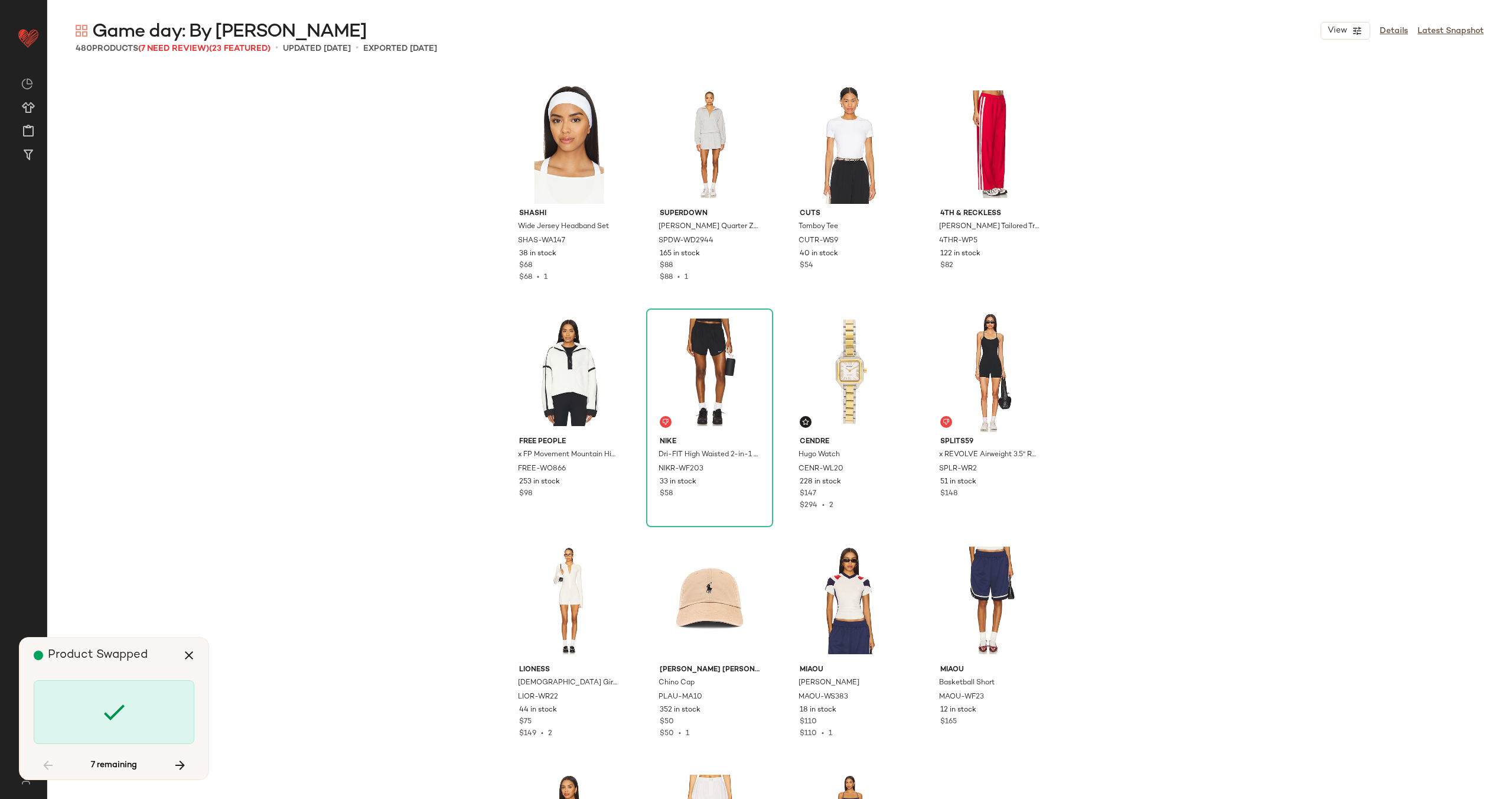
scroll to position [4562, 0]
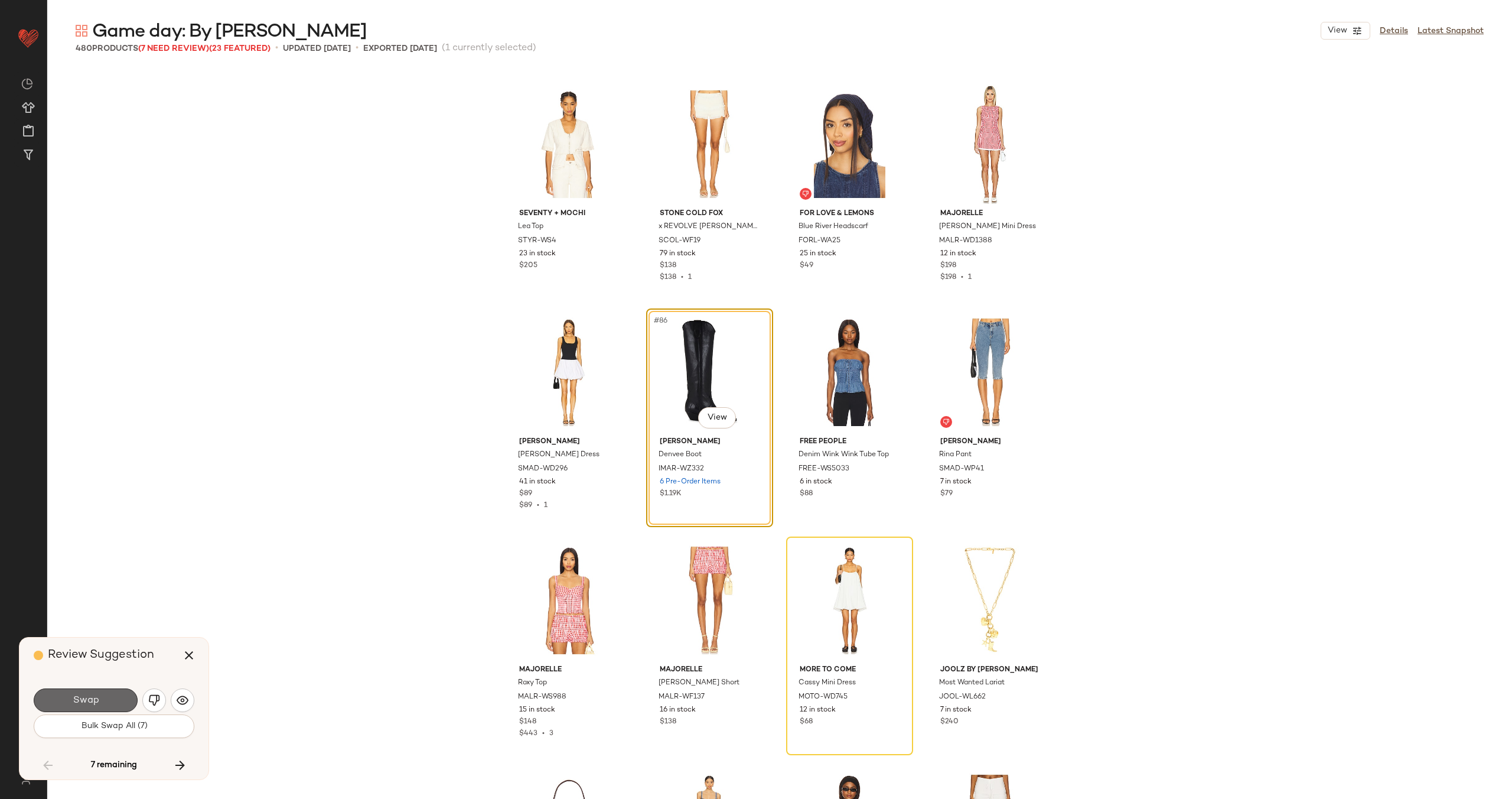
click at [89, 697] on span "Swap" at bounding box center [85, 701] width 27 height 12
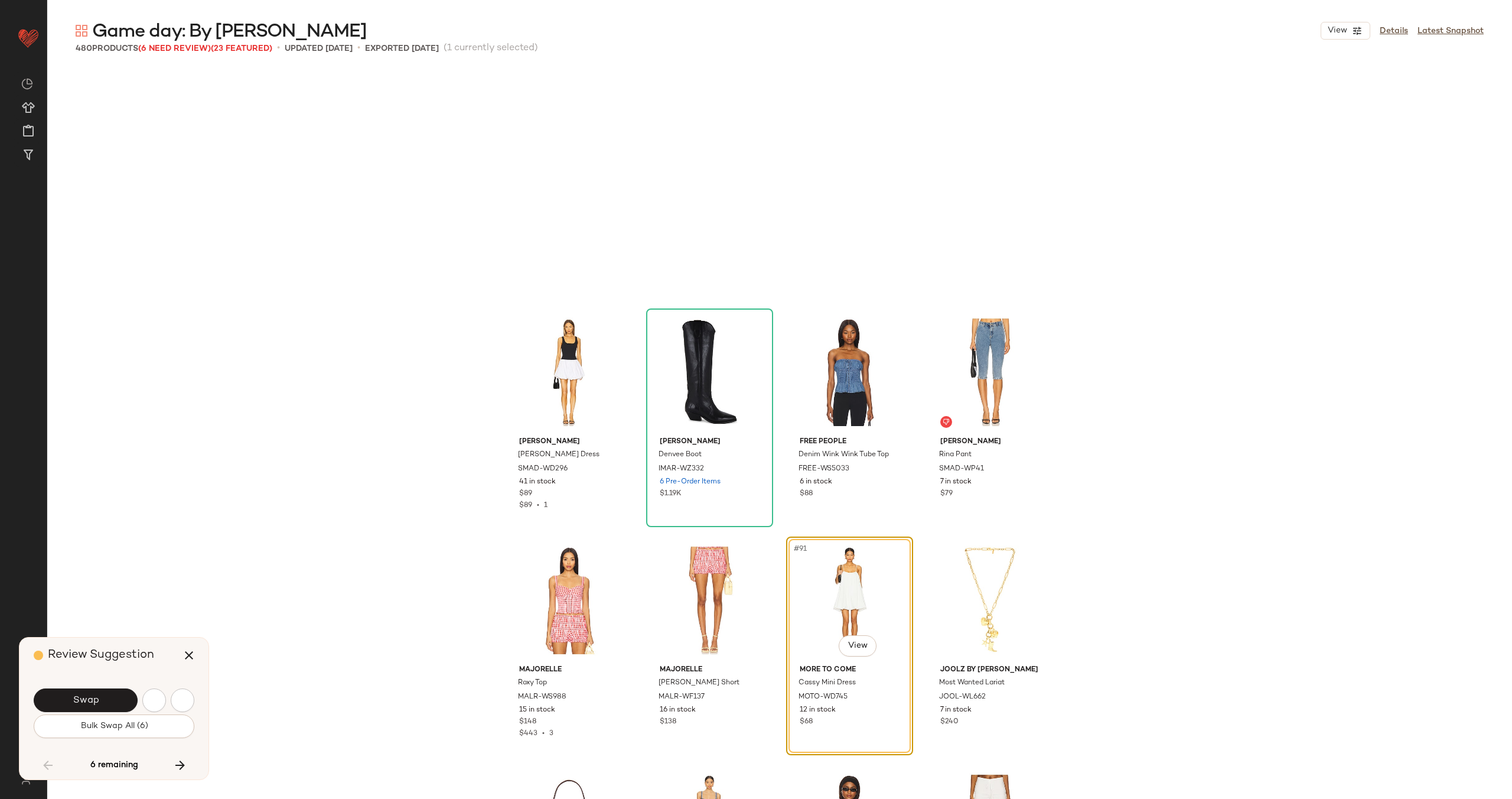
scroll to position [4790, 0]
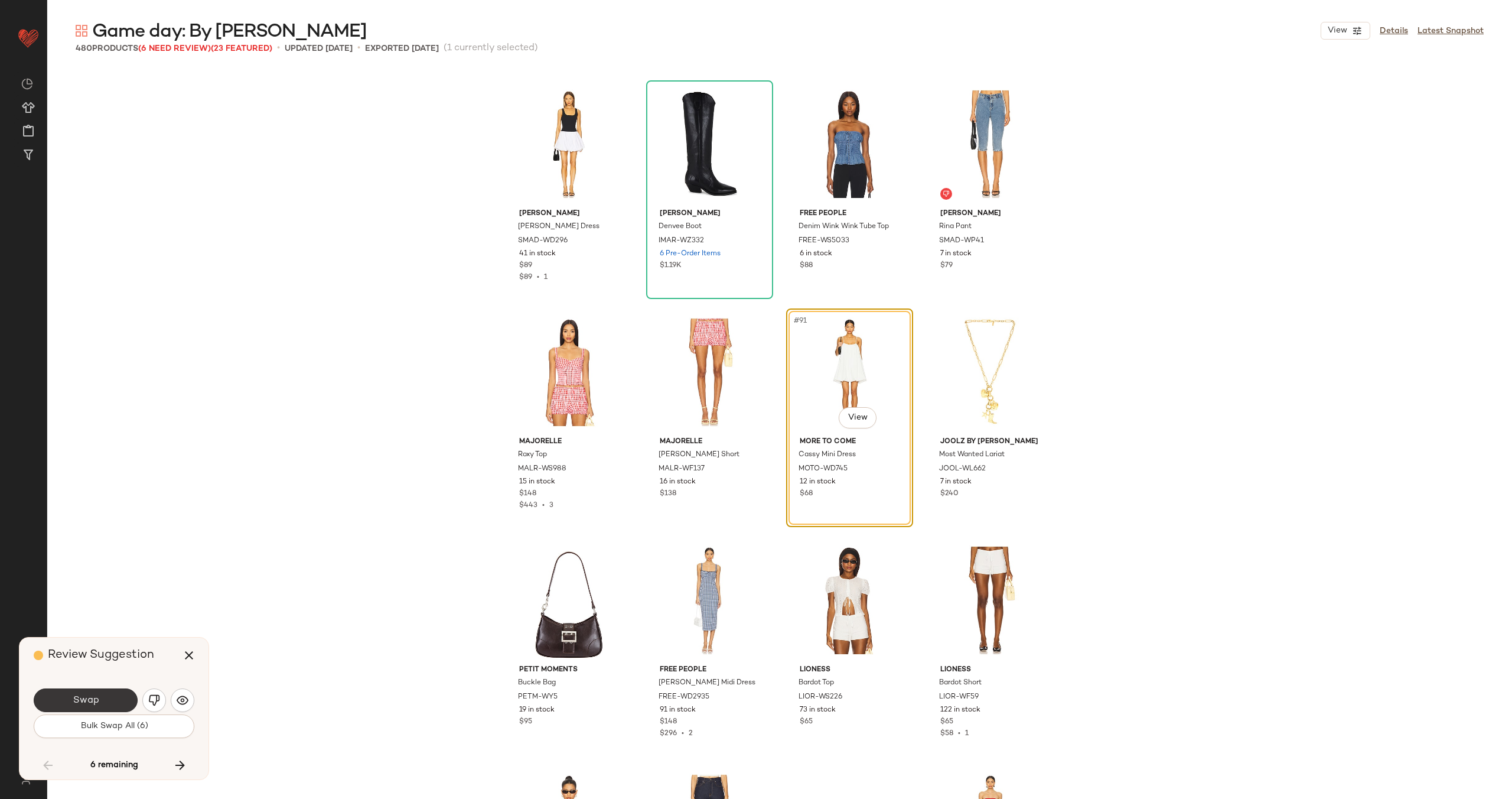
click at [97, 699] on span "Swap" at bounding box center [85, 701] width 27 height 12
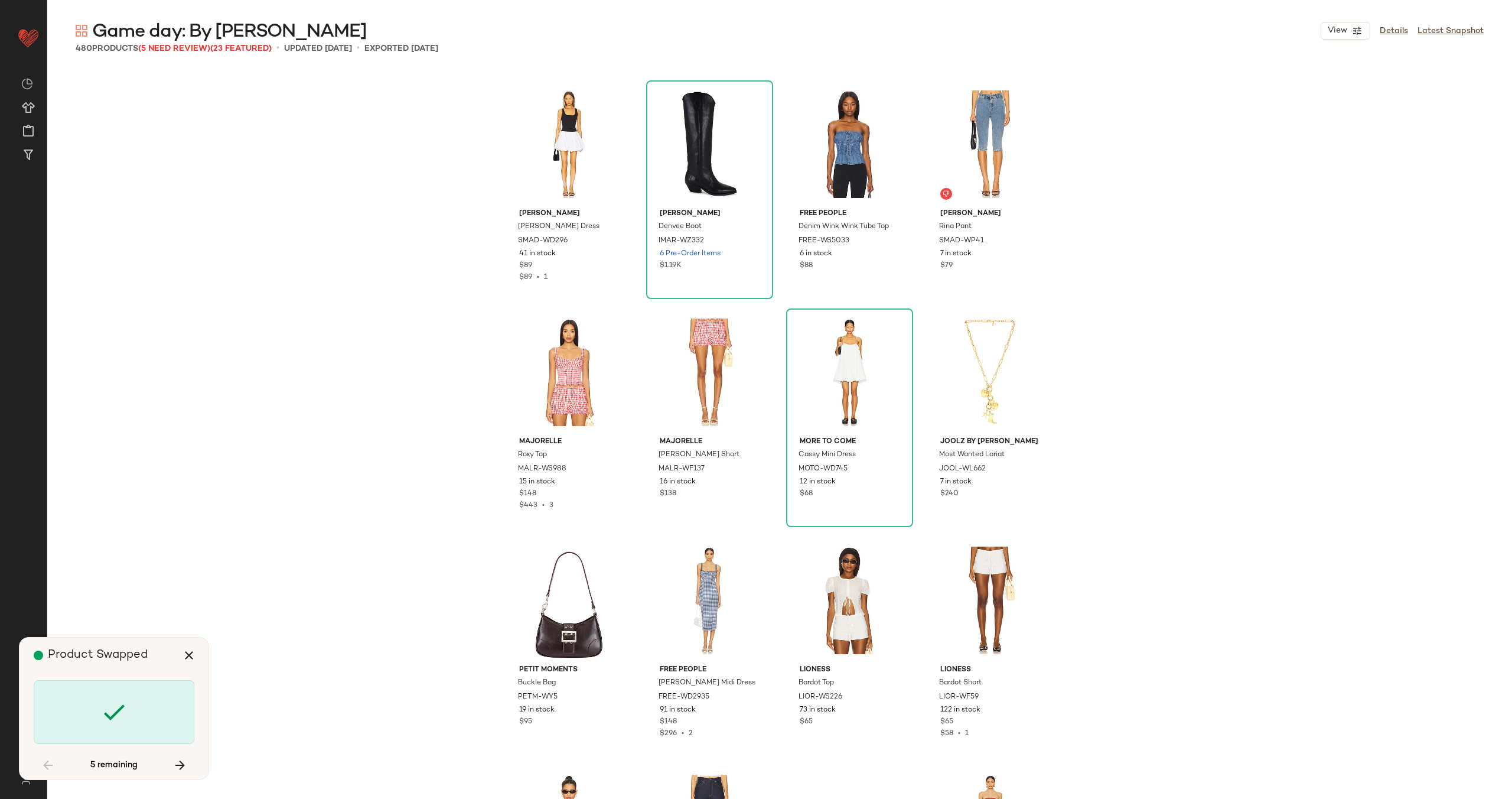
scroll to position [8896, 0]
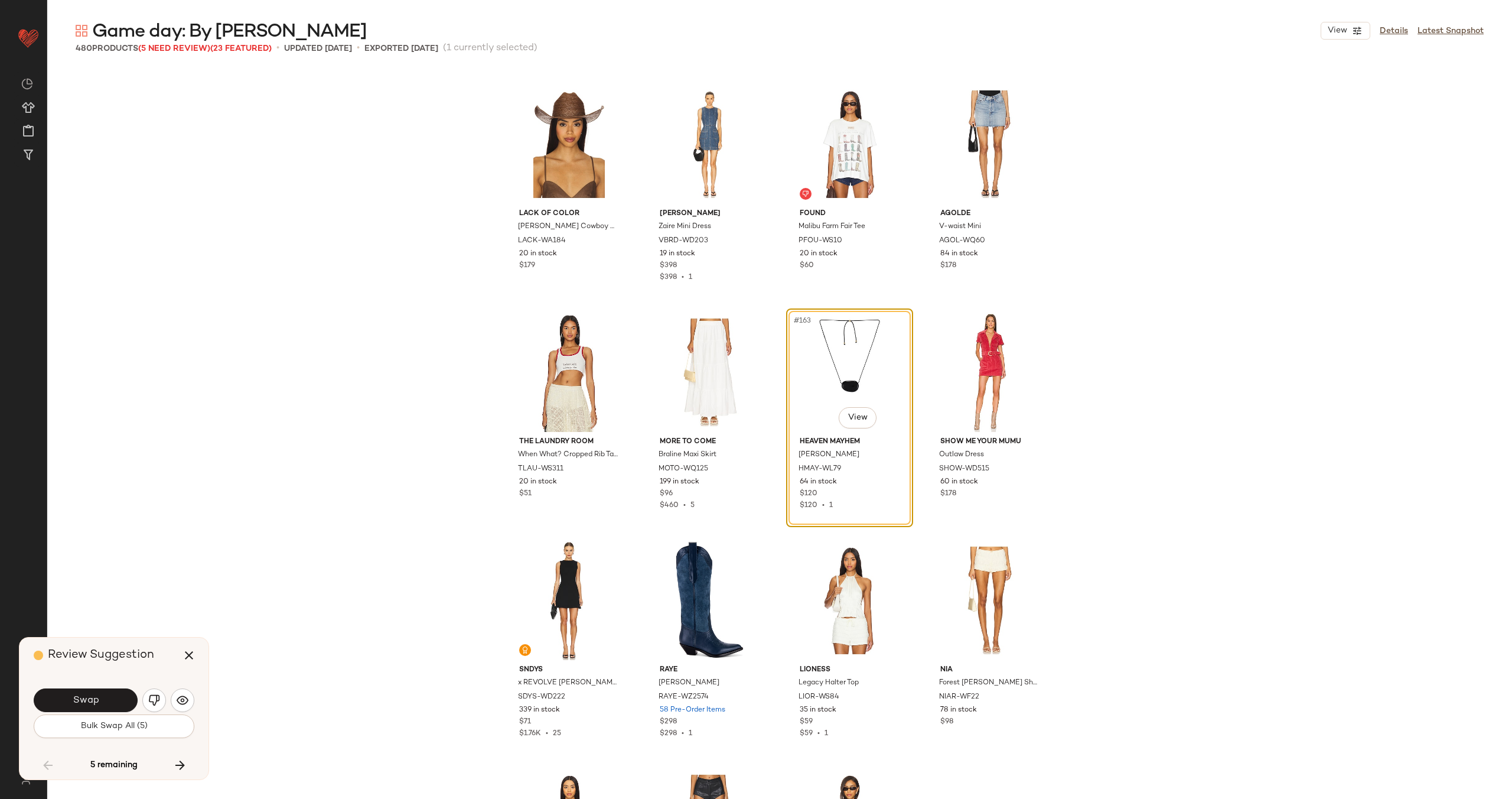
click at [97, 699] on span "Swap" at bounding box center [85, 701] width 27 height 12
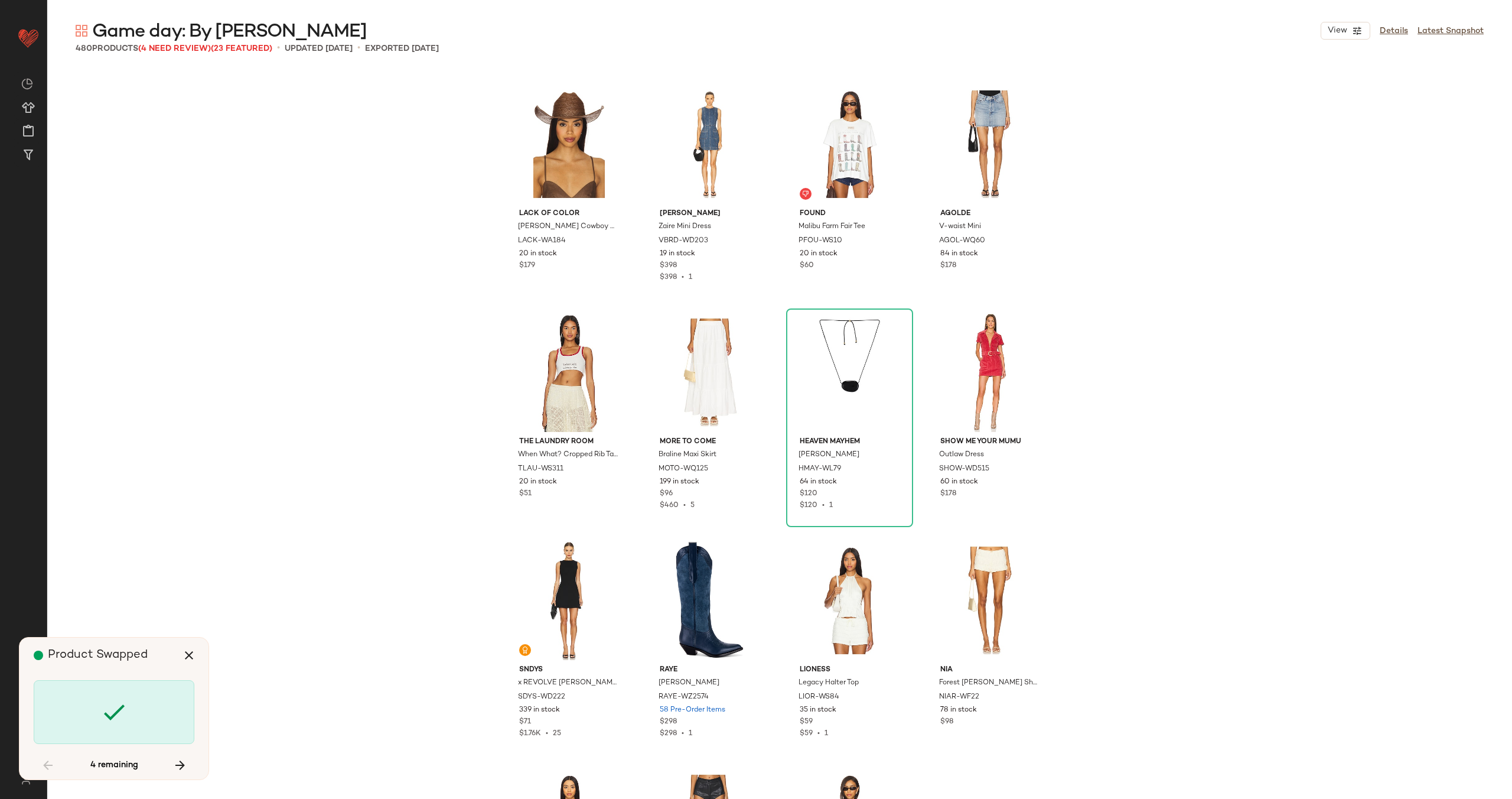
scroll to position [13230, 0]
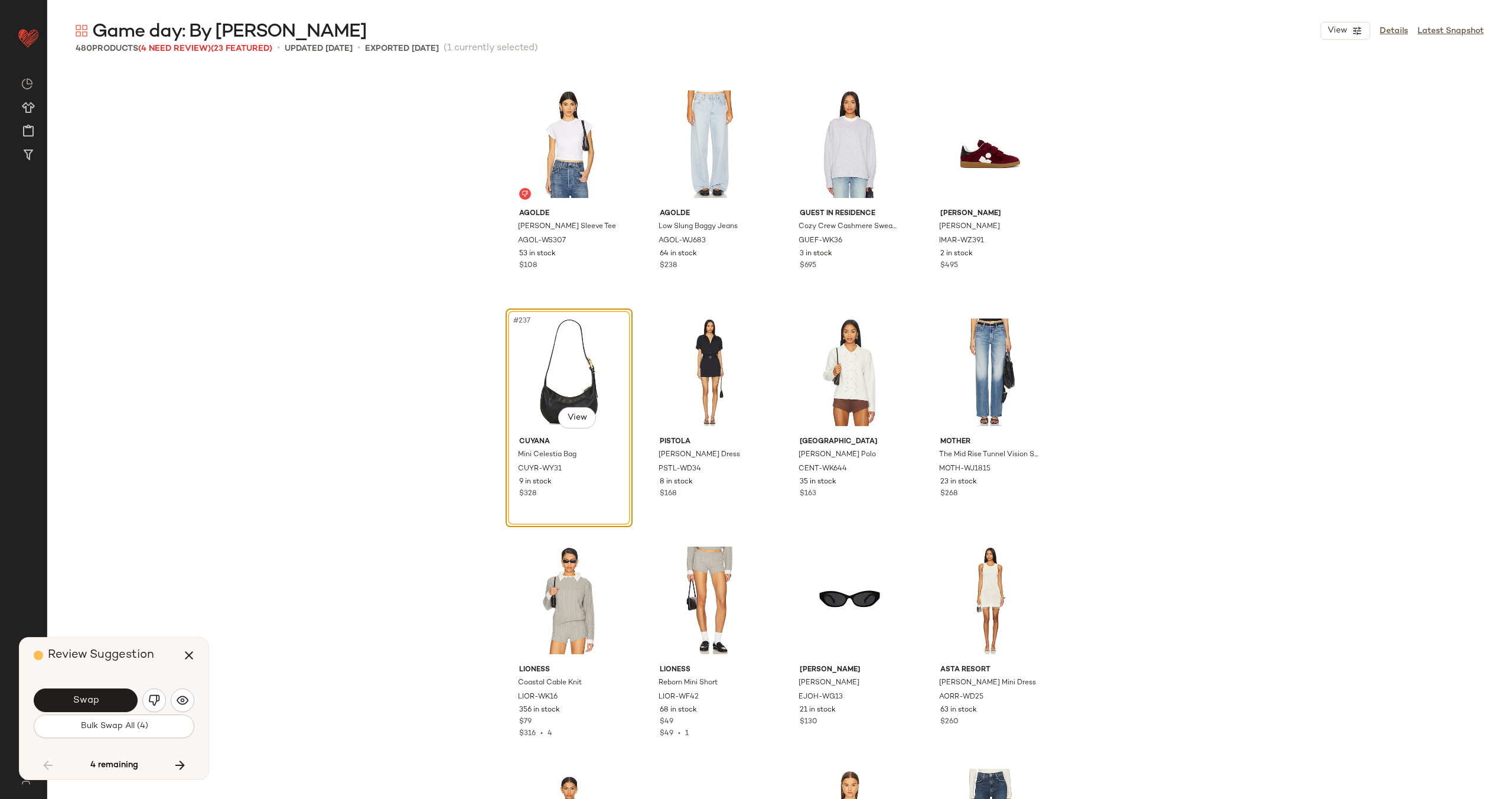
click at [97, 699] on span "Swap" at bounding box center [85, 701] width 27 height 12
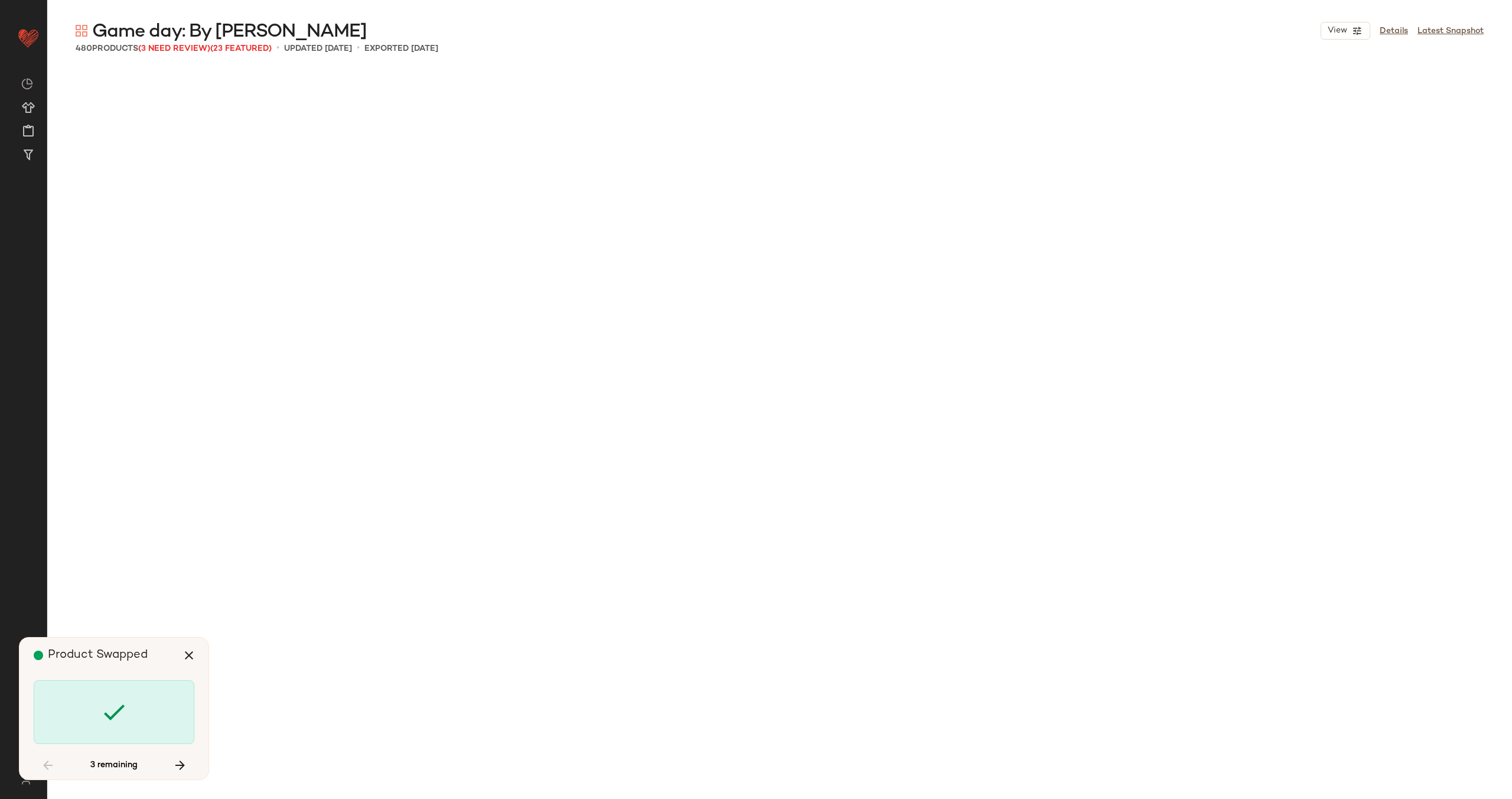
scroll to position [18933, 0]
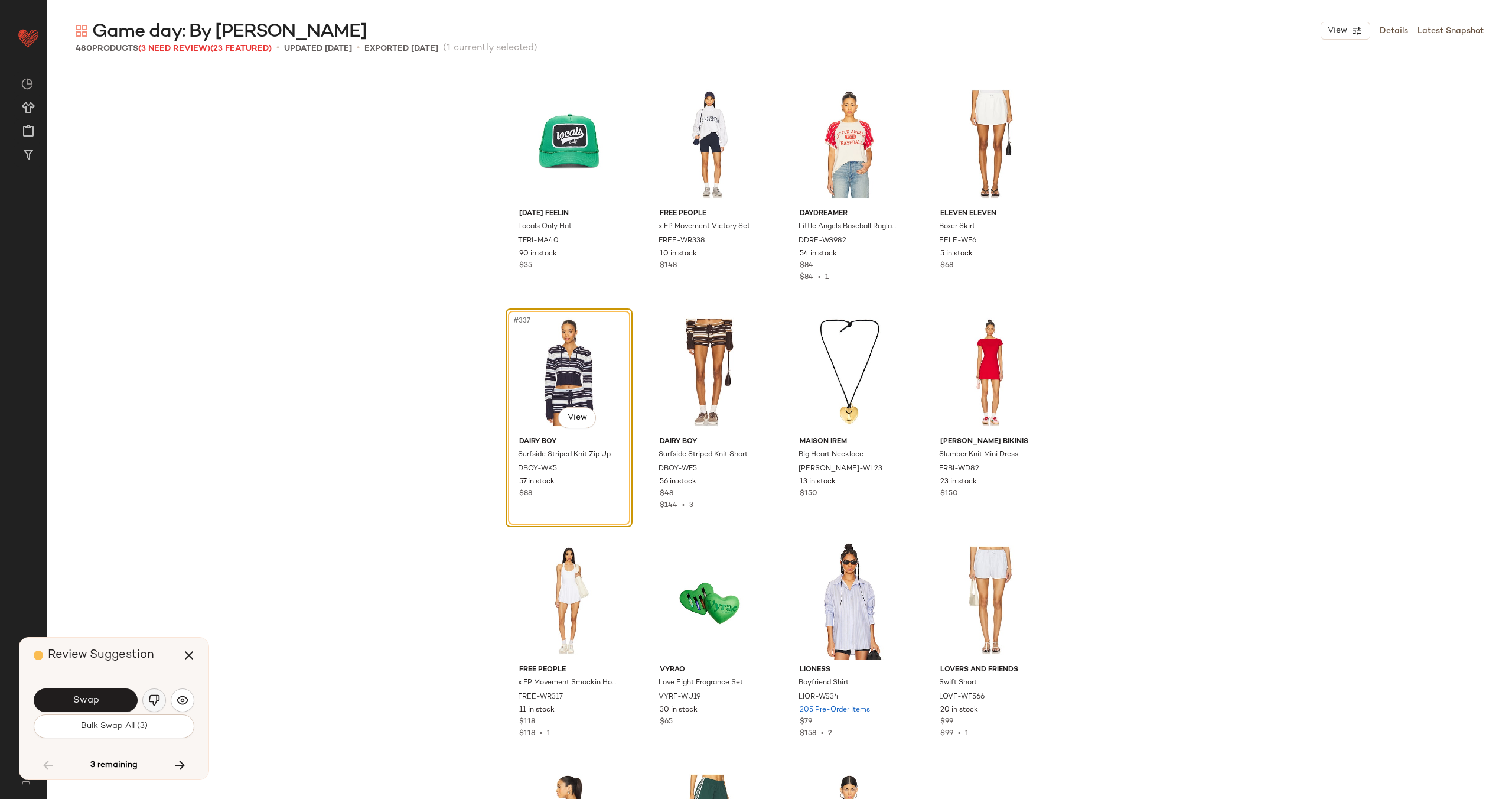
click at [154, 699] on img "button" at bounding box center [154, 700] width 12 height 12
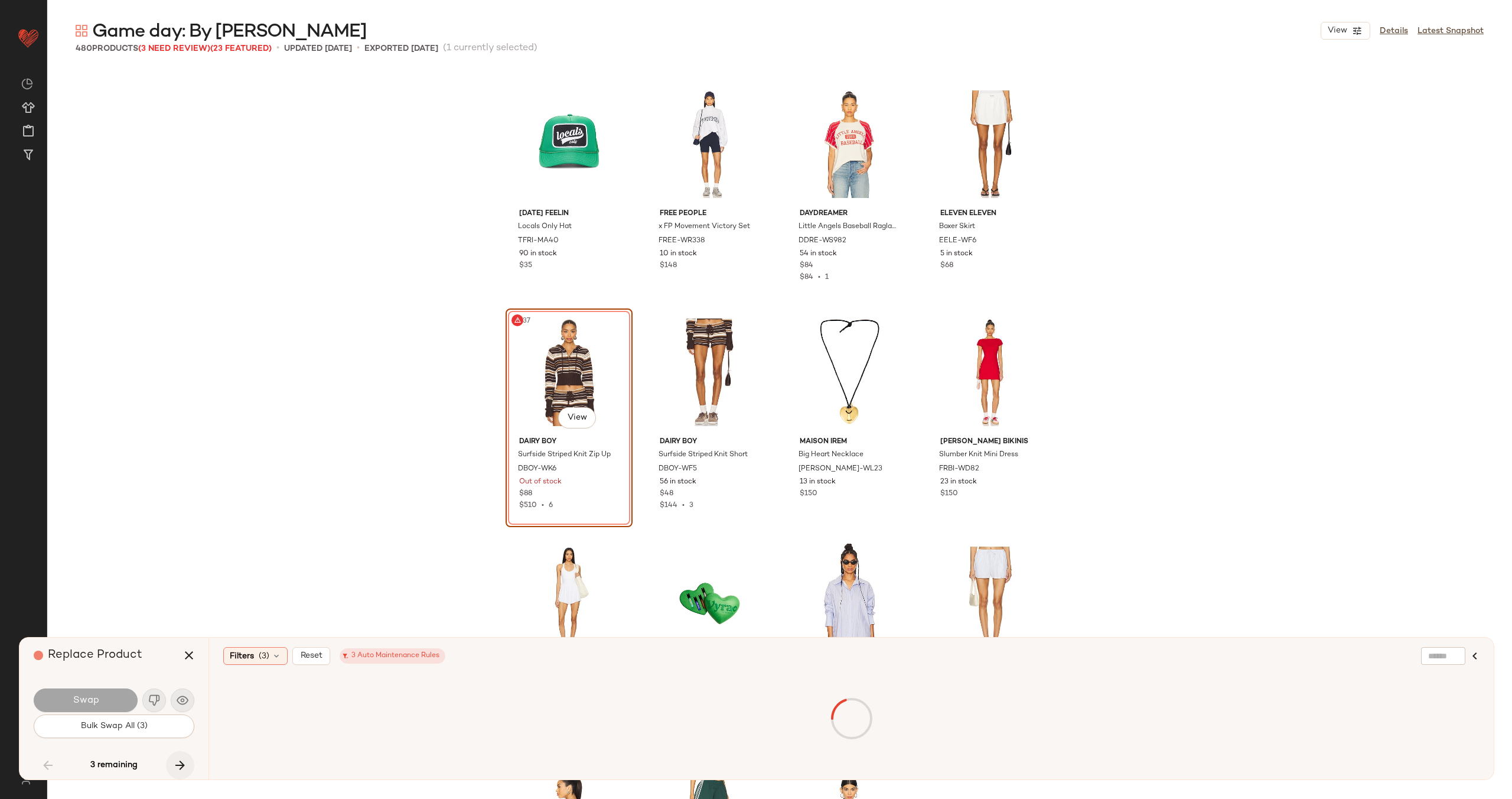
click at [177, 763] on icon "button" at bounding box center [180, 765] width 14 height 14
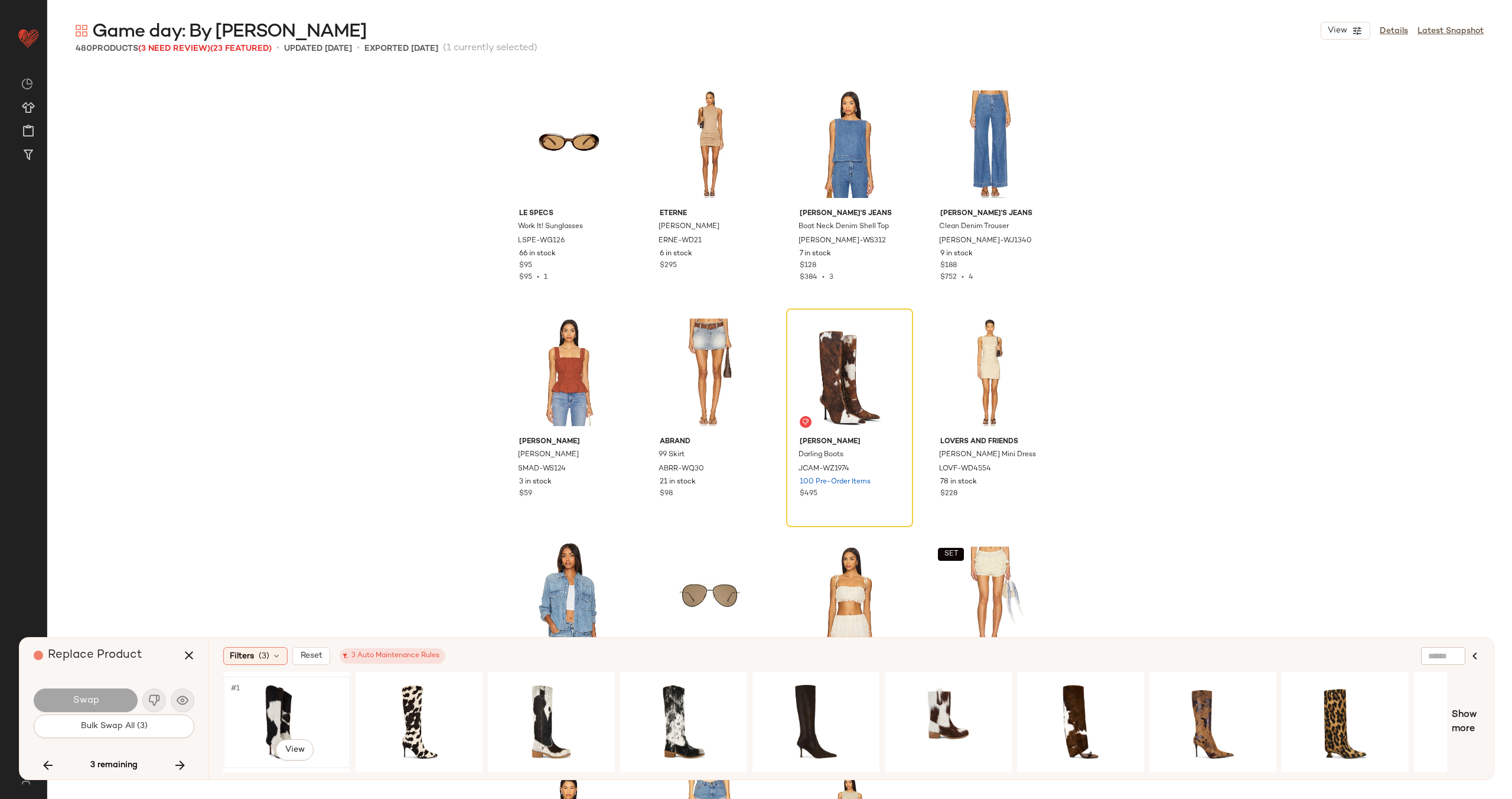
click at [298, 705] on div "#1 View" at bounding box center [287, 722] width 119 height 84
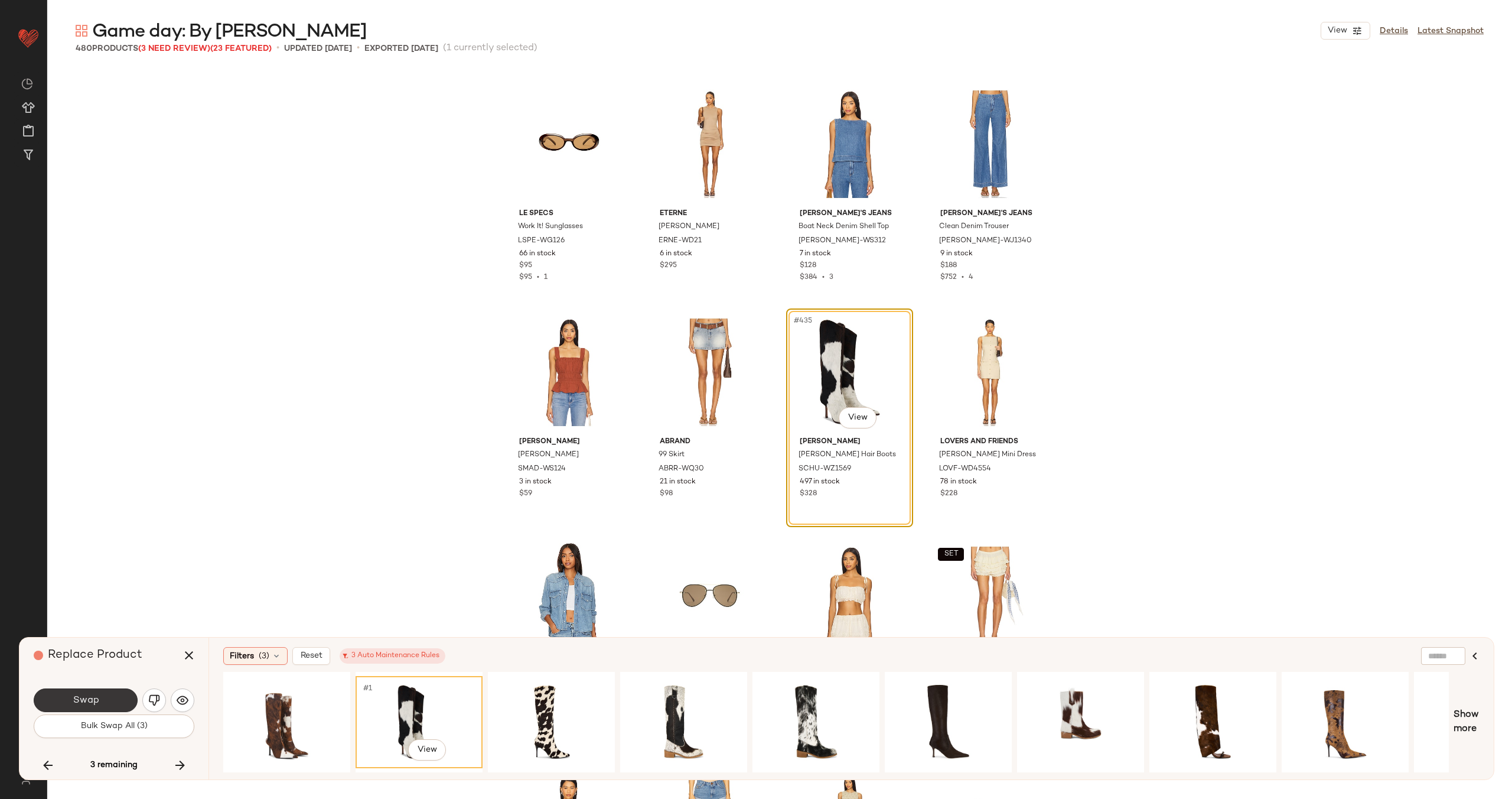
click at [105, 701] on button "Swap" at bounding box center [86, 700] width 104 height 24
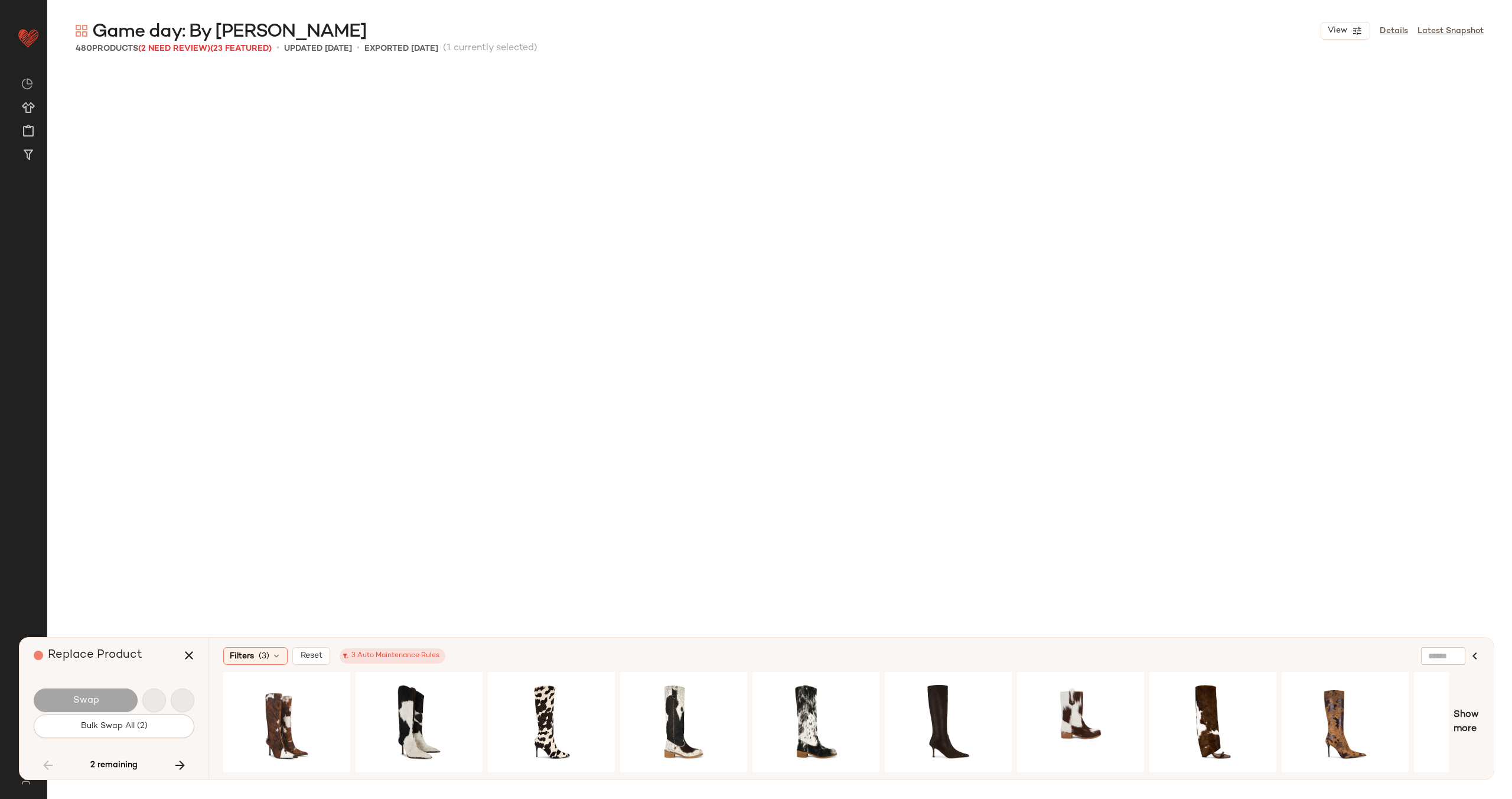
scroll to position [18933, 0]
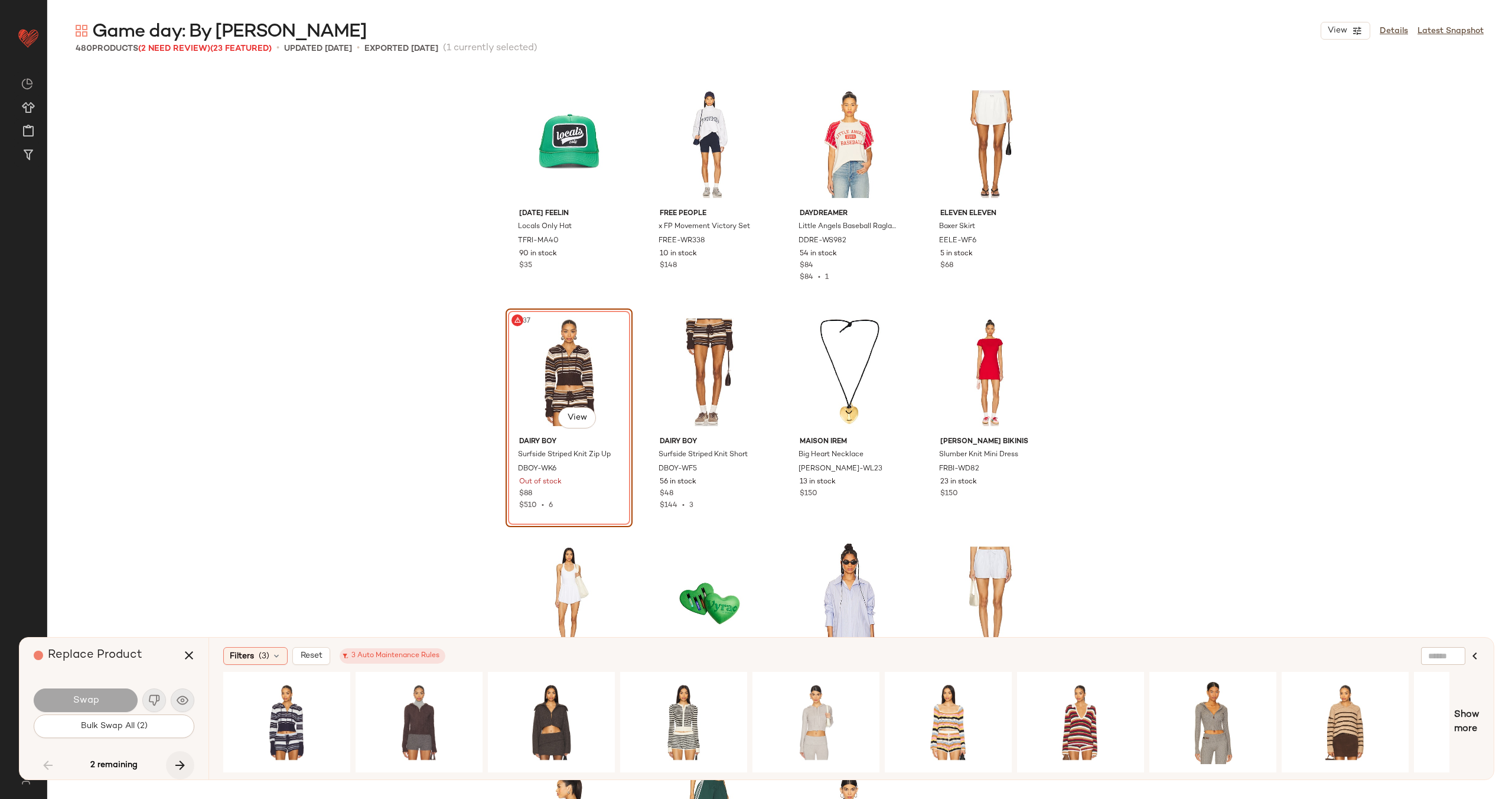
click at [176, 767] on icon "button" at bounding box center [180, 765] width 14 height 14
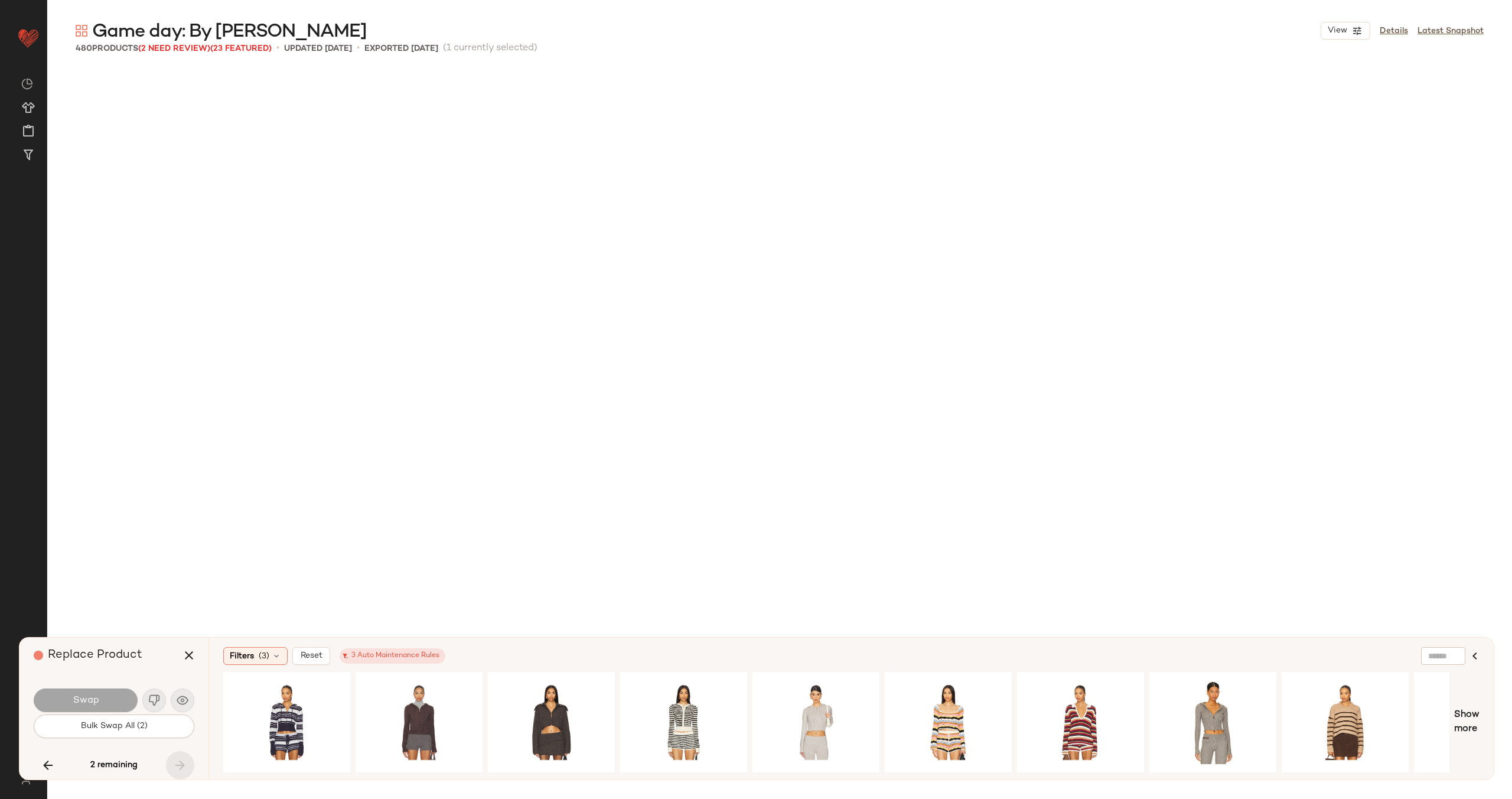
scroll to position [26004, 0]
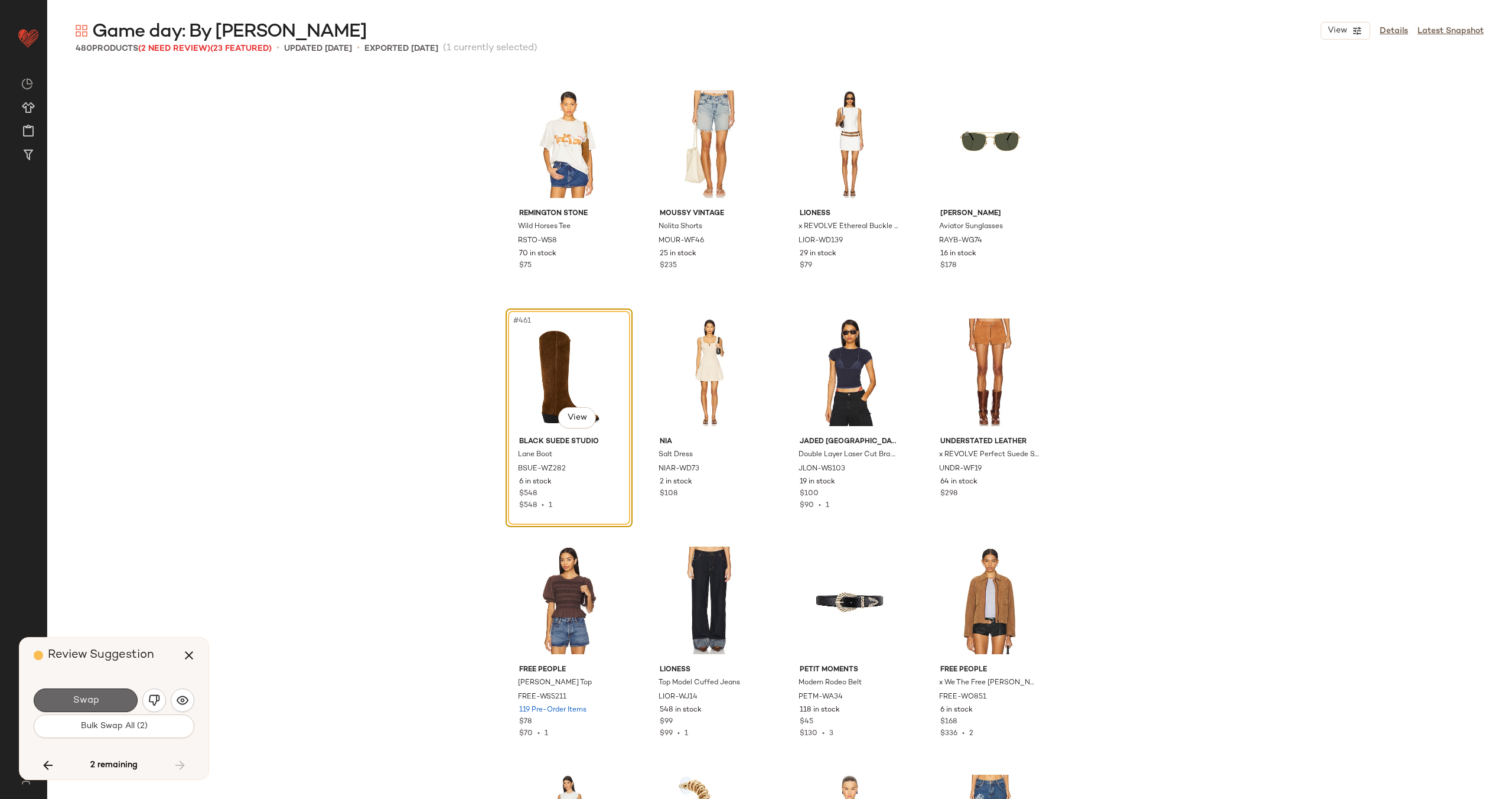
click at [102, 705] on button "Swap" at bounding box center [86, 700] width 104 height 24
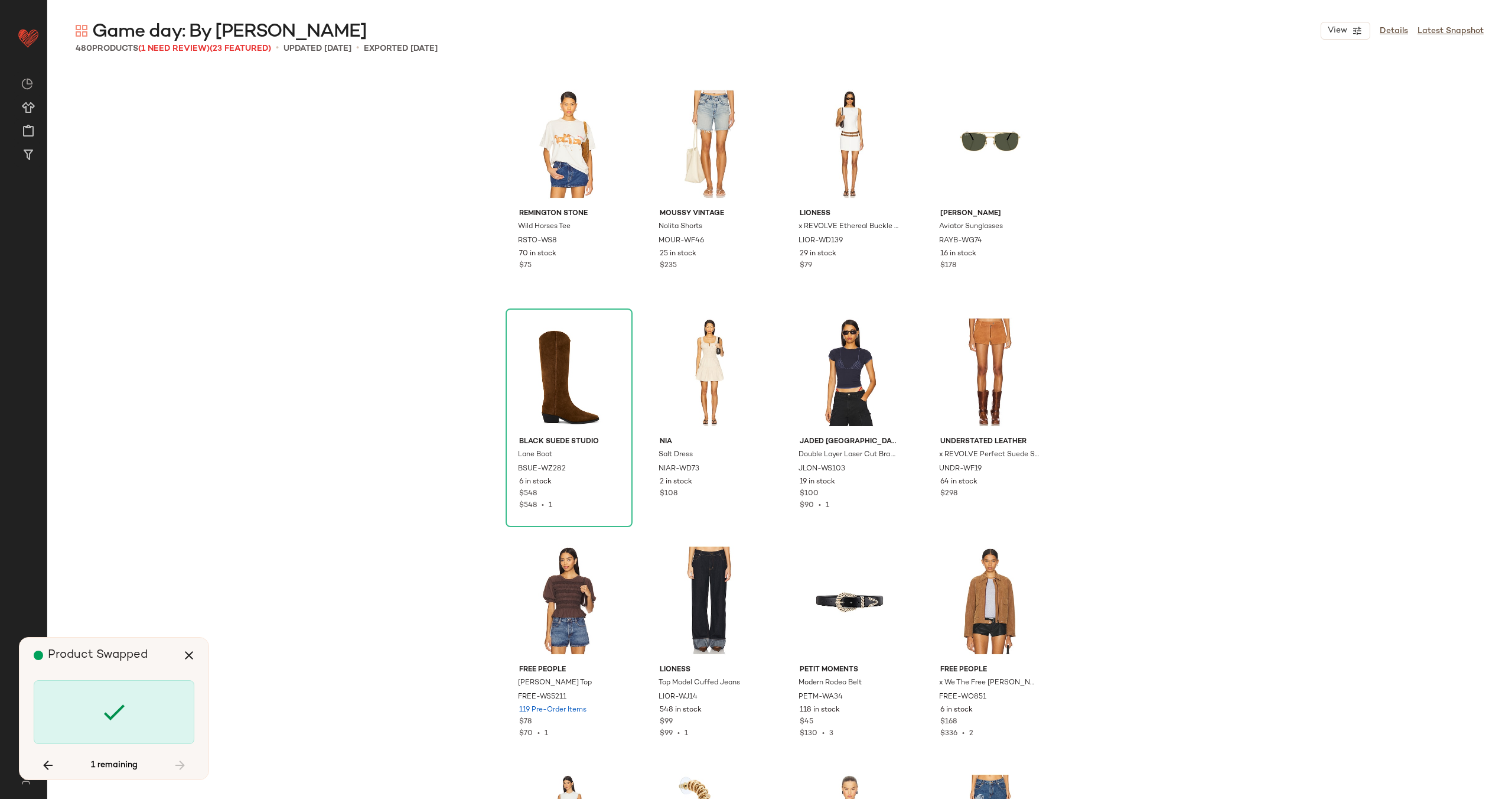
scroll to position [18933, 0]
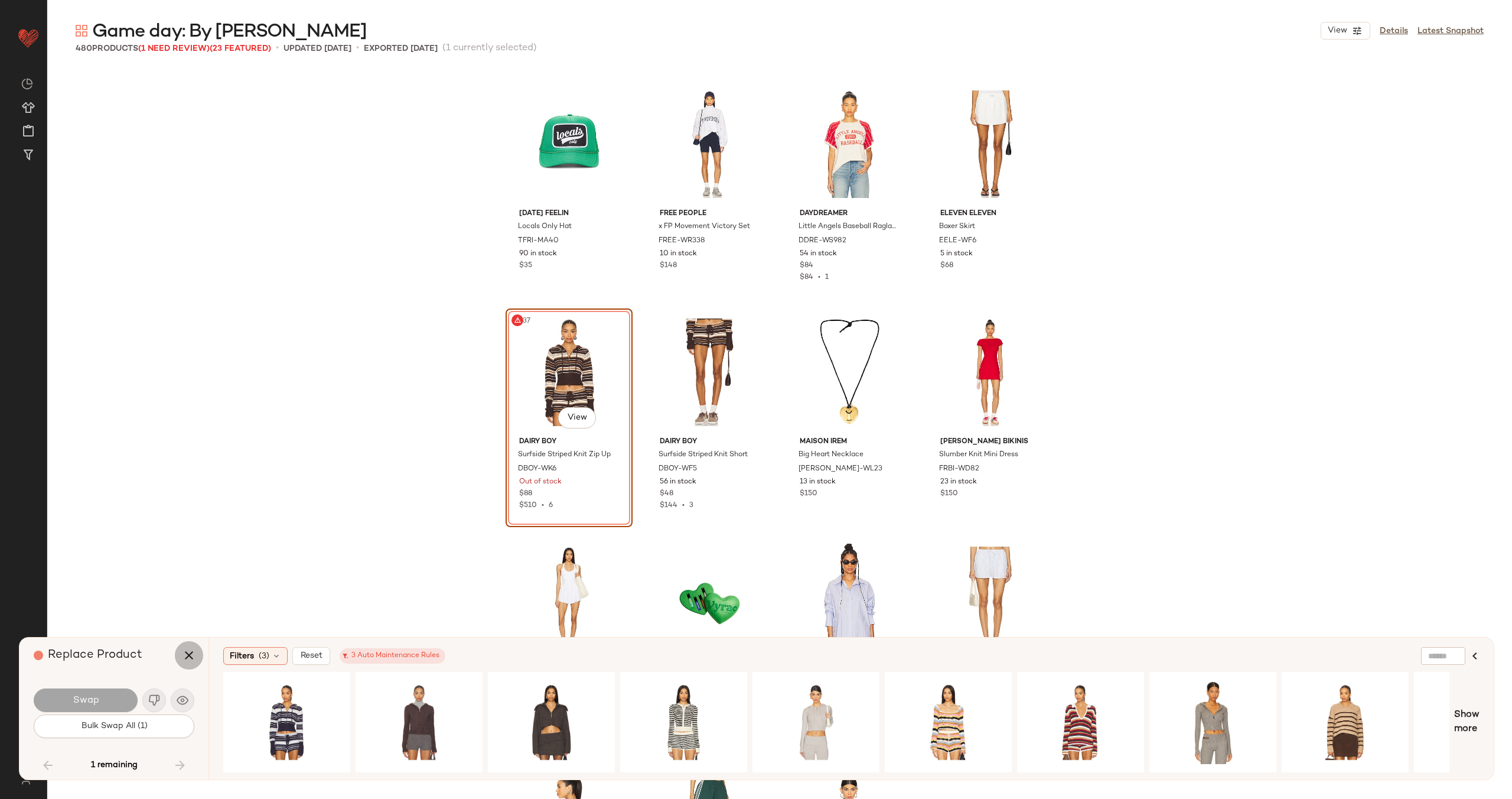
click at [189, 658] on icon "button" at bounding box center [189, 655] width 14 height 14
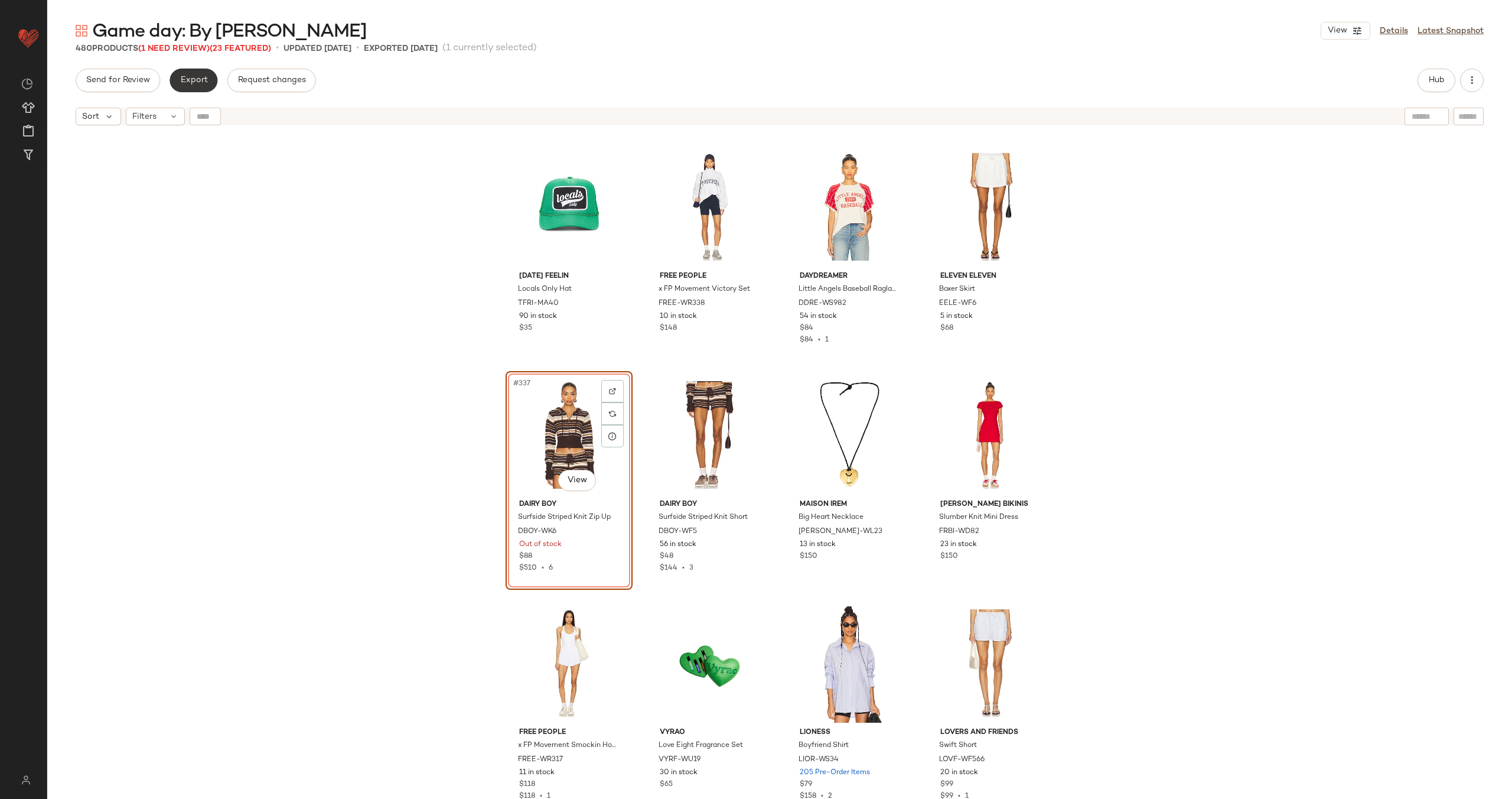
click at [193, 74] on button "Export" at bounding box center [193, 80] width 48 height 24
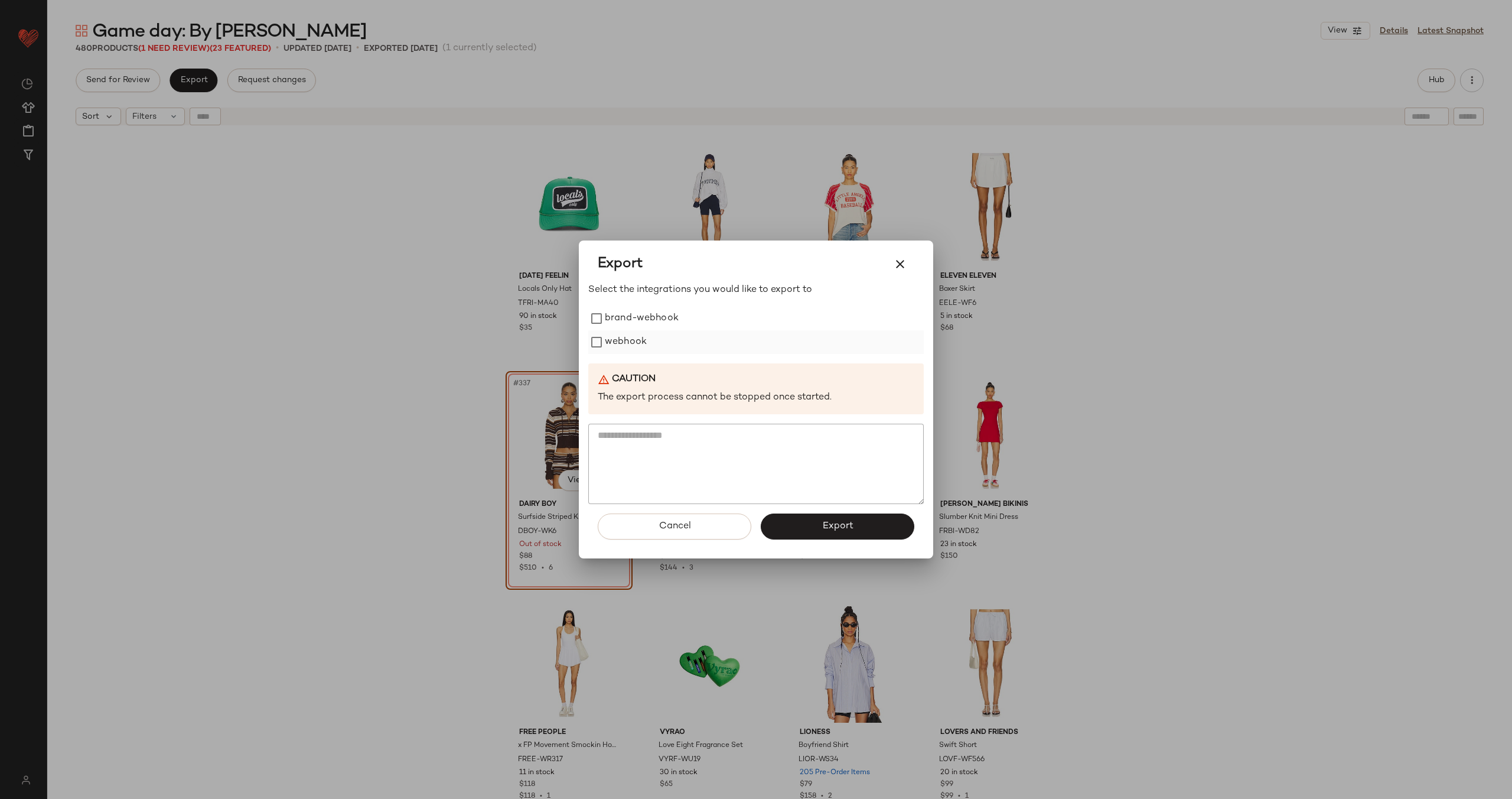
click at [611, 343] on label "webhook" at bounding box center [626, 342] width 42 height 24
click at [832, 526] on span "Export" at bounding box center [837, 526] width 31 height 12
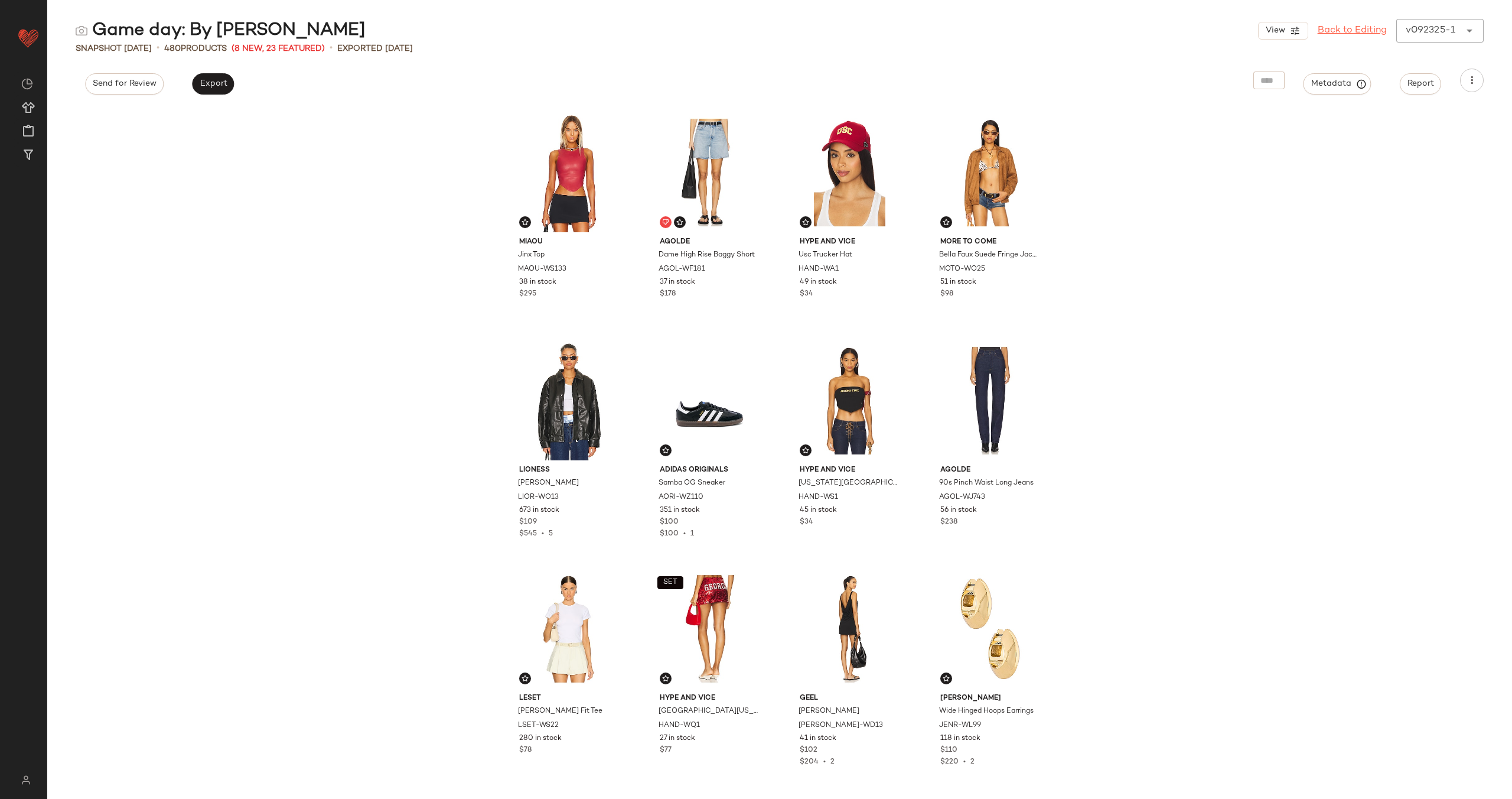
click at [1359, 35] on link "Back to Editing" at bounding box center [1352, 31] width 69 height 14
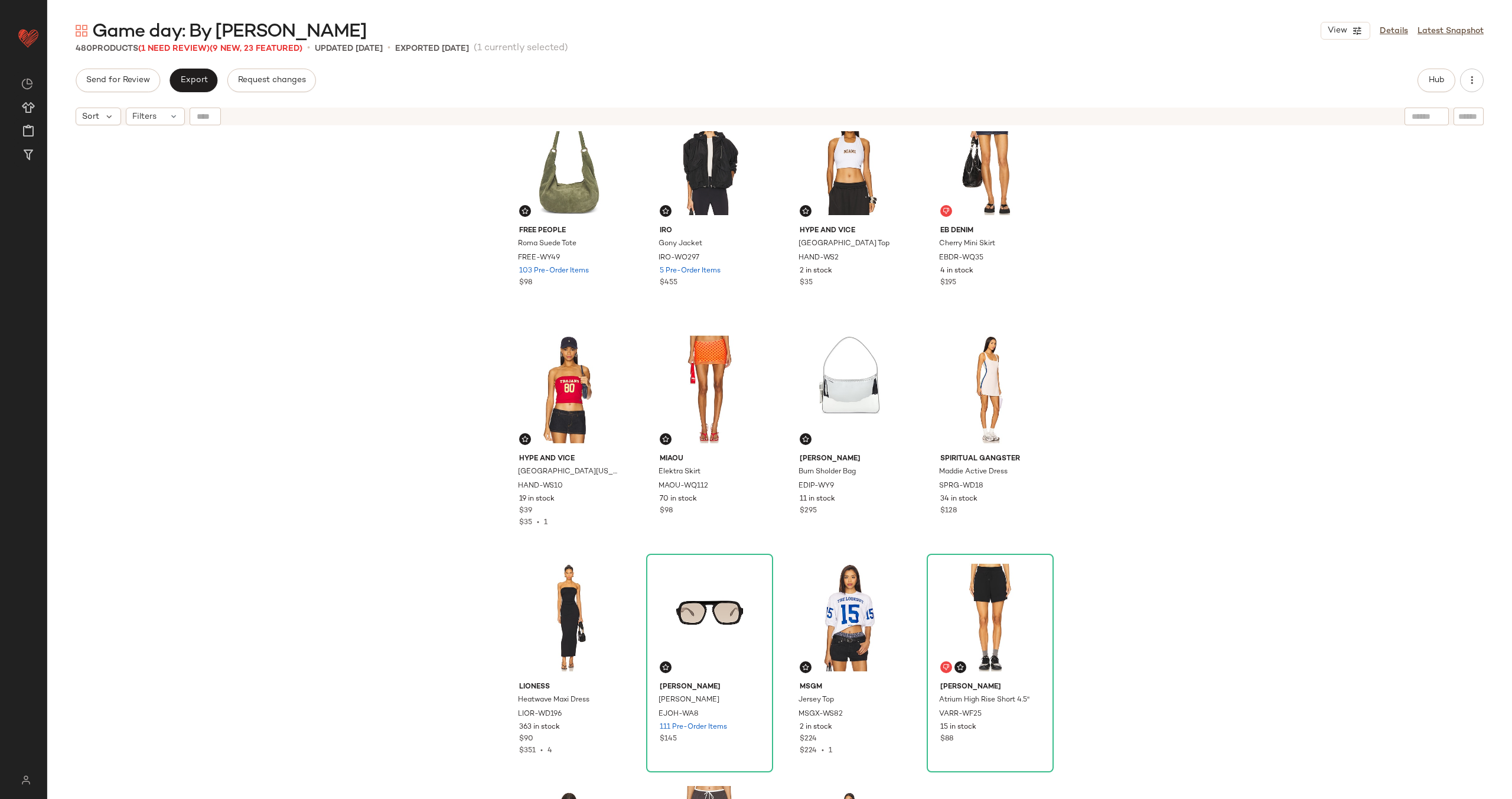
scroll to position [735, 0]
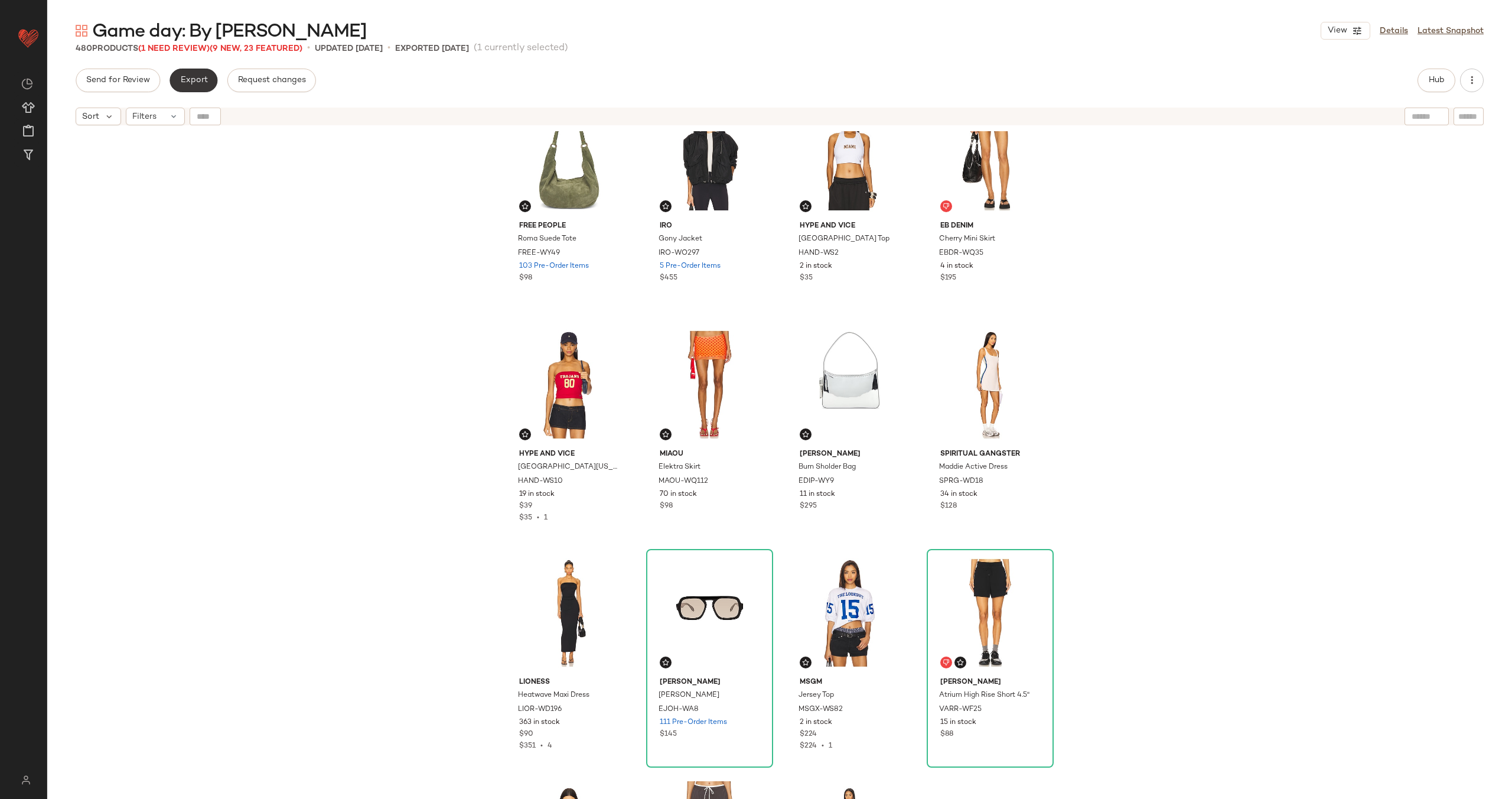
click at [203, 76] on span "Export" at bounding box center [193, 80] width 28 height 9
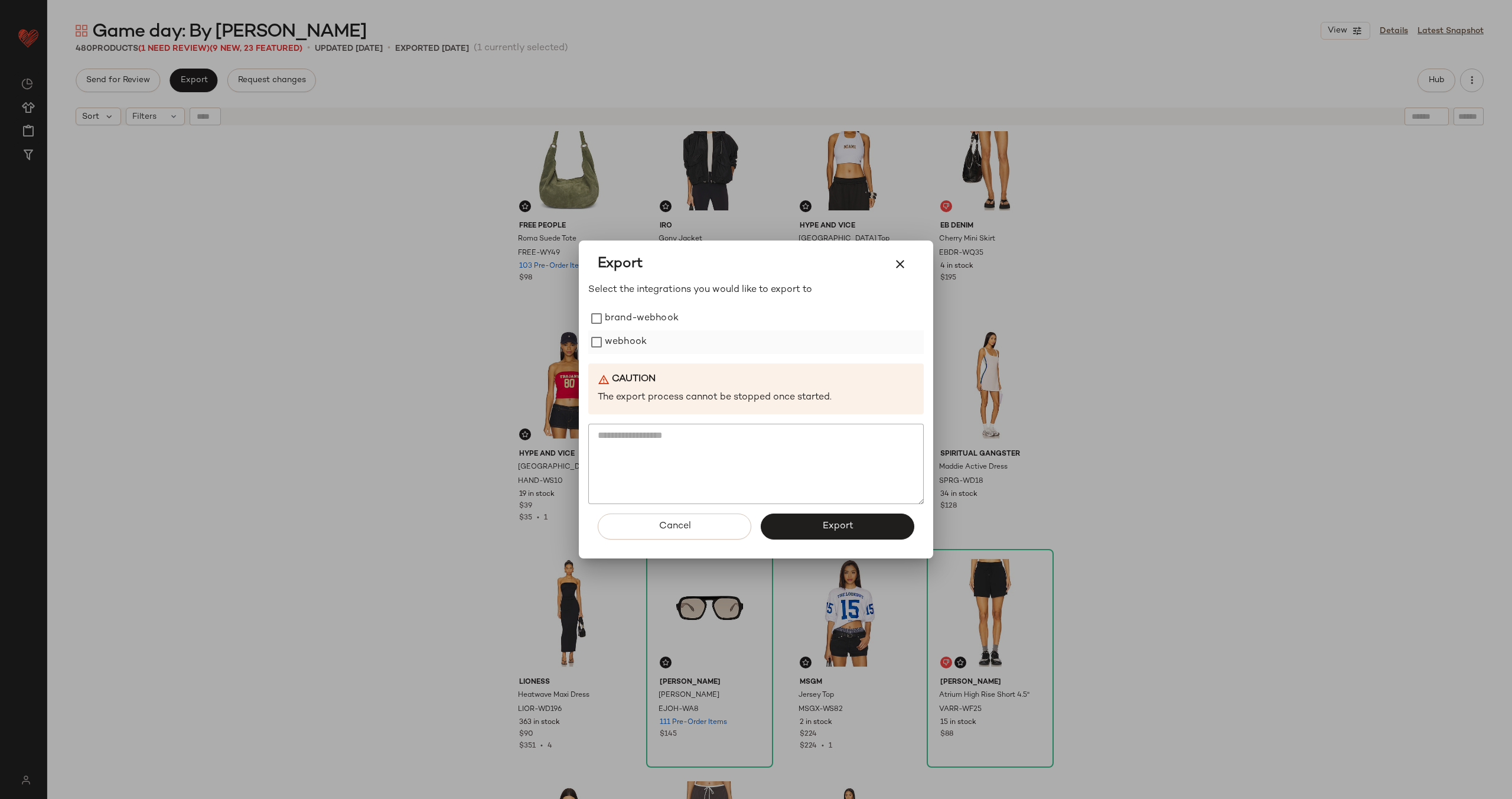
click at [623, 345] on label "webhook" at bounding box center [626, 342] width 42 height 24
click at [824, 531] on span "Export" at bounding box center [837, 526] width 31 height 12
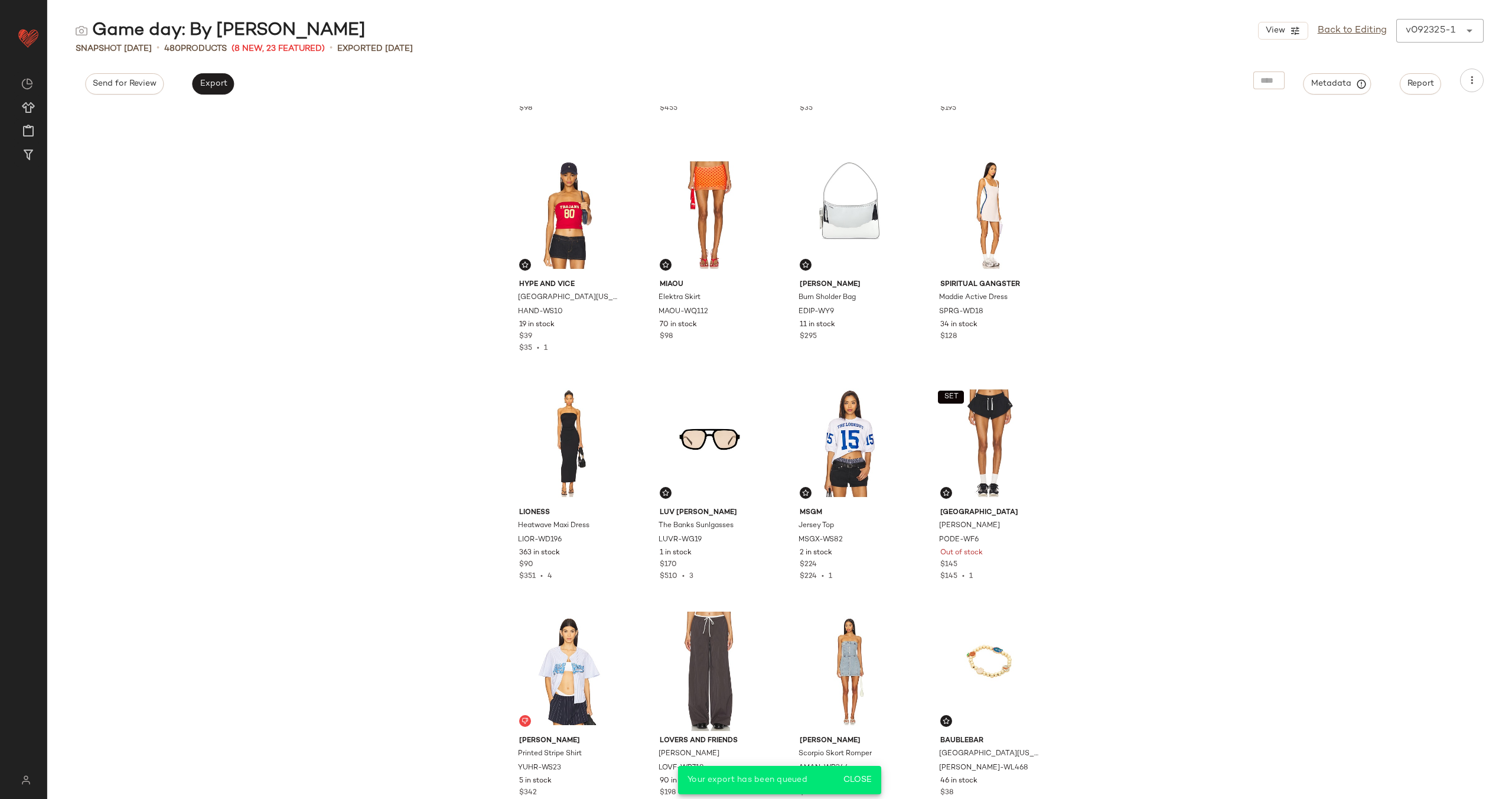
scroll to position [938, 0]
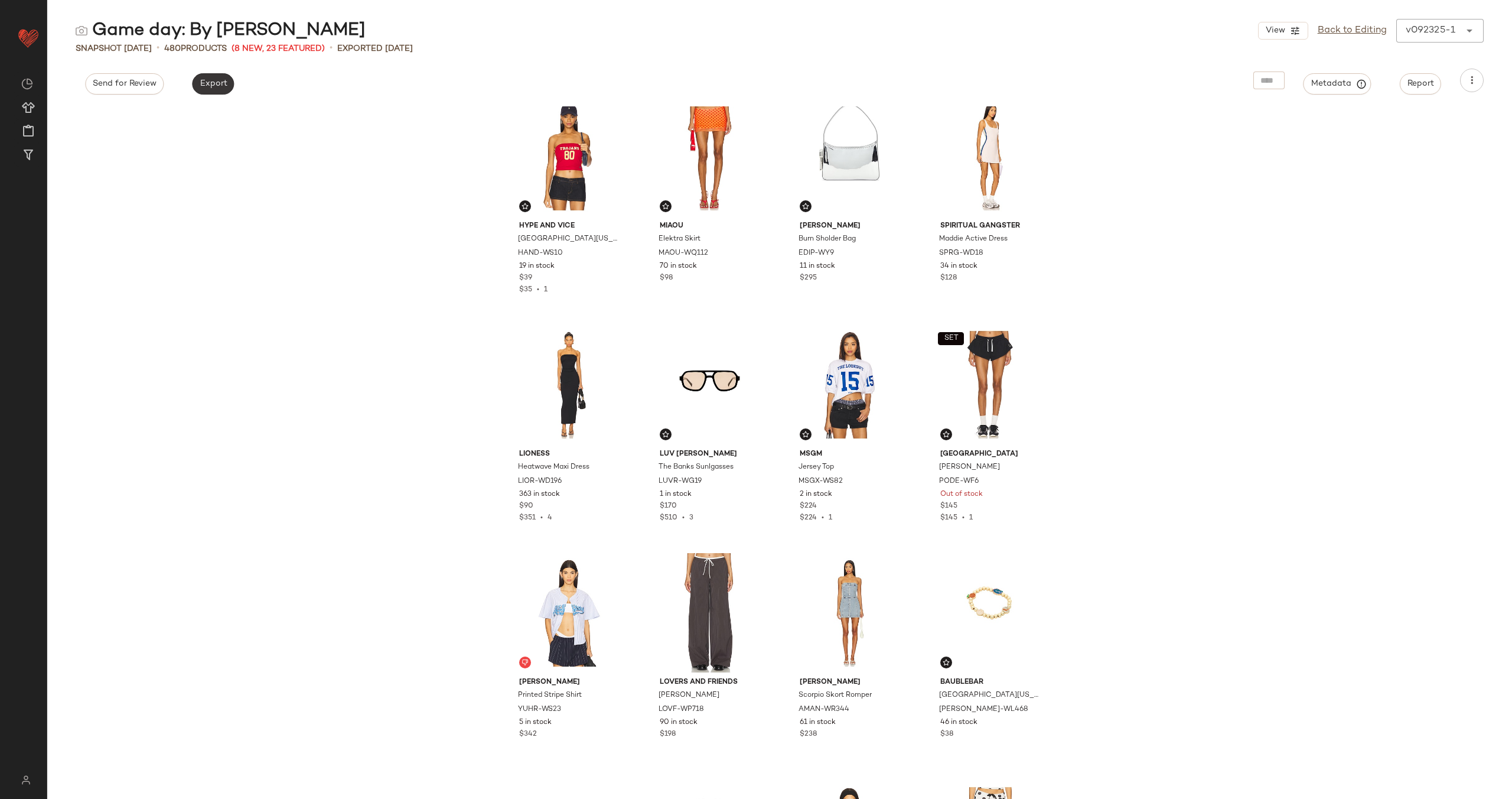
click at [223, 84] on span "Export" at bounding box center [213, 84] width 28 height 9
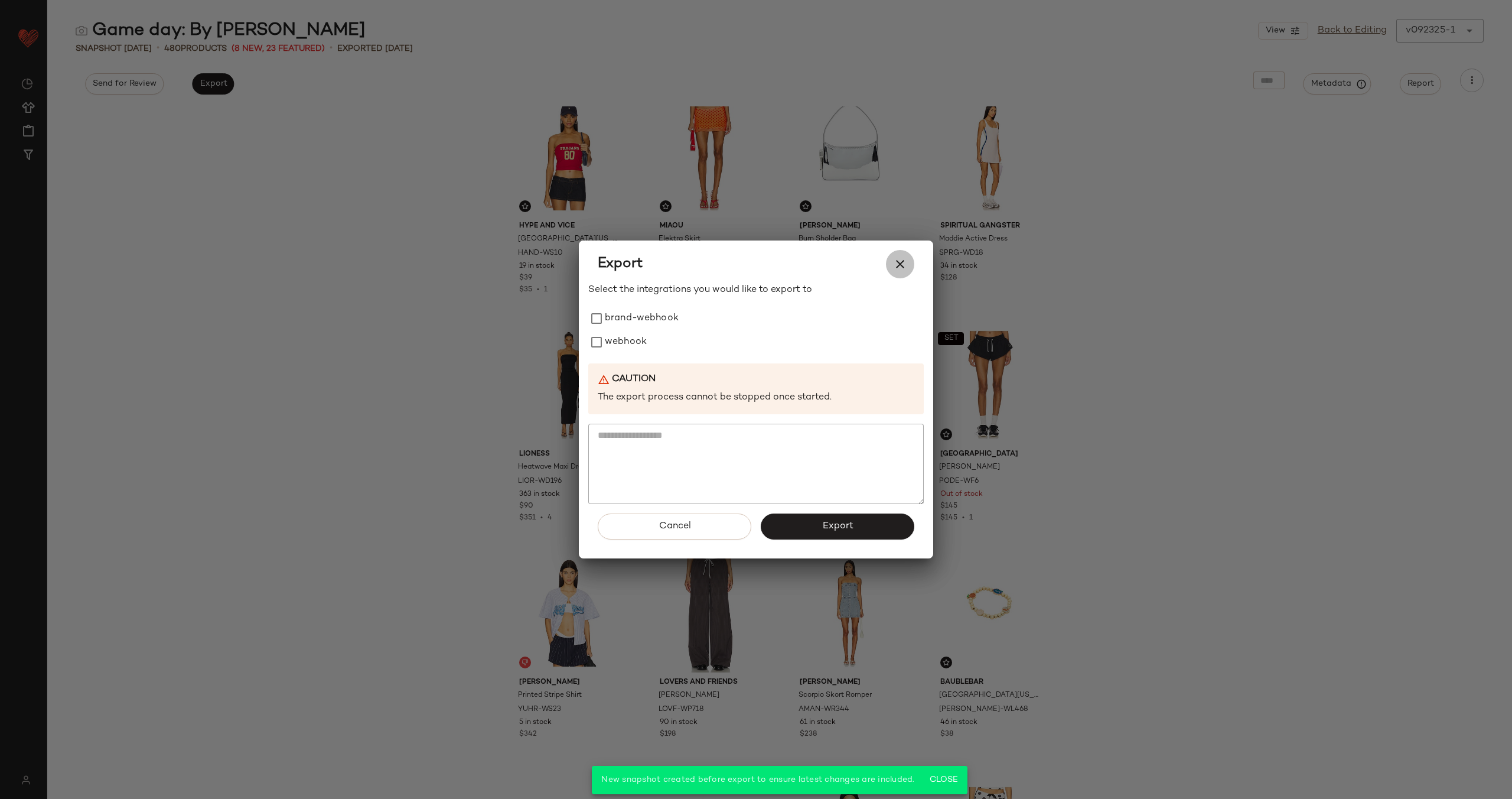
click at [898, 260] on icon "button" at bounding box center [900, 264] width 14 height 14
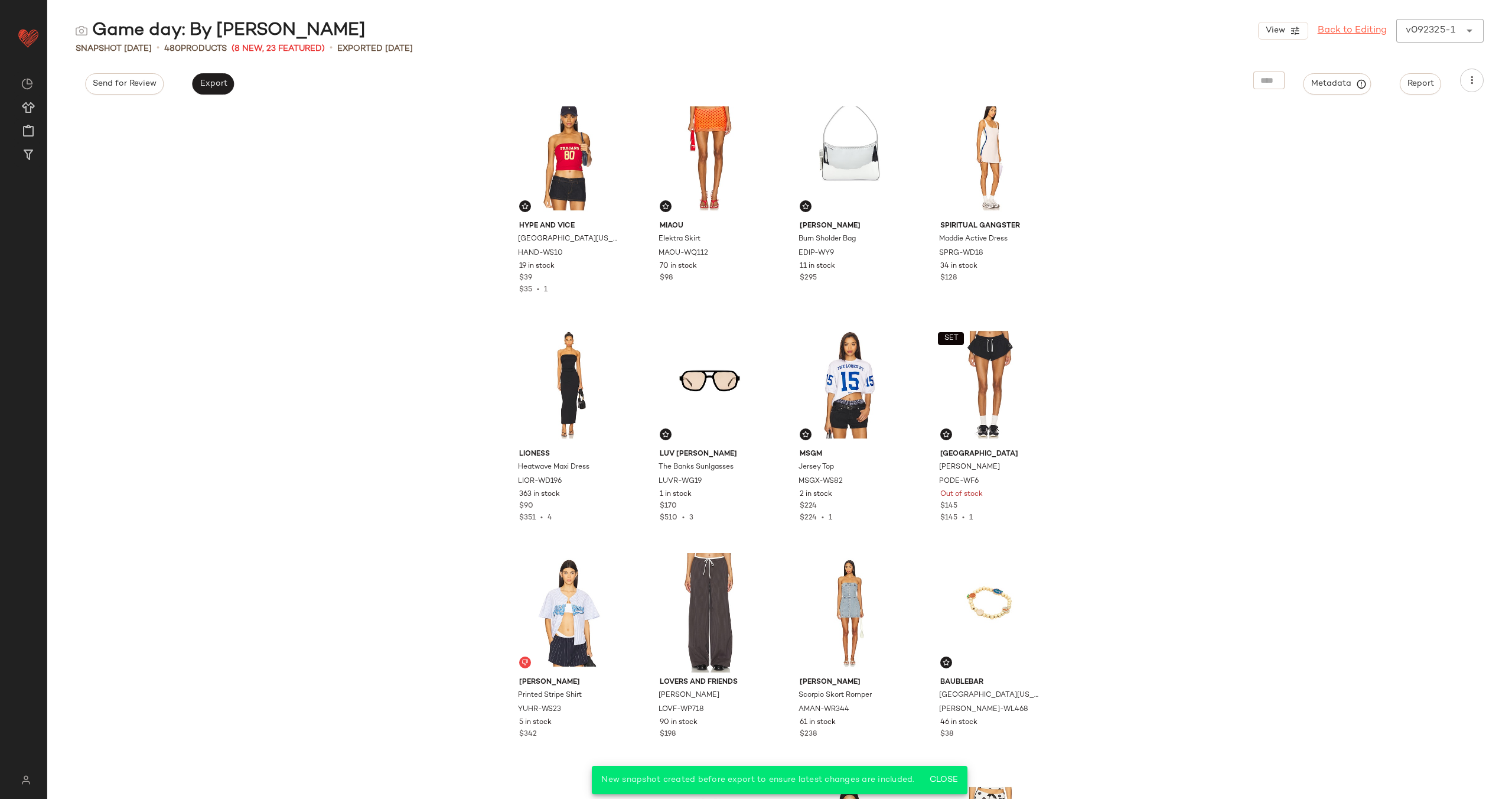
click at [1348, 30] on link "Back to Editing" at bounding box center [1352, 31] width 69 height 14
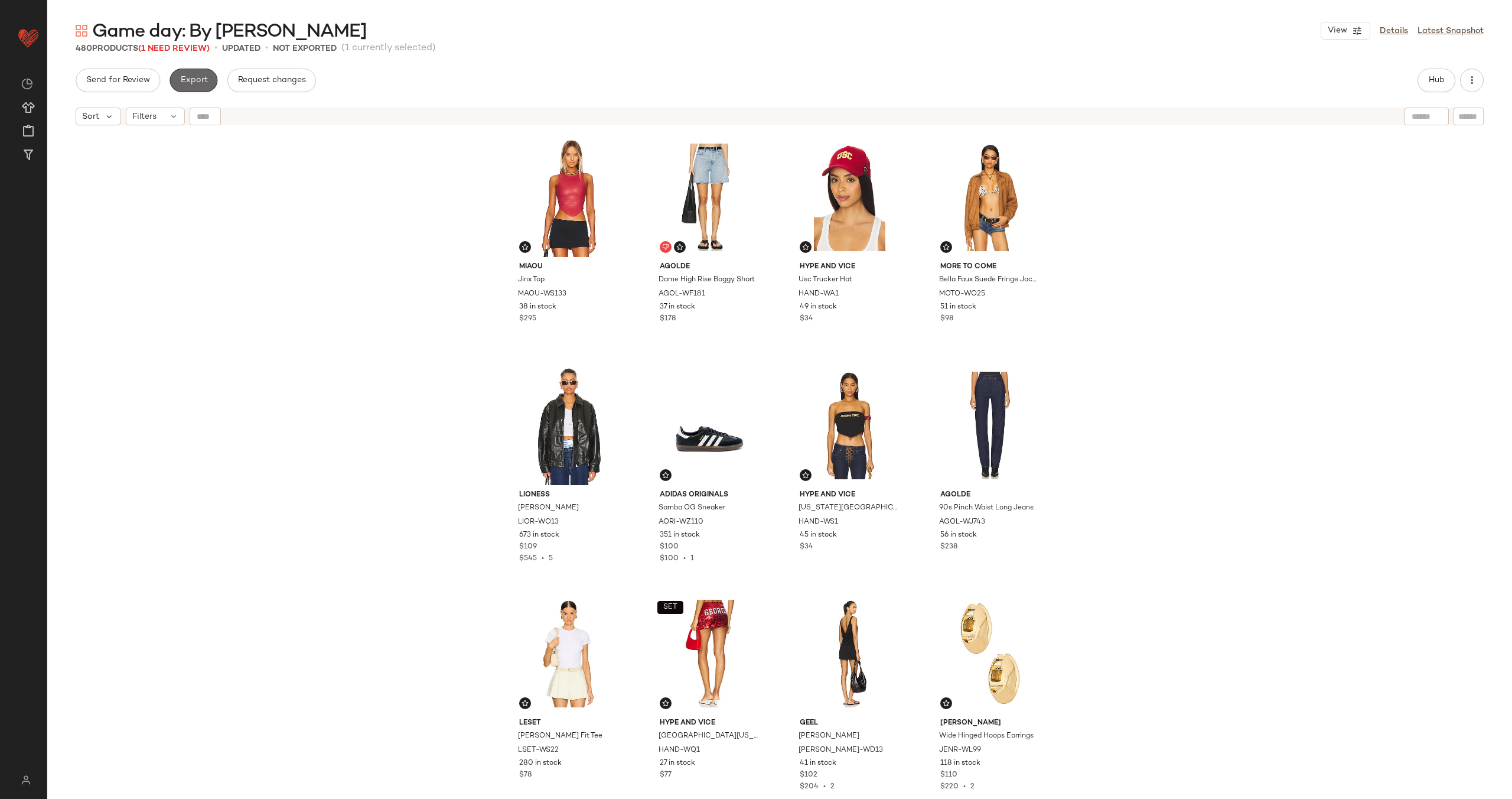
click at [199, 82] on span "Export" at bounding box center [193, 80] width 28 height 9
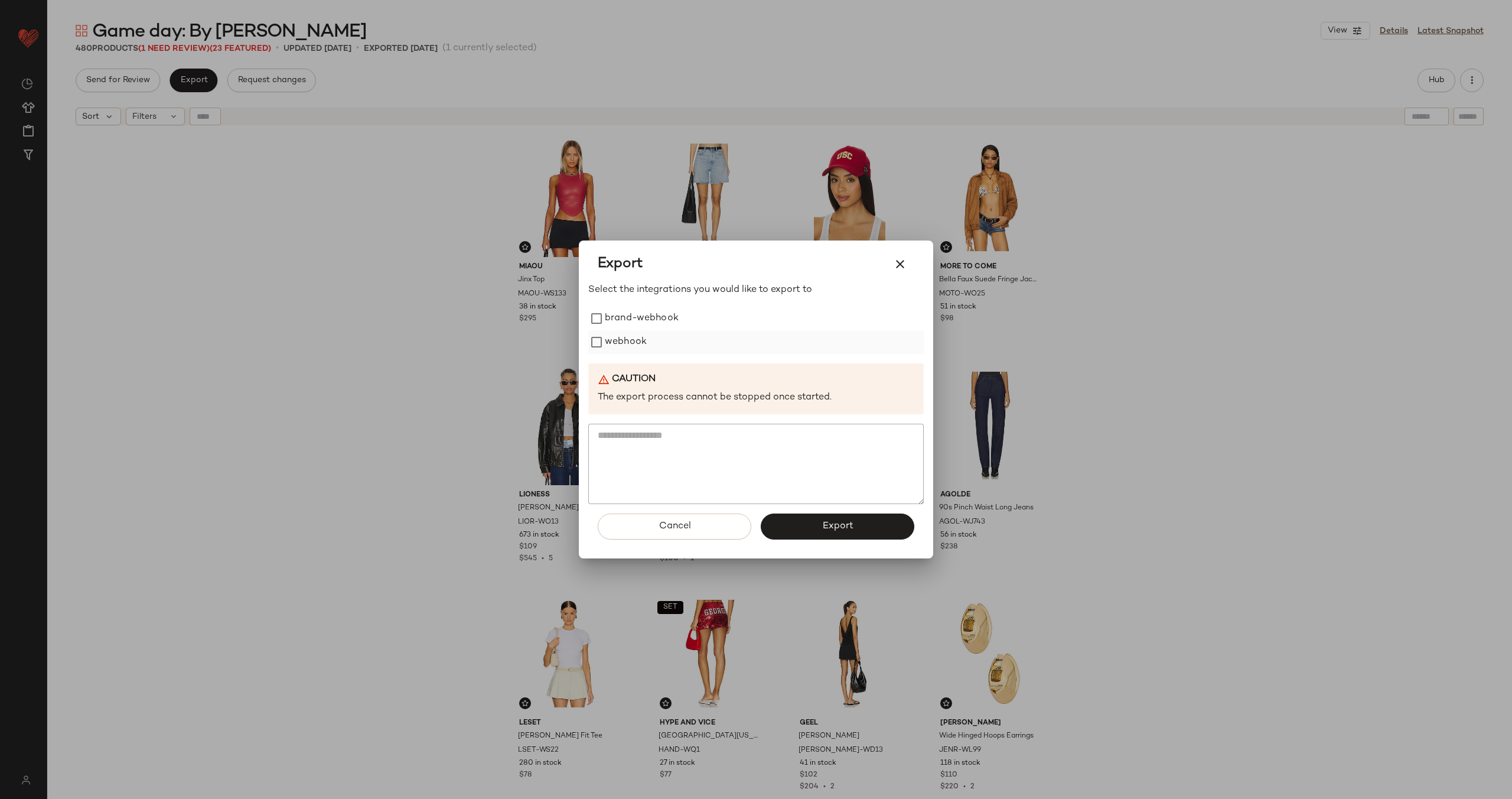
click at [614, 340] on label "webhook" at bounding box center [626, 342] width 42 height 24
click at [822, 521] on span "Export" at bounding box center [837, 526] width 31 height 12
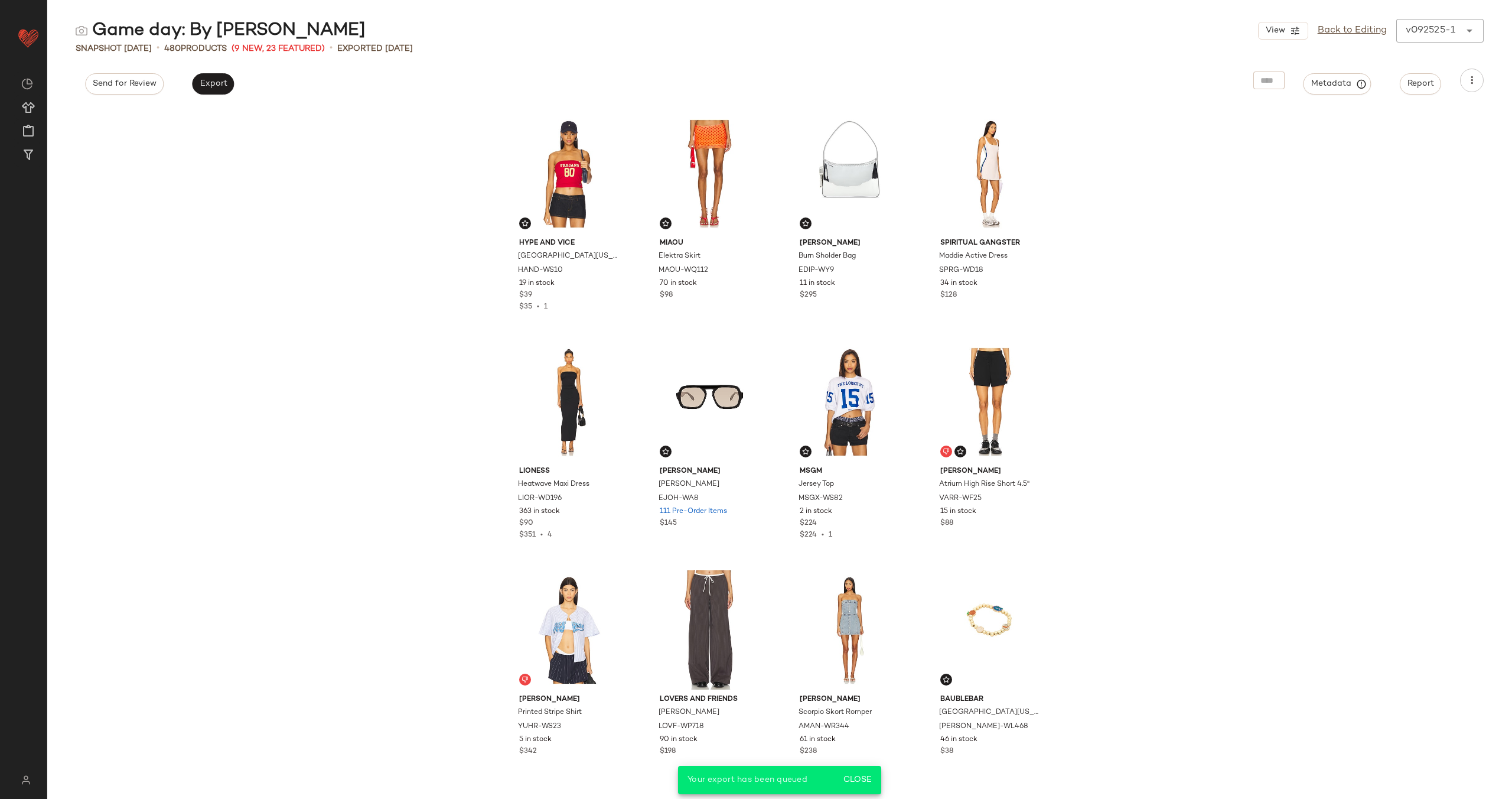
scroll to position [925, 0]
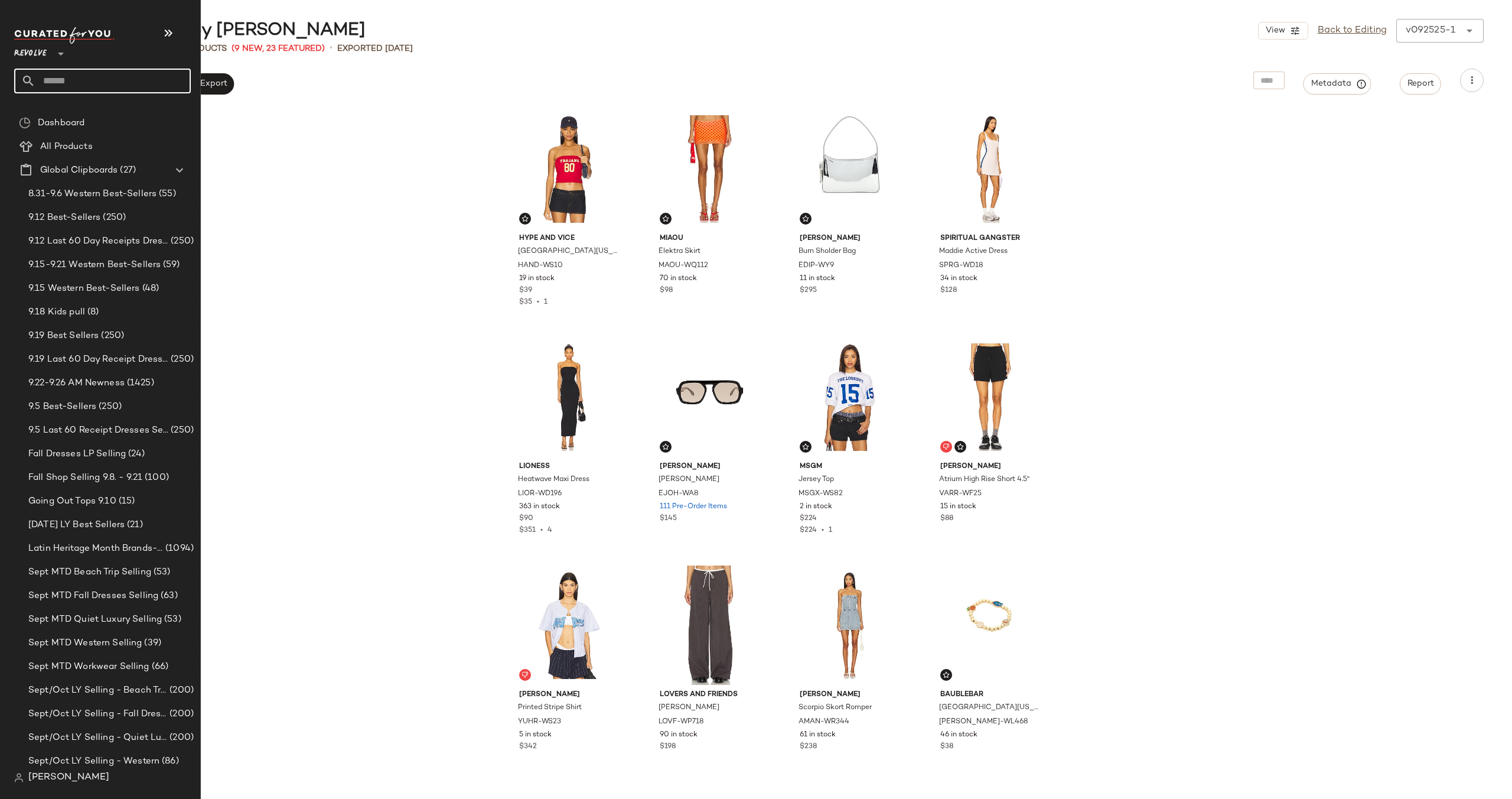
click at [85, 79] on input "text" at bounding box center [113, 81] width 156 height 25
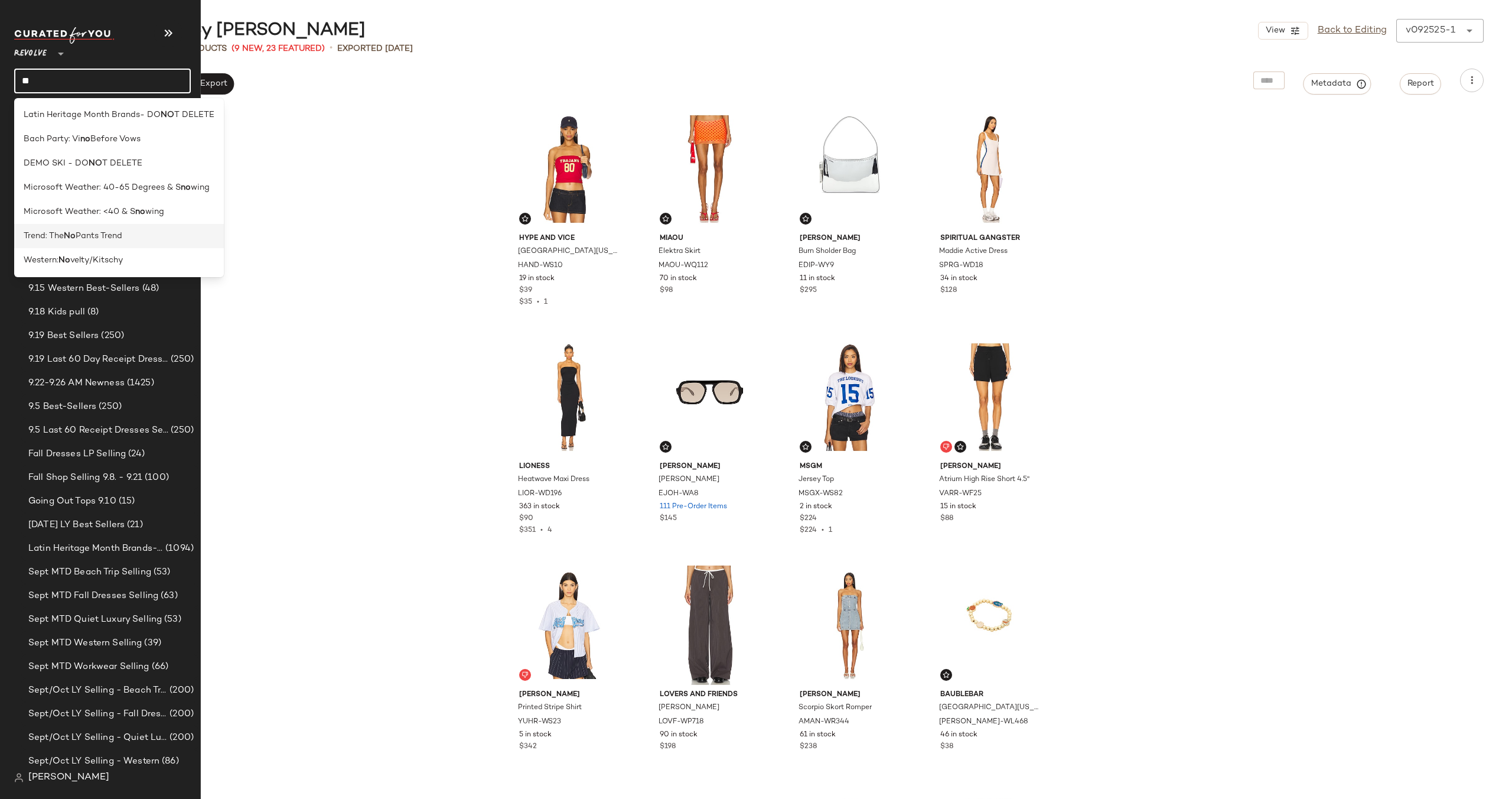
type input "**"
click at [95, 239] on span "Pants Trend" at bounding box center [99, 236] width 47 height 12
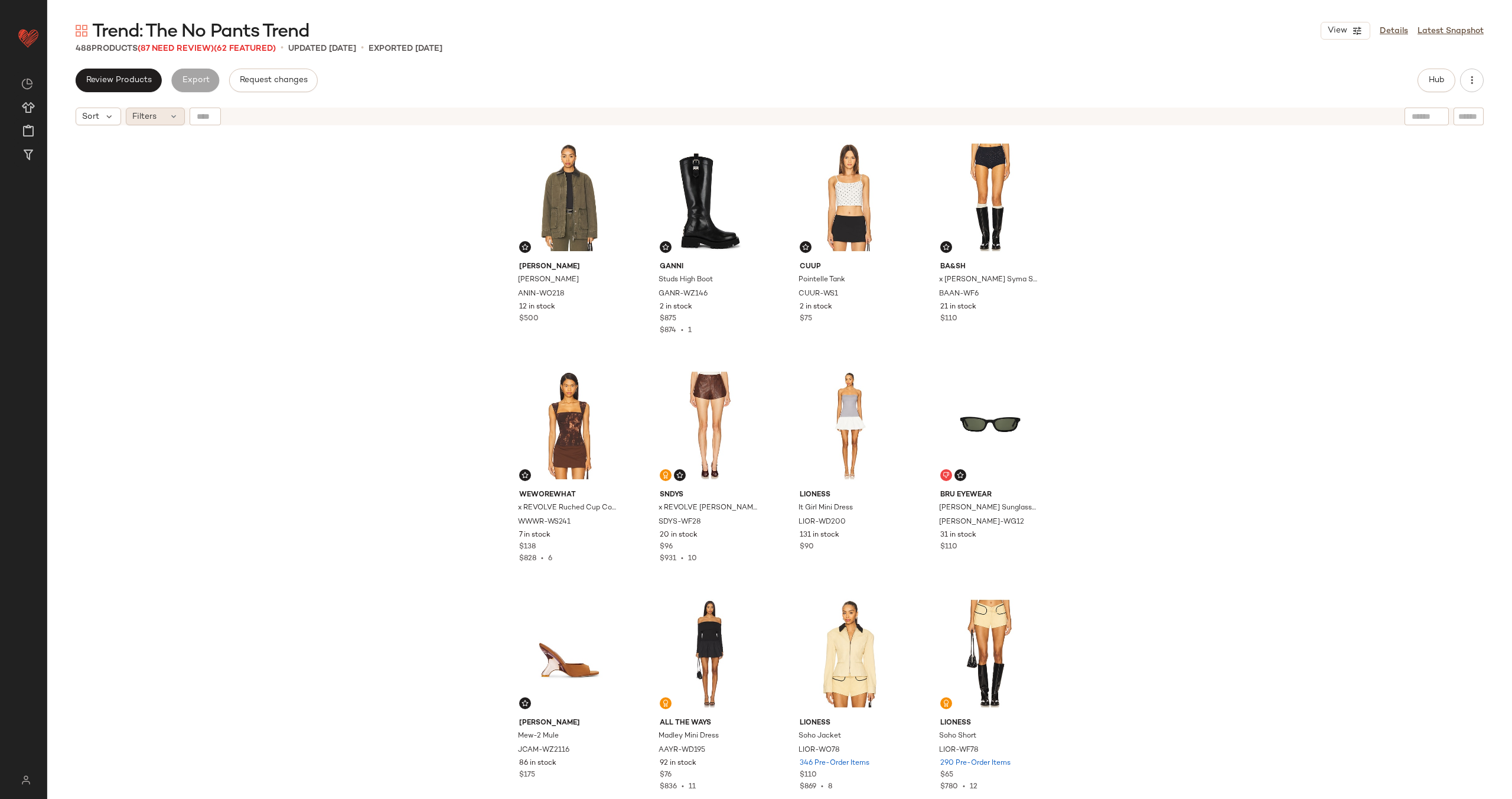
click at [159, 117] on div "Filters" at bounding box center [156, 116] width 59 height 18
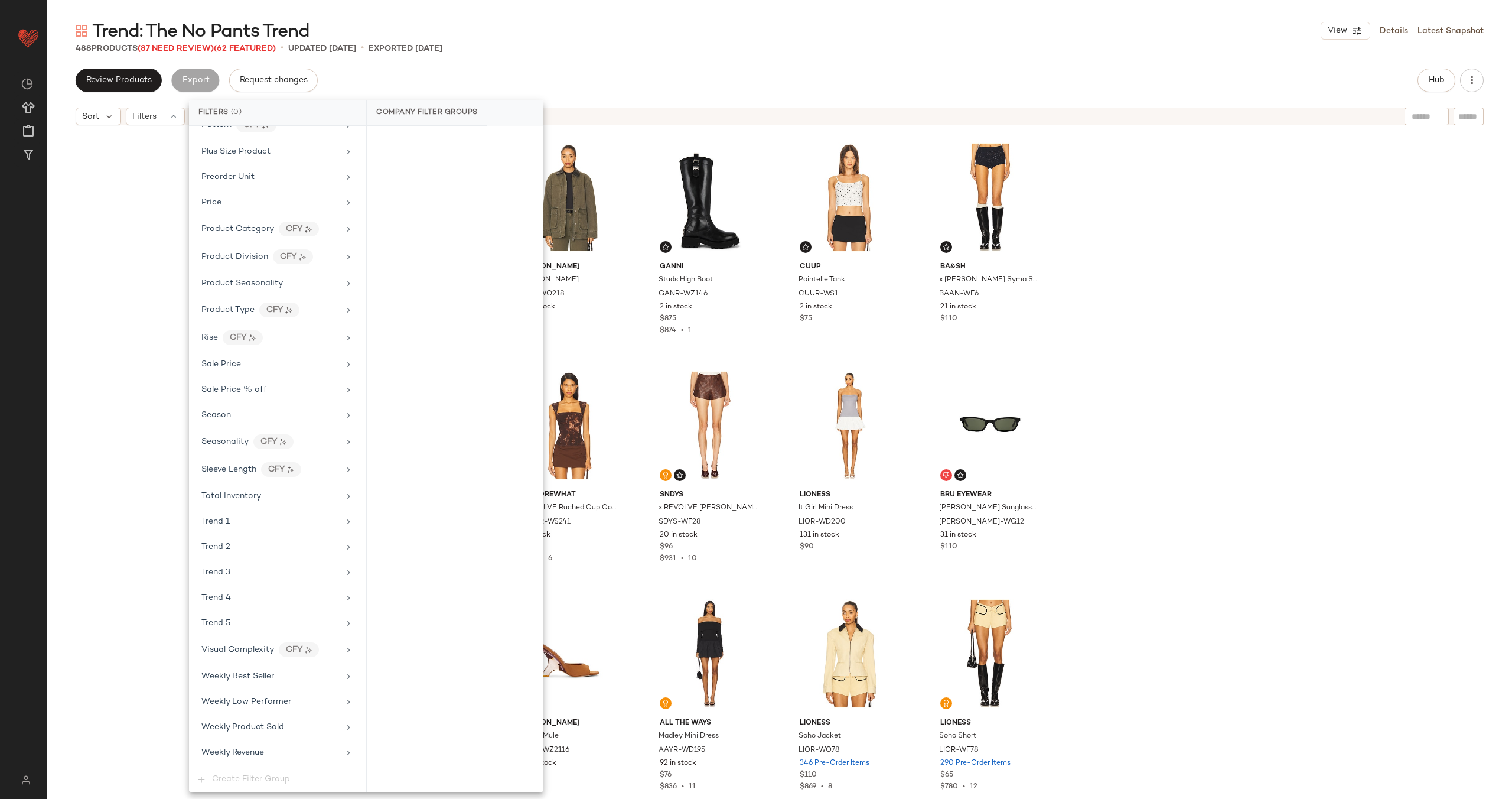
scroll to position [983, 0]
click at [246, 360] on div "Sale Price" at bounding box center [270, 363] width 138 height 12
click at [433, 146] on div "On sale" at bounding box center [454, 141] width 166 height 22
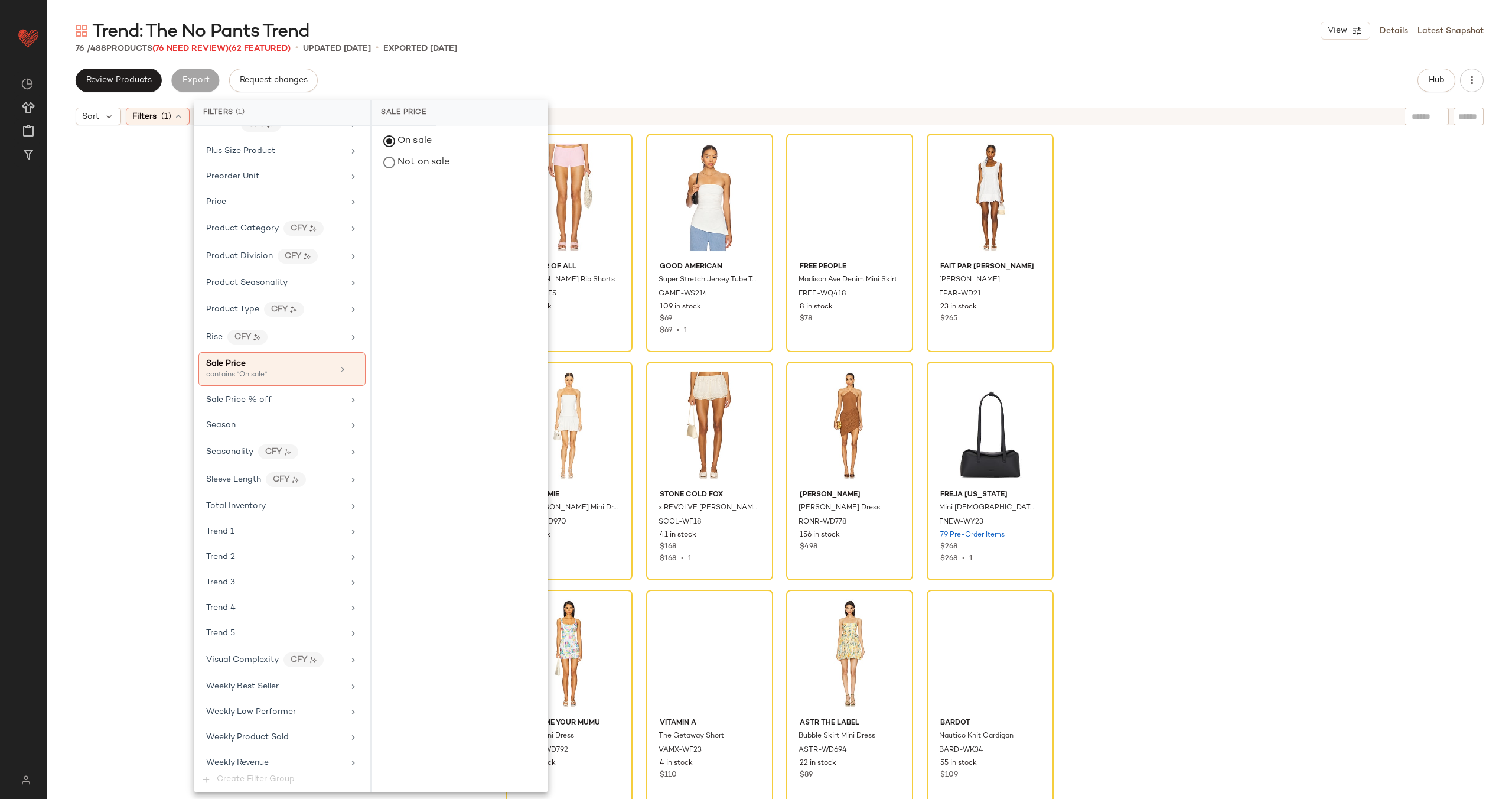
click at [106, 250] on div "Mother of All Luna Rib Shorts MFAR-WF5 3 in stock $90 Good American Super Stret…" at bounding box center [780, 480] width 1464 height 697
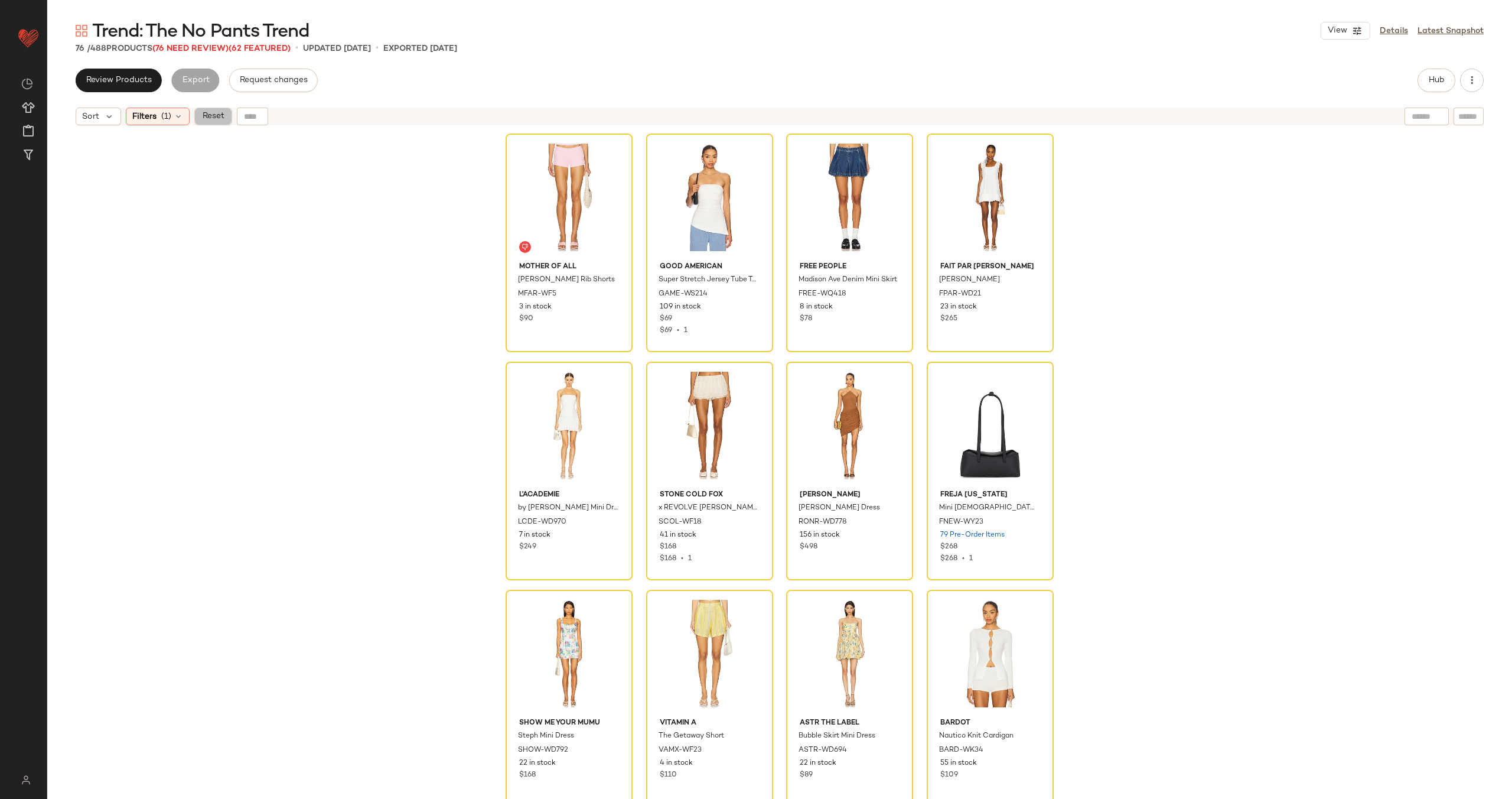
click at [219, 120] on span "Reset" at bounding box center [212, 116] width 22 height 9
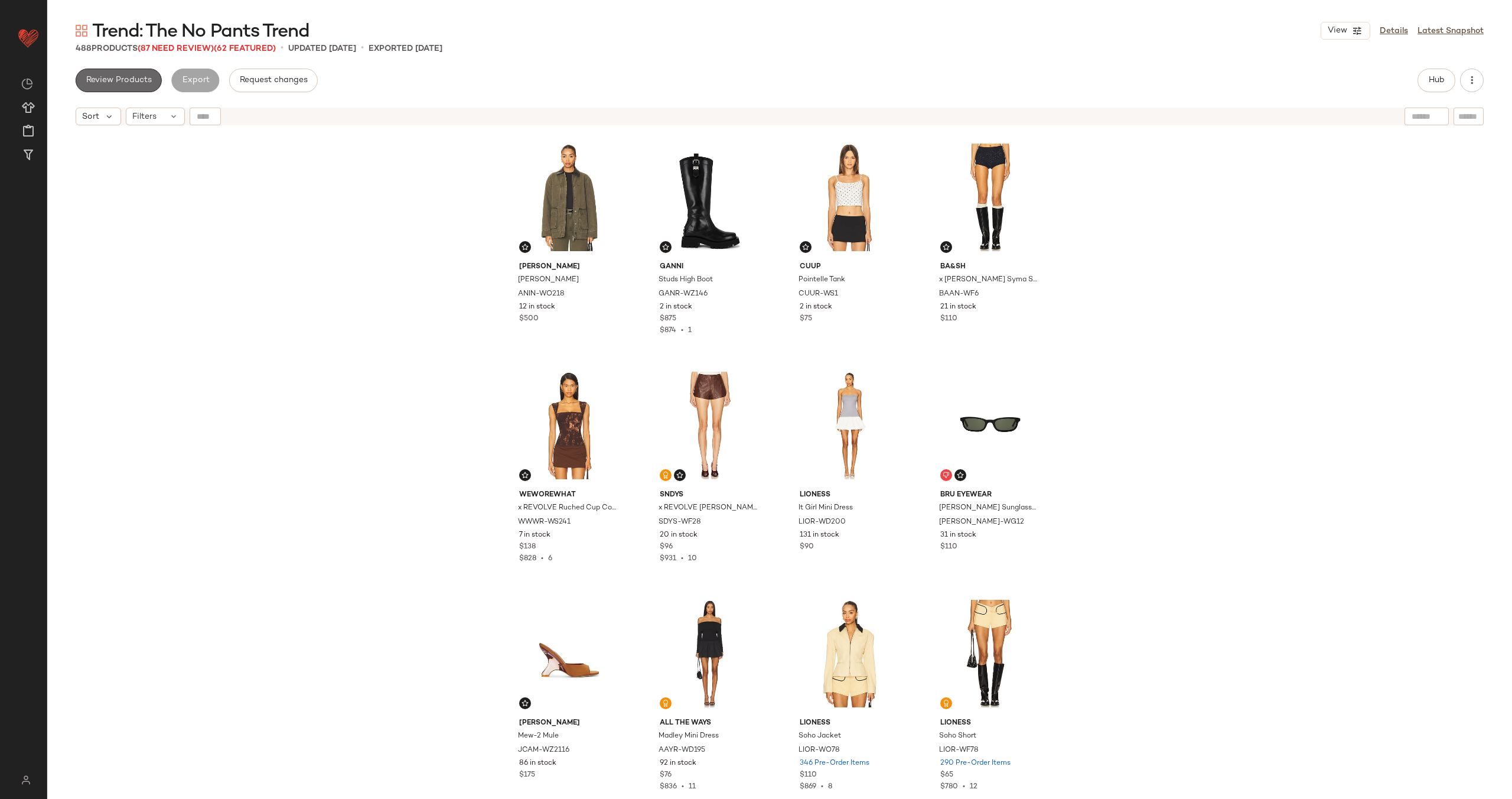
click at [124, 83] on span "Review Products" at bounding box center [119, 80] width 66 height 9
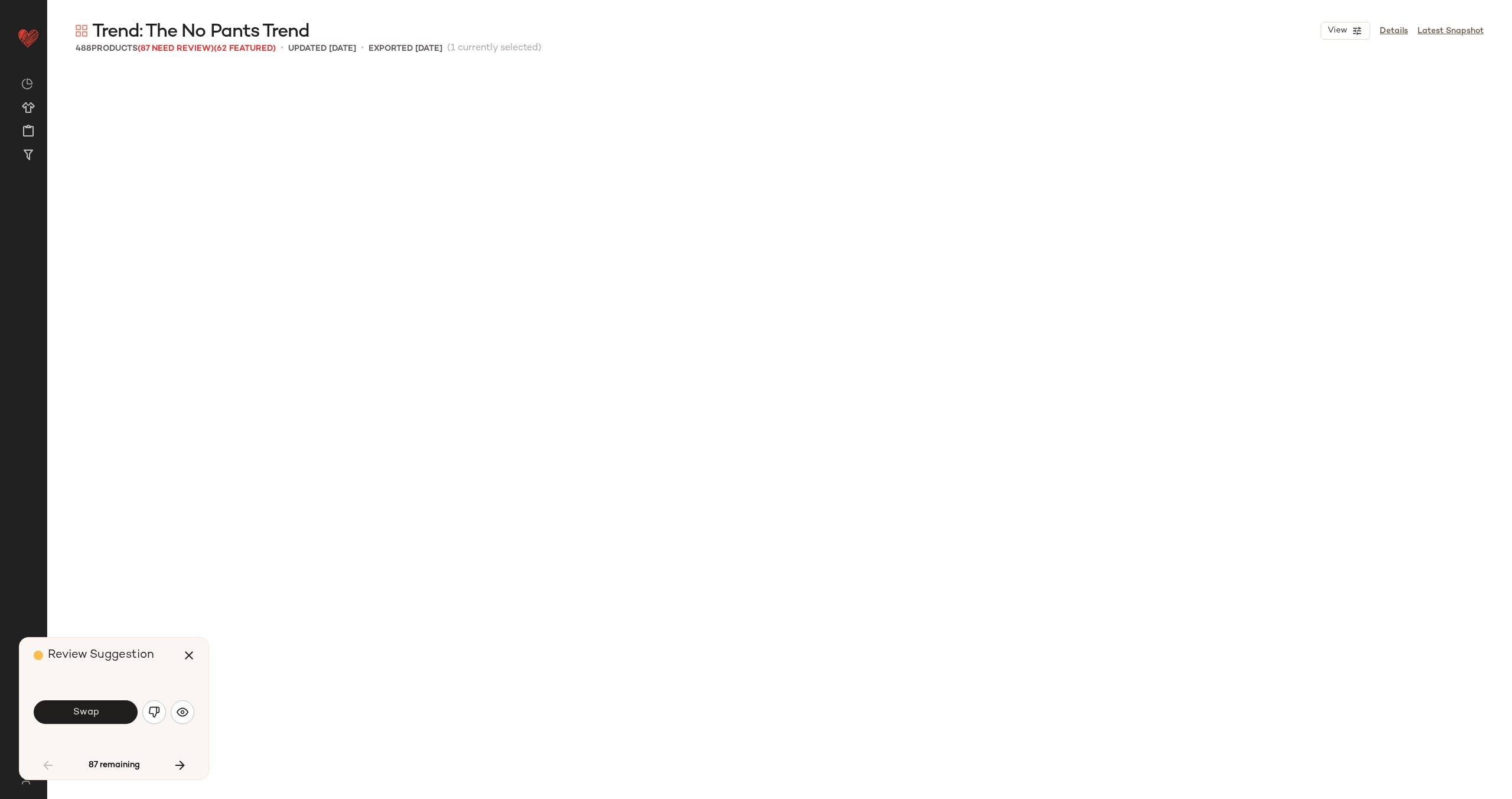
scroll to position [922, 0]
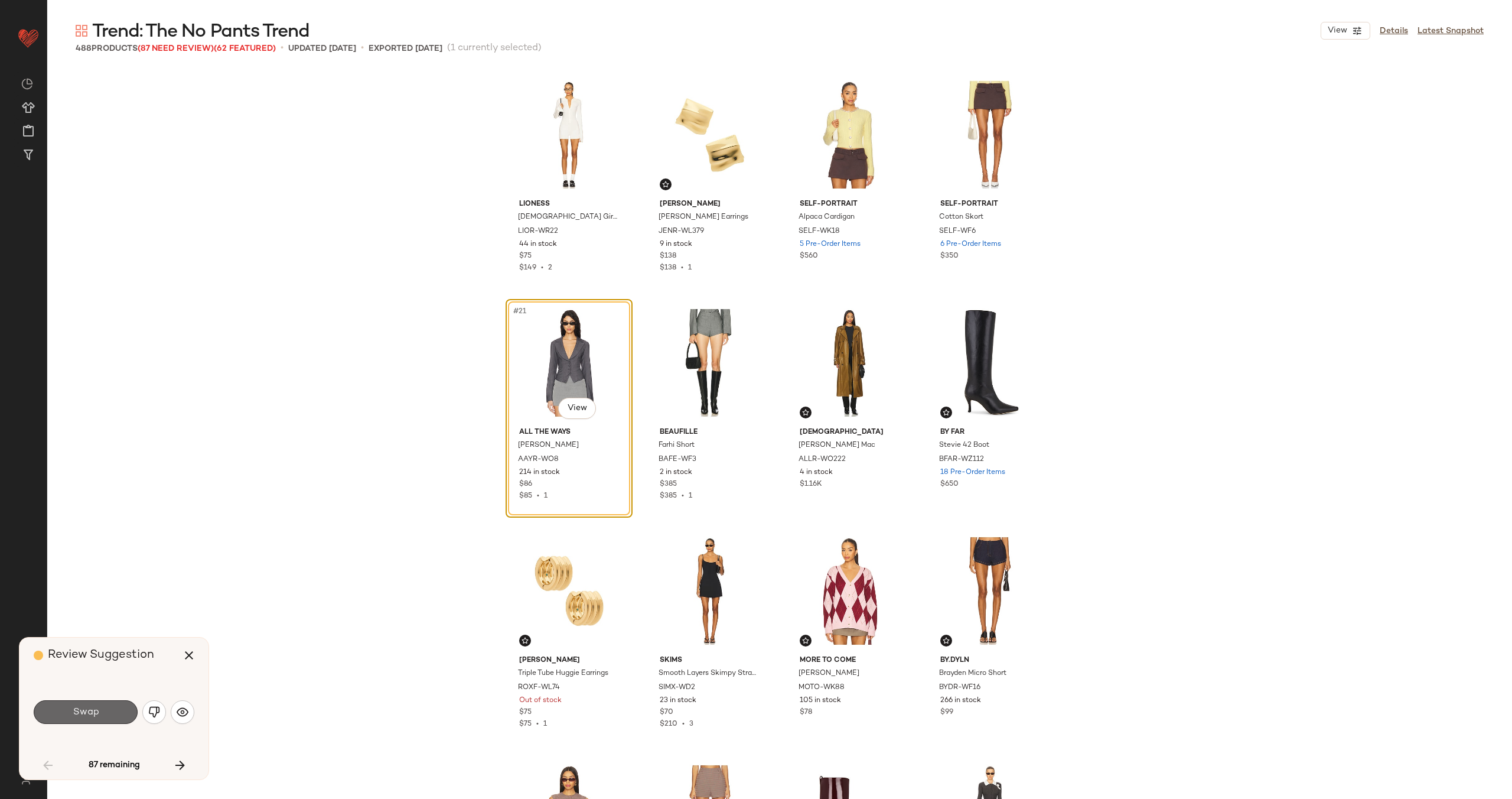
click at [99, 716] on button "Swap" at bounding box center [86, 712] width 104 height 24
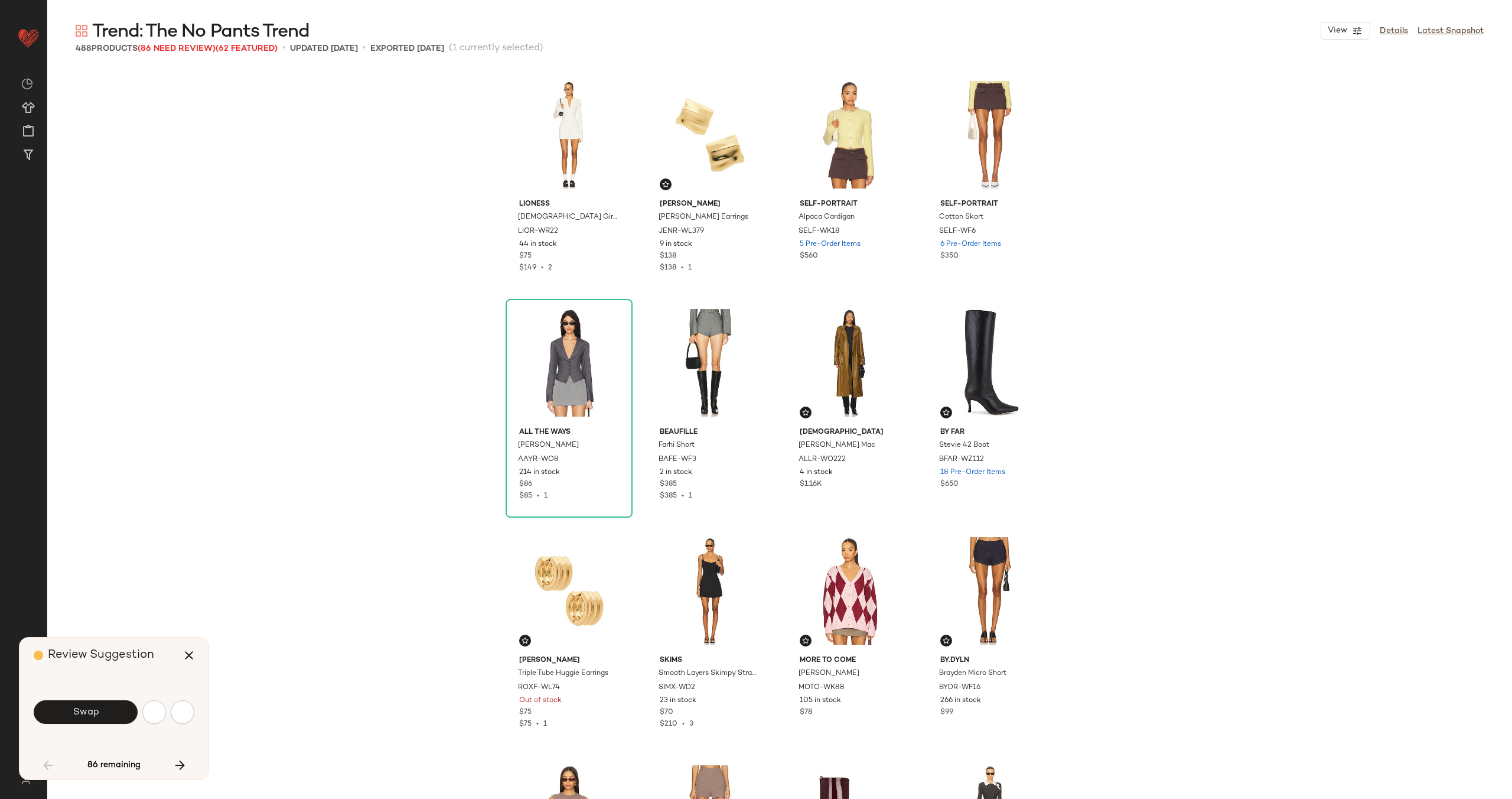
scroll to position [2965, 0]
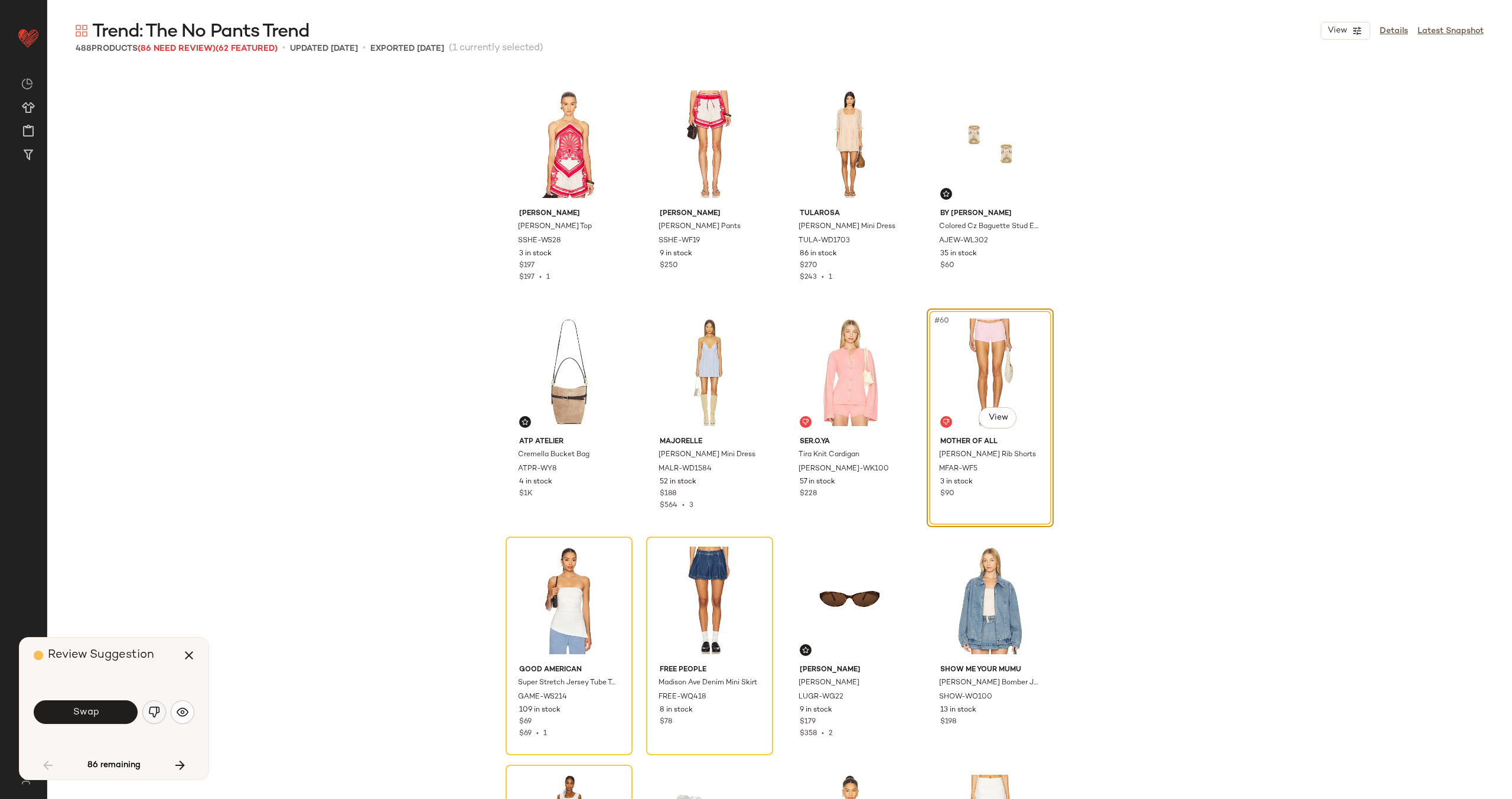
click at [156, 712] on img "button" at bounding box center [154, 712] width 12 height 12
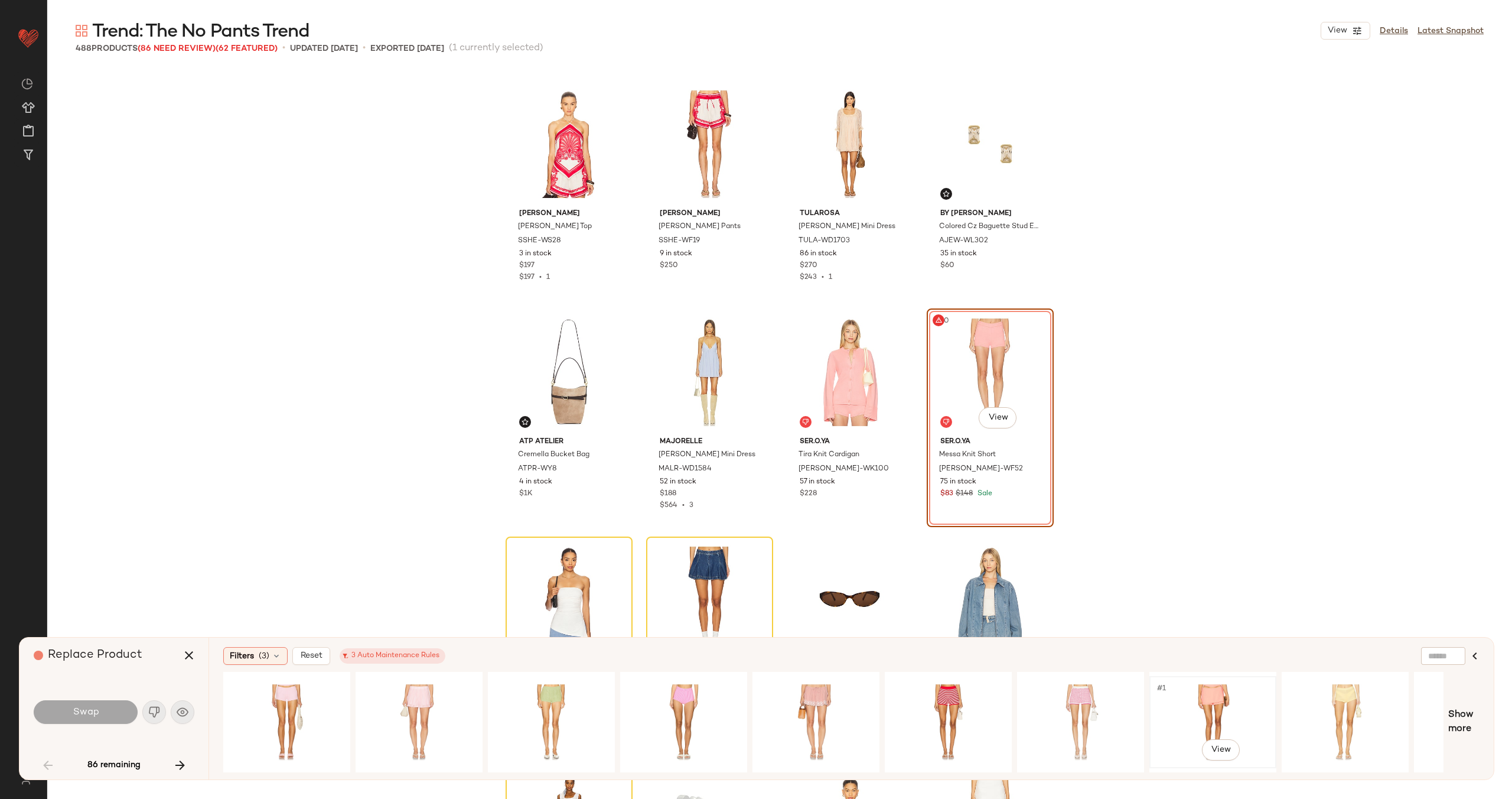
click at [1182, 717] on div "#1 View" at bounding box center [1212, 722] width 119 height 84
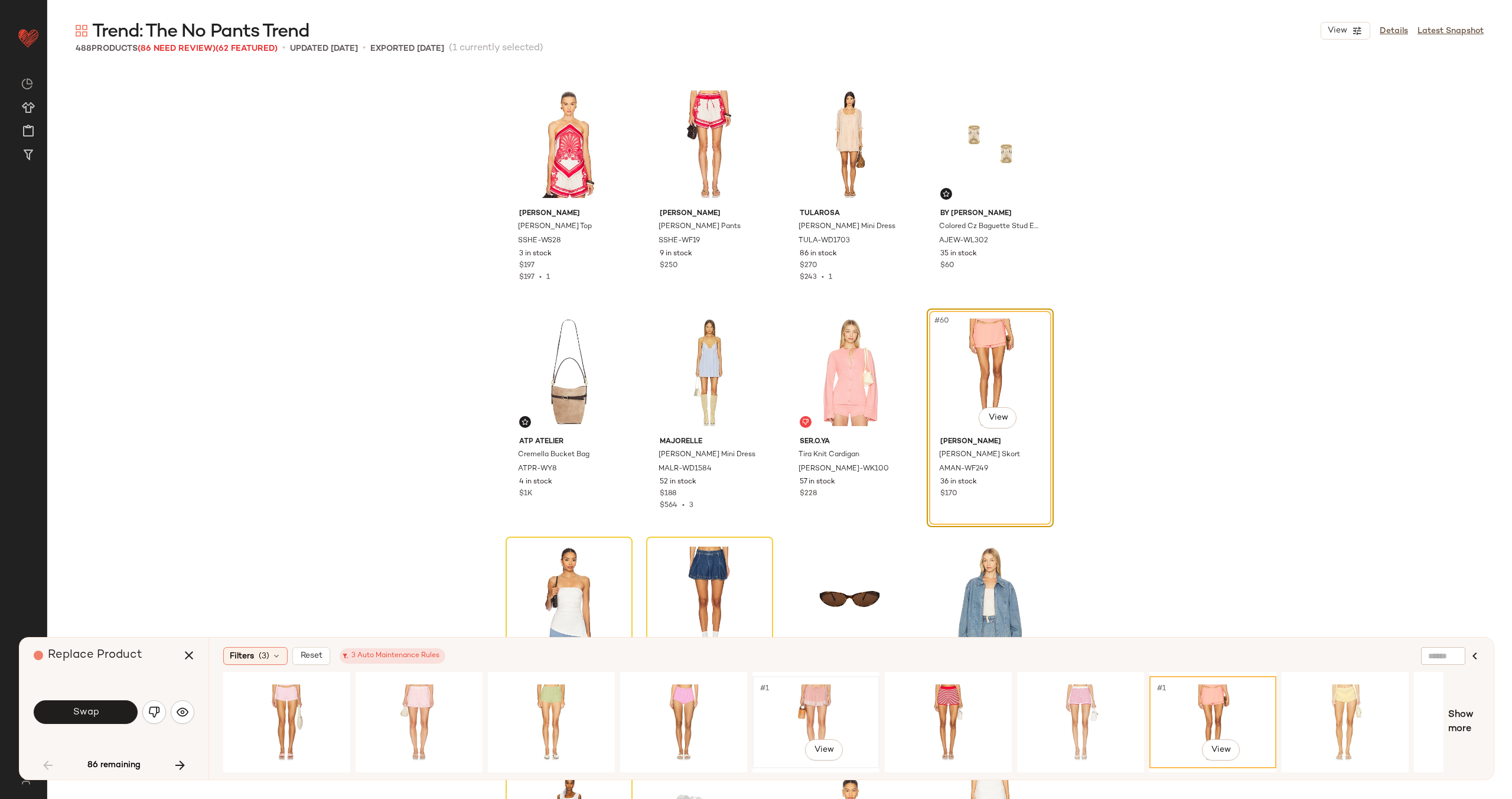
click at [798, 709] on div "#1 View" at bounding box center [816, 722] width 119 height 84
click at [316, 711] on div "#1 View" at bounding box center [287, 722] width 119 height 84
click at [425, 702] on div "#1 View" at bounding box center [419, 722] width 119 height 84
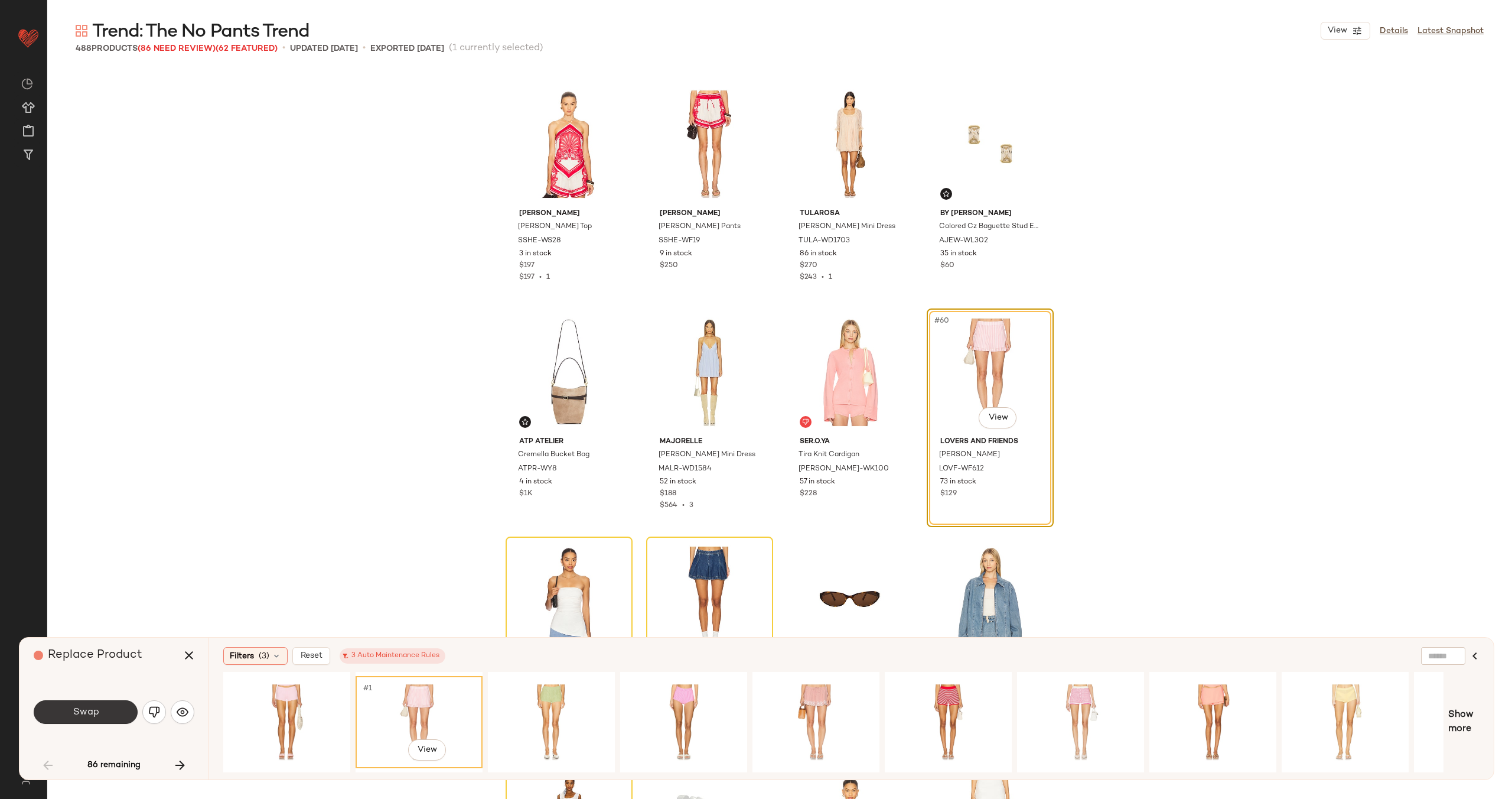
click at [102, 709] on button "Swap" at bounding box center [86, 712] width 104 height 24
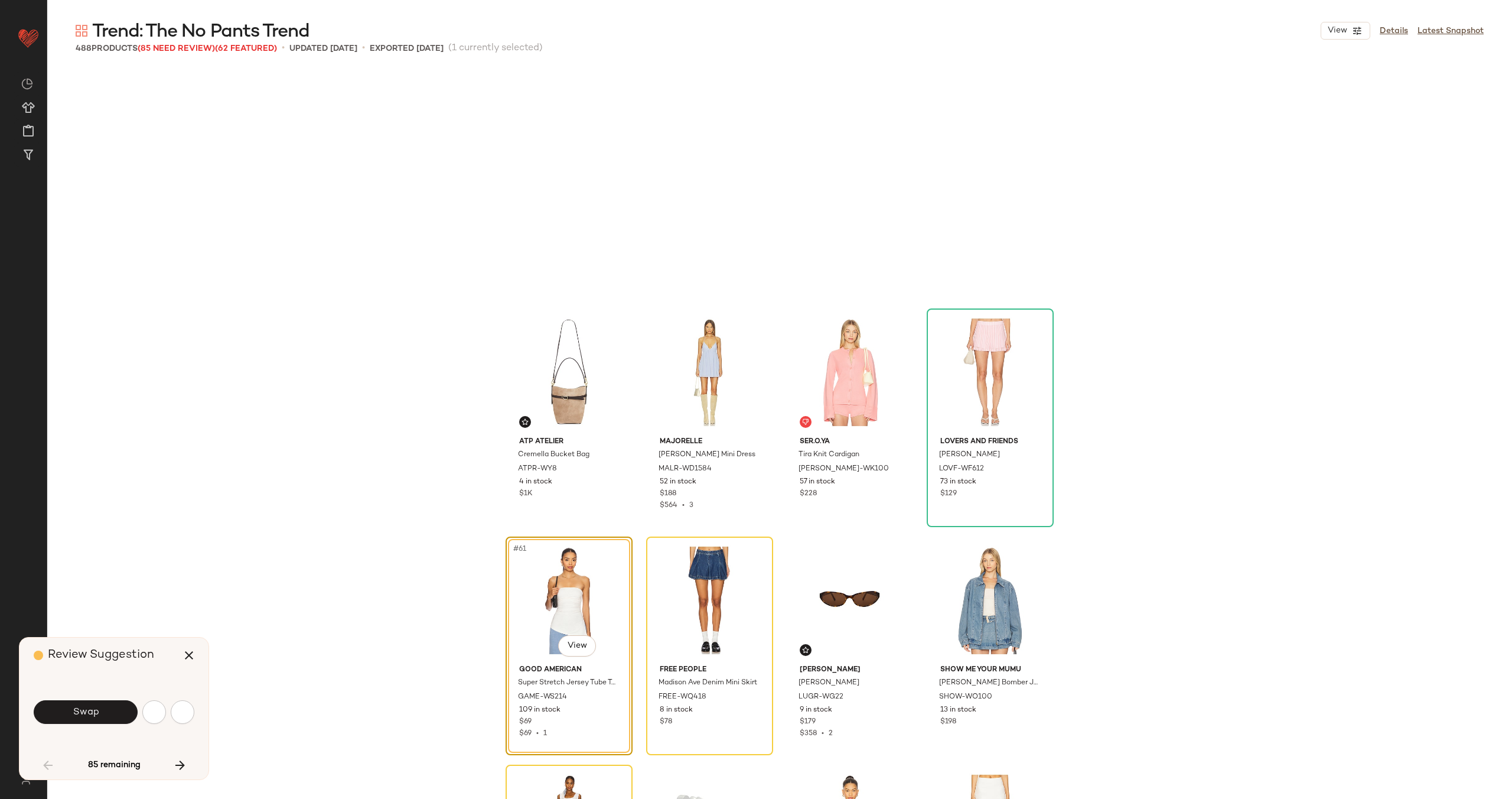
scroll to position [3194, 0]
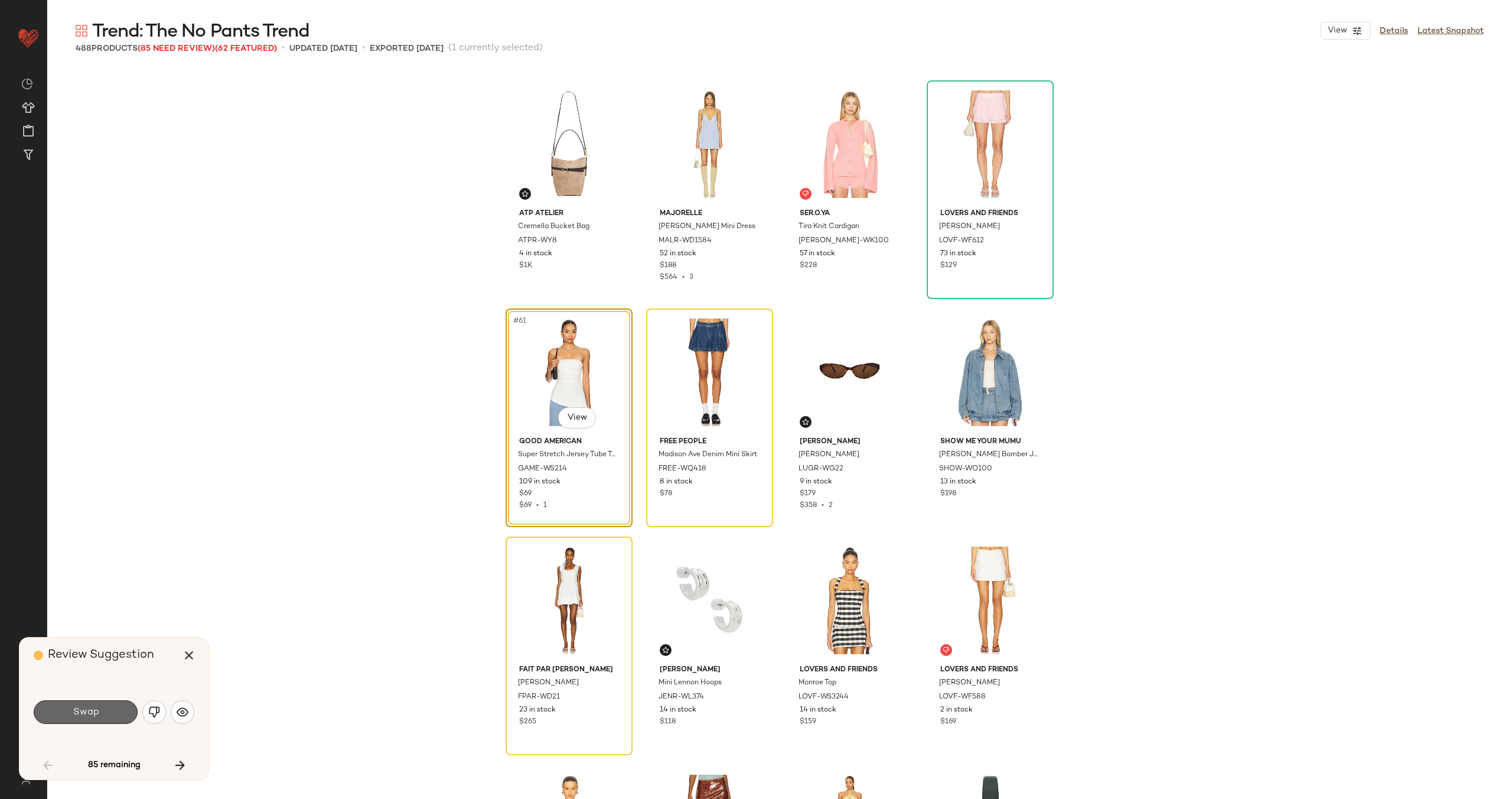
click at [90, 715] on span "Swap" at bounding box center [85, 712] width 27 height 12
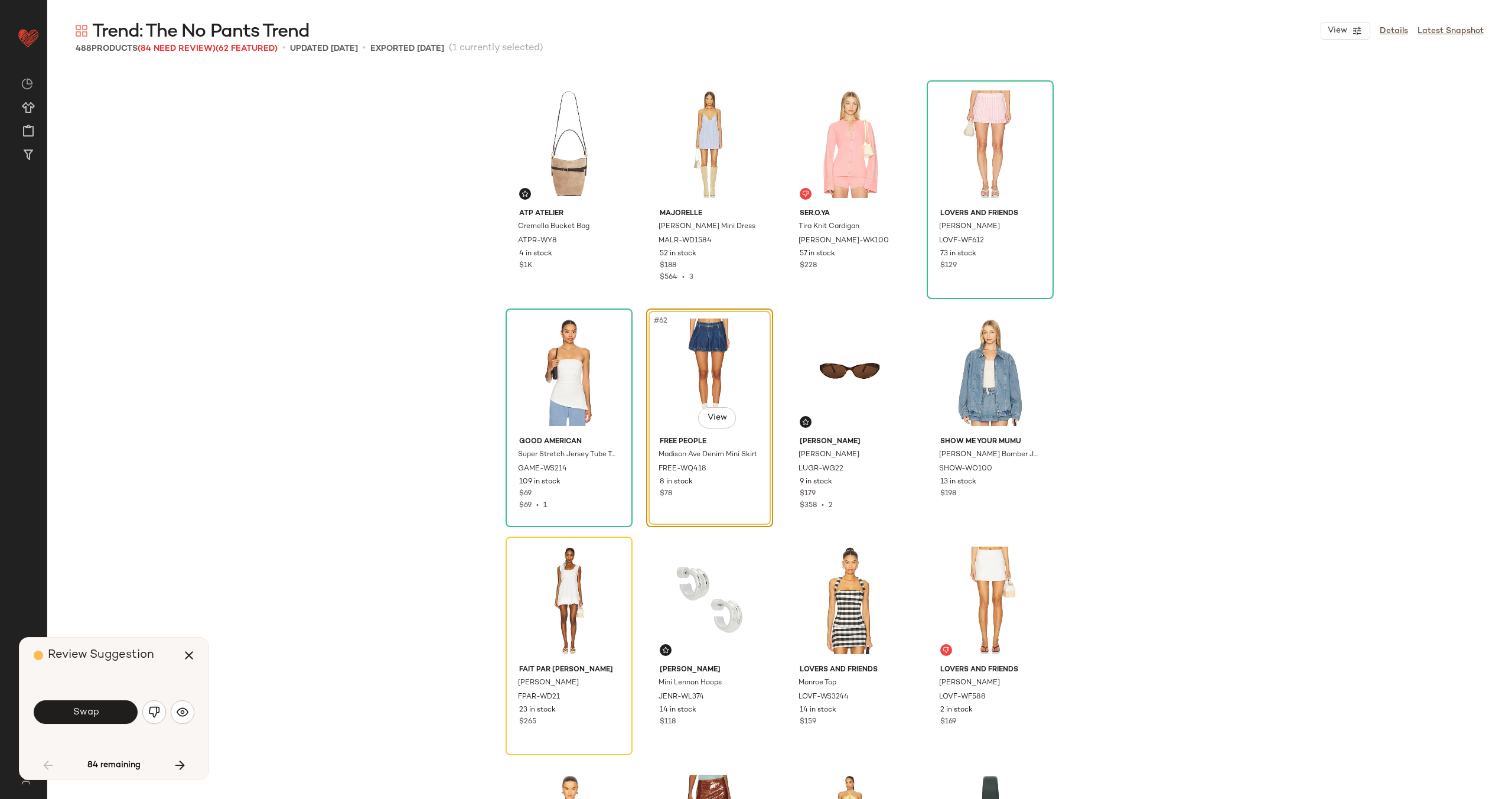
click at [89, 711] on span "Swap" at bounding box center [85, 712] width 27 height 12
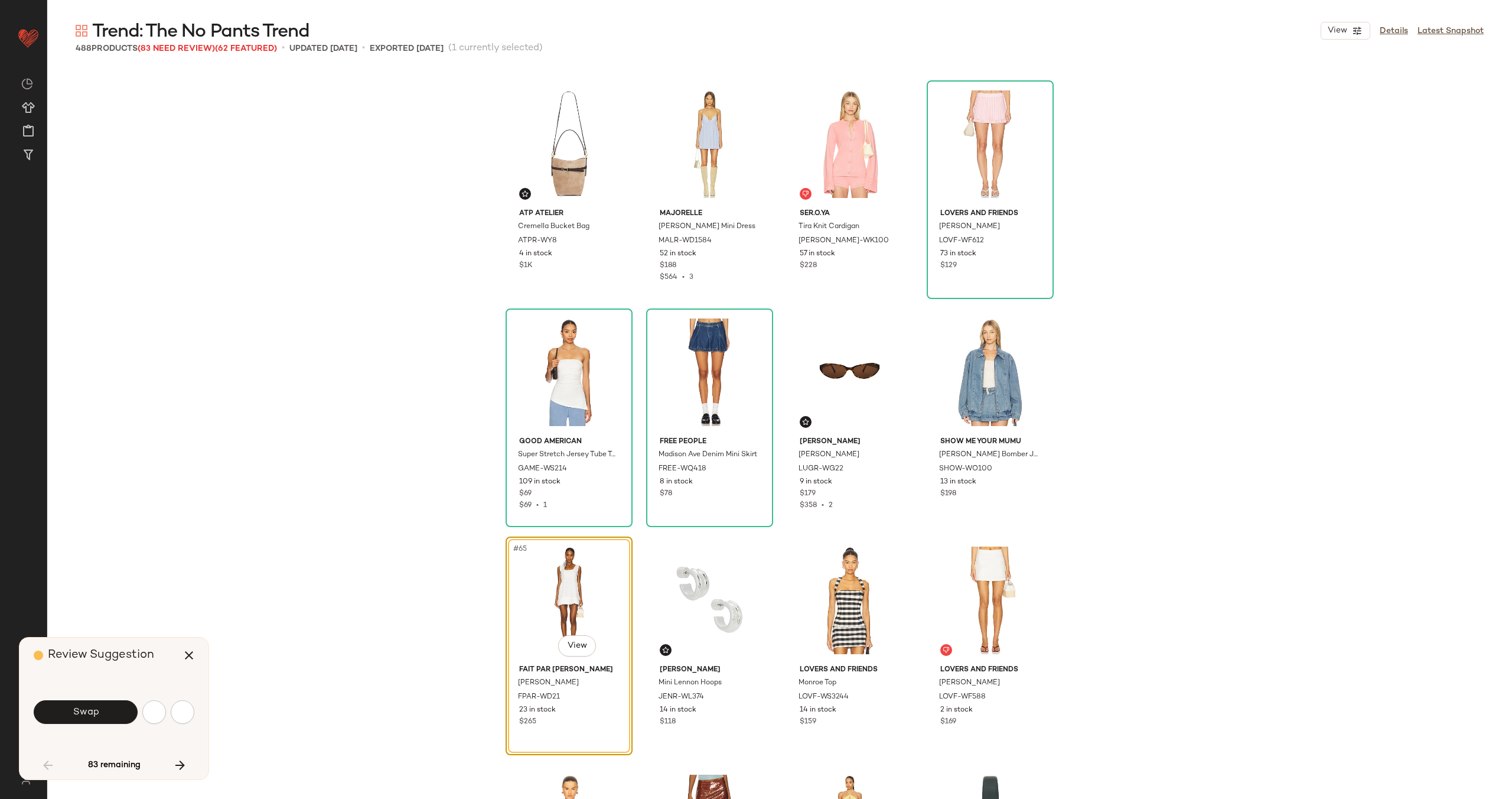
scroll to position [3422, 0]
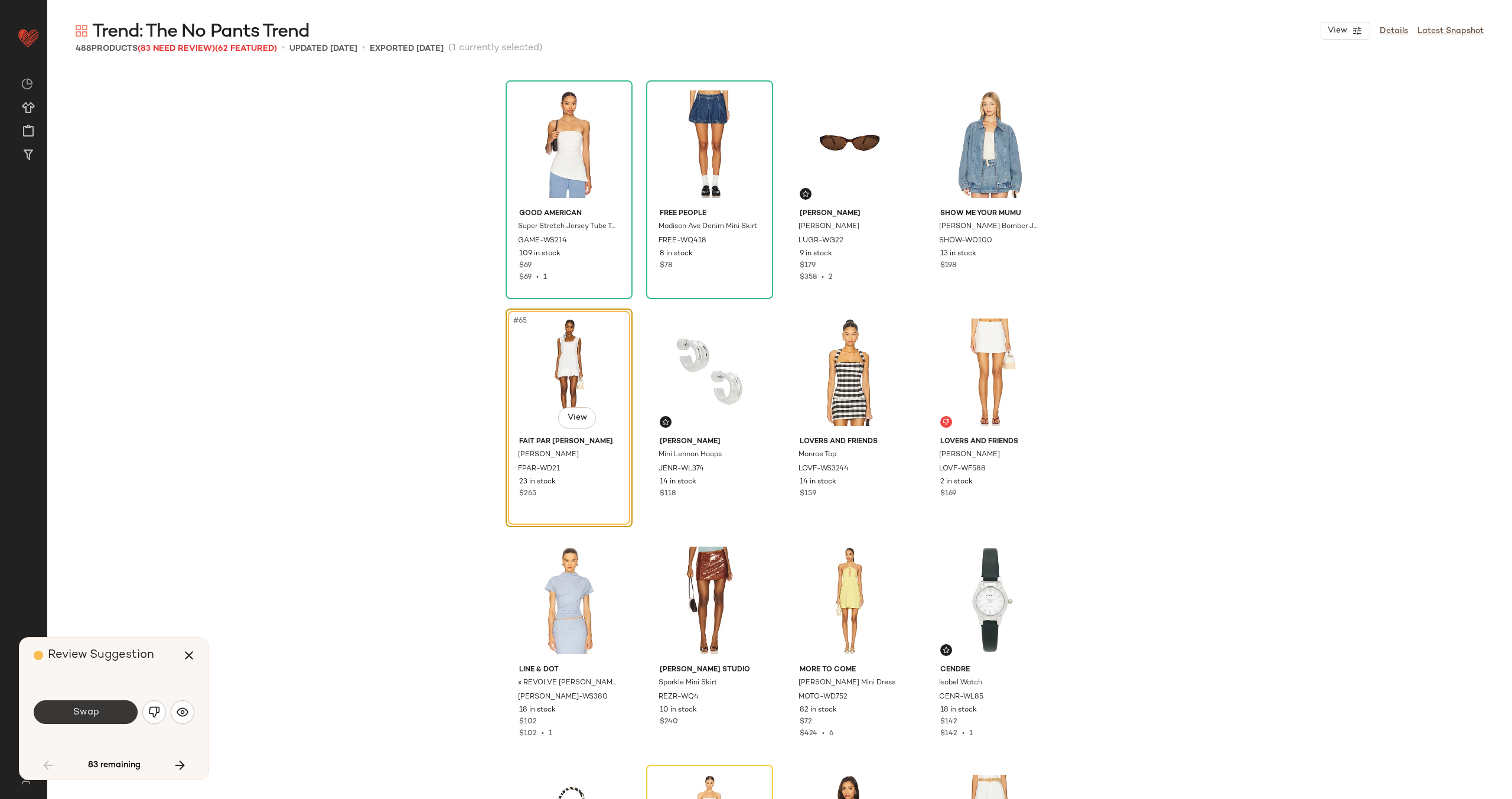
click at [104, 714] on button "Swap" at bounding box center [86, 712] width 104 height 24
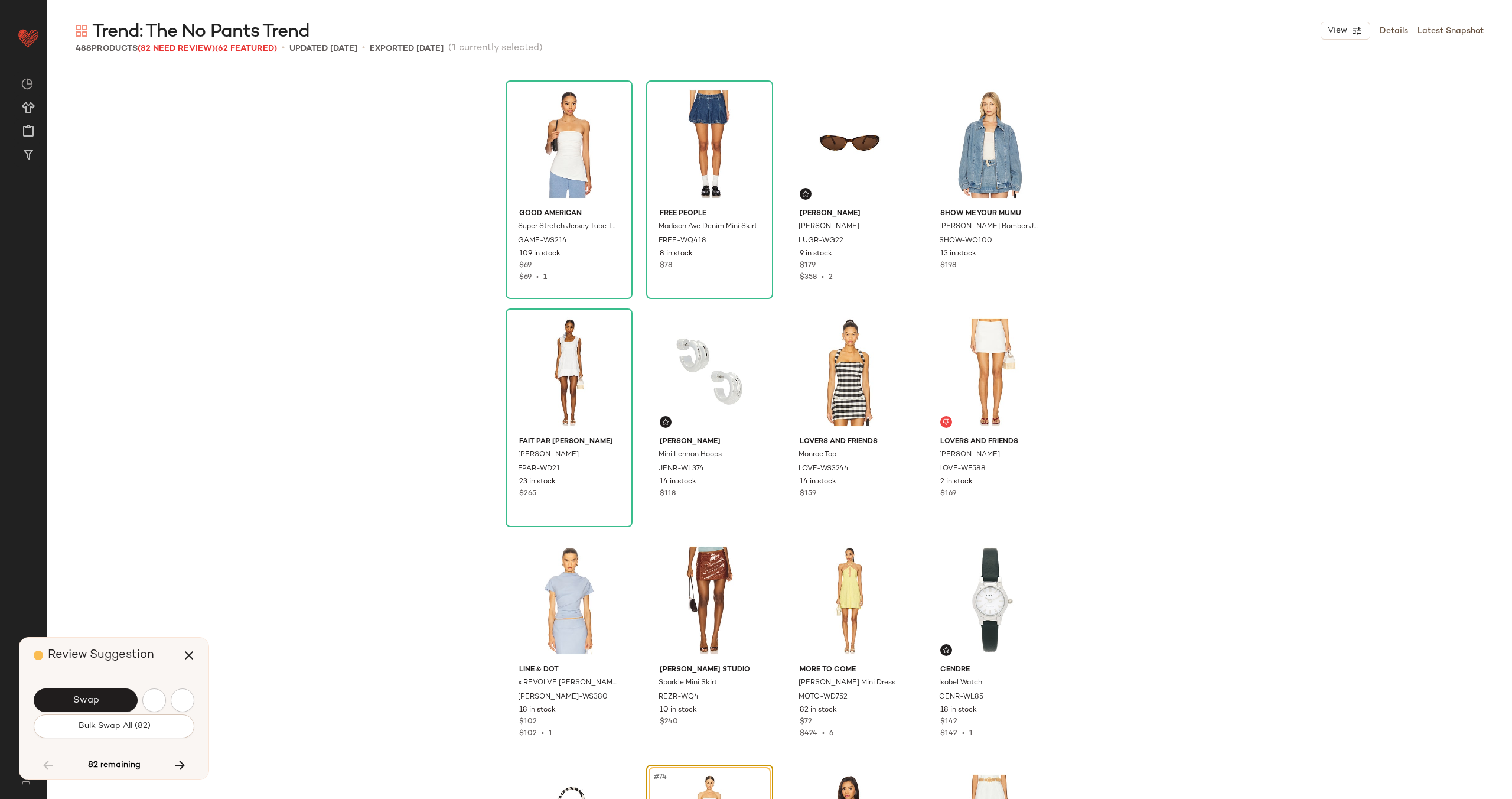
scroll to position [3877, 0]
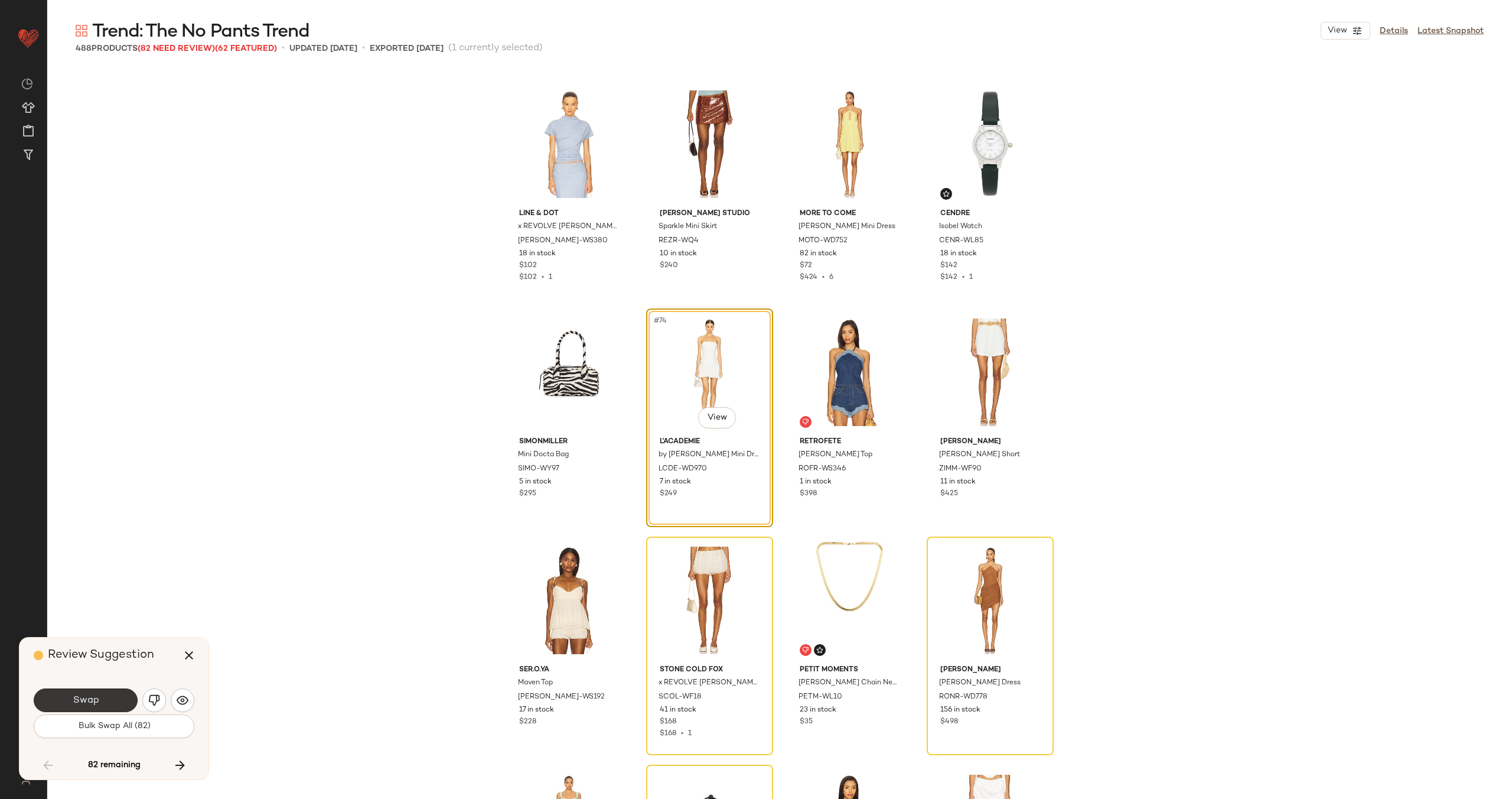
click at [92, 700] on span "Swap" at bounding box center [85, 701] width 27 height 12
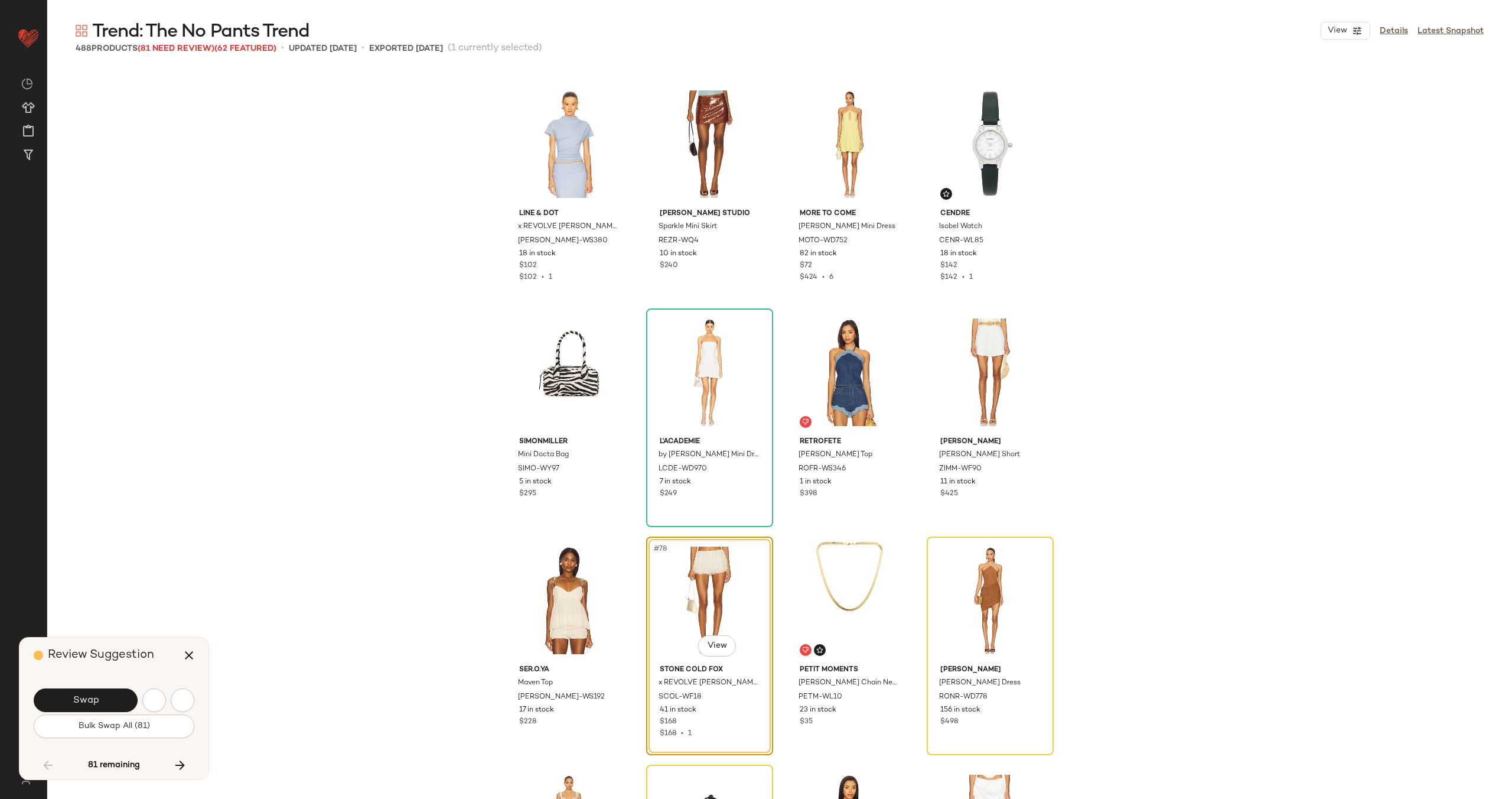
scroll to position [4106, 0]
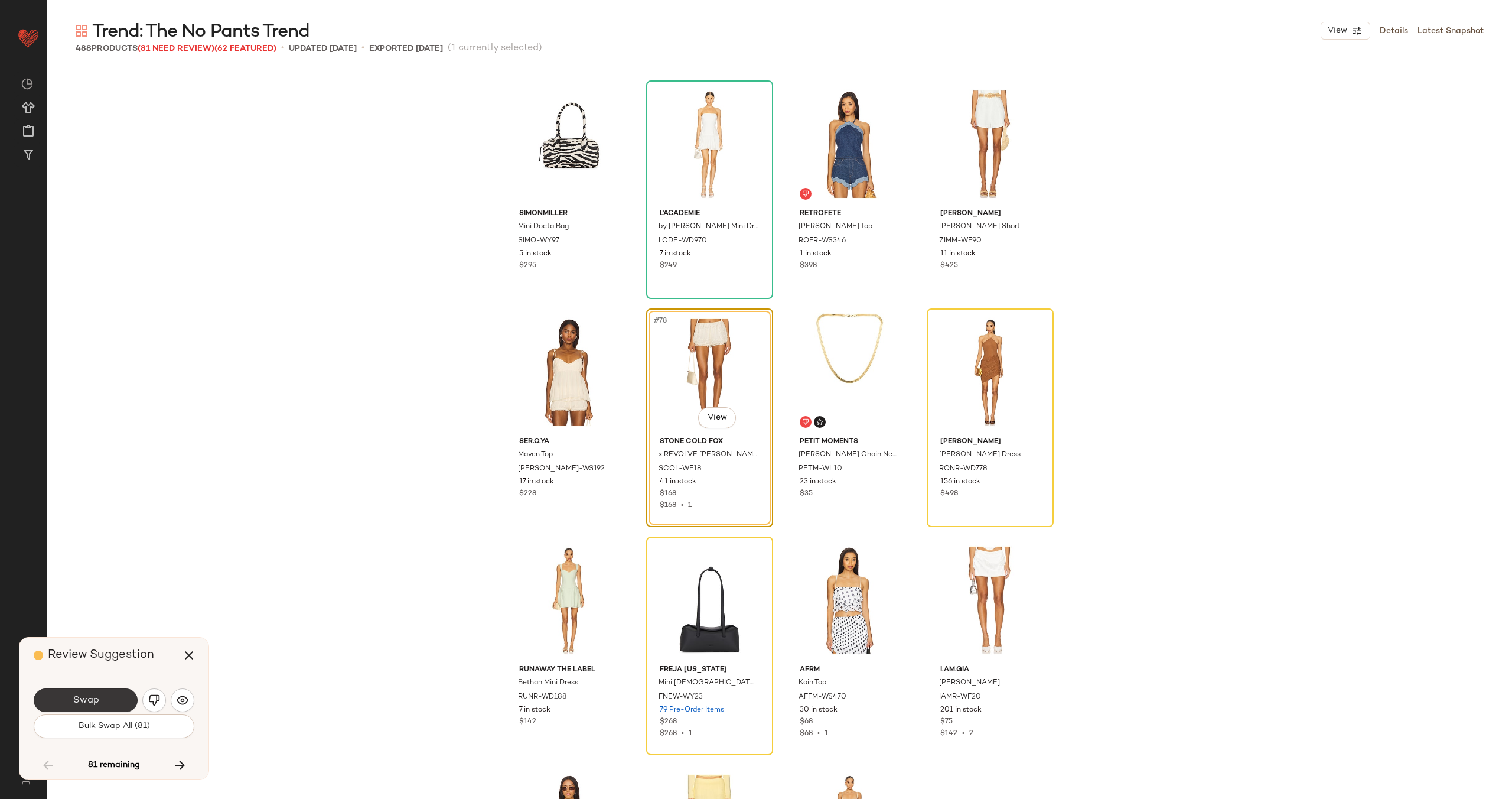
click at [104, 698] on button "Swap" at bounding box center [86, 700] width 104 height 24
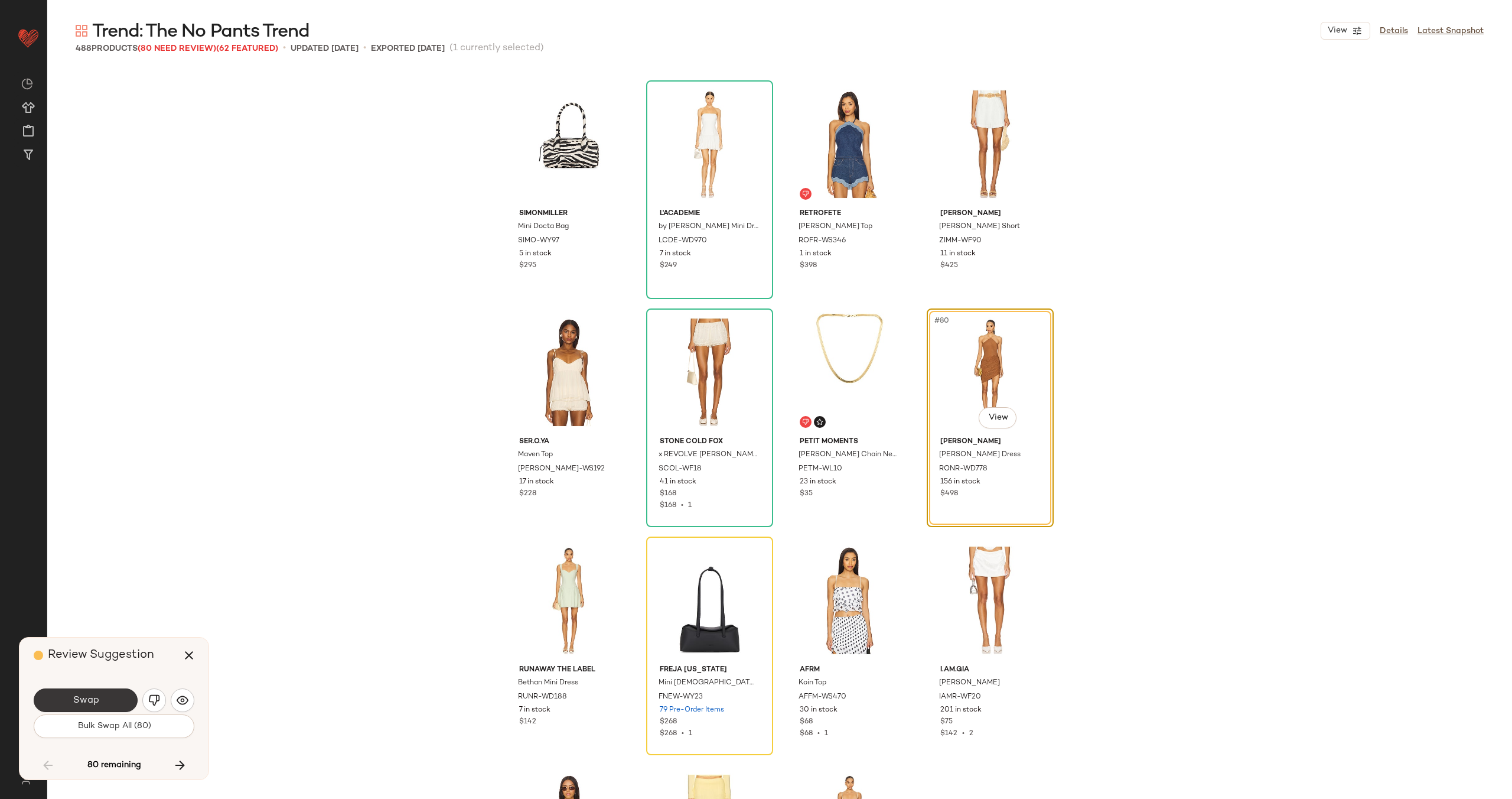
click at [94, 701] on span "Swap" at bounding box center [85, 701] width 27 height 12
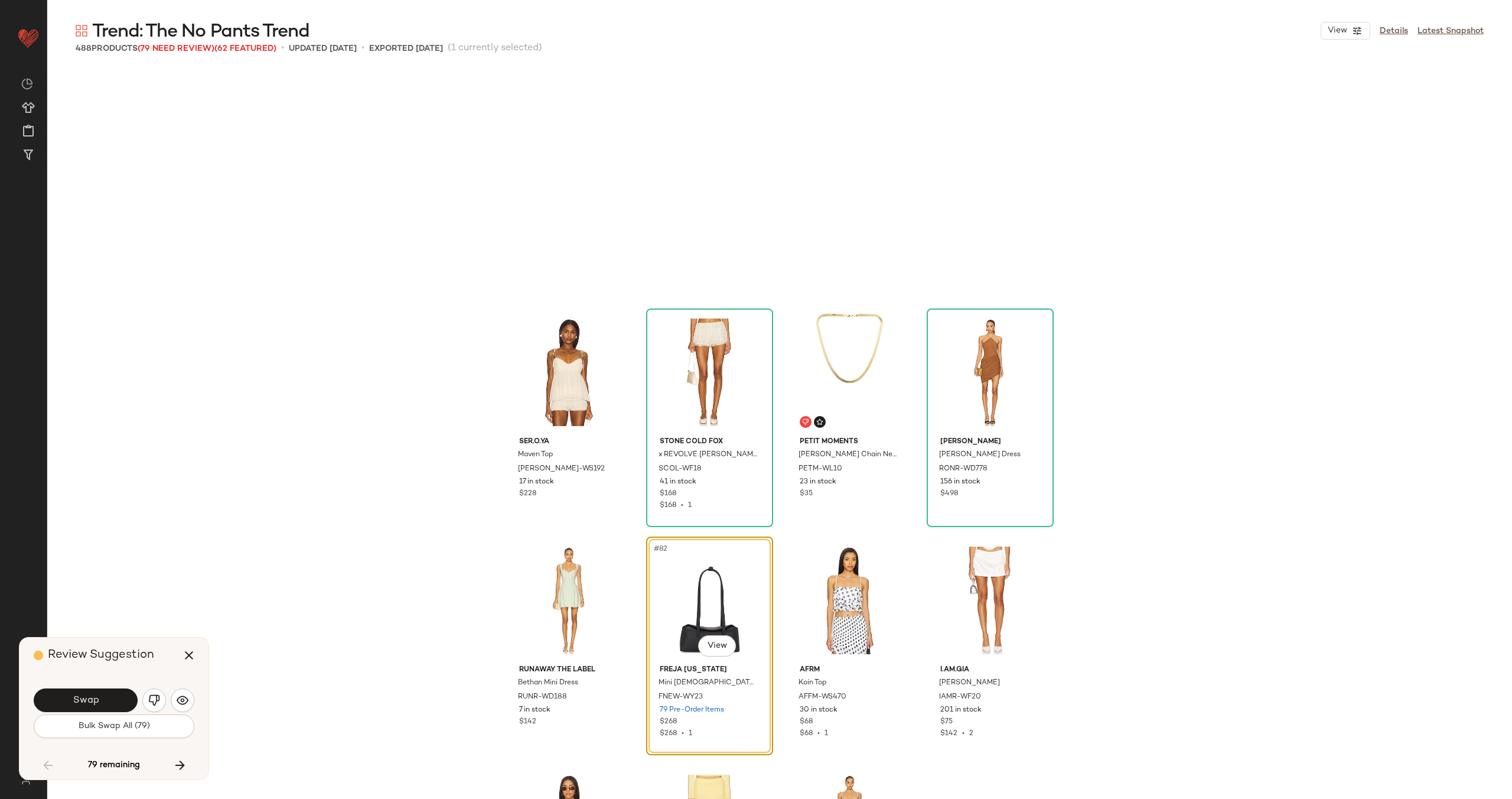
scroll to position [4334, 0]
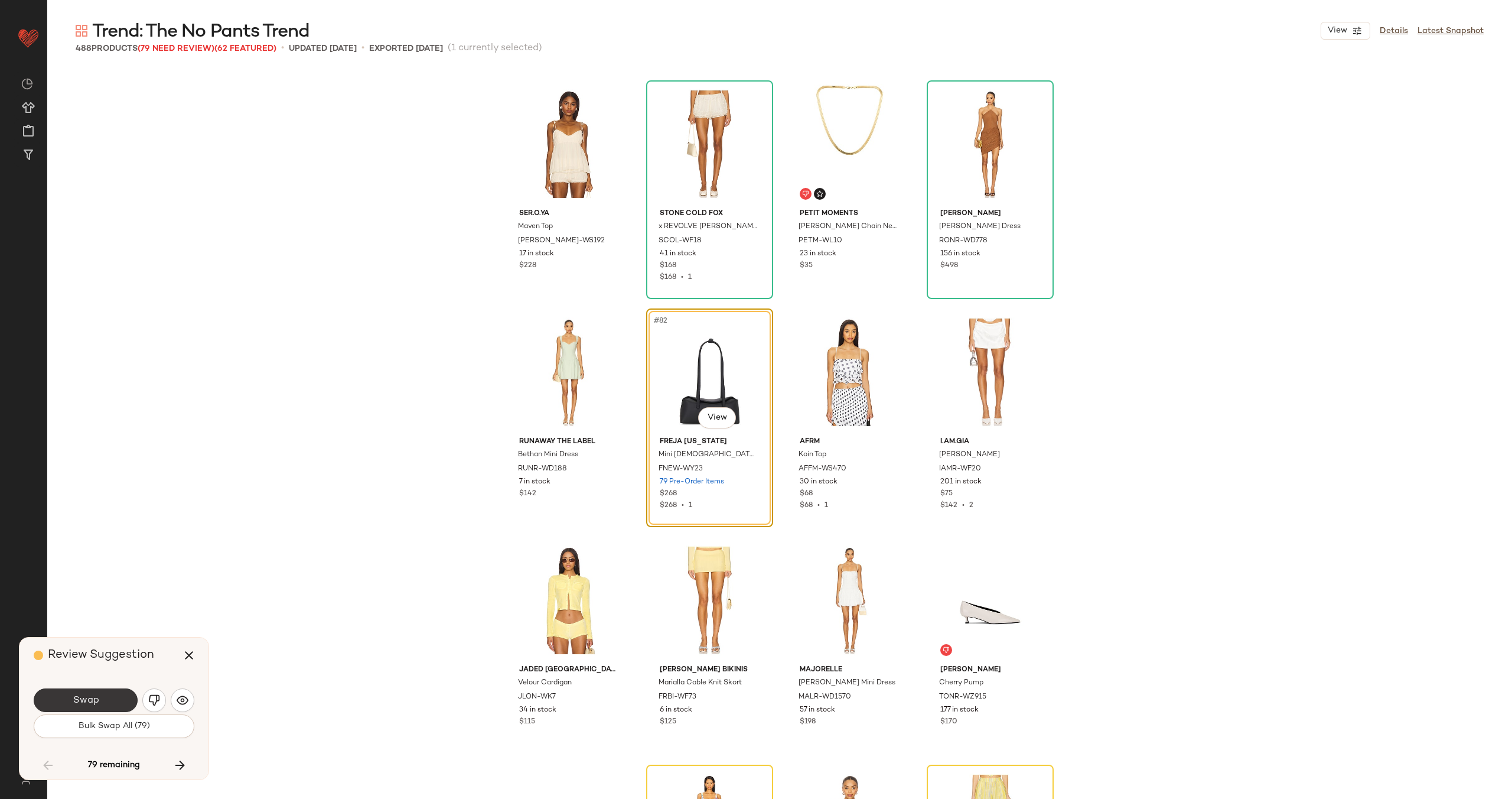
click at [97, 701] on span "Swap" at bounding box center [85, 701] width 27 height 12
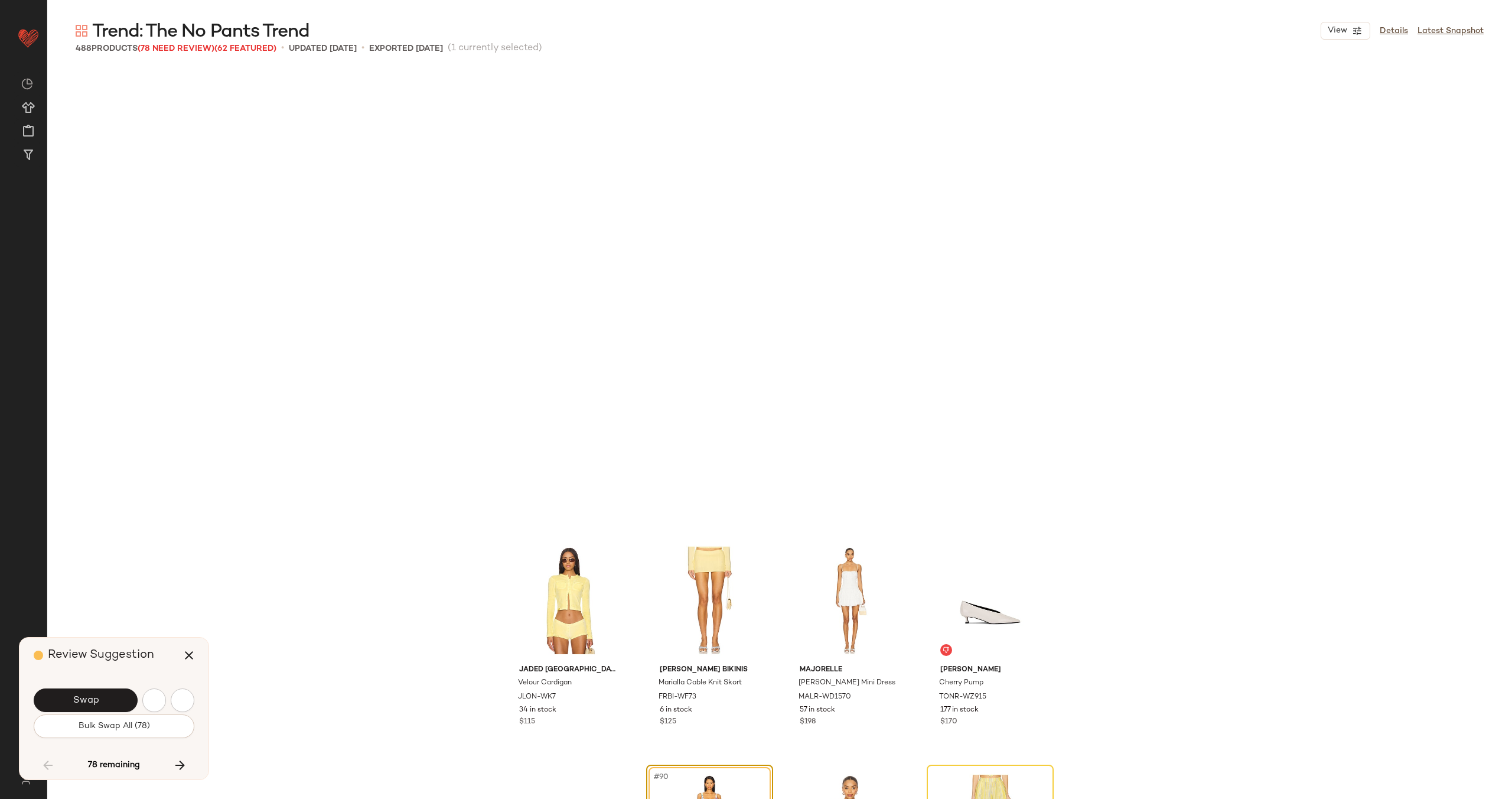
scroll to position [4790, 0]
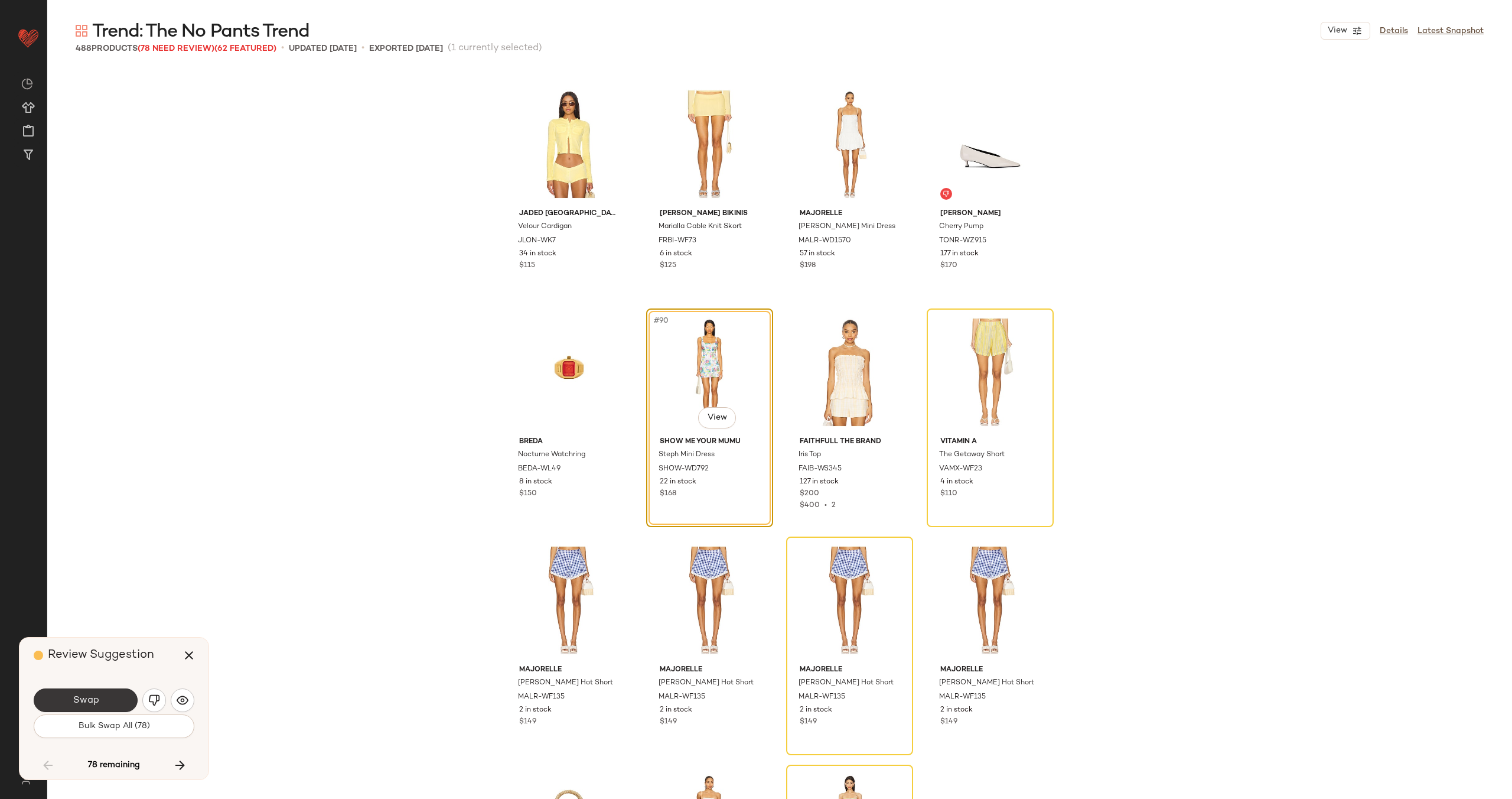
click at [96, 701] on span "Swap" at bounding box center [85, 701] width 27 height 12
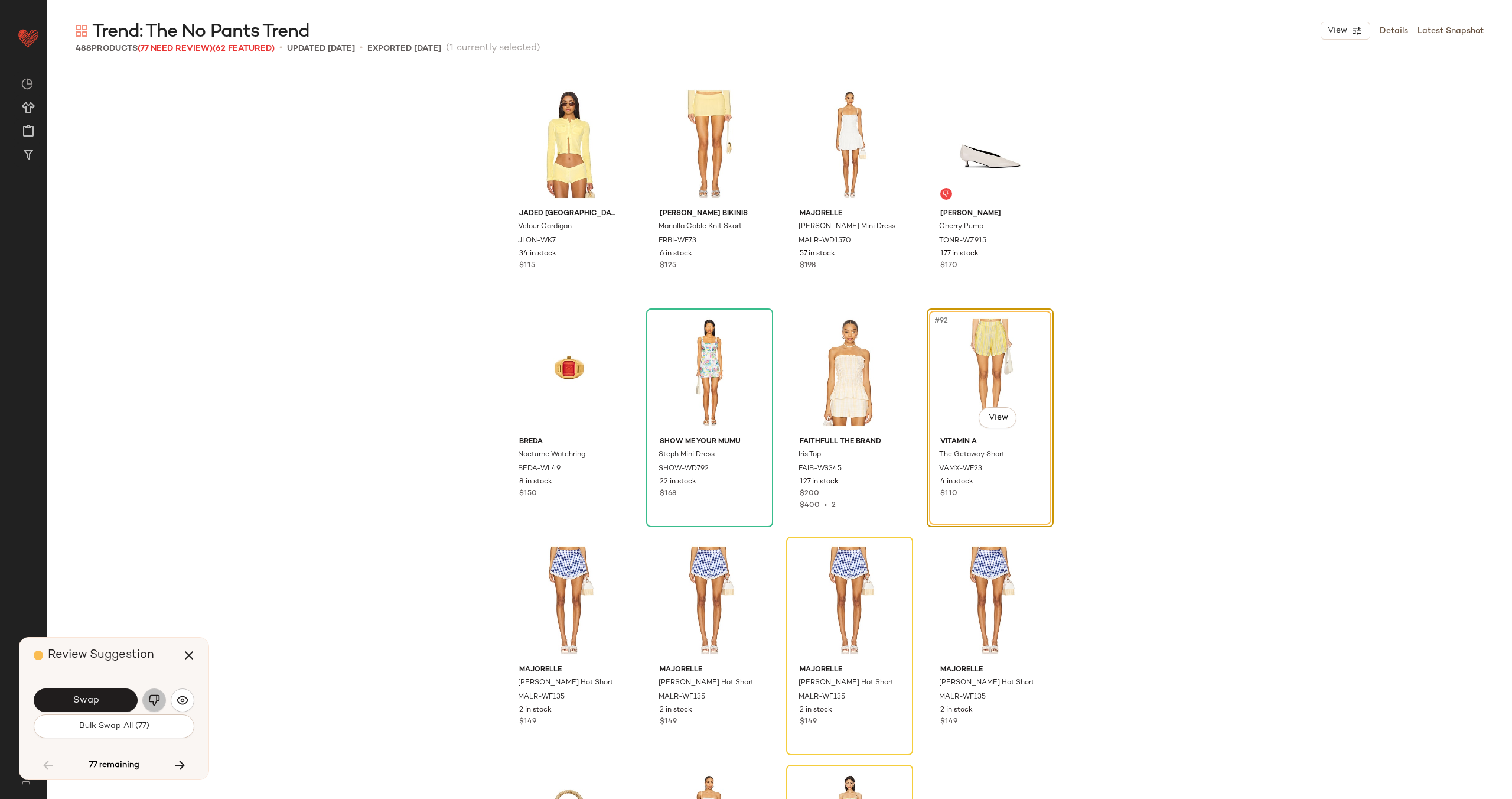
click at [154, 703] on img "button" at bounding box center [154, 700] width 12 height 12
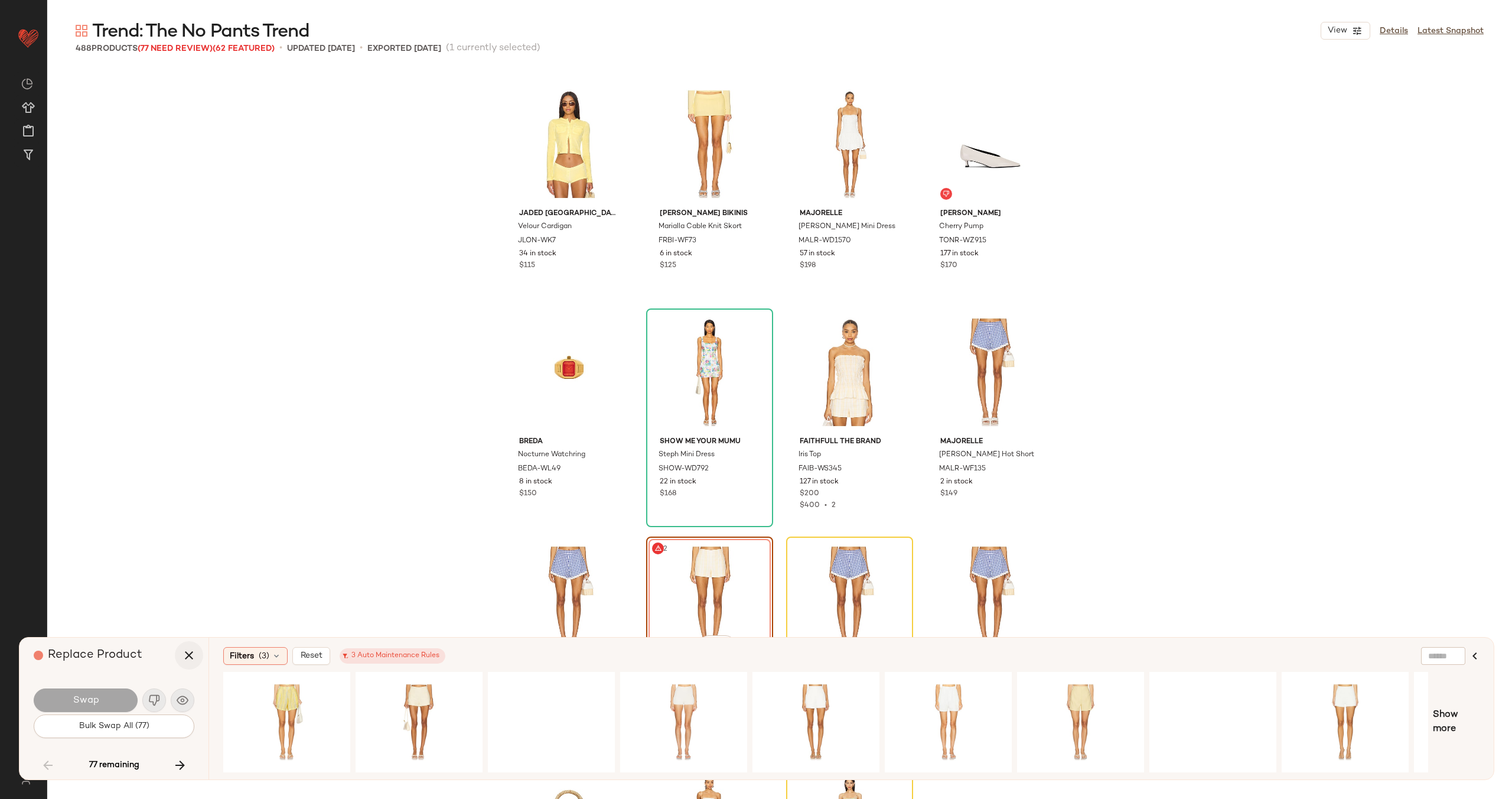
click at [184, 660] on icon "button" at bounding box center [189, 655] width 14 height 14
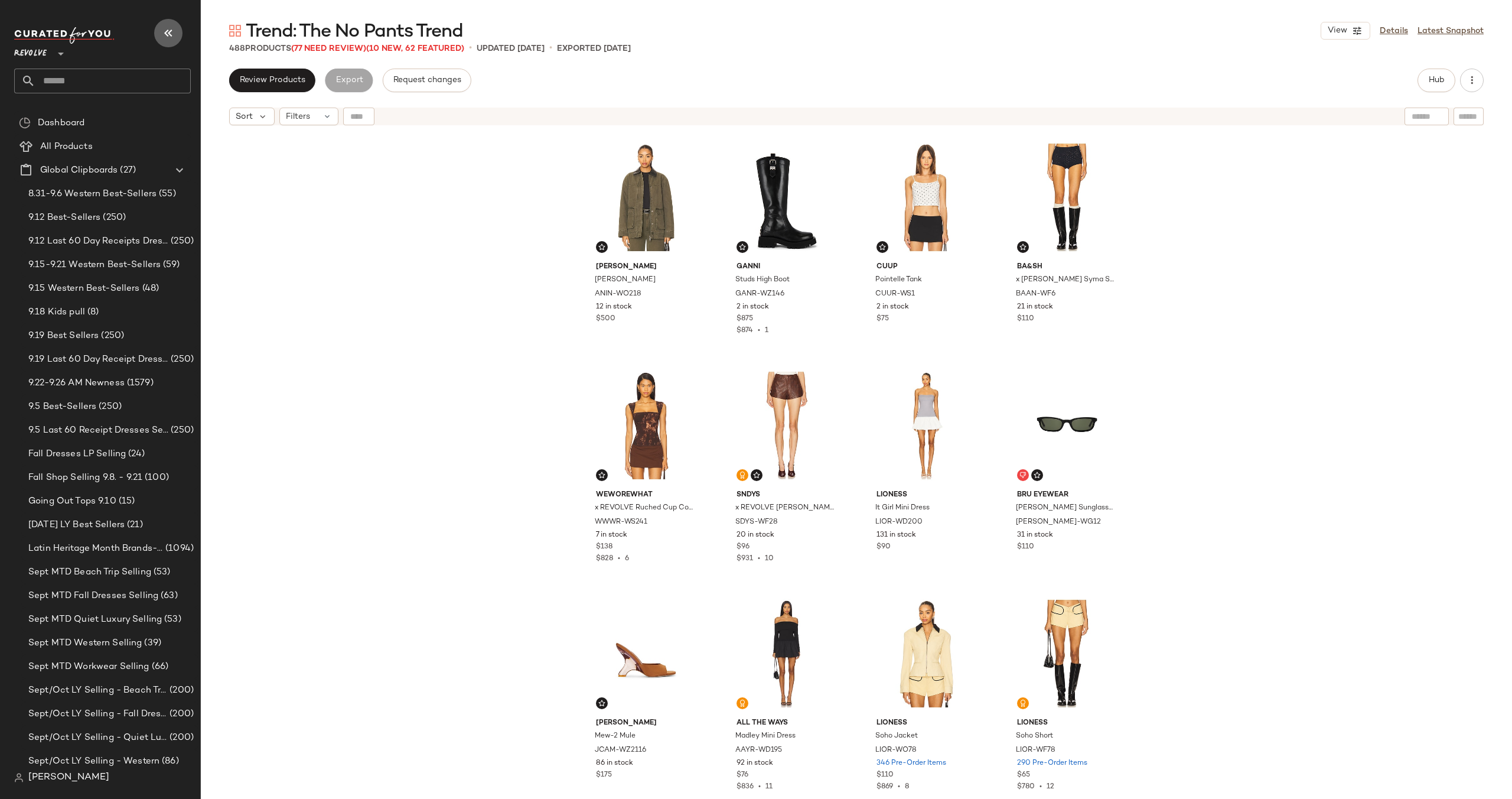
click at [163, 35] on icon "button" at bounding box center [169, 33] width 14 height 14
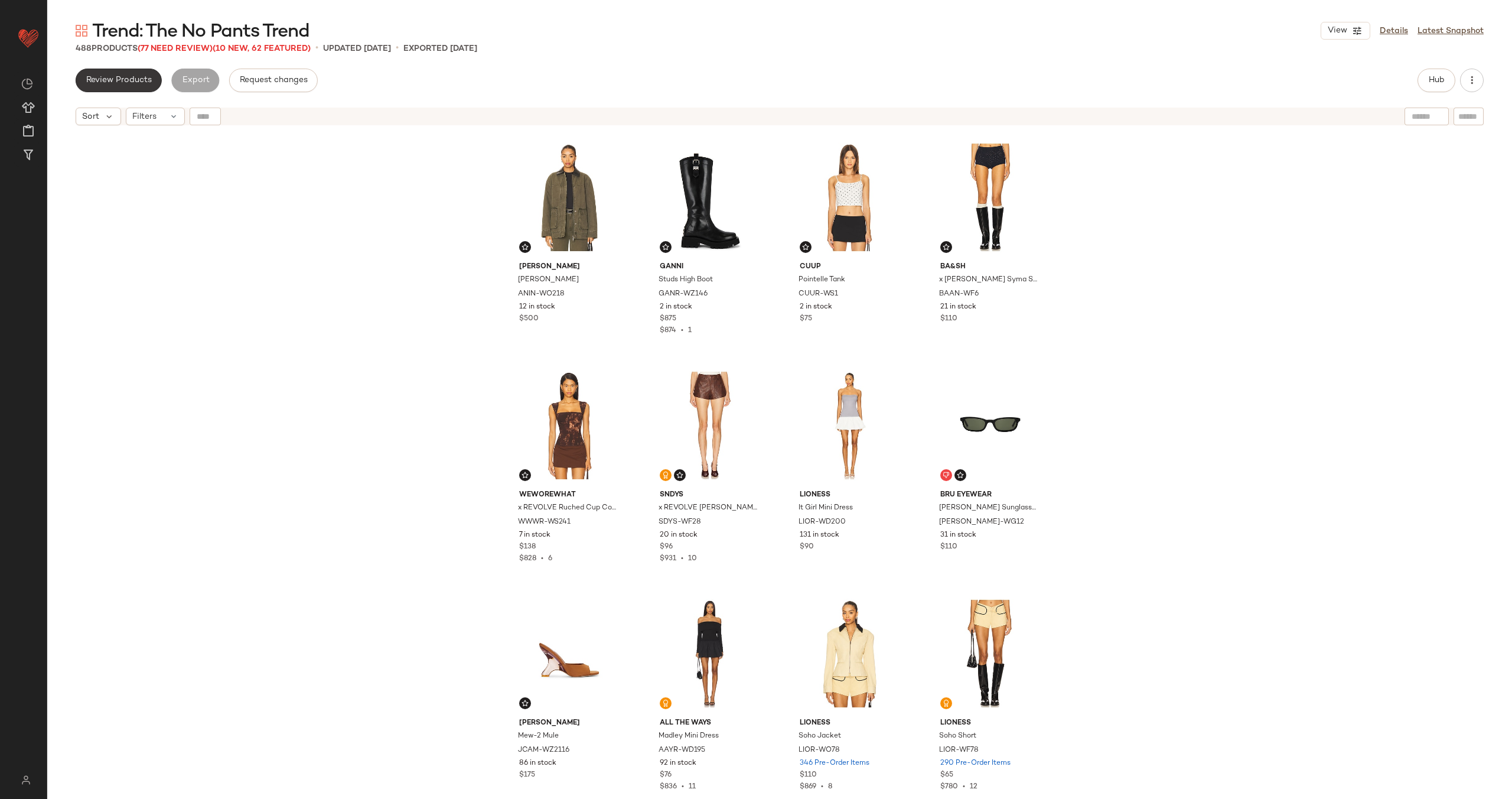
click at [131, 81] on span "Review Products" at bounding box center [119, 80] width 66 height 9
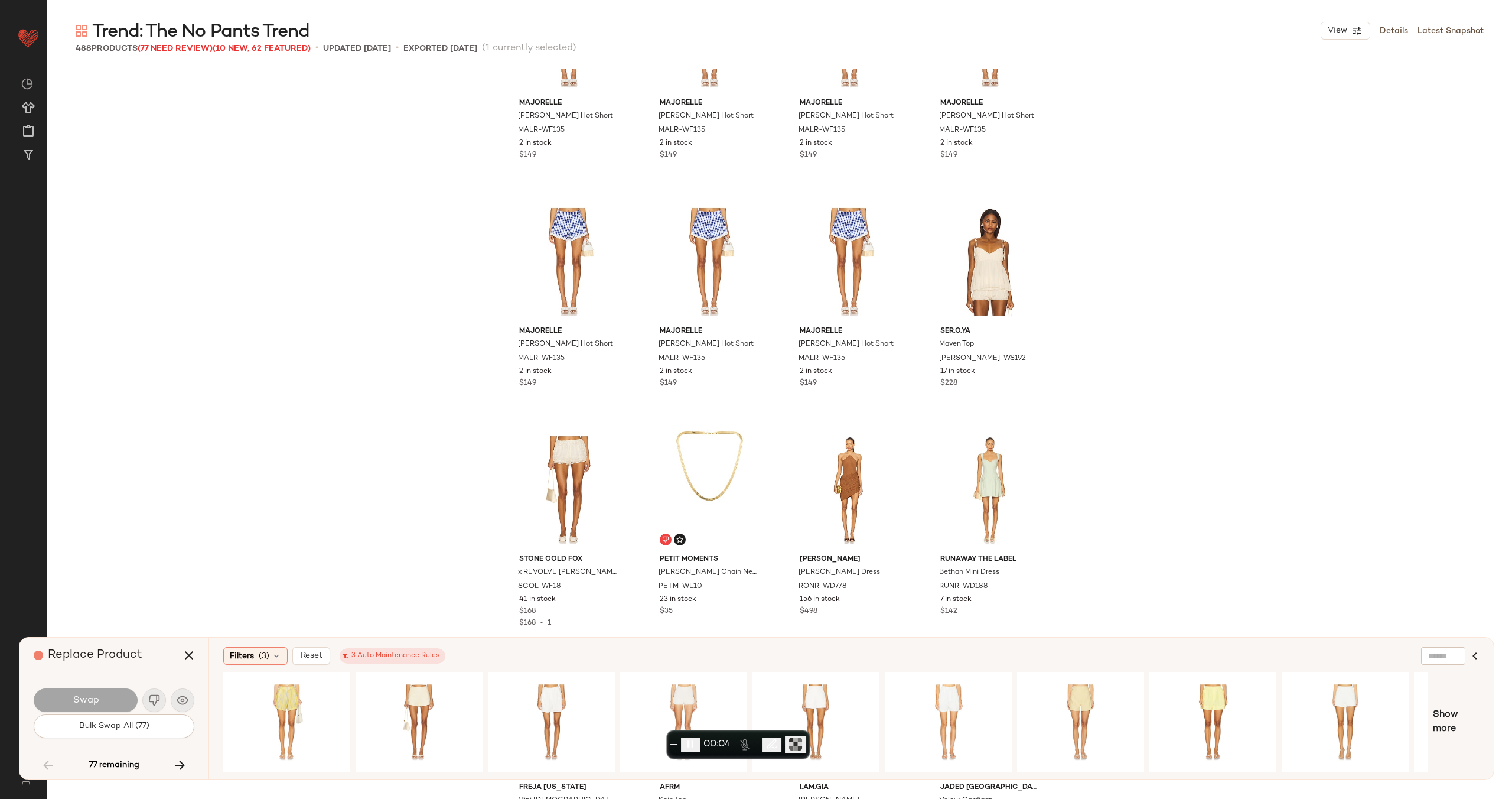
scroll to position [4367, 0]
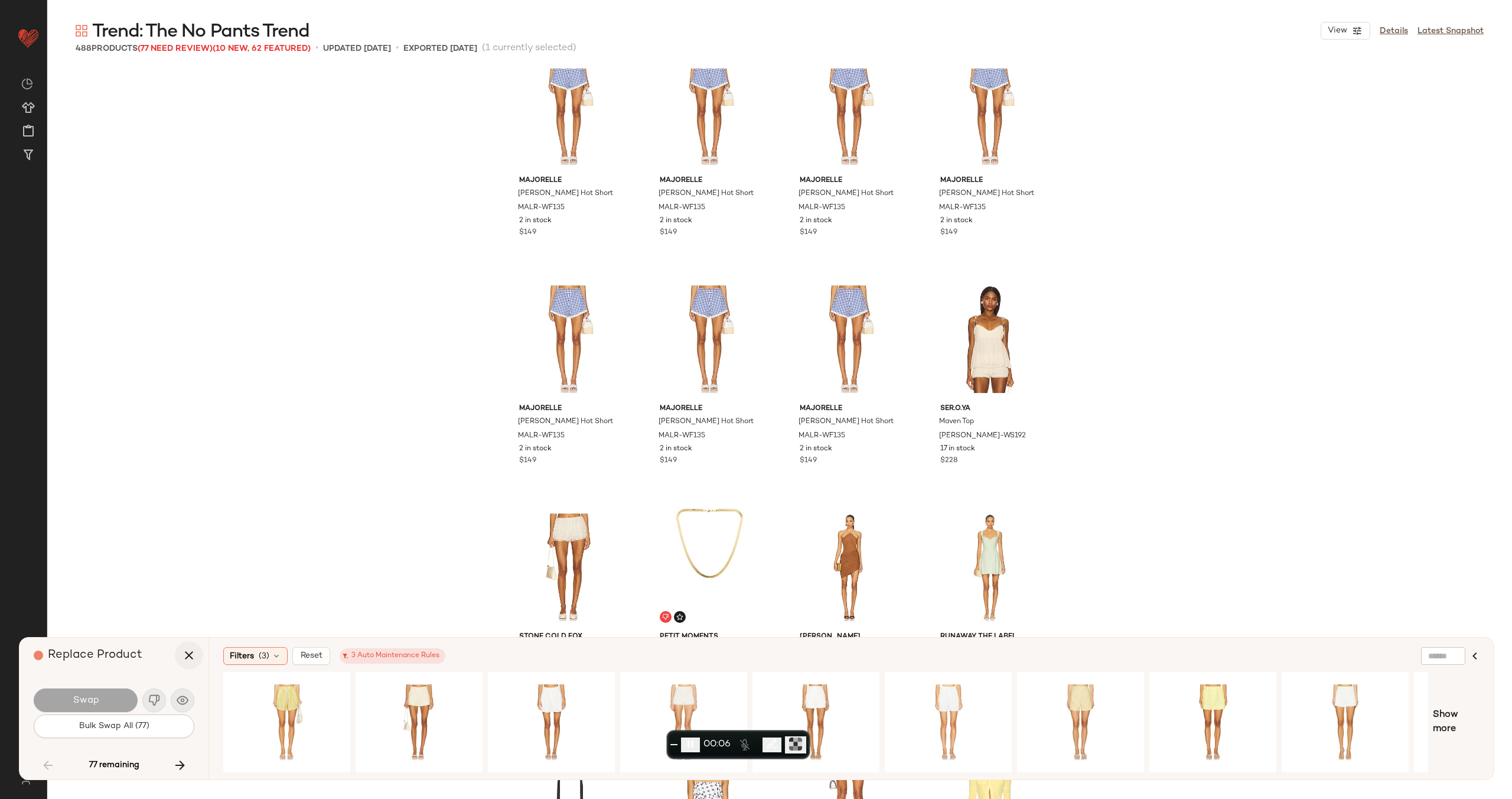
click at [193, 653] on icon "button" at bounding box center [189, 655] width 14 height 14
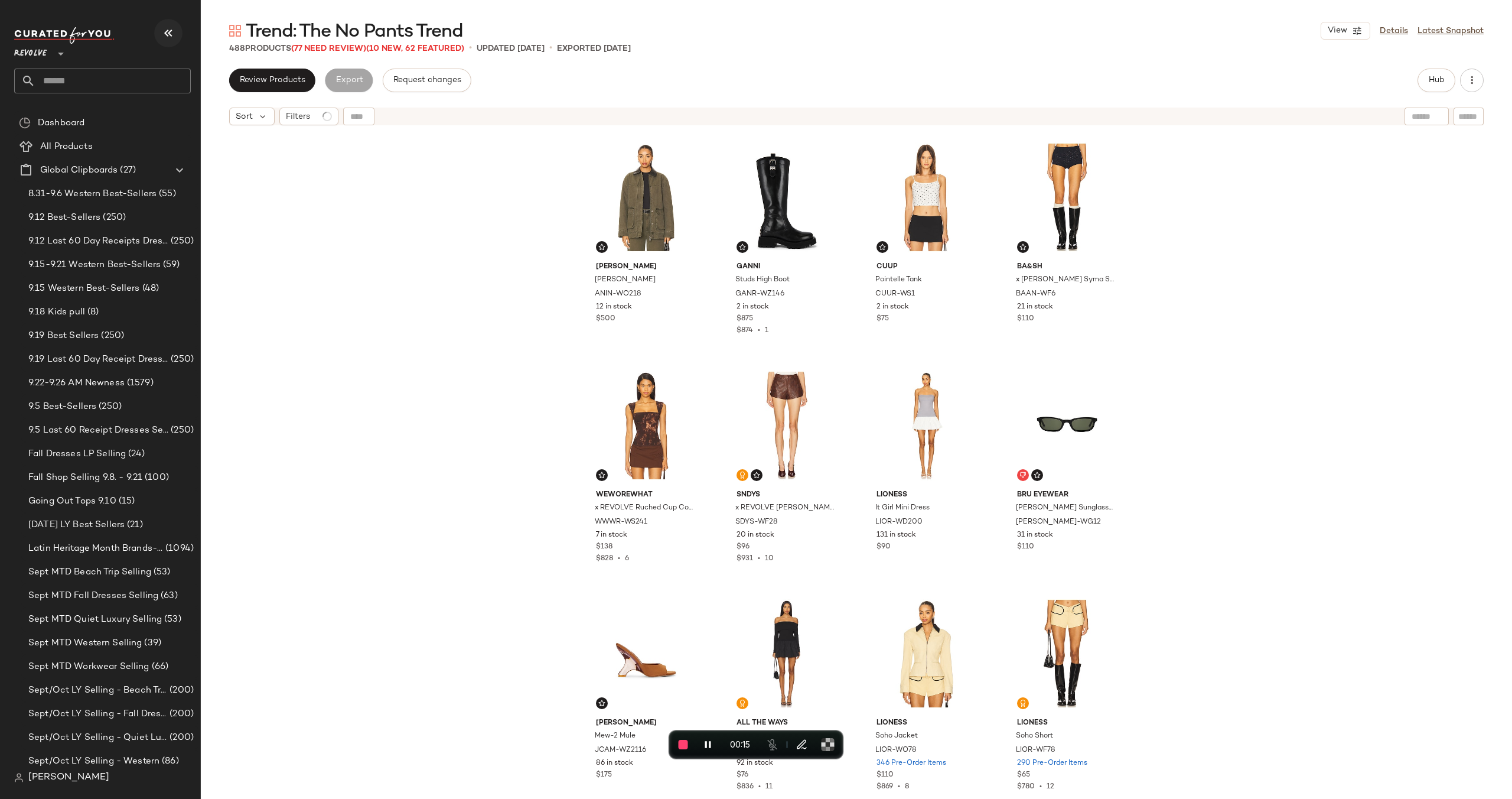
click at [170, 32] on icon "button" at bounding box center [169, 33] width 14 height 14
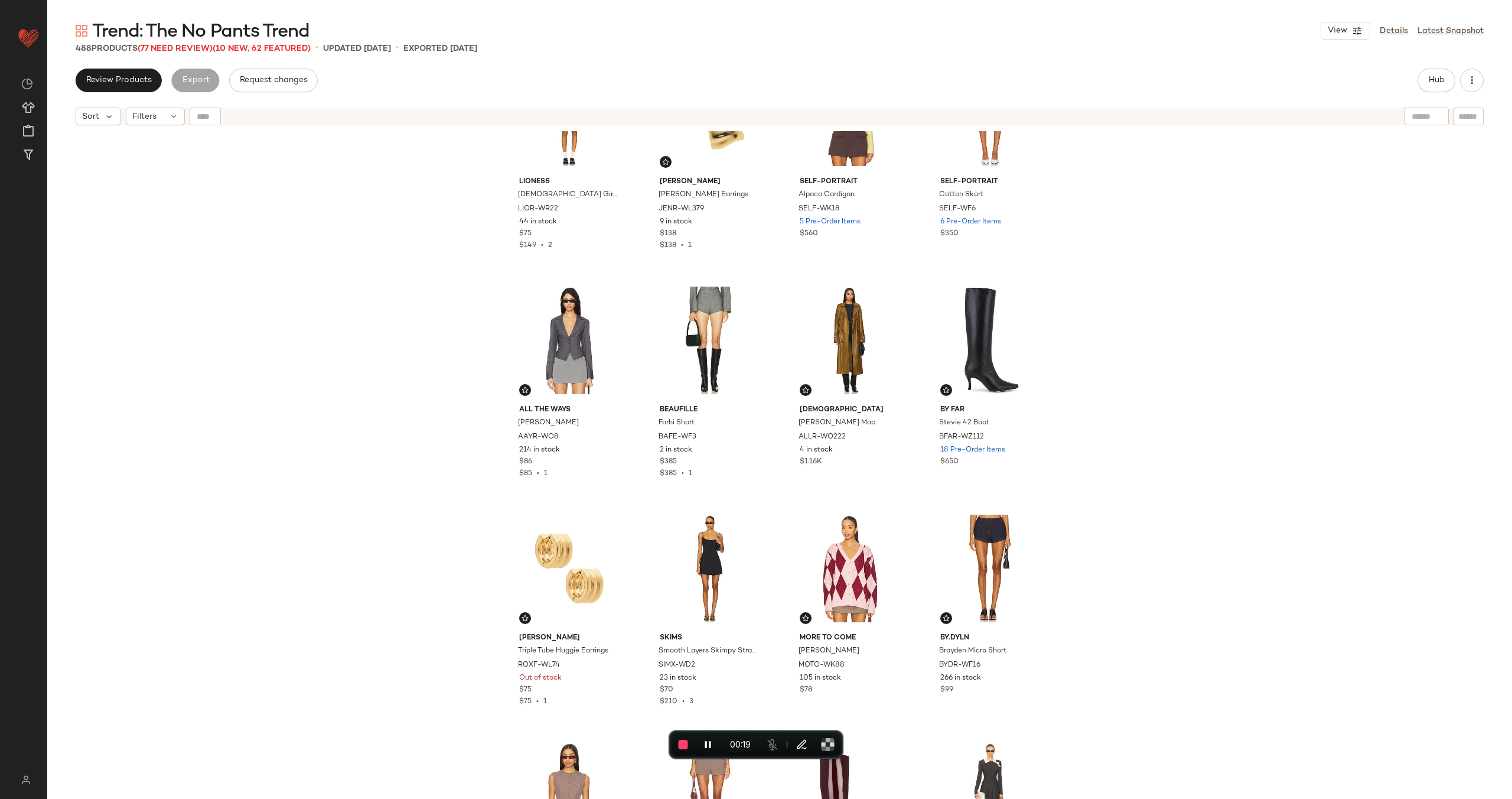
scroll to position [1021, 0]
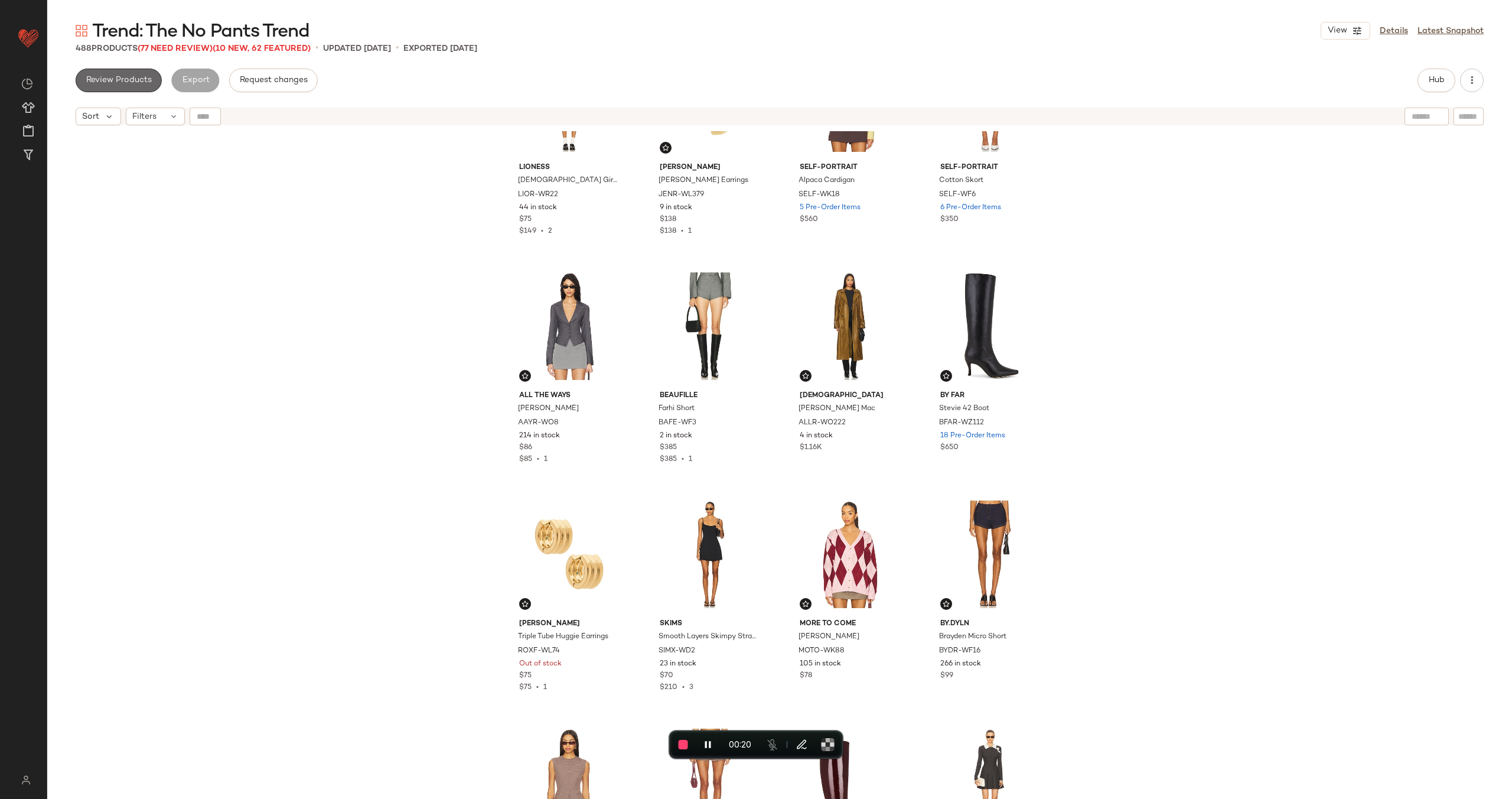
click at [115, 79] on span "Review Products" at bounding box center [119, 80] width 66 height 9
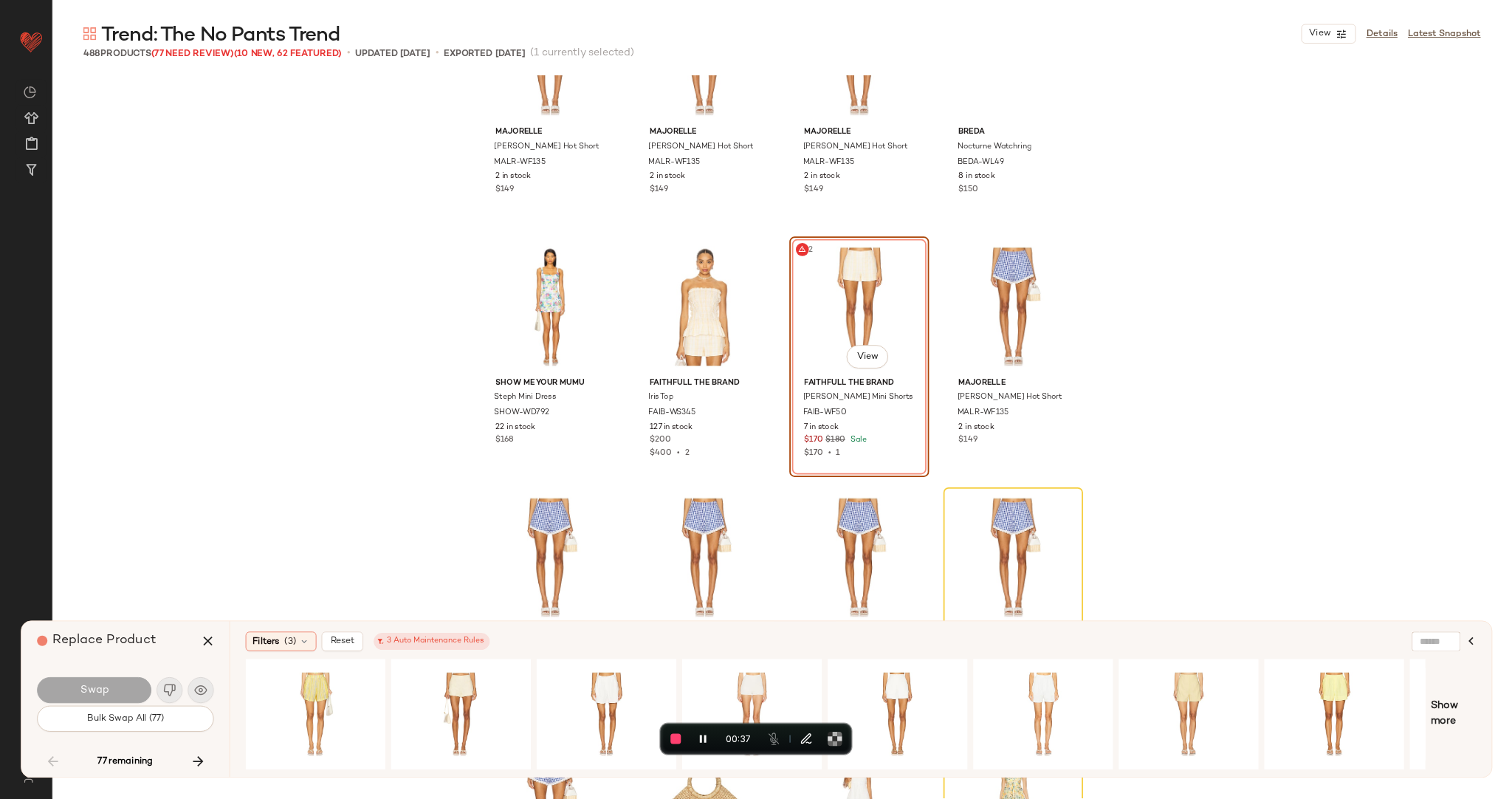
scroll to position [6386, 0]
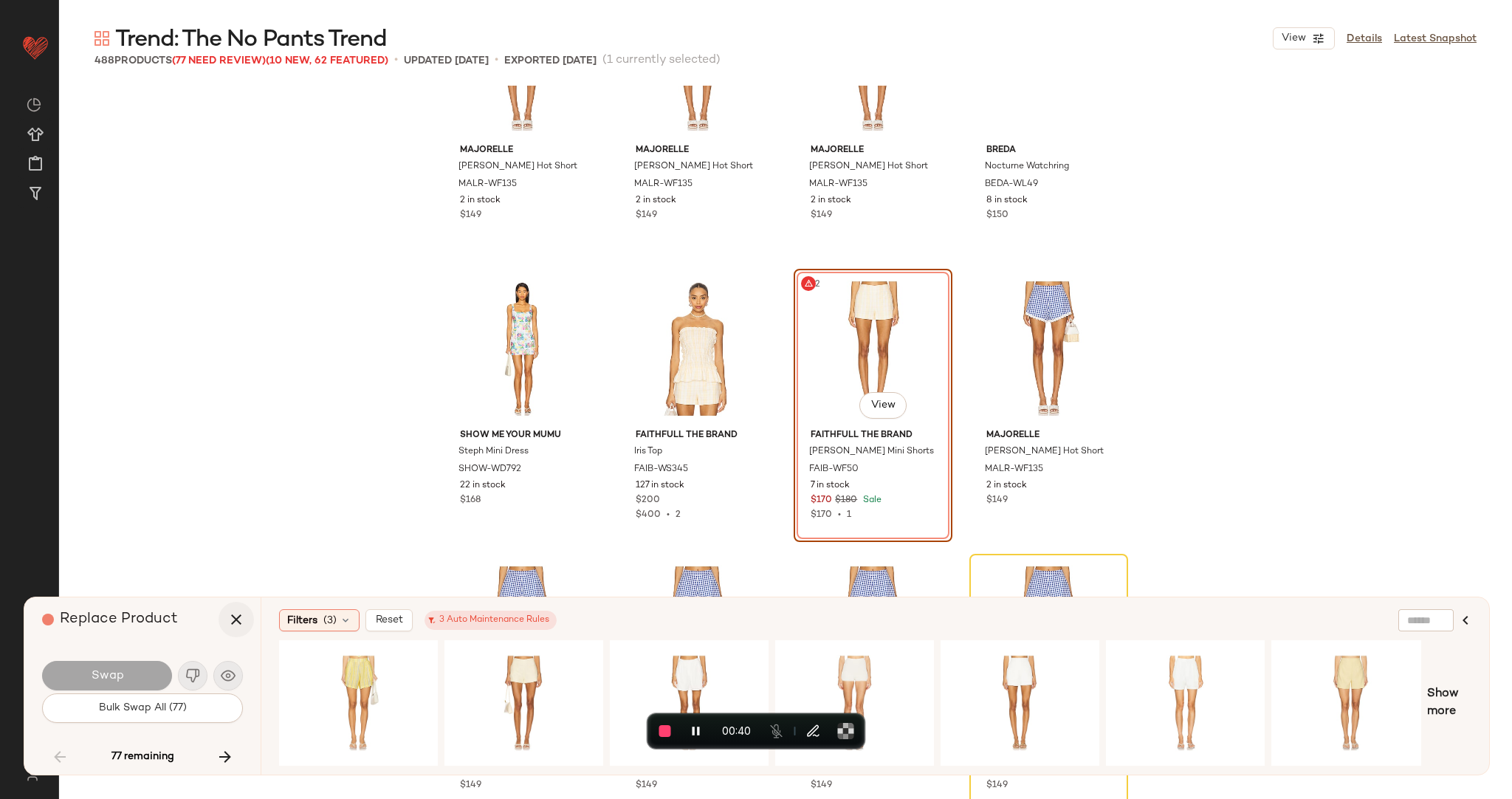
click at [237, 620] on icon "button" at bounding box center [236, 620] width 18 height 18
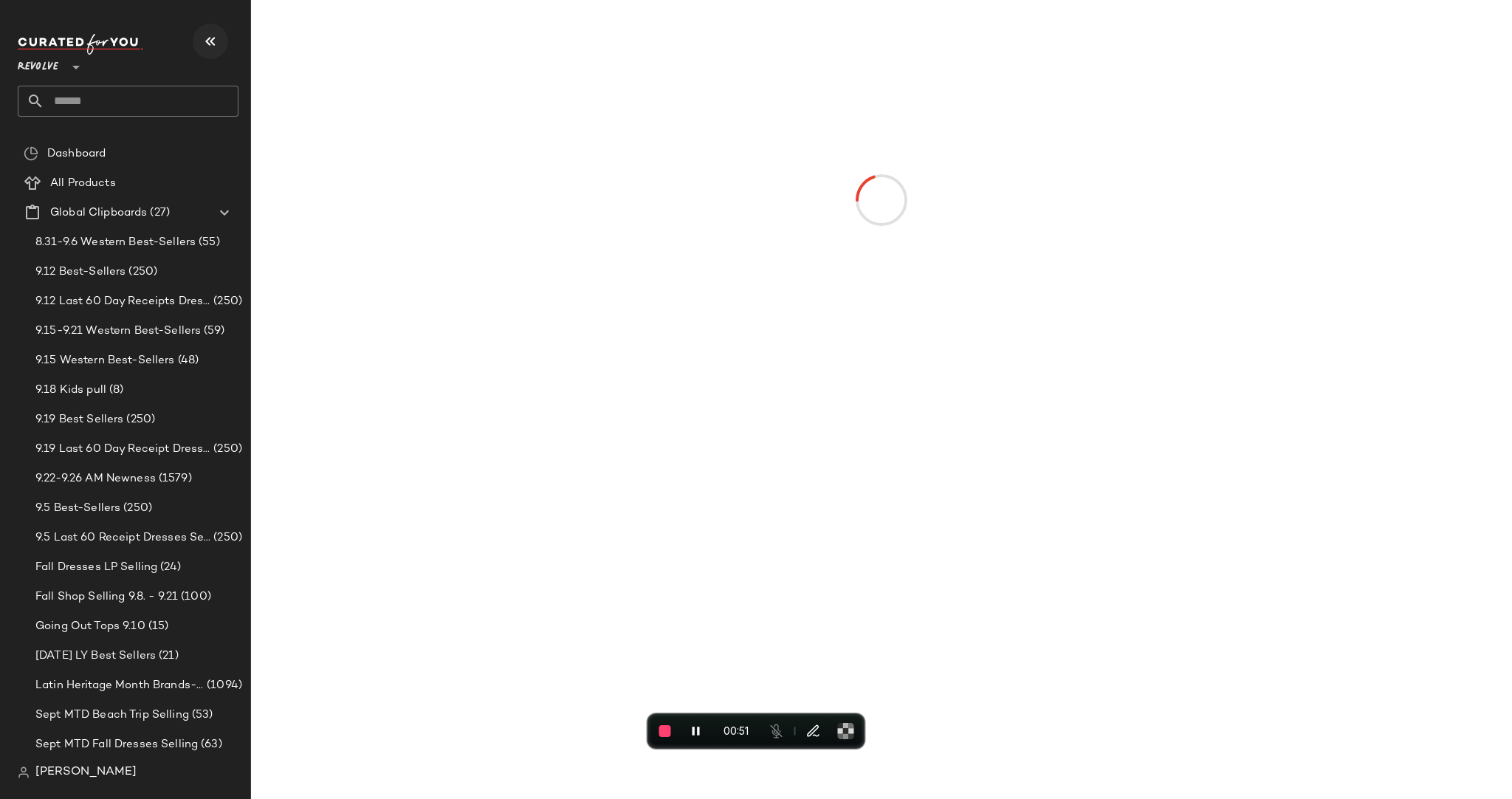
click at [211, 37] on icon "button" at bounding box center [211, 41] width 18 height 18
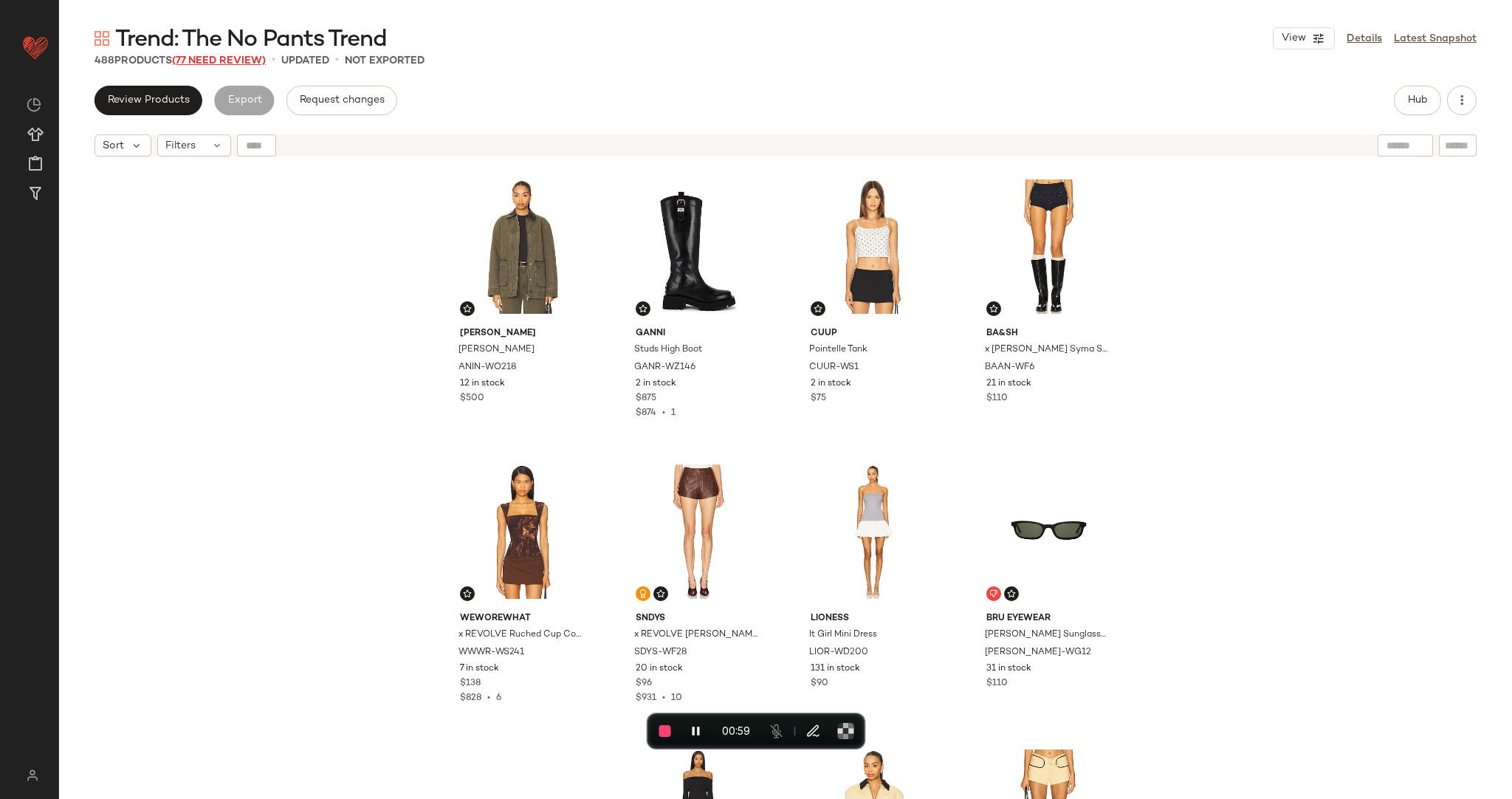
click at [235, 63] on span "(77 Need Review)" at bounding box center [219, 60] width 94 height 11
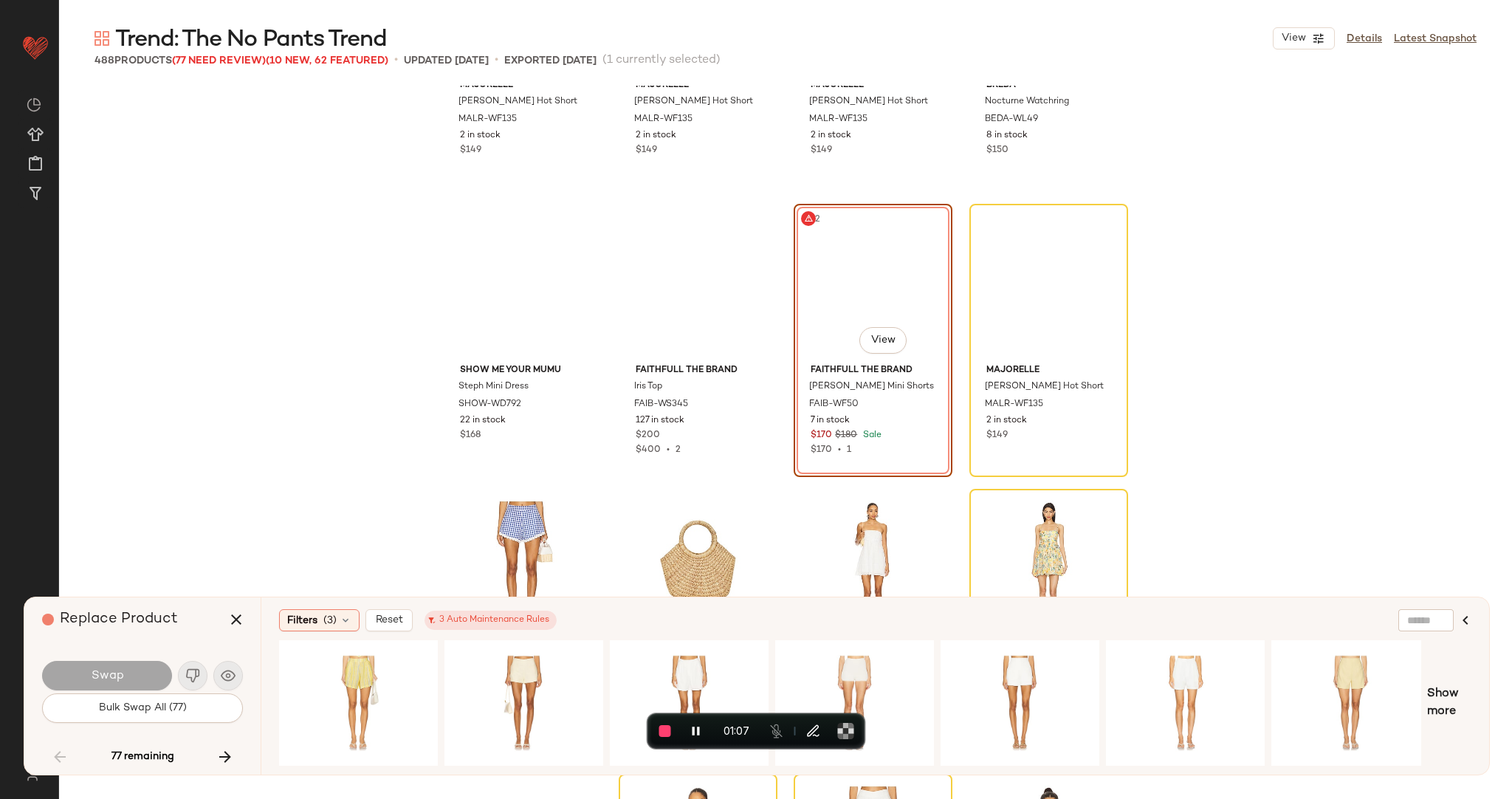
scroll to position [6368, 0]
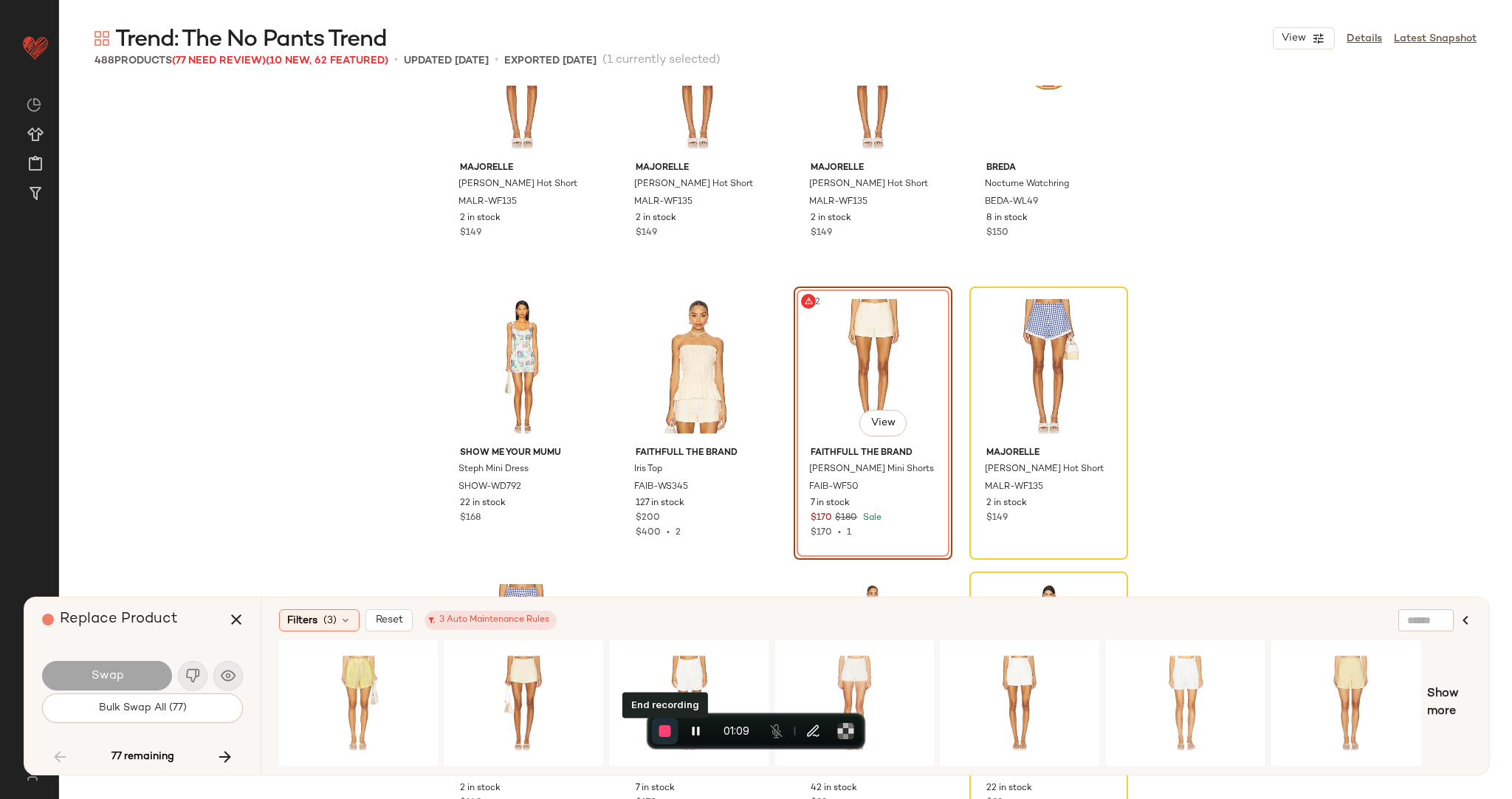
click at [665, 730] on span "End recording" at bounding box center [665, 731] width 12 height 12
click at [235, 622] on icon "button" at bounding box center [236, 620] width 18 height 18
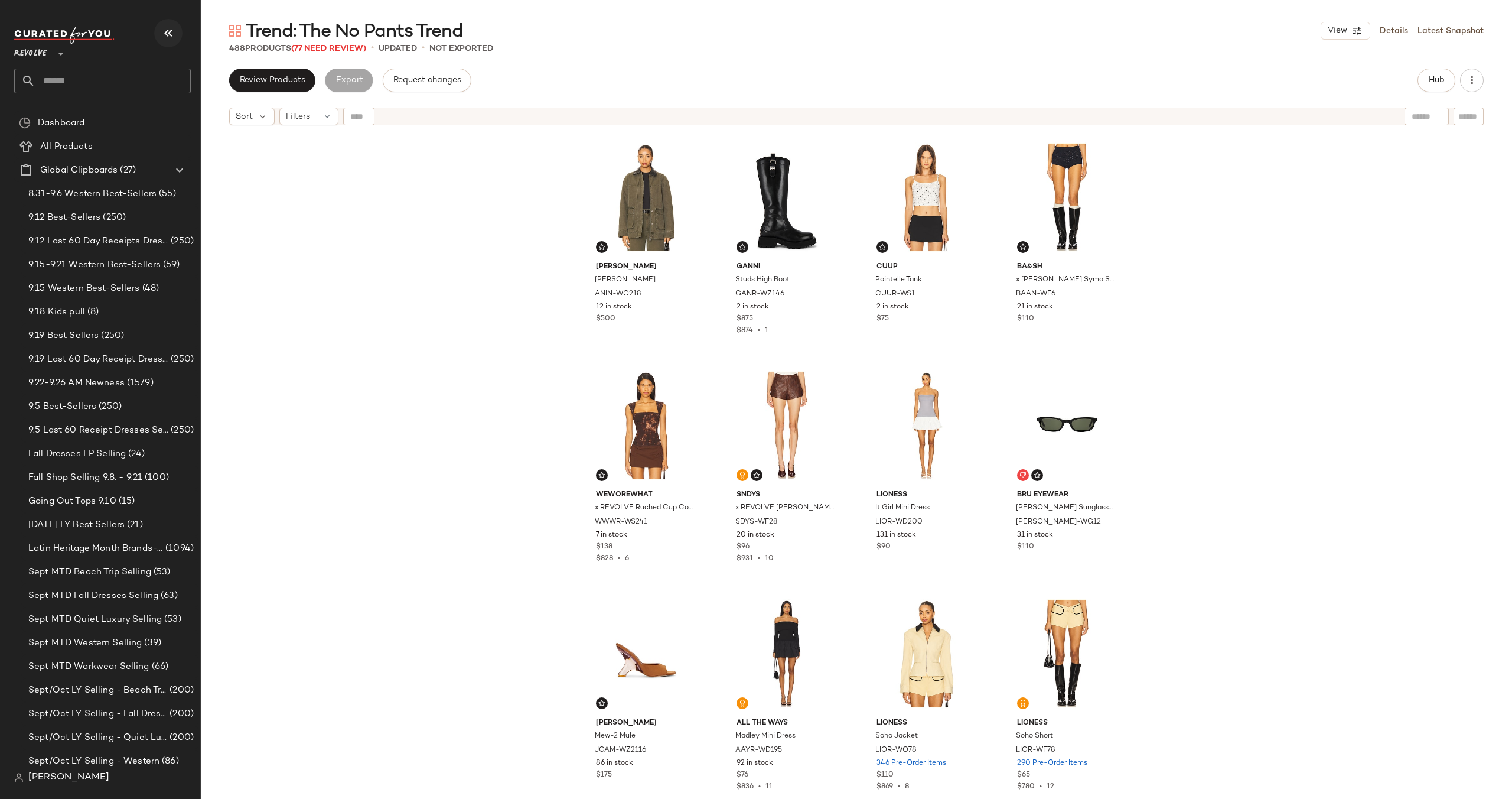
click at [164, 30] on icon "button" at bounding box center [169, 33] width 14 height 14
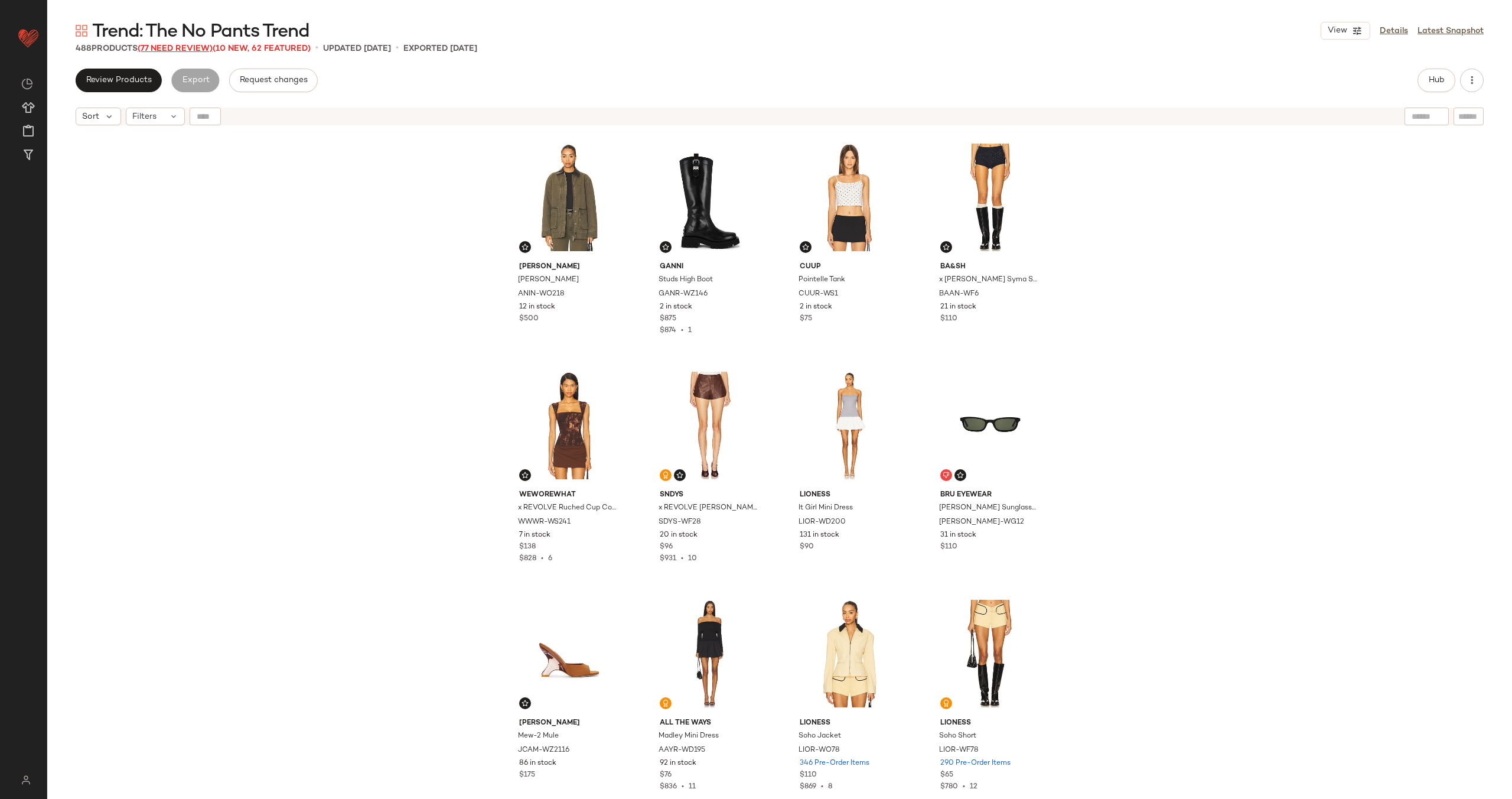
click at [184, 46] on span "(77 Need Review)" at bounding box center [175, 48] width 75 height 9
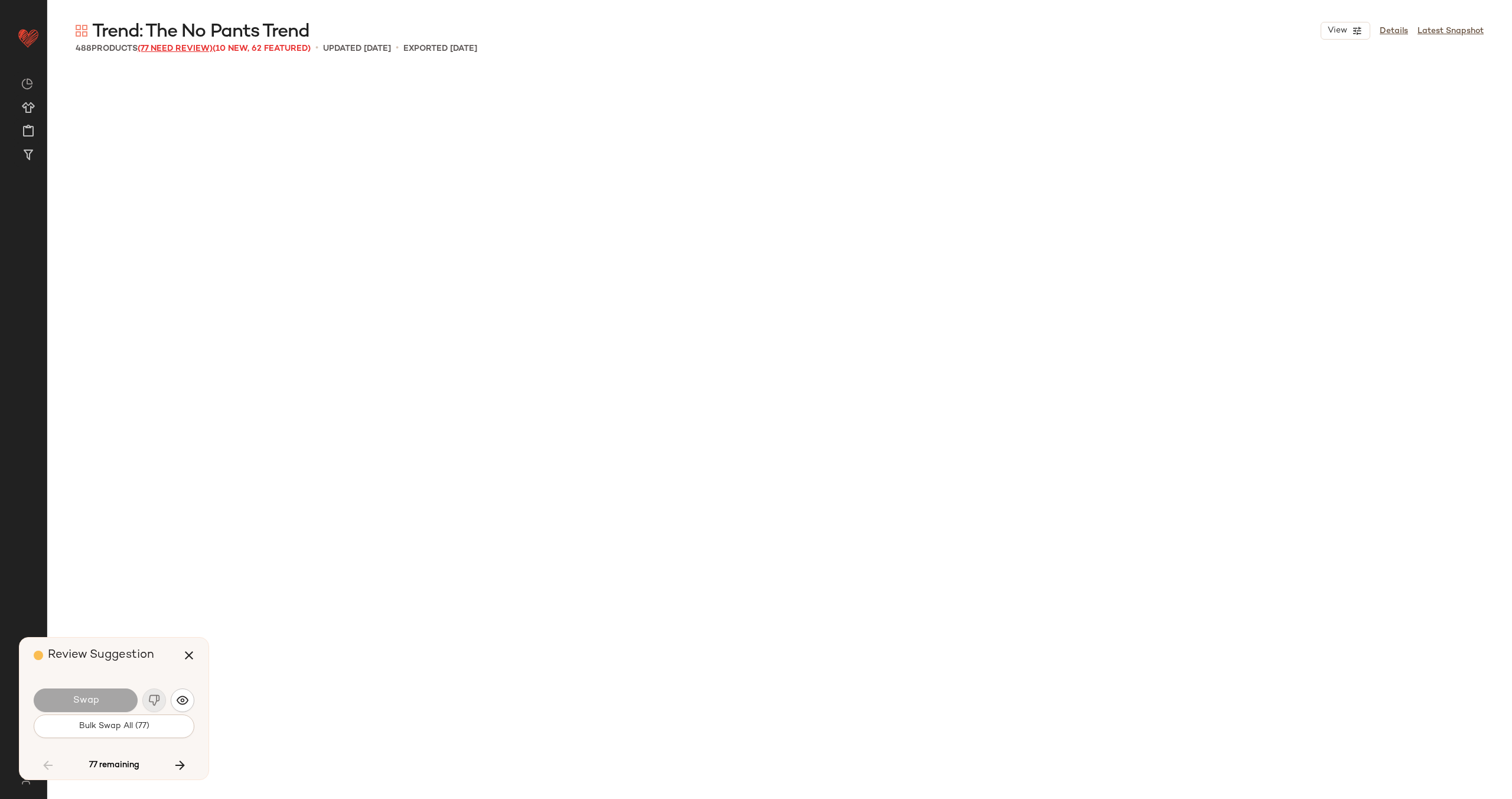
scroll to position [4790, 0]
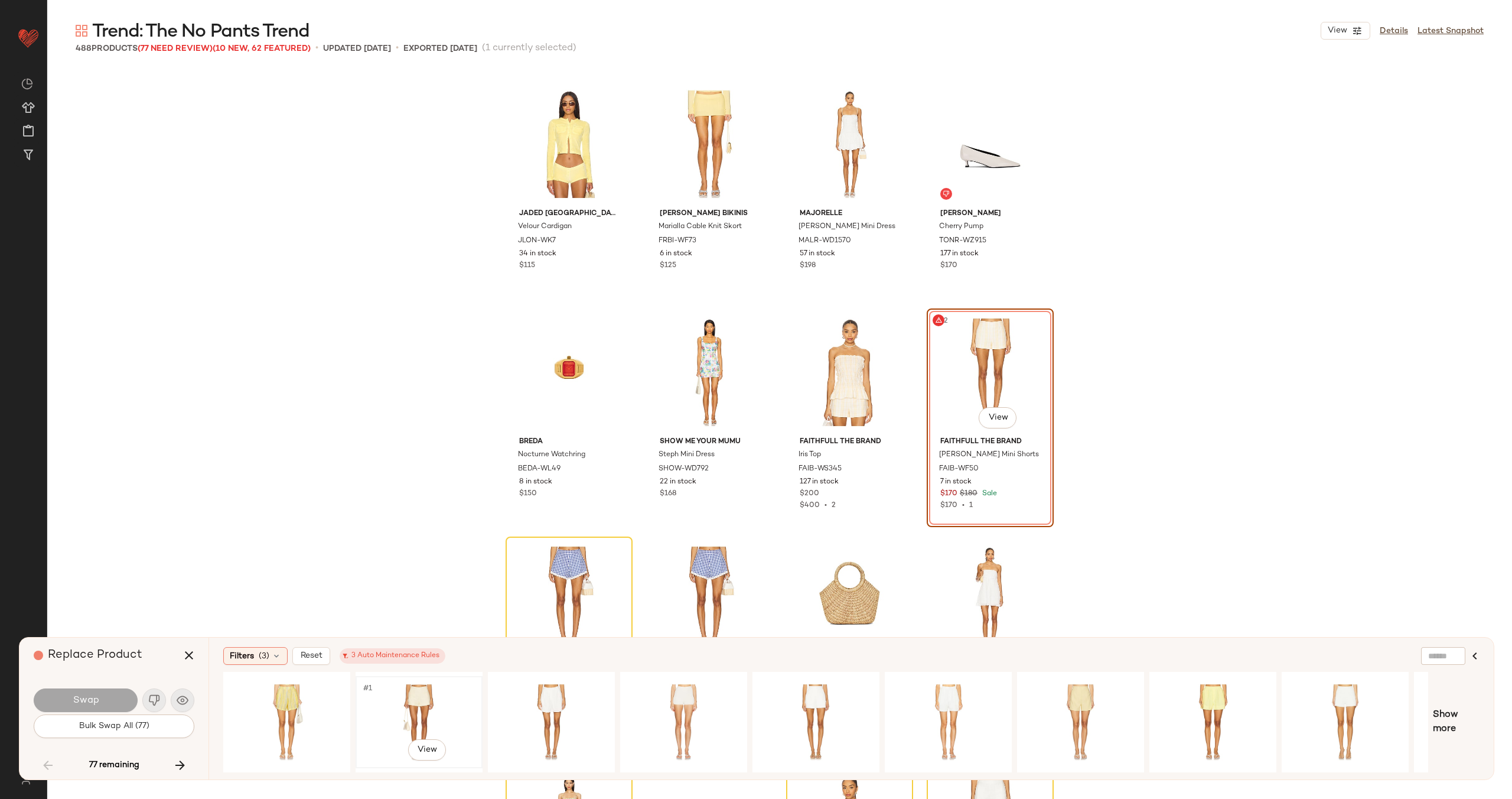
click at [419, 639] on div "#1 View" at bounding box center [419, 722] width 119 height 84
click at [93, 639] on span "Swap" at bounding box center [85, 701] width 27 height 12
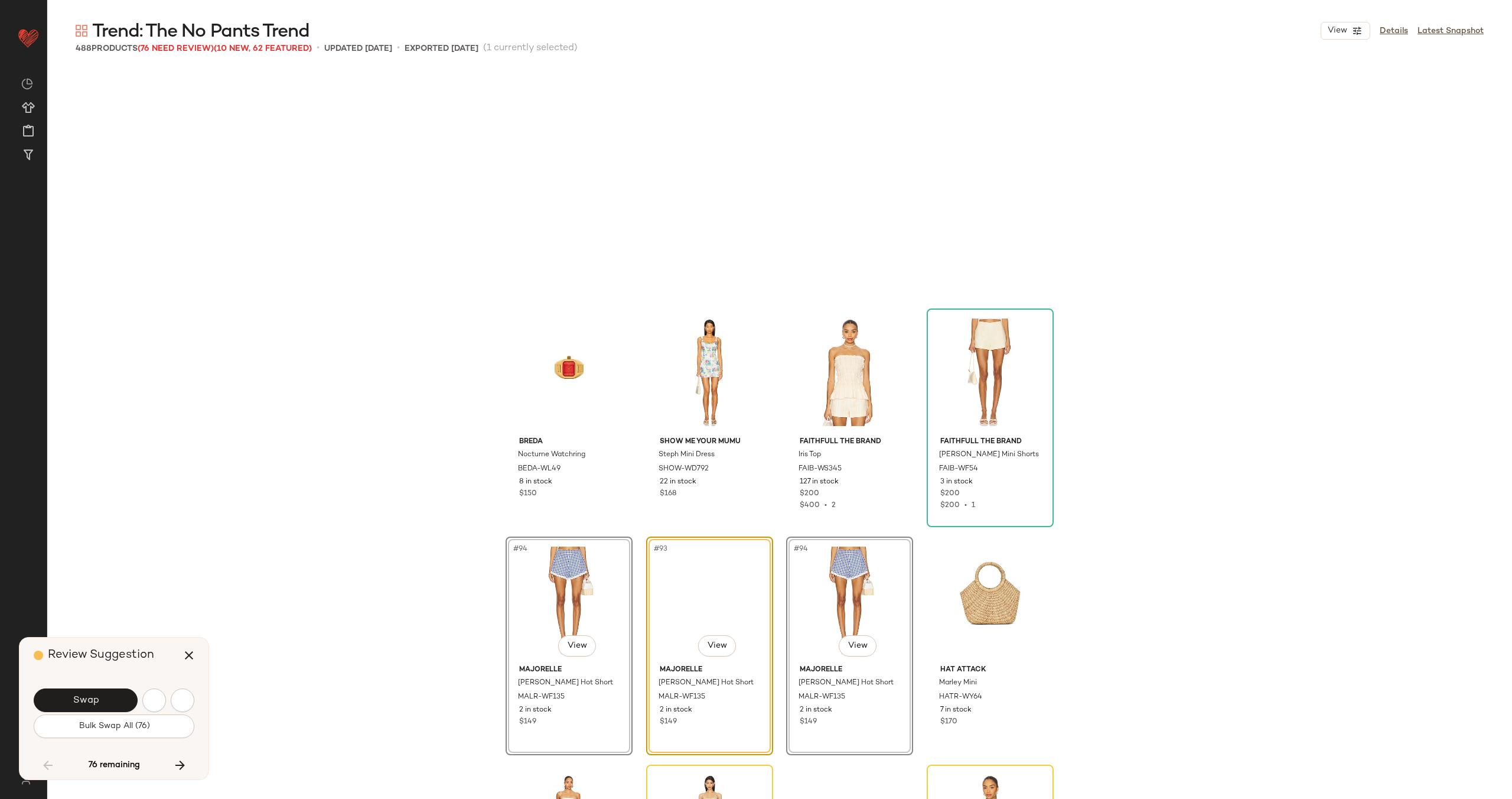
scroll to position [5018, 0]
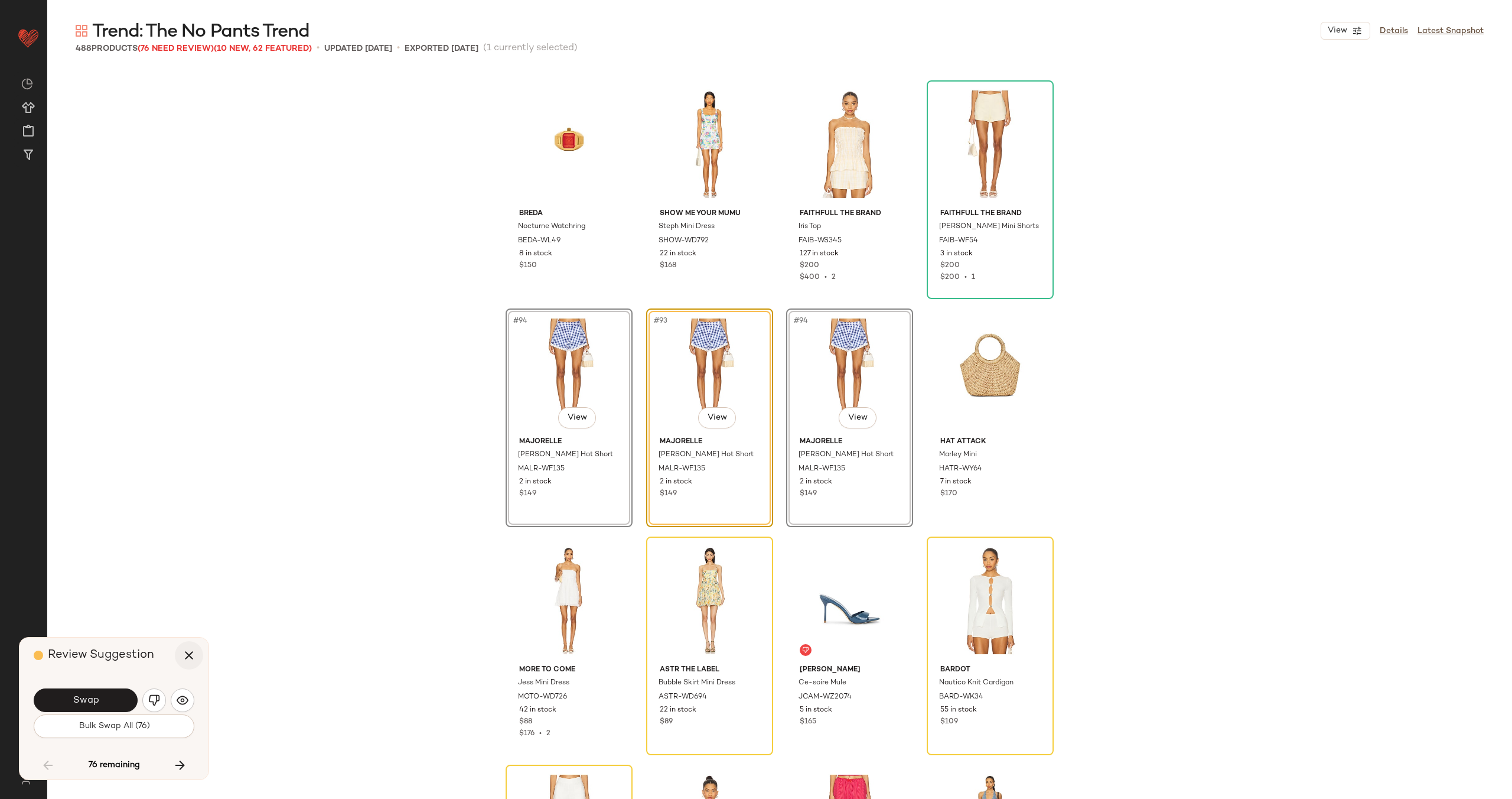
click at [190, 639] on icon "button" at bounding box center [189, 655] width 14 height 14
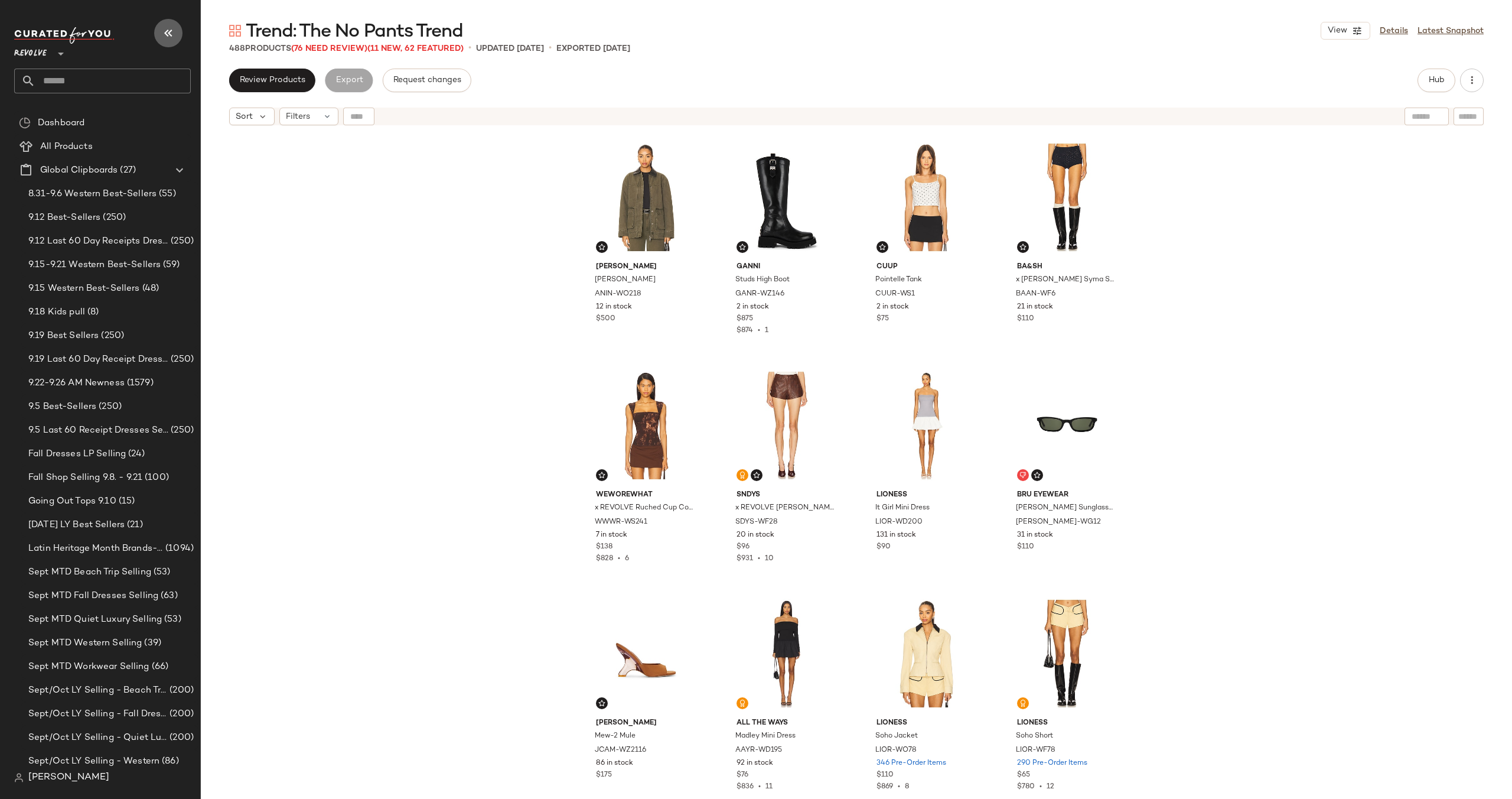
click at [169, 32] on icon "button" at bounding box center [169, 33] width 14 height 14
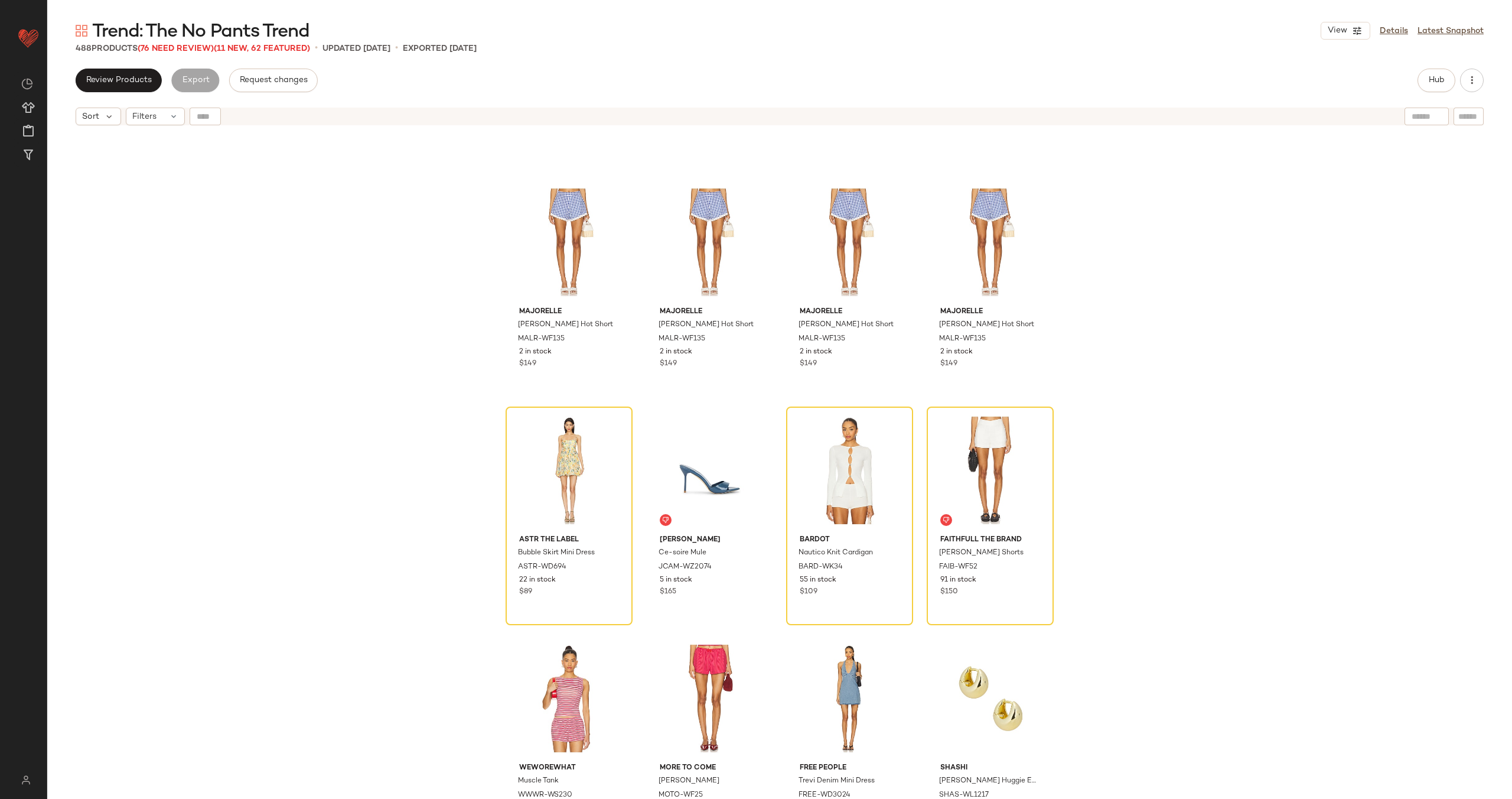
scroll to position [5393, 0]
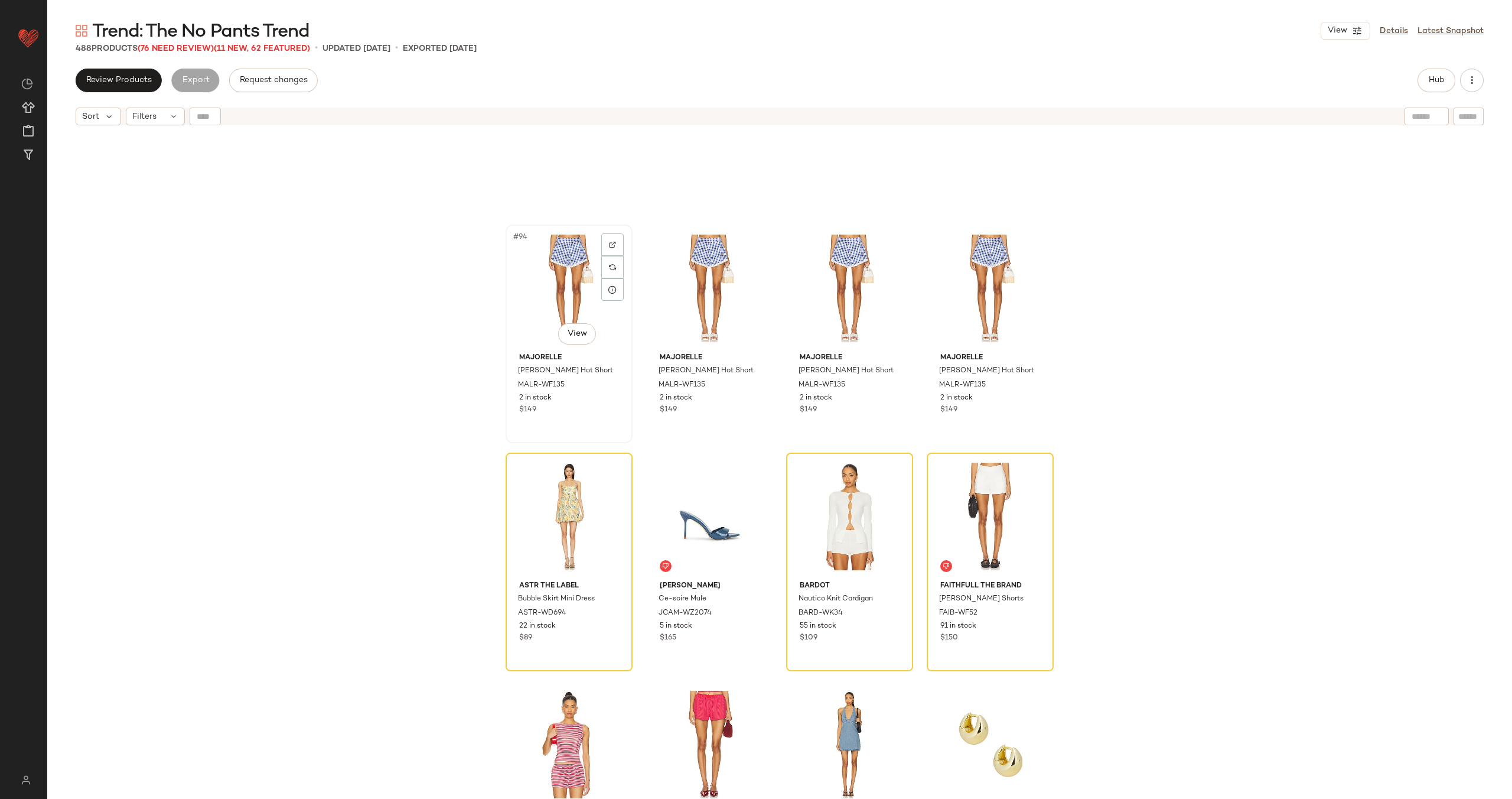
click at [541, 282] on div "#94 View" at bounding box center [569, 288] width 119 height 120
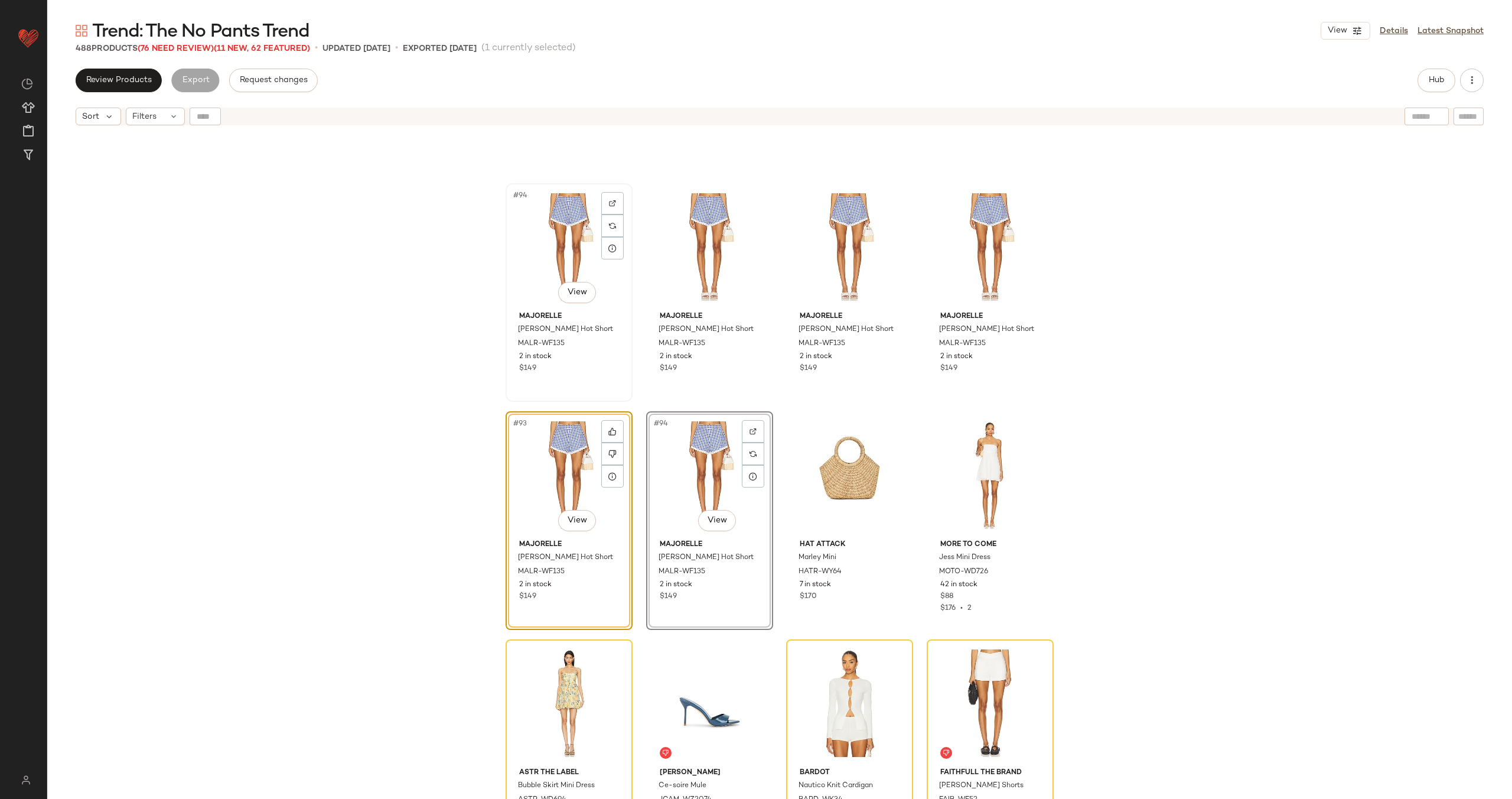
scroll to position [5193, 0]
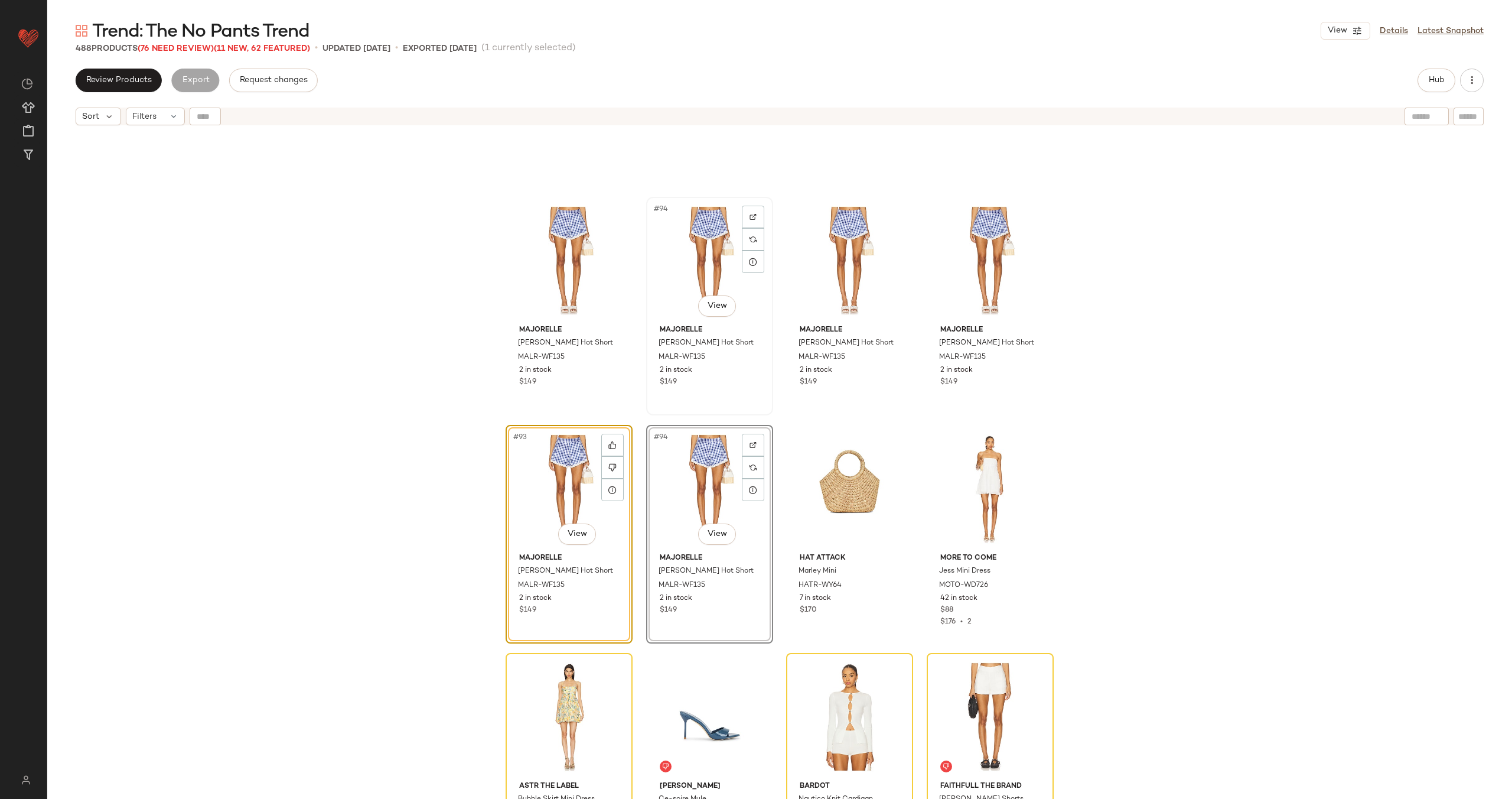
click at [696, 268] on div "#94 View" at bounding box center [709, 261] width 119 height 120
click at [601, 268] on div at bounding box center [612, 261] width 22 height 22
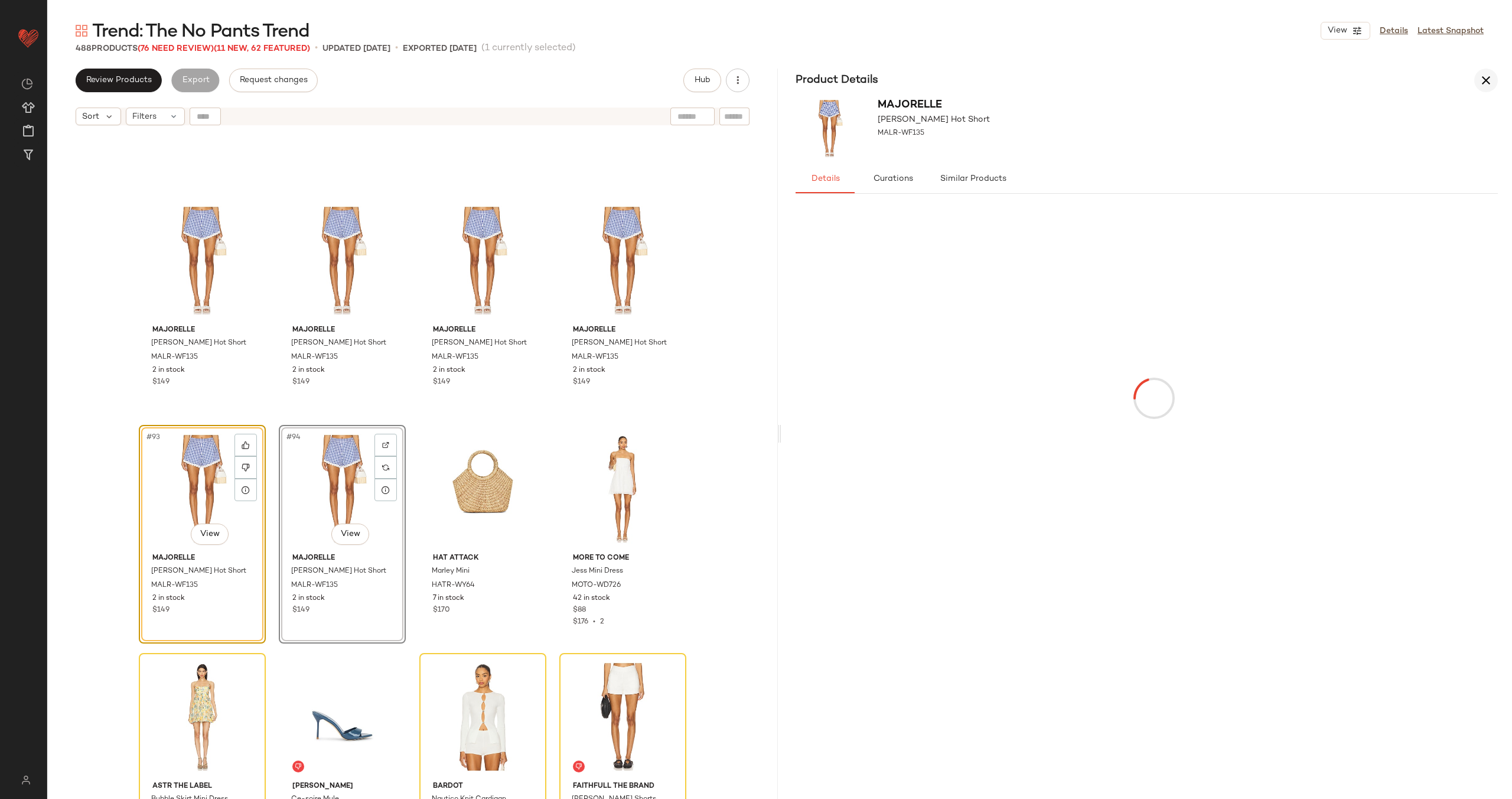
click at [1480, 78] on icon "button" at bounding box center [1486, 81] width 14 height 14
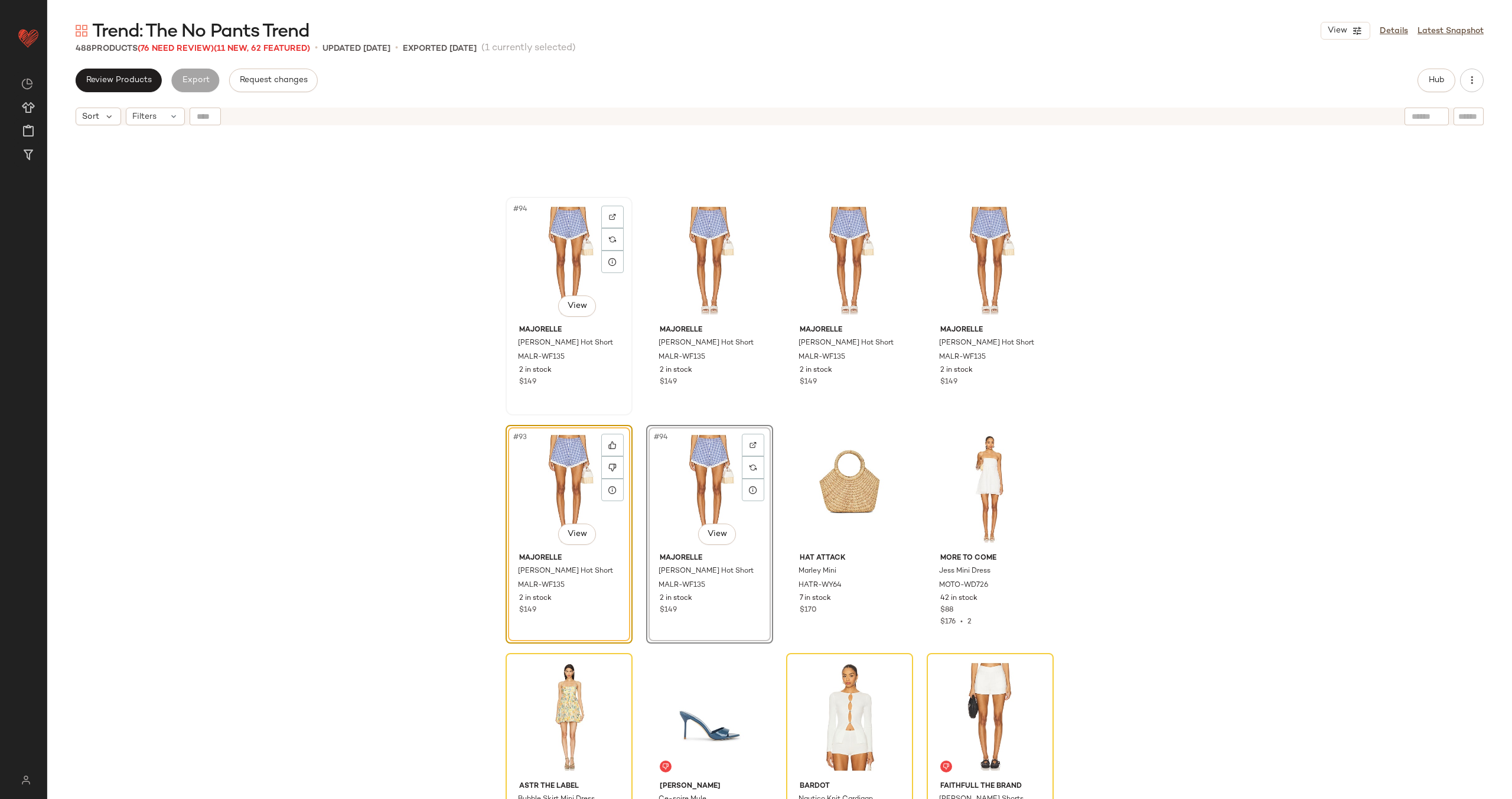
click at [540, 264] on div "#94 View" at bounding box center [569, 261] width 119 height 120
click at [822, 267] on div "#94 View" at bounding box center [849, 261] width 119 height 120
click at [961, 265] on div "#94 View" at bounding box center [990, 261] width 119 height 120
click at [715, 459] on div "#94 View" at bounding box center [709, 489] width 119 height 120
click at [558, 474] on div "#93 View" at bounding box center [569, 489] width 119 height 120
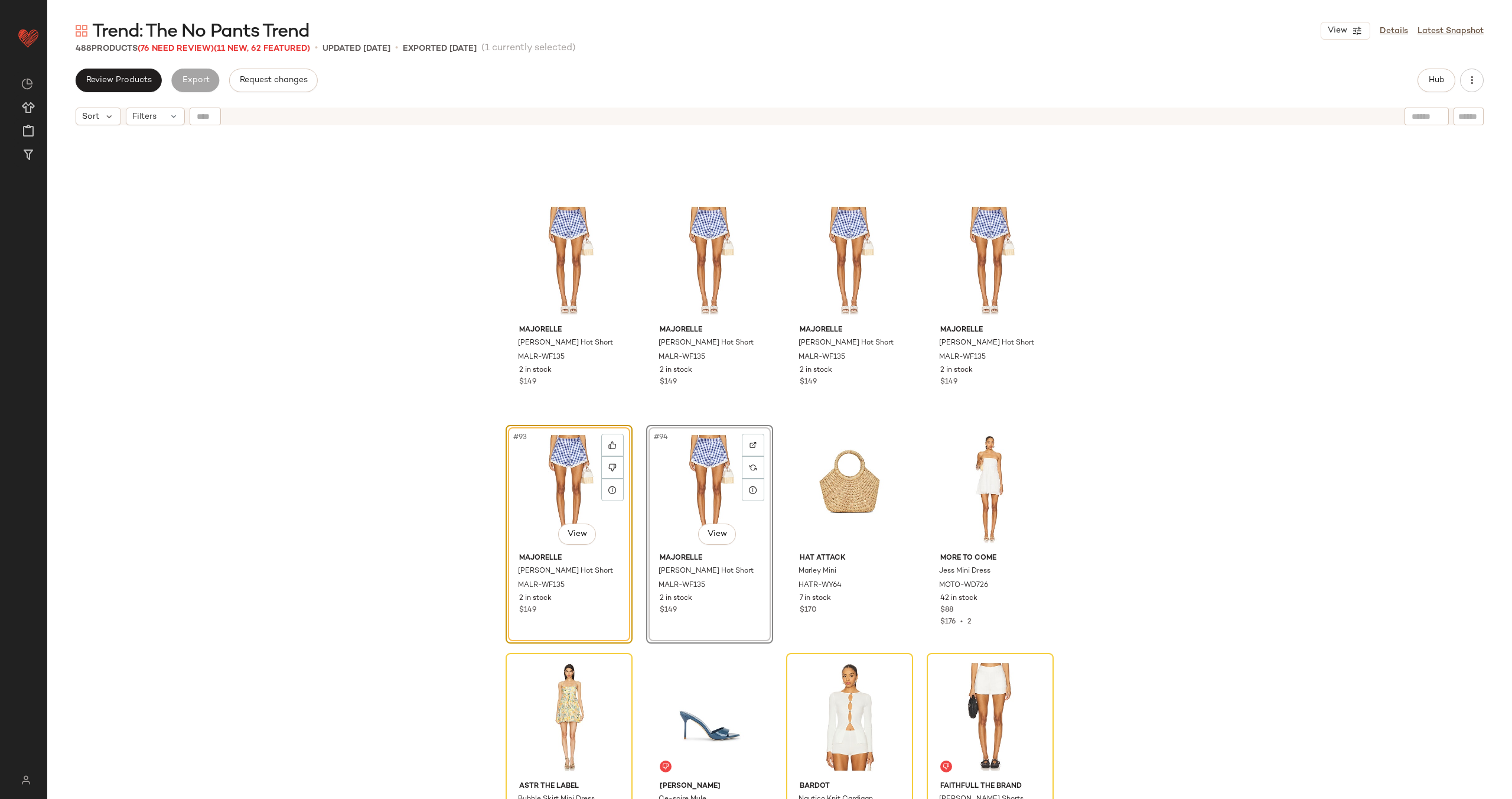
click at [629, 439] on div "[PERSON_NAME] Hot Short MALR-WF135 2 in stock $149 [PERSON_NAME] Hot Short MALR…" at bounding box center [780, 480] width 1464 height 697
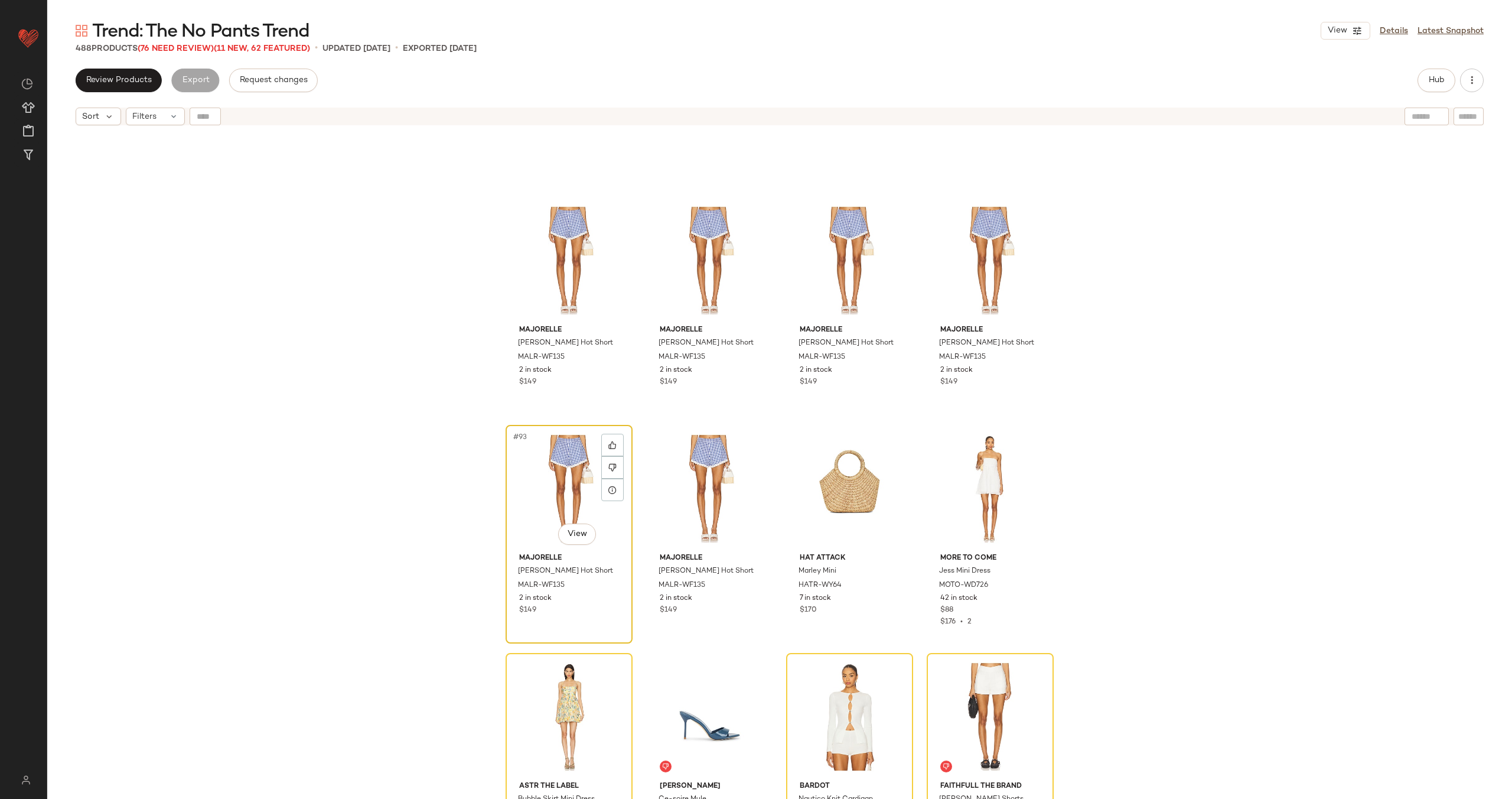
click at [572, 477] on div "#93 View" at bounding box center [569, 489] width 119 height 120
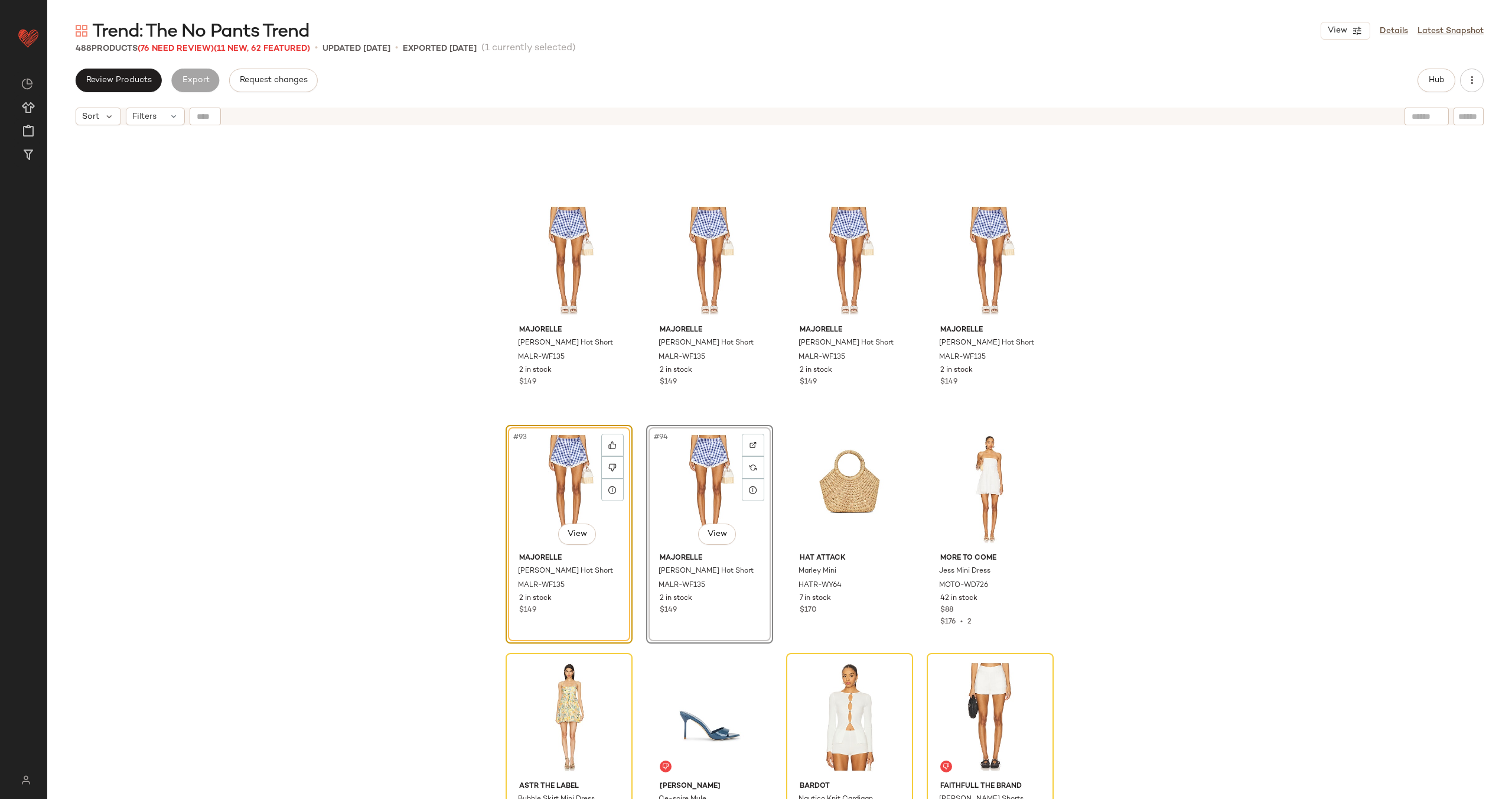
click at [641, 444] on div "[PERSON_NAME] Hot Short MALR-WF135 2 in stock $149 [PERSON_NAME] Hot Short MALR…" at bounding box center [780, 480] width 1464 height 697
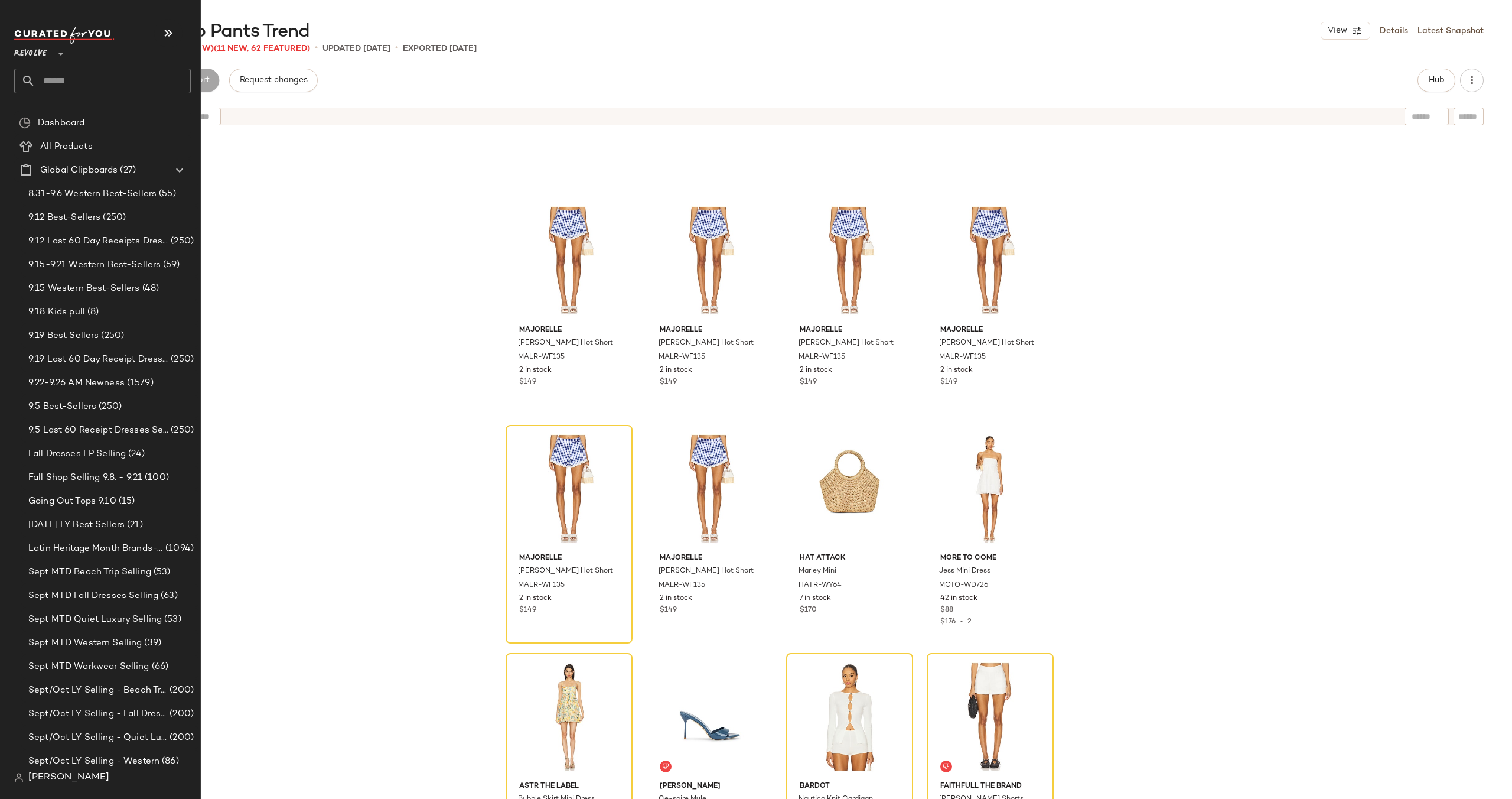
click at [109, 76] on input "text" at bounding box center [113, 81] width 156 height 25
type input "****"
click at [107, 114] on span "Before Vows" at bounding box center [114, 115] width 50 height 12
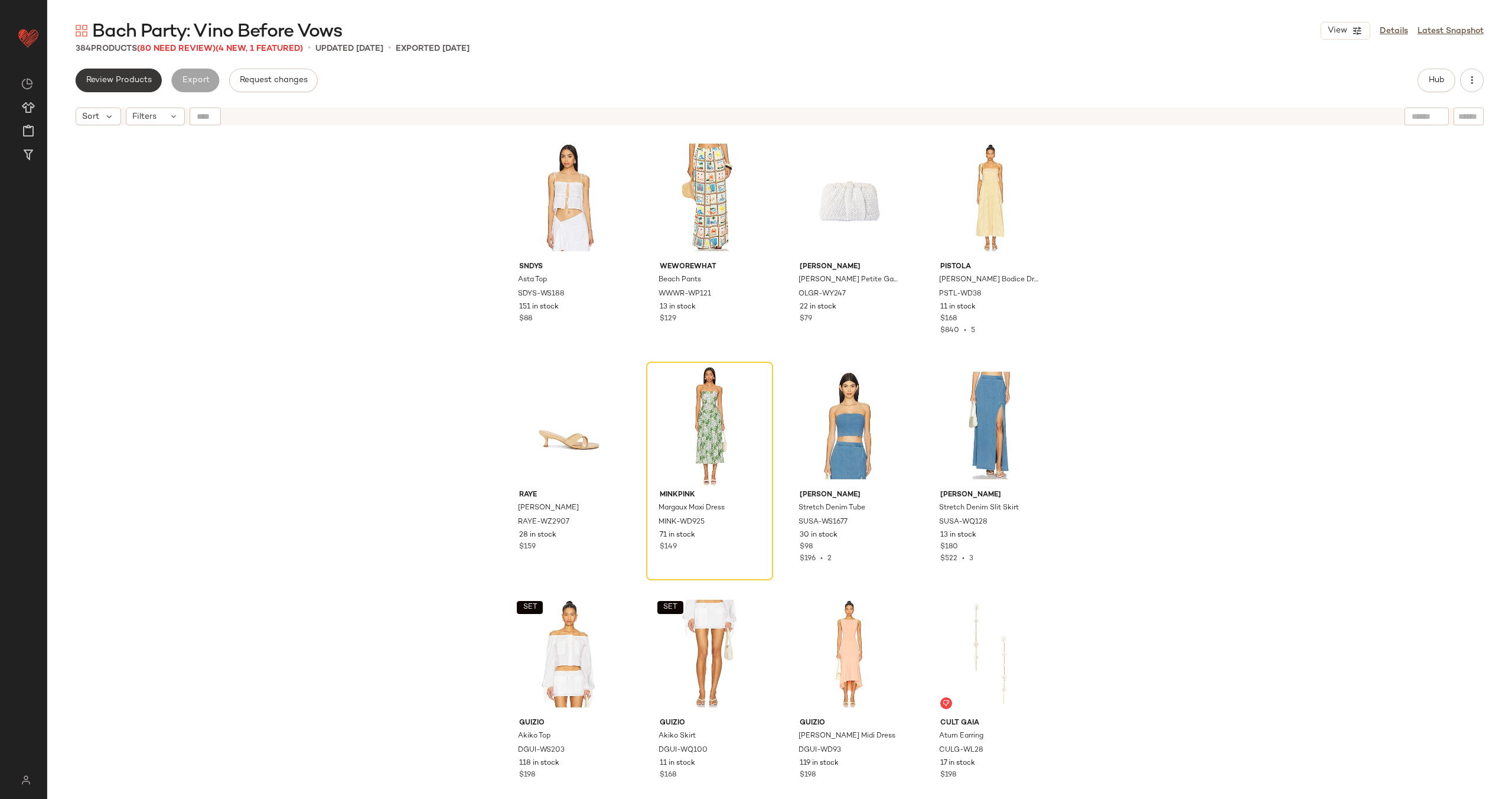
click at [135, 78] on span "Review Products" at bounding box center [119, 80] width 66 height 9
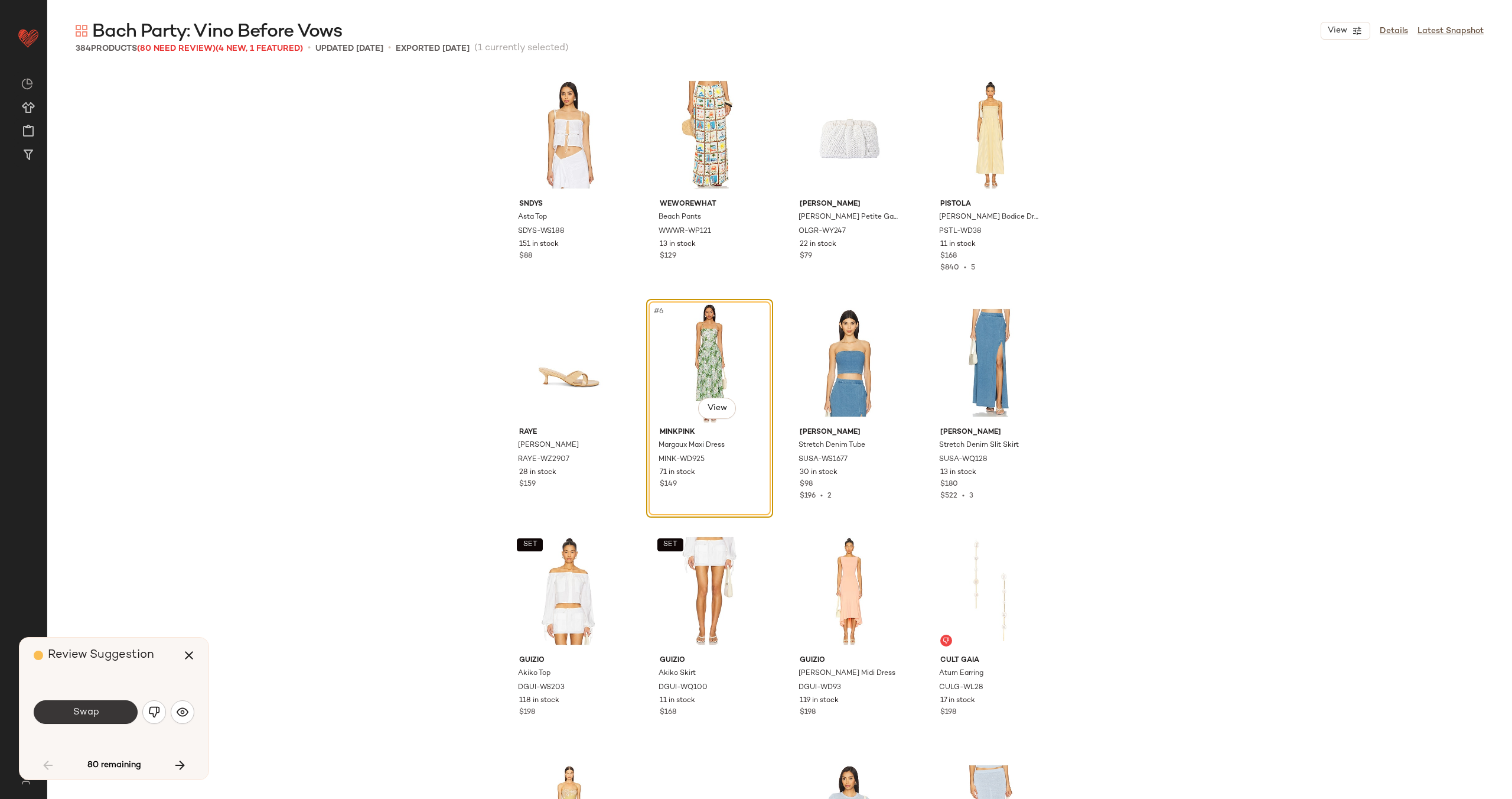
click at [104, 718] on button "Swap" at bounding box center [86, 712] width 104 height 24
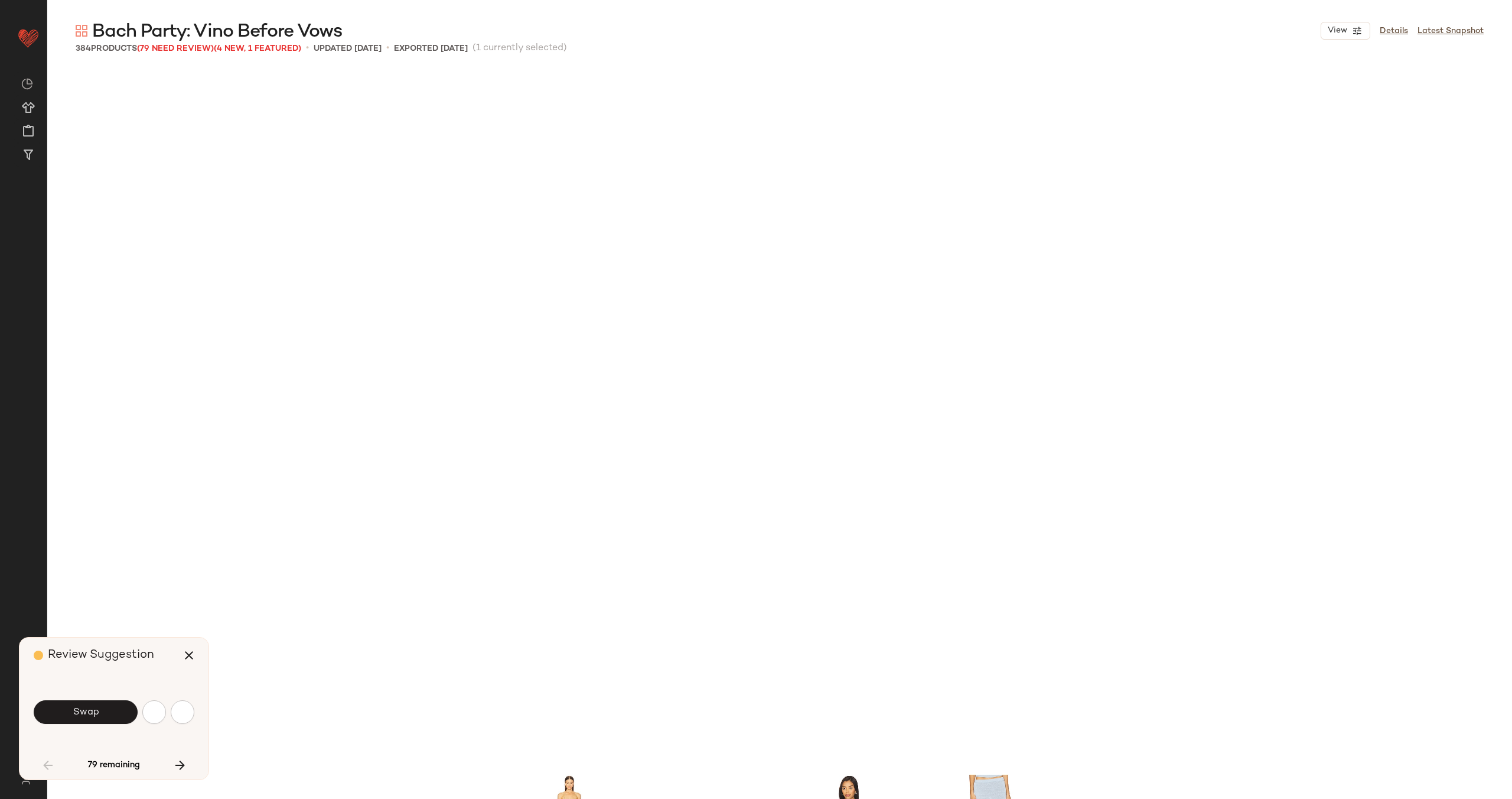
scroll to position [694, 0]
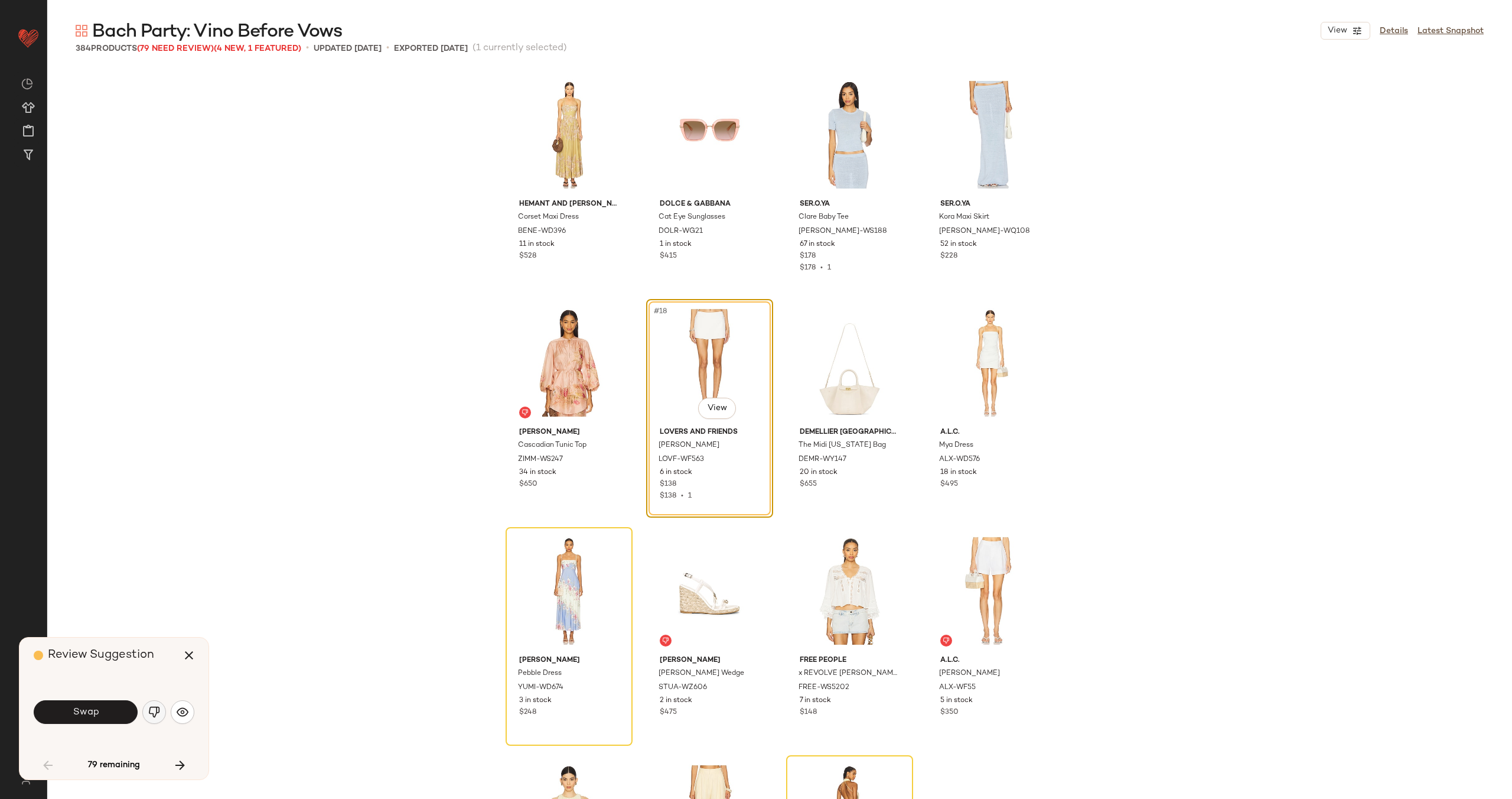
click at [152, 709] on img "button" at bounding box center [154, 712] width 12 height 12
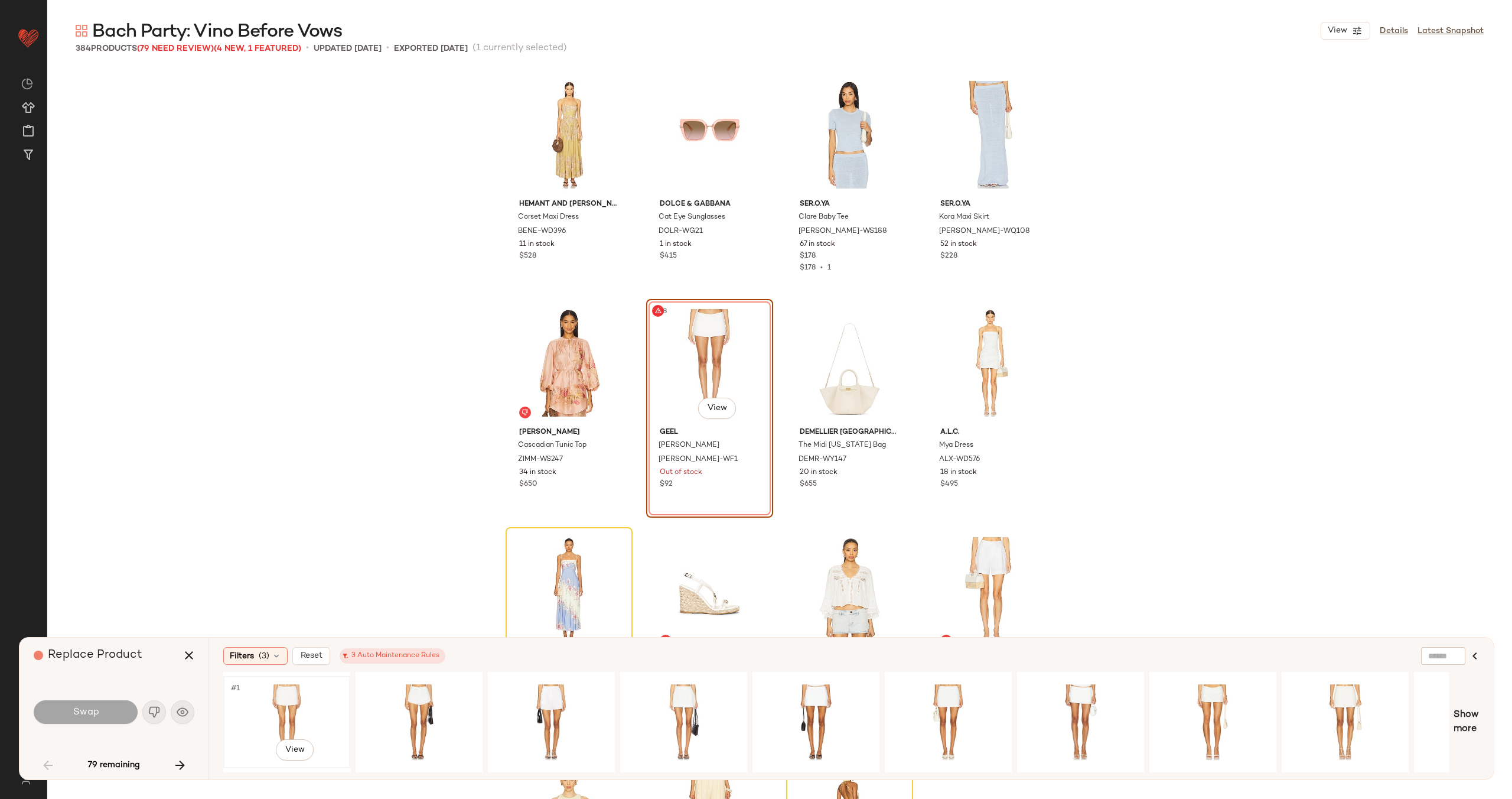
click at [321, 695] on div "#1 View" at bounding box center [287, 722] width 119 height 84
click at [430, 696] on div "#1 View" at bounding box center [419, 722] width 119 height 84
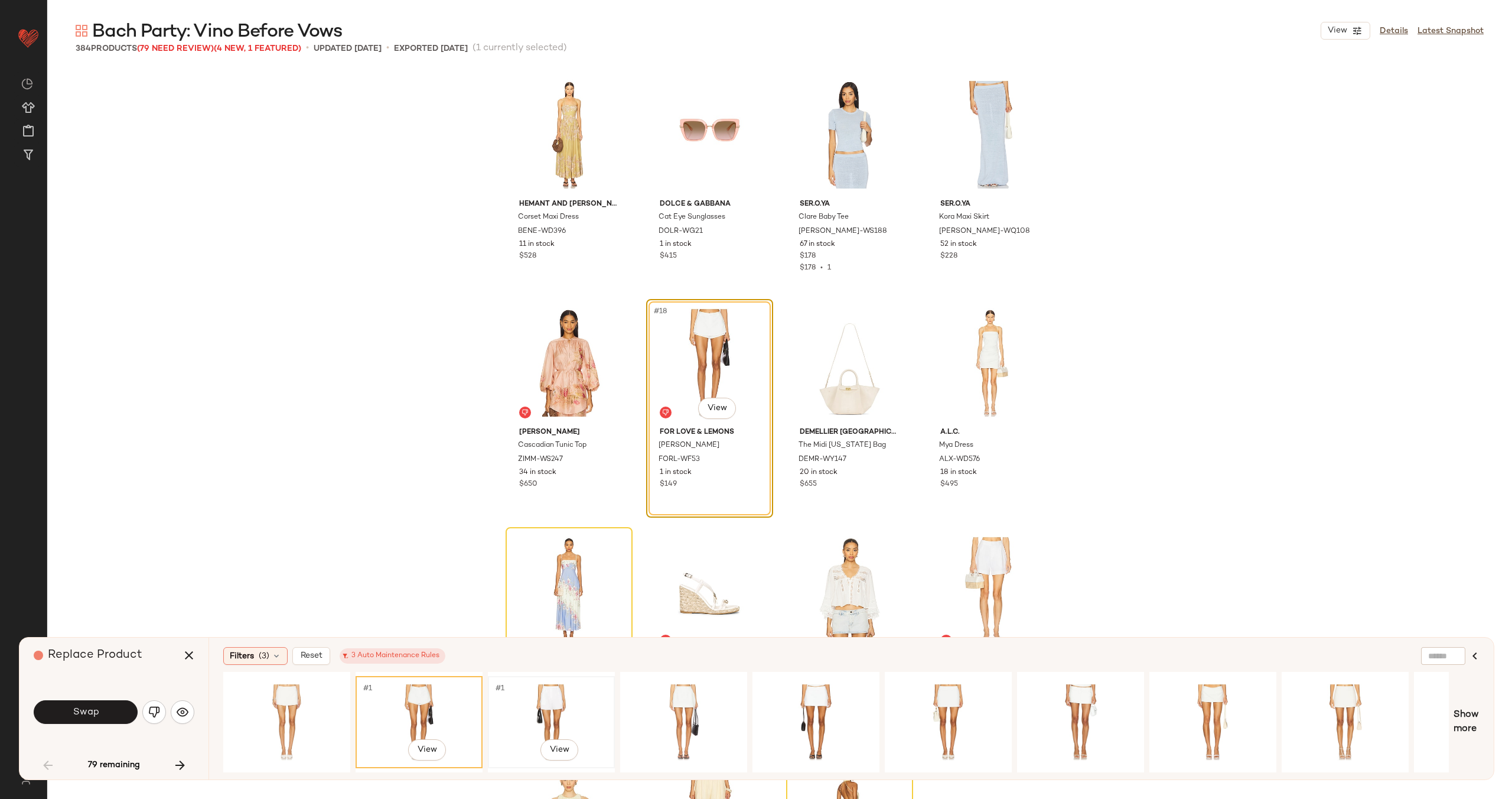
click at [546, 700] on div "#1 View" at bounding box center [551, 722] width 119 height 84
click at [692, 710] on div "#1 View" at bounding box center [683, 722] width 119 height 84
click at [577, 704] on div "#1 View" at bounding box center [551, 722] width 119 height 84
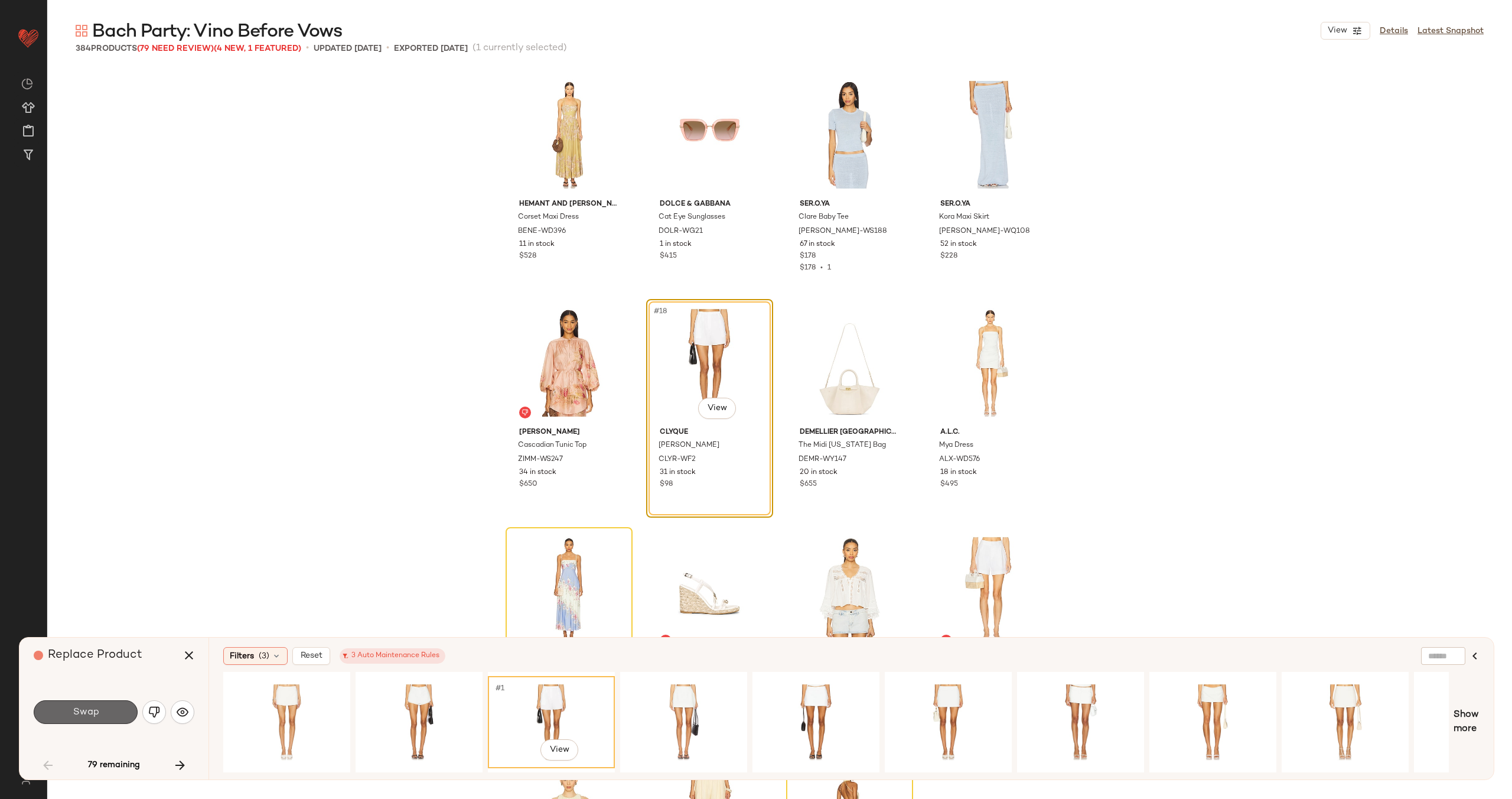
click at [106, 705] on button "Swap" at bounding box center [86, 712] width 104 height 24
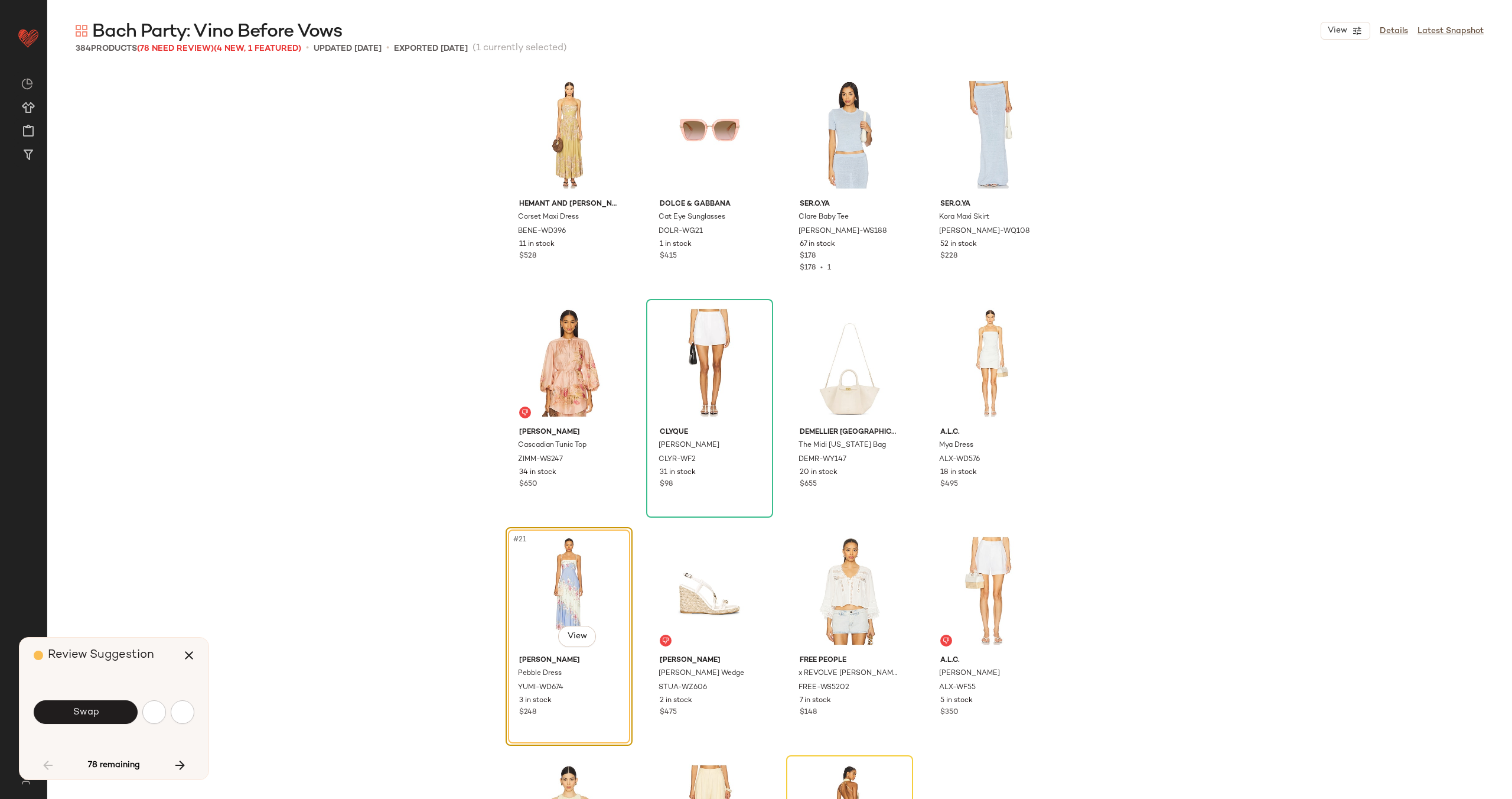
scroll to position [912, 0]
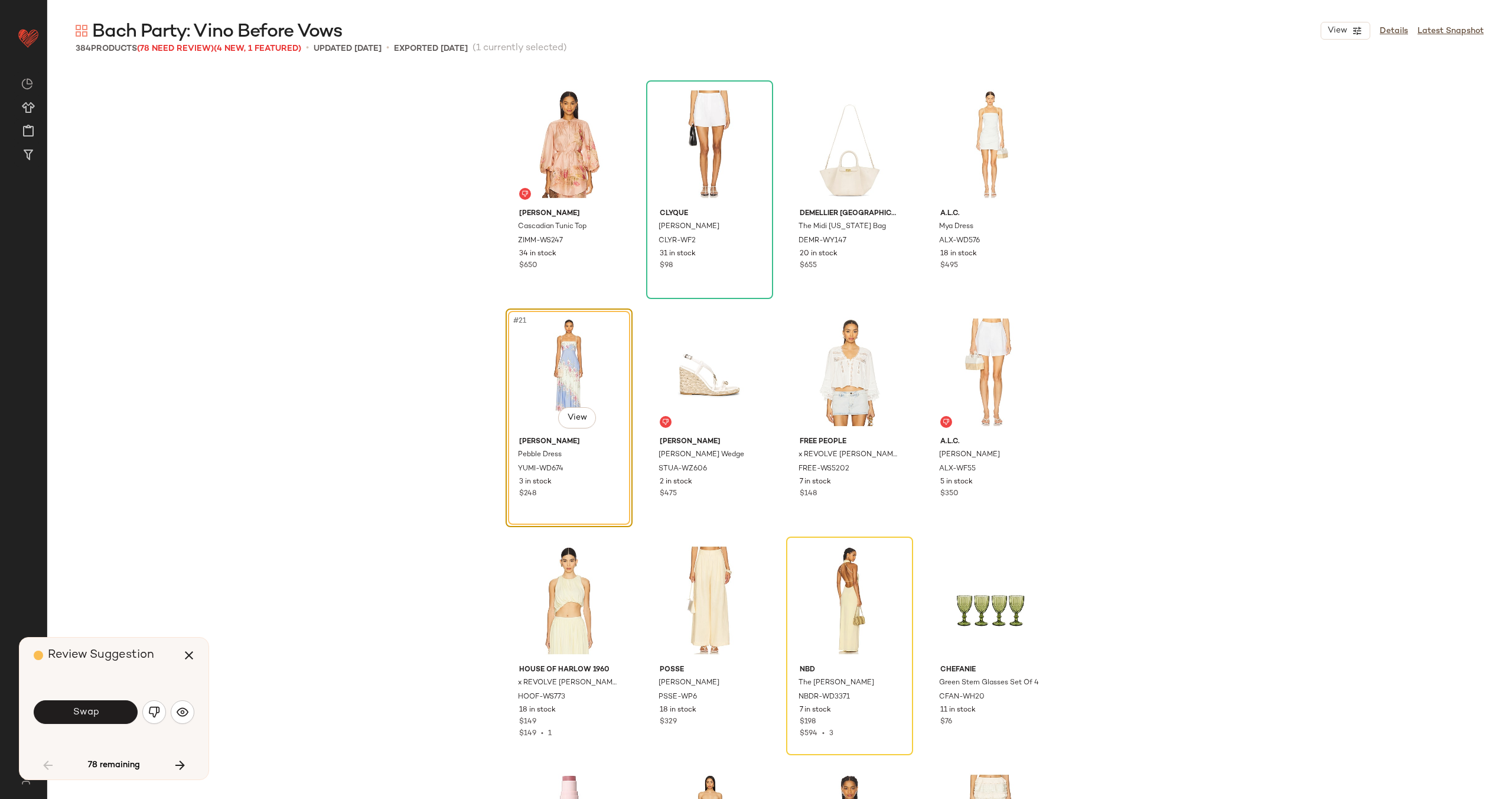
click at [110, 715] on button "Swap" at bounding box center [86, 712] width 104 height 24
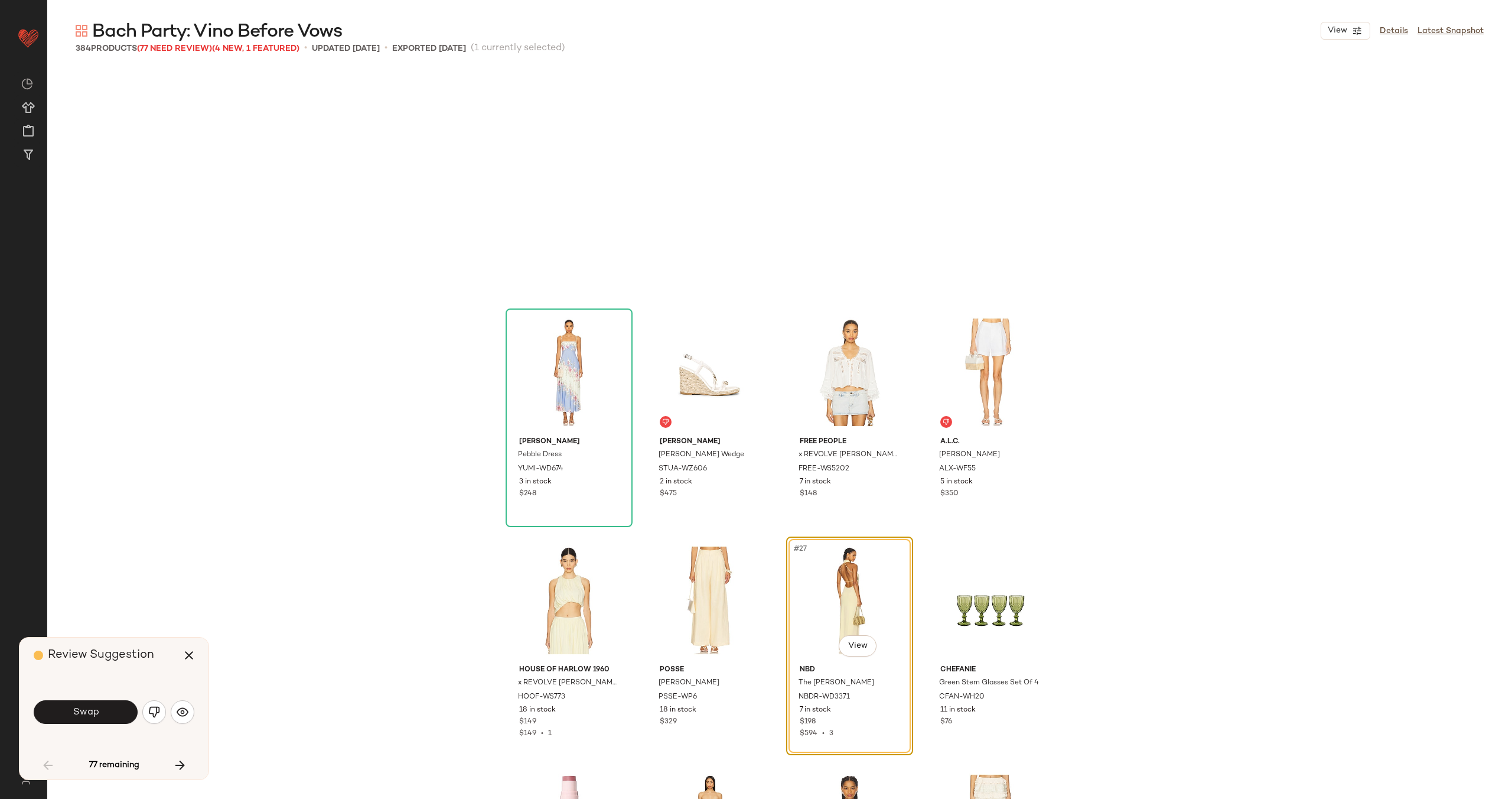
scroll to position [1141, 0]
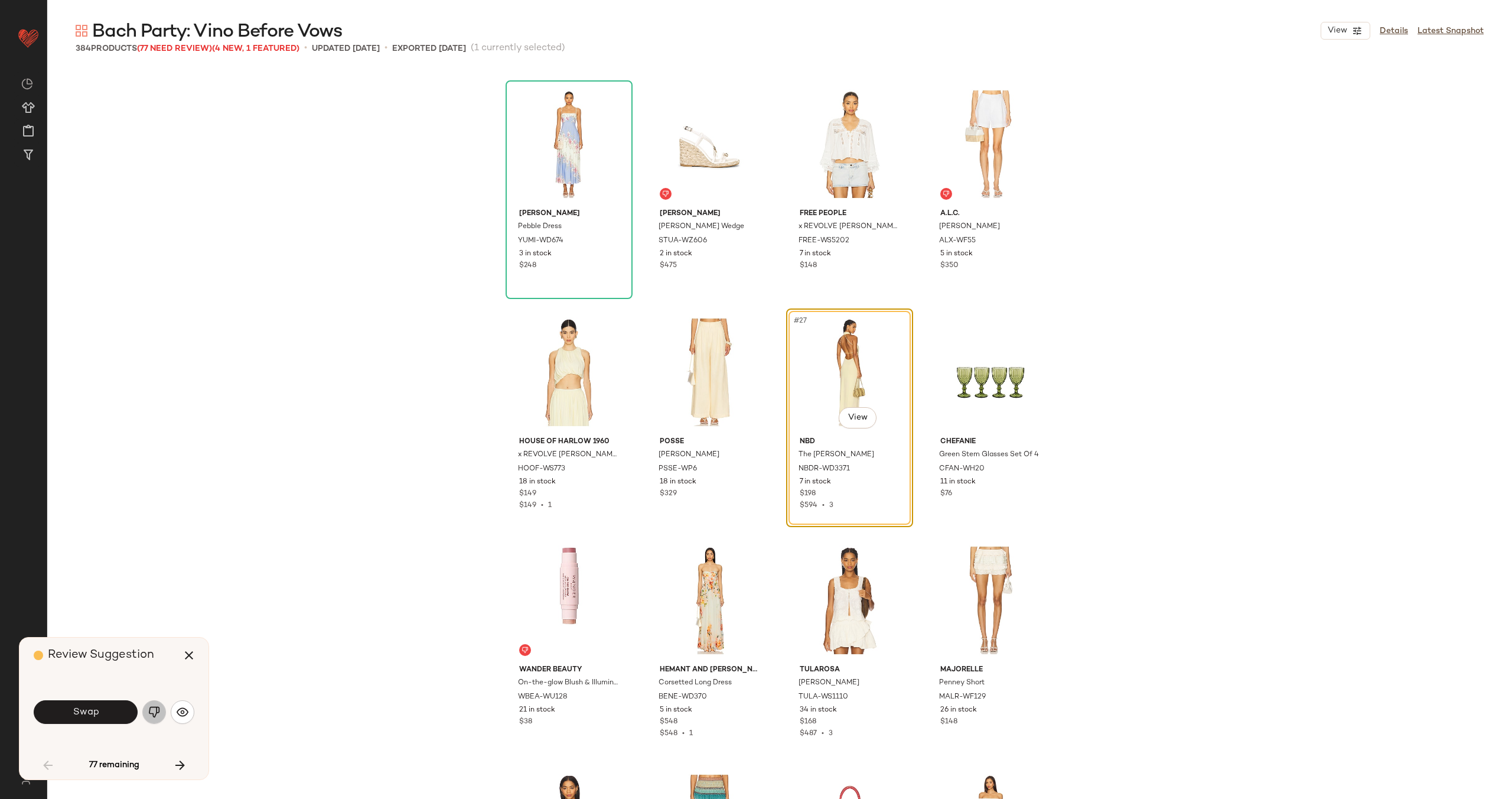
click at [153, 714] on img "button" at bounding box center [154, 712] width 12 height 12
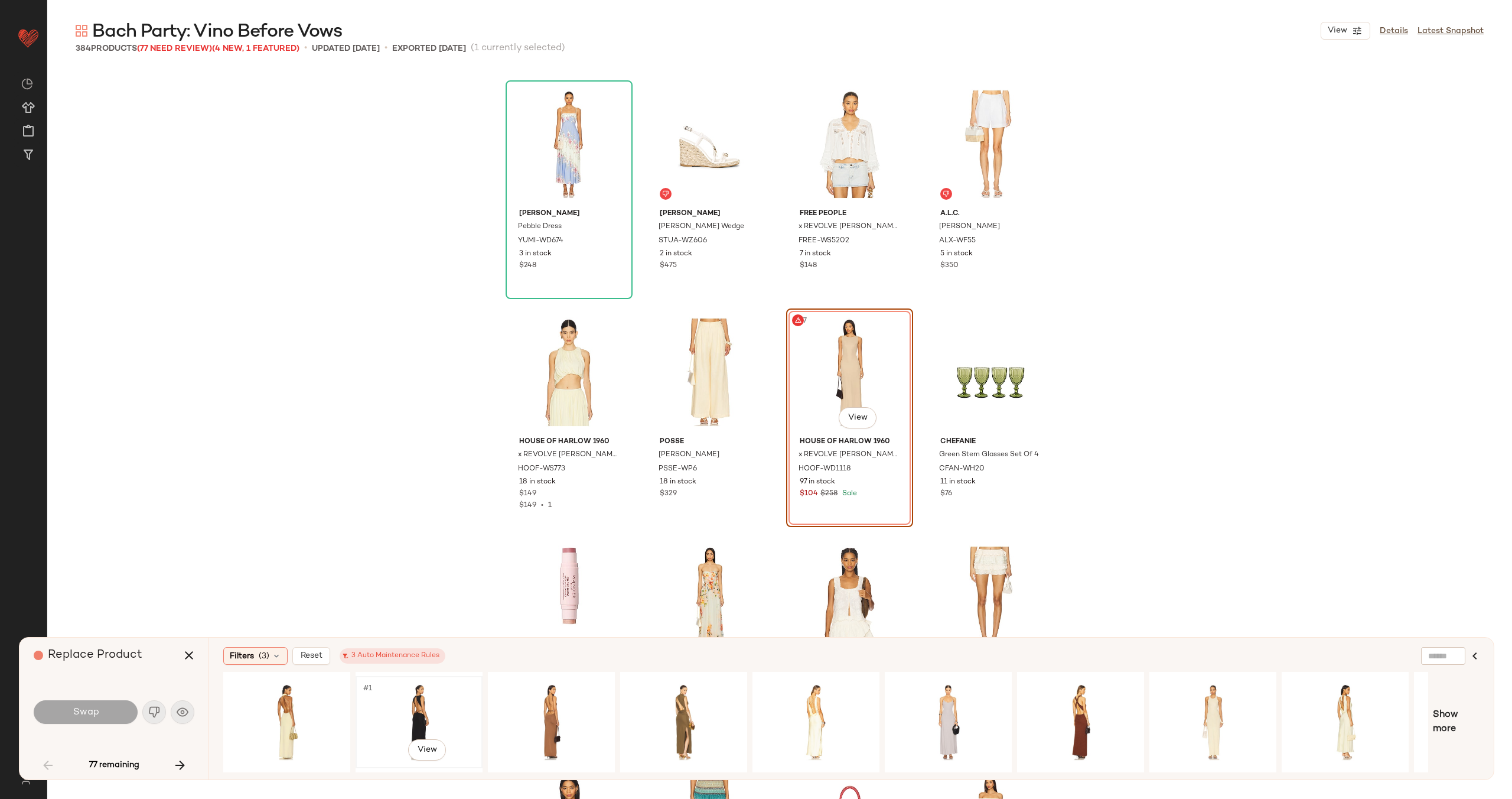
click at [413, 705] on div "#1 View" at bounding box center [419, 722] width 119 height 84
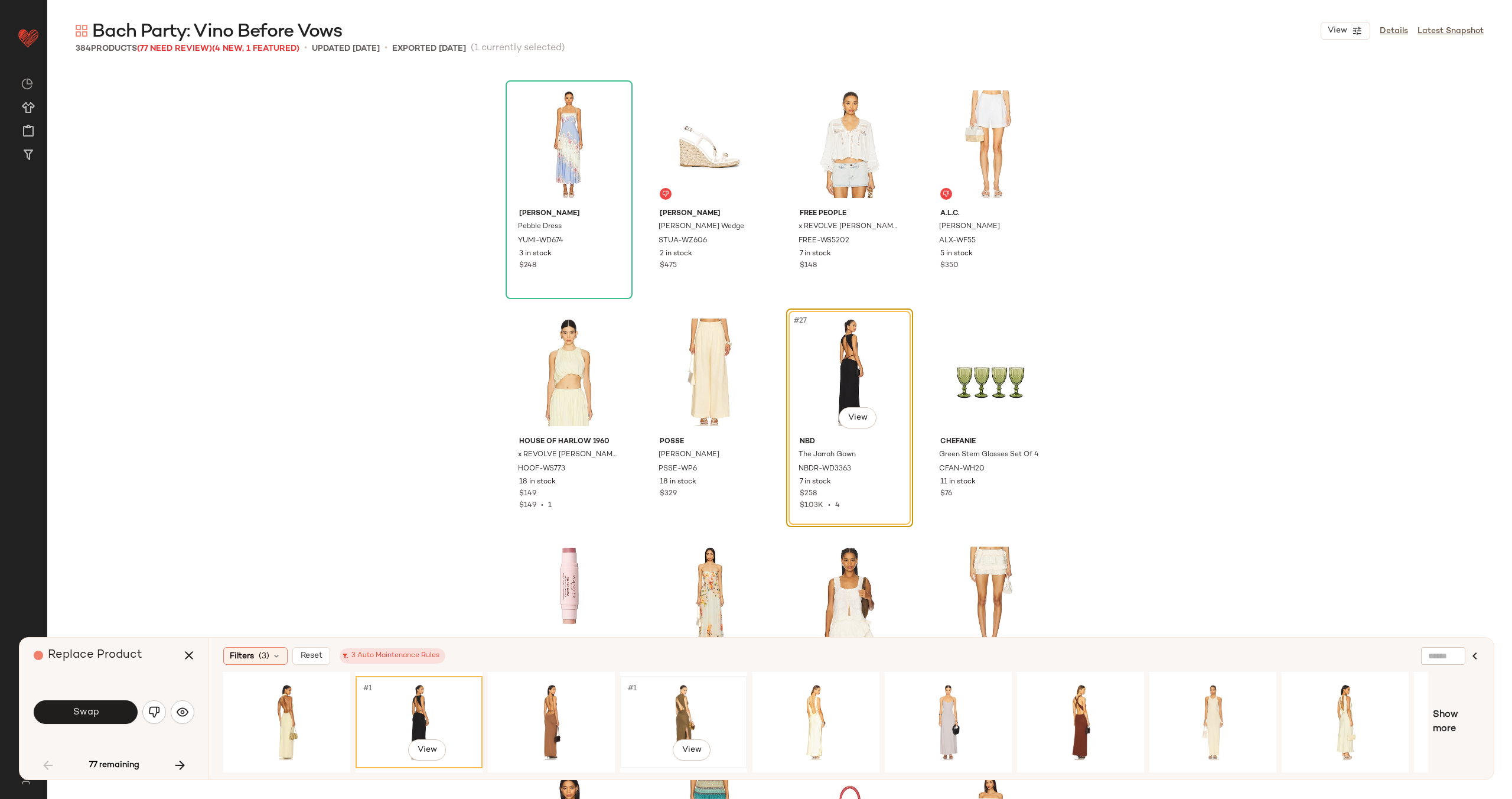
click at [695, 710] on div "#1 View" at bounding box center [683, 722] width 119 height 84
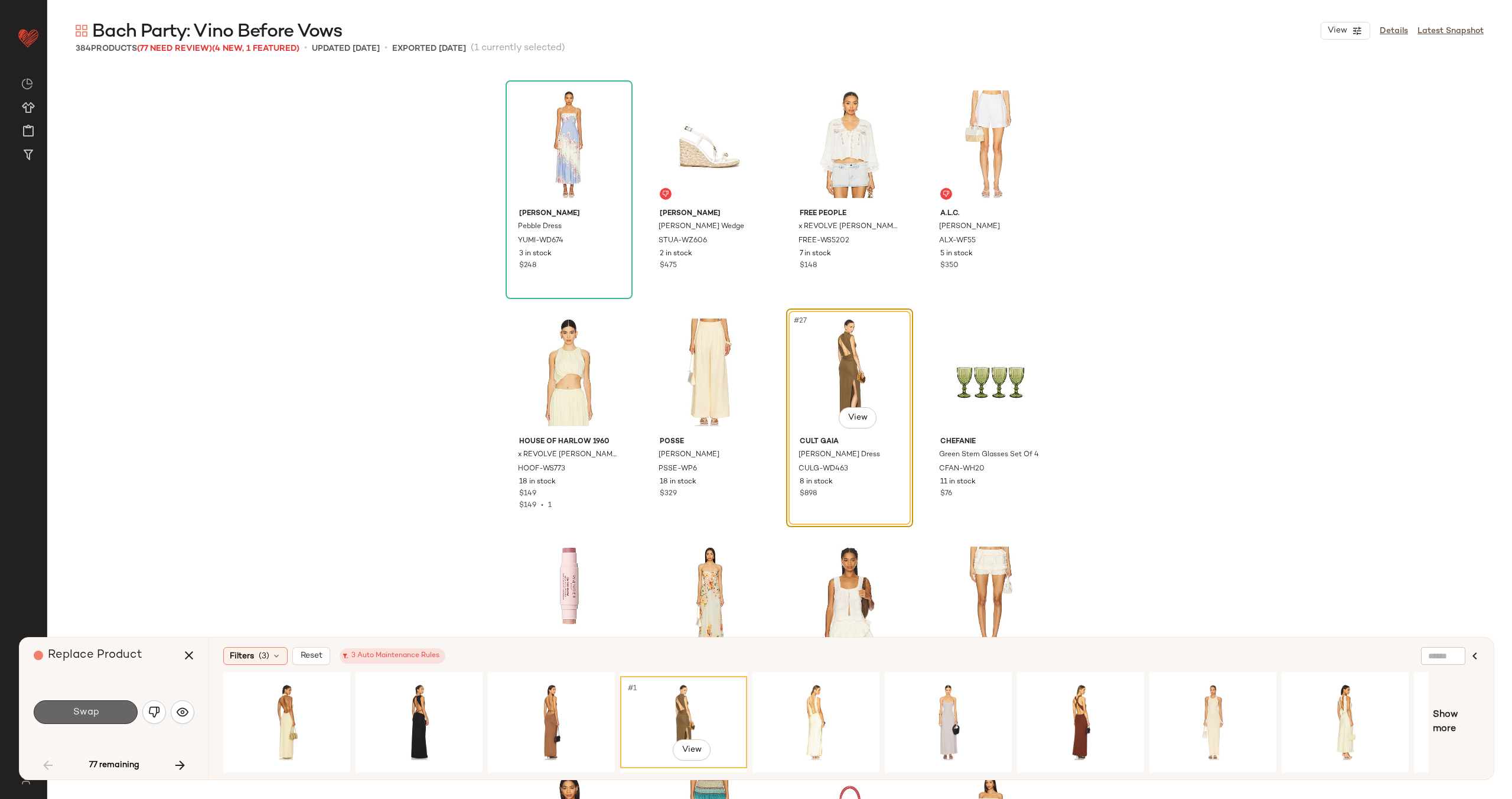
click at [104, 714] on button "Swap" at bounding box center [86, 712] width 104 height 24
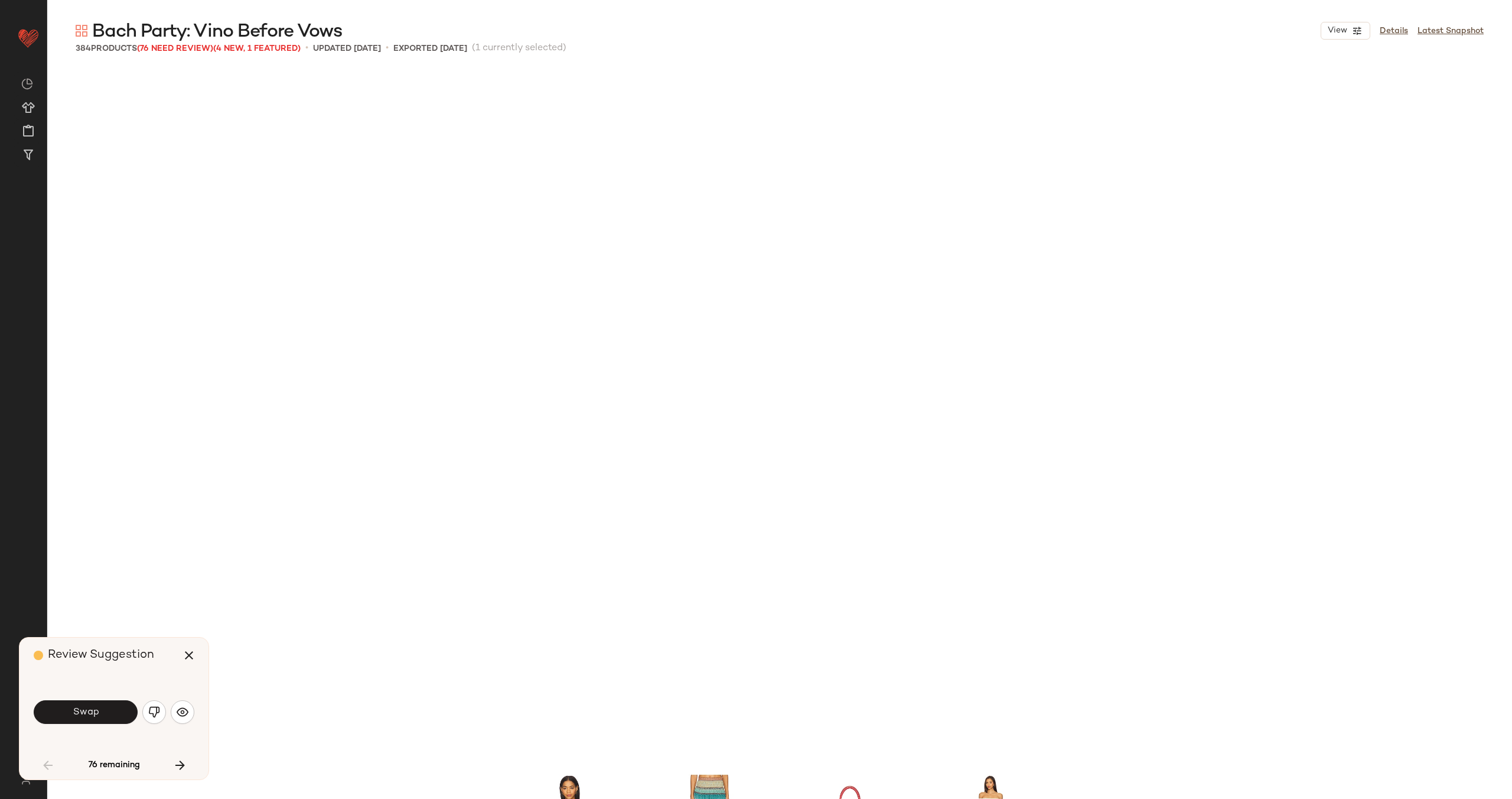
scroll to position [1825, 0]
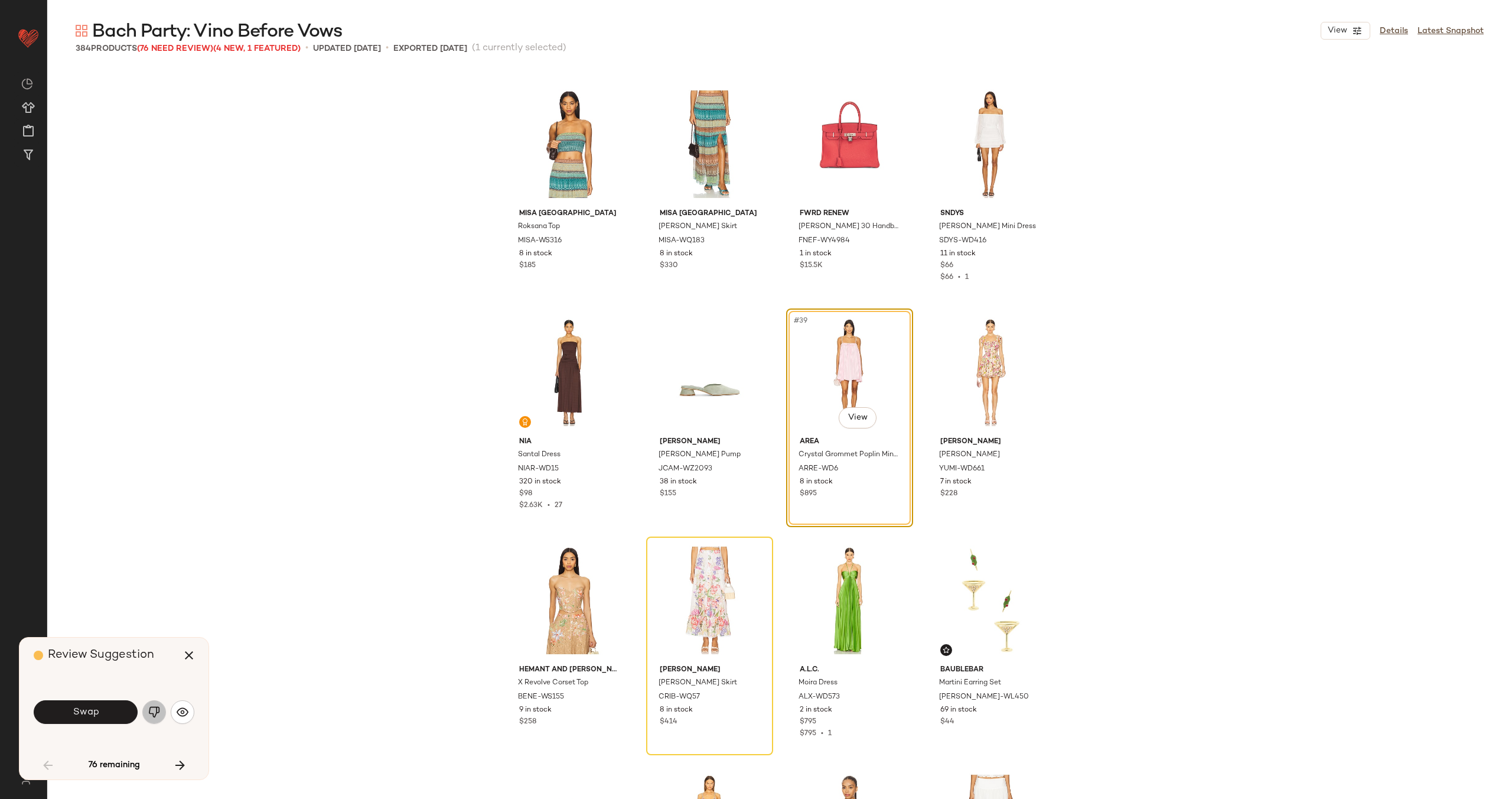
click at [149, 712] on img "button" at bounding box center [154, 712] width 12 height 12
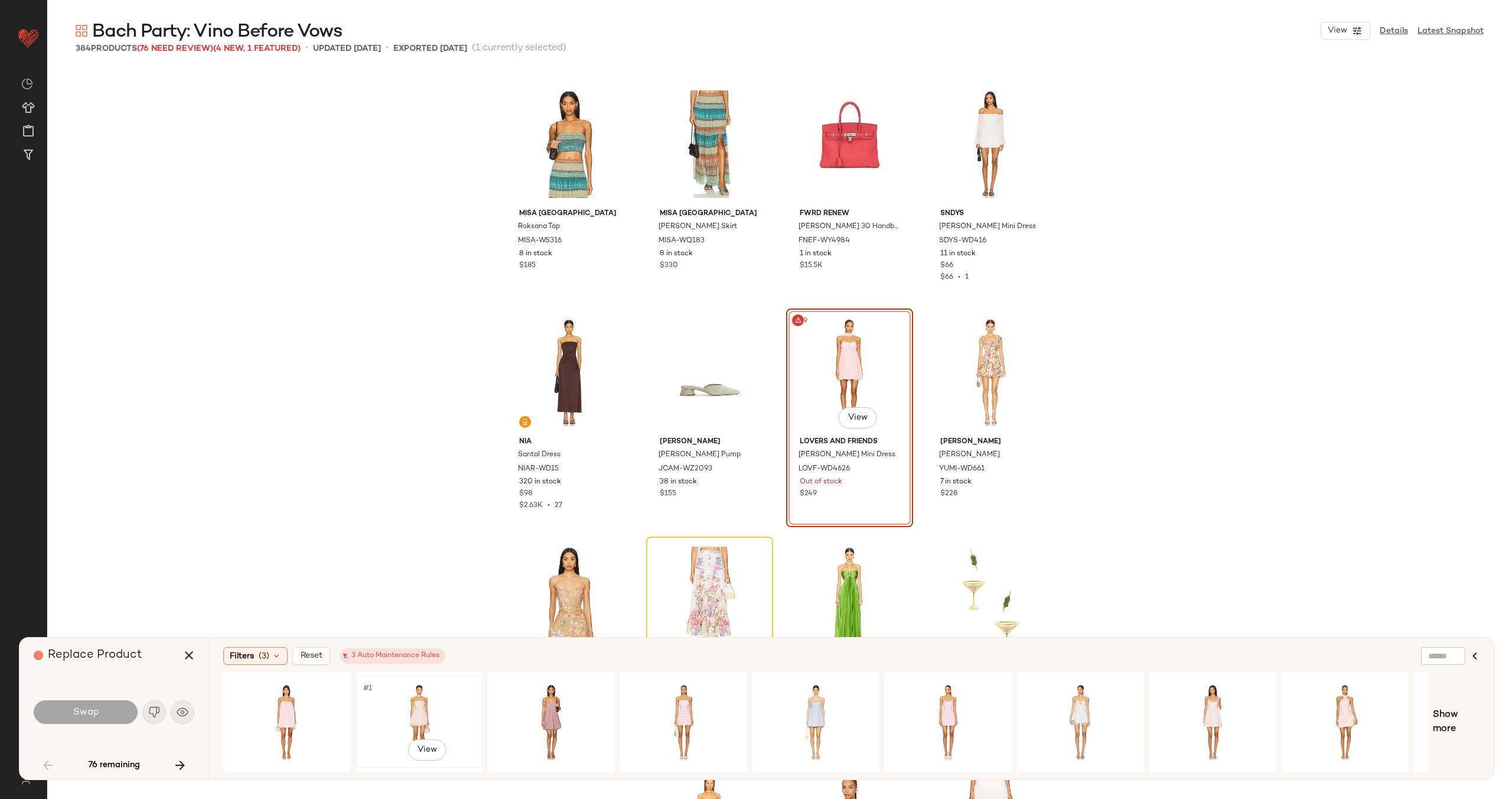
click at [402, 706] on div "#1 View" at bounding box center [419, 722] width 119 height 84
click at [120, 710] on button "Swap" at bounding box center [86, 712] width 104 height 24
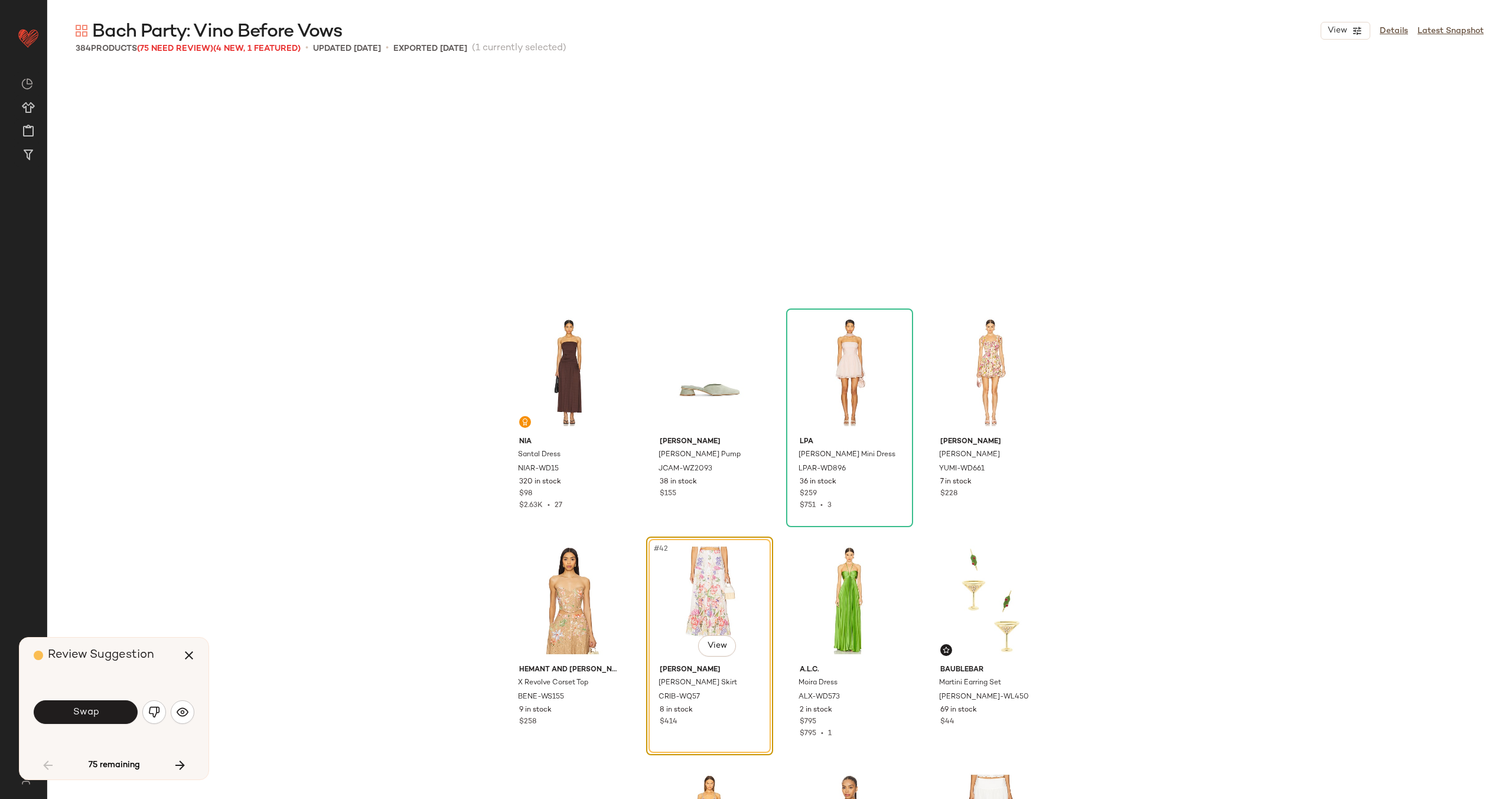
scroll to position [2053, 0]
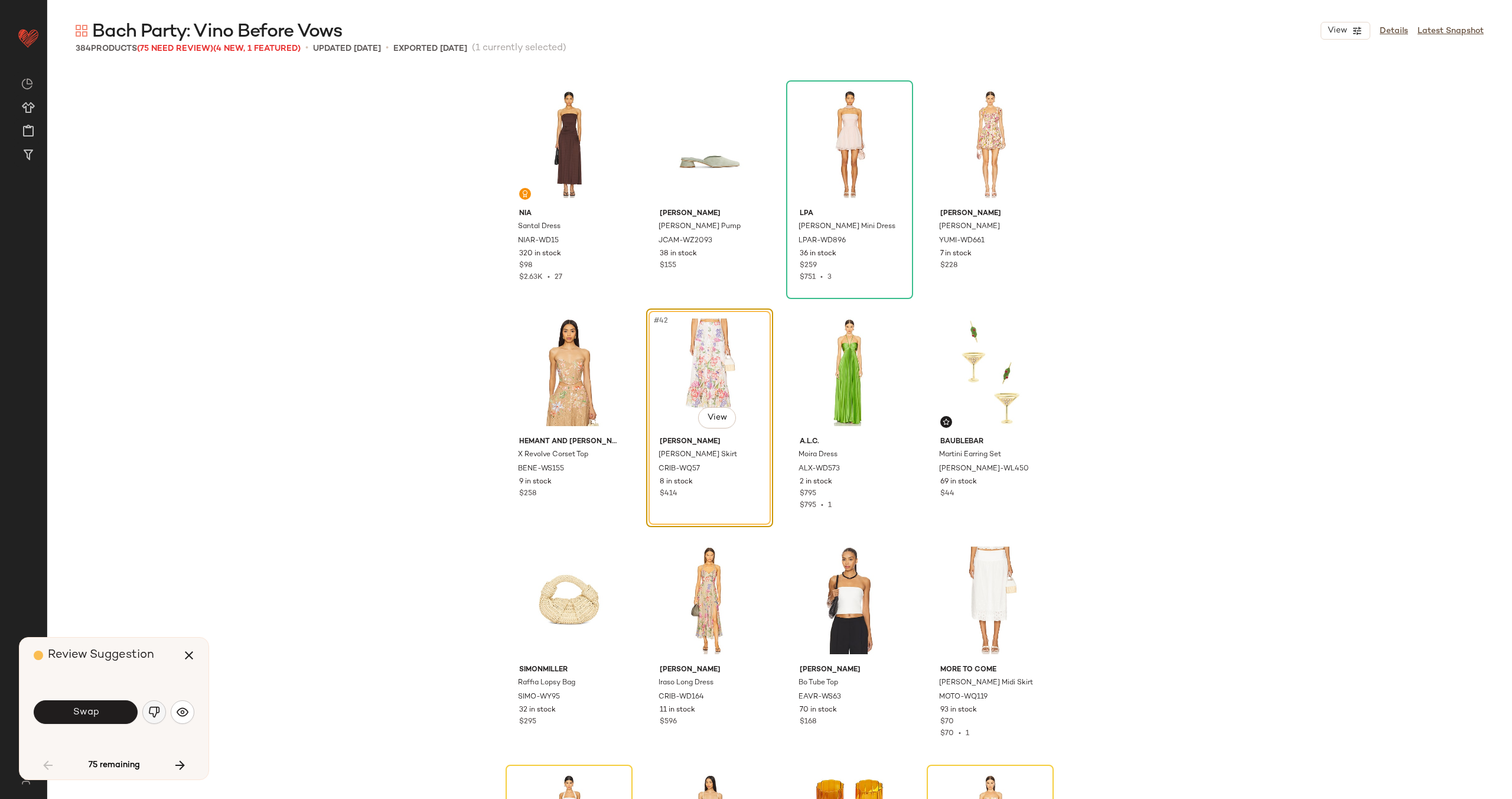
click at [155, 707] on img "button" at bounding box center [154, 712] width 12 height 12
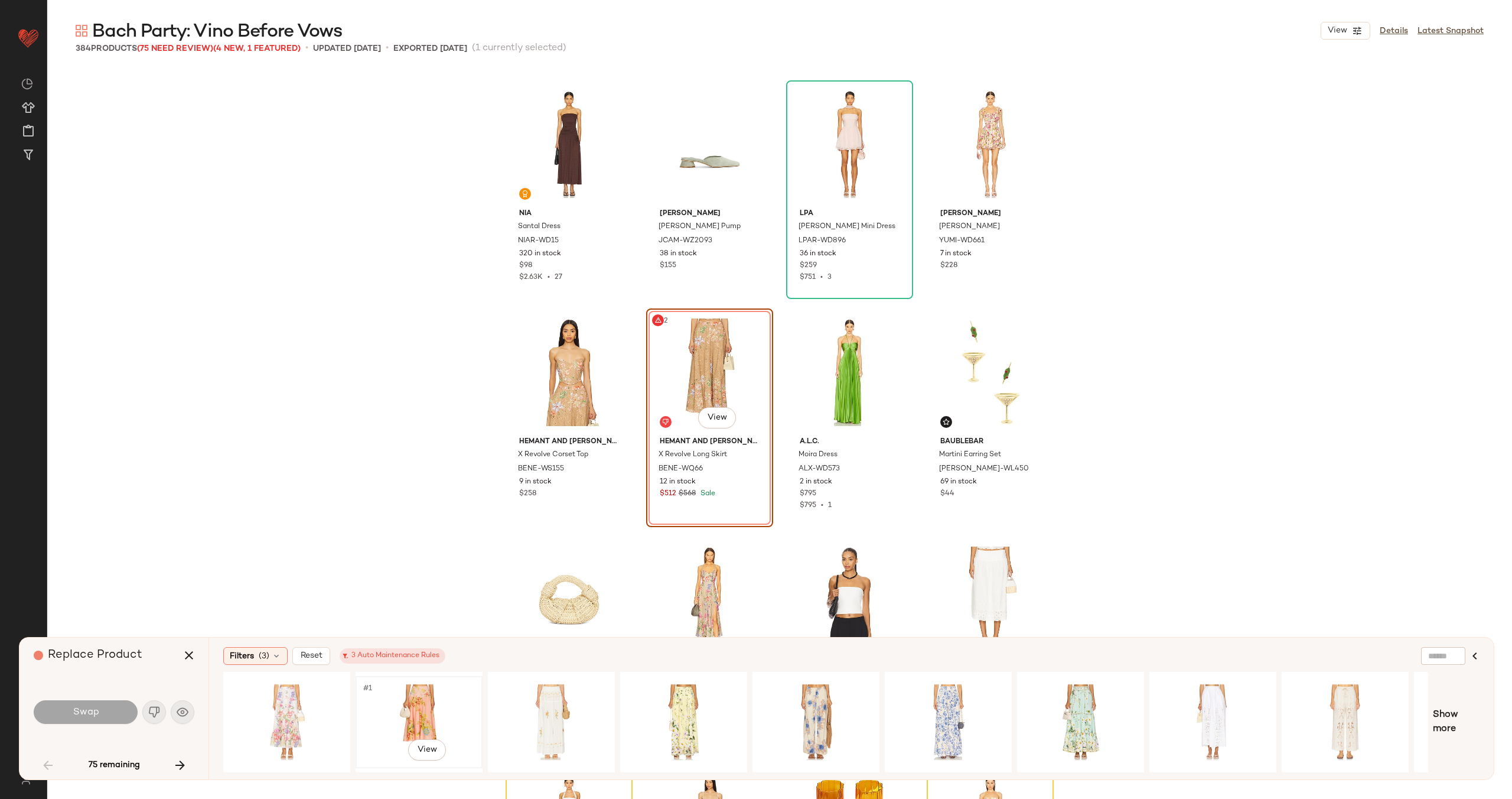
click at [387, 699] on div "#1 View" at bounding box center [419, 722] width 119 height 84
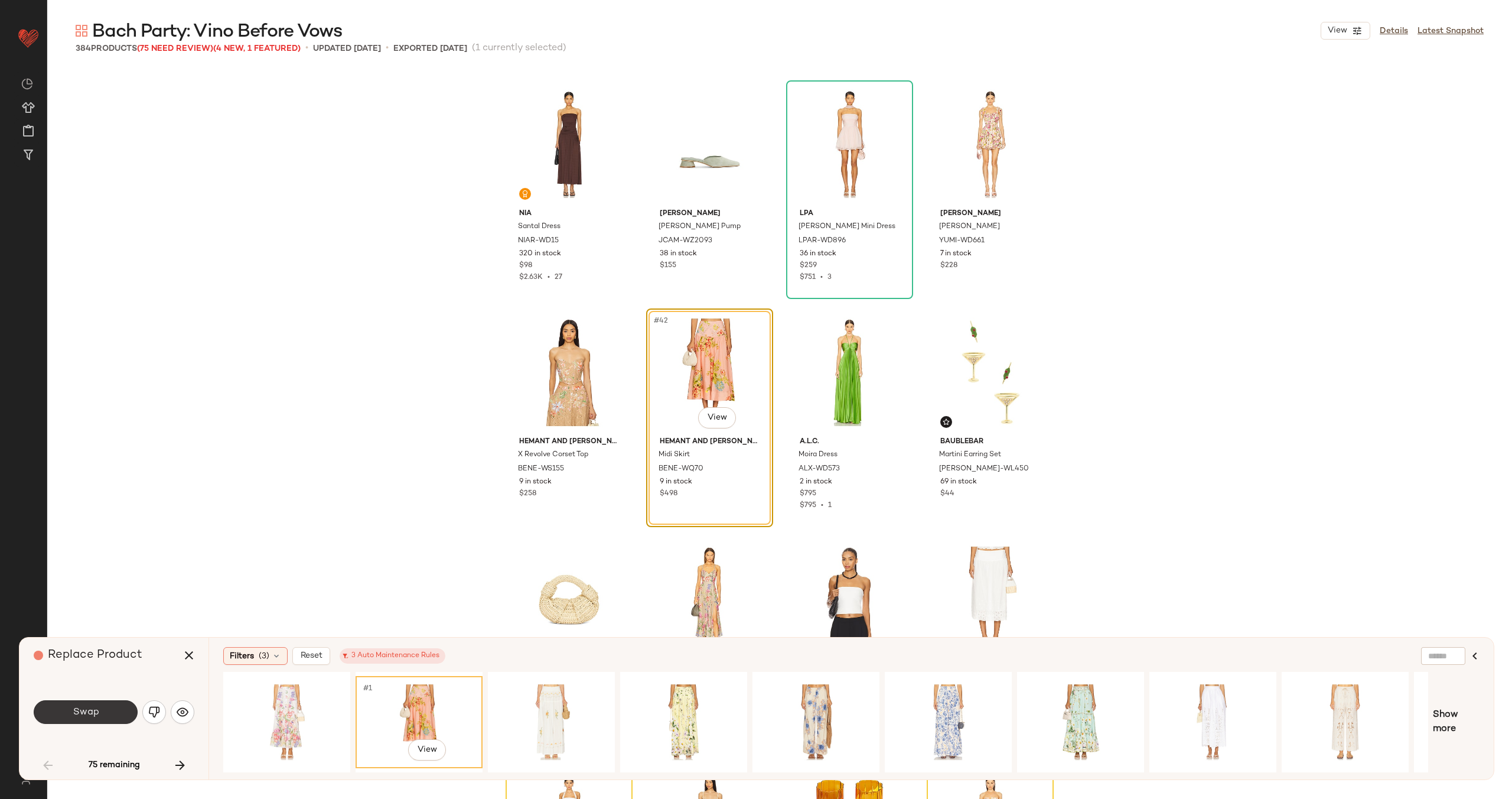
click at [102, 718] on button "Swap" at bounding box center [86, 712] width 104 height 24
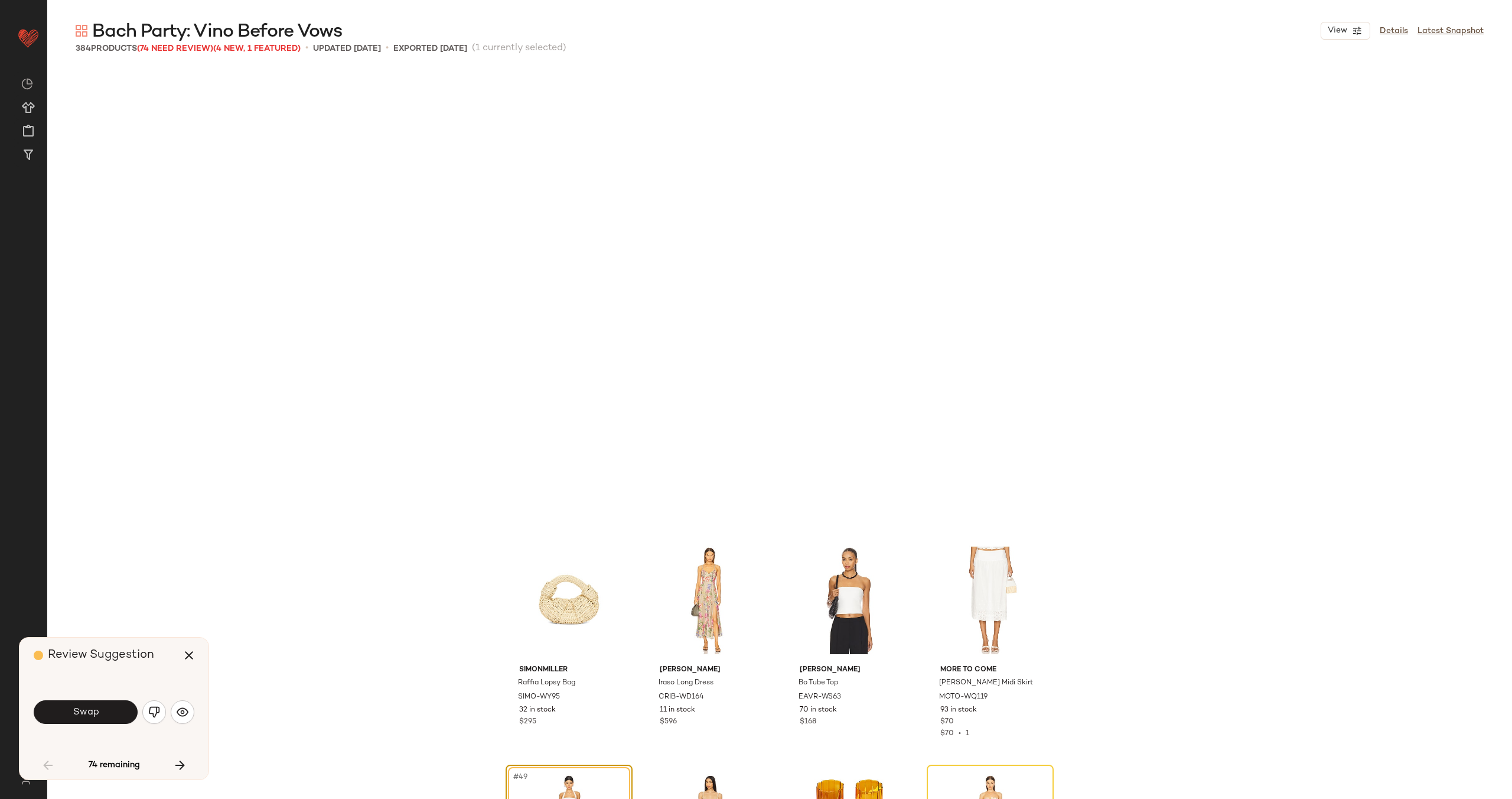
scroll to position [2509, 0]
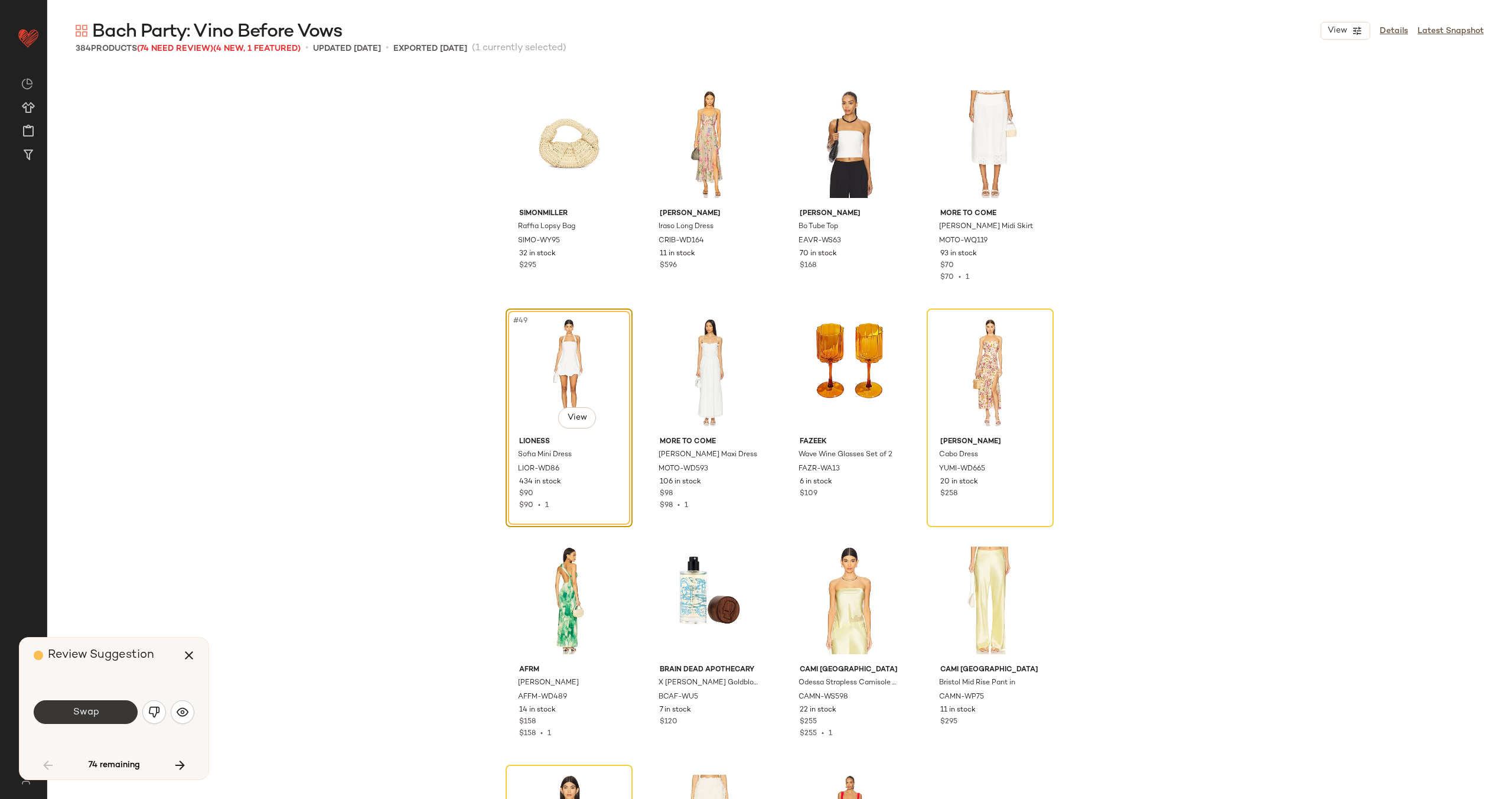
click at [50, 715] on button "Swap" at bounding box center [86, 712] width 104 height 24
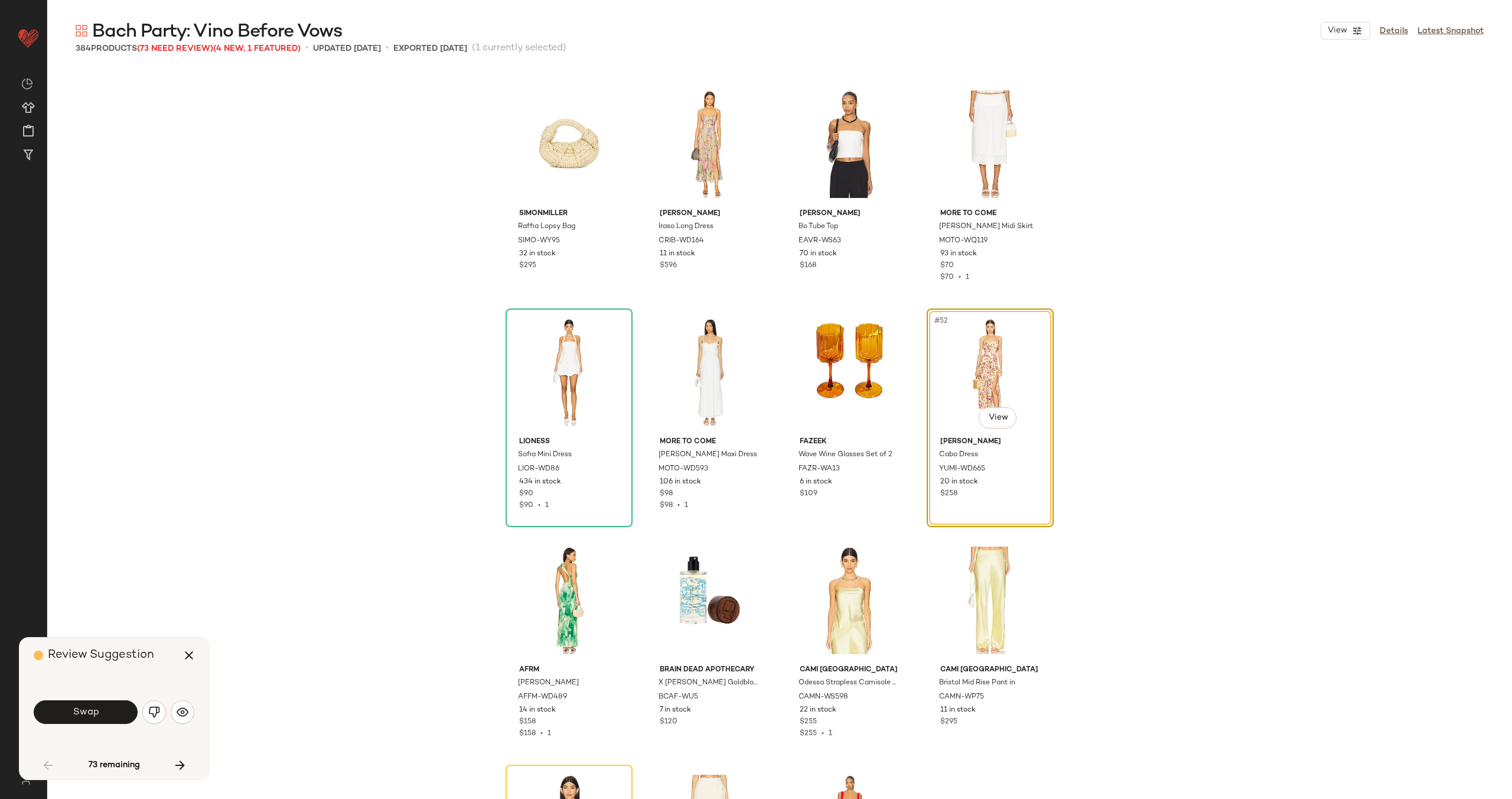
click at [92, 712] on span "Swap" at bounding box center [85, 712] width 27 height 12
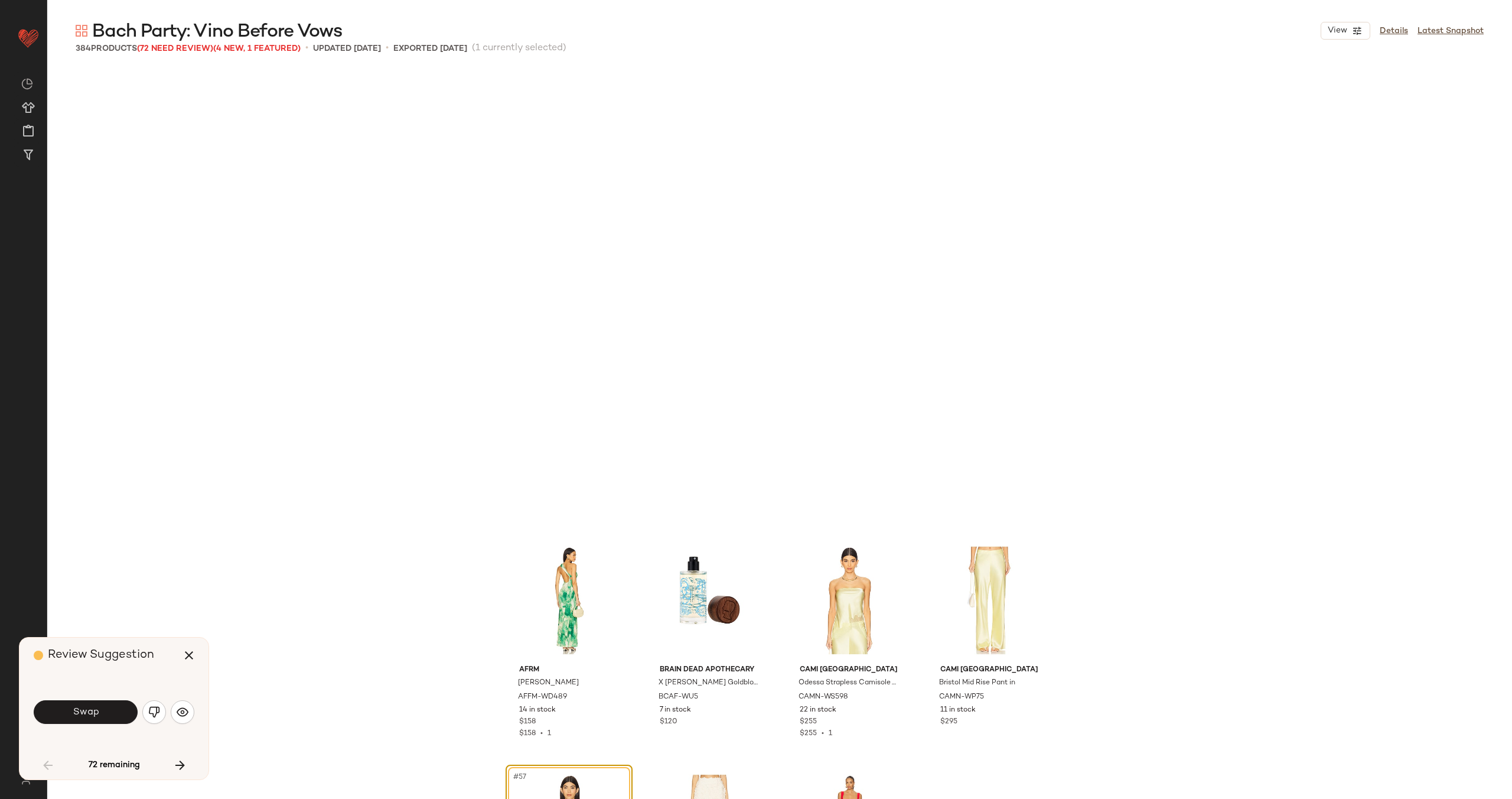
scroll to position [2965, 0]
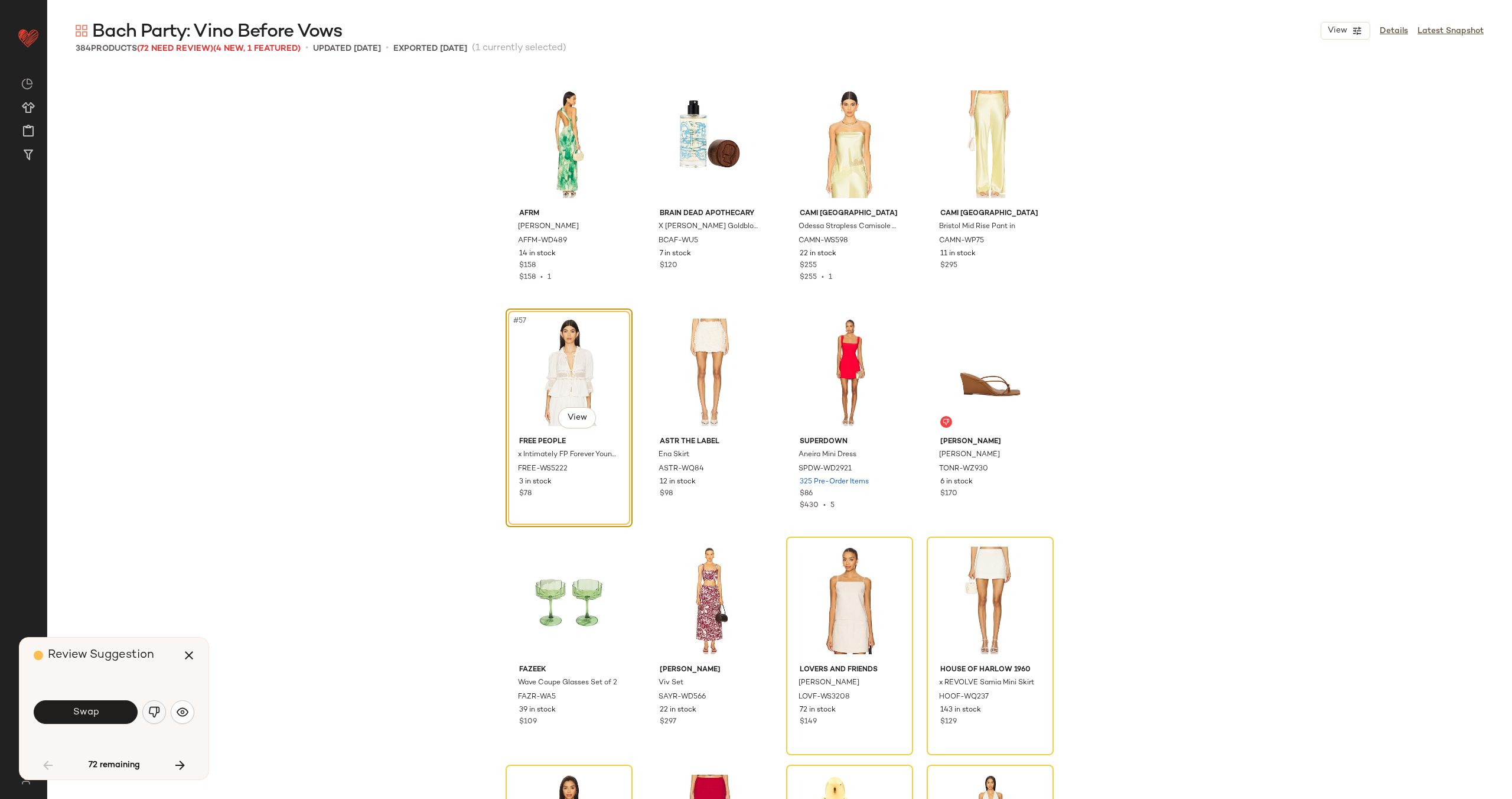
click at [149, 711] on img "button" at bounding box center [154, 712] width 12 height 12
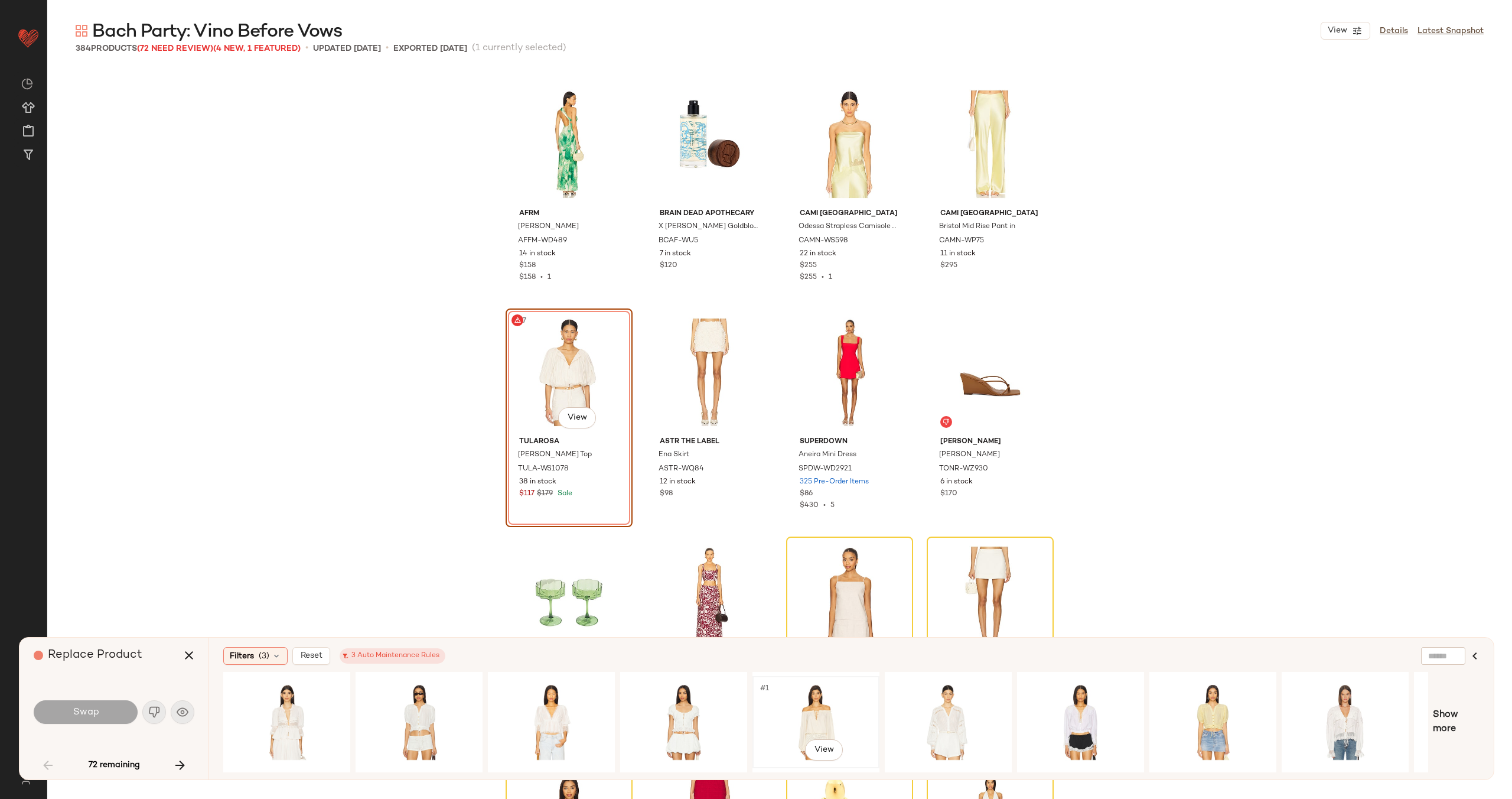
click at [804, 710] on div "#1 View" at bounding box center [816, 722] width 119 height 84
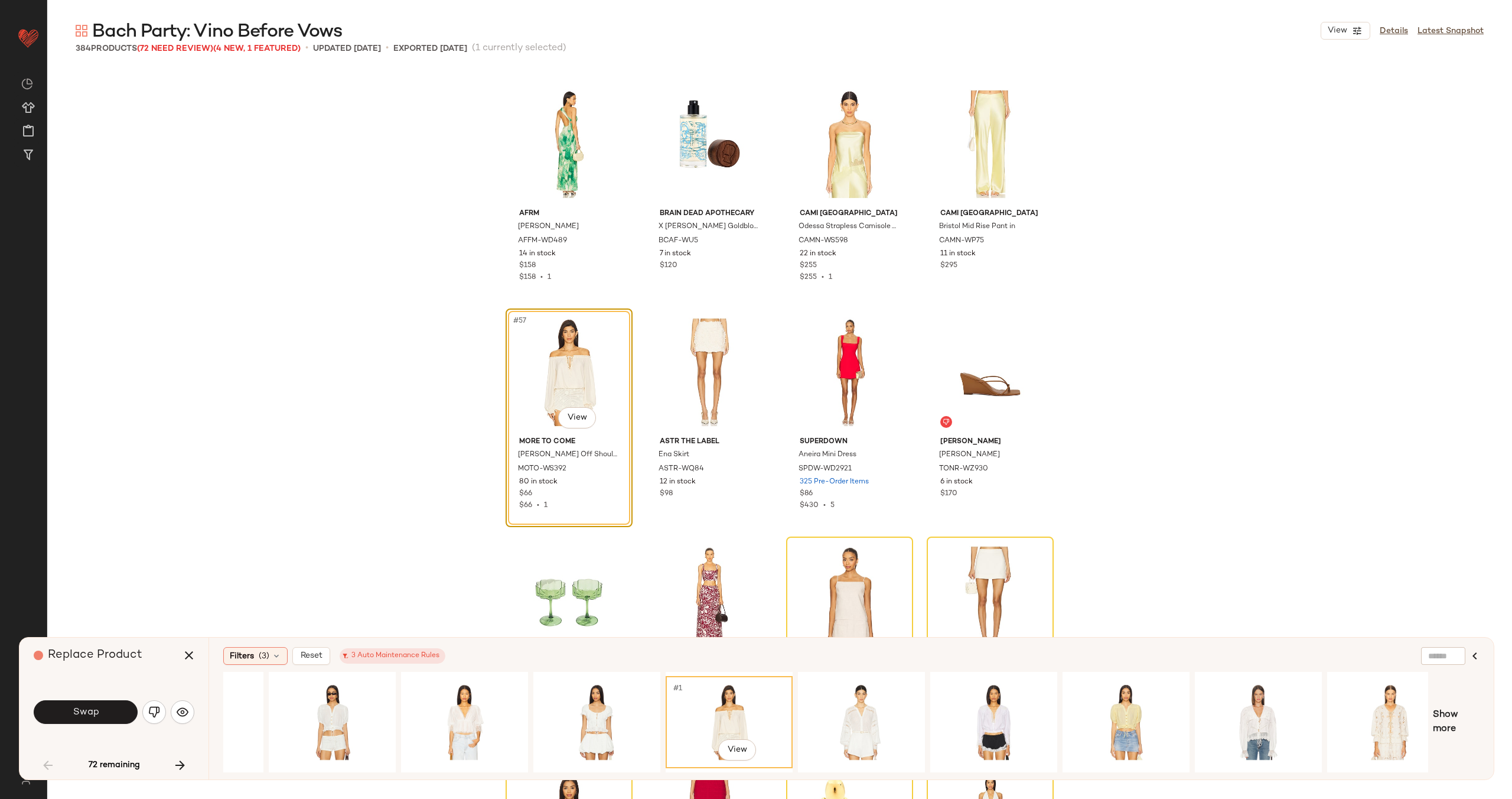
scroll to position [0, 112]
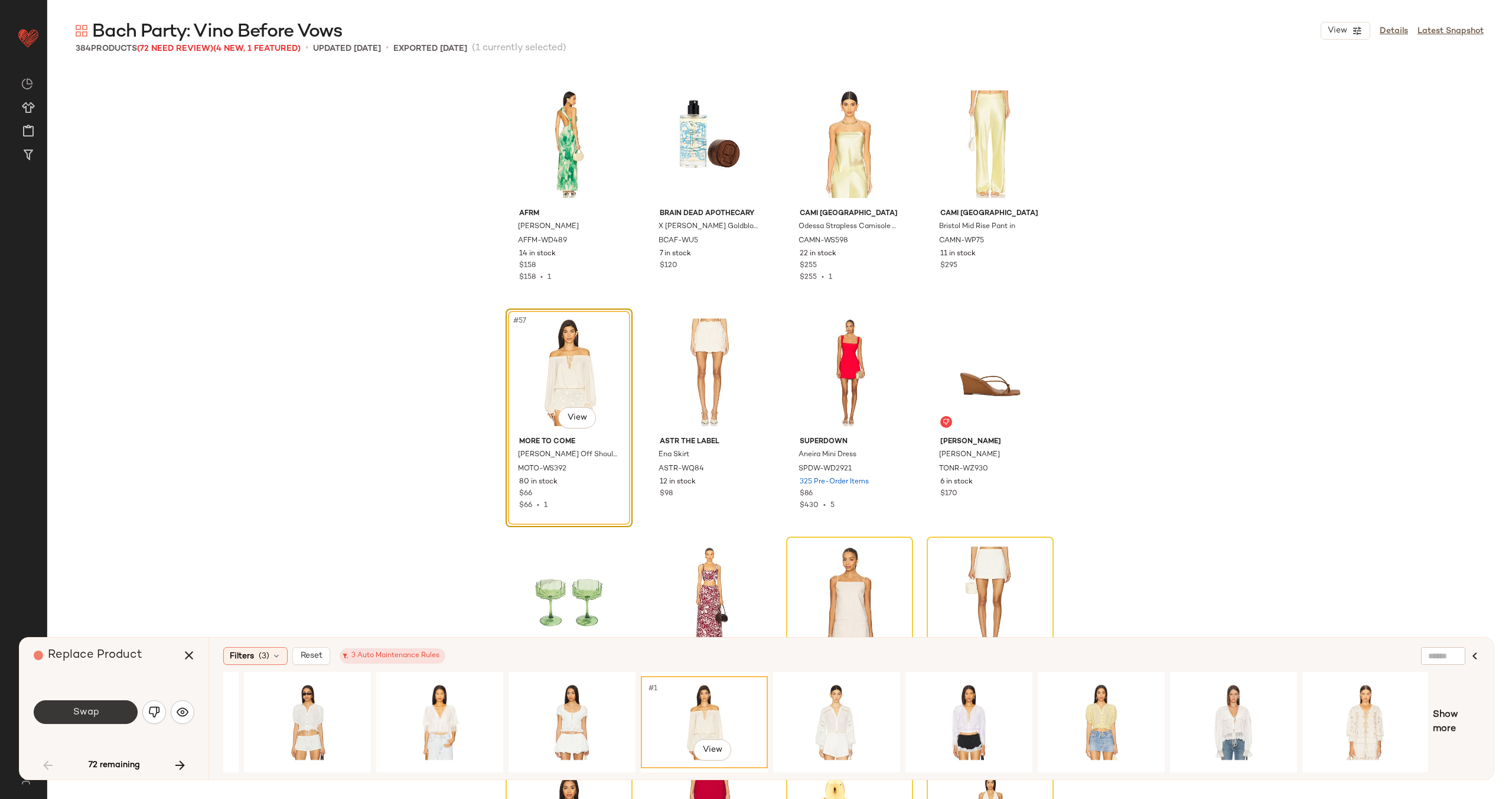
click at [99, 715] on button "Swap" at bounding box center [86, 712] width 104 height 24
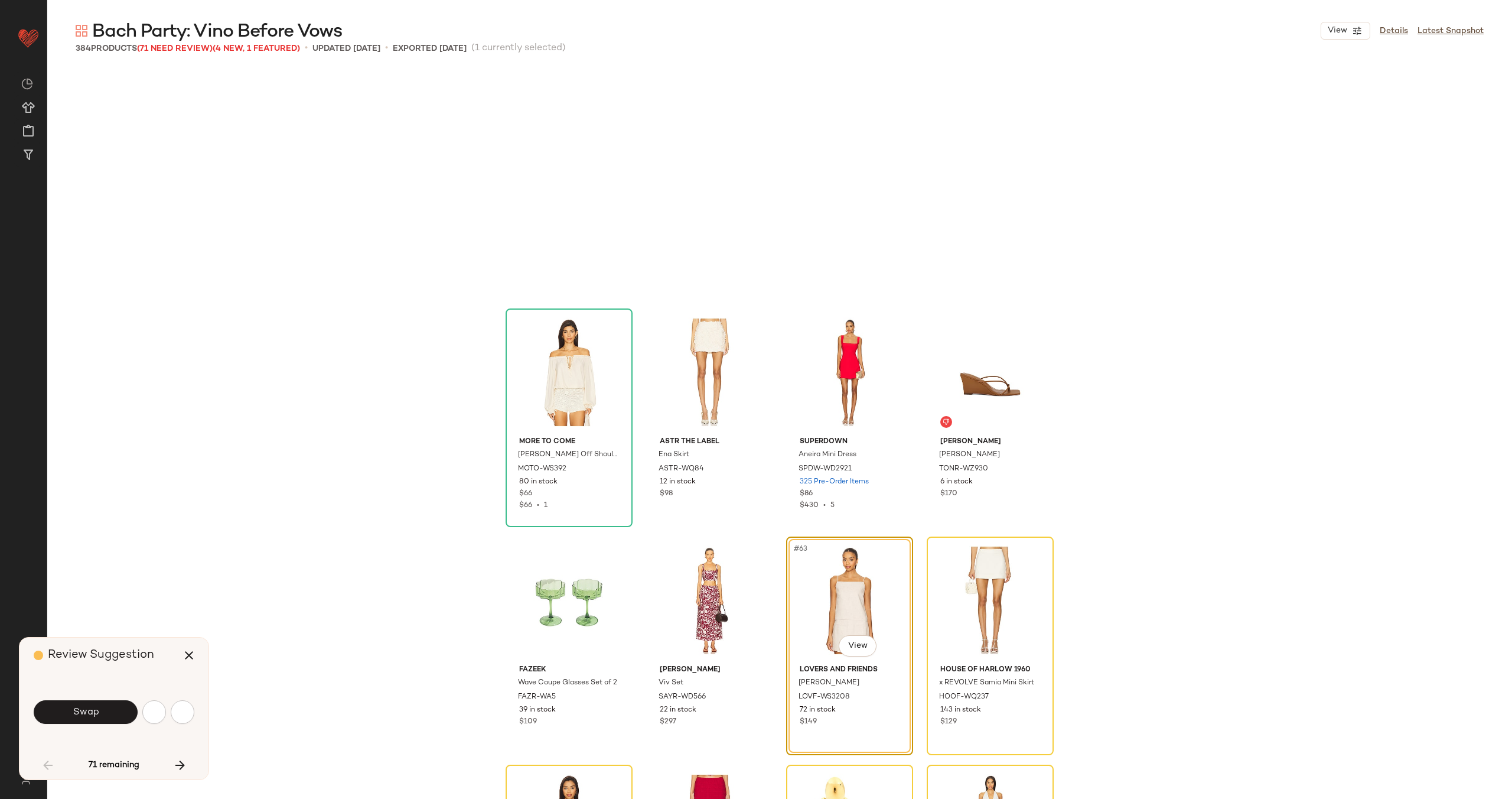
scroll to position [3194, 0]
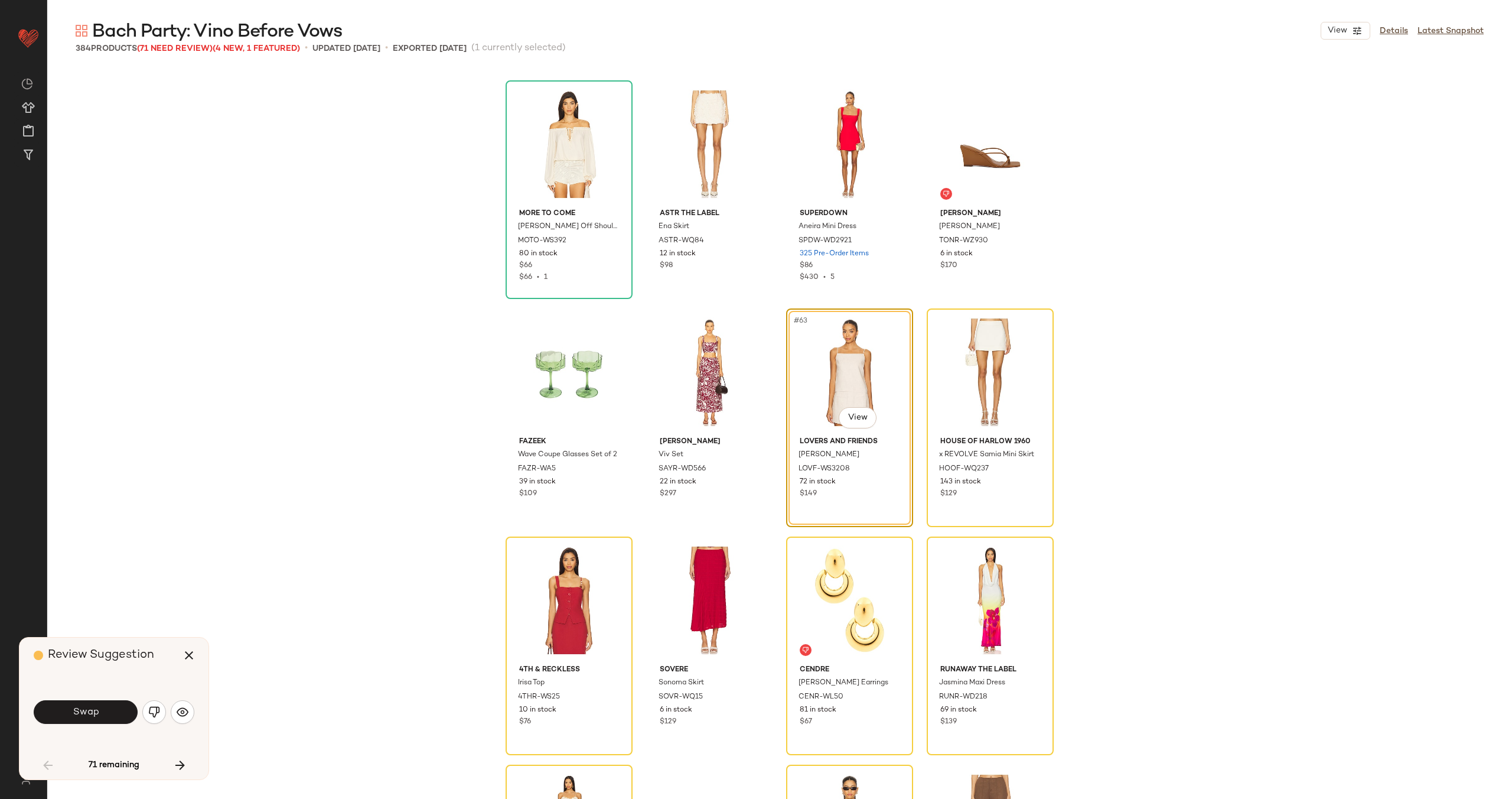
click at [99, 715] on button "Swap" at bounding box center [86, 712] width 104 height 24
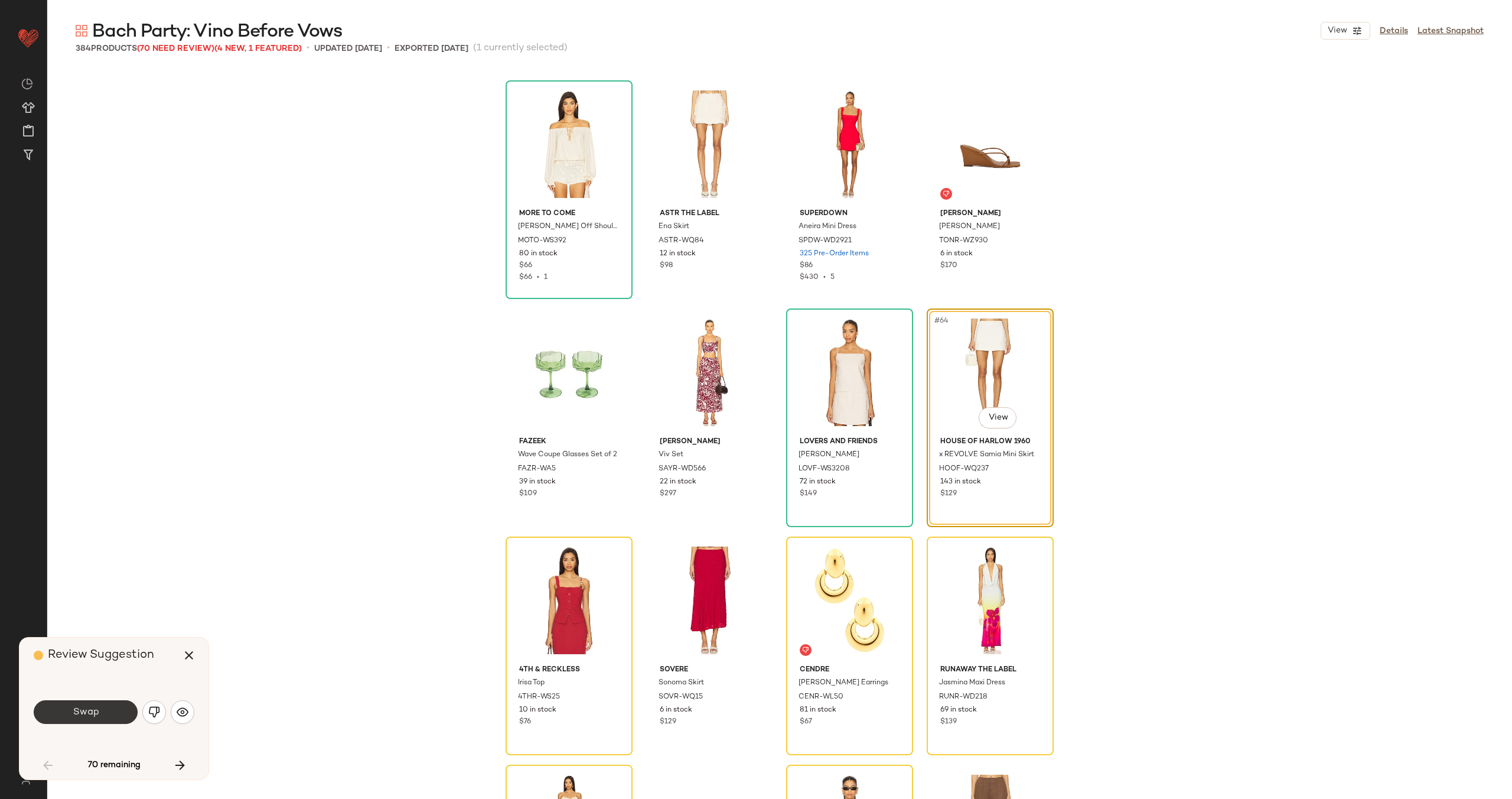
click at [99, 717] on button "Swap" at bounding box center [86, 712] width 104 height 24
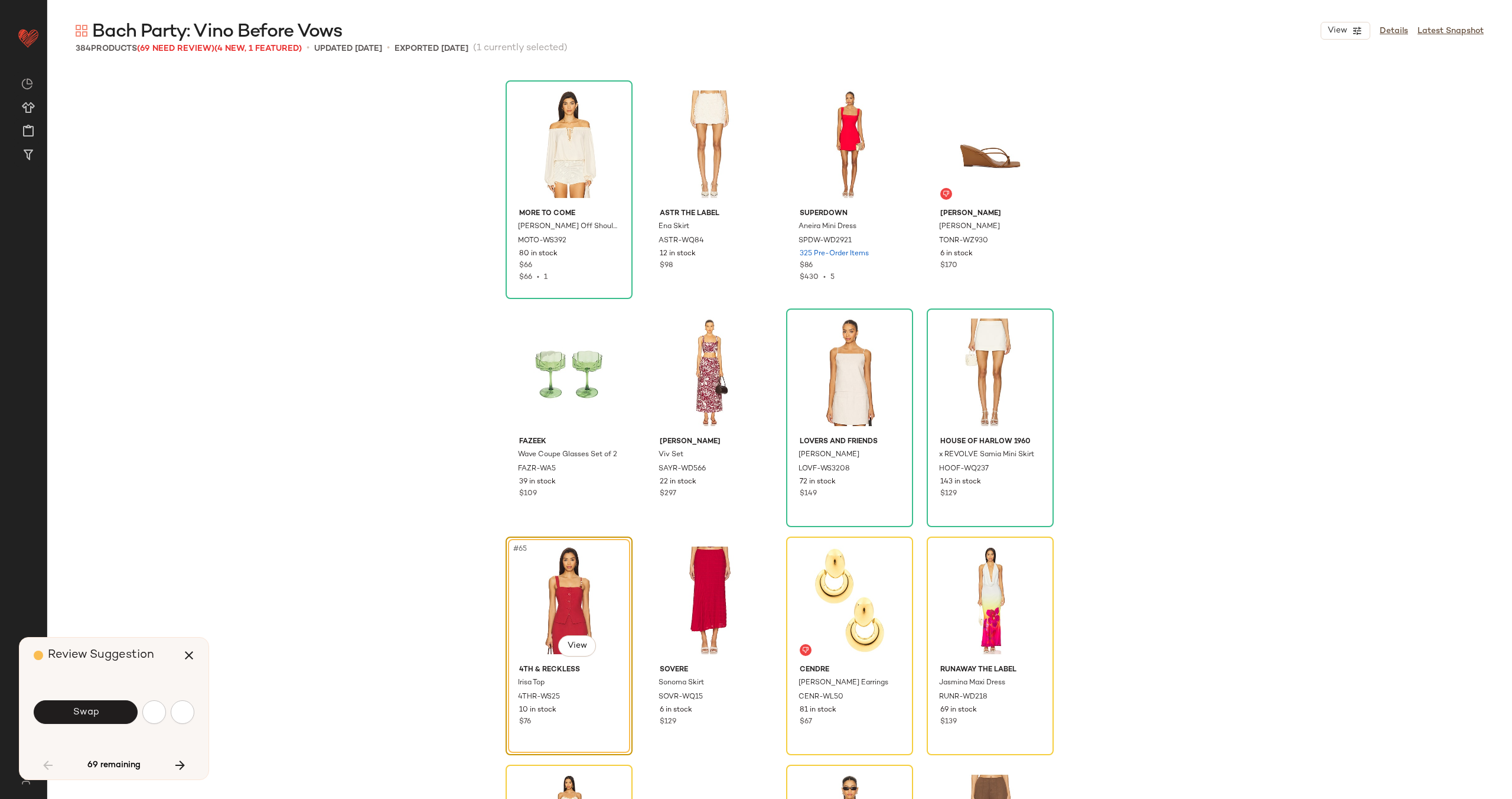
scroll to position [3422, 0]
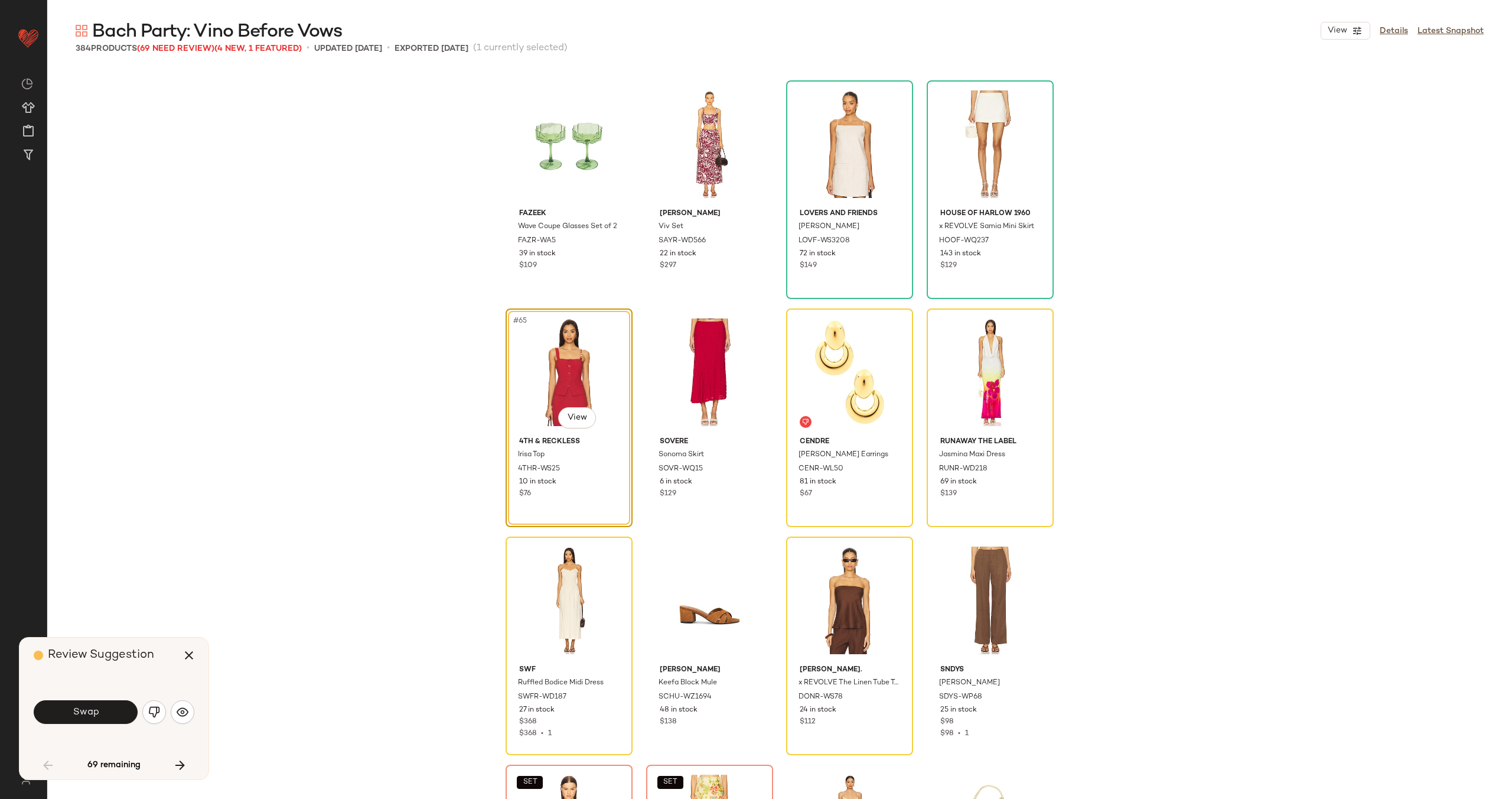
click at [99, 717] on button "Swap" at bounding box center [86, 712] width 104 height 24
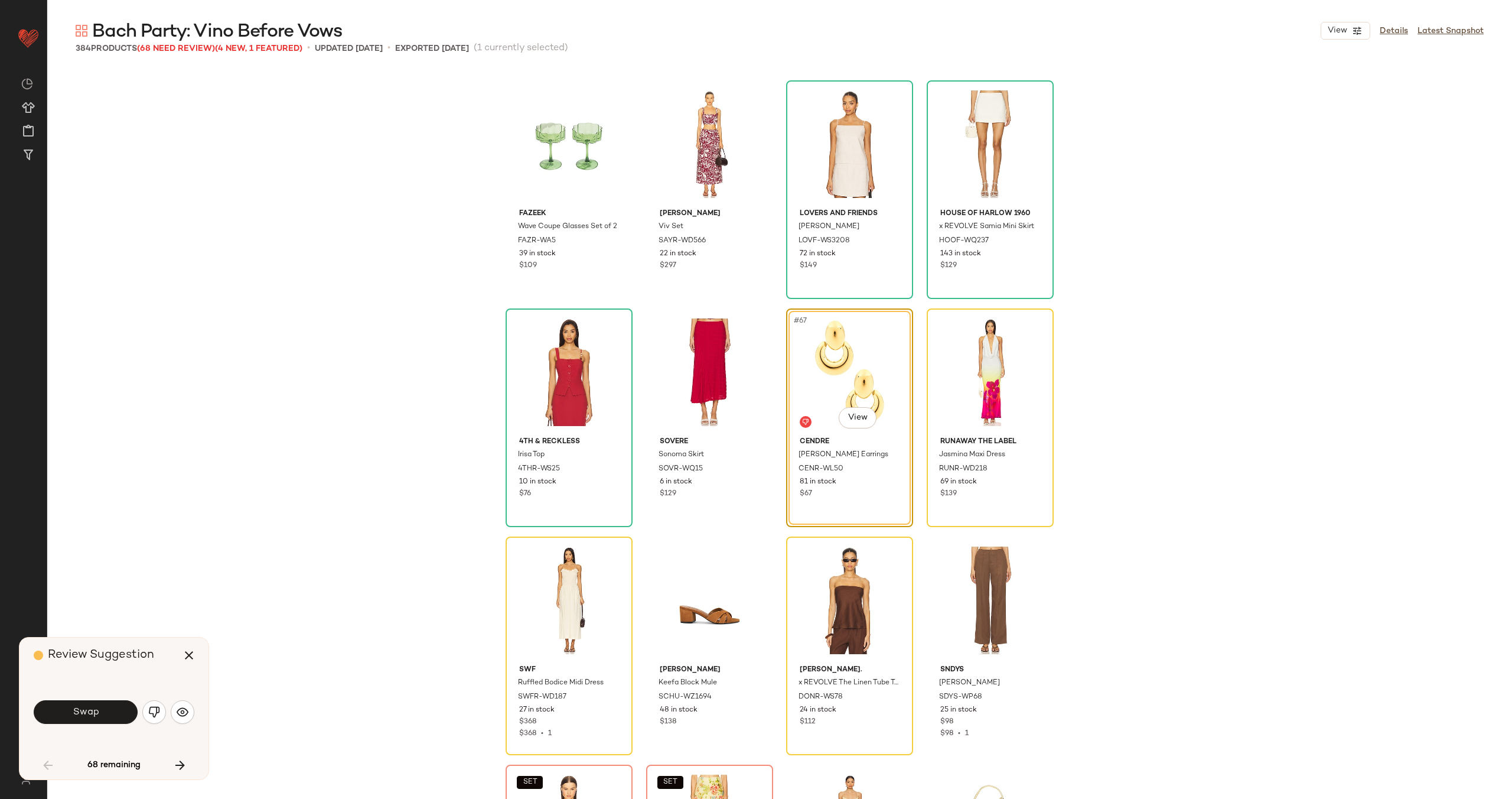
click at [99, 717] on button "Swap" at bounding box center [86, 712] width 104 height 24
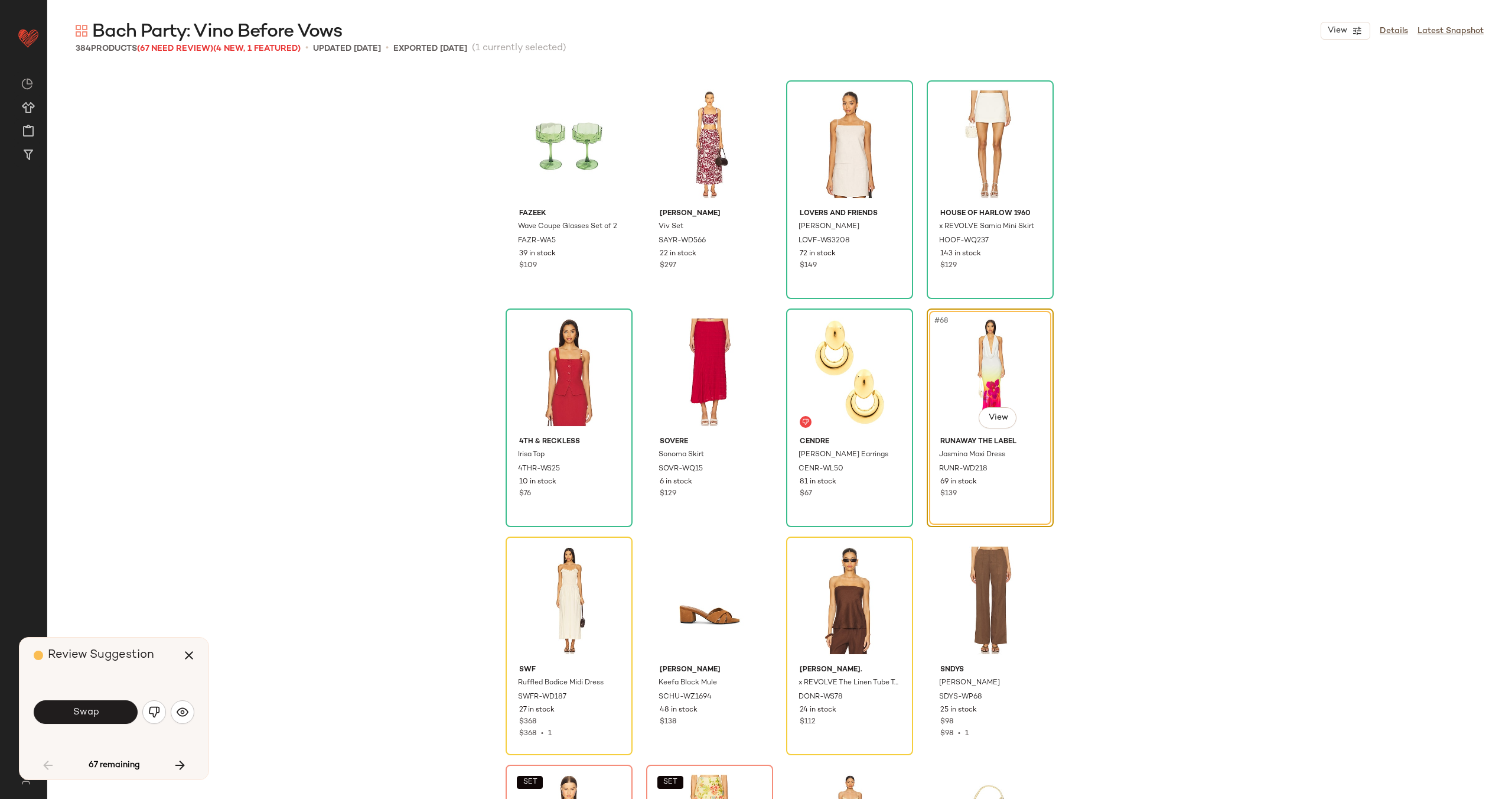
click at [99, 717] on button "Swap" at bounding box center [86, 712] width 104 height 24
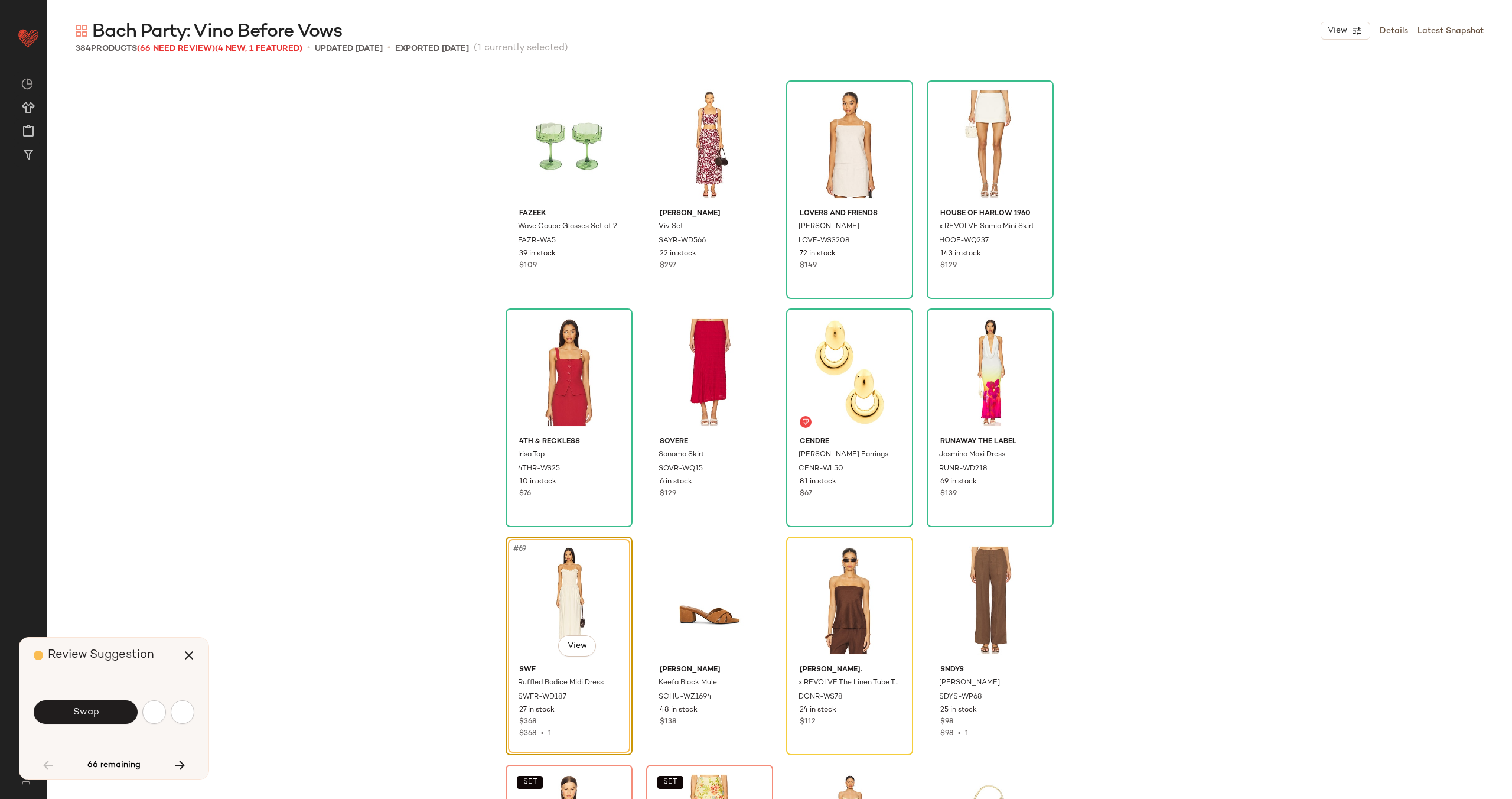
scroll to position [3650, 0]
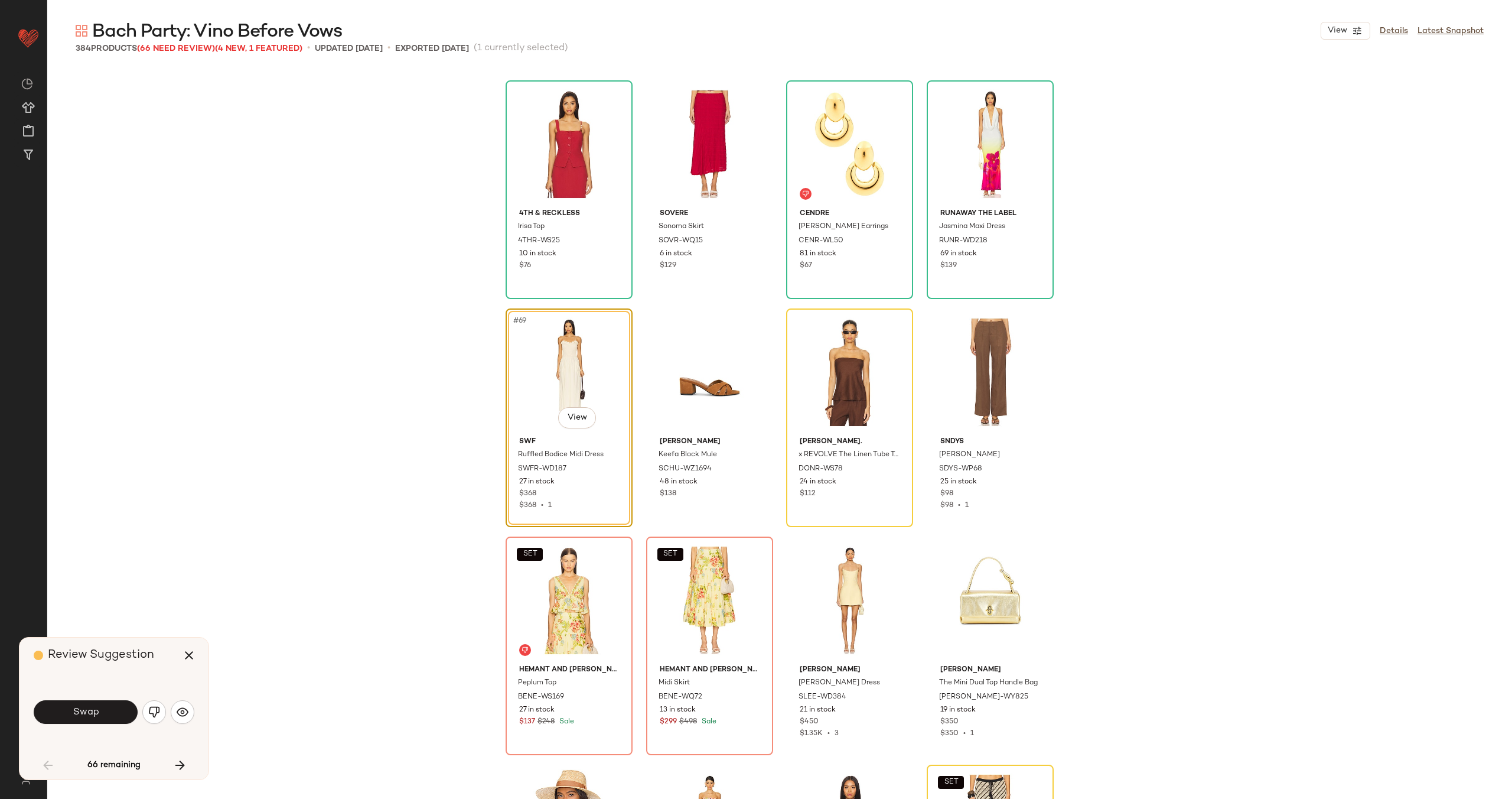
click at [99, 717] on button "Swap" at bounding box center [86, 712] width 104 height 24
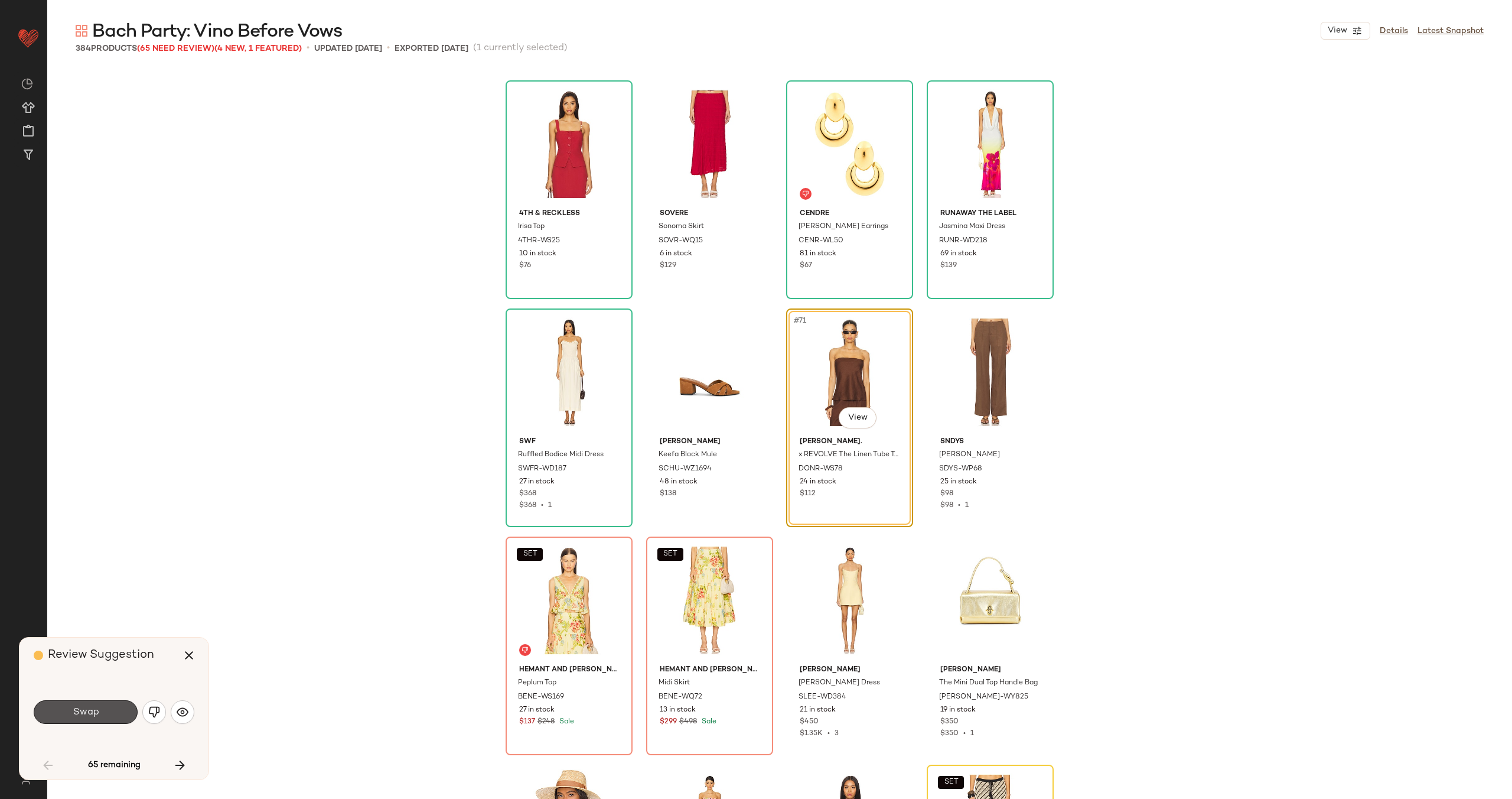
click at [99, 717] on button "Swap" at bounding box center [86, 712] width 104 height 24
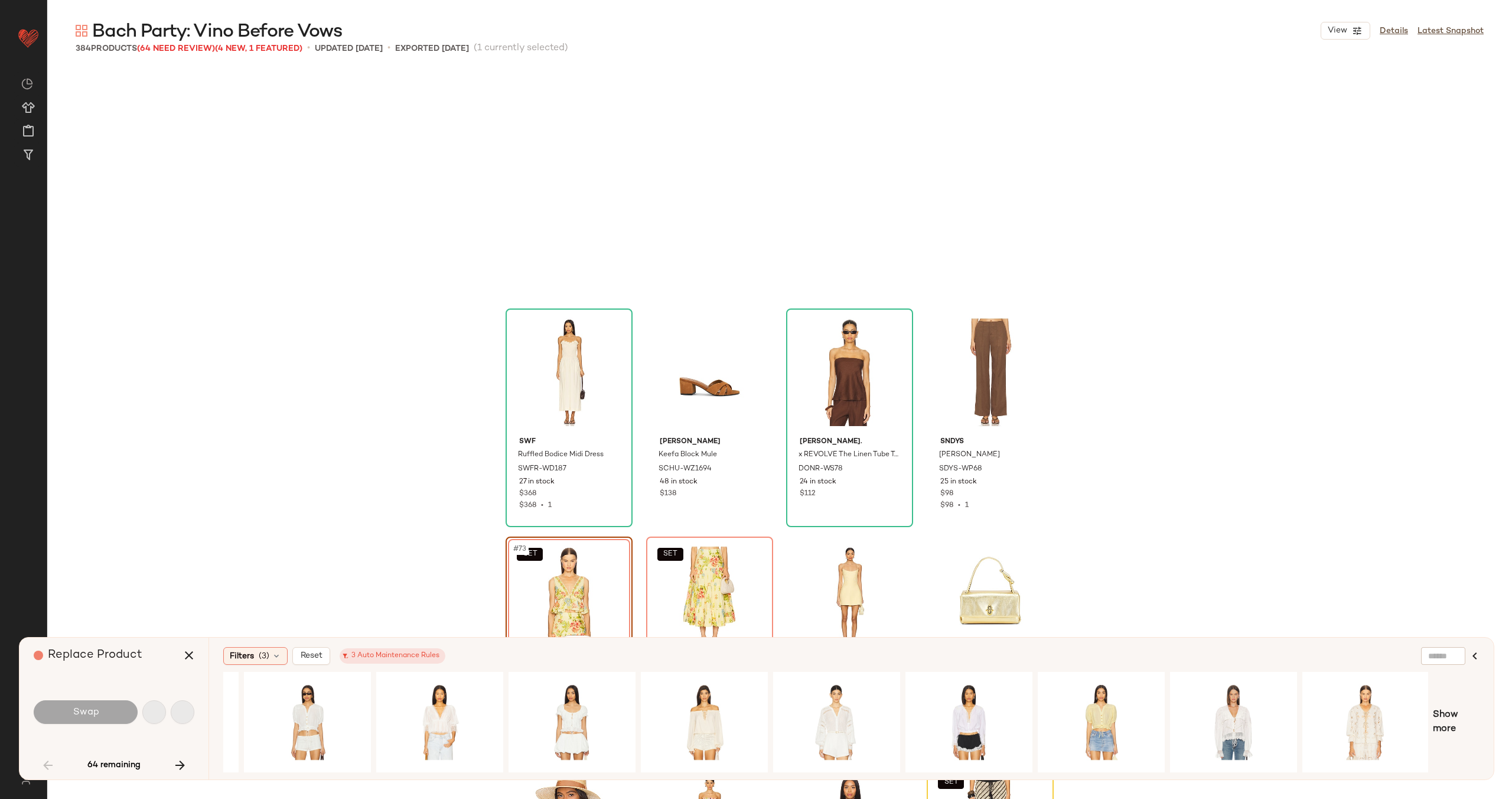
scroll to position [3877, 0]
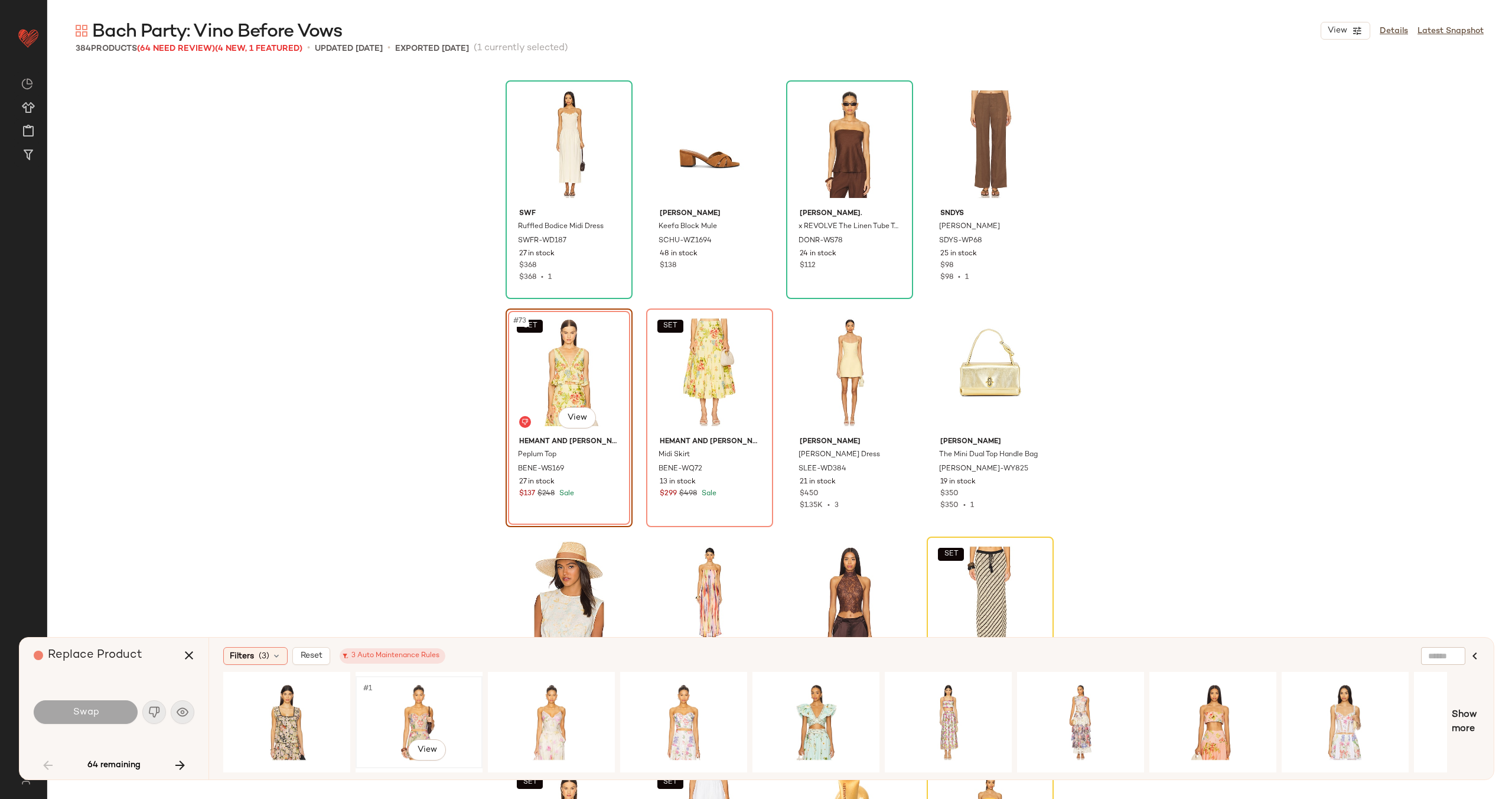
click at [398, 720] on div "#1 View" at bounding box center [419, 722] width 119 height 84
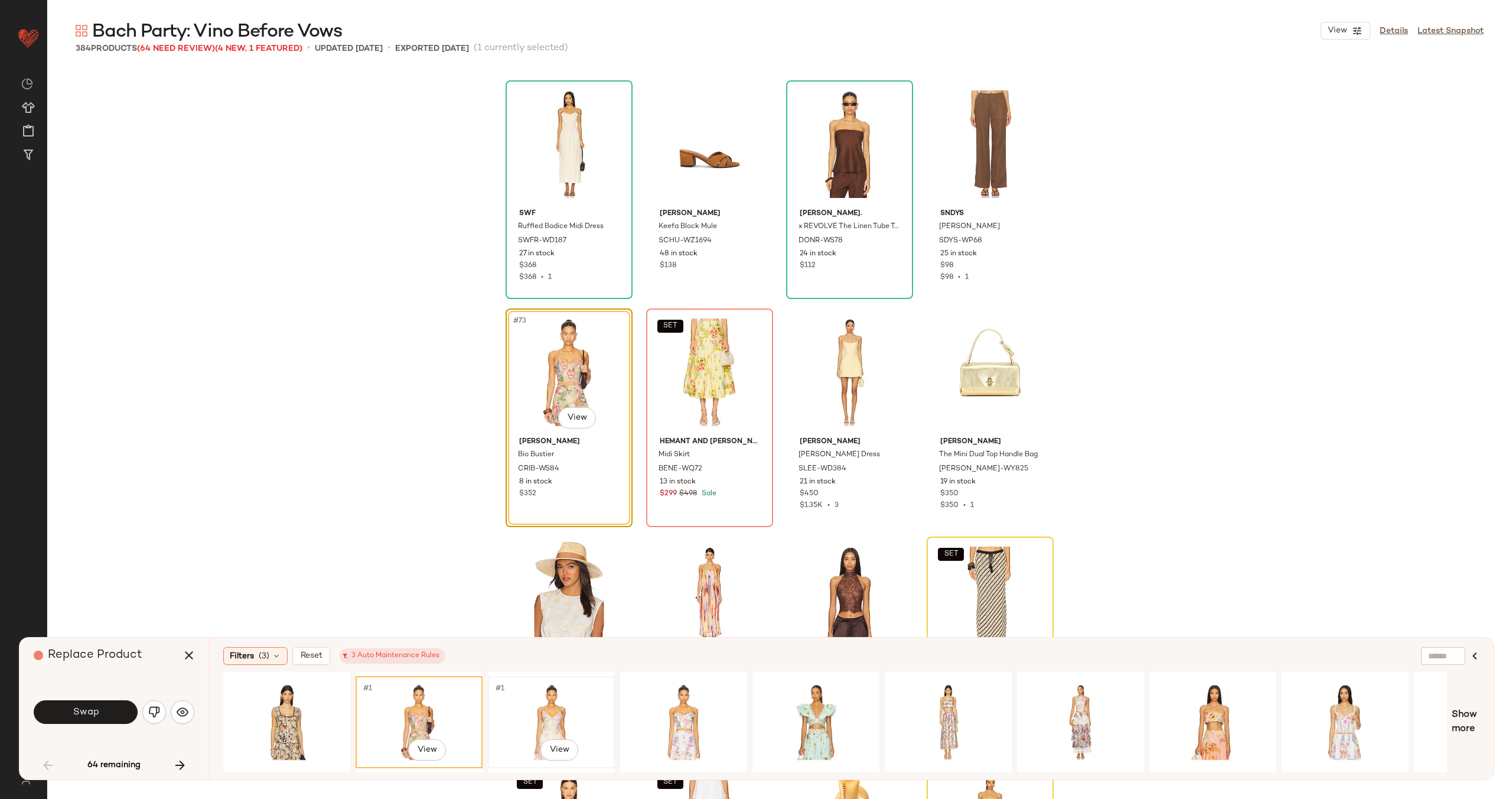
click at [569, 710] on div "#1 View" at bounding box center [551, 722] width 119 height 84
click at [92, 714] on span "Swap" at bounding box center [85, 712] width 27 height 12
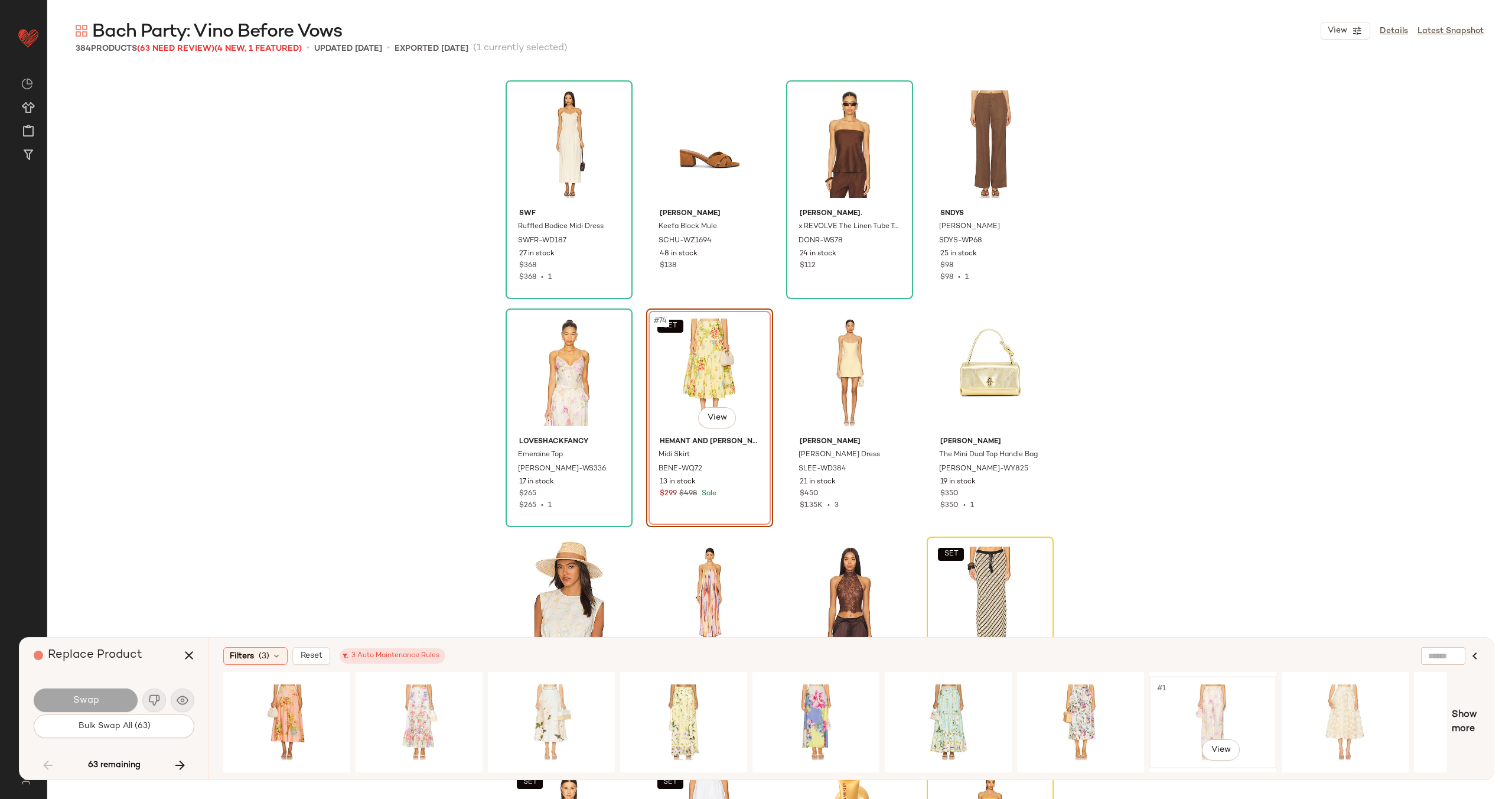
click at [1214, 712] on div "#1 View" at bounding box center [1212, 722] width 119 height 84
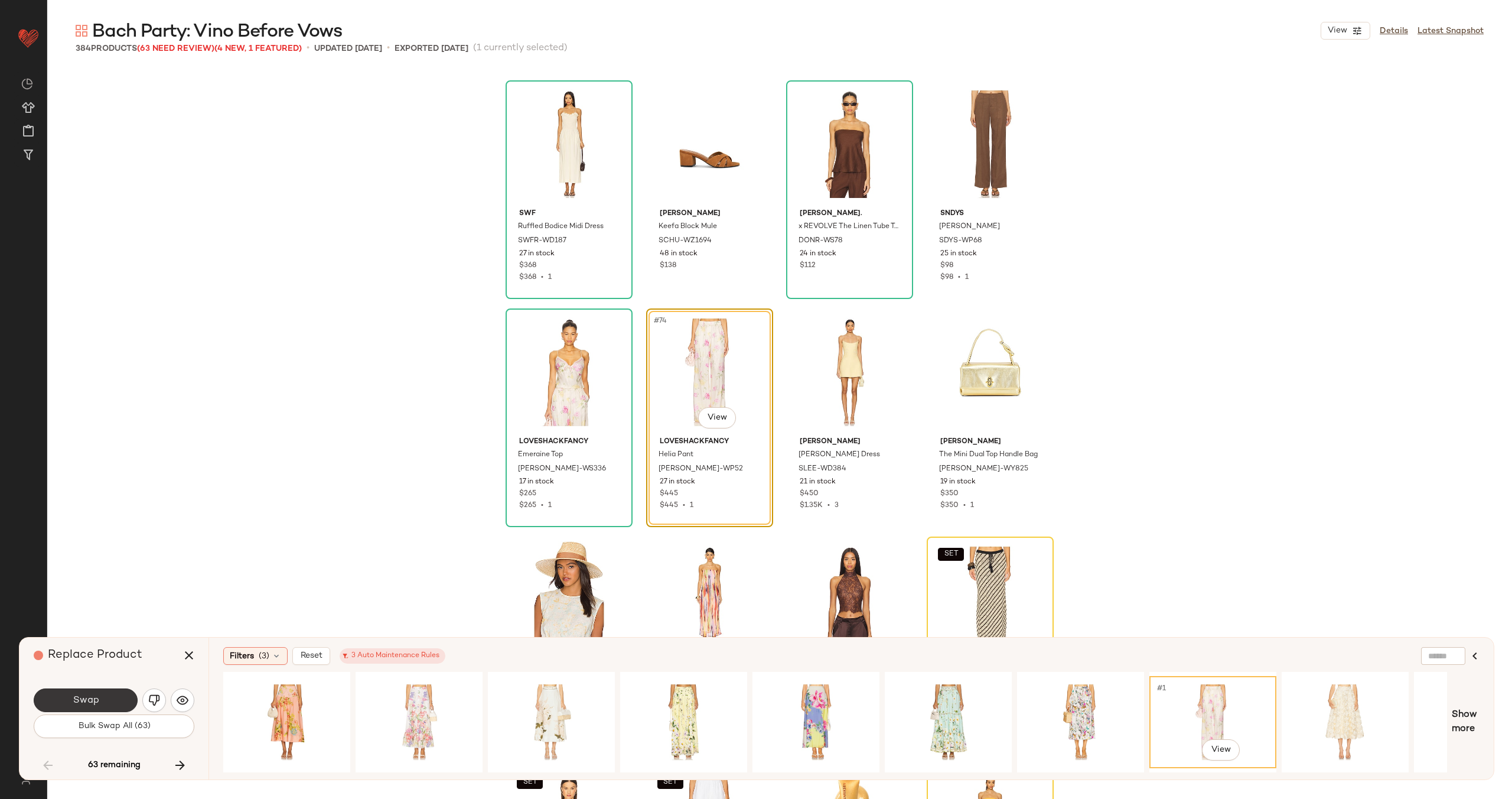
click at [95, 702] on span "Swap" at bounding box center [85, 701] width 27 height 12
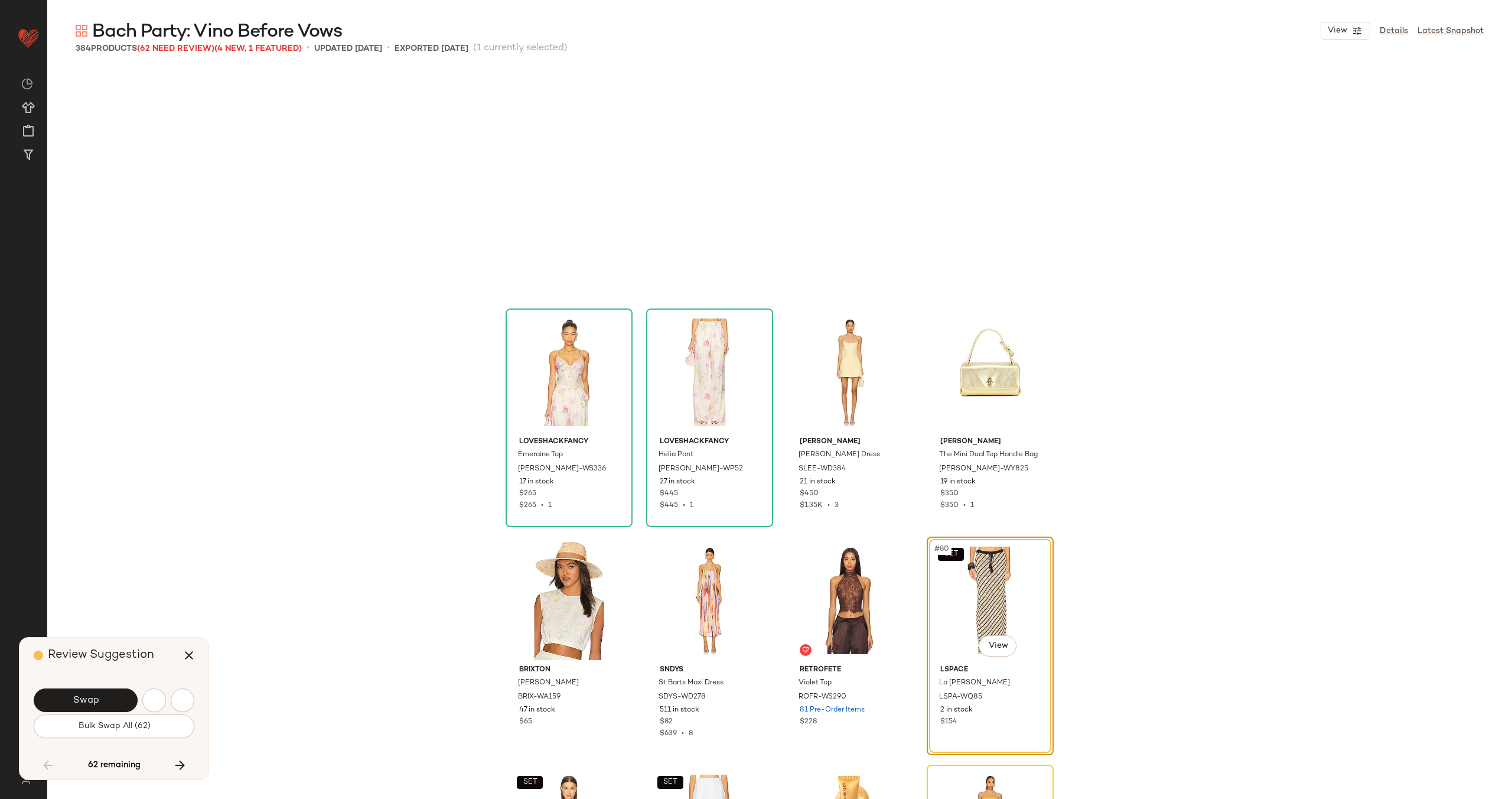
scroll to position [4106, 0]
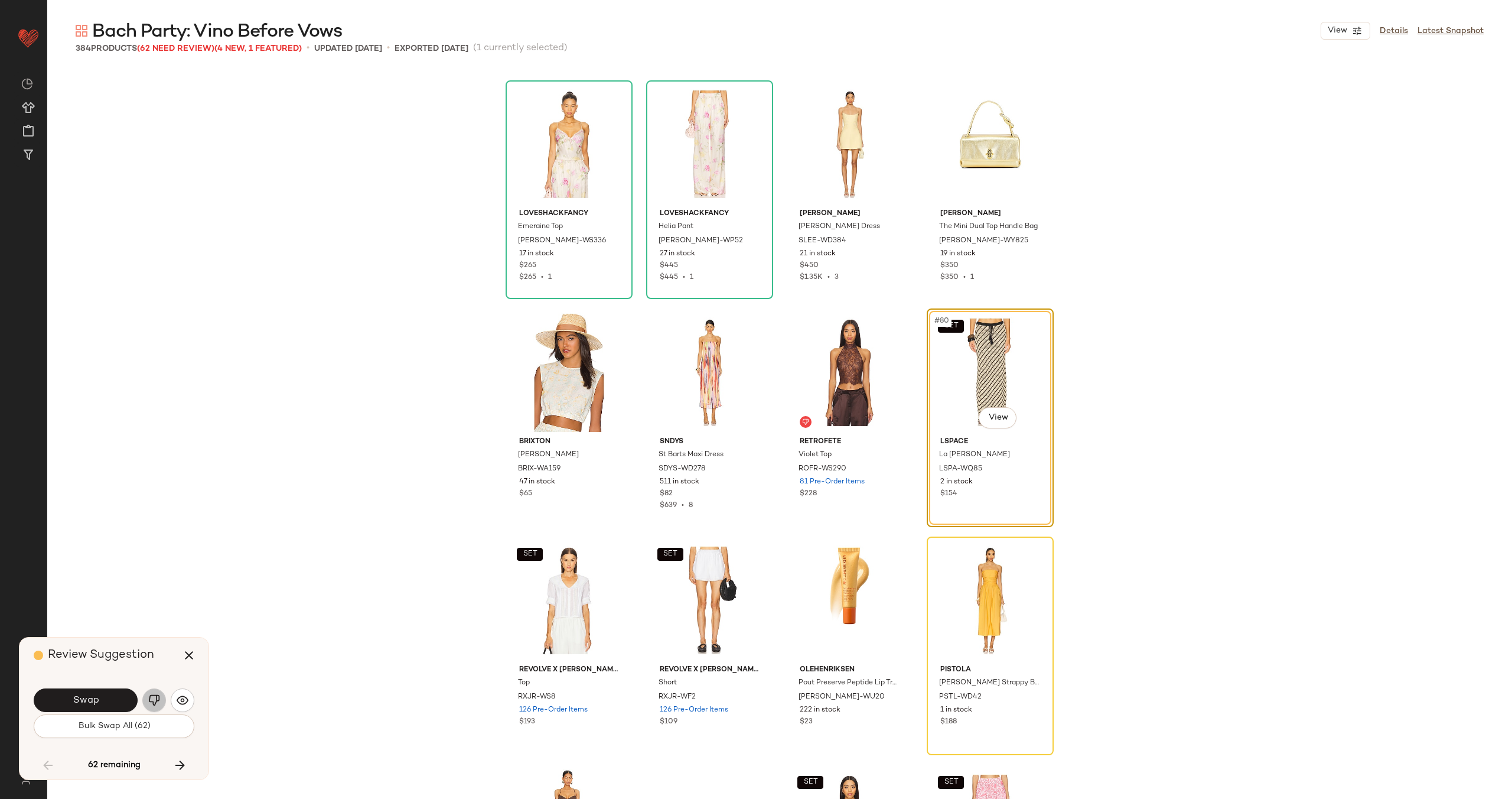
click at [158, 700] on img "button" at bounding box center [154, 700] width 12 height 12
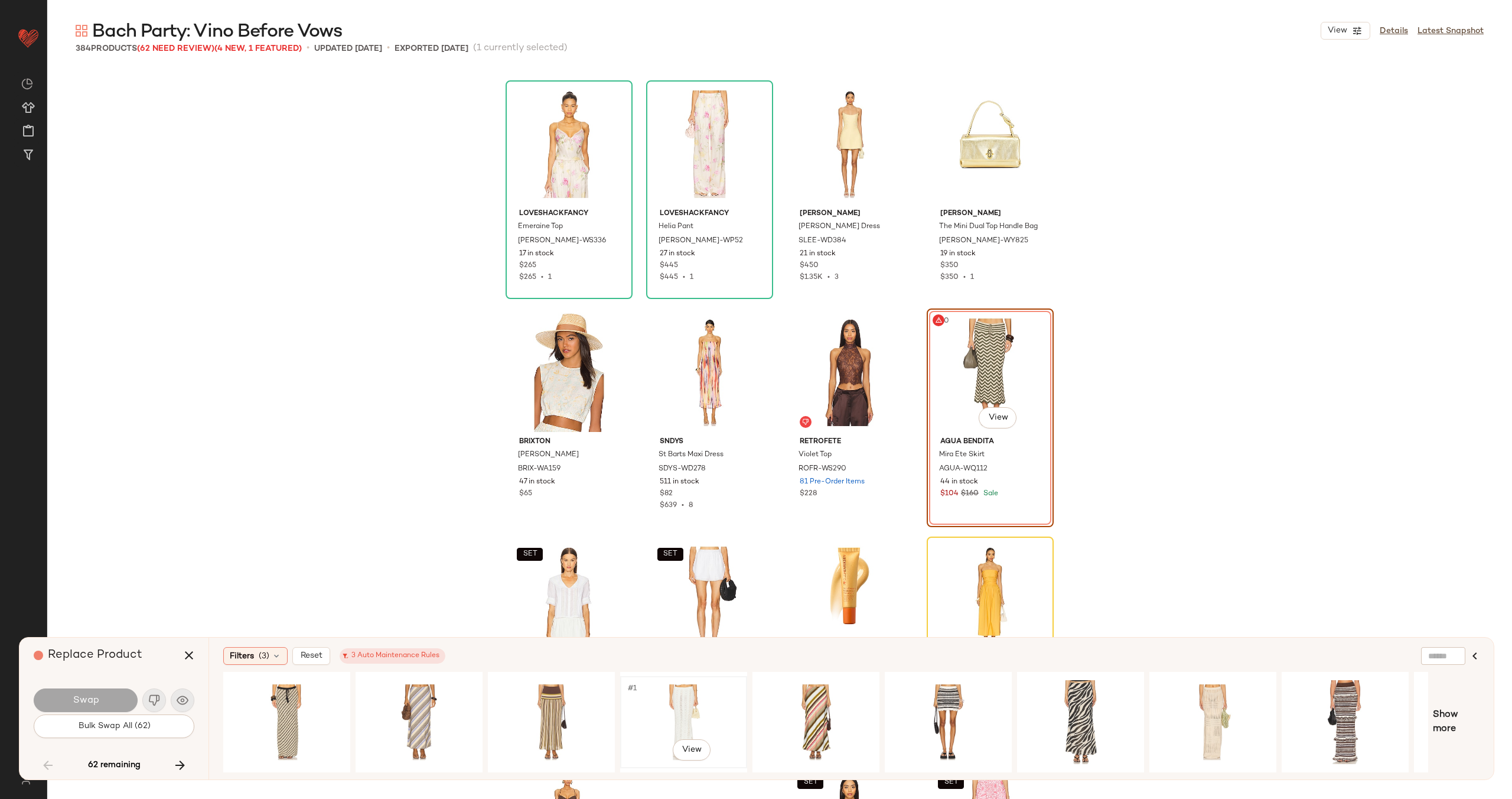
click at [656, 705] on div "#1 View" at bounding box center [683, 722] width 119 height 84
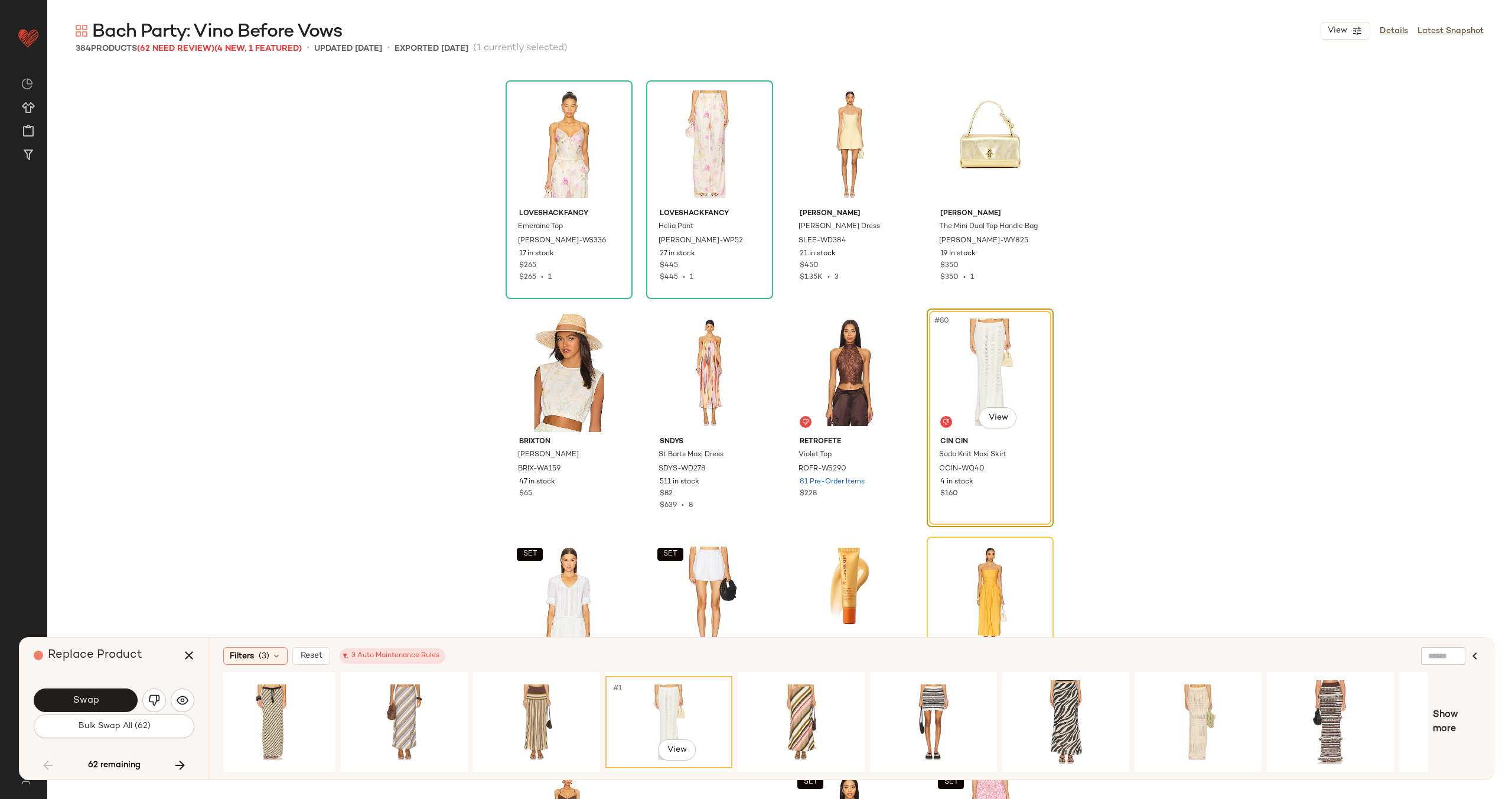
scroll to position [0, 0]
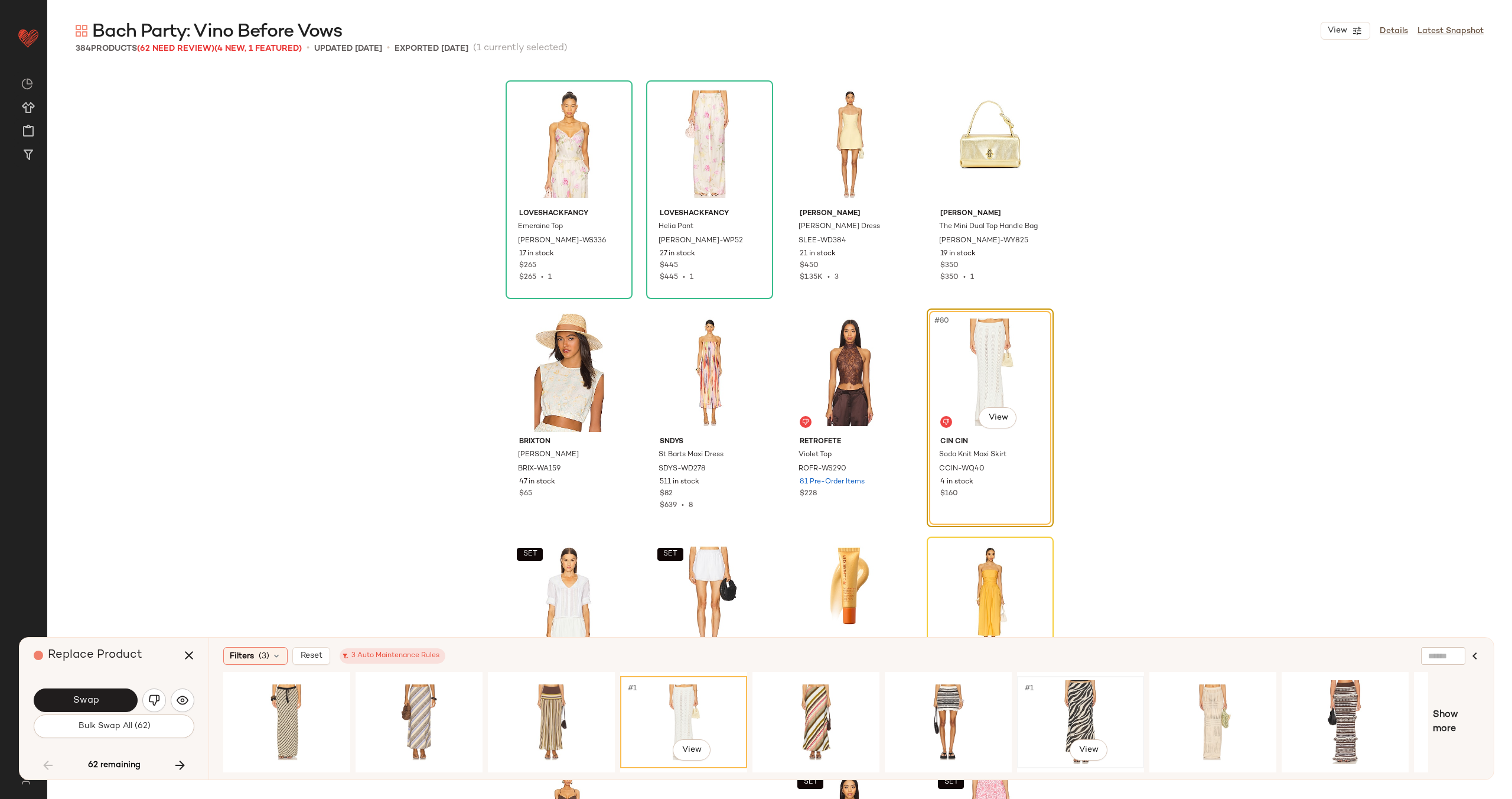
click at [1088, 715] on div "#1 View" at bounding box center [1080, 722] width 119 height 84
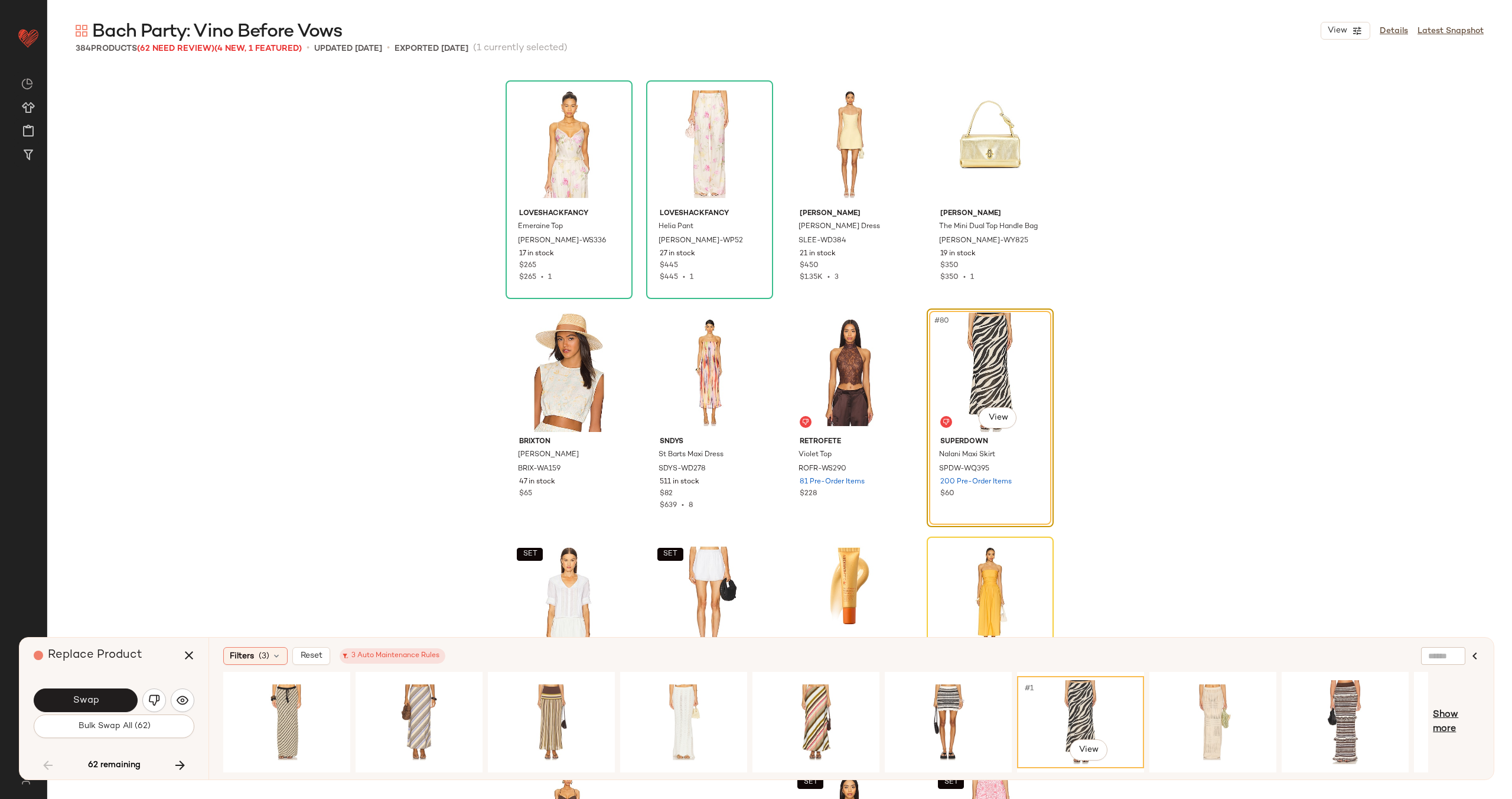
click at [1441, 715] on span "Show more" at bounding box center [1456, 722] width 47 height 28
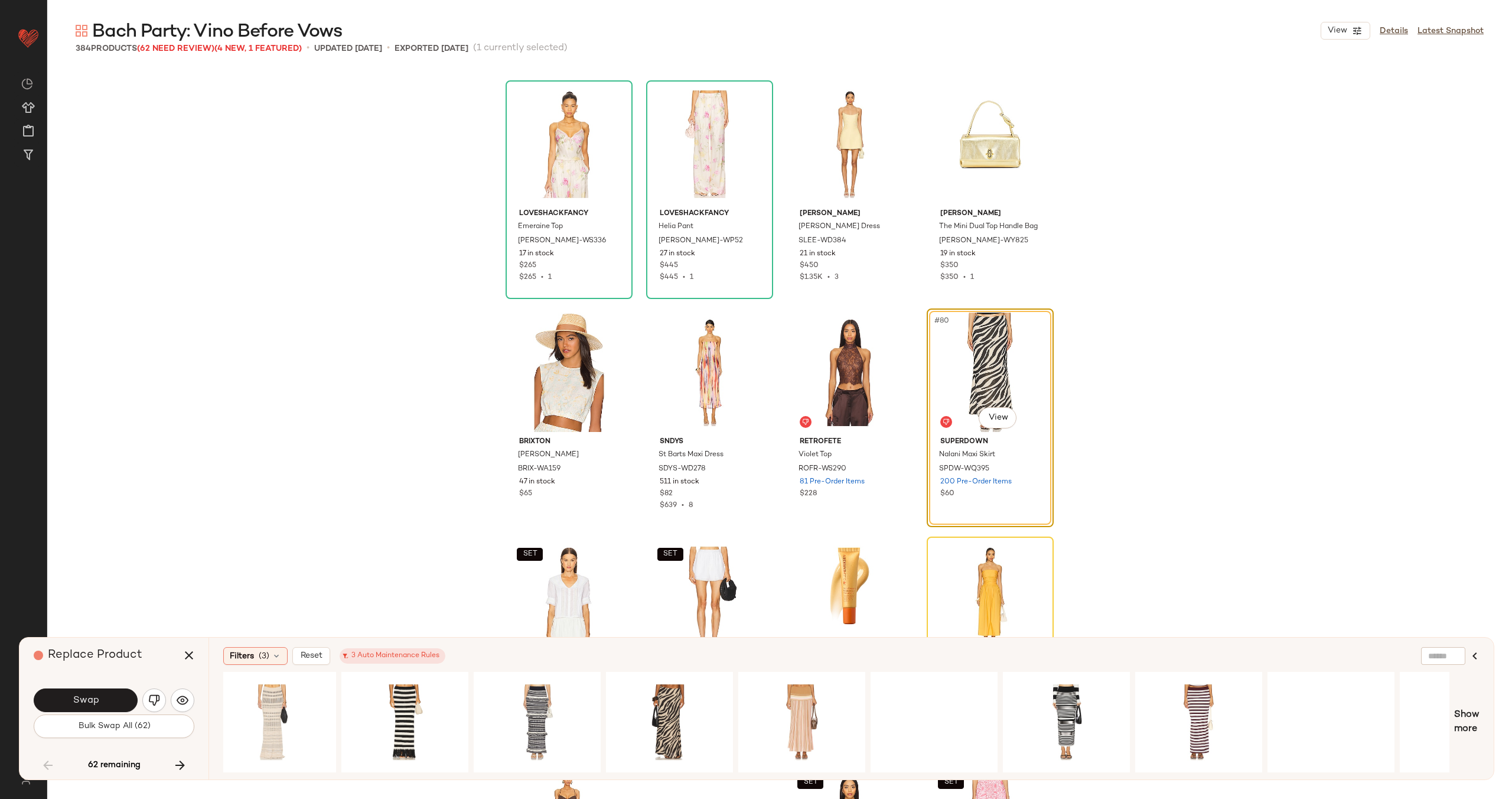
scroll to position [0, 1413]
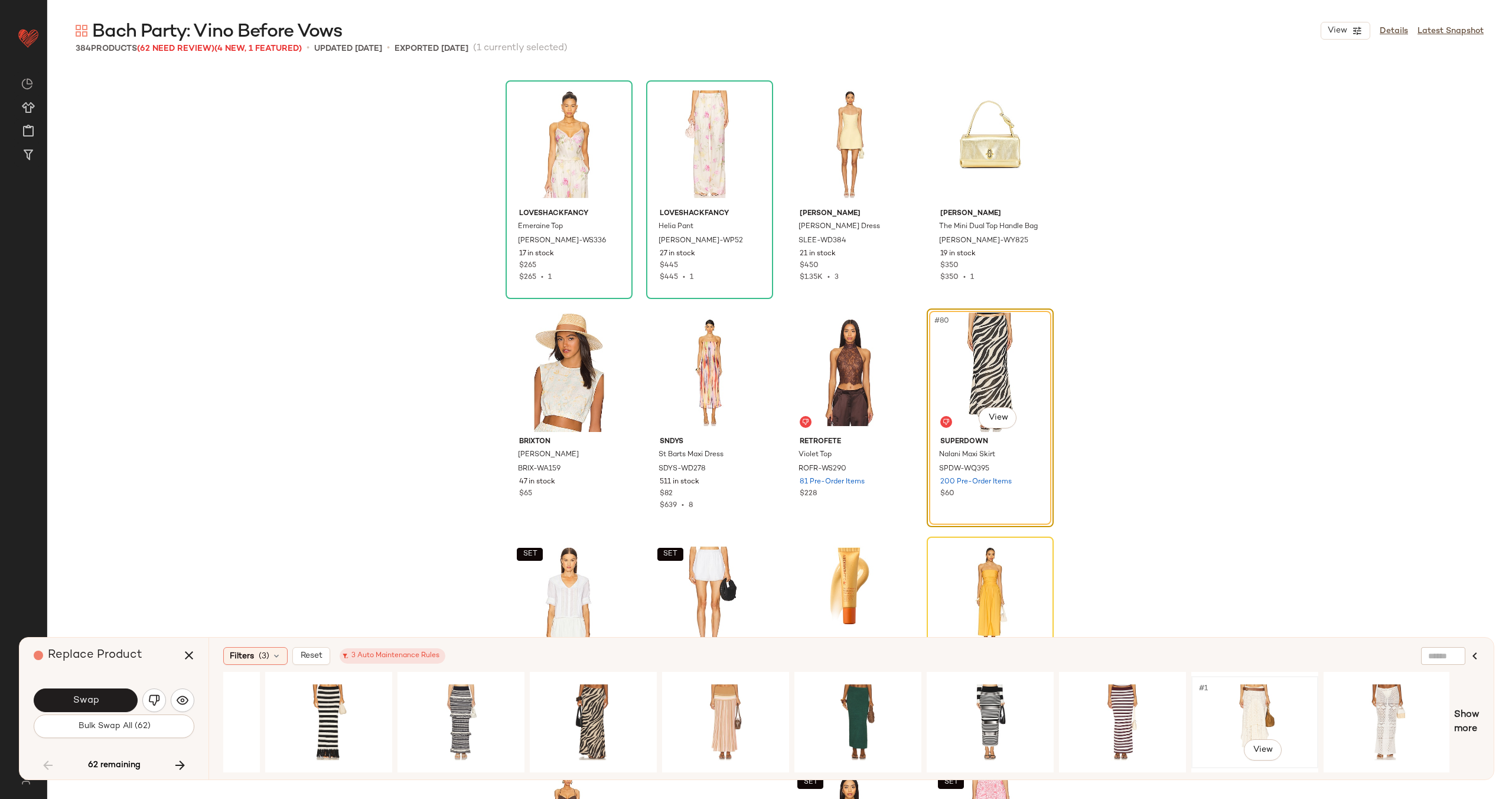
click at [1256, 699] on div "#1 View" at bounding box center [1255, 722] width 119 height 84
click at [1444, 658] on div at bounding box center [1443, 655] width 44 height 18
type input "*****"
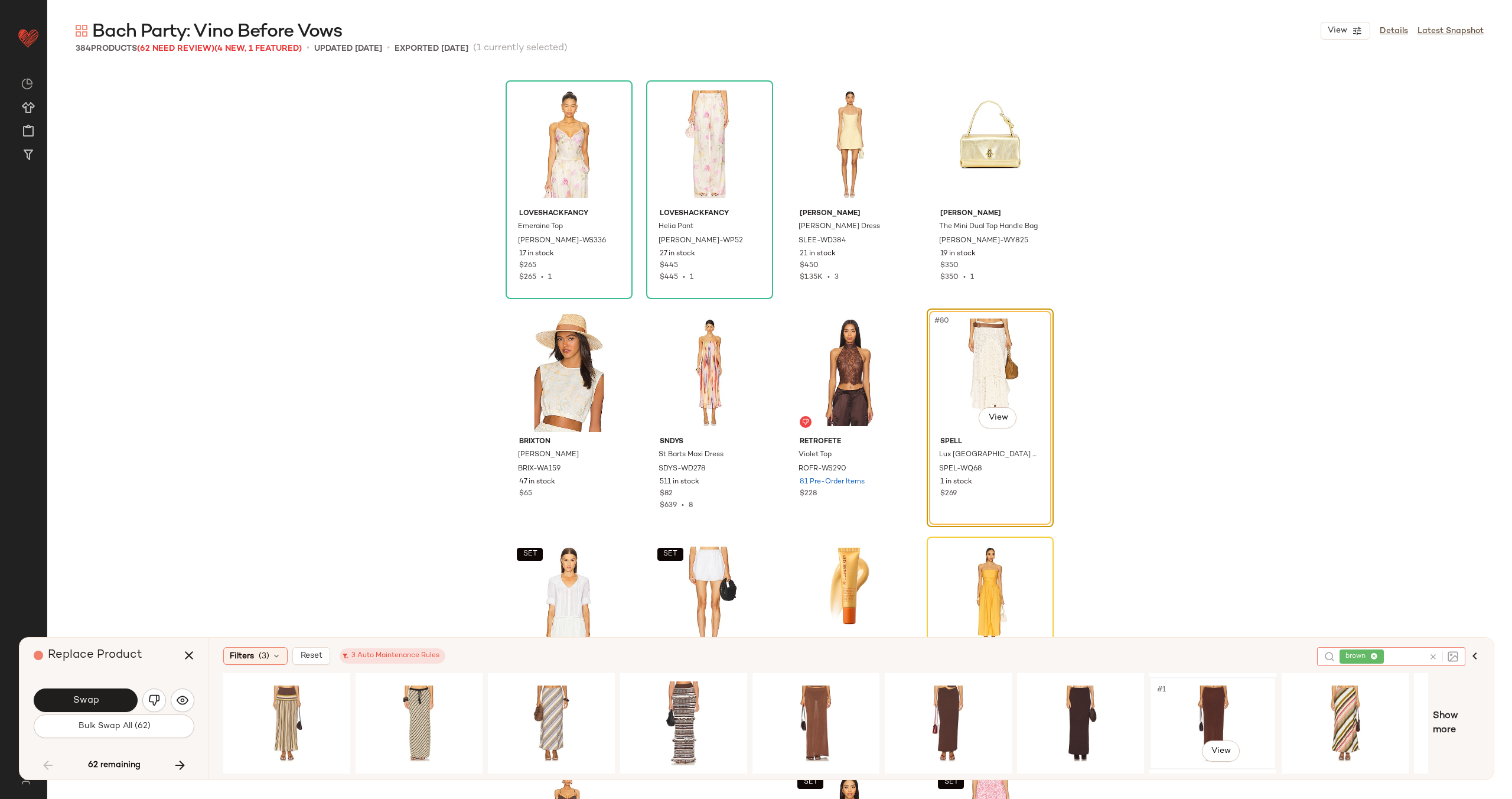
click at [1225, 708] on div "#1 View" at bounding box center [1212, 723] width 119 height 84
click at [809, 715] on div "#1 View" at bounding box center [816, 723] width 119 height 84
click at [1225, 706] on div "#1 View" at bounding box center [1212, 723] width 119 height 84
click at [96, 693] on button "Swap" at bounding box center [86, 700] width 104 height 24
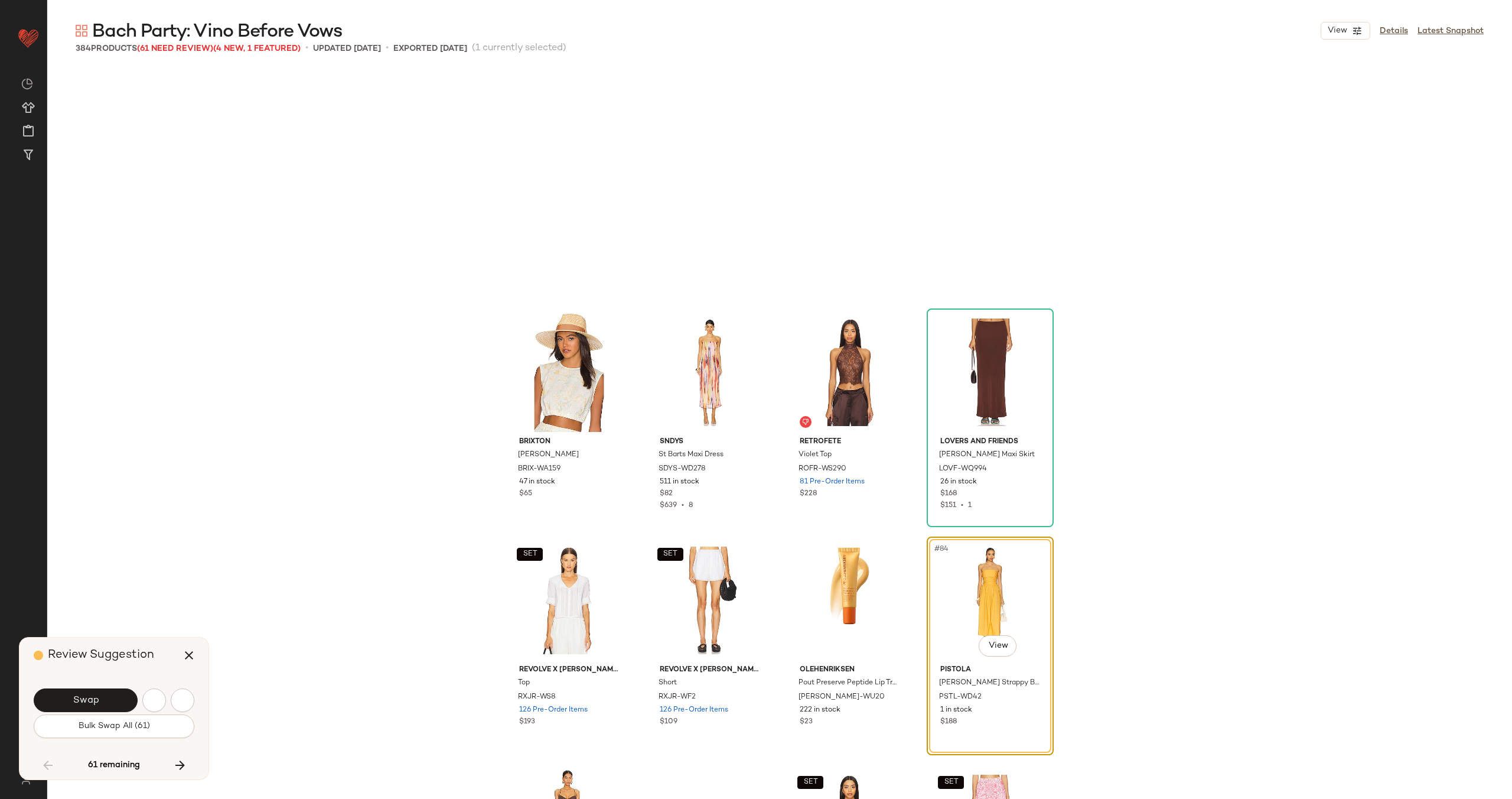
scroll to position [4334, 0]
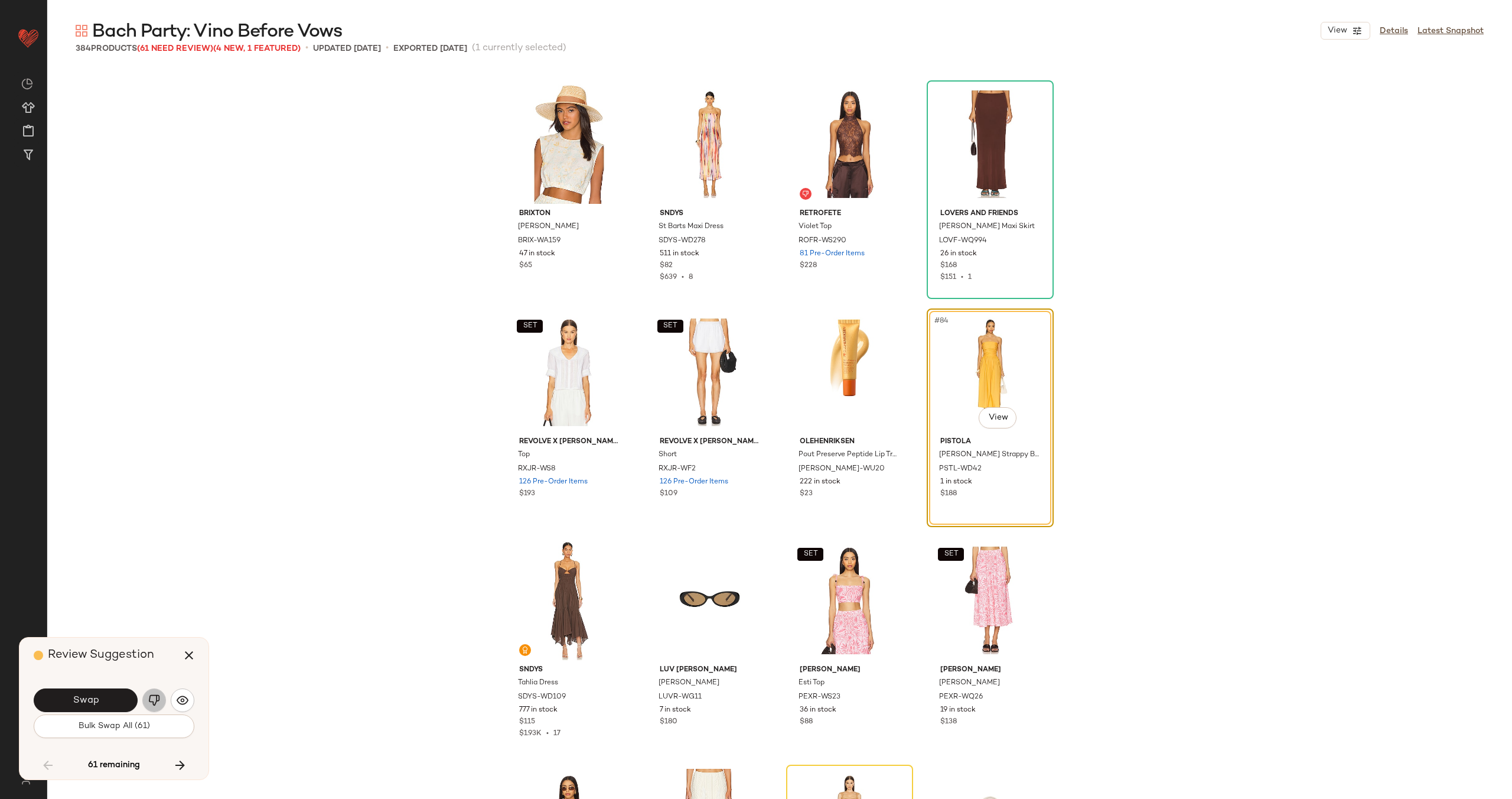
click at [161, 697] on button "button" at bounding box center [154, 700] width 24 height 24
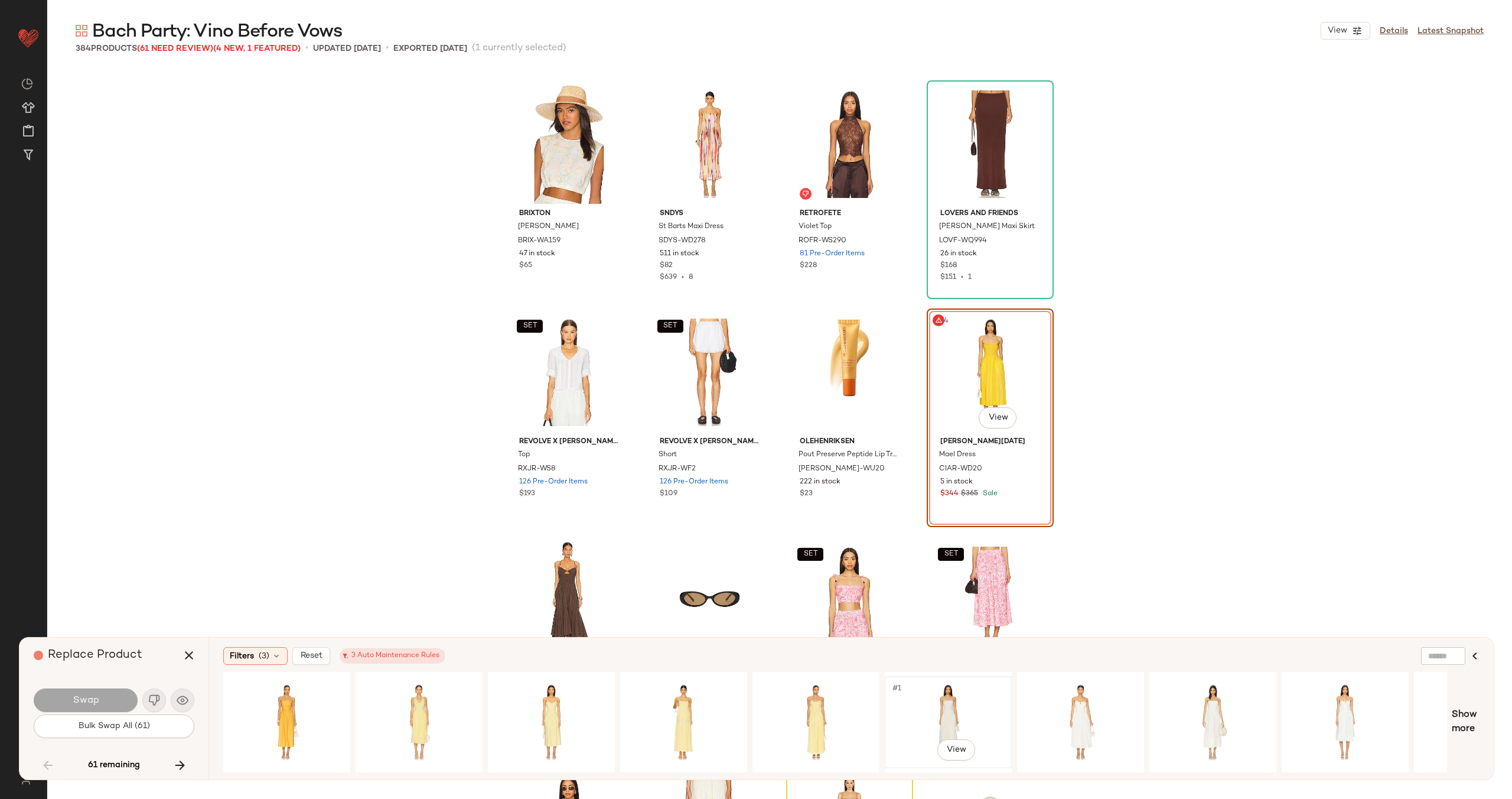
click at [976, 702] on div "#1 View" at bounding box center [948, 722] width 119 height 84
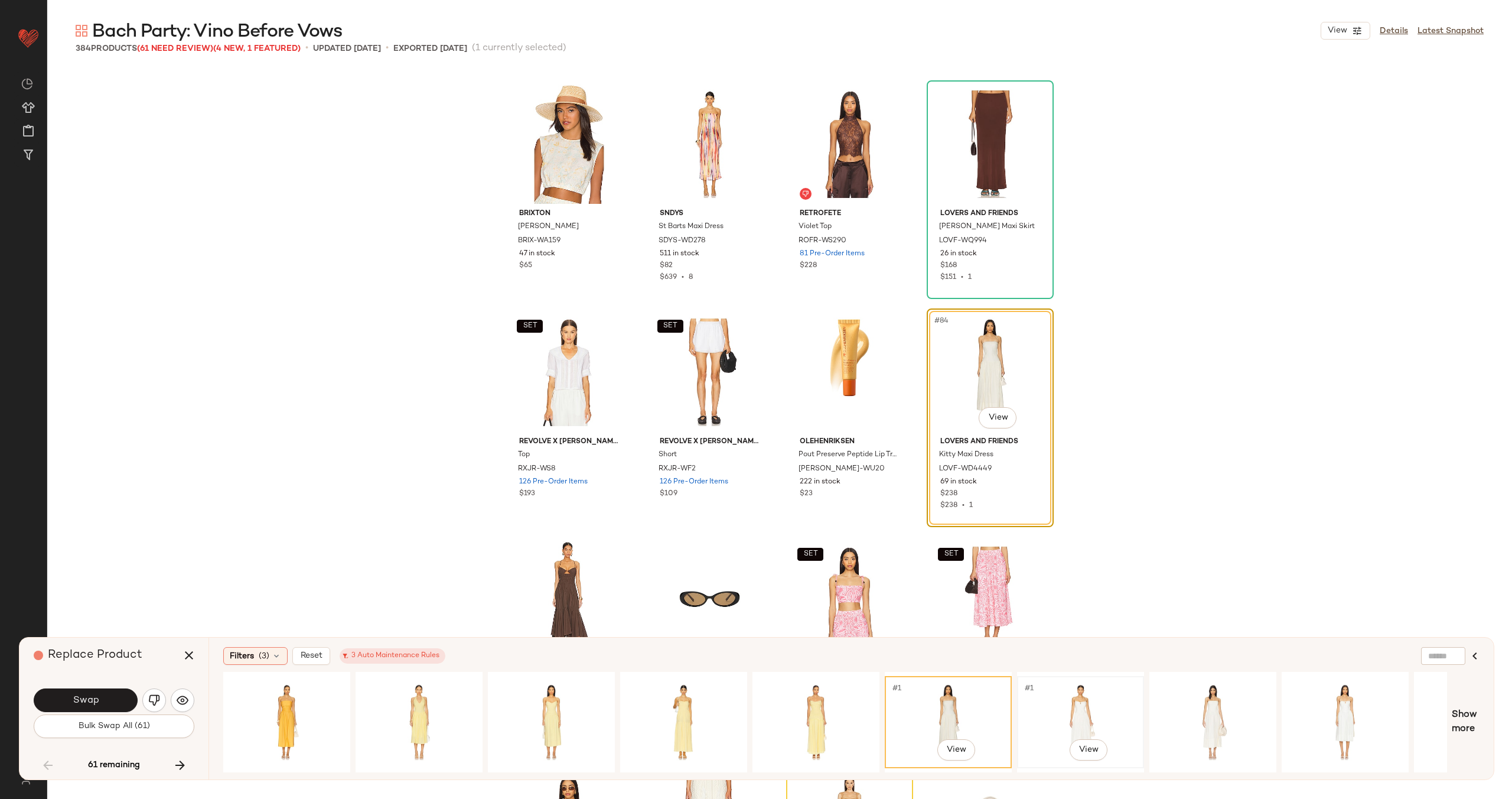
click at [1082, 699] on div "#1 View" at bounding box center [1080, 722] width 119 height 84
click at [929, 718] on div "#1 View" at bounding box center [948, 722] width 119 height 84
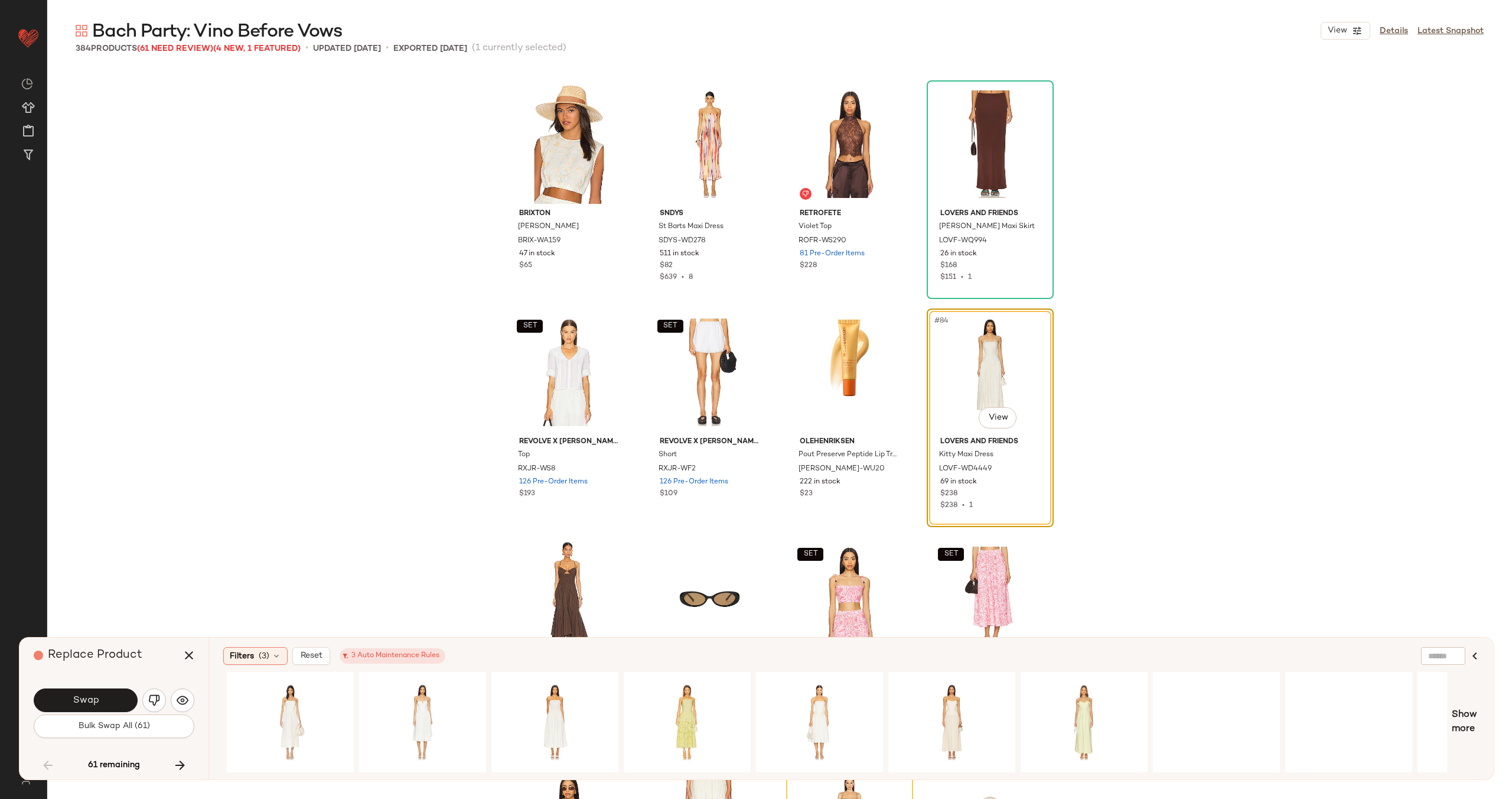
scroll to position [0, 1019]
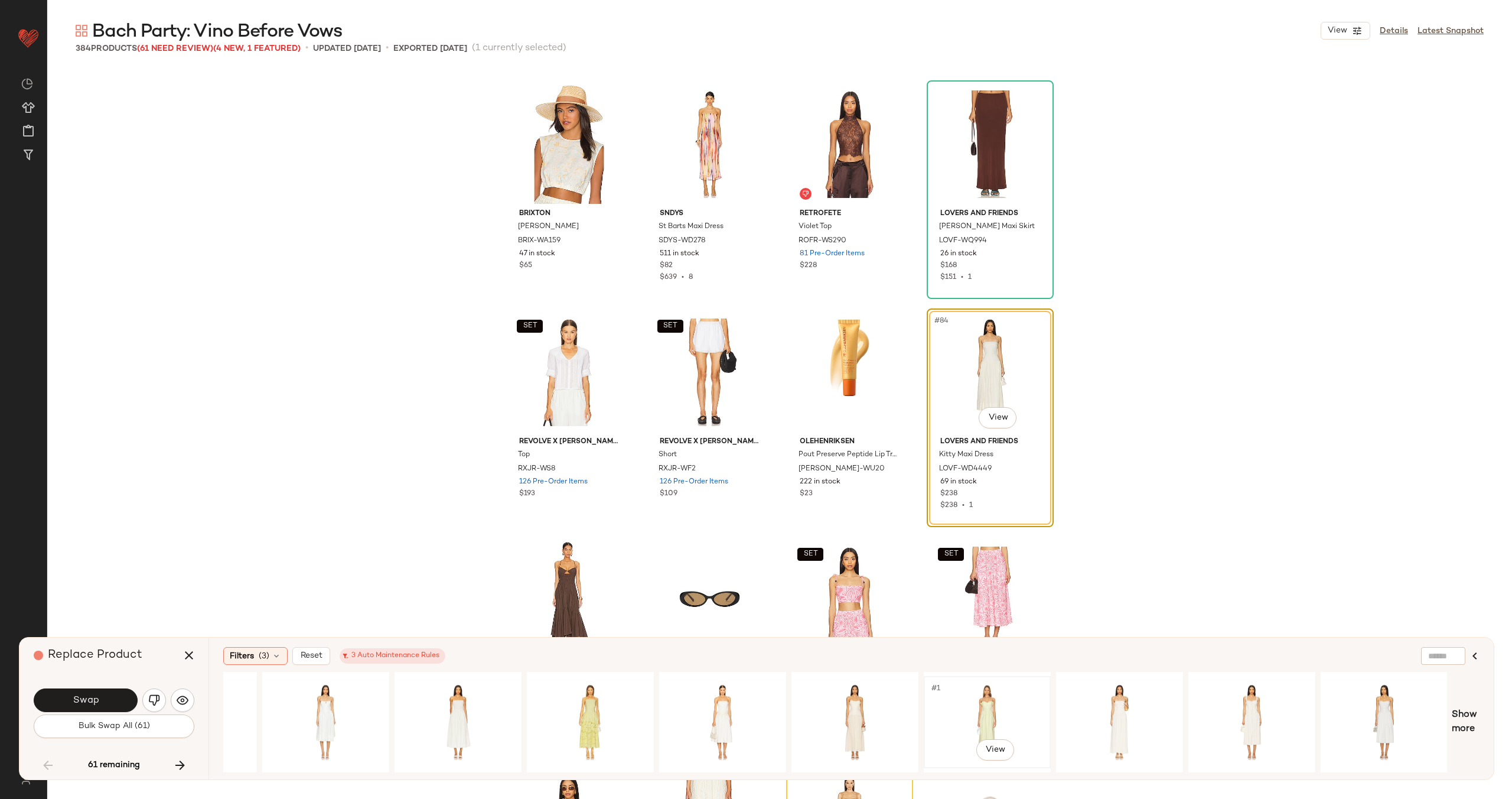
click at [988, 710] on div "#1 View" at bounding box center [987, 722] width 119 height 84
click at [126, 699] on button "Swap" at bounding box center [86, 700] width 104 height 24
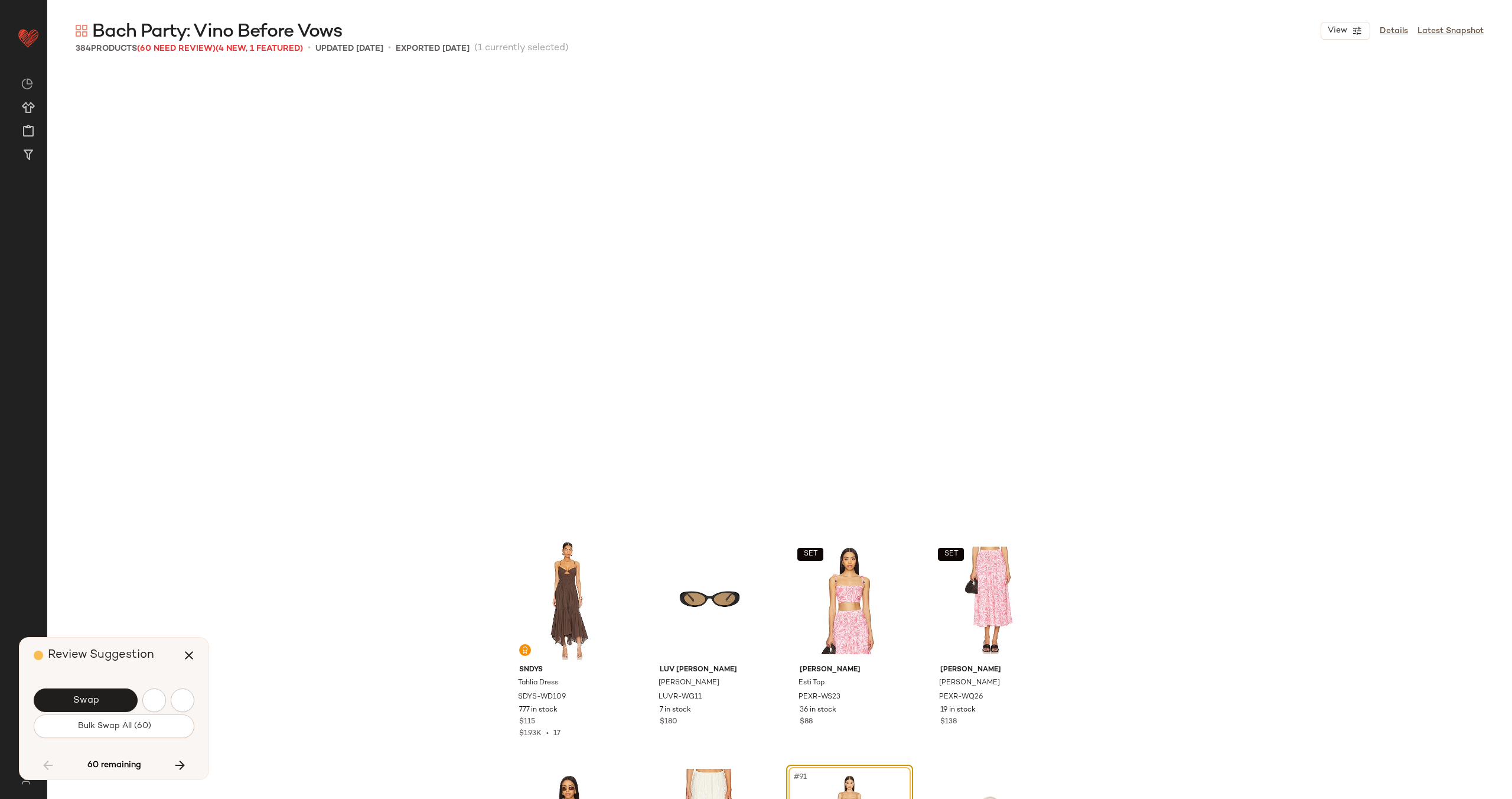
scroll to position [4790, 0]
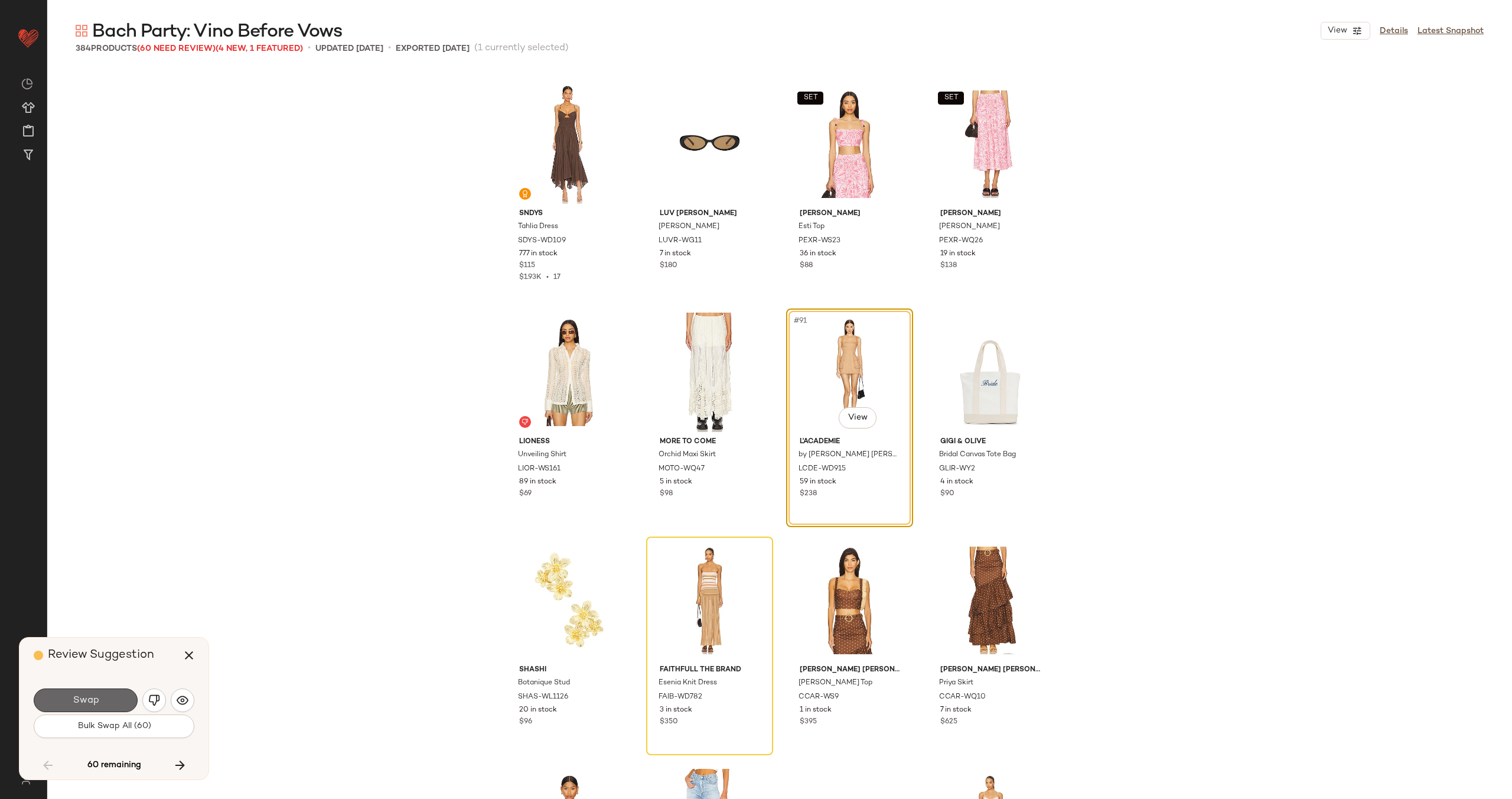
click at [100, 699] on button "Swap" at bounding box center [86, 700] width 104 height 24
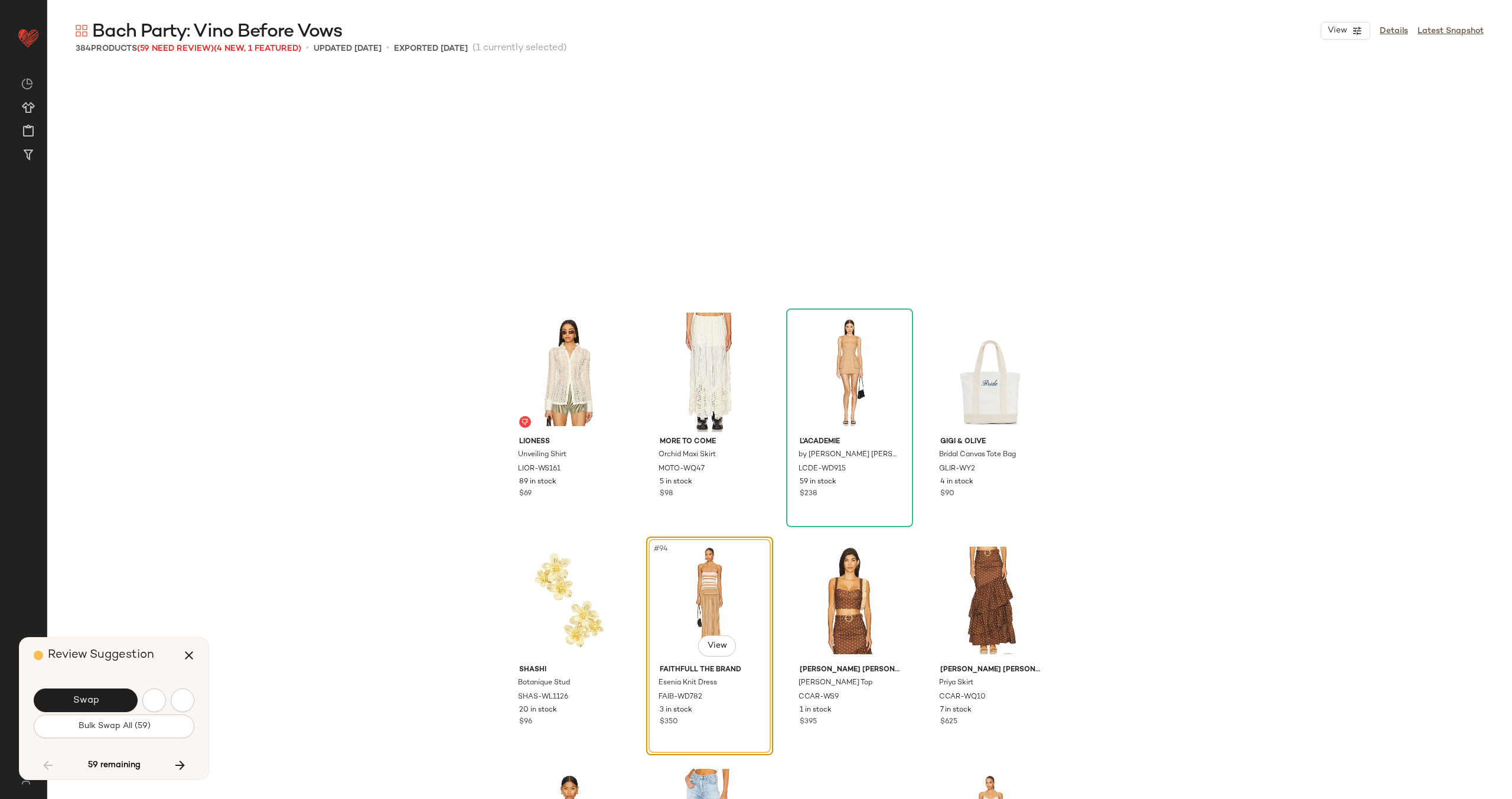
scroll to position [5018, 0]
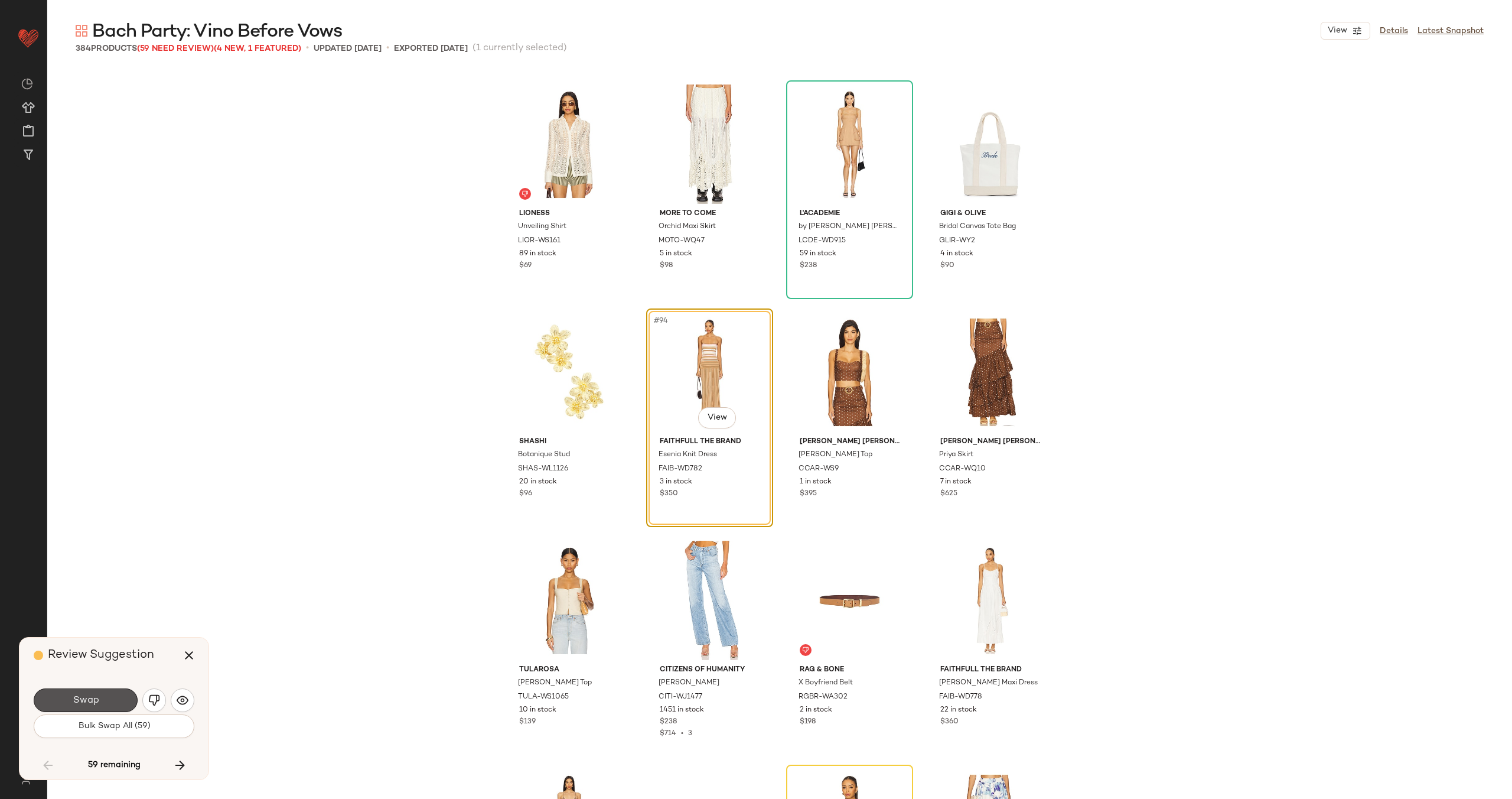
click at [100, 699] on button "Swap" at bounding box center [86, 700] width 104 height 24
click at [149, 690] on button "button" at bounding box center [154, 700] width 24 height 24
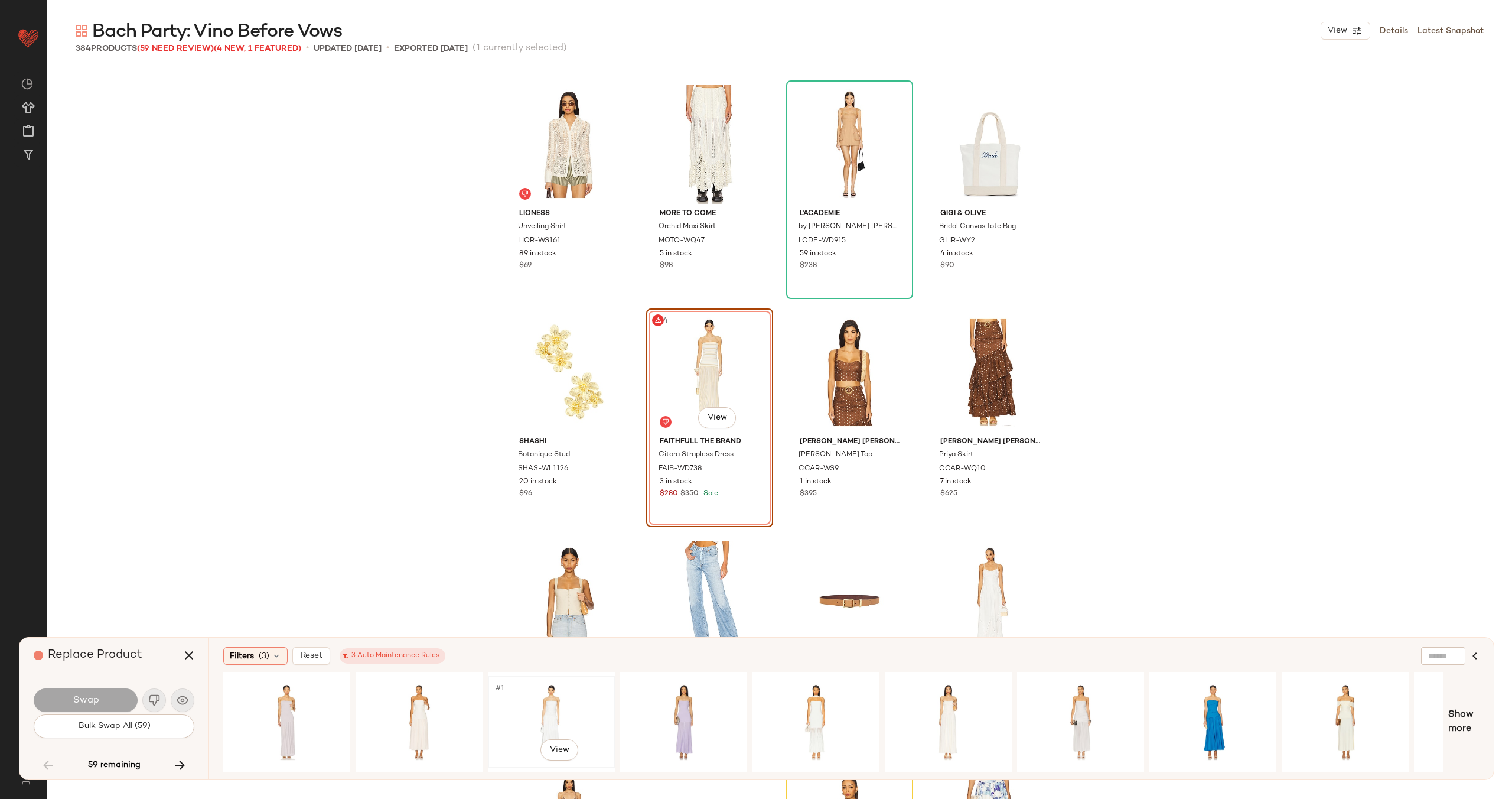
click at [528, 710] on div "#1 View" at bounding box center [551, 722] width 119 height 84
click at [1037, 705] on div "#1 View" at bounding box center [1080, 722] width 119 height 84
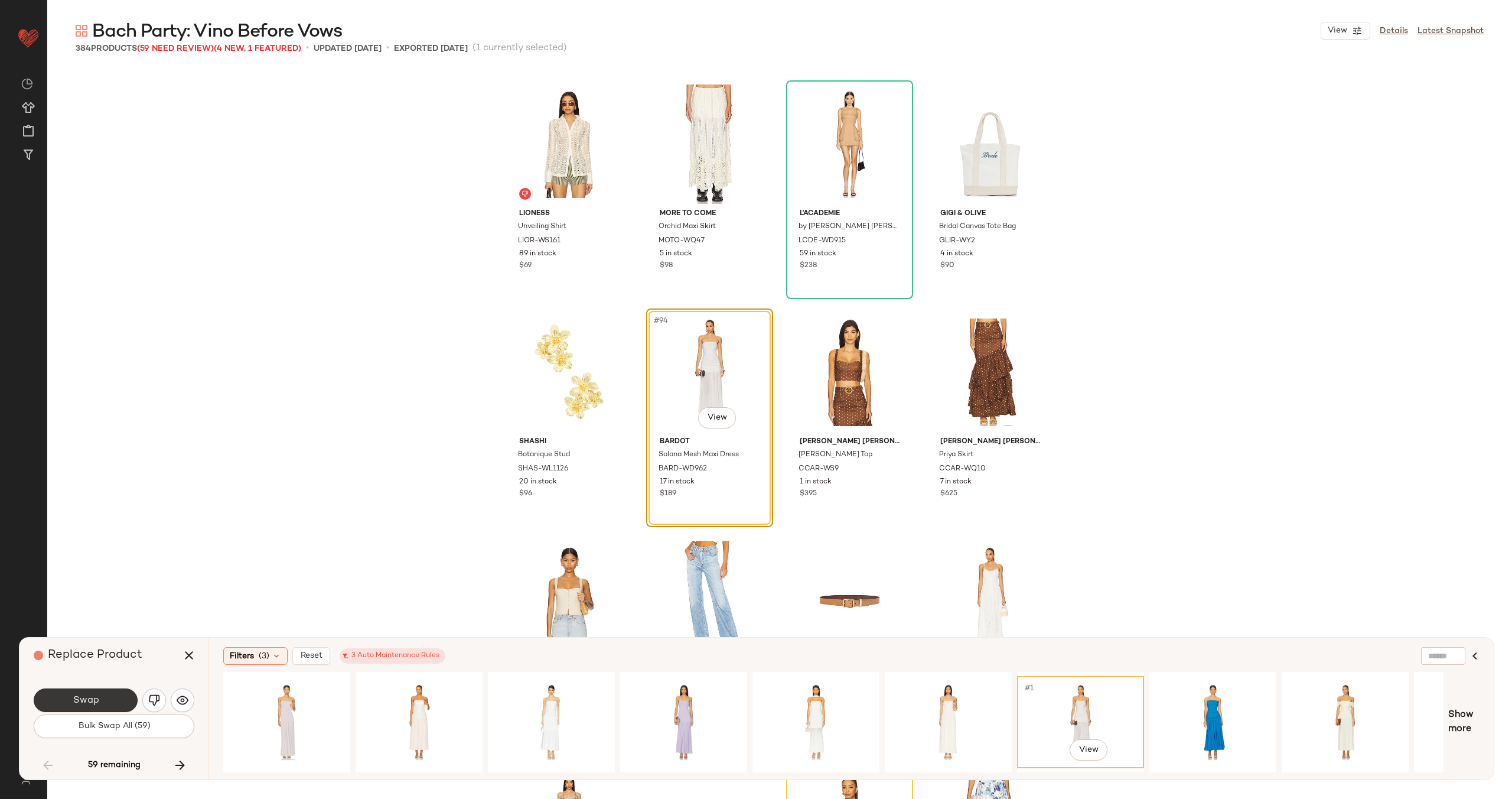
click at [92, 702] on span "Swap" at bounding box center [85, 701] width 27 height 12
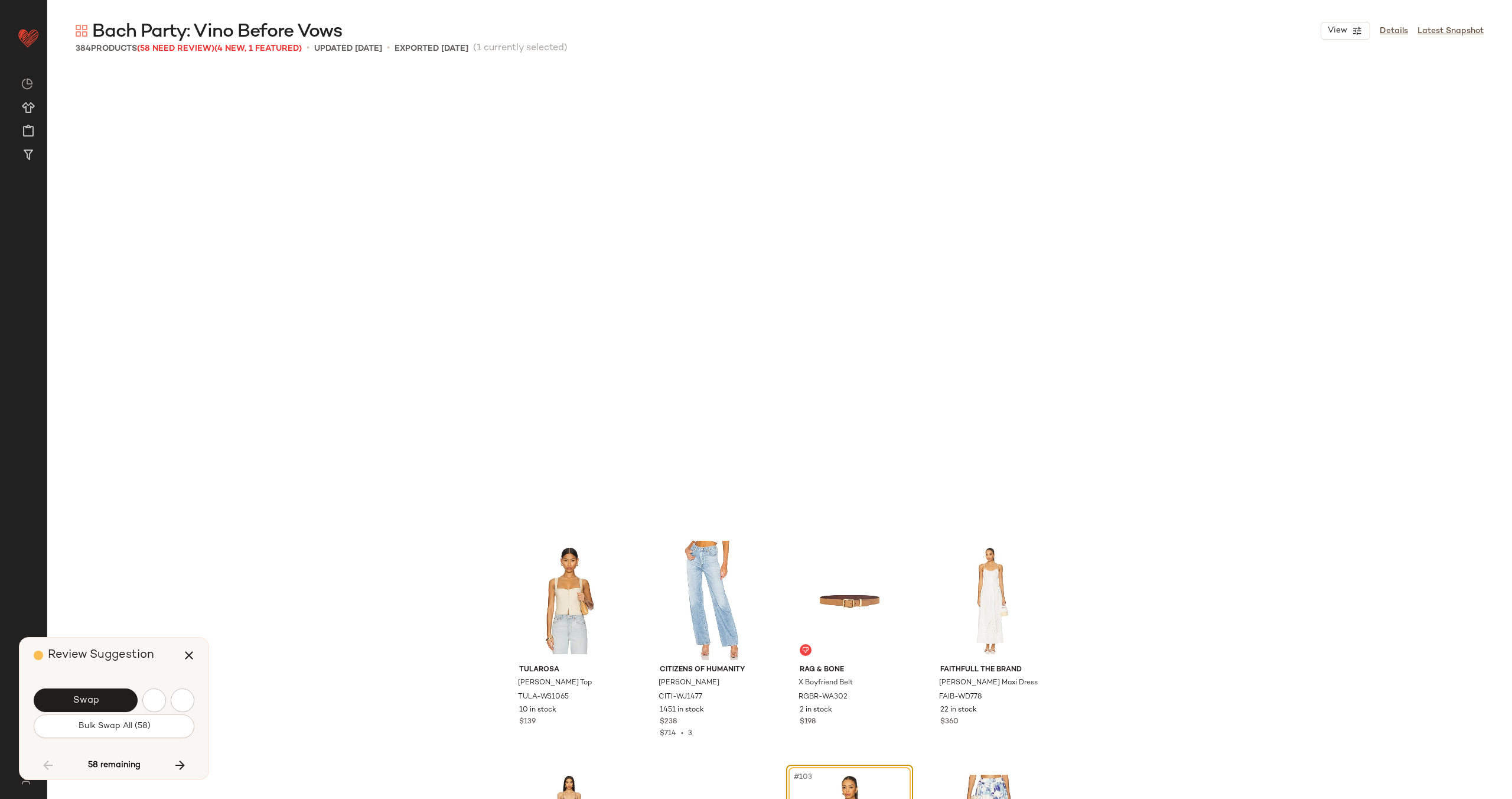
scroll to position [5475, 0]
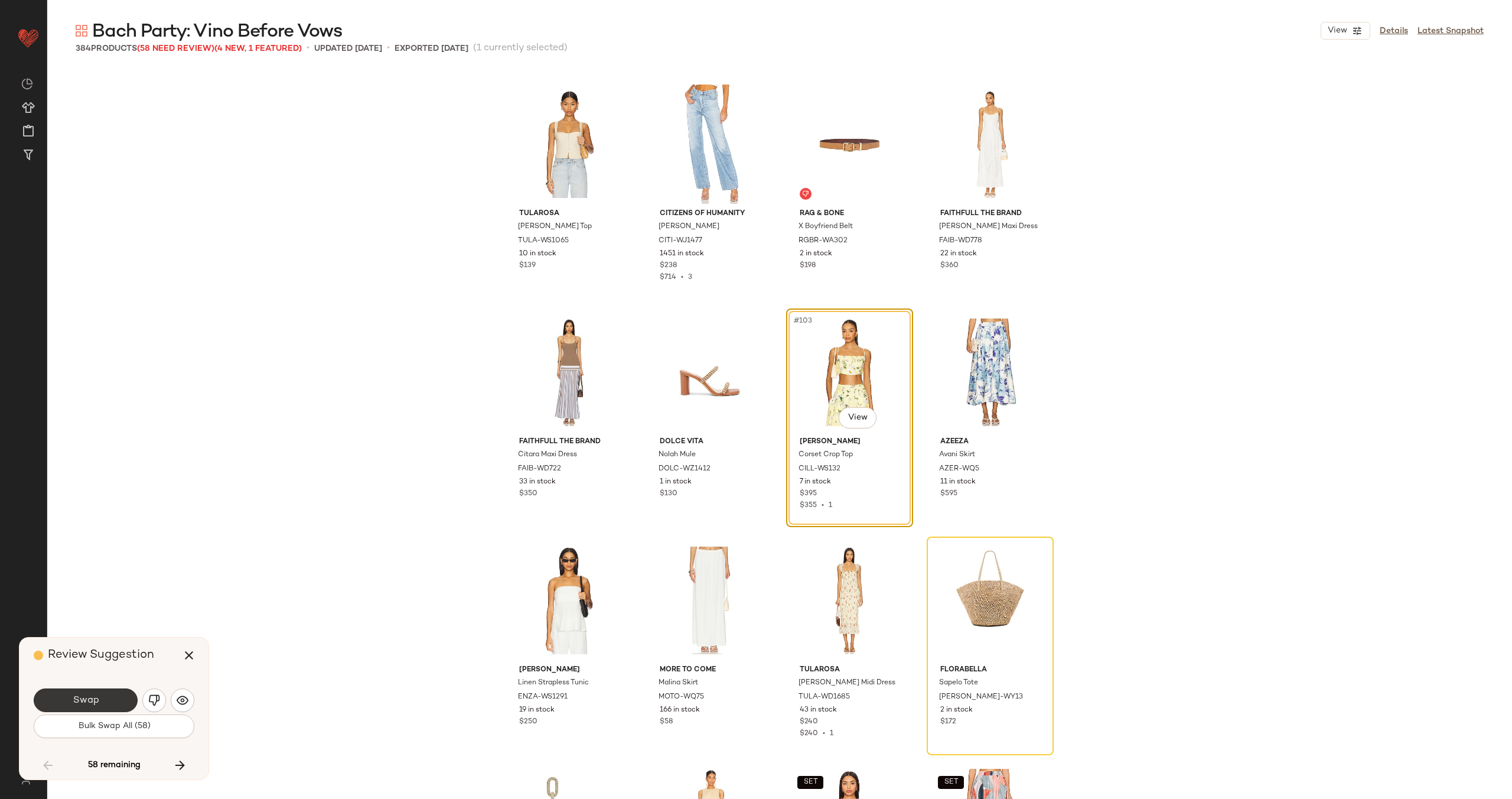
click at [96, 699] on span "Swap" at bounding box center [85, 701] width 27 height 12
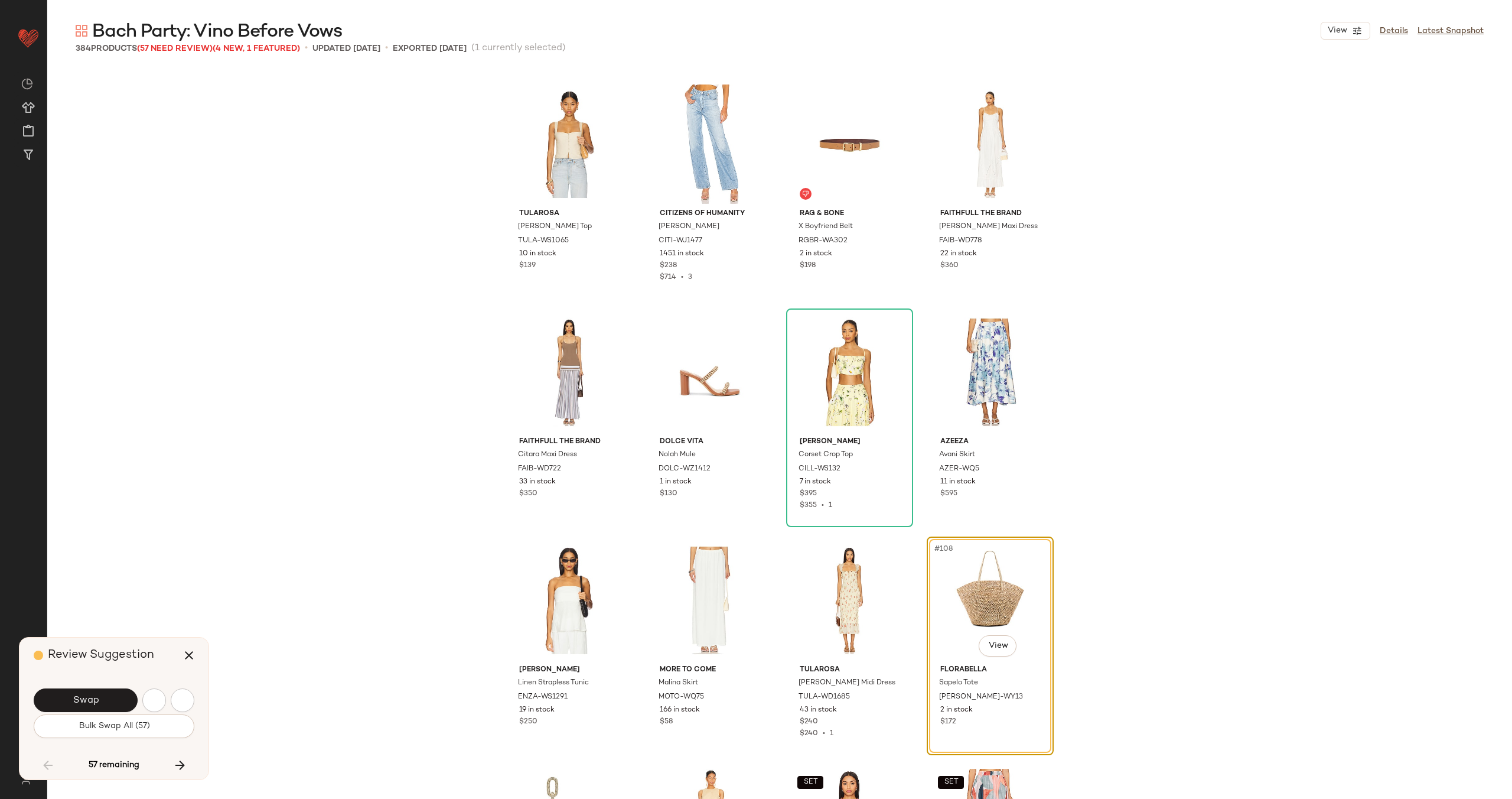
scroll to position [5703, 0]
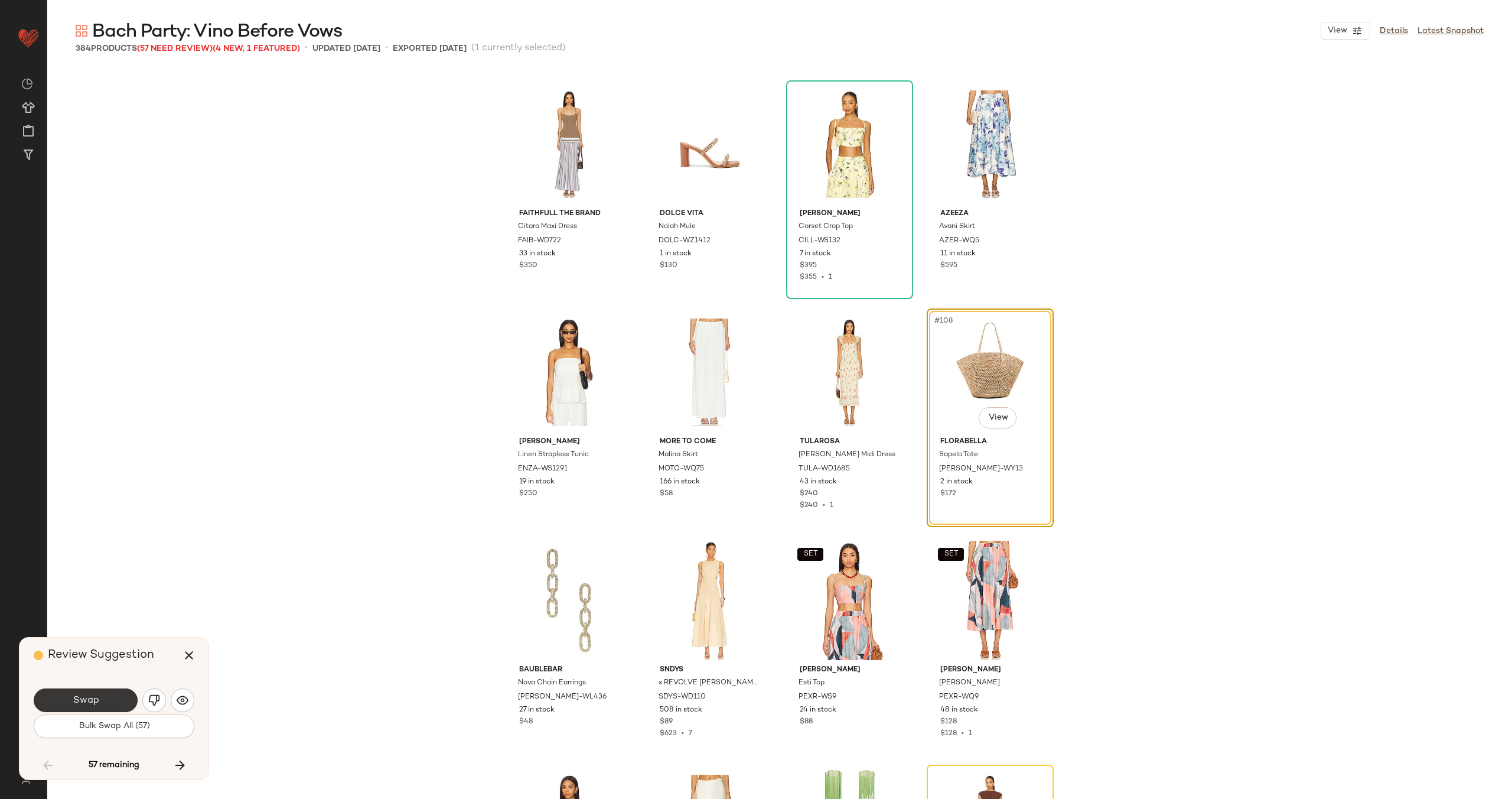
click at [86, 700] on span "Swap" at bounding box center [85, 701] width 27 height 12
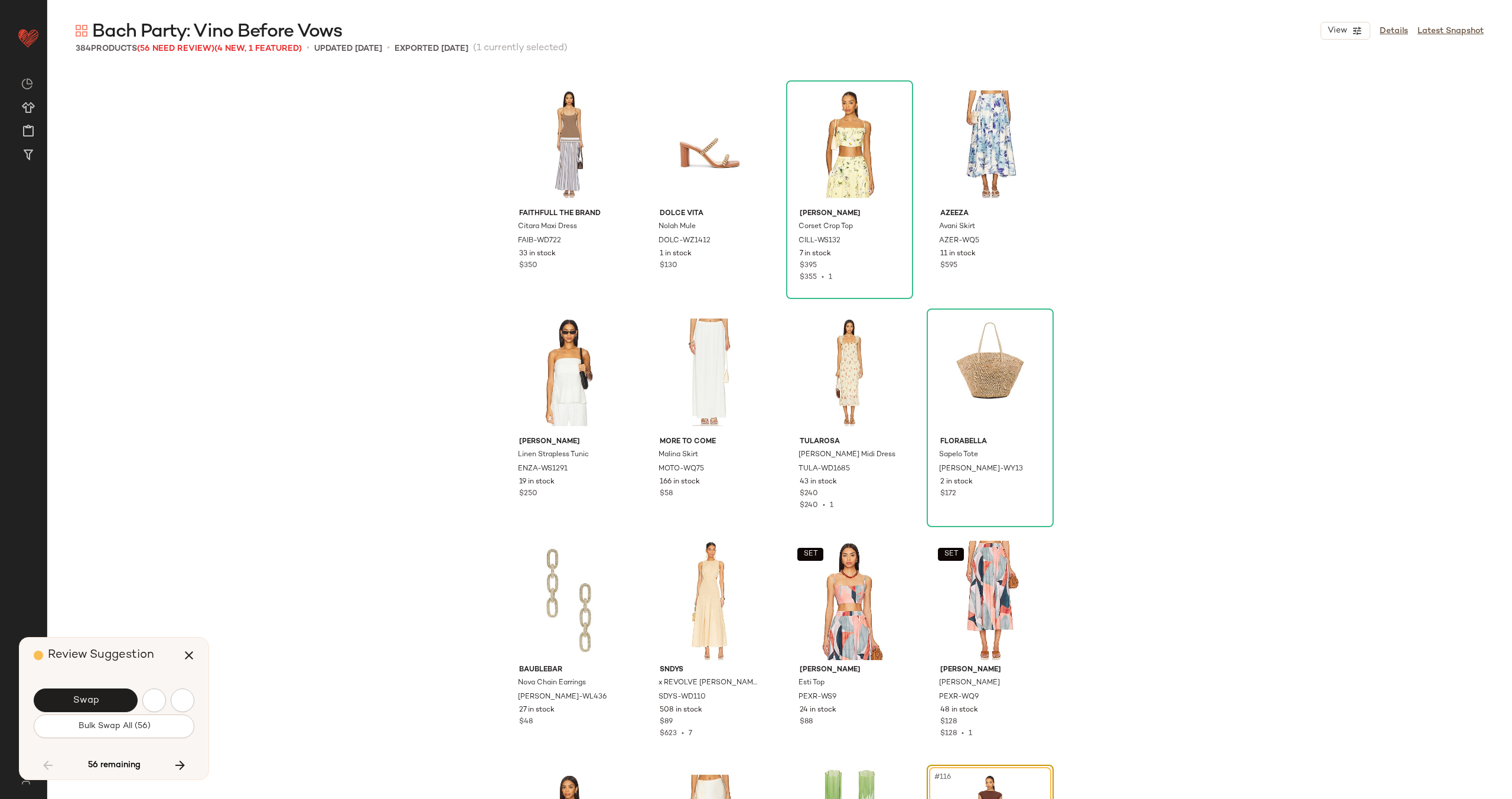
scroll to position [6159, 0]
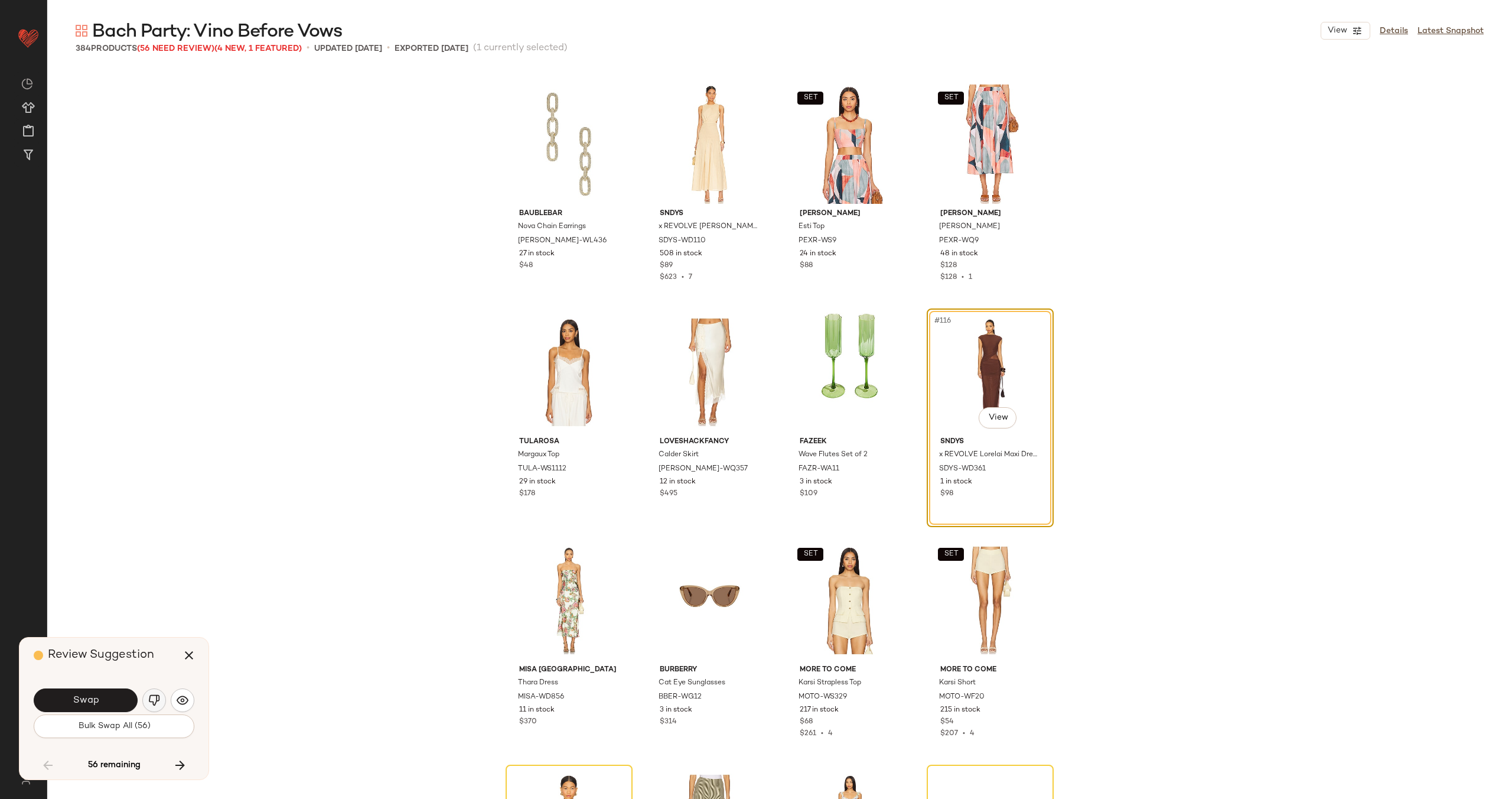
click at [157, 699] on img "button" at bounding box center [154, 700] width 12 height 12
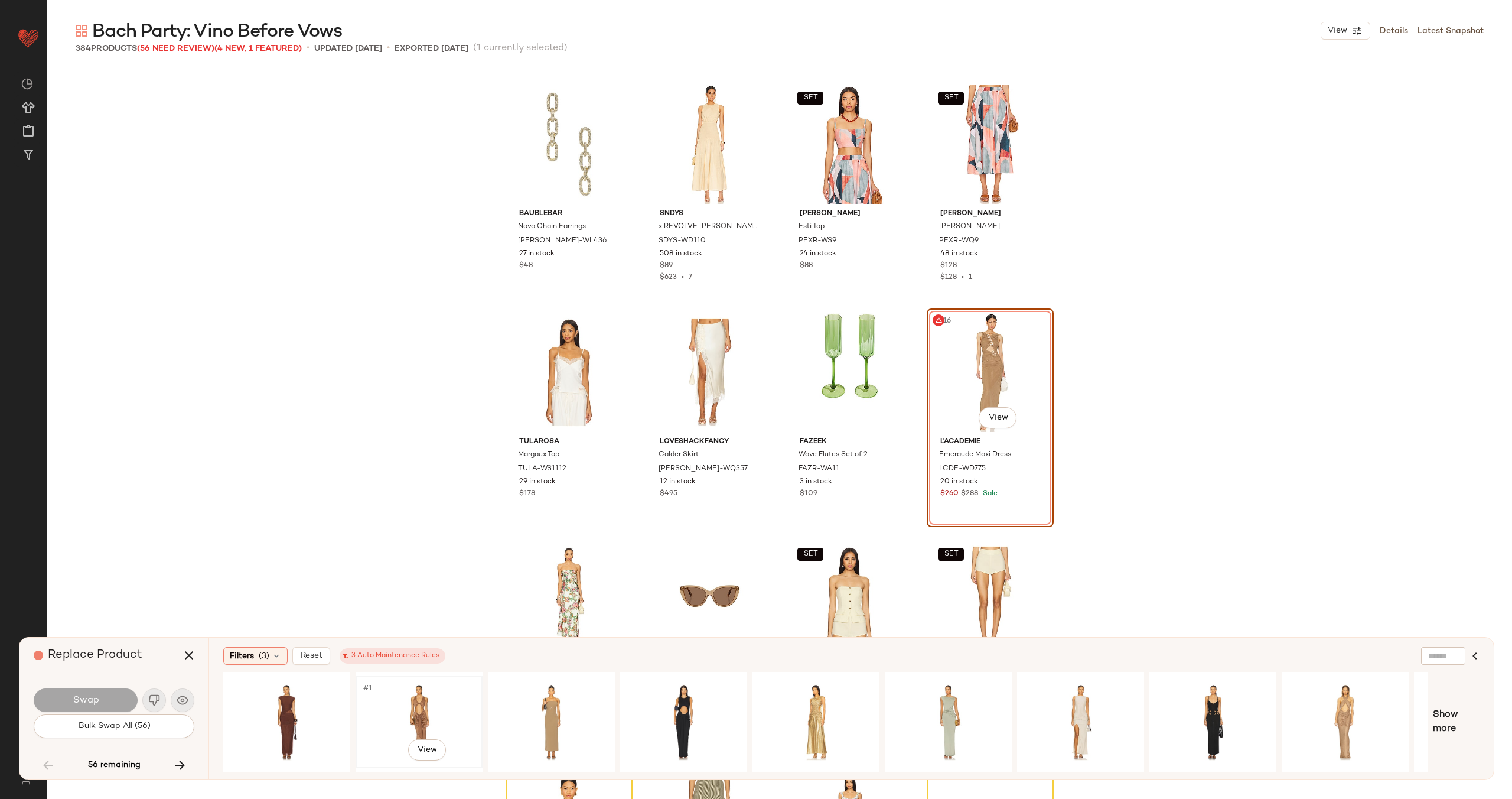
click at [396, 699] on div "#1 View" at bounding box center [419, 722] width 119 height 84
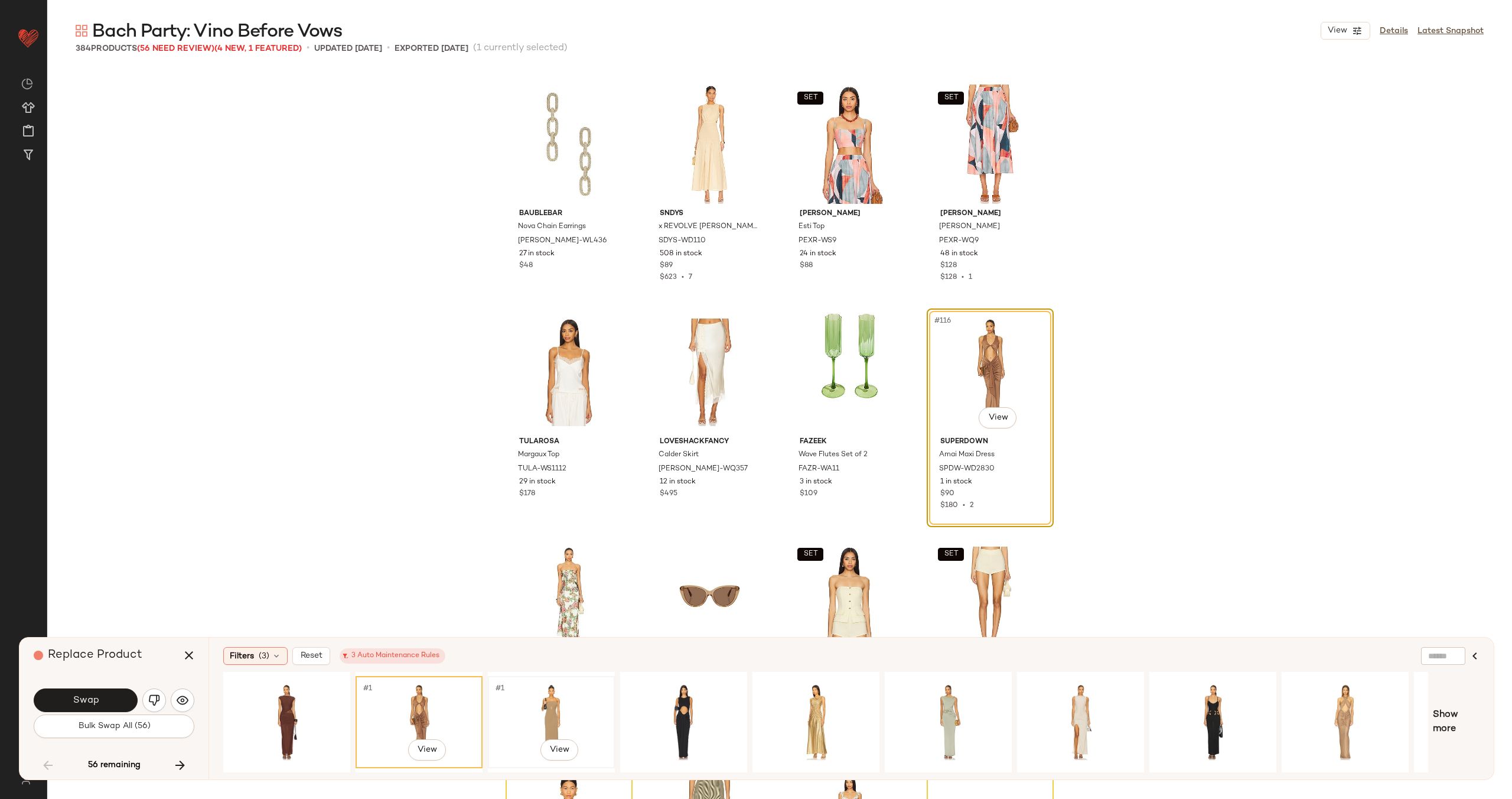
click at [550, 697] on div "#1 View" at bounding box center [551, 722] width 119 height 84
click at [97, 699] on span "Swap" at bounding box center [85, 701] width 27 height 12
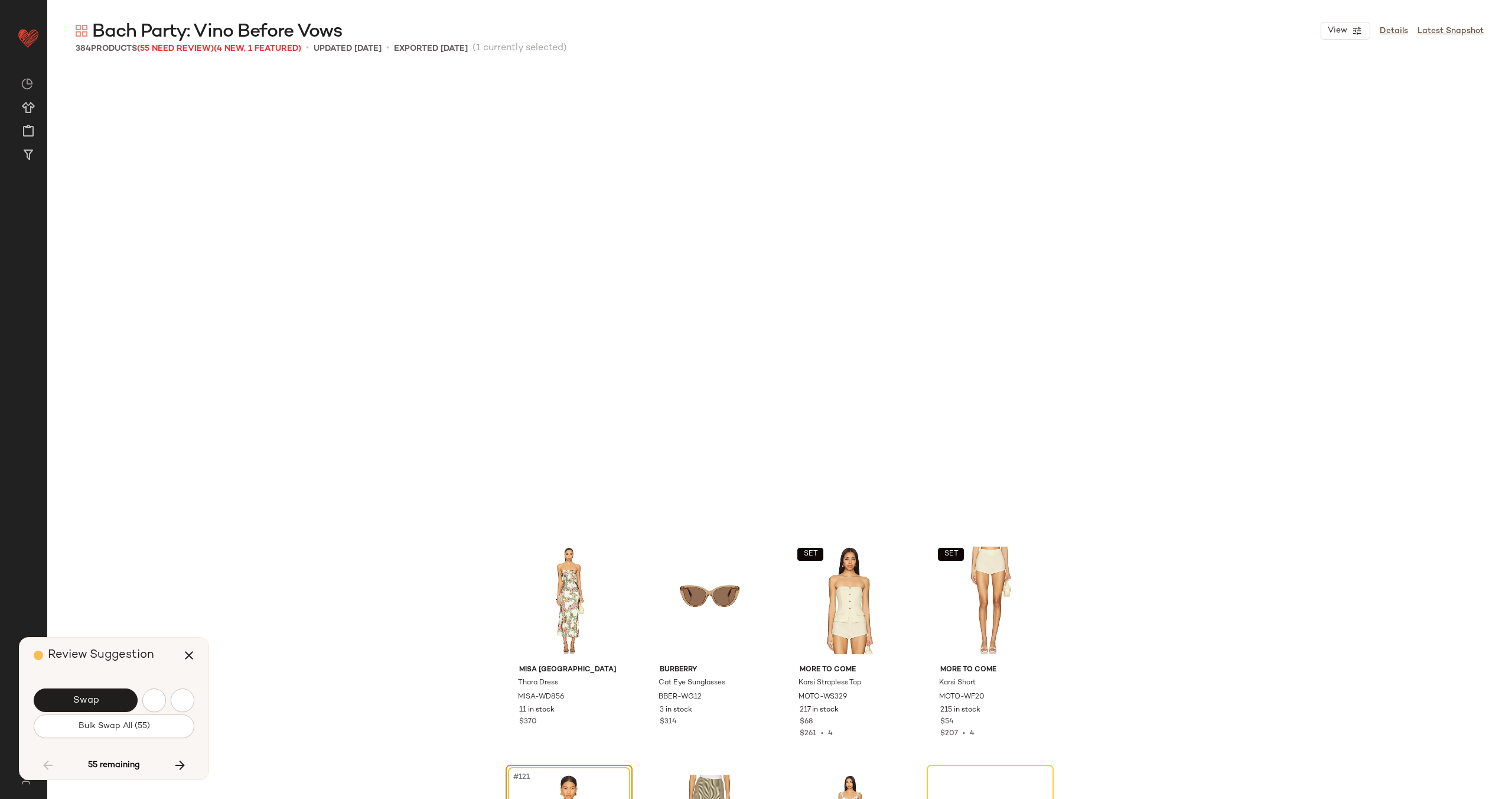
scroll to position [6615, 0]
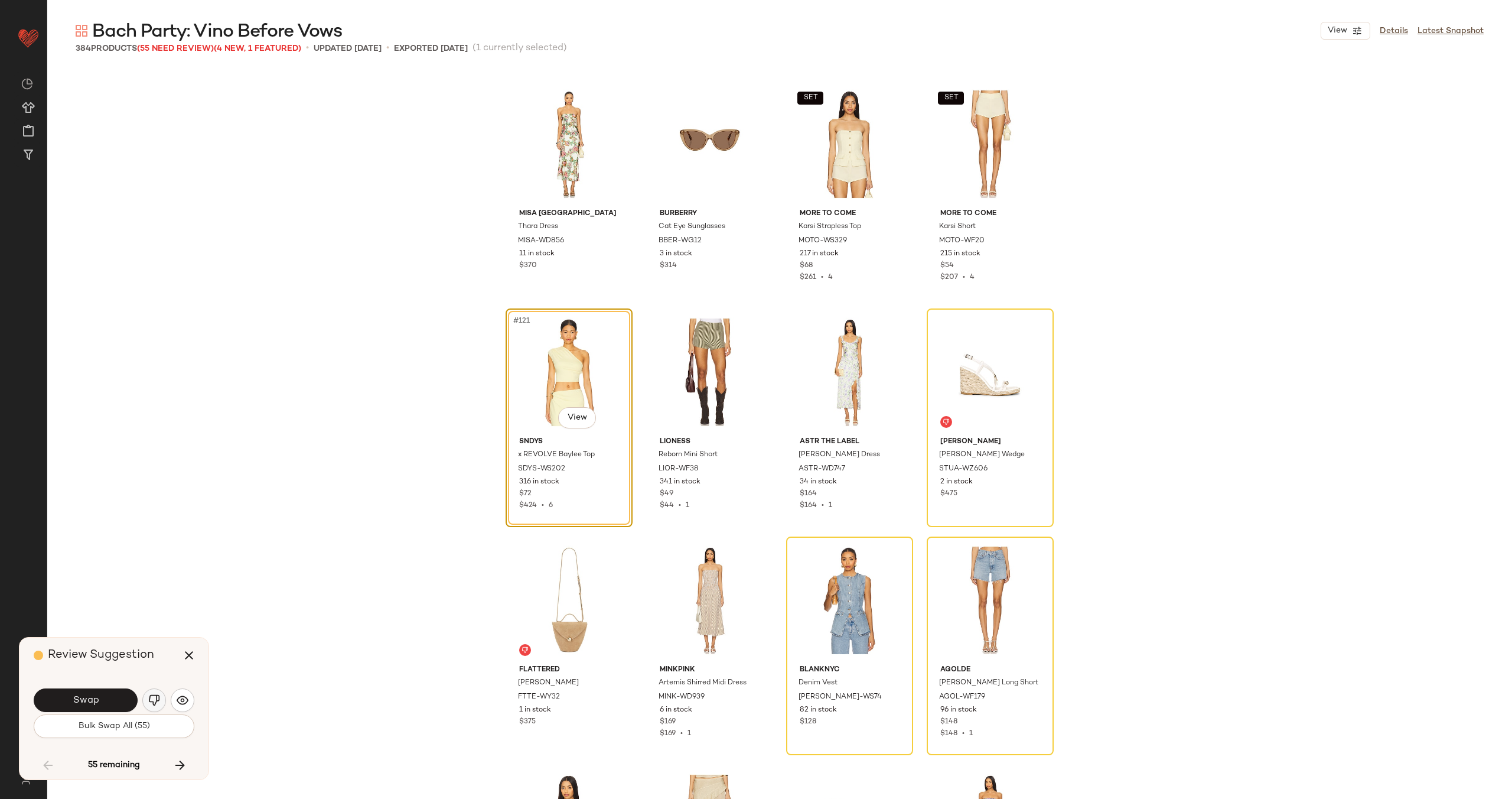
click at [150, 692] on button "button" at bounding box center [154, 700] width 24 height 24
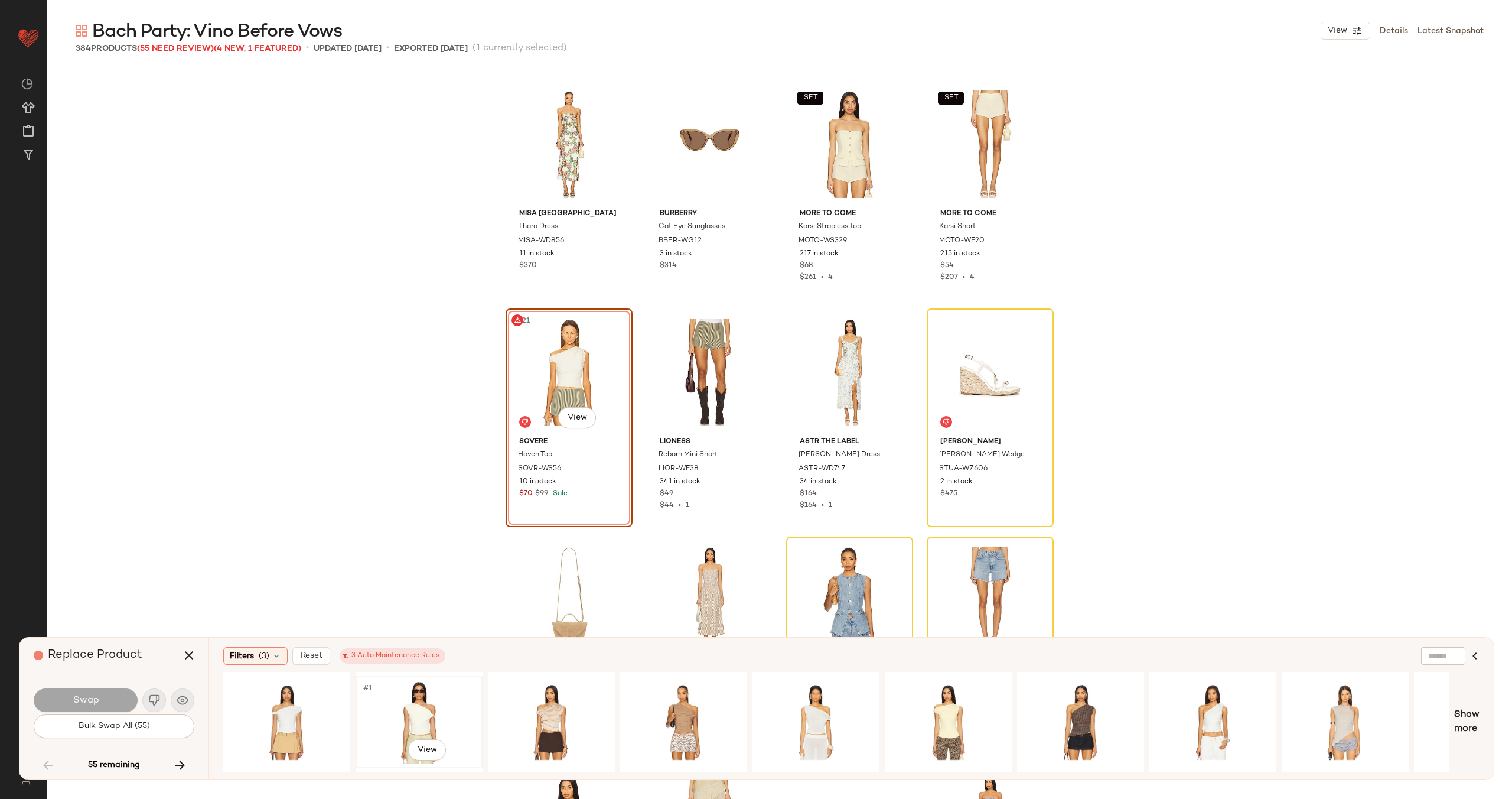
click at [387, 699] on div "#1 View" at bounding box center [419, 722] width 119 height 84
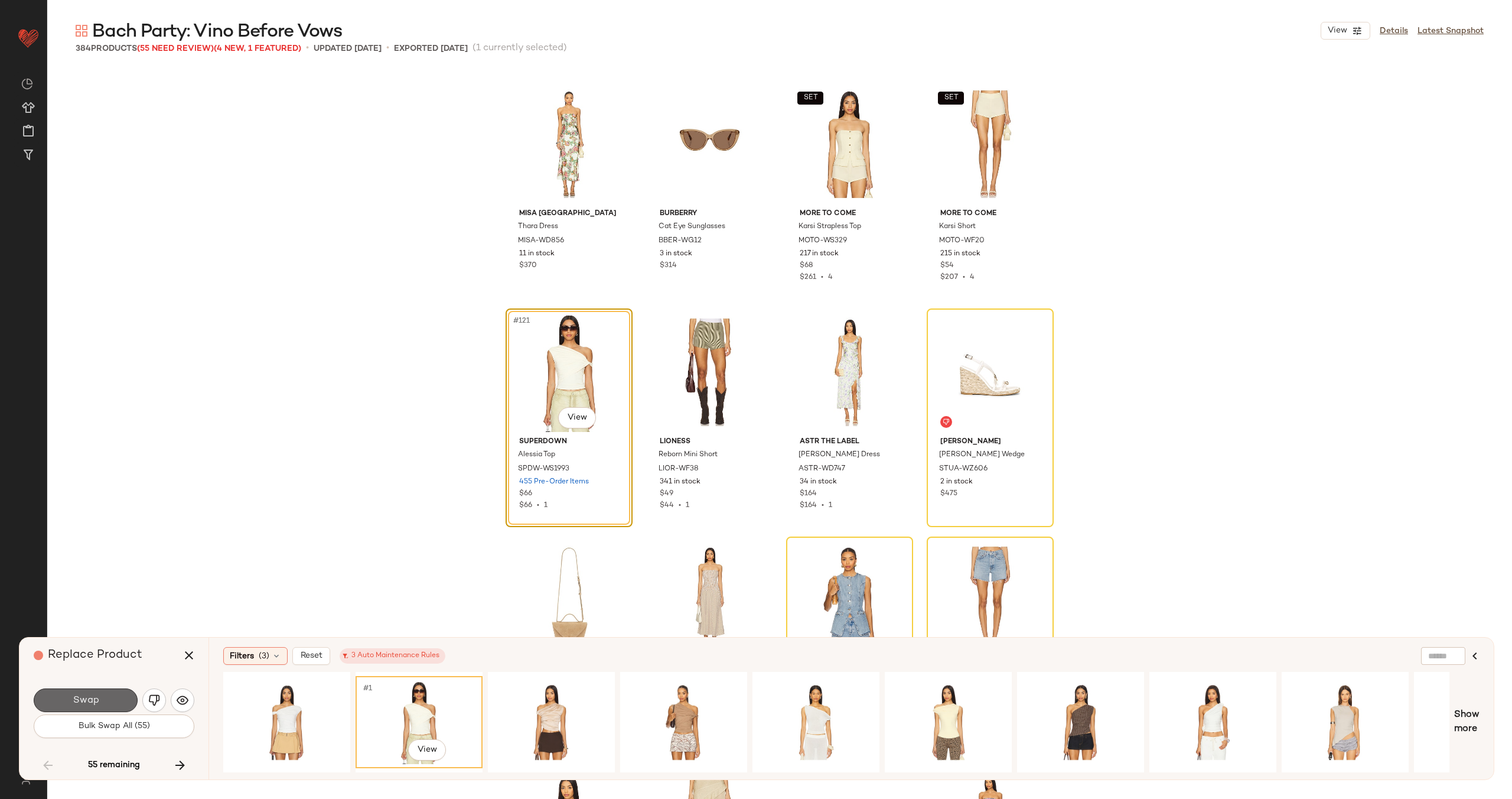
click at [112, 699] on button "Swap" at bounding box center [86, 700] width 104 height 24
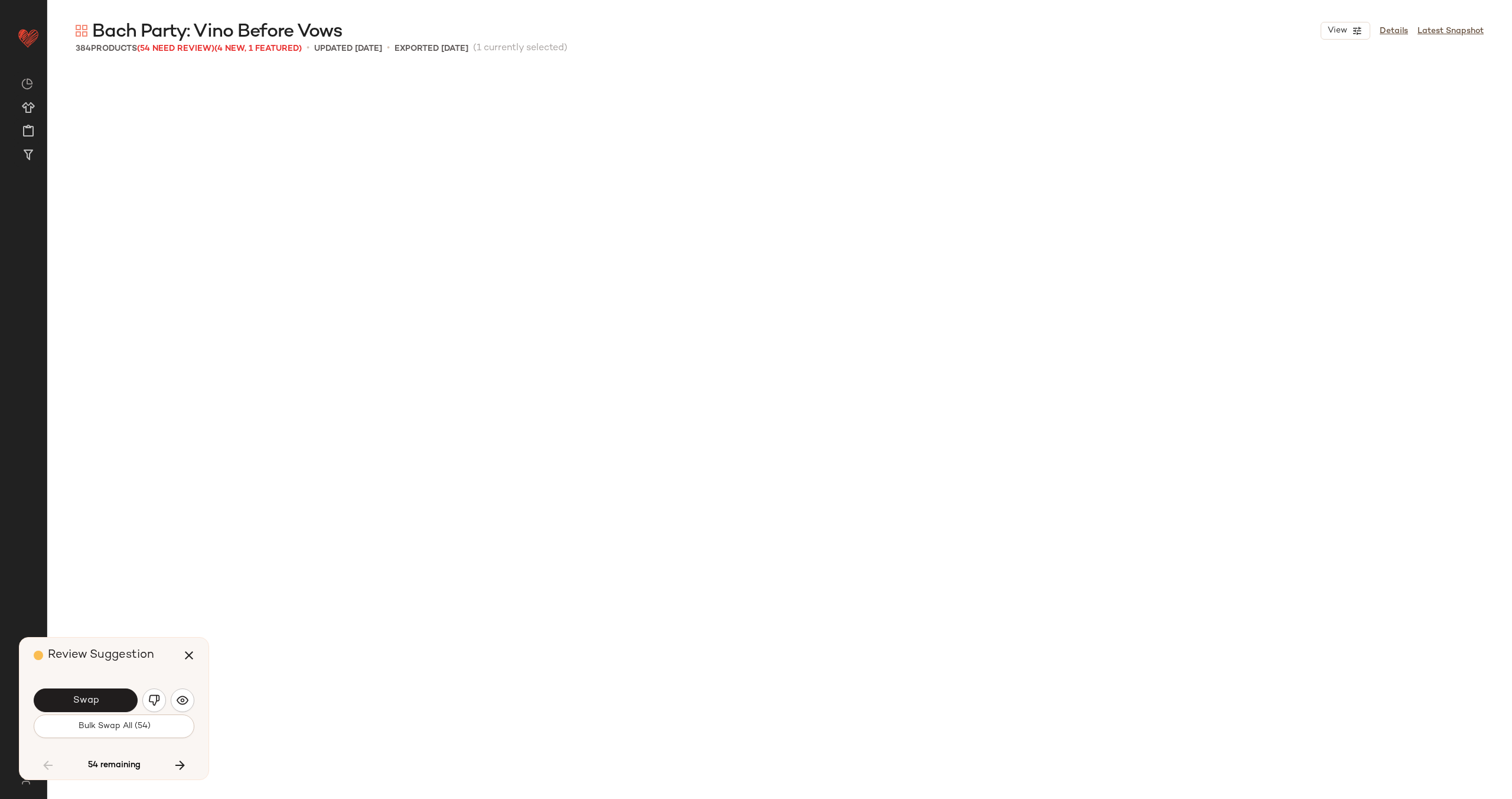
scroll to position [912, 0]
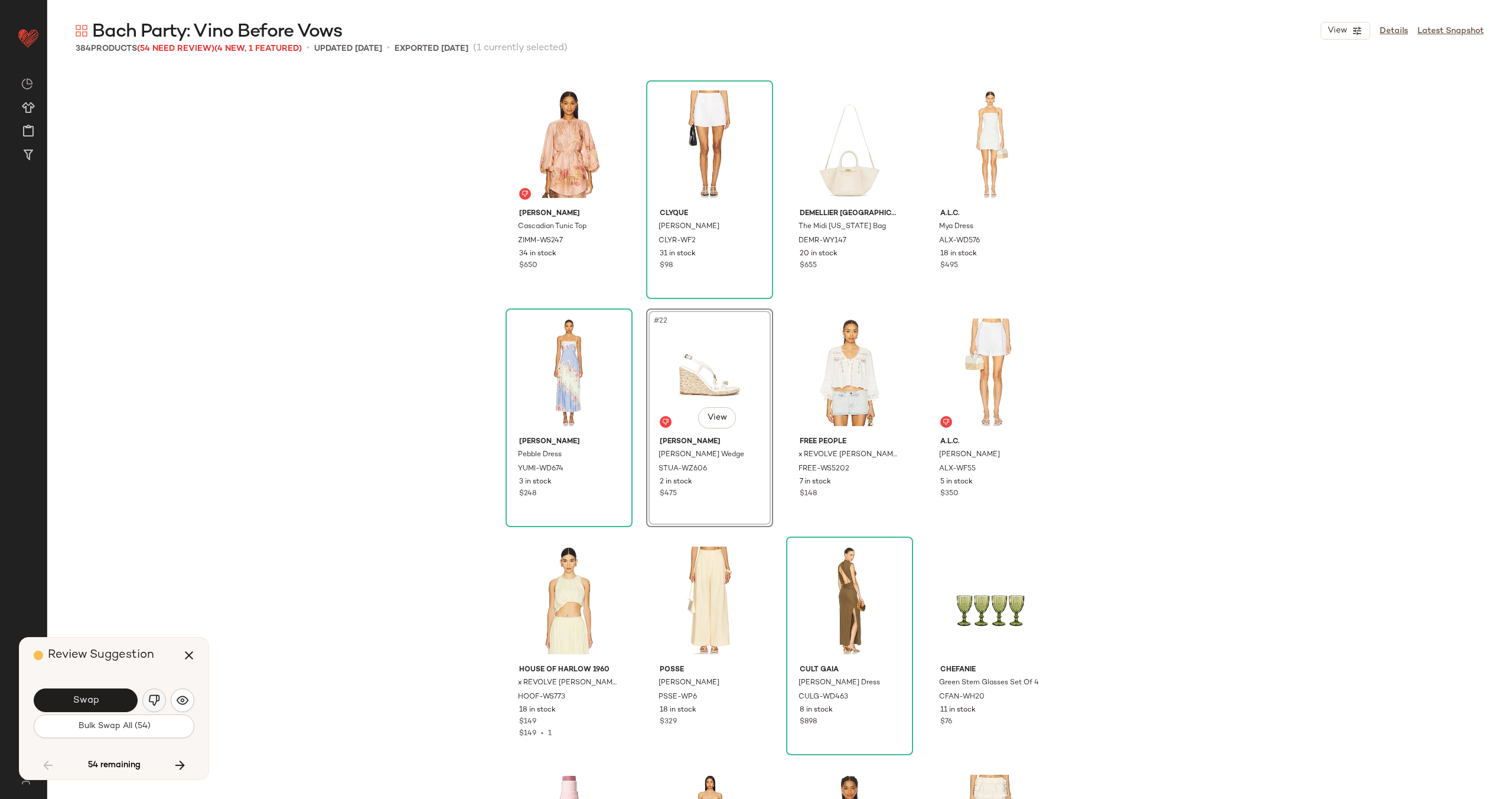
click at [151, 697] on img "button" at bounding box center [154, 700] width 12 height 12
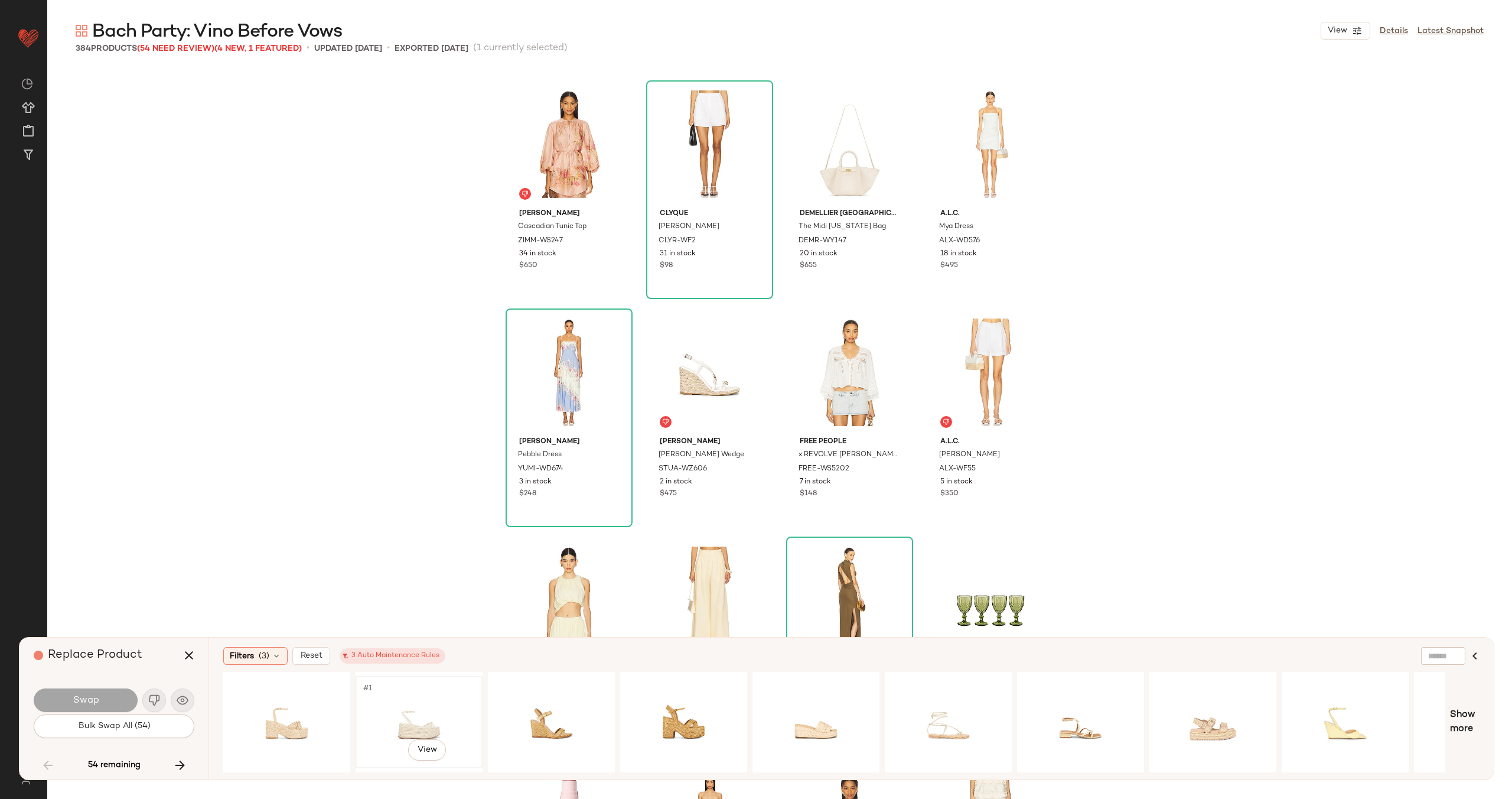
click at [376, 725] on div "#1 View" at bounding box center [419, 722] width 119 height 84
click at [302, 722] on div "#1 View" at bounding box center [287, 722] width 119 height 84
click at [98, 699] on span "Swap" at bounding box center [85, 701] width 27 height 12
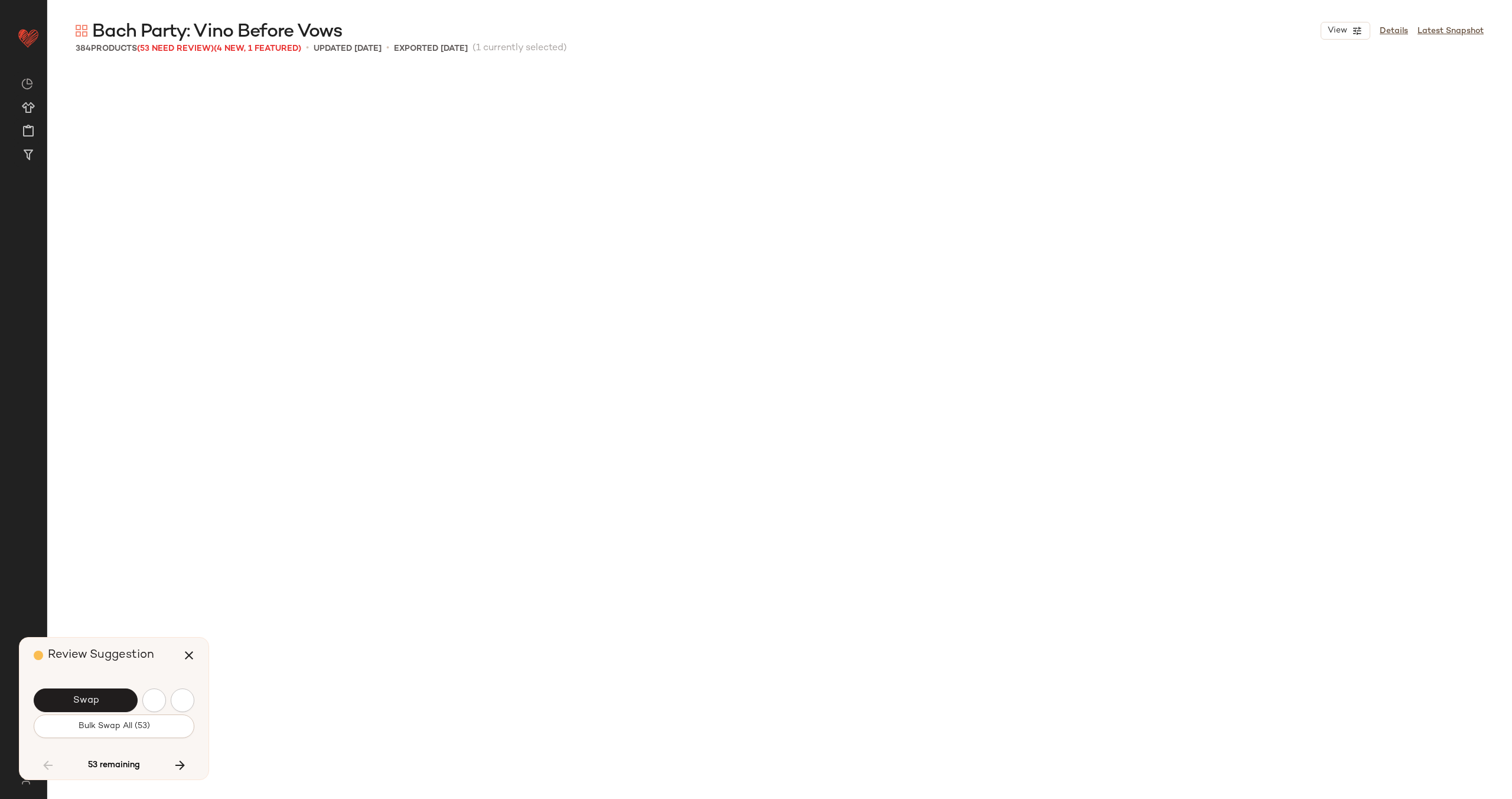
scroll to position [6843, 0]
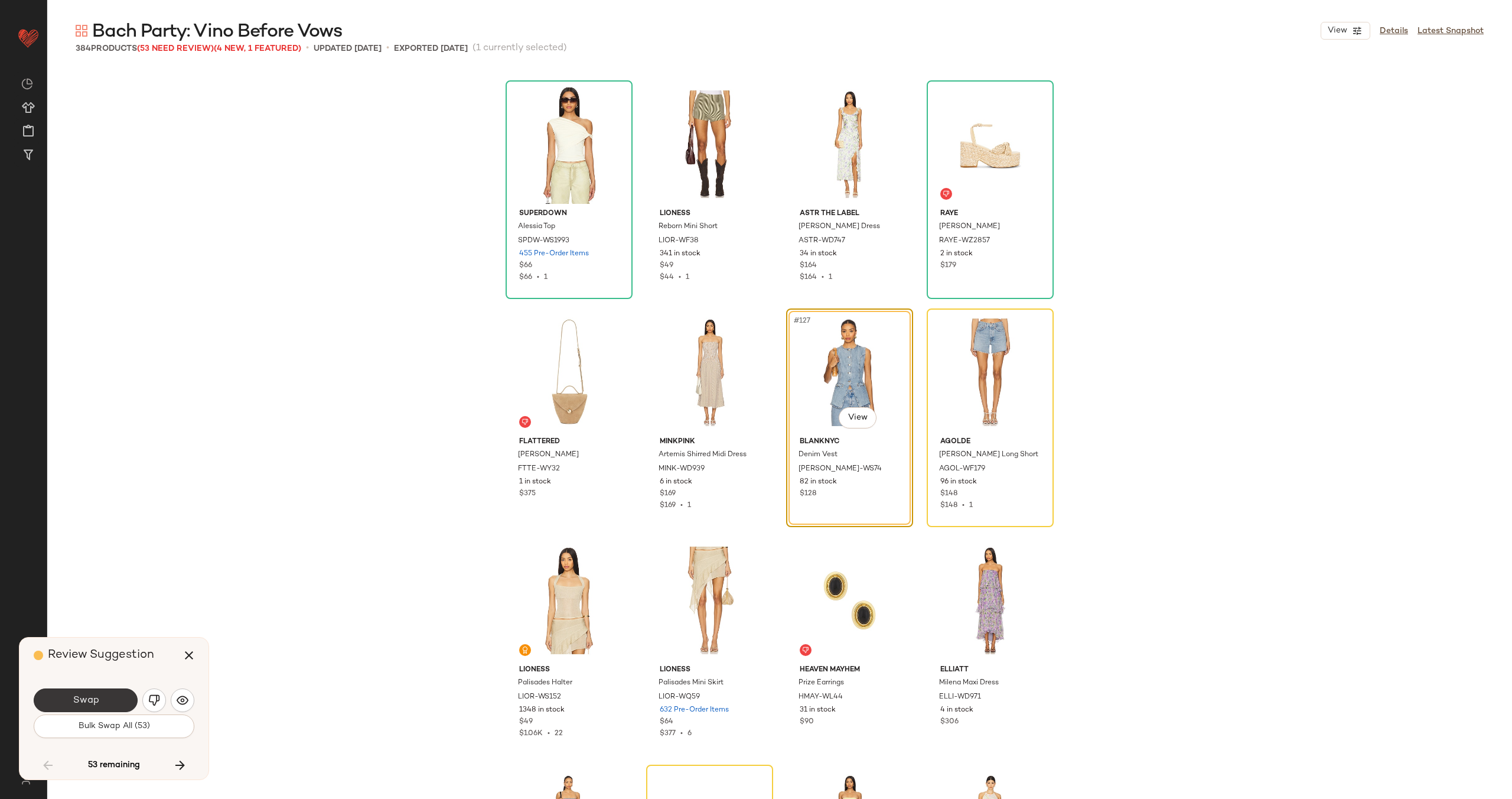
click at [104, 697] on button "Swap" at bounding box center [86, 700] width 104 height 24
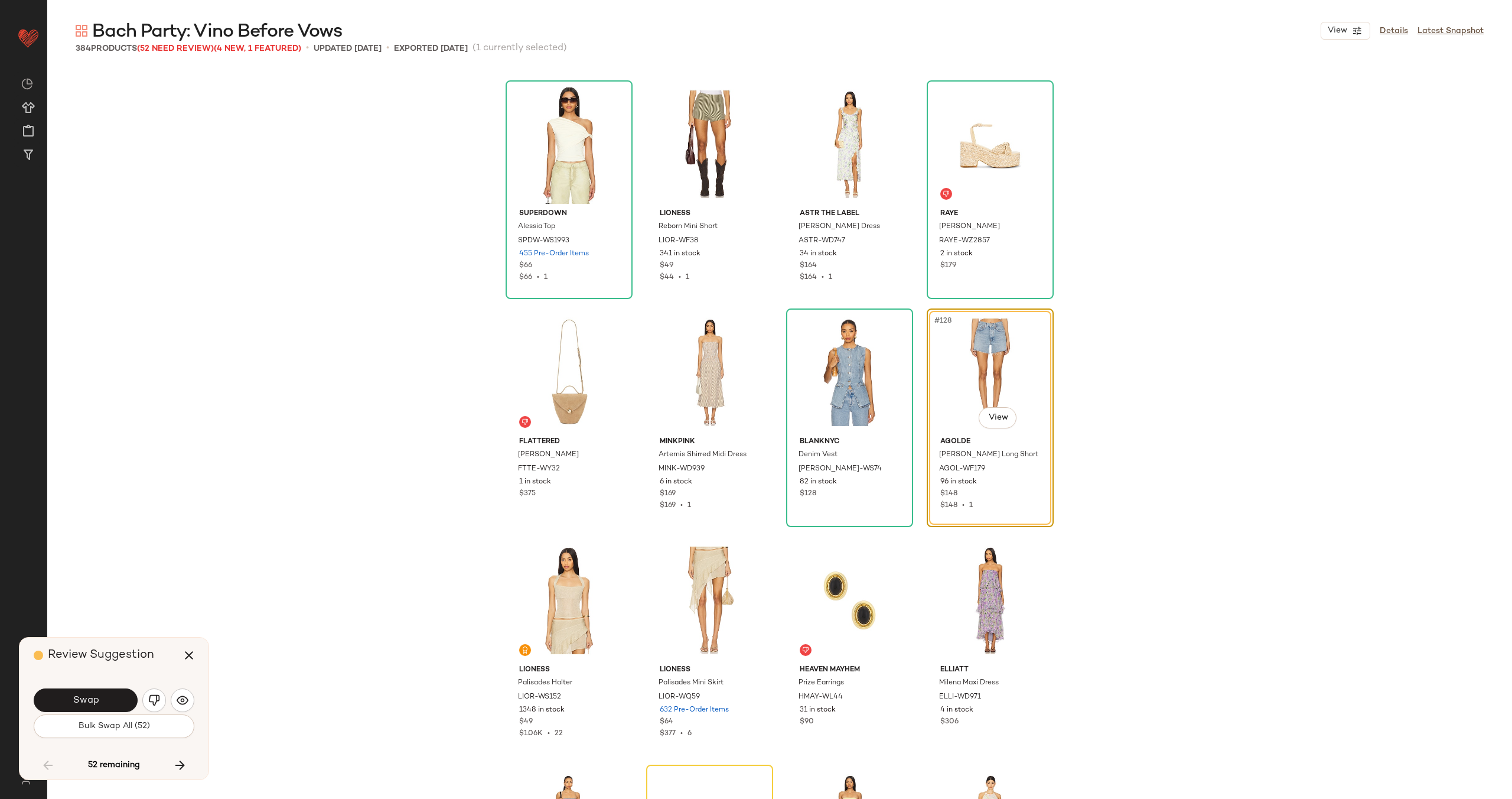
click at [104, 697] on button "Swap" at bounding box center [86, 700] width 104 height 24
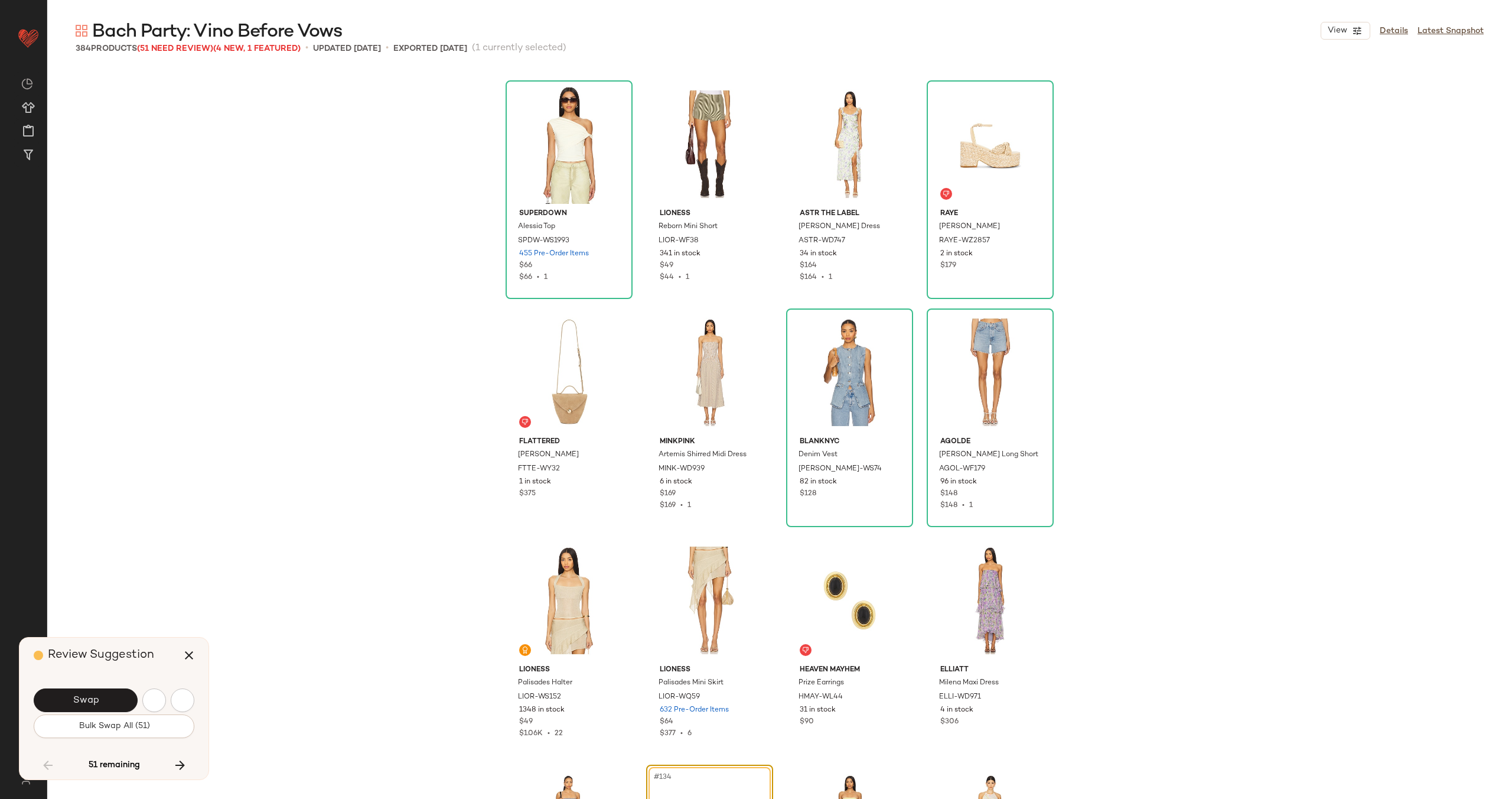
scroll to position [7299, 0]
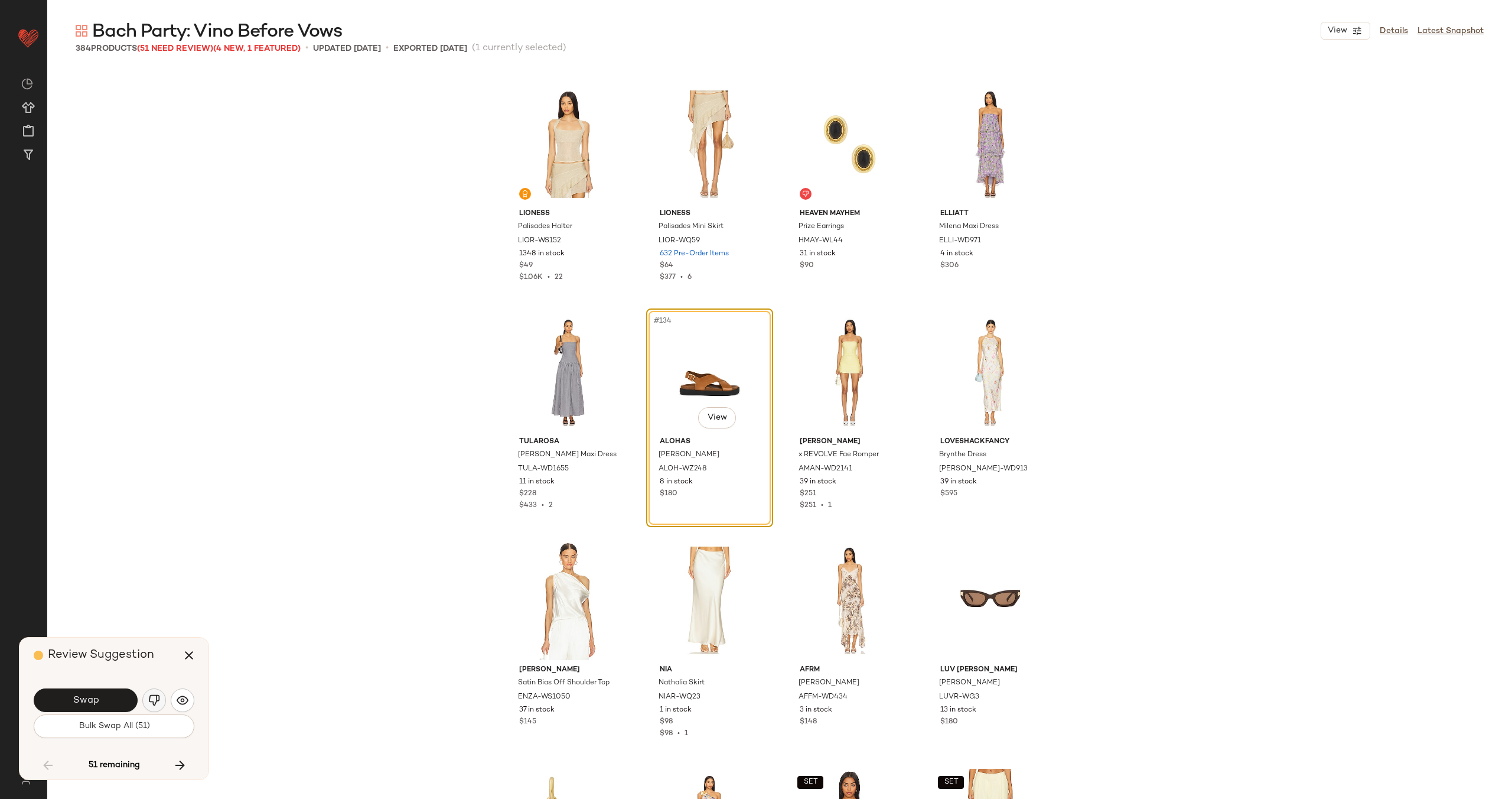
click at [152, 690] on button "button" at bounding box center [154, 700] width 24 height 24
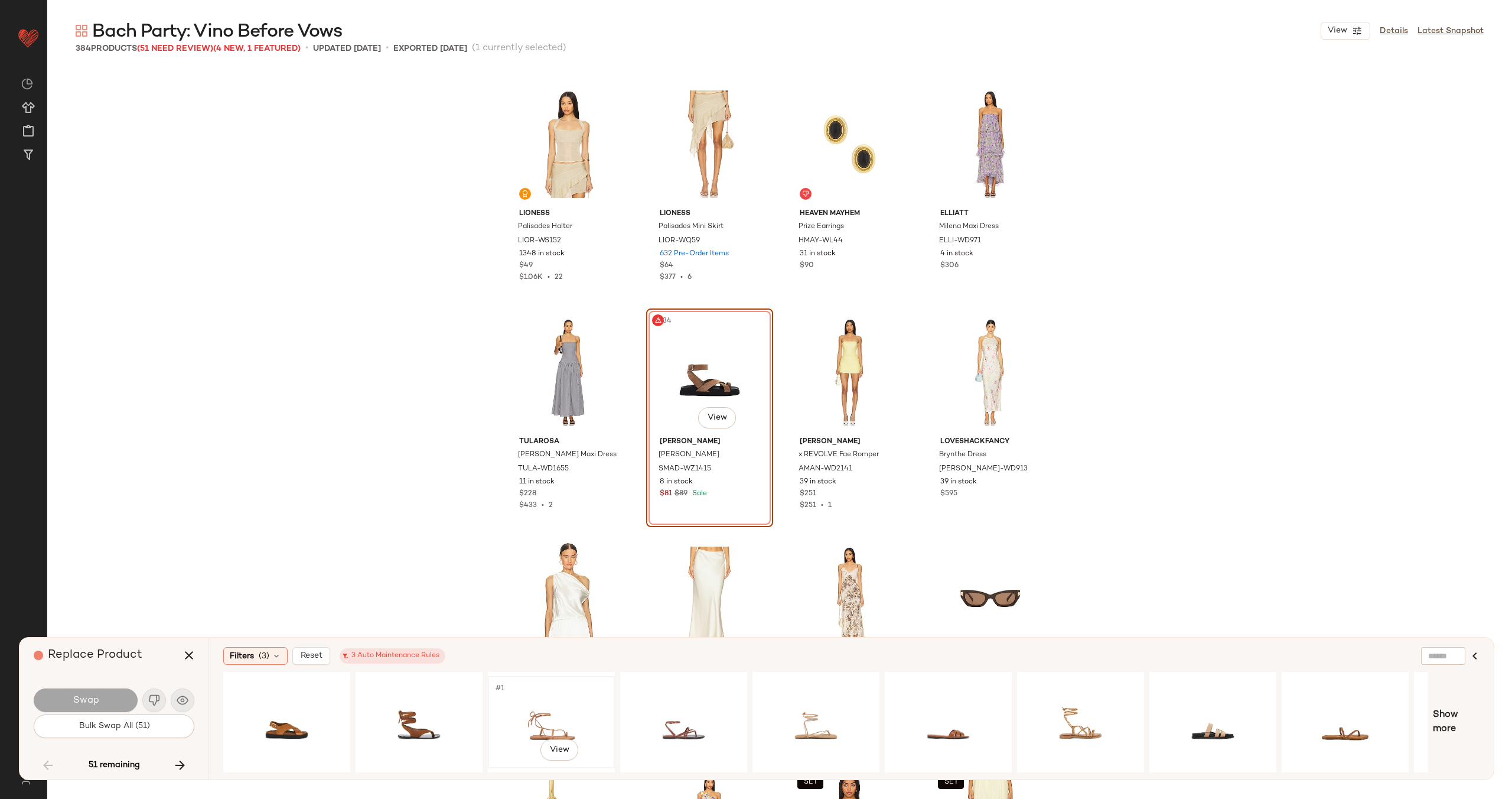
click at [587, 714] on div "#1 View" at bounding box center [551, 722] width 119 height 84
click at [111, 703] on button "Swap" at bounding box center [86, 700] width 104 height 24
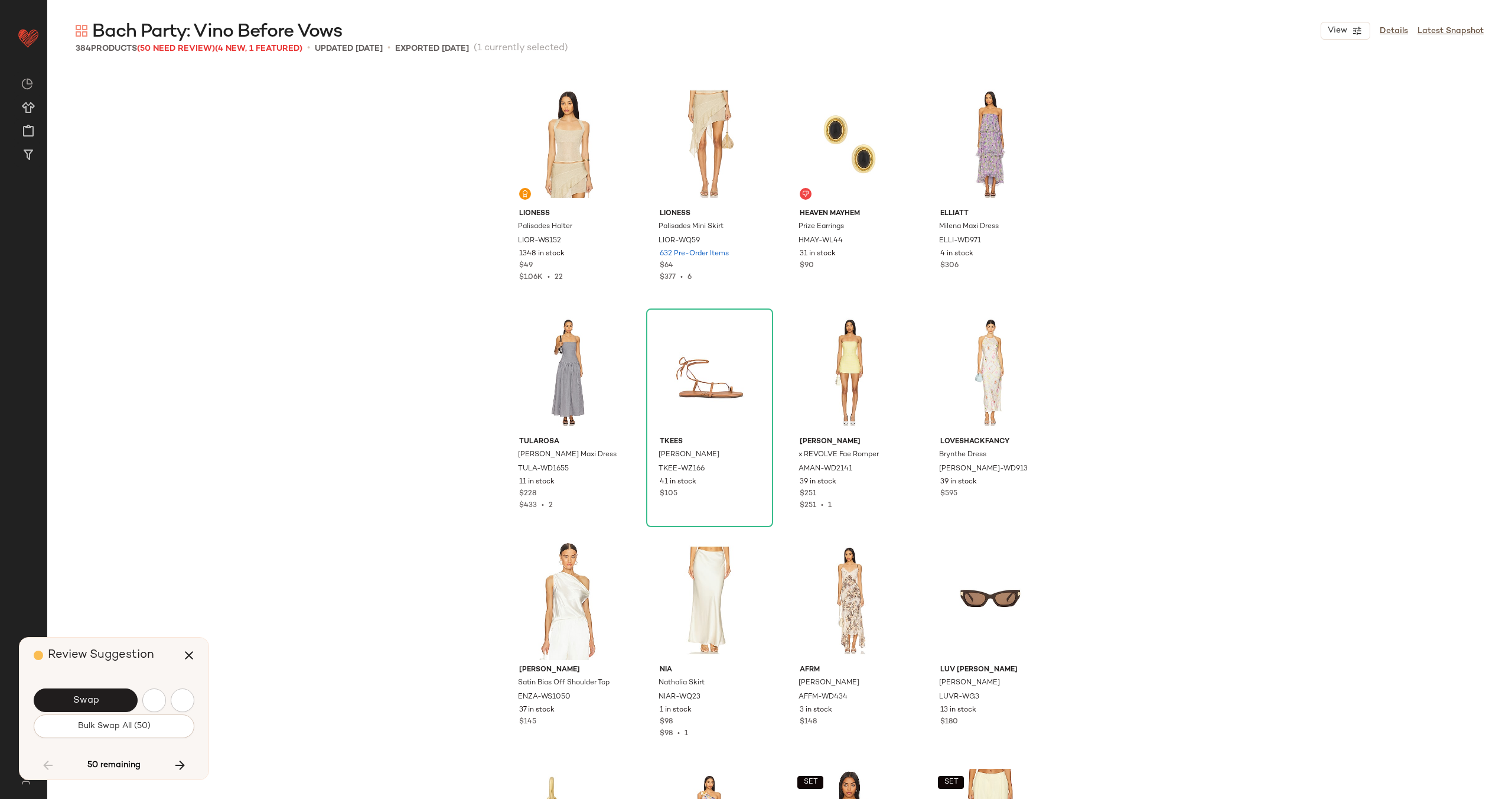
scroll to position [7984, 0]
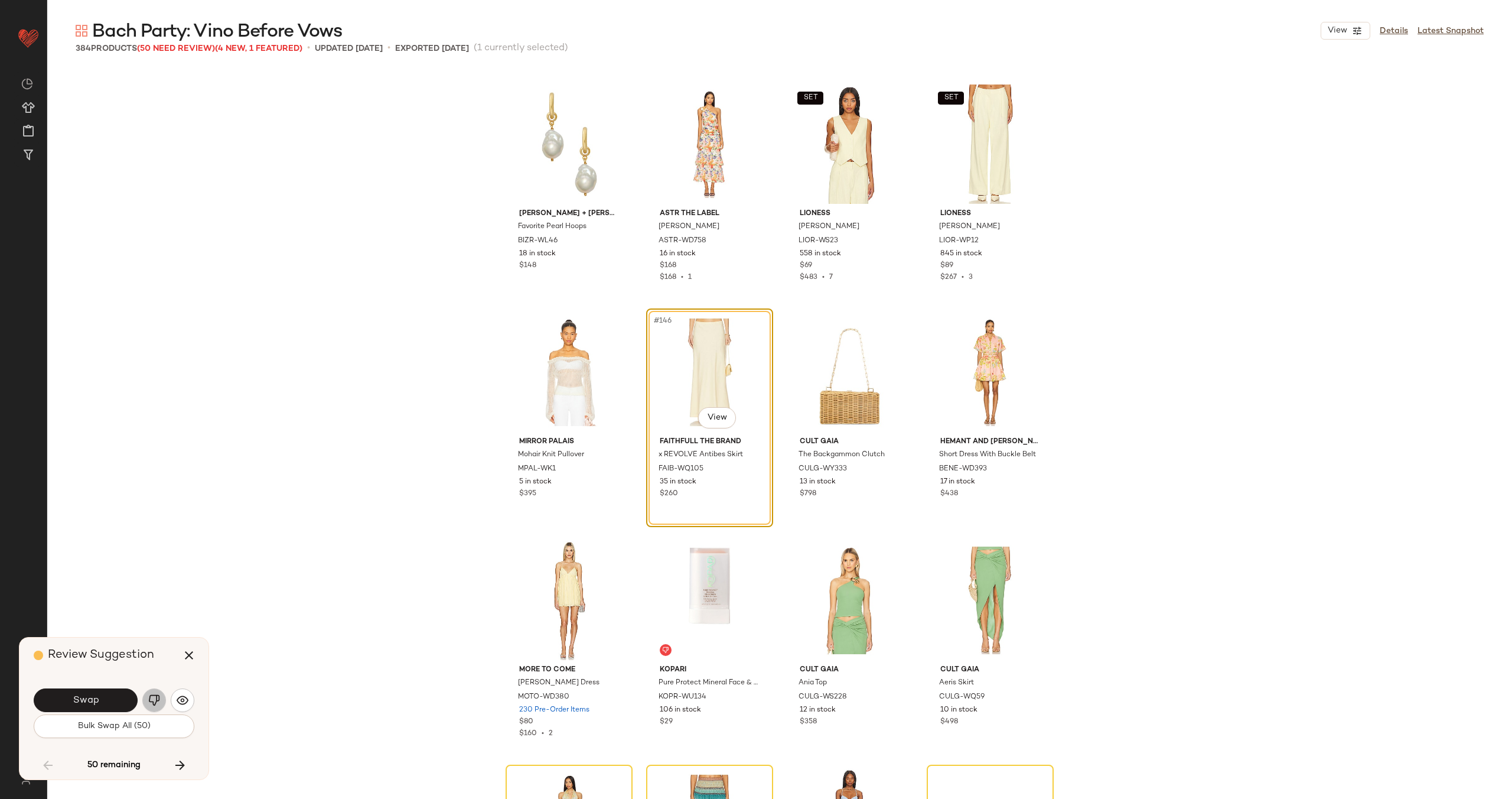
click at [152, 699] on img "button" at bounding box center [154, 700] width 12 height 12
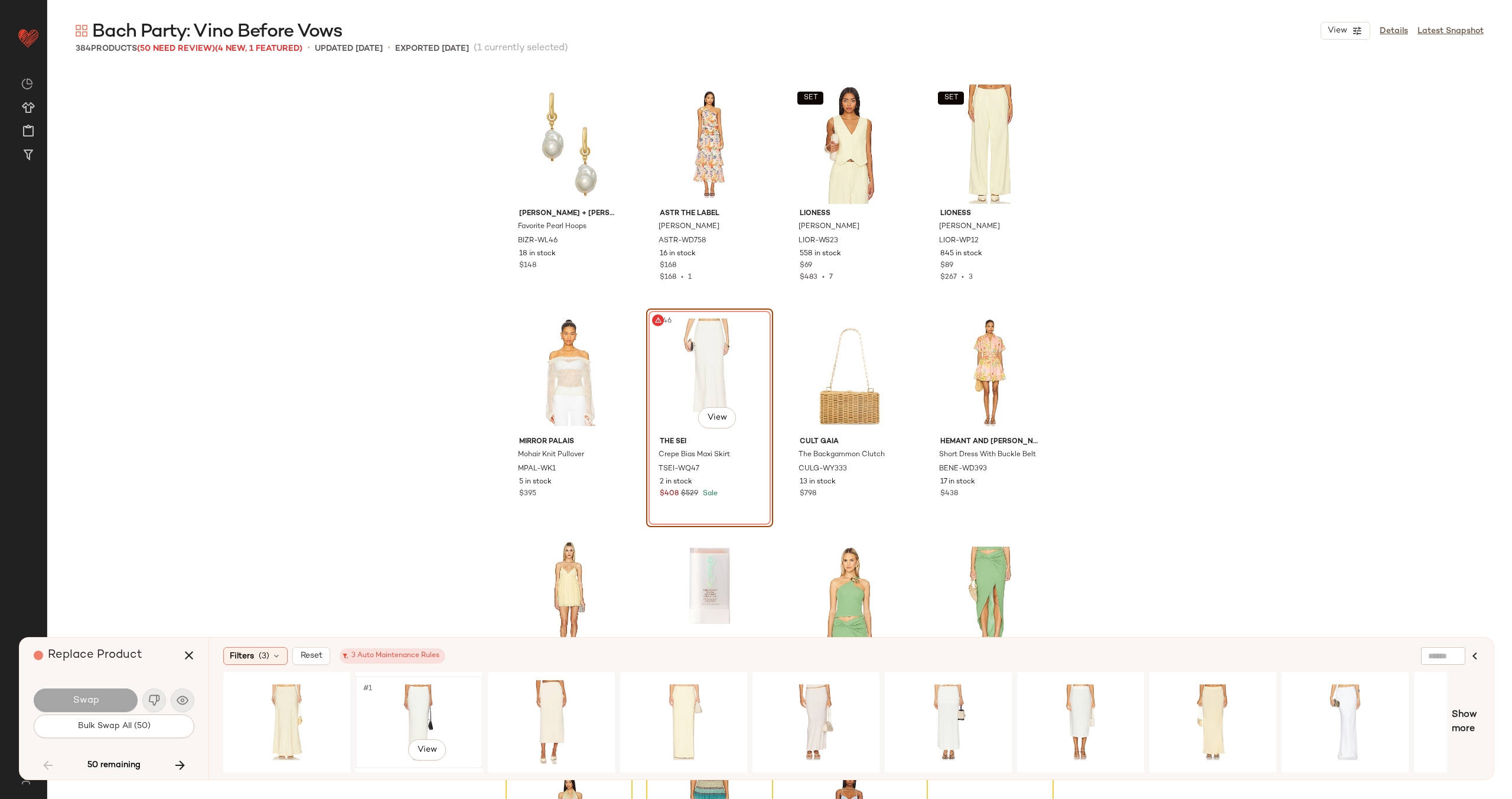
click at [423, 708] on div "#1 View" at bounding box center [419, 722] width 119 height 84
click at [940, 709] on div "#1 View" at bounding box center [948, 722] width 119 height 84
click at [109, 705] on button "Swap" at bounding box center [86, 700] width 104 height 24
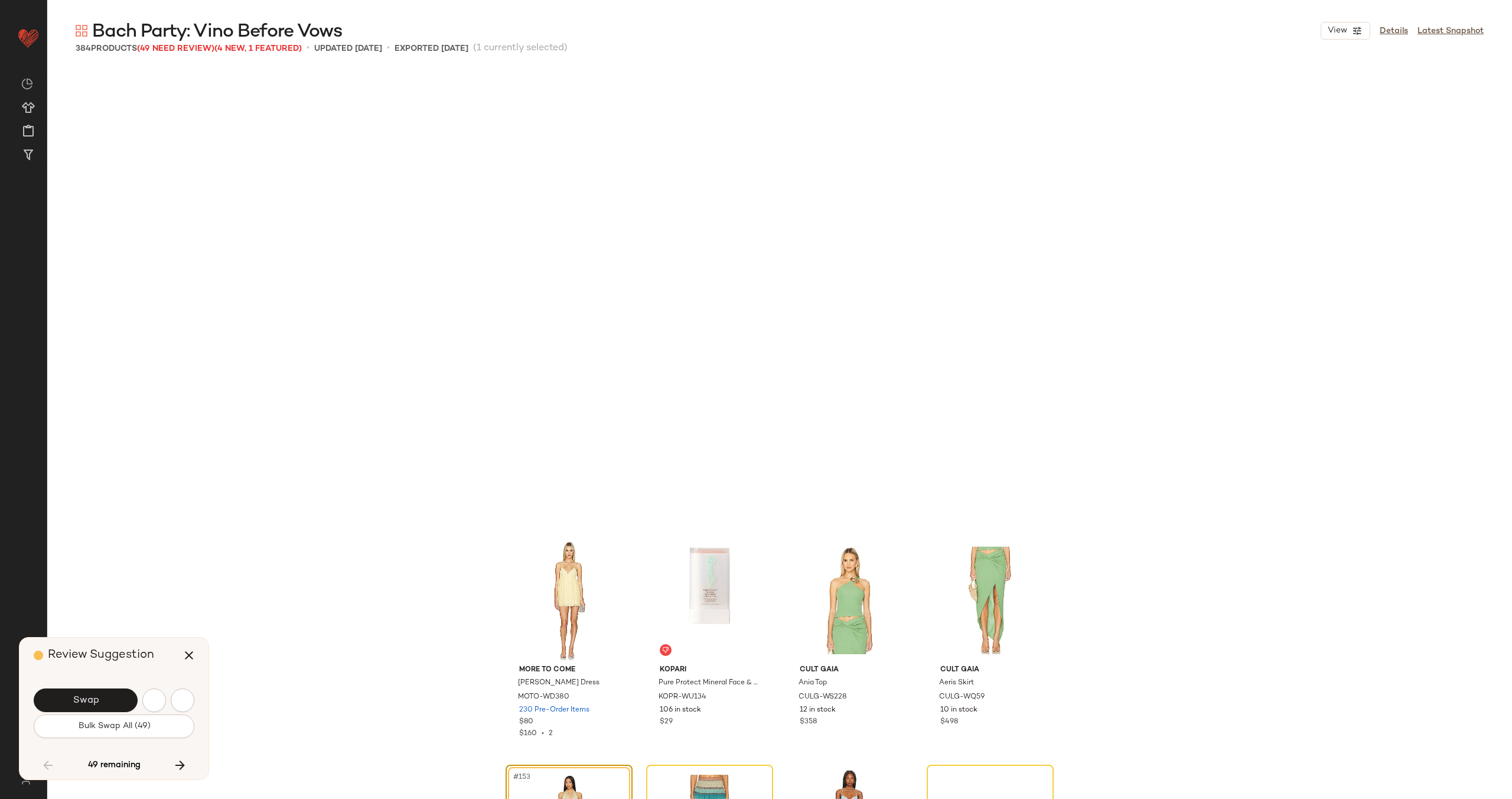
scroll to position [8440, 0]
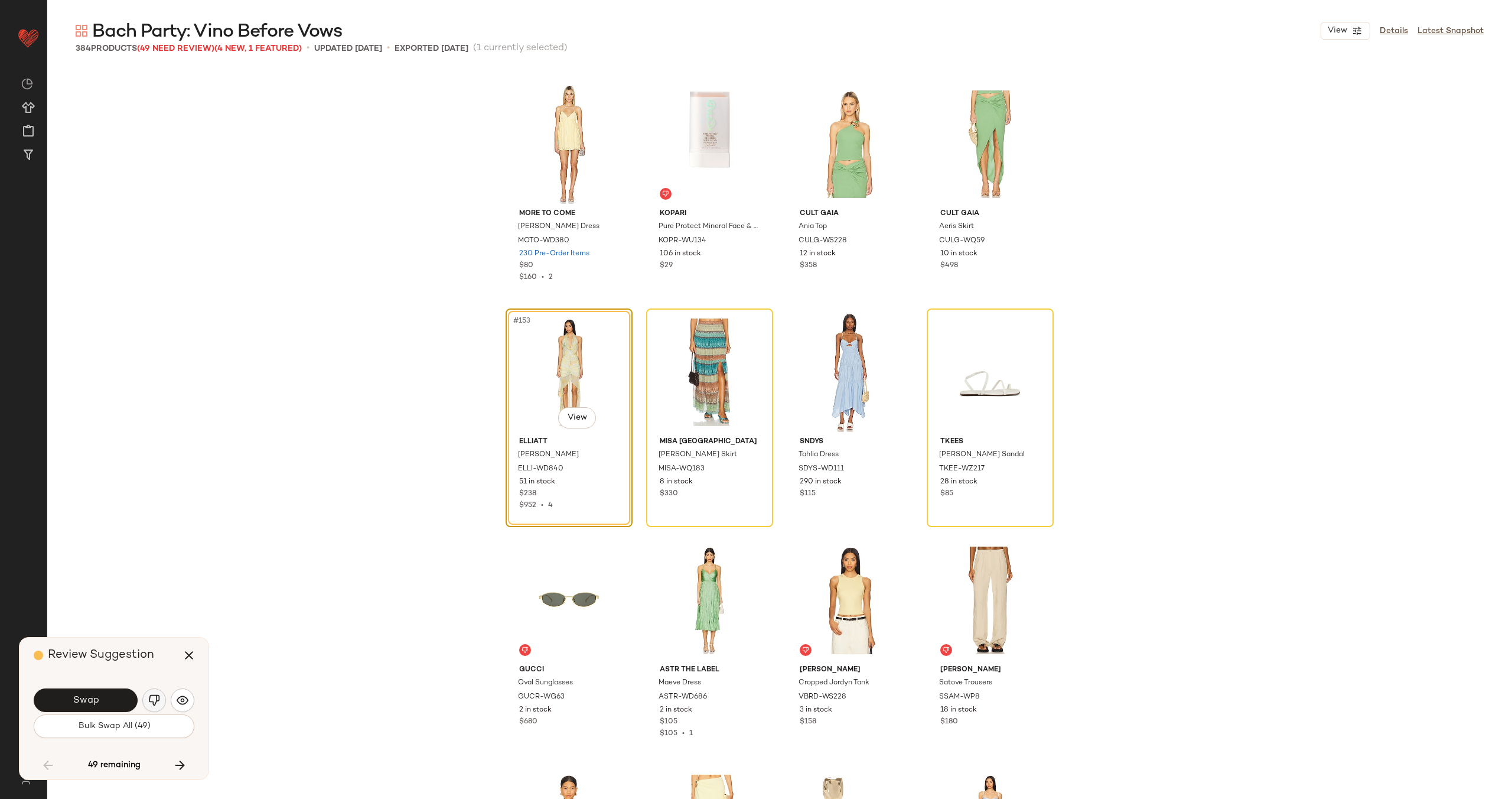
click at [156, 695] on img "button" at bounding box center [154, 700] width 12 height 12
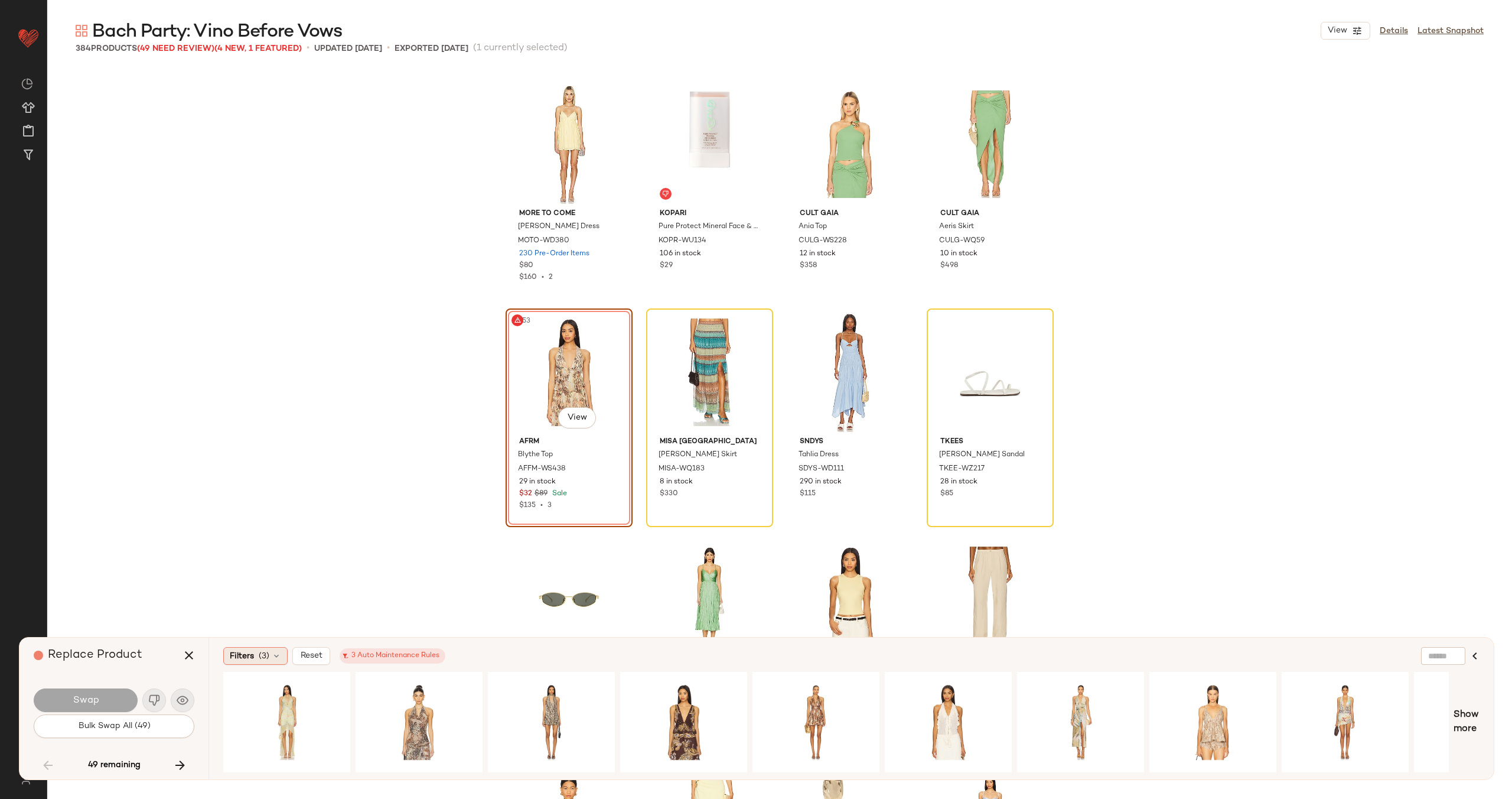
click at [244, 658] on span "Filters" at bounding box center [242, 655] width 25 height 12
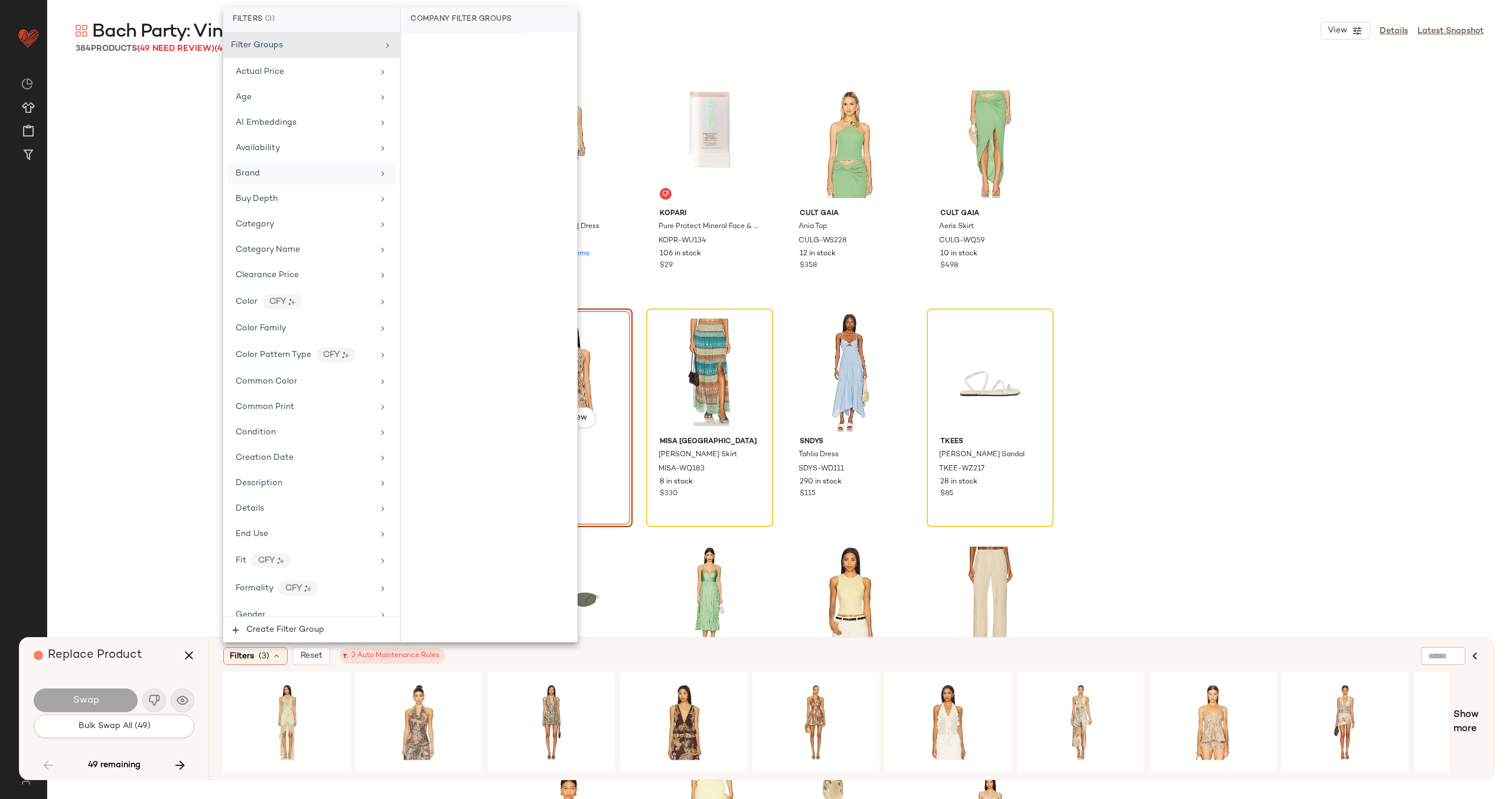
click at [345, 182] on div "Brand" at bounding box center [311, 174] width 167 height 23
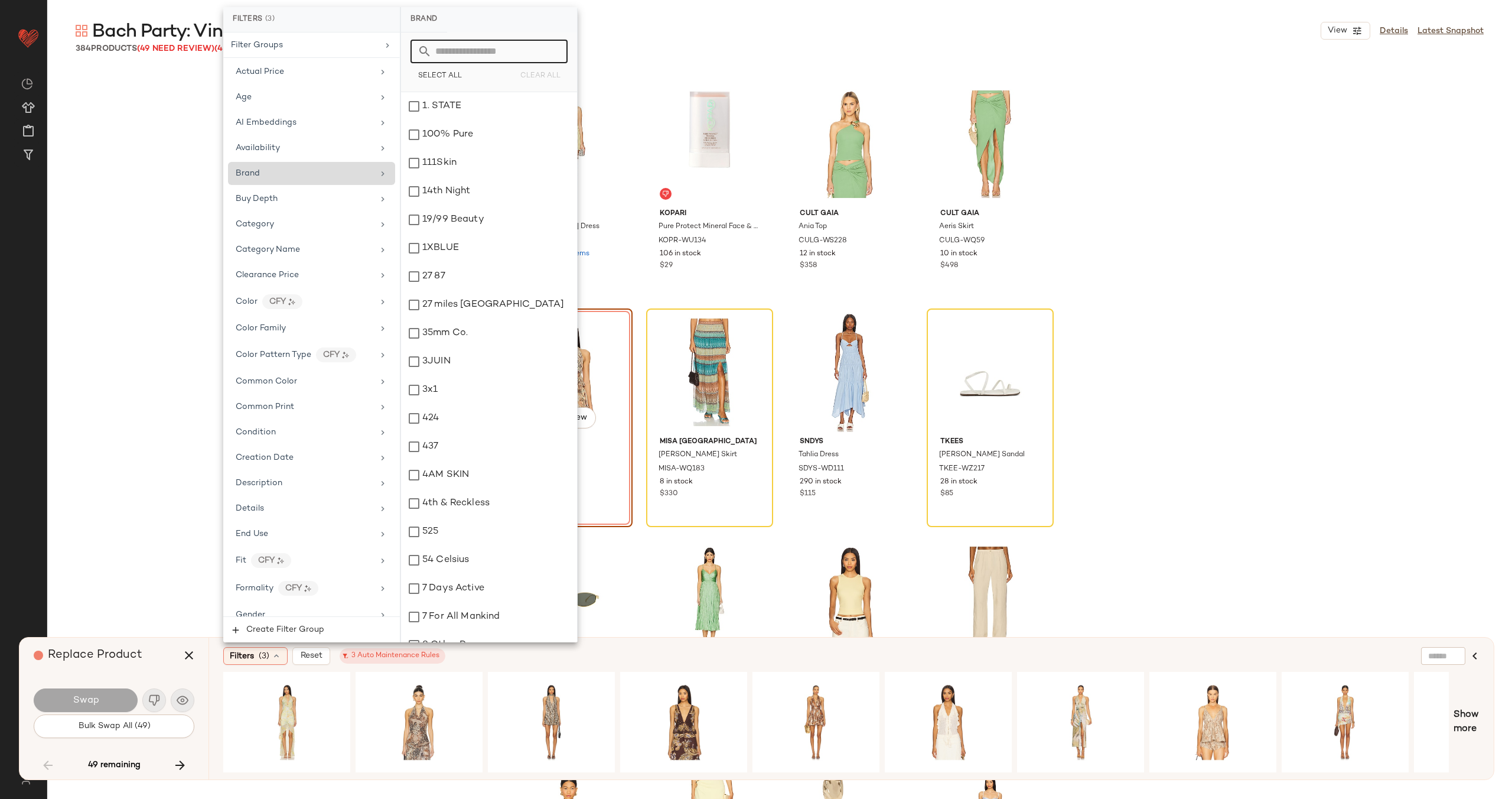
click at [489, 53] on input "text" at bounding box center [496, 51] width 129 height 24
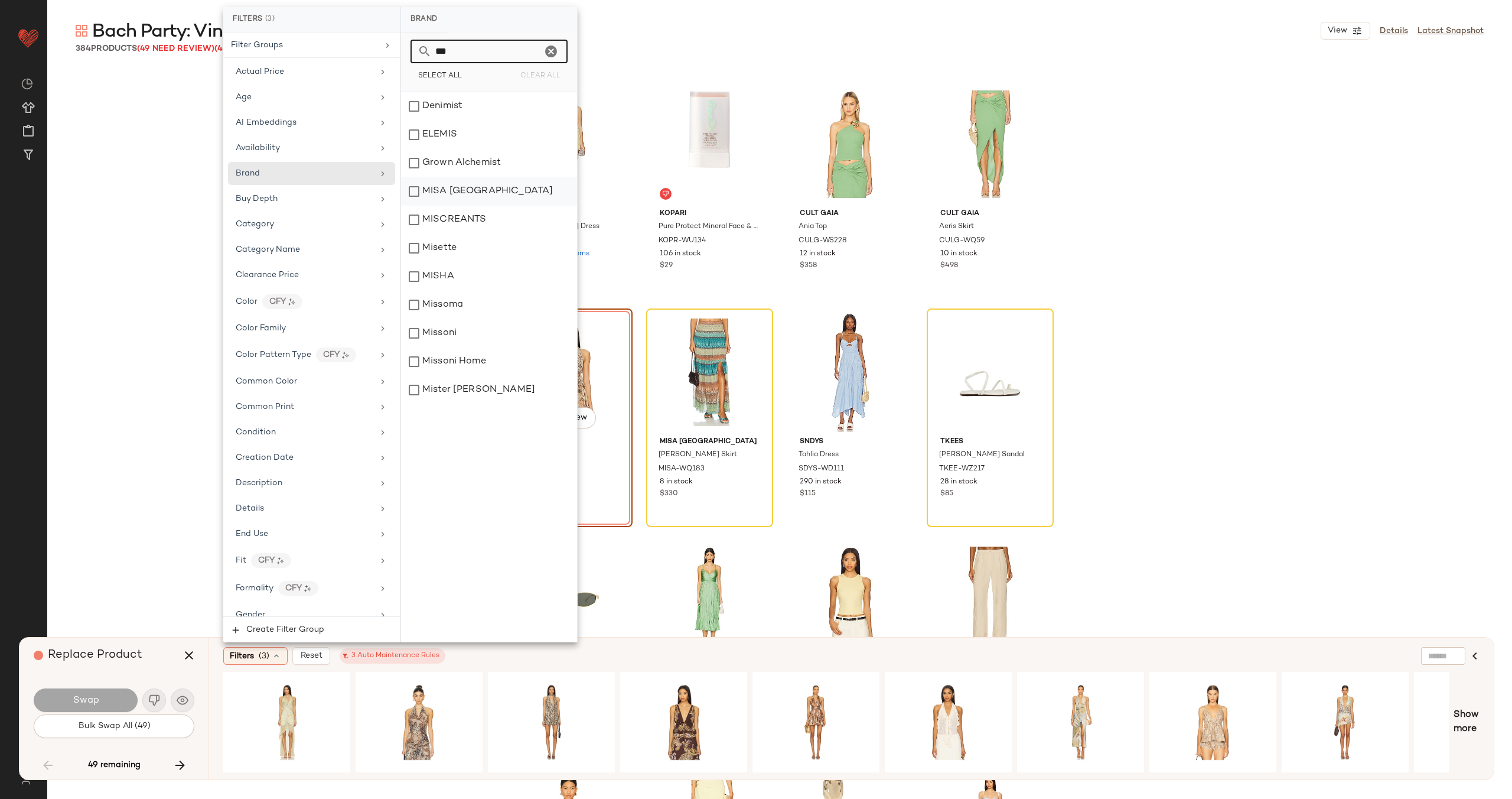
type input "***"
click at [486, 195] on div "MISA Los Angeles" at bounding box center [489, 191] width 176 height 28
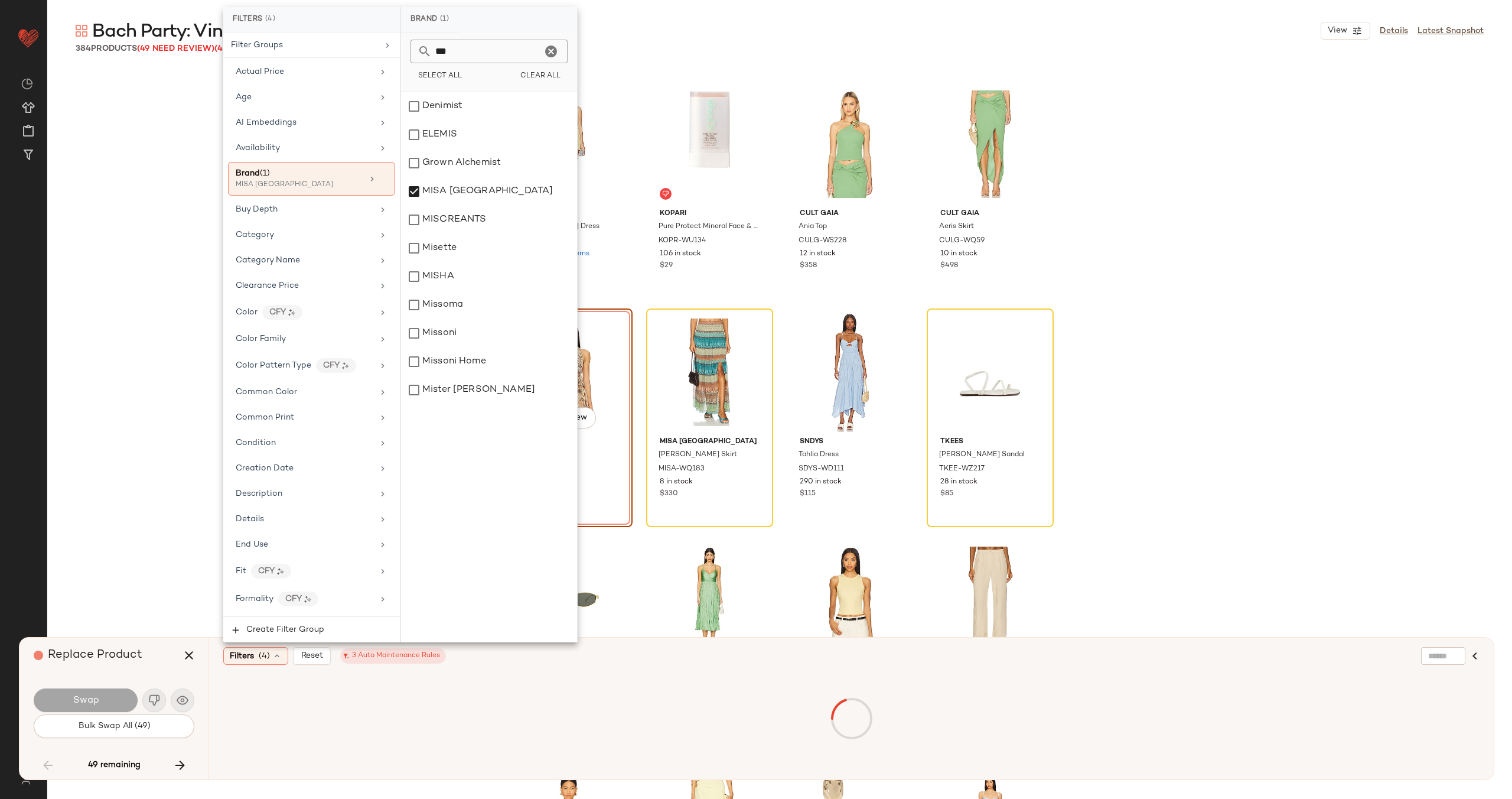
click at [158, 316] on div "MORE TO COME Darcy Halter Dress MOTO-WD380 230 Pre-Order Items $80 $160 • 2 Kop…" at bounding box center [780, 433] width 1464 height 730
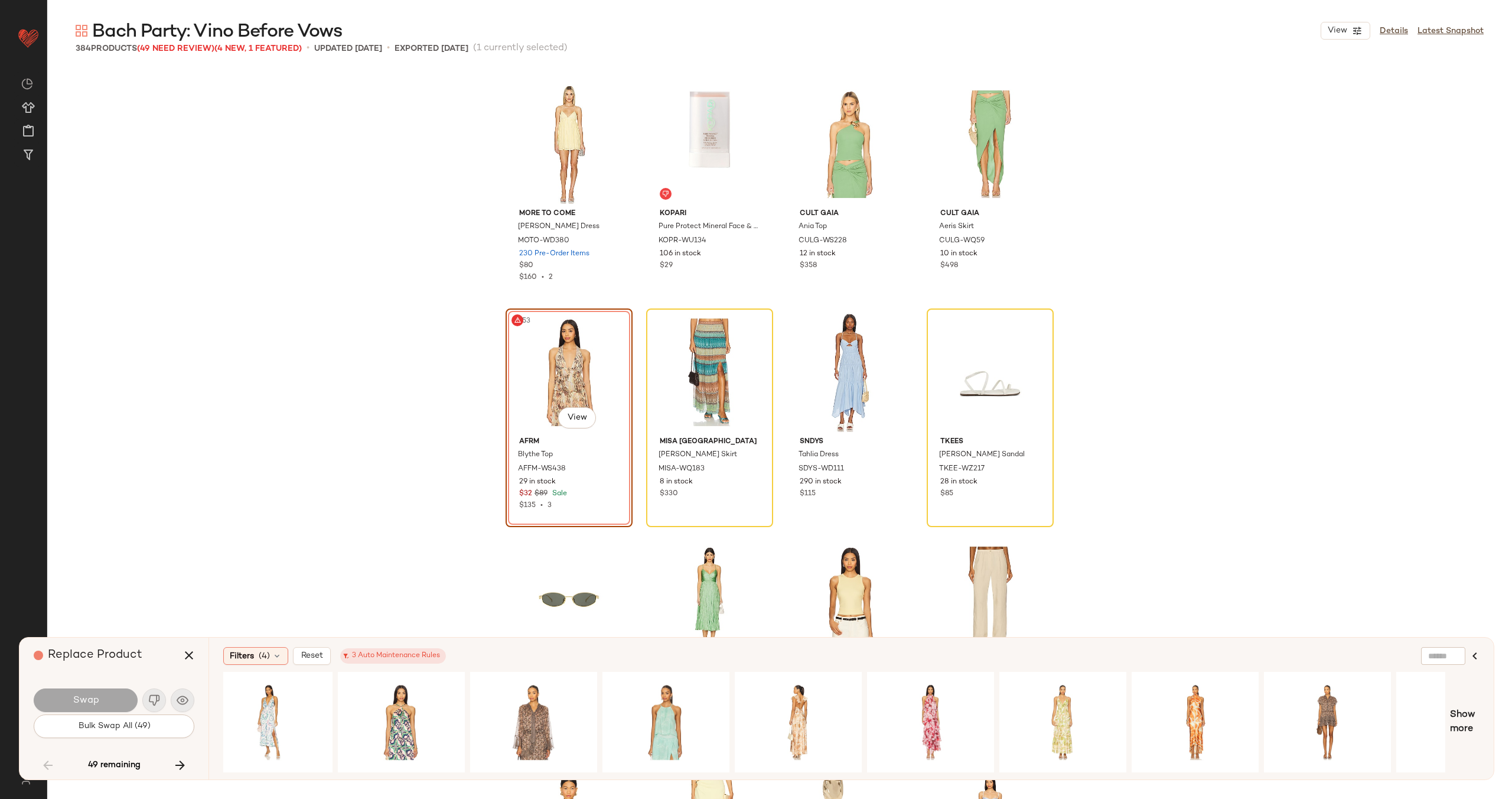
scroll to position [0, 0]
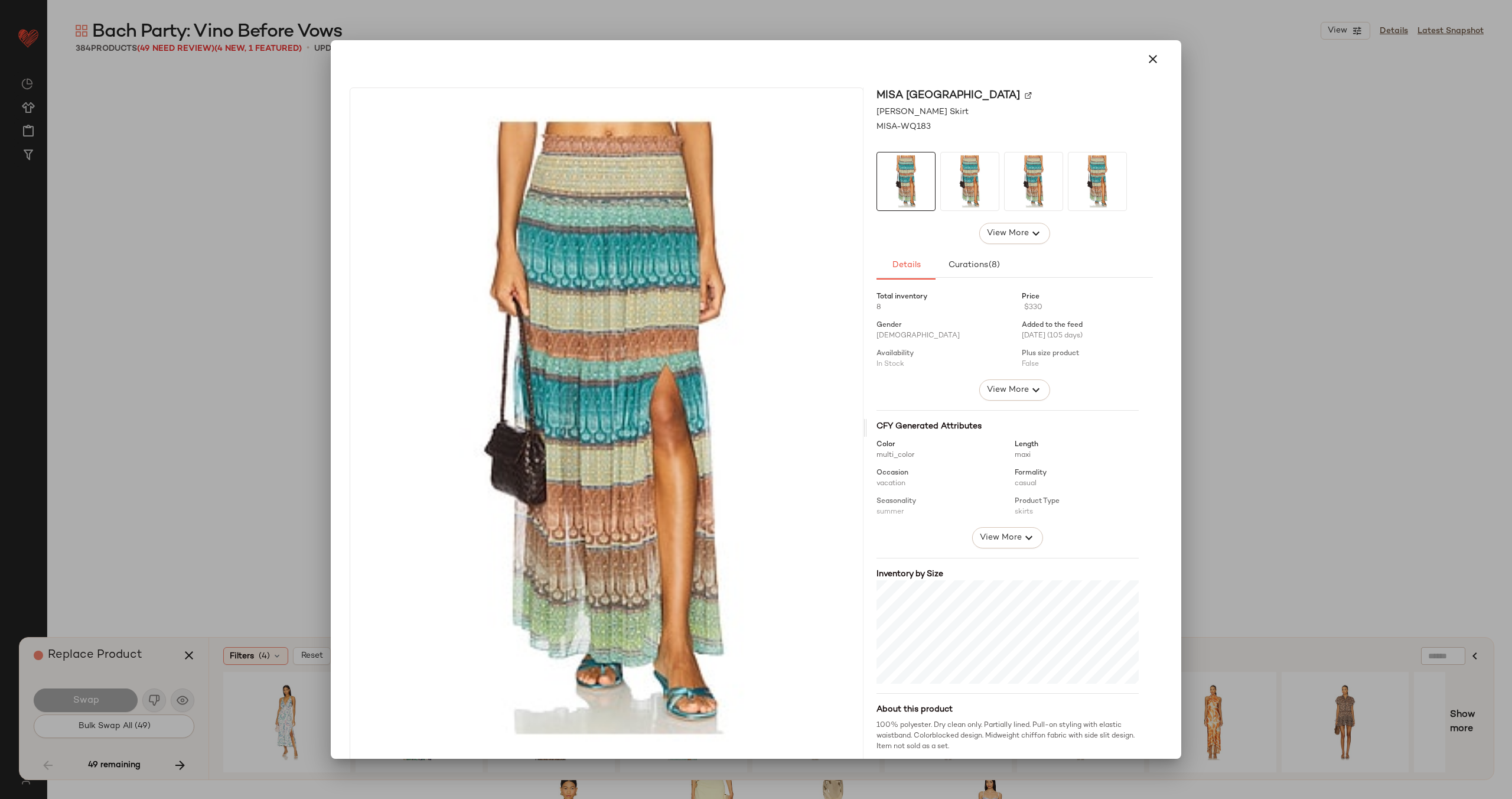
click at [1025, 94] on img at bounding box center [1028, 95] width 7 height 7
click at [1146, 64] on icon "button" at bounding box center [1153, 59] width 14 height 14
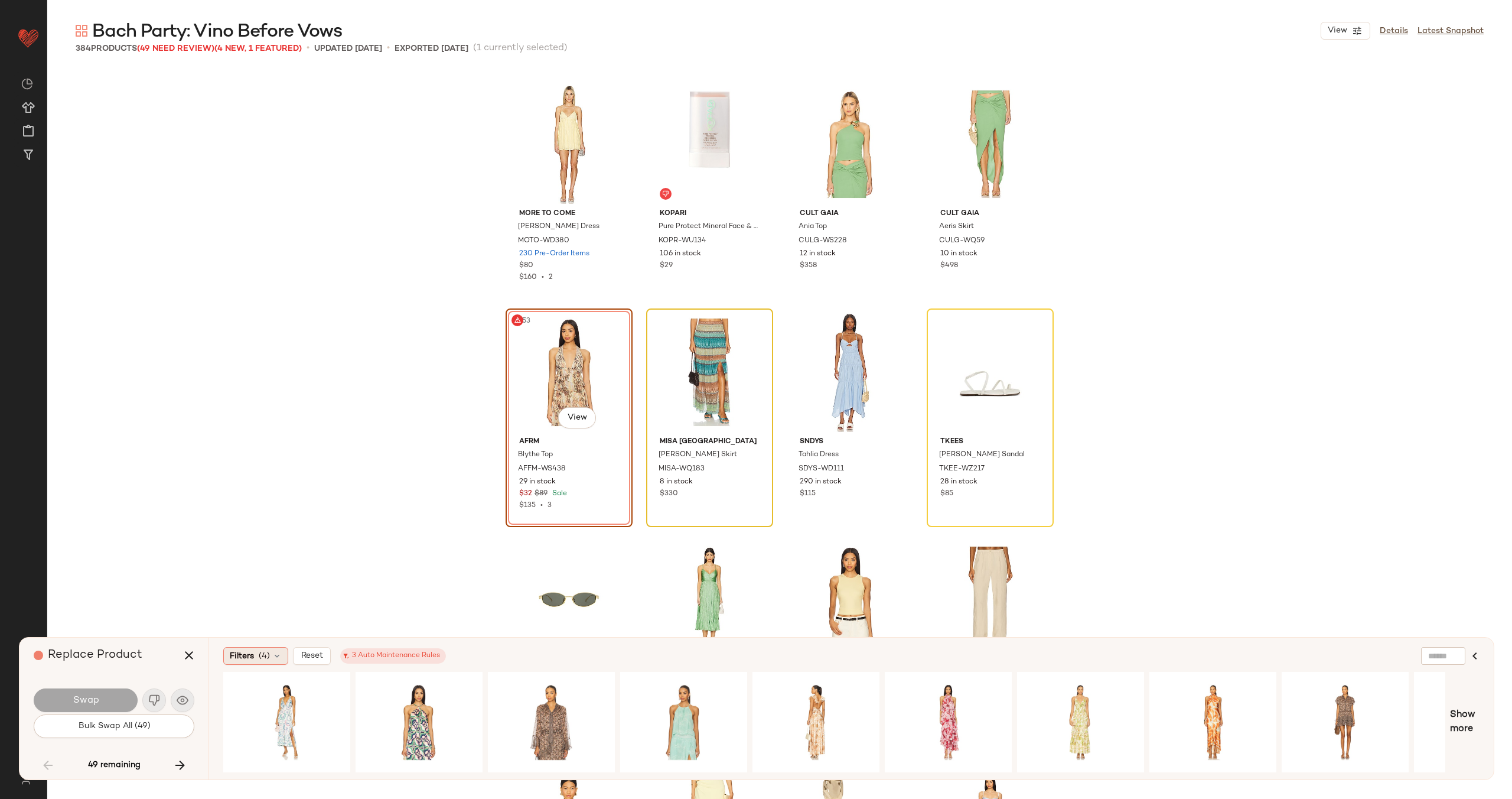
click at [267, 653] on span "(4)" at bounding box center [264, 655] width 12 height 12
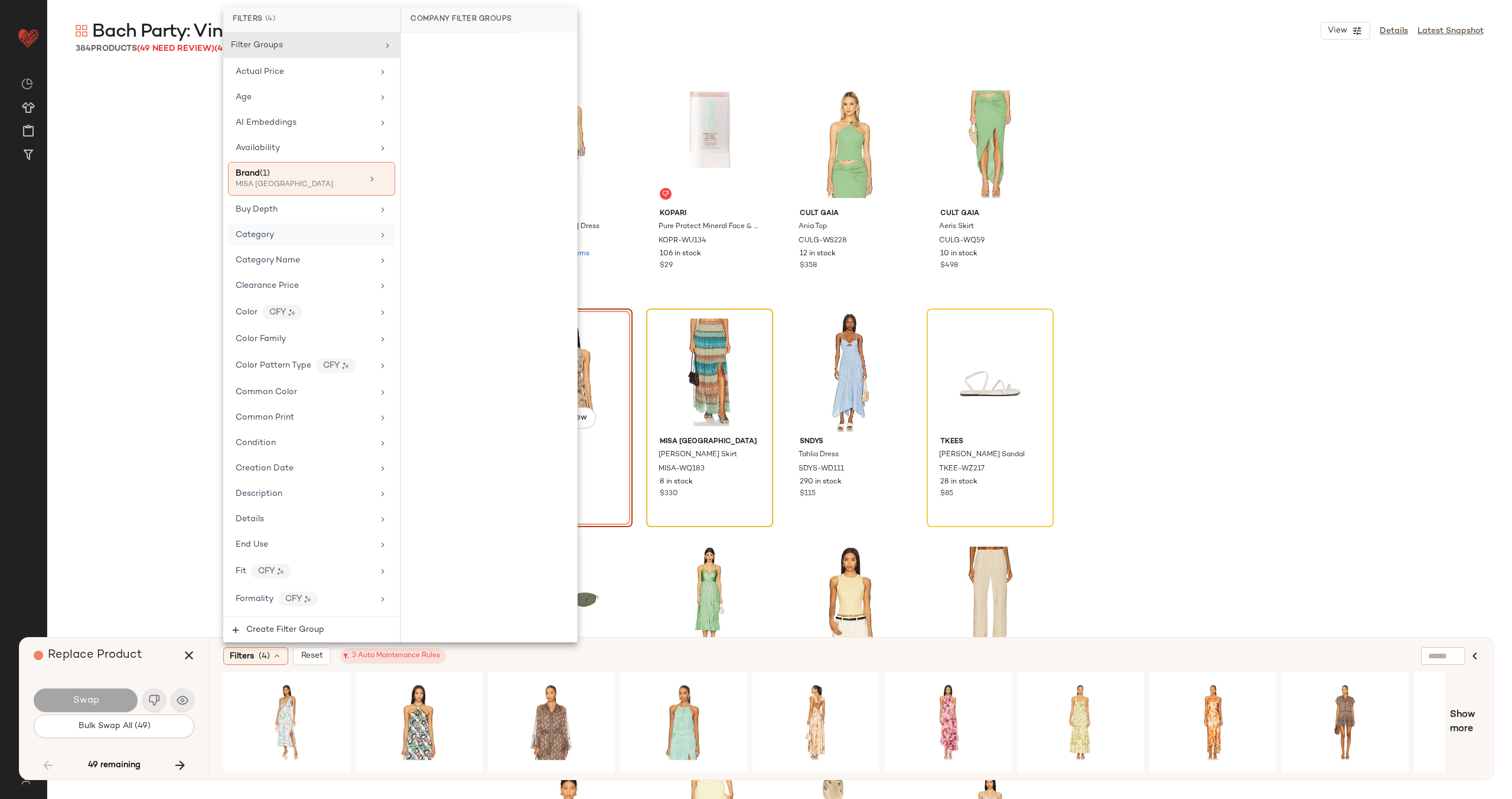
click at [324, 232] on div "Category" at bounding box center [304, 234] width 138 height 12
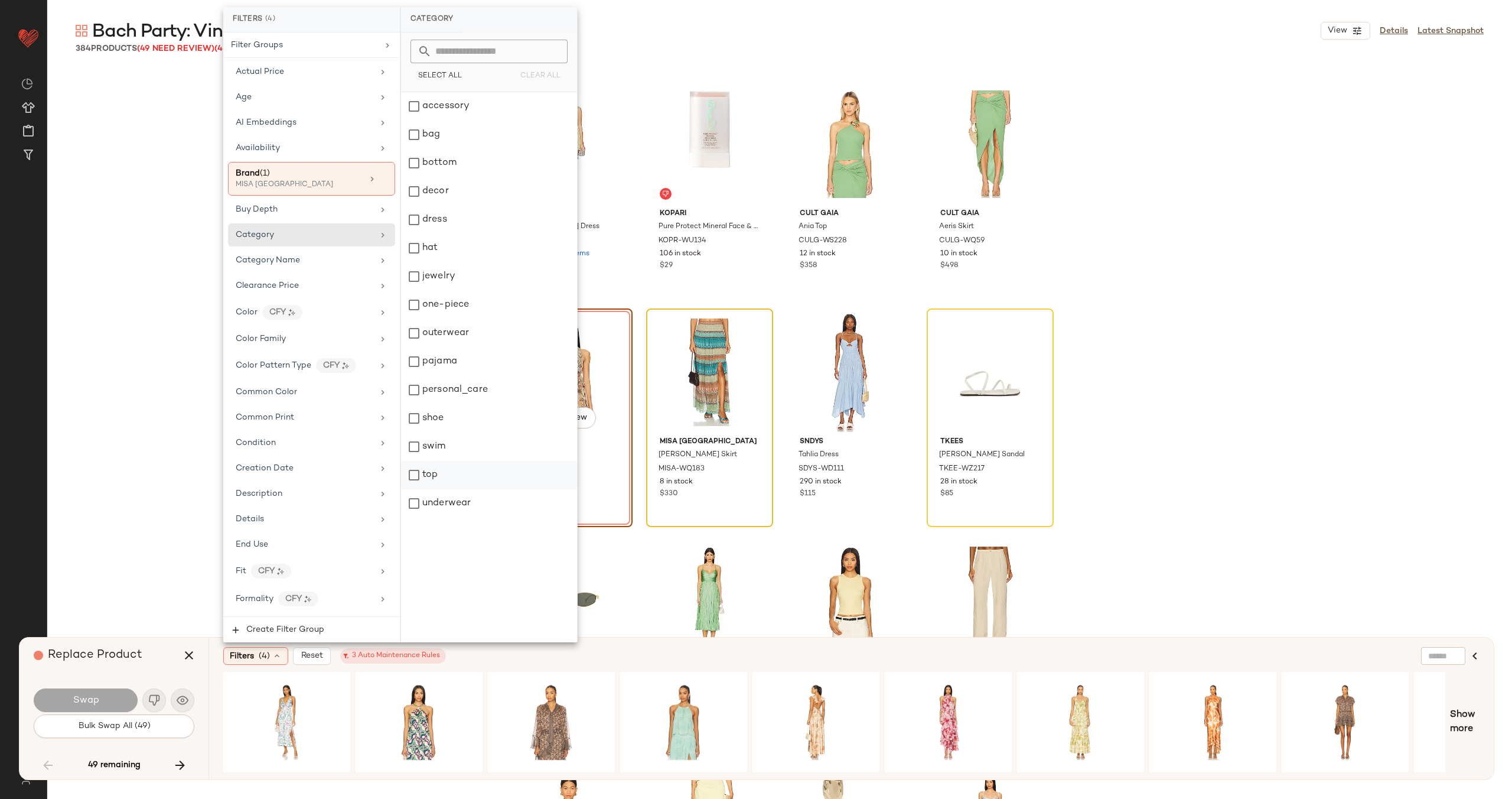
click at [443, 462] on div "top" at bounding box center [489, 474] width 176 height 28
click at [626, 649] on div "Filters (5) Reset 3 Auto Maintenance Rules" at bounding box center [794, 655] width 1142 height 18
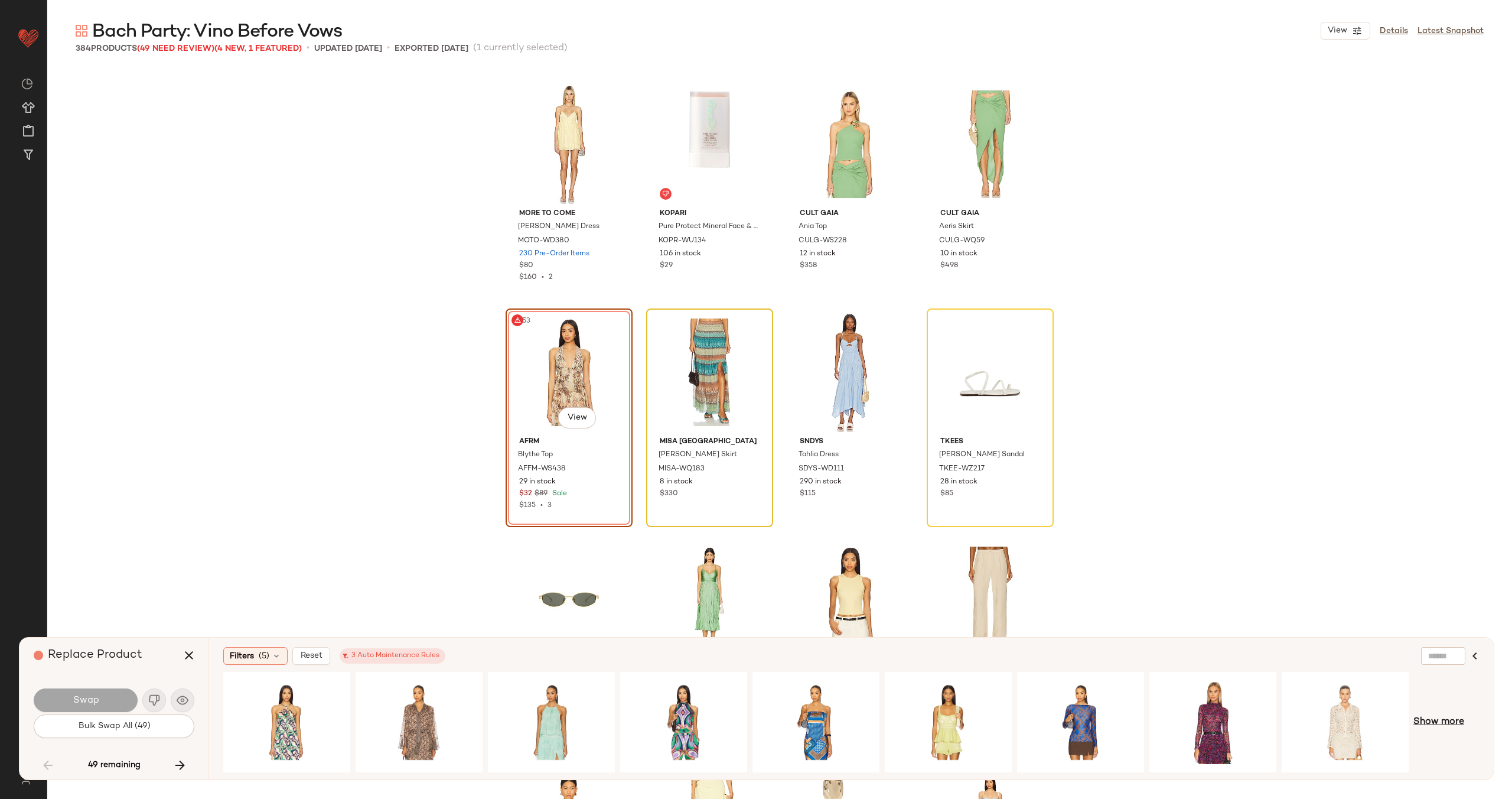
click at [1449, 720] on span "Show more" at bounding box center [1438, 723] width 50 height 14
click at [314, 653] on span "Reset" at bounding box center [311, 655] width 22 height 9
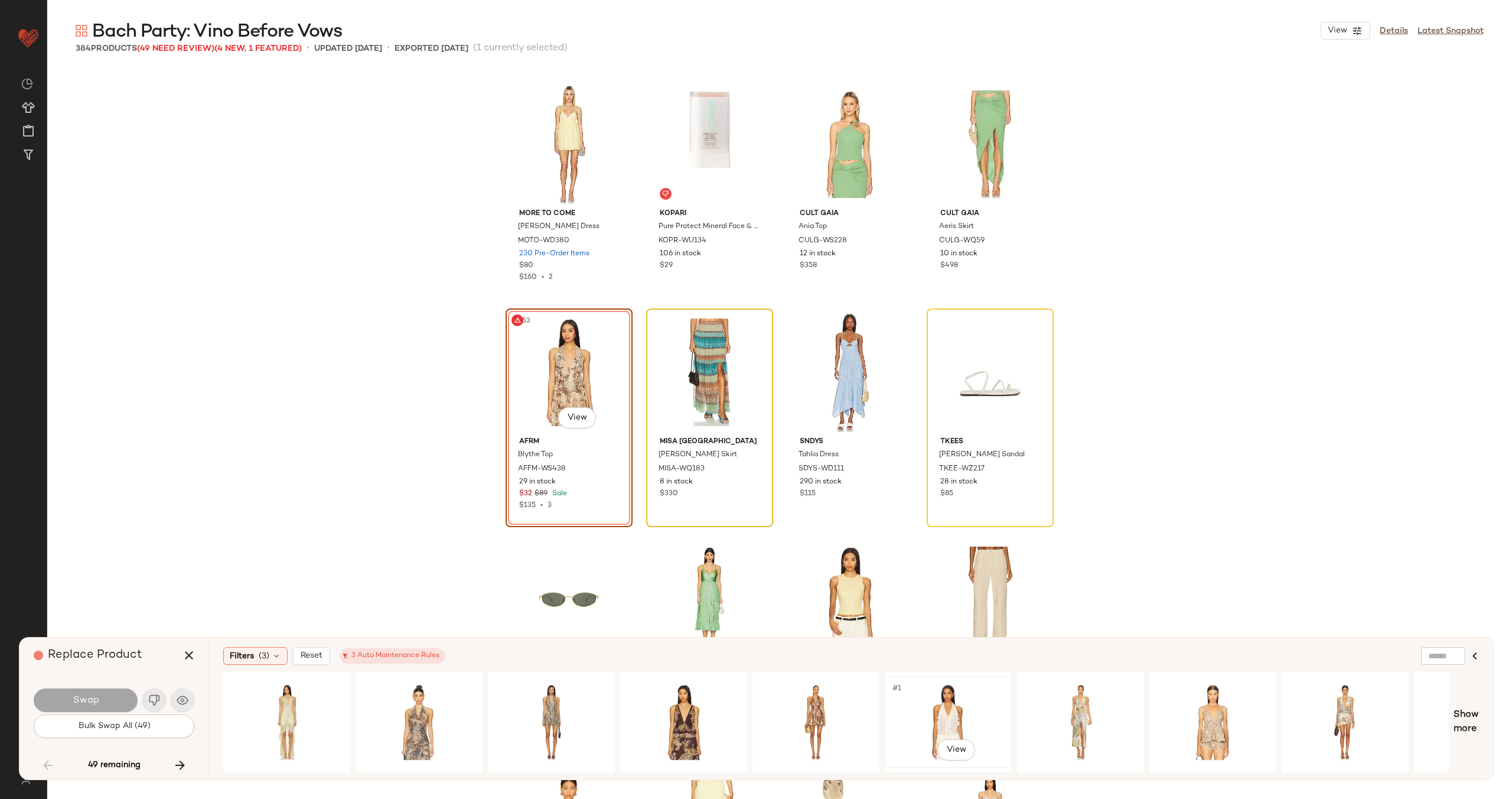
click at [963, 712] on div "#1 View" at bounding box center [948, 722] width 119 height 84
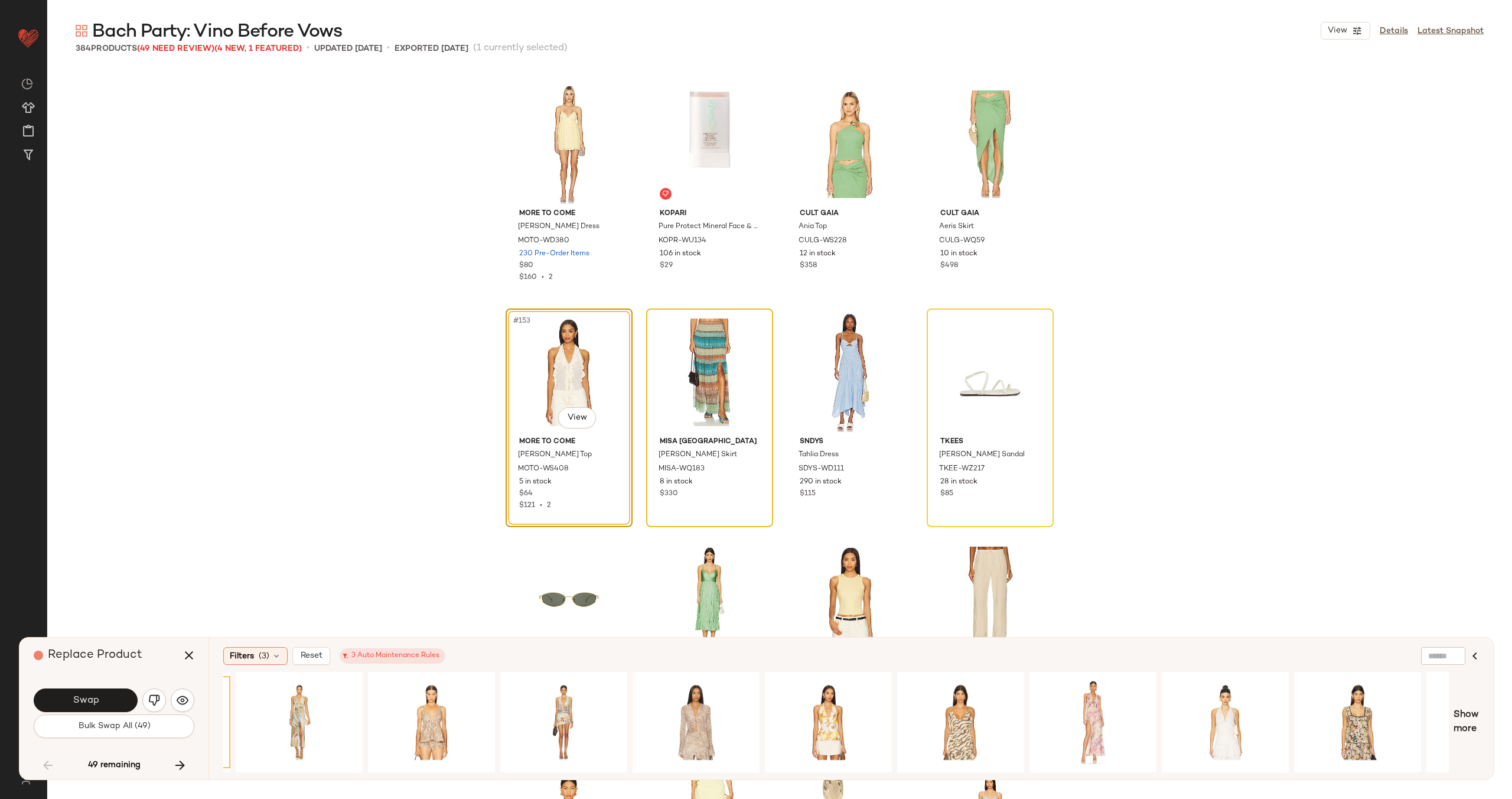
scroll to position [0, 848]
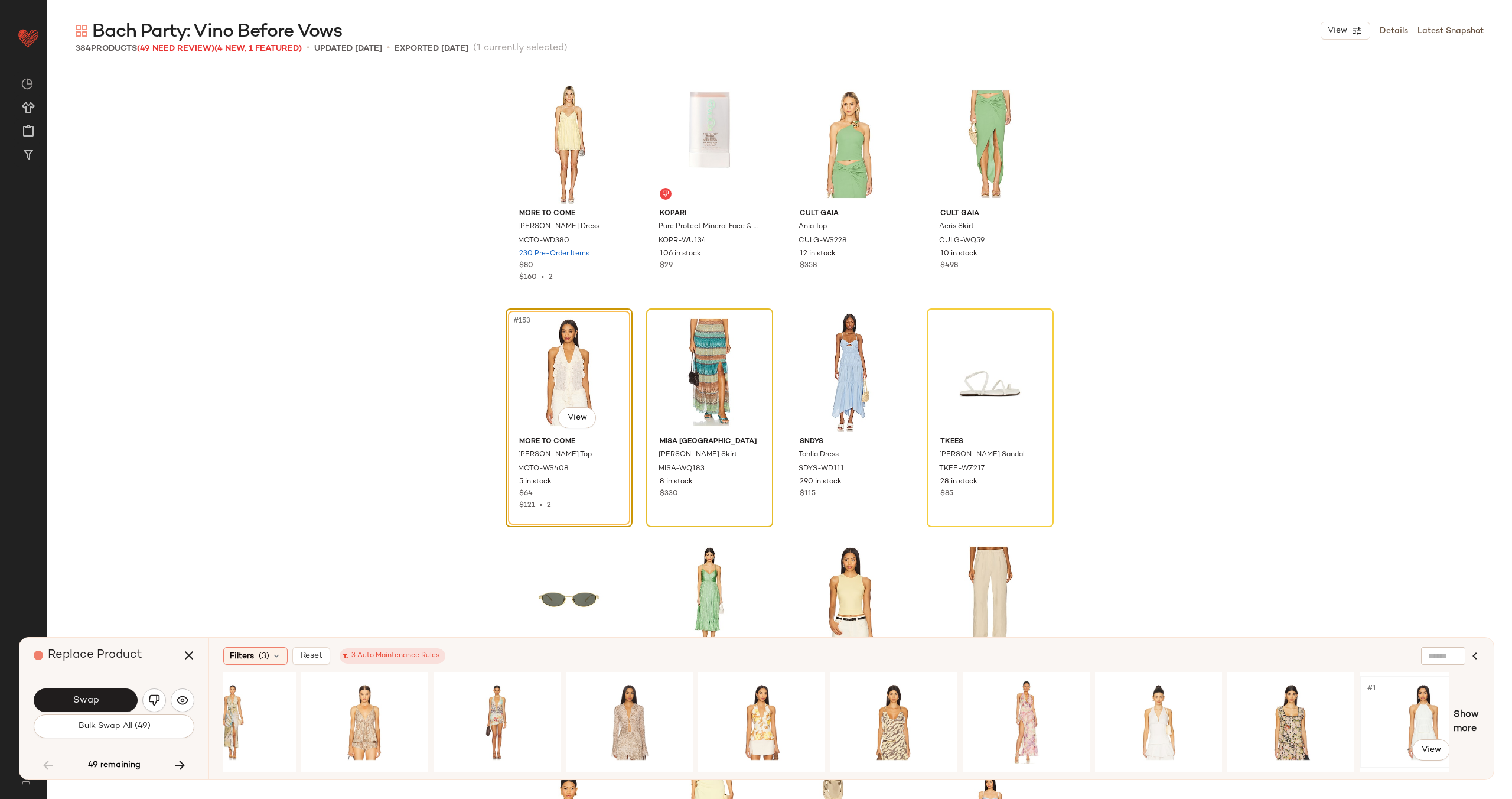
click at [1377, 712] on div "#1 View" at bounding box center [1423, 722] width 119 height 84
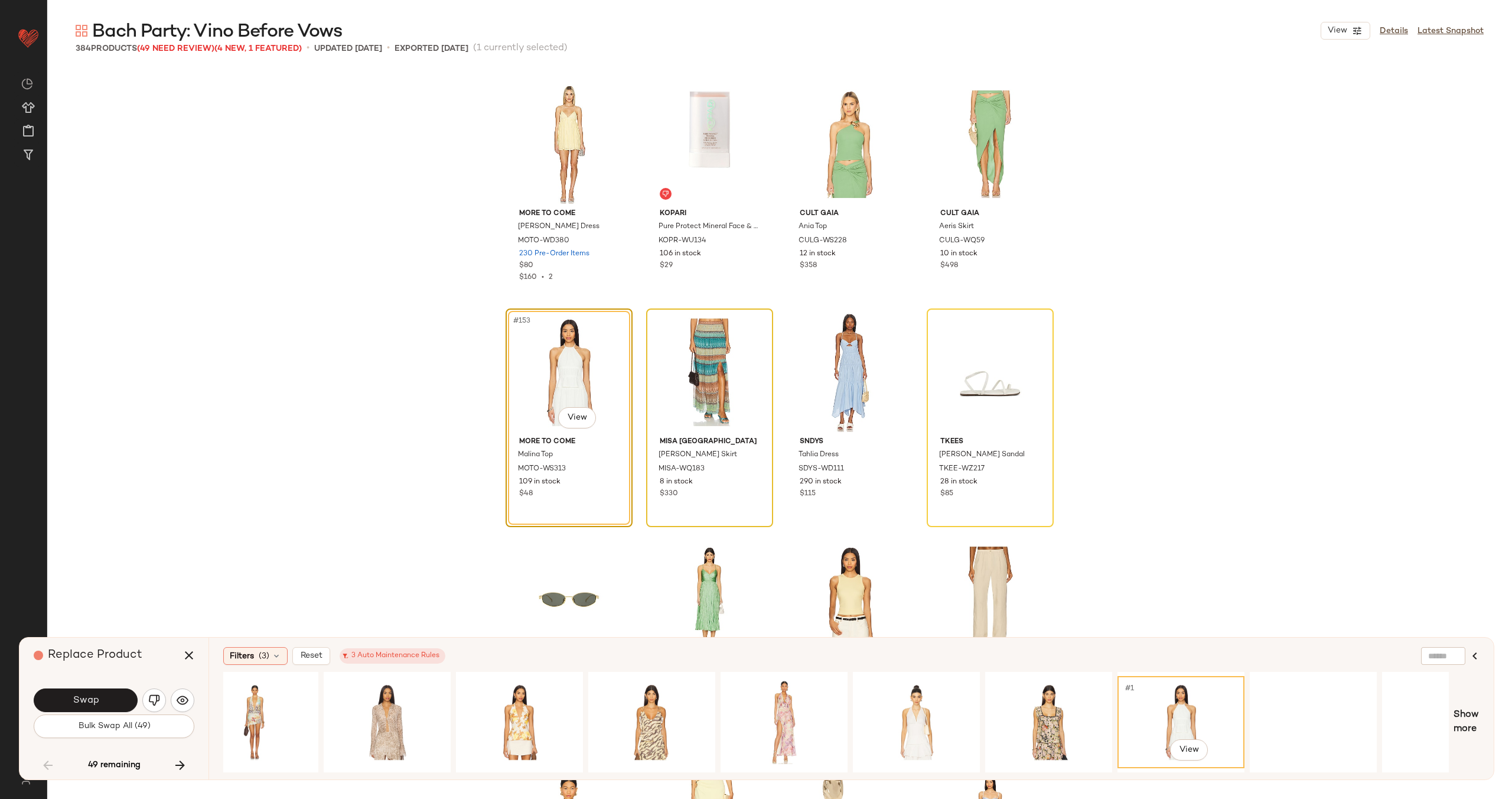
scroll to position [0, 1150]
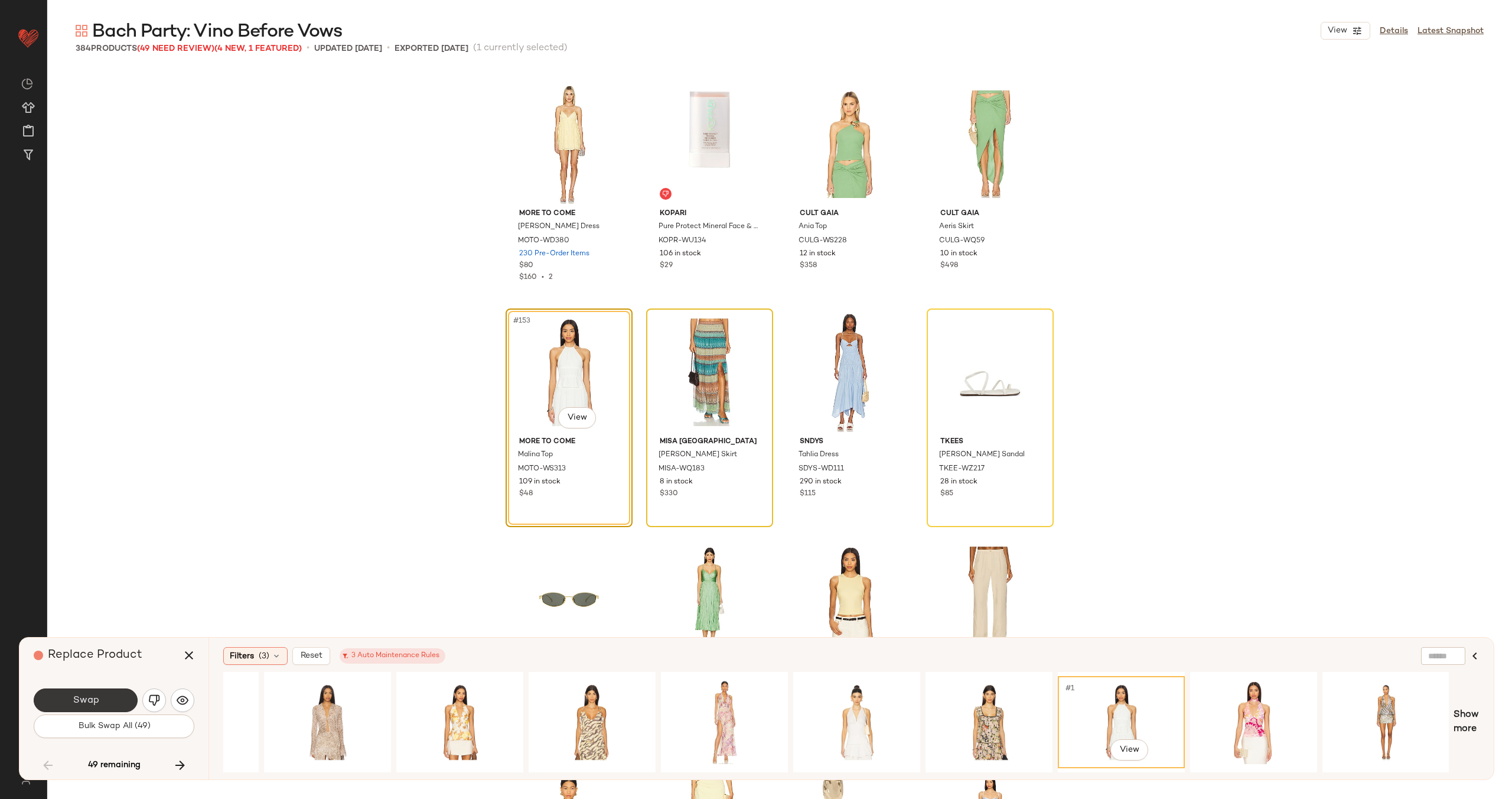
click at [86, 698] on span "Swap" at bounding box center [85, 701] width 27 height 12
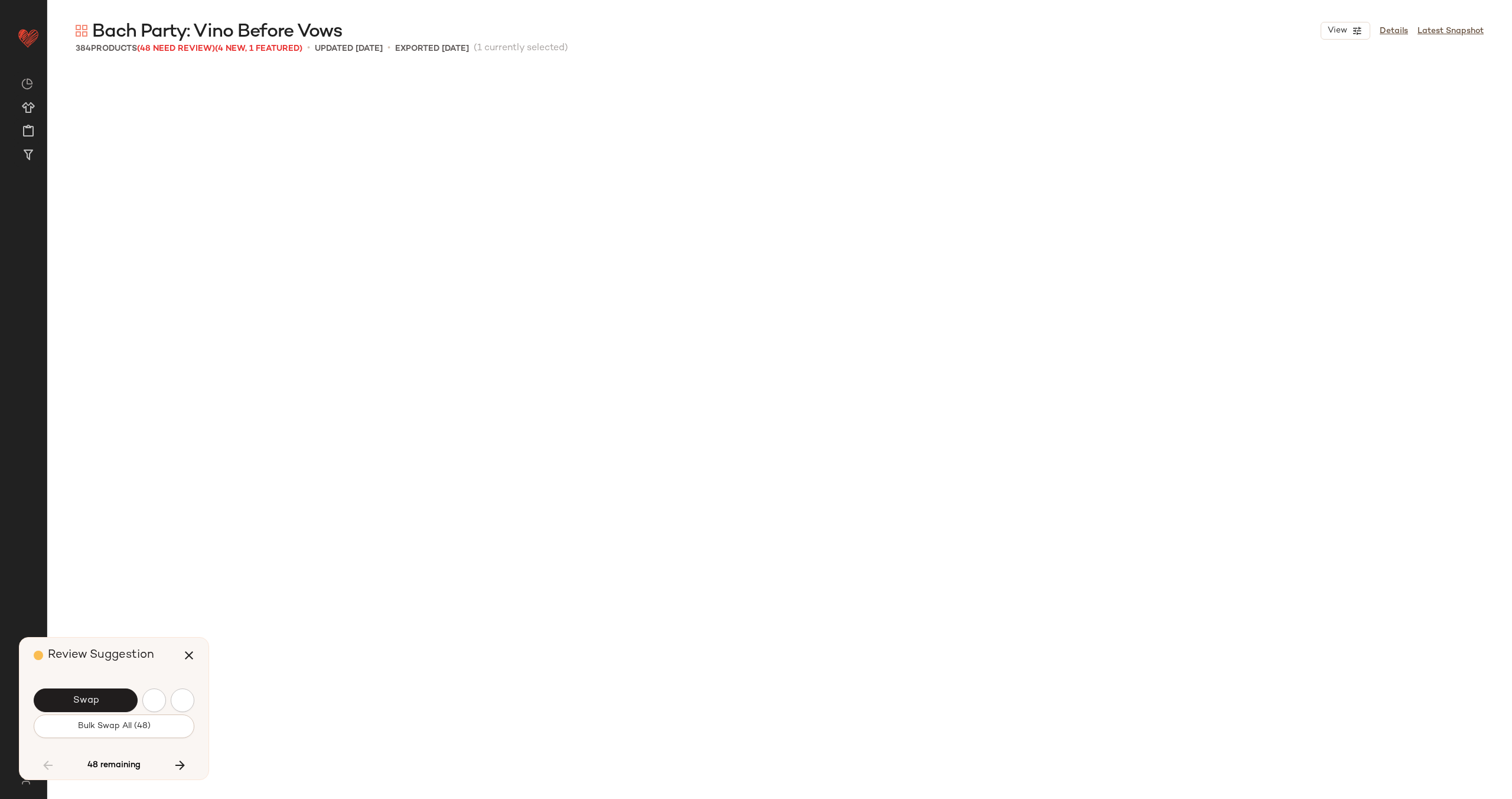
scroll to position [1597, 0]
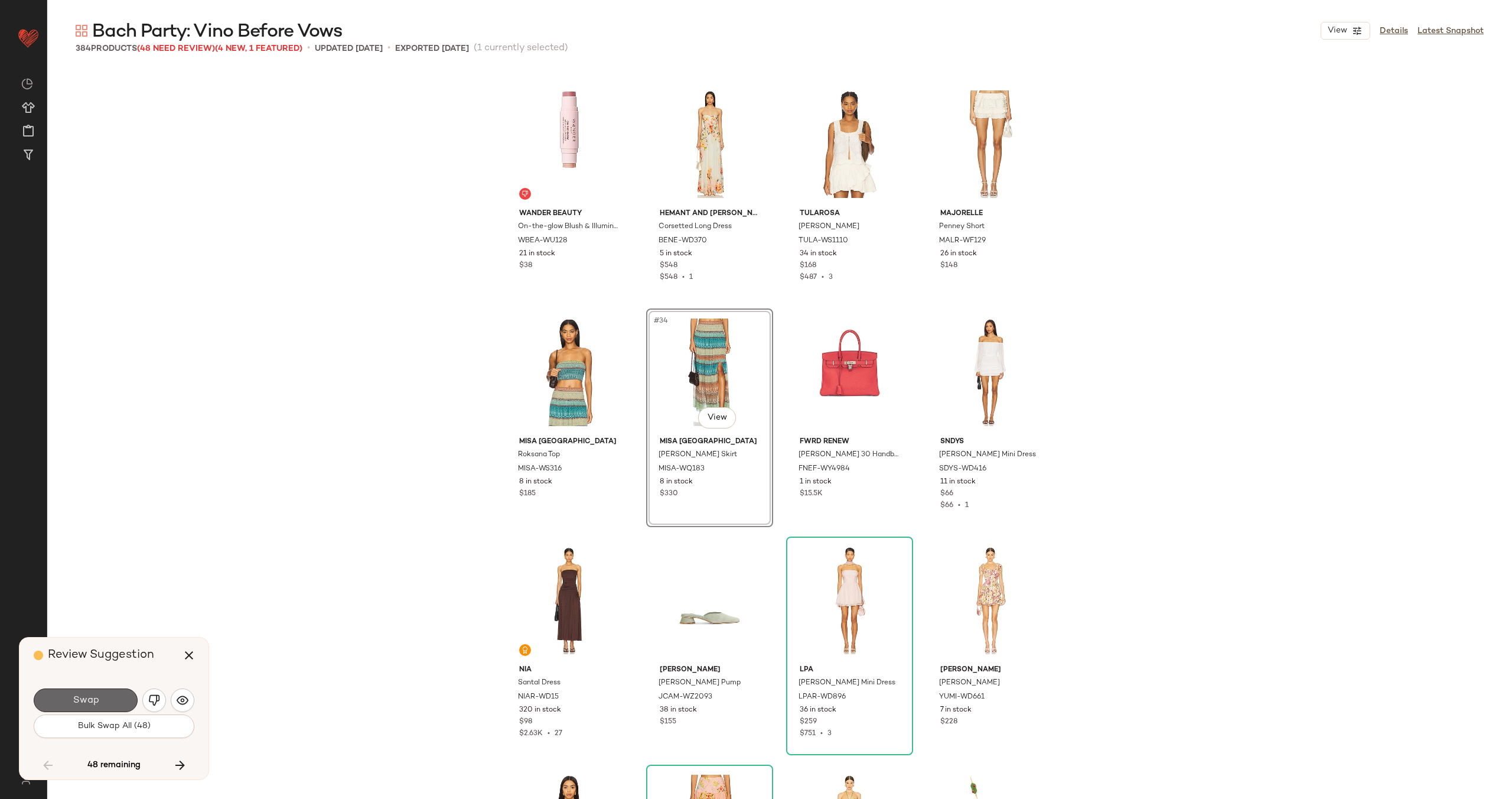
click at [106, 695] on button "Swap" at bounding box center [86, 700] width 104 height 24
click at [190, 654] on icon "button" at bounding box center [189, 655] width 14 height 14
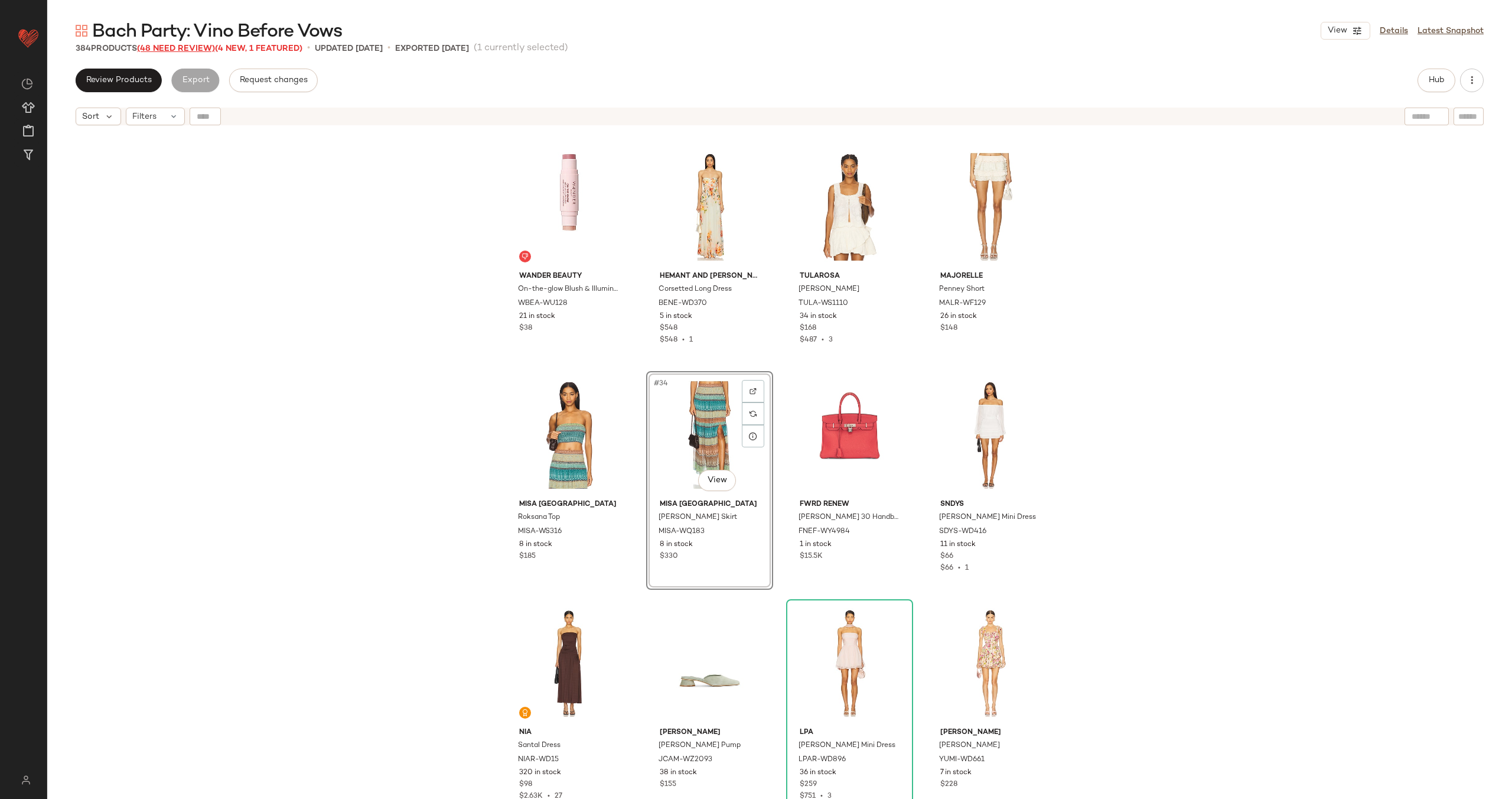
click at [190, 45] on span "(48 Need Review)" at bounding box center [176, 48] width 78 height 9
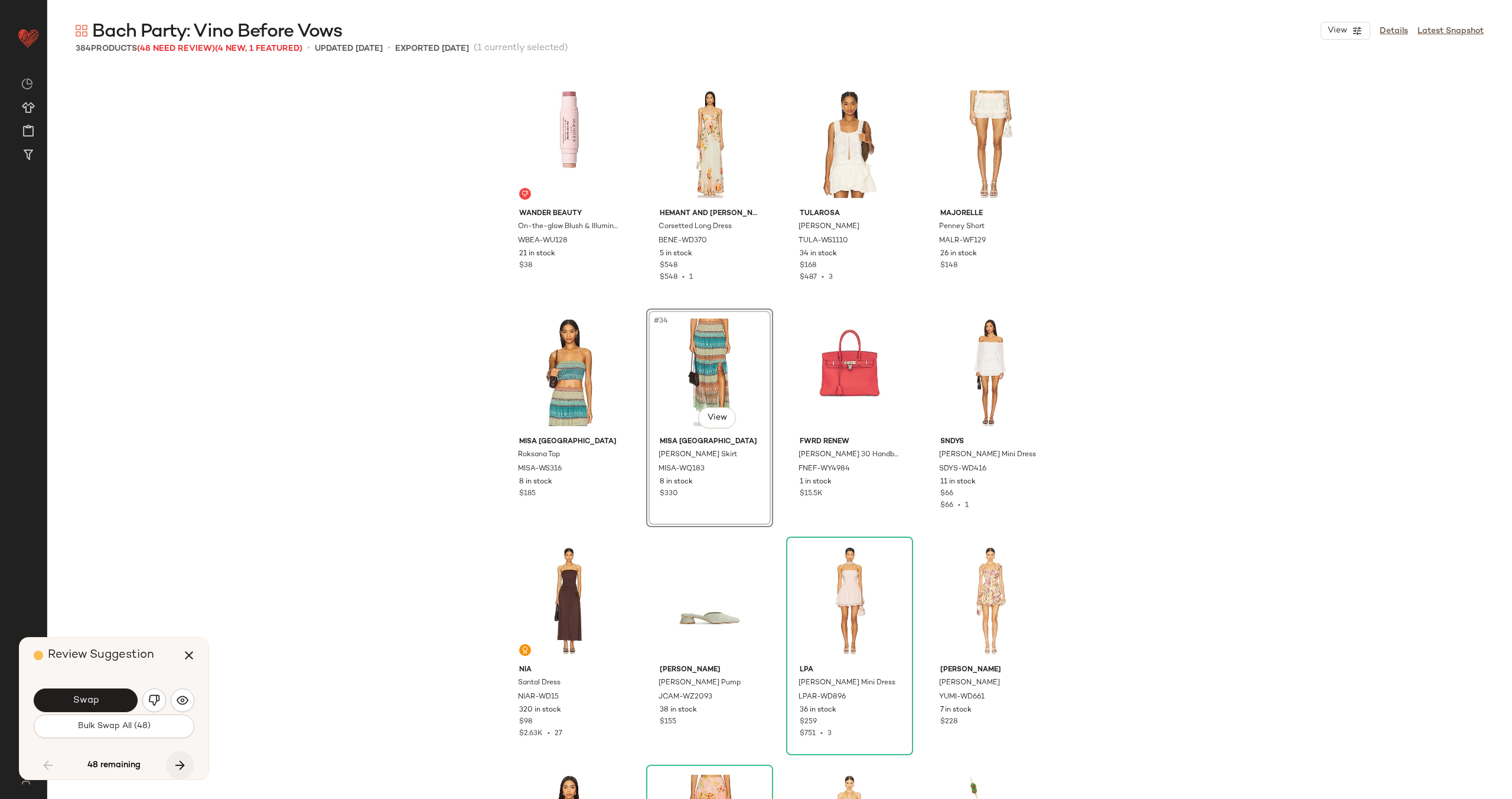
click at [181, 768] on icon "button" at bounding box center [180, 765] width 14 height 14
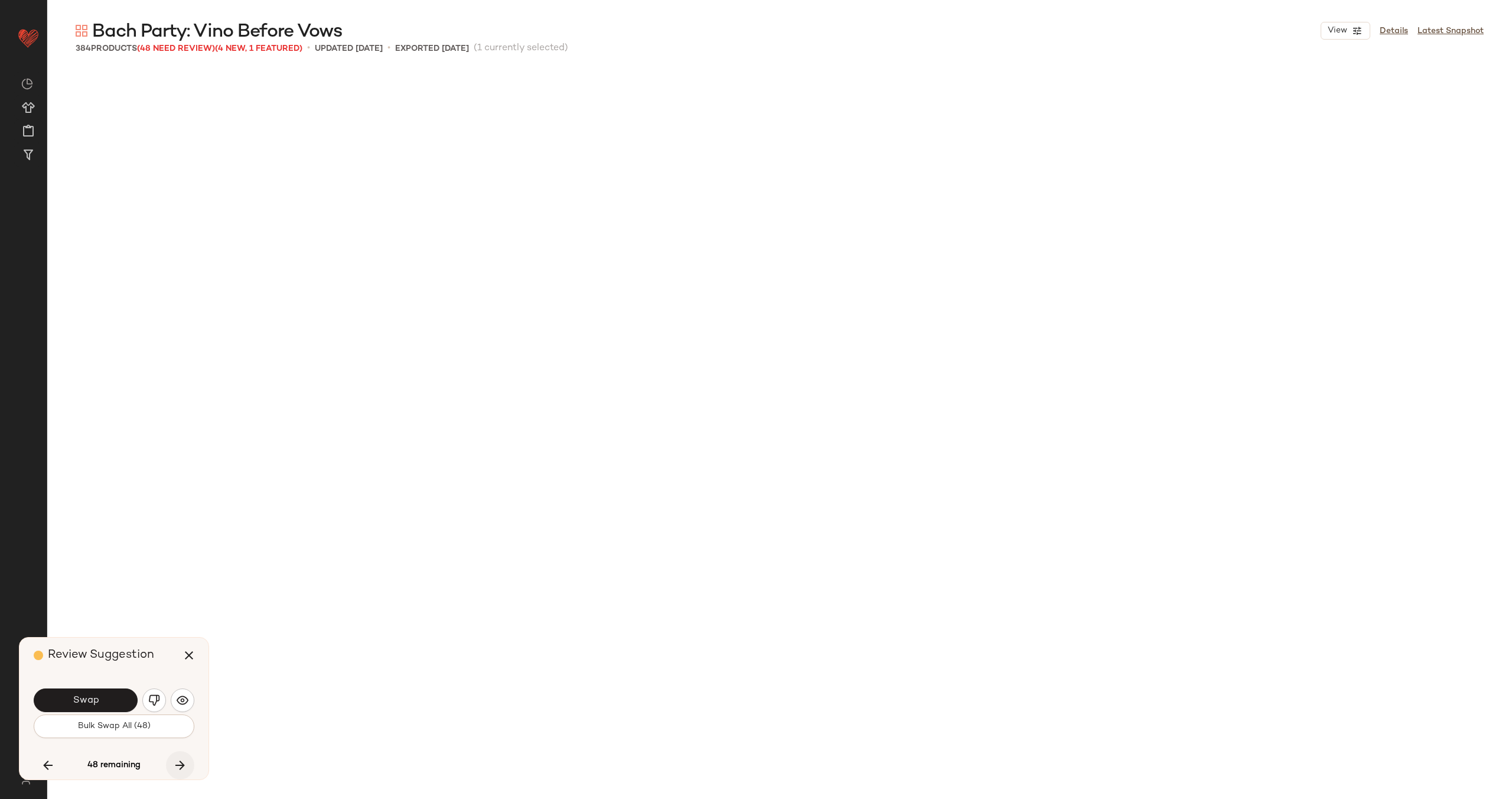
scroll to position [8440, 0]
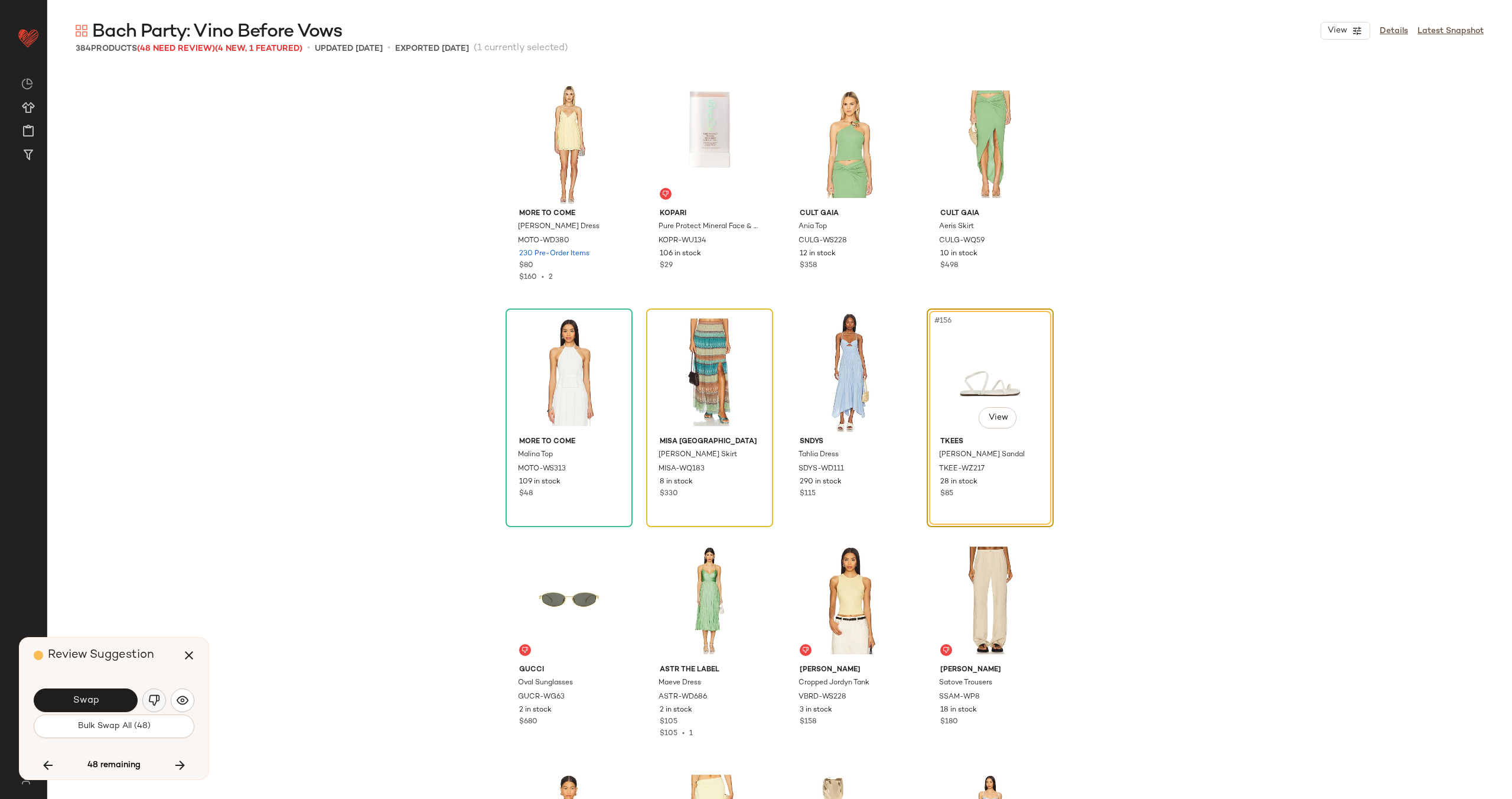
click at [156, 699] on img "button" at bounding box center [154, 700] width 12 height 12
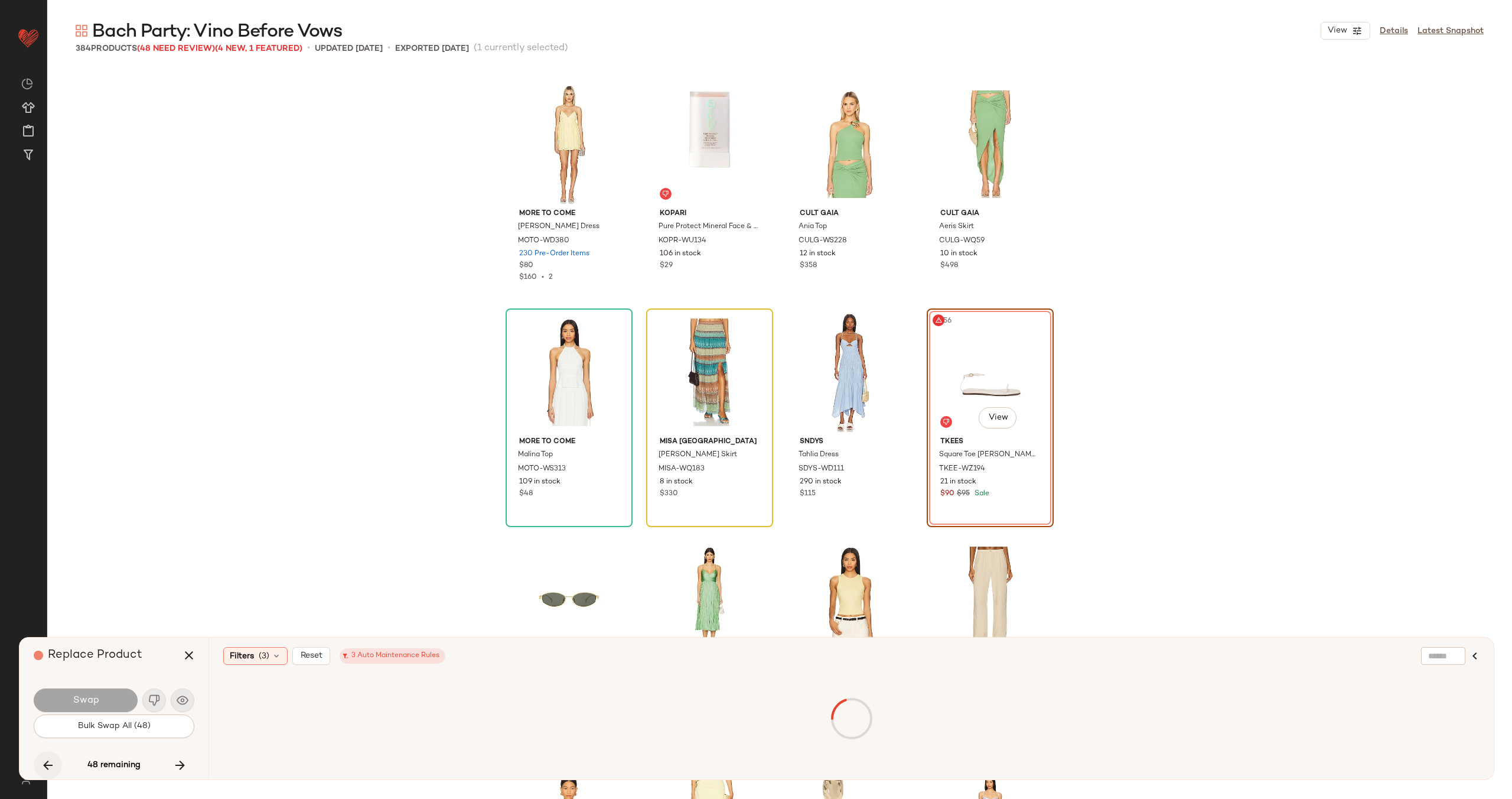
click at [50, 766] on icon "button" at bounding box center [48, 765] width 14 height 14
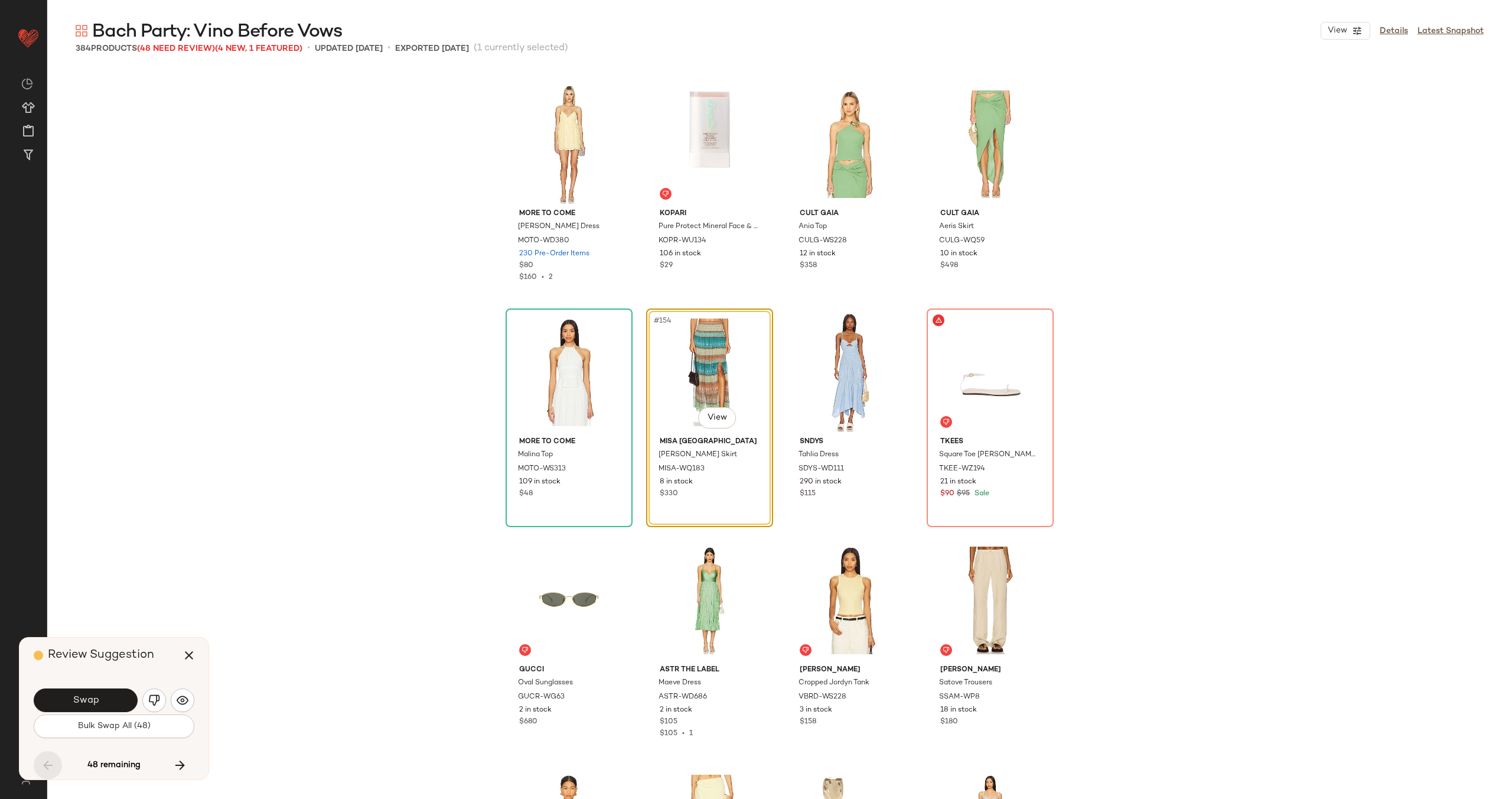
scroll to position [1597, 0]
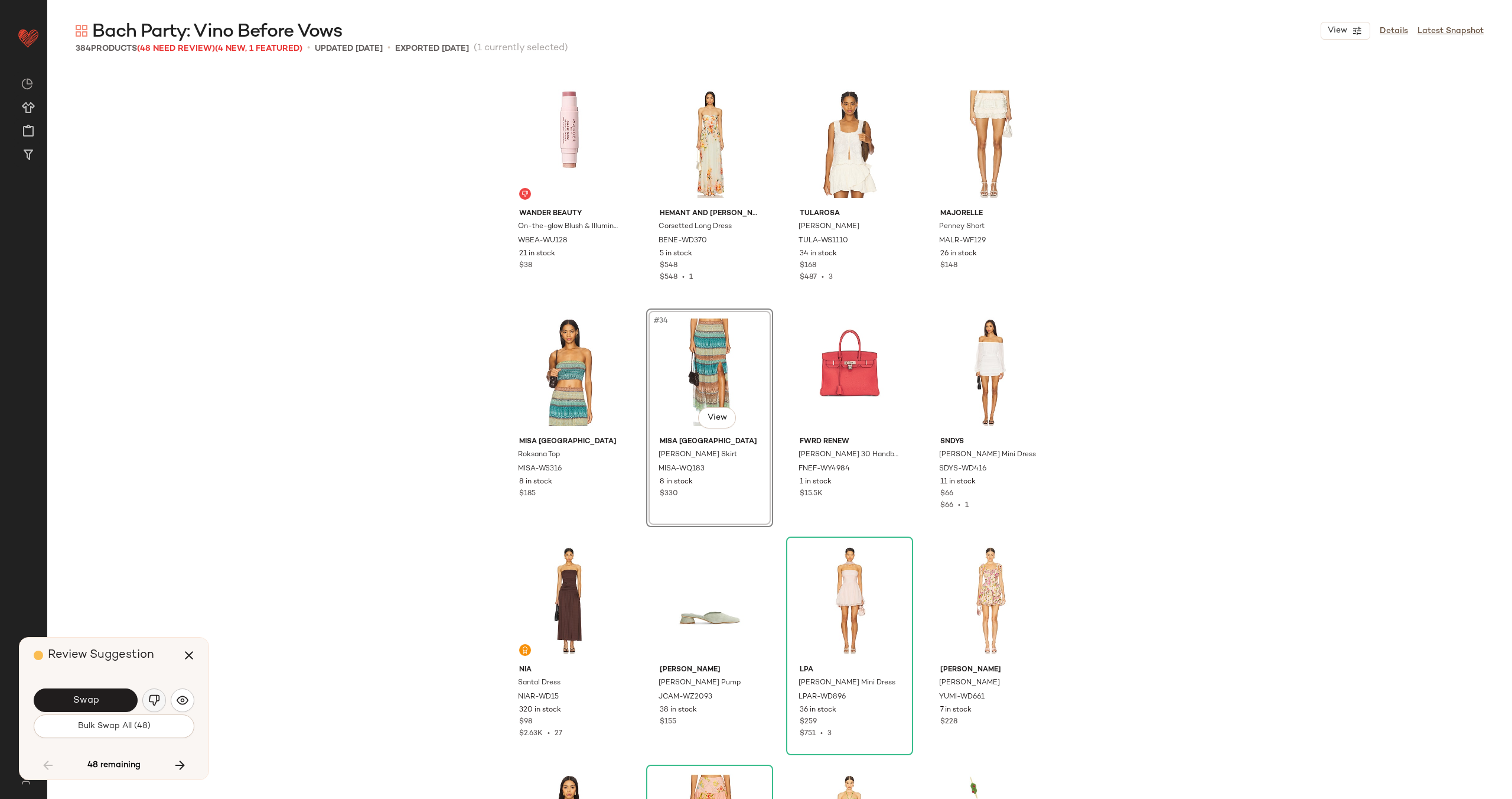
click at [156, 699] on img "button" at bounding box center [154, 700] width 12 height 12
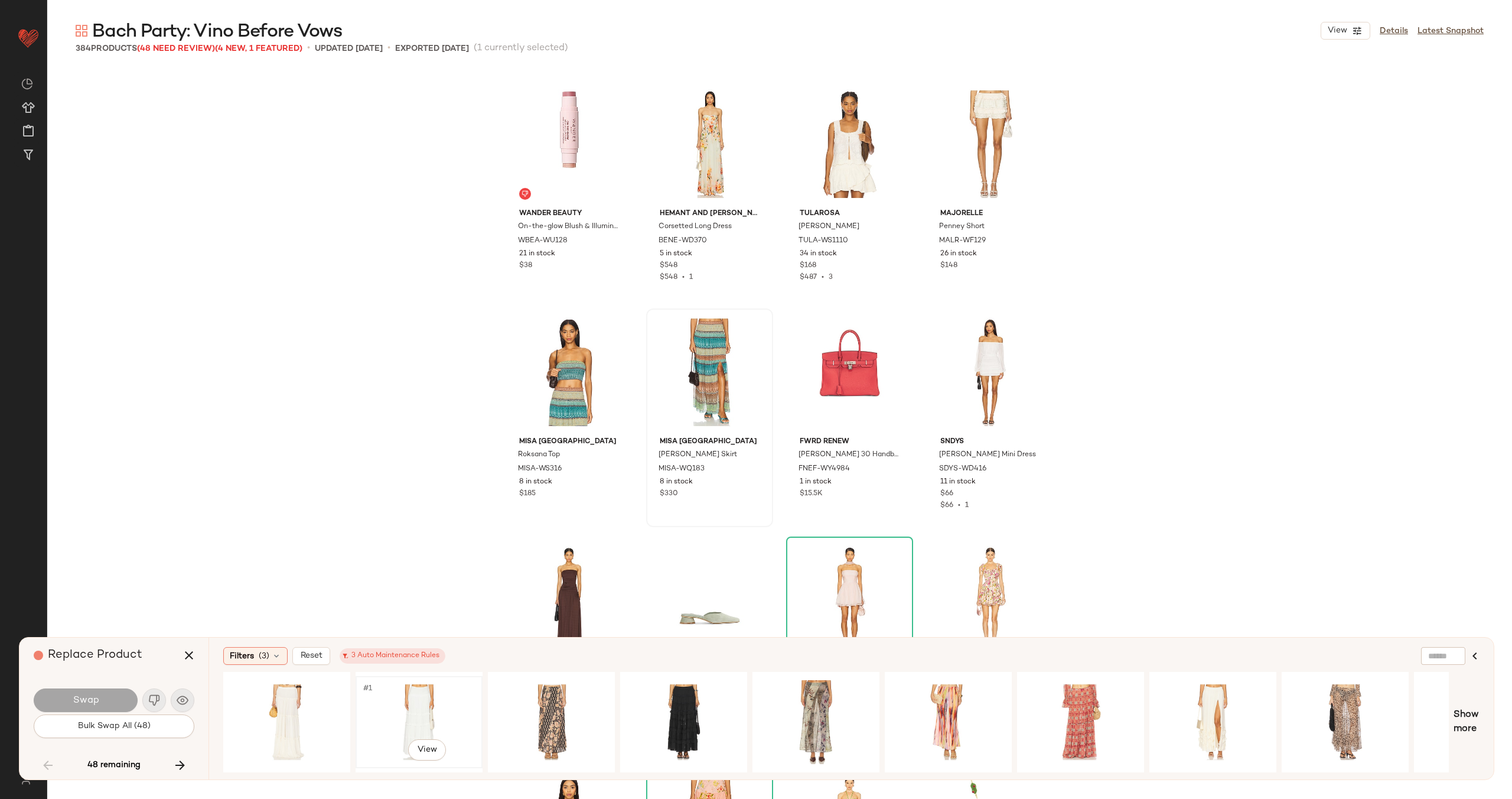
click at [441, 698] on div "#1 View" at bounding box center [419, 722] width 119 height 84
click at [78, 701] on span "Swap" at bounding box center [85, 701] width 27 height 12
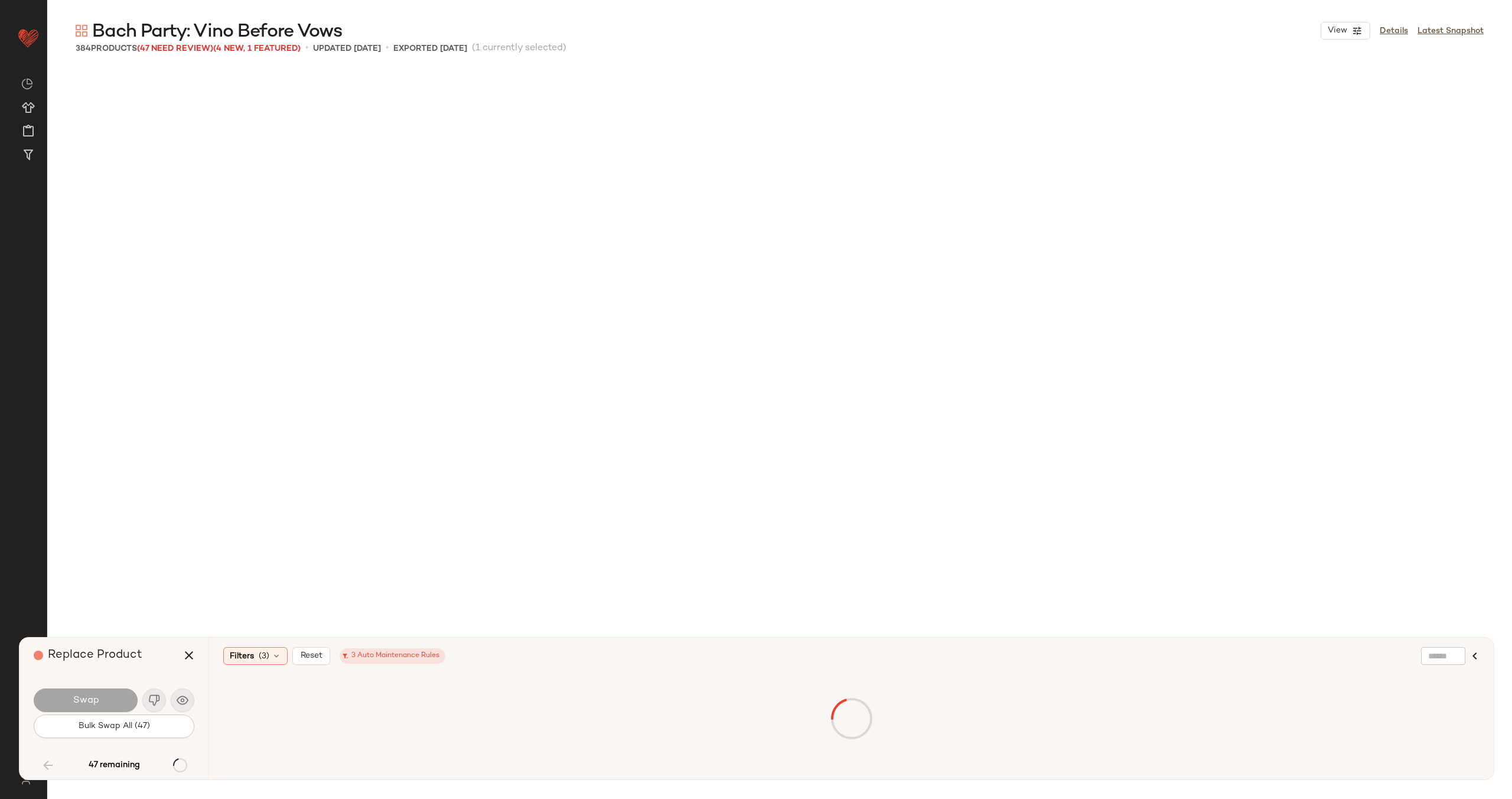
scroll to position [8440, 0]
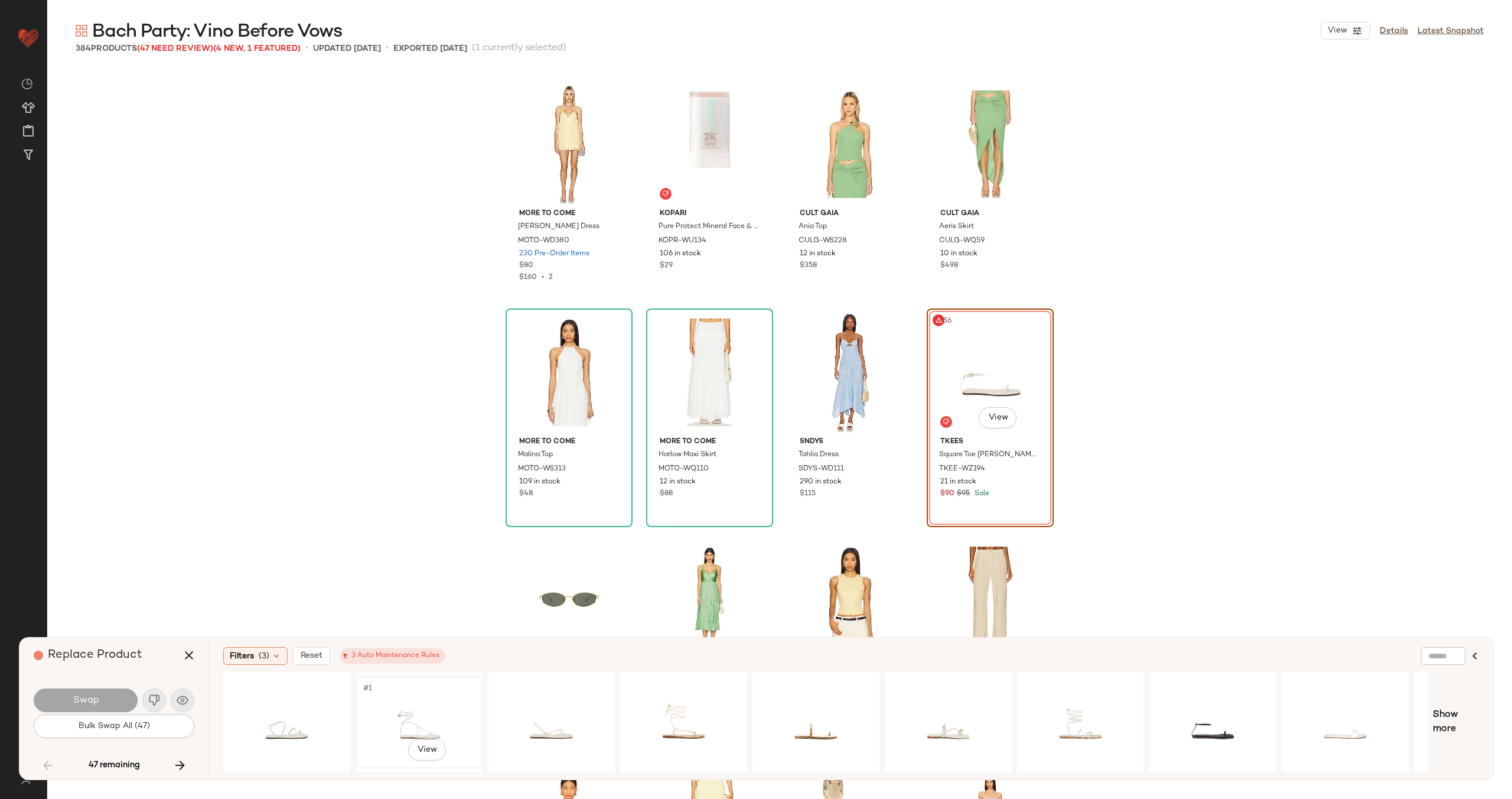
click at [404, 724] on div "#1 View" at bounding box center [419, 722] width 119 height 84
click at [94, 698] on span "Swap" at bounding box center [85, 701] width 27 height 12
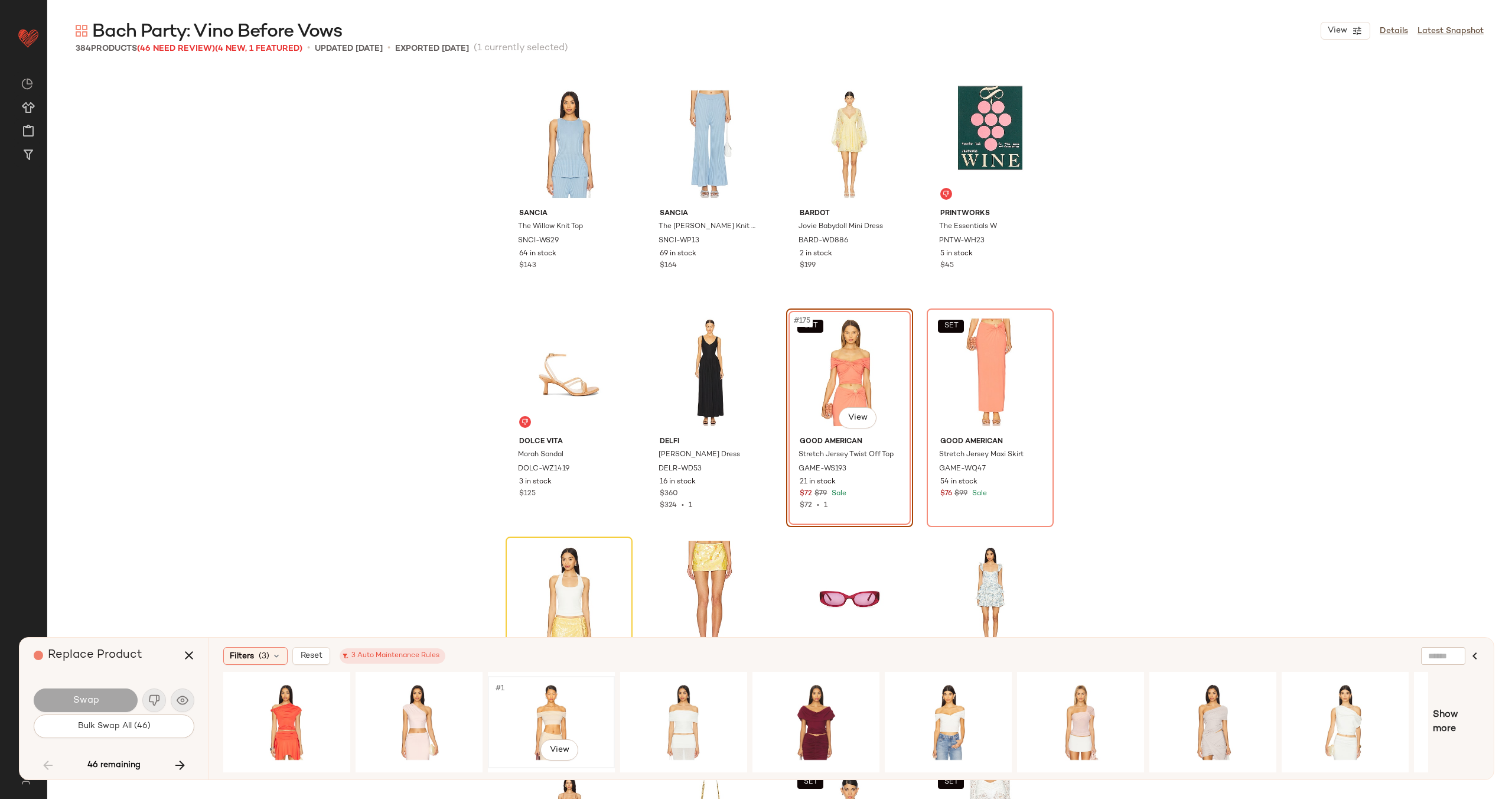
click at [553, 705] on div "#1 View" at bounding box center [551, 722] width 119 height 84
click at [386, 707] on div "#1 View" at bounding box center [419, 722] width 119 height 84
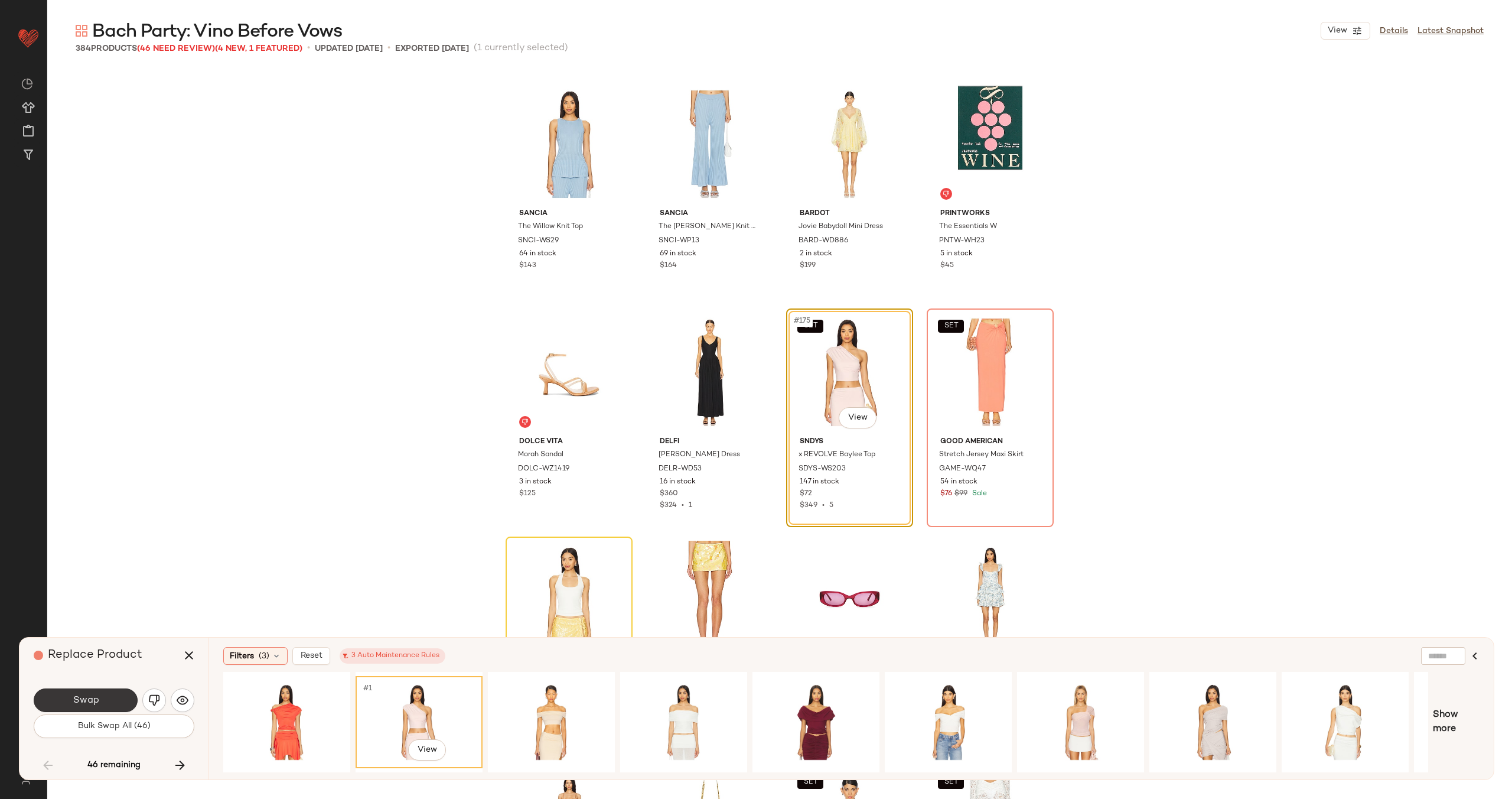
click at [102, 702] on button "Swap" at bounding box center [86, 700] width 104 height 24
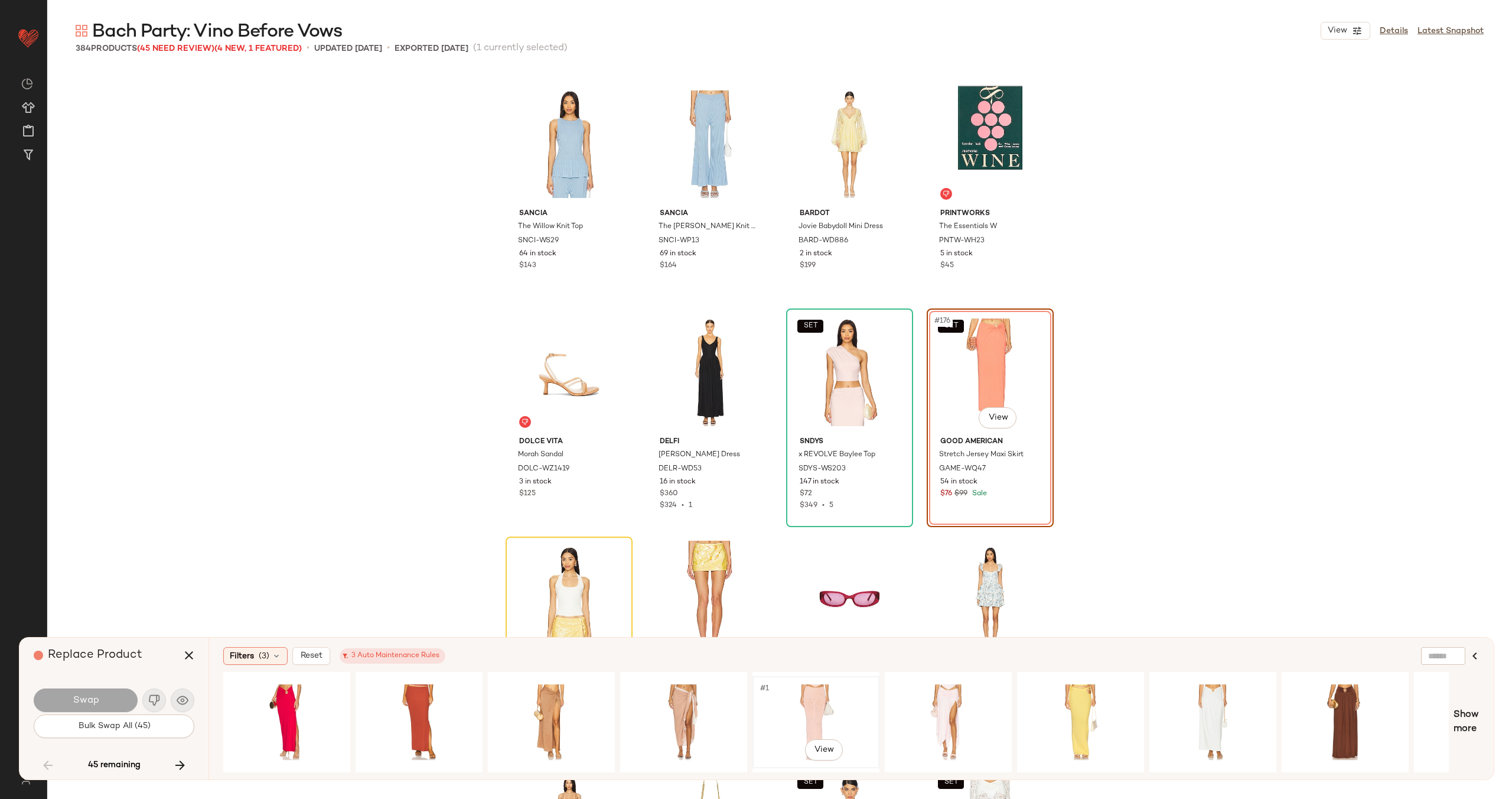
click at [783, 712] on div "#1 View" at bounding box center [816, 722] width 119 height 84
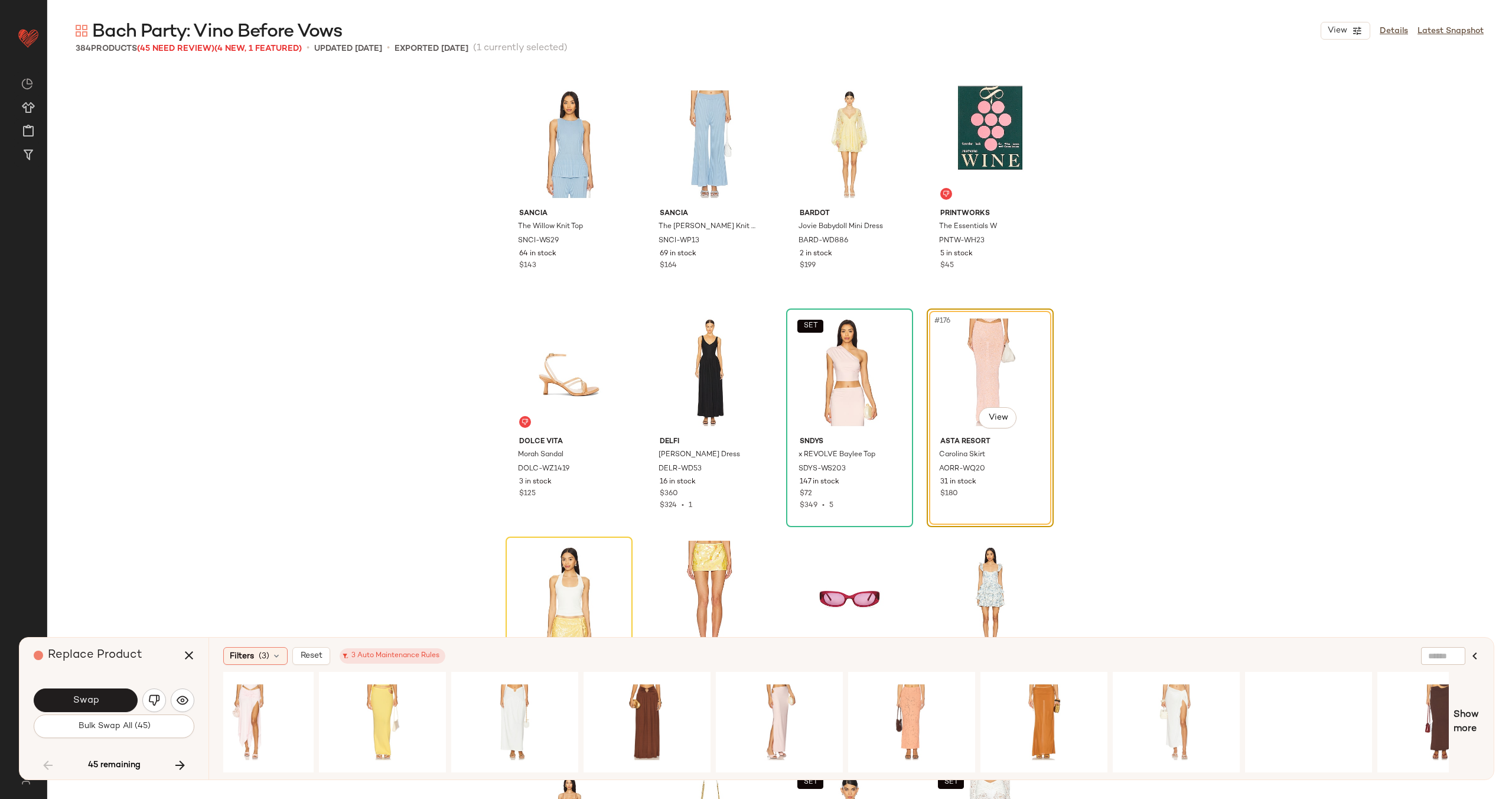
scroll to position [0, 750]
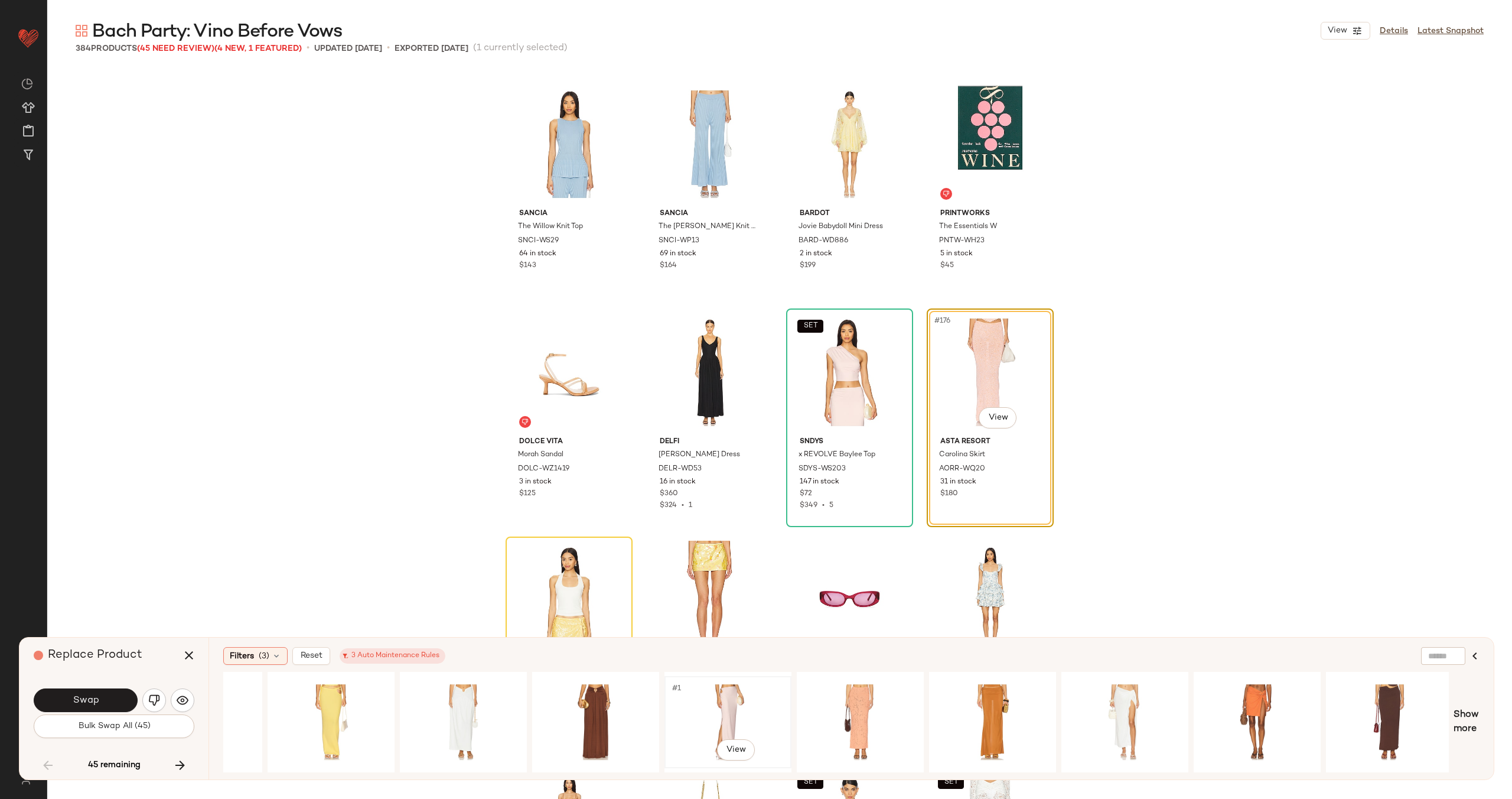
click at [737, 699] on div "#1 View" at bounding box center [728, 722] width 119 height 84
click at [97, 691] on button "Swap" at bounding box center [86, 700] width 104 height 24
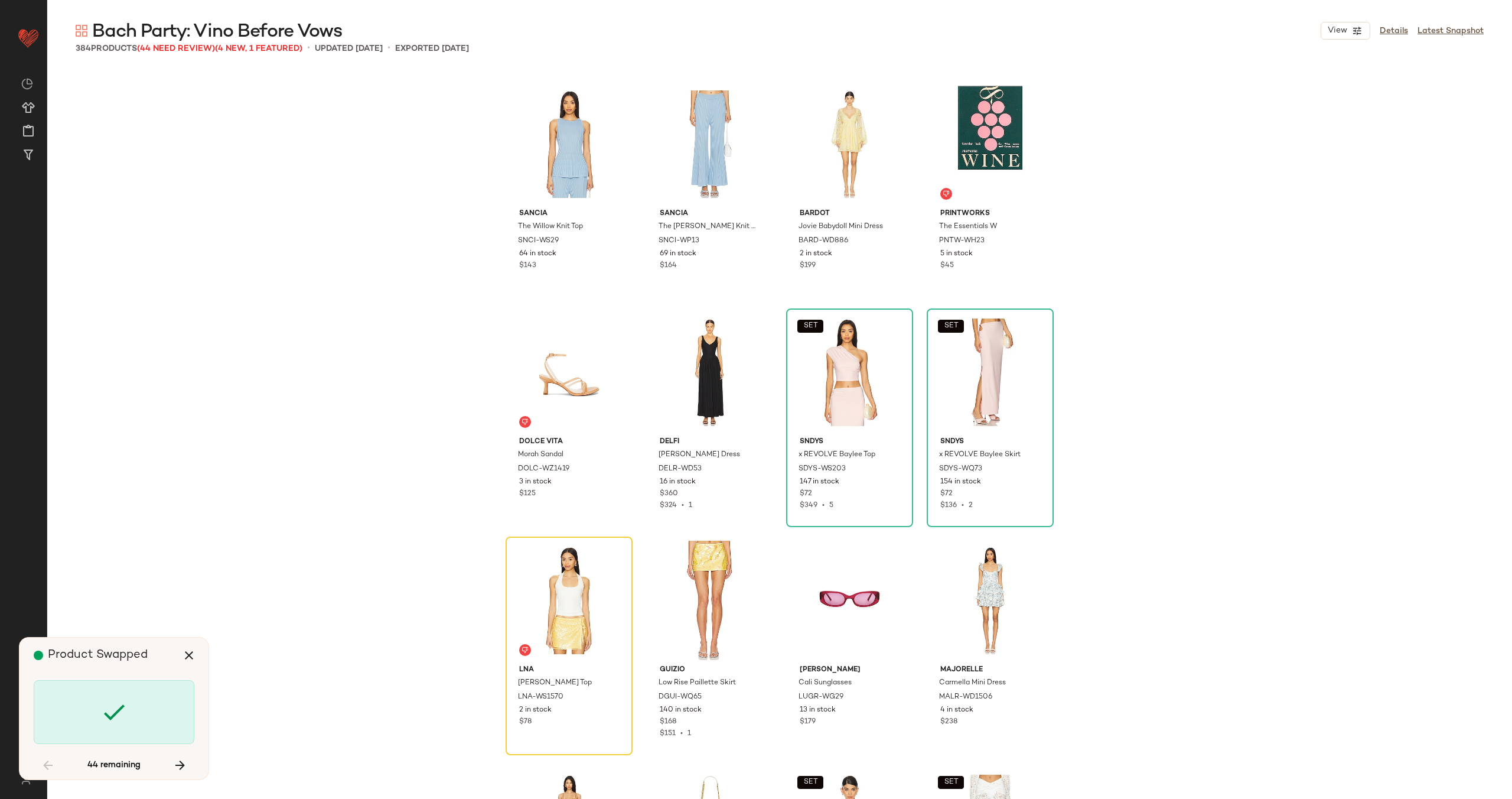
scroll to position [9809, 0]
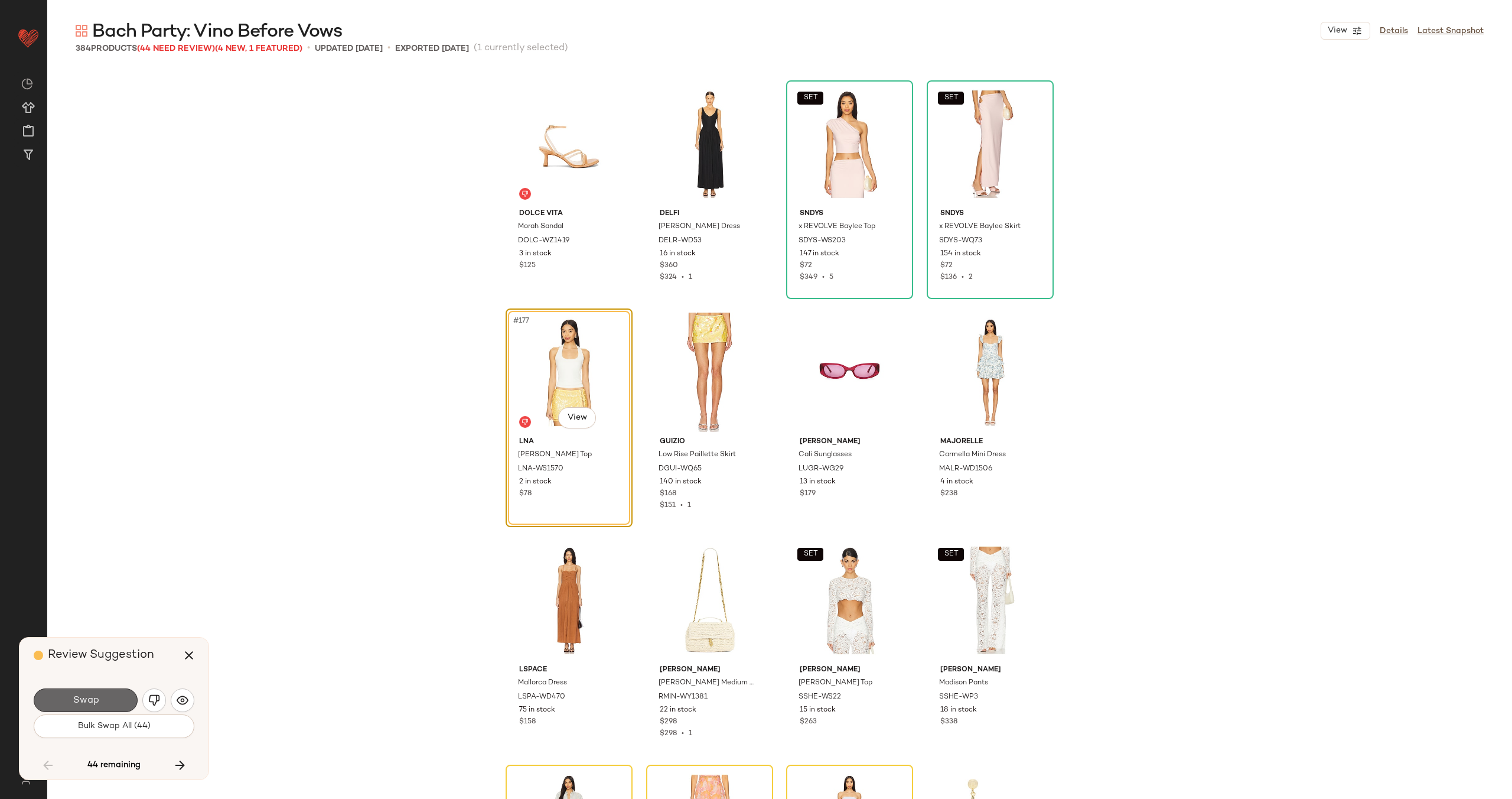
click at [84, 700] on span "Swap" at bounding box center [85, 701] width 27 height 12
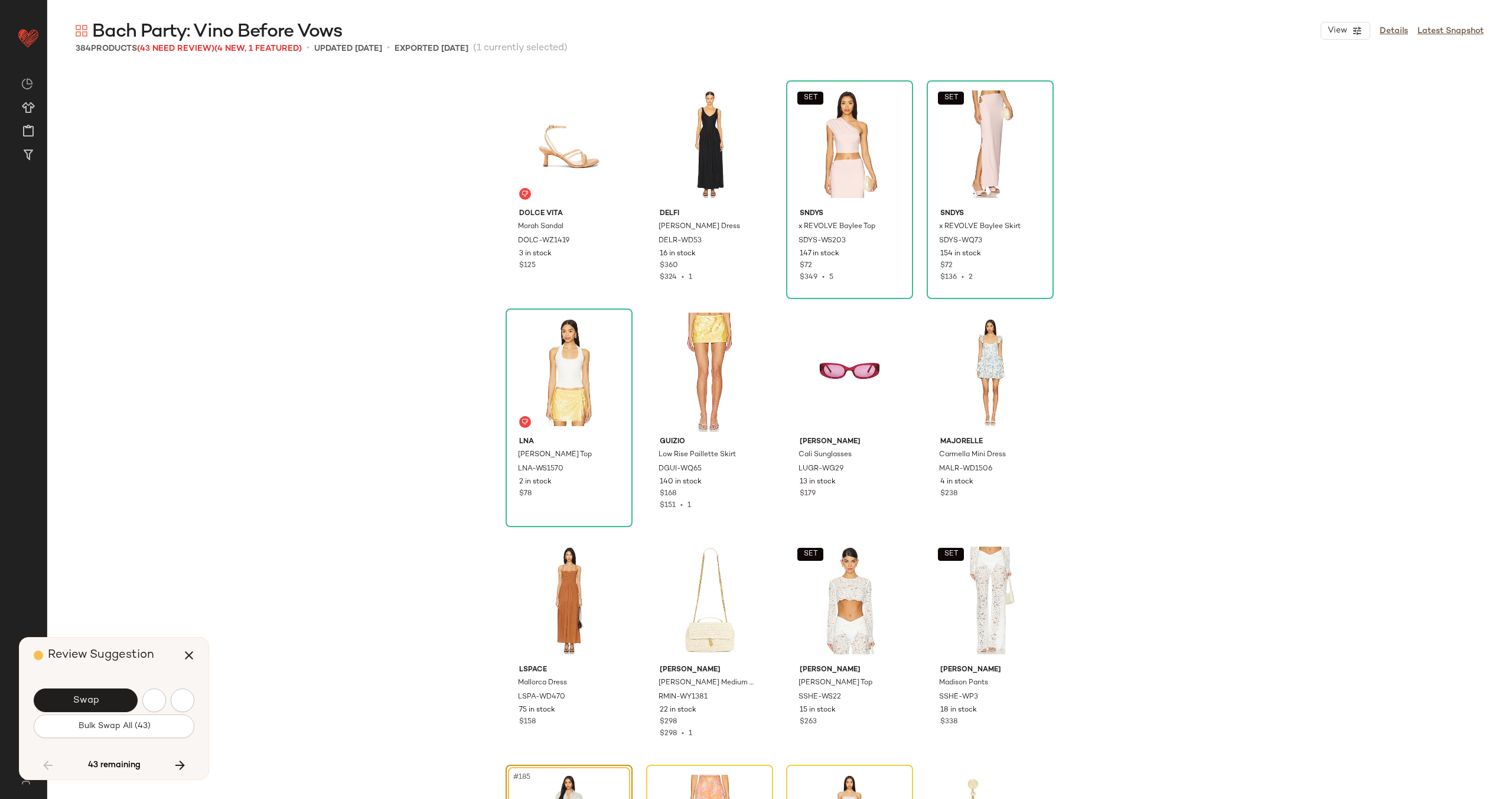
scroll to position [10265, 0]
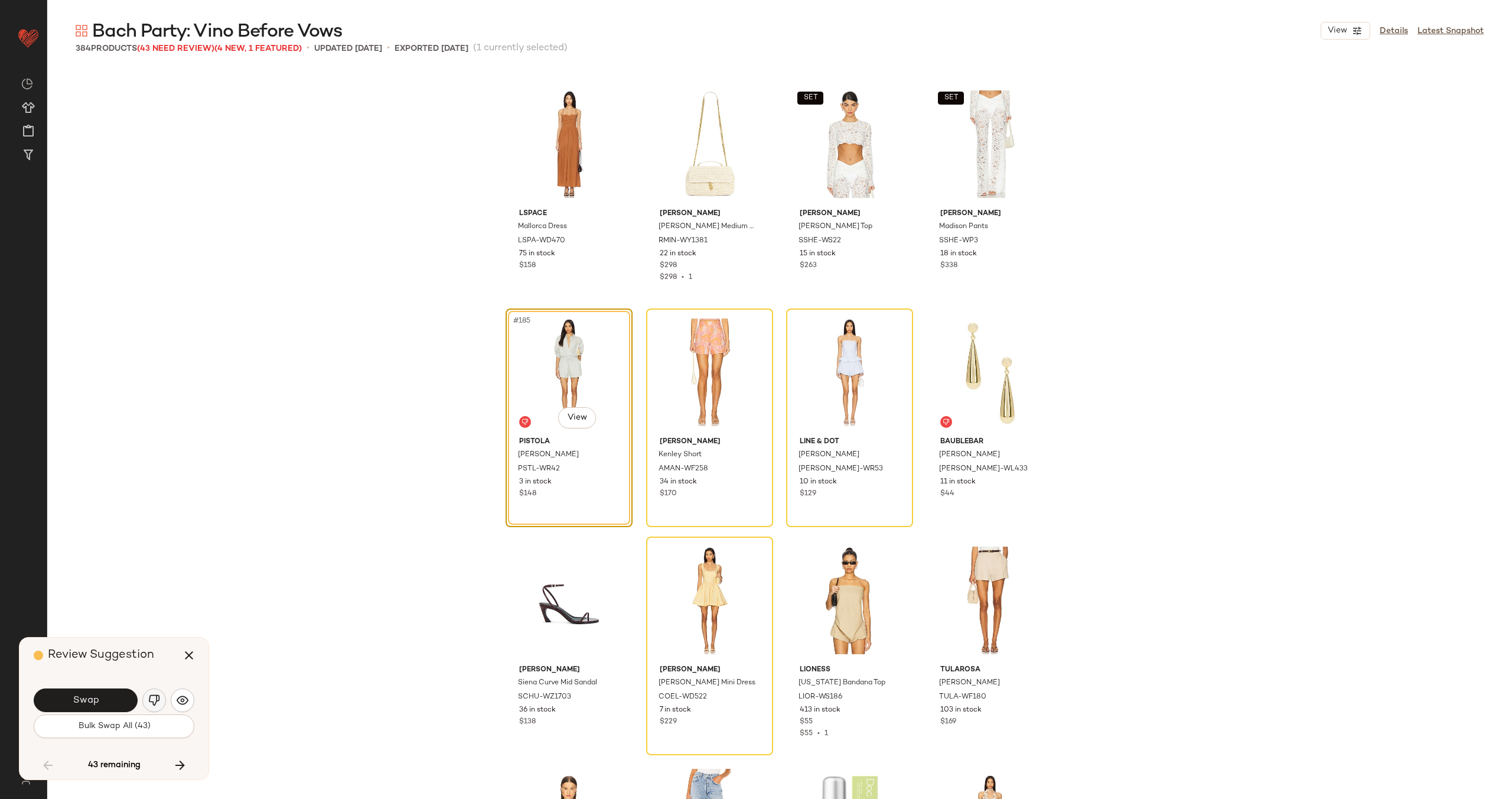
click at [156, 693] on button "button" at bounding box center [154, 700] width 24 height 24
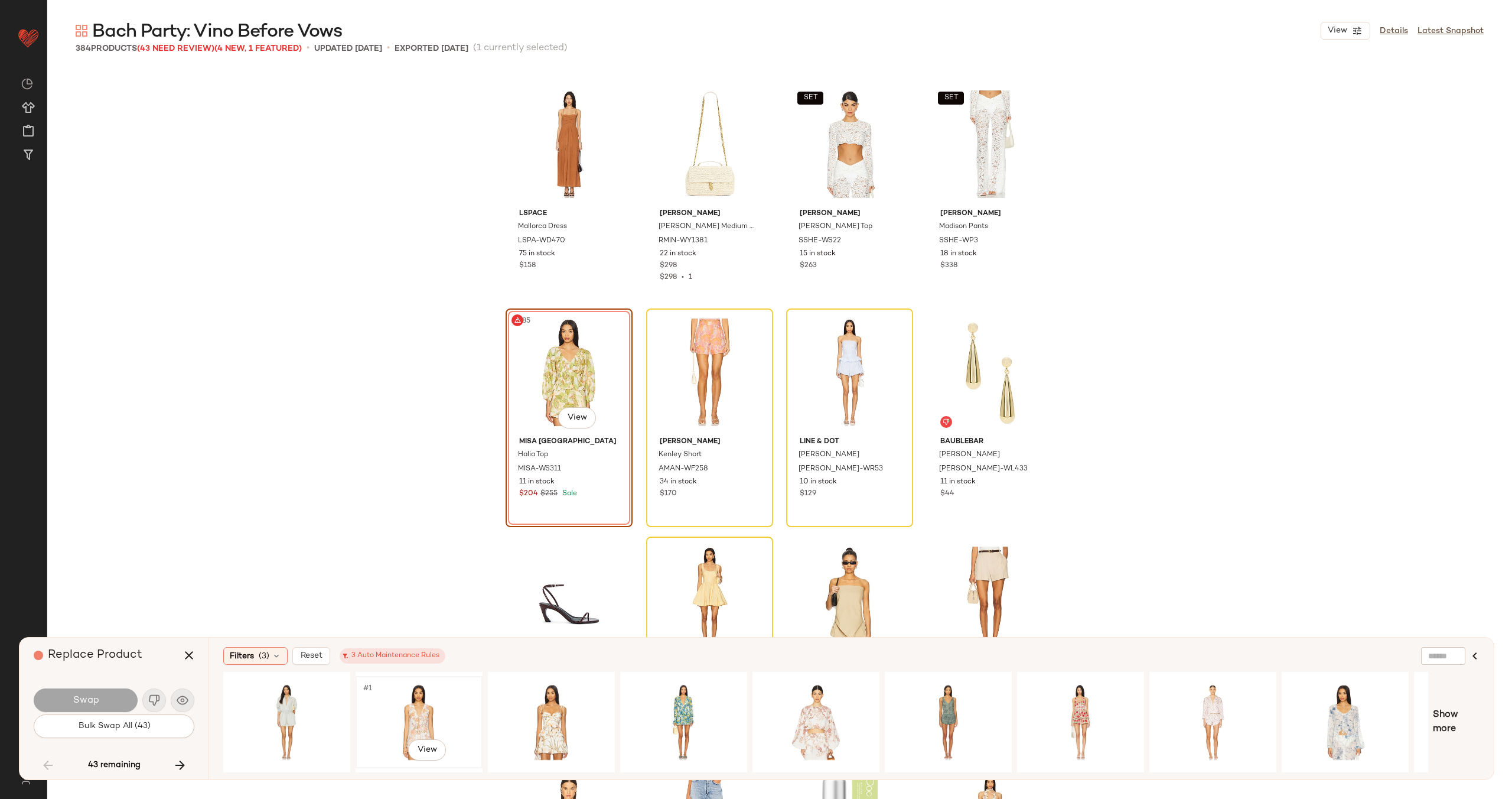
click at [427, 696] on div "#1 View" at bounding box center [419, 722] width 119 height 84
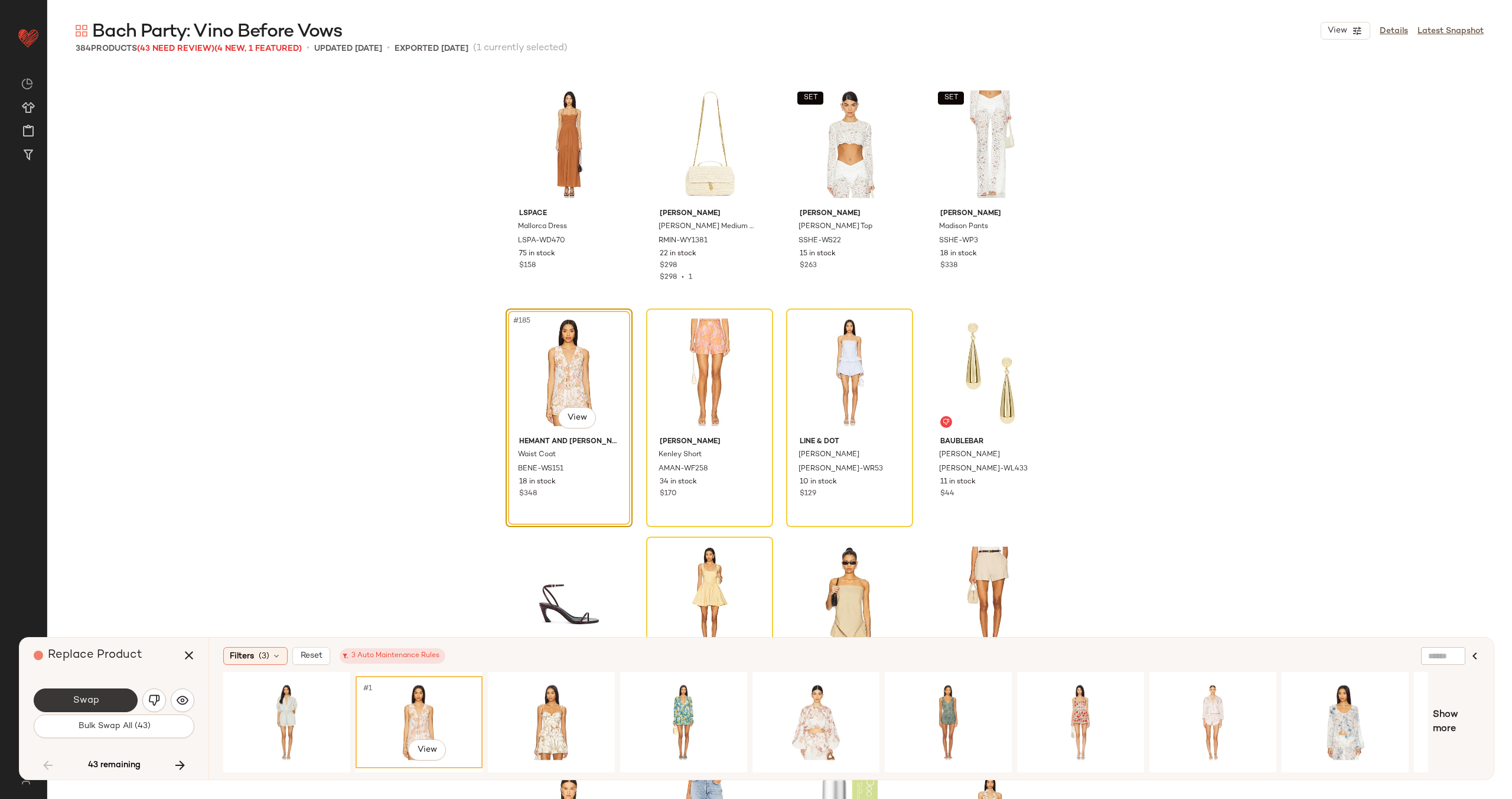
click at [99, 694] on button "Swap" at bounding box center [86, 700] width 104 height 24
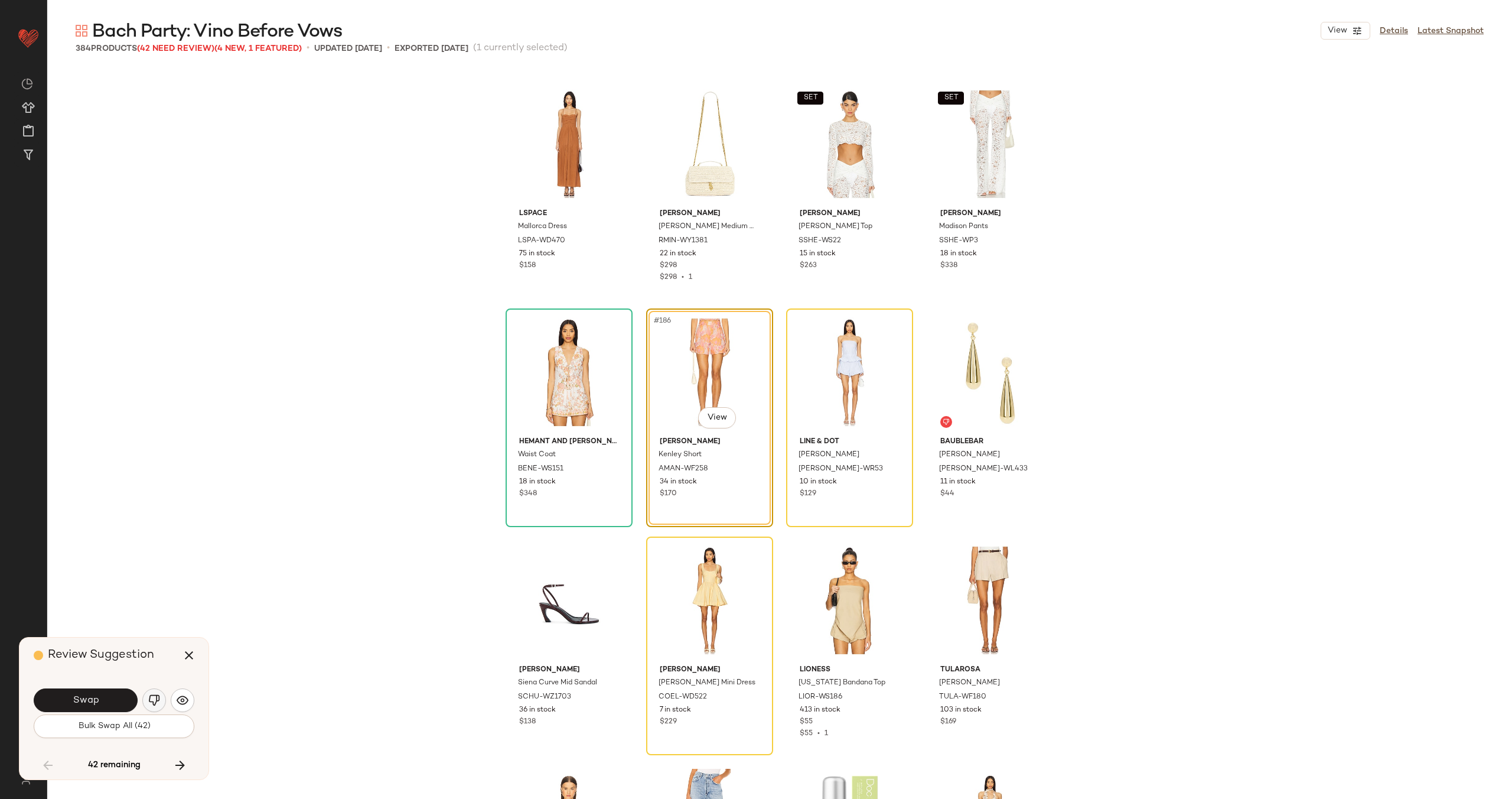
click at [157, 696] on img "button" at bounding box center [154, 700] width 12 height 12
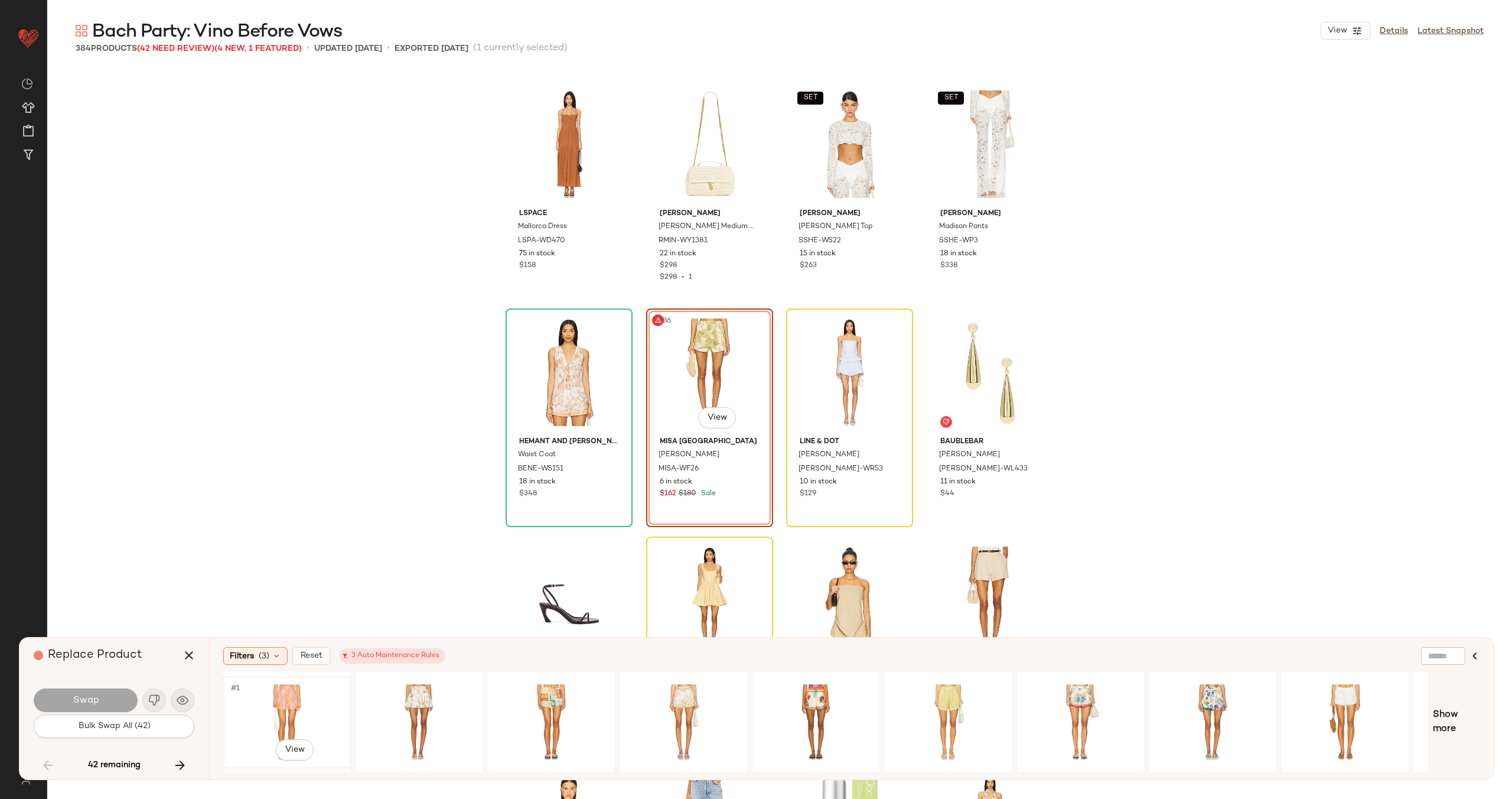
click at [287, 708] on div "#1 View" at bounding box center [287, 722] width 119 height 84
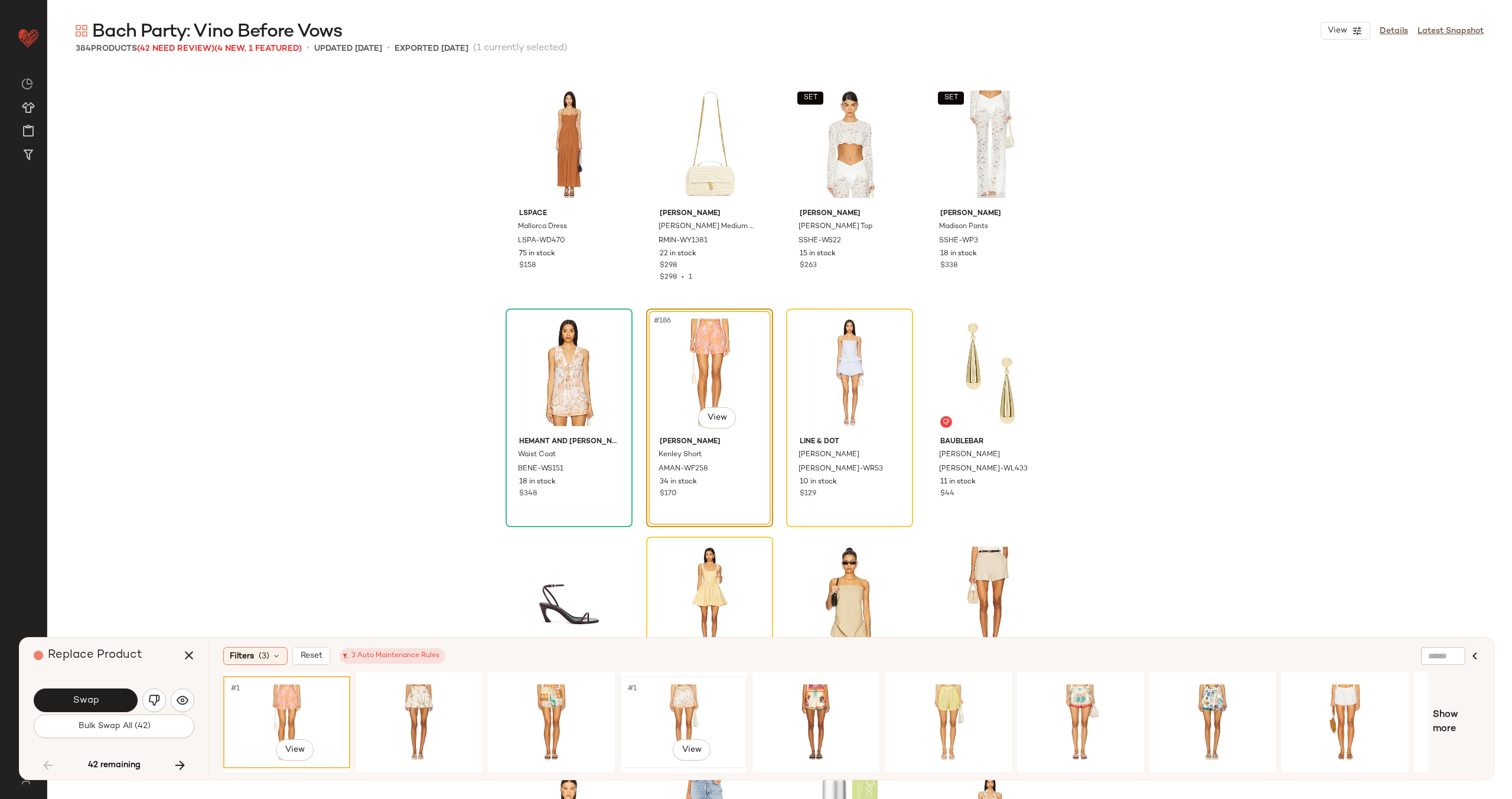
click at [683, 714] on div "#1 View" at bounding box center [683, 722] width 119 height 84
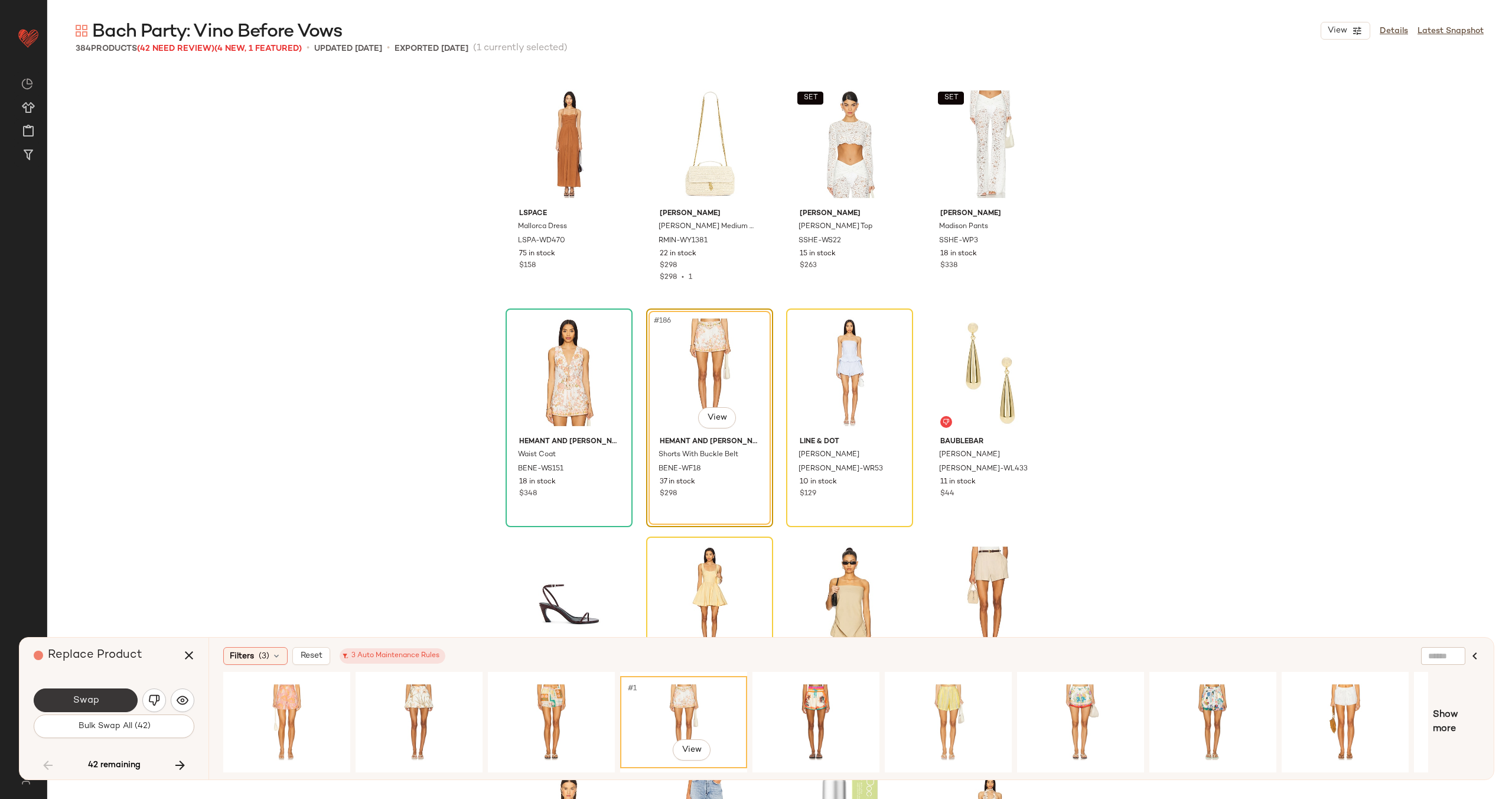
click at [97, 698] on span "Swap" at bounding box center [85, 701] width 27 height 12
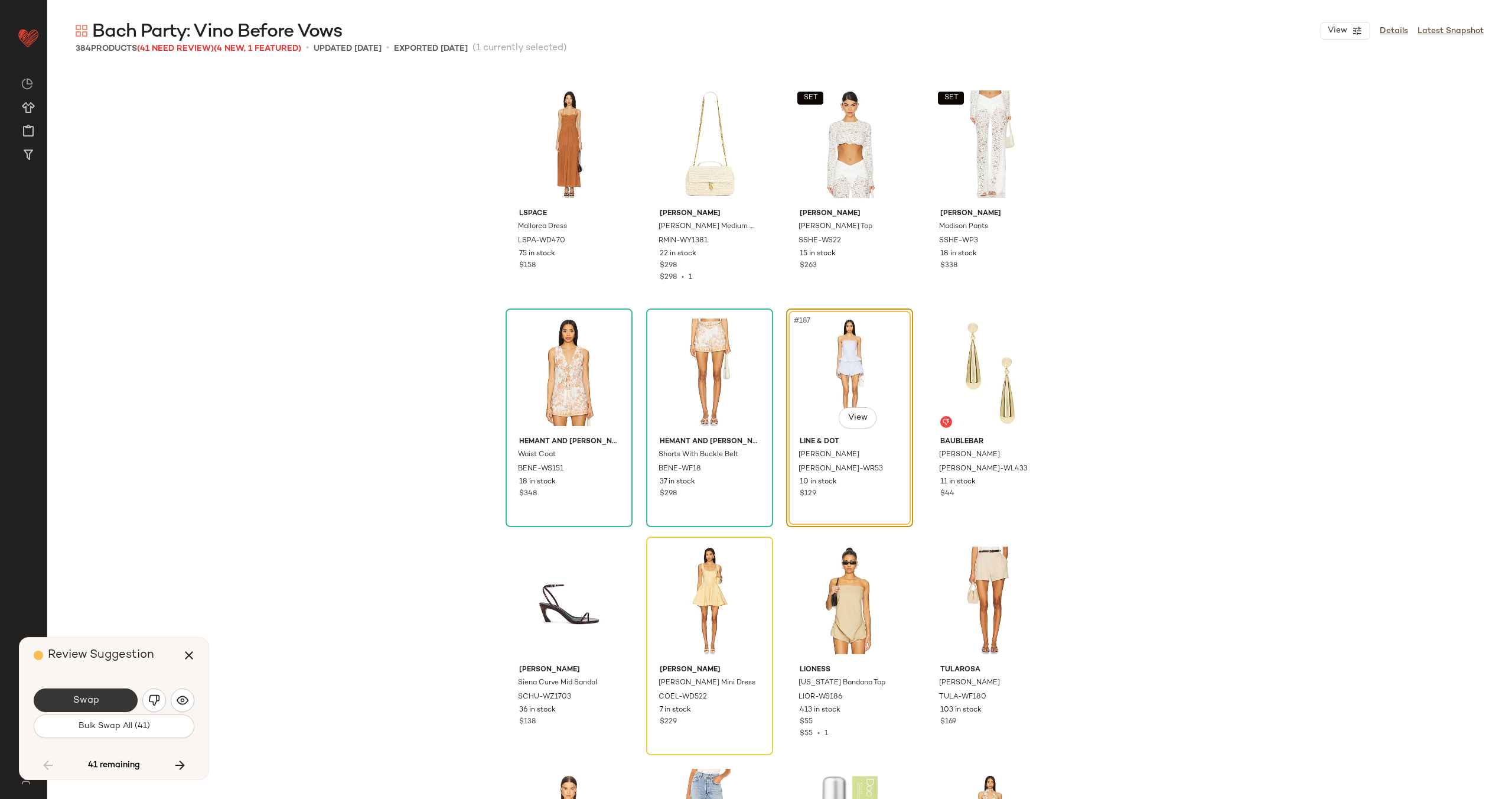
click at [81, 695] on span "Swap" at bounding box center [85, 701] width 27 height 12
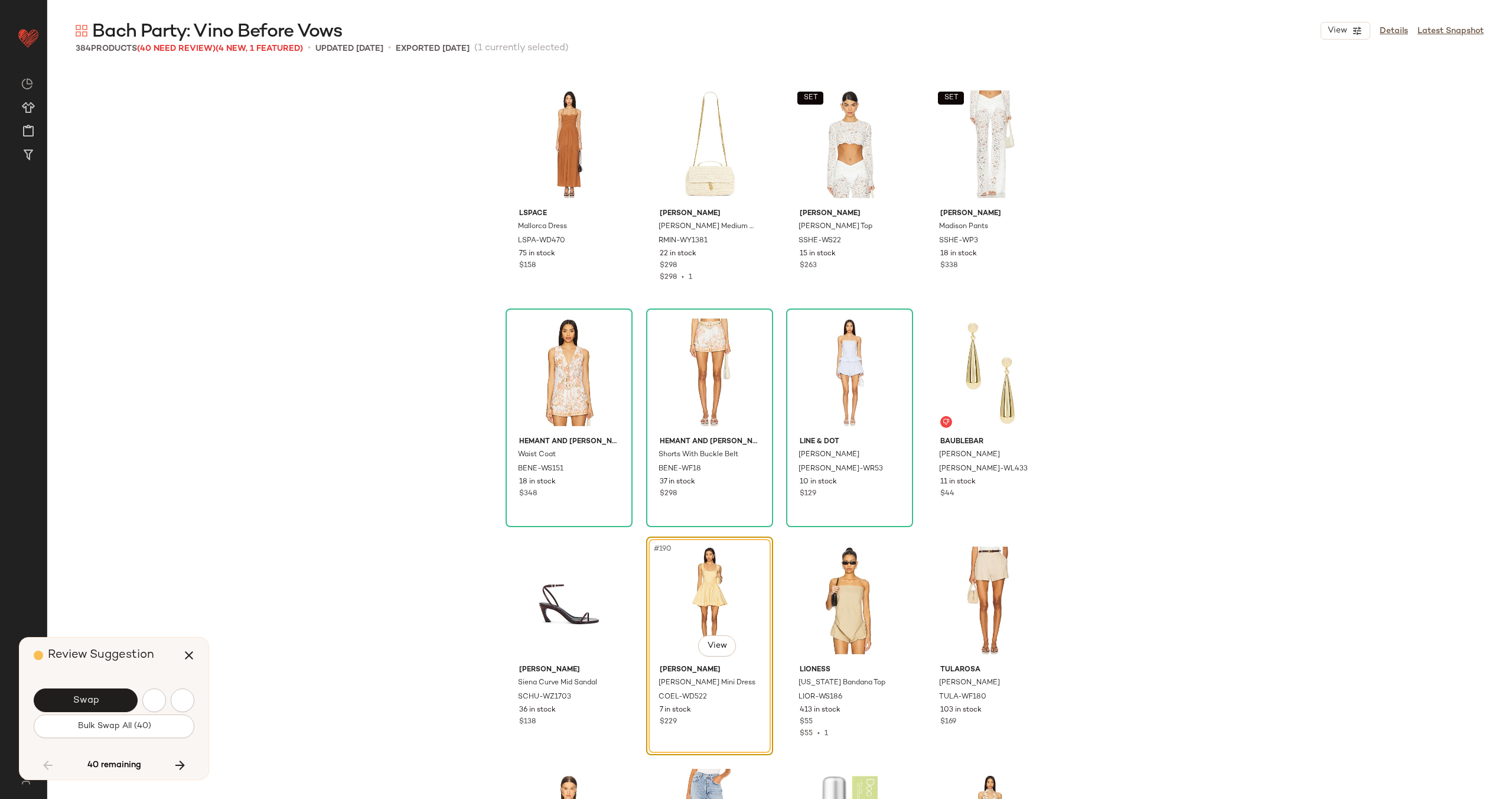
scroll to position [10493, 0]
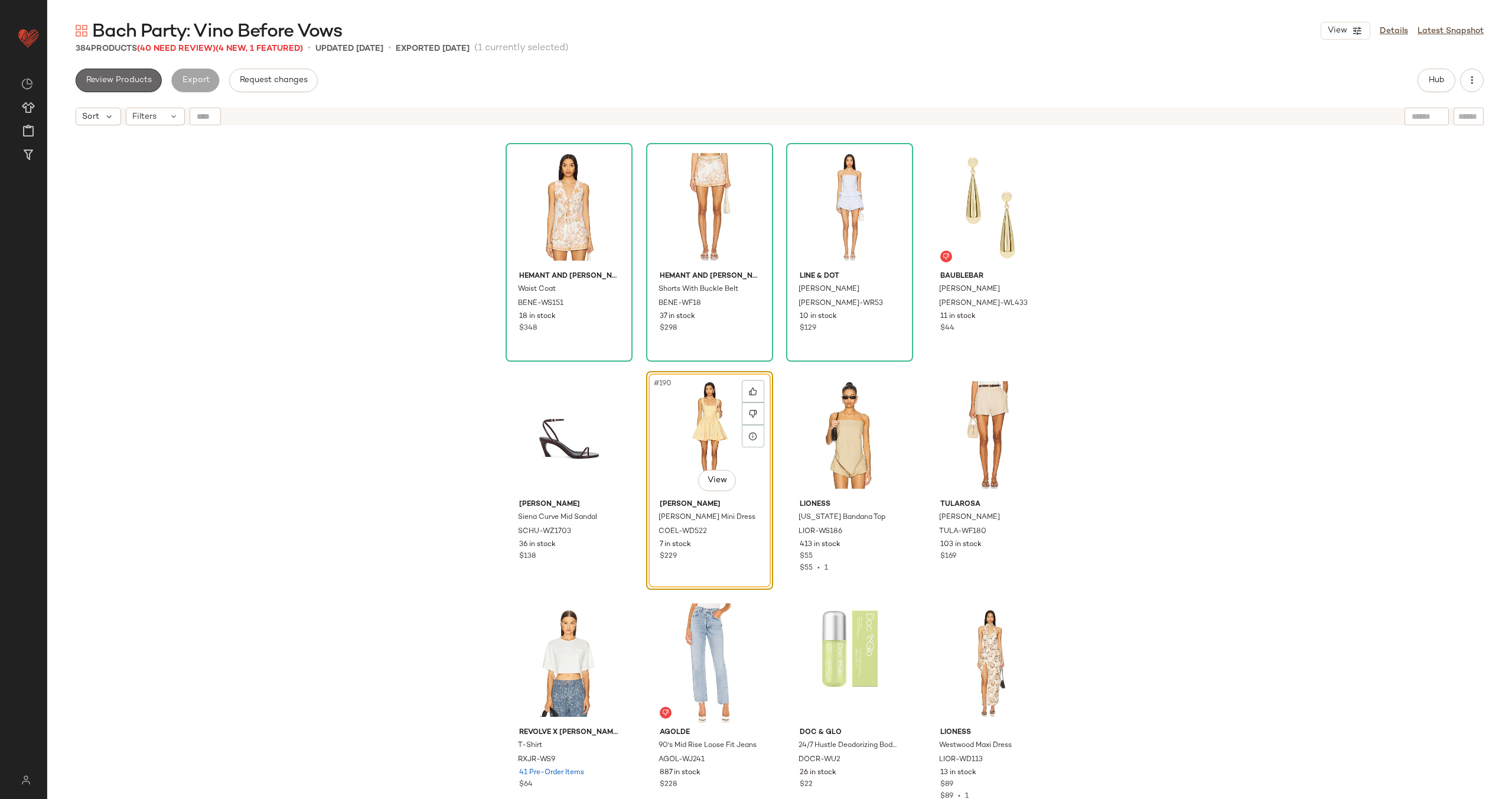
click at [109, 81] on span "Review Products" at bounding box center [119, 80] width 66 height 9
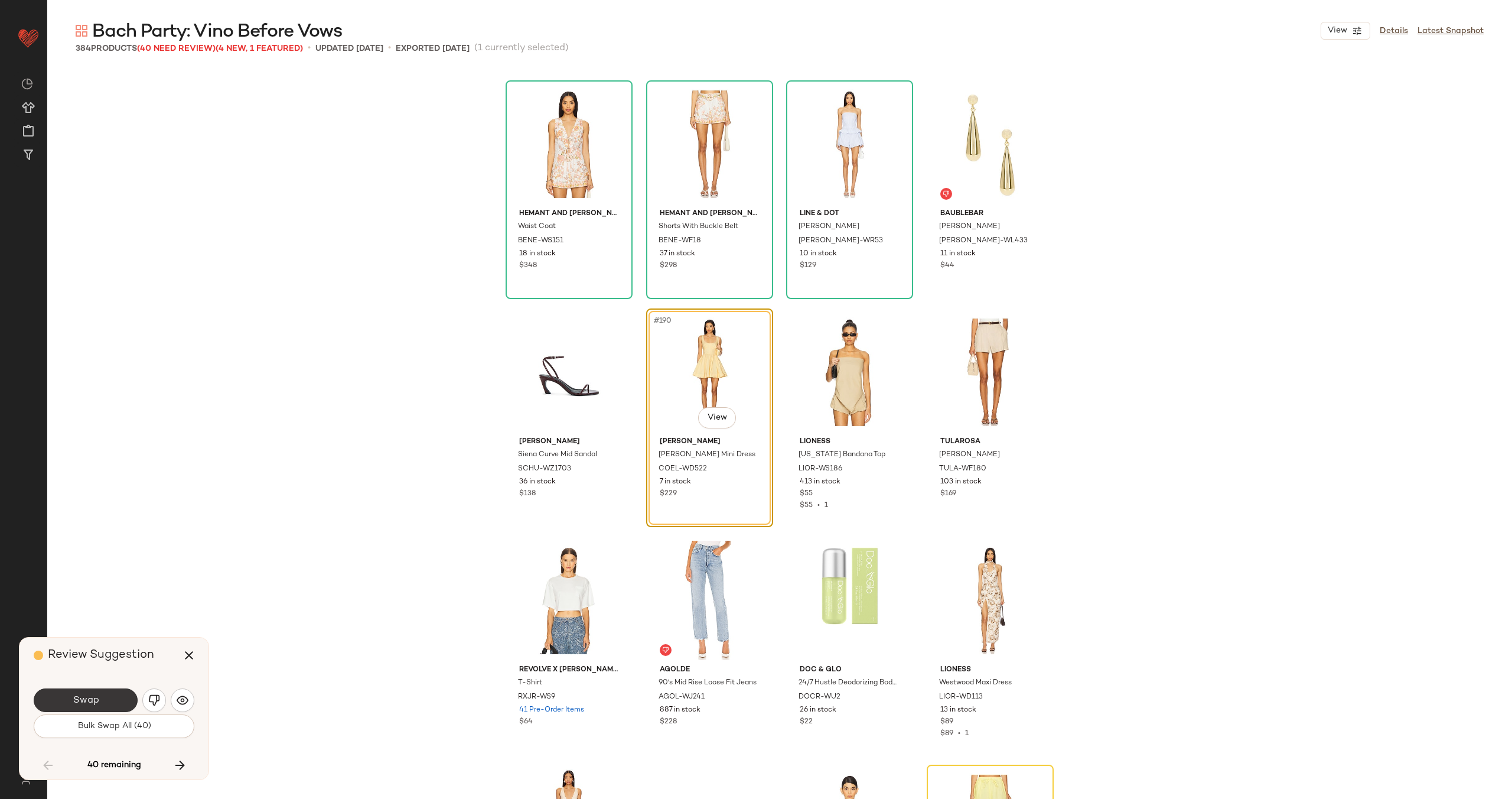
click at [113, 700] on button "Swap" at bounding box center [86, 700] width 104 height 24
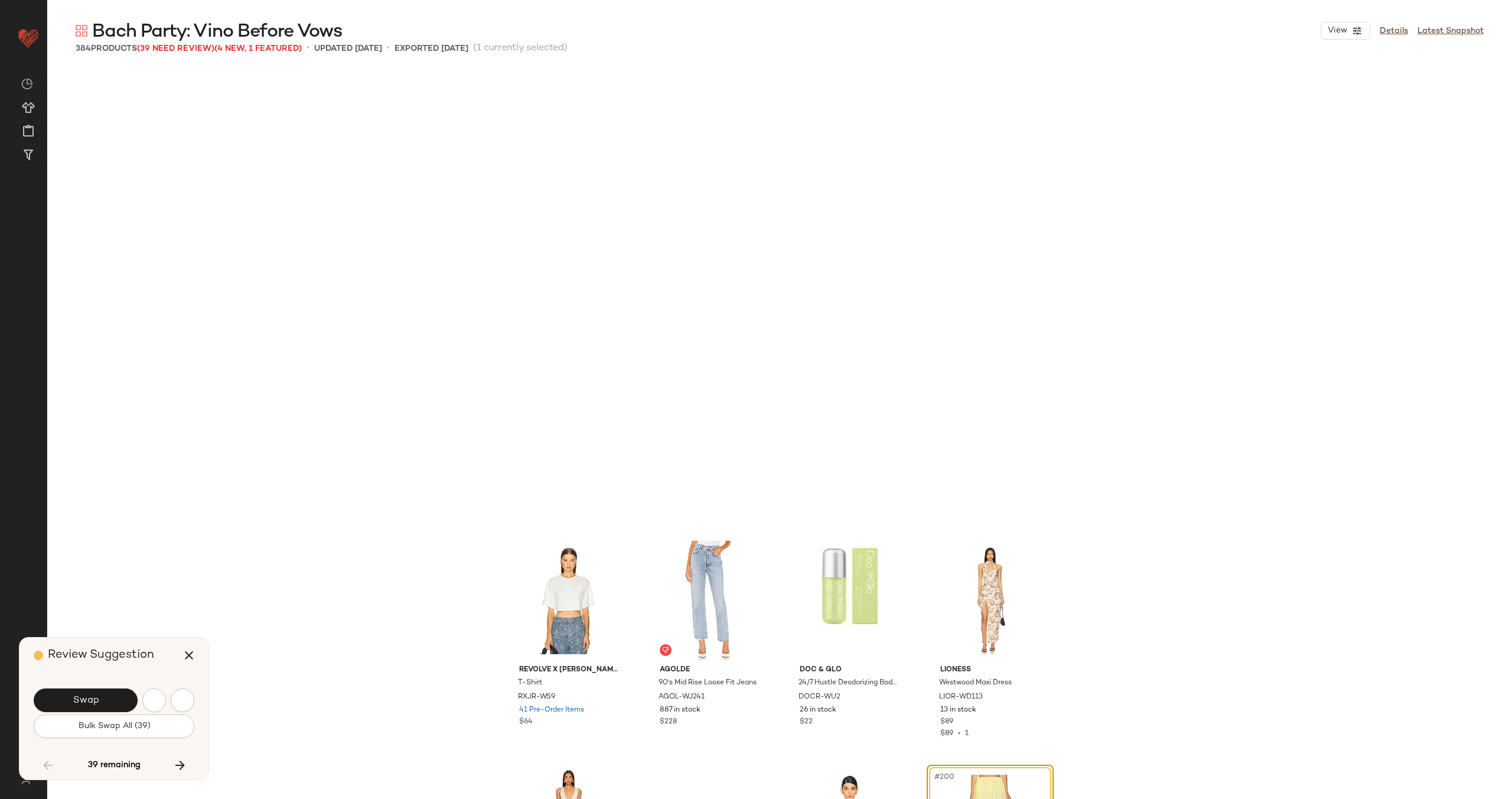
scroll to position [10949, 0]
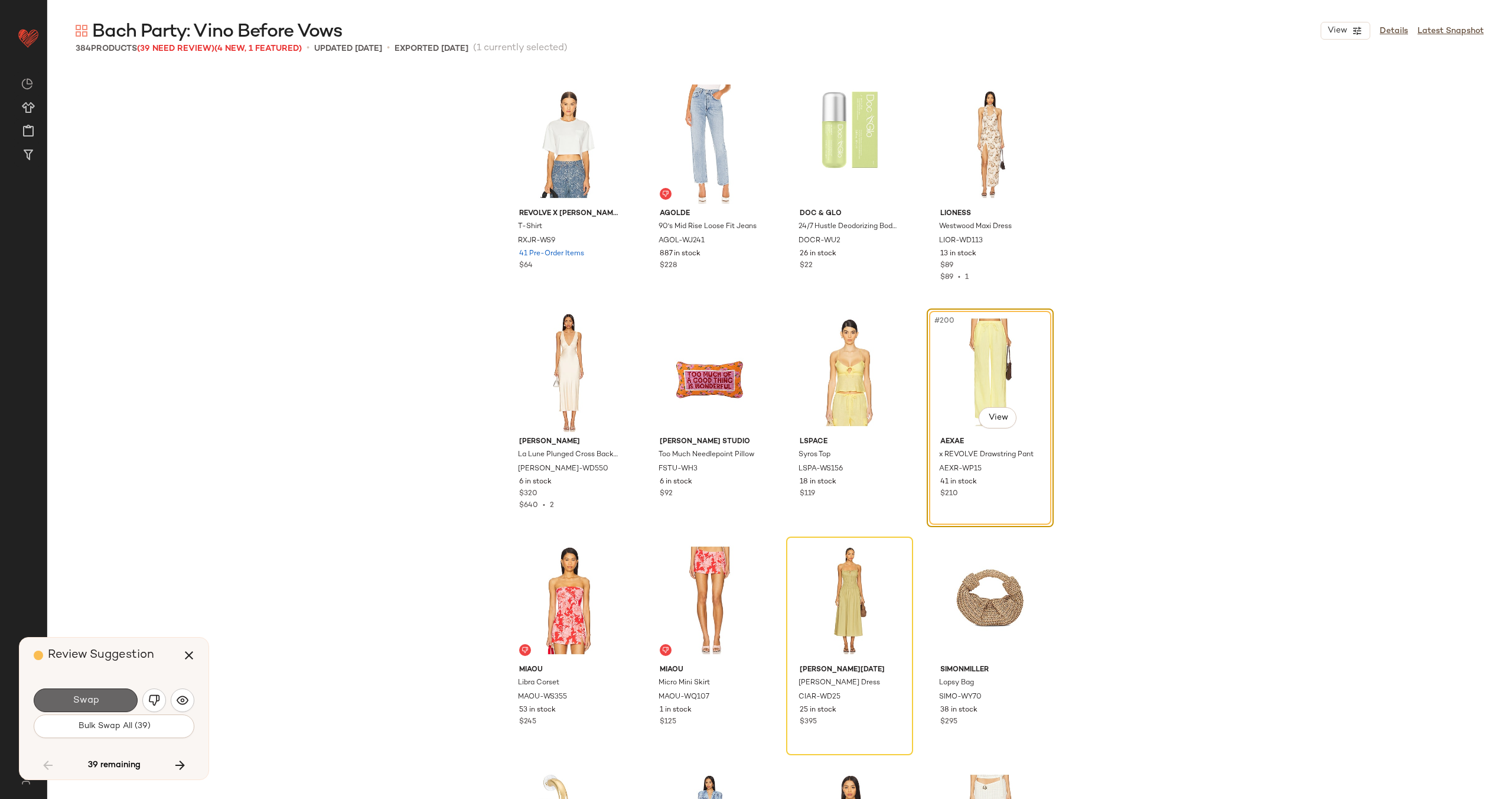
click at [92, 697] on span "Swap" at bounding box center [85, 701] width 27 height 12
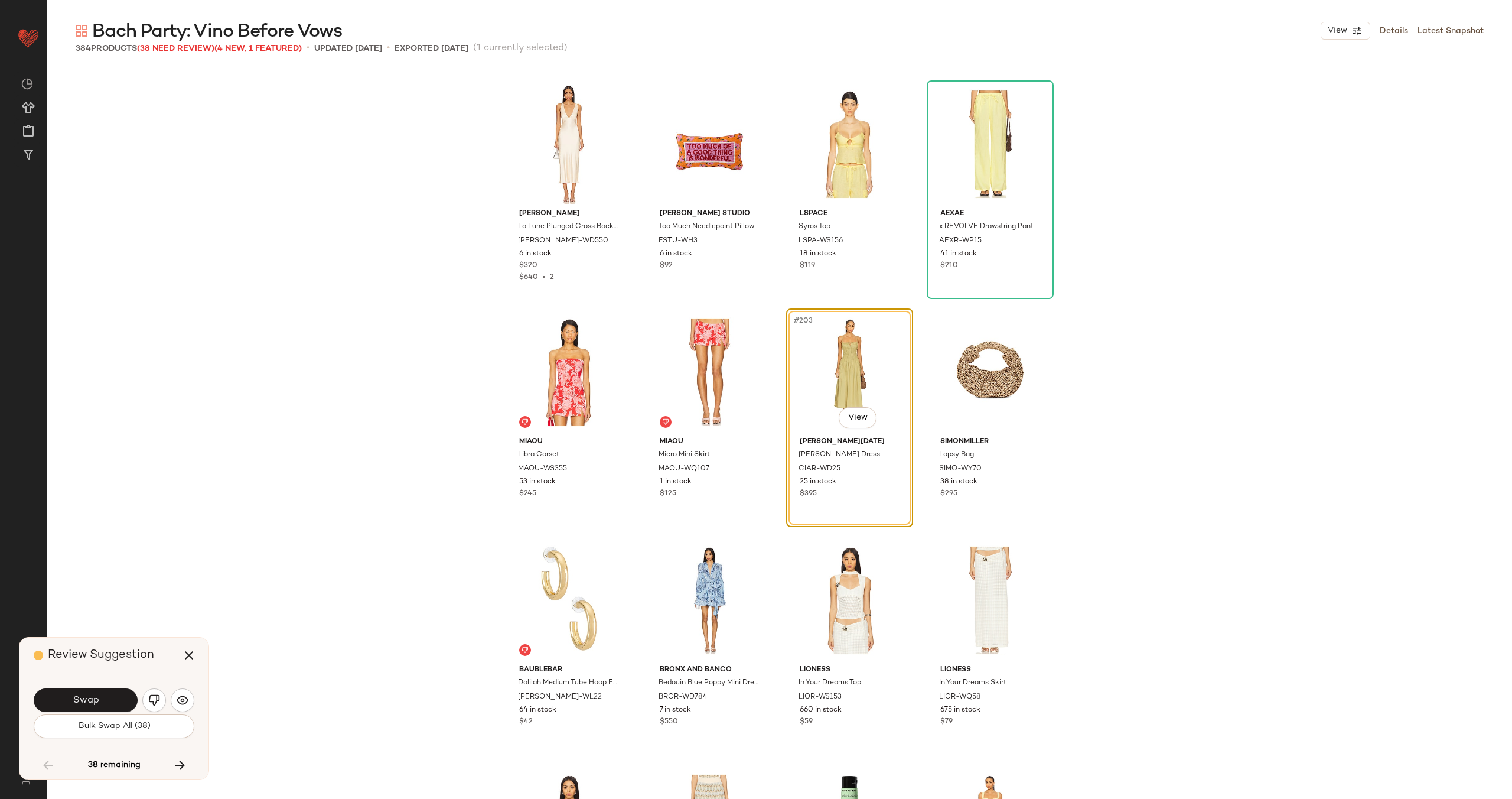
scroll to position [11177, 0]
click at [96, 699] on span "Swap" at bounding box center [85, 701] width 27 height 12
click at [151, 696] on img "button" at bounding box center [154, 700] width 12 height 12
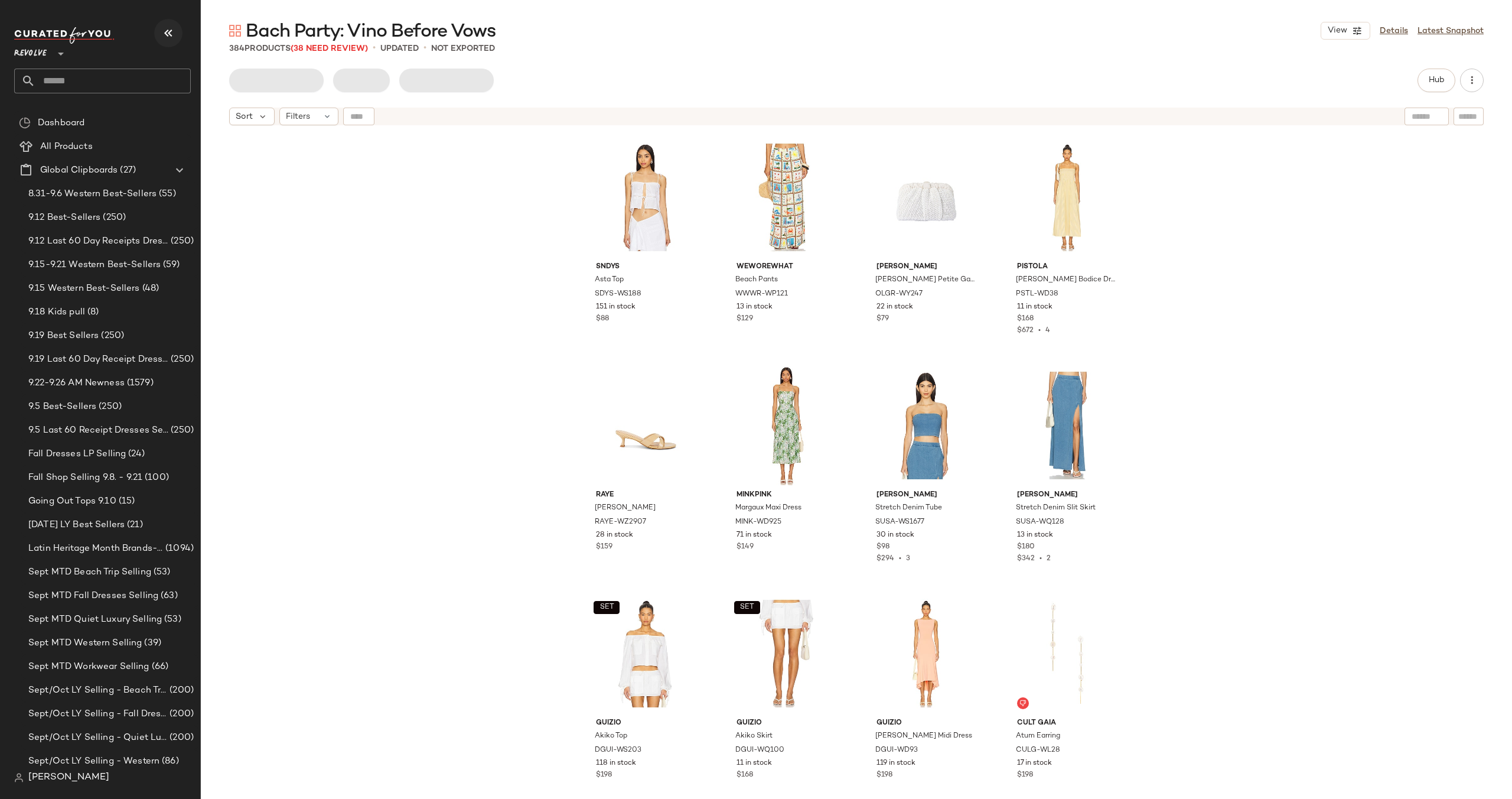
click at [165, 32] on icon "button" at bounding box center [169, 33] width 14 height 14
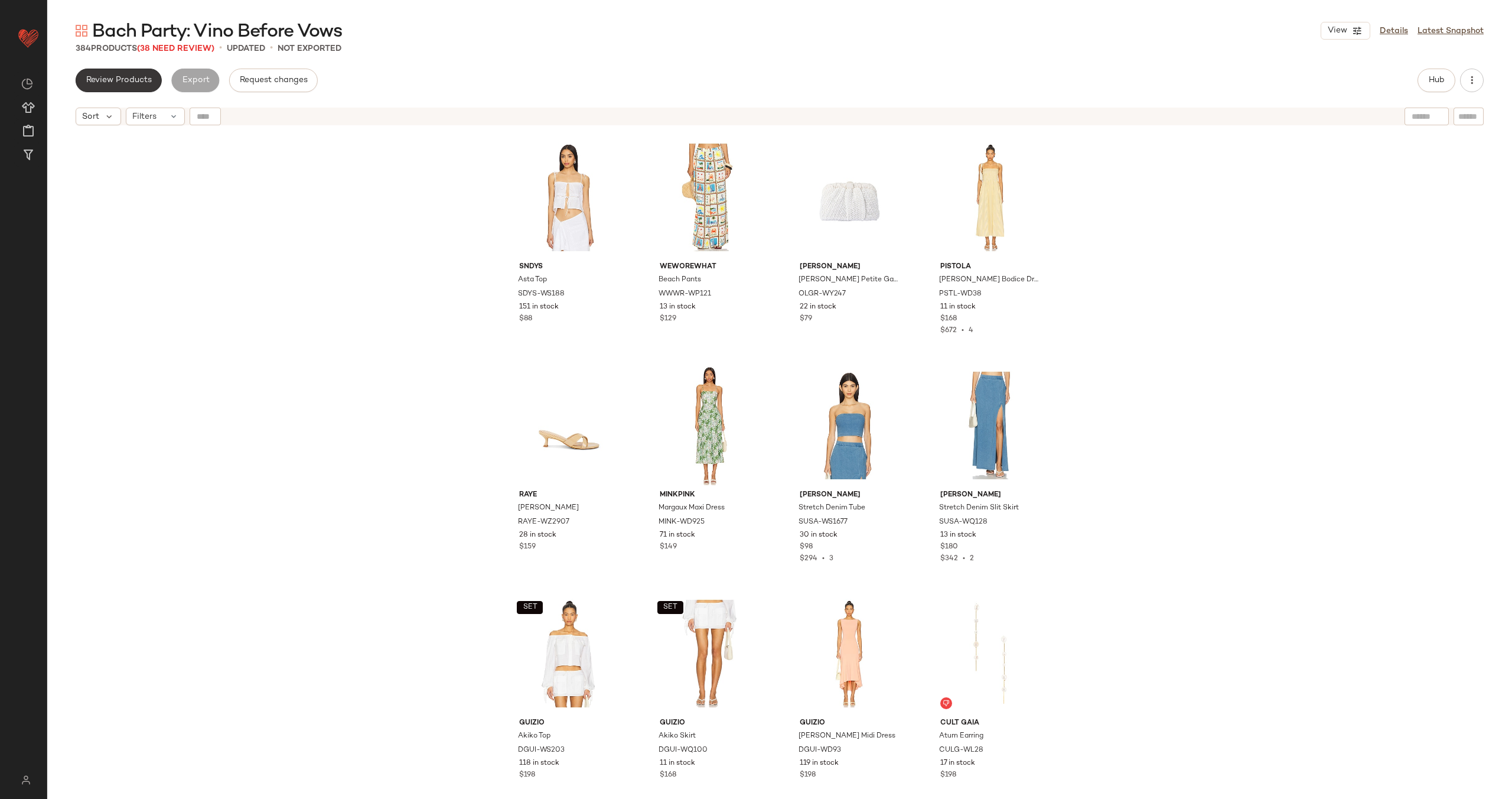
click at [139, 77] on span "Review Products" at bounding box center [119, 80] width 66 height 9
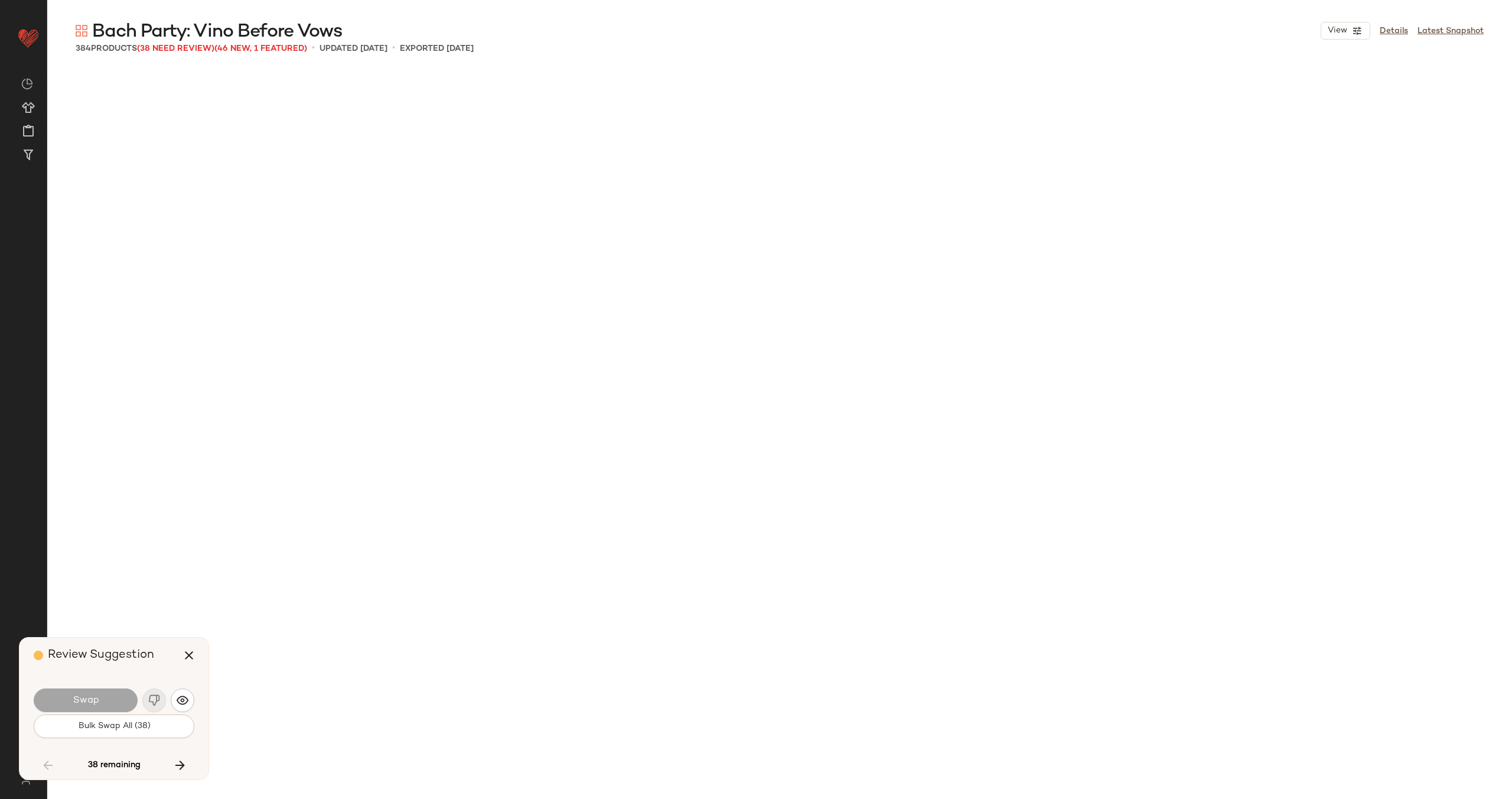
scroll to position [11177, 0]
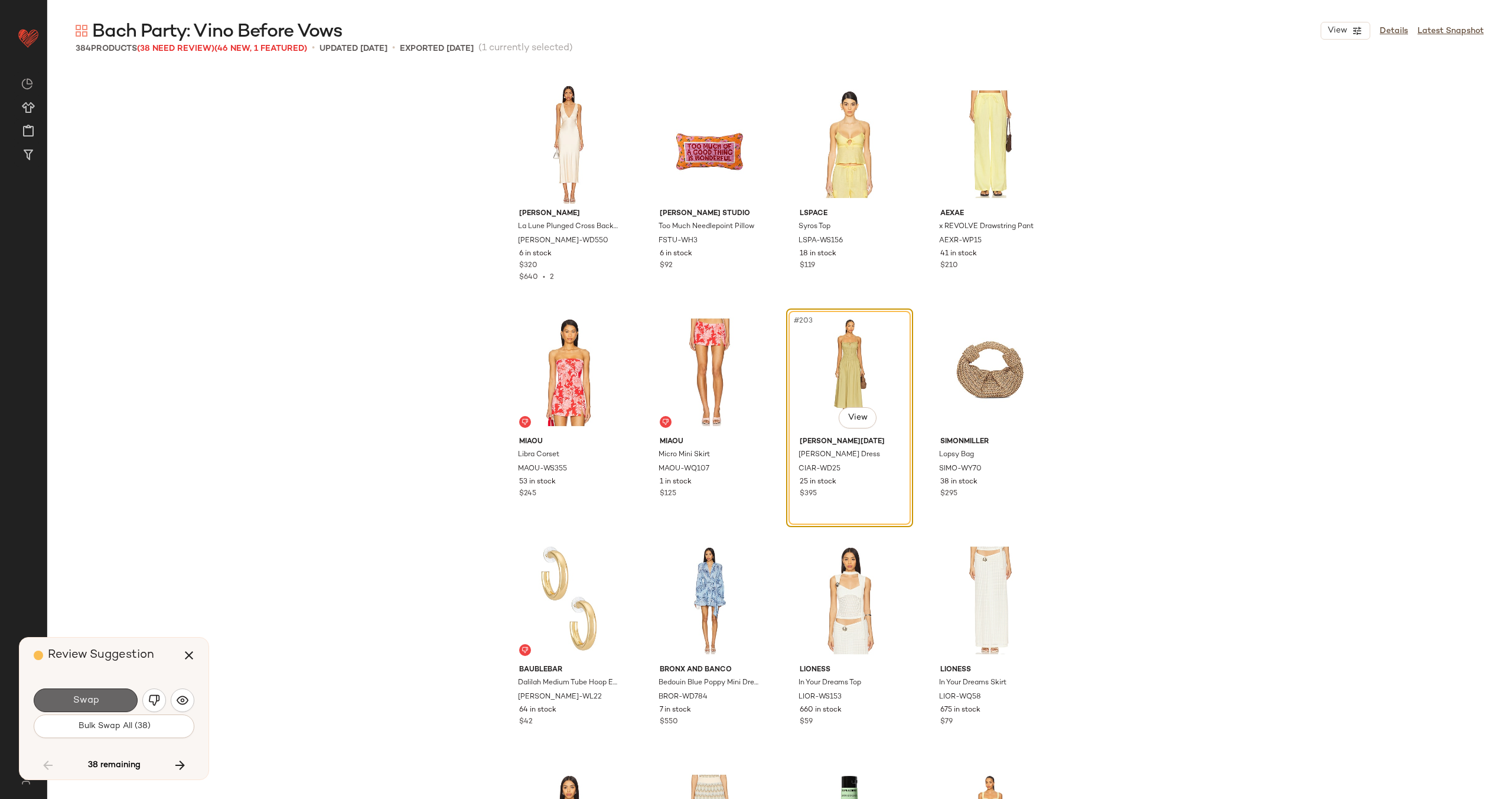
click at [96, 695] on span "Swap" at bounding box center [85, 701] width 27 height 12
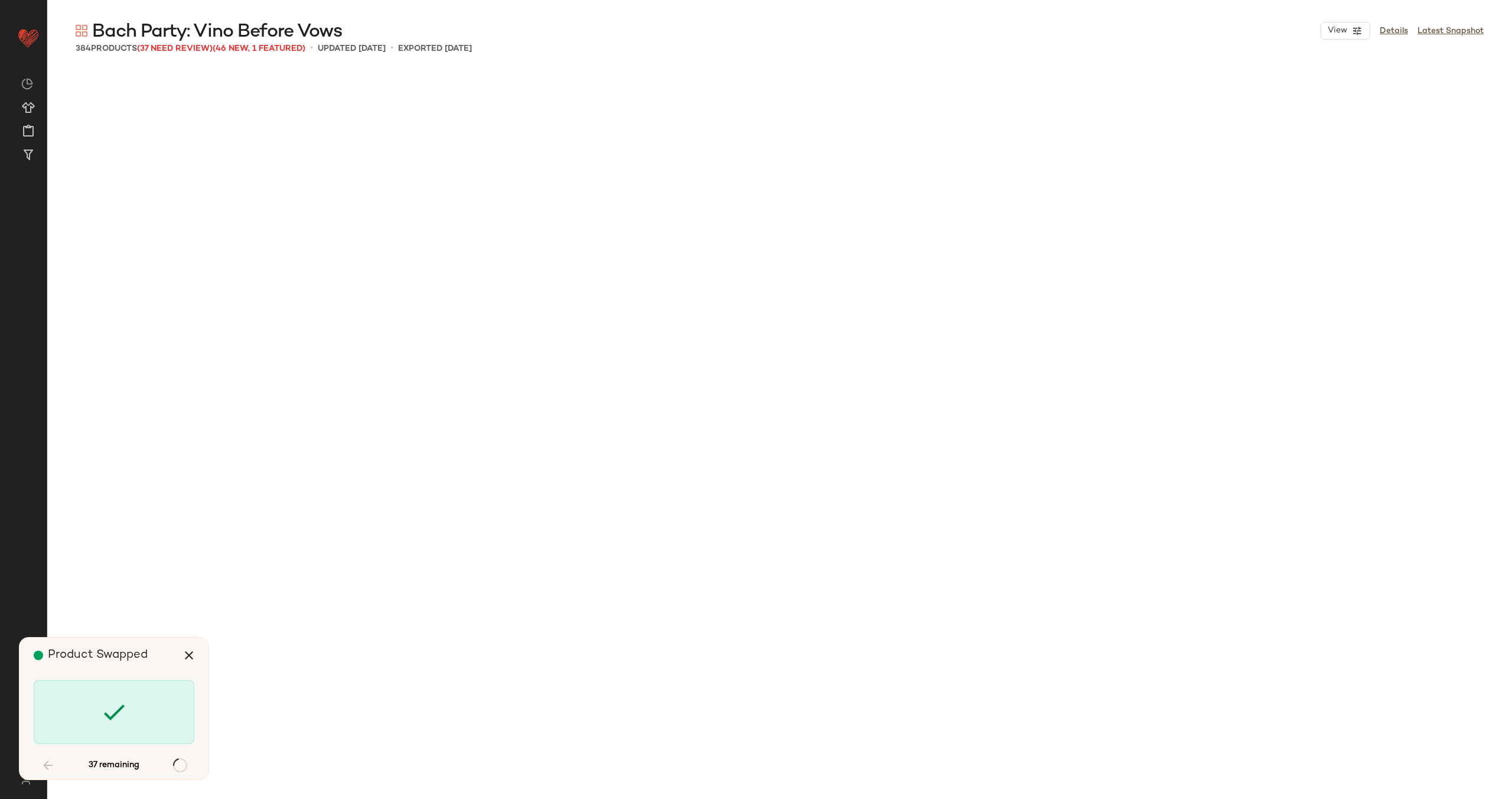
scroll to position [12317, 0]
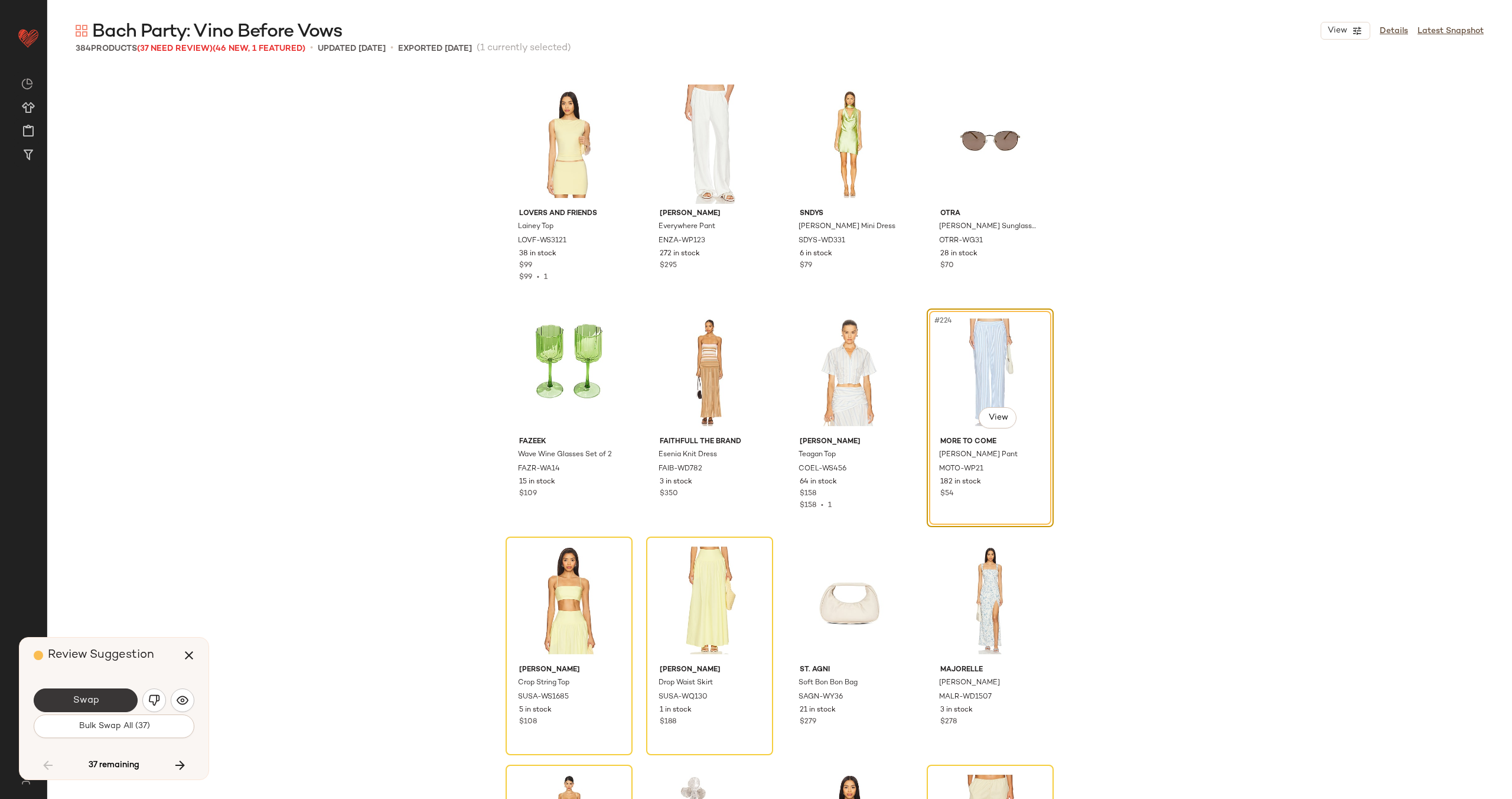
click at [99, 699] on button "Swap" at bounding box center [86, 700] width 104 height 24
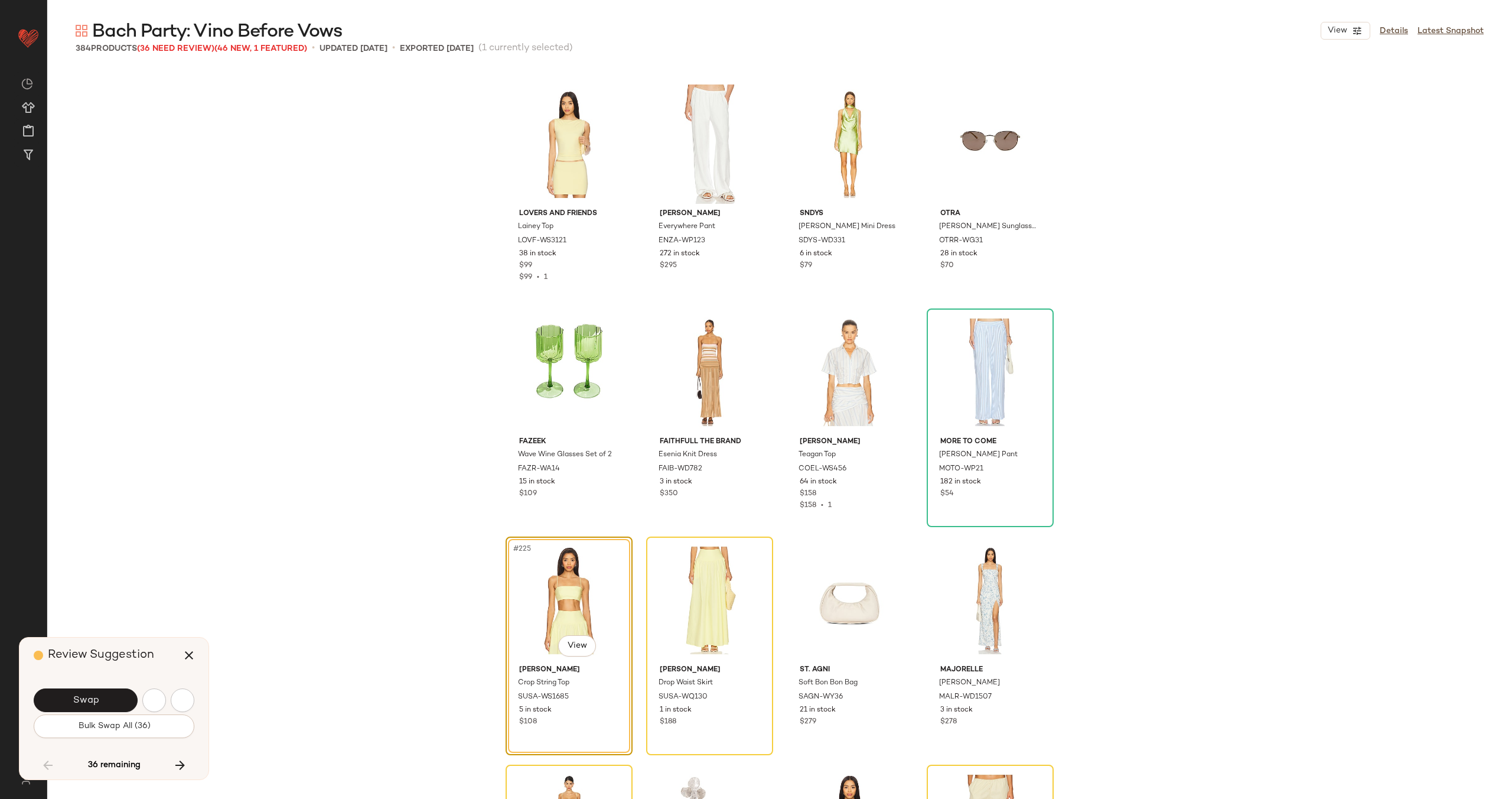
scroll to position [12546, 0]
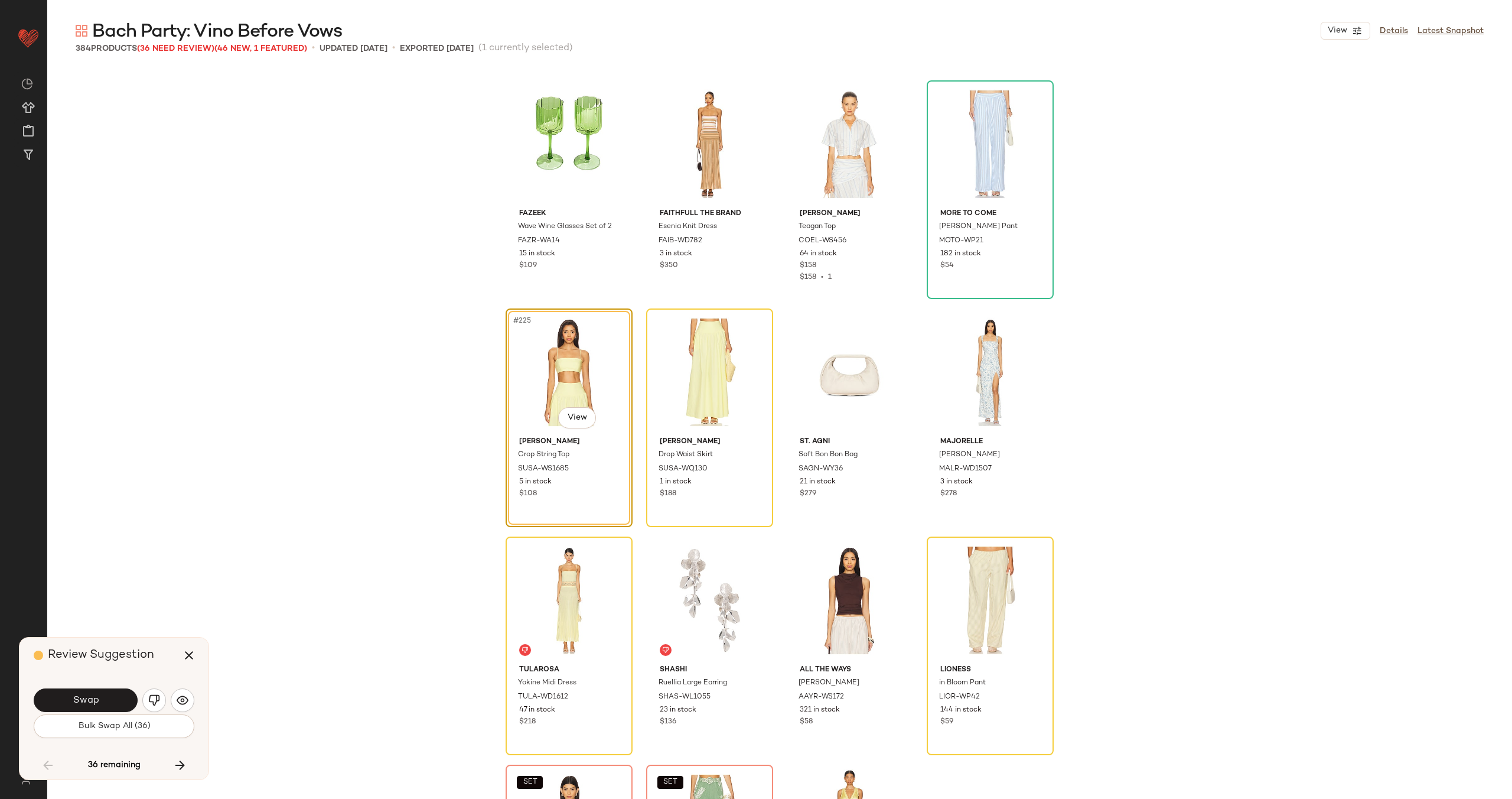
click at [99, 699] on button "Swap" at bounding box center [86, 700] width 104 height 24
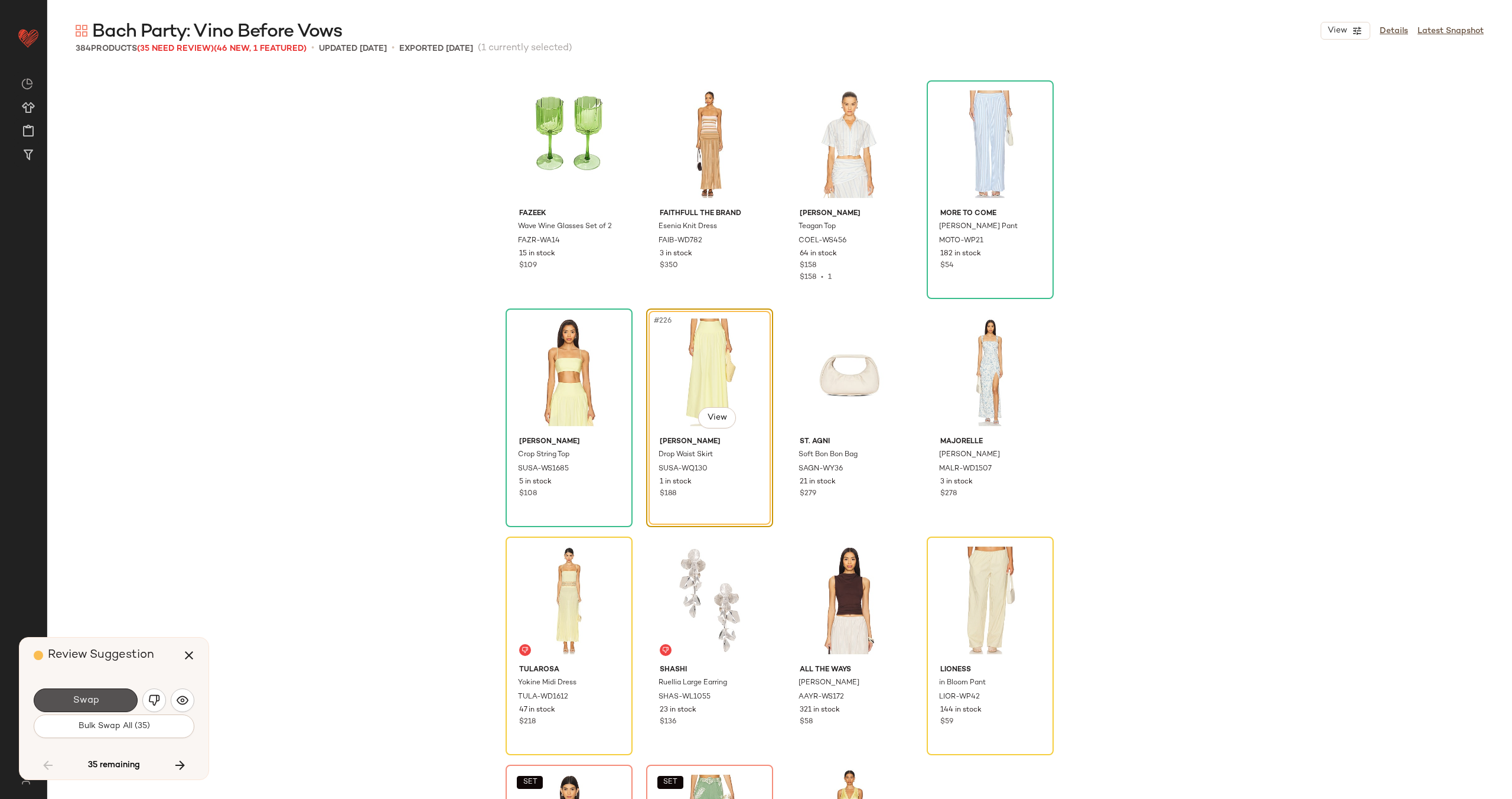
click at [99, 699] on button "Swap" at bounding box center [86, 700] width 104 height 24
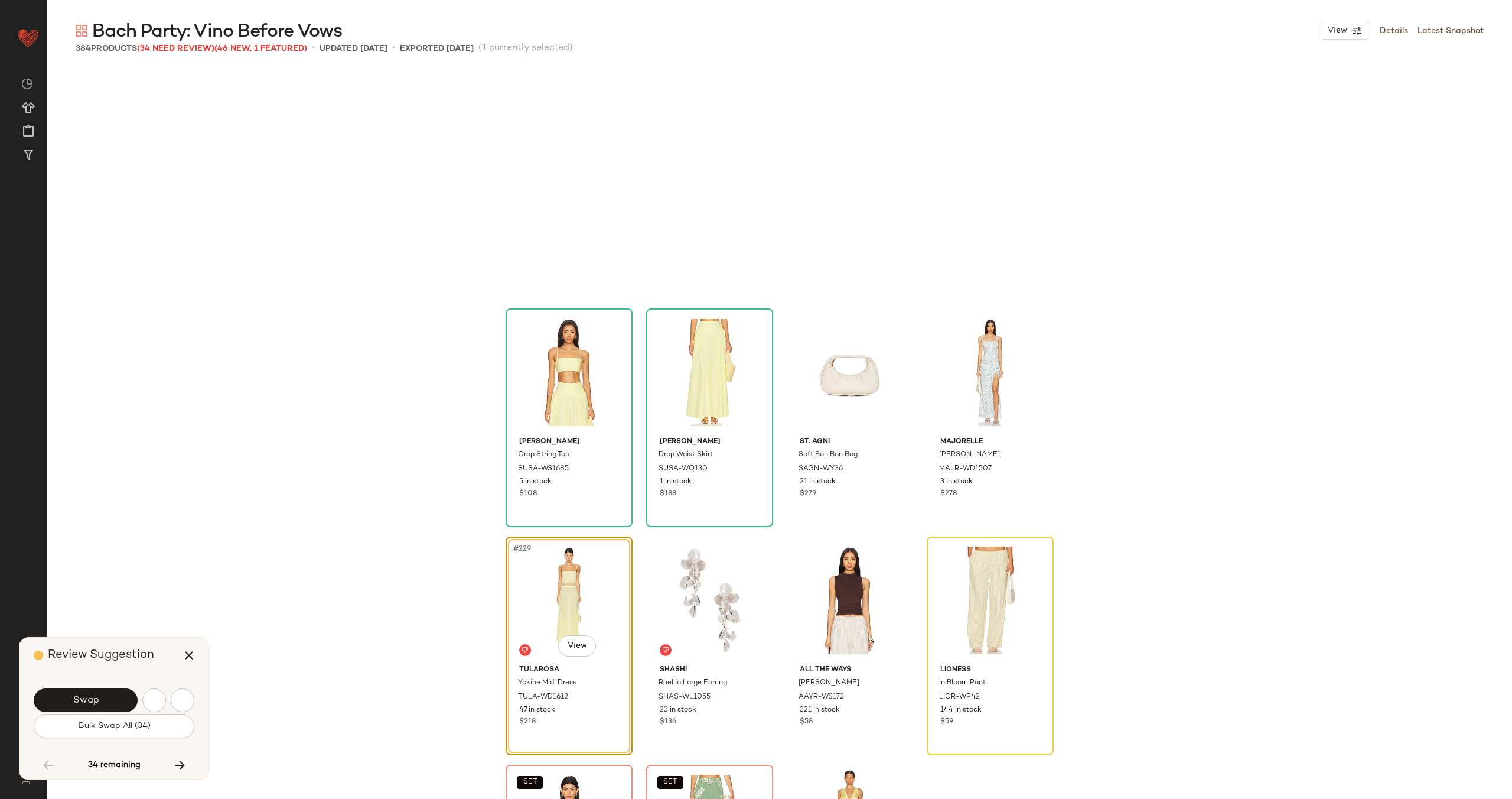
scroll to position [12774, 0]
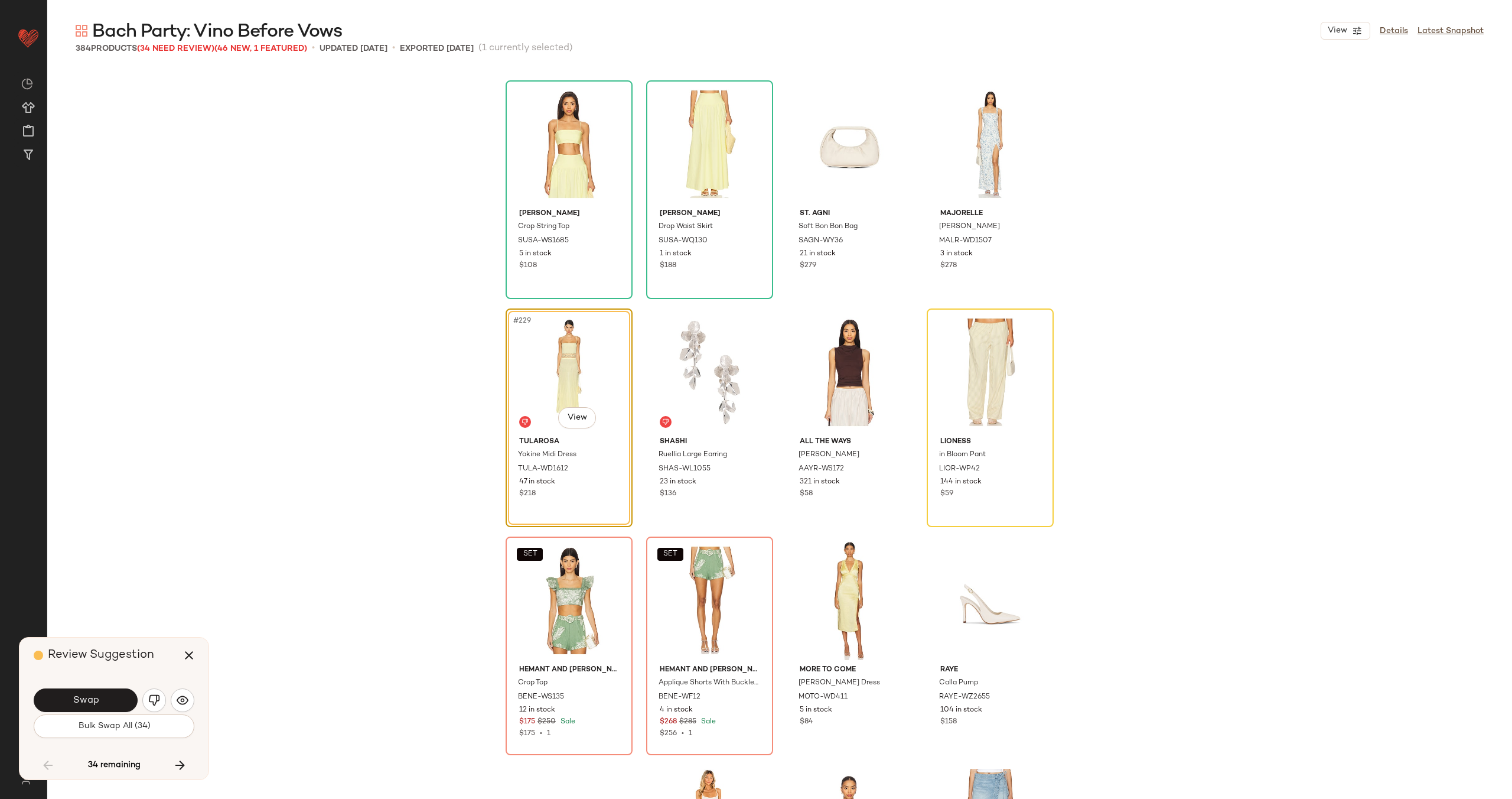
click at [99, 699] on button "Swap" at bounding box center [86, 700] width 104 height 24
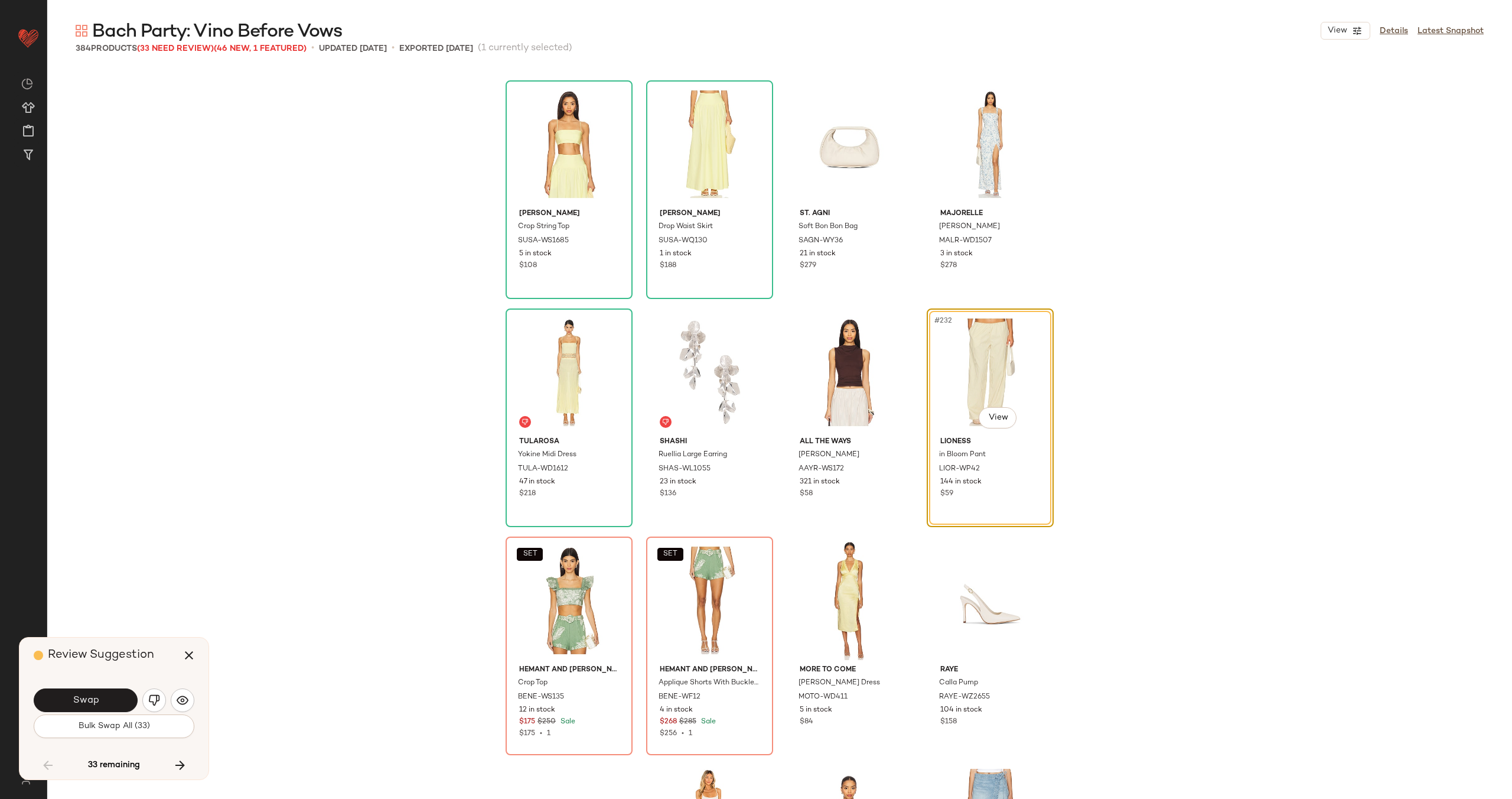
click at [99, 699] on button "Swap" at bounding box center [86, 700] width 104 height 24
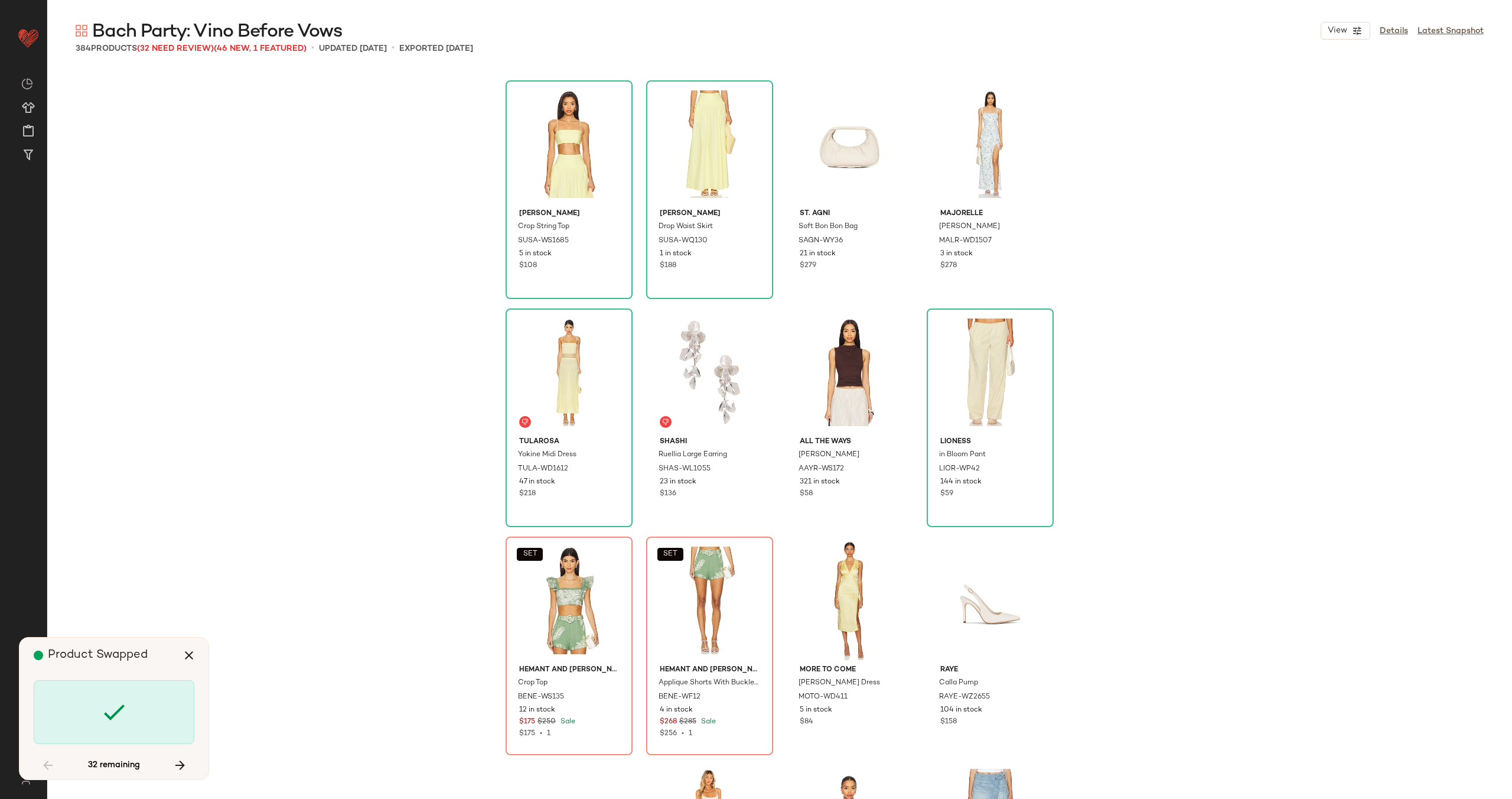
scroll to position [13002, 0]
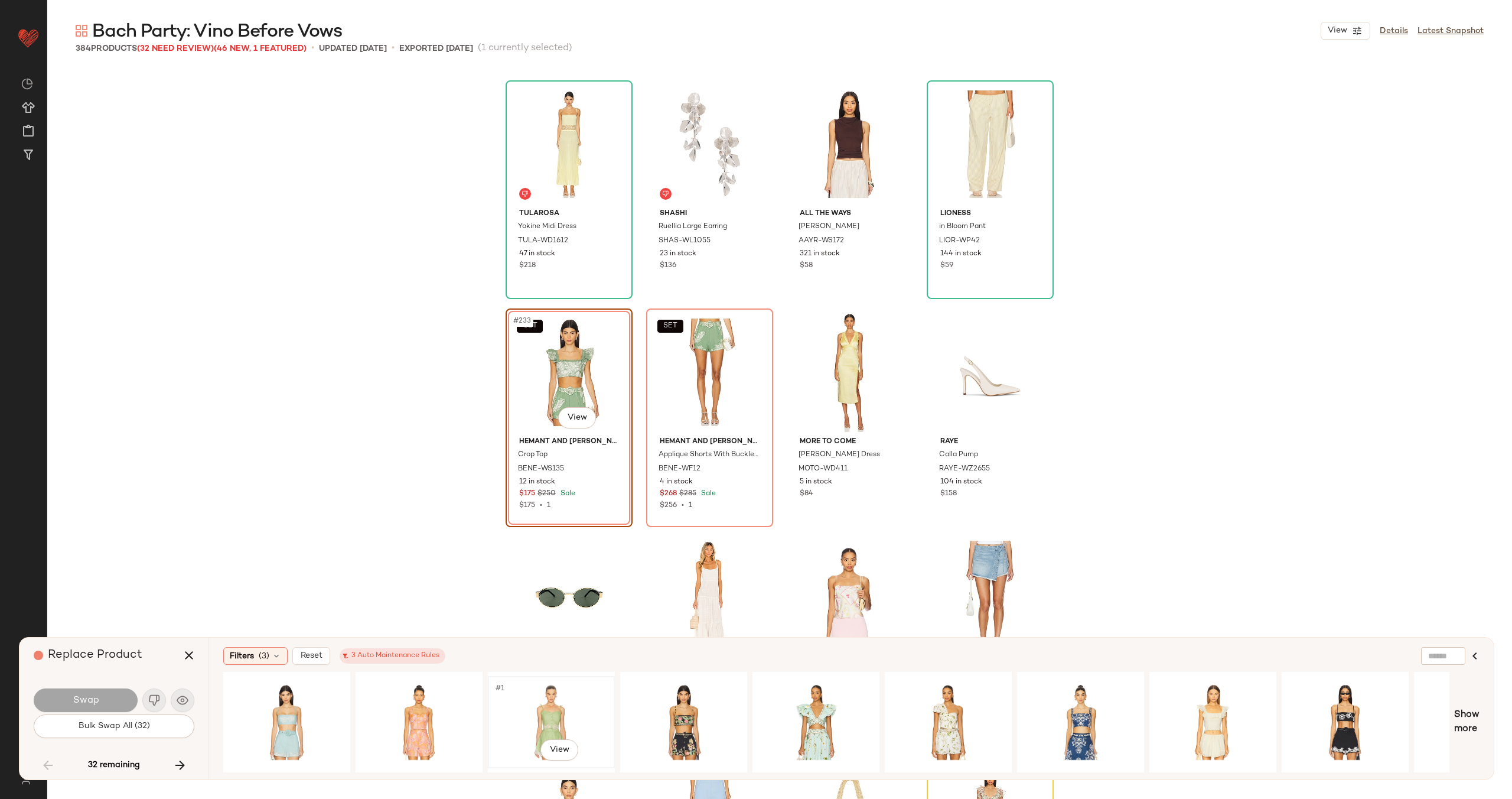
click at [517, 718] on div "#1 View" at bounding box center [551, 722] width 119 height 84
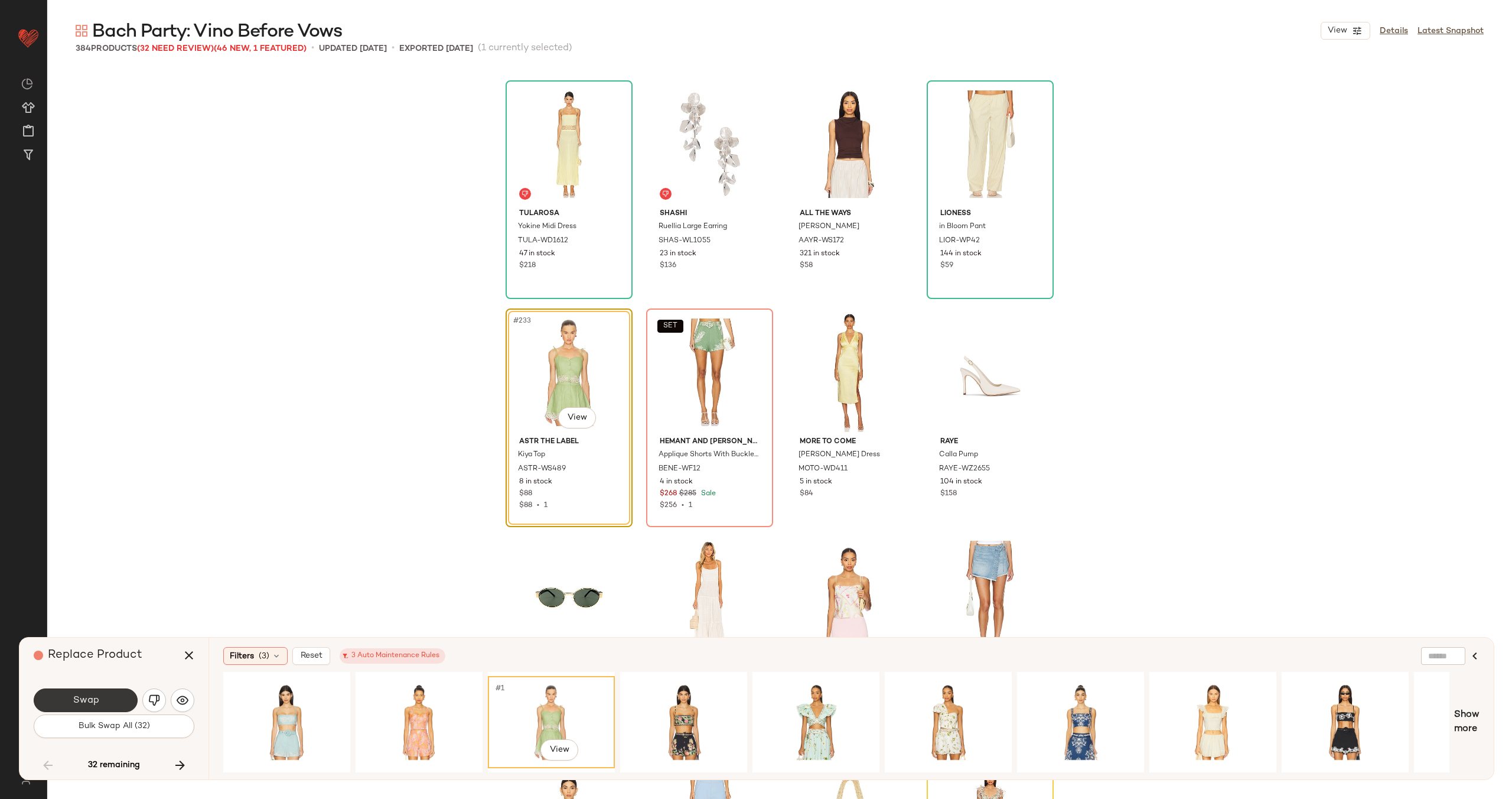
click at [79, 697] on span "Swap" at bounding box center [85, 701] width 27 height 12
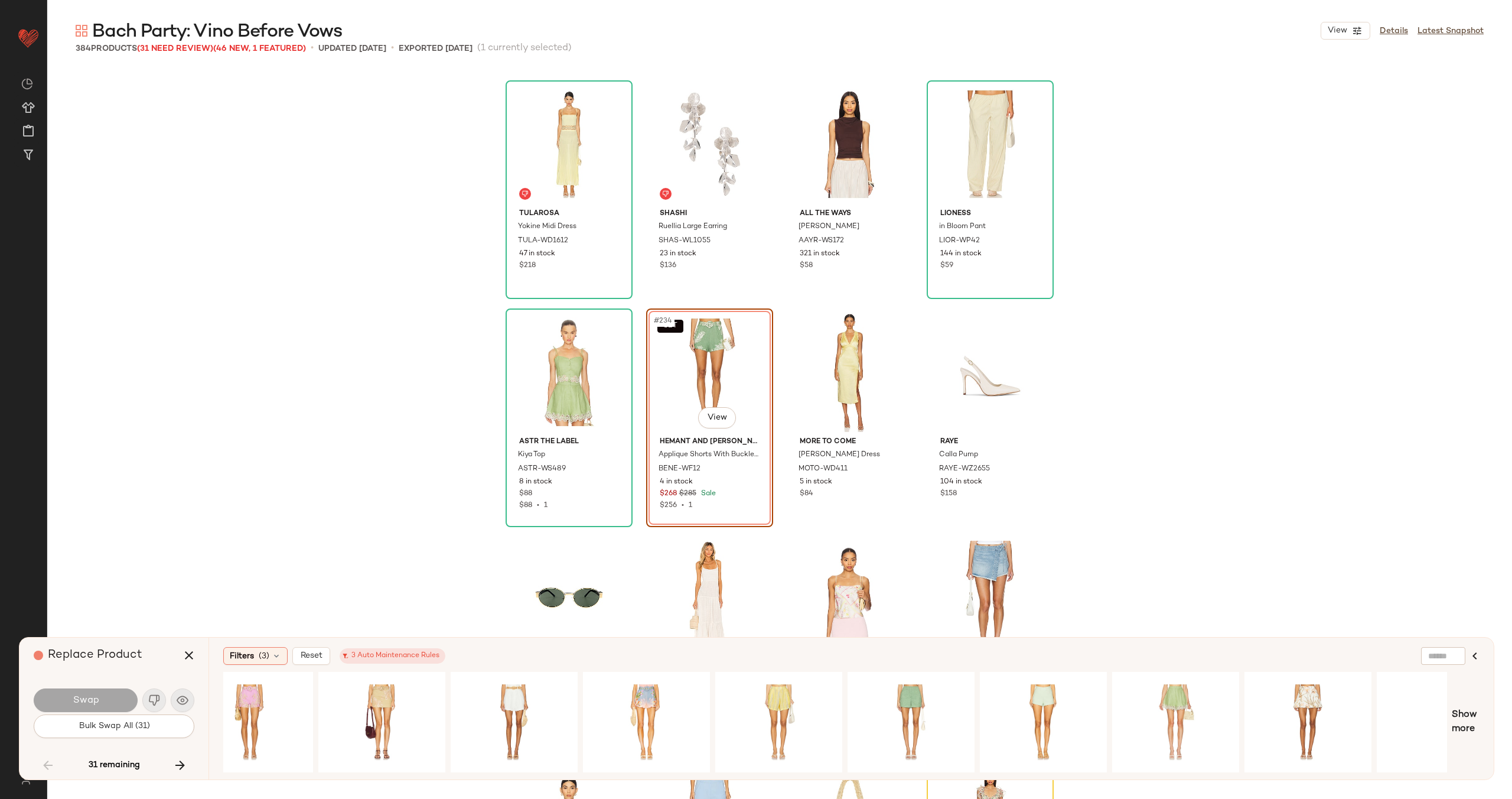
scroll to position [0, 974]
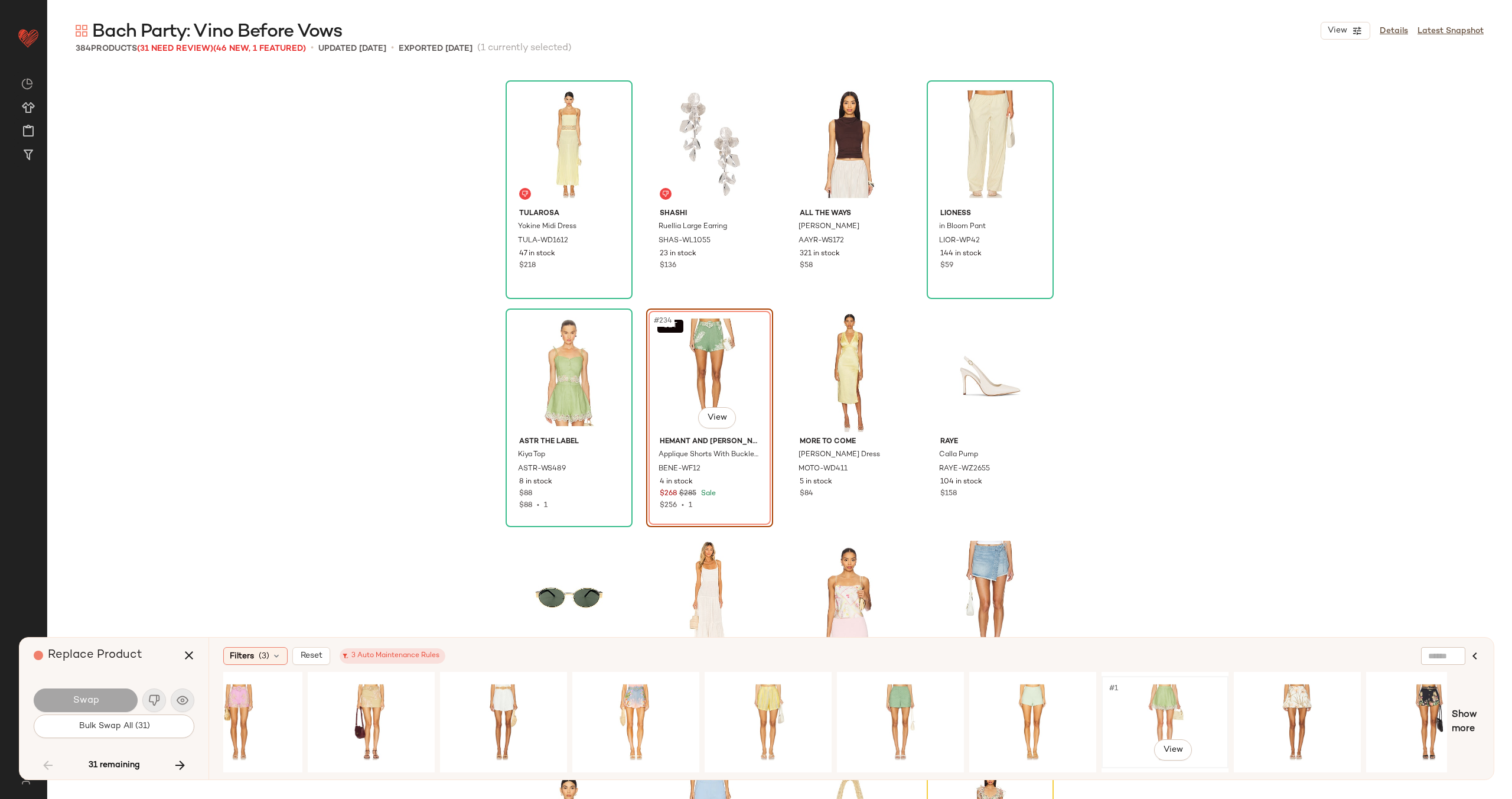
click at [1180, 717] on div "#1 View" at bounding box center [1165, 722] width 119 height 84
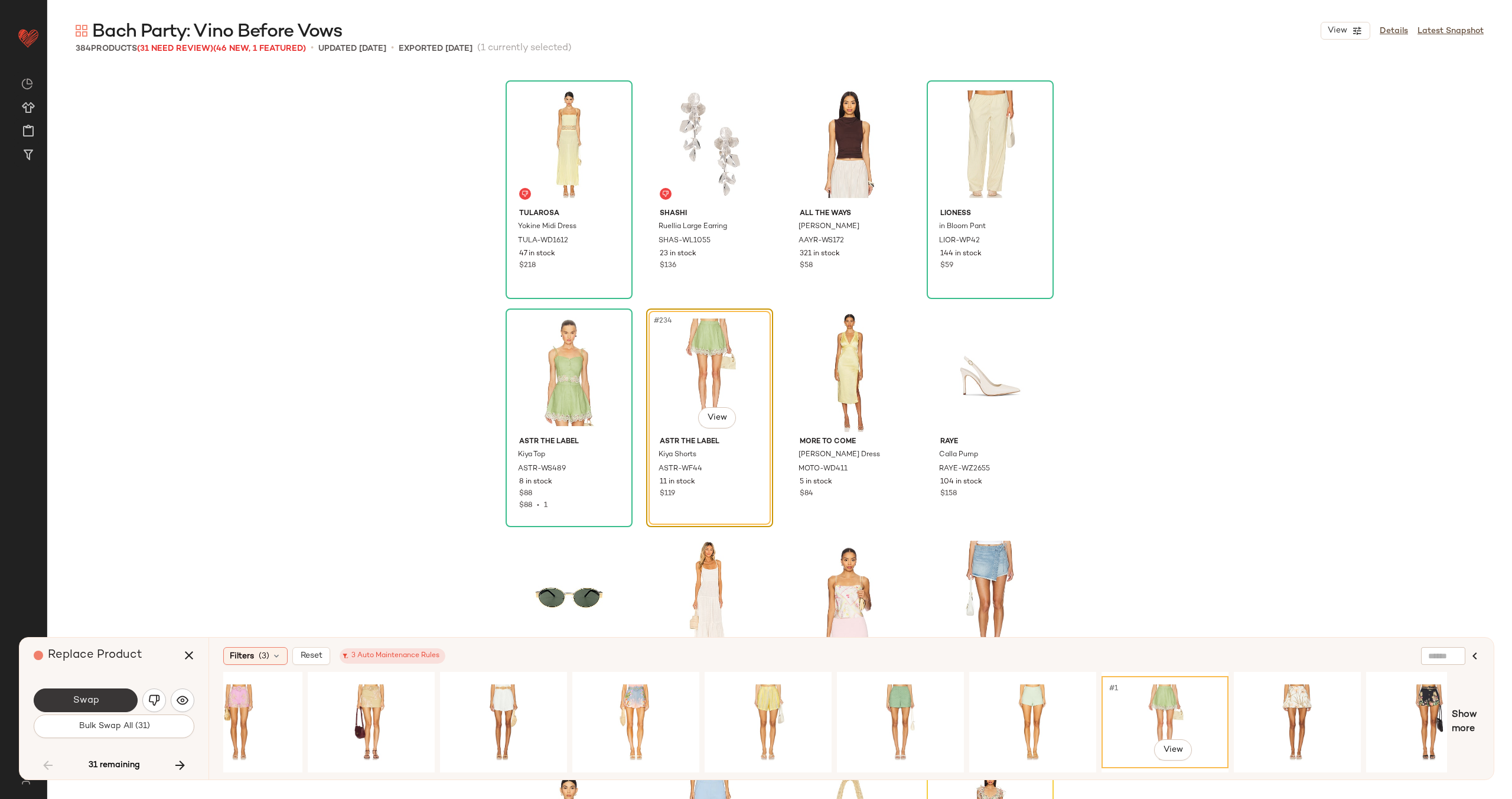
click at [86, 698] on span "Swap" at bounding box center [85, 701] width 27 height 12
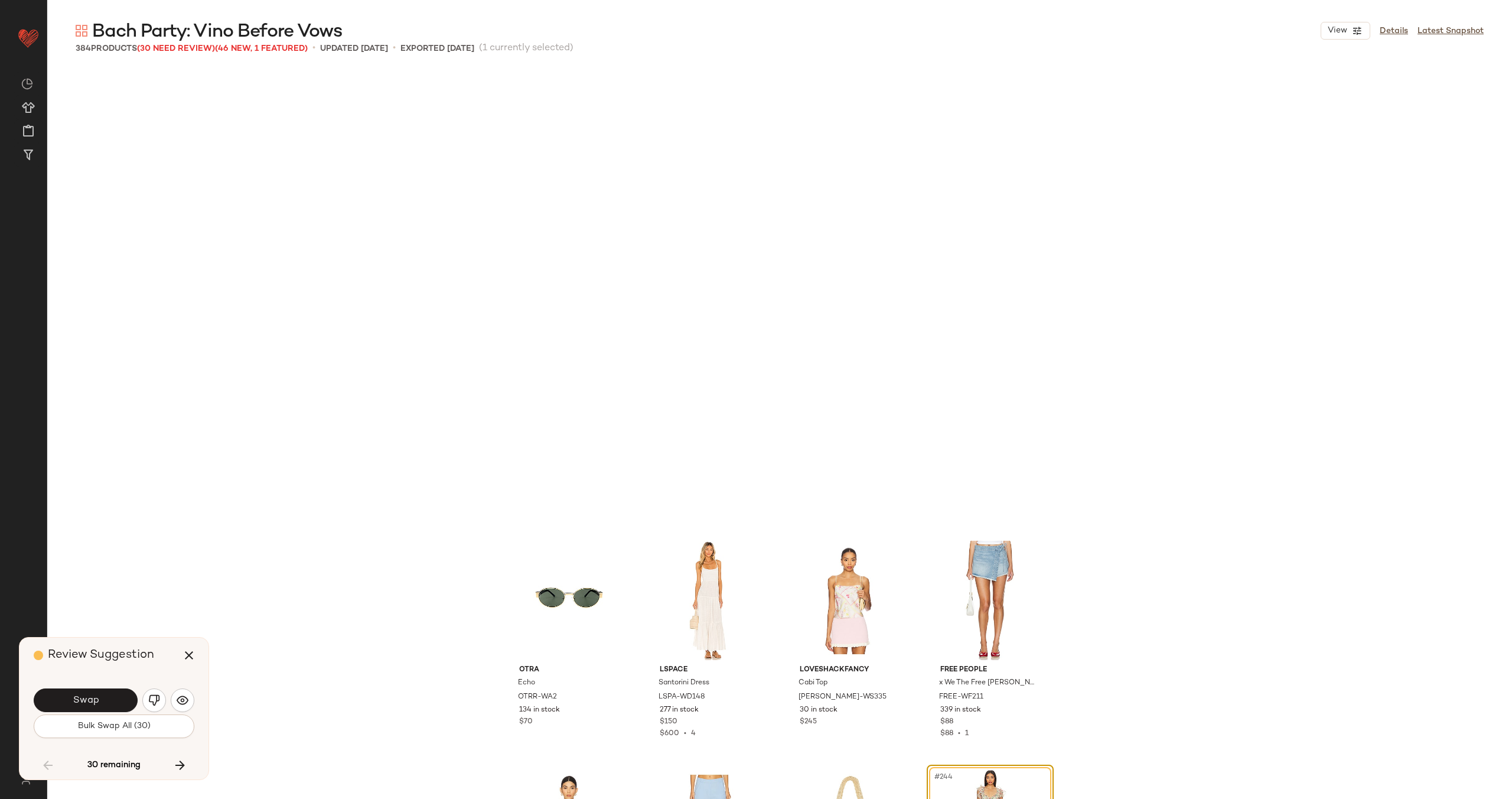
scroll to position [13458, 0]
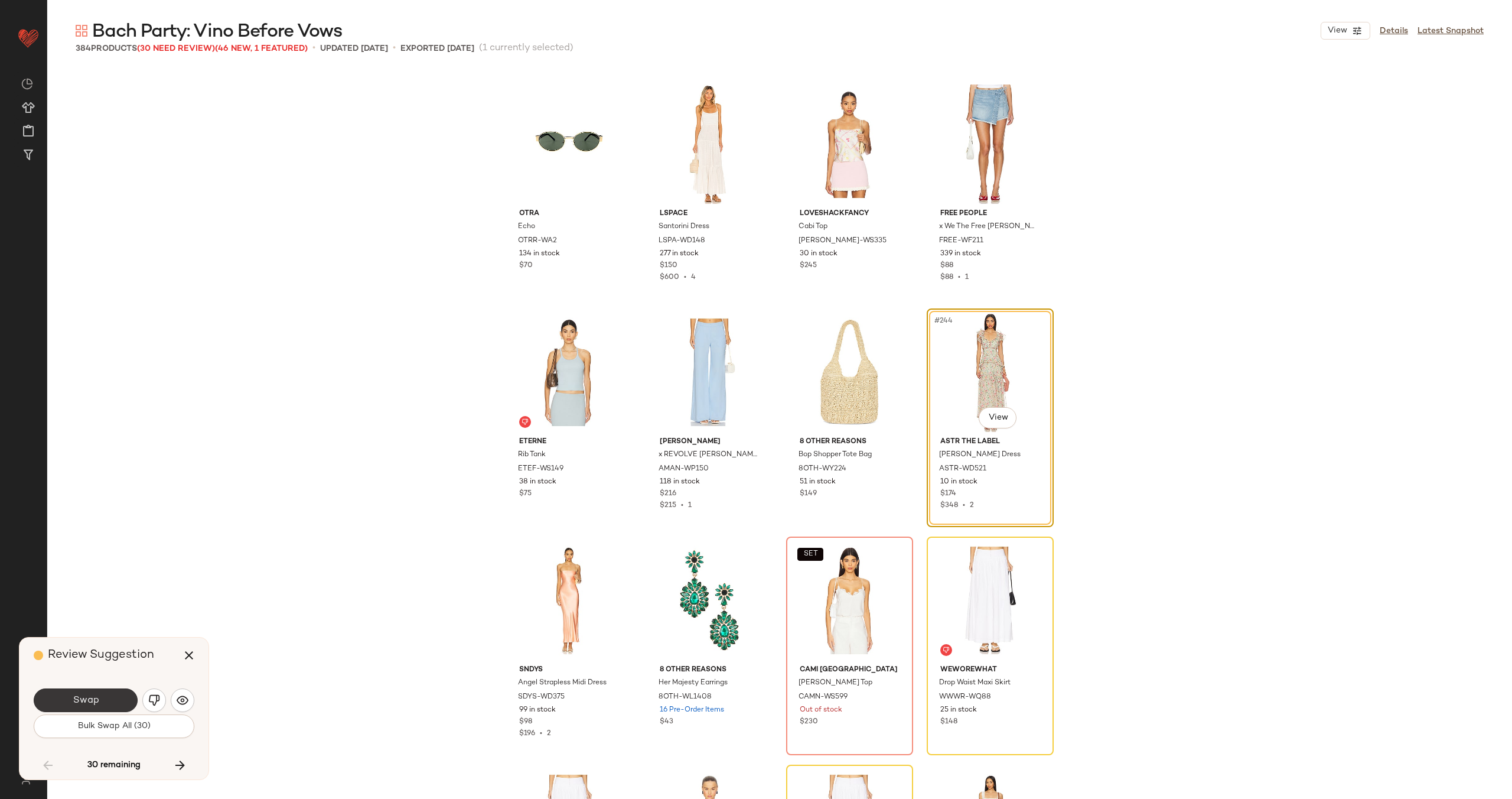
click at [87, 698] on span "Swap" at bounding box center [85, 701] width 27 height 12
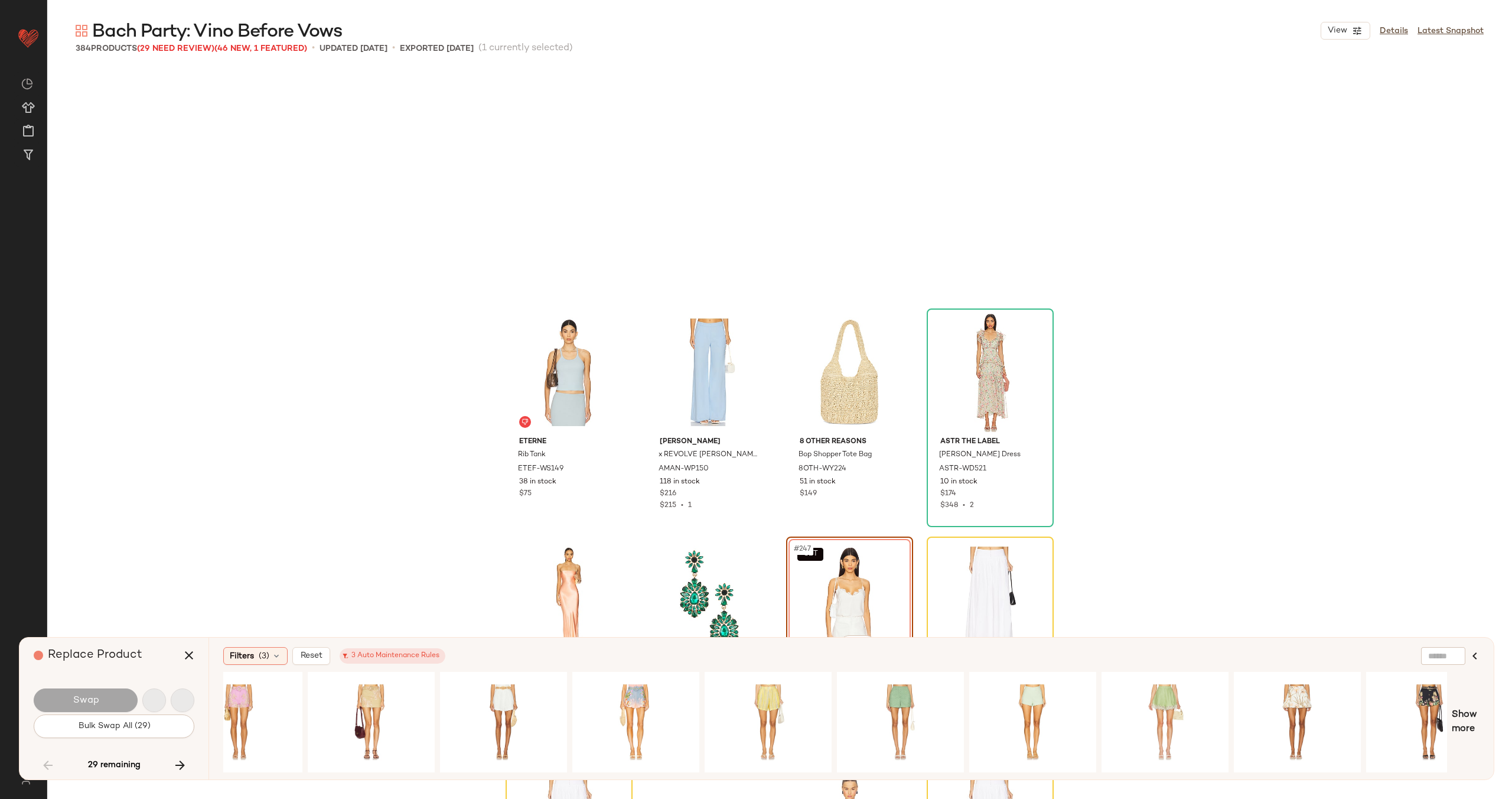
scroll to position [13686, 0]
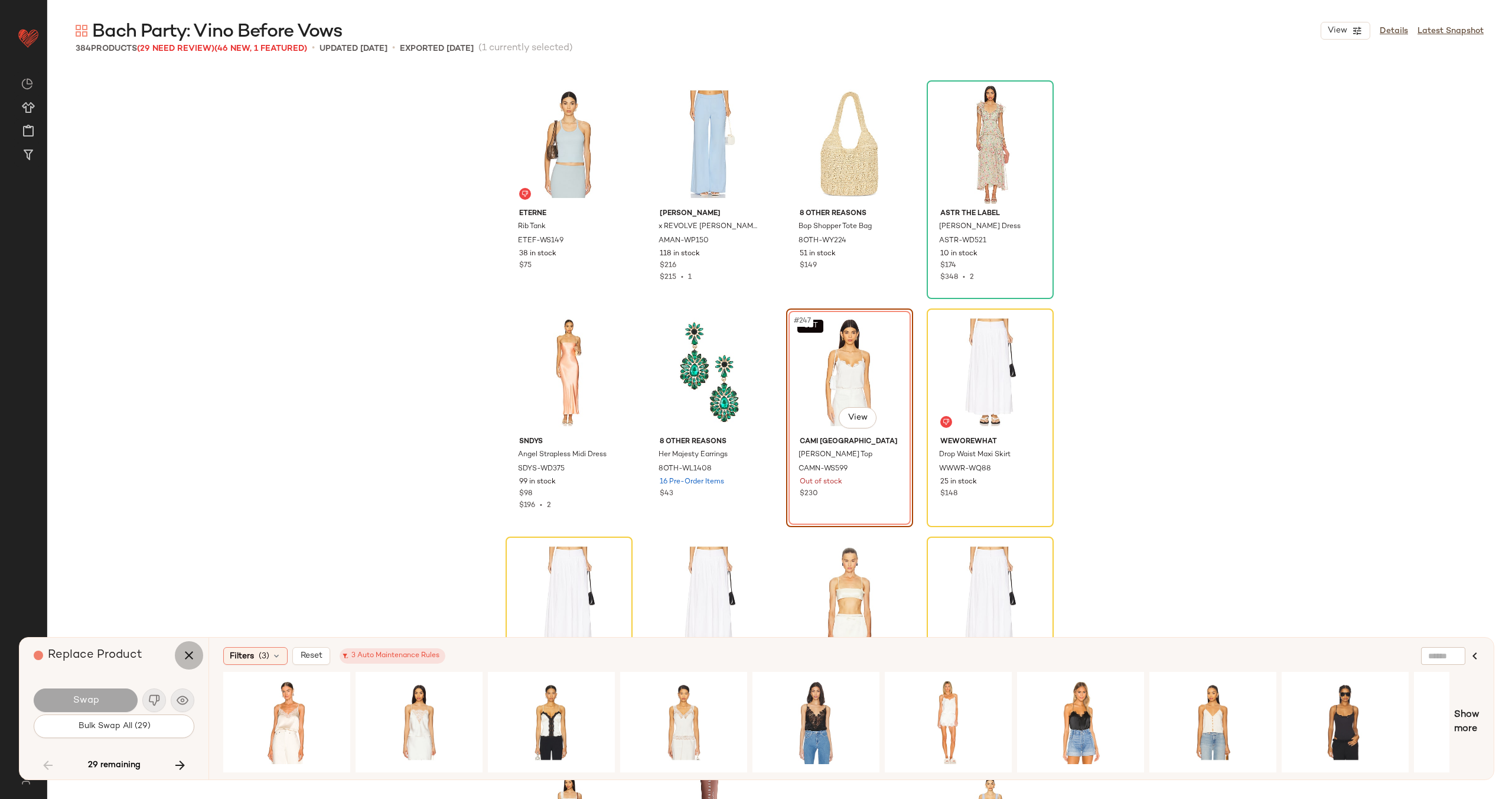
click at [187, 658] on icon "button" at bounding box center [189, 655] width 14 height 14
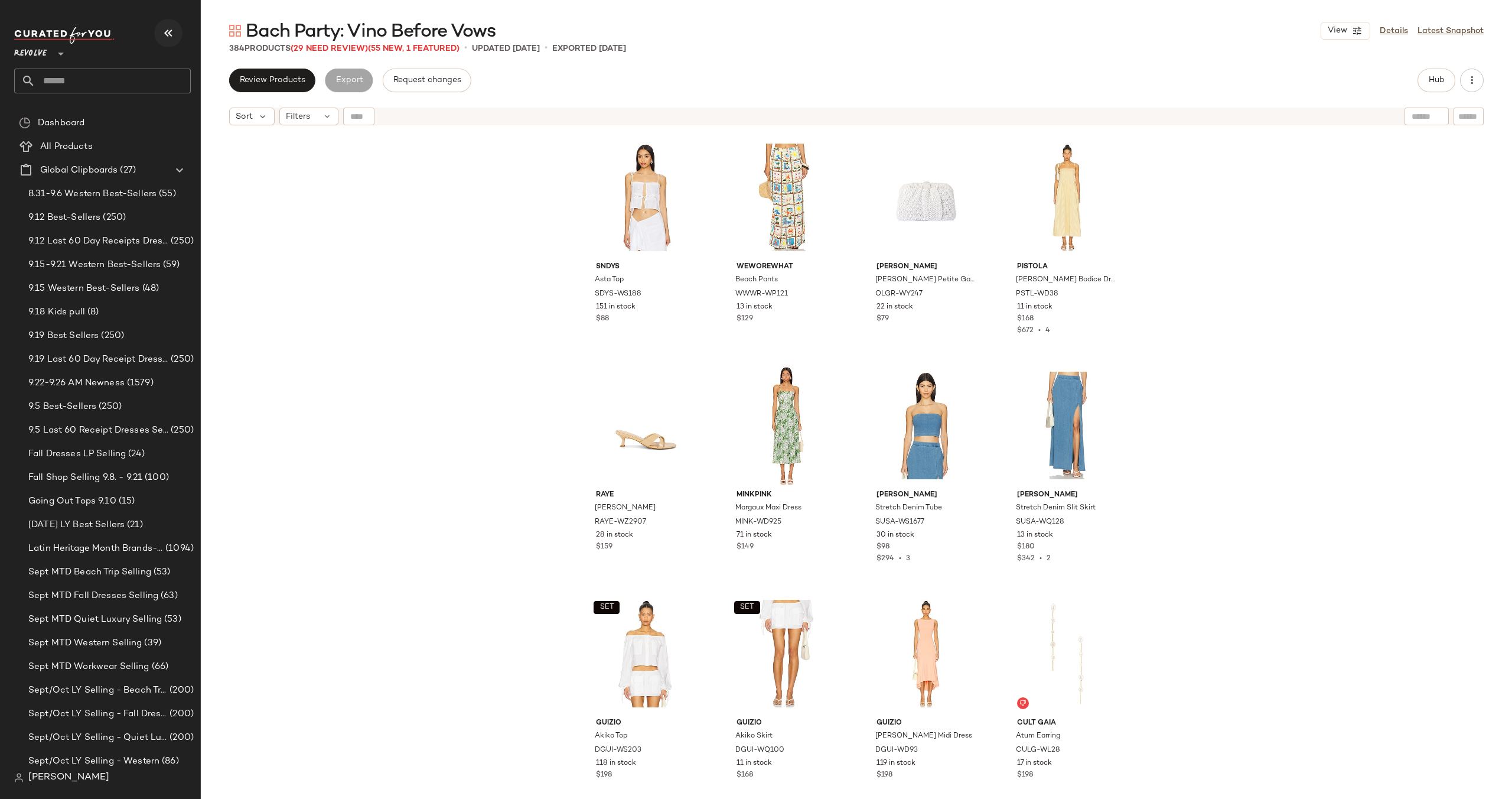
click at [167, 35] on icon "button" at bounding box center [169, 33] width 14 height 14
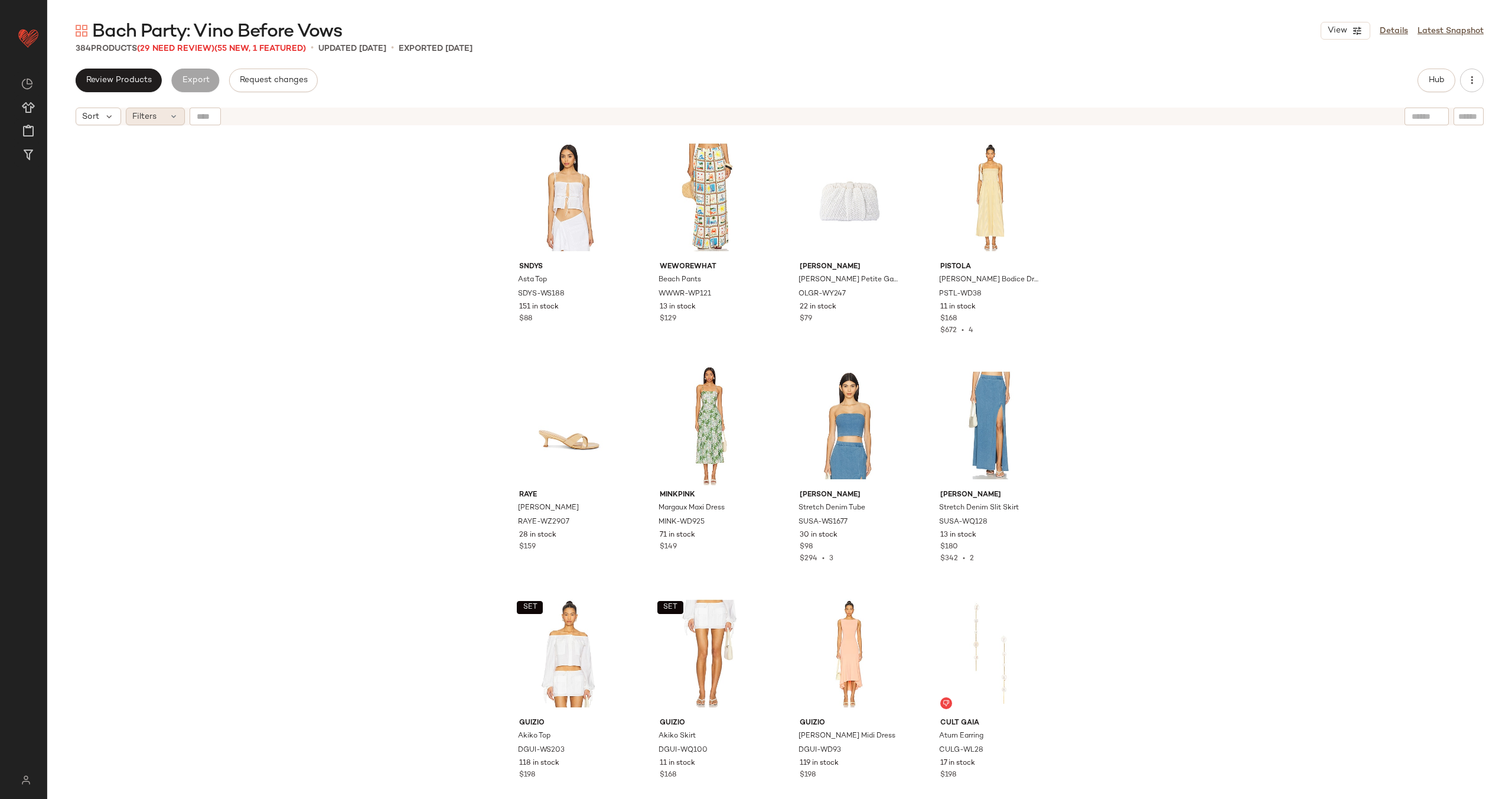
click at [174, 123] on div "Filters" at bounding box center [156, 116] width 59 height 18
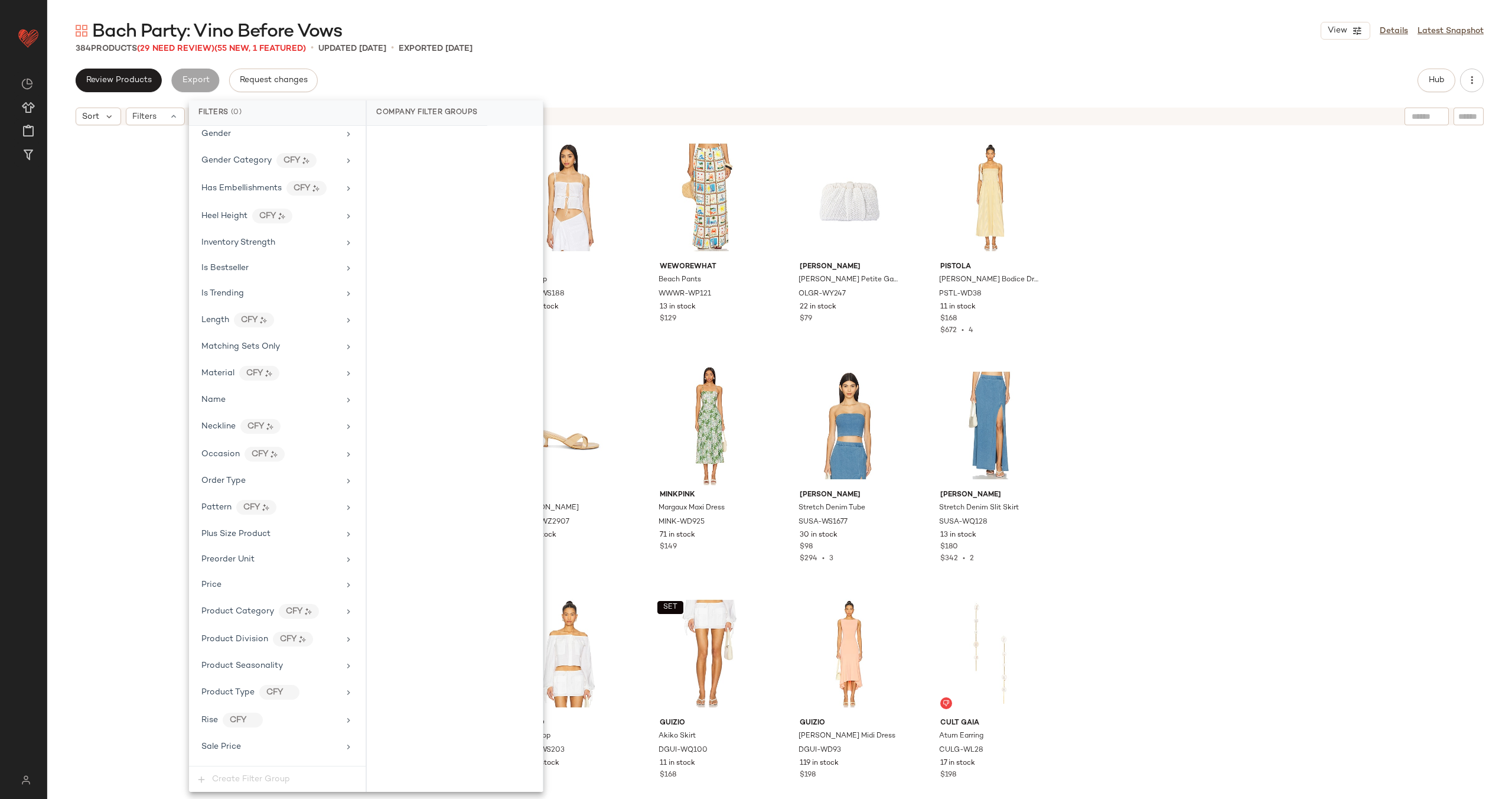
scroll to position [981, 0]
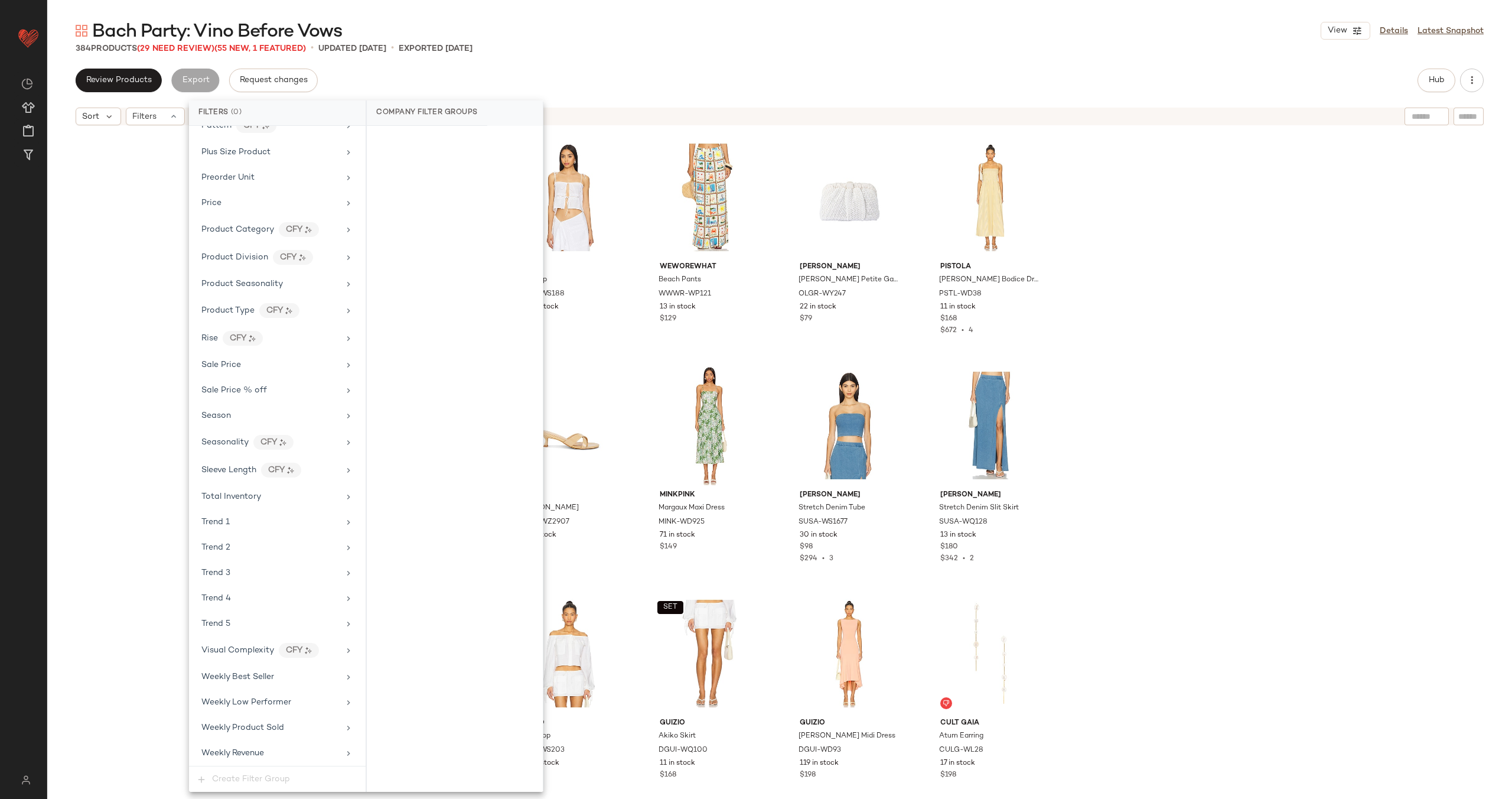
click at [288, 352] on div "Filter Groups Brand Category Actual Price Age AI Embeddings Availability Buy De…" at bounding box center [277, 446] width 177 height 640
click at [288, 362] on div "Sale Price" at bounding box center [270, 364] width 138 height 12
click at [456, 142] on div "On sale" at bounding box center [454, 141] width 166 height 22
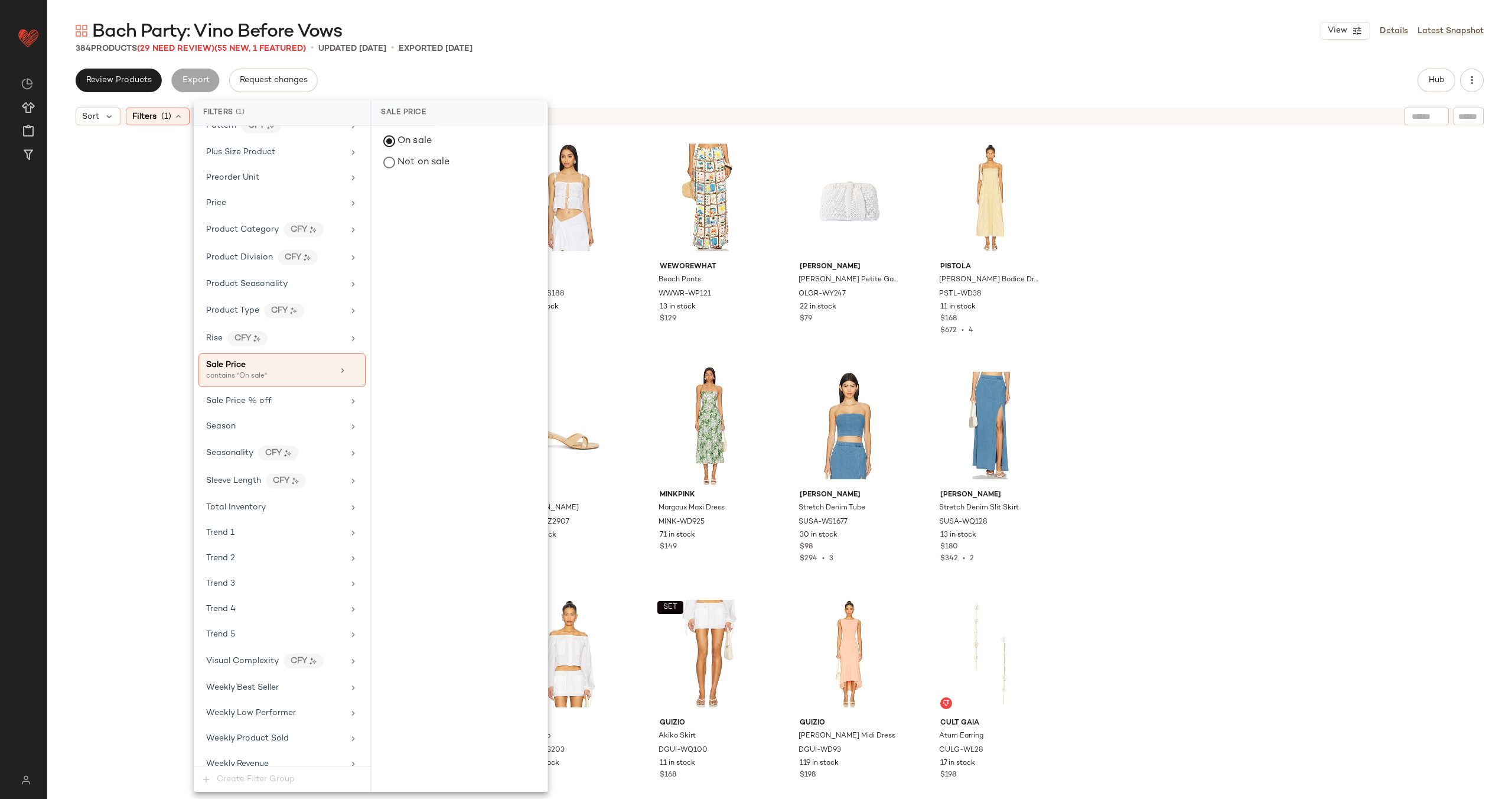
click at [1180, 205] on div "SNDYS Asta Top SDYS-WS188 151 in stock $88 WeWoreWhat Beach Pants WWWR-WP121 13…" at bounding box center [780, 480] width 1464 height 697
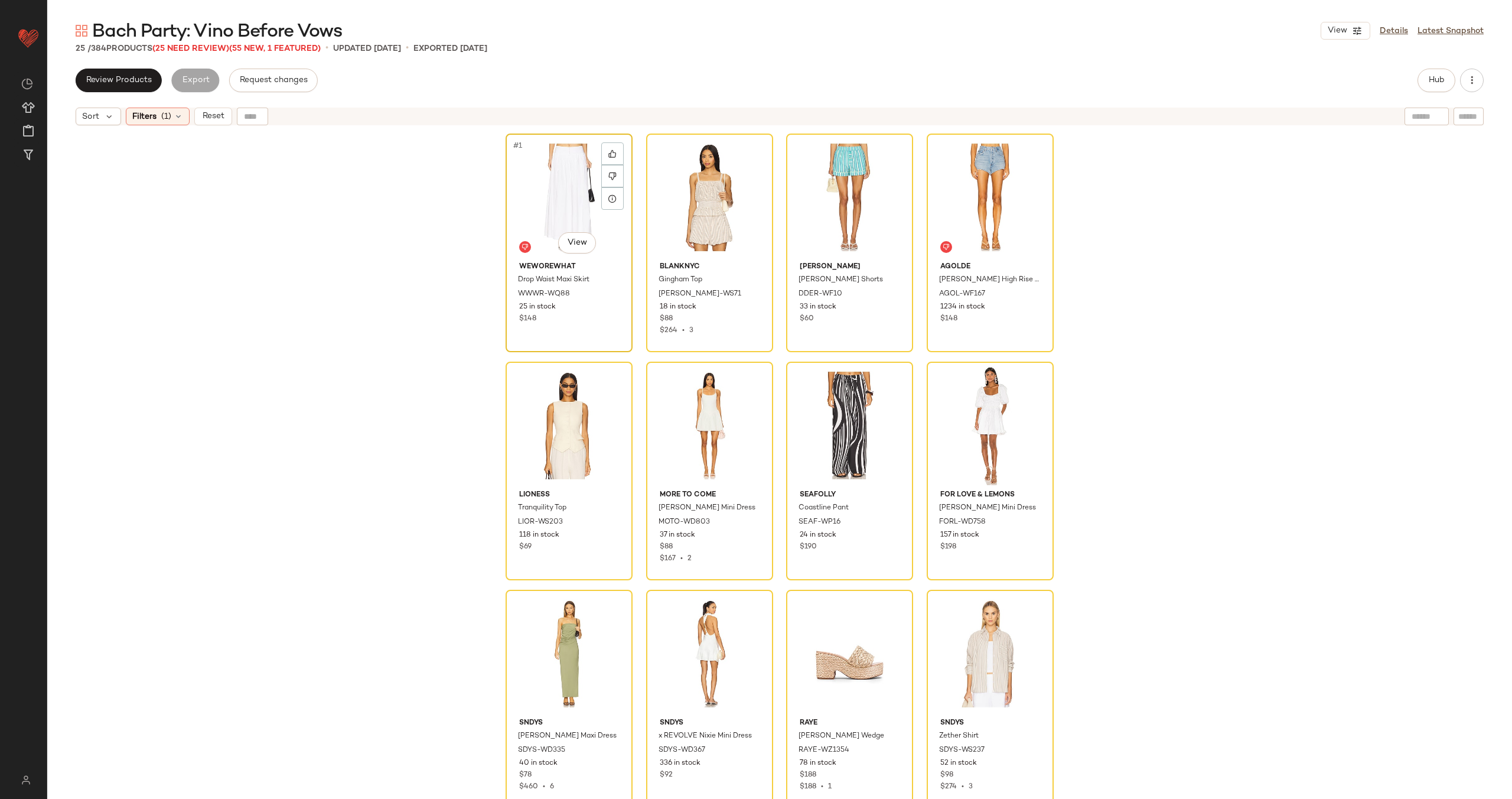
click at [543, 198] on div "#1 View" at bounding box center [569, 198] width 119 height 120
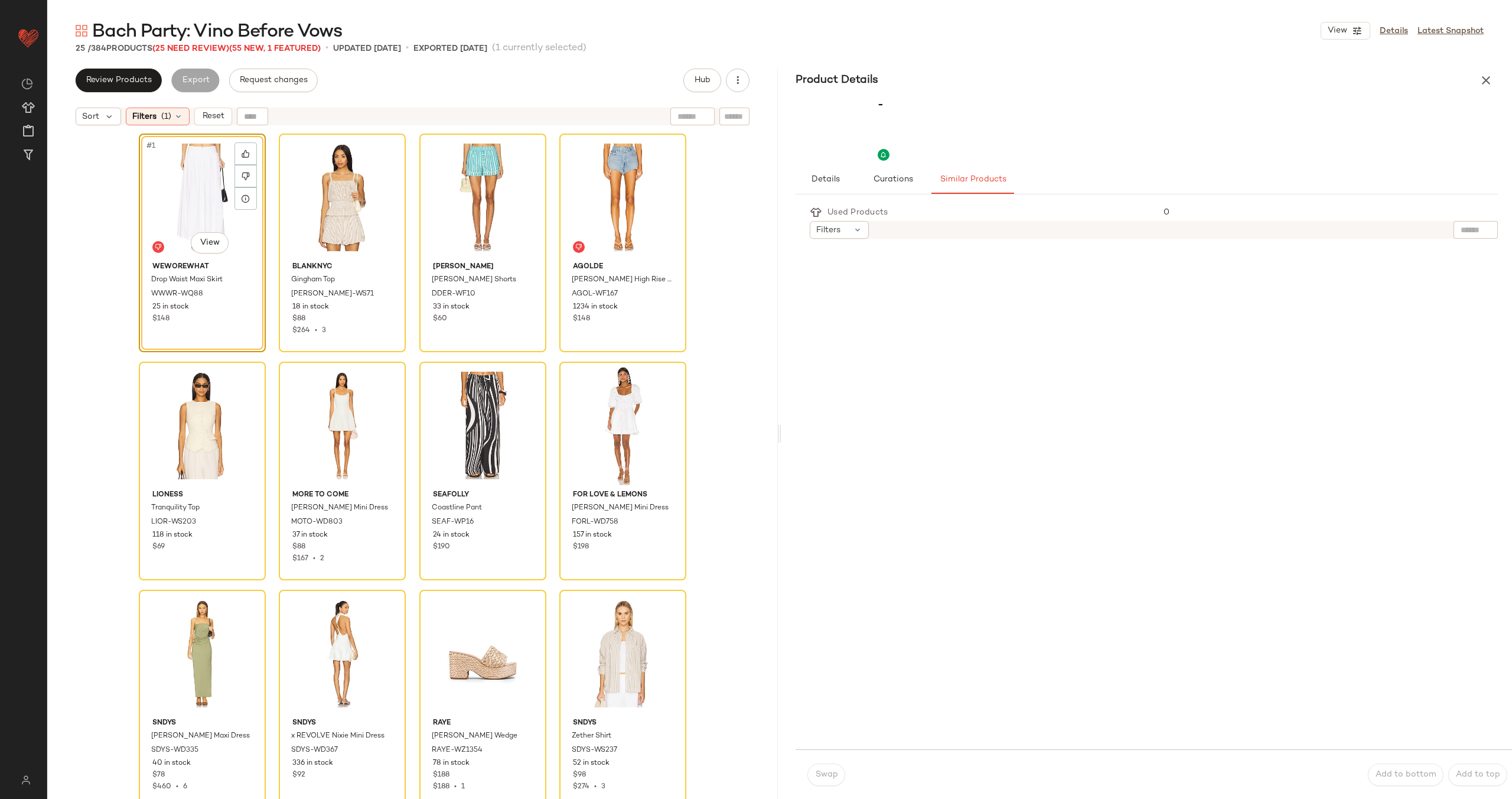
click at [713, 244] on div "#1 View WeWoreWhat Drop Waist Maxi Skirt WWWR-WQ88 25 in stock $148 BLANKNYC Gi…" at bounding box center [413, 480] width 731 height 697
click at [728, 77] on button "button" at bounding box center [737, 80] width 24 height 24
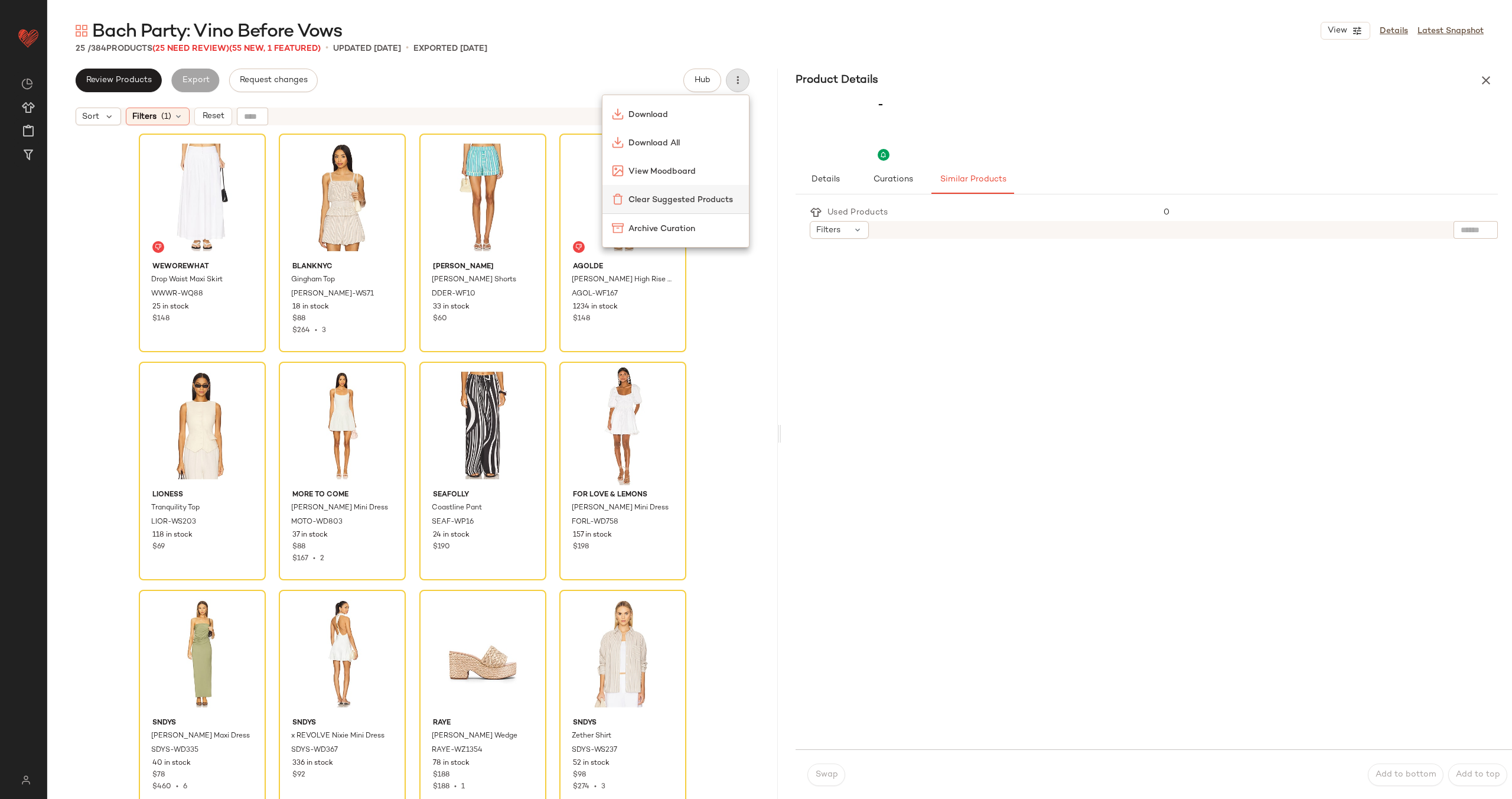
click at [701, 203] on span "Clear Suggested Products" at bounding box center [684, 200] width 111 height 12
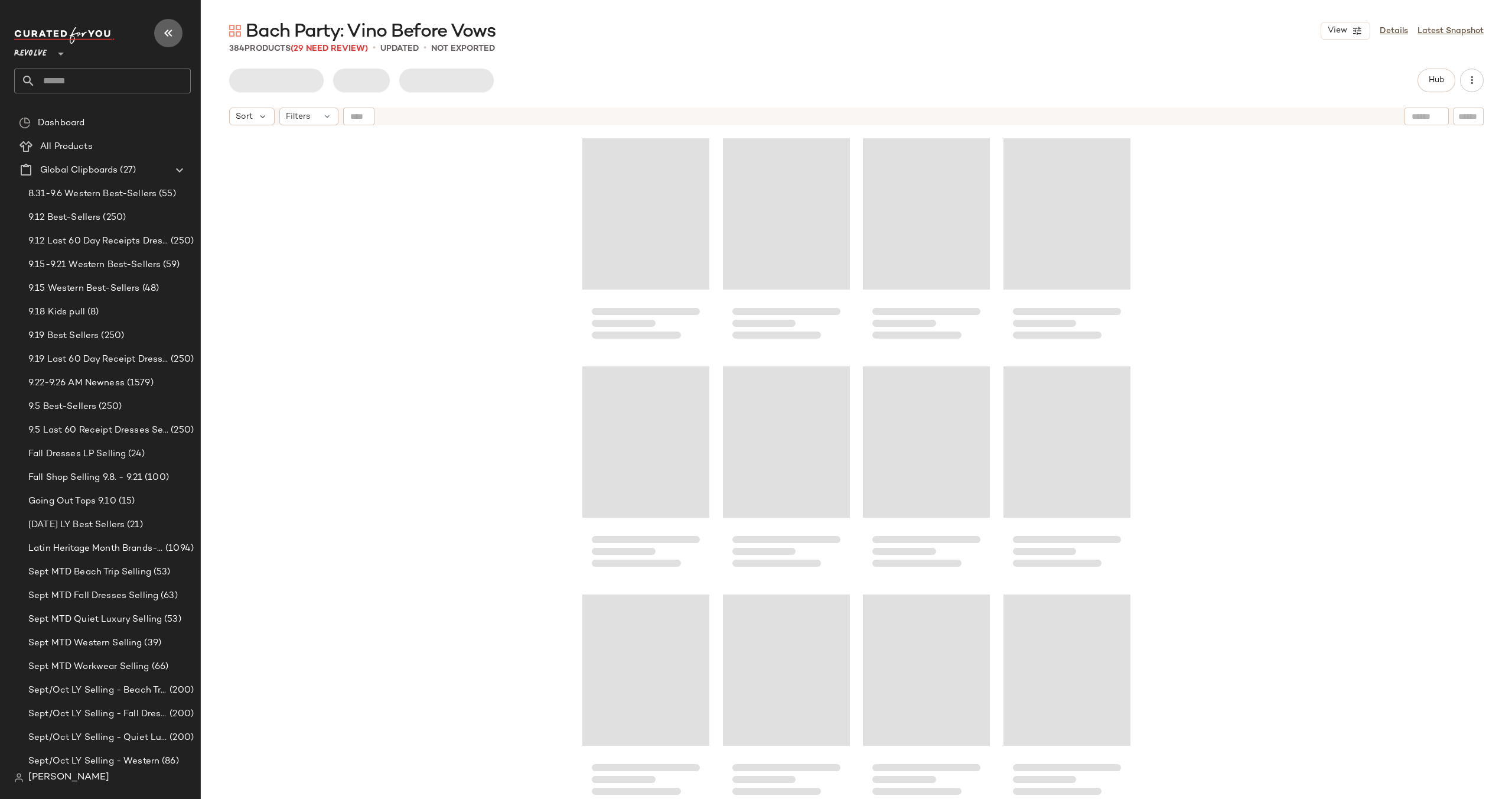
click at [172, 35] on icon "button" at bounding box center [169, 33] width 14 height 14
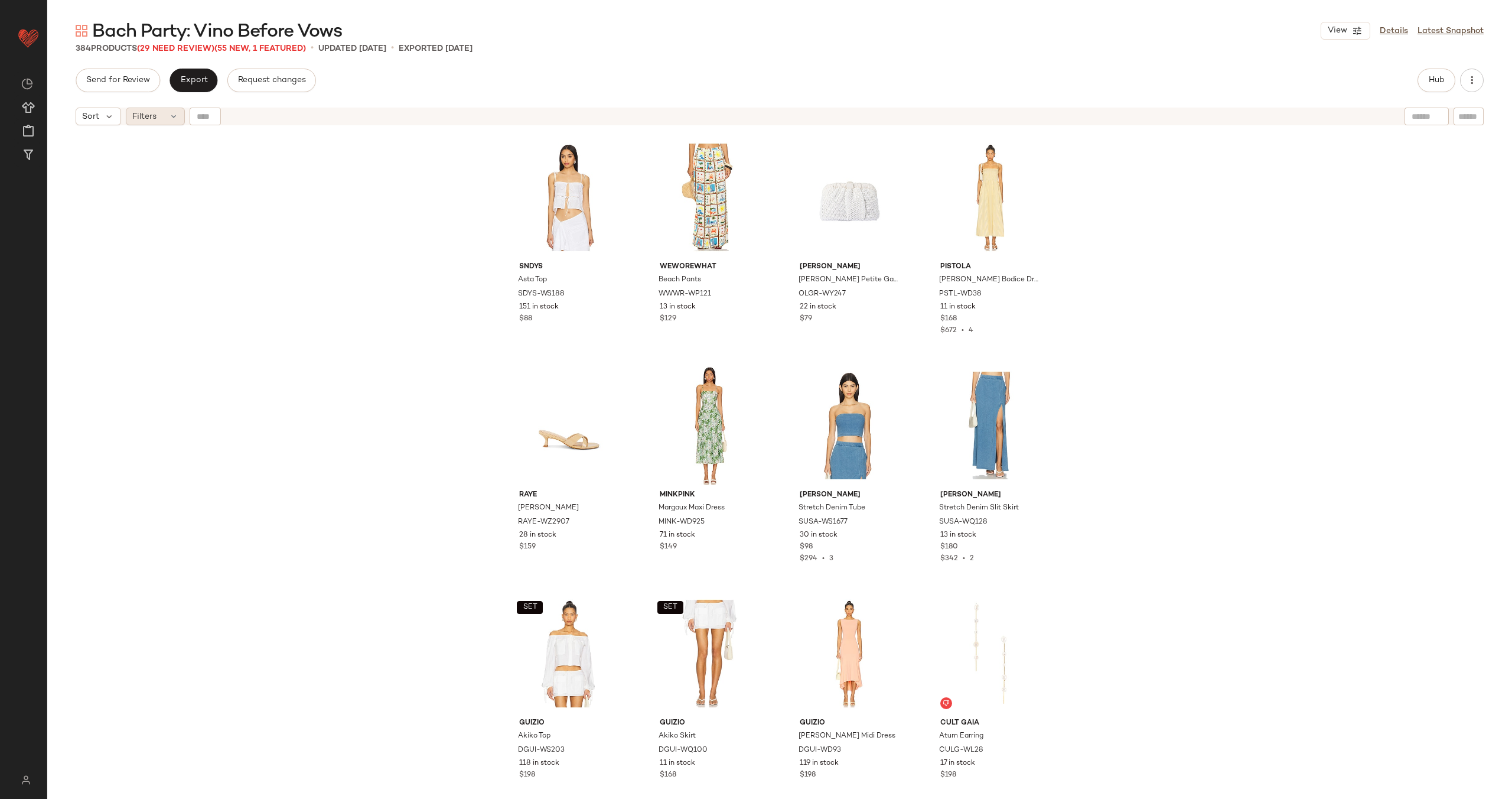
click at [166, 120] on div "Filters" at bounding box center [156, 116] width 59 height 18
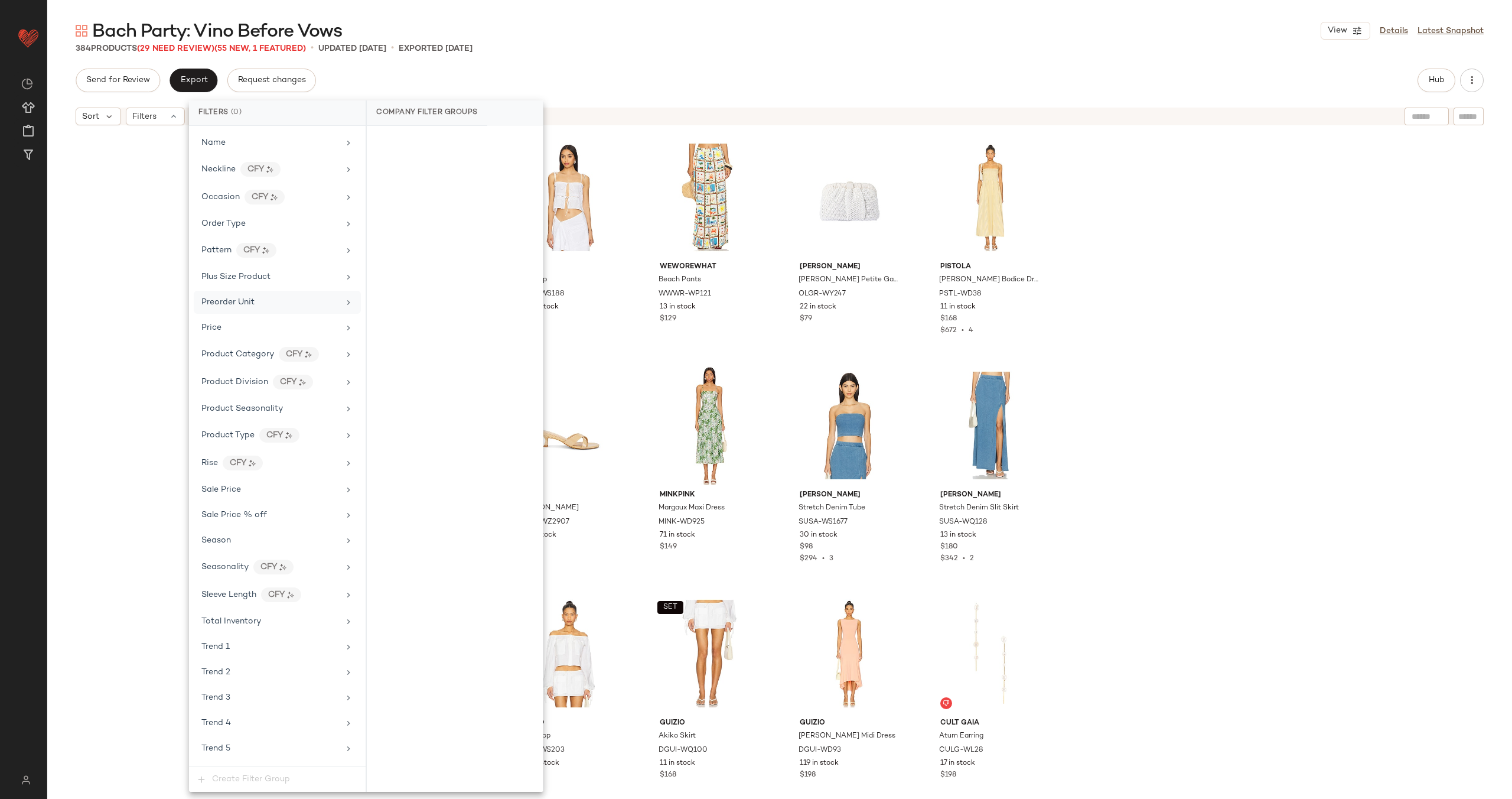
scroll to position [983, 0]
click at [306, 351] on div "Filter Groups Brand Category Actual Price Age AI Embeddings Availability Buy De…" at bounding box center [277, 446] width 177 height 640
click at [306, 358] on div "Sale Price" at bounding box center [270, 363] width 138 height 12
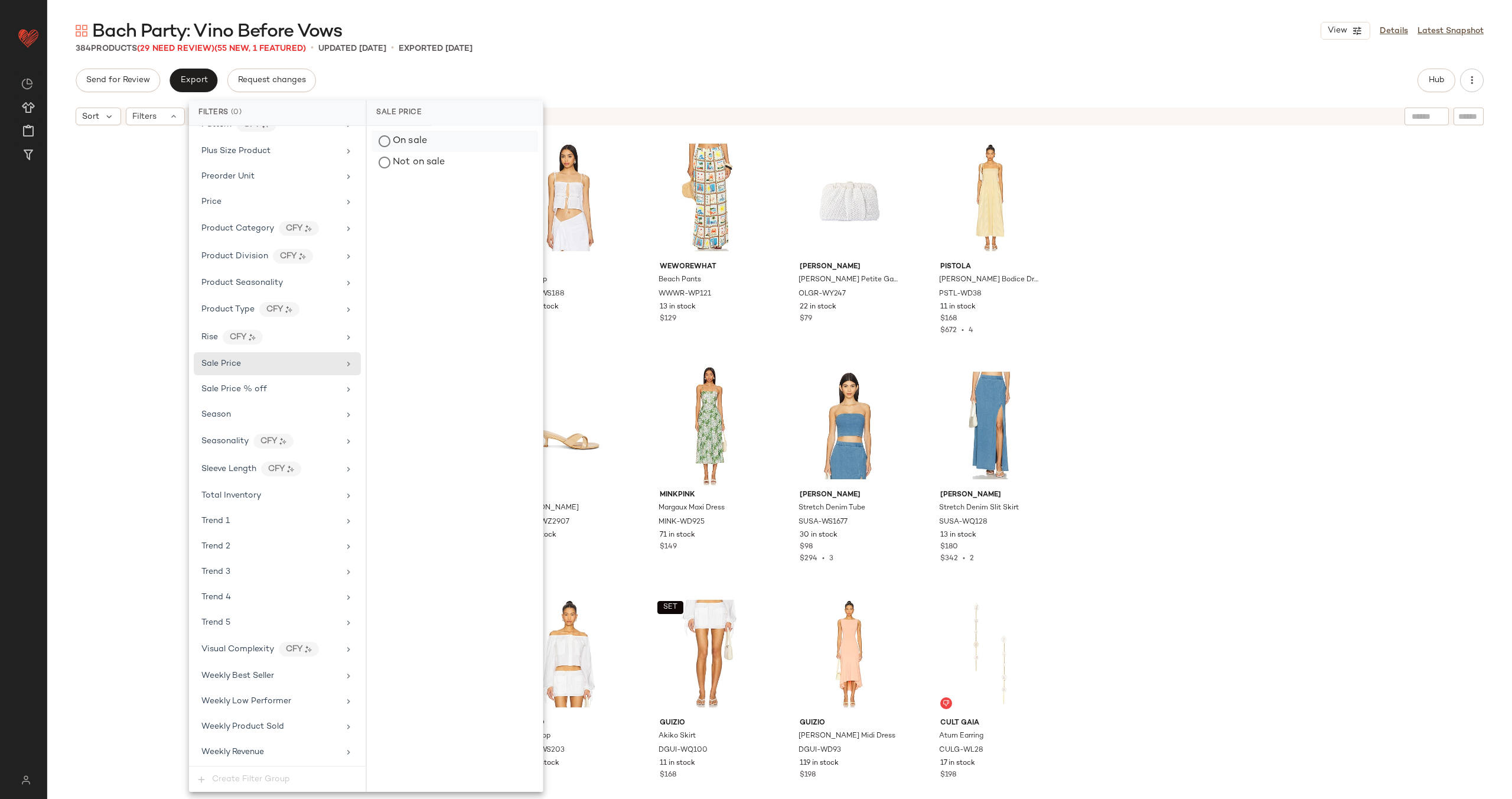
click at [449, 134] on div "On sale" at bounding box center [454, 141] width 166 height 22
click at [1234, 177] on div "SNDYS Asta Top SDYS-WS188 151 in stock $88 WeWoreWhat Beach Pants WWWR-WP121 13…" at bounding box center [780, 480] width 1464 height 697
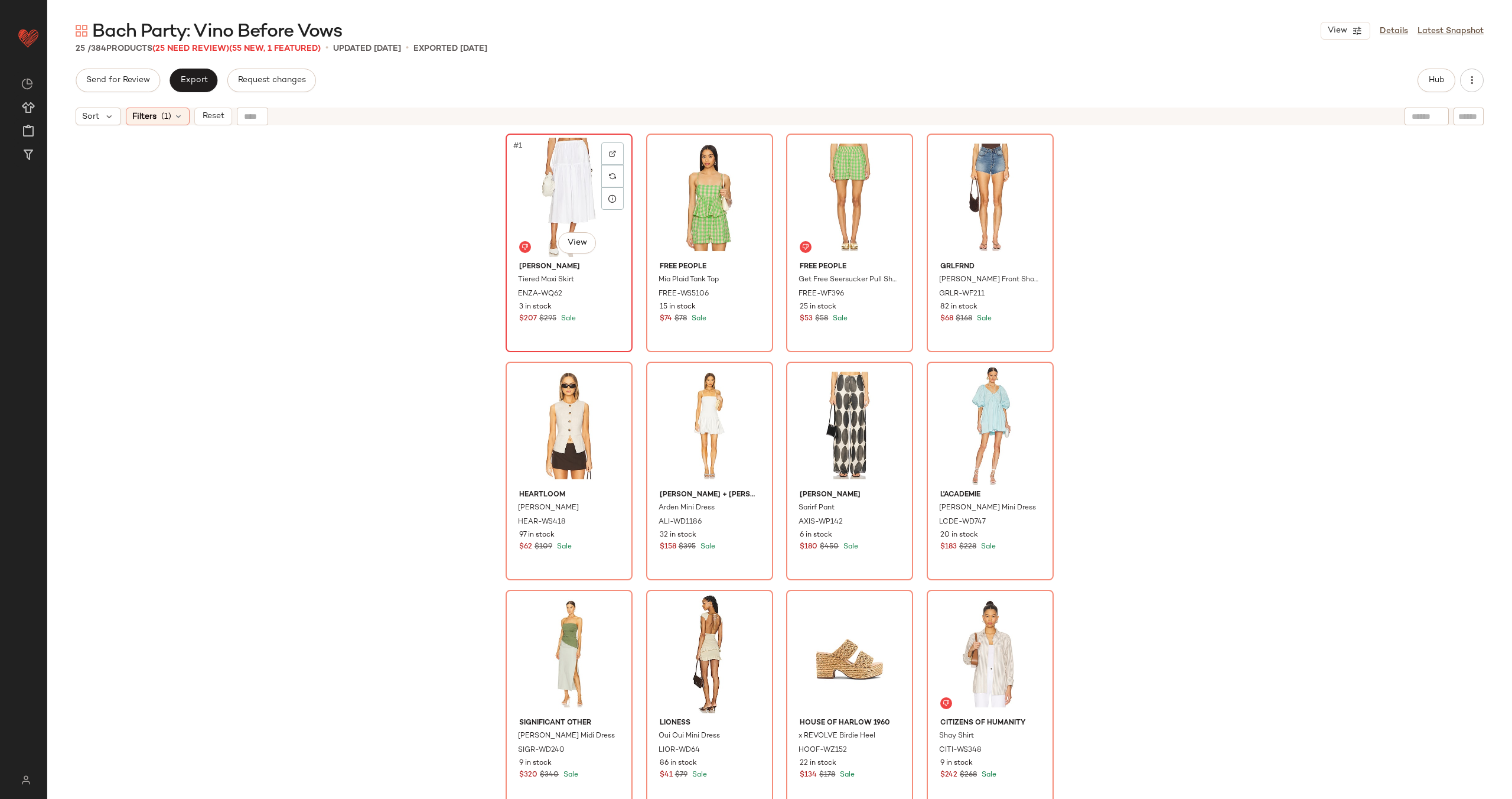
click at [553, 206] on div "#1 View" at bounding box center [569, 198] width 119 height 120
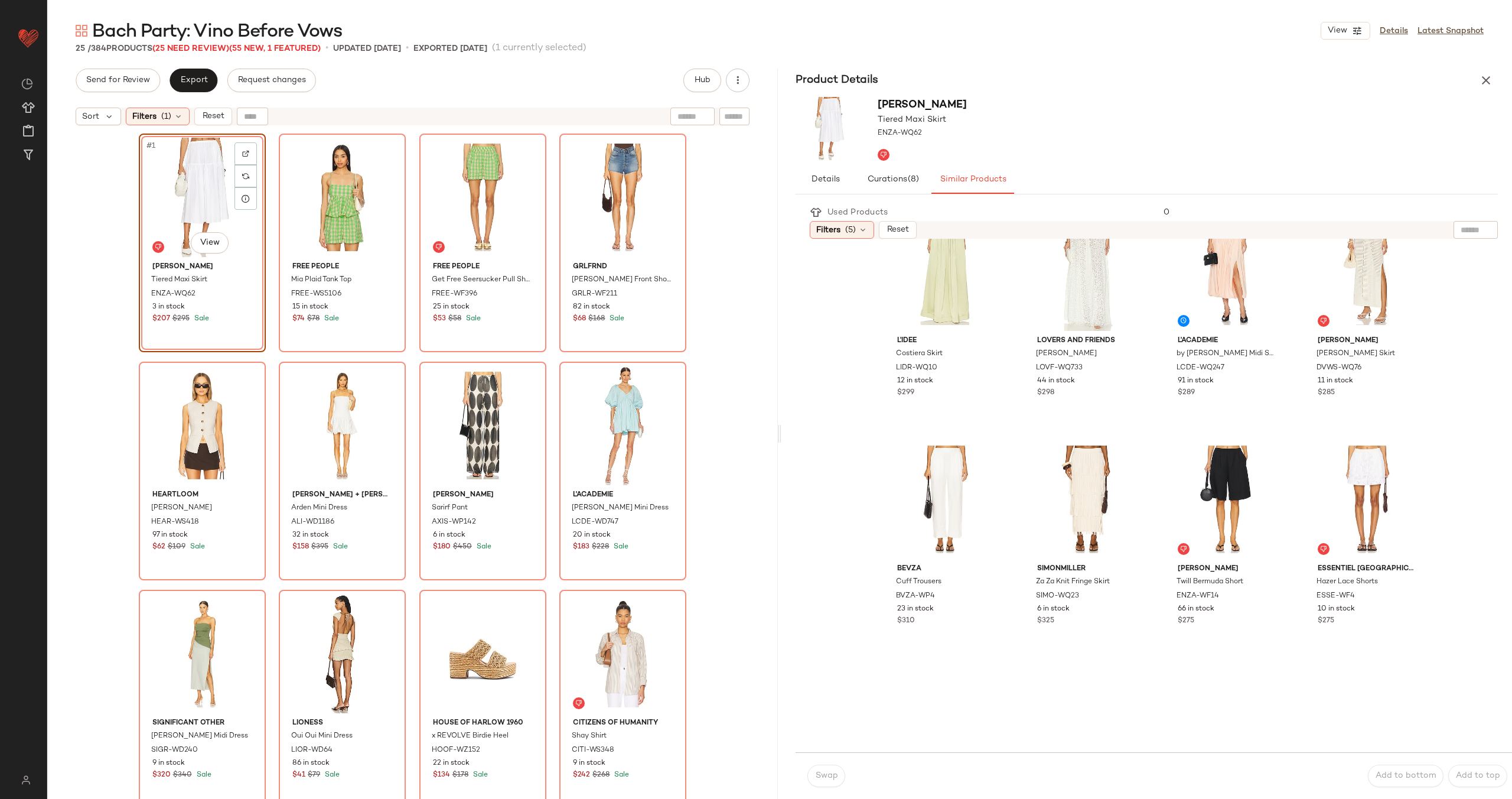
scroll to position [966, 0]
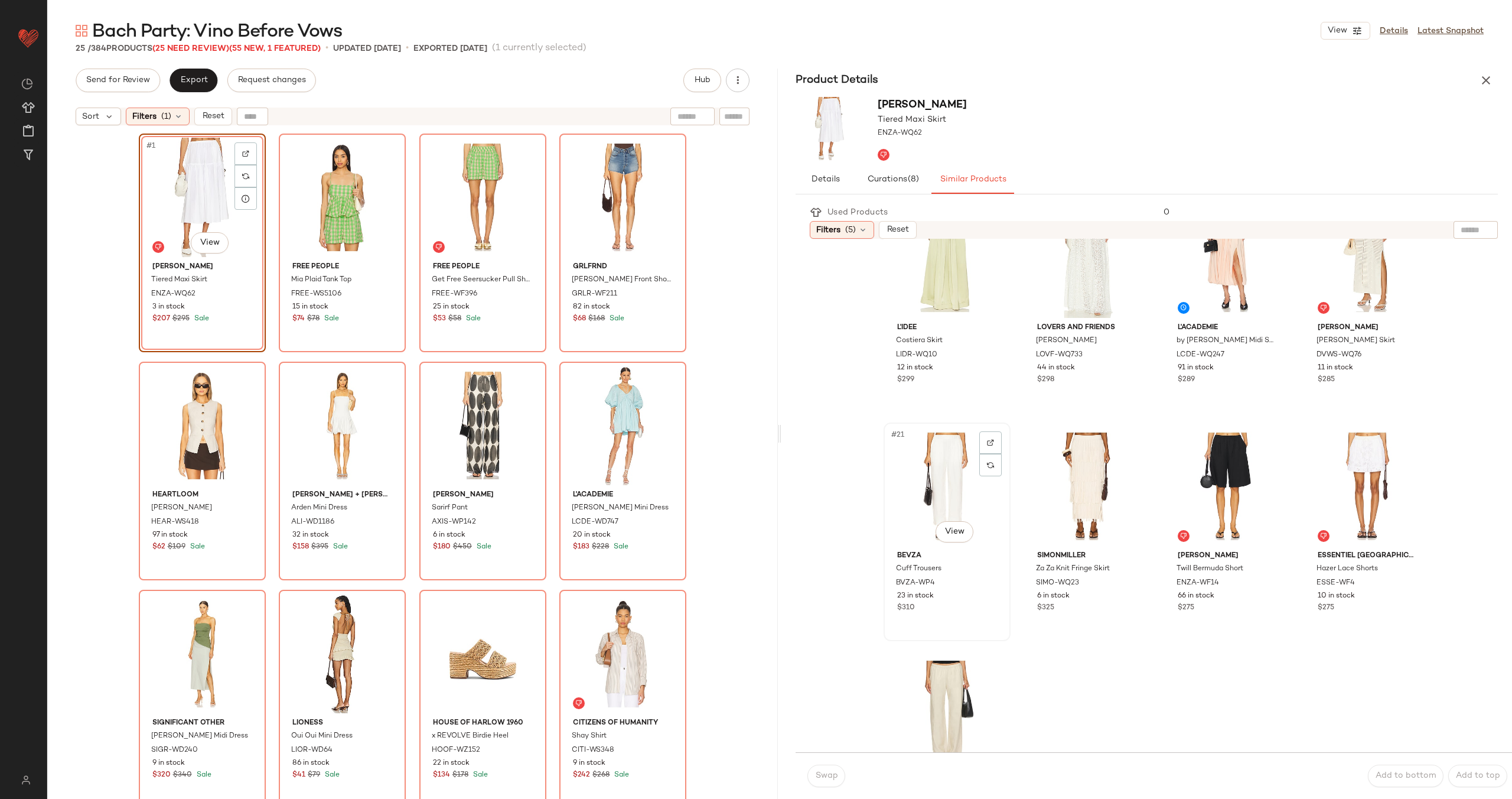
click at [923, 490] on div "#21 View" at bounding box center [947, 487] width 119 height 120
click at [826, 779] on span "Swap" at bounding box center [826, 775] width 23 height 9
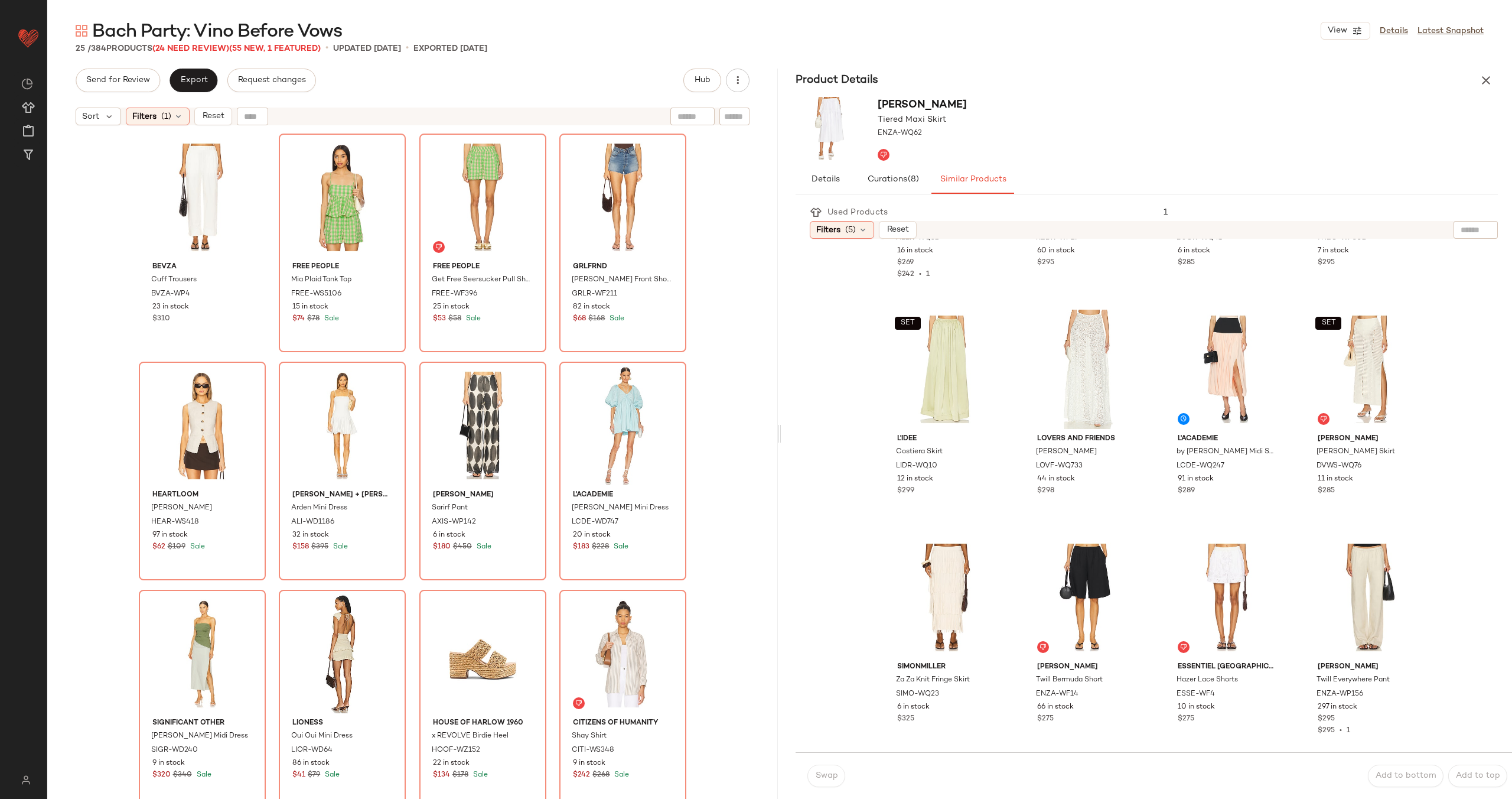
scroll to position [855, 0]
click at [295, 215] on div "#2 View" at bounding box center [342, 198] width 119 height 120
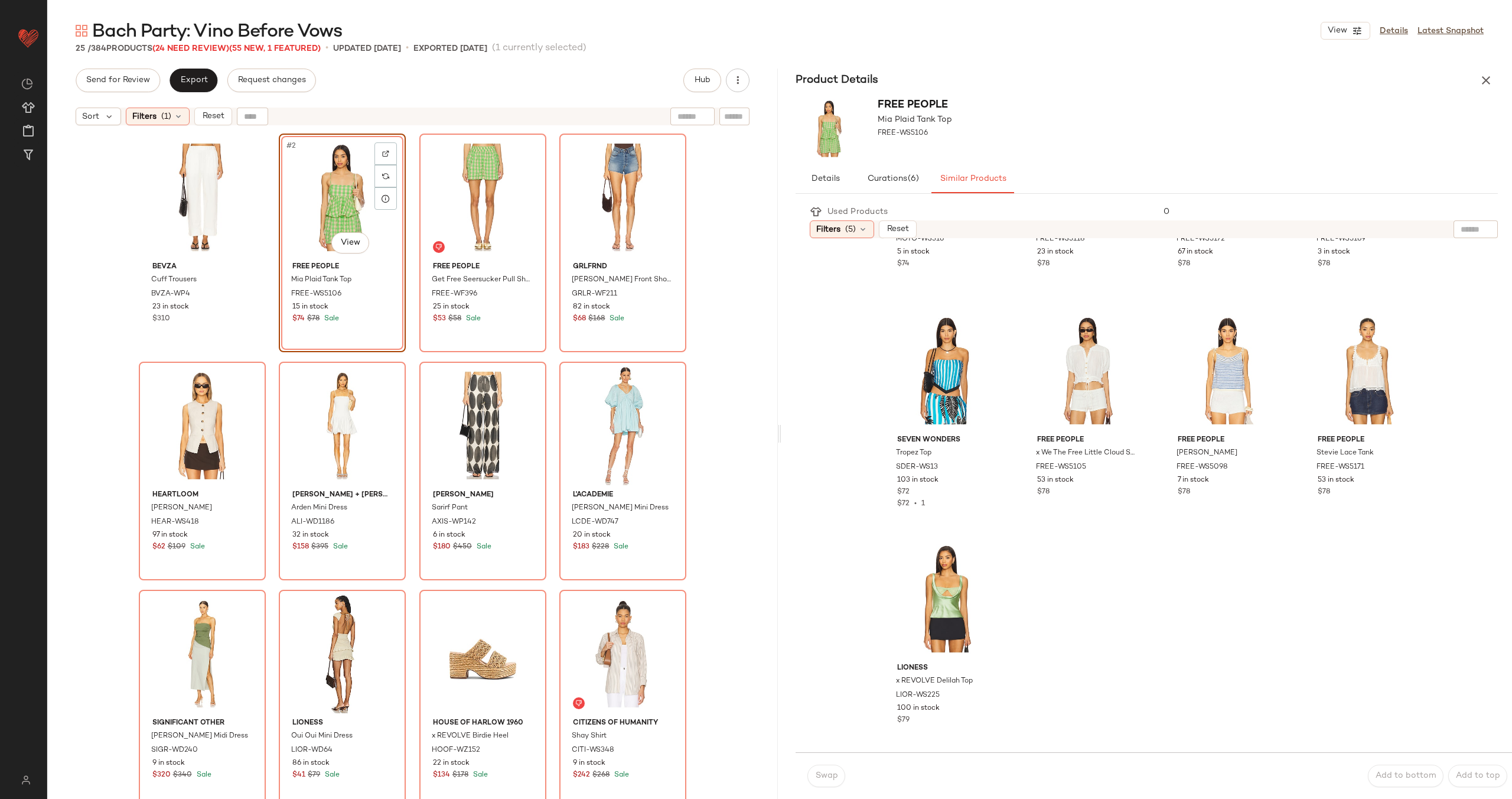
scroll to position [1082, 0]
click at [936, 601] on div "#25 View" at bounding box center [947, 598] width 119 height 120
click at [827, 777] on span "Swap" at bounding box center [826, 775] width 23 height 9
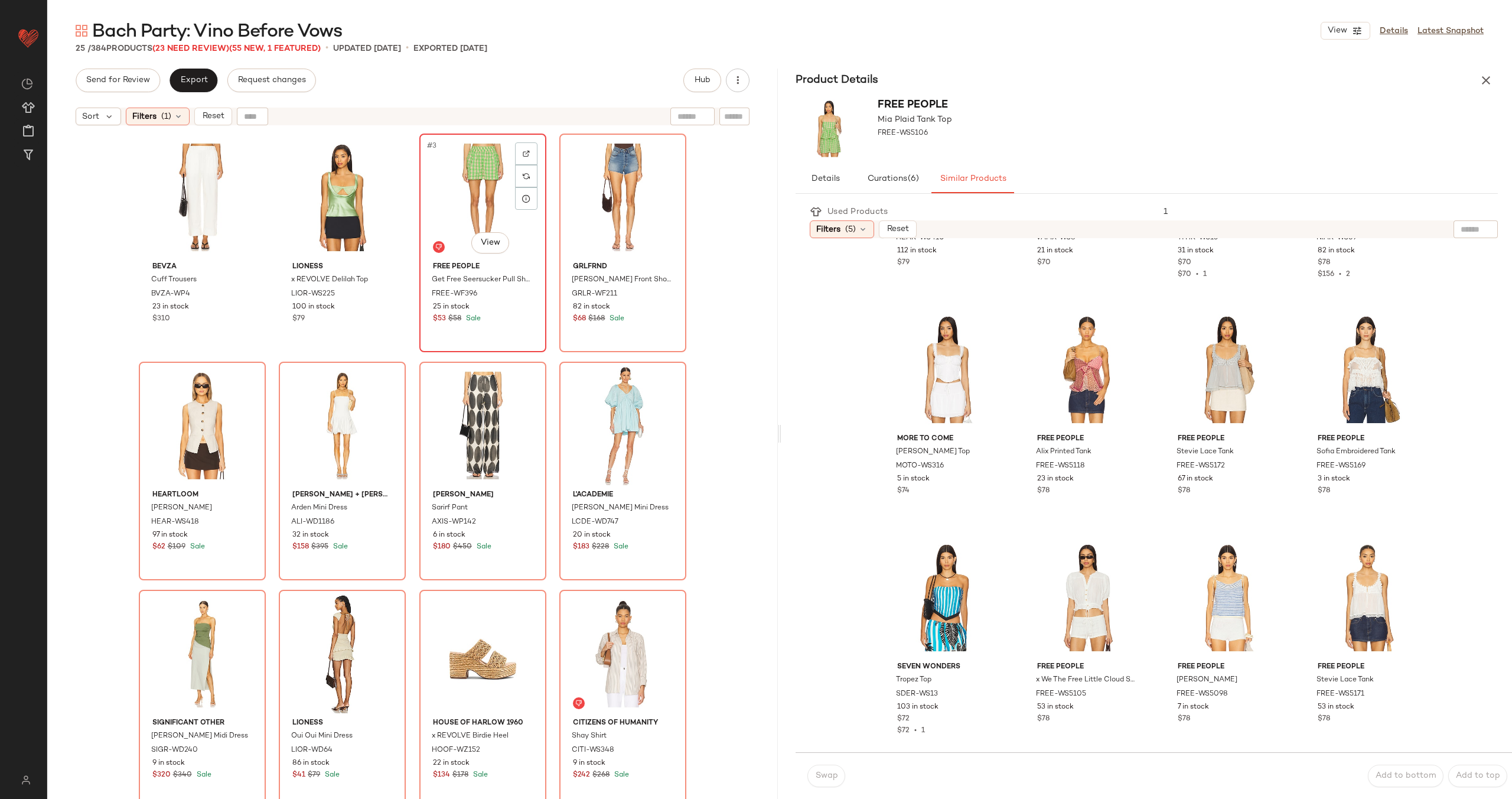
click at [463, 209] on div "#3 View" at bounding box center [483, 198] width 119 height 120
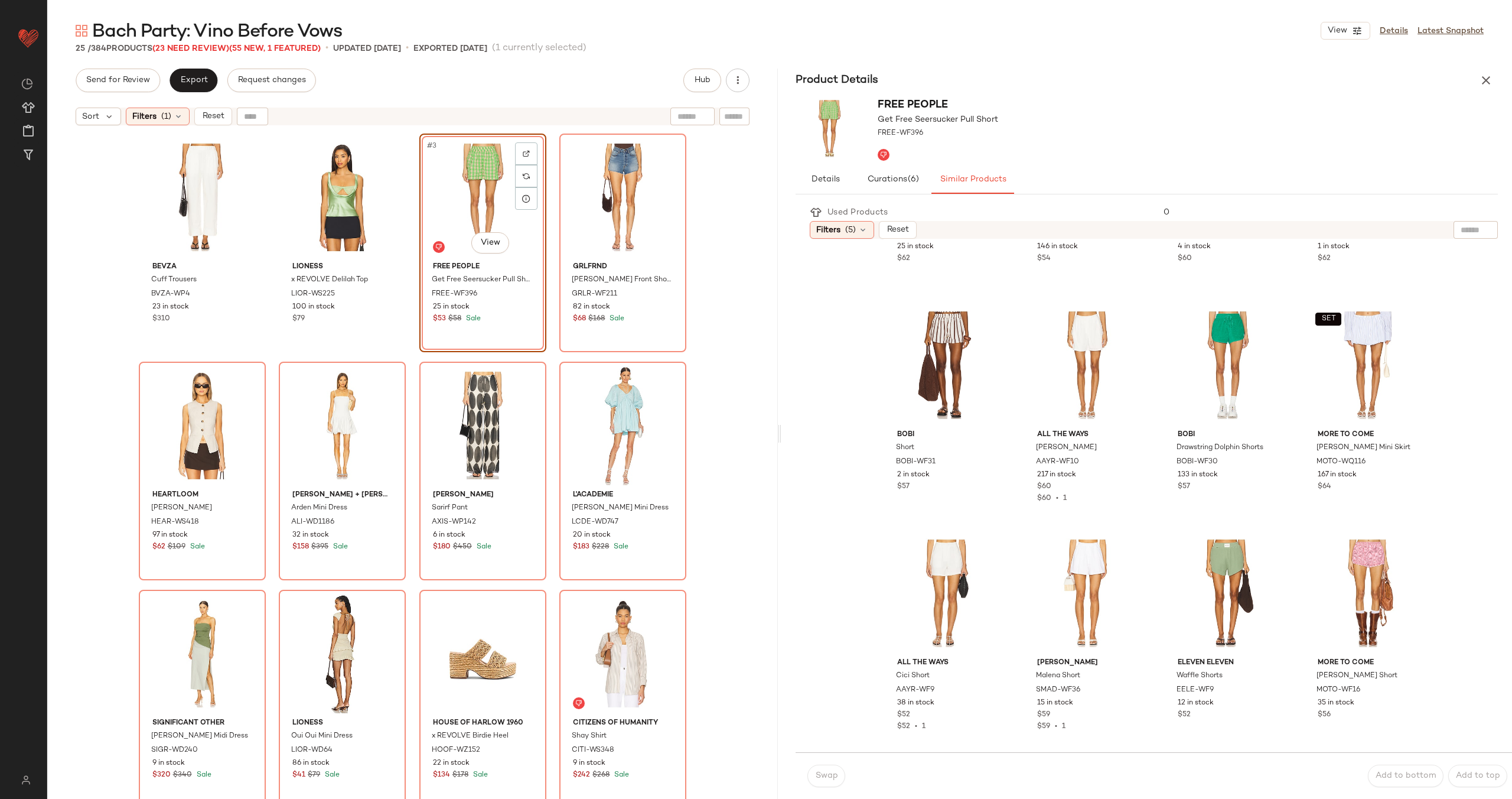
scroll to position [441, 0]
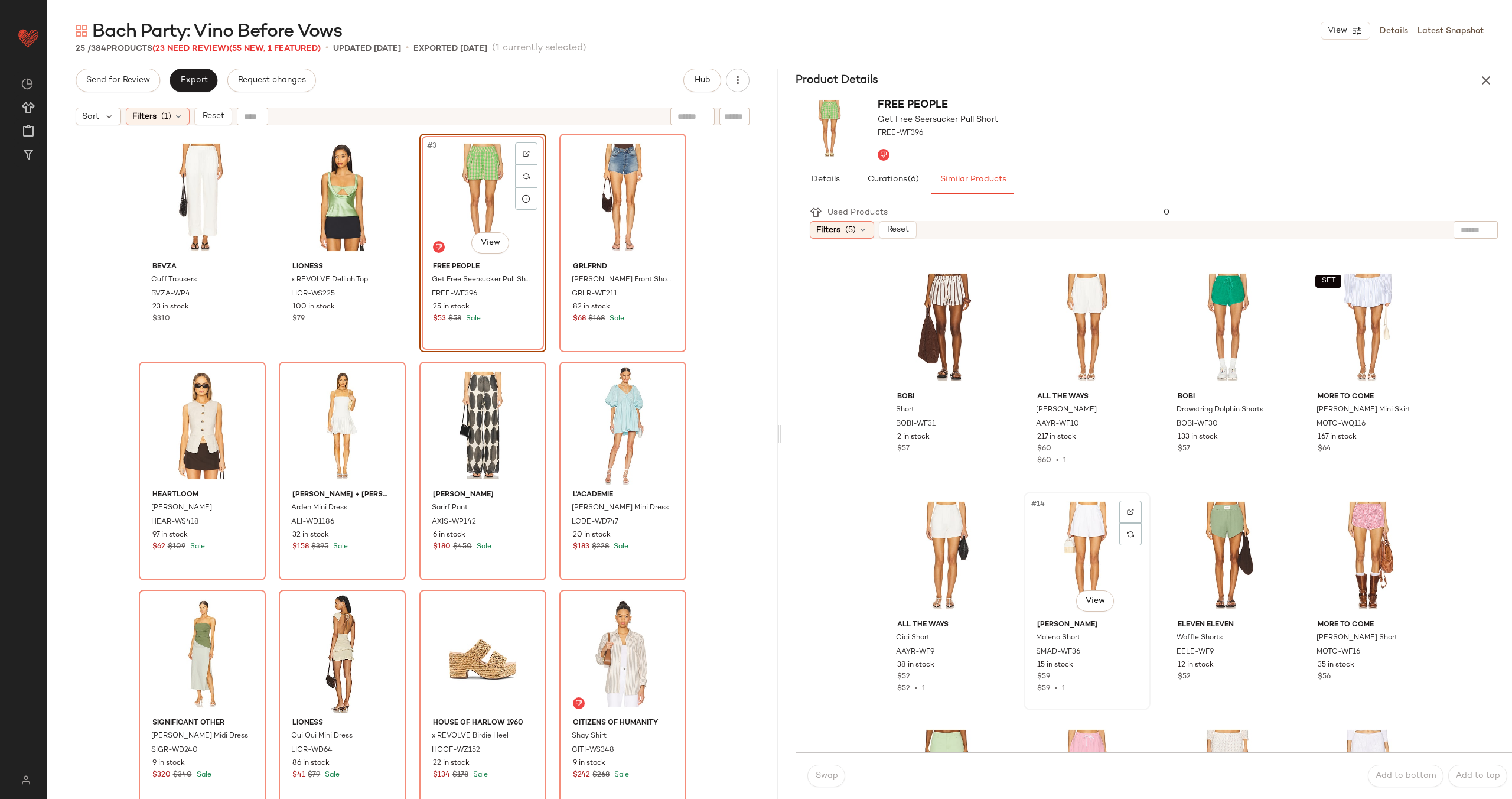
click at [1045, 534] on div "#14 View" at bounding box center [1087, 556] width 119 height 120
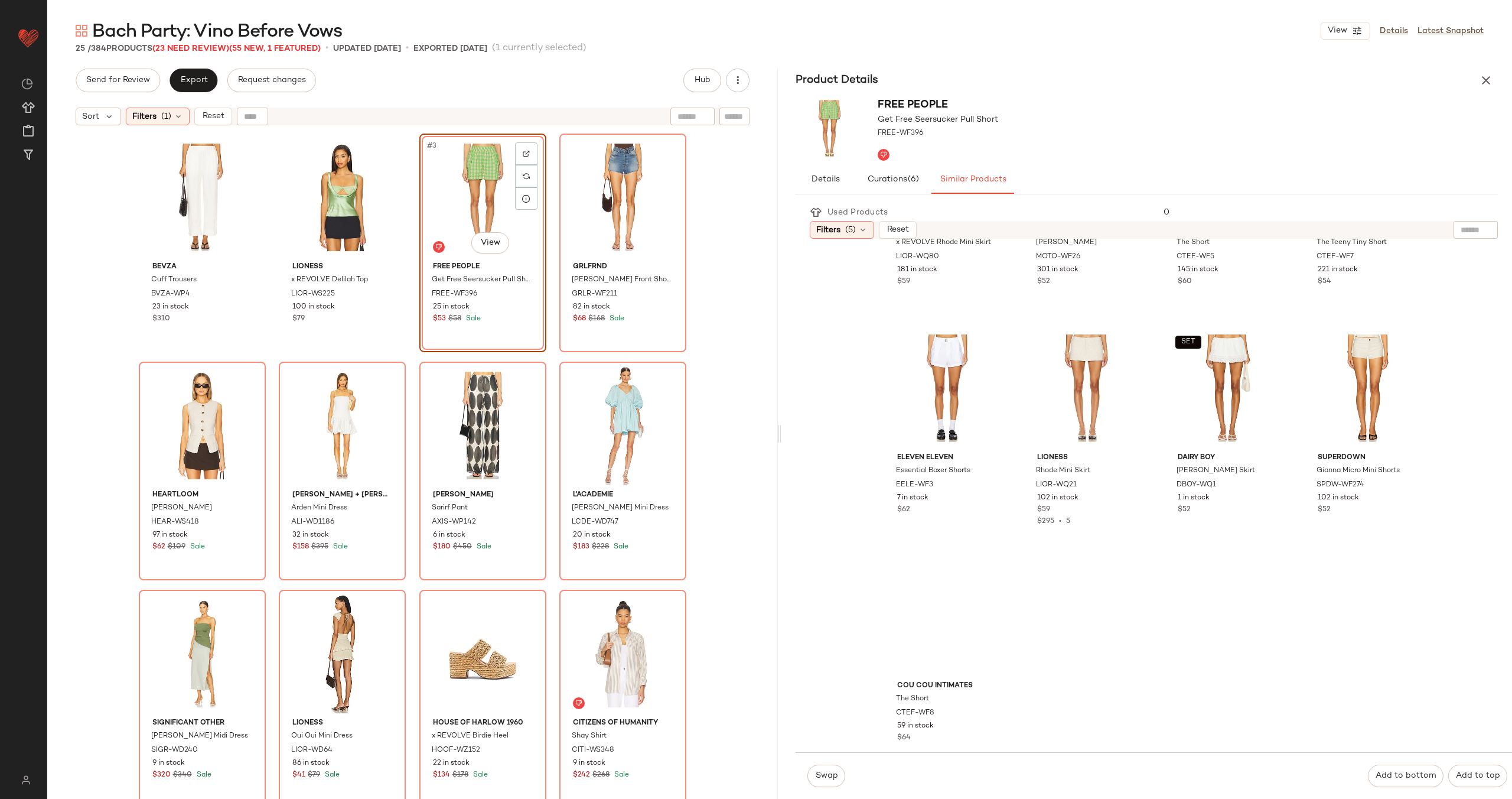
scroll to position [1083, 0]
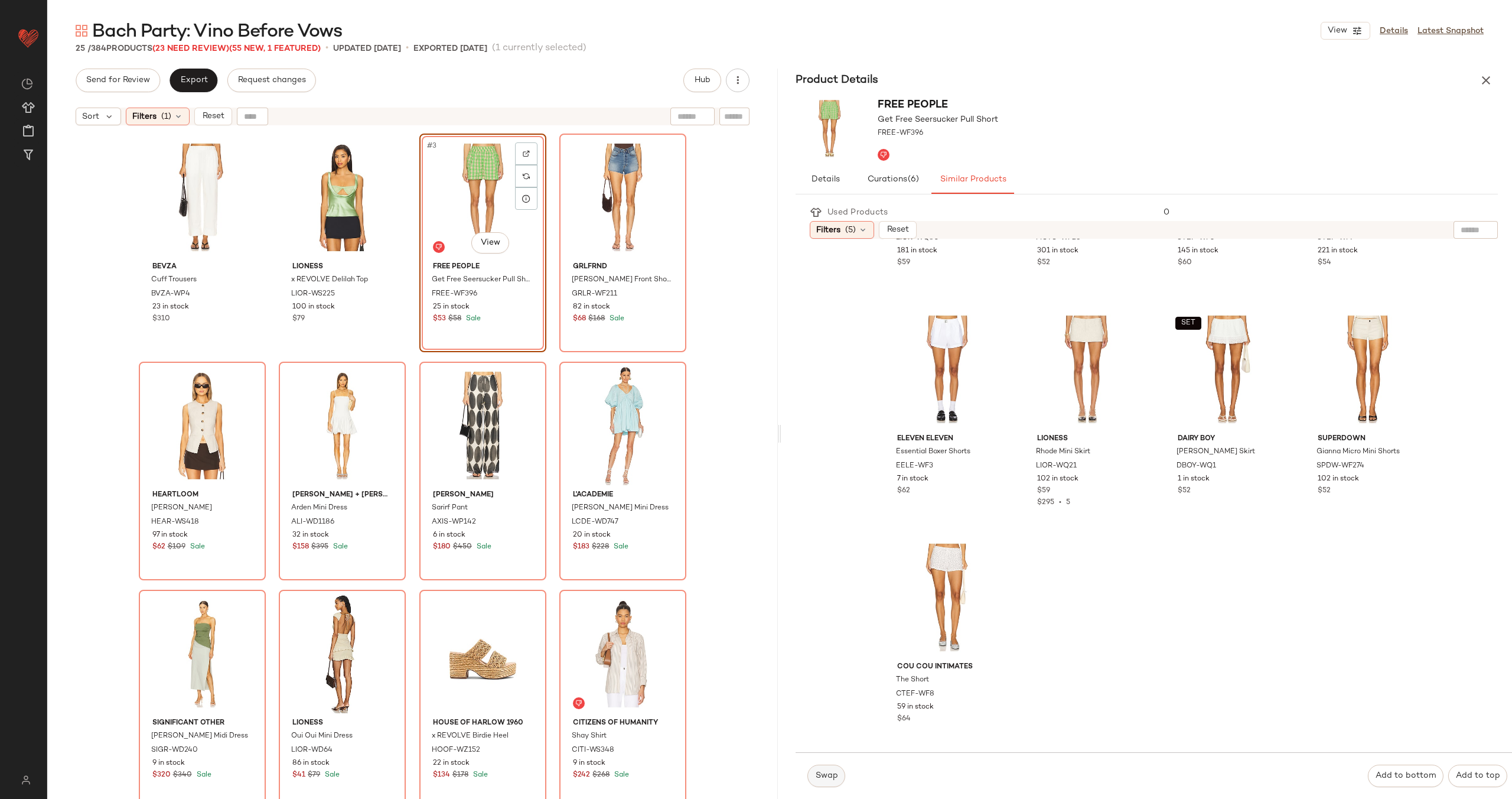
click at [821, 772] on span "Swap" at bounding box center [826, 775] width 23 height 9
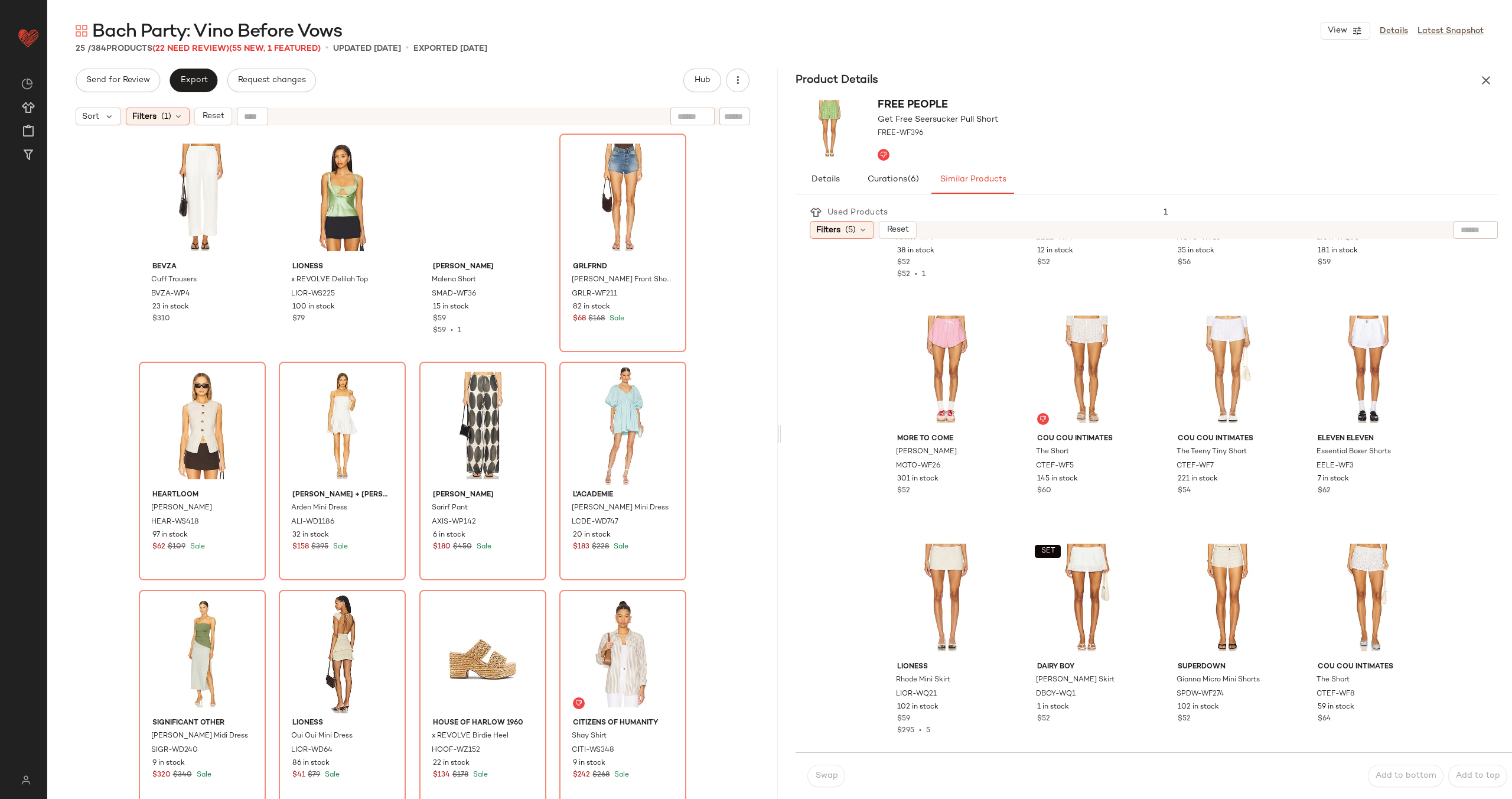
scroll to position [855, 0]
click at [608, 212] on div "#4 View" at bounding box center [623, 198] width 119 height 120
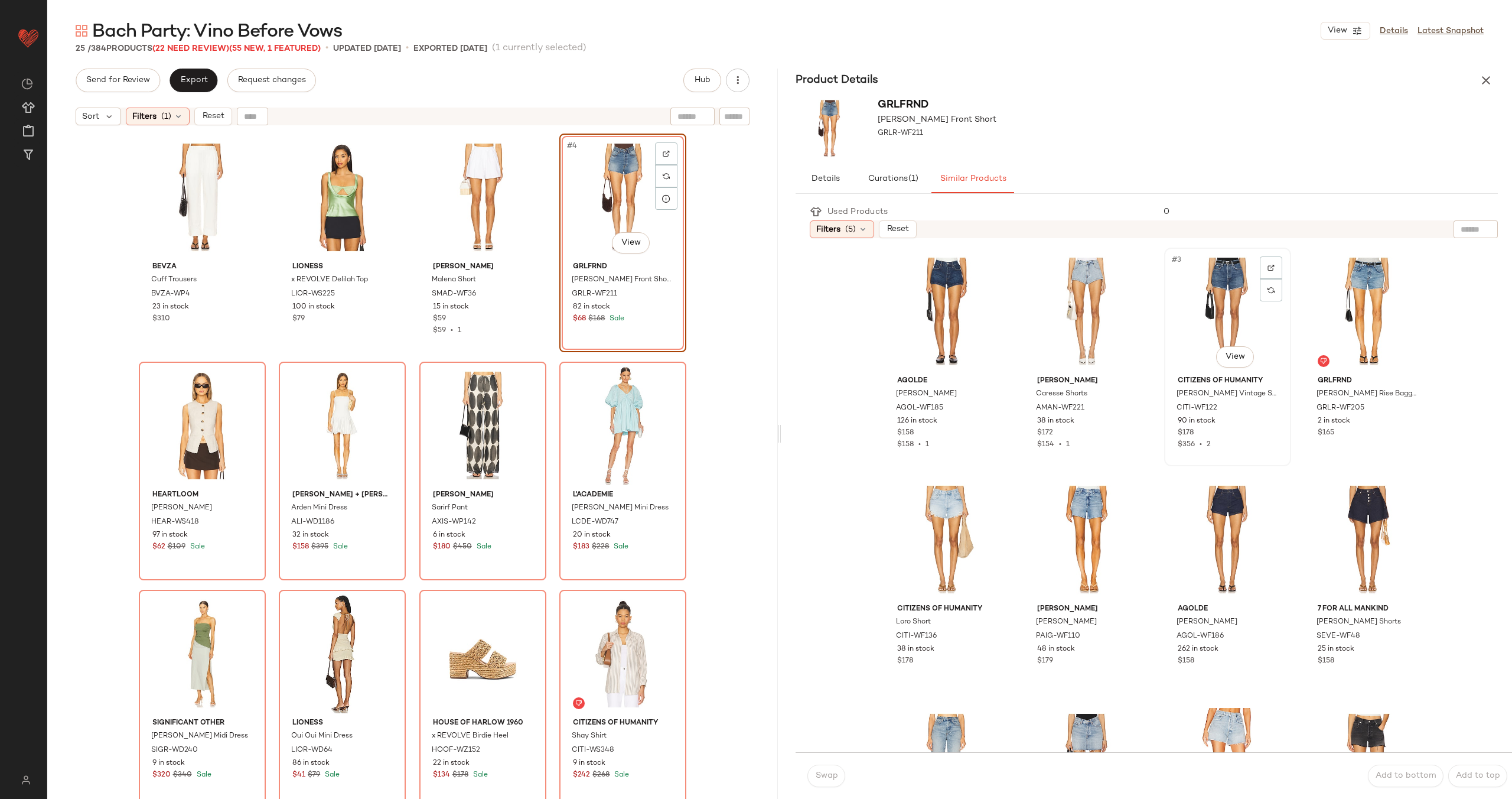
click at [1209, 336] on div "#3 View" at bounding box center [1227, 312] width 119 height 120
click at [819, 773] on span "Swap" at bounding box center [826, 775] width 23 height 9
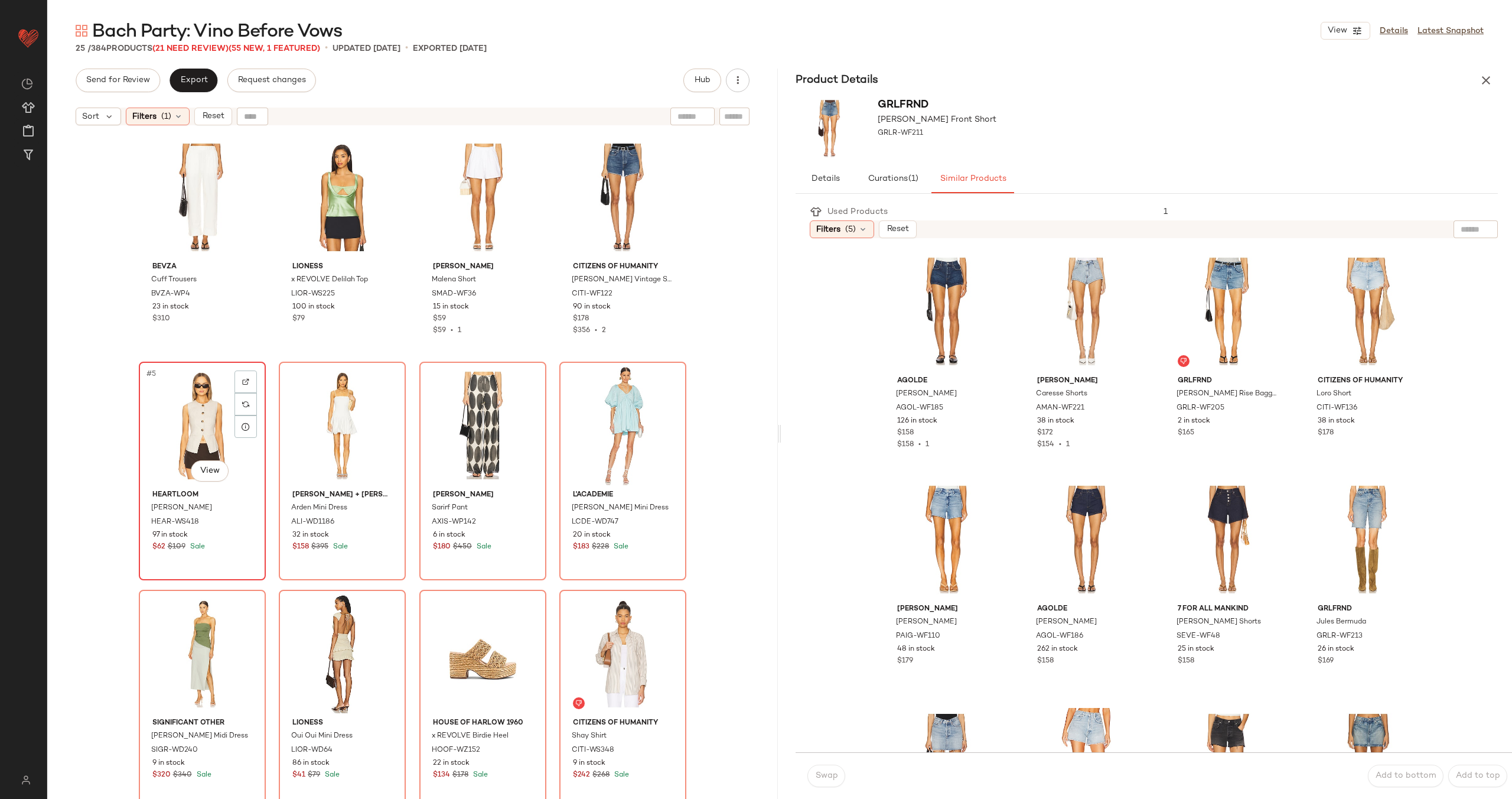
click at [191, 436] on div "#5 View" at bounding box center [202, 425] width 119 height 120
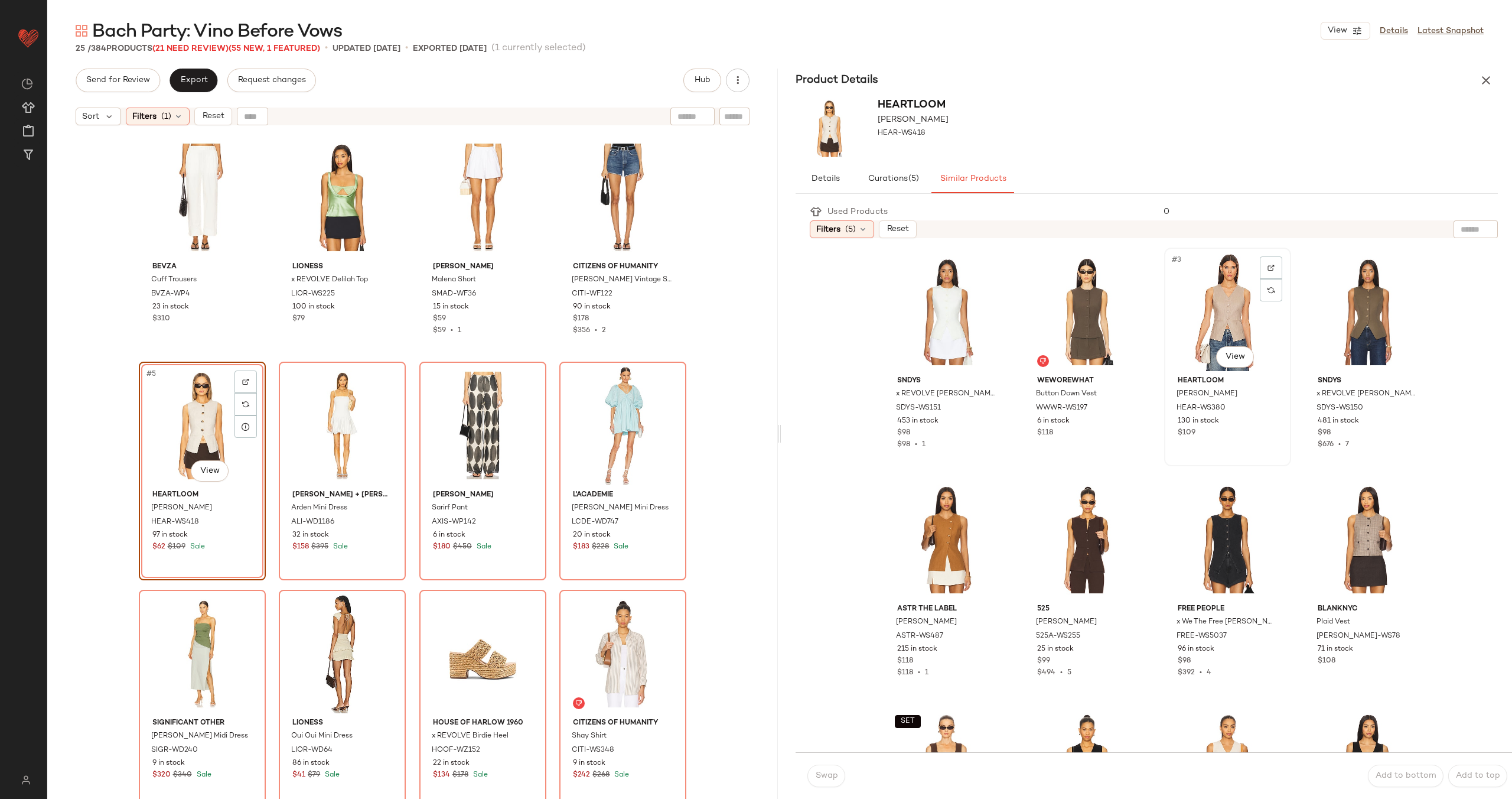
click at [1190, 323] on div "#3 View" at bounding box center [1227, 312] width 119 height 120
click at [826, 778] on span "Swap" at bounding box center [826, 775] width 23 height 9
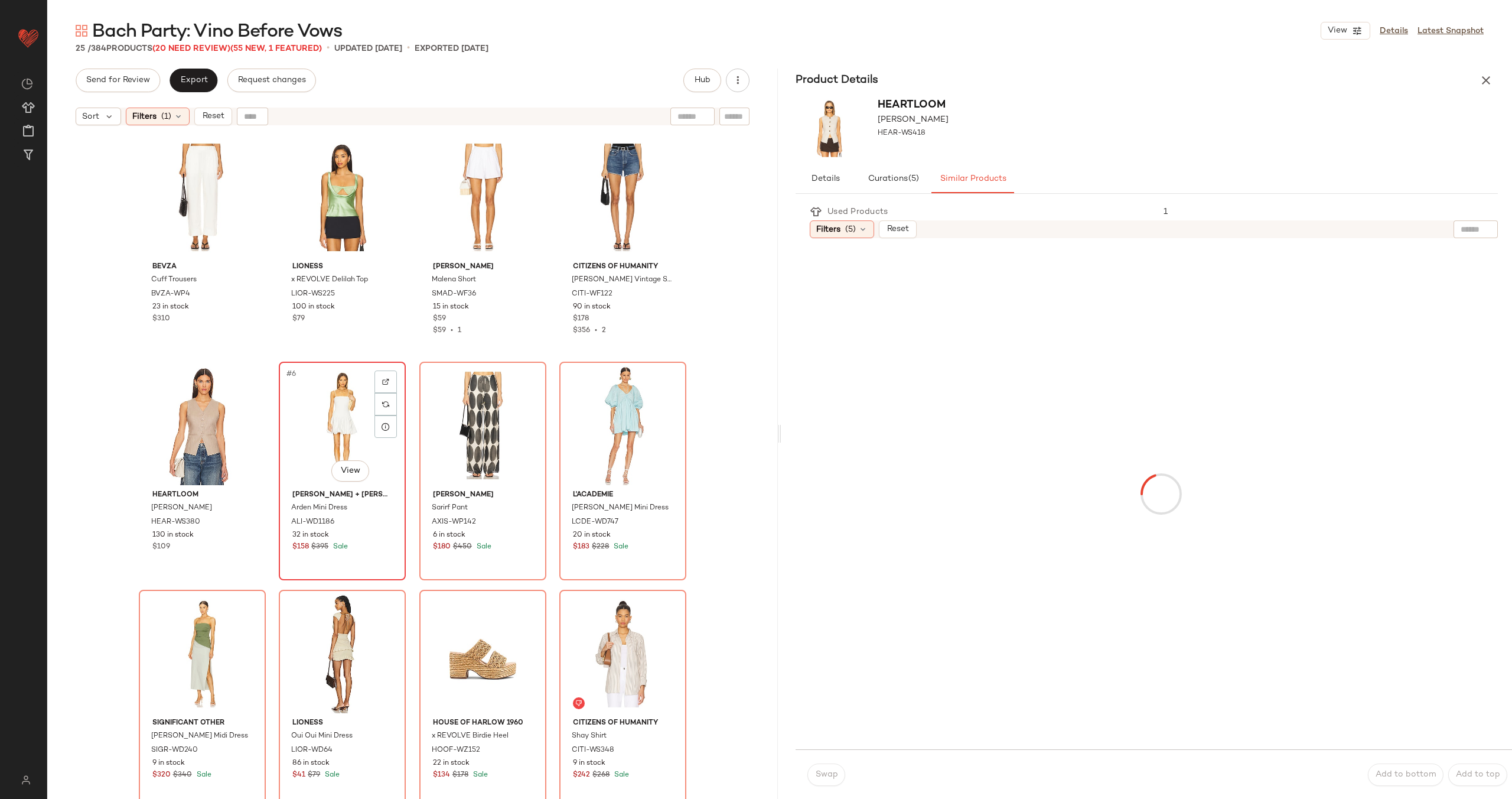
click at [335, 434] on div "#6 View" at bounding box center [342, 425] width 119 height 120
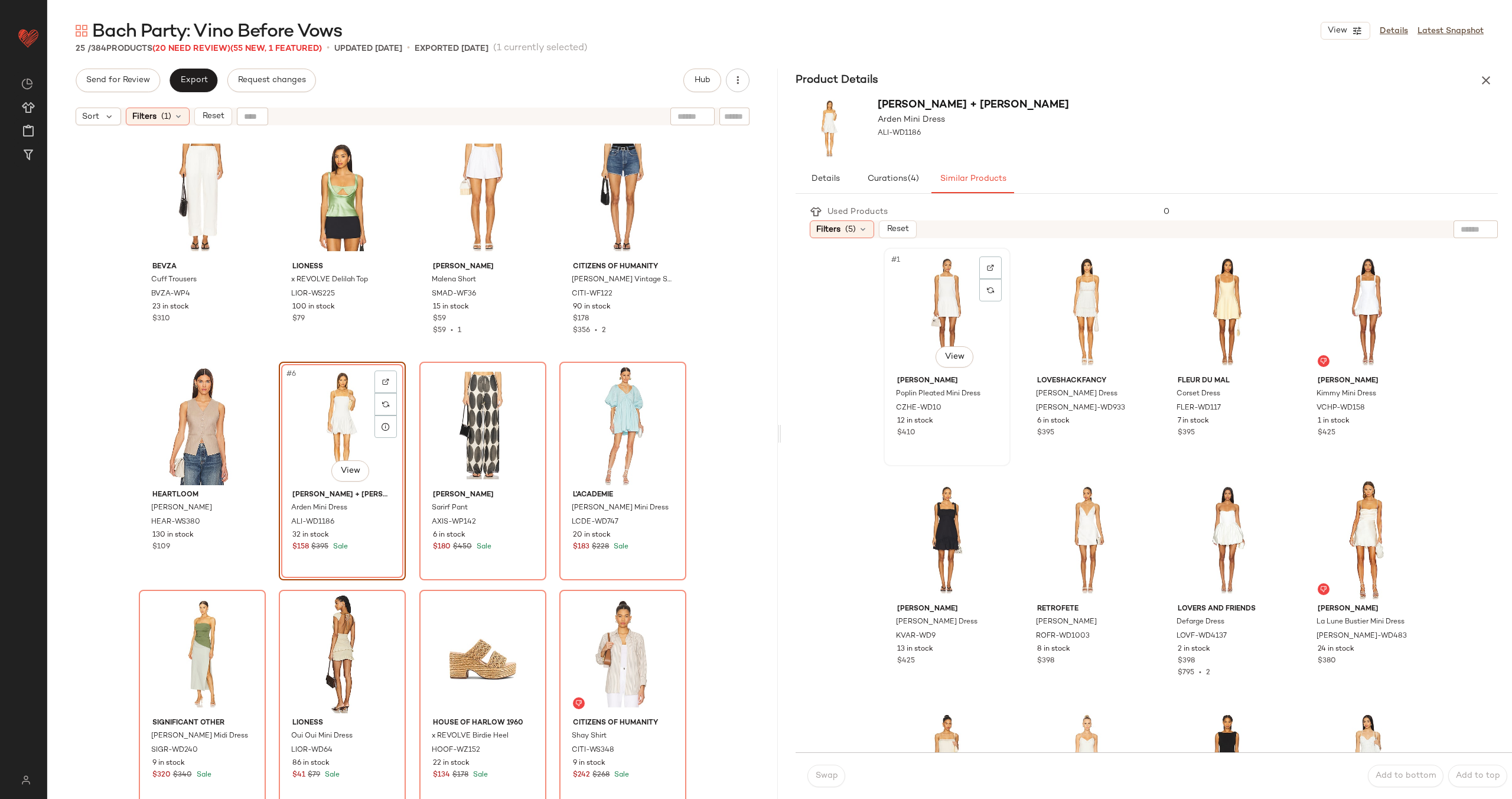
click at [922, 320] on div "#1 View" at bounding box center [947, 312] width 119 height 120
click at [824, 777] on span "Swap" at bounding box center [826, 775] width 23 height 9
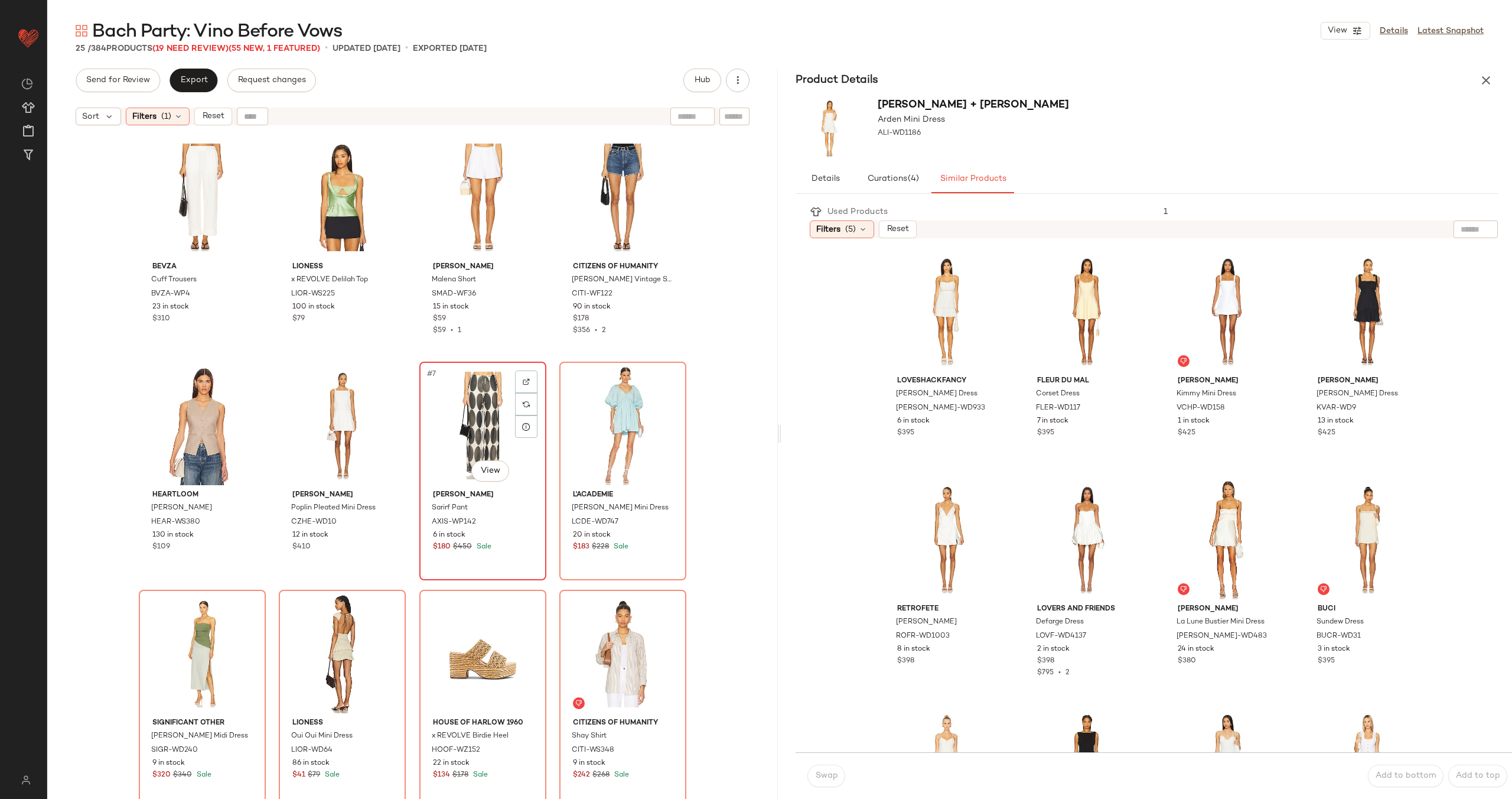
click at [468, 415] on div "#7 View" at bounding box center [483, 425] width 119 height 120
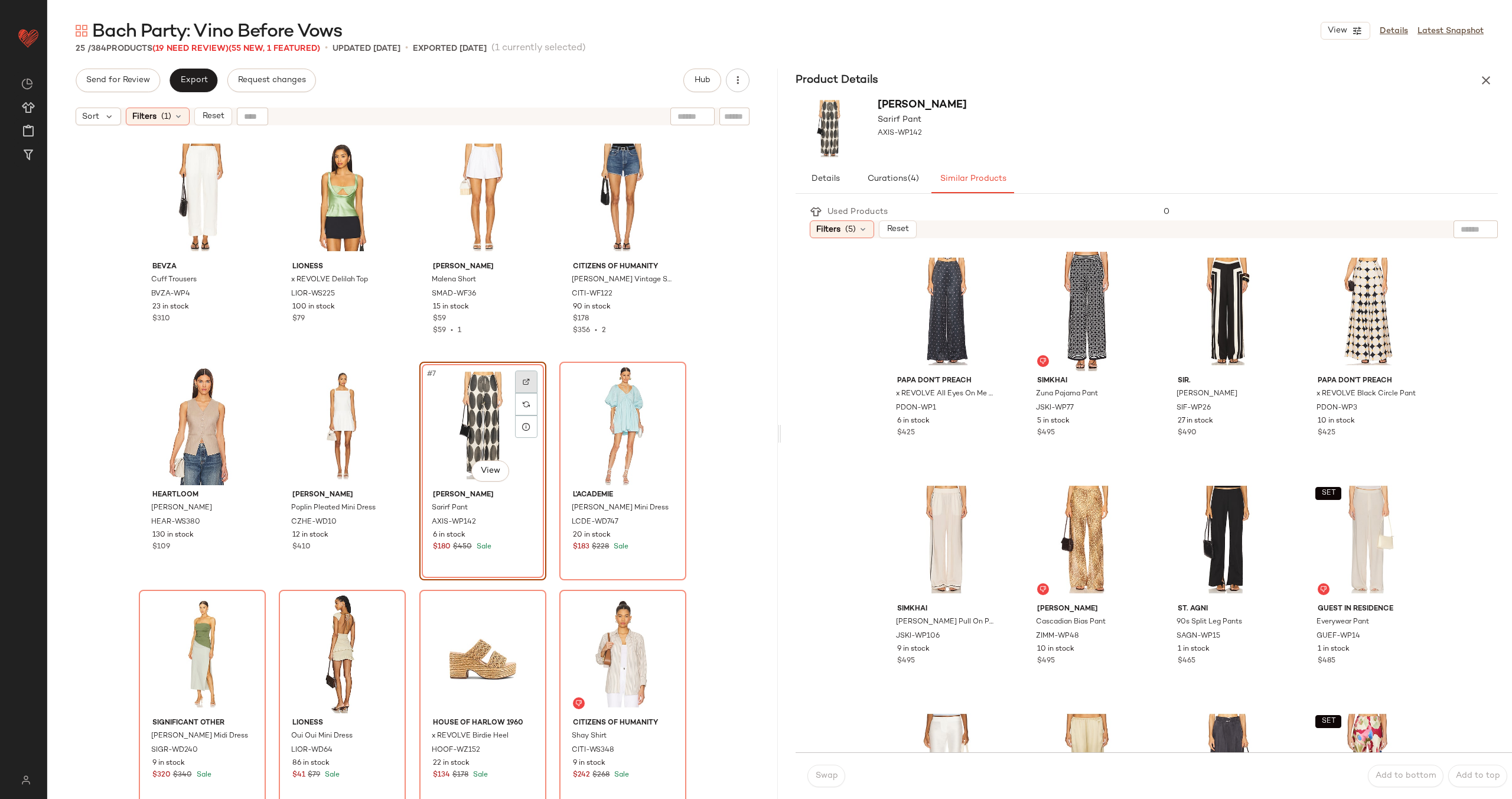
click at [523, 381] on img at bounding box center [526, 381] width 7 height 7
